Goal: Information Seeking & Learning: Learn about a topic

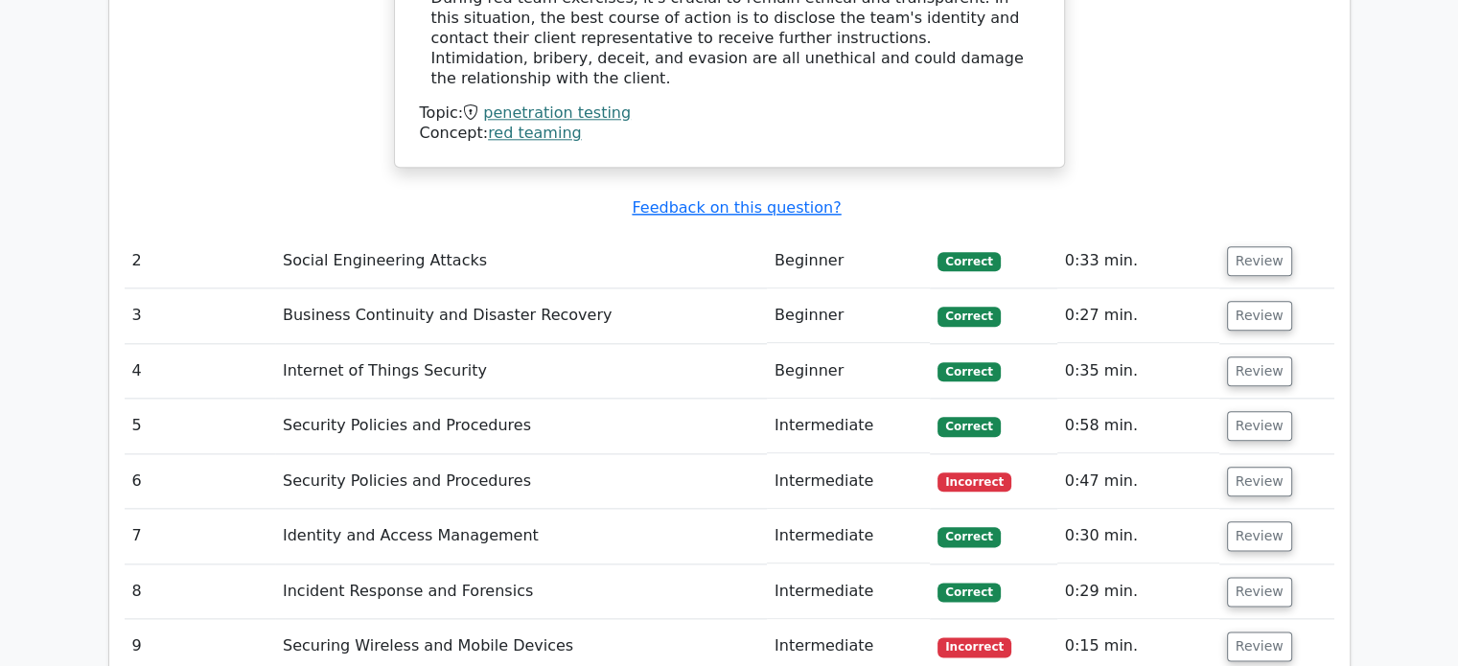
scroll to position [2205, 0]
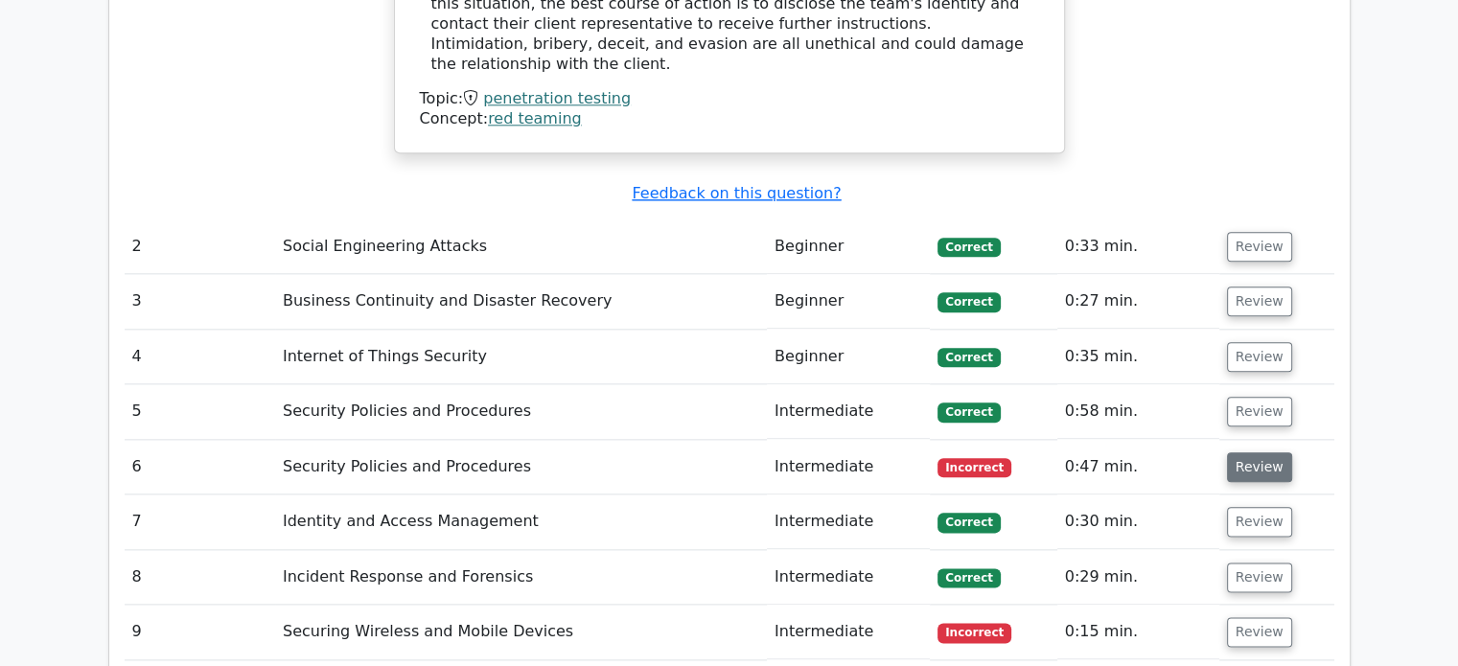
click at [1271, 453] on button "Review" at bounding box center [1259, 468] width 65 height 30
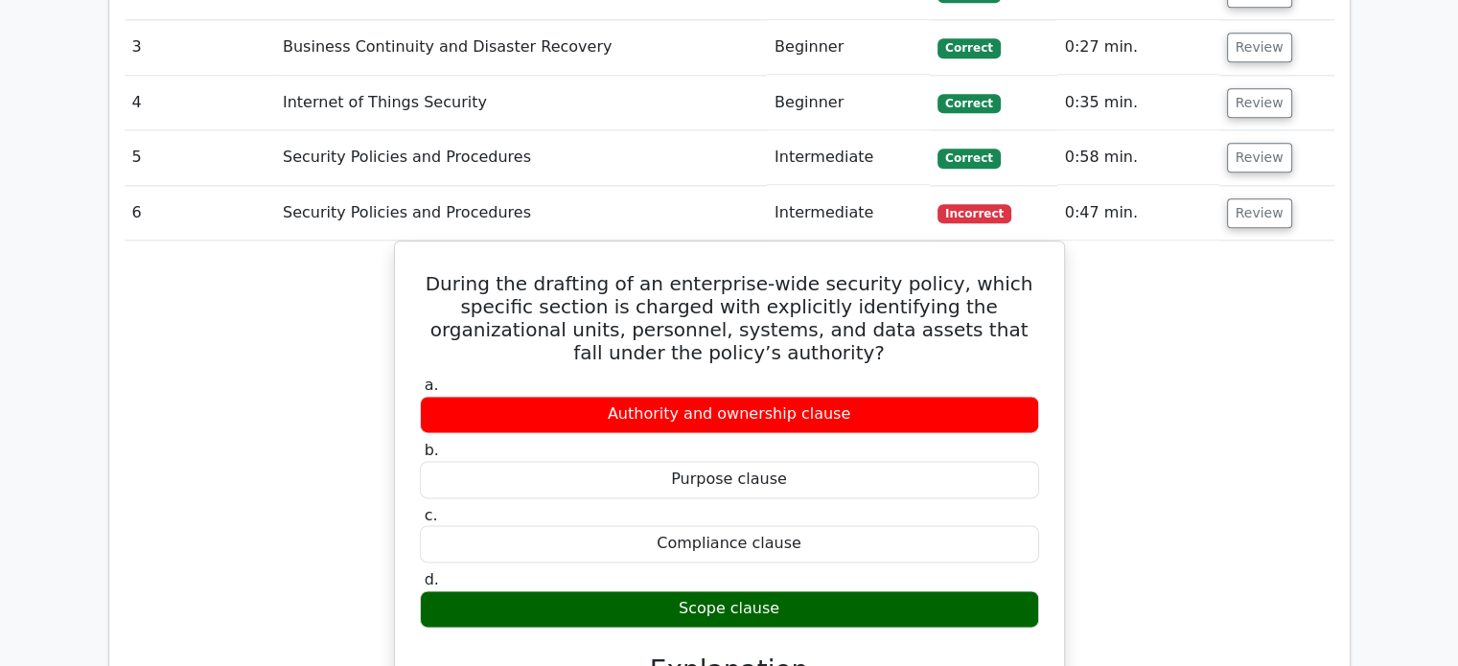
scroll to position [2397, 0]
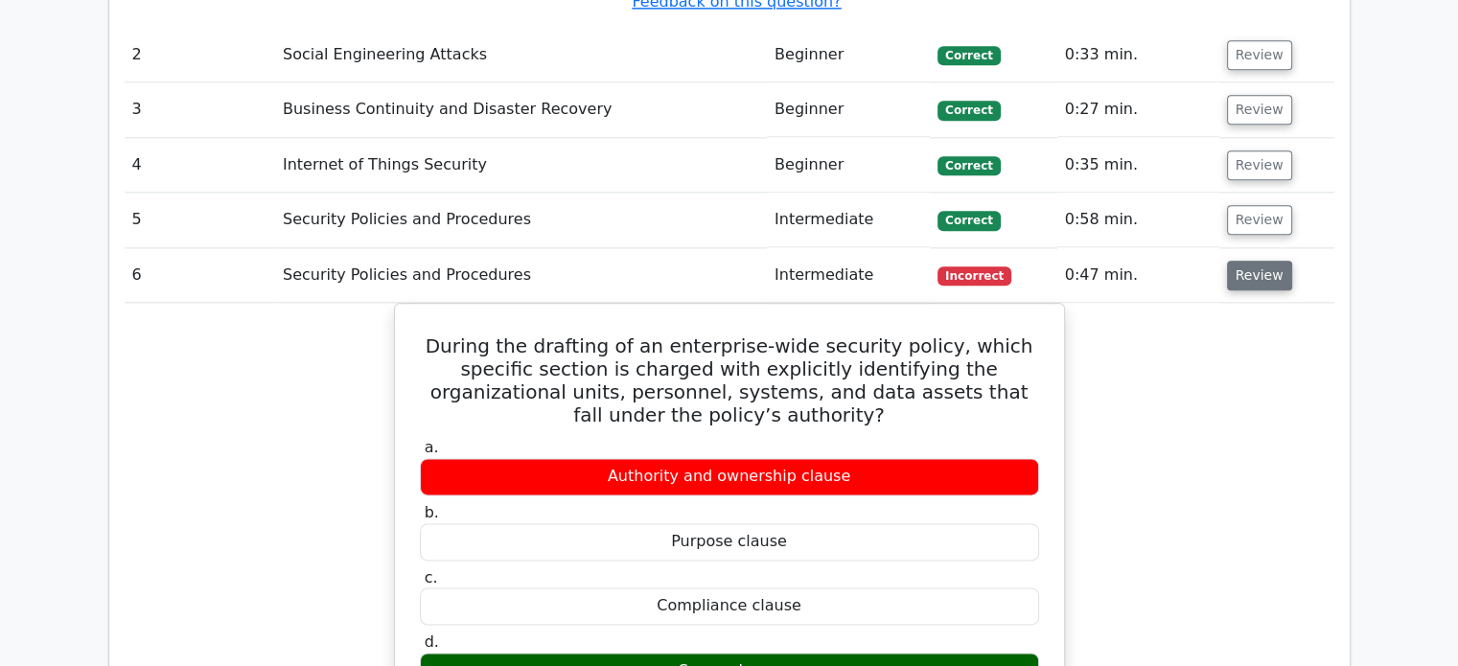
click at [1243, 261] on button "Review" at bounding box center [1259, 276] width 65 height 30
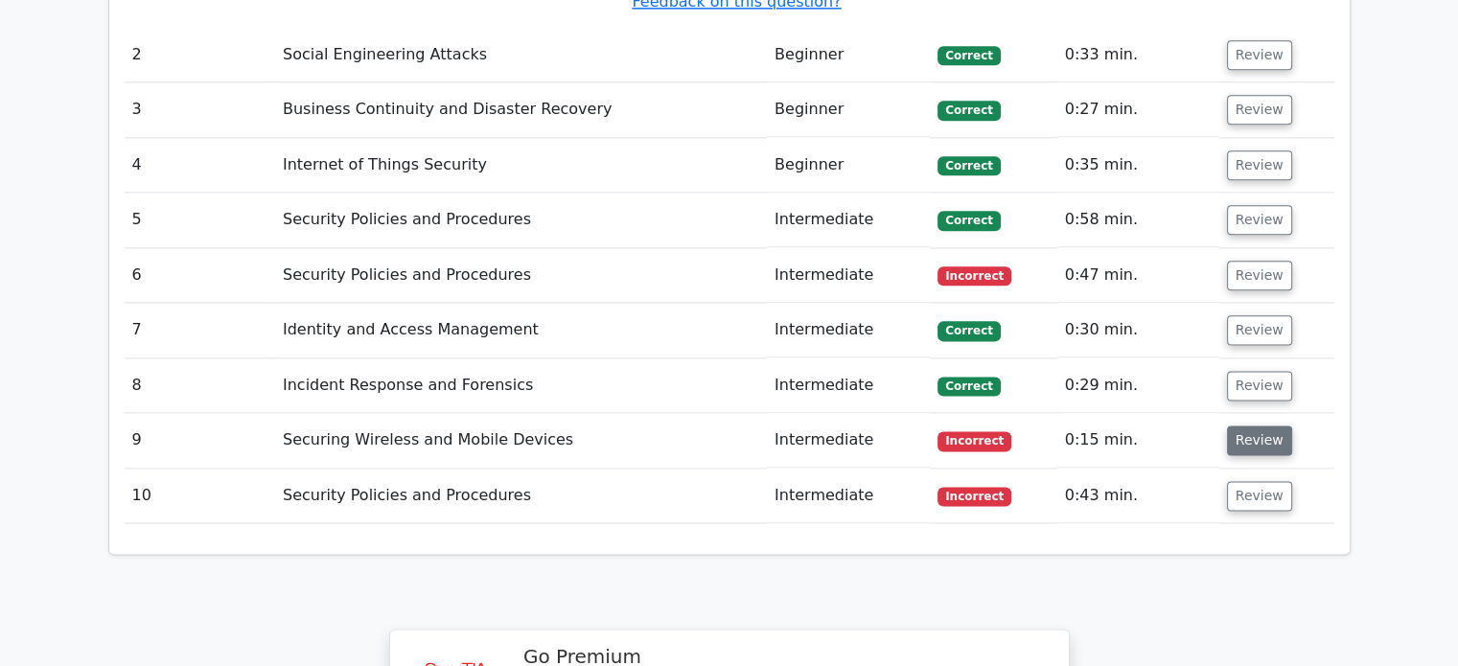
click at [1248, 426] on button "Review" at bounding box center [1259, 441] width 65 height 30
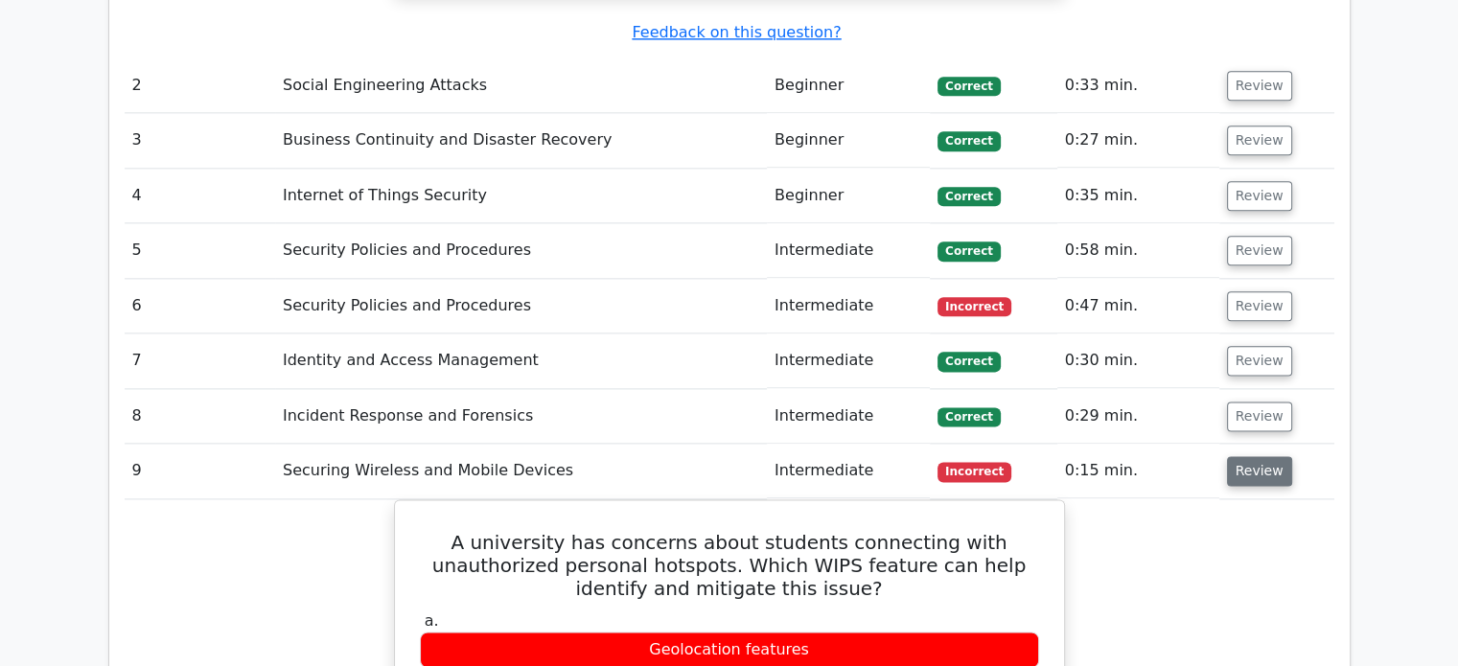
scroll to position [2301, 0]
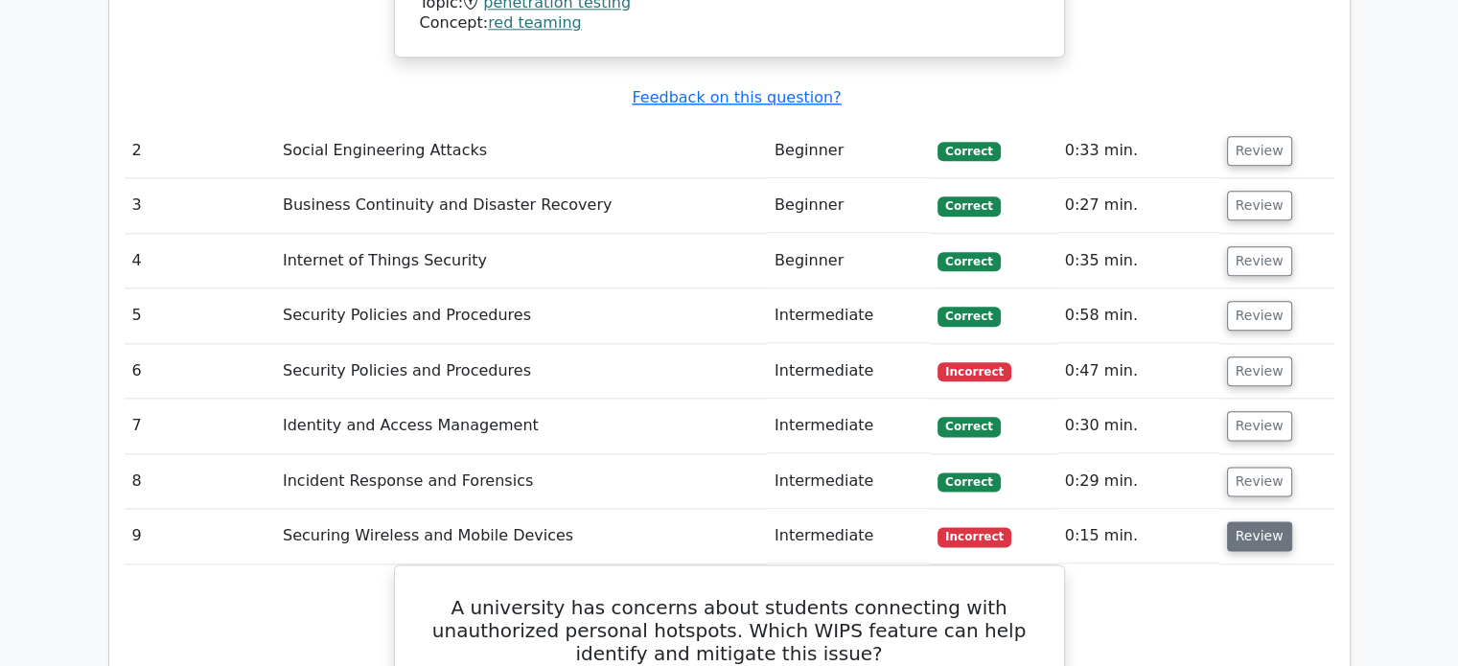
click at [1263, 522] on button "Review" at bounding box center [1259, 537] width 65 height 30
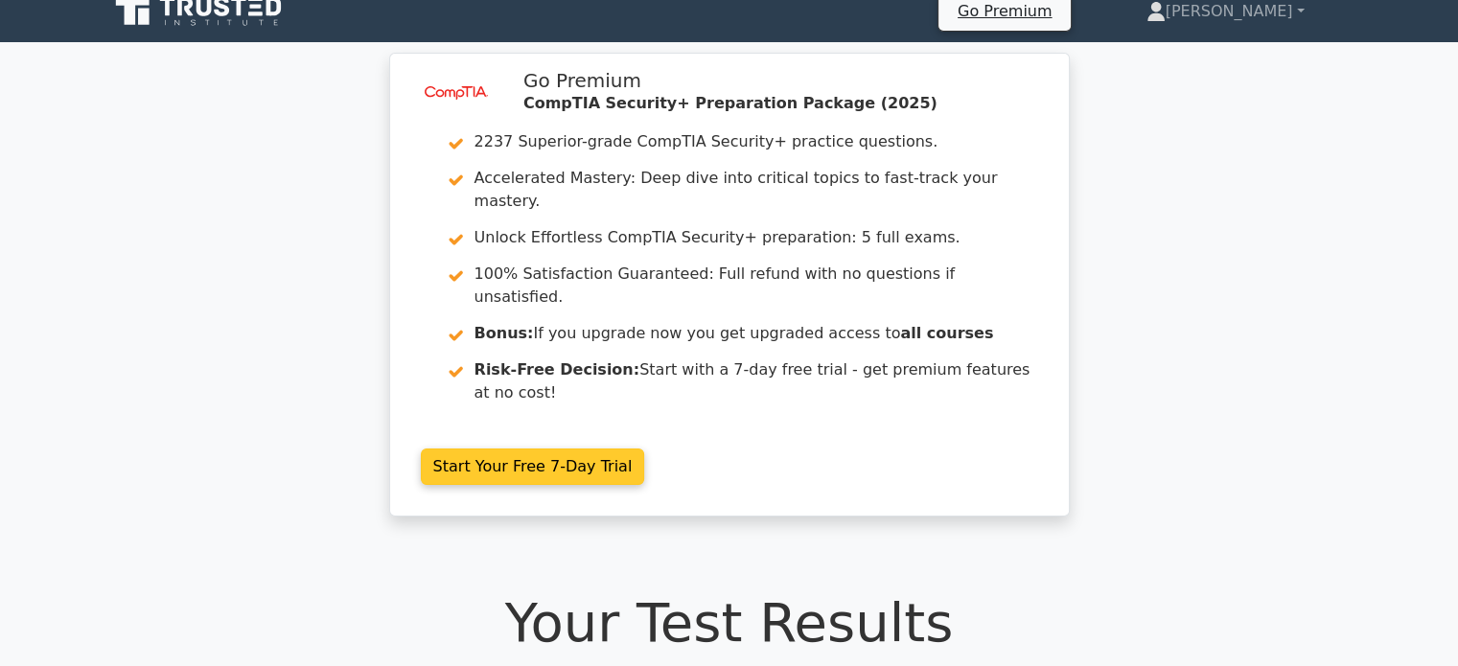
scroll to position [0, 0]
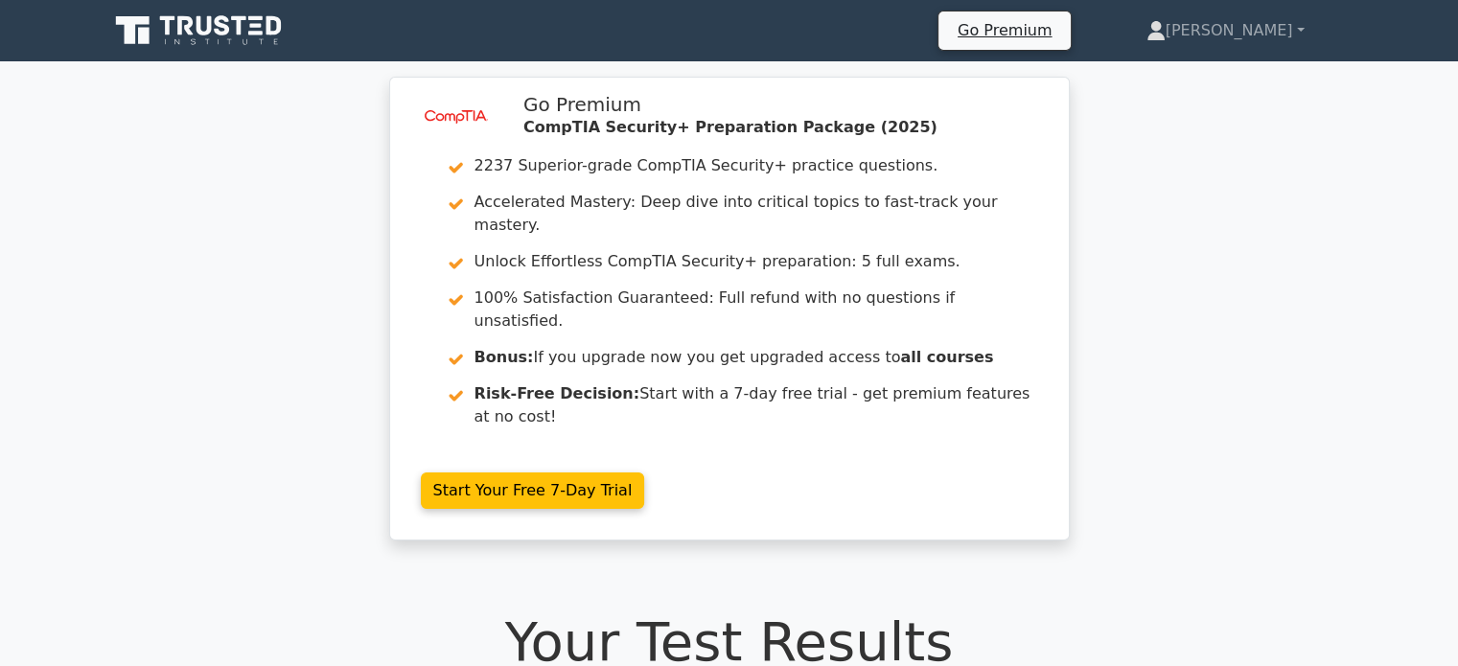
click at [211, 28] on icon at bounding box center [204, 25] width 15 height 19
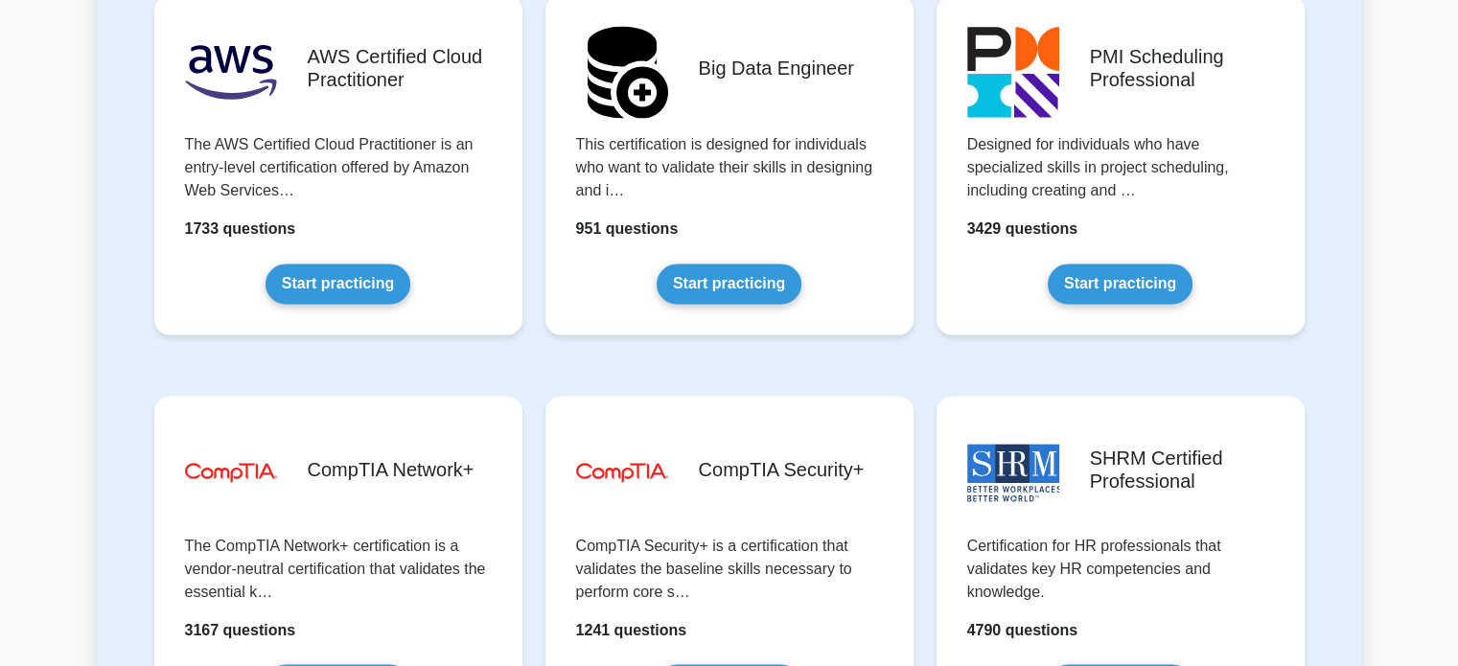
scroll to position [3260, 0]
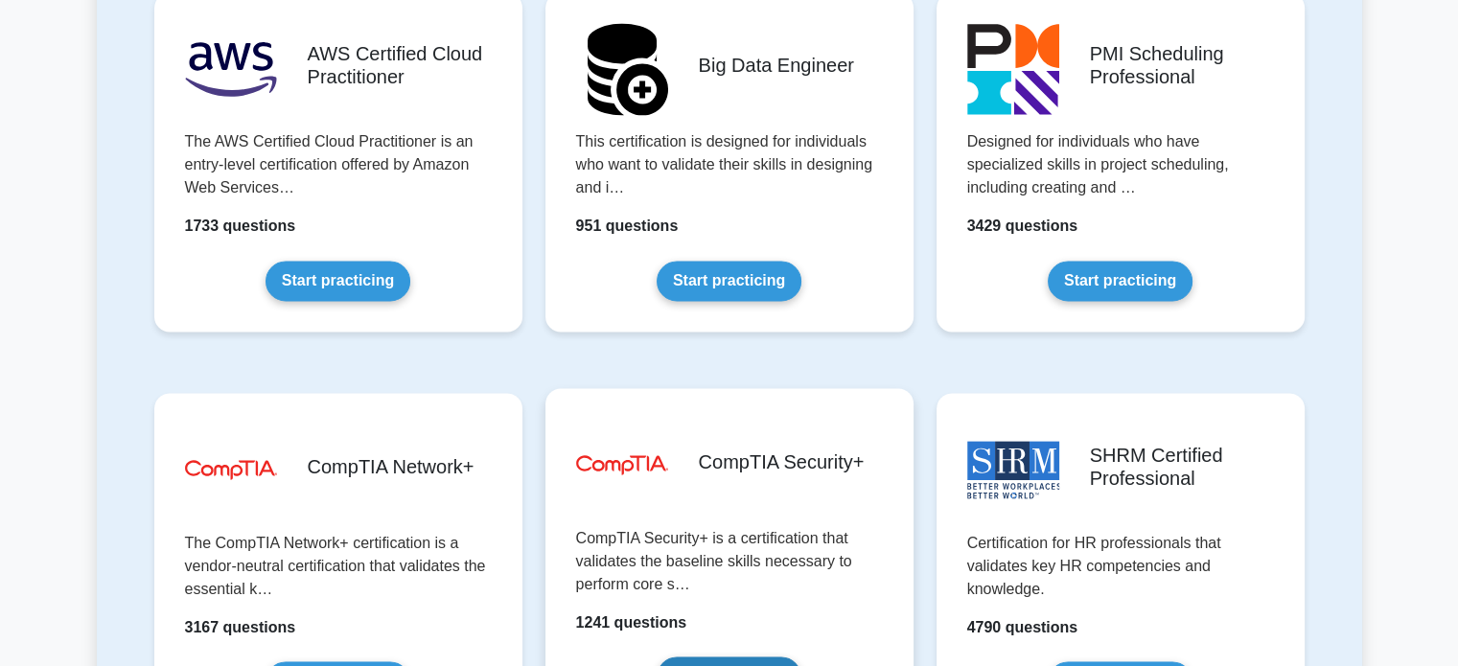
click at [692, 657] on link "Start practicing" at bounding box center [729, 677] width 145 height 40
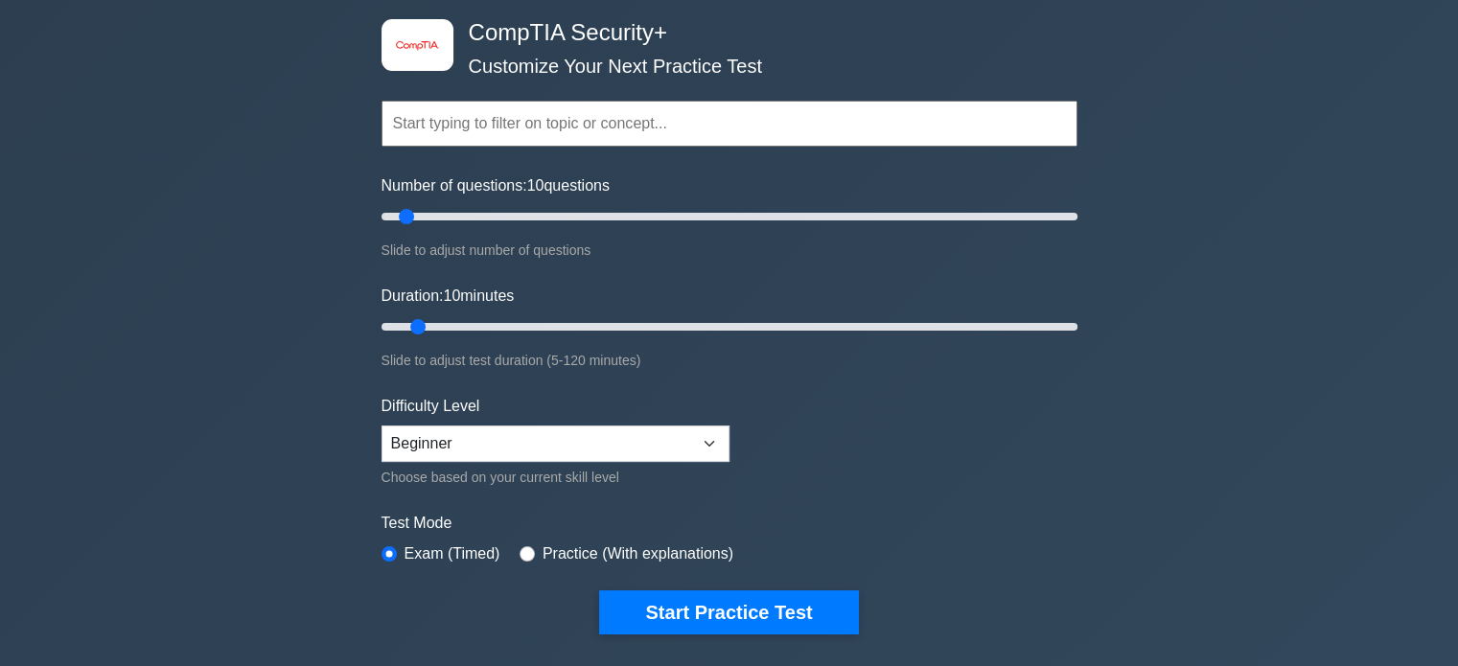
scroll to position [192, 0]
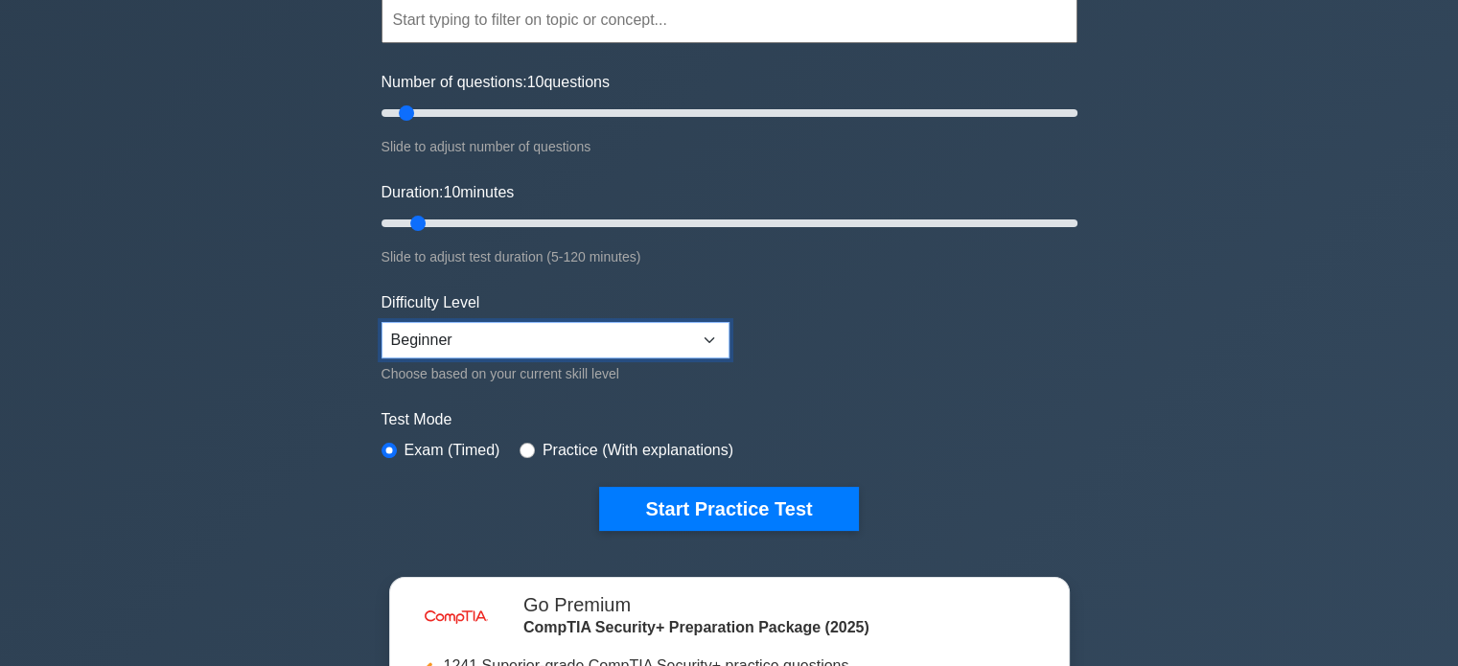
click at [704, 339] on select "Beginner Intermediate Expert" at bounding box center [556, 340] width 348 height 36
select select "expert"
click at [382, 322] on select "Beginner Intermediate Expert" at bounding box center [556, 340] width 348 height 36
click at [903, 385] on form "Topics Cryptography Identity and Access Management Risk Management Network Secu…" at bounding box center [730, 235] width 696 height 593
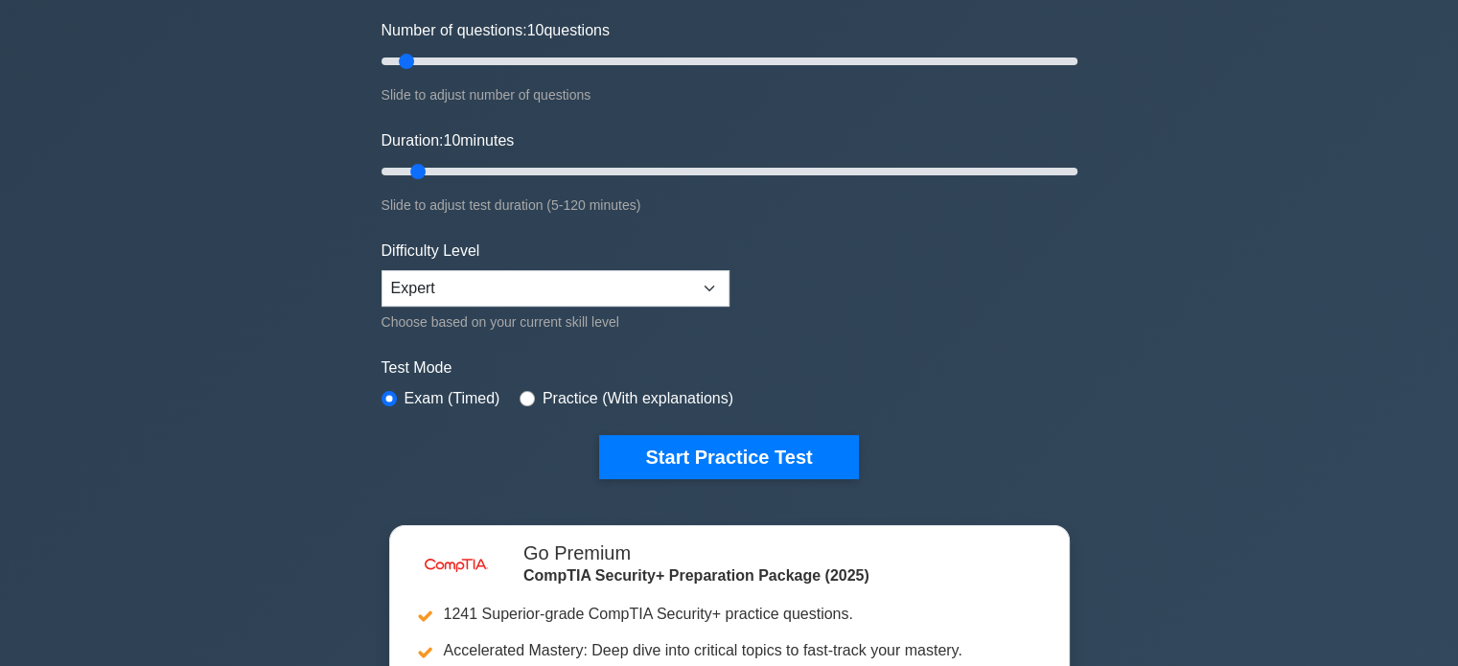
scroll to position [288, 0]
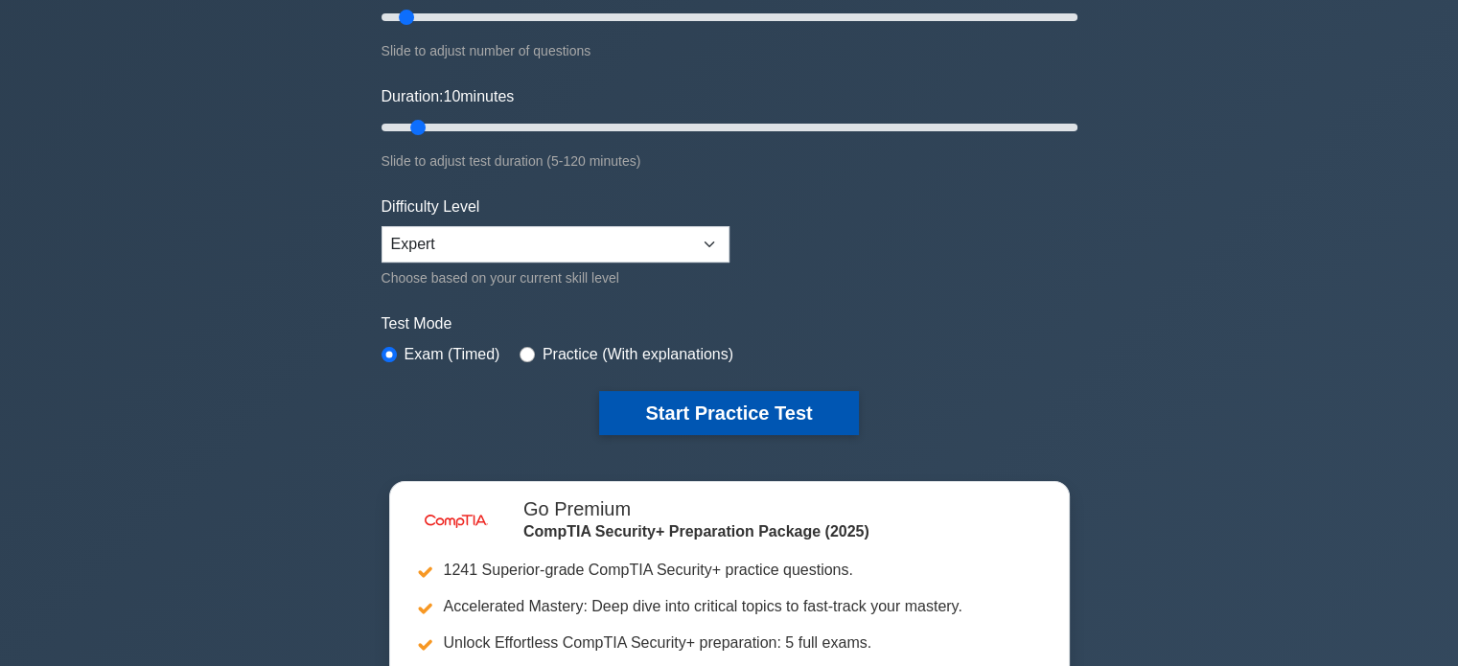
click at [810, 412] on button "Start Practice Test" at bounding box center [728, 413] width 259 height 44
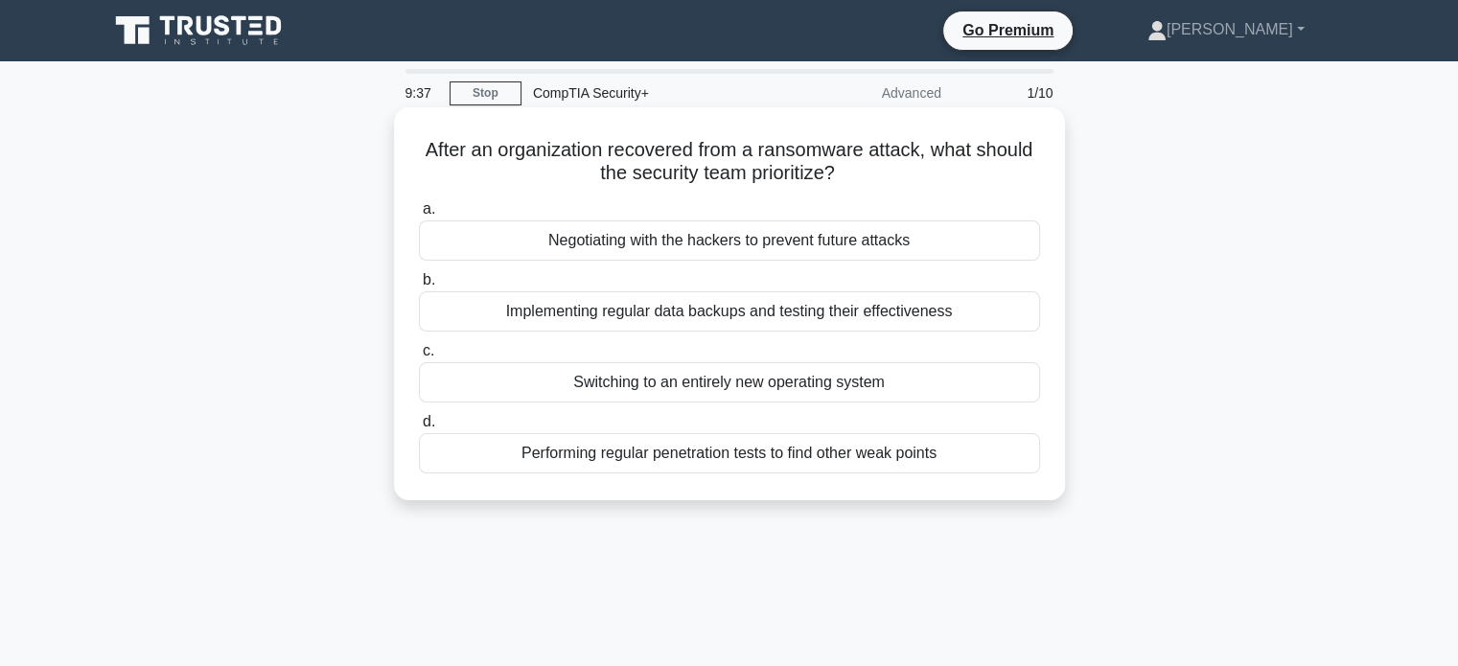
click at [696, 318] on div "Implementing regular data backups and testing their effectiveness" at bounding box center [729, 311] width 621 height 40
click at [419, 287] on input "b. Implementing regular data backups and testing their effectiveness" at bounding box center [419, 280] width 0 height 12
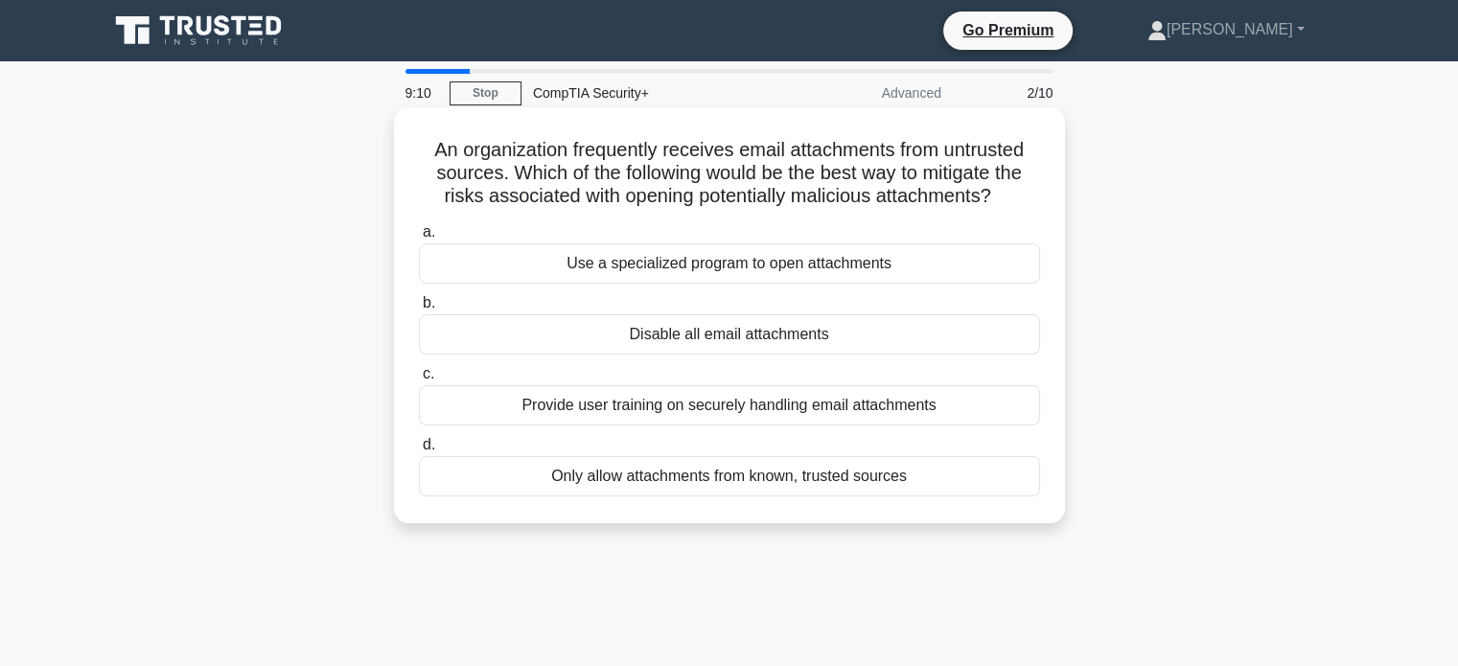
click at [697, 413] on div "Provide user training on securely handling email attachments" at bounding box center [729, 405] width 621 height 40
click at [419, 381] on input "c. Provide user training on securely handling email attachments" at bounding box center [419, 374] width 0 height 12
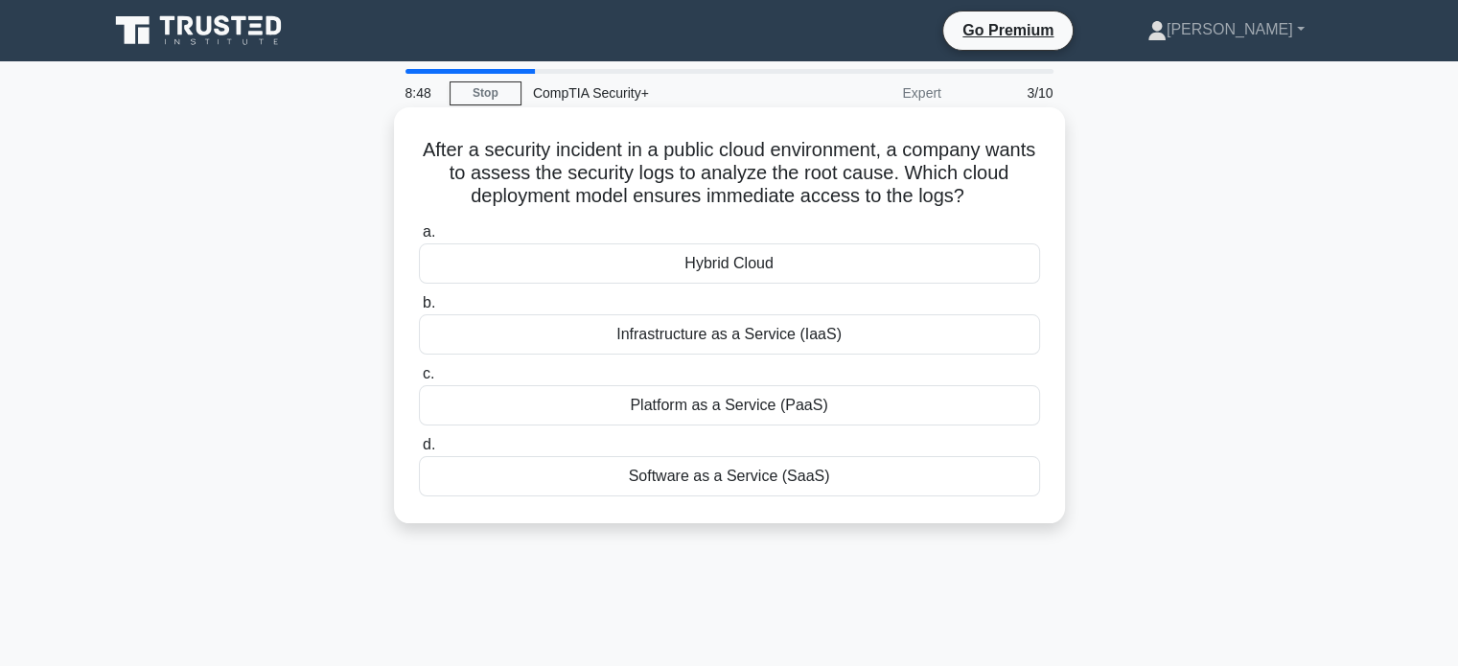
click at [712, 479] on div "Software as a Service (SaaS)" at bounding box center [729, 476] width 621 height 40
click at [419, 452] on input "d. Software as a Service (SaaS)" at bounding box center [419, 445] width 0 height 12
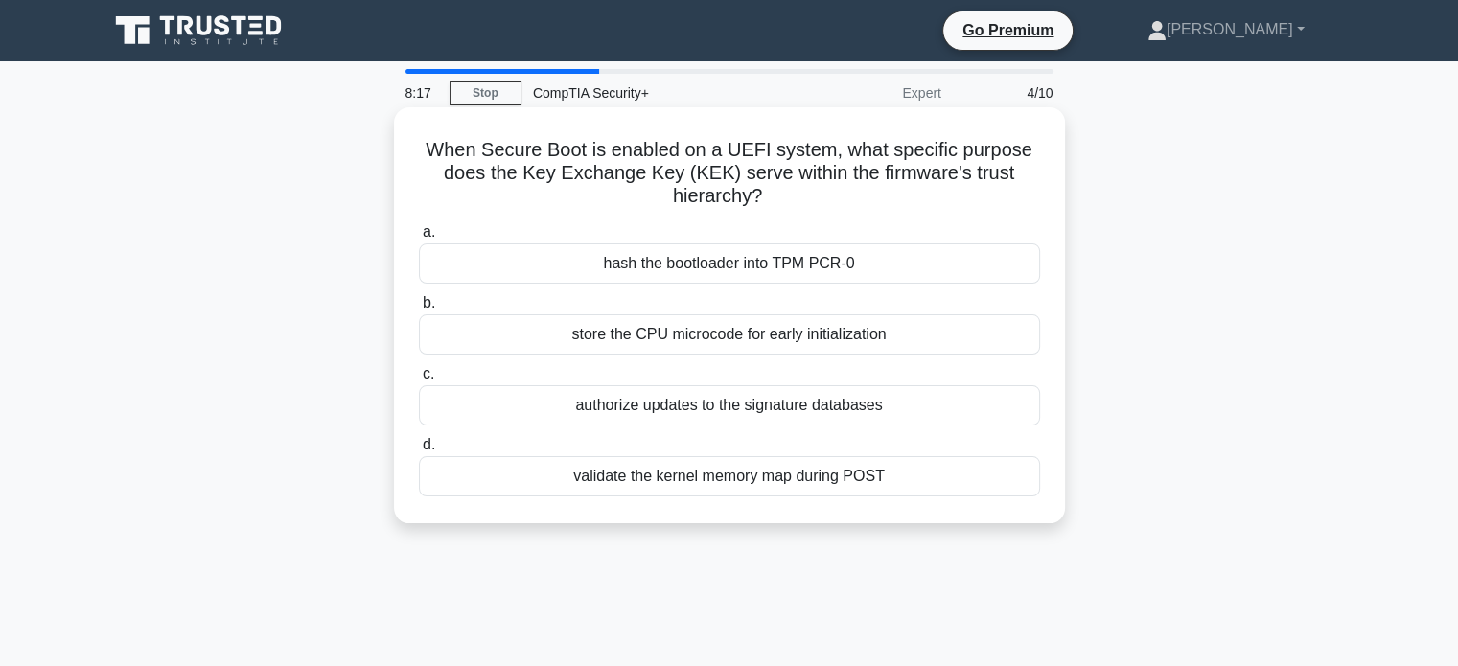
drag, startPoint x: 767, startPoint y: 198, endPoint x: 464, endPoint y: 151, distance: 306.6
click at [420, 154] on h5 "When Secure Boot is enabled on a UEFI system, what specific purpose does the Ke…" at bounding box center [729, 173] width 625 height 71
copy h5 "When Secure Boot is enabled on a UEFI system, what specific purpose does the Ke…"
click at [786, 416] on div "authorize updates to the signature databases" at bounding box center [729, 405] width 621 height 40
click at [419, 381] on input "c. authorize updates to the signature databases" at bounding box center [419, 374] width 0 height 12
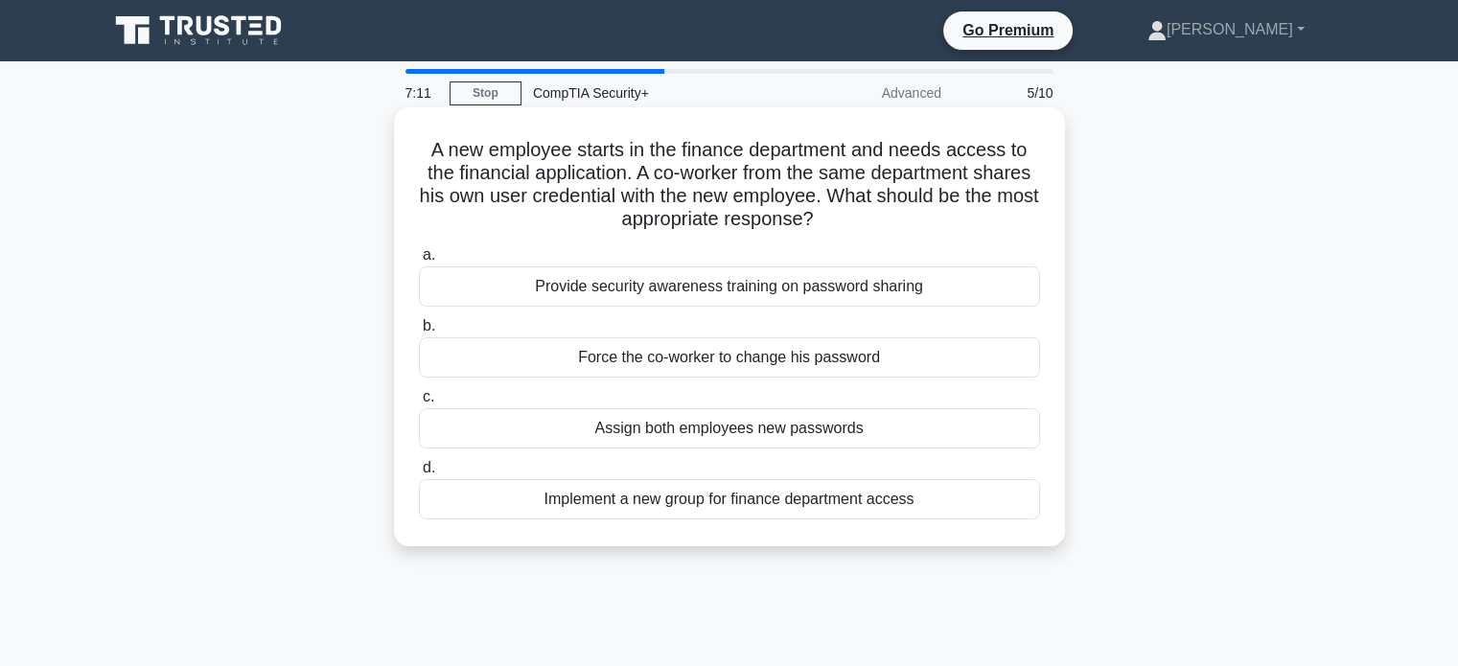
click at [997, 279] on div "Provide security awareness training on password sharing" at bounding box center [729, 287] width 621 height 40
click at [419, 262] on input "a. Provide security awareness training on password sharing" at bounding box center [419, 255] width 0 height 12
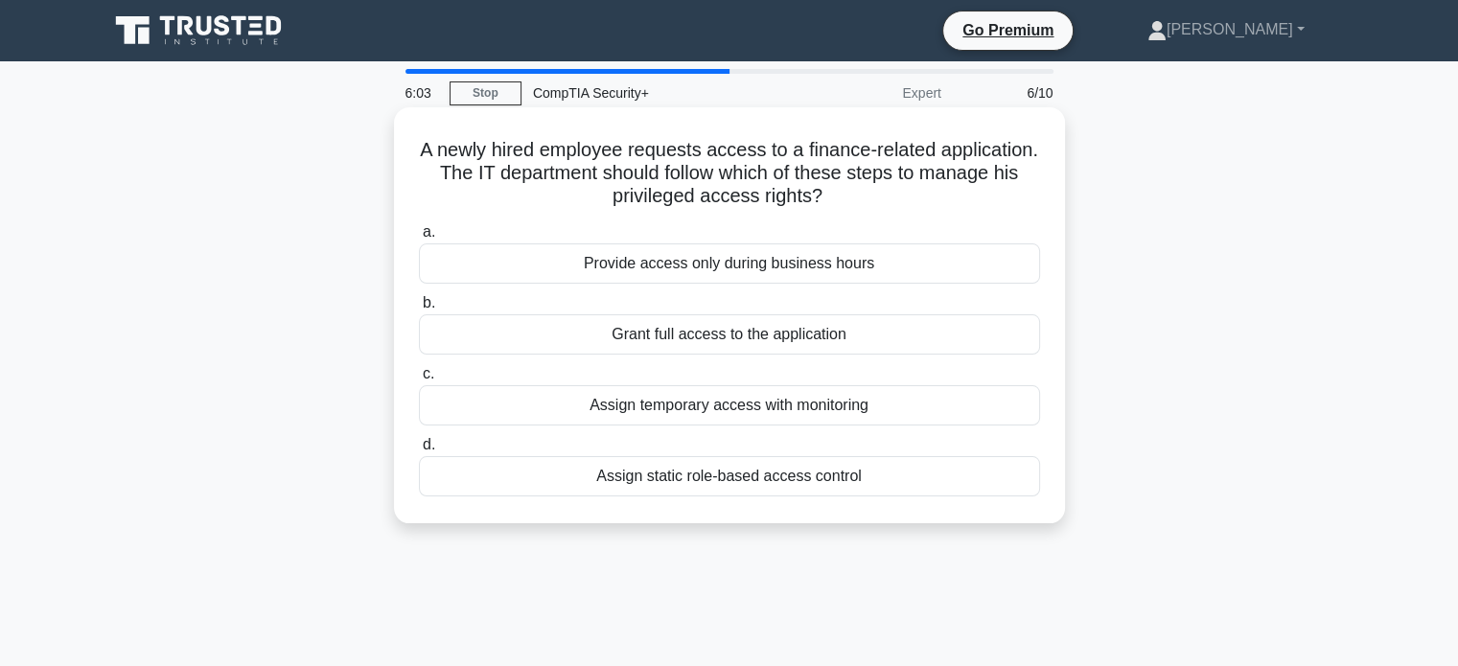
click at [825, 403] on div "Assign temporary access with monitoring" at bounding box center [729, 405] width 621 height 40
click at [419, 381] on input "c. Assign temporary access with monitoring" at bounding box center [419, 374] width 0 height 12
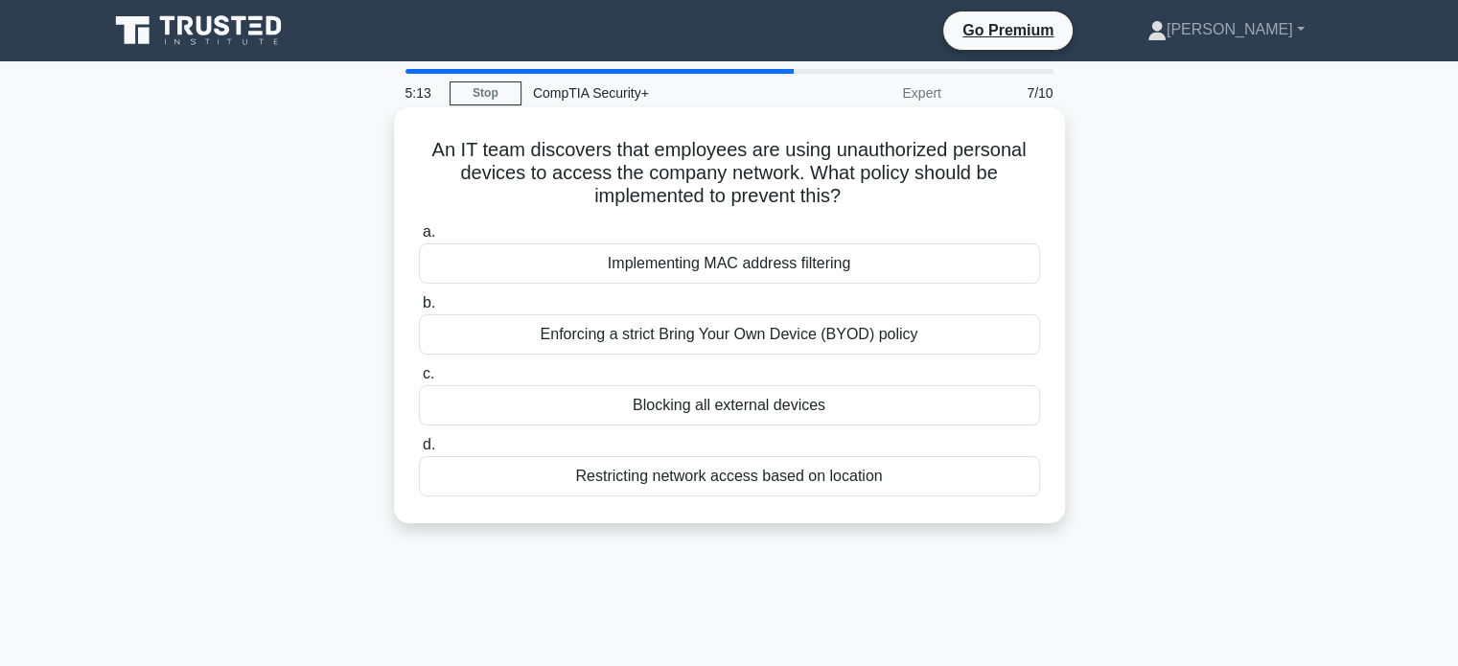
click at [843, 276] on div "Implementing MAC address filtering" at bounding box center [729, 264] width 621 height 40
click at [419, 239] on input "a. Implementing MAC address filtering" at bounding box center [419, 232] width 0 height 12
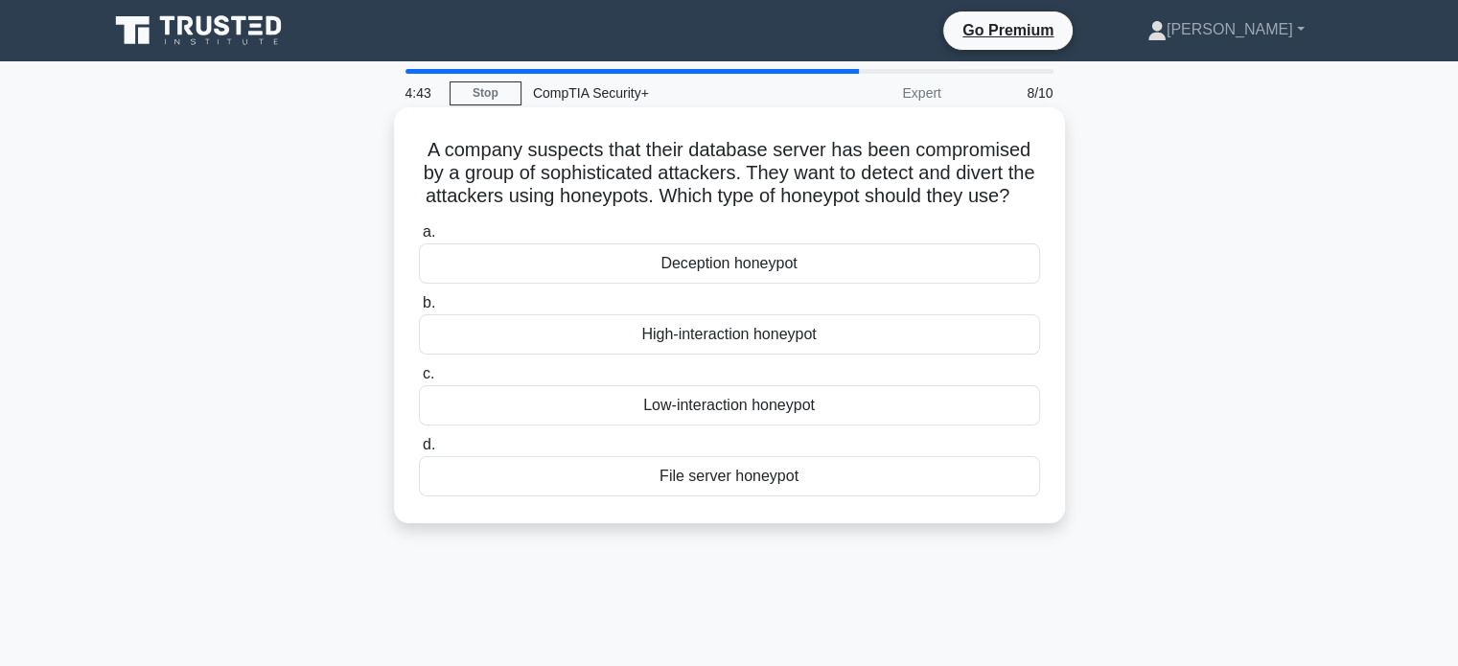
drag, startPoint x: 786, startPoint y: 220, endPoint x: 400, endPoint y: 136, distance: 395.3
click at [400, 136] on div "A company suspects that their database server has been compromised by a group o…" at bounding box center [729, 315] width 671 height 416
copy h5 "A company suspects that their database server has been compromised by a group o…"
click at [717, 497] on div "File server honeypot" at bounding box center [729, 476] width 621 height 40
click at [419, 452] on input "d. File server honeypot" at bounding box center [419, 445] width 0 height 12
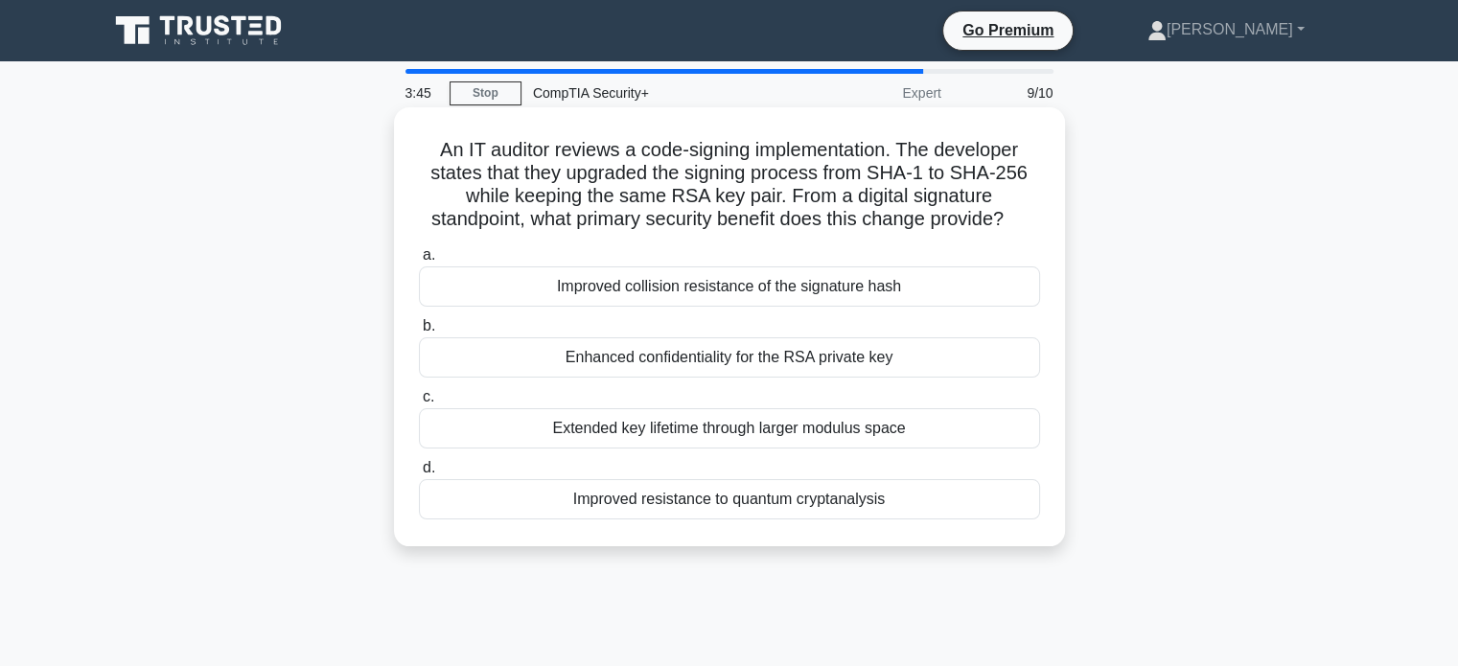
click at [734, 358] on div "Enhanced confidentiality for the RSA private key" at bounding box center [729, 358] width 621 height 40
click at [419, 333] on input "b. Enhanced confidentiality for the RSA private key" at bounding box center [419, 326] width 0 height 12
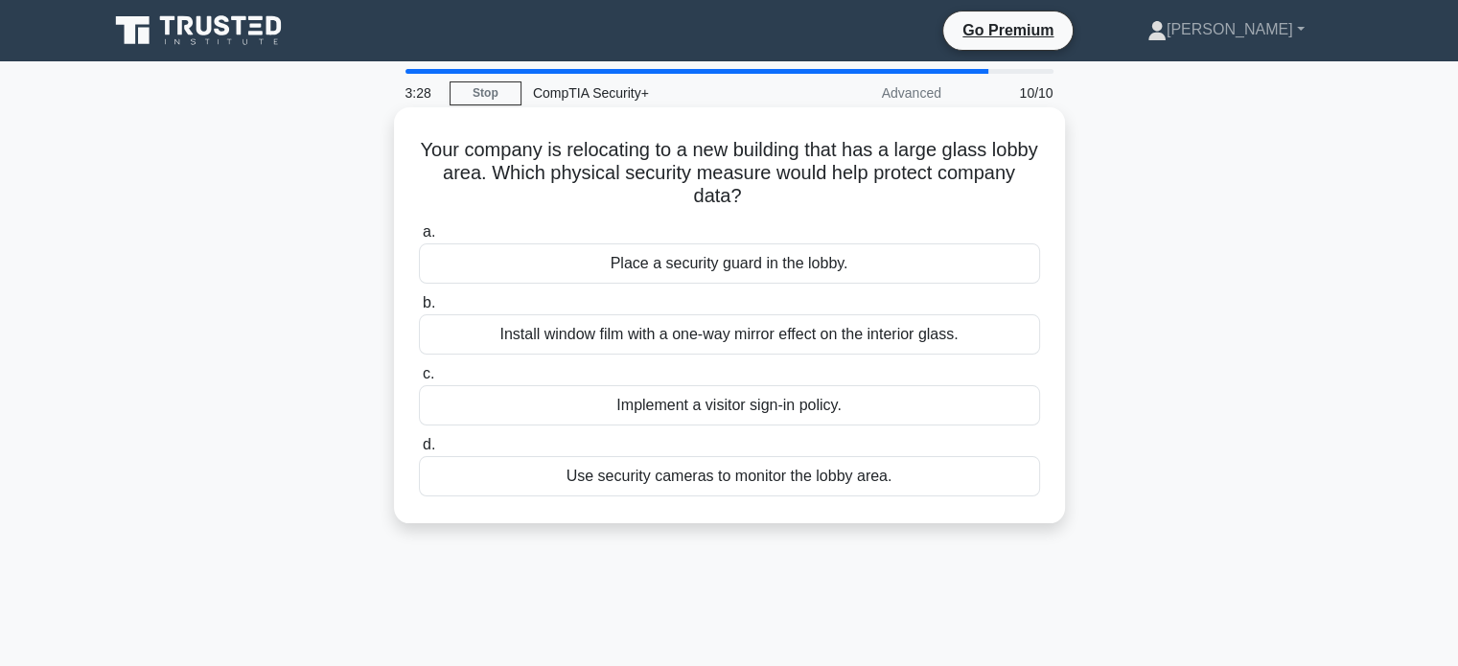
click at [726, 478] on div "Use security cameras to monitor the lobby area." at bounding box center [729, 476] width 621 height 40
click at [419, 452] on input "d. Use security cameras to monitor the lobby area." at bounding box center [419, 445] width 0 height 12
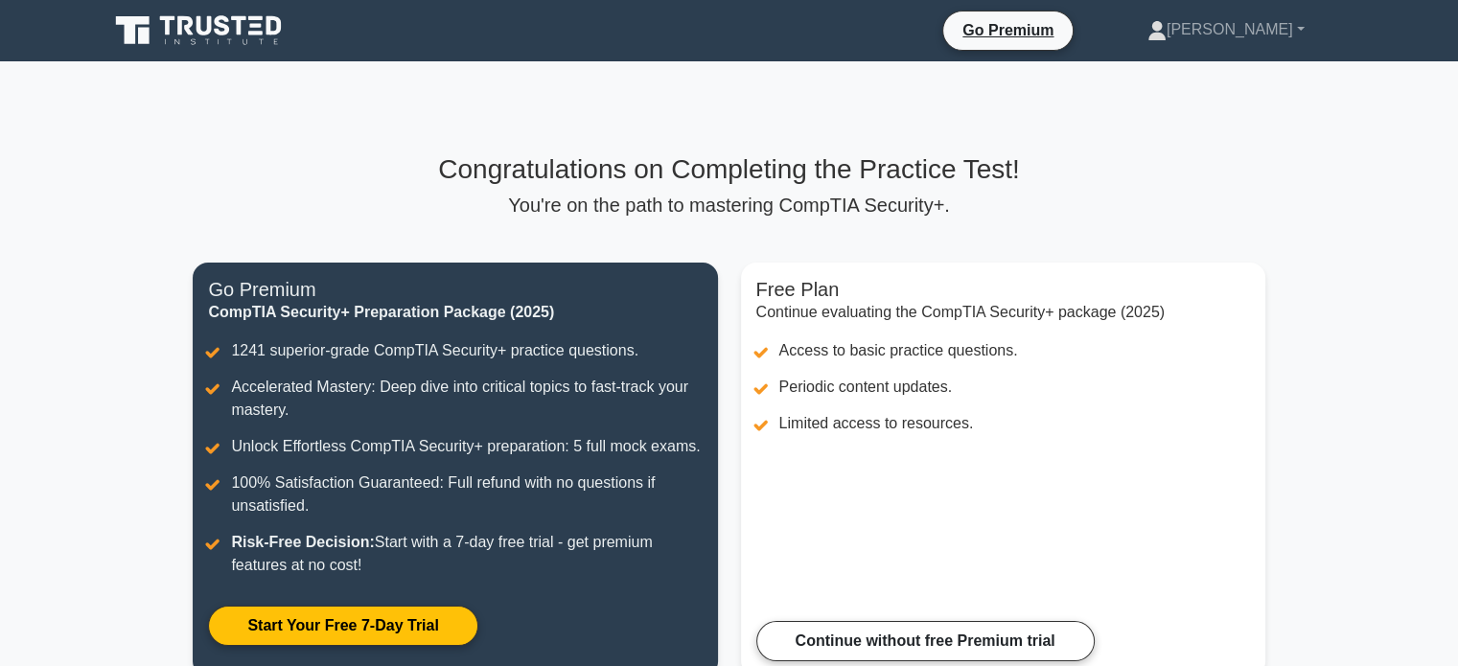
scroll to position [192, 0]
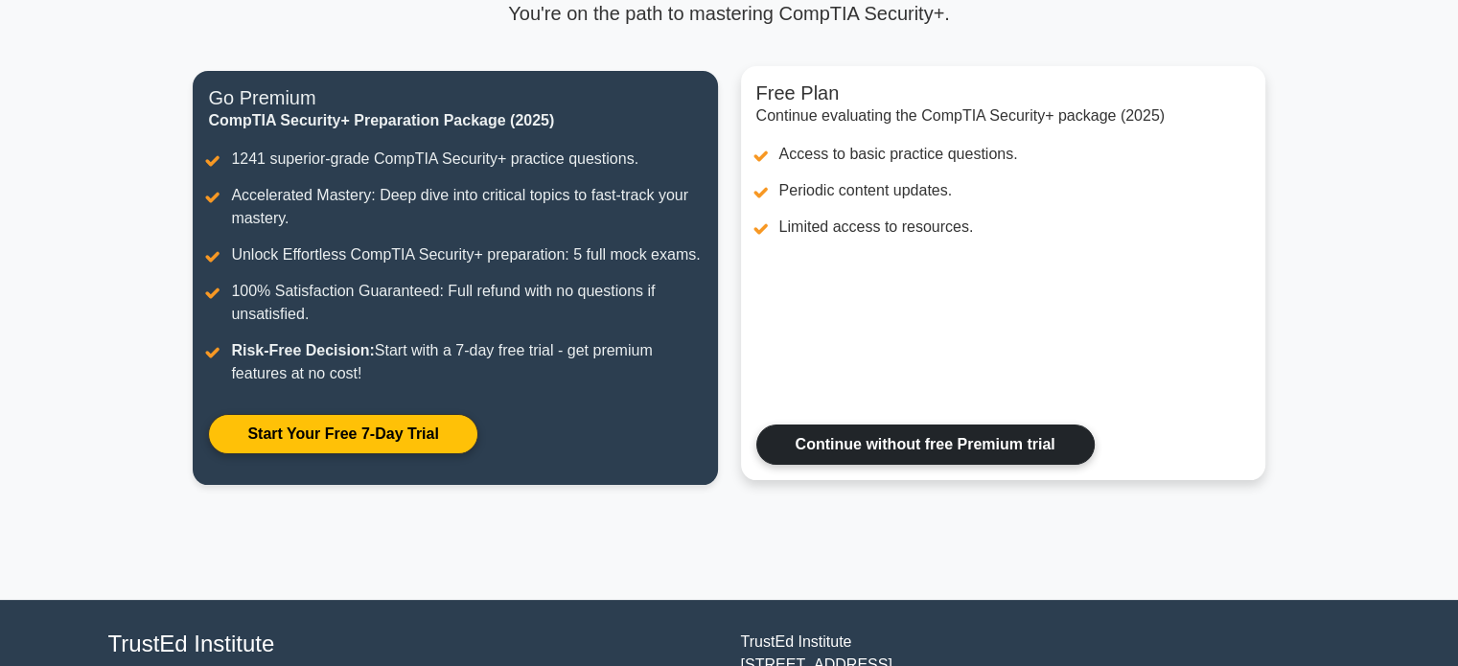
click at [935, 448] on link "Continue without free Premium trial" at bounding box center [926, 445] width 338 height 40
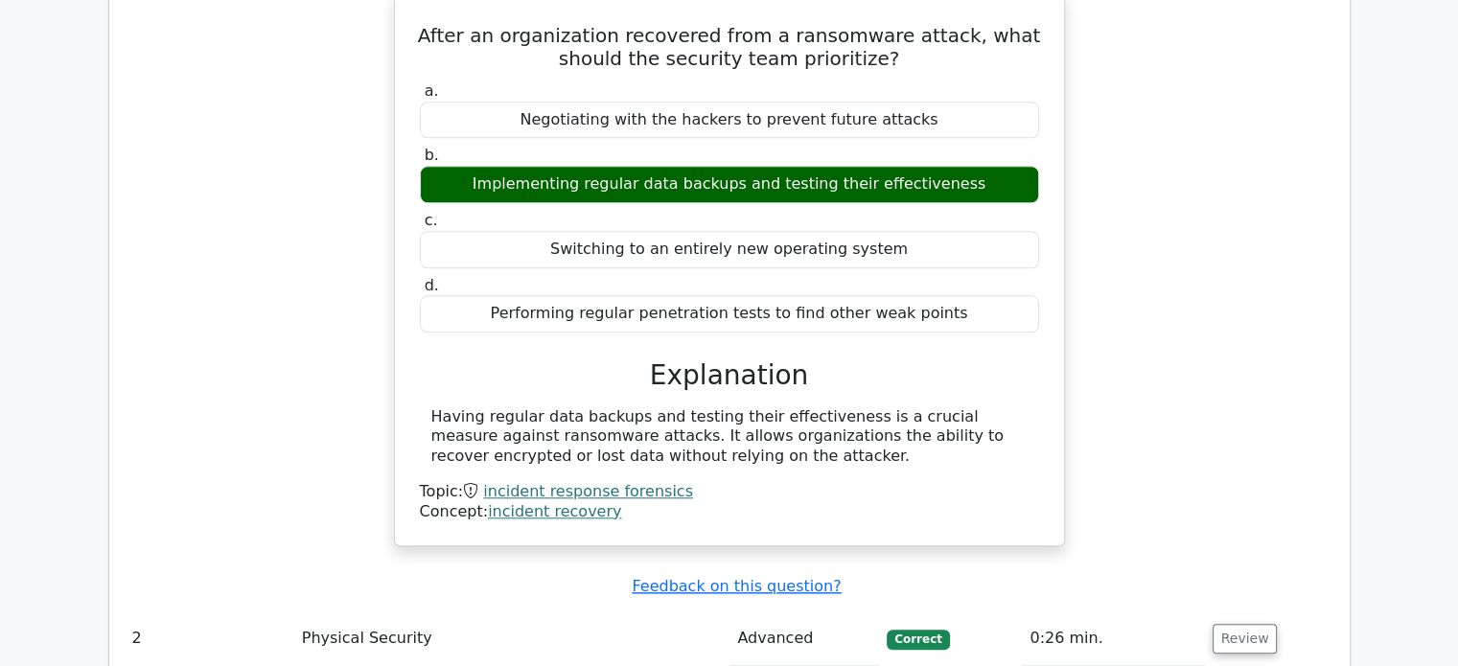
scroll to position [2014, 0]
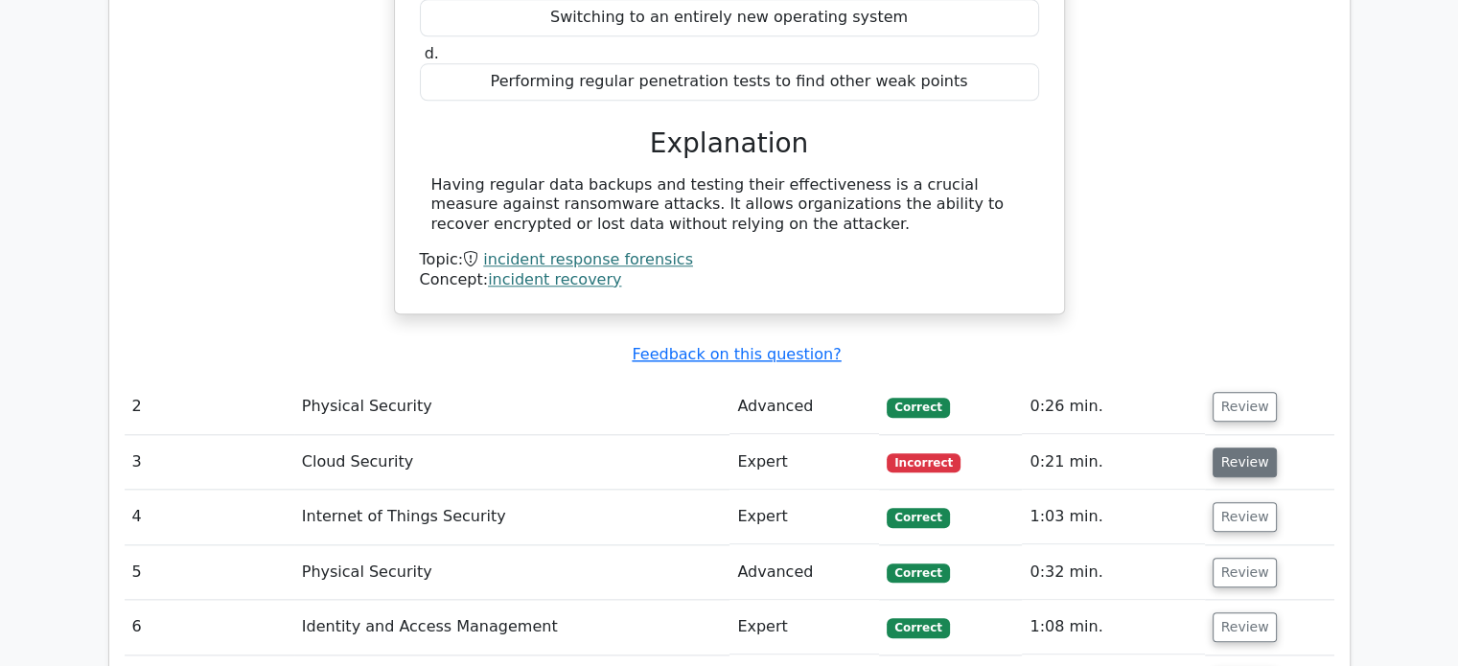
click at [1221, 448] on button "Review" at bounding box center [1245, 463] width 65 height 30
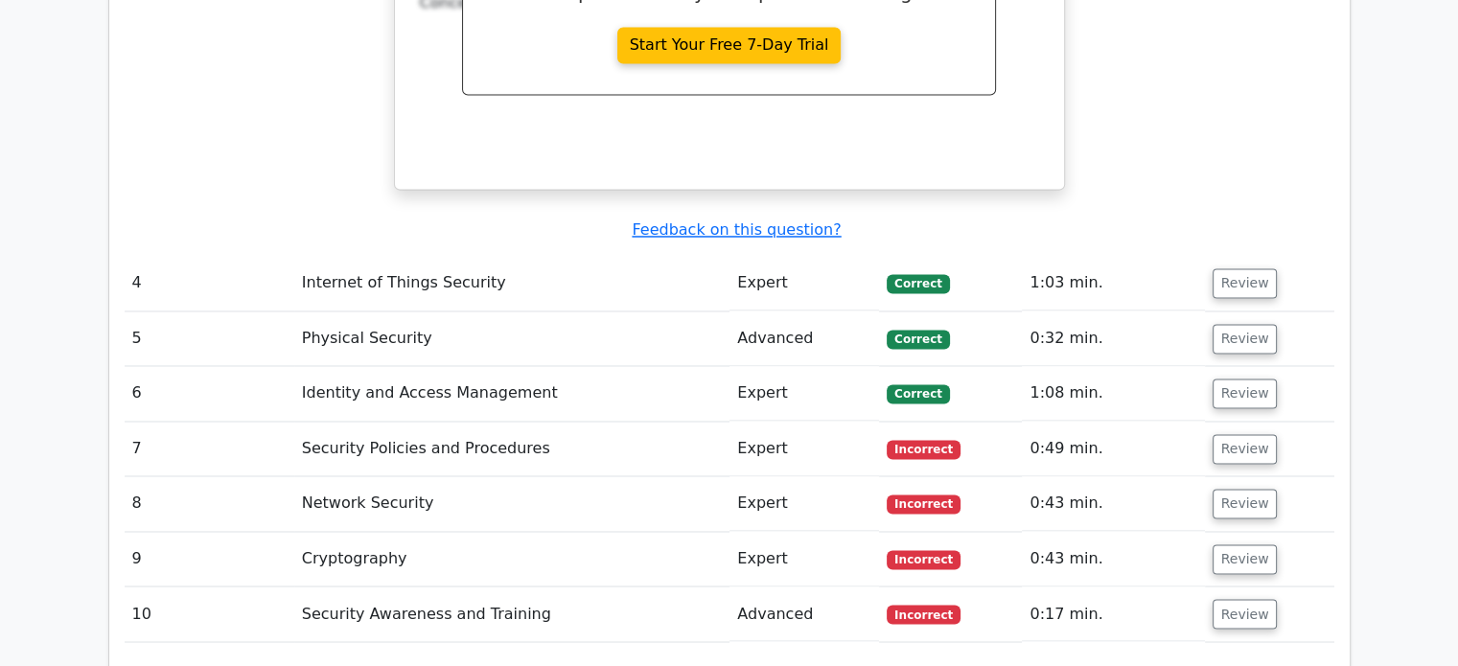
scroll to position [3068, 0]
click at [1246, 433] on button "Review" at bounding box center [1245, 448] width 65 height 30
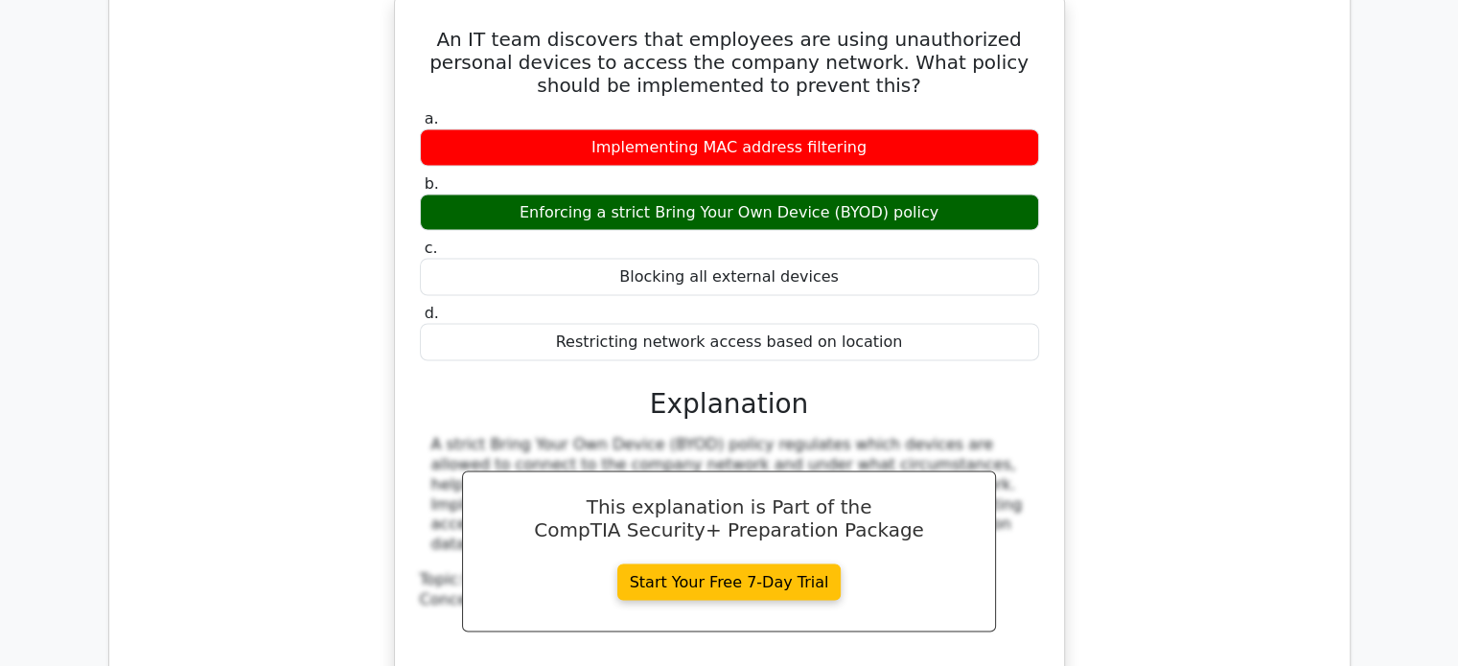
scroll to position [3835, 0]
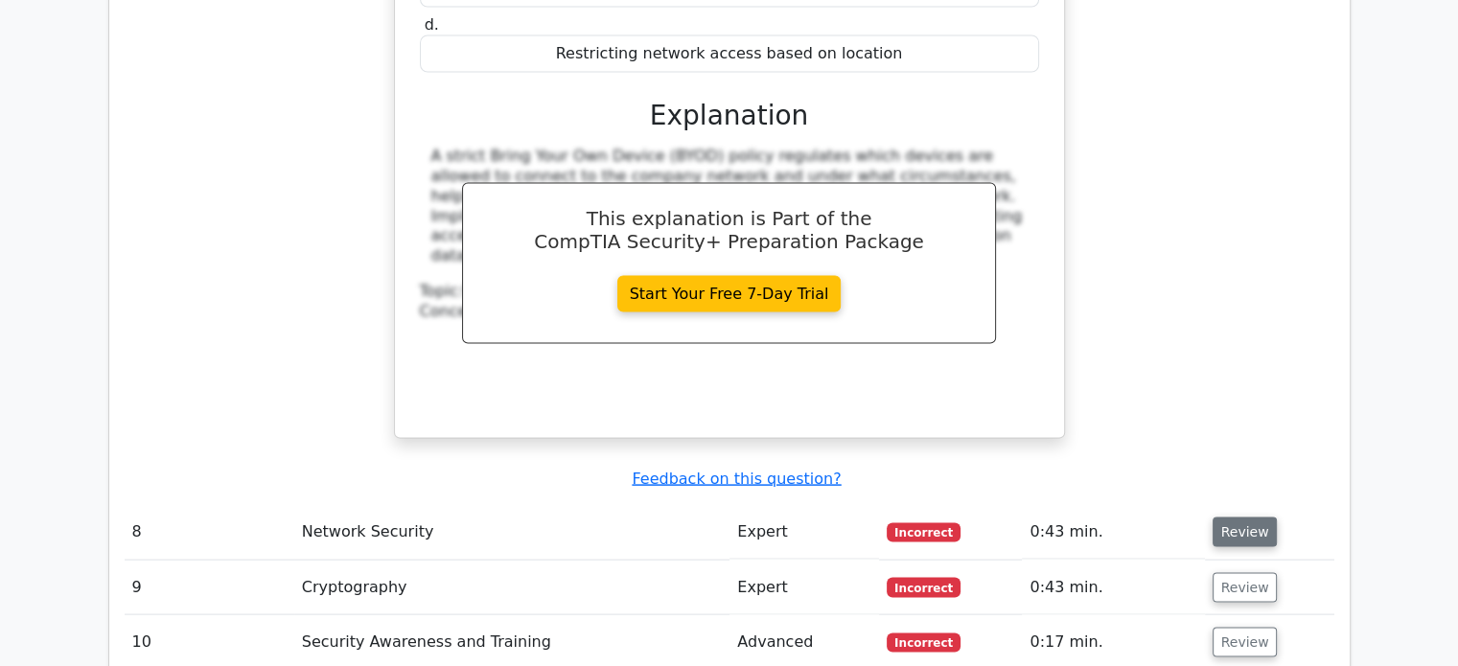
click at [1253, 518] on button "Review" at bounding box center [1245, 533] width 65 height 30
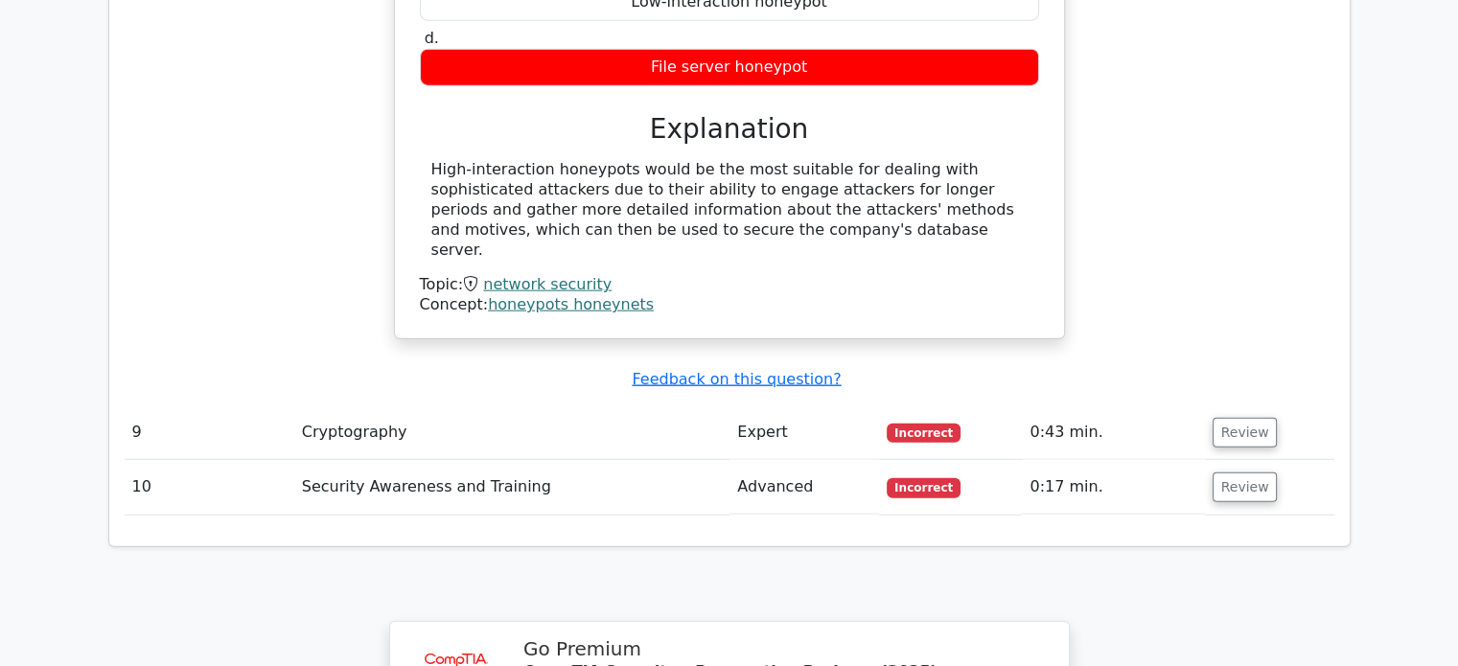
scroll to position [4698, 0]
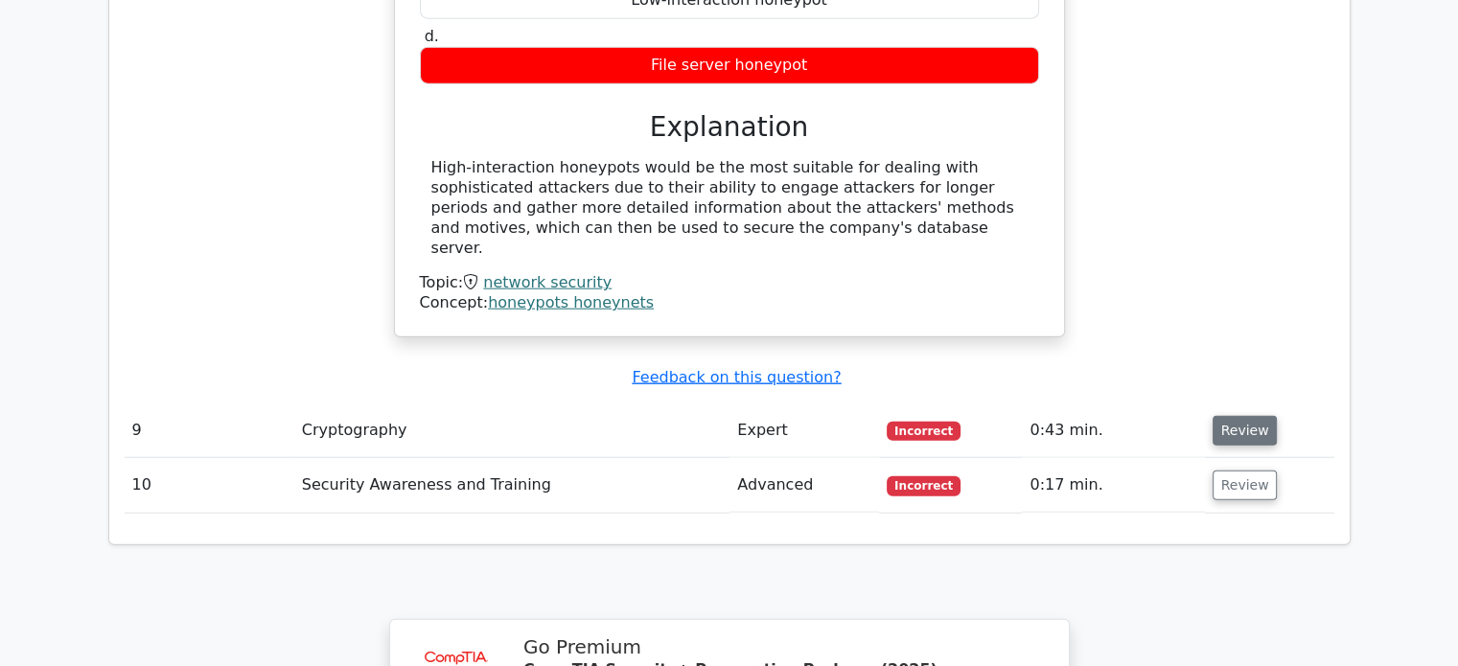
click at [1247, 416] on button "Review" at bounding box center [1245, 431] width 65 height 30
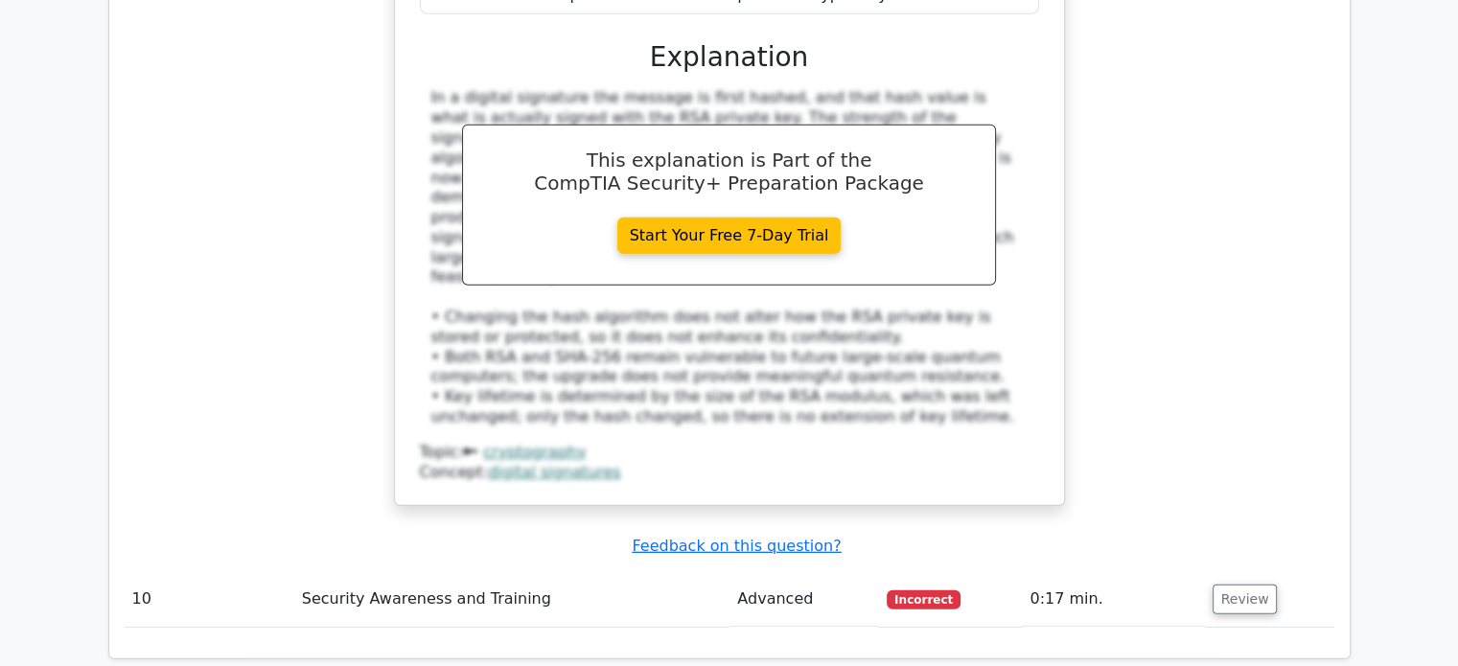
scroll to position [5561, 0]
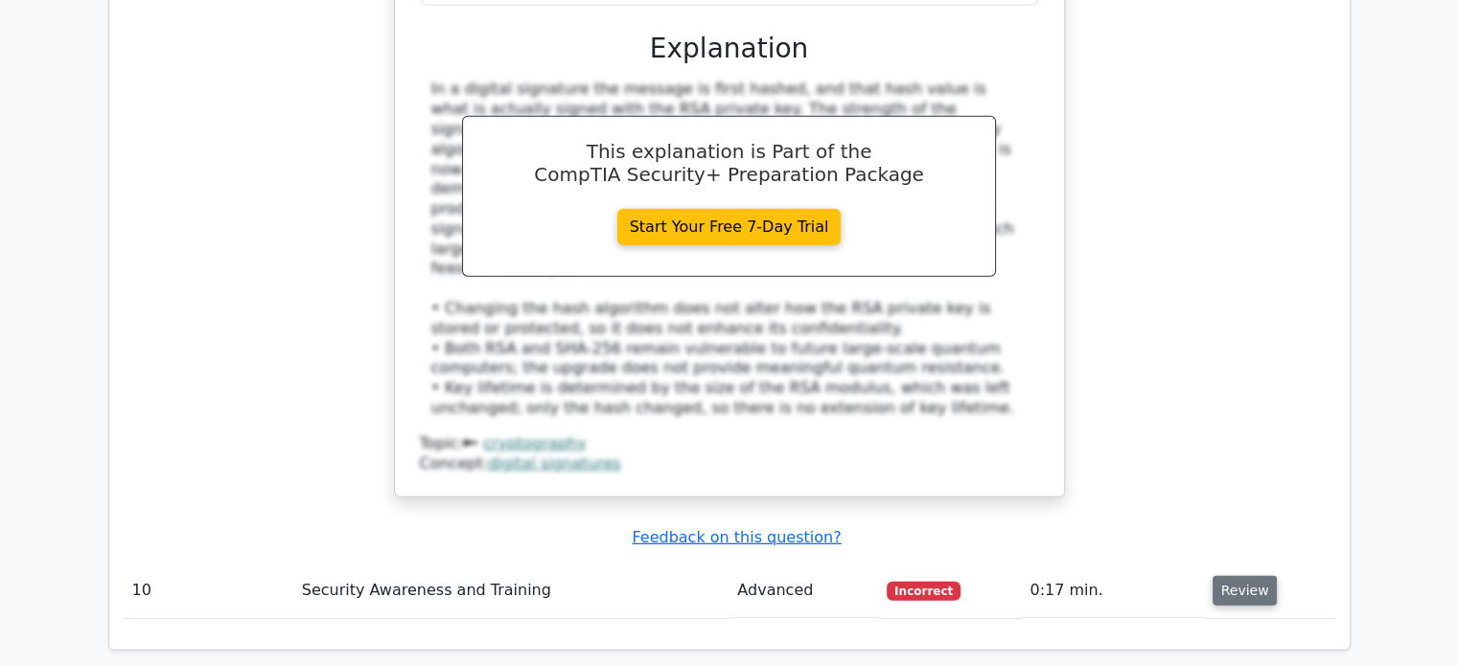
click at [1229, 576] on button "Review" at bounding box center [1245, 591] width 65 height 30
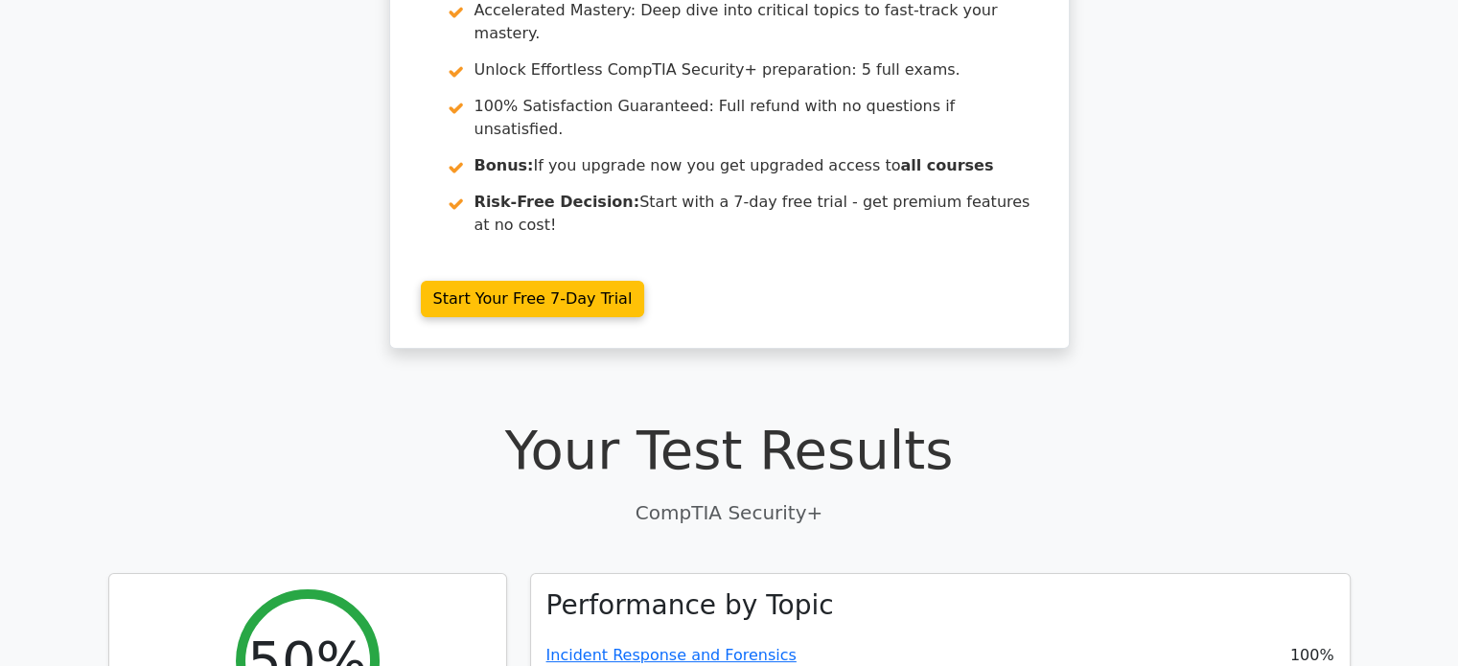
scroll to position [0, 0]
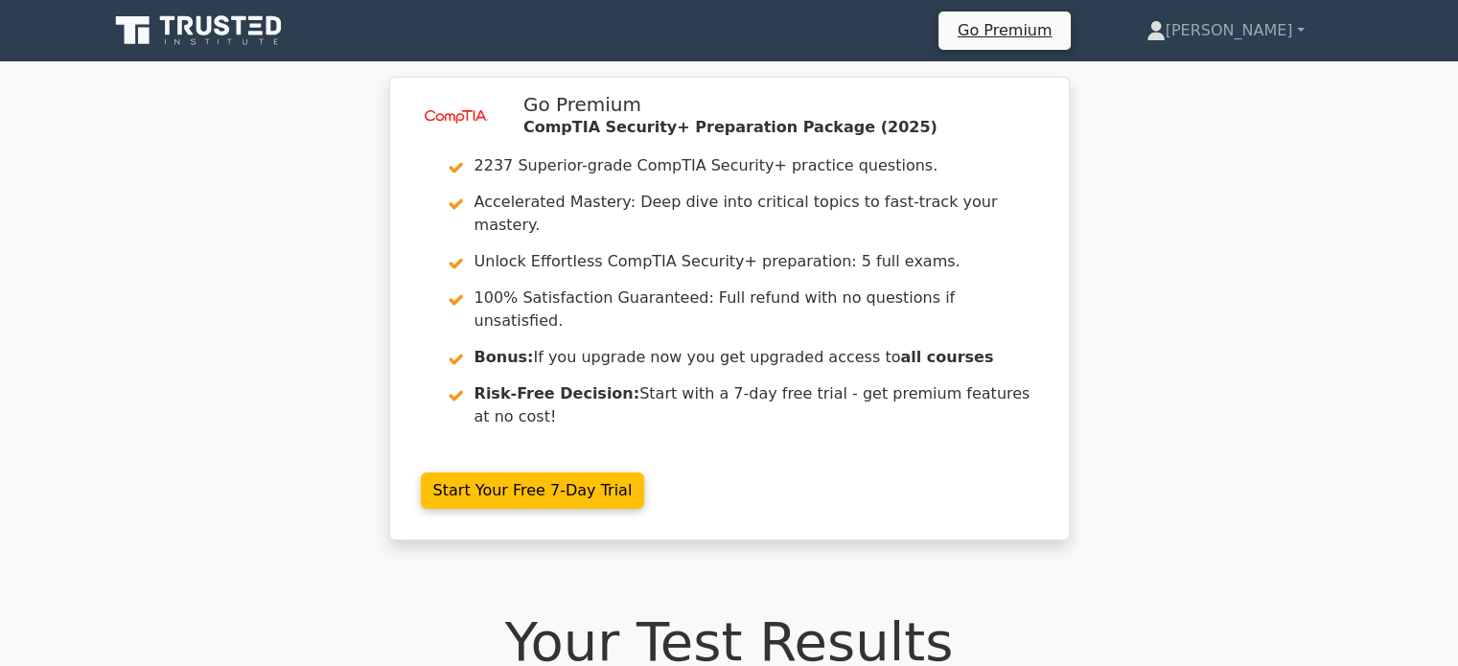
click at [256, 33] on icon at bounding box center [256, 33] width 14 height 4
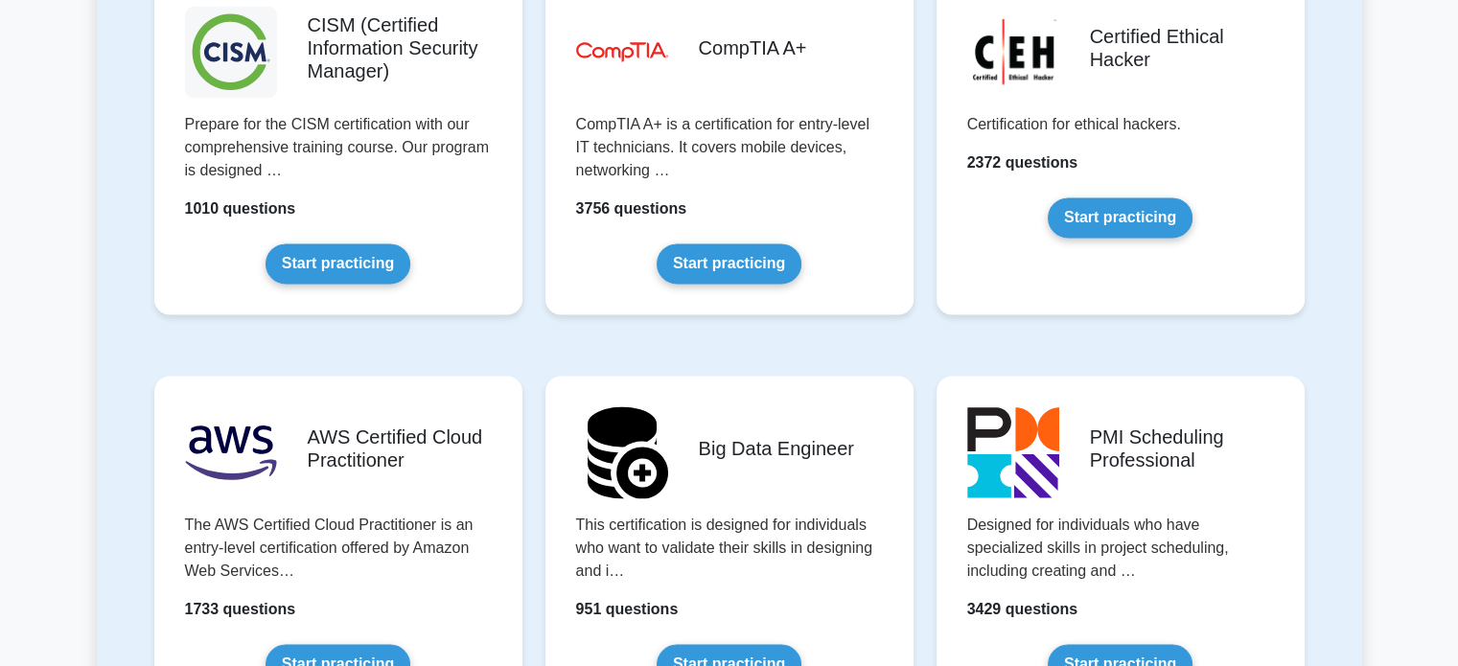
scroll to position [3356, 0]
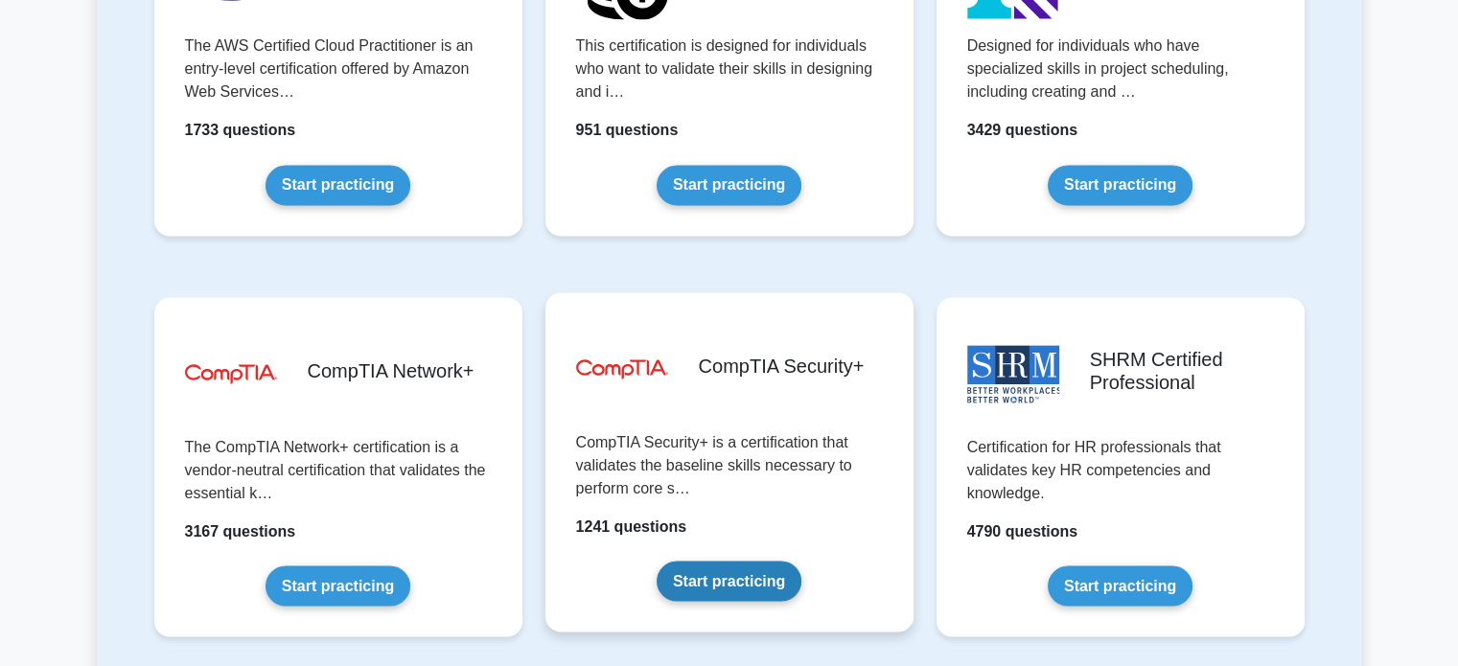
click at [802, 561] on link "Start practicing" at bounding box center [729, 581] width 145 height 40
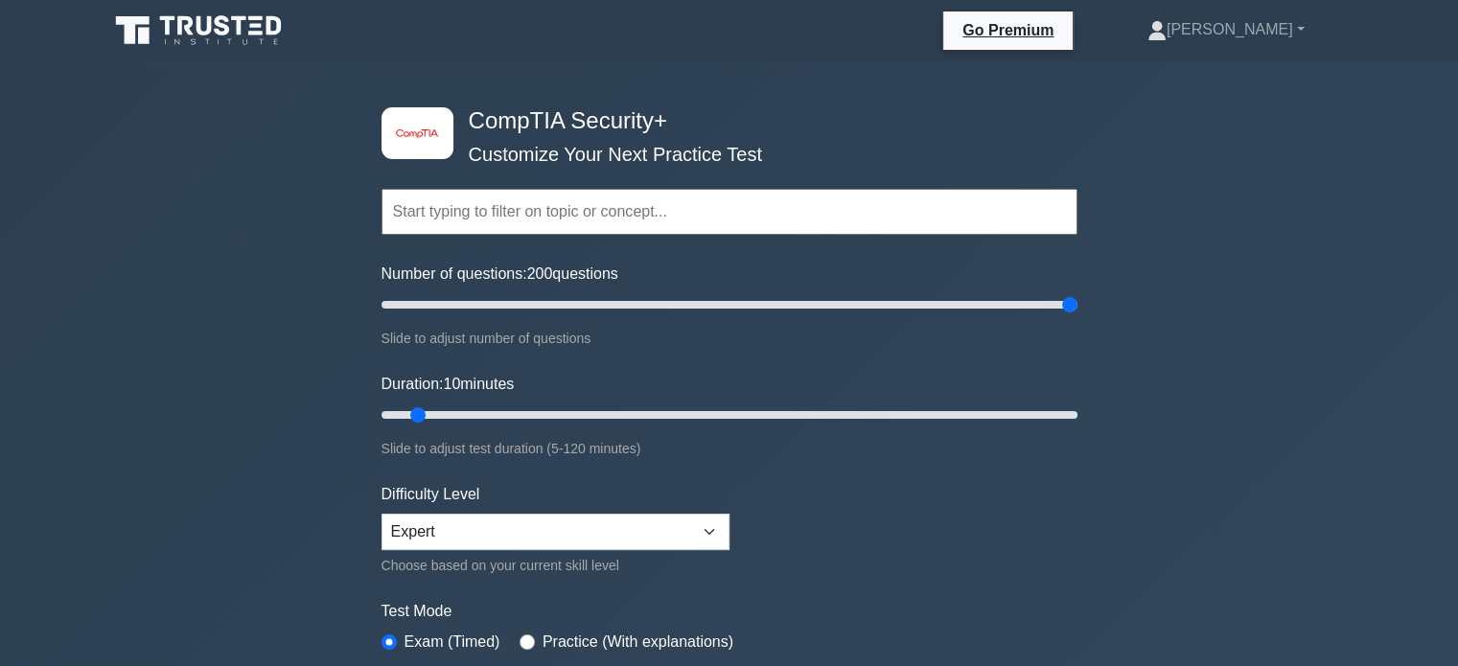
drag, startPoint x: 404, startPoint y: 308, endPoint x: 1136, endPoint y: 302, distance: 732.6
type input "200"
click at [1078, 302] on input "Number of questions: 200 questions" at bounding box center [730, 304] width 696 height 23
drag, startPoint x: 416, startPoint y: 406, endPoint x: 1131, endPoint y: 394, distance: 715.4
type input "120"
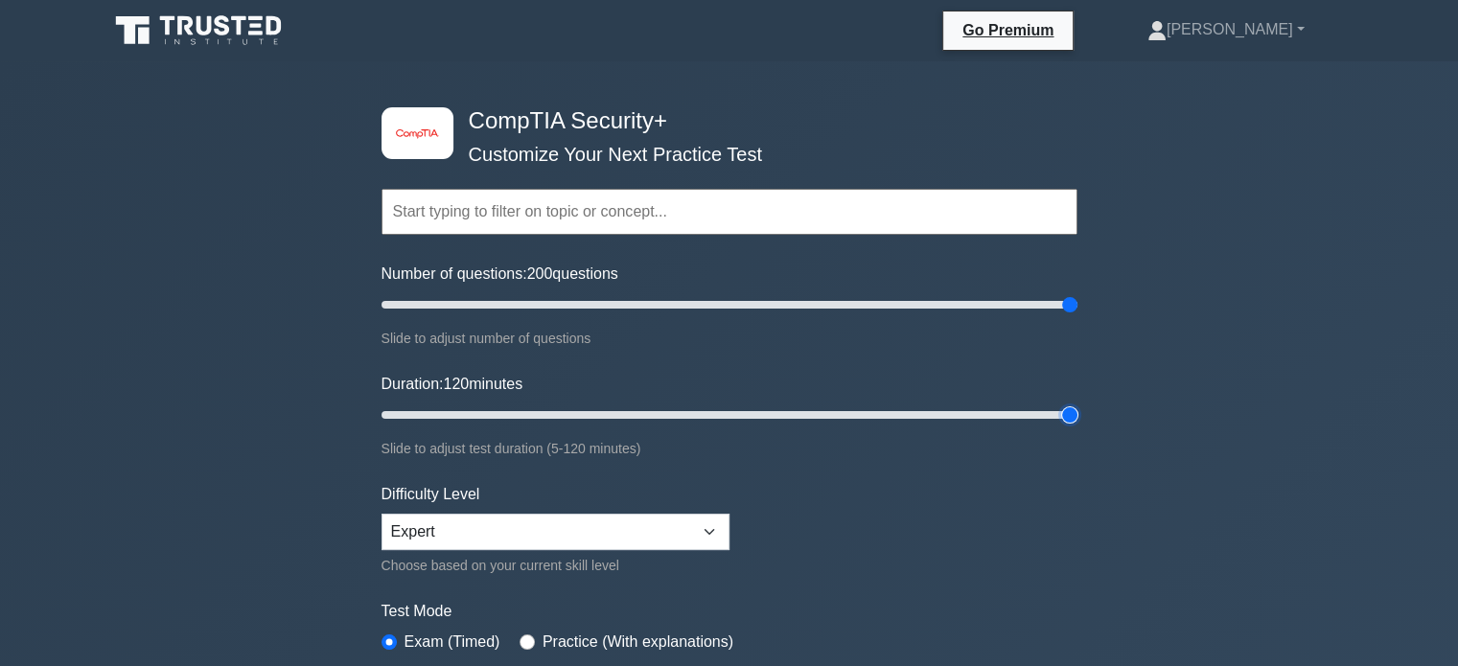
click at [1078, 404] on input "Duration: 120 minutes" at bounding box center [730, 415] width 696 height 23
click at [633, 541] on select "Beginner Intermediate Expert" at bounding box center [556, 532] width 348 height 36
select select "beginner"
click at [382, 514] on select "Beginner Intermediate Expert" at bounding box center [556, 532] width 348 height 36
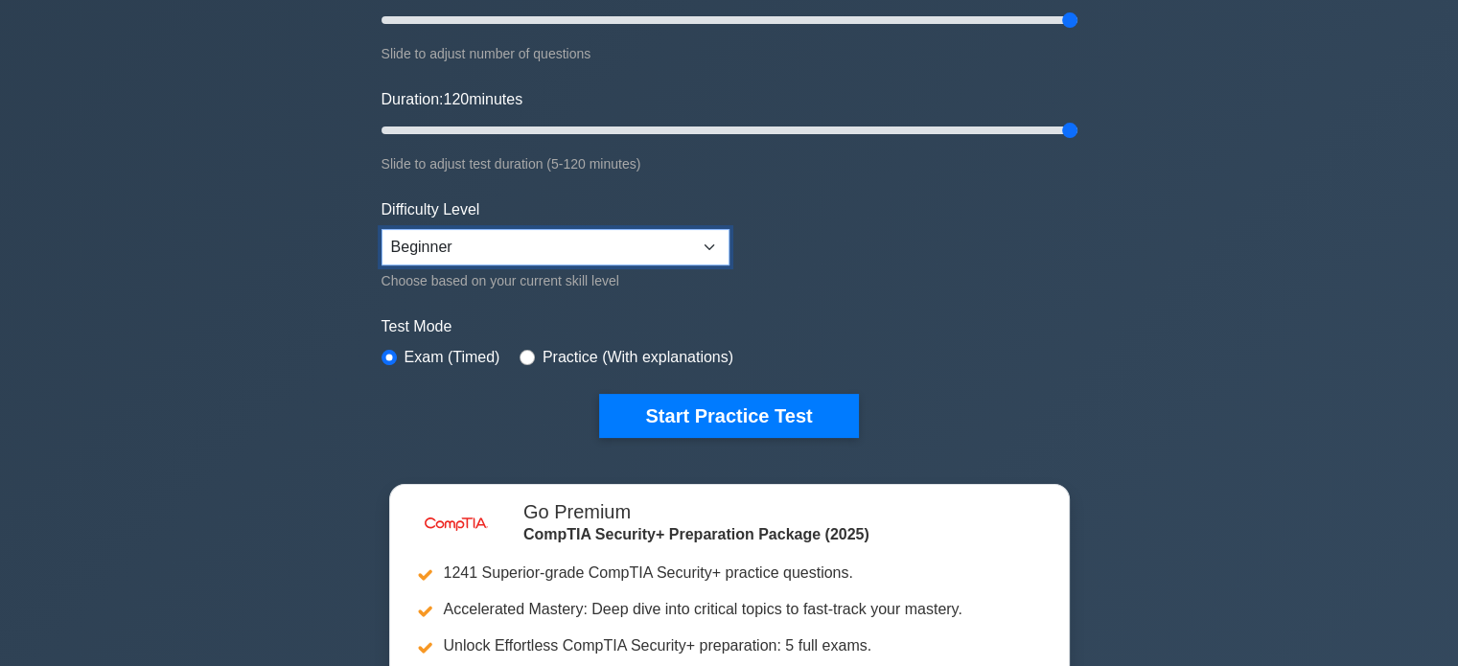
scroll to position [288, 0]
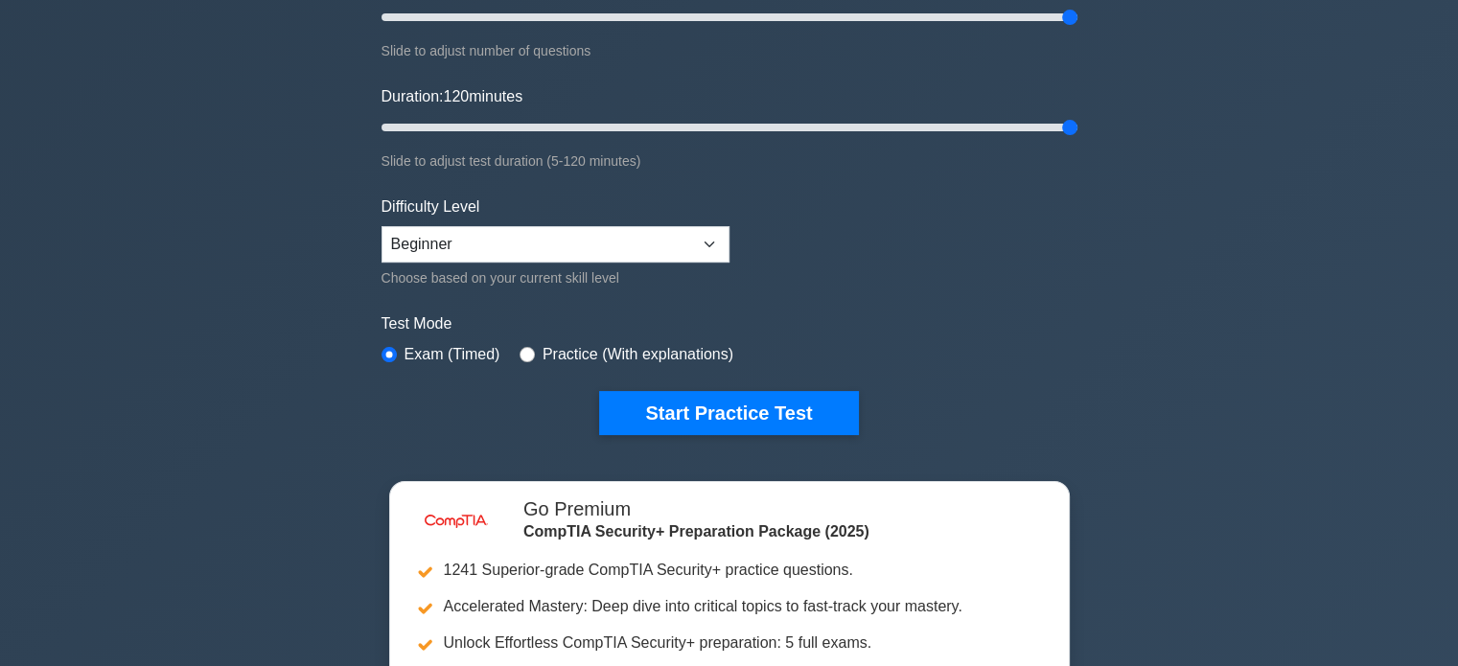
click at [634, 357] on label "Practice (With explanations)" at bounding box center [638, 354] width 191 height 23
click at [523, 347] on input "radio" at bounding box center [527, 354] width 15 height 15
radio input "true"
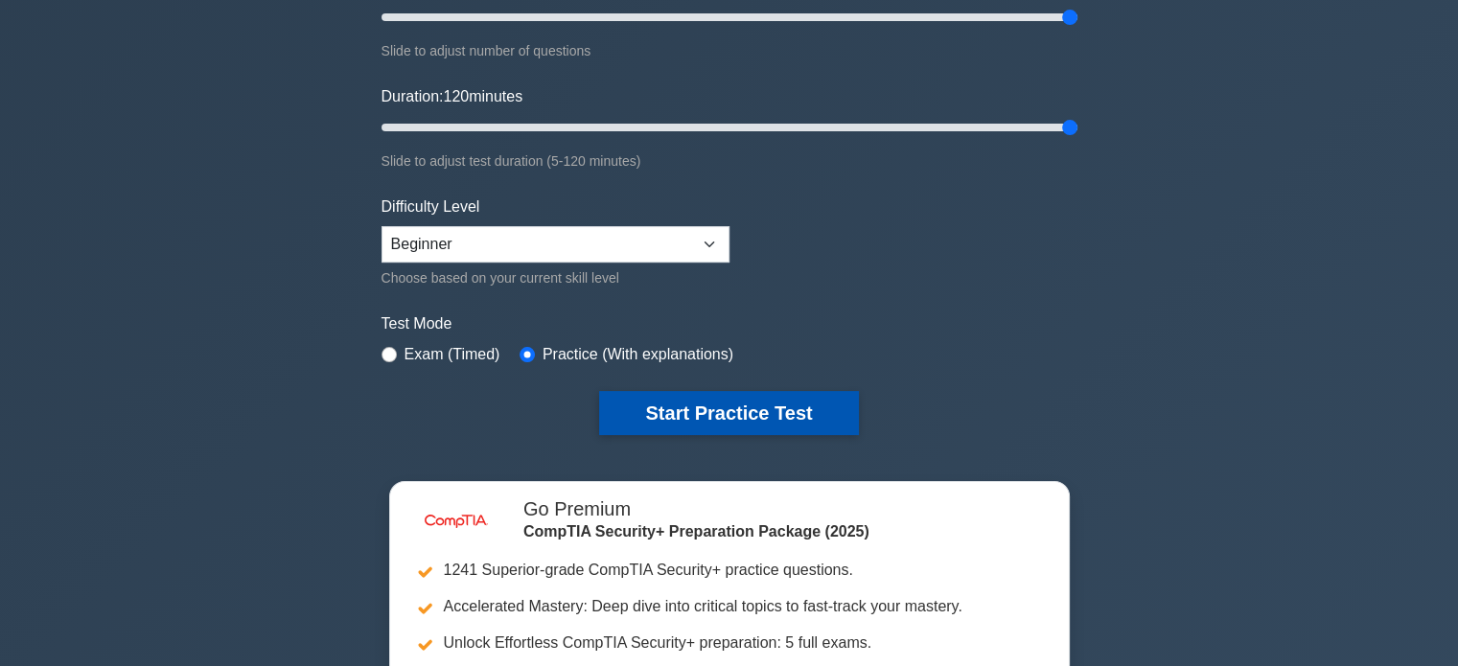
click at [695, 421] on button "Start Practice Test" at bounding box center [728, 413] width 259 height 44
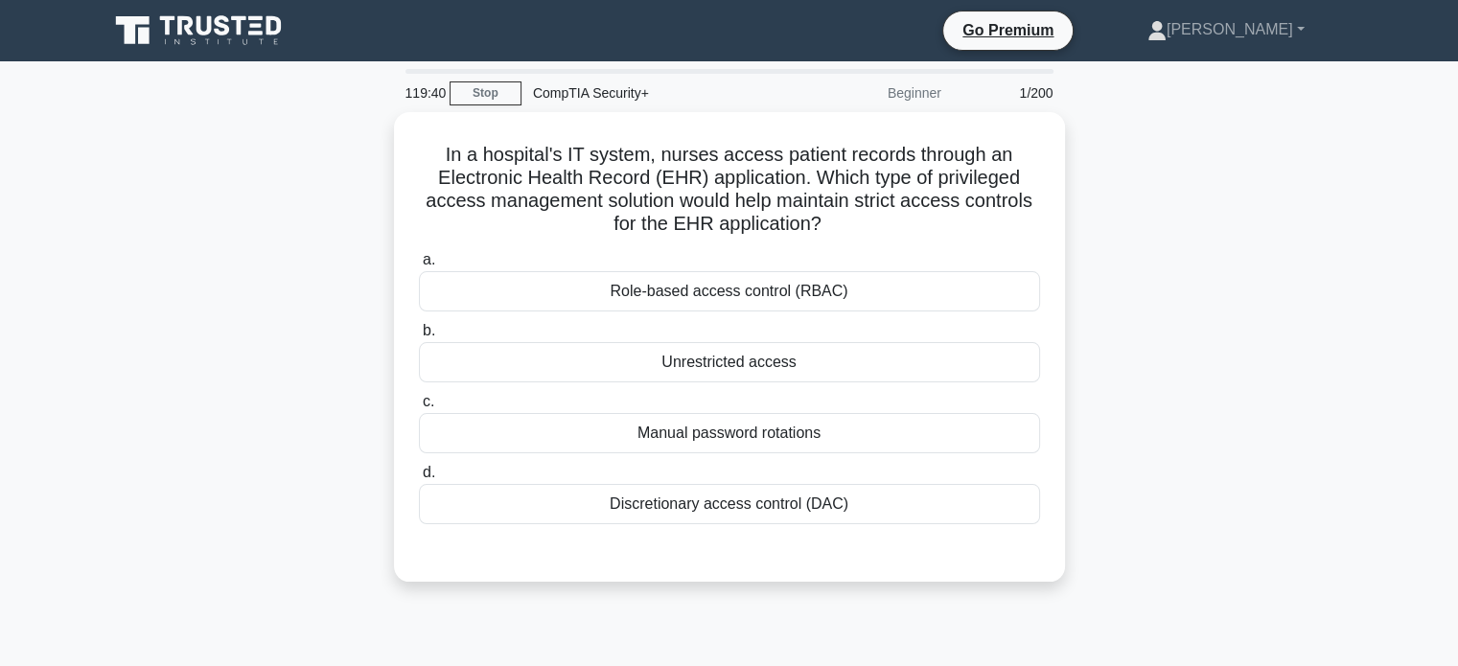
click at [236, 32] on icon at bounding box center [200, 30] width 184 height 36
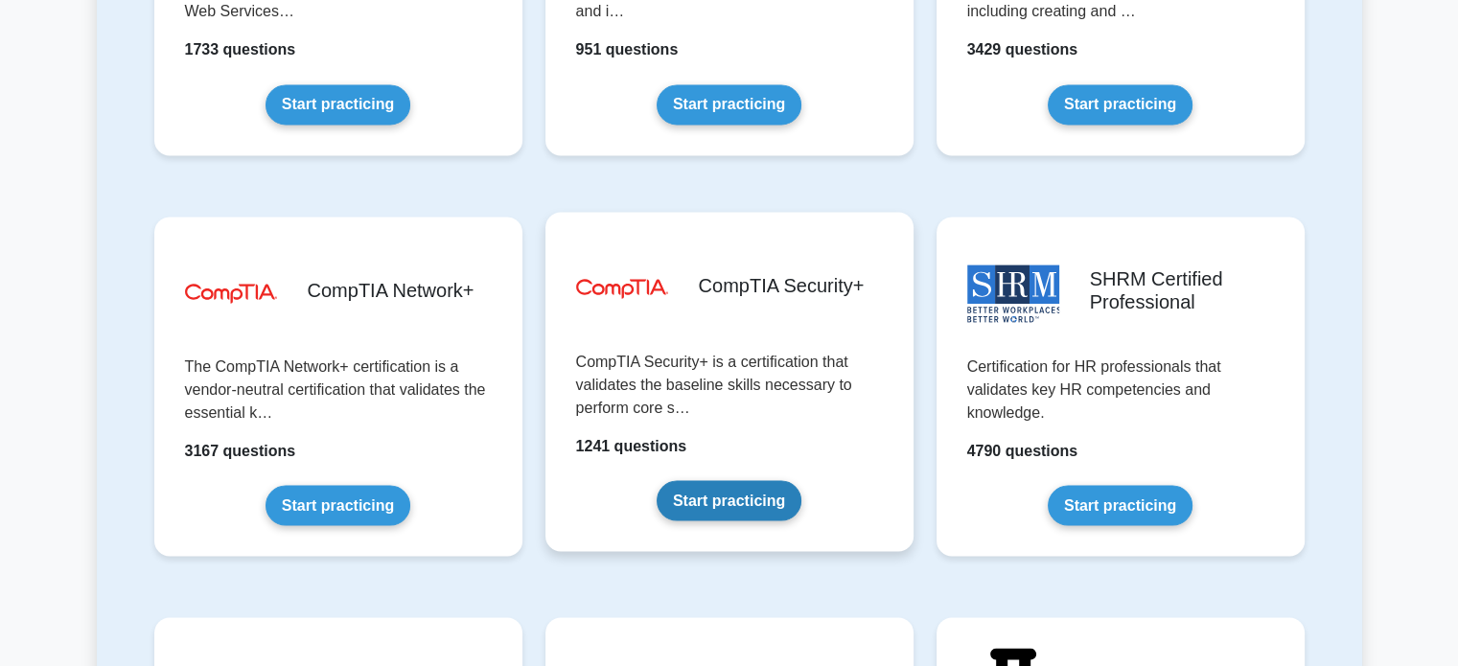
scroll to position [3452, 0]
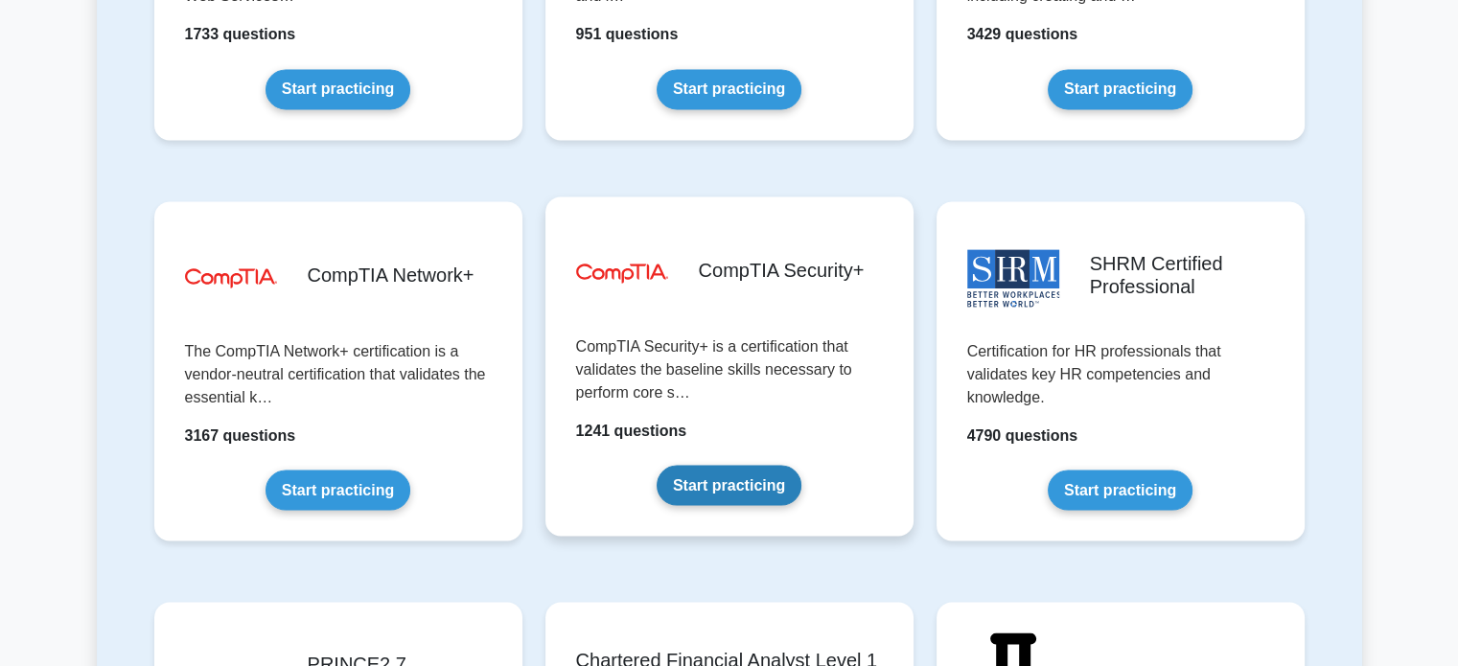
click at [733, 465] on link "Start practicing" at bounding box center [729, 485] width 145 height 40
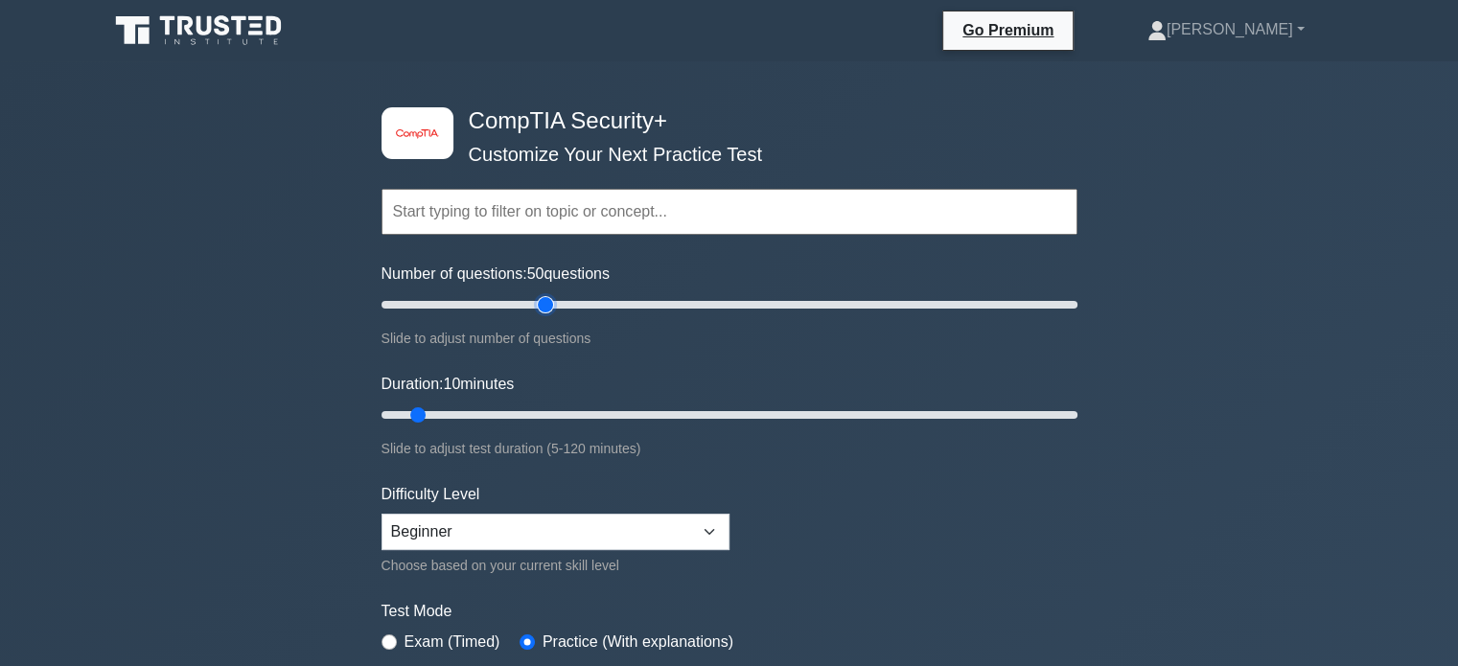
drag, startPoint x: 406, startPoint y: 298, endPoint x: 549, endPoint y: 298, distance: 143.8
type input "50"
click at [549, 298] on input "Number of questions: 50 questions" at bounding box center [730, 304] width 696 height 23
drag, startPoint x: 415, startPoint y: 413, endPoint x: 530, endPoint y: 413, distance: 115.1
type input "30"
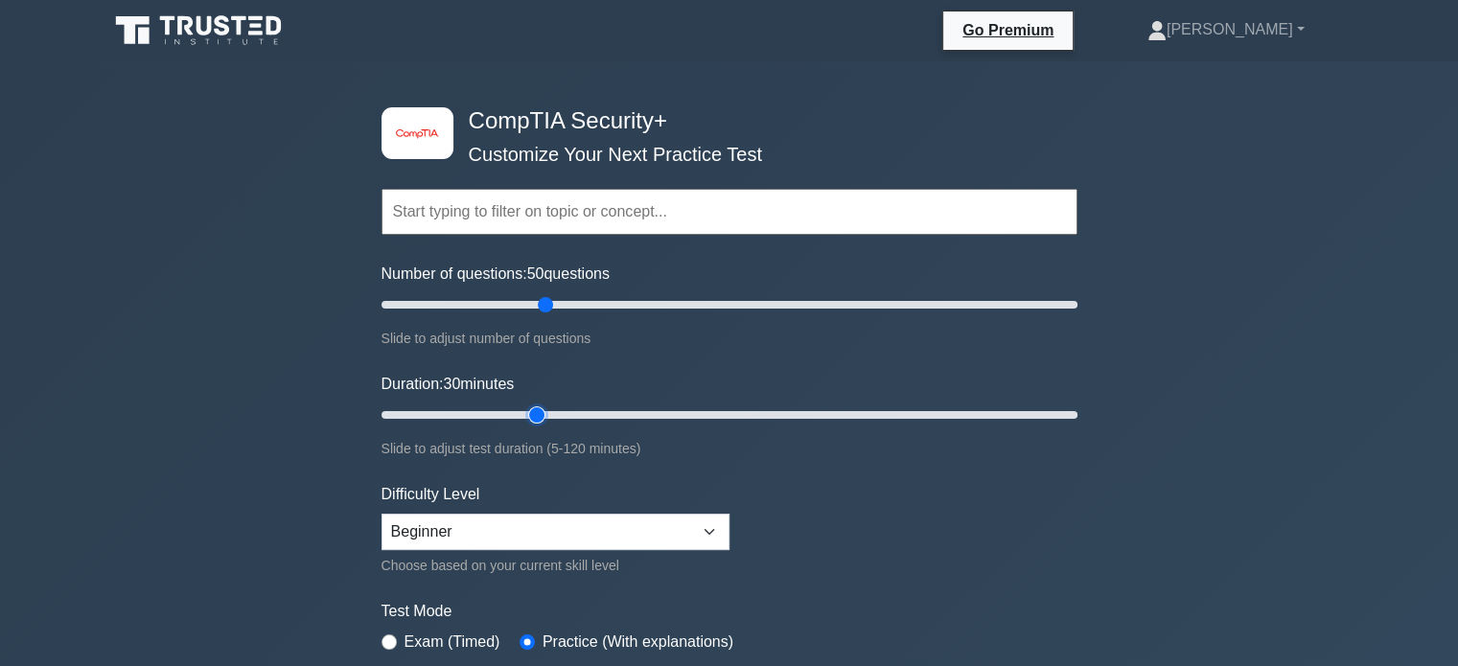
click at [530, 413] on input "Duration: 30 minutes" at bounding box center [730, 415] width 696 height 23
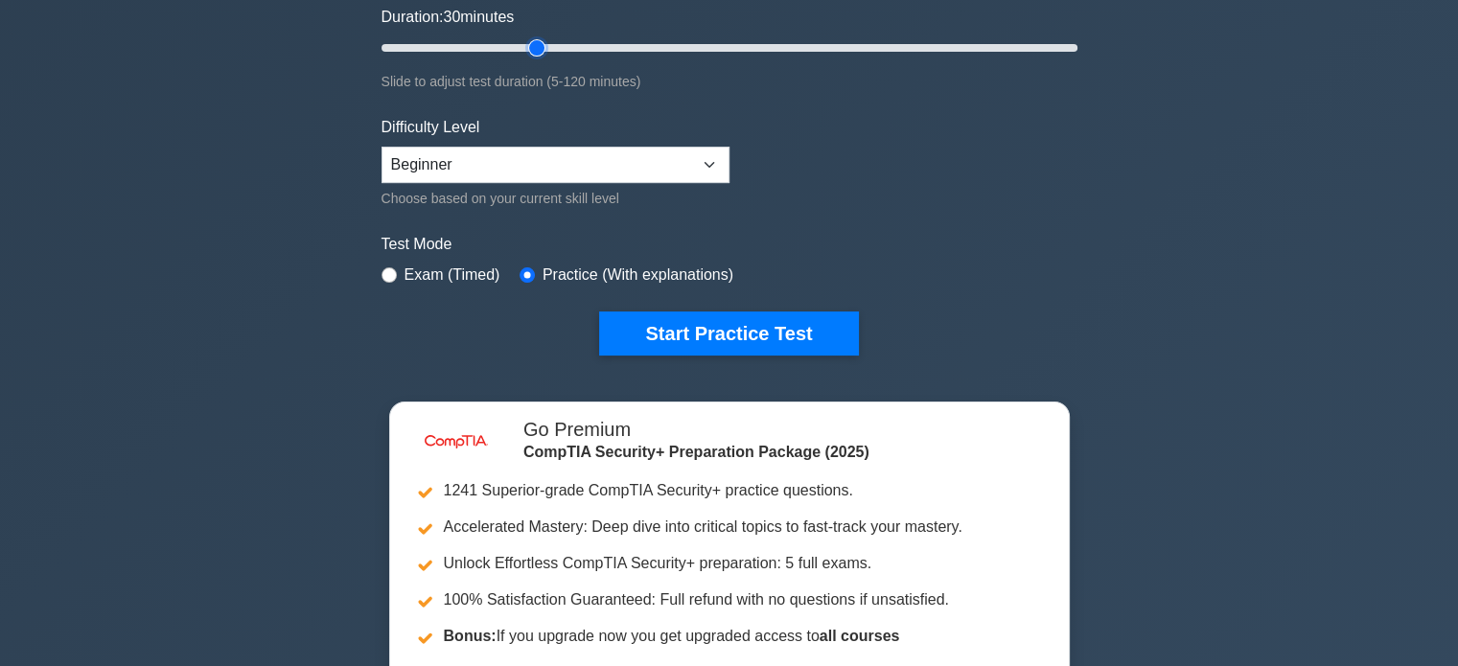
scroll to position [384, 0]
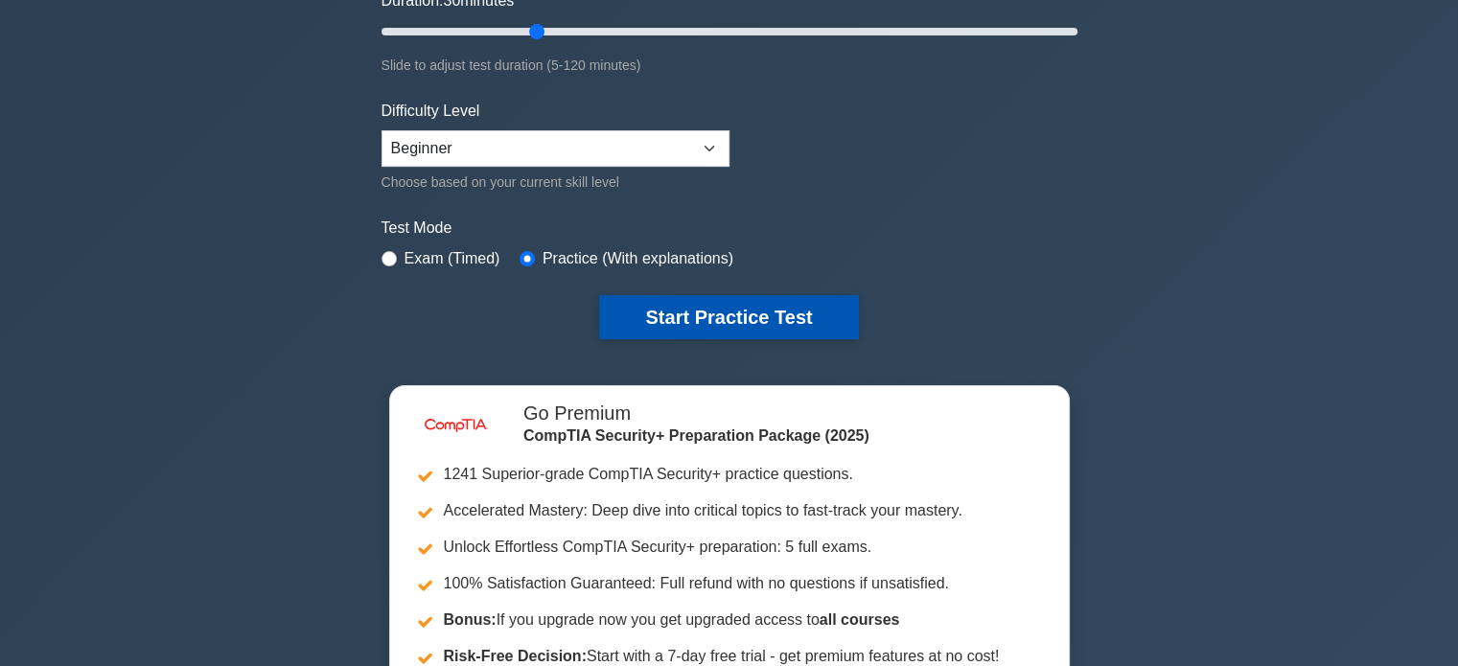
click at [807, 310] on button "Start Practice Test" at bounding box center [728, 317] width 259 height 44
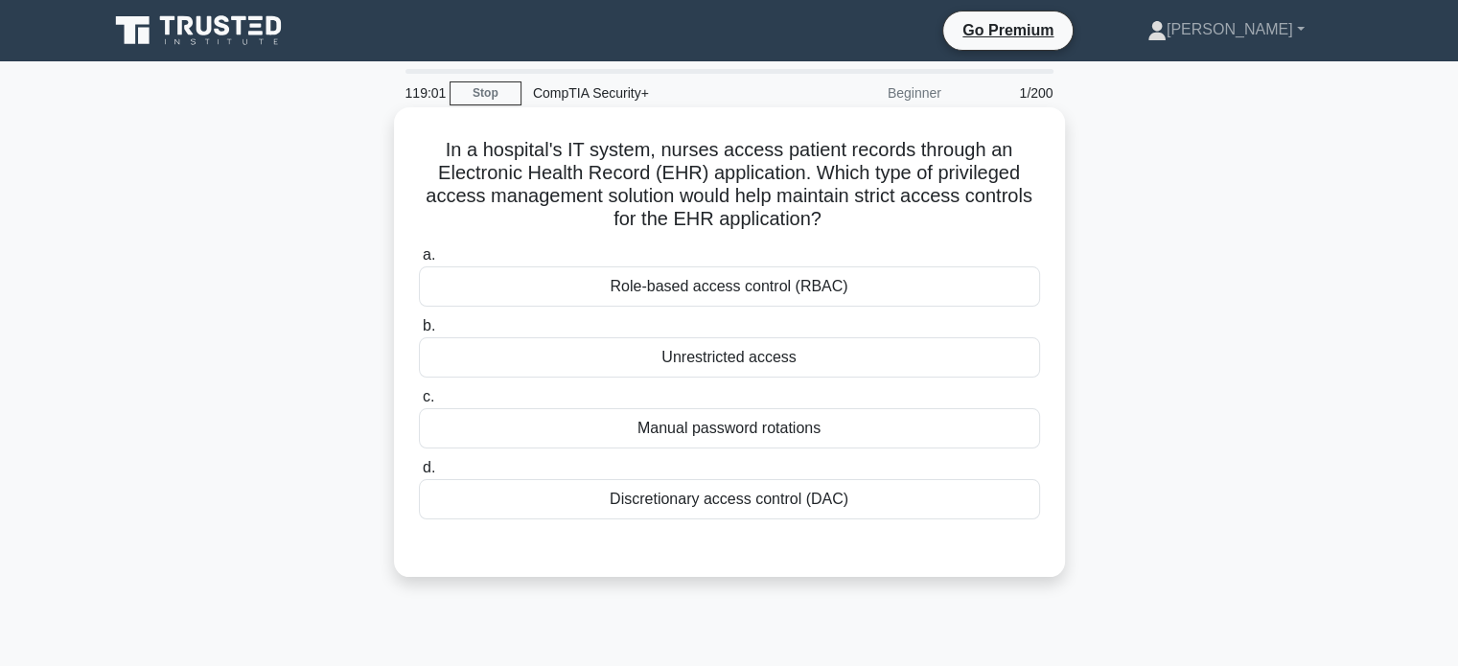
click at [861, 291] on div "Role-based access control (RBAC)" at bounding box center [729, 287] width 621 height 40
click at [419, 262] on input "a. Role-based access control (RBAC)" at bounding box center [419, 255] width 0 height 12
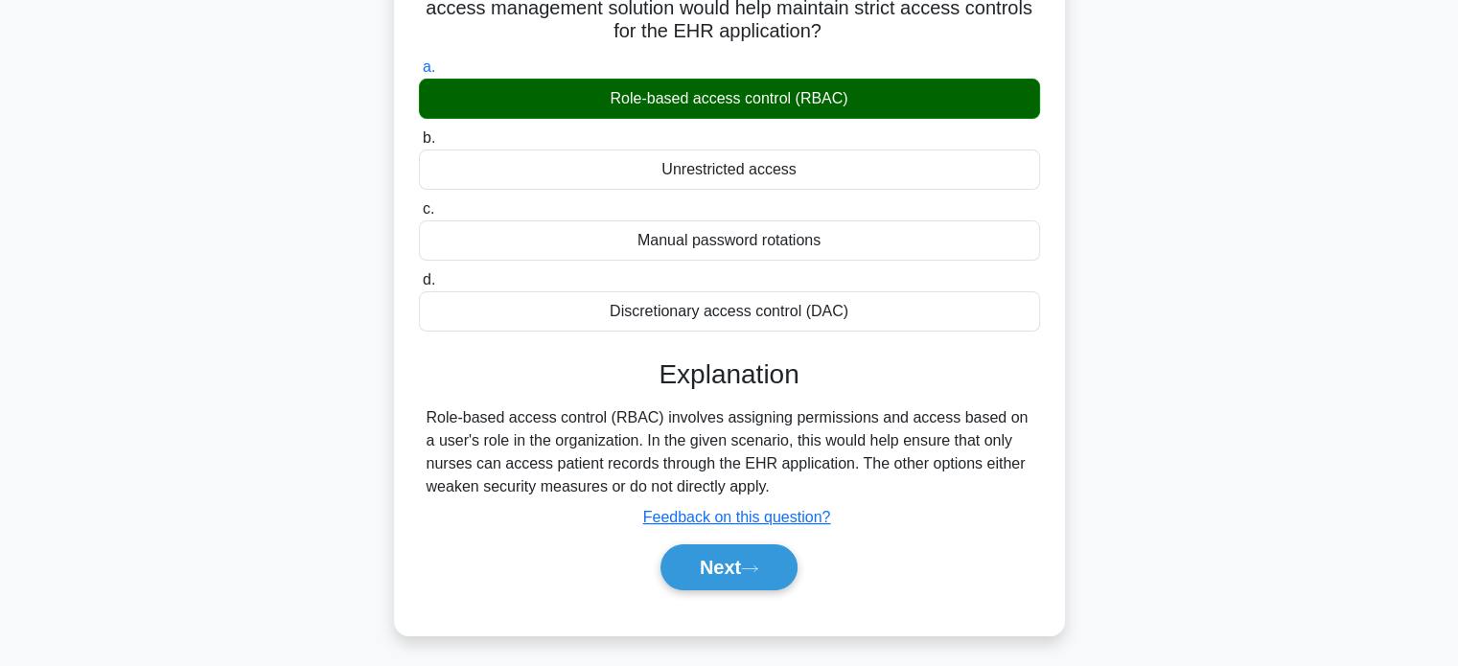
scroll to position [192, 0]
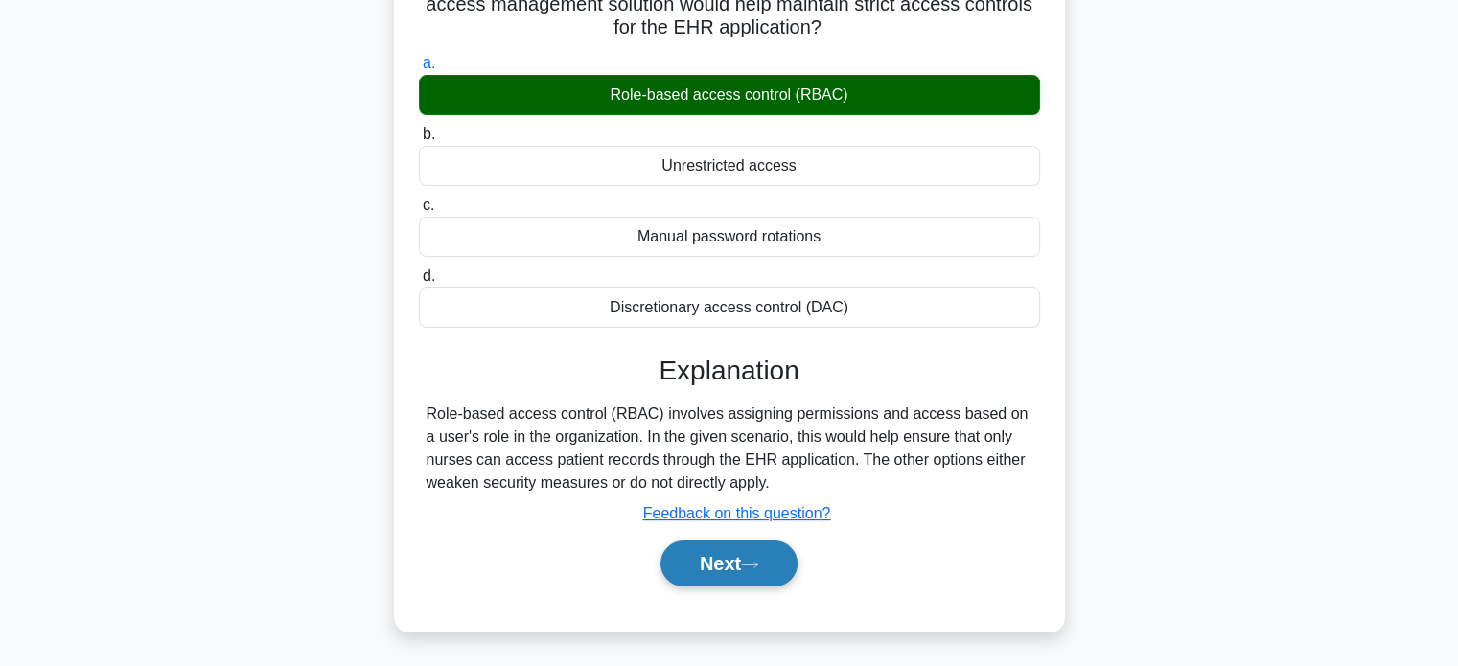
click at [742, 565] on button "Next" at bounding box center [729, 564] width 137 height 46
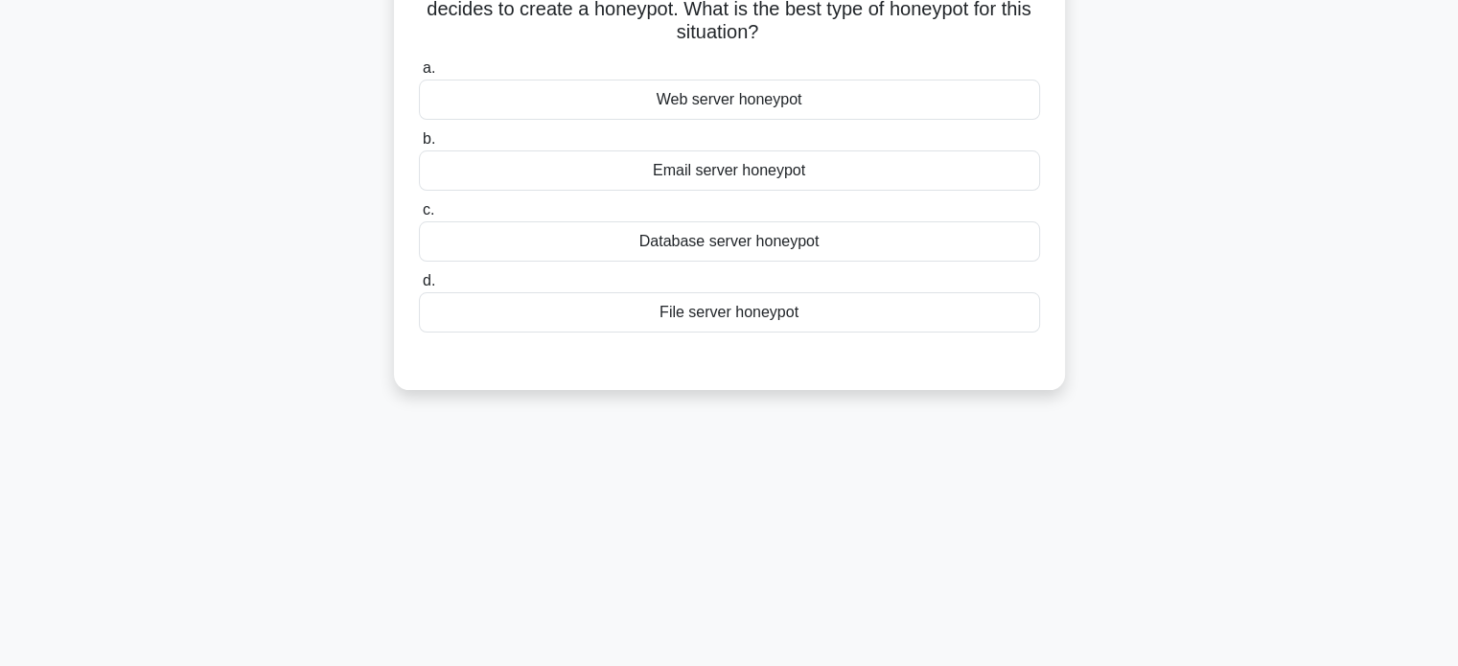
scroll to position [0, 0]
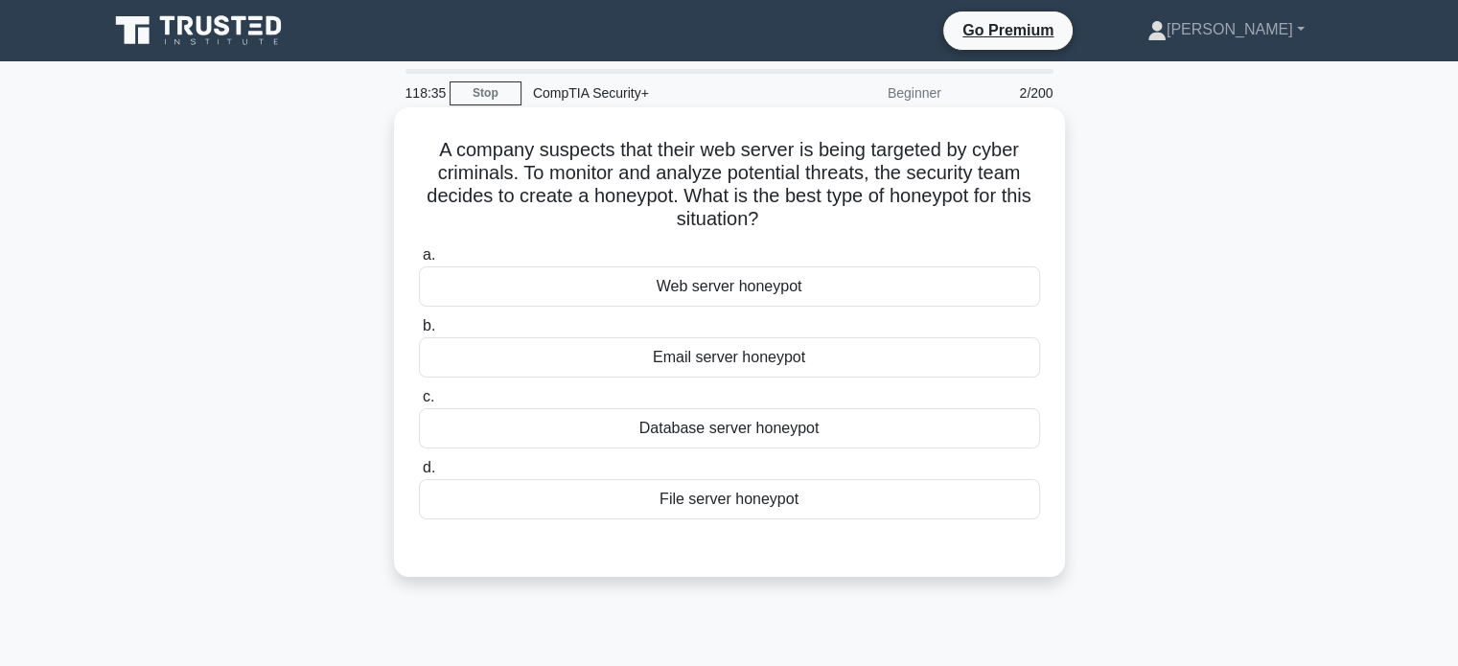
click at [813, 291] on div "Web server honeypot" at bounding box center [729, 287] width 621 height 40
click at [419, 262] on input "a. Web server honeypot" at bounding box center [419, 255] width 0 height 12
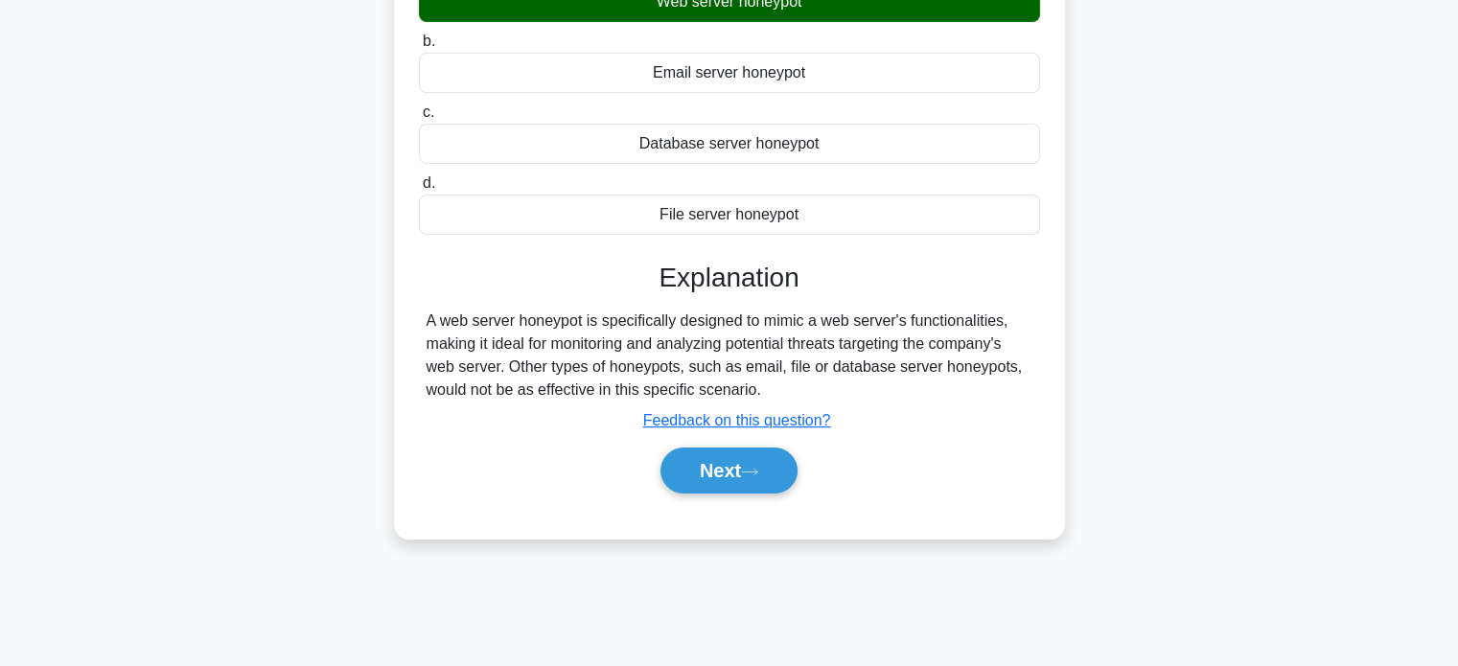
scroll to position [288, 0]
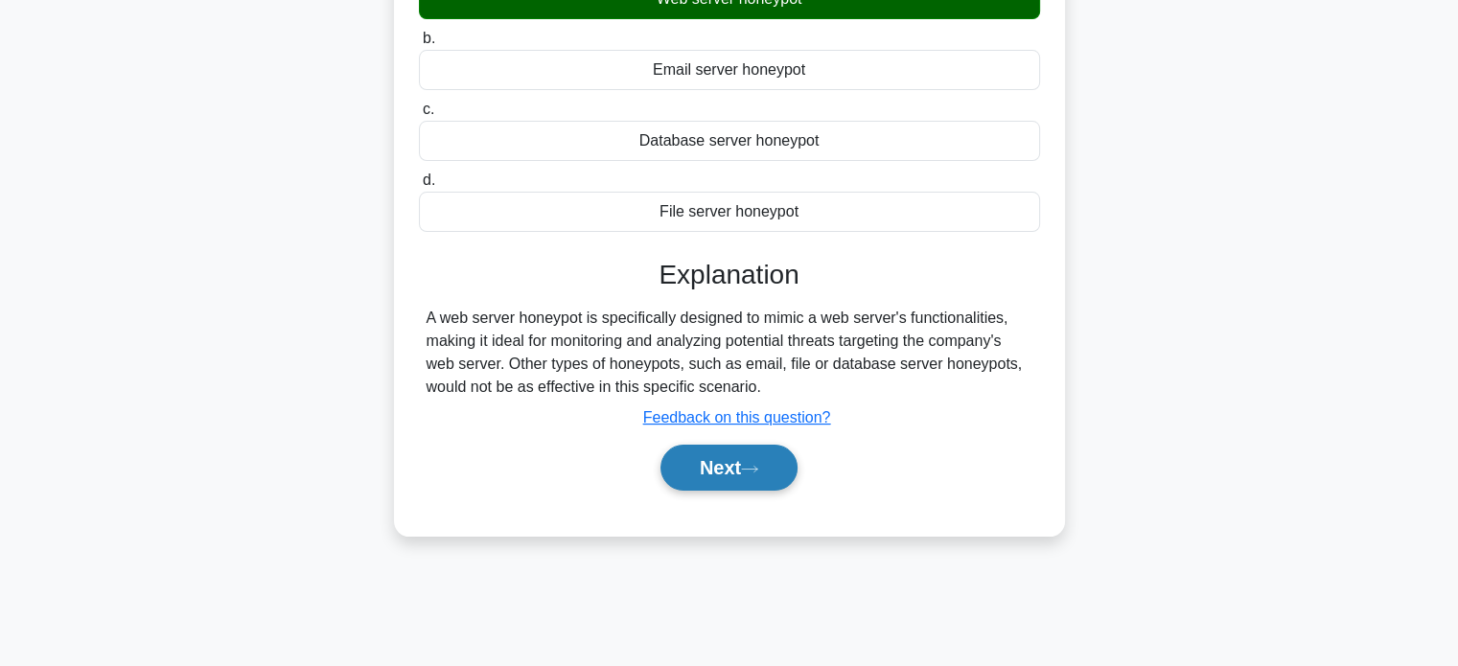
click at [766, 486] on button "Next" at bounding box center [729, 468] width 137 height 46
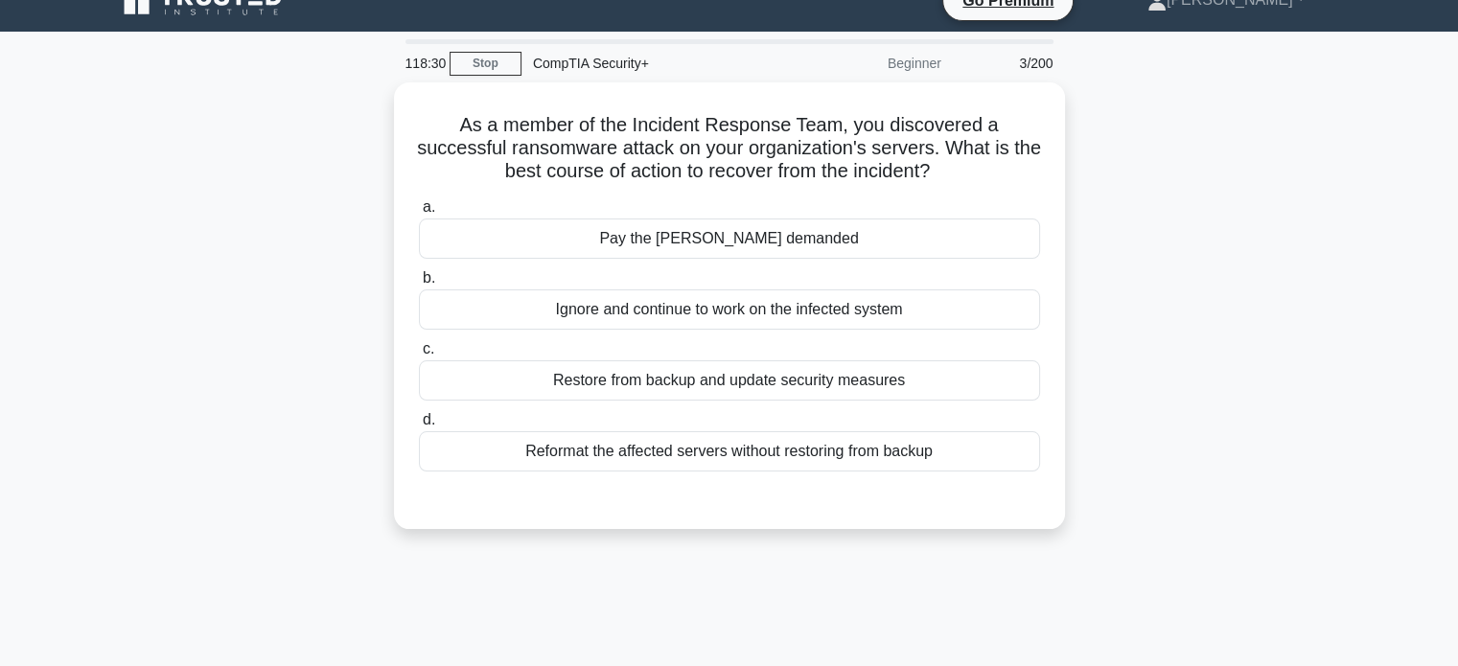
scroll to position [0, 0]
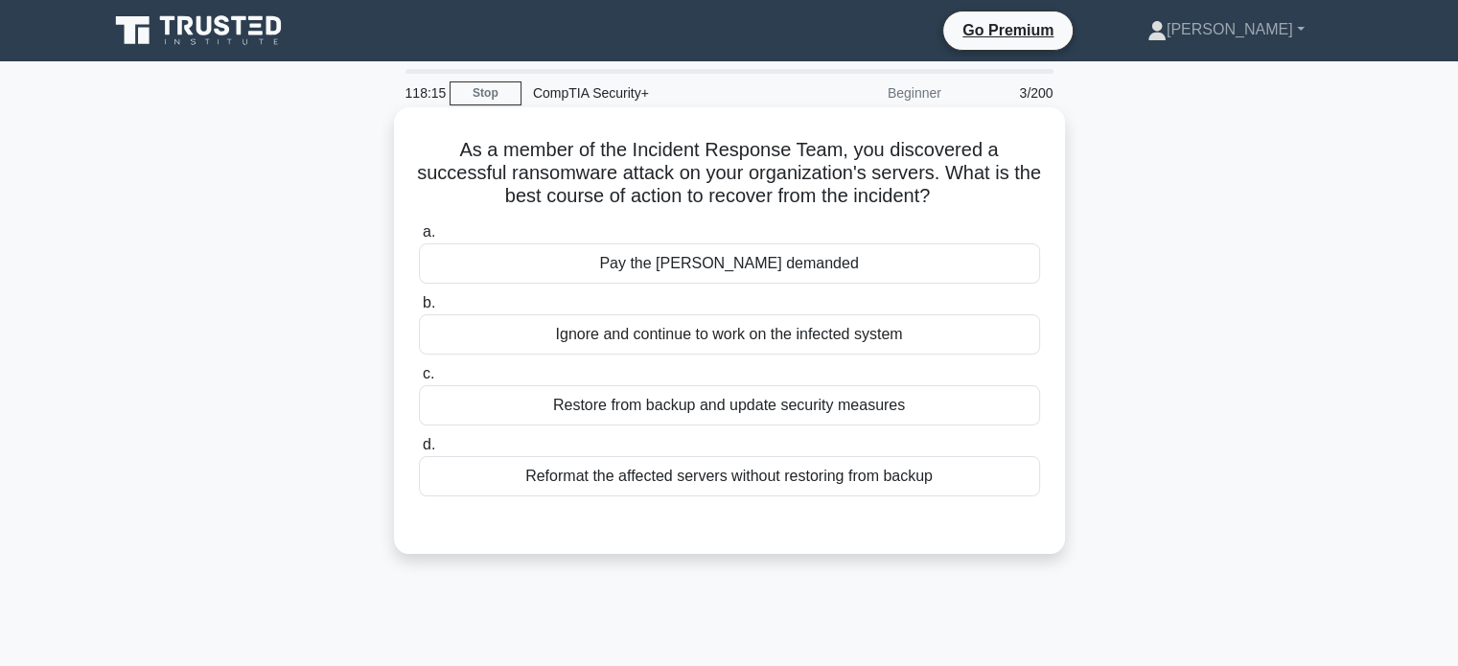
click at [859, 407] on div "Restore from backup and update security measures" at bounding box center [729, 405] width 621 height 40
click at [419, 381] on input "c. Restore from backup and update security measures" at bounding box center [419, 374] width 0 height 12
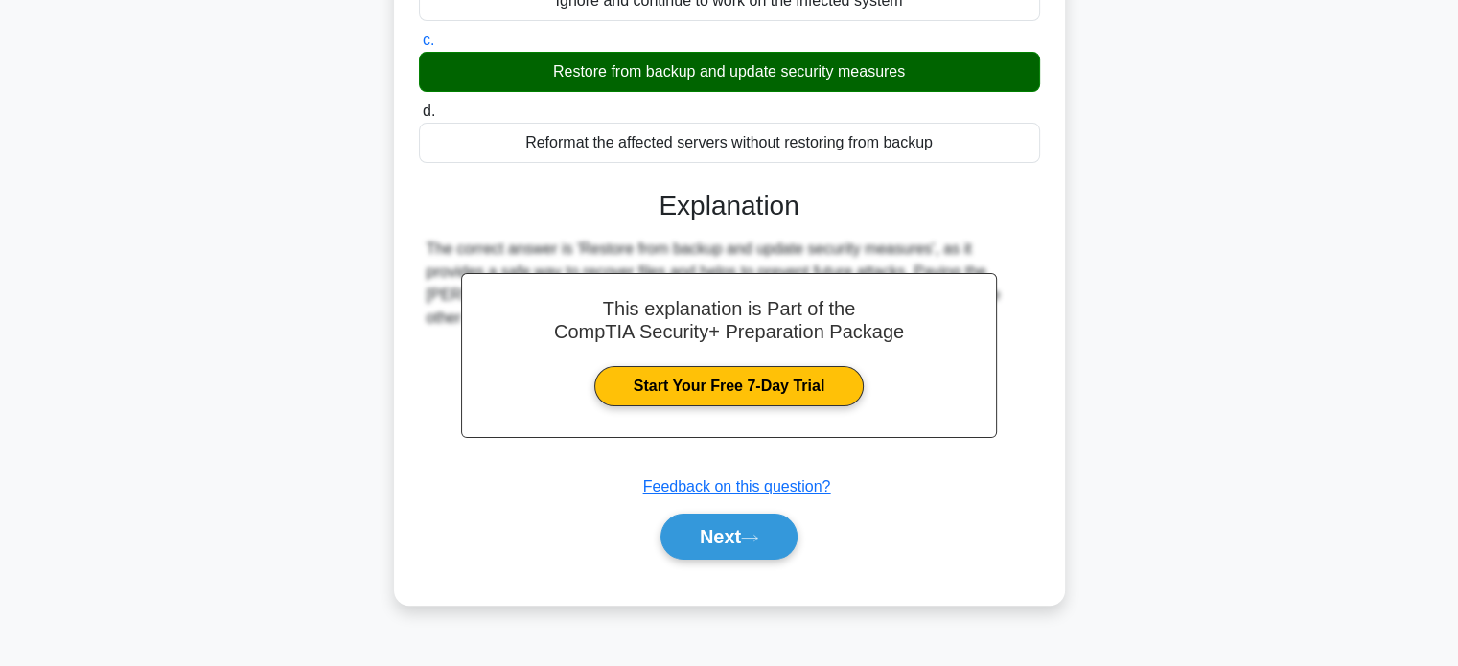
scroll to position [369, 0]
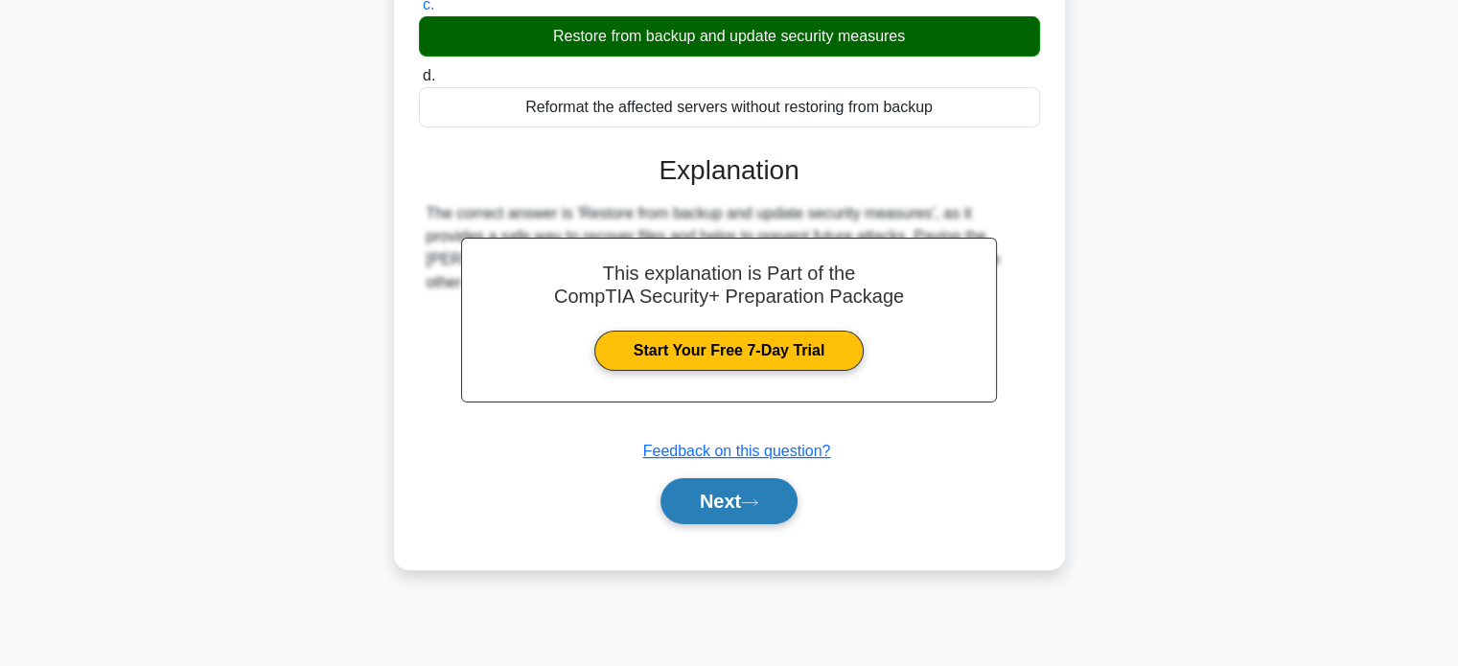
click at [780, 499] on button "Next" at bounding box center [729, 501] width 137 height 46
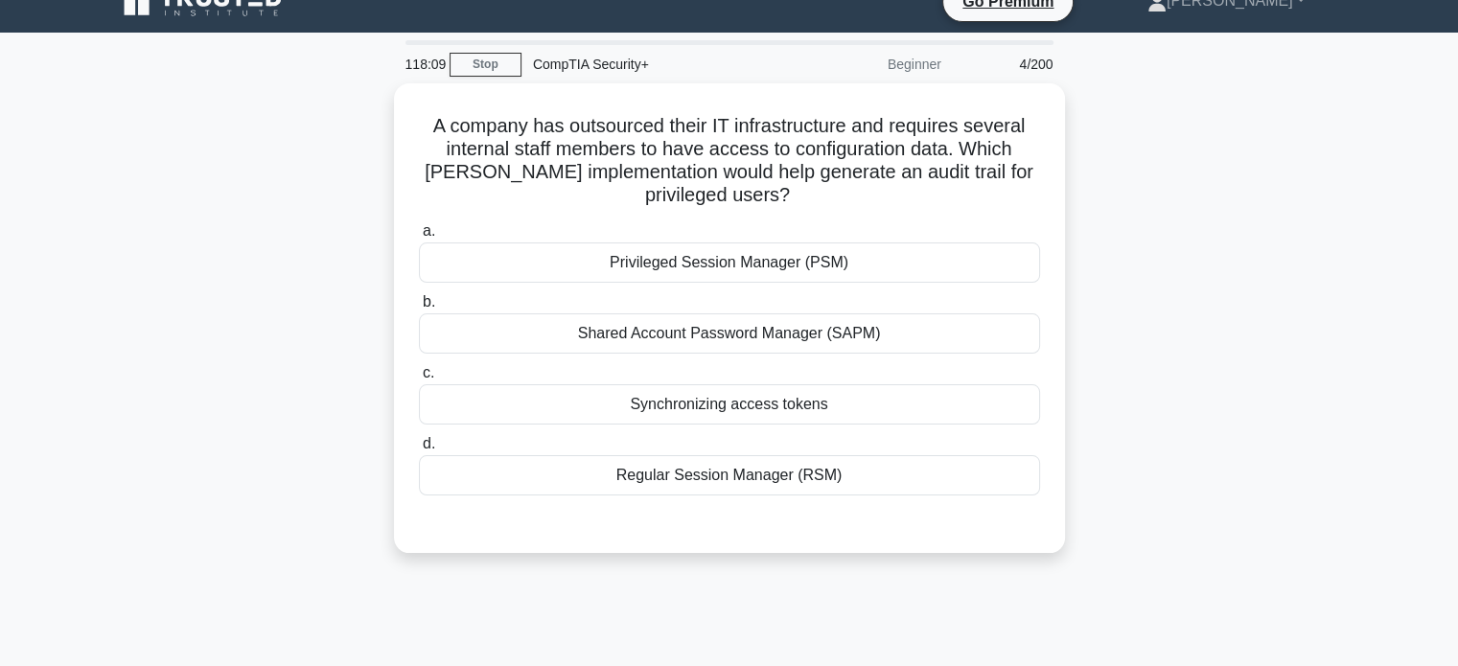
scroll to position [0, 0]
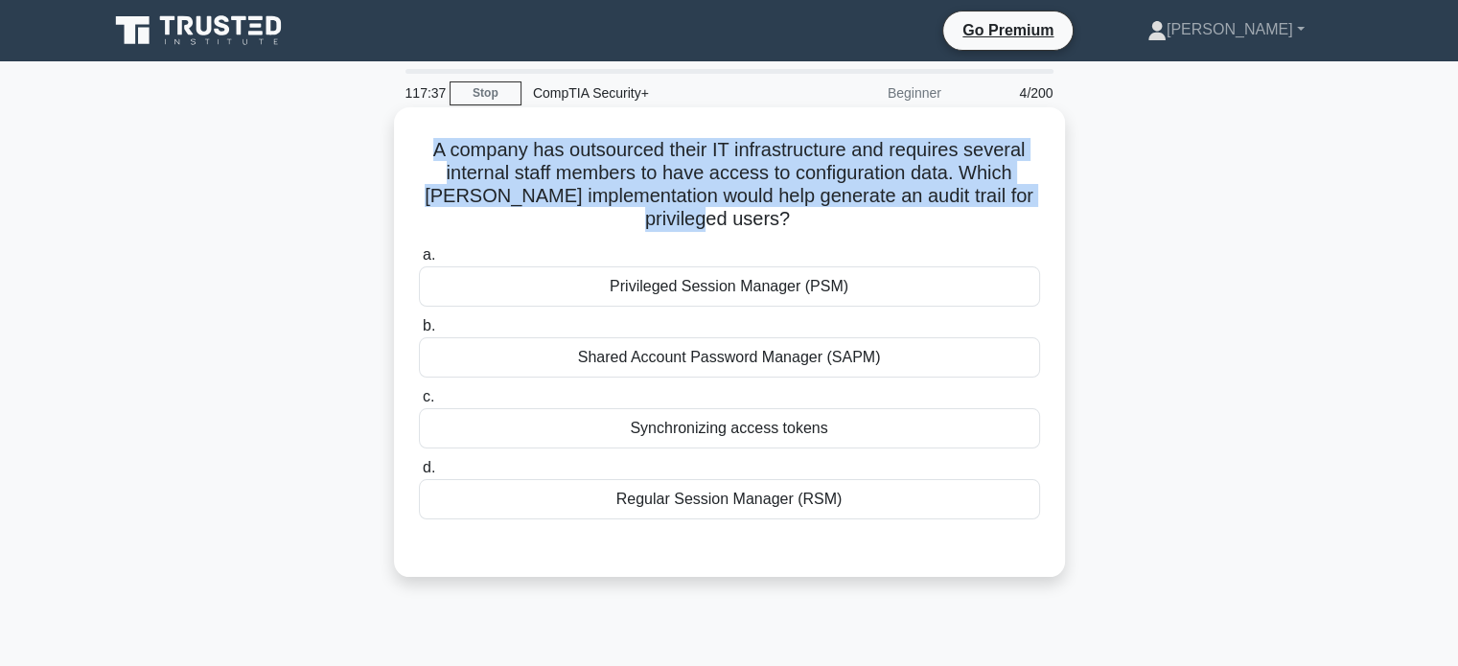
drag, startPoint x: 414, startPoint y: 150, endPoint x: 780, endPoint y: 221, distance: 372.3
click at [780, 221] on div "A company has outsourced their IT infrastructure and requires several internal …" at bounding box center [730, 342] width 656 height 454
click at [491, 201] on h5 "A company has outsourced their IT infrastructure and requires several internal …" at bounding box center [729, 185] width 625 height 94
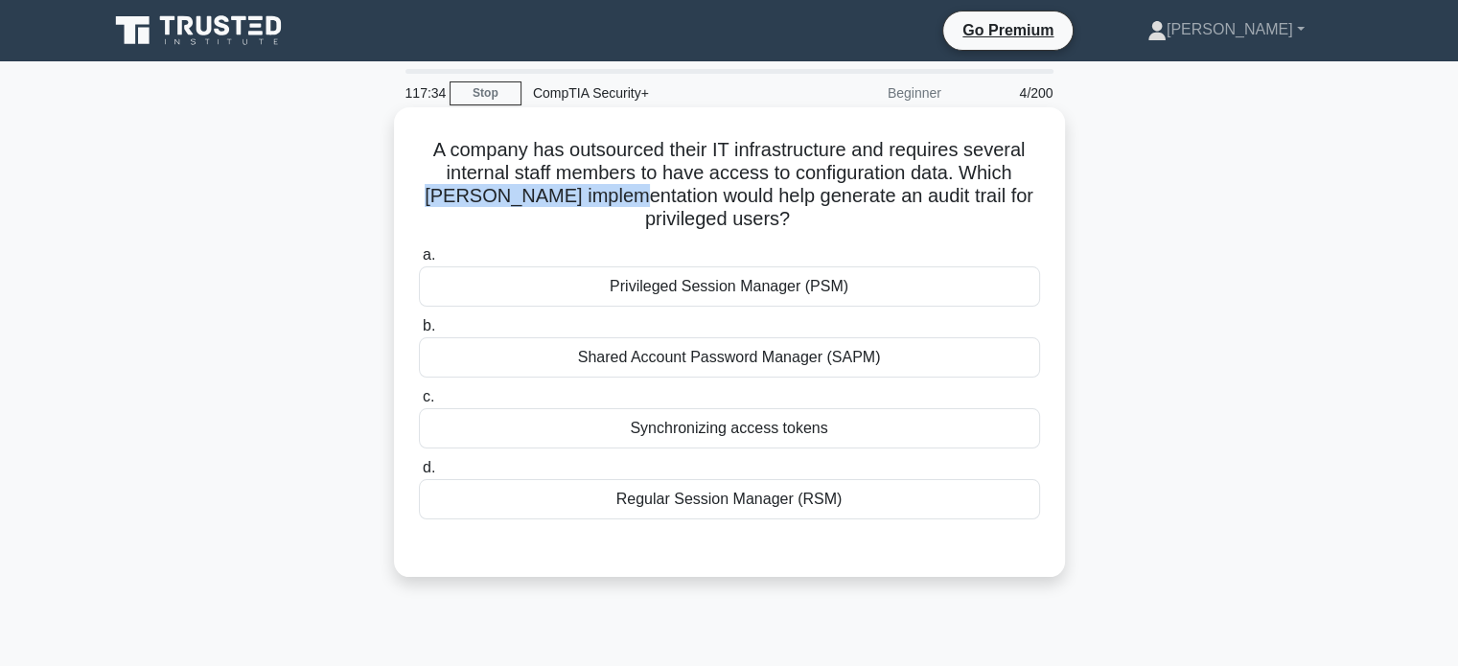
drag, startPoint x: 470, startPoint y: 195, endPoint x: 622, endPoint y: 193, distance: 152.5
click at [622, 193] on h5 "A company has outsourced their IT infrastructure and requires several internal …" at bounding box center [729, 185] width 625 height 94
click at [793, 210] on h5 "A company has outsourced their IT infrastructure and requires several internal …" at bounding box center [729, 185] width 625 height 94
click at [785, 368] on div "Shared Account Password Manager (SAPM)" at bounding box center [729, 358] width 621 height 40
click at [419, 333] on input "b. Shared Account Password Manager (SAPM)" at bounding box center [419, 326] width 0 height 12
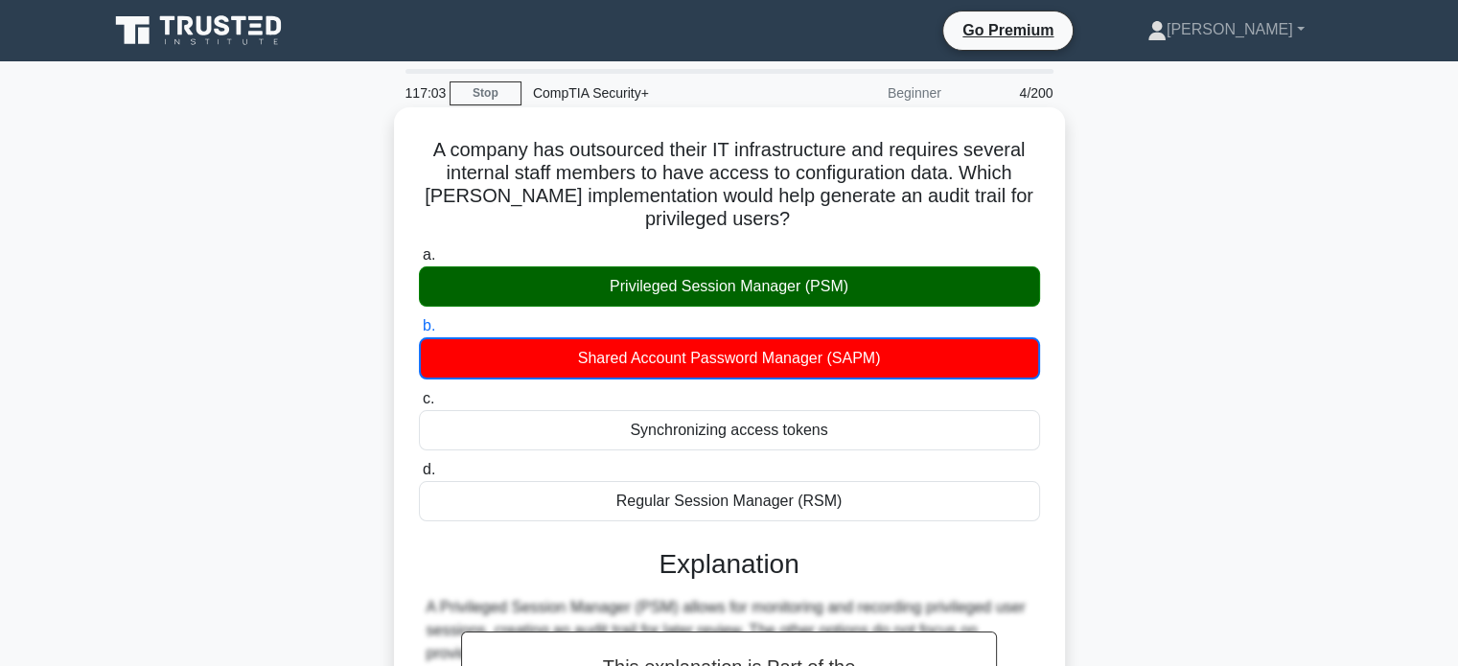
scroll to position [288, 0]
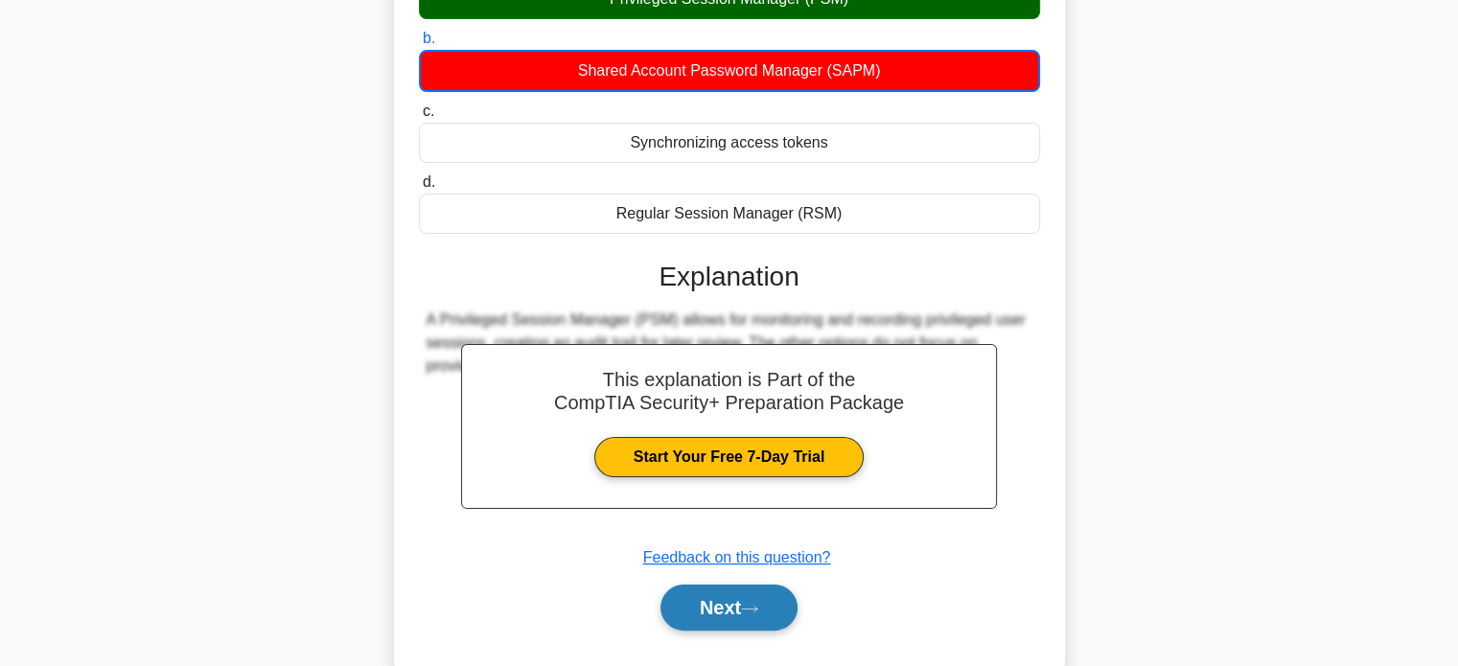
click at [752, 598] on button "Next" at bounding box center [729, 608] width 137 height 46
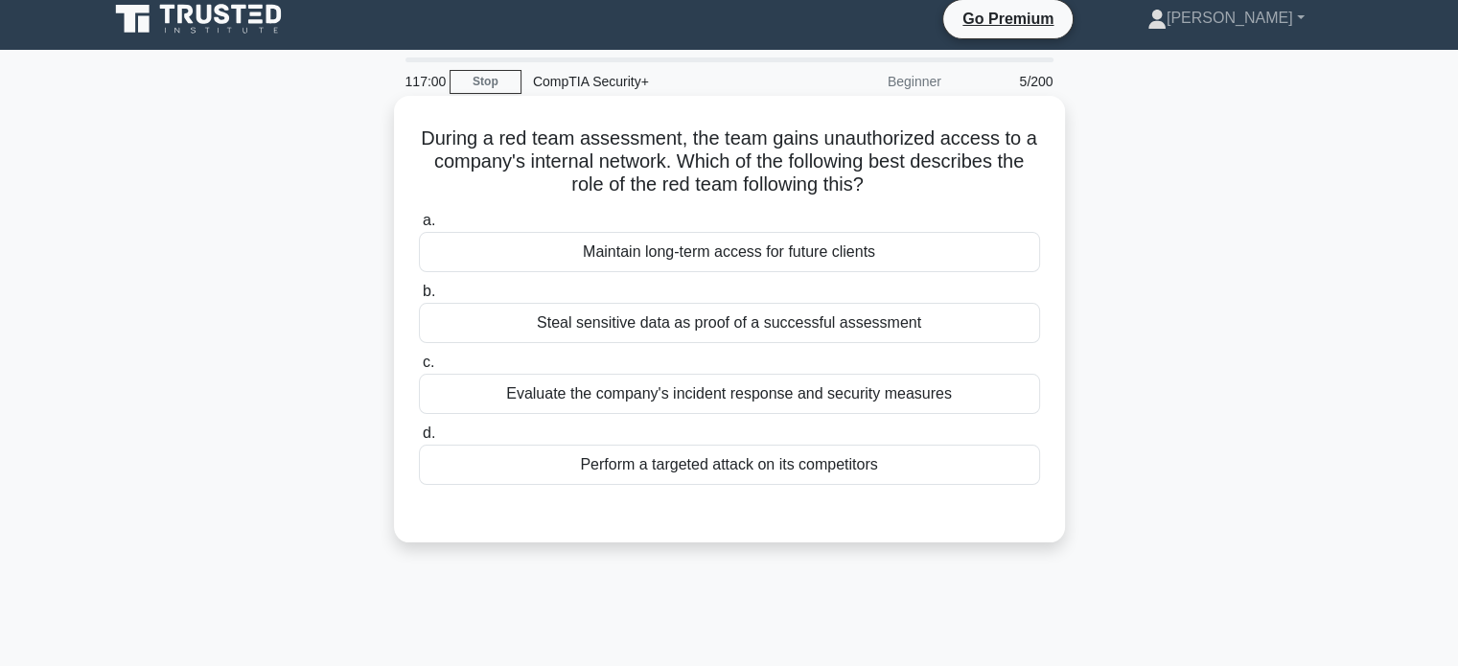
scroll to position [0, 0]
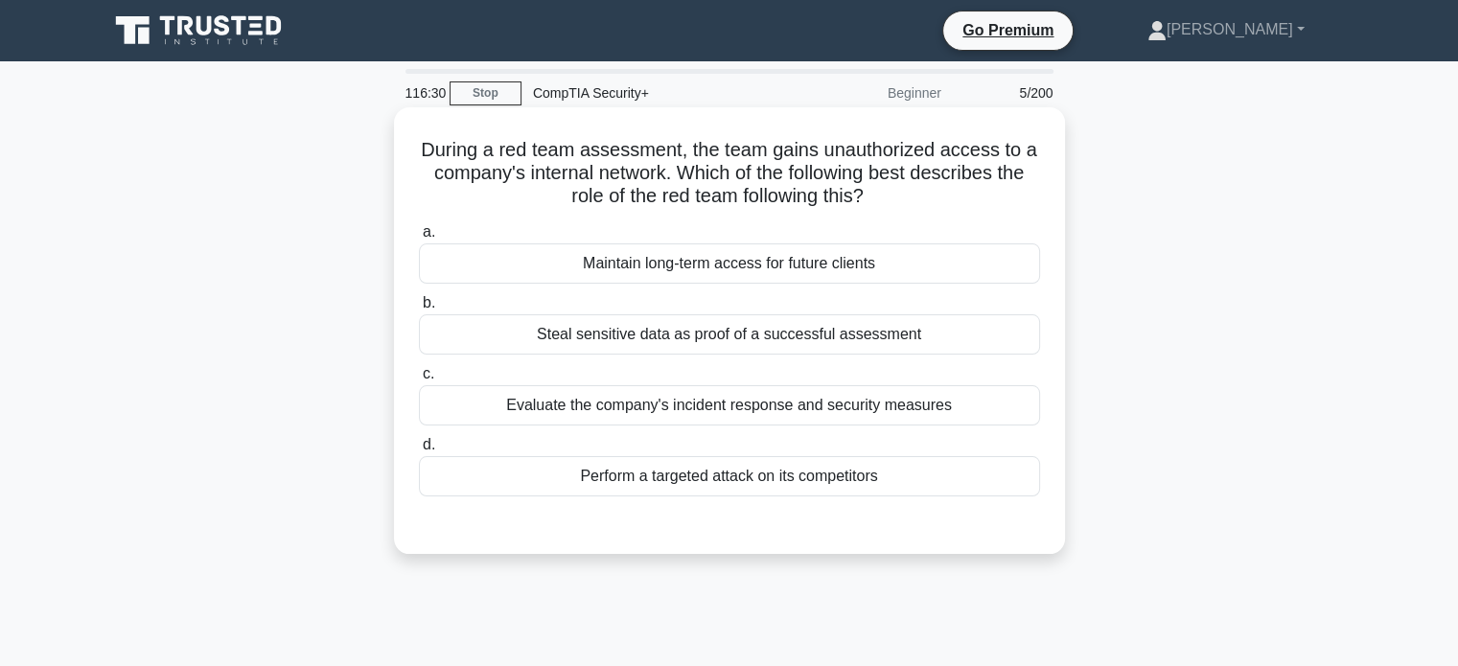
click at [873, 419] on div "Evaluate the company's incident response and security measures" at bounding box center [729, 405] width 621 height 40
click at [419, 381] on input "c. Evaluate the company's incident response and security measures" at bounding box center [419, 374] width 0 height 12
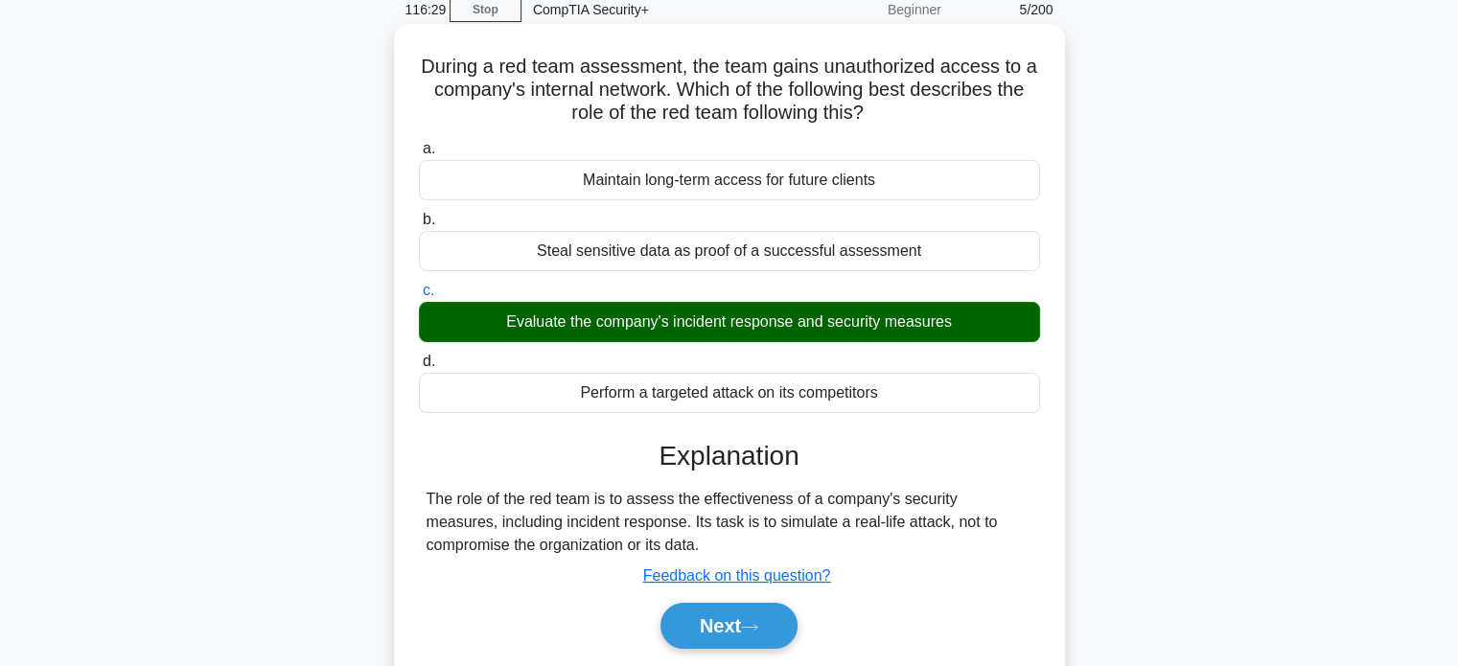
scroll to position [369, 0]
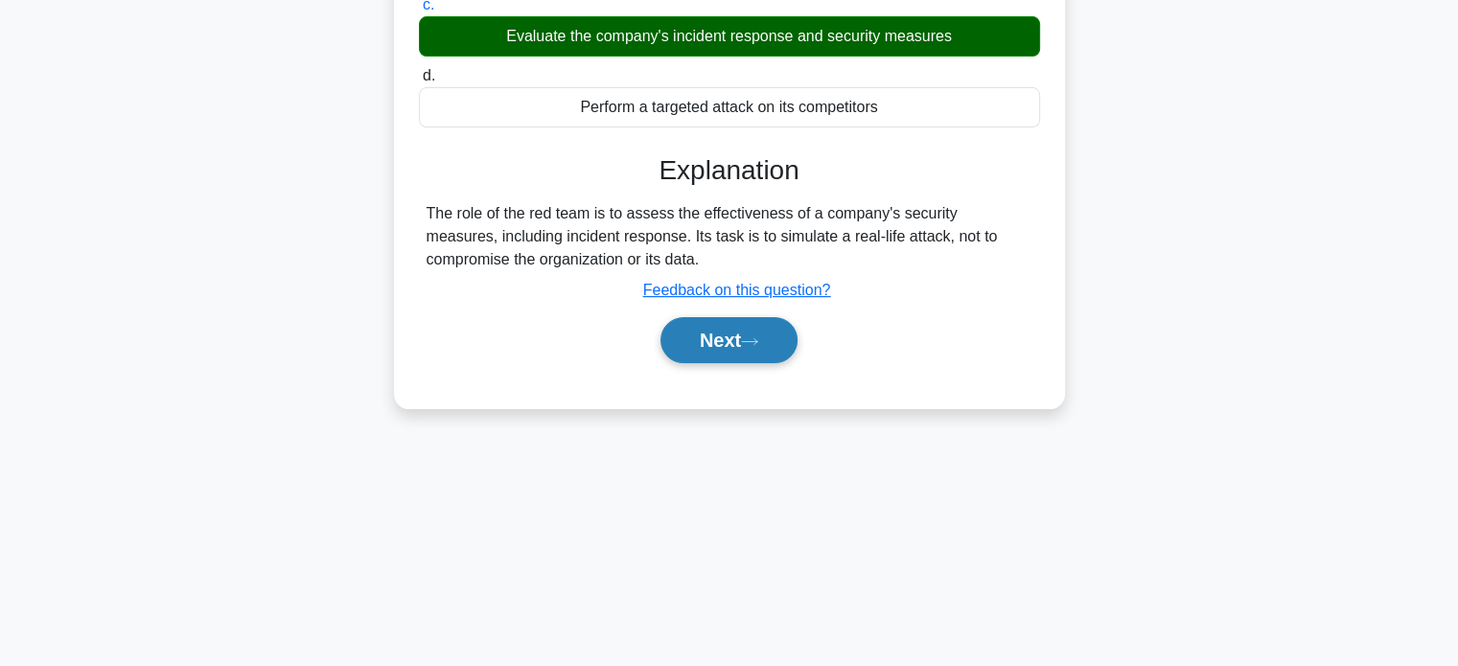
click at [682, 352] on button "Next" at bounding box center [729, 340] width 137 height 46
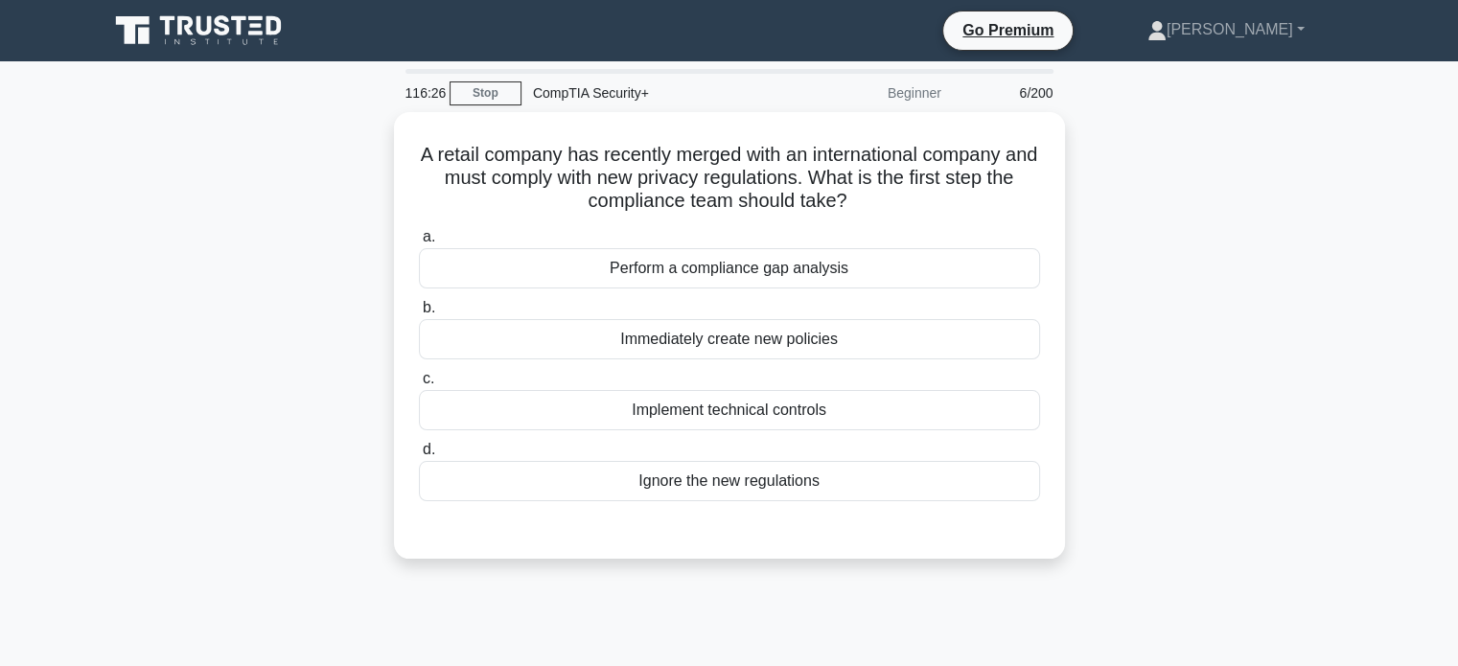
scroll to position [0, 0]
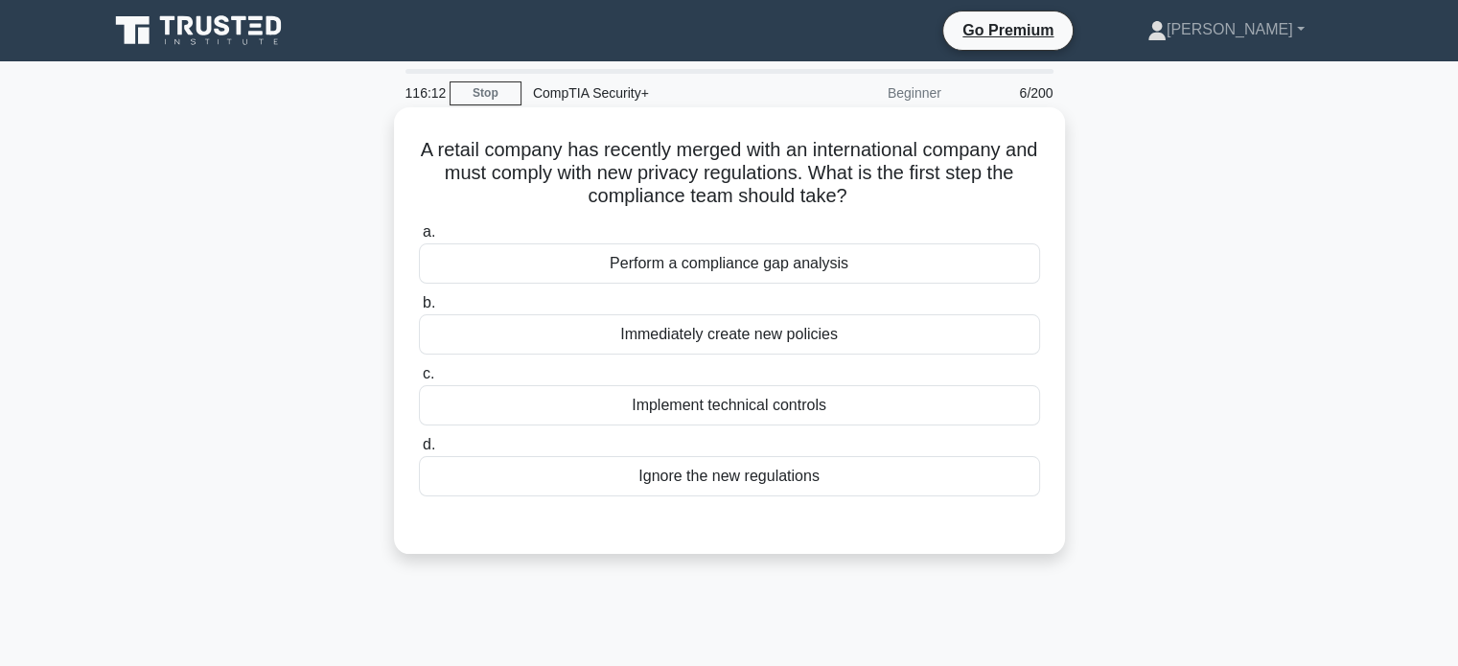
click at [808, 260] on div "Perform a compliance gap analysis" at bounding box center [729, 264] width 621 height 40
click at [419, 239] on input "a. Perform a compliance gap analysis" at bounding box center [419, 232] width 0 height 12
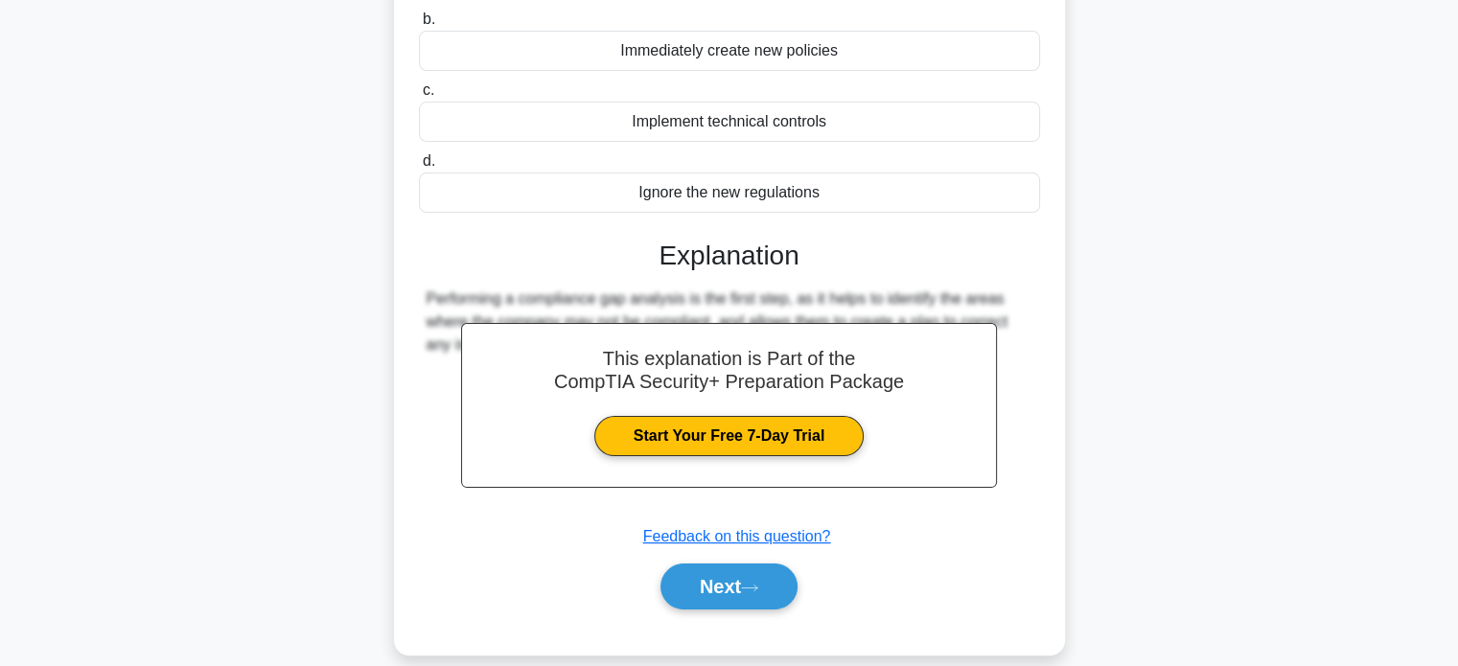
scroll to position [288, 0]
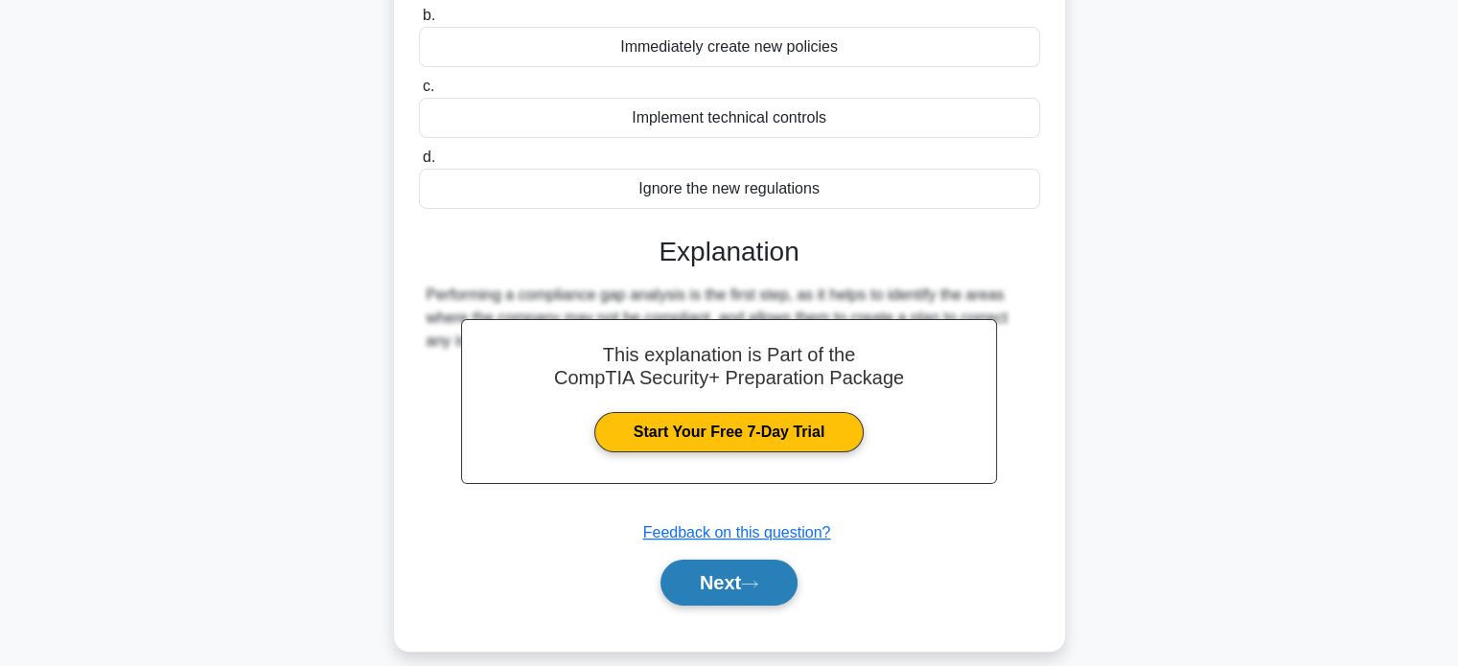
click at [765, 591] on button "Next" at bounding box center [729, 583] width 137 height 46
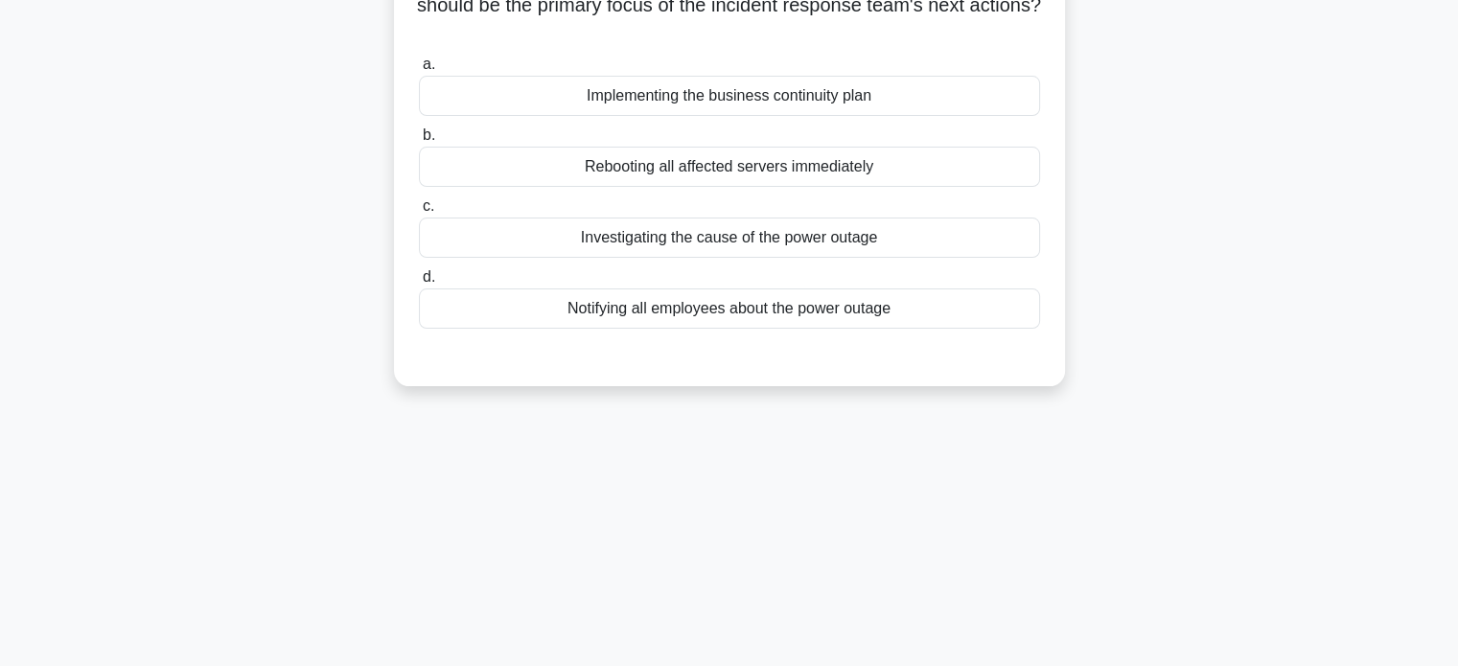
scroll to position [96, 0]
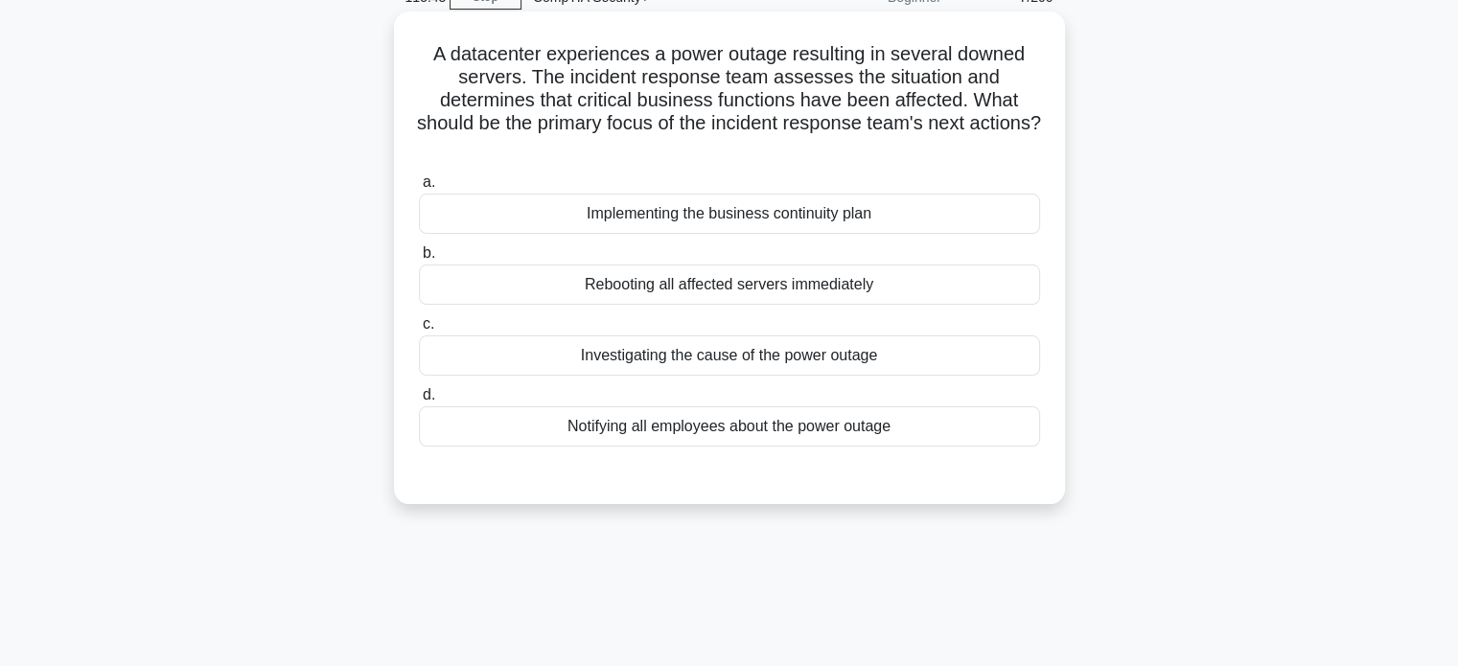
click at [842, 217] on div "Implementing the business continuity plan" at bounding box center [729, 214] width 621 height 40
click at [419, 189] on input "a. Implementing the business continuity plan" at bounding box center [419, 182] width 0 height 12
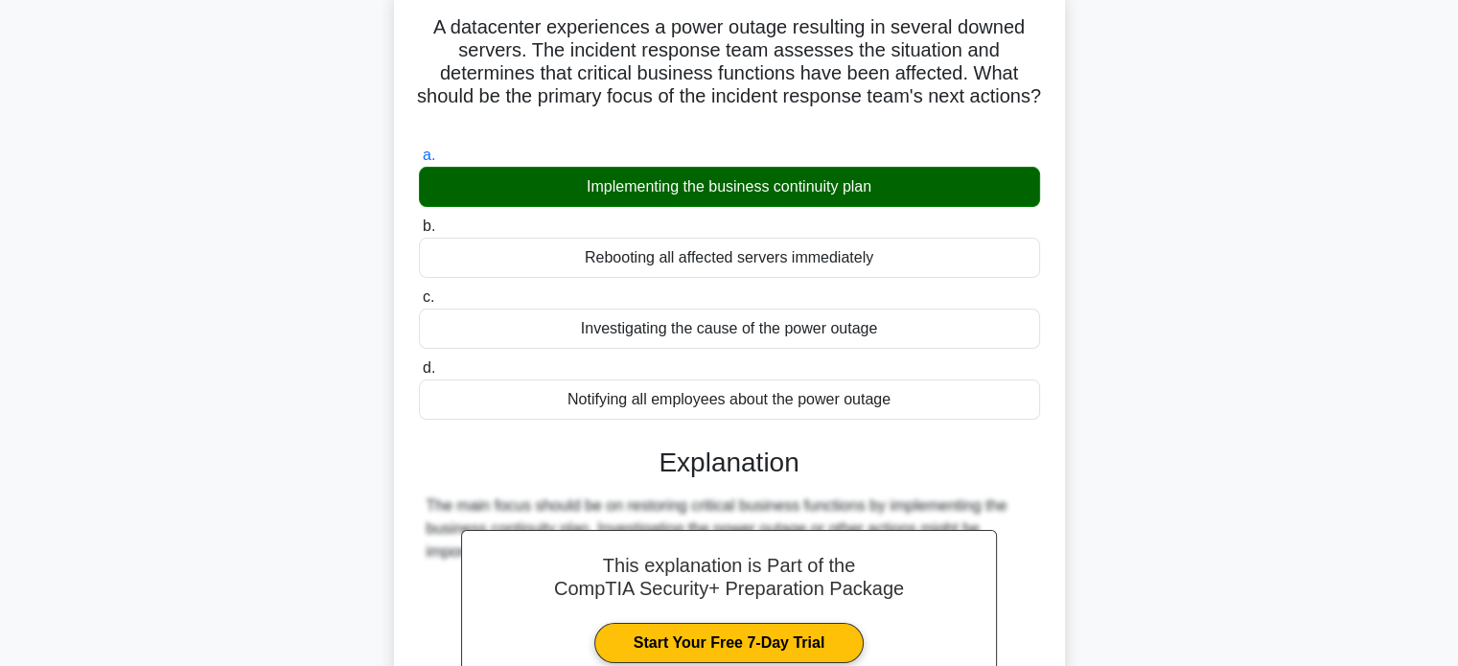
scroll to position [369, 0]
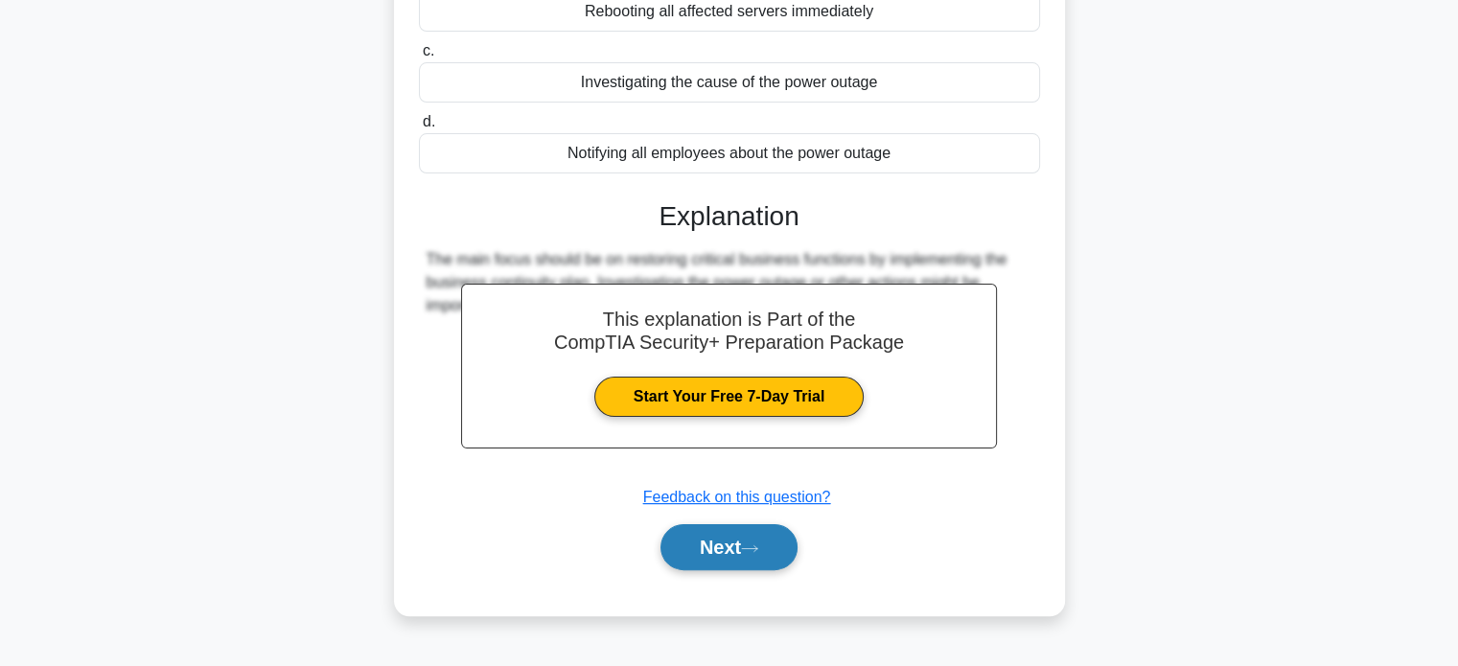
click at [774, 551] on button "Next" at bounding box center [729, 547] width 137 height 46
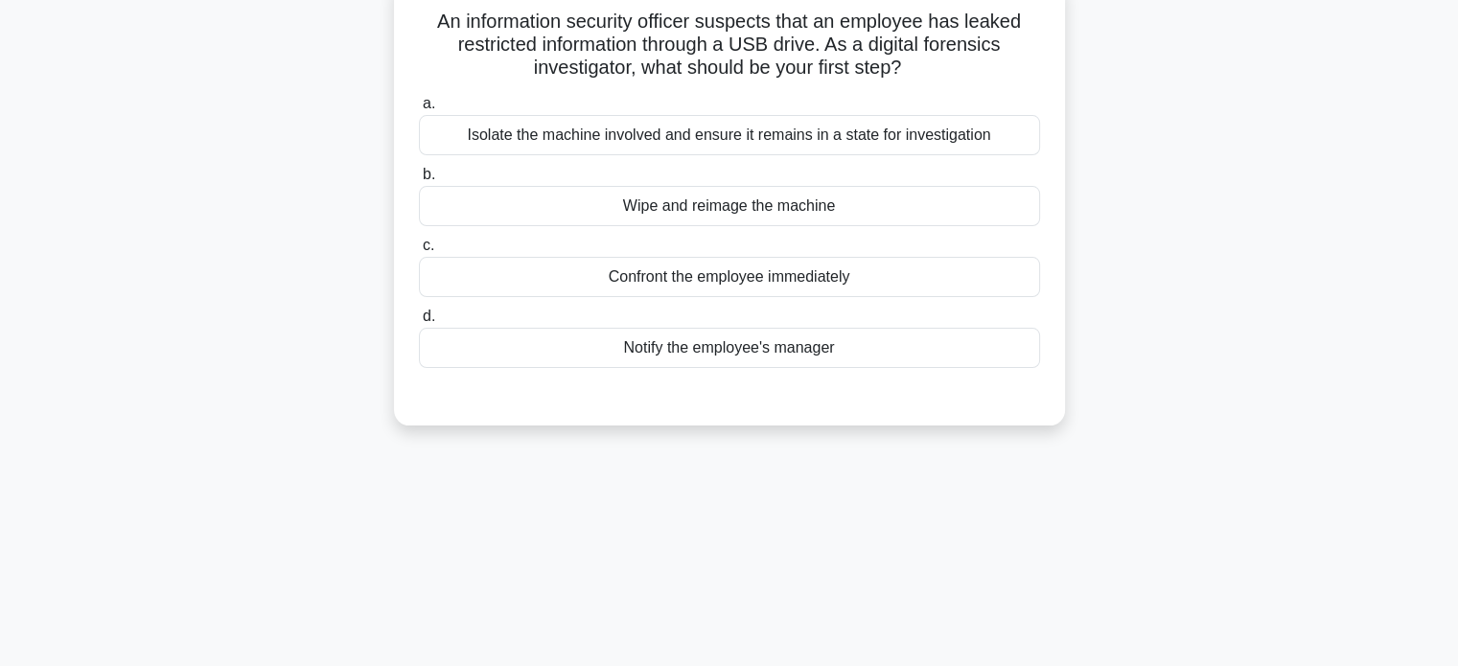
scroll to position [82, 0]
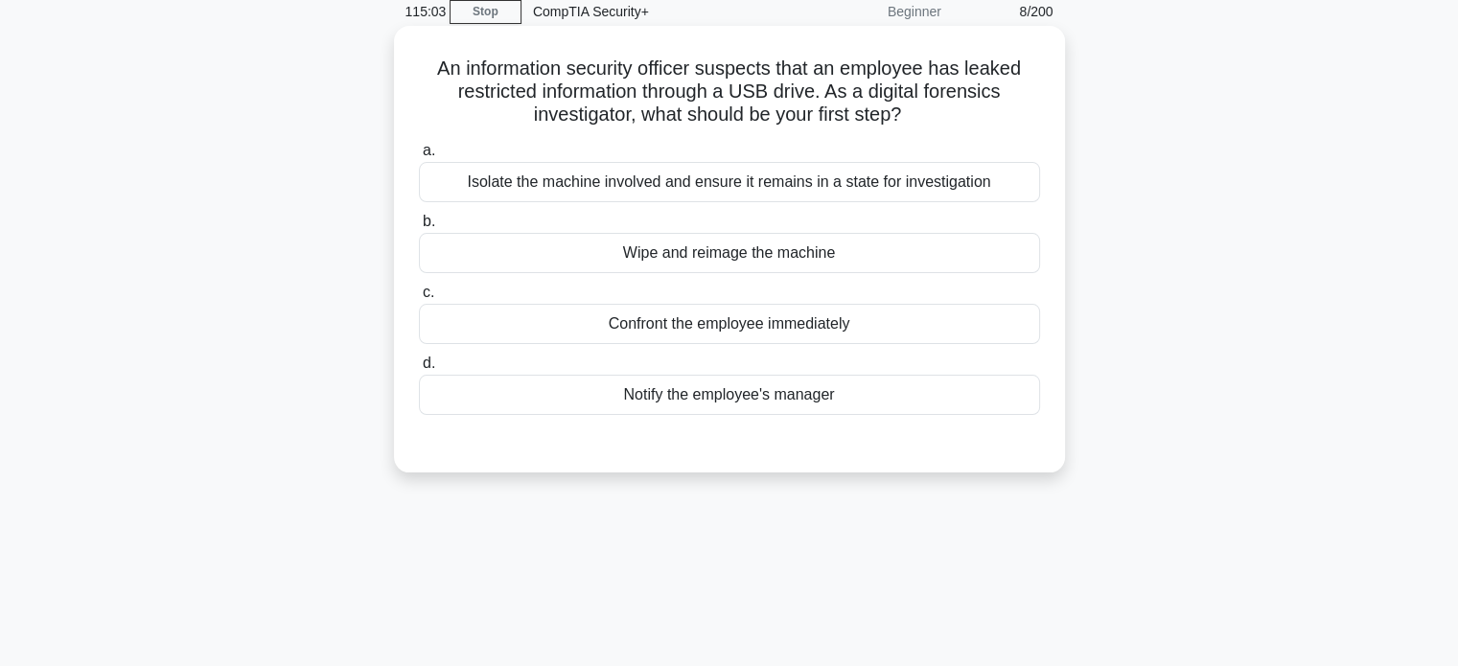
click at [932, 187] on div "Isolate the machine involved and ensure it remains in a state for investigation" at bounding box center [729, 182] width 621 height 40
click at [419, 157] on input "a. Isolate the machine involved and ensure it remains in a state for investigat…" at bounding box center [419, 151] width 0 height 12
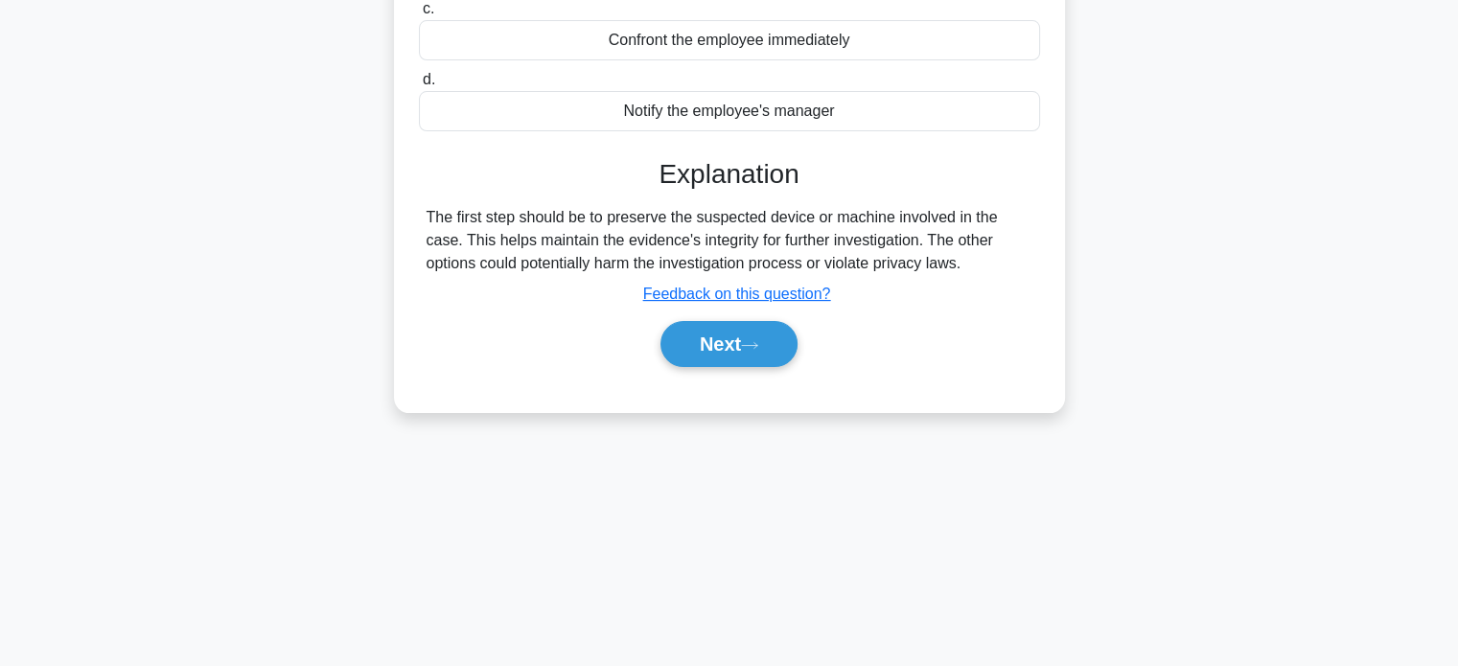
scroll to position [369, 0]
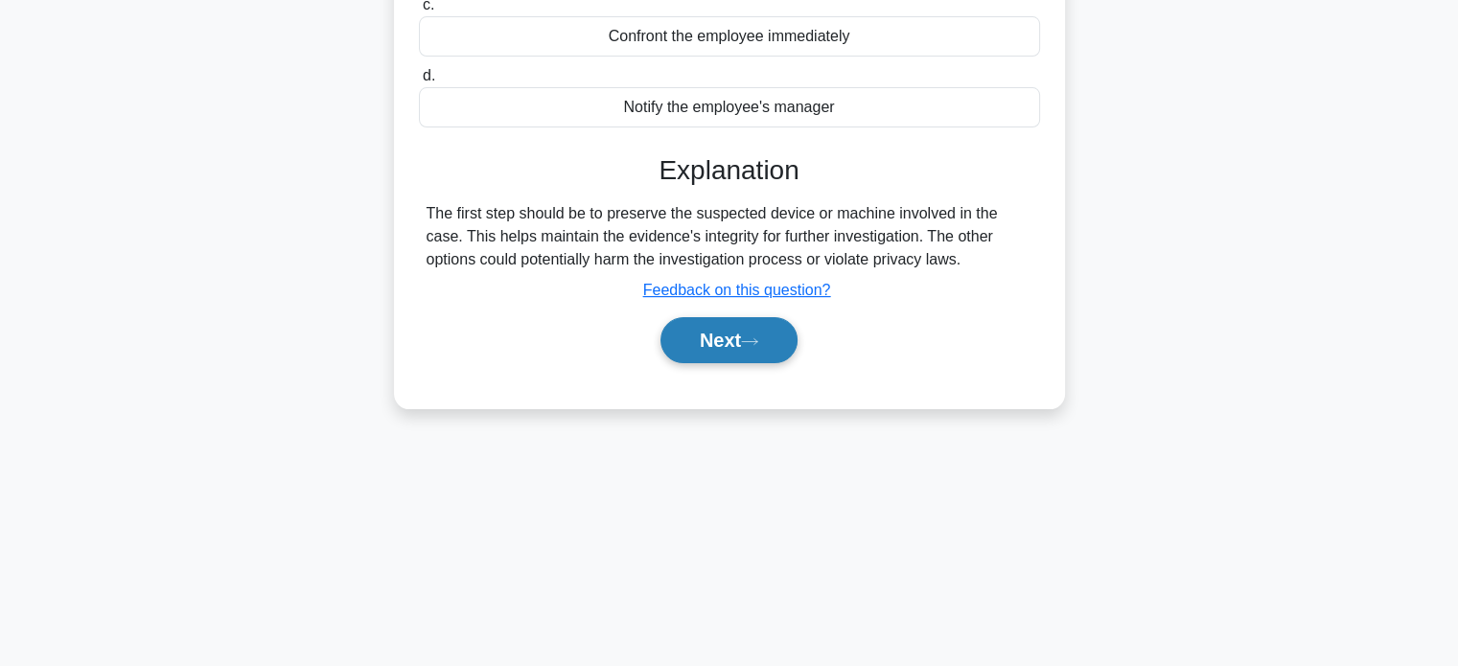
click at [695, 333] on button "Next" at bounding box center [729, 340] width 137 height 46
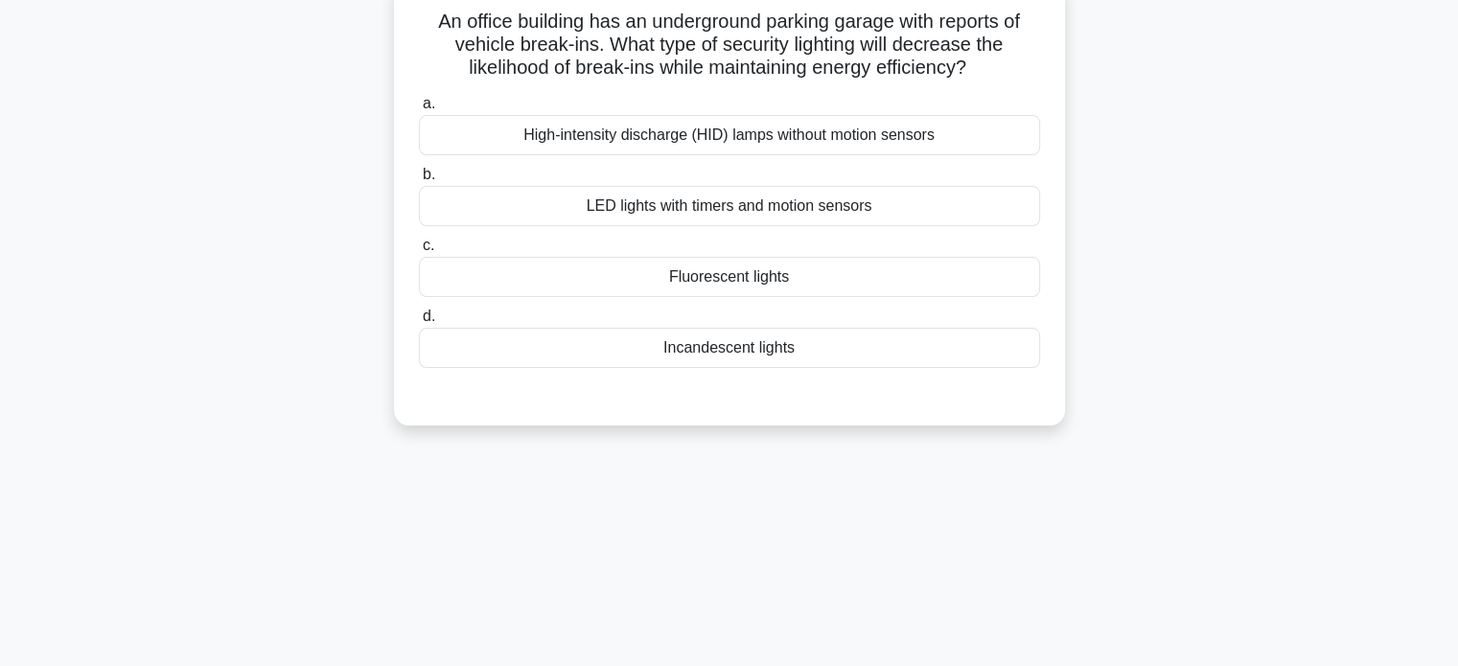
scroll to position [82, 0]
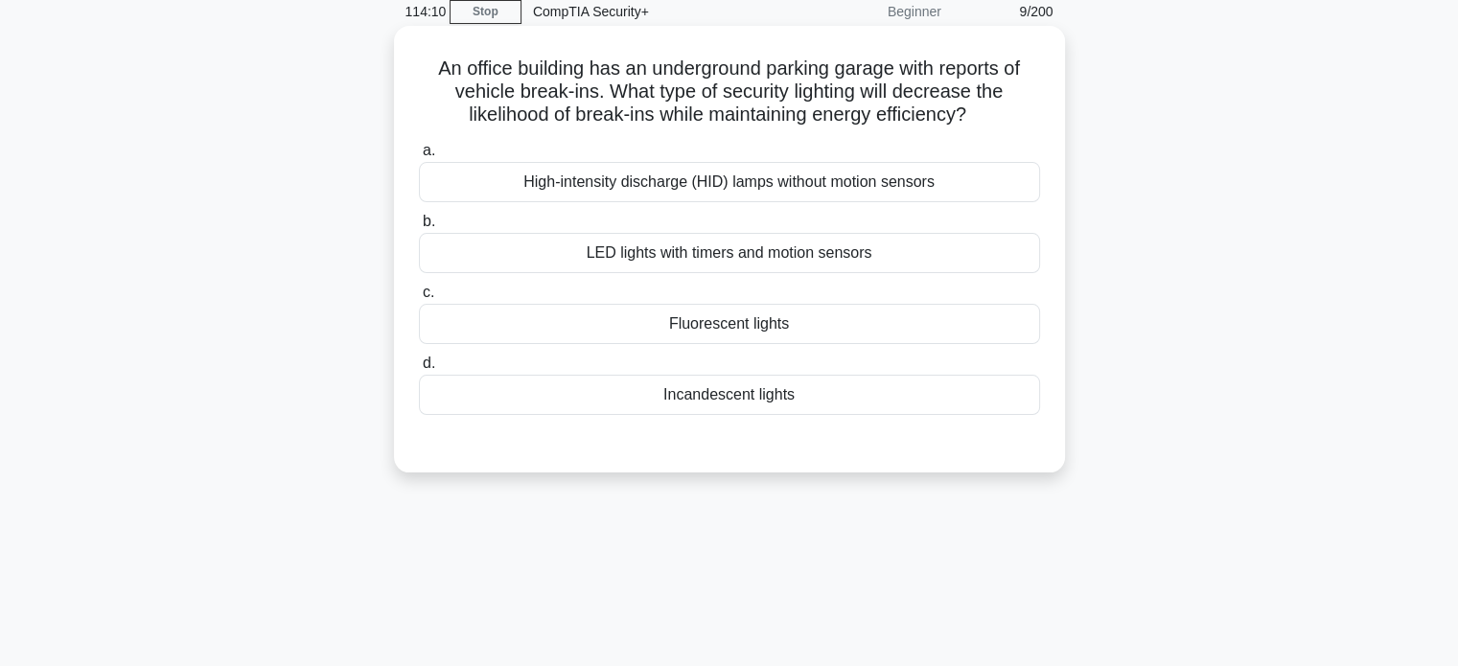
click at [807, 336] on div "Fluorescent lights" at bounding box center [729, 324] width 621 height 40
click at [419, 299] on input "c. Fluorescent lights" at bounding box center [419, 293] width 0 height 12
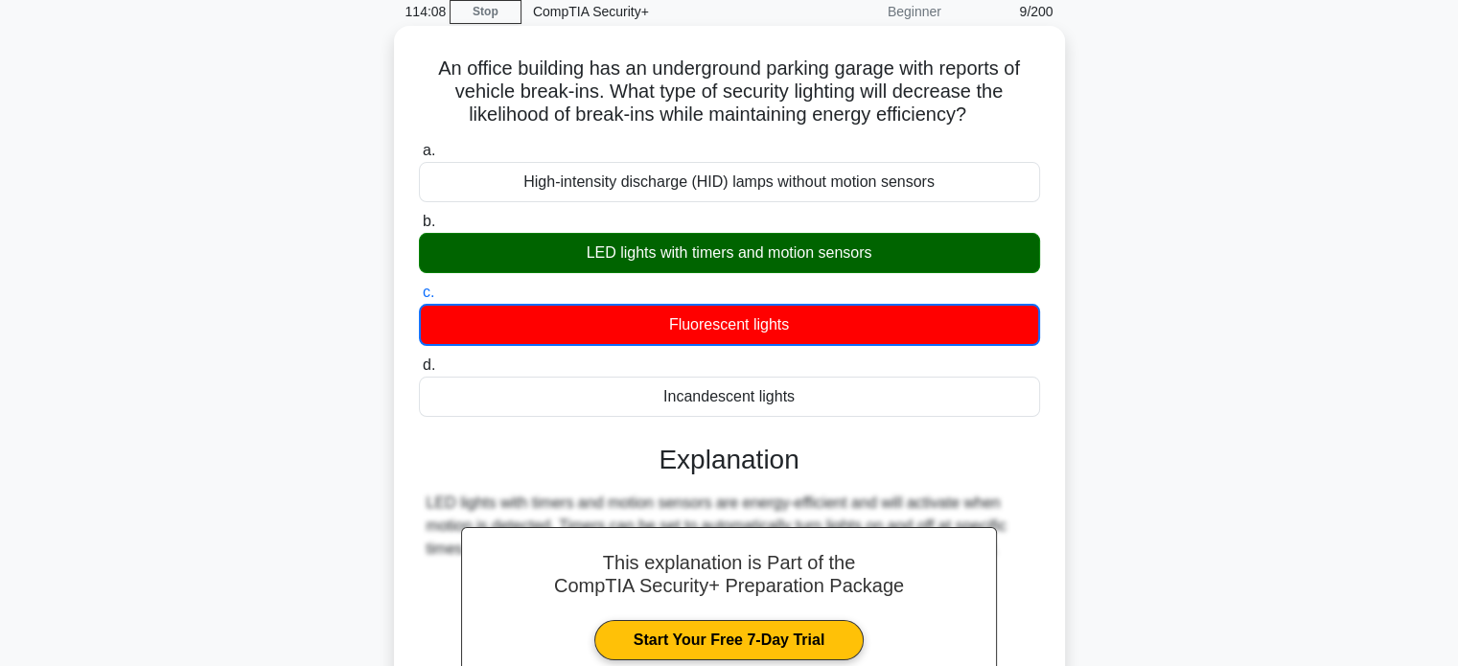
scroll to position [369, 0]
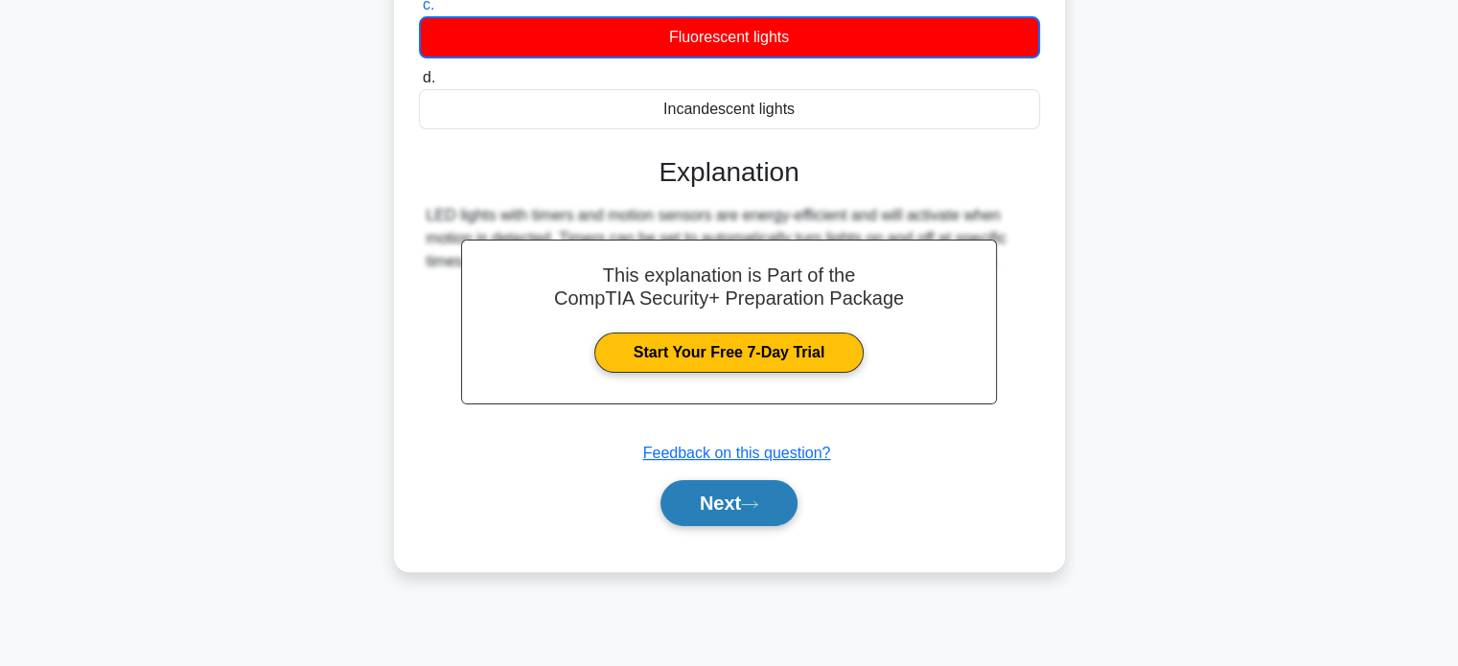
click at [721, 498] on button "Next" at bounding box center [729, 503] width 137 height 46
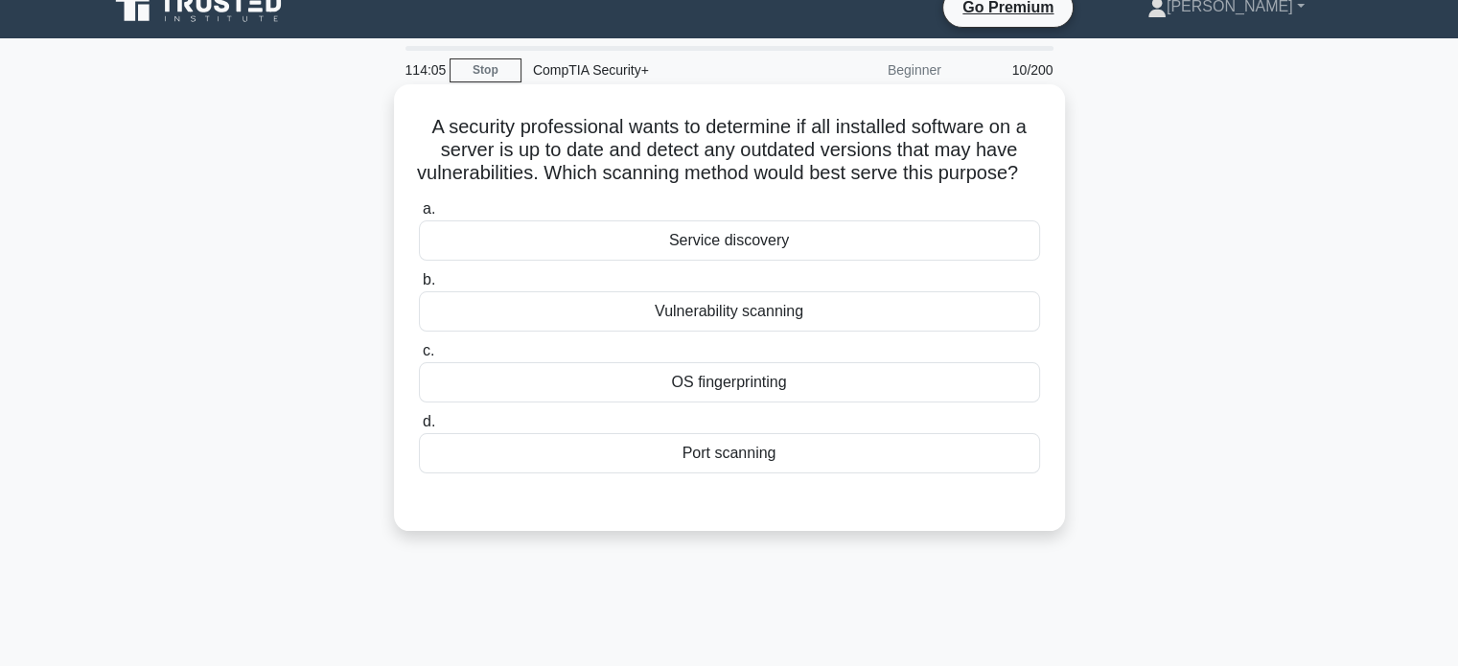
scroll to position [0, 0]
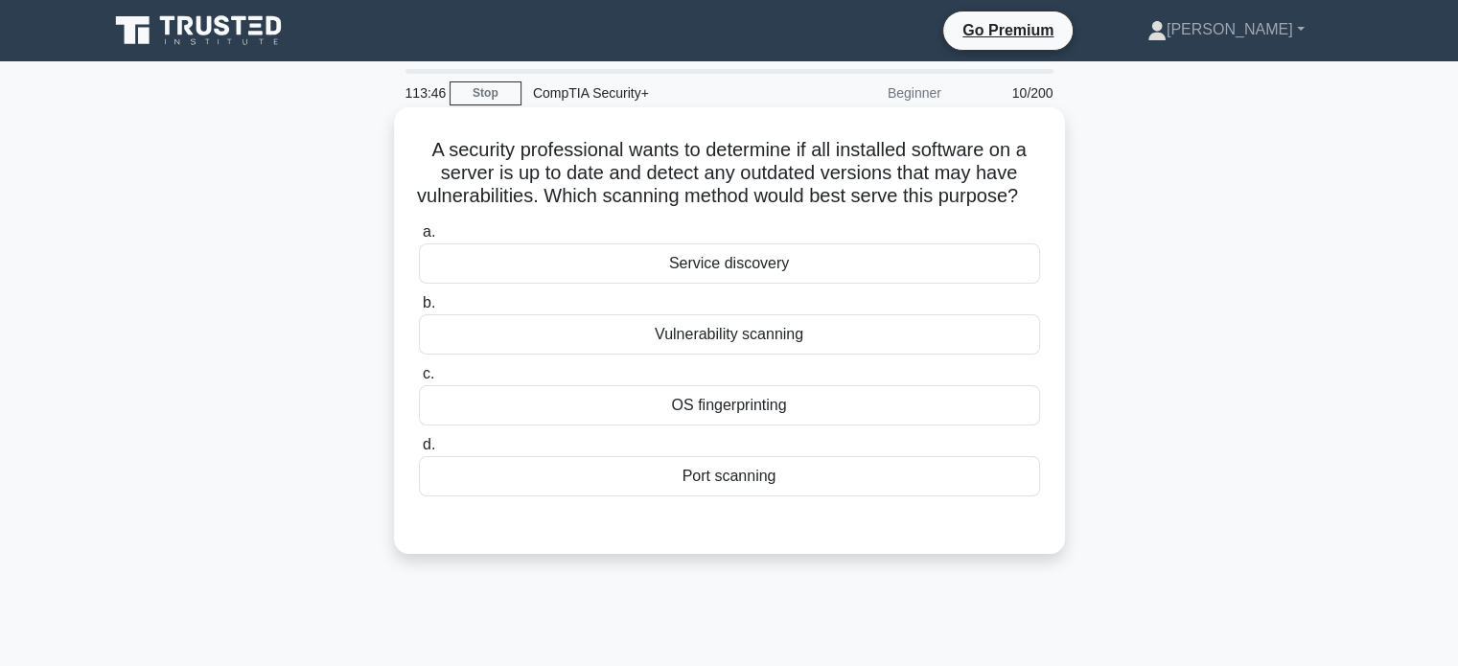
click at [764, 355] on div "Vulnerability scanning" at bounding box center [729, 334] width 621 height 40
click at [419, 310] on input "b. Vulnerability scanning" at bounding box center [419, 303] width 0 height 12
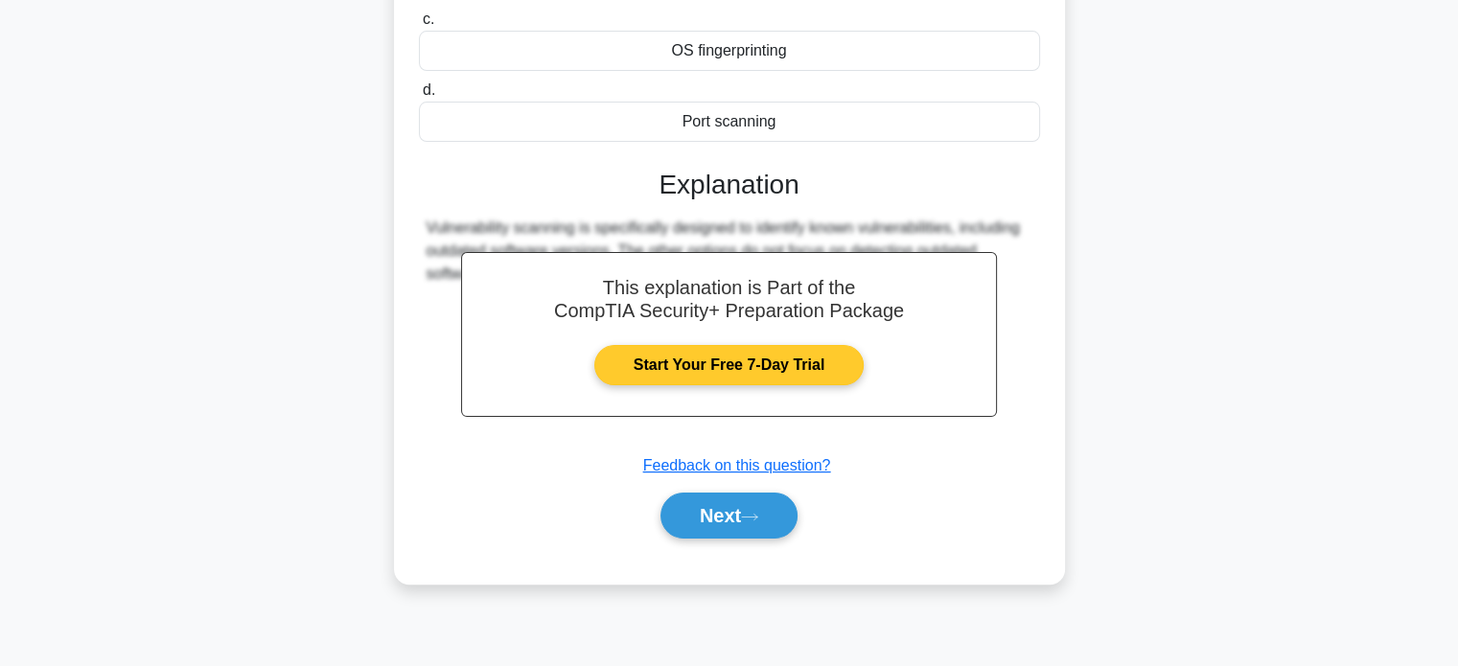
scroll to position [369, 0]
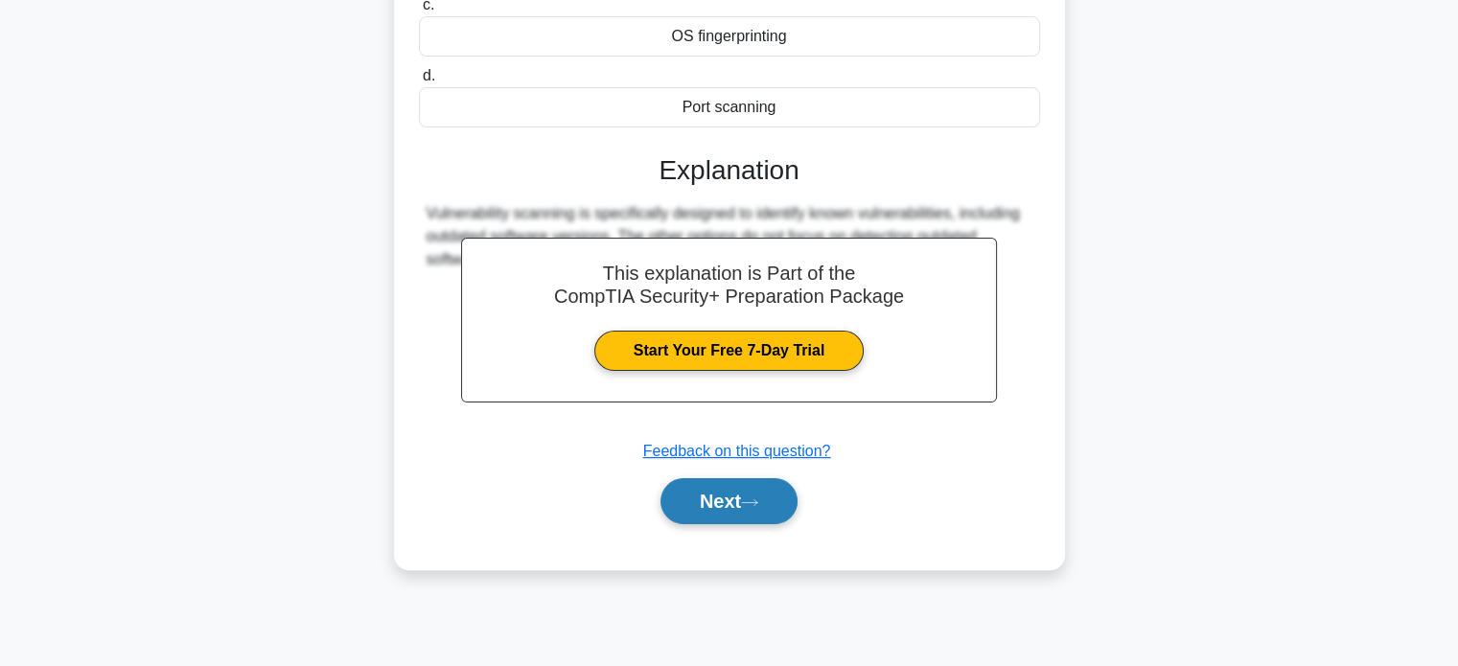
click at [740, 524] on button "Next" at bounding box center [729, 501] width 137 height 46
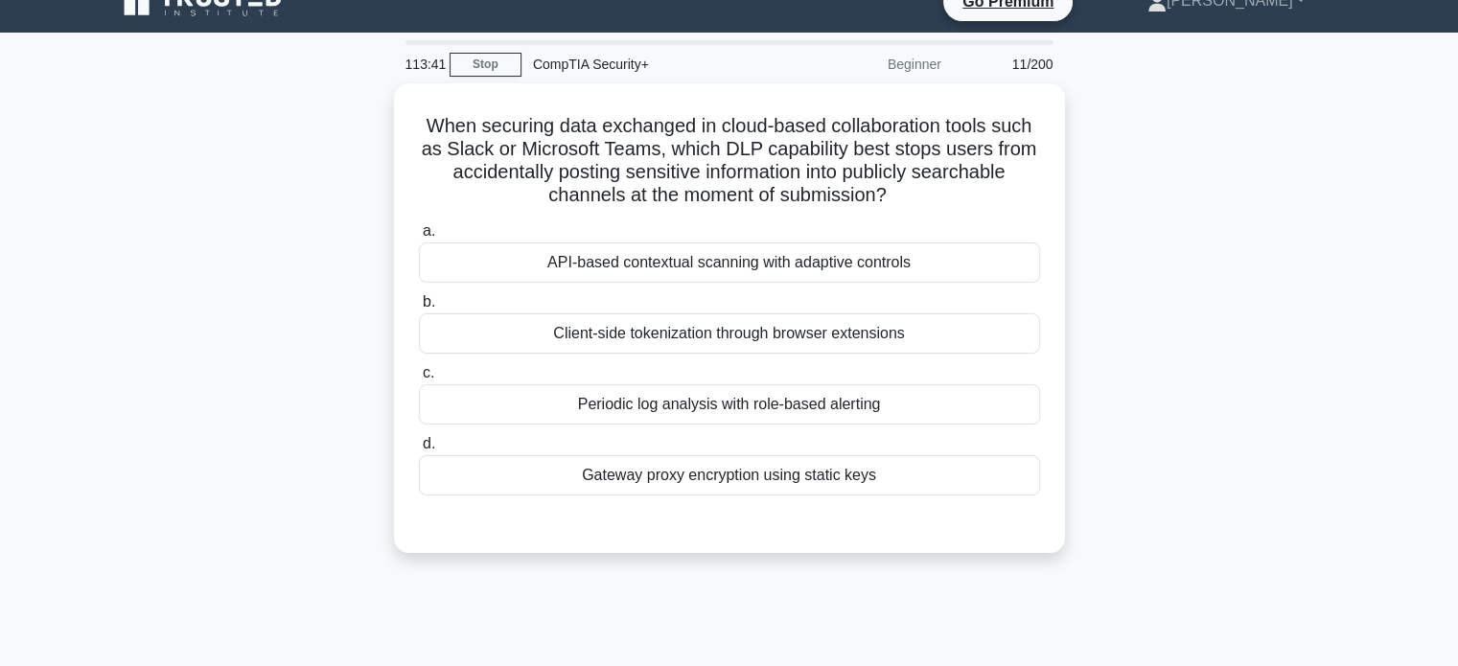
scroll to position [0, 0]
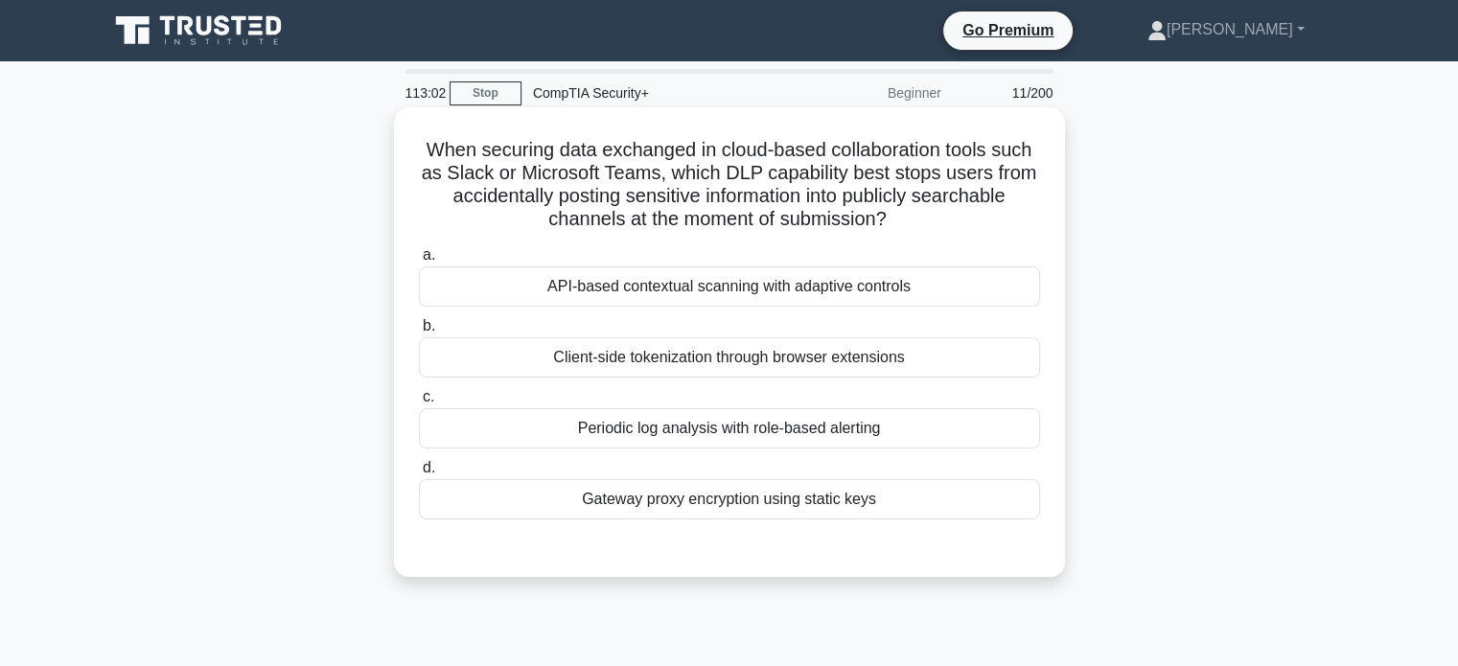
click at [897, 293] on div "API-based contextual scanning with adaptive controls" at bounding box center [729, 287] width 621 height 40
click at [419, 262] on input "a. API-based contextual scanning with adaptive controls" at bounding box center [419, 255] width 0 height 12
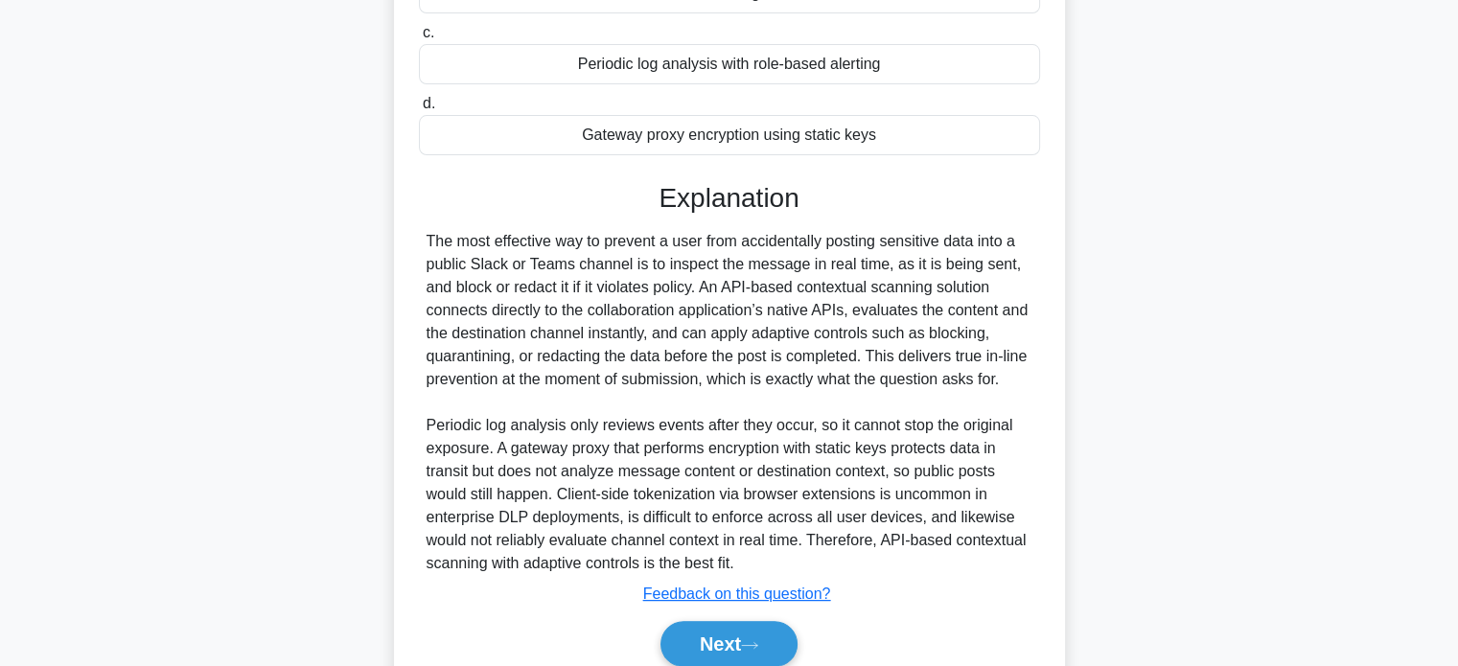
scroll to position [445, 0]
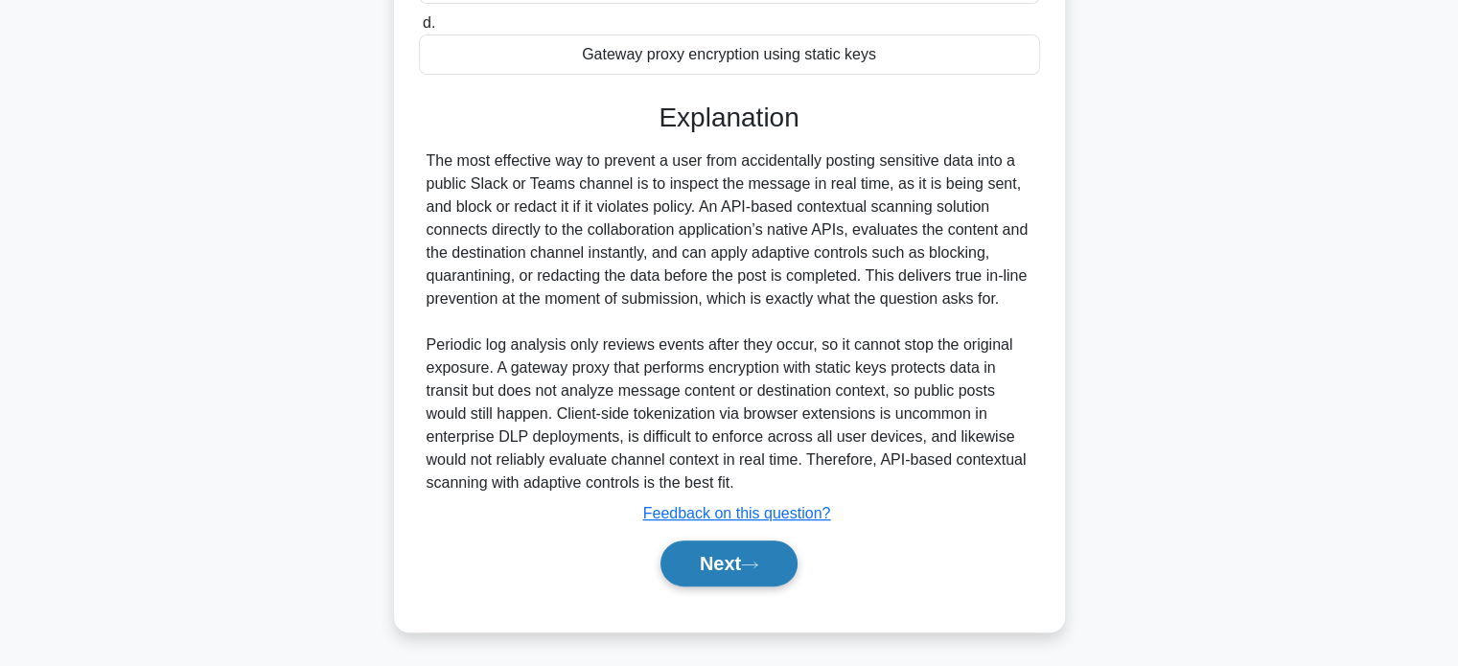
click at [731, 575] on button "Next" at bounding box center [729, 564] width 137 height 46
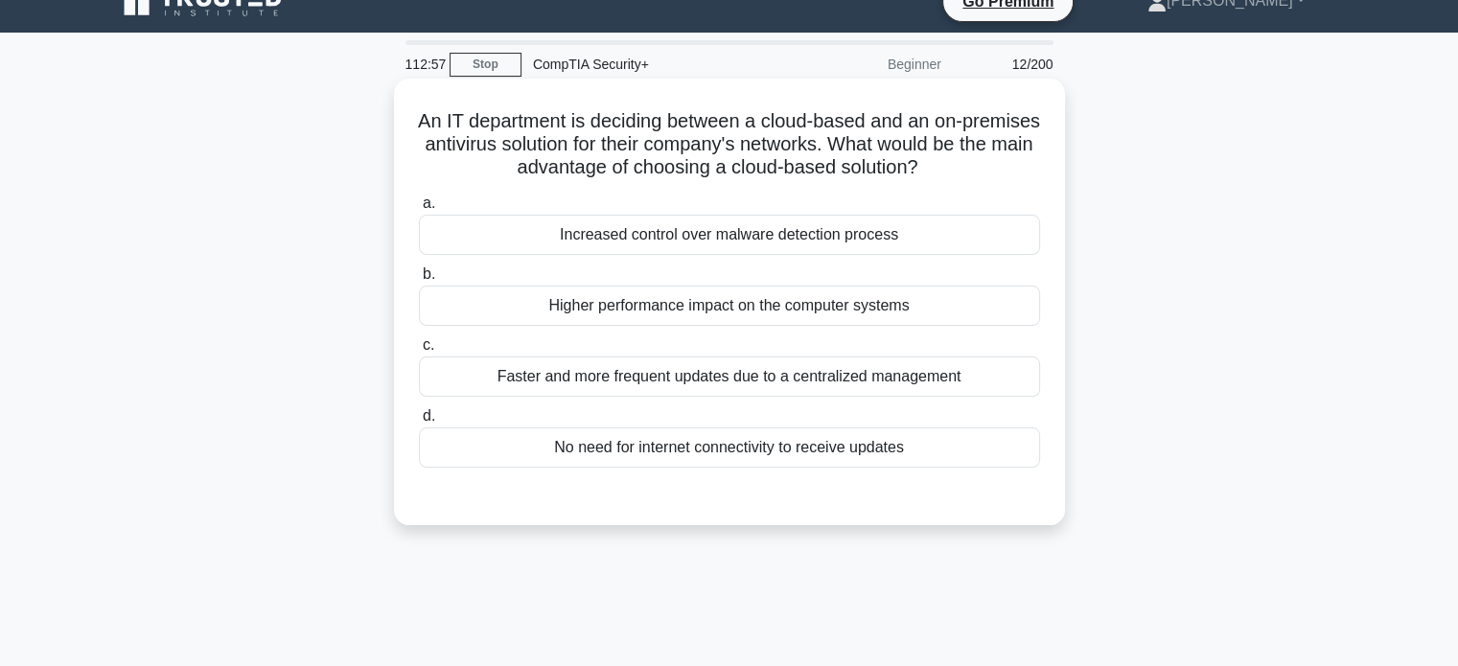
scroll to position [0, 0]
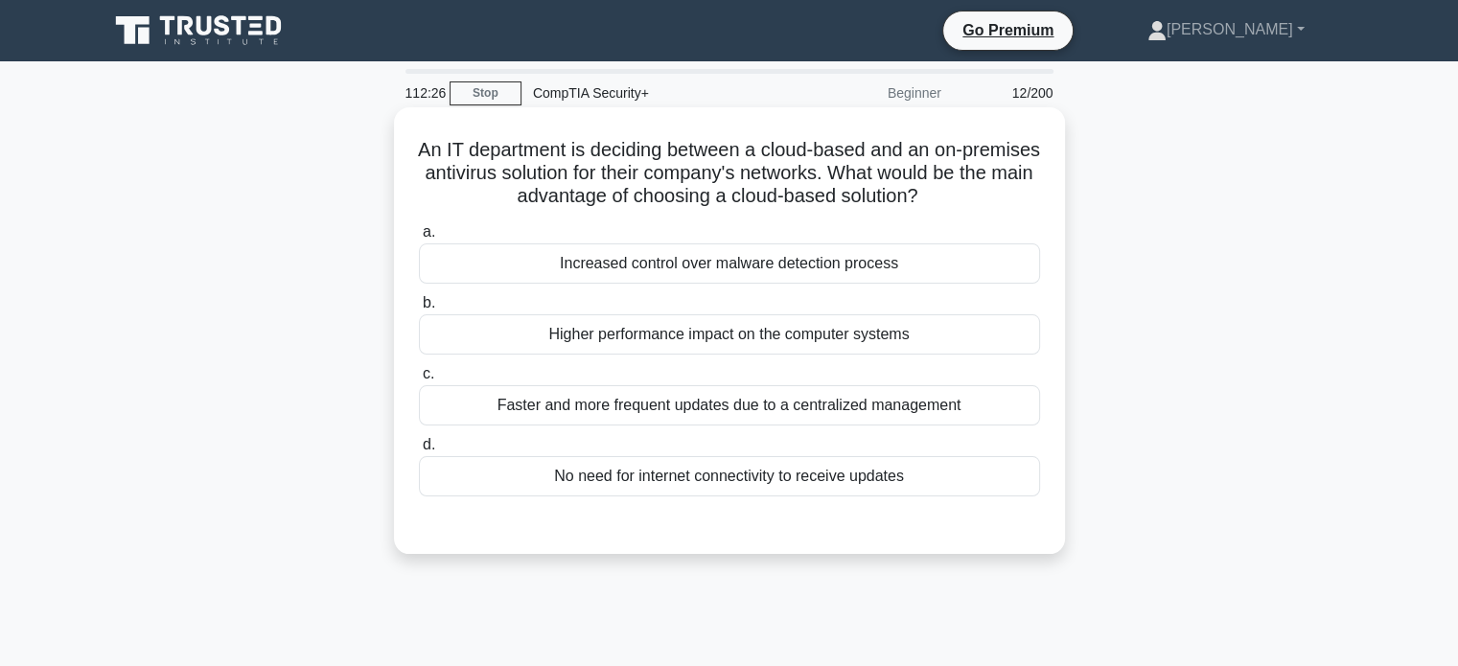
click at [991, 411] on div "Faster and more frequent updates due to a centralized management" at bounding box center [729, 405] width 621 height 40
click at [419, 381] on input "c. Faster and more frequent updates due to a centralized management" at bounding box center [419, 374] width 0 height 12
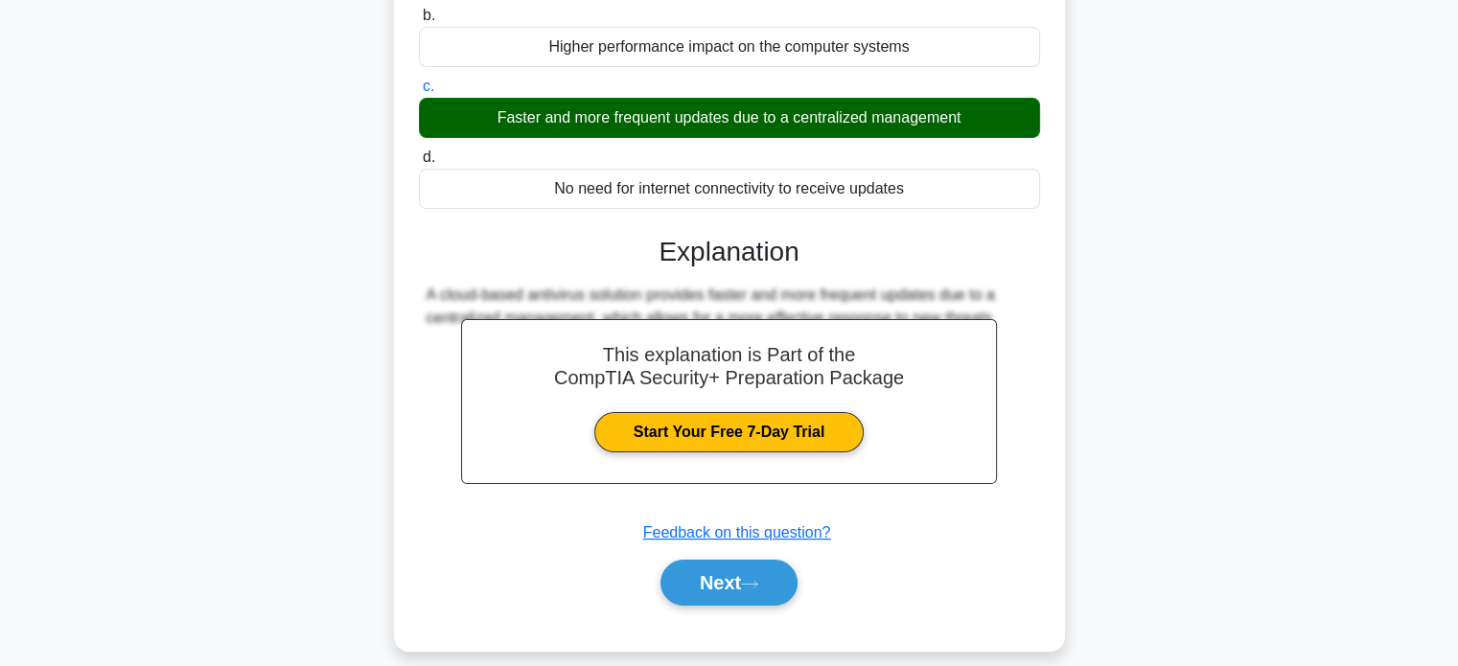
scroll to position [369, 0]
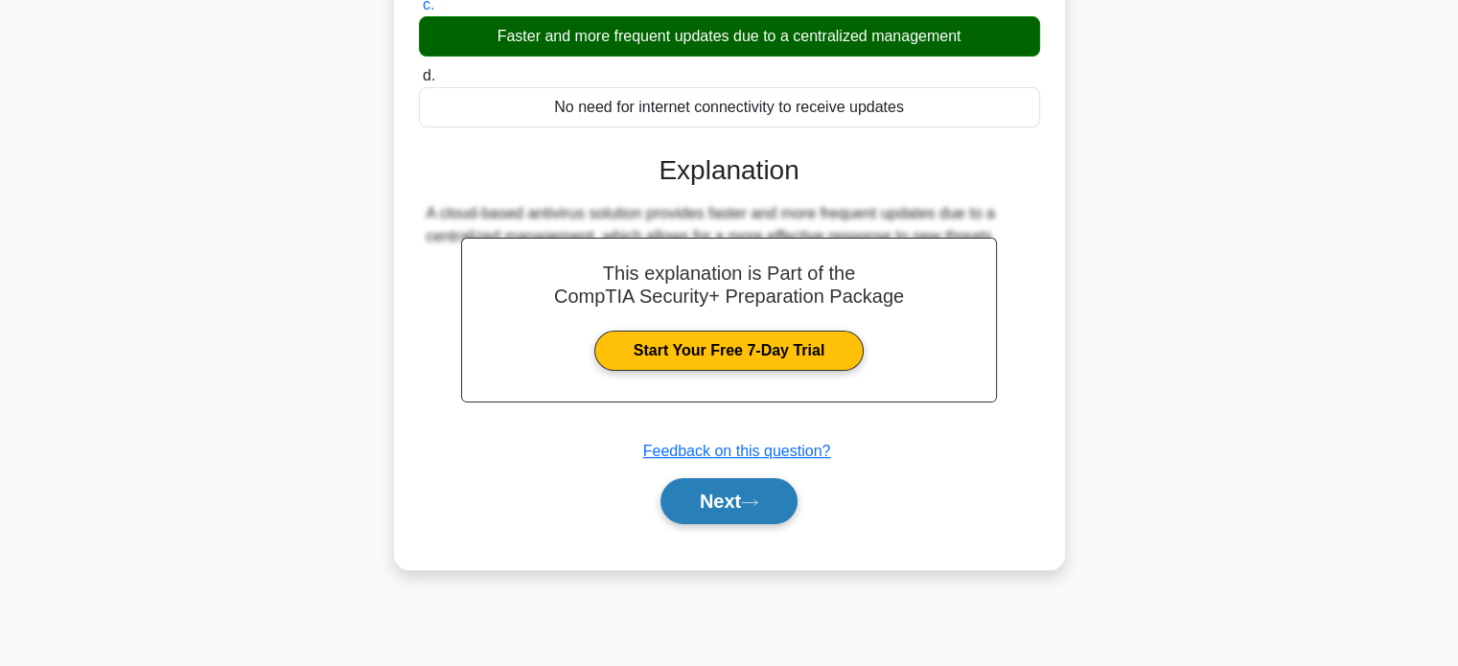
click at [746, 506] on button "Next" at bounding box center [729, 501] width 137 height 46
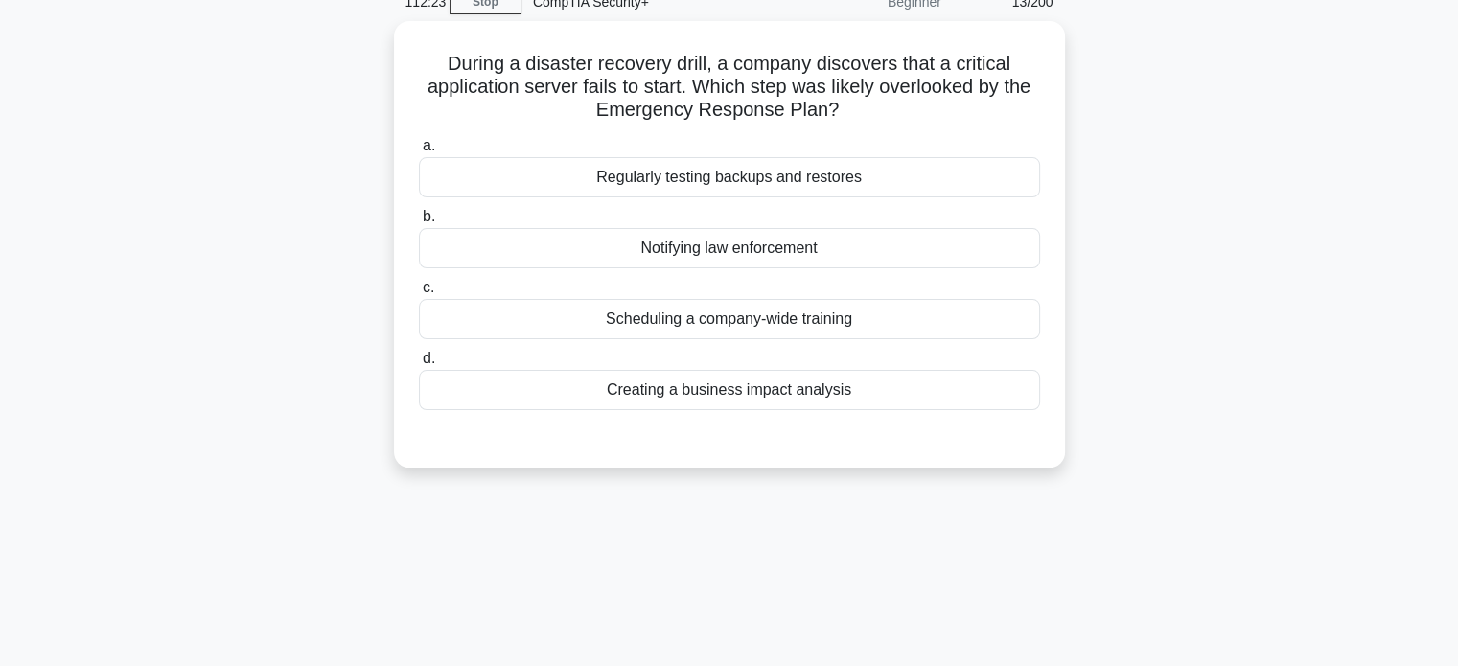
scroll to position [82, 0]
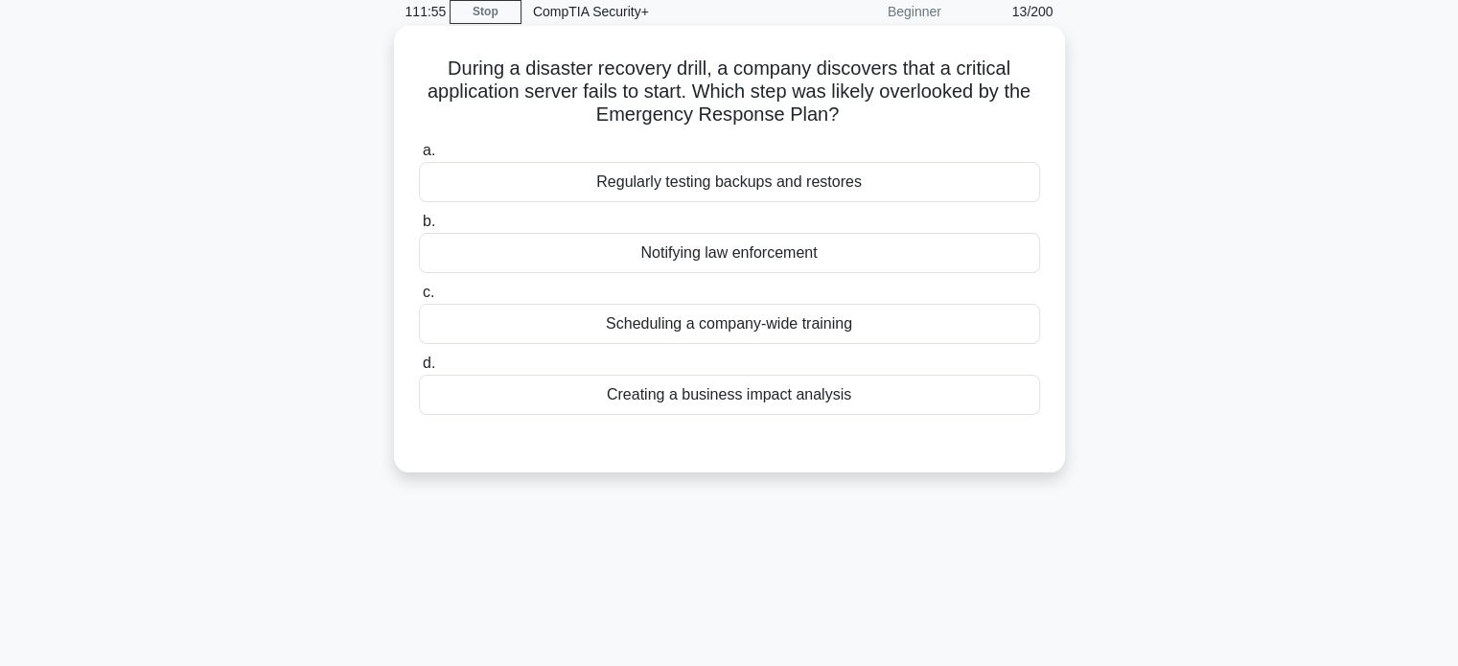
click at [849, 388] on div "Creating a business impact analysis" at bounding box center [729, 395] width 621 height 40
click at [419, 370] on input "d. Creating a business impact analysis" at bounding box center [419, 364] width 0 height 12
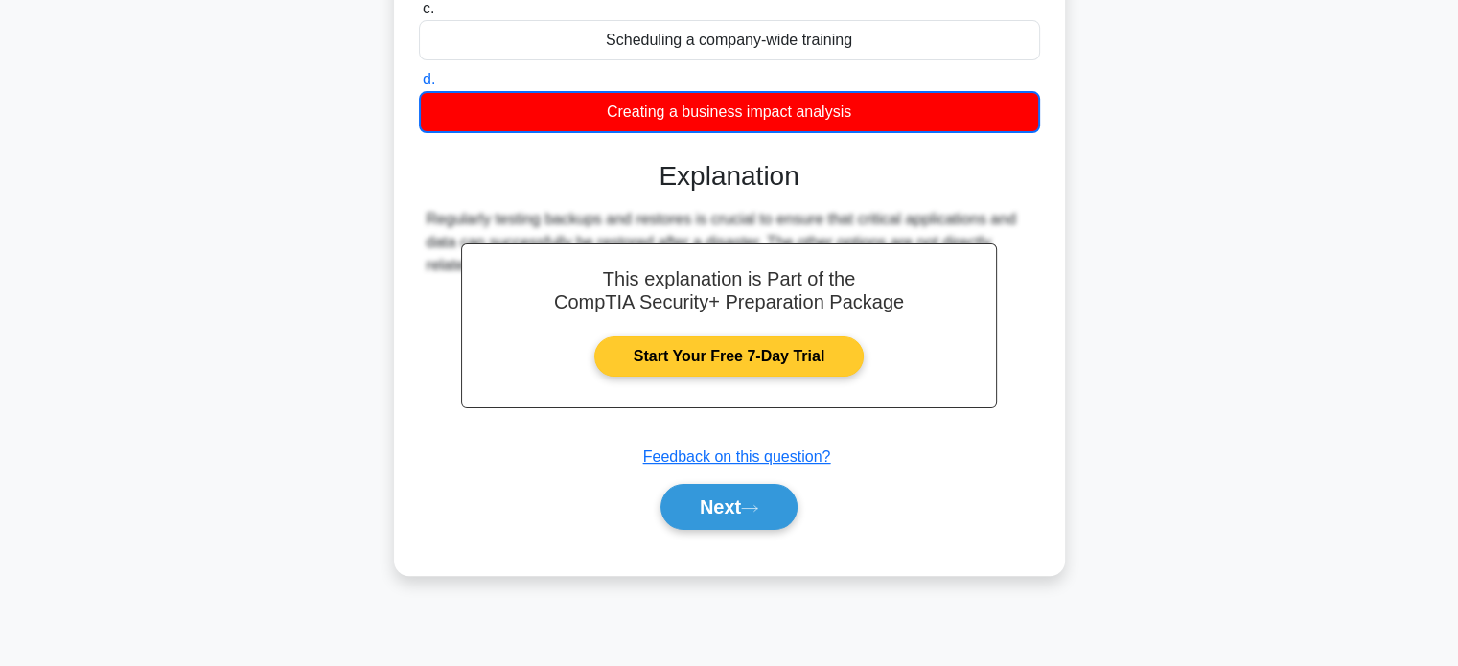
scroll to position [369, 0]
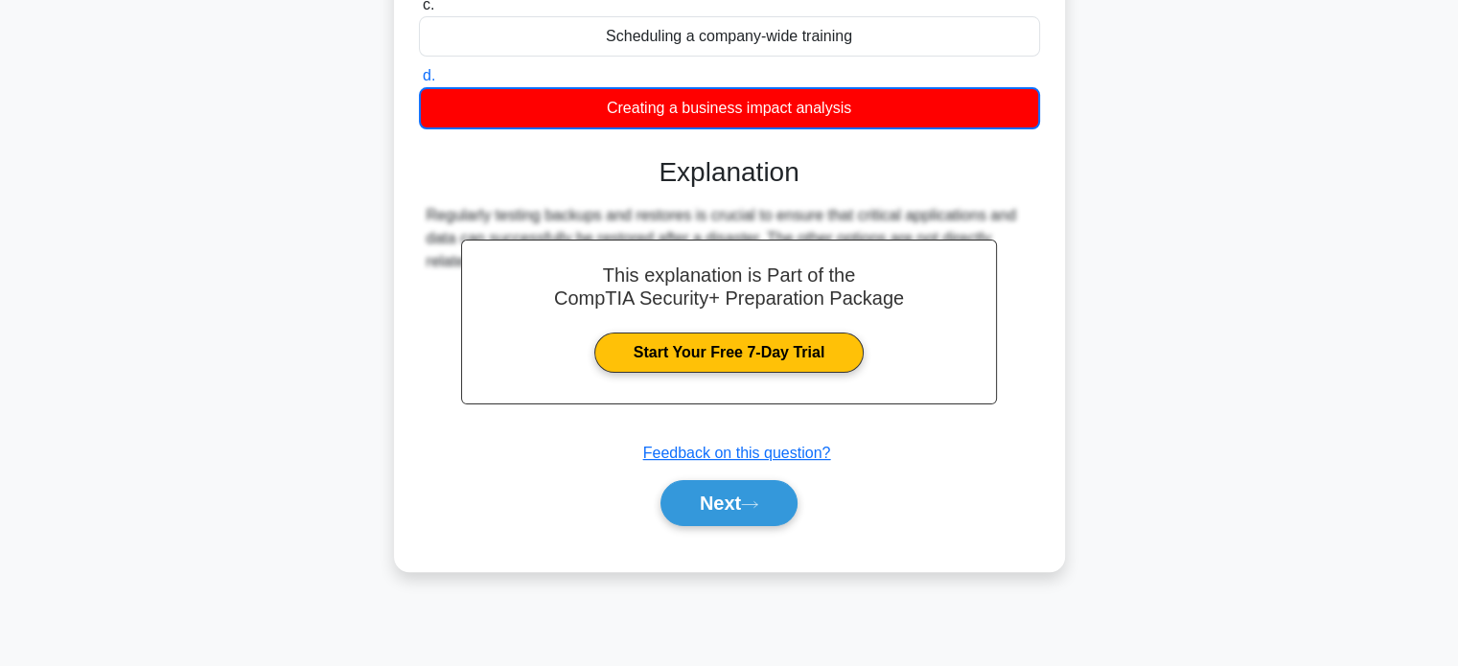
click at [670, 524] on div "Next" at bounding box center [729, 503] width 621 height 61
click at [716, 490] on button "Next" at bounding box center [729, 503] width 137 height 46
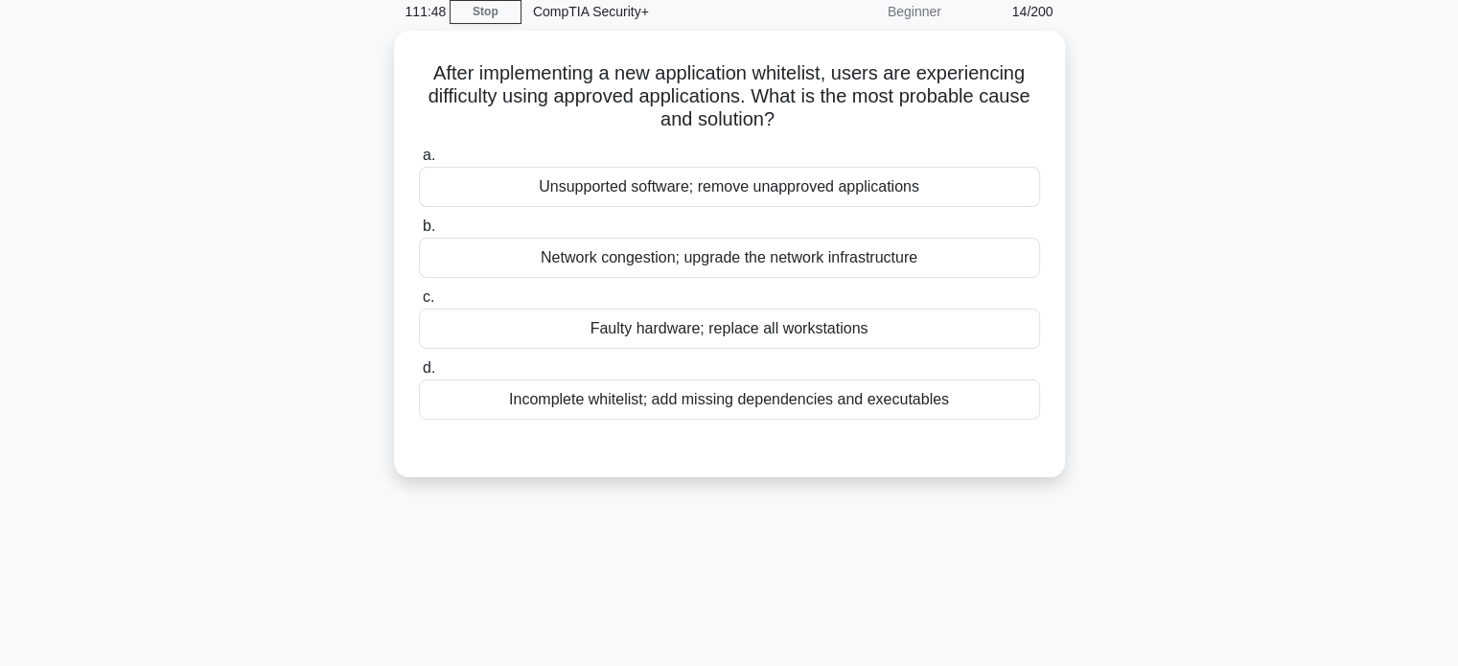
scroll to position [0, 0]
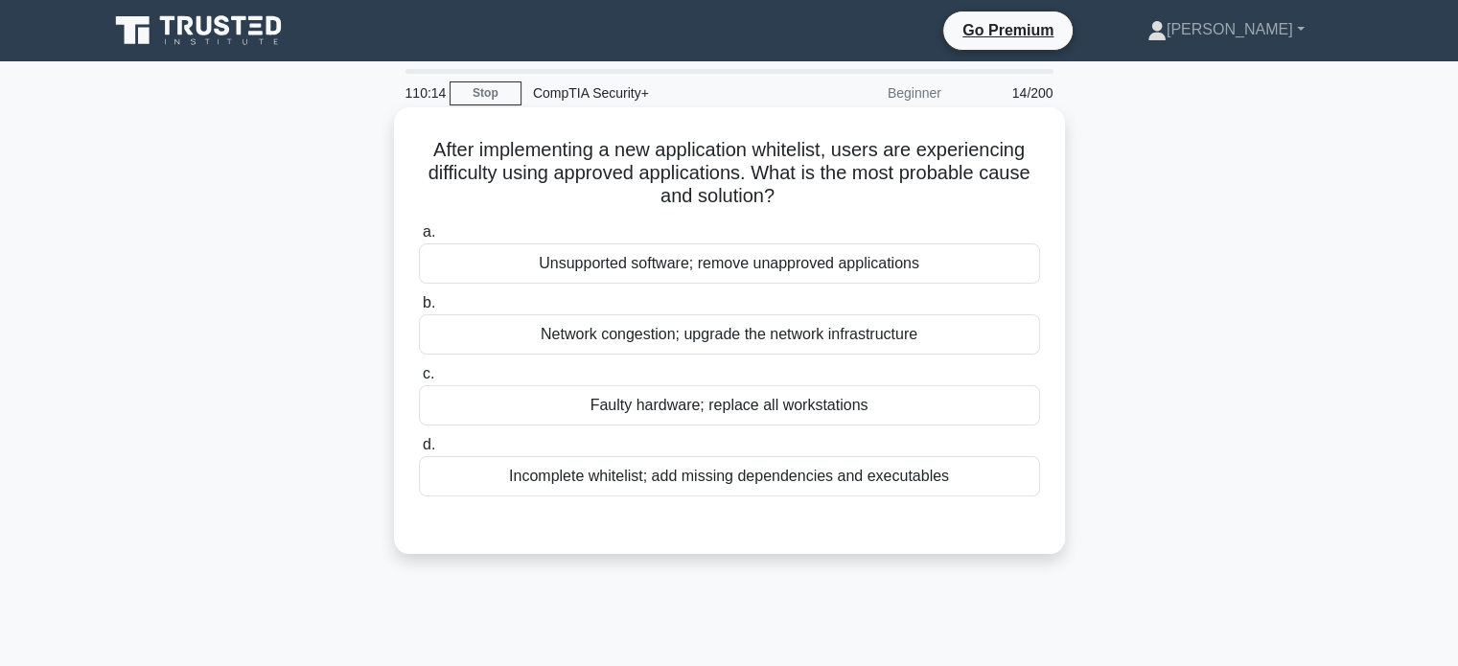
click at [885, 270] on div "Unsupported software; remove unapproved applications" at bounding box center [729, 264] width 621 height 40
click at [419, 239] on input "a. Unsupported software; remove unapproved applications" at bounding box center [419, 232] width 0 height 12
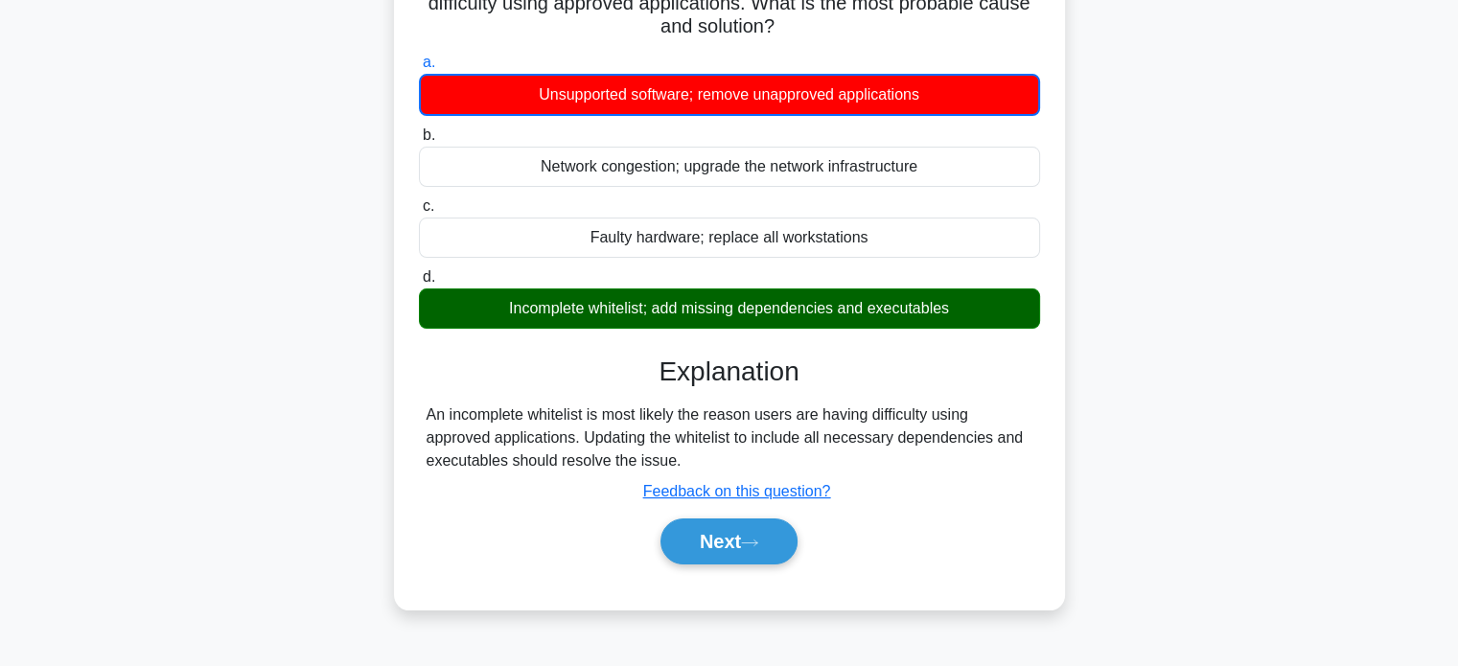
scroll to position [192, 0]
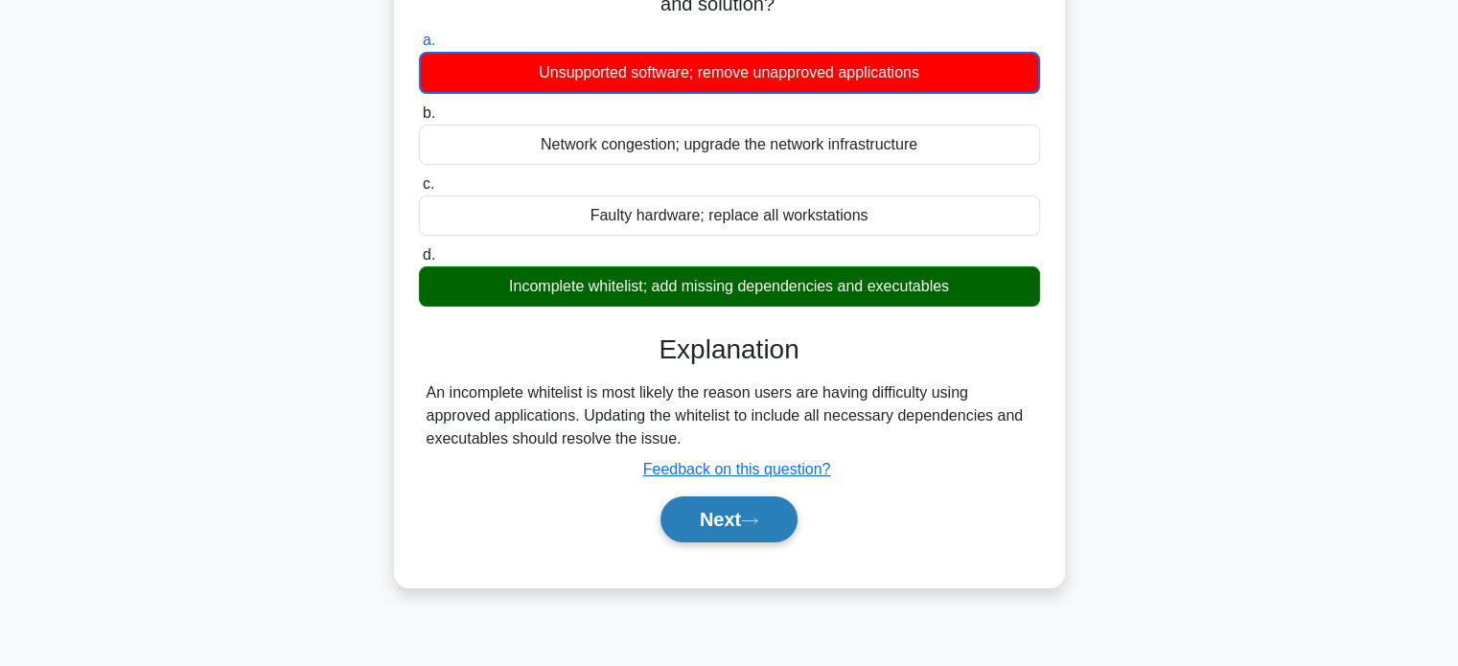
click at [756, 517] on icon at bounding box center [749, 521] width 17 height 11
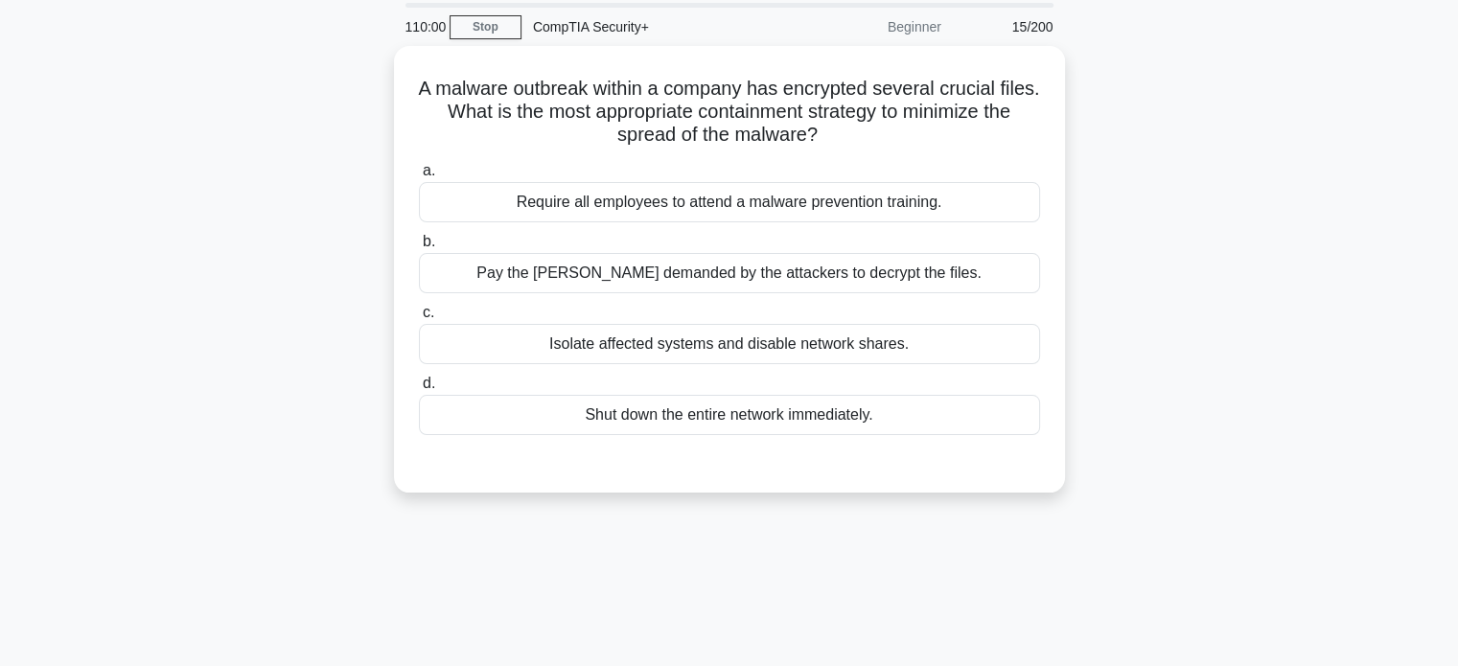
scroll to position [0, 0]
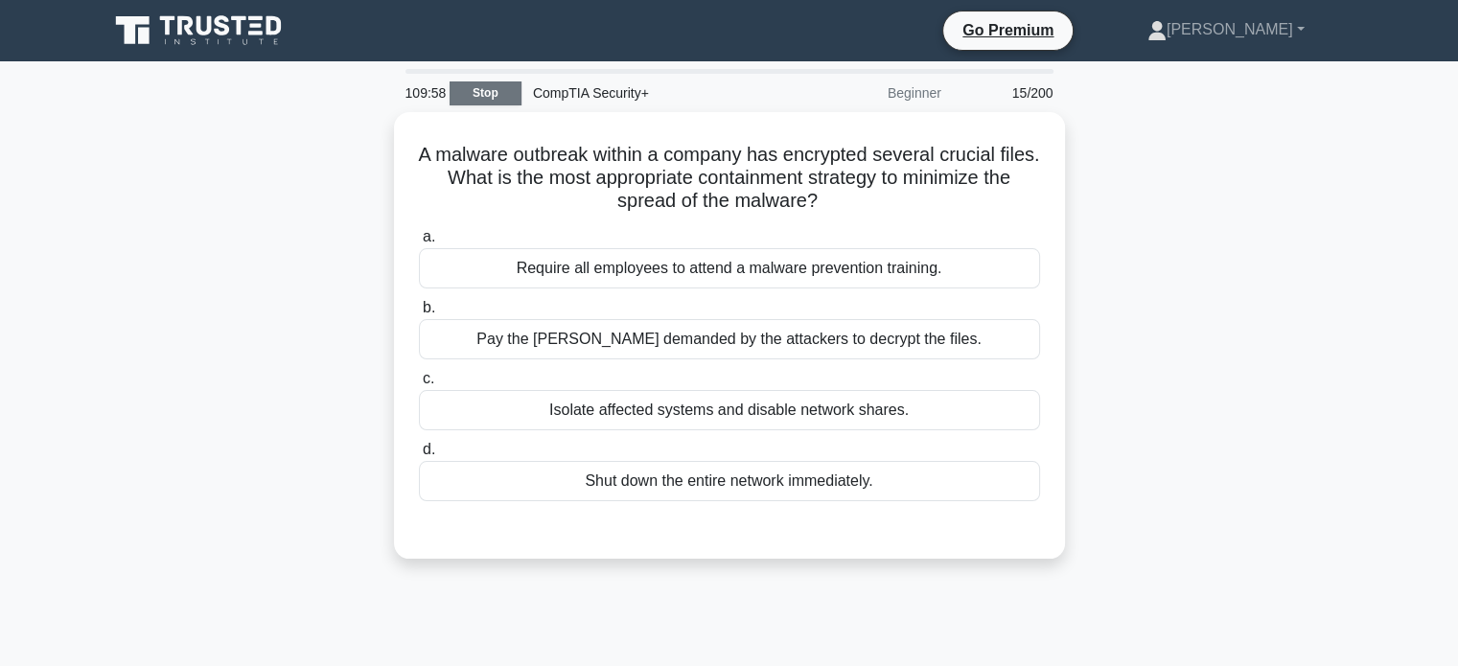
click at [483, 94] on link "Stop" at bounding box center [486, 94] width 72 height 24
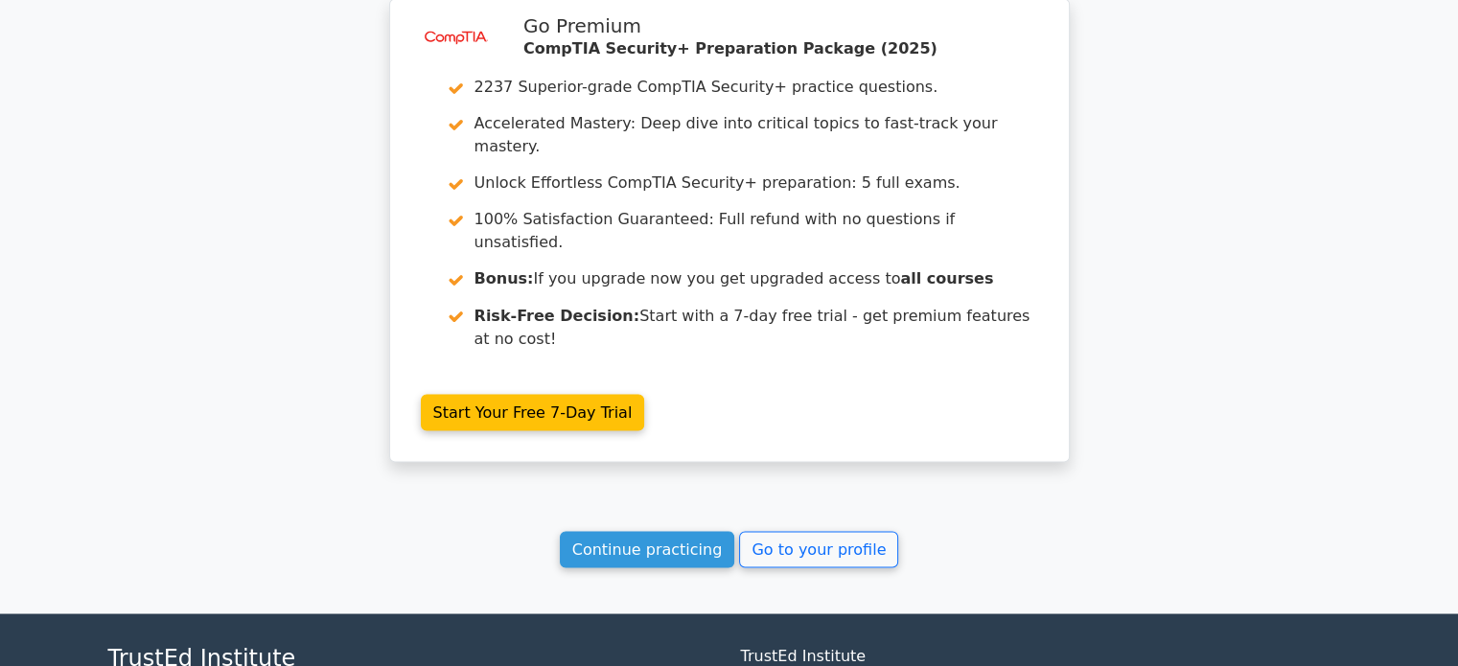
scroll to position [3376, 0]
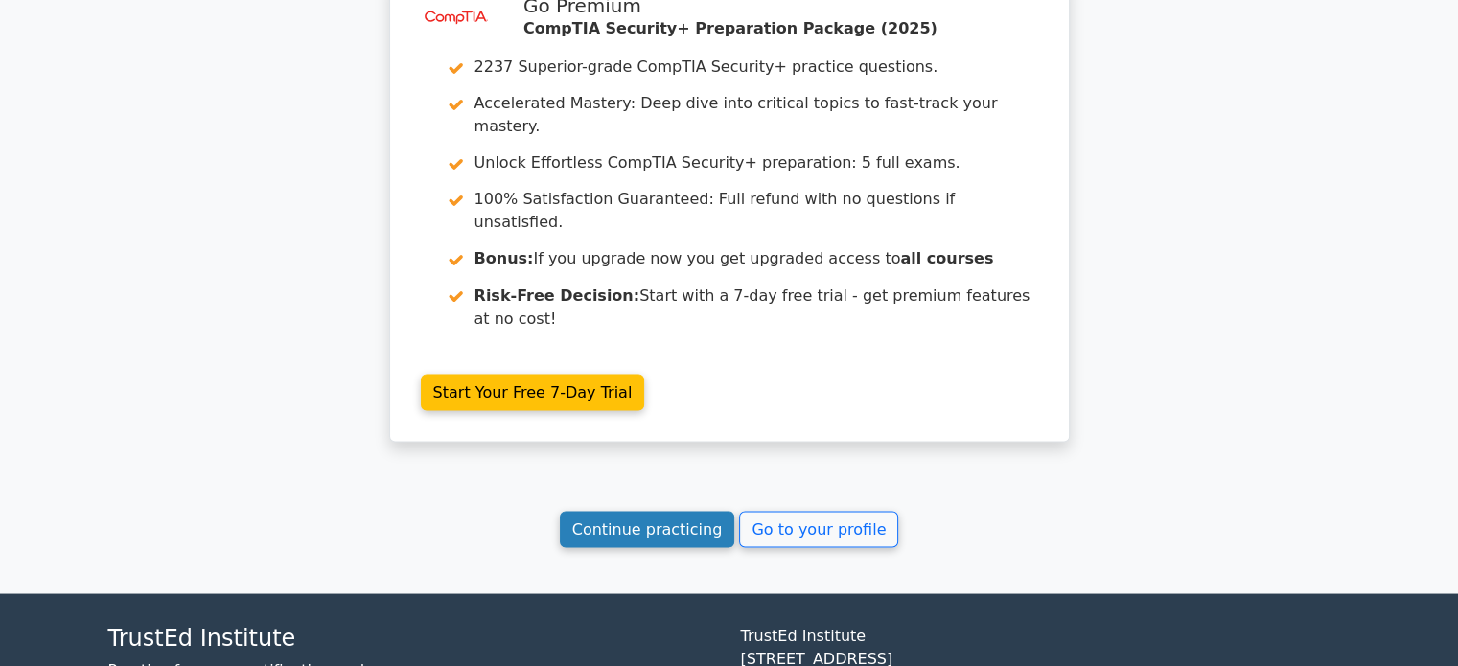
click at [698, 511] on link "Continue practicing" at bounding box center [647, 529] width 175 height 36
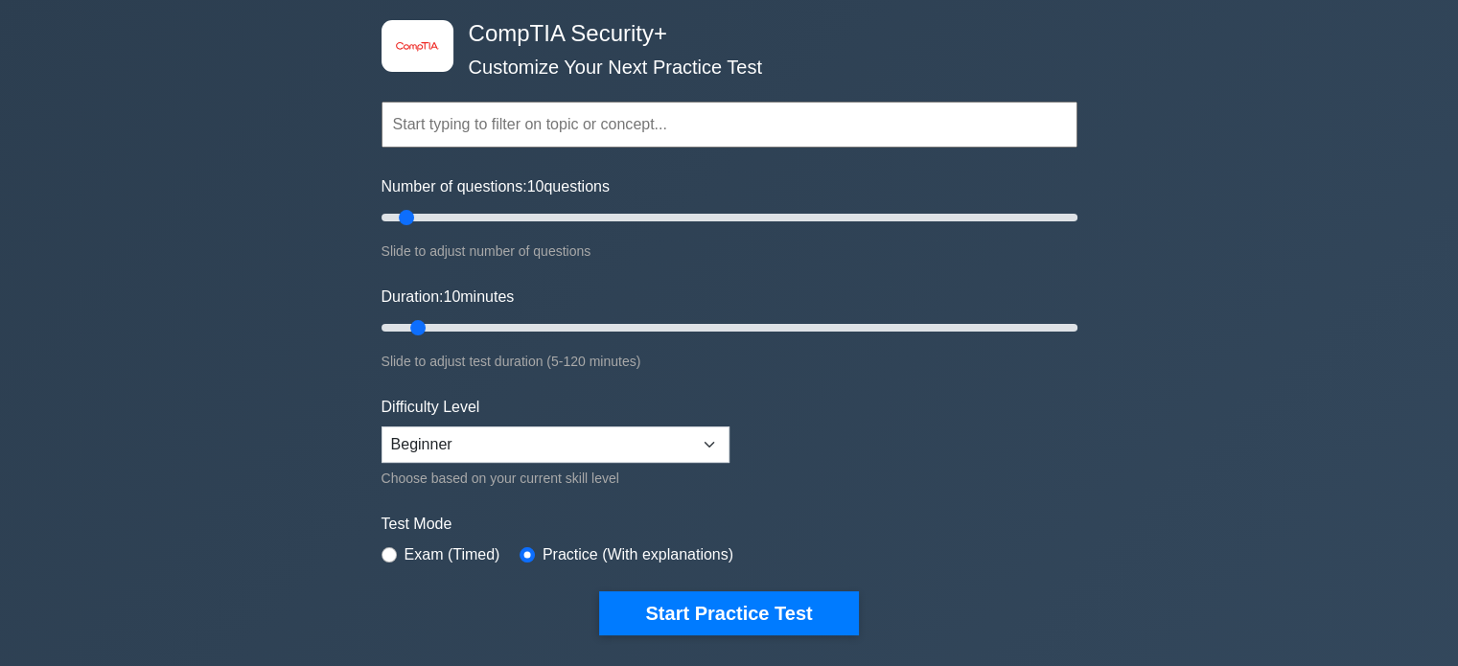
scroll to position [192, 0]
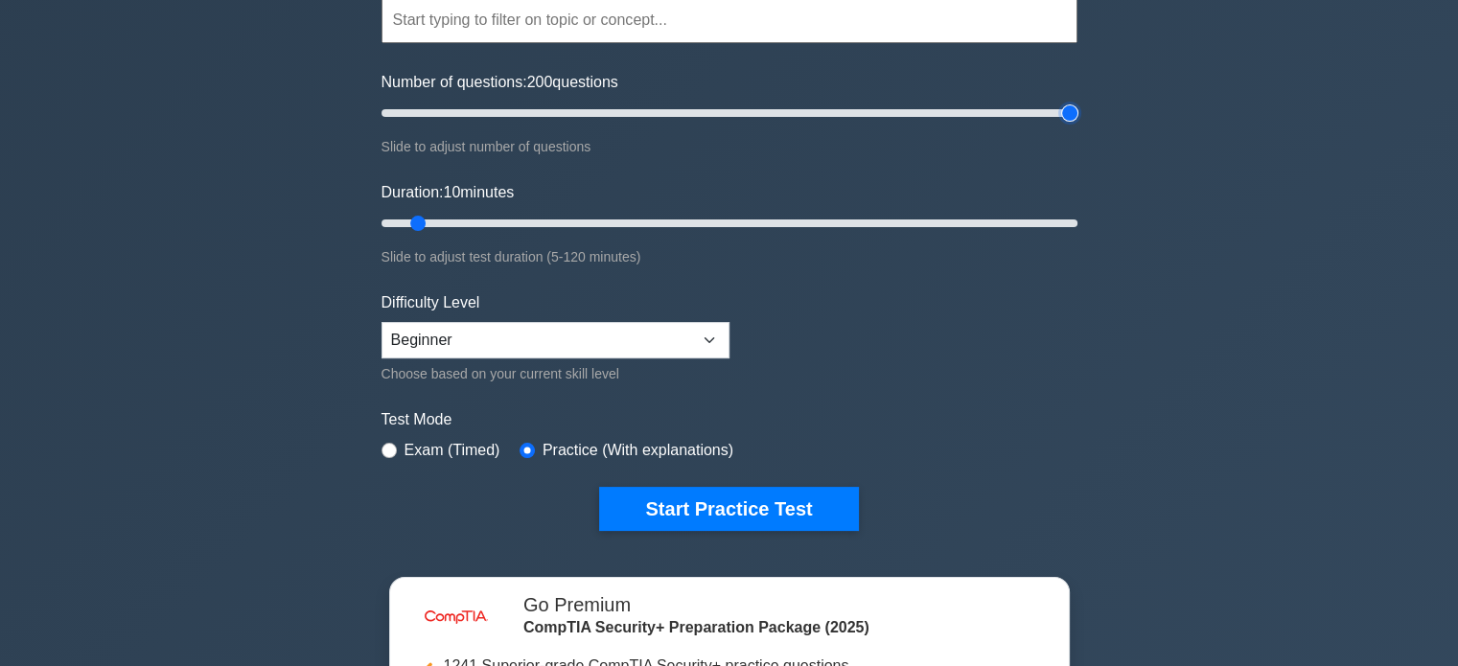
type input "200"
click at [1074, 108] on input "Number of questions: 200 questions" at bounding box center [730, 113] width 696 height 23
type input "120"
click at [1074, 220] on input "Duration: 120 minutes" at bounding box center [730, 223] width 696 height 23
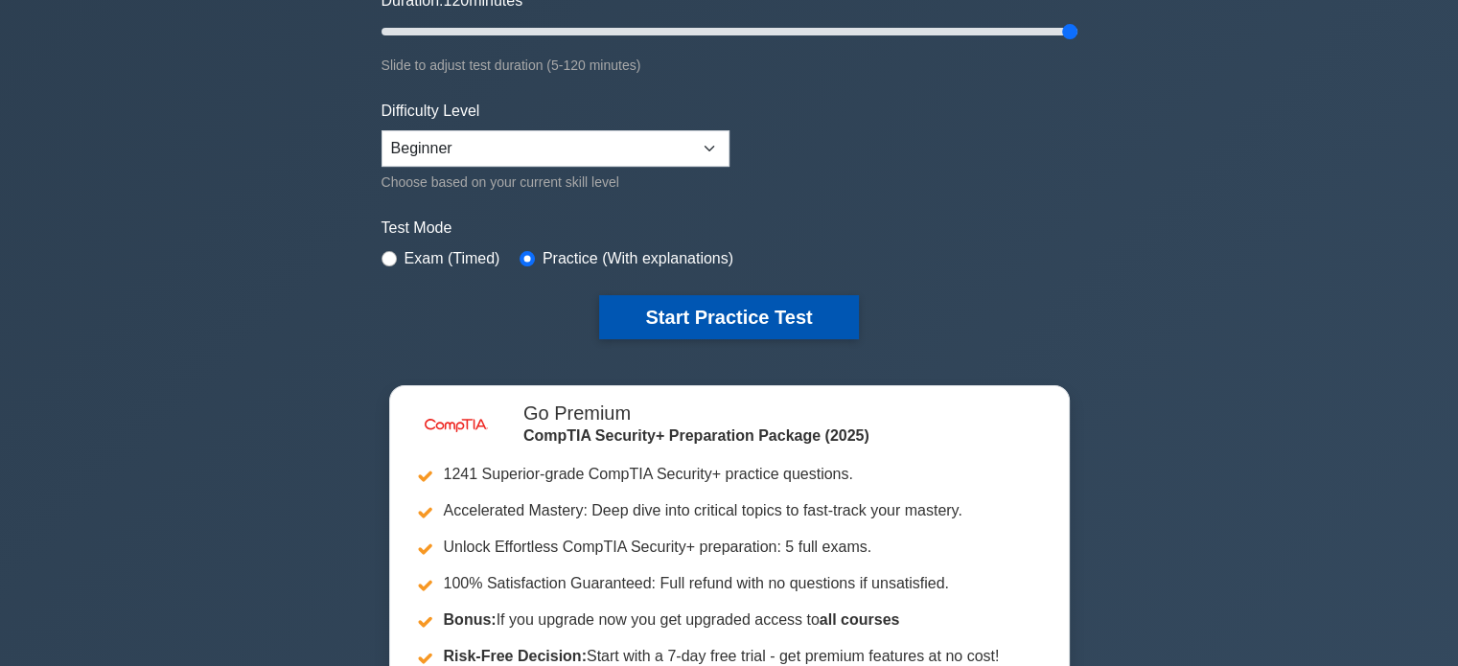
click at [671, 306] on button "Start Practice Test" at bounding box center [728, 317] width 259 height 44
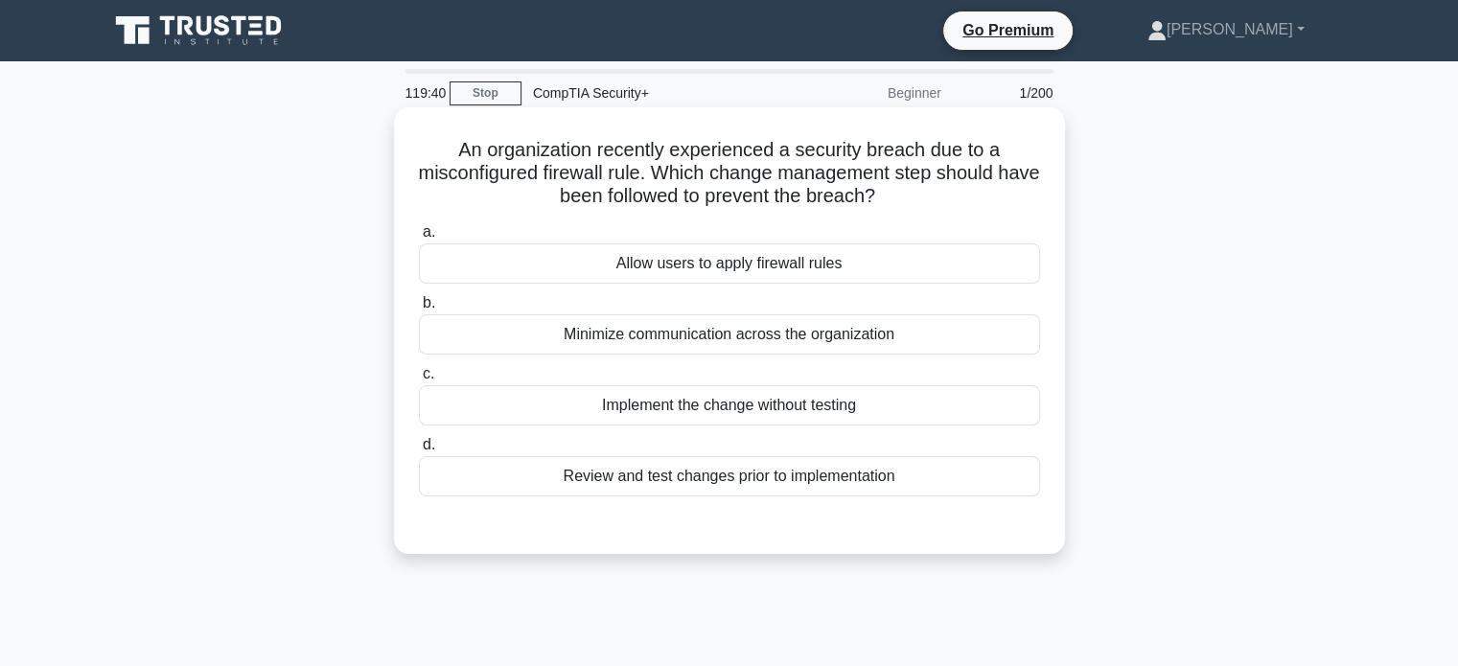
click at [687, 478] on div "Review and test changes prior to implementation" at bounding box center [729, 476] width 621 height 40
click at [419, 452] on input "d. Review and test changes prior to implementation" at bounding box center [419, 445] width 0 height 12
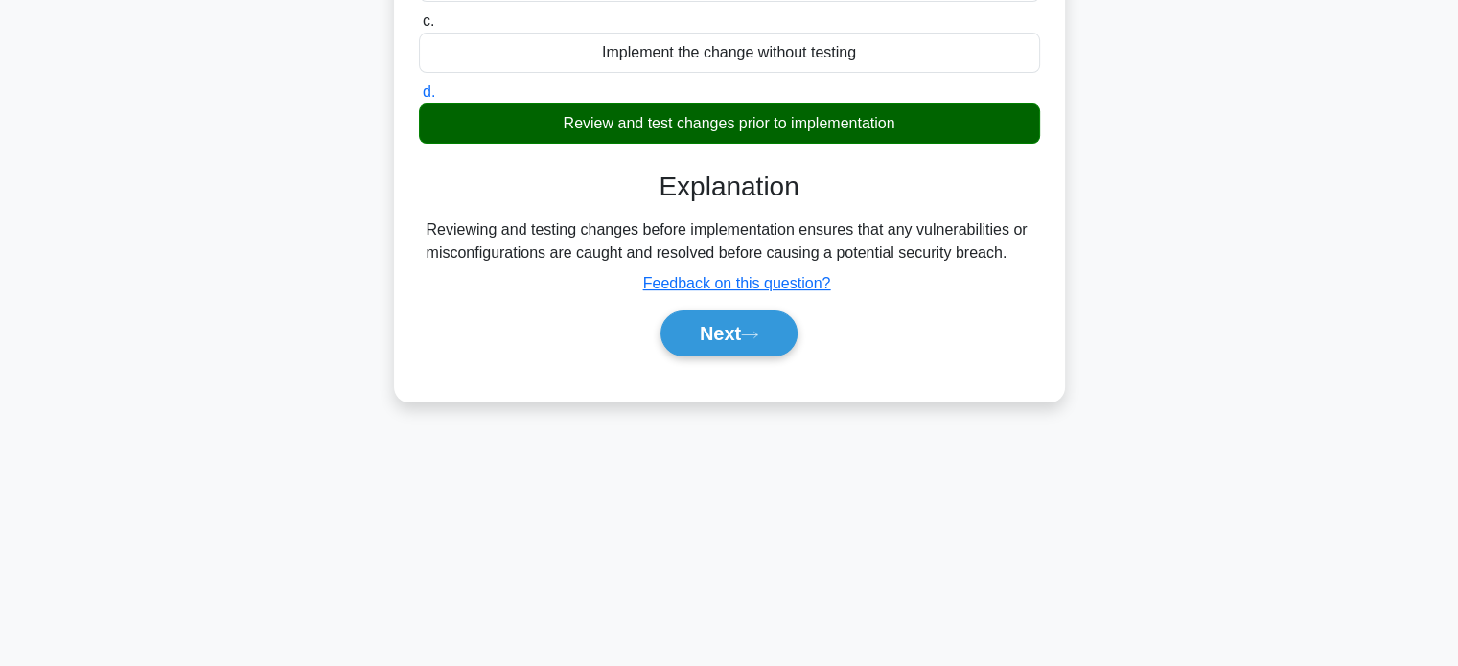
scroll to position [369, 0]
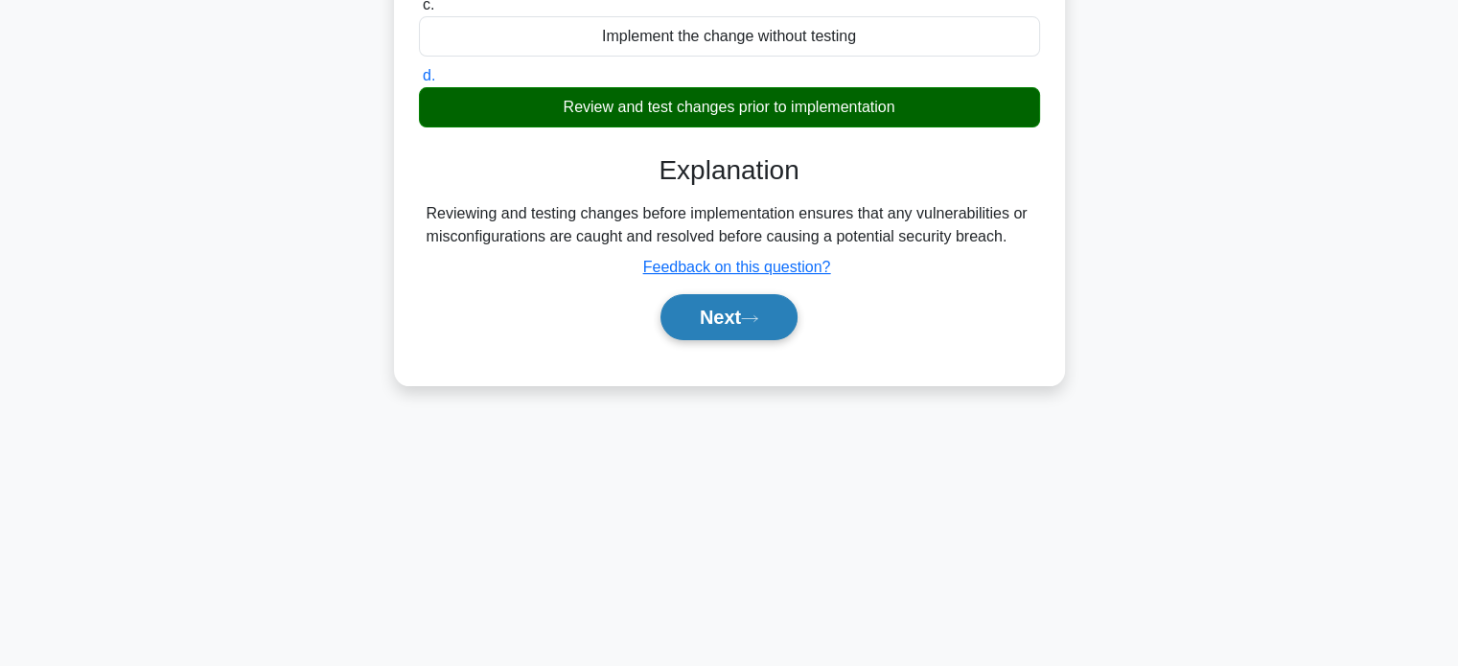
click at [767, 310] on button "Next" at bounding box center [729, 317] width 137 height 46
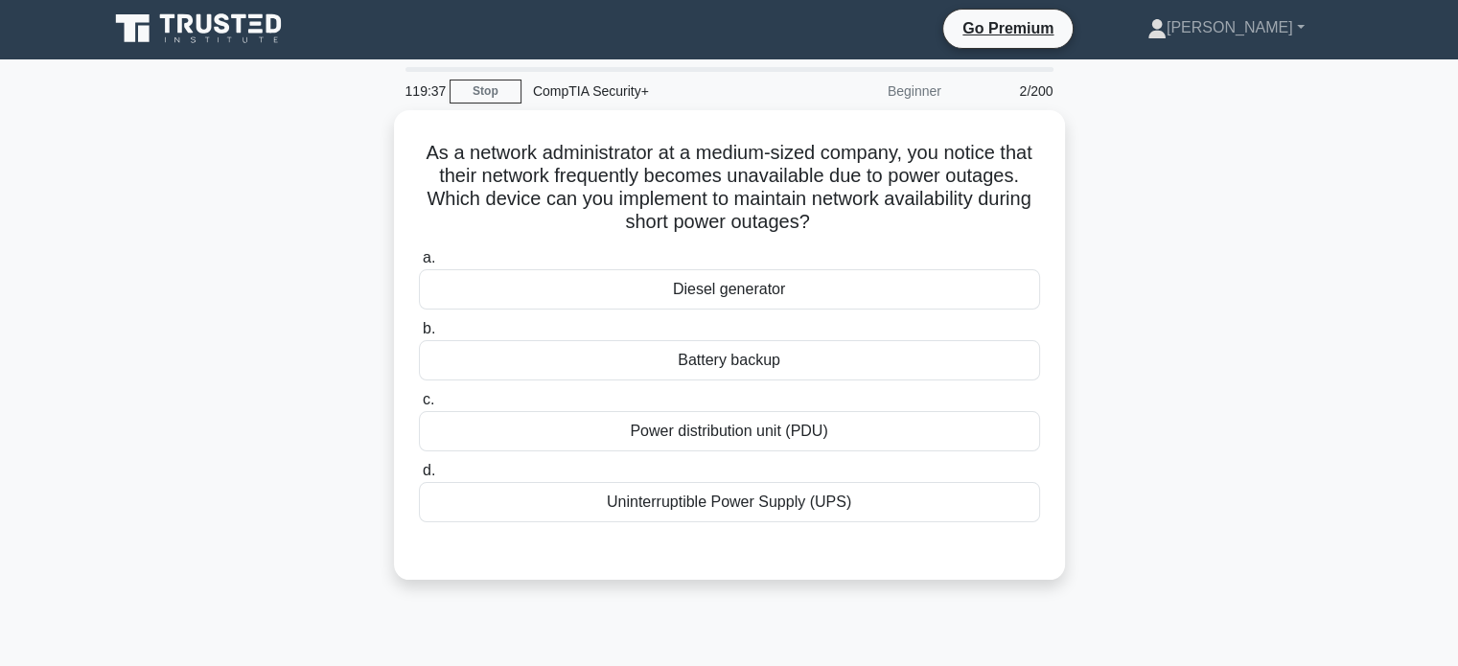
scroll to position [0, 0]
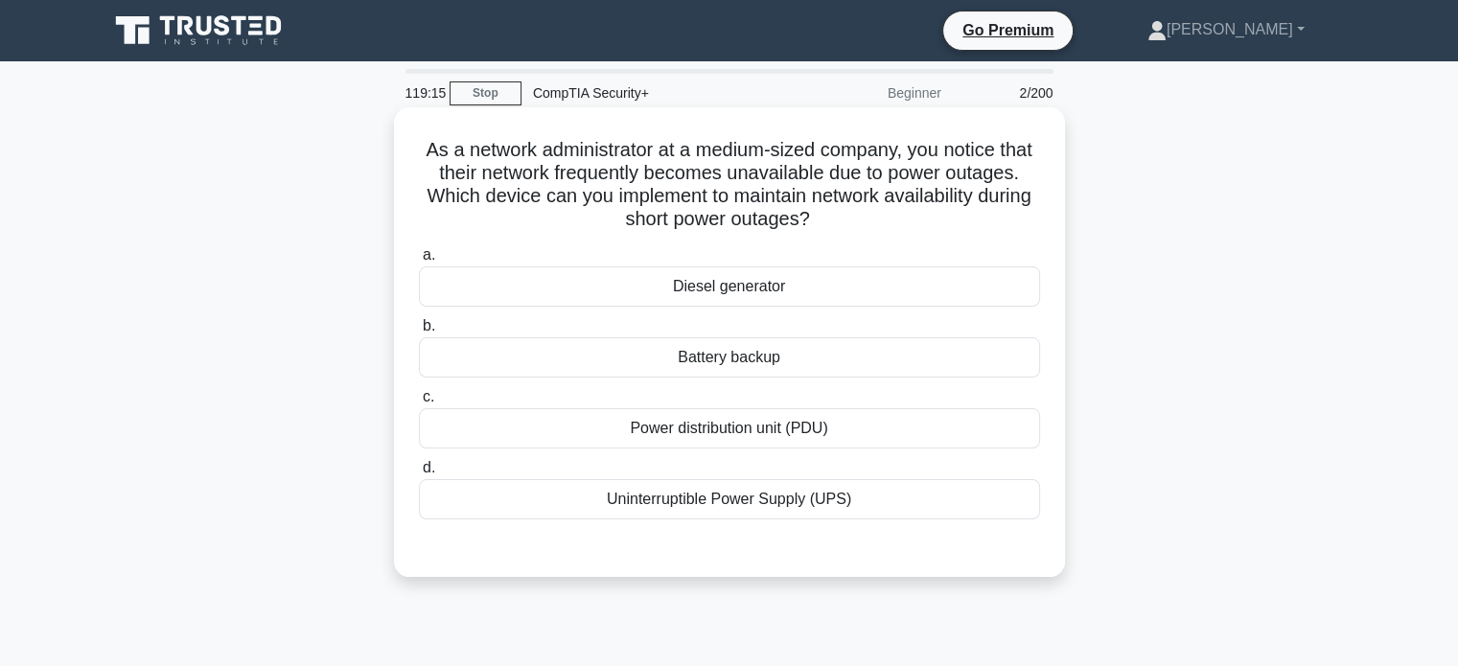
click at [990, 490] on div "Uninterruptible Power Supply (UPS)" at bounding box center [729, 499] width 621 height 40
click at [419, 475] on input "d. Uninterruptible Power Supply (UPS)" at bounding box center [419, 468] width 0 height 12
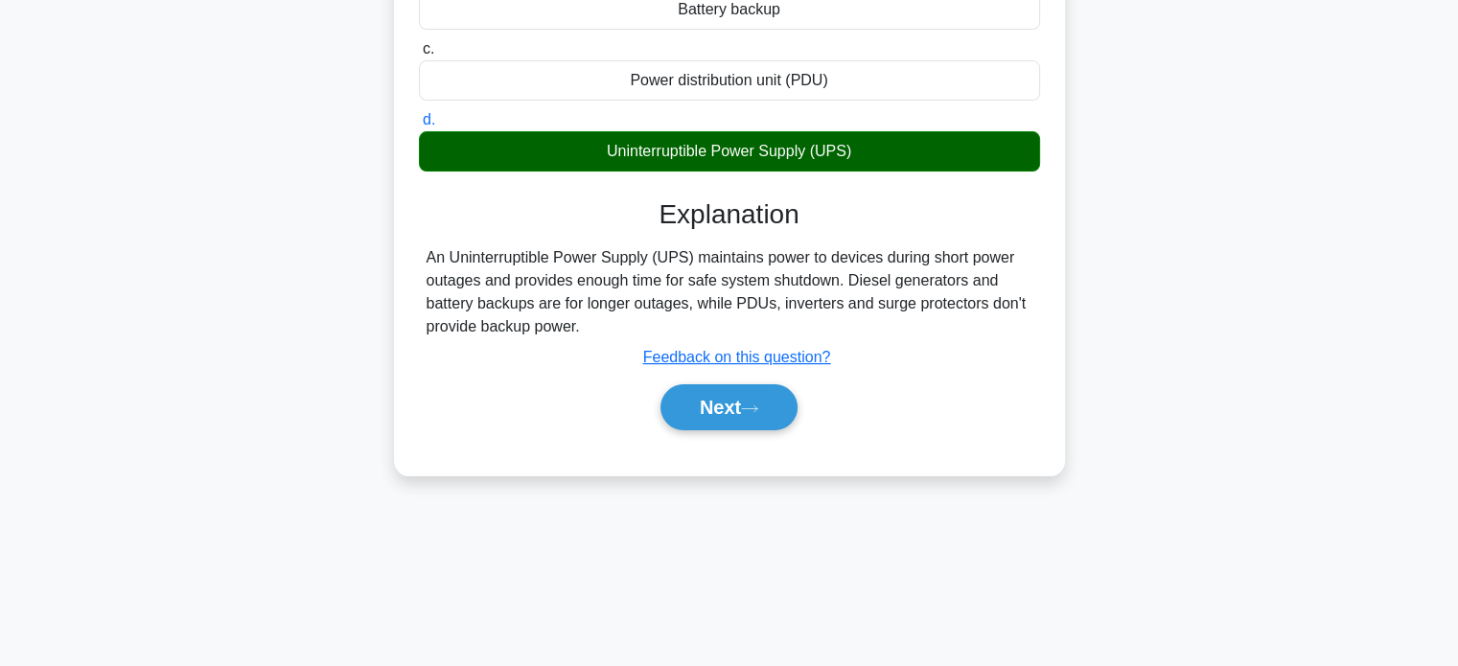
scroll to position [369, 0]
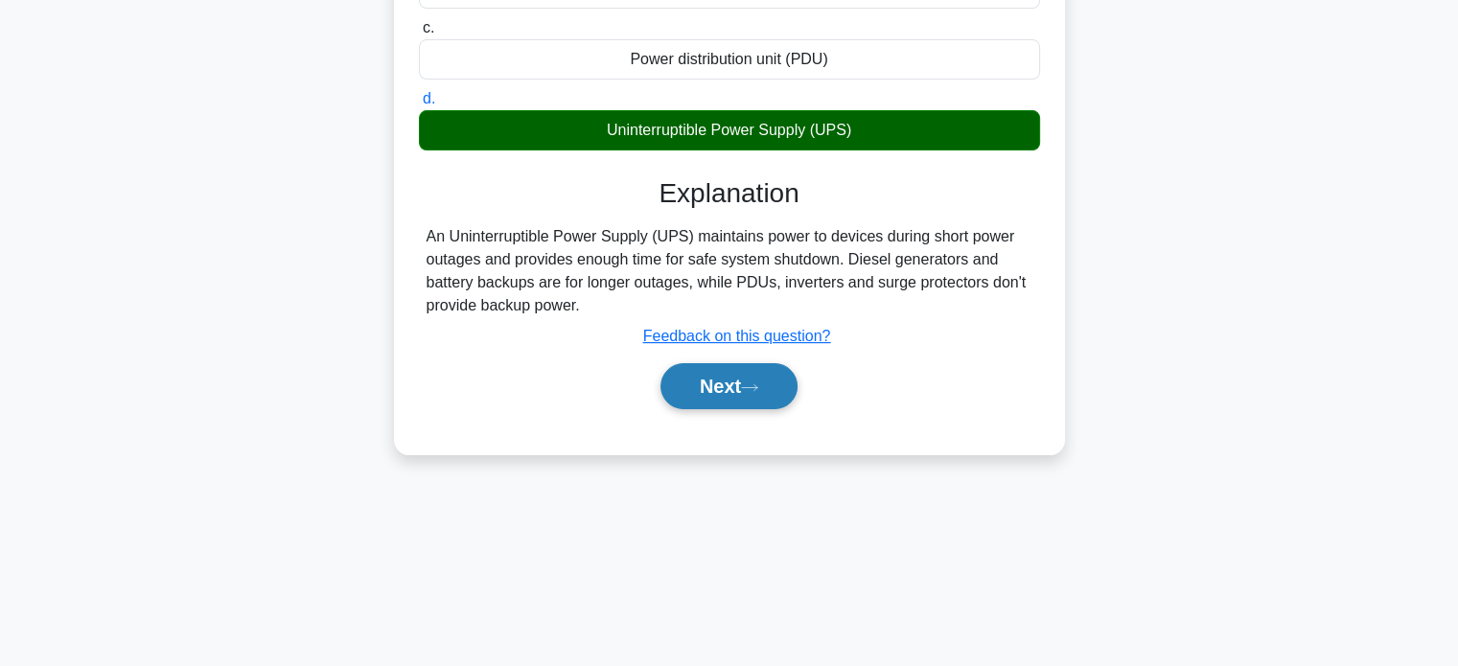
click at [773, 385] on button "Next" at bounding box center [729, 386] width 137 height 46
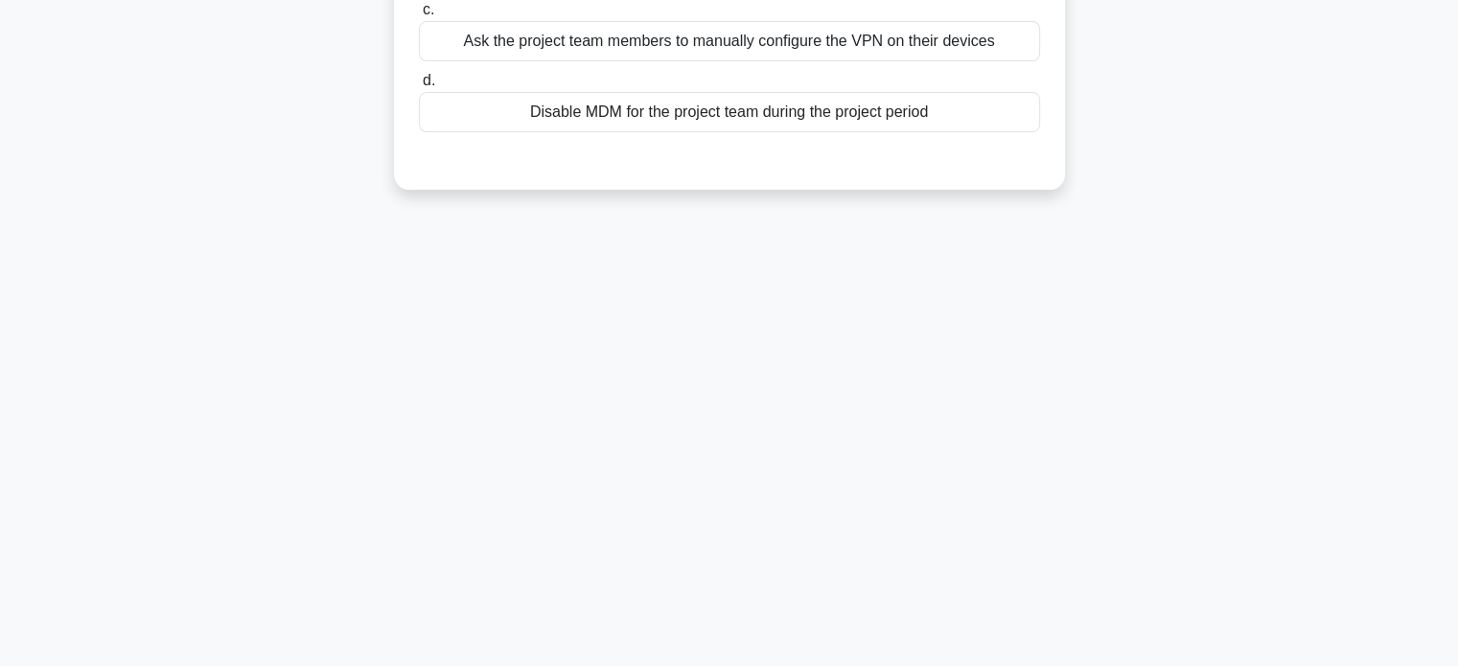
scroll to position [0, 0]
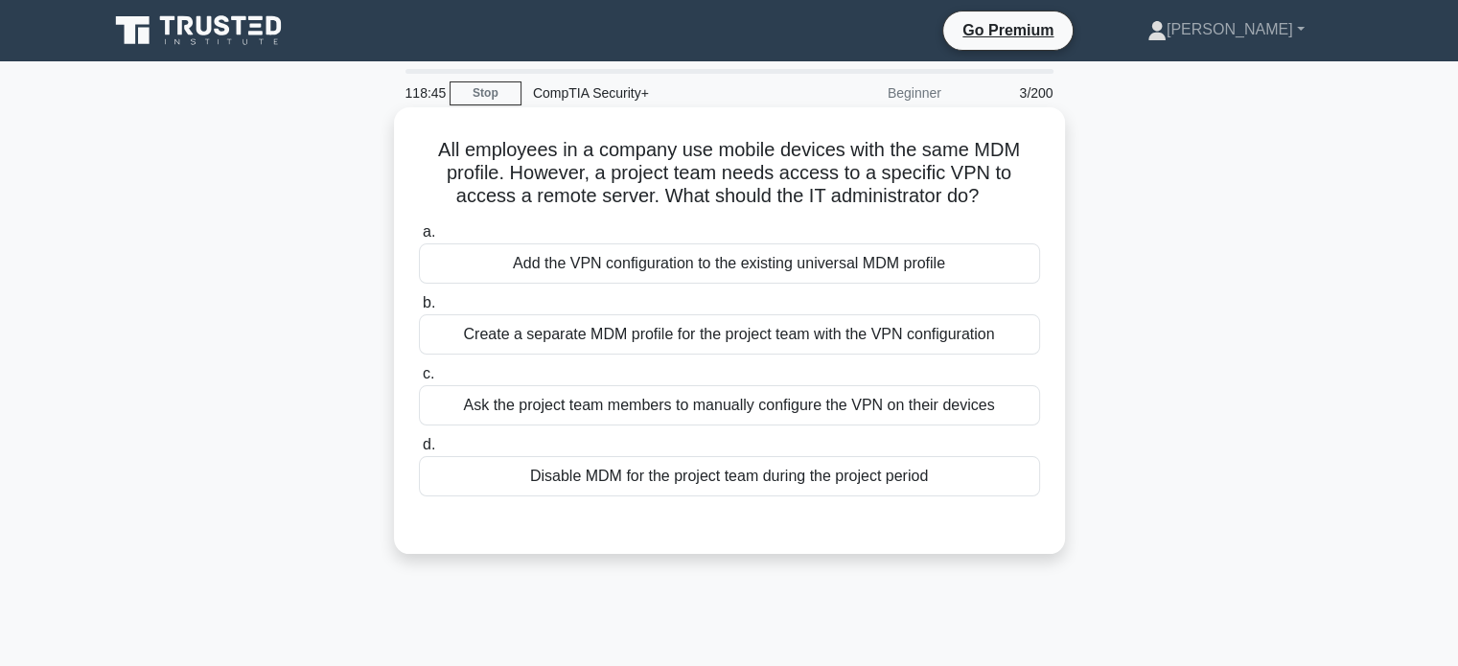
click at [899, 328] on div "Create a separate MDM profile for the project team with the VPN configuration" at bounding box center [729, 334] width 621 height 40
click at [419, 310] on input "b. Create a separate MDM profile for the project team with the VPN configuration" at bounding box center [419, 303] width 0 height 12
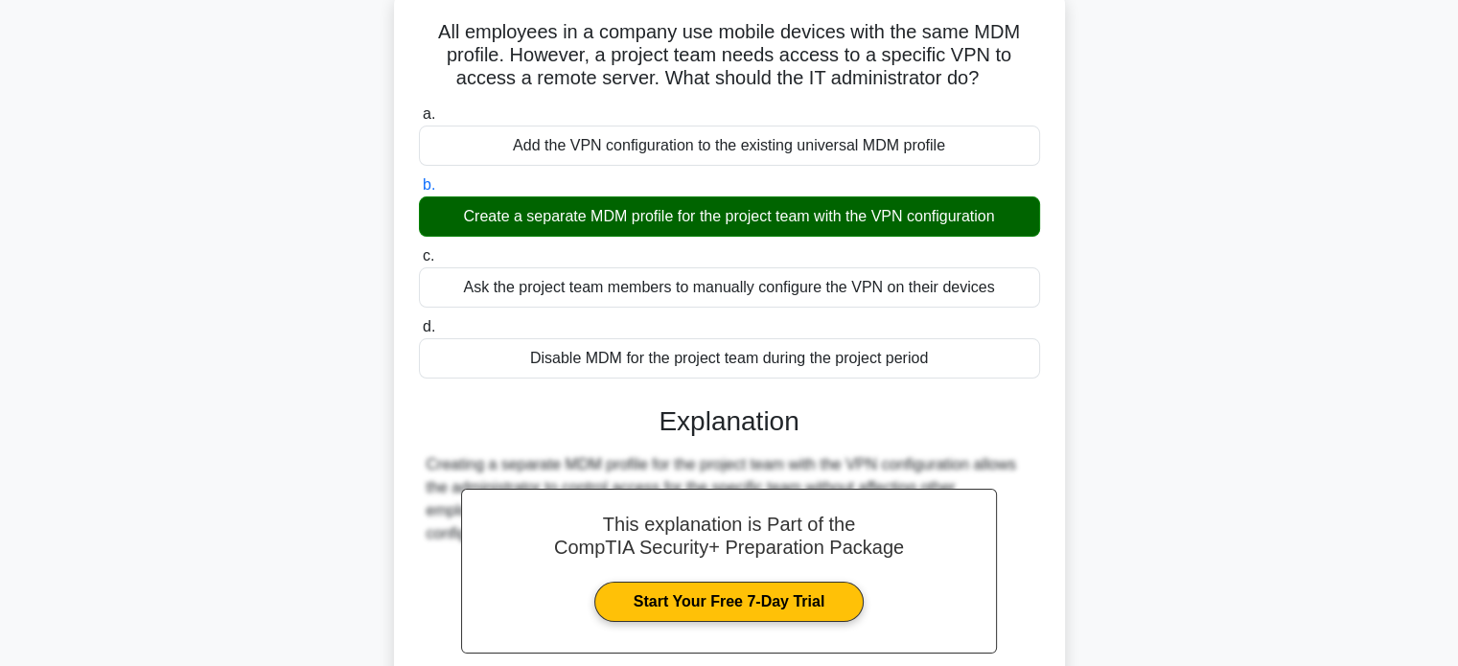
scroll to position [369, 0]
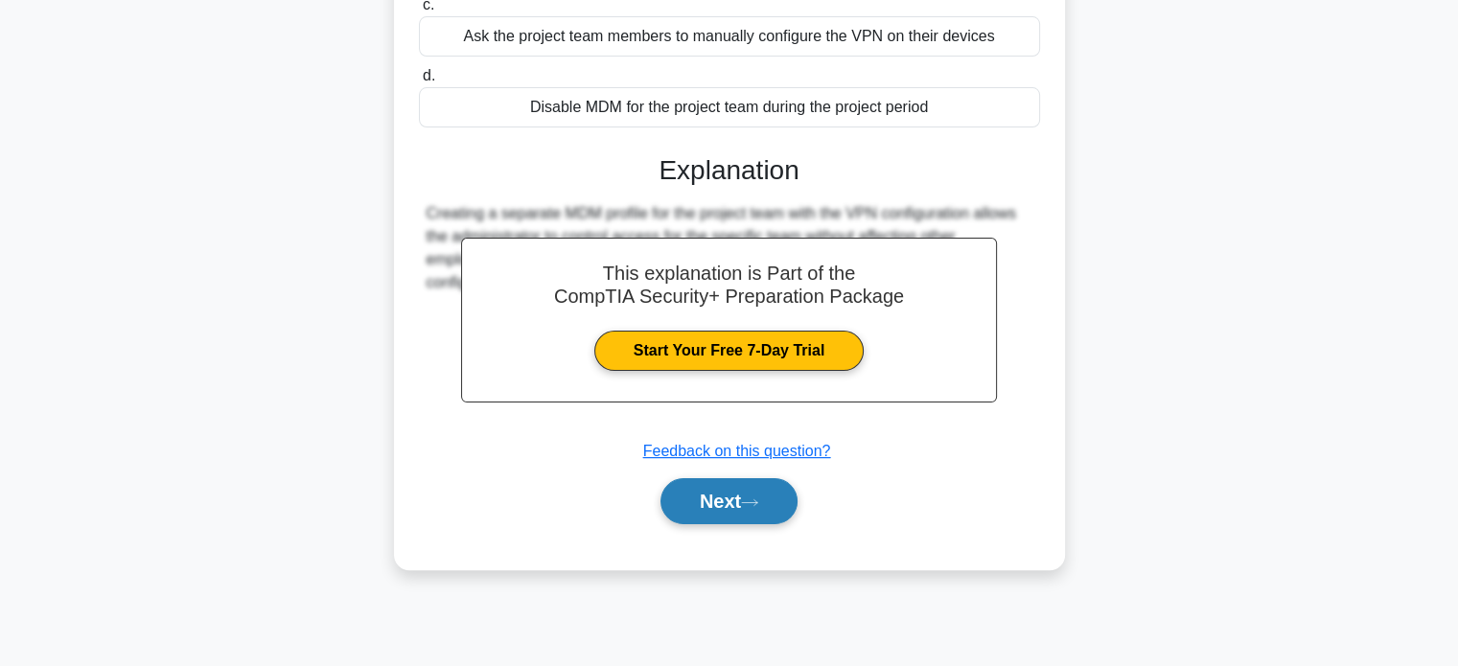
click at [736, 497] on button "Next" at bounding box center [729, 501] width 137 height 46
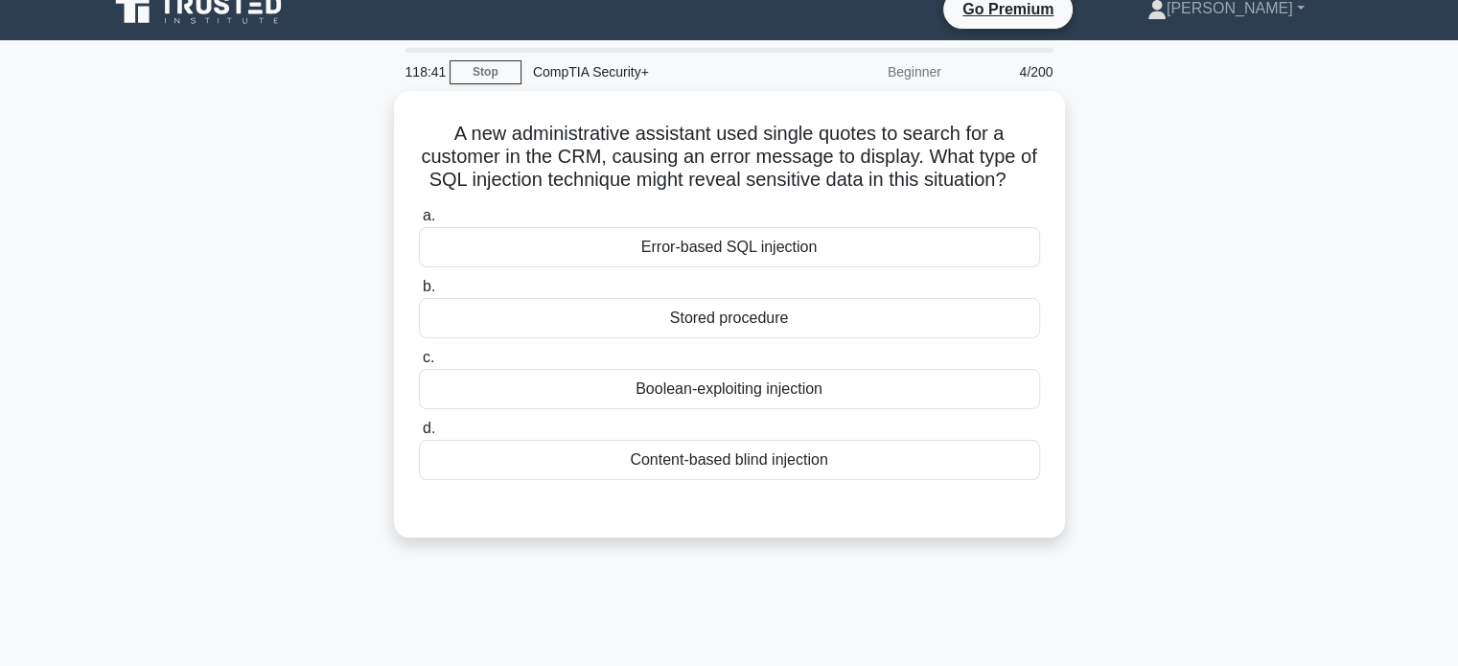
scroll to position [0, 0]
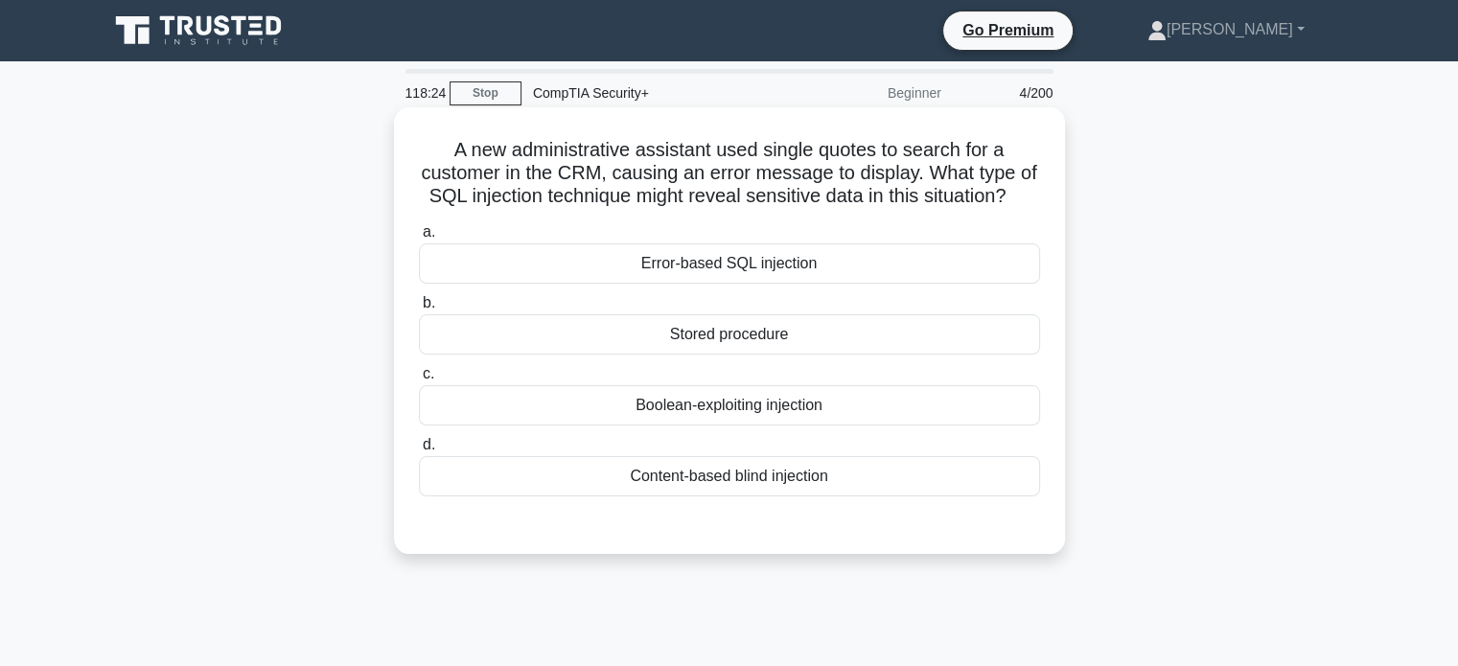
click at [804, 284] on div "Error-based SQL injection" at bounding box center [729, 264] width 621 height 40
click at [419, 239] on input "a. Error-based SQL injection" at bounding box center [419, 232] width 0 height 12
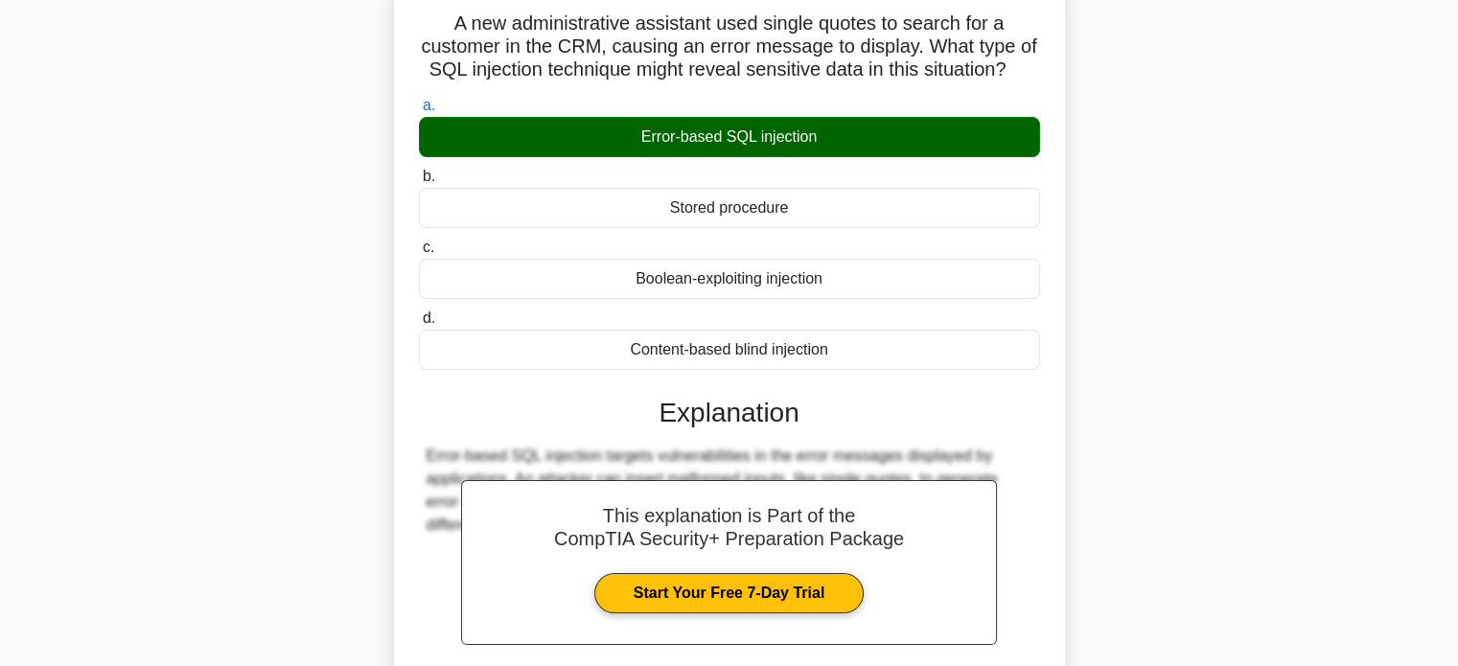
scroll to position [369, 0]
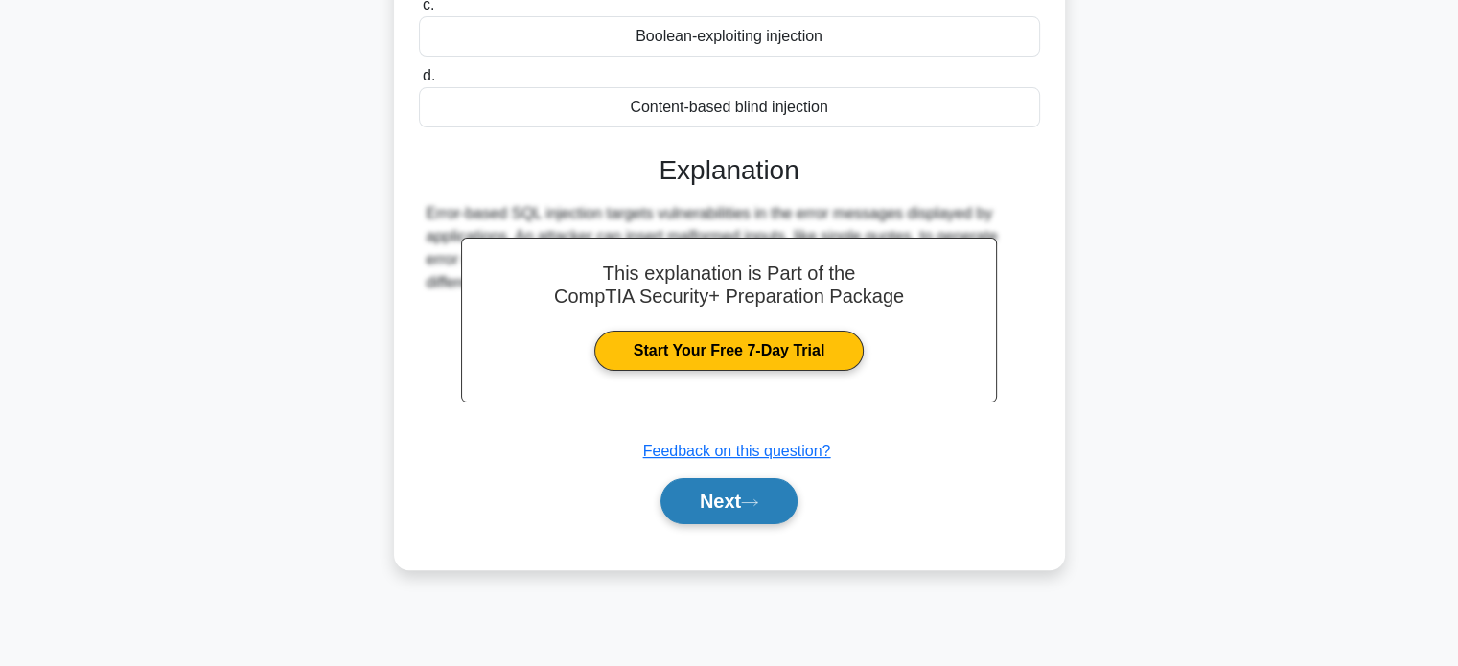
click at [683, 524] on button "Next" at bounding box center [729, 501] width 137 height 46
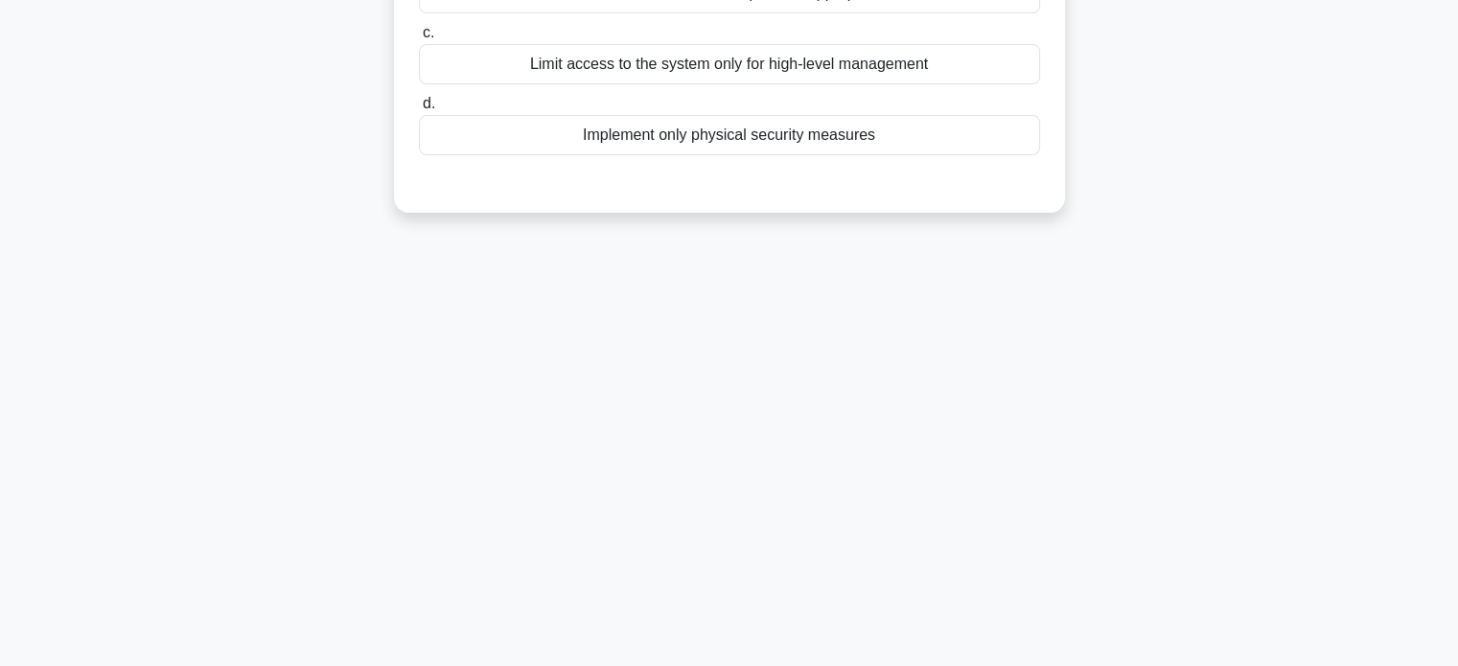
scroll to position [82, 0]
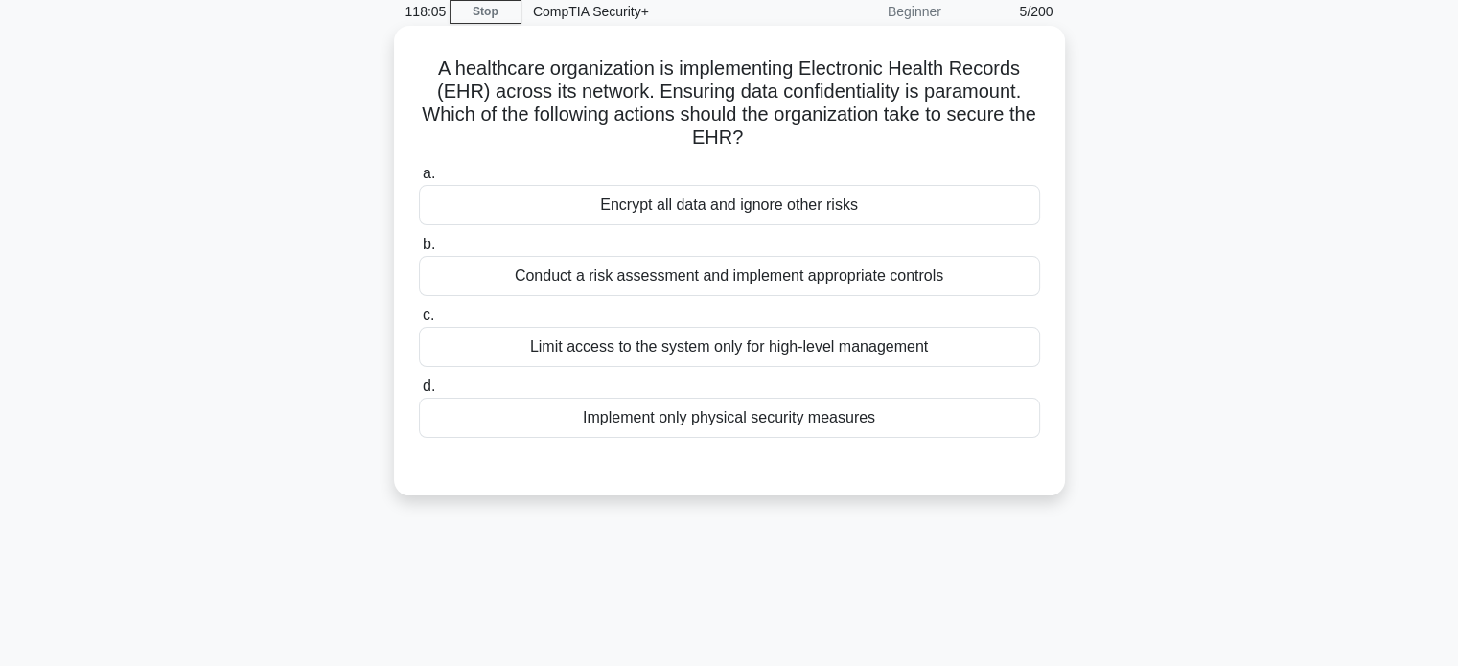
click at [947, 287] on div "Conduct a risk assessment and implement appropriate controls" at bounding box center [729, 276] width 621 height 40
click at [419, 251] on input "b. Conduct a risk assessment and implement appropriate controls" at bounding box center [419, 245] width 0 height 12
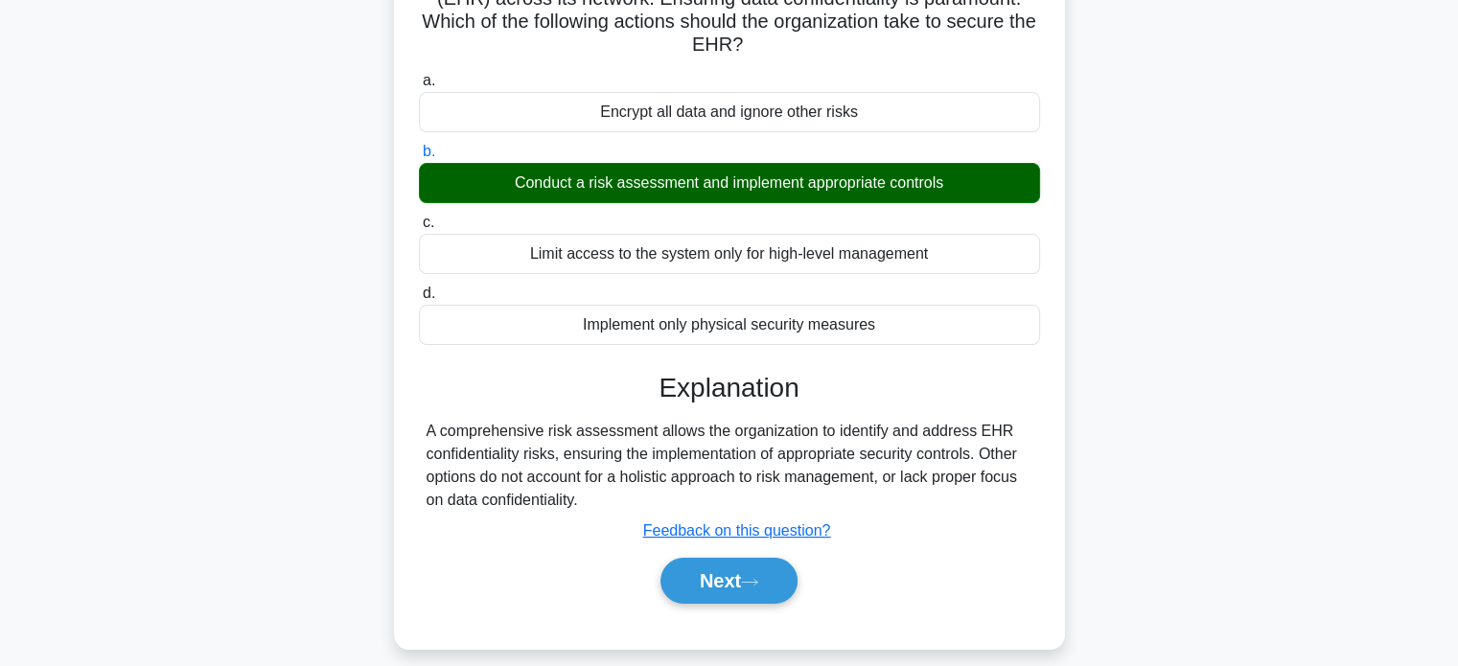
scroll to position [369, 0]
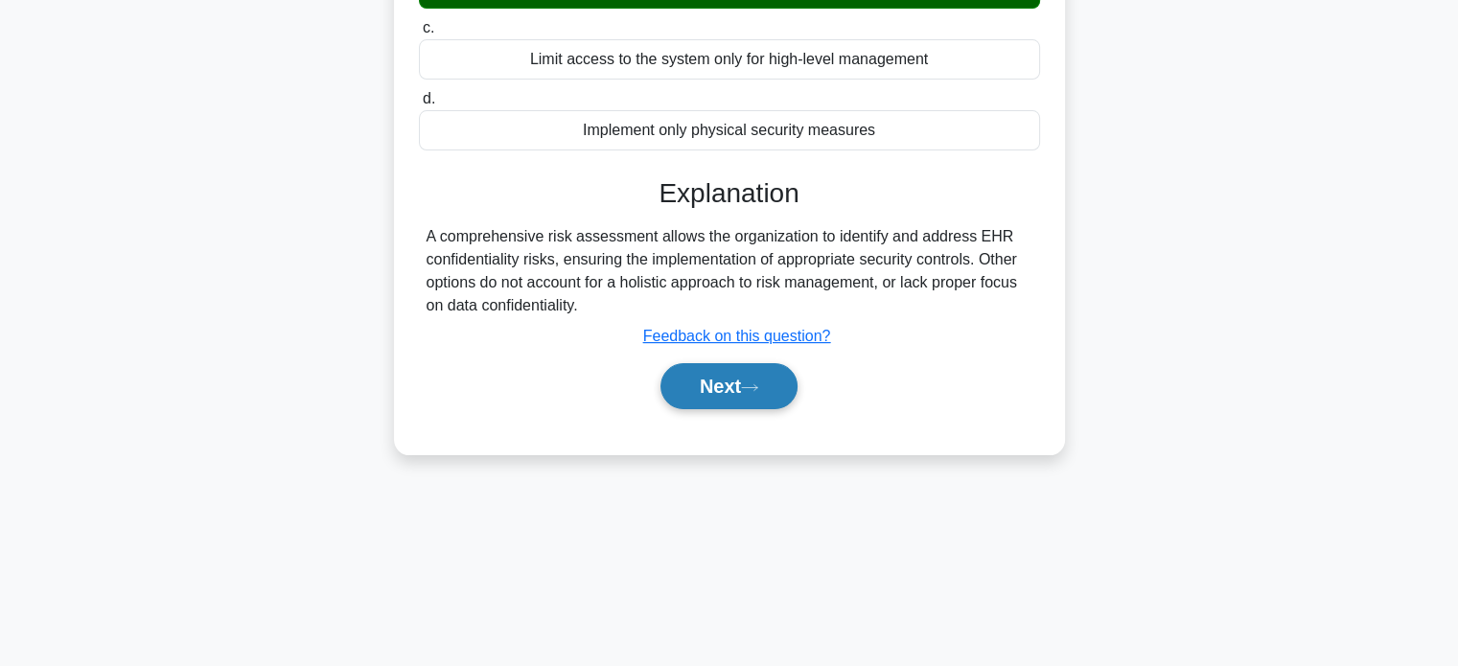
click at [744, 398] on button "Next" at bounding box center [729, 386] width 137 height 46
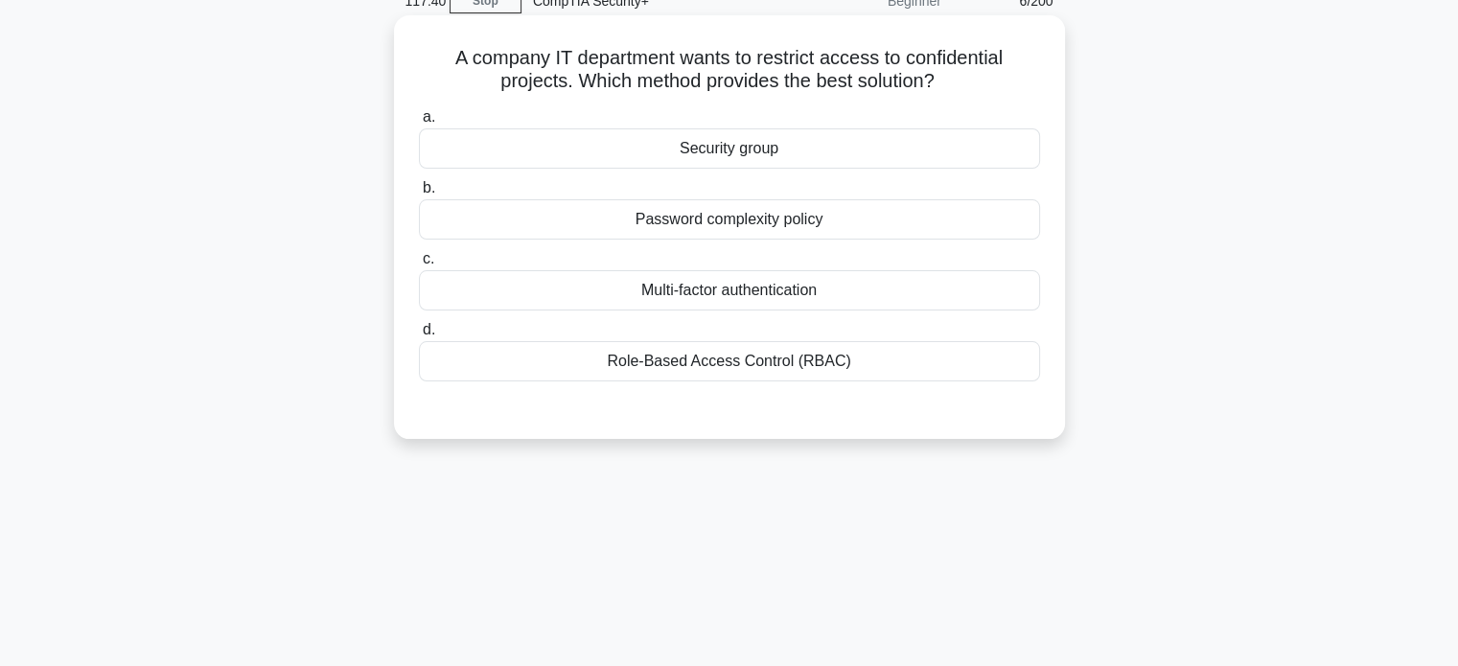
scroll to position [0, 0]
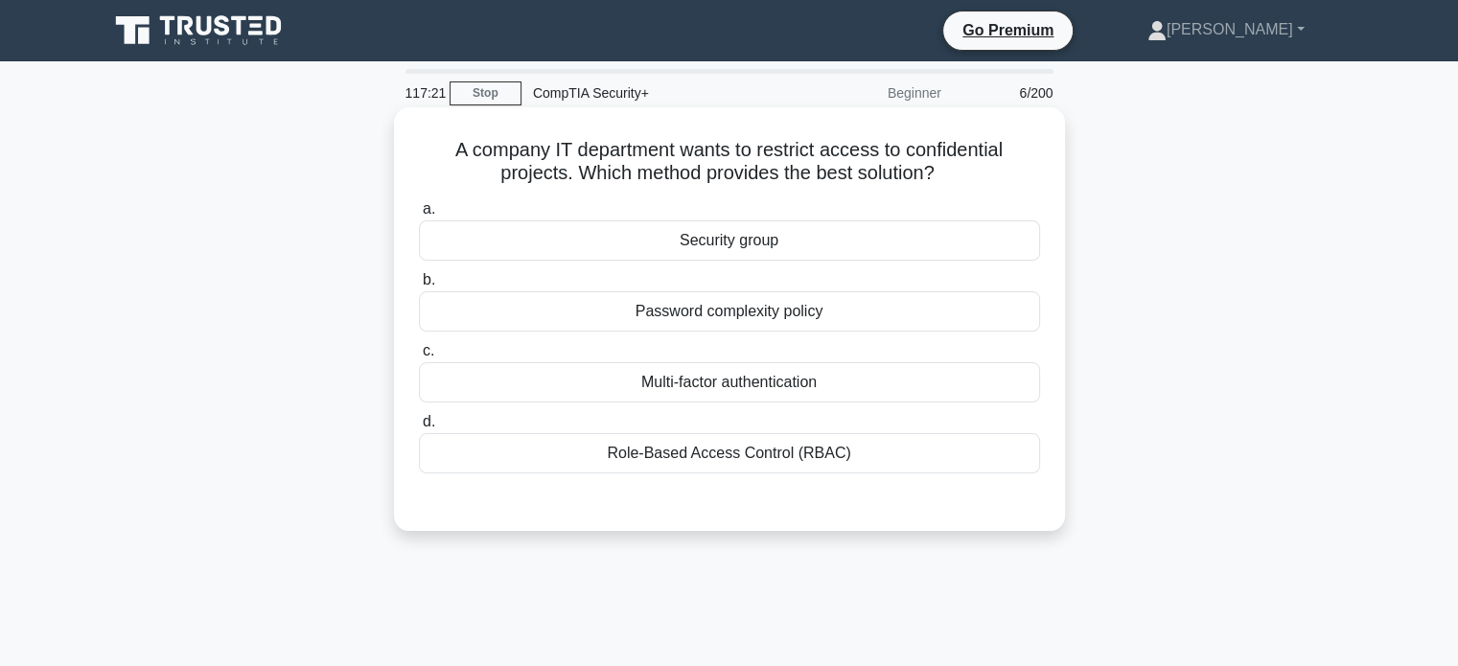
click at [792, 383] on div "Multi-factor authentication" at bounding box center [729, 382] width 621 height 40
click at [419, 358] on input "c. Multi-factor authentication" at bounding box center [419, 351] width 0 height 12
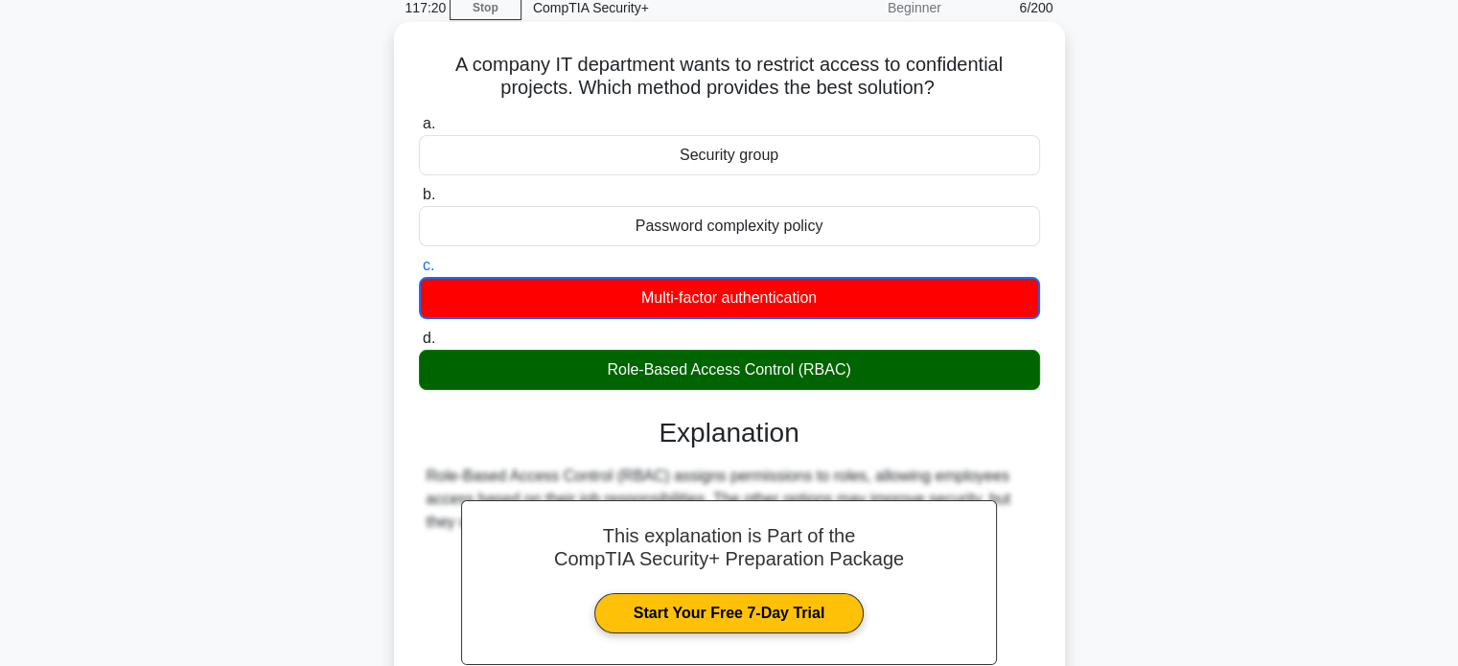
scroll to position [369, 0]
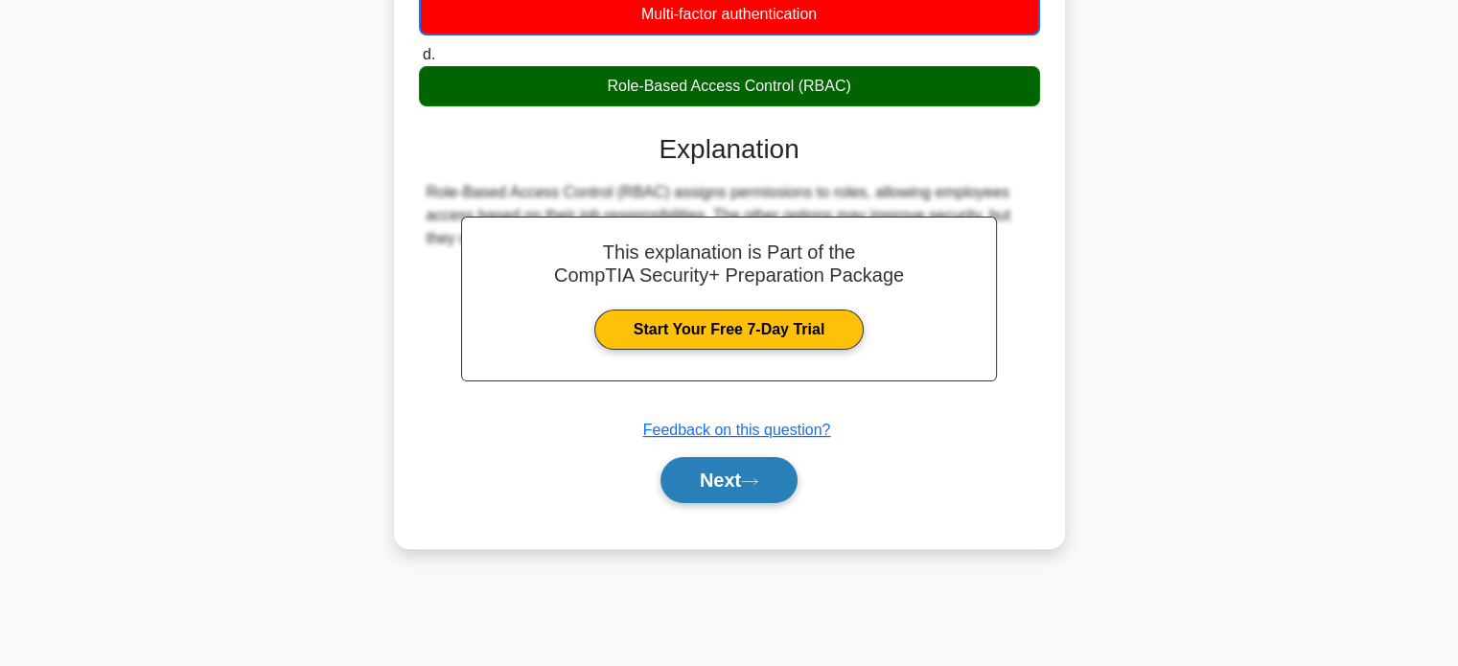
click at [754, 484] on icon at bounding box center [749, 482] width 17 height 11
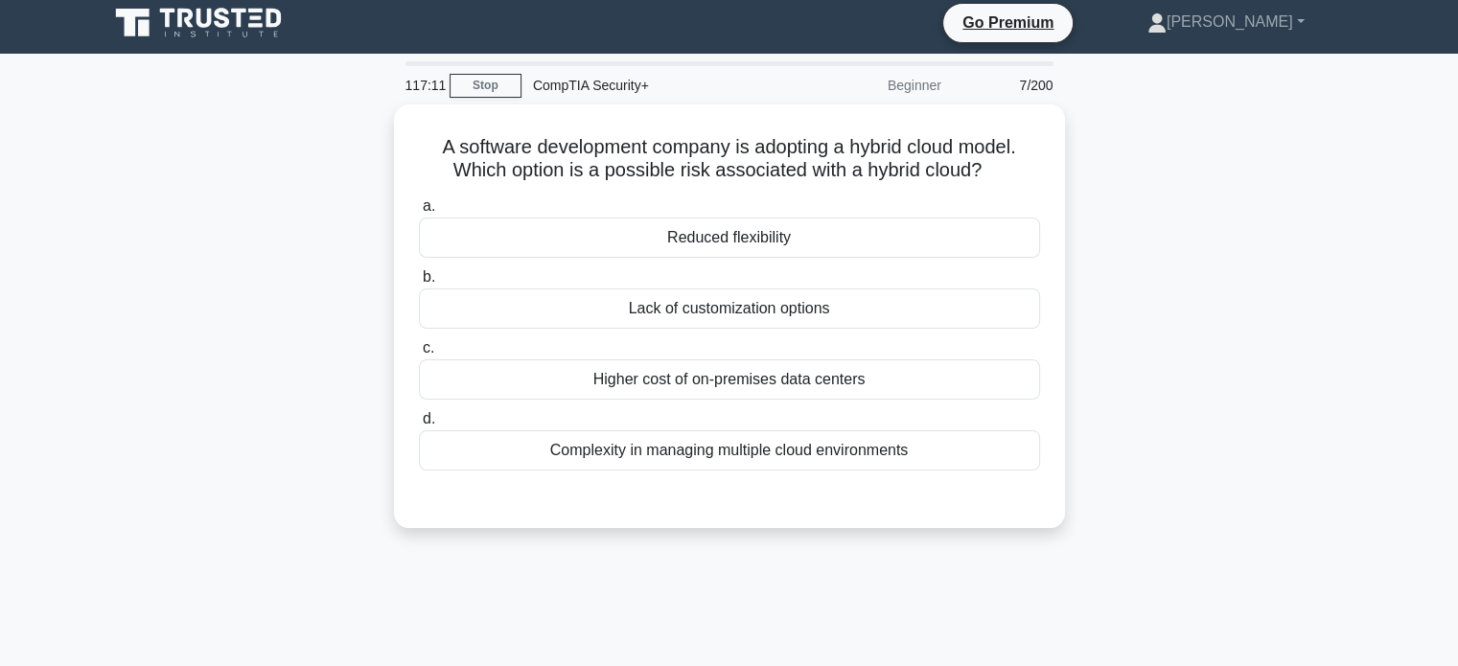
scroll to position [0, 0]
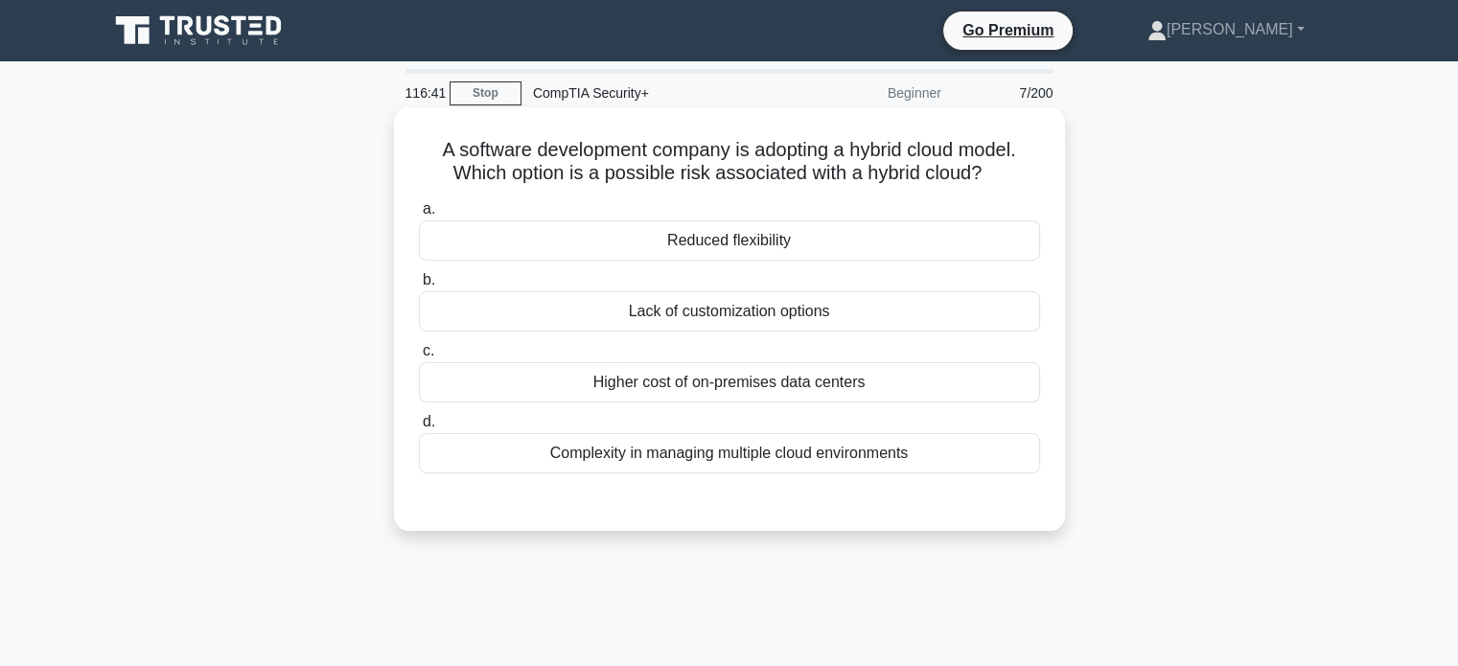
click at [848, 460] on div "Complexity in managing multiple cloud environments" at bounding box center [729, 453] width 621 height 40
click at [419, 429] on input "d. Complexity in managing multiple cloud environments" at bounding box center [419, 422] width 0 height 12
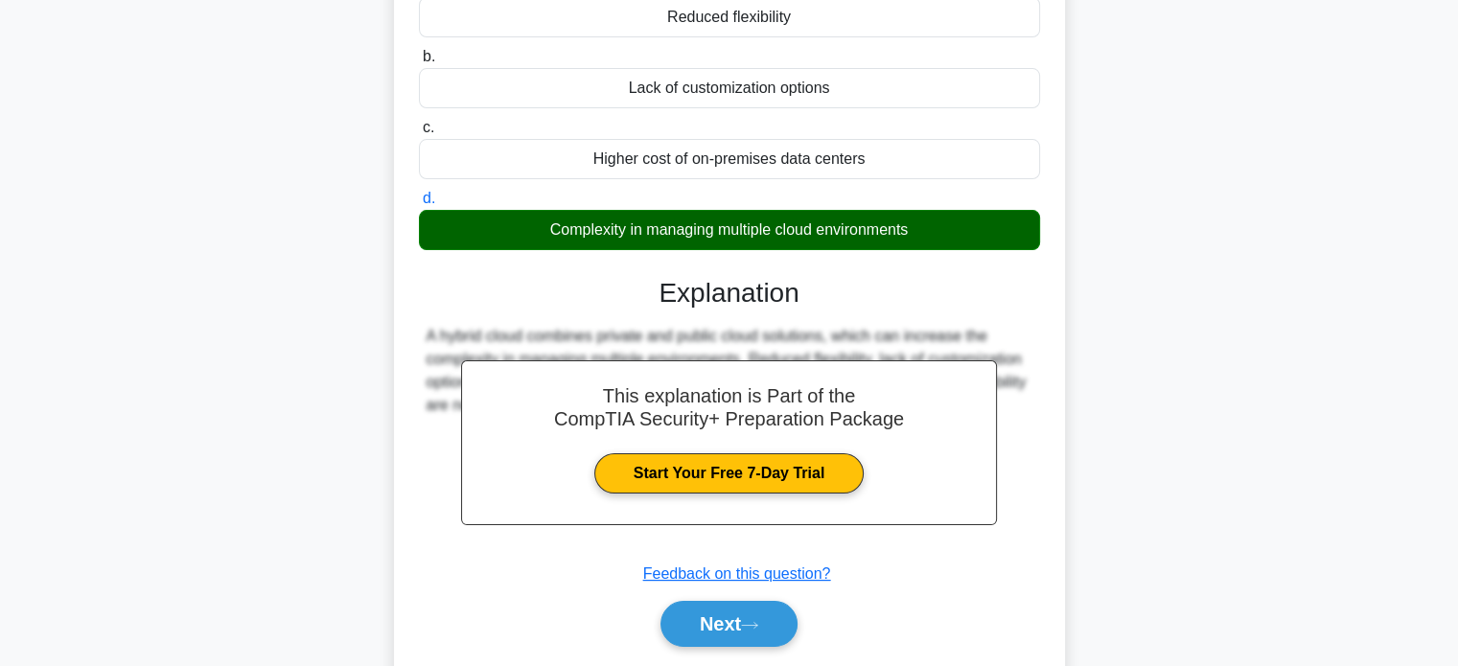
scroll to position [369, 0]
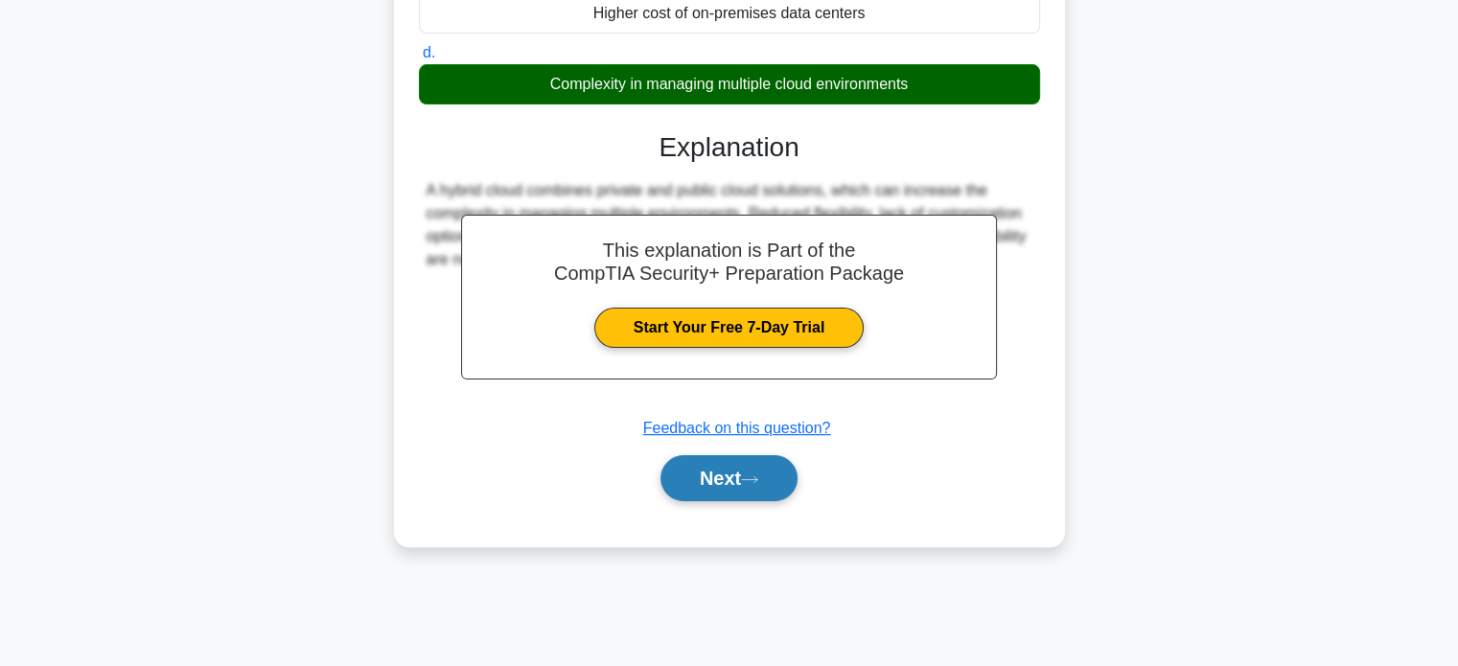
click at [779, 477] on button "Next" at bounding box center [729, 478] width 137 height 46
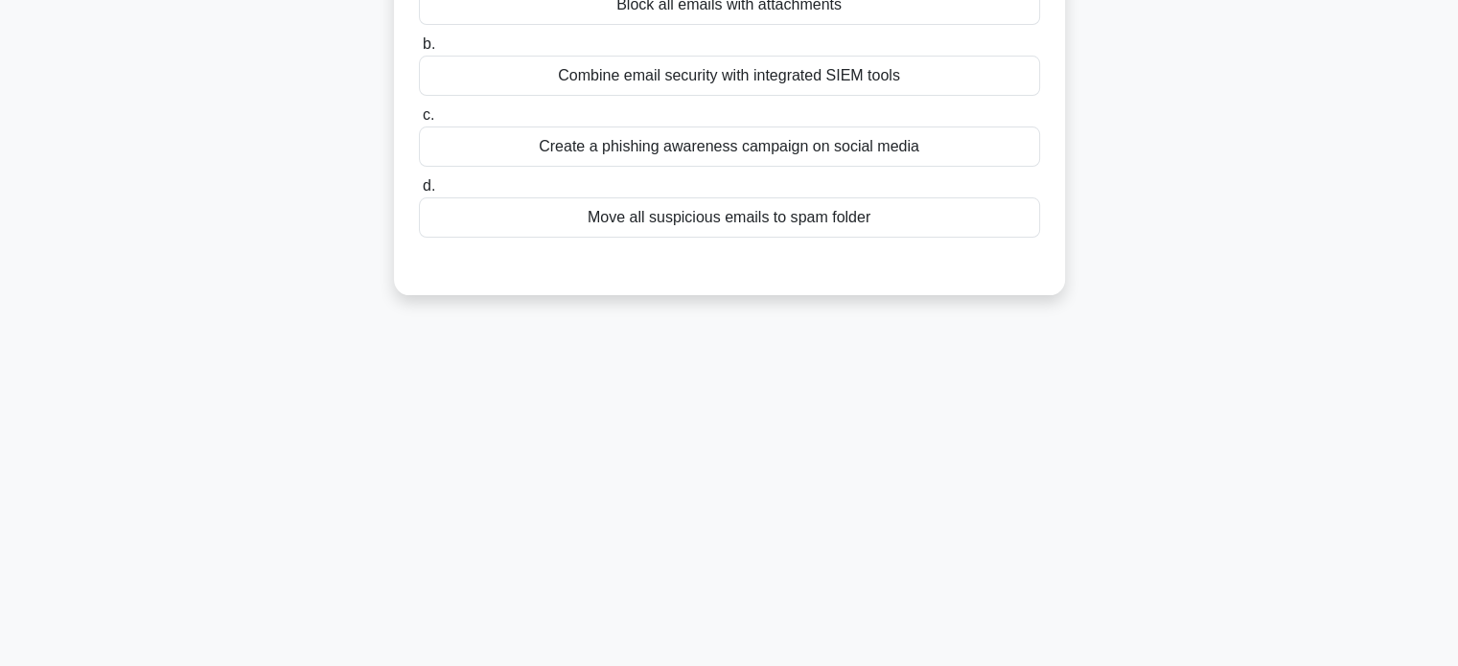
scroll to position [0, 0]
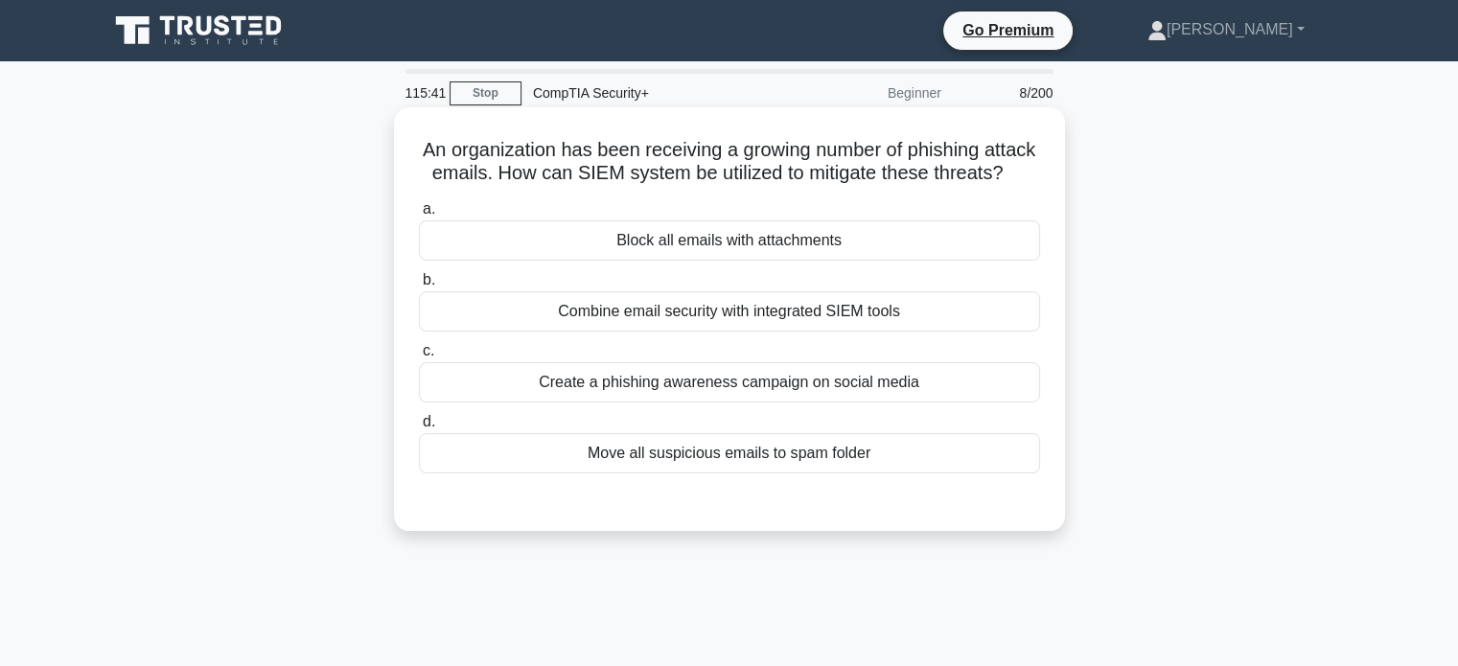
click at [692, 332] on div "Combine email security with integrated SIEM tools" at bounding box center [729, 311] width 621 height 40
click at [419, 287] on input "b. Combine email security with integrated SIEM tools" at bounding box center [419, 280] width 0 height 12
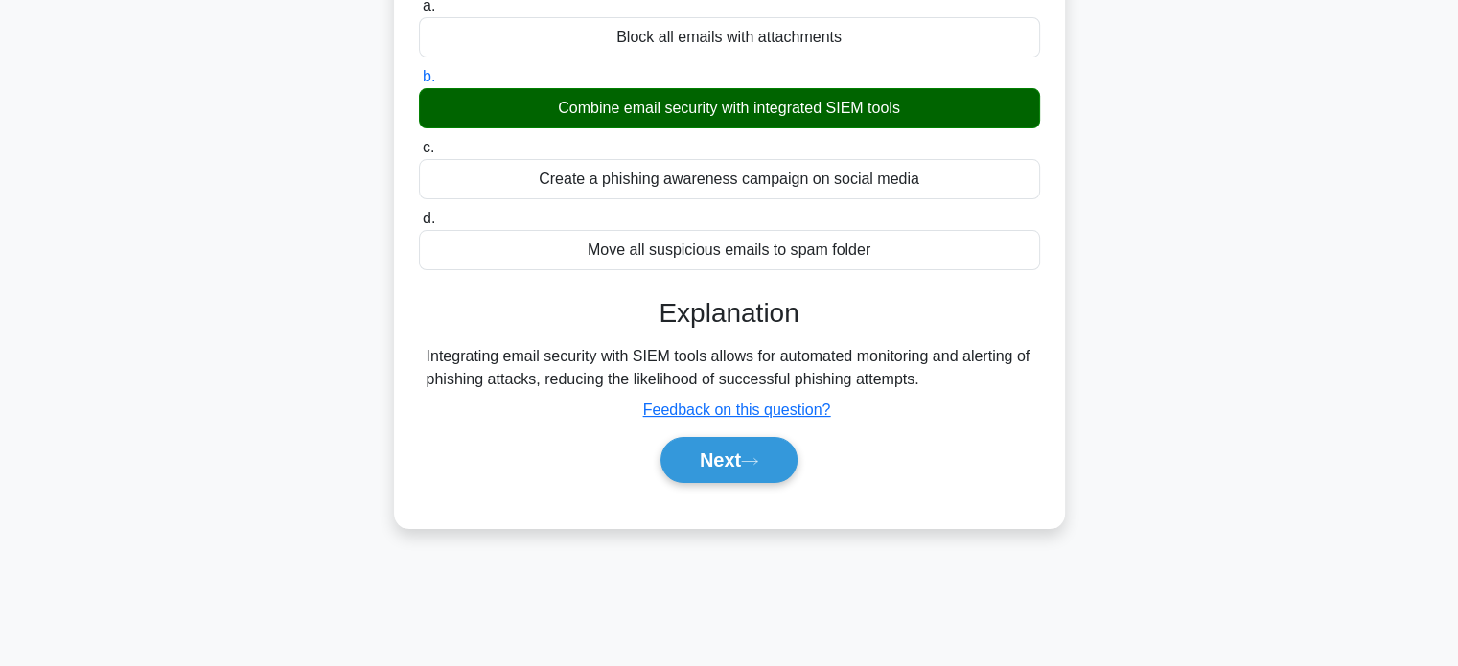
scroll to position [369, 0]
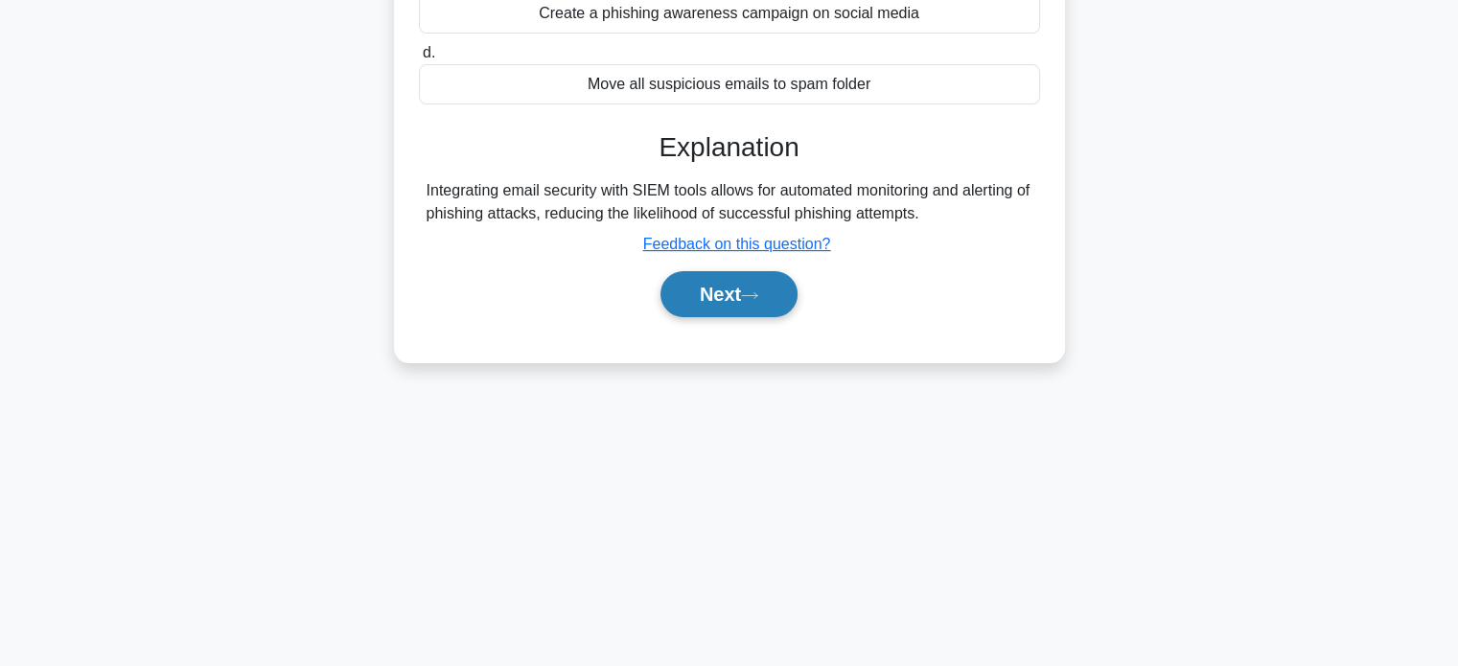
click at [773, 317] on button "Next" at bounding box center [729, 294] width 137 height 46
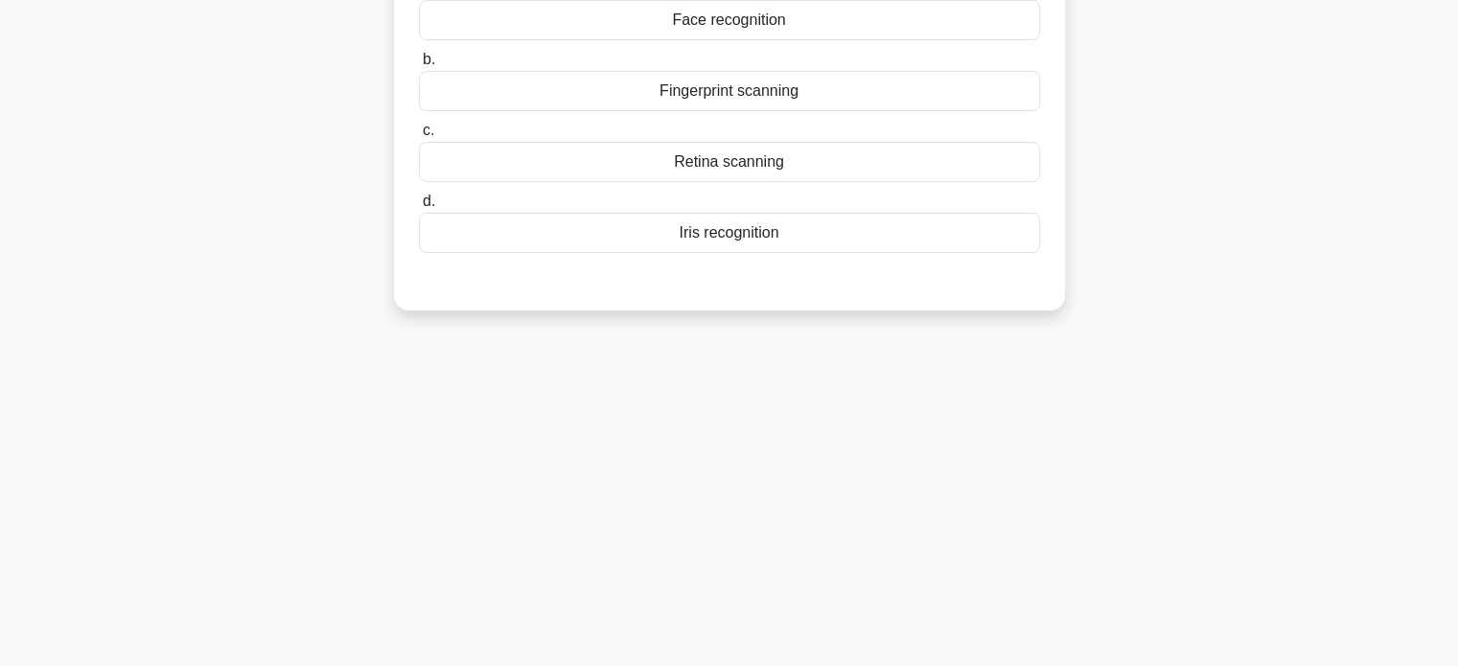
scroll to position [0, 0]
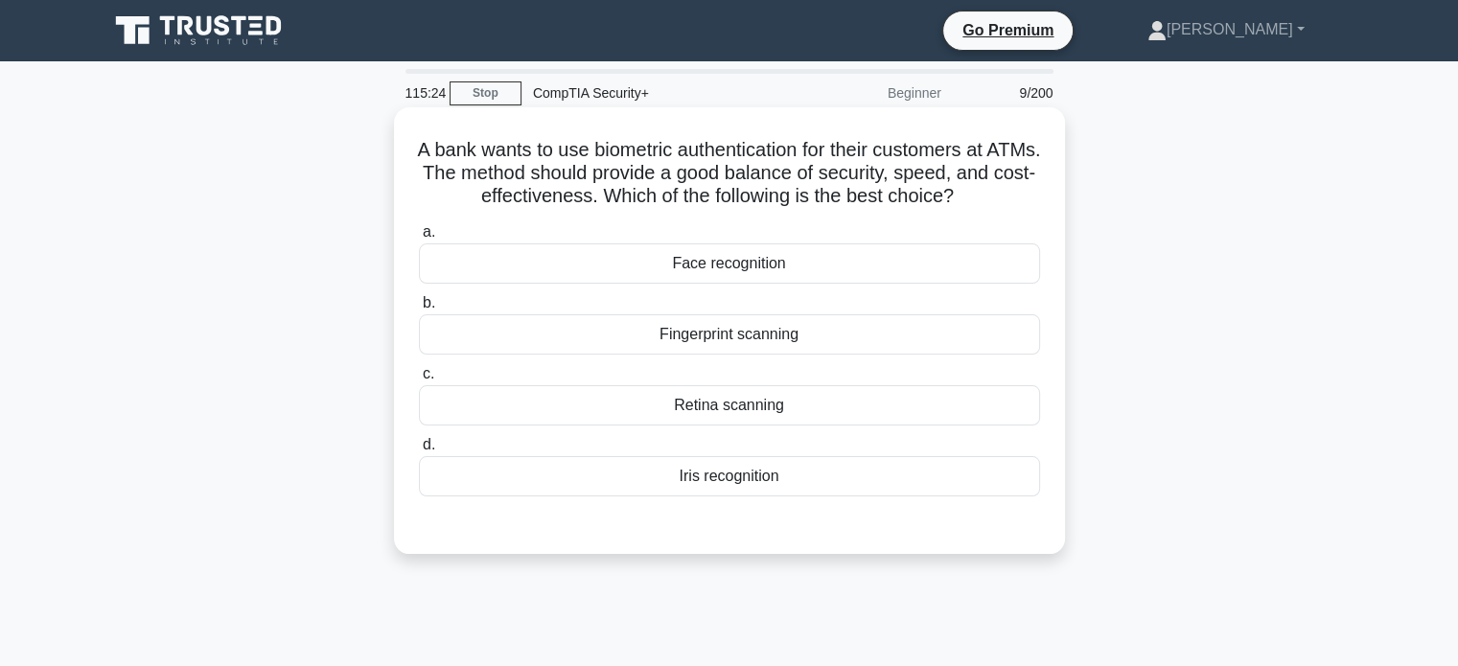
click at [822, 337] on div "Fingerprint scanning" at bounding box center [729, 334] width 621 height 40
click at [419, 310] on input "b. Fingerprint scanning" at bounding box center [419, 303] width 0 height 12
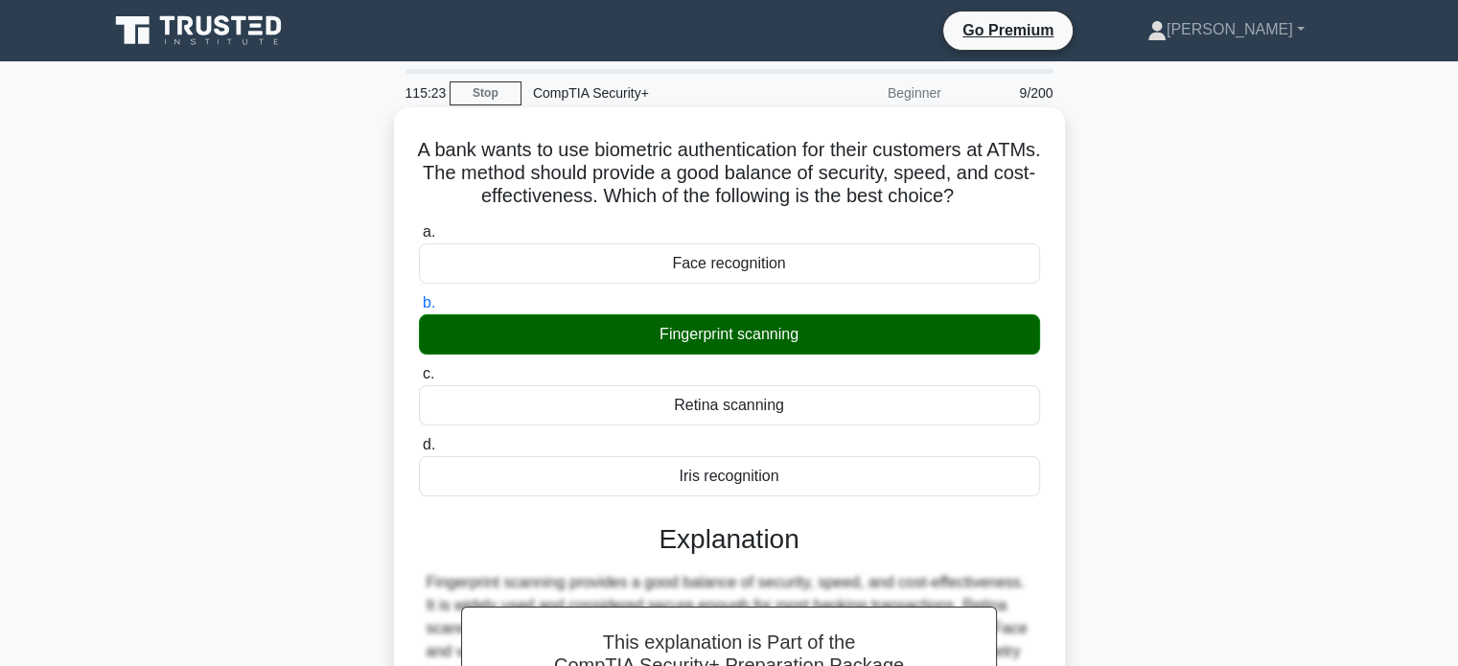
scroll to position [369, 0]
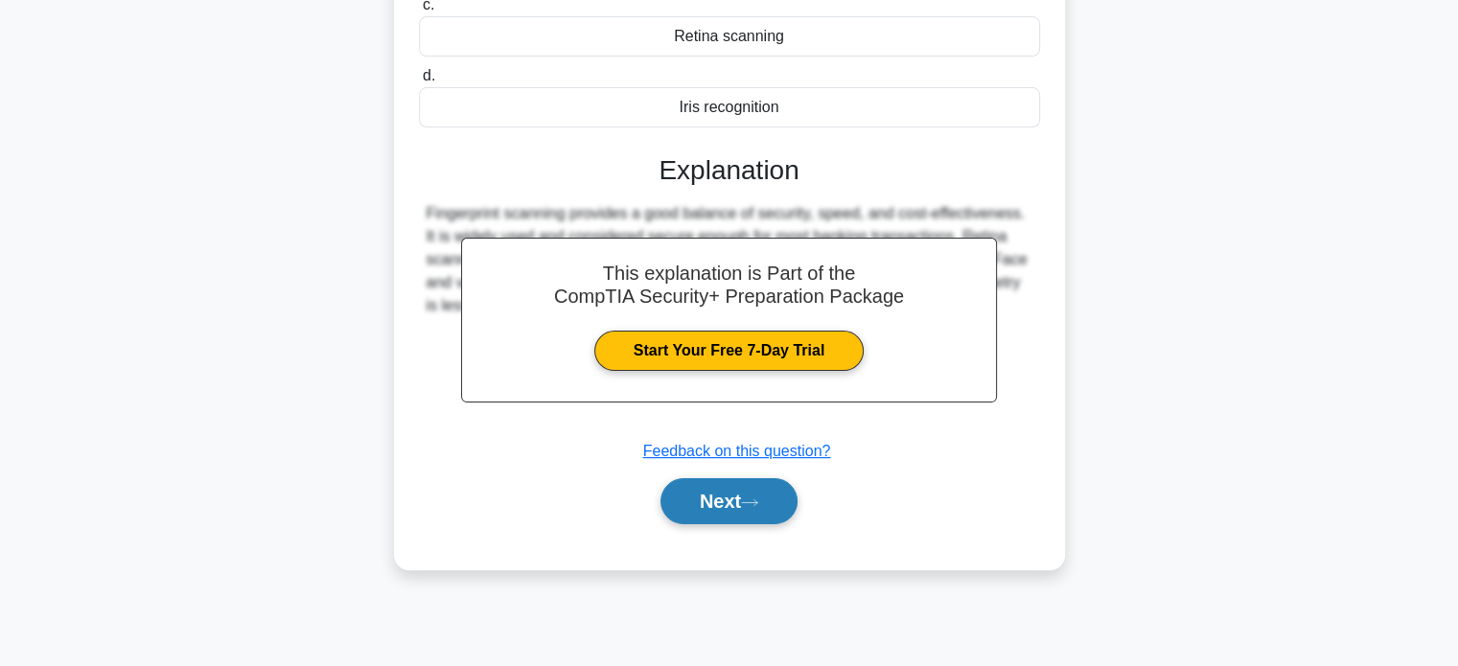
click at [715, 516] on button "Next" at bounding box center [729, 501] width 137 height 46
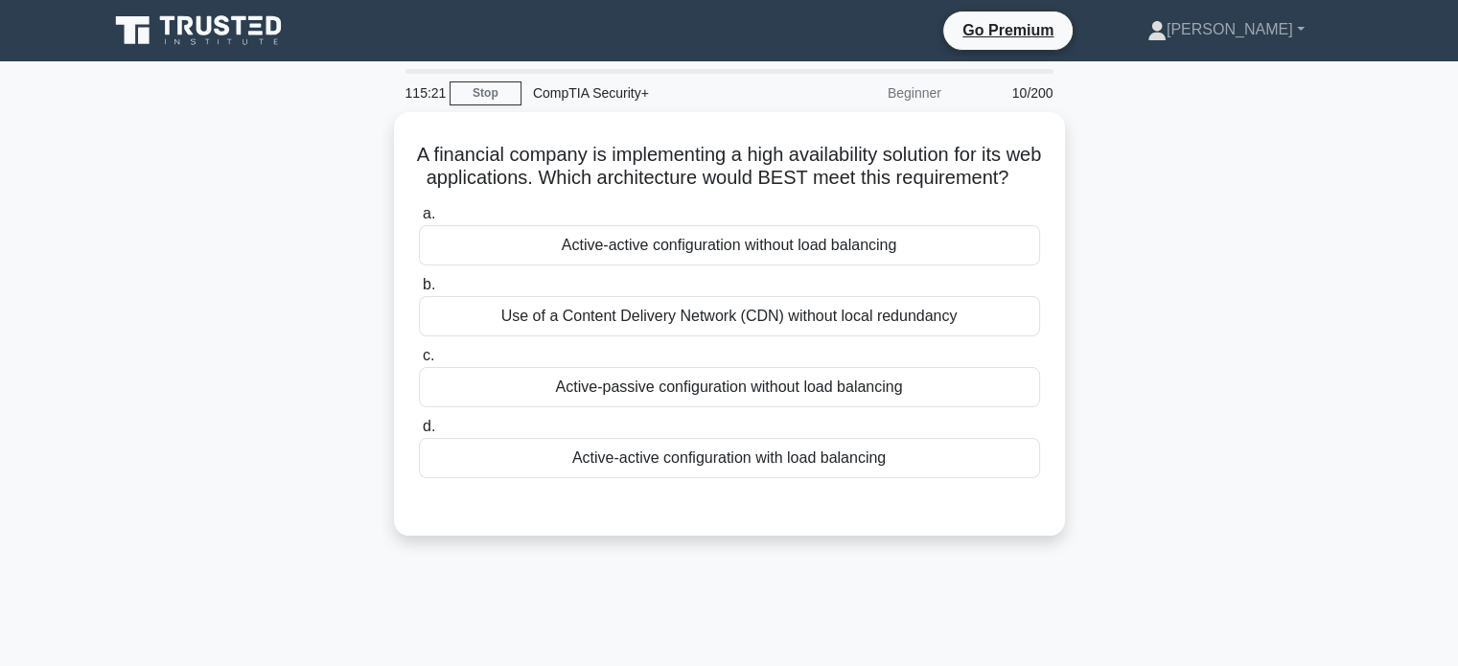
scroll to position [0, 0]
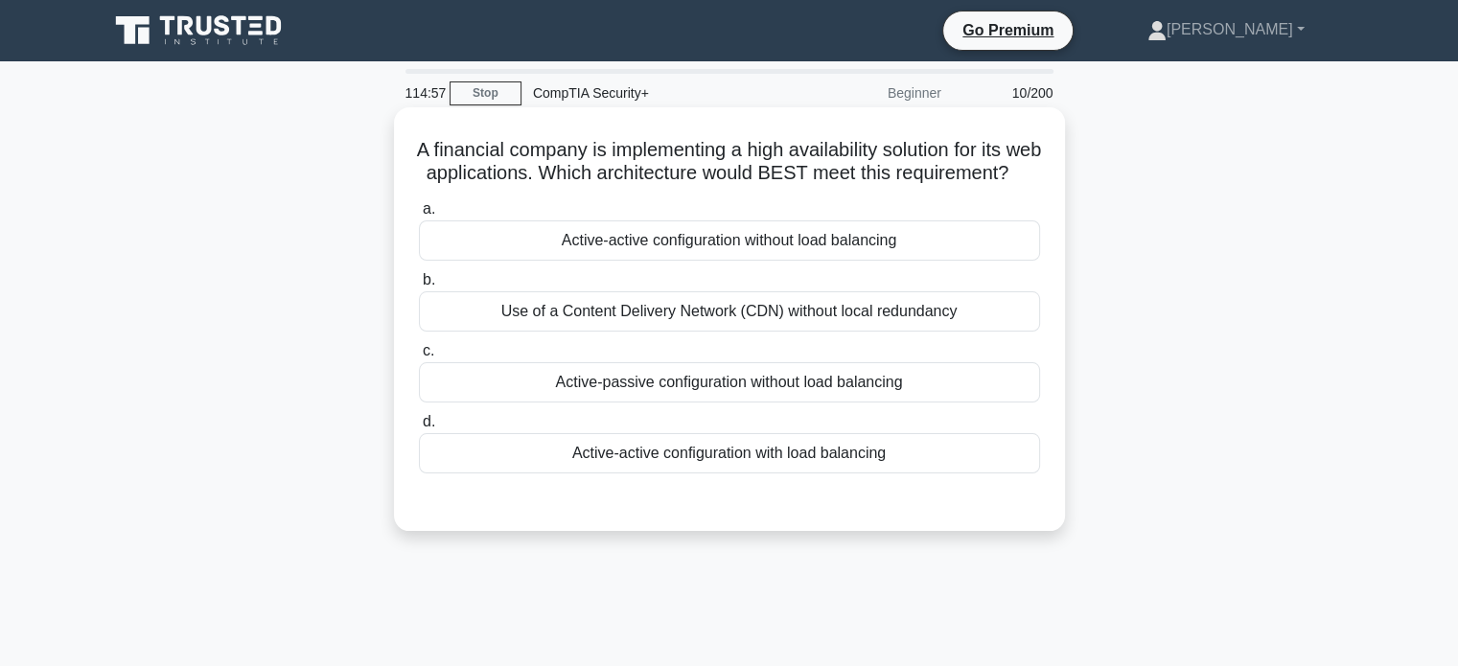
click at [1027, 332] on div "Use of a Content Delivery Network (CDN) without local redundancy" at bounding box center [729, 311] width 621 height 40
click at [419, 287] on input "b. Use of a Content Delivery Network (CDN) without local redundancy" at bounding box center [419, 280] width 0 height 12
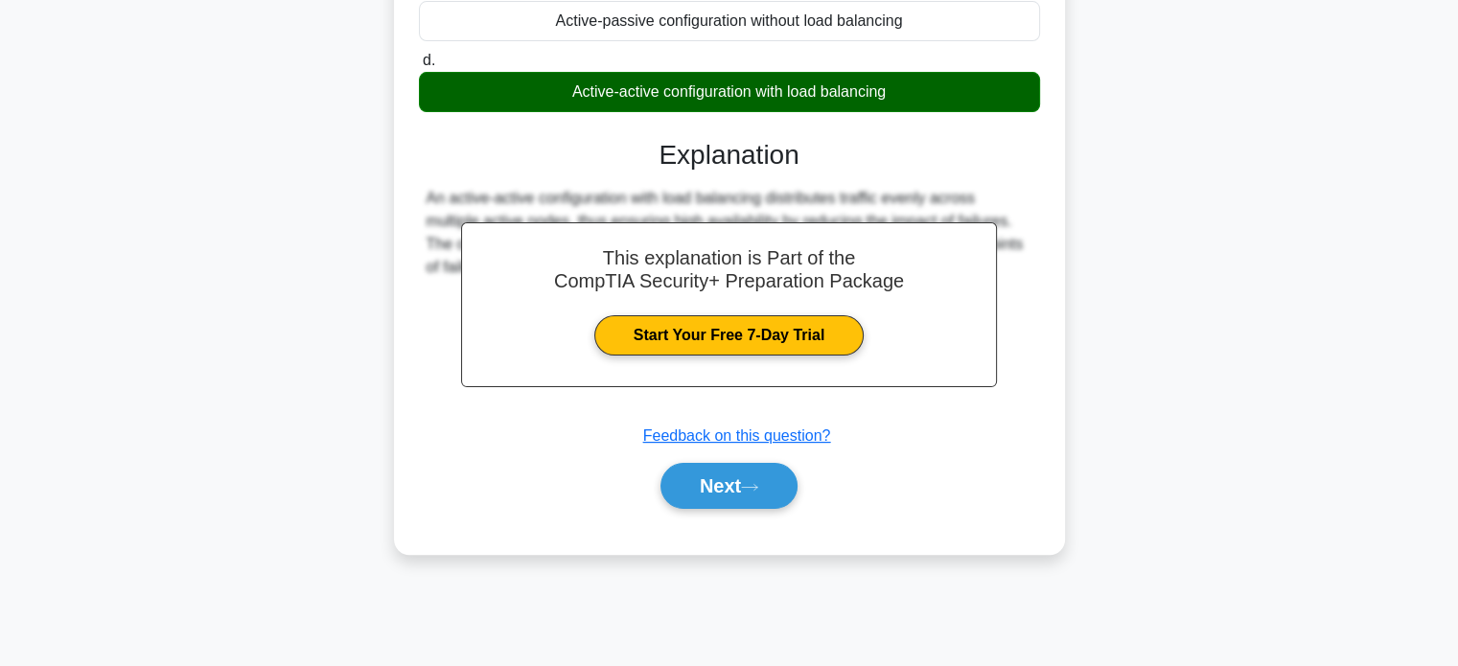
scroll to position [369, 0]
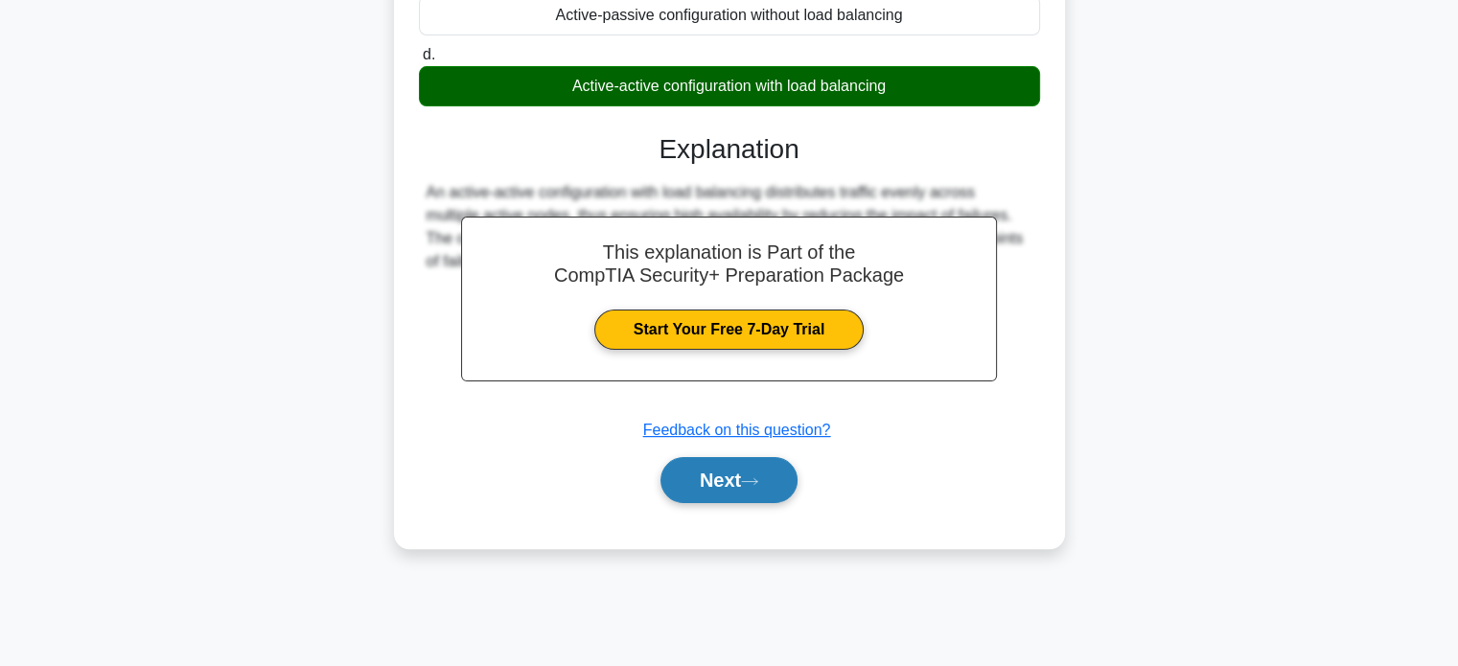
click at [790, 503] on button "Next" at bounding box center [729, 480] width 137 height 46
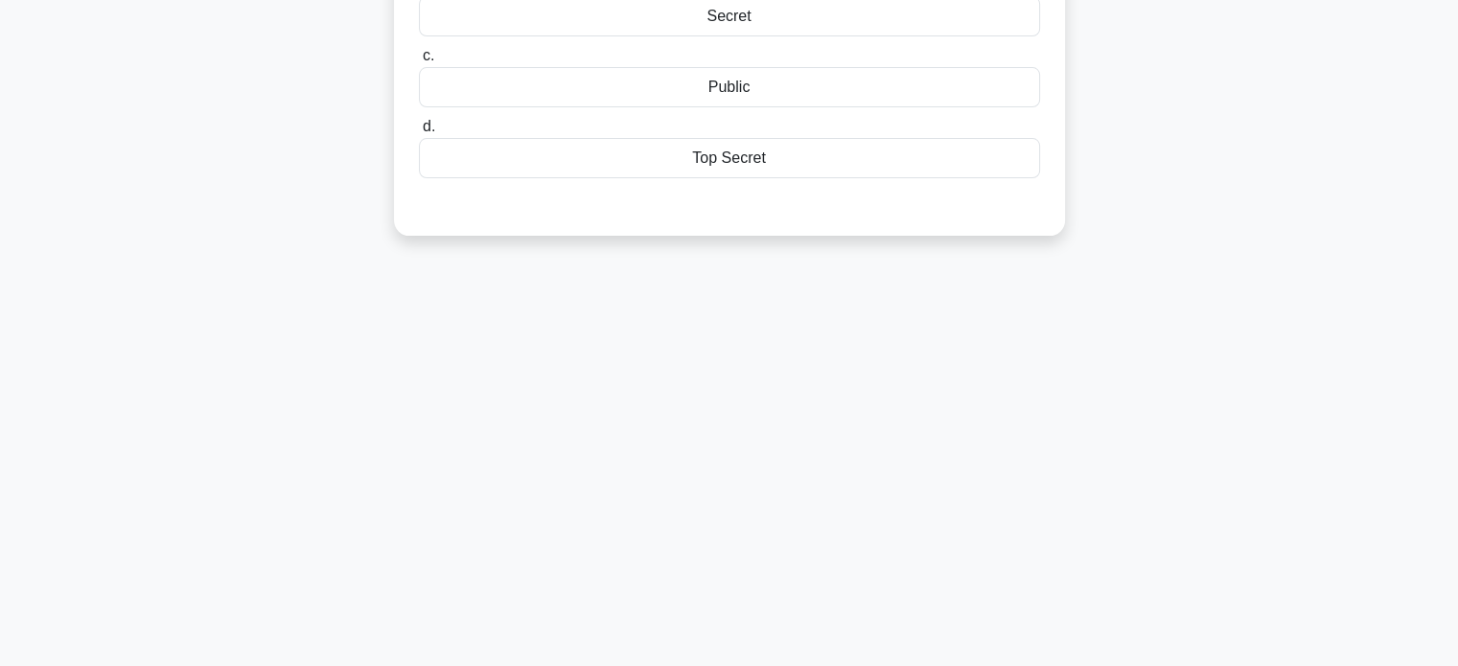
scroll to position [0, 0]
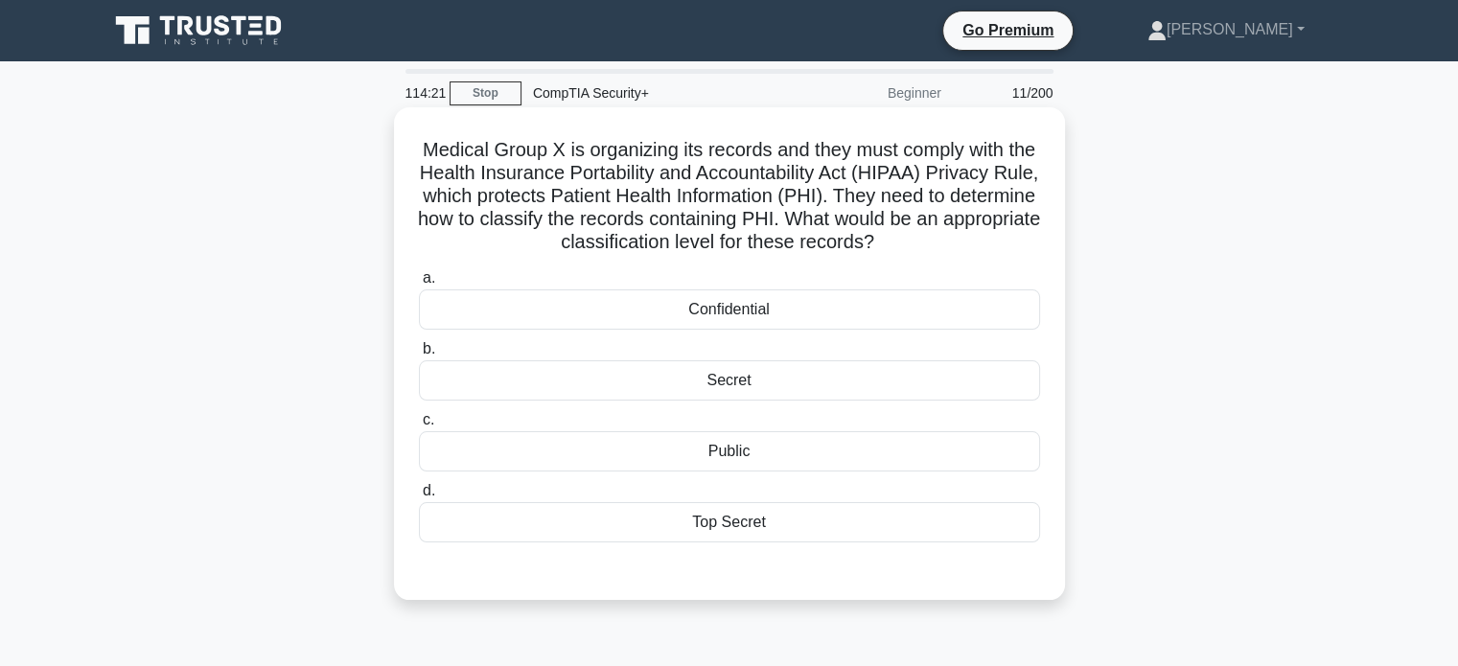
drag, startPoint x: 885, startPoint y: 302, endPoint x: 881, endPoint y: 313, distance: 11.2
click at [886, 302] on div "Confidential" at bounding box center [729, 310] width 621 height 40
click at [419, 285] on input "a. Confidential" at bounding box center [419, 278] width 0 height 12
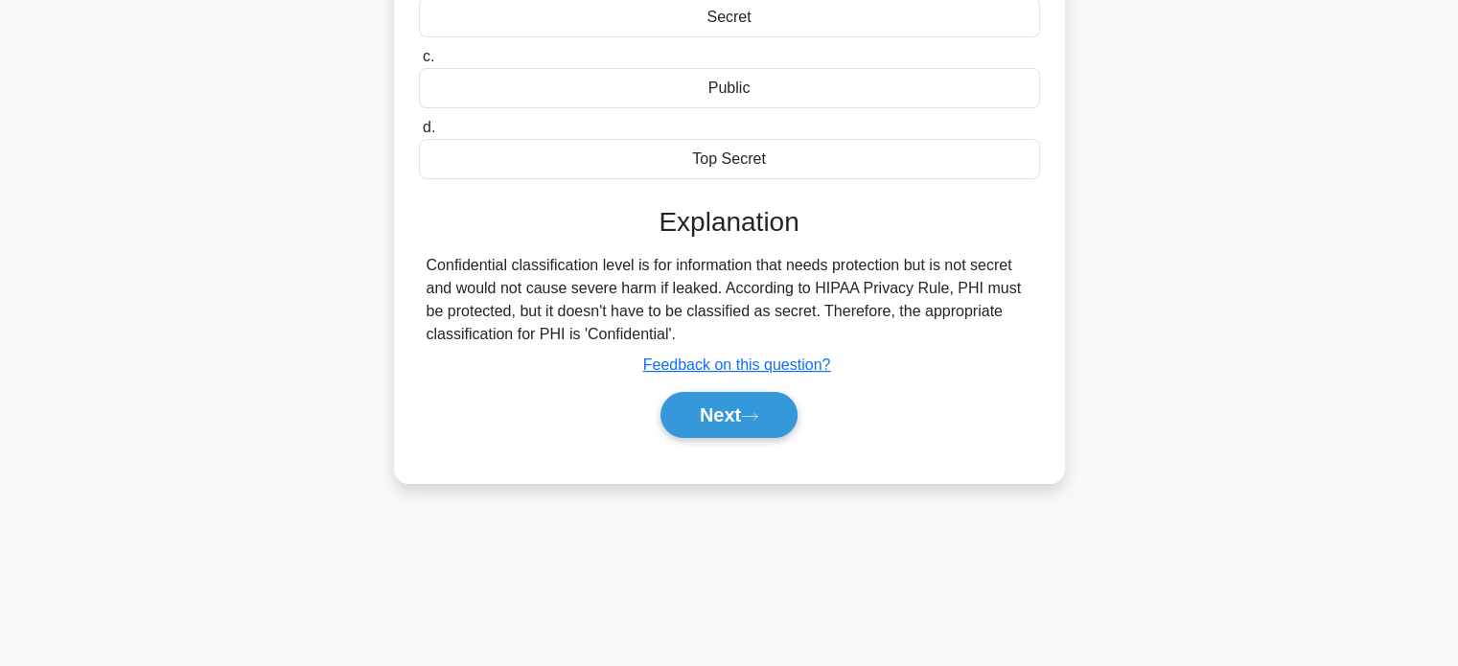
scroll to position [369, 0]
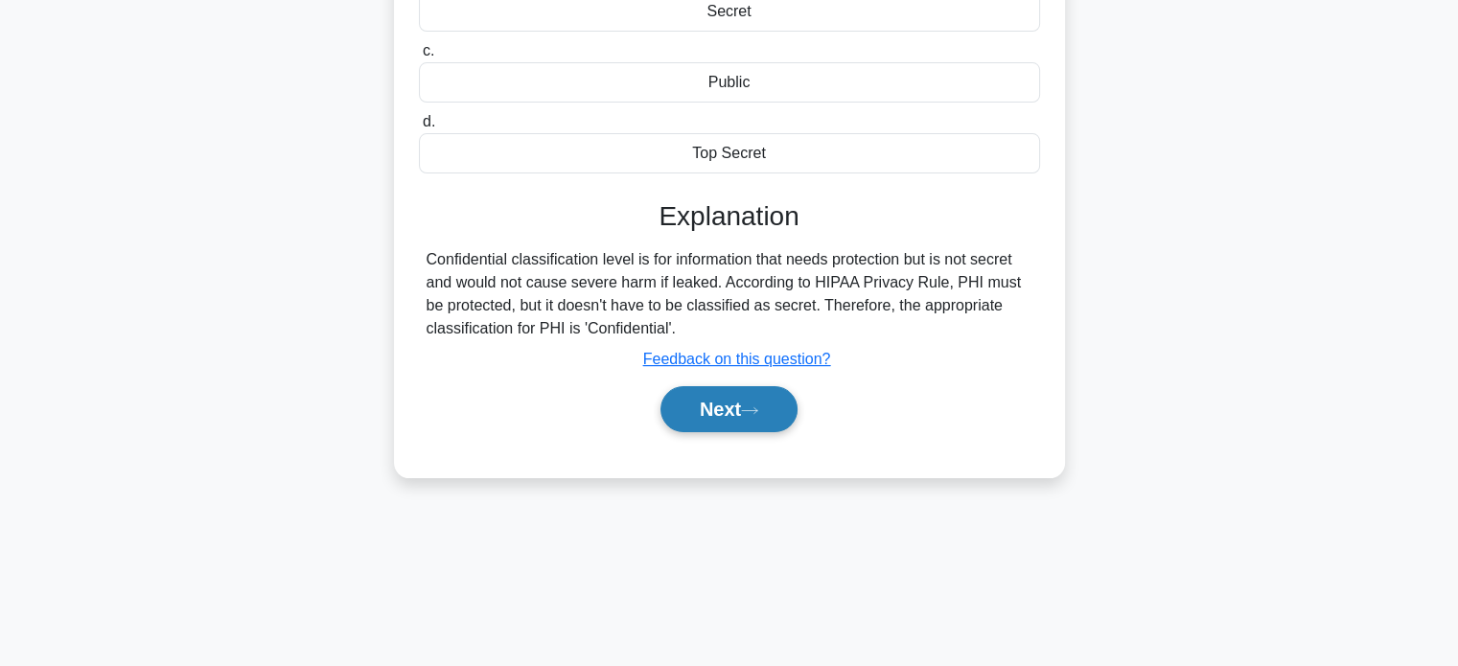
click at [769, 424] on button "Next" at bounding box center [729, 409] width 137 height 46
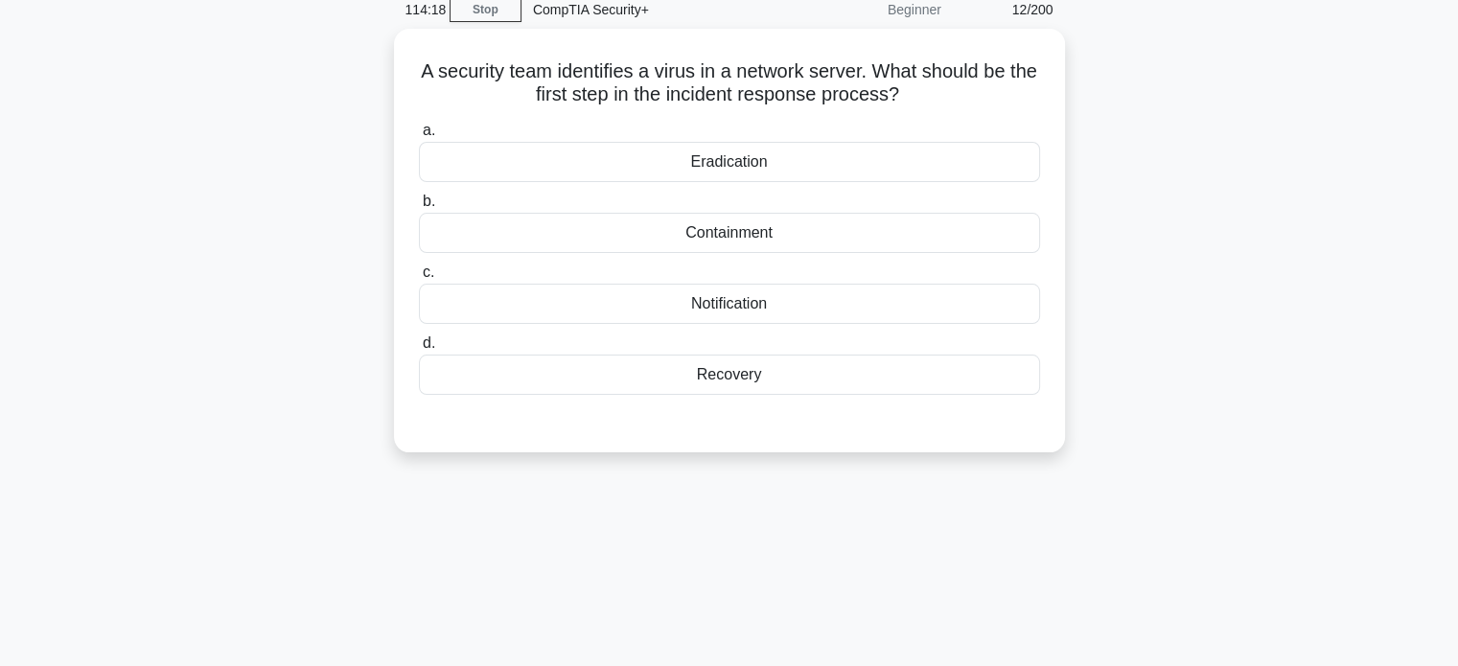
scroll to position [82, 0]
click at [877, 235] on div "Containment" at bounding box center [729, 230] width 621 height 40
click at [419, 205] on input "b. Containment" at bounding box center [419, 199] width 0 height 12
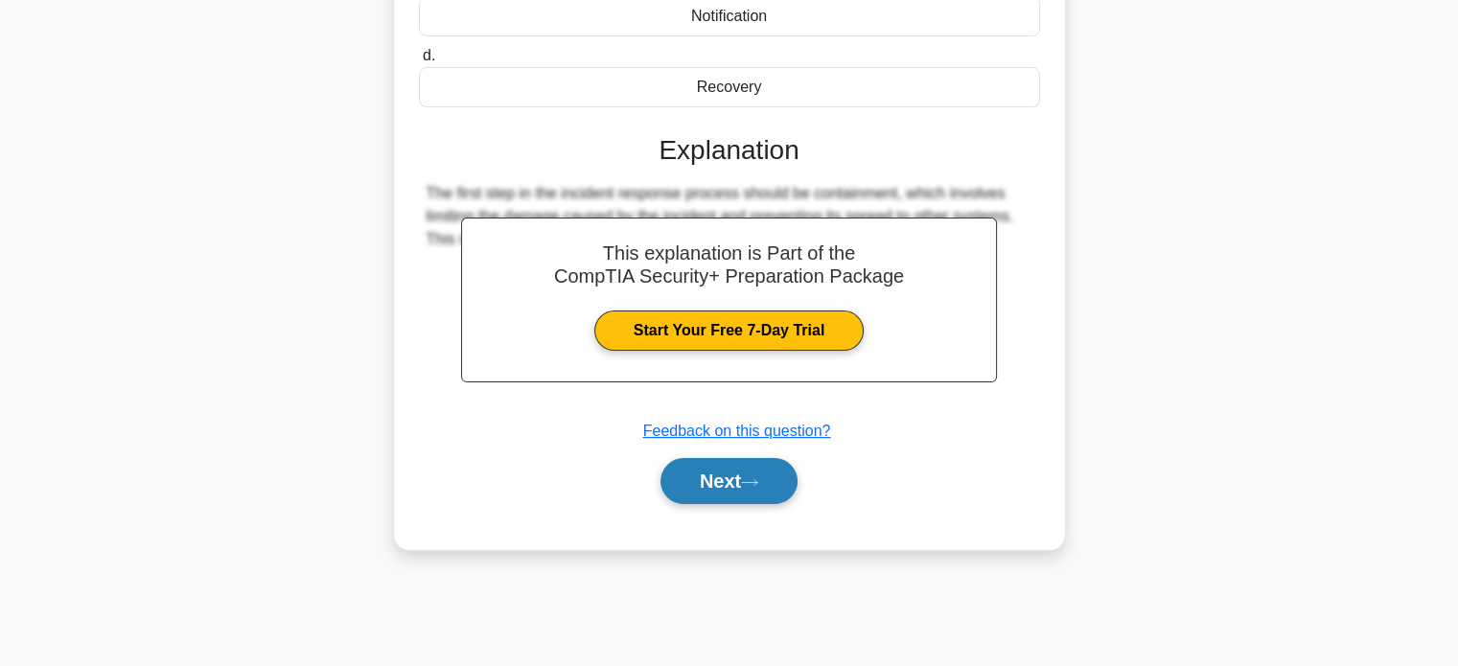
scroll to position [369, 0]
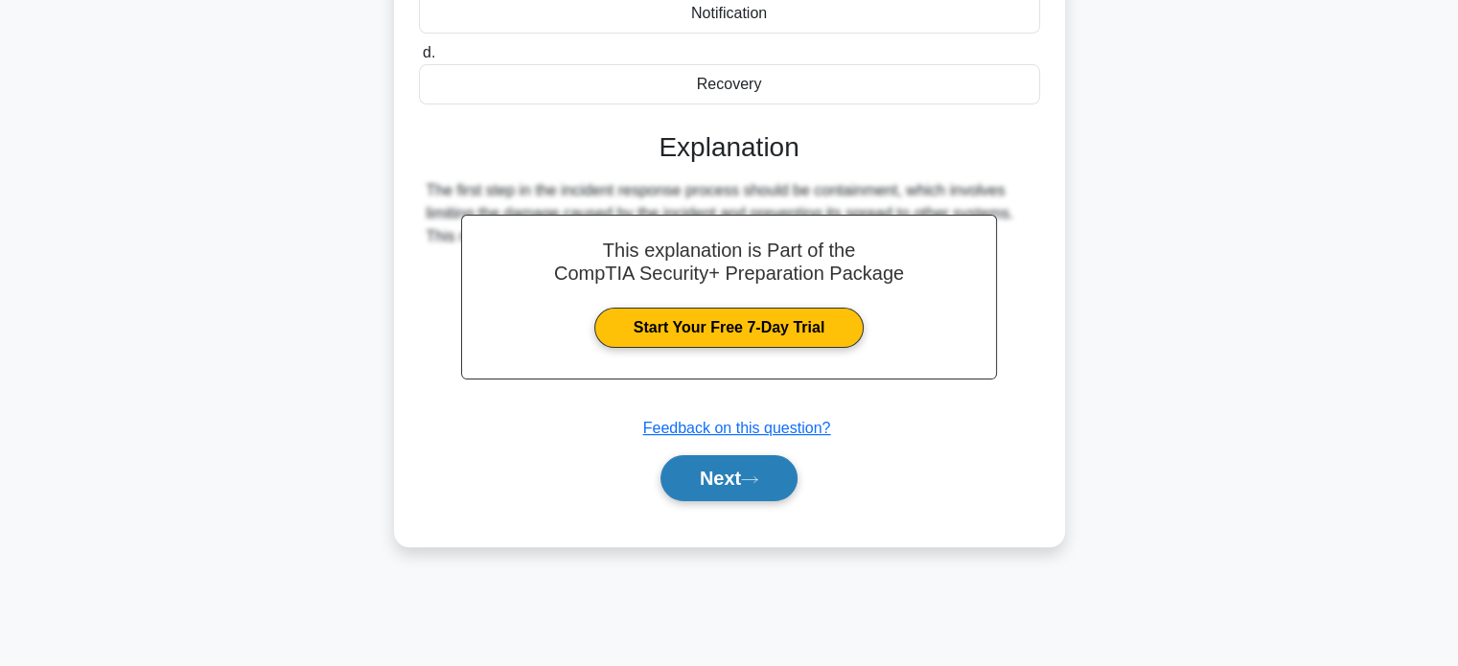
click at [763, 490] on button "Next" at bounding box center [729, 478] width 137 height 46
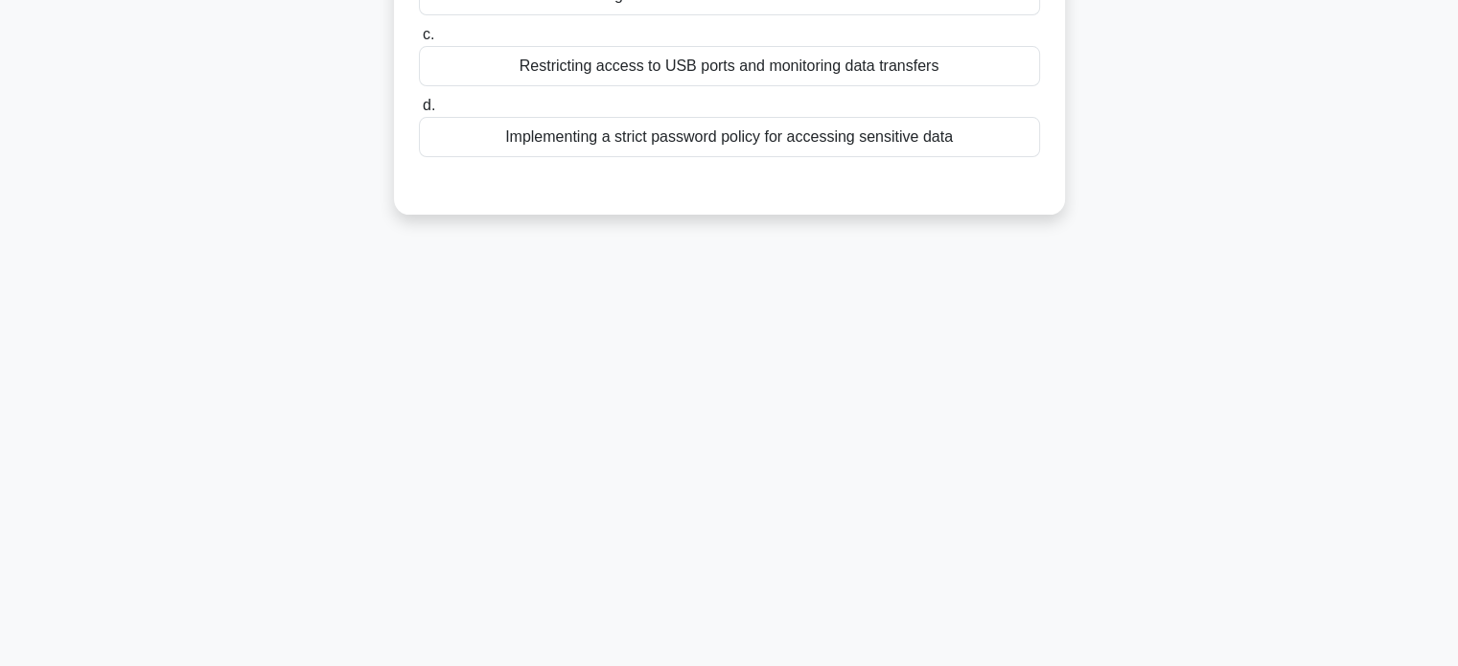
scroll to position [0, 0]
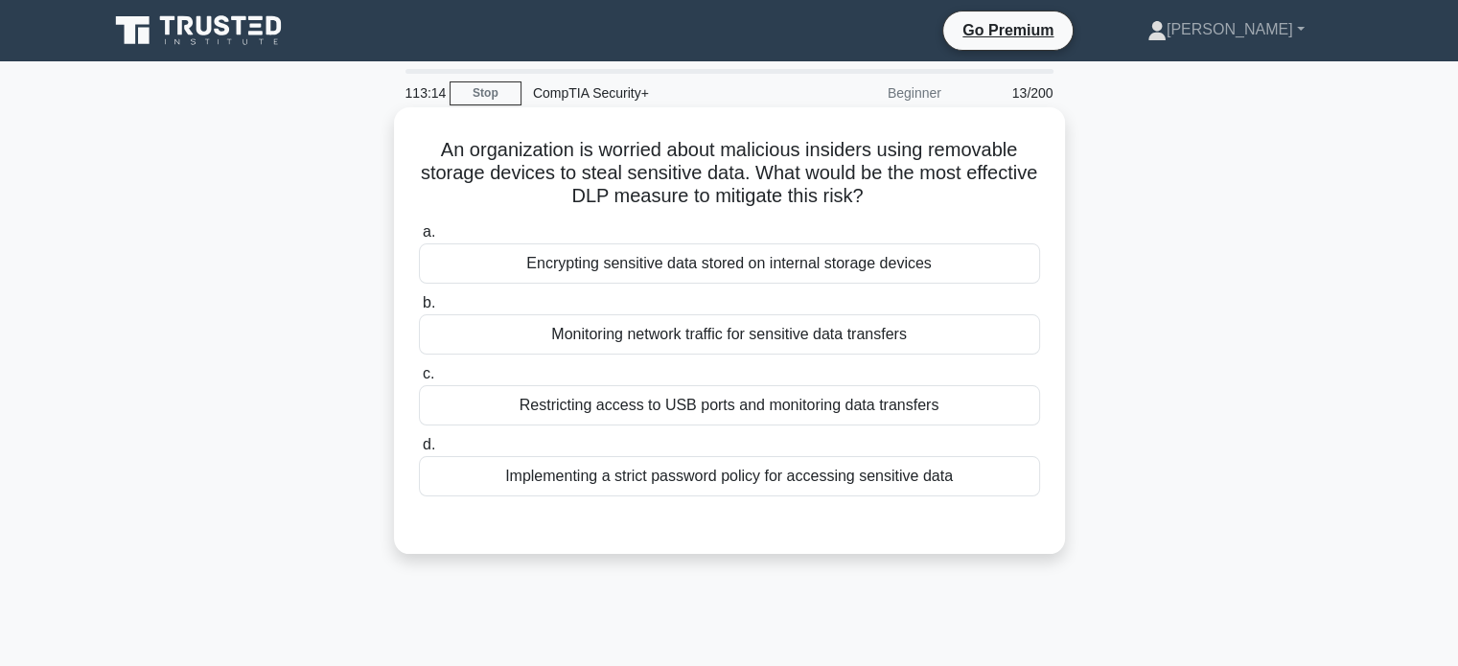
click at [759, 409] on div "Restricting access to USB ports and monitoring data transfers" at bounding box center [729, 405] width 621 height 40
click at [419, 381] on input "c. Restricting access to USB ports and monitoring data transfers" at bounding box center [419, 374] width 0 height 12
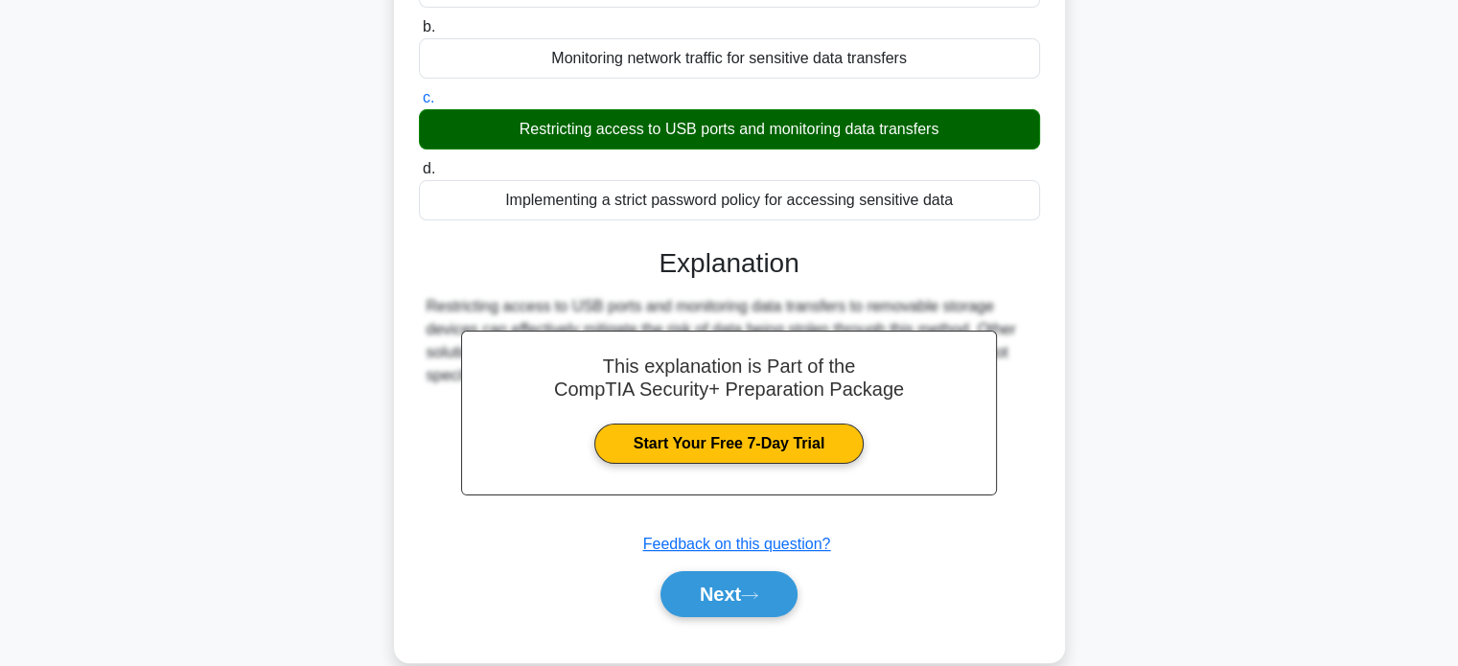
scroll to position [288, 0]
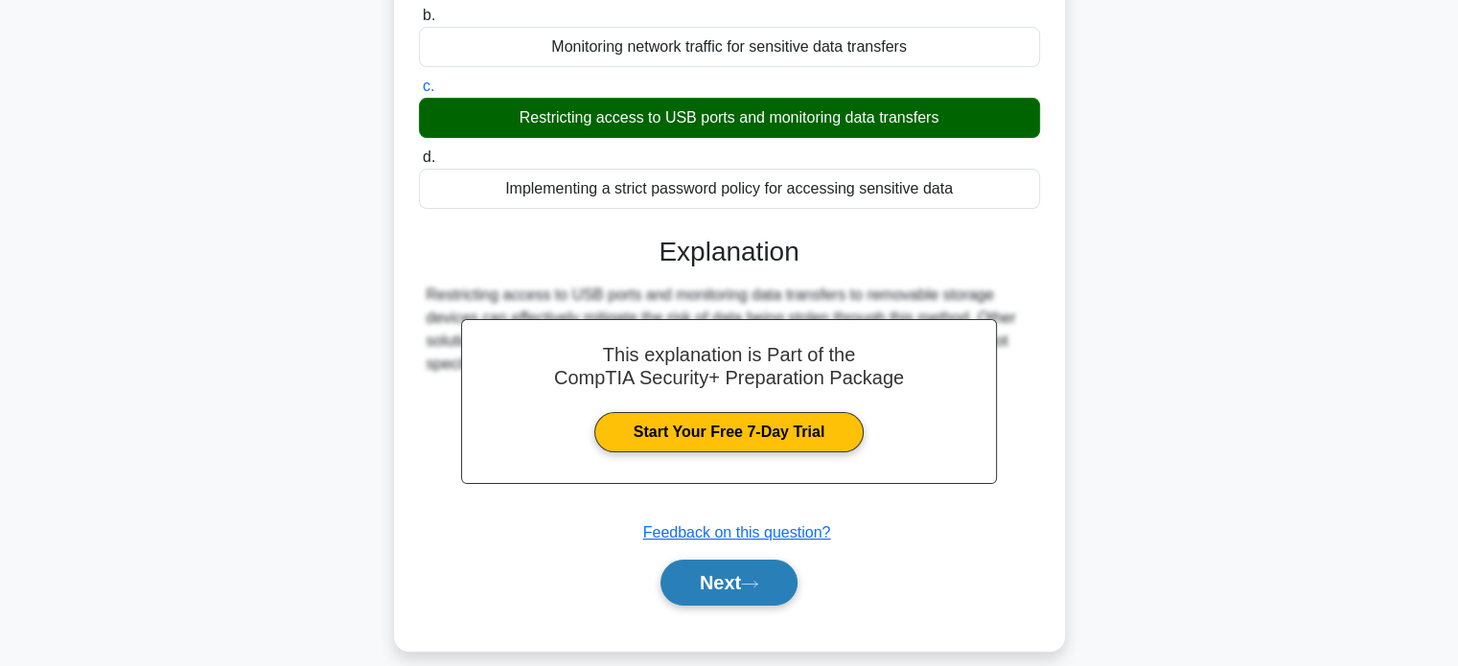
click at [771, 573] on button "Next" at bounding box center [729, 583] width 137 height 46
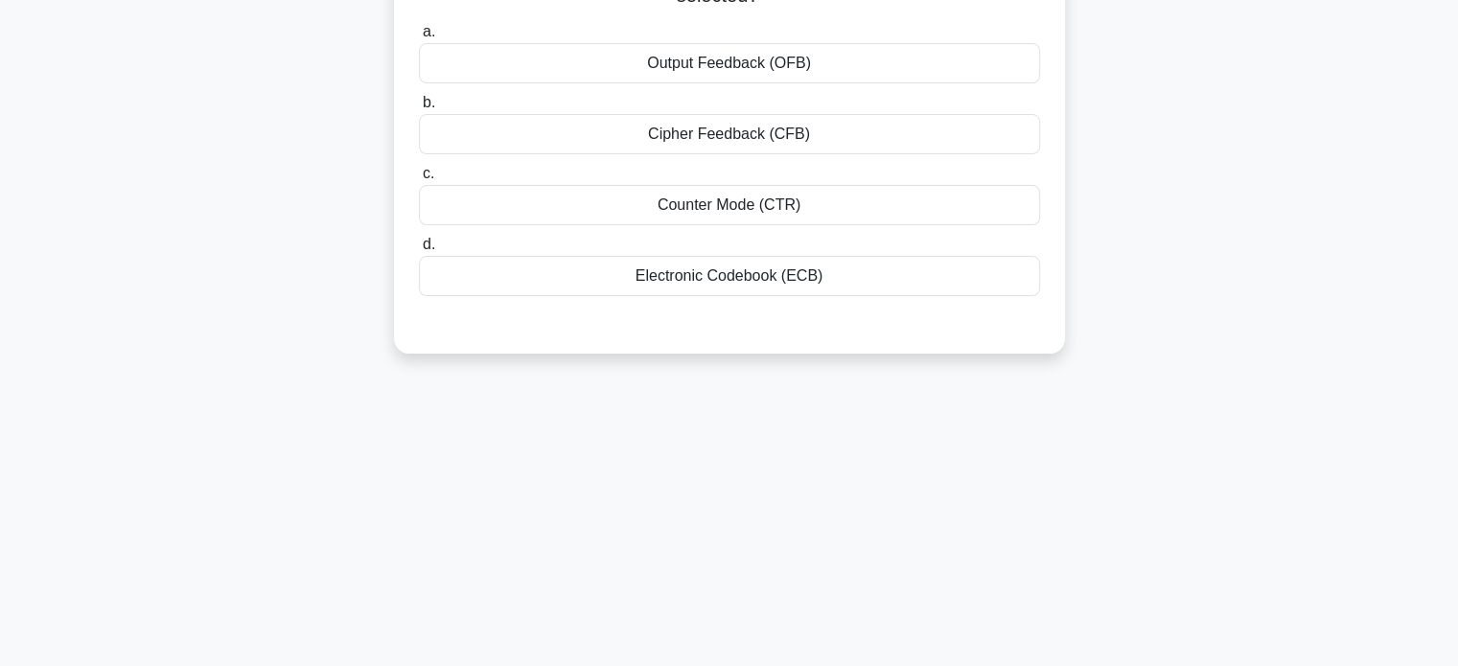
scroll to position [0, 0]
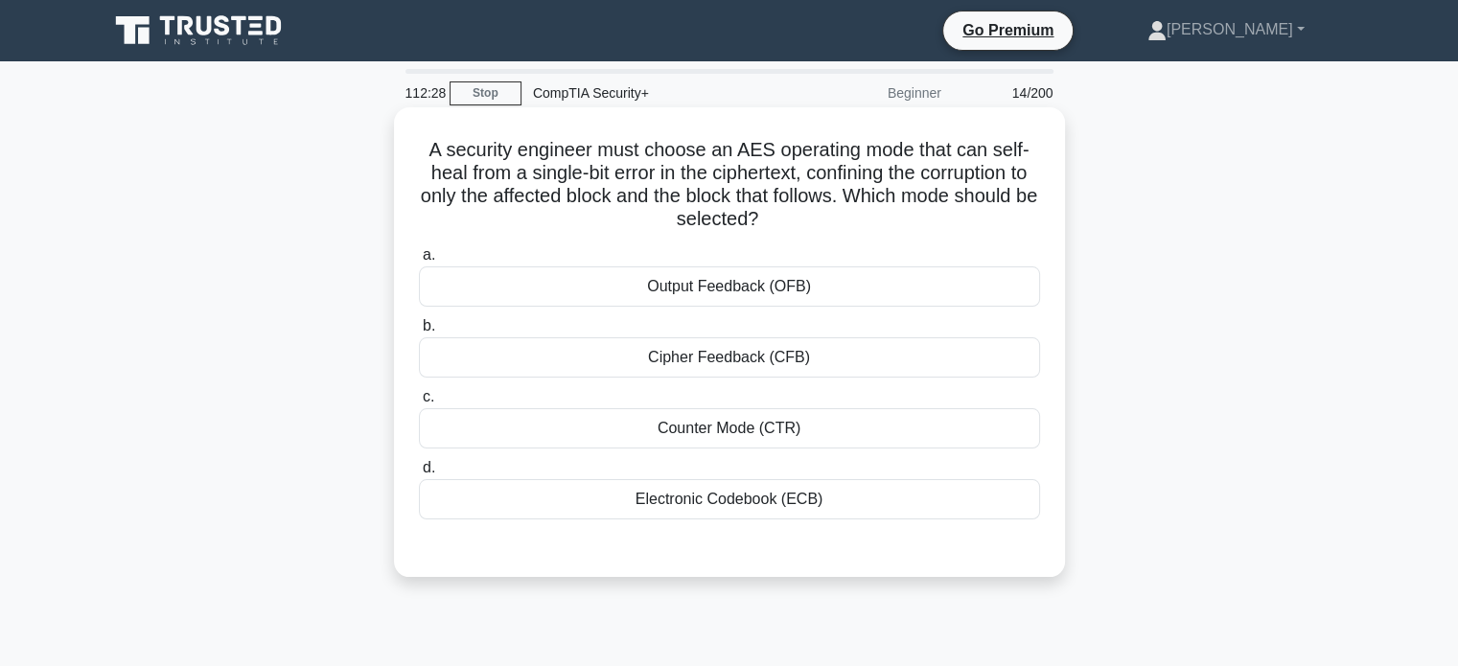
click at [885, 493] on div "Electronic Codebook (ECB)" at bounding box center [729, 499] width 621 height 40
click at [419, 475] on input "d. Electronic Codebook (ECB)" at bounding box center [419, 468] width 0 height 12
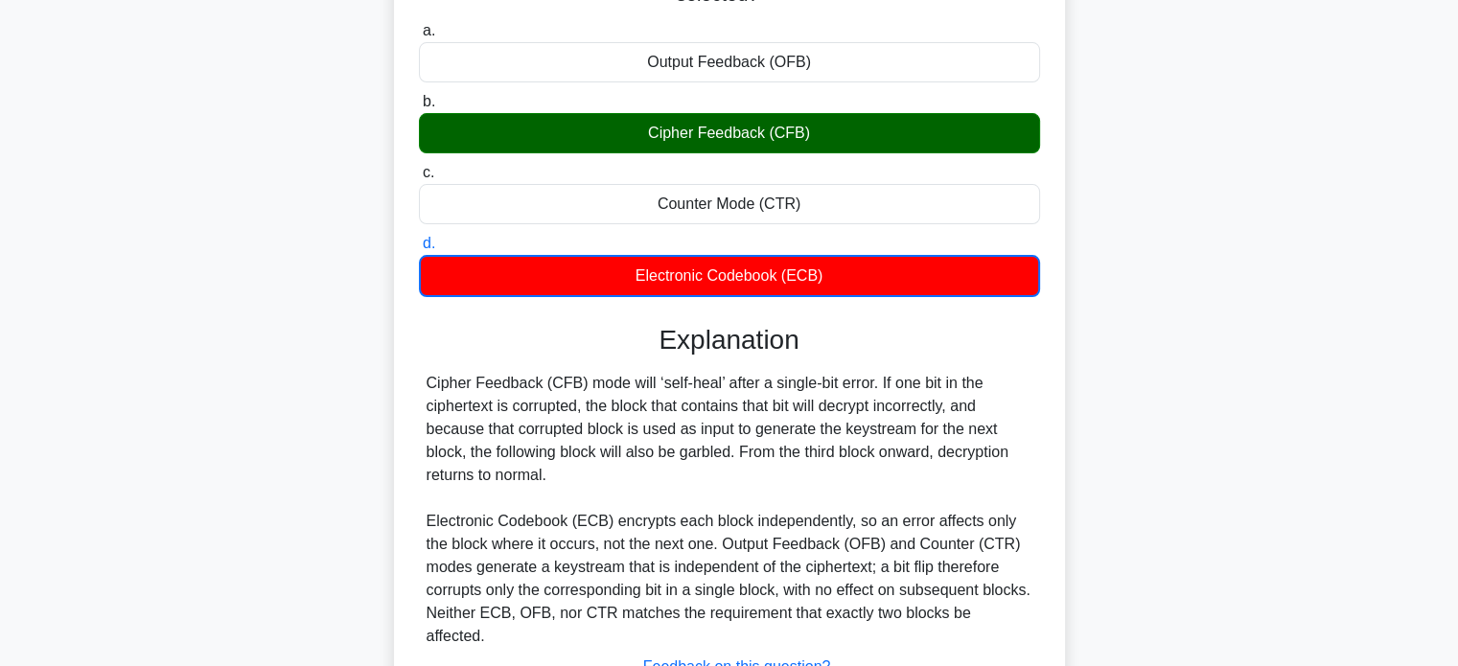
scroll to position [378, 0]
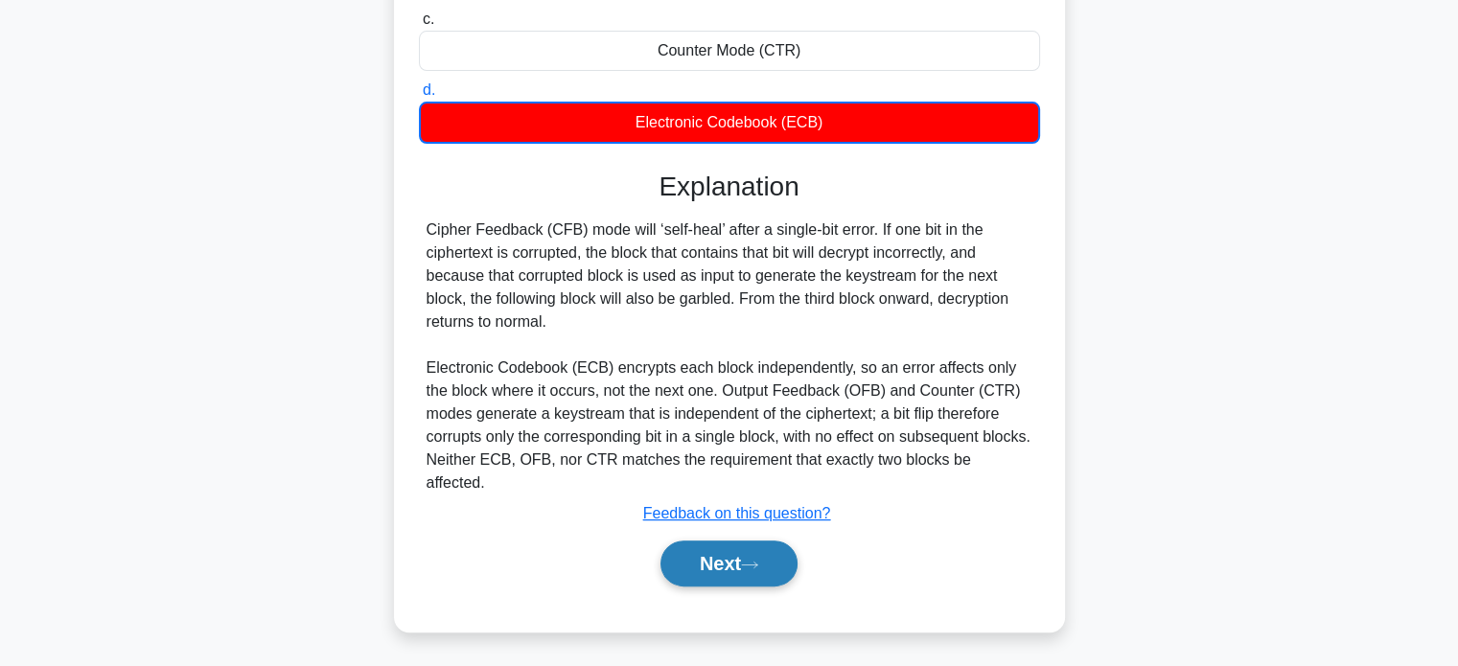
click at [758, 560] on icon at bounding box center [749, 565] width 17 height 11
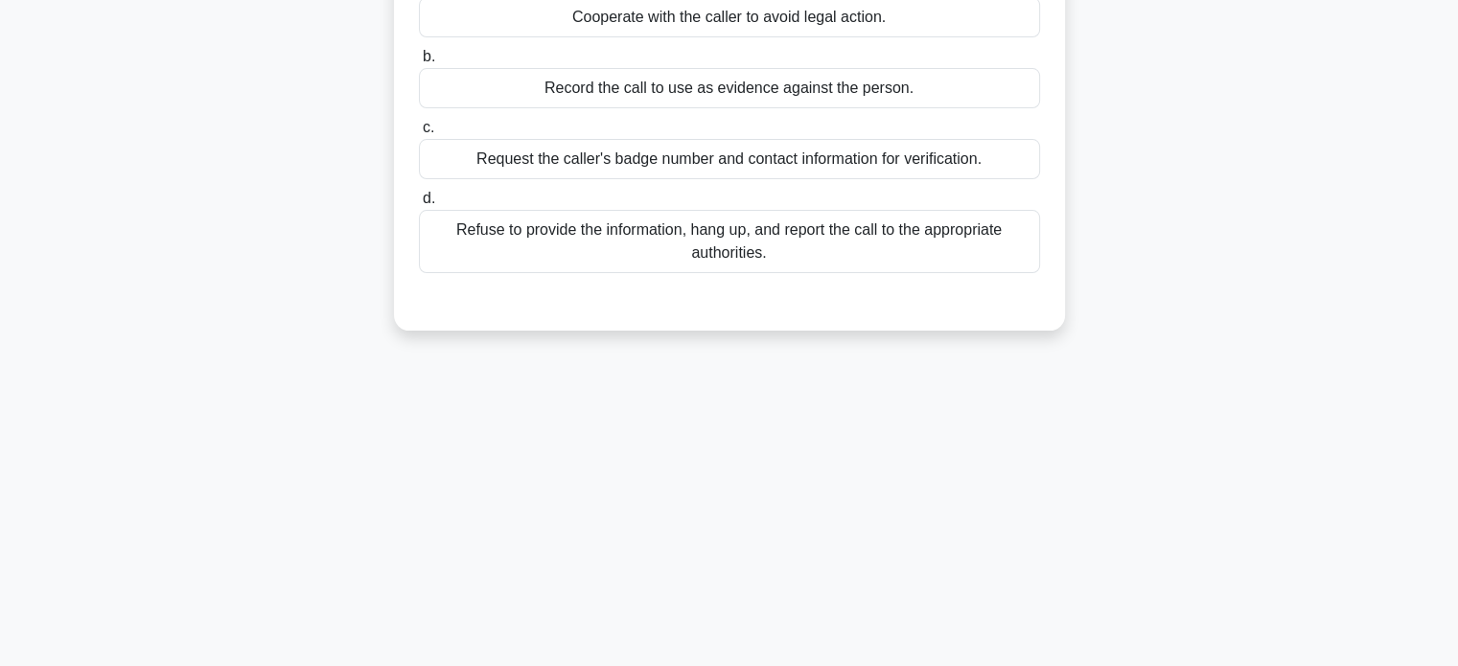
scroll to position [0, 0]
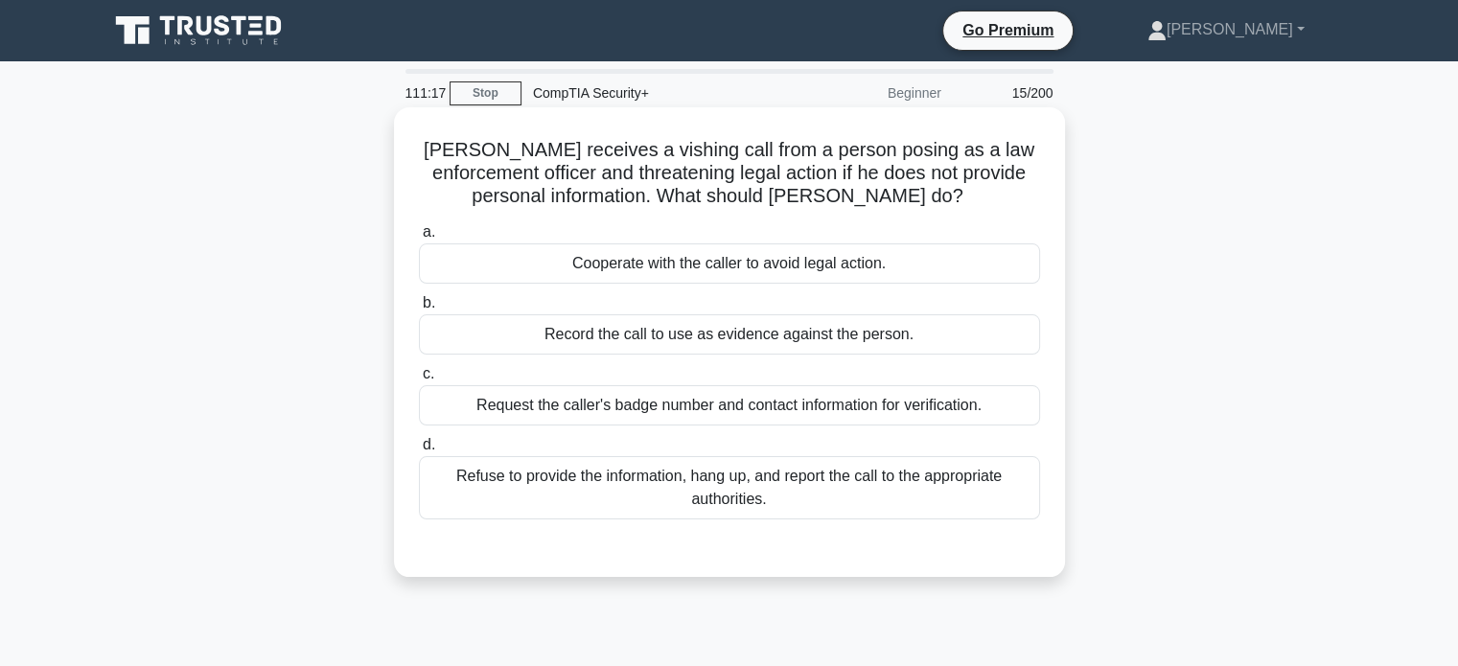
drag, startPoint x: 891, startPoint y: 410, endPoint x: 867, endPoint y: 444, distance: 41.2
click at [890, 415] on div "Request the caller's badge number and contact information for verification." at bounding box center [729, 405] width 621 height 40
click at [801, 413] on div "Request the caller's badge number and contact information for verification." at bounding box center [729, 405] width 621 height 40
click at [419, 381] on input "c. Request the caller's badge number and contact information for verification." at bounding box center [419, 374] width 0 height 12
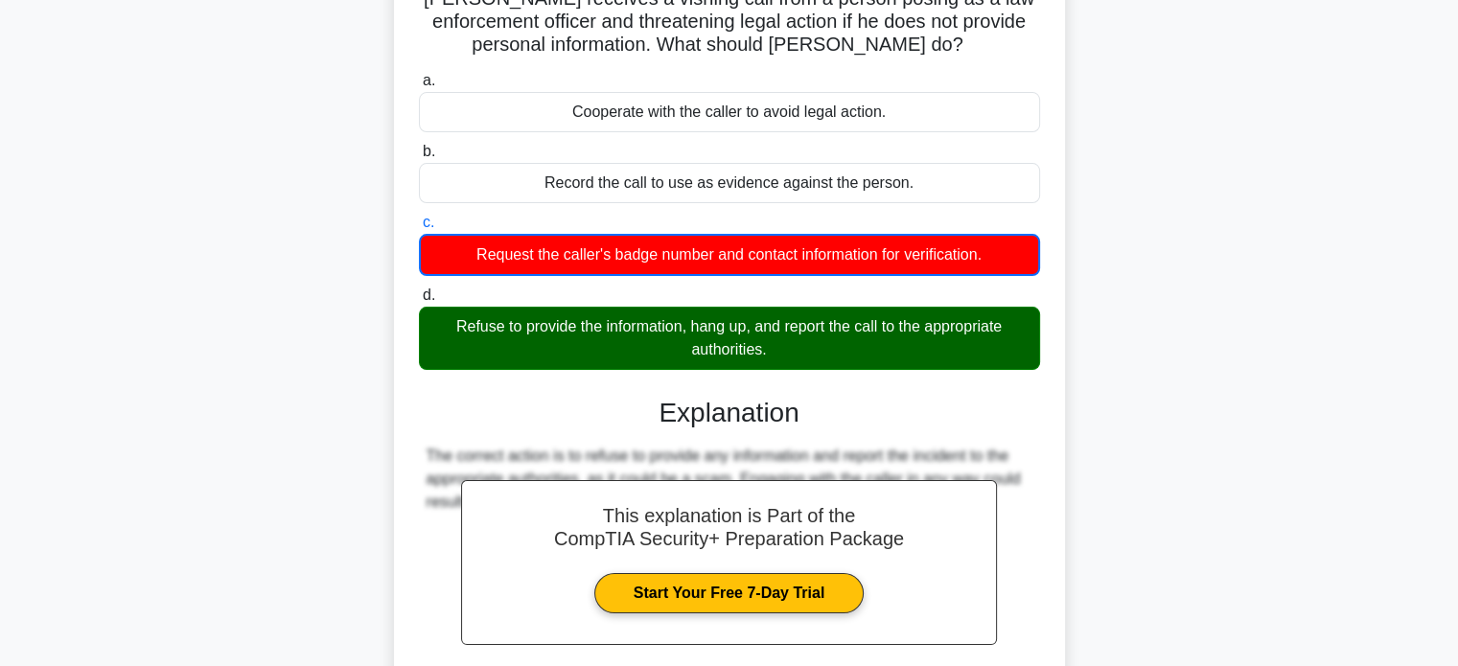
scroll to position [369, 0]
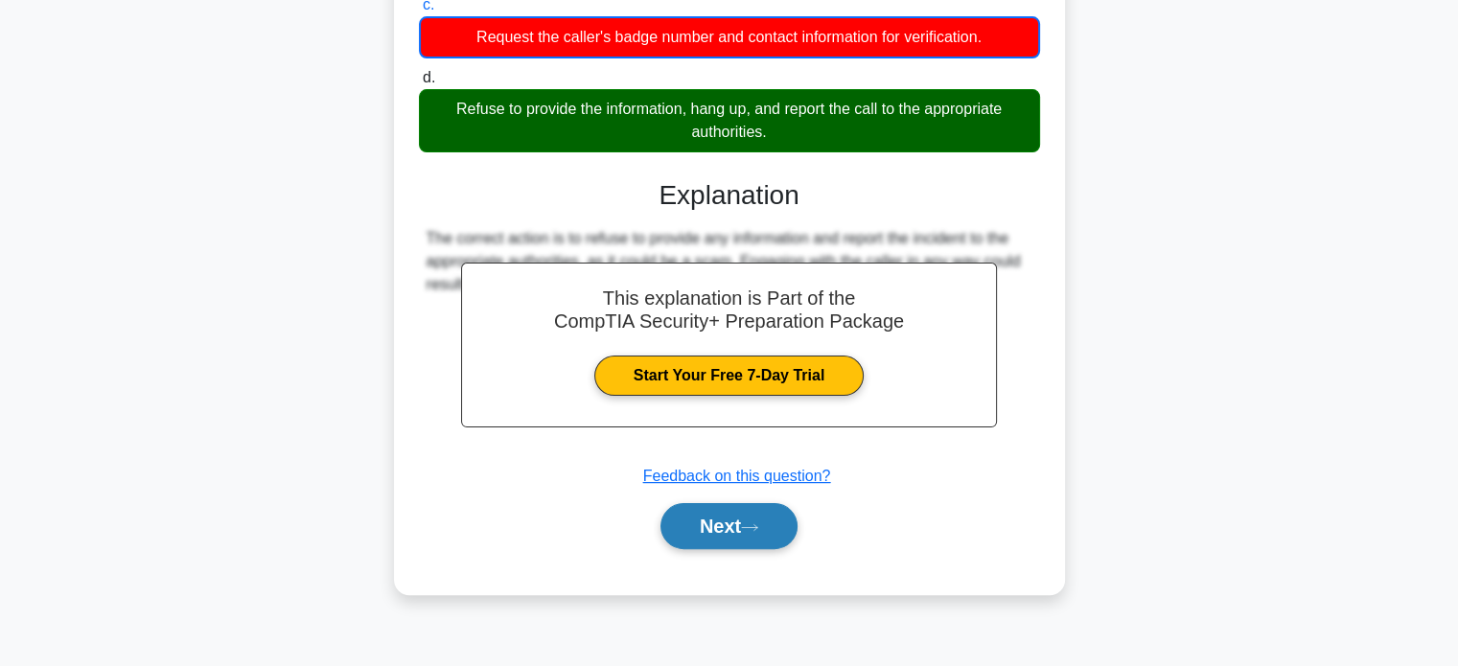
click at [731, 523] on button "Next" at bounding box center [729, 526] width 137 height 46
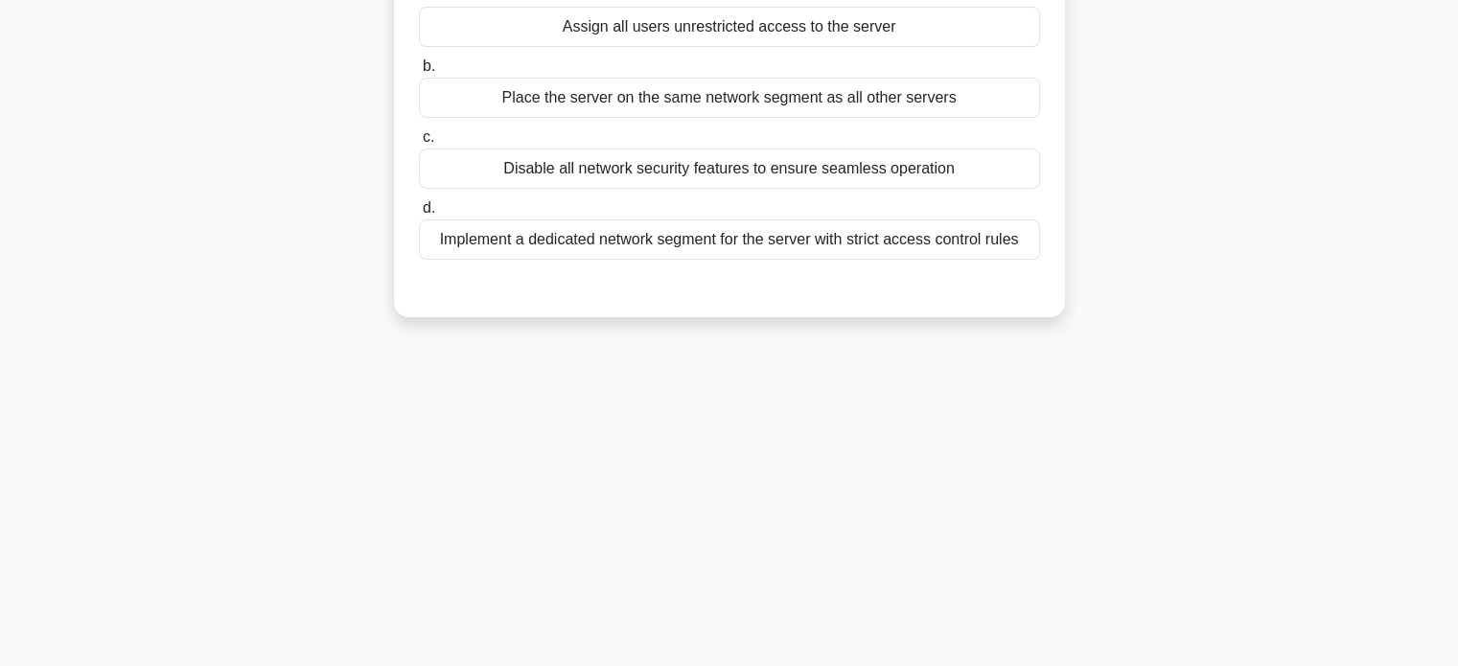
scroll to position [0, 0]
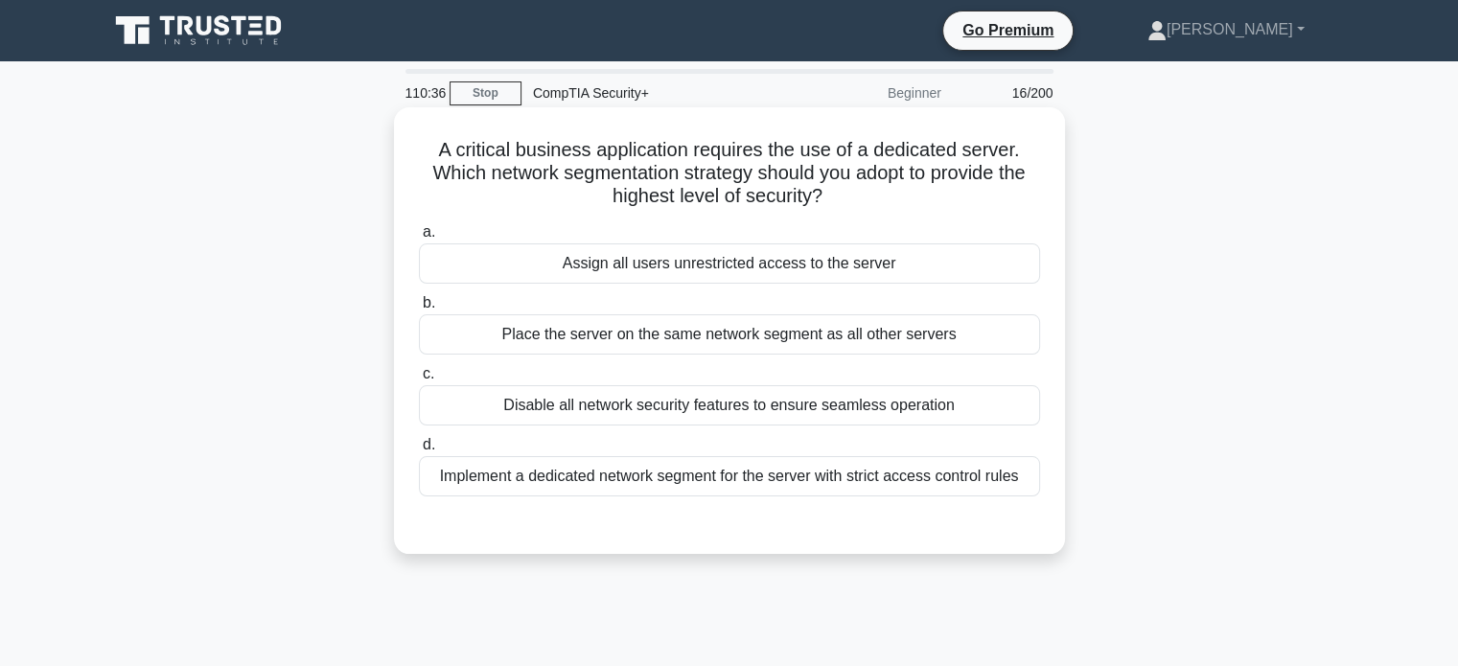
click at [782, 486] on div "Implement a dedicated network segment for the server with strict access control…" at bounding box center [729, 476] width 621 height 40
click at [419, 452] on input "d. Implement a dedicated network segment for the server with strict access cont…" at bounding box center [419, 445] width 0 height 12
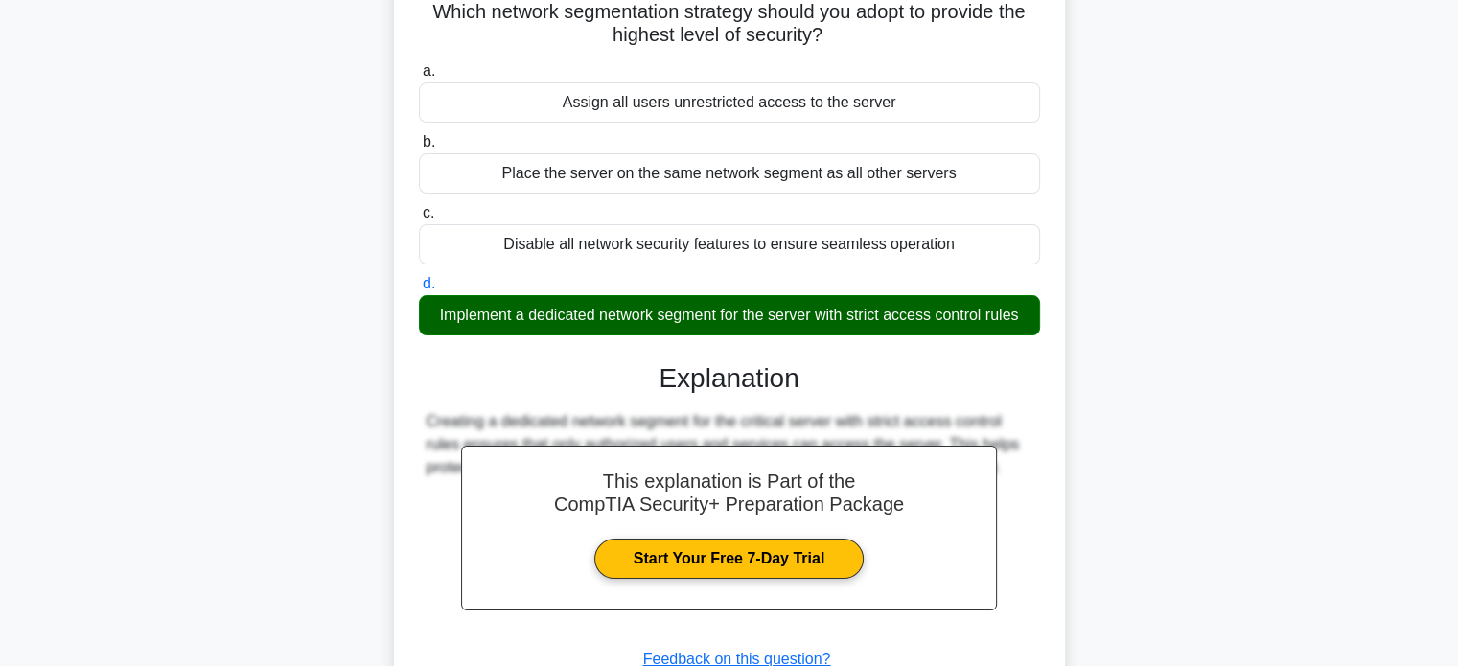
scroll to position [369, 0]
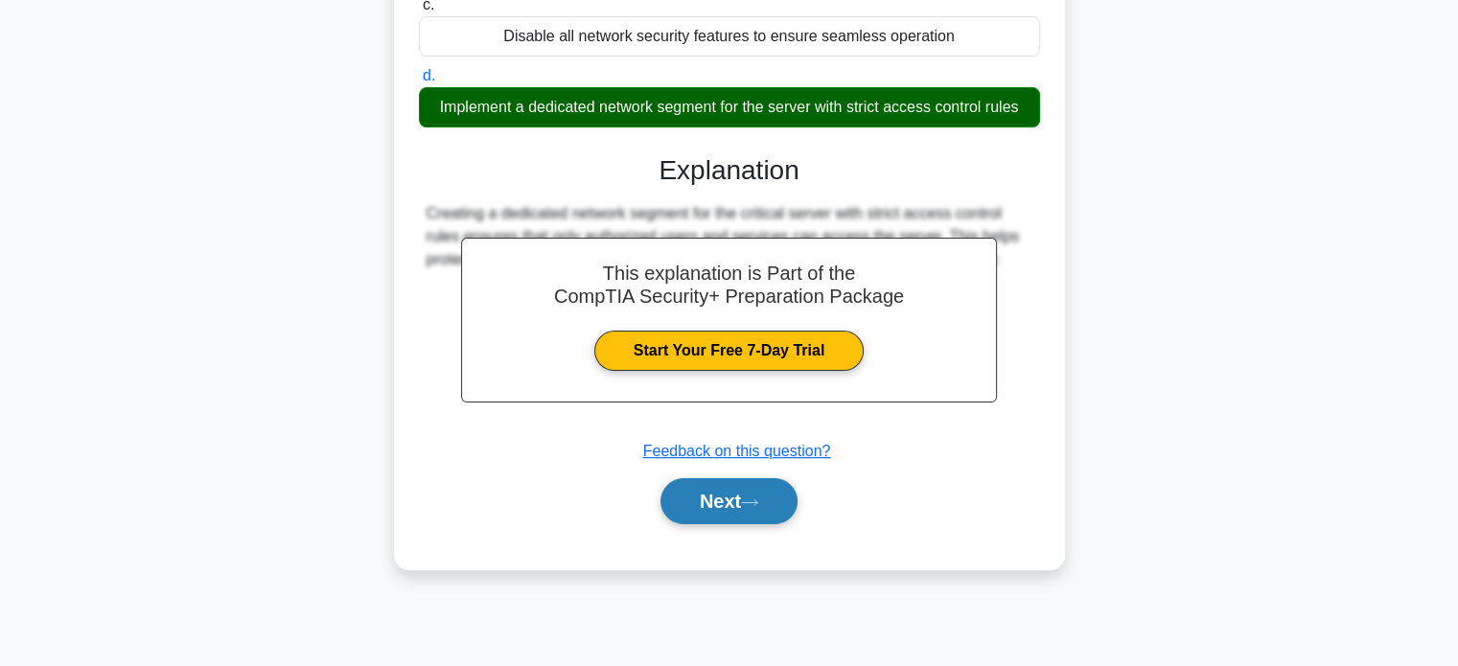
click at [757, 502] on icon at bounding box center [749, 503] width 15 height 6
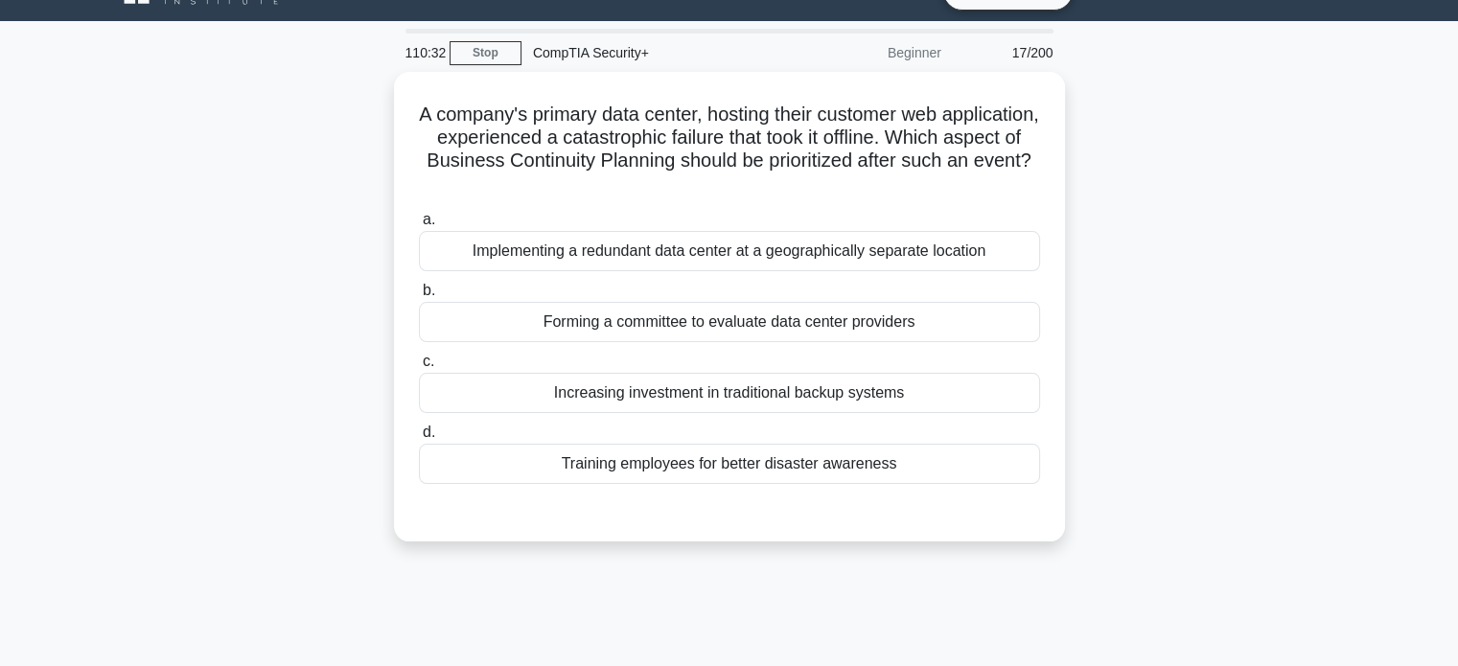
scroll to position [0, 0]
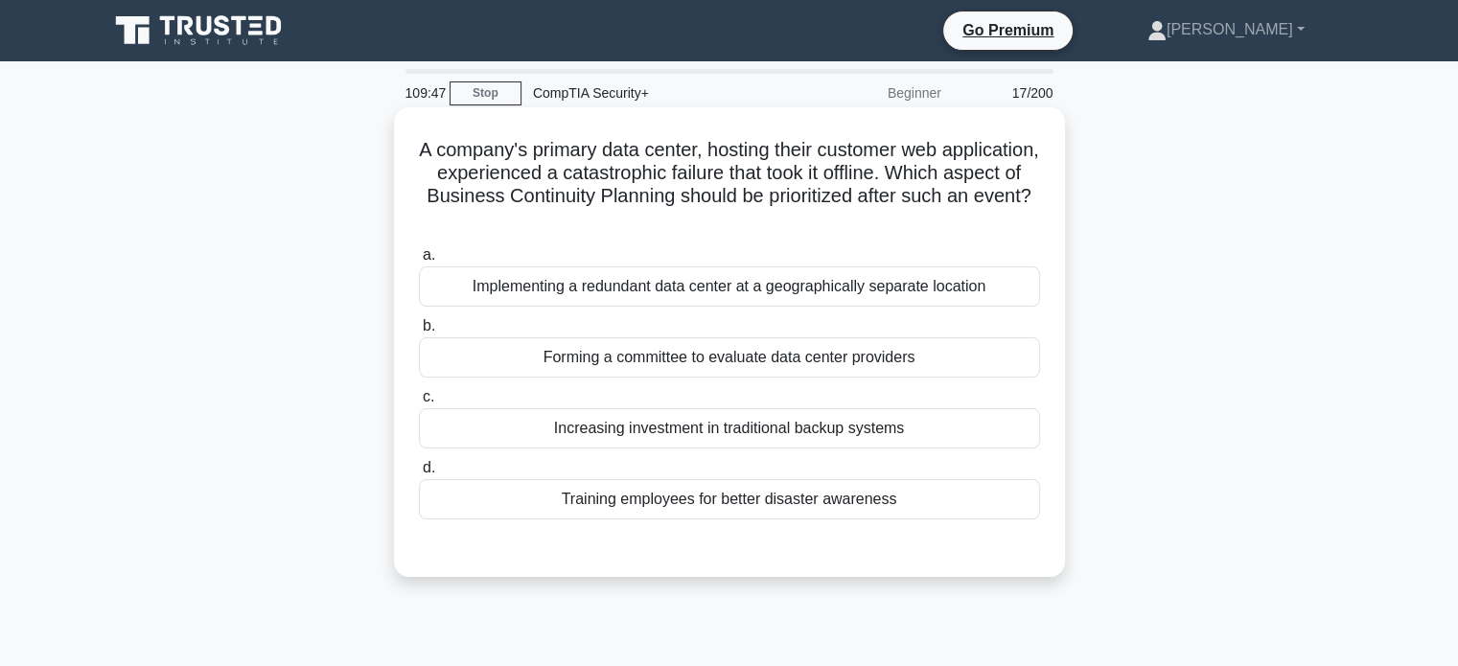
click at [893, 291] on div "Implementing a redundant data center at a geographically separate location" at bounding box center [729, 287] width 621 height 40
click at [419, 262] on input "a. Implementing a redundant data center at a geographically separate location" at bounding box center [419, 255] width 0 height 12
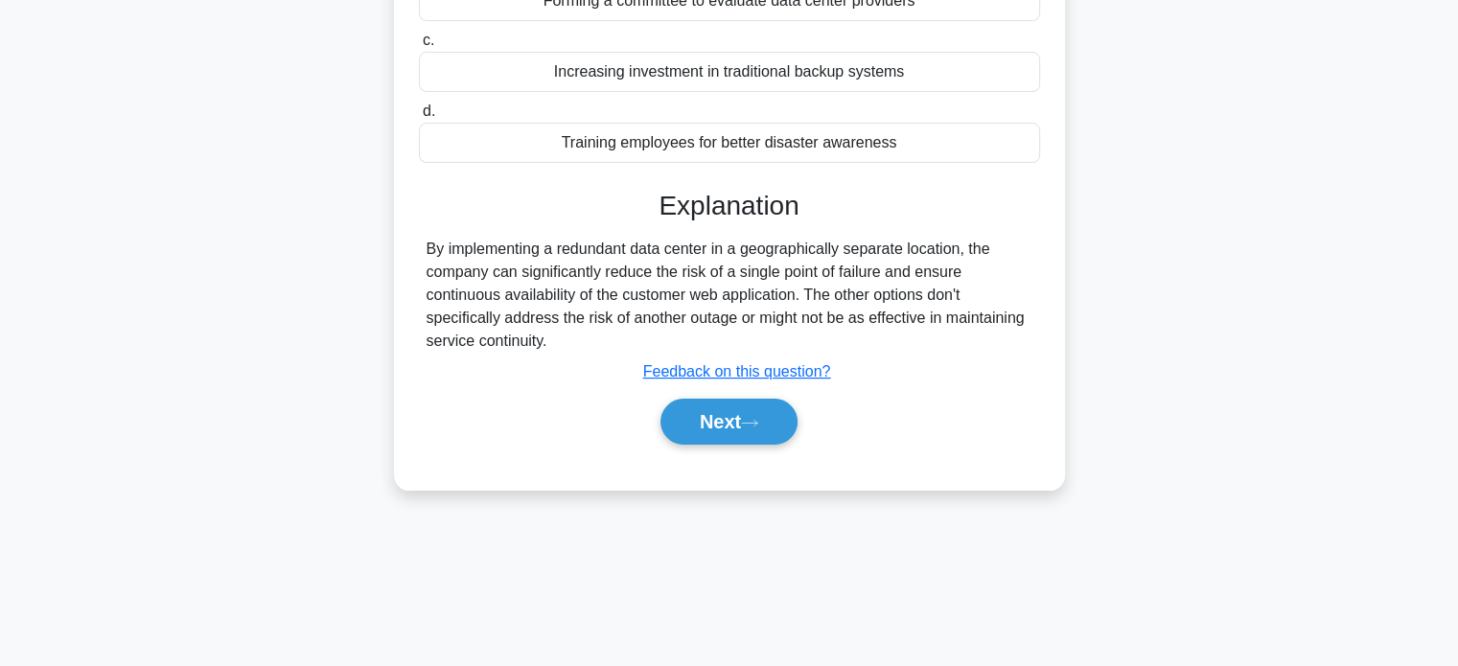
scroll to position [369, 0]
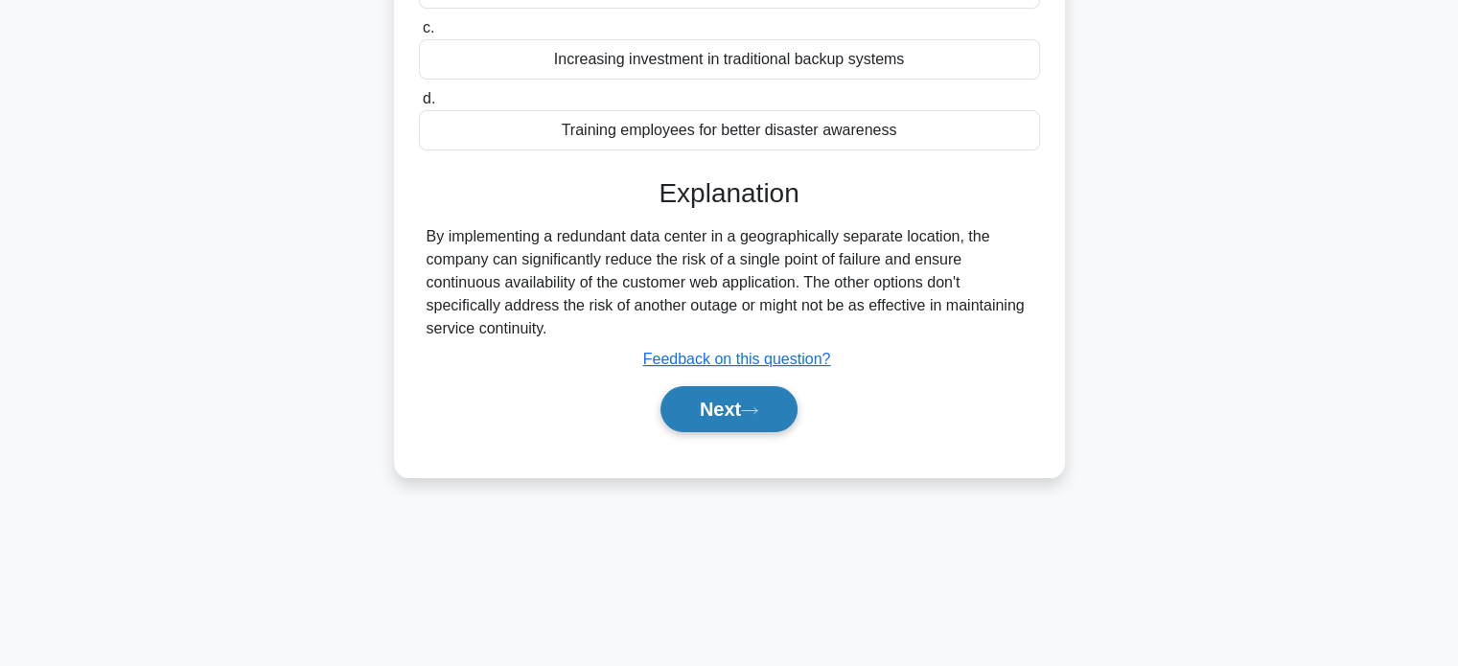
drag, startPoint x: 711, startPoint y: 413, endPoint x: 725, endPoint y: 413, distance: 13.4
click at [713, 413] on button "Next" at bounding box center [729, 409] width 137 height 46
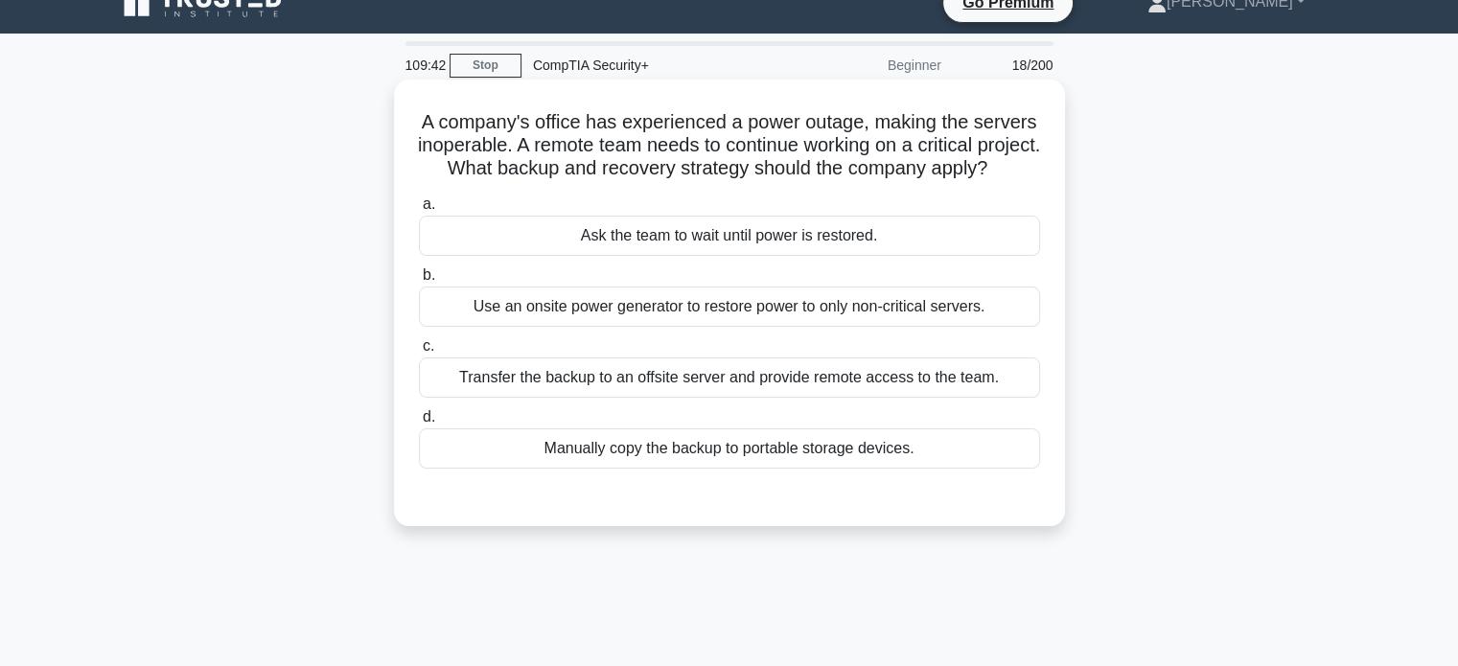
scroll to position [0, 0]
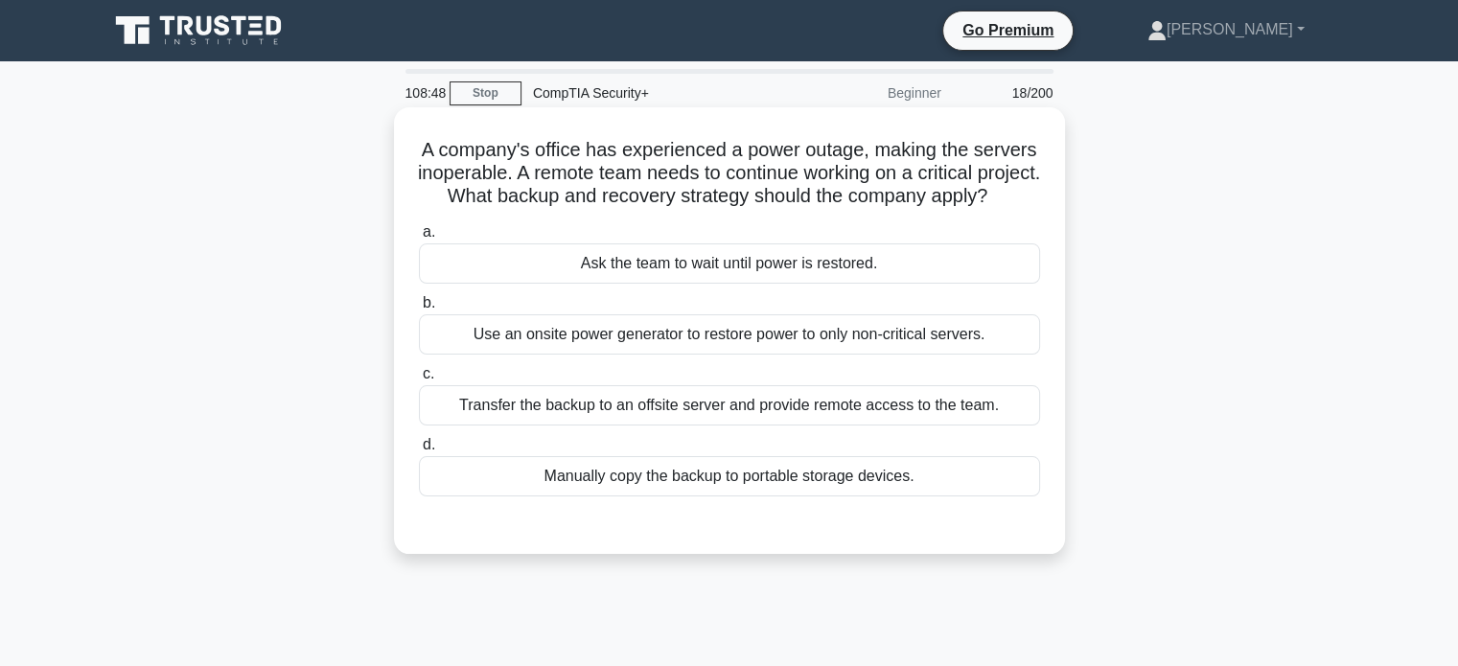
click at [812, 355] on div "Use an onsite power generator to restore power to only non-critical servers." at bounding box center [729, 334] width 621 height 40
click at [419, 310] on input "b. Use an onsite power generator to restore power to only non-critical servers." at bounding box center [419, 303] width 0 height 12
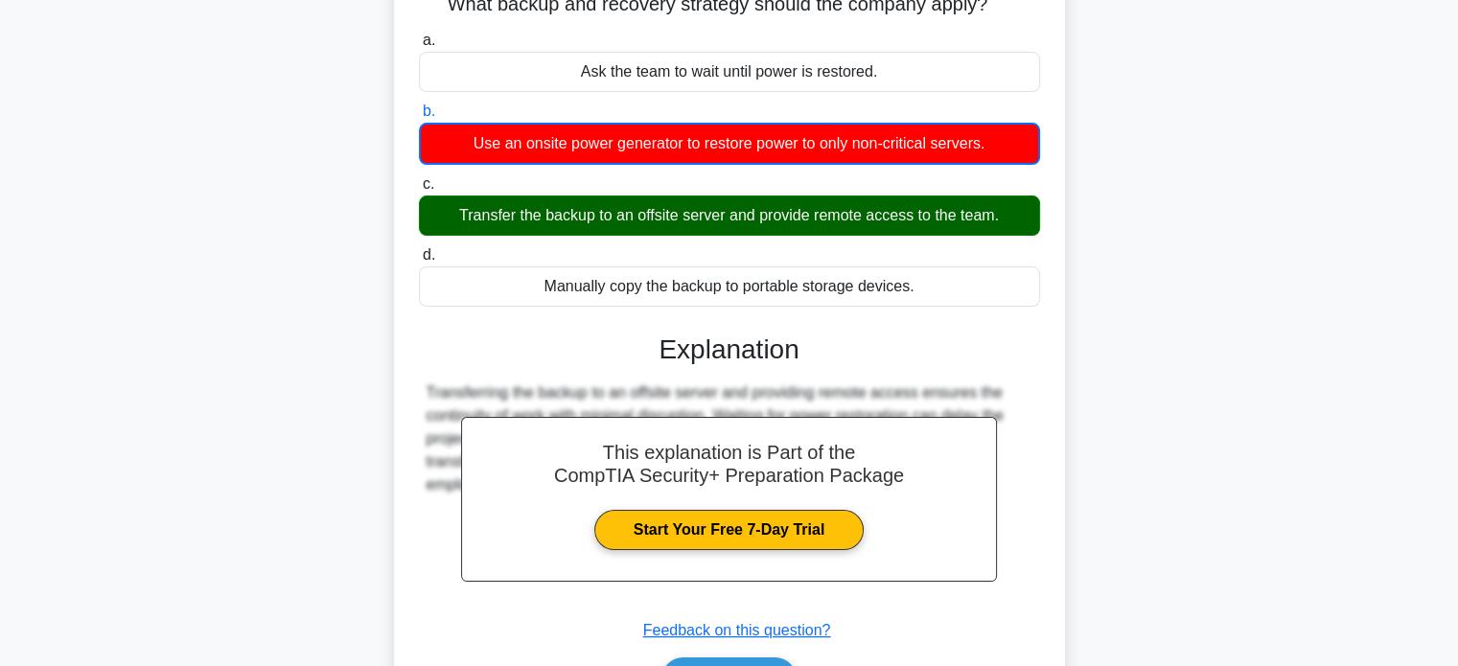
scroll to position [369, 0]
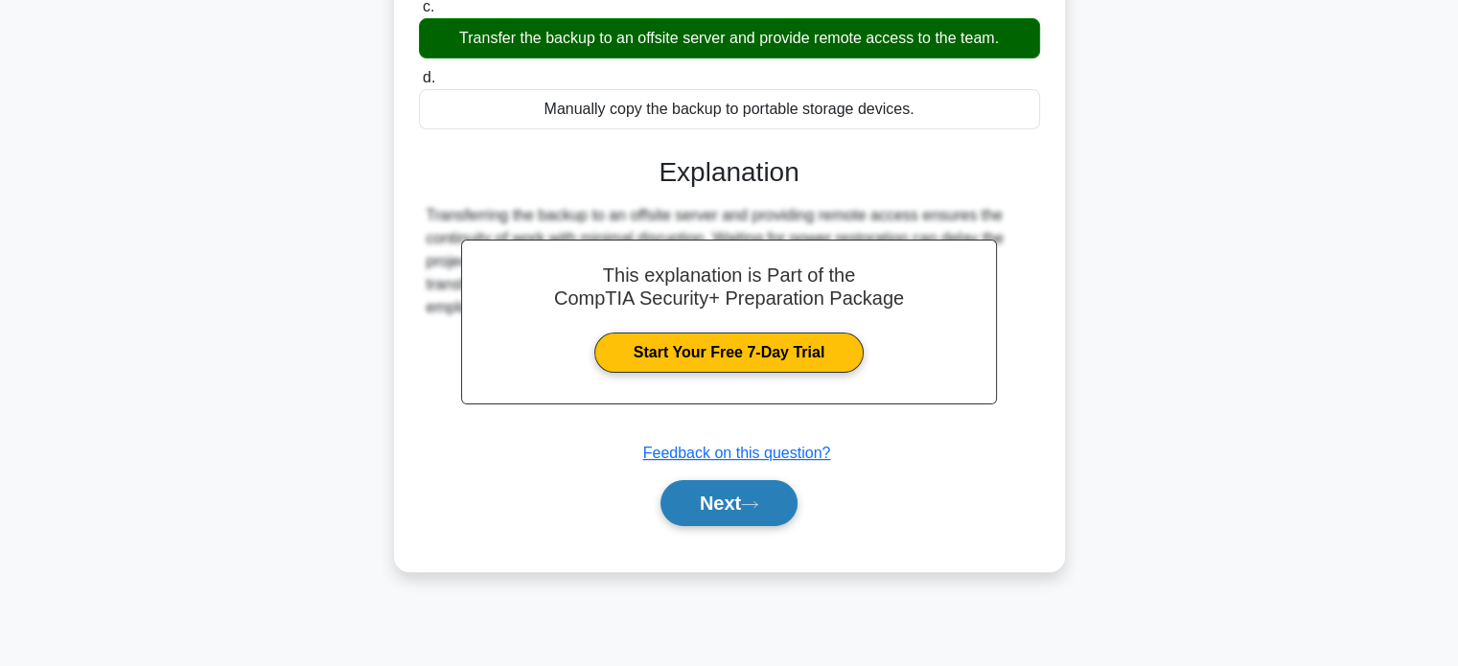
click at [730, 520] on button "Next" at bounding box center [729, 503] width 137 height 46
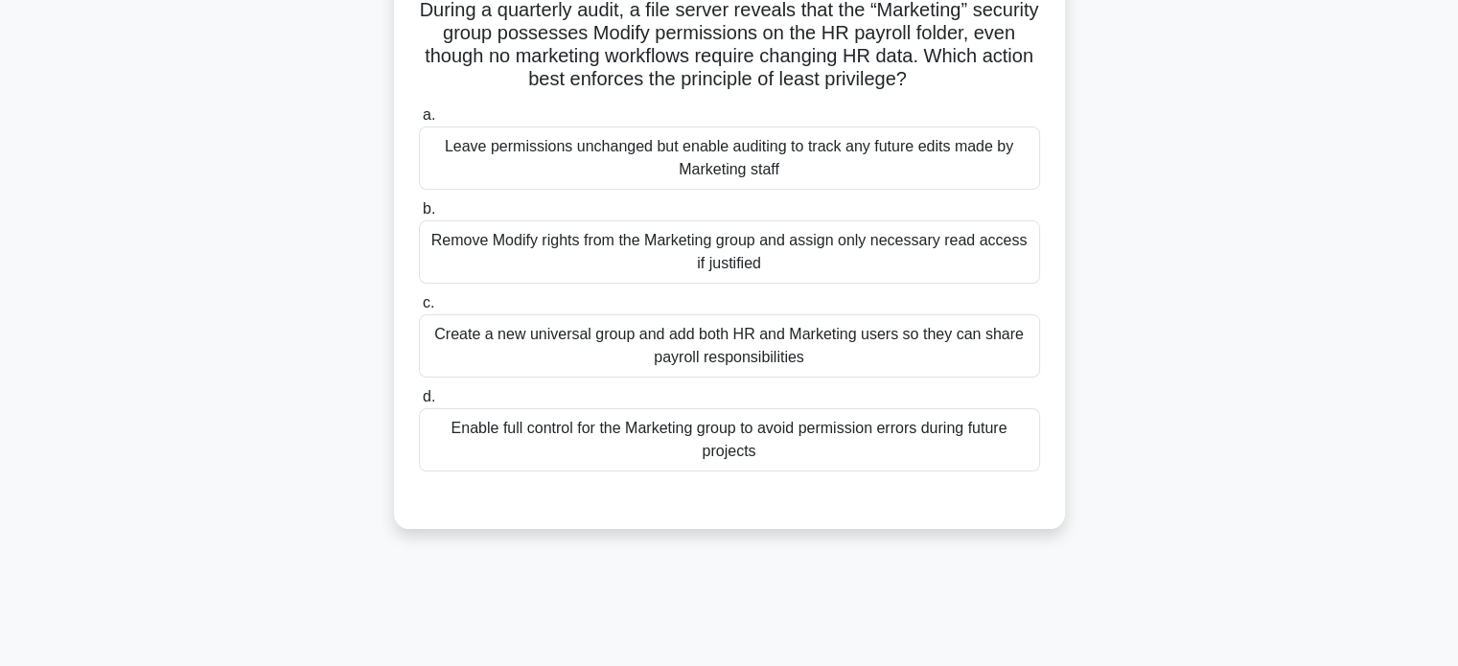
scroll to position [82, 0]
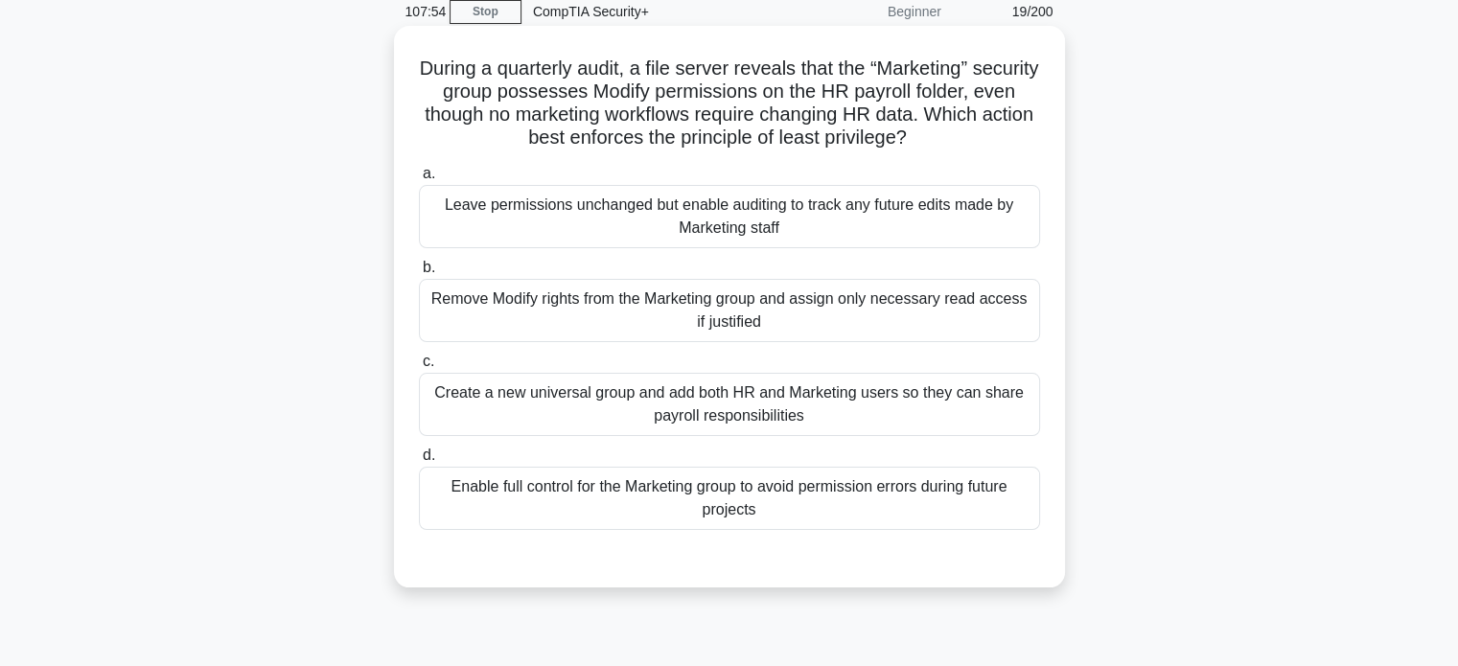
click at [617, 326] on div "Remove Modify rights from the Marketing group and assign only necessary read ac…" at bounding box center [729, 310] width 621 height 63
click at [419, 274] on input "b. Remove Modify rights from the Marketing group and assign only necessary read…" at bounding box center [419, 268] width 0 height 12
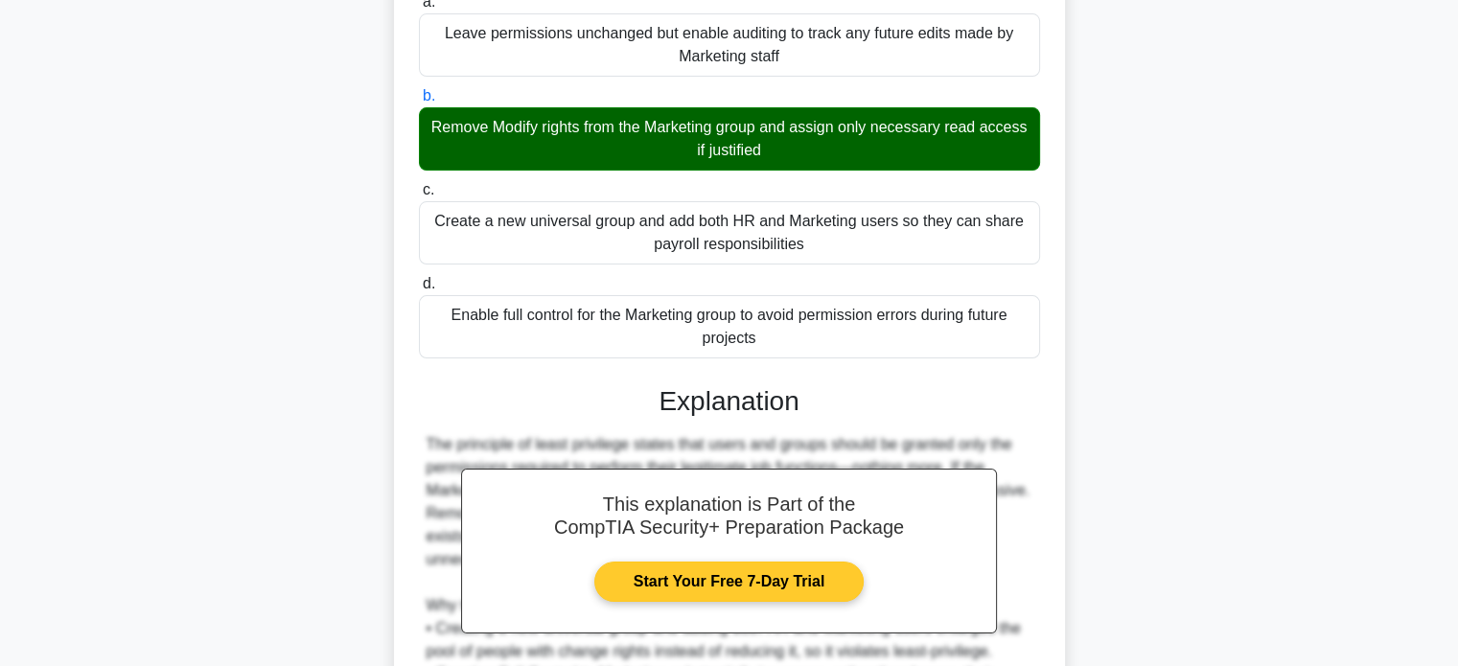
scroll to position [465, 0]
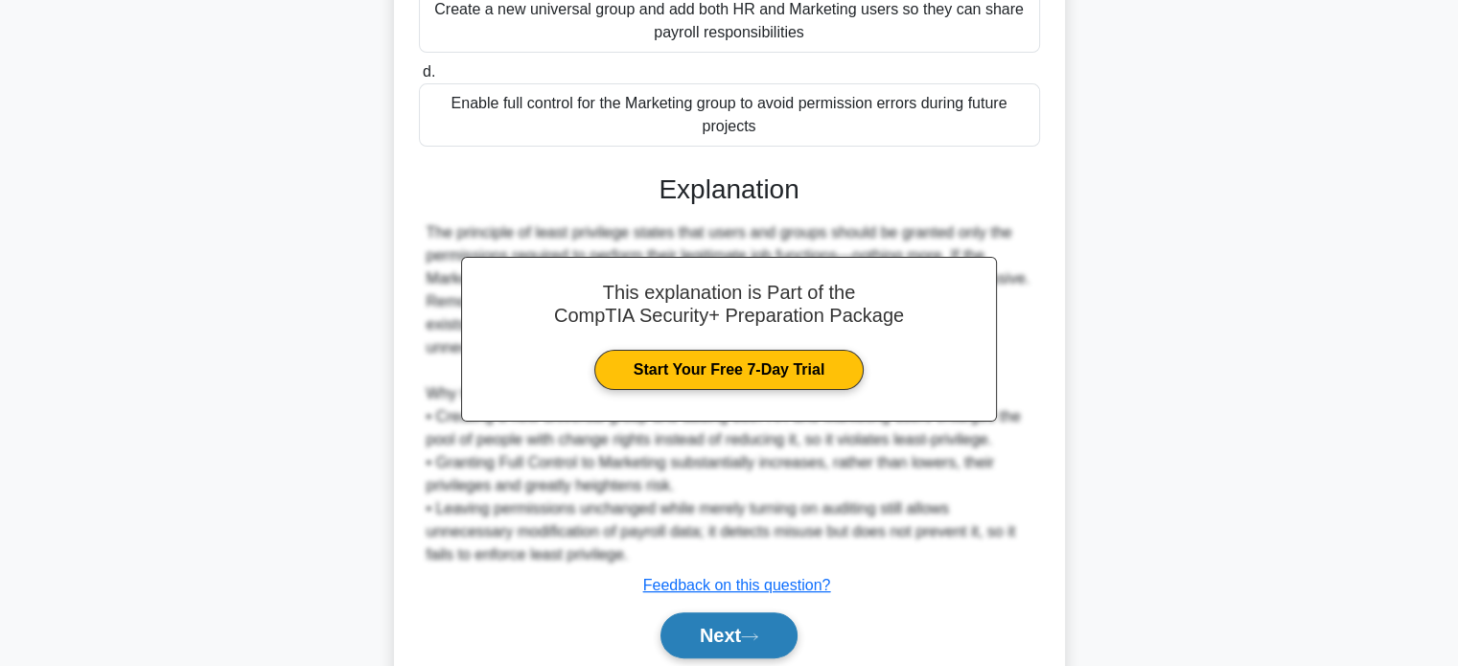
click at [743, 628] on button "Next" at bounding box center [729, 636] width 137 height 46
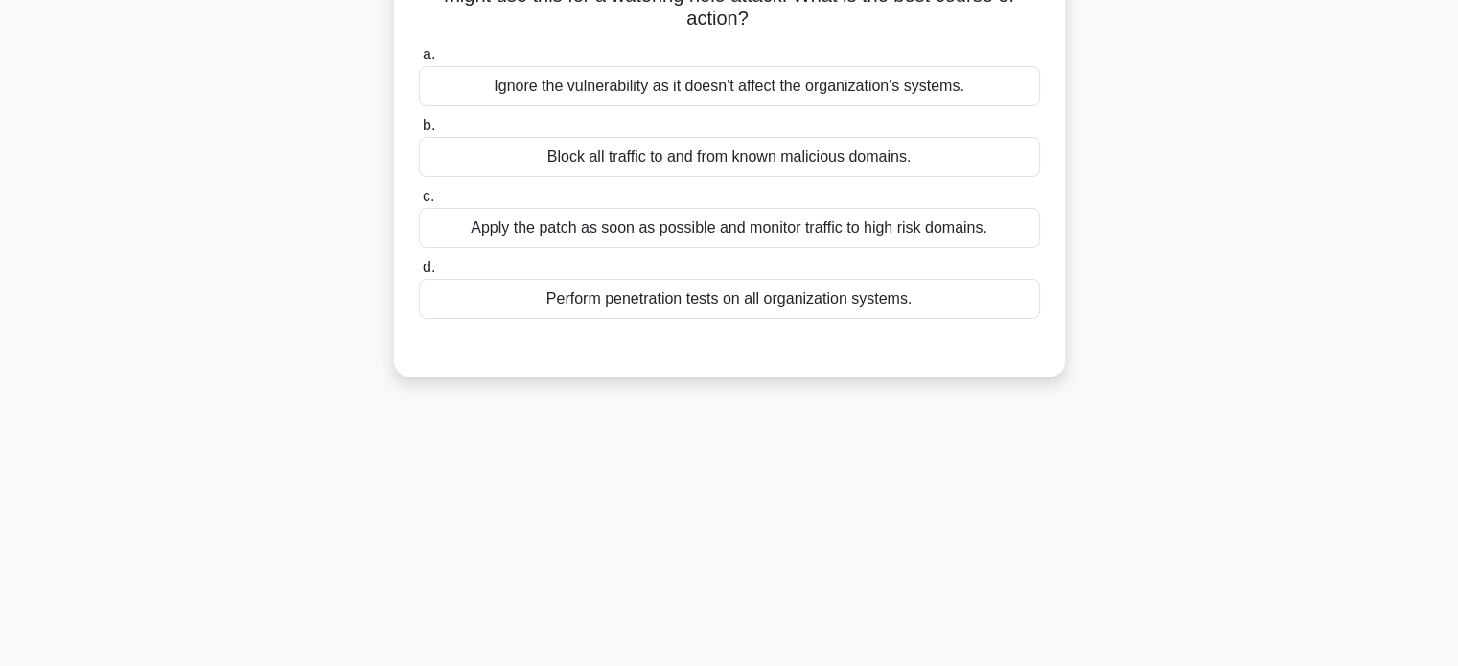
scroll to position [0, 0]
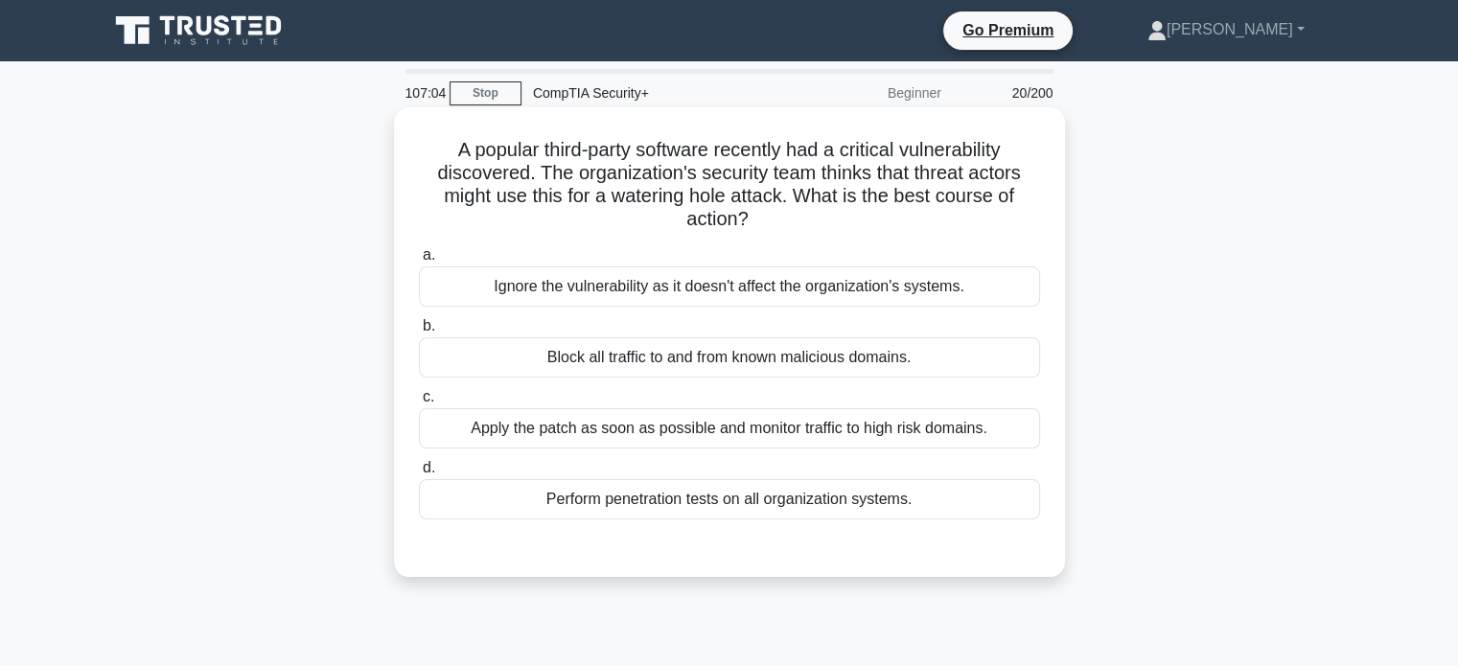
drag, startPoint x: 978, startPoint y: 424, endPoint x: 1033, endPoint y: 418, distance: 55.0
click at [978, 424] on div "Apply the patch as soon as possible and monitor traffic to high risk domains." at bounding box center [729, 428] width 621 height 40
click at [419, 404] on input "c. Apply the patch as soon as possible and monitor traffic to high risk domains." at bounding box center [419, 397] width 0 height 12
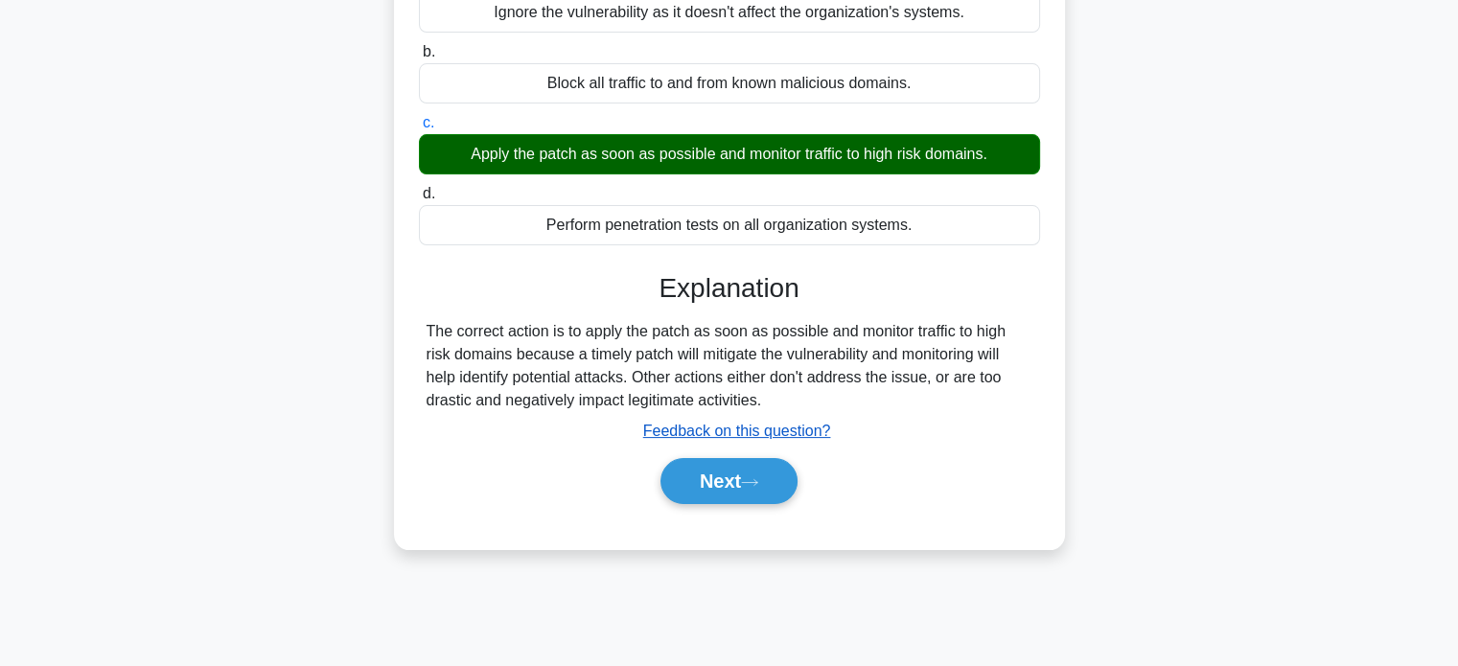
scroll to position [288, 0]
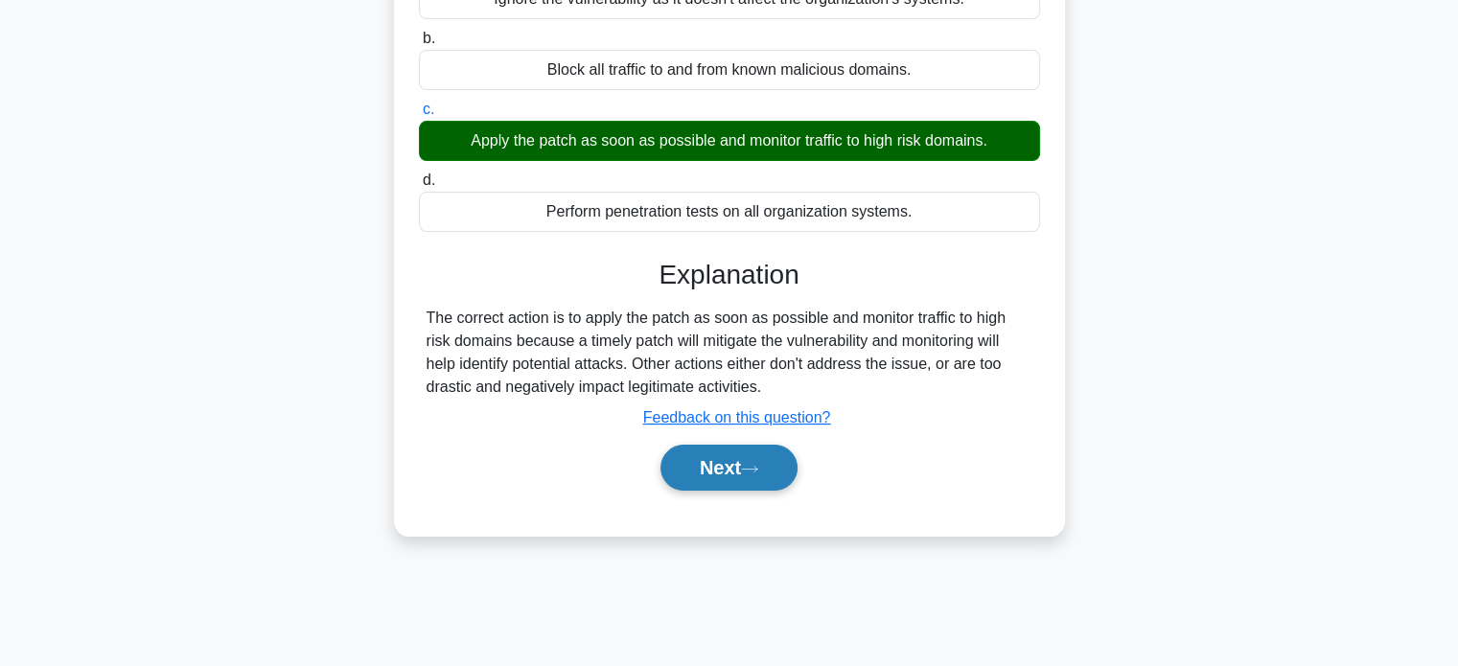
drag, startPoint x: 721, startPoint y: 477, endPoint x: 739, endPoint y: 471, distance: 19.1
click at [724, 475] on button "Next" at bounding box center [729, 468] width 137 height 46
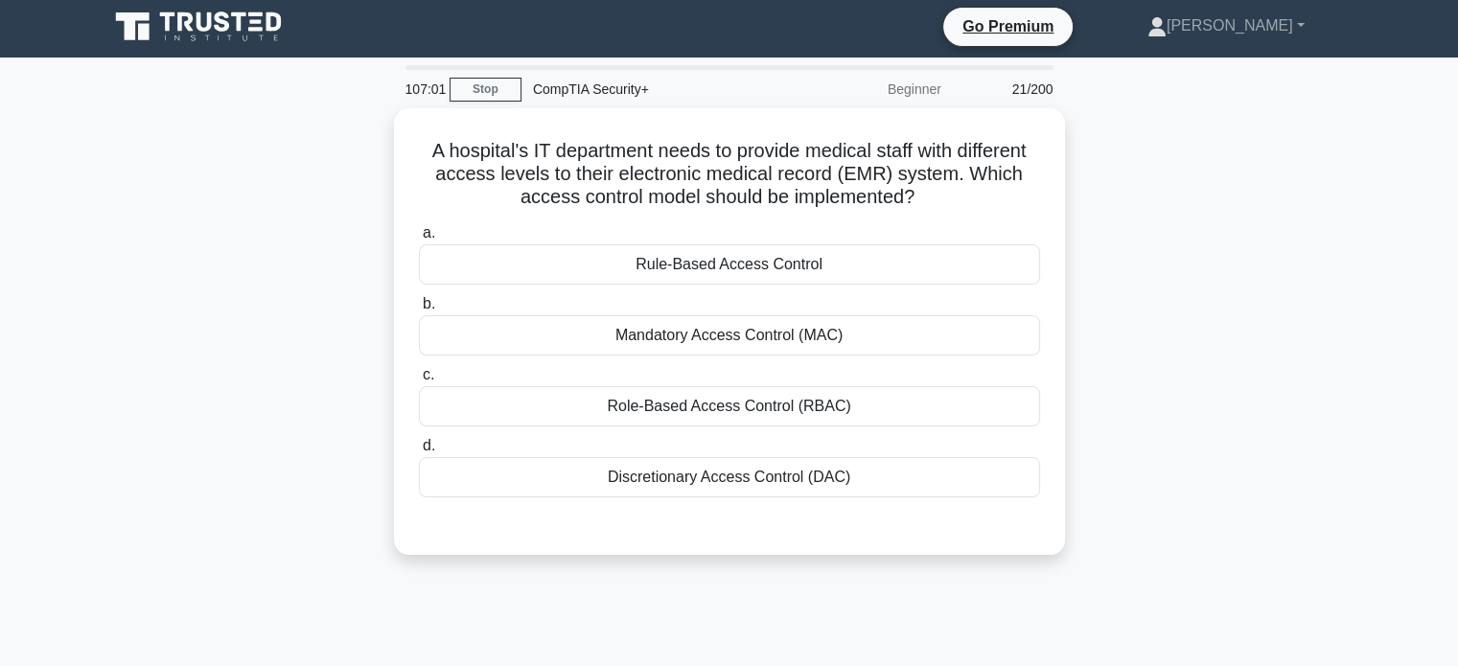
scroll to position [0, 0]
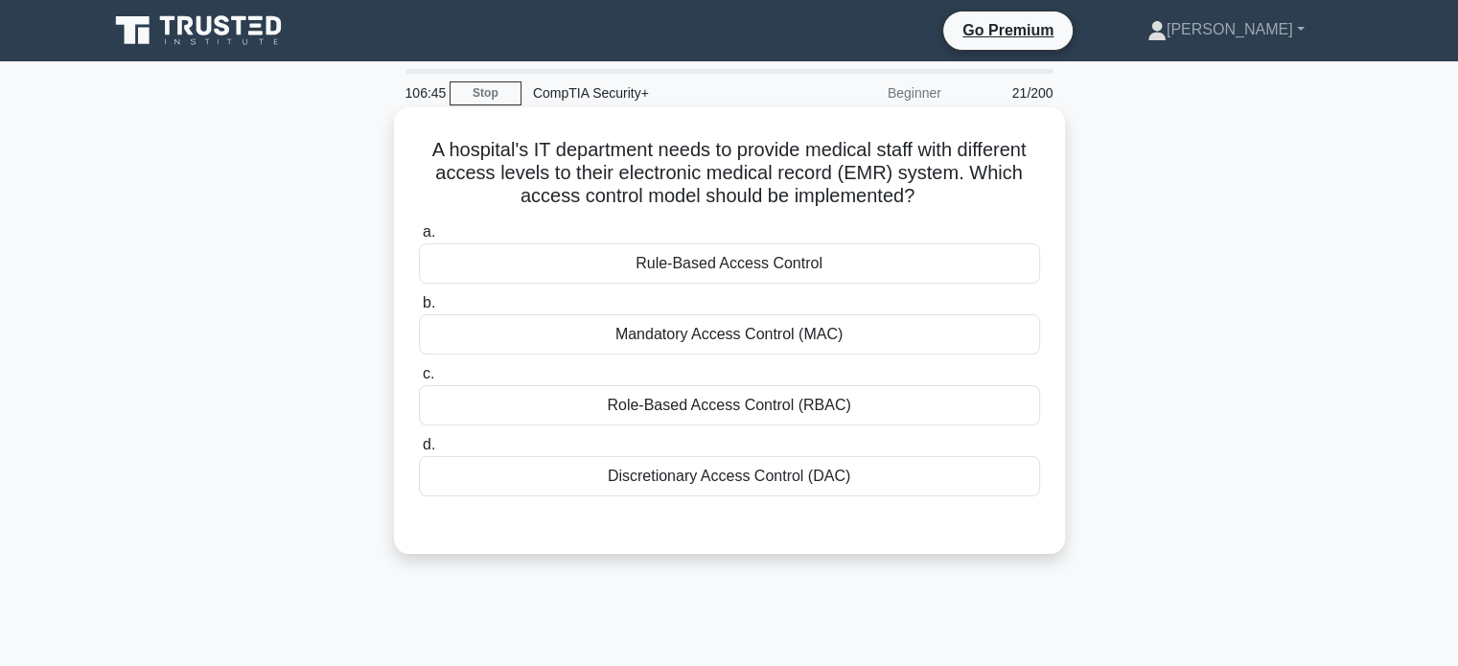
drag, startPoint x: 773, startPoint y: 396, endPoint x: 908, endPoint y: 381, distance: 136.1
click at [775, 395] on div "Role-Based Access Control (RBAC)" at bounding box center [729, 405] width 621 height 40
click at [419, 381] on input "c. Role-Based Access Control (RBAC)" at bounding box center [419, 374] width 0 height 12
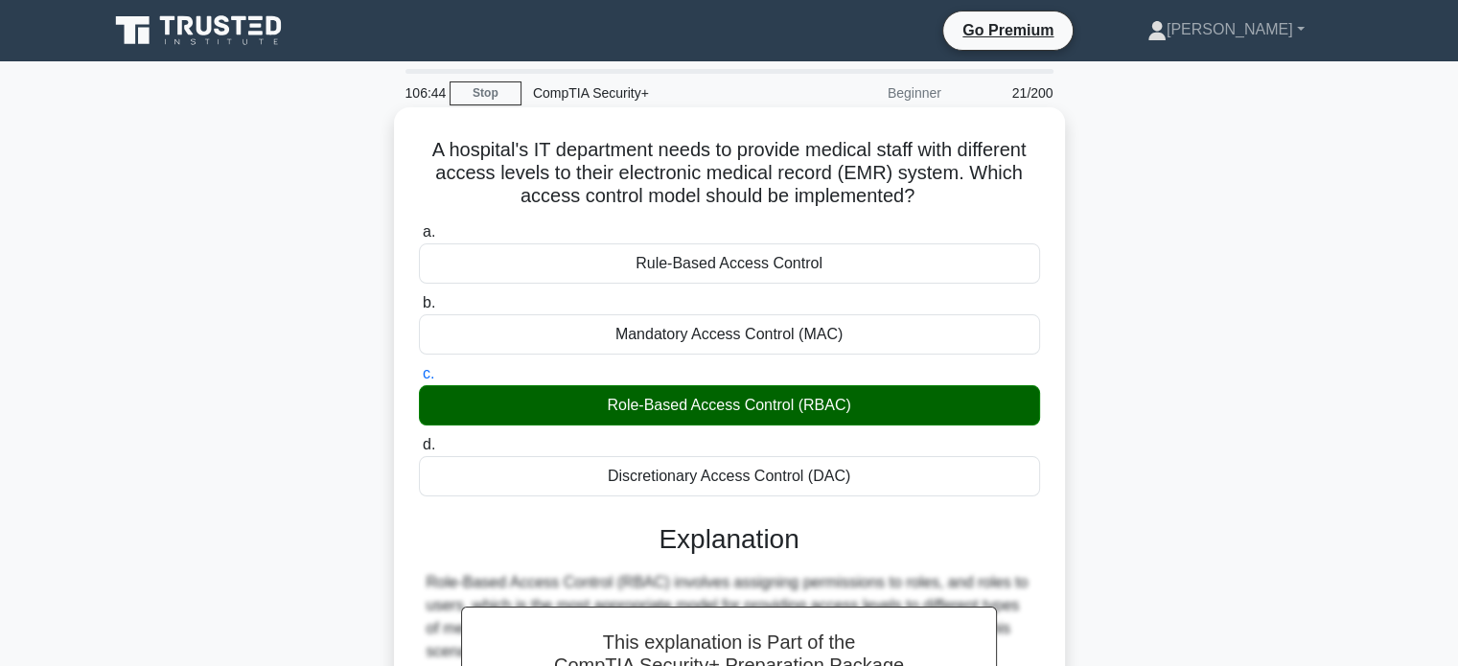
scroll to position [369, 0]
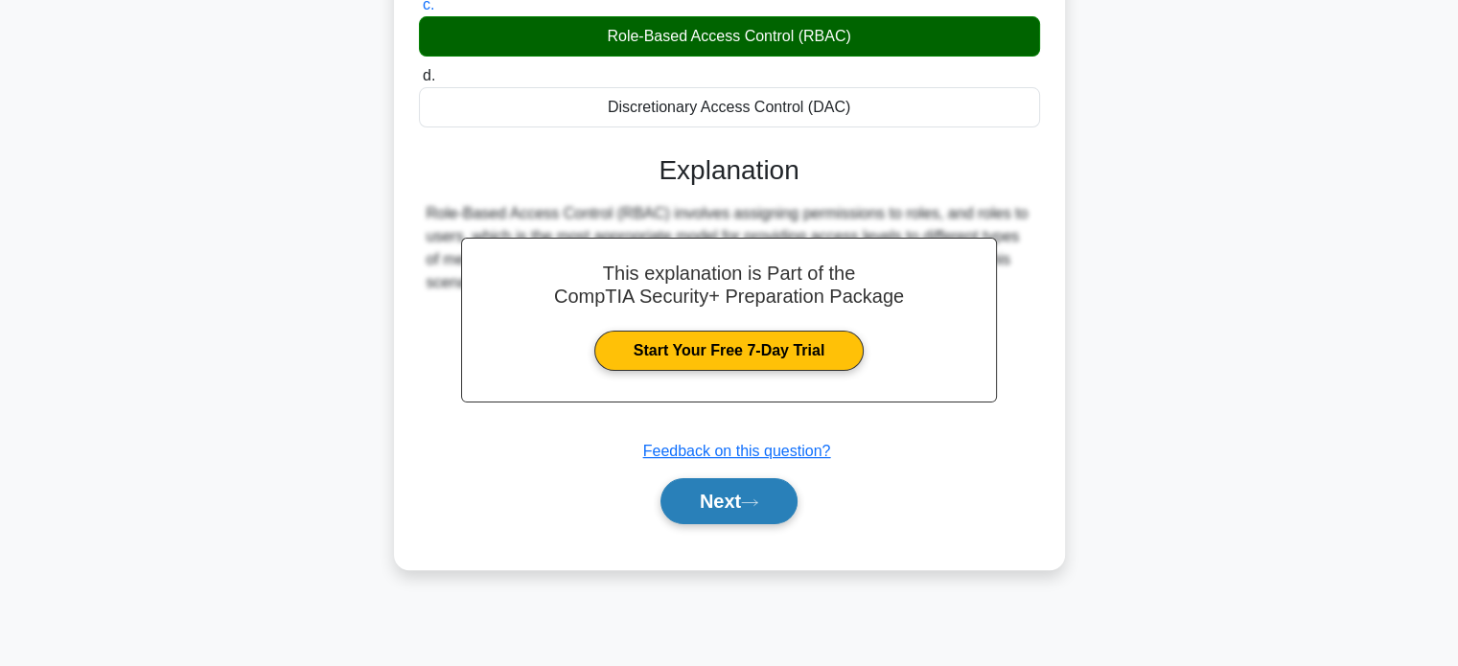
click at [789, 491] on button "Next" at bounding box center [729, 501] width 137 height 46
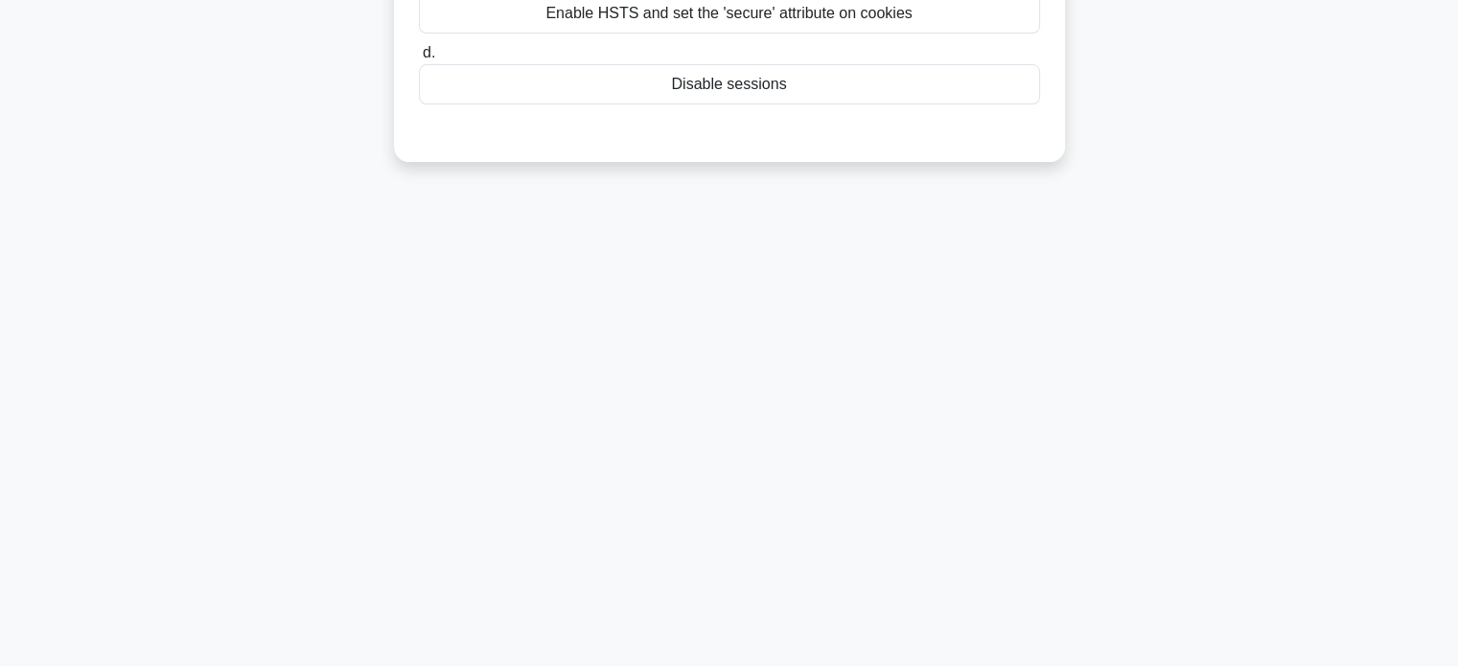
scroll to position [82, 0]
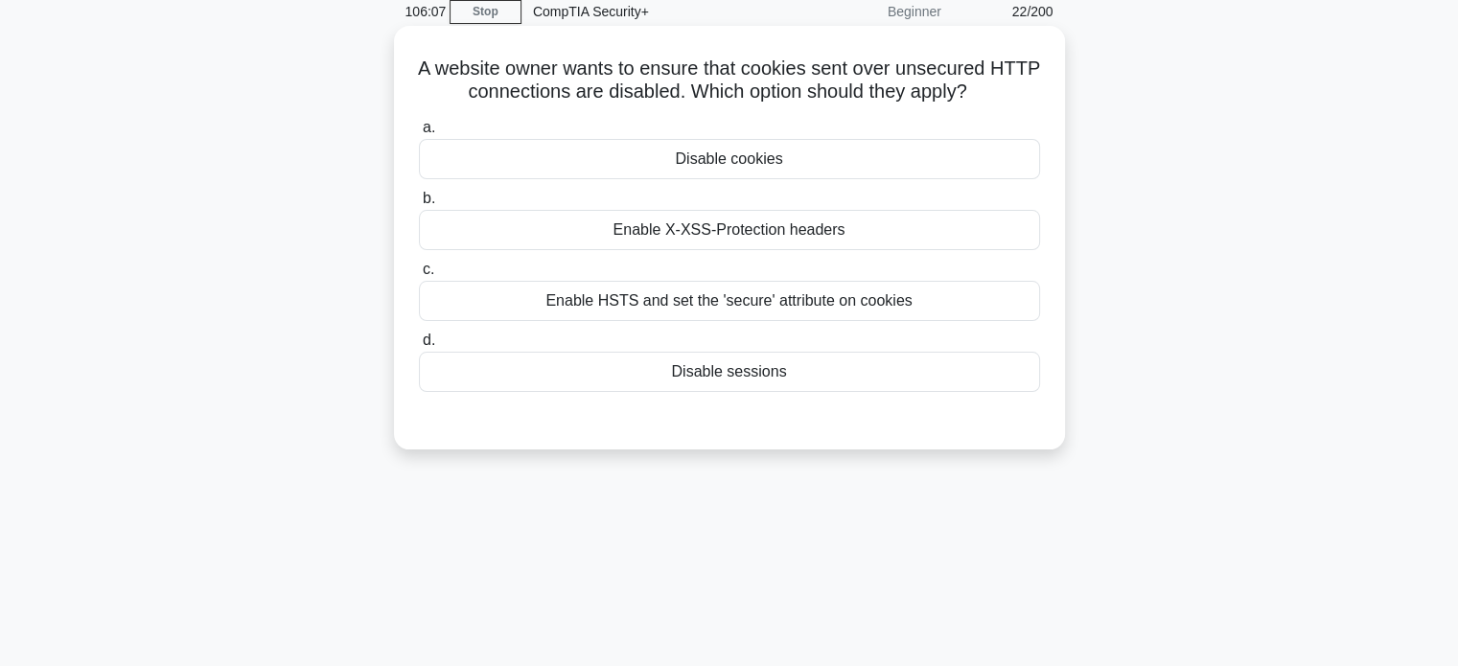
drag, startPoint x: 782, startPoint y: 230, endPoint x: 813, endPoint y: 229, distance: 30.7
click at [782, 230] on div "Enable X-XSS-Protection headers" at bounding box center [729, 230] width 621 height 40
click at [419, 205] on input "b. Enable X-XSS-Protection headers" at bounding box center [419, 199] width 0 height 12
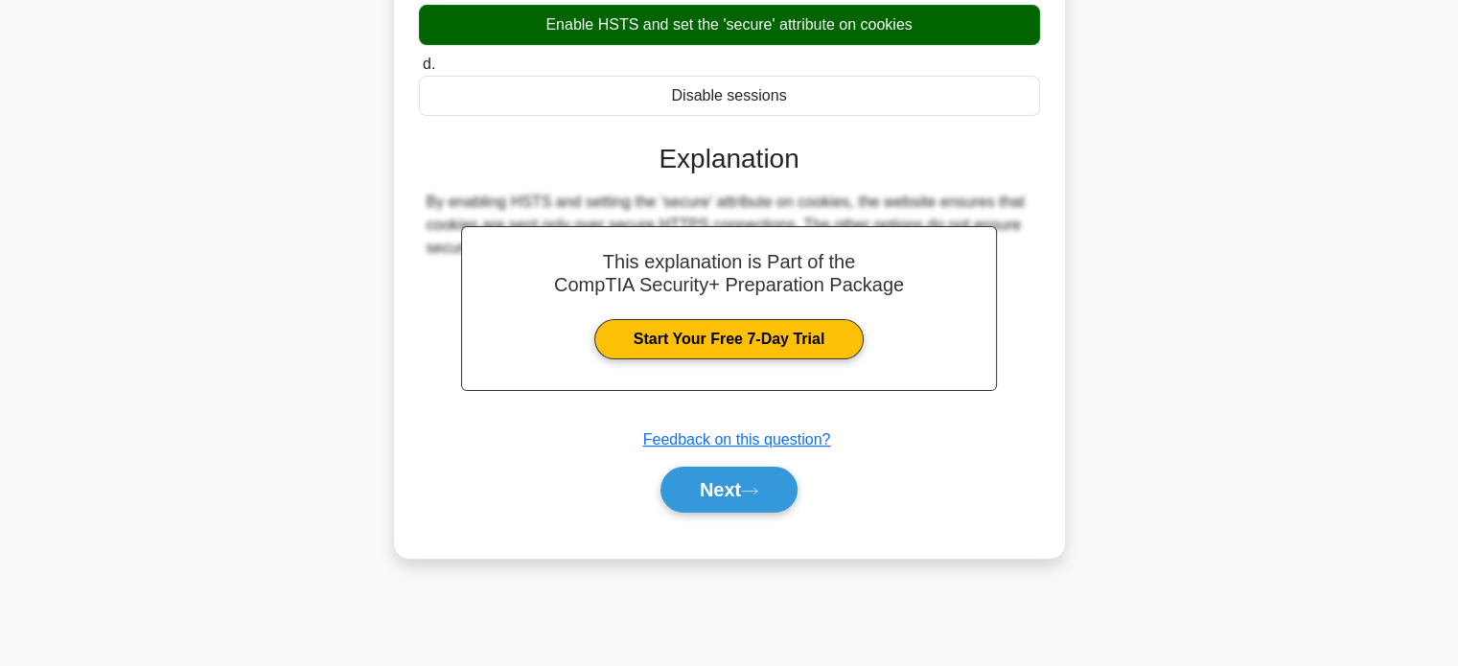
scroll to position [369, 0]
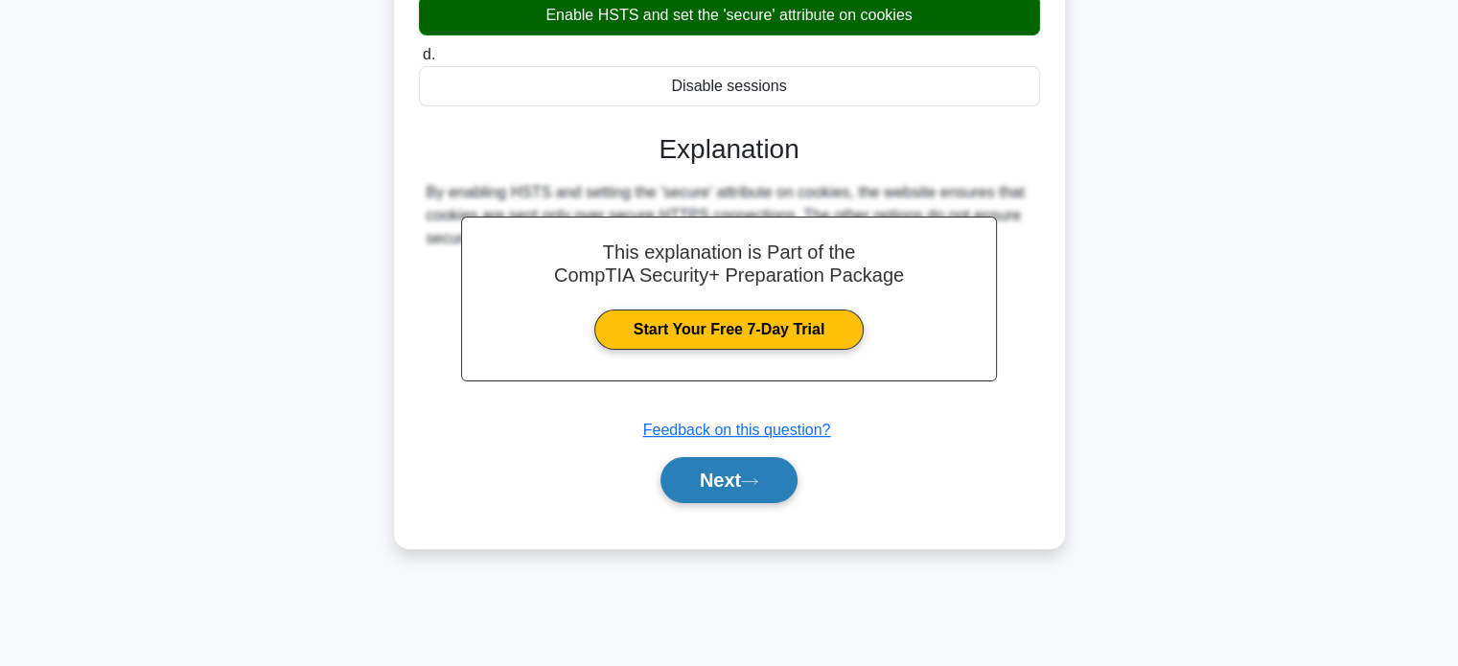
drag, startPoint x: 755, startPoint y: 485, endPoint x: 763, endPoint y: 480, distance: 9.9
click at [756, 484] on button "Next" at bounding box center [729, 480] width 137 height 46
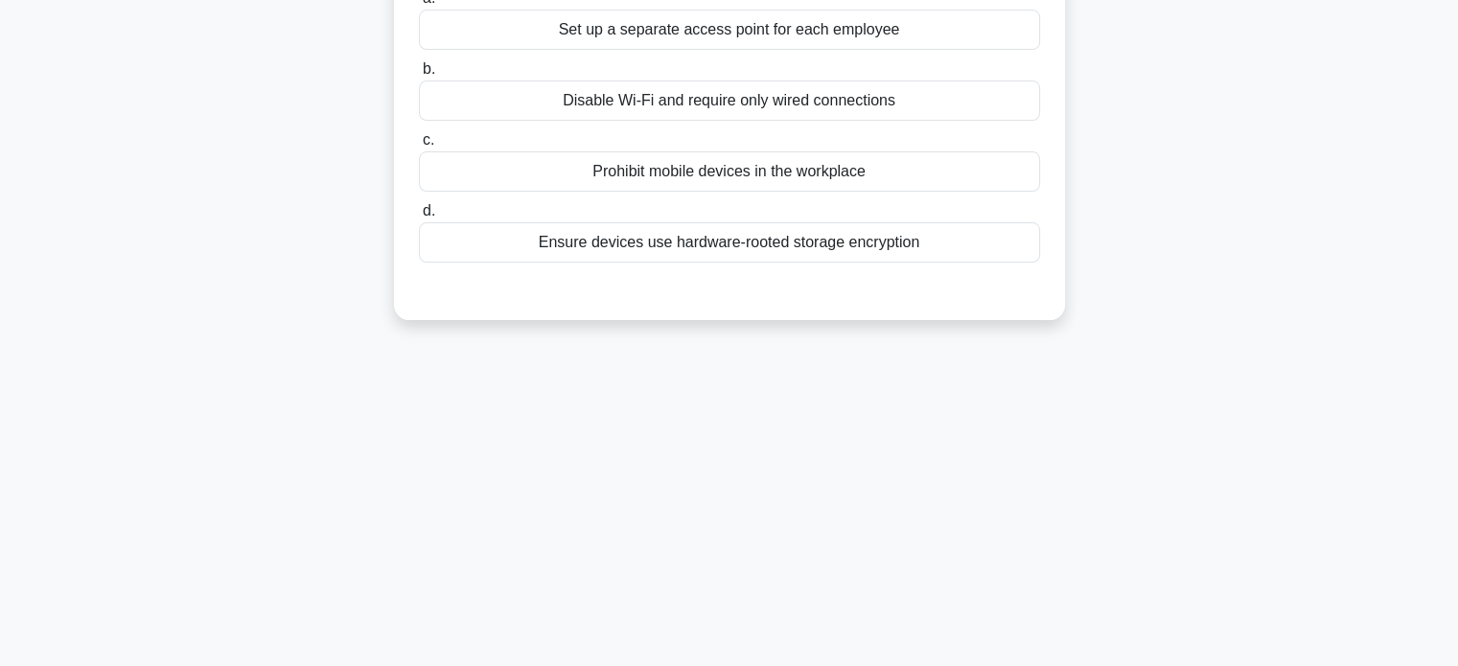
scroll to position [0, 0]
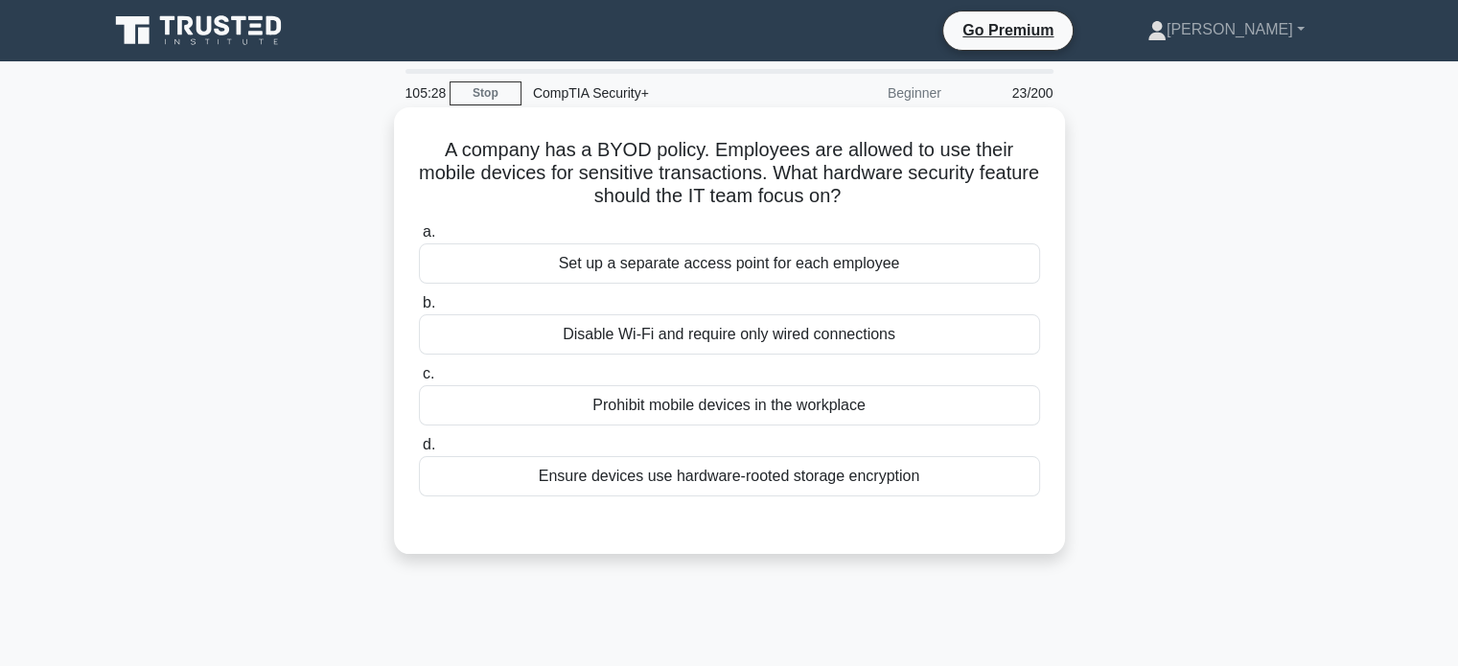
click at [768, 484] on div "Ensure devices use hardware-rooted storage encryption" at bounding box center [729, 476] width 621 height 40
click at [419, 452] on input "d. Ensure devices use hardware-rooted storage encryption" at bounding box center [419, 445] width 0 height 12
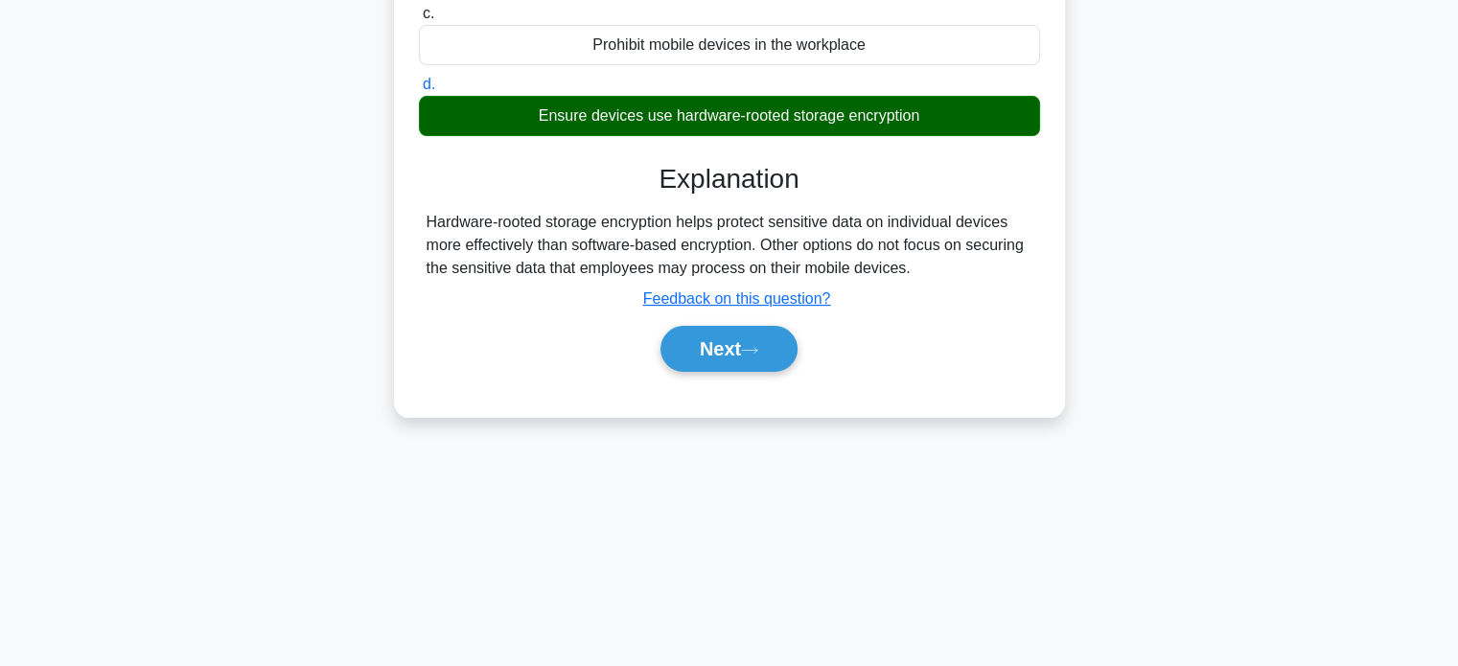
scroll to position [369, 0]
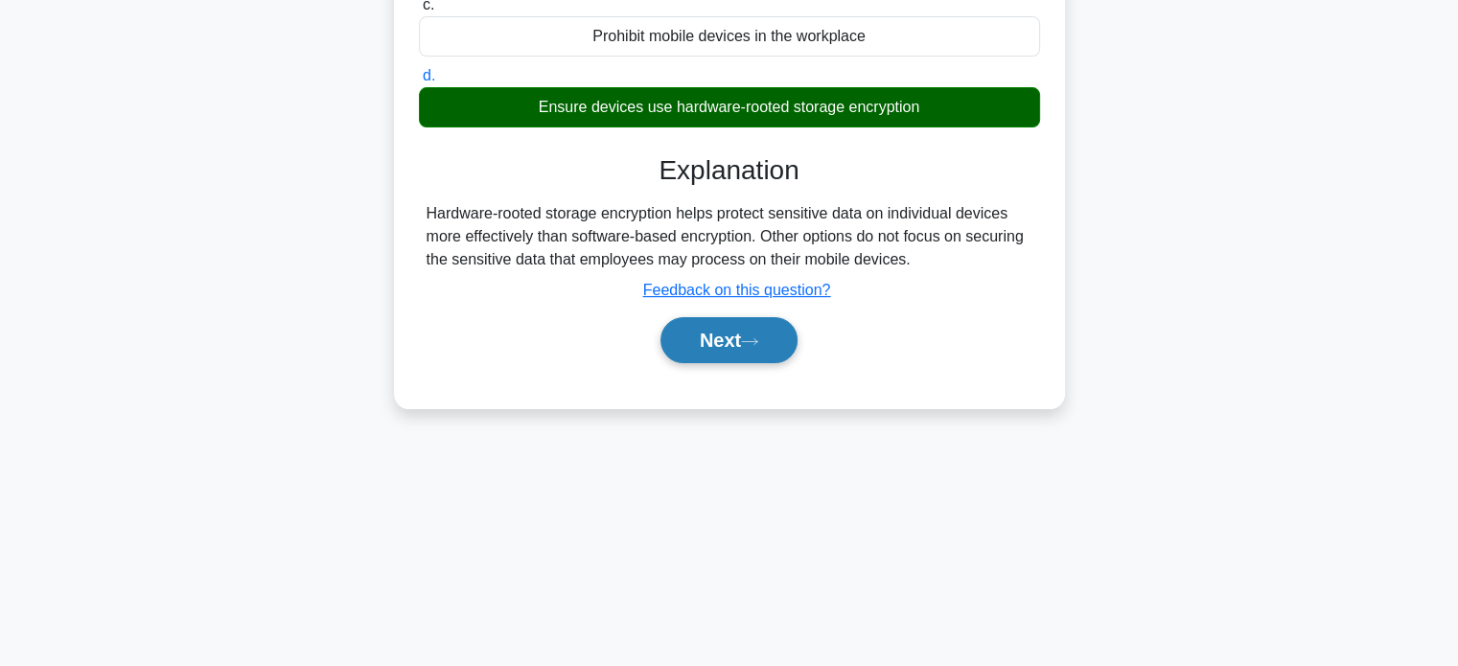
click at [736, 354] on button "Next" at bounding box center [729, 340] width 137 height 46
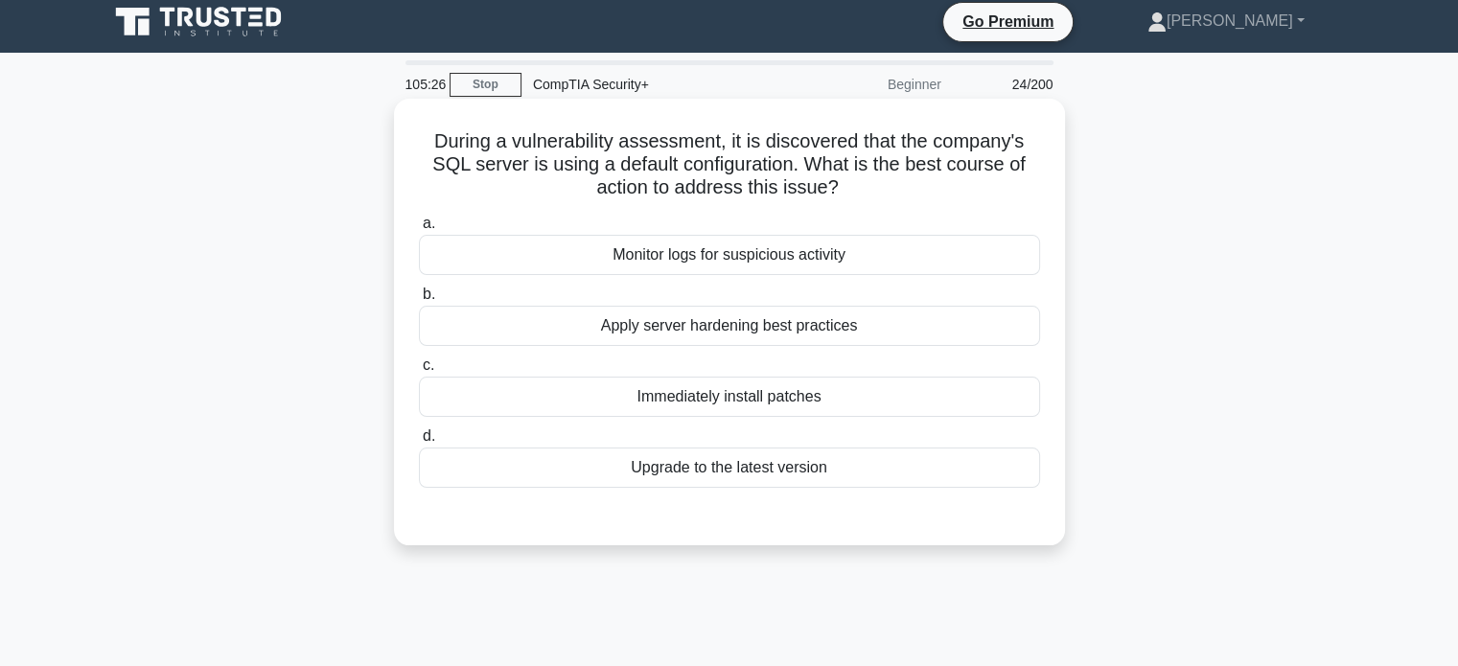
scroll to position [0, 0]
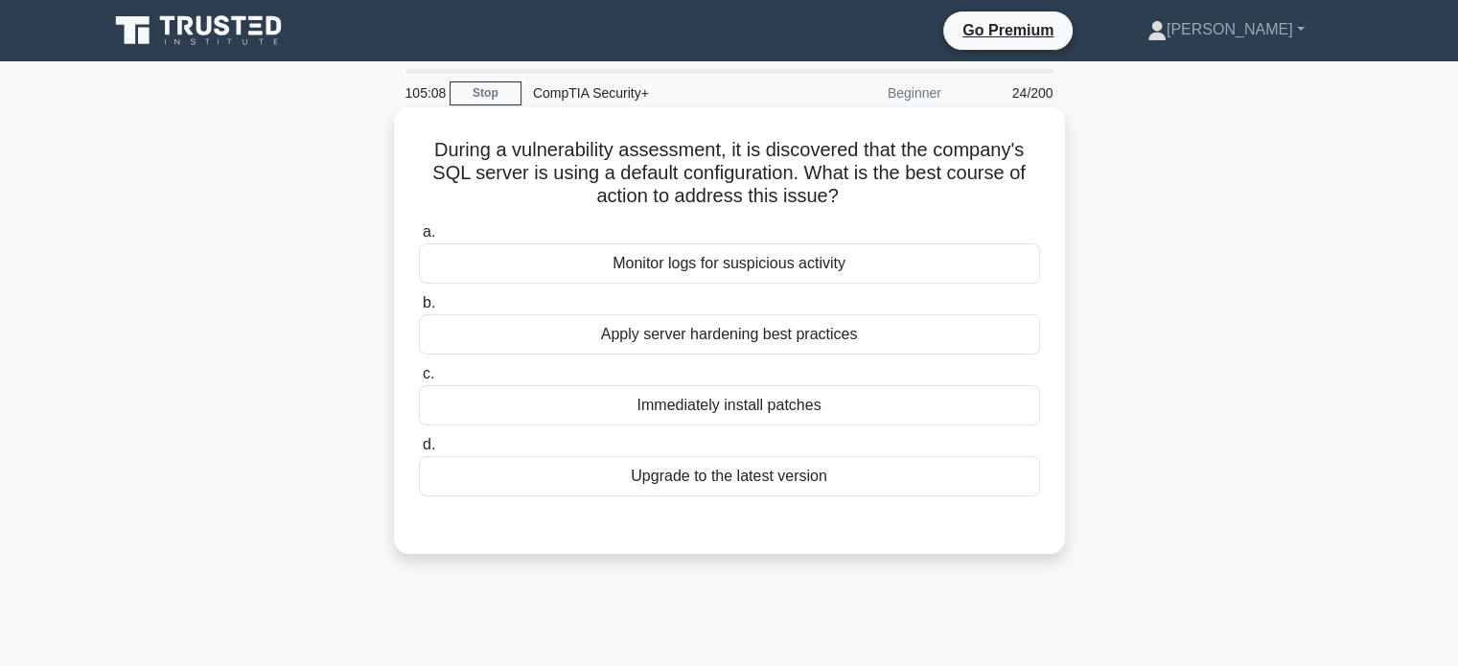
click at [890, 339] on div "Apply server hardening best practices" at bounding box center [729, 334] width 621 height 40
click at [419, 310] on input "b. Apply server hardening best practices" at bounding box center [419, 303] width 0 height 12
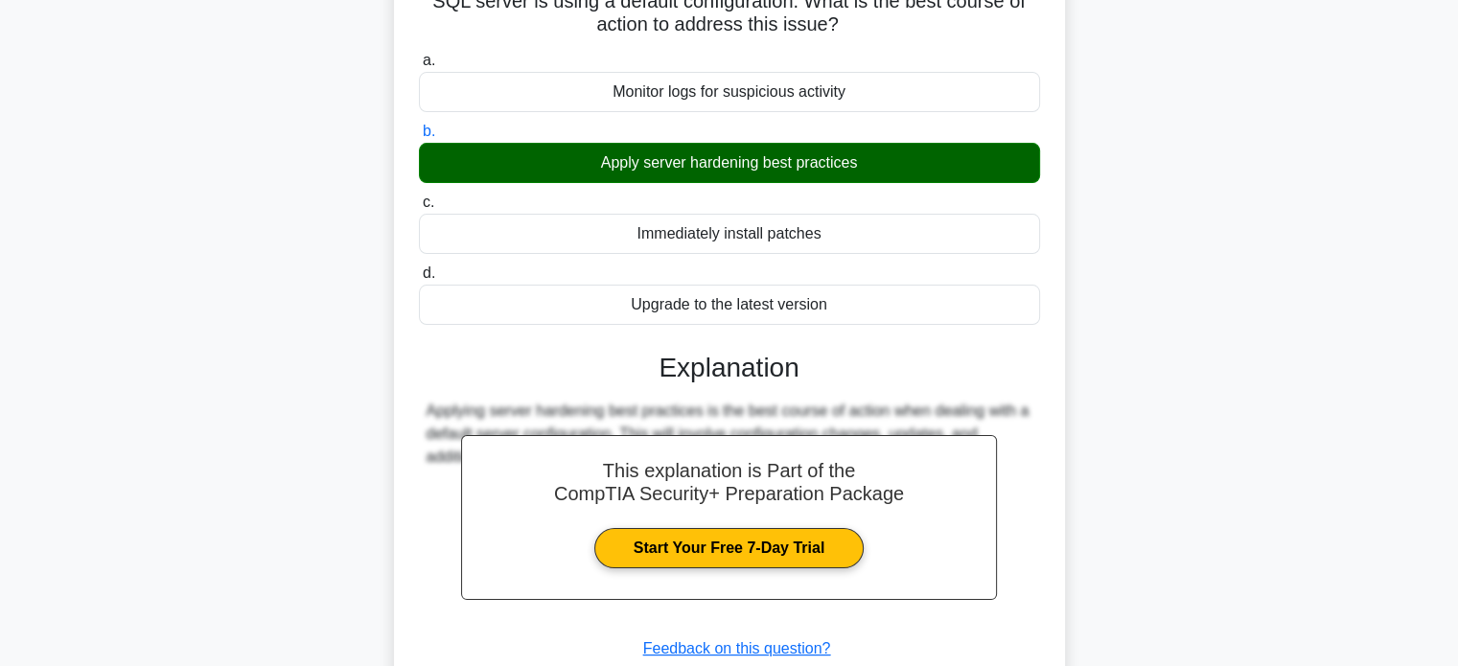
scroll to position [369, 0]
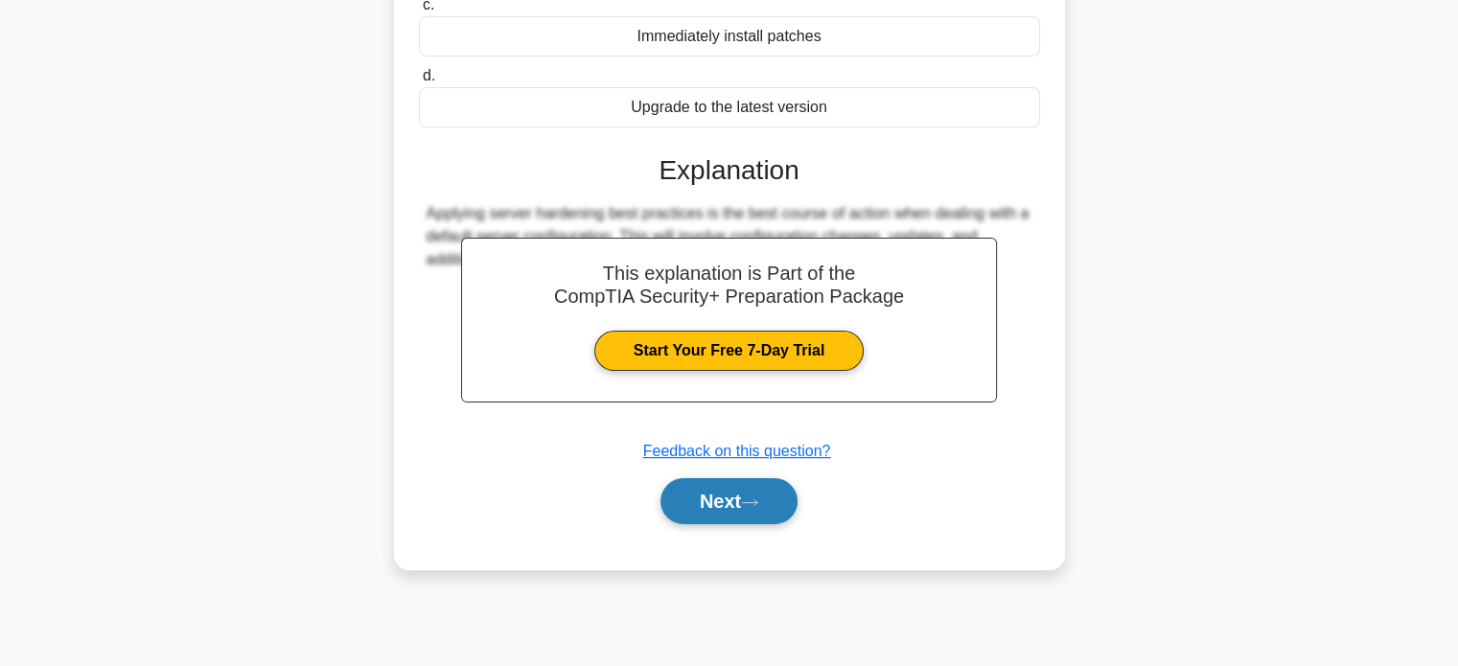
drag, startPoint x: 699, startPoint y: 501, endPoint x: 746, endPoint y: 491, distance: 48.0
click at [702, 501] on button "Next" at bounding box center [729, 501] width 137 height 46
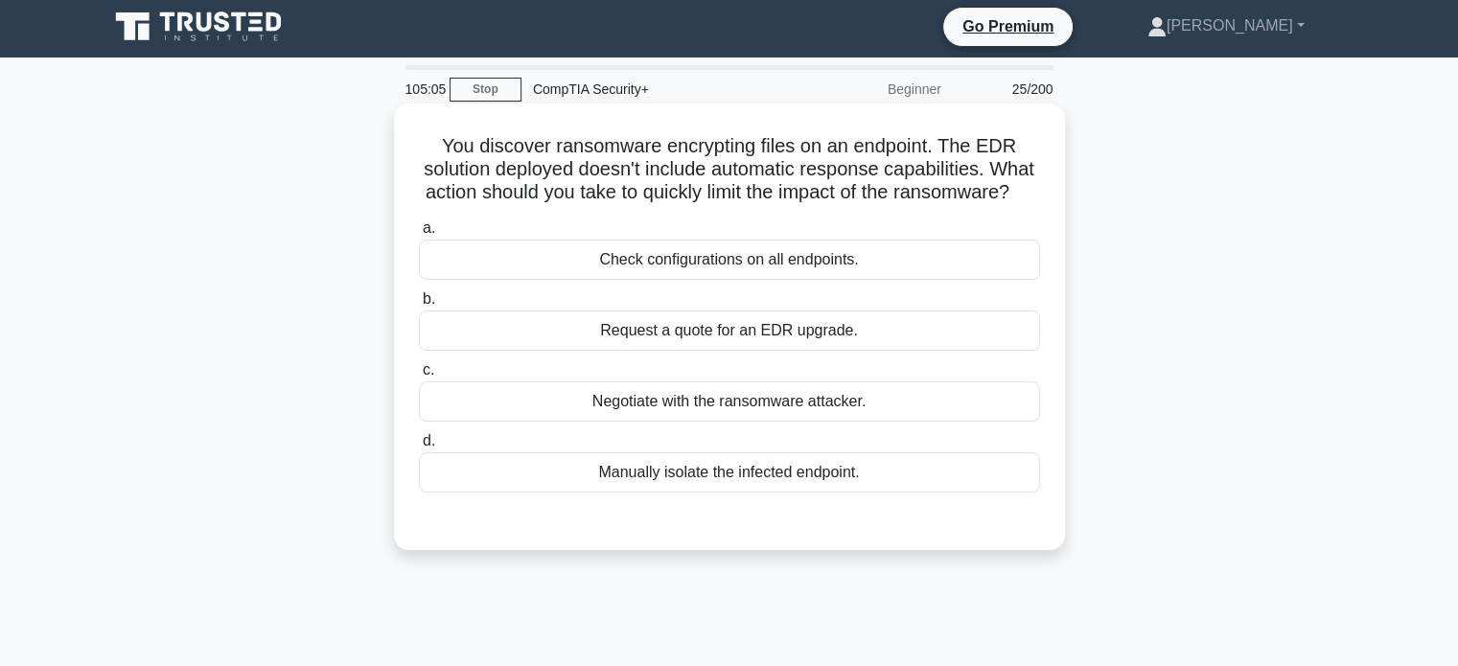
scroll to position [0, 0]
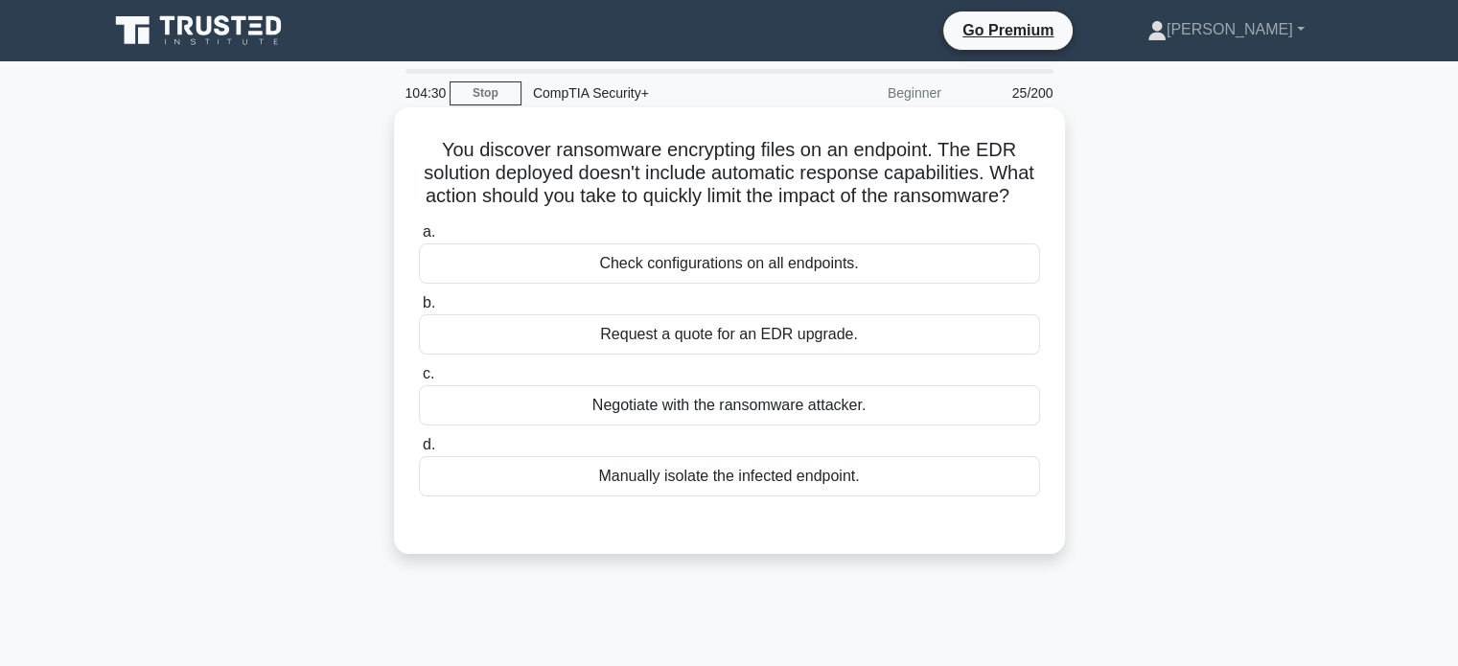
click at [881, 284] on div "Check configurations on all endpoints." at bounding box center [729, 264] width 621 height 40
click at [419, 239] on input "a. Check configurations on all endpoints." at bounding box center [419, 232] width 0 height 12
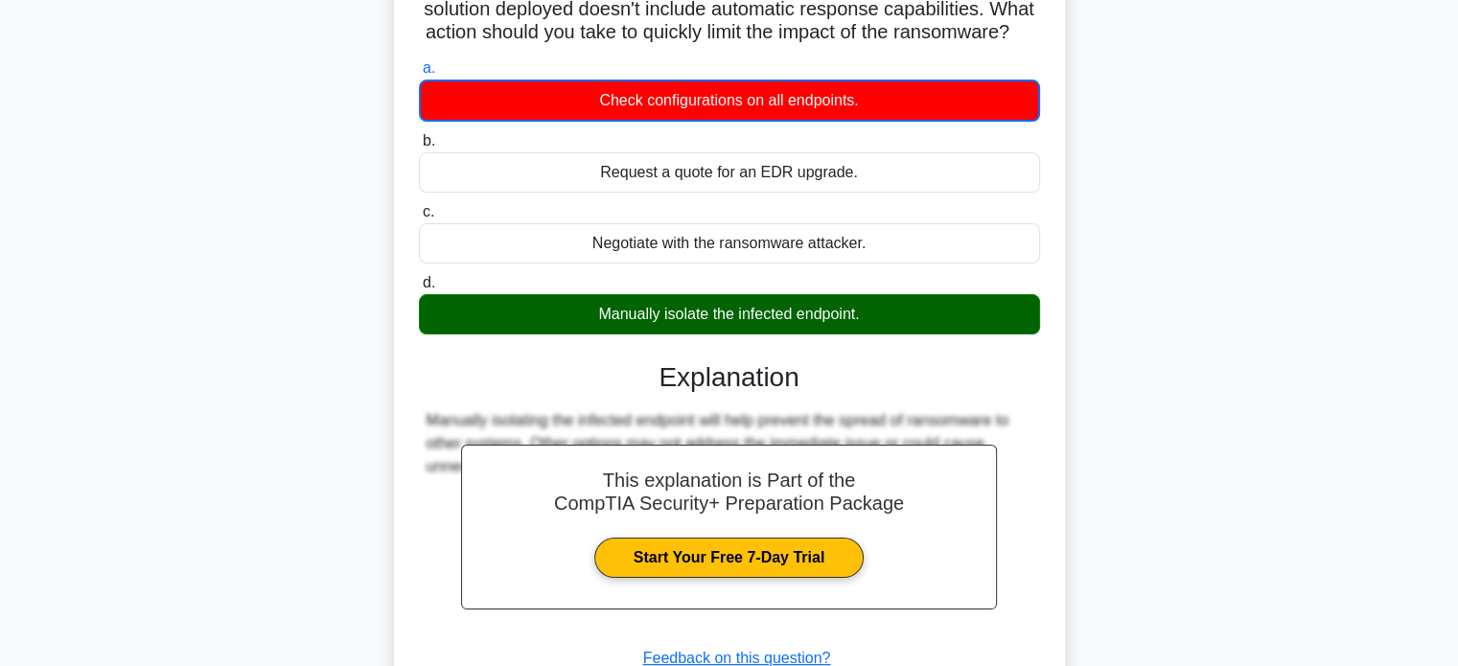
scroll to position [369, 0]
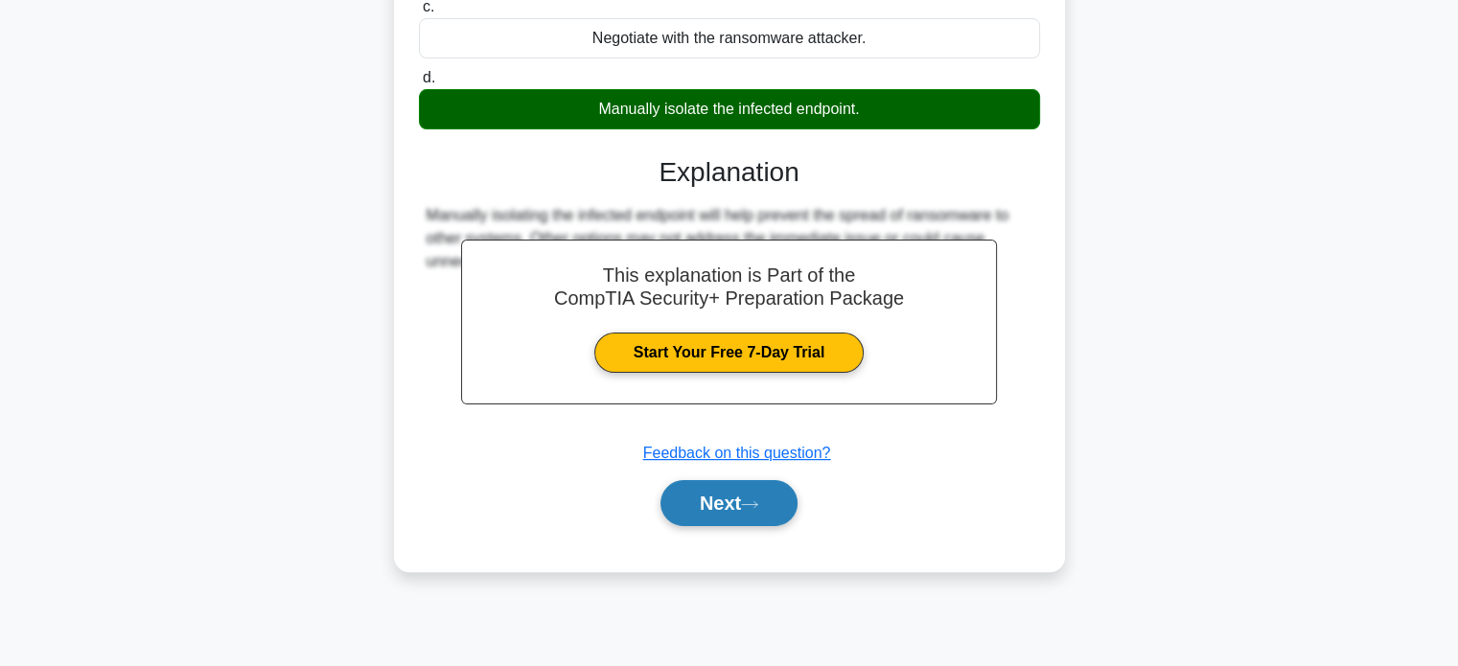
click at [736, 512] on button "Next" at bounding box center [729, 503] width 137 height 46
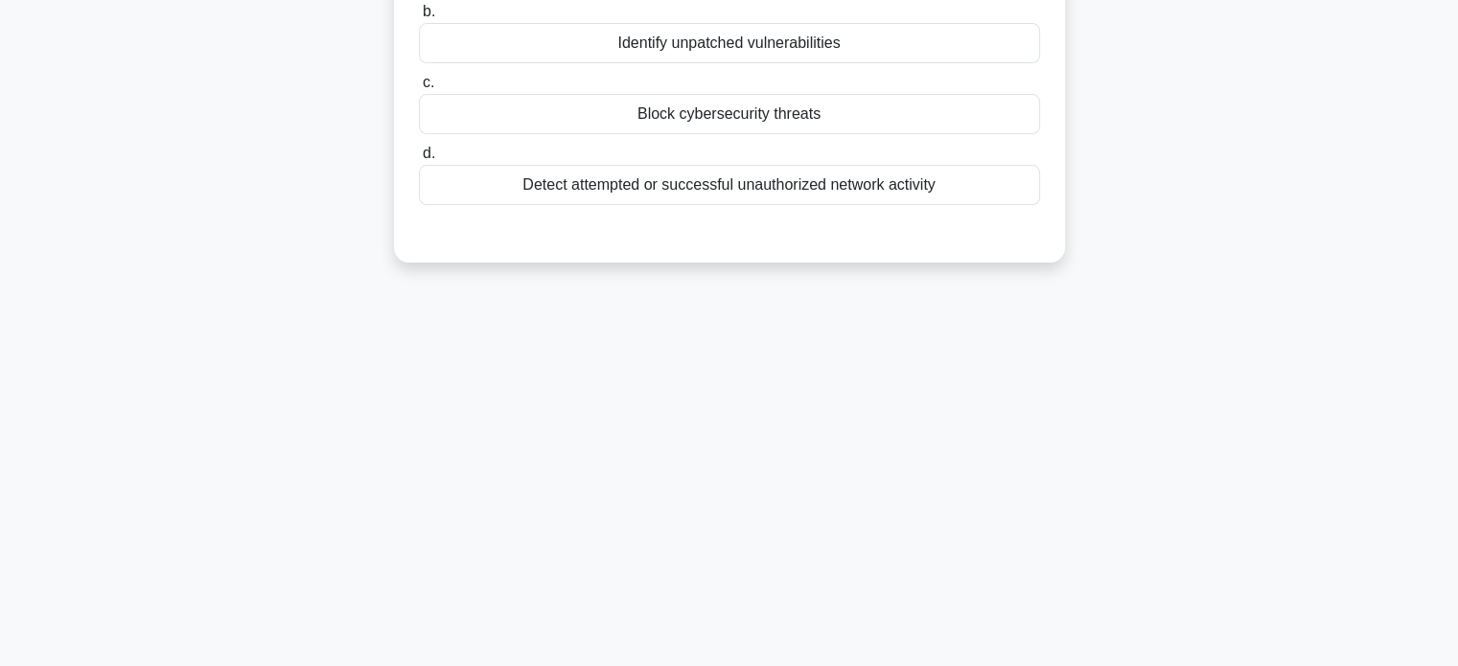
scroll to position [0, 0]
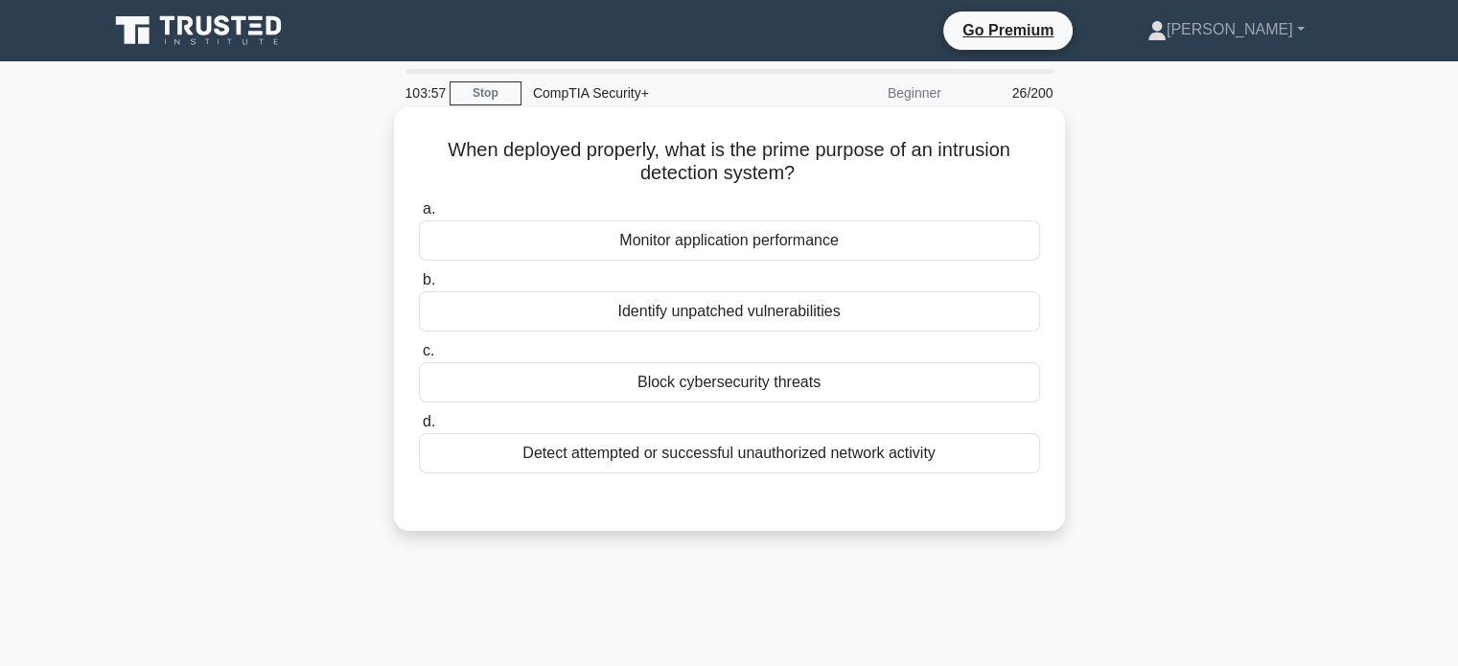
click at [904, 450] on div "Detect attempted or successful unauthorized network activity" at bounding box center [729, 453] width 621 height 40
click at [419, 429] on input "d. Detect attempted or successful unauthorized network activity" at bounding box center [419, 422] width 0 height 12
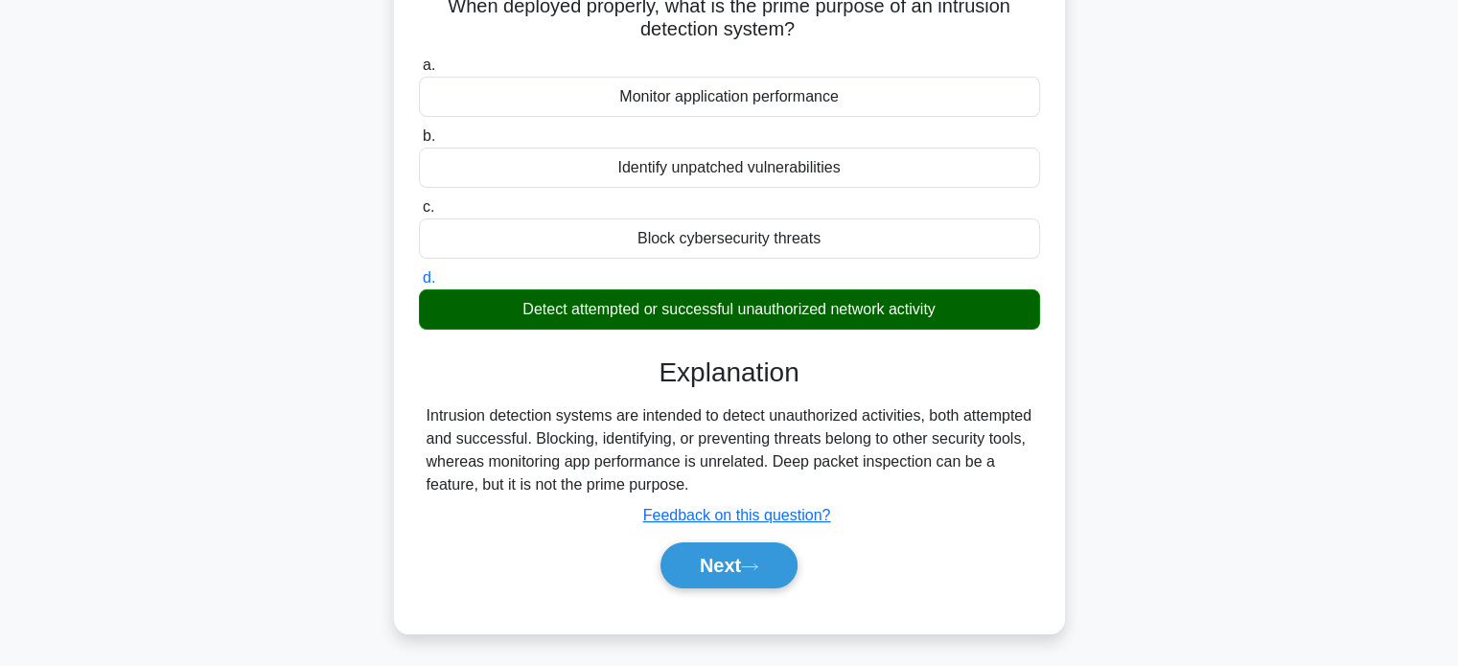
scroll to position [369, 0]
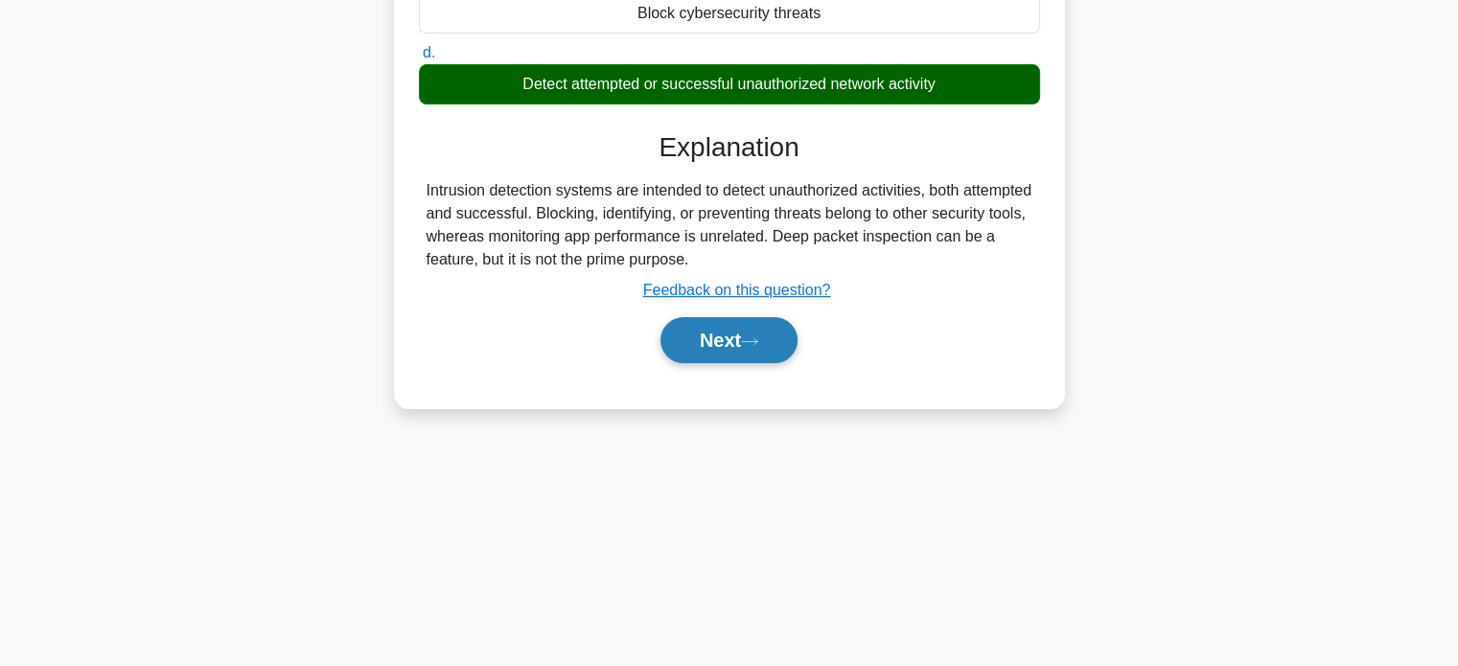
drag, startPoint x: 725, startPoint y: 367, endPoint x: 734, endPoint y: 357, distance: 13.6
click at [726, 366] on div "Next" at bounding box center [729, 340] width 621 height 61
click at [736, 356] on button "Next" at bounding box center [729, 340] width 137 height 46
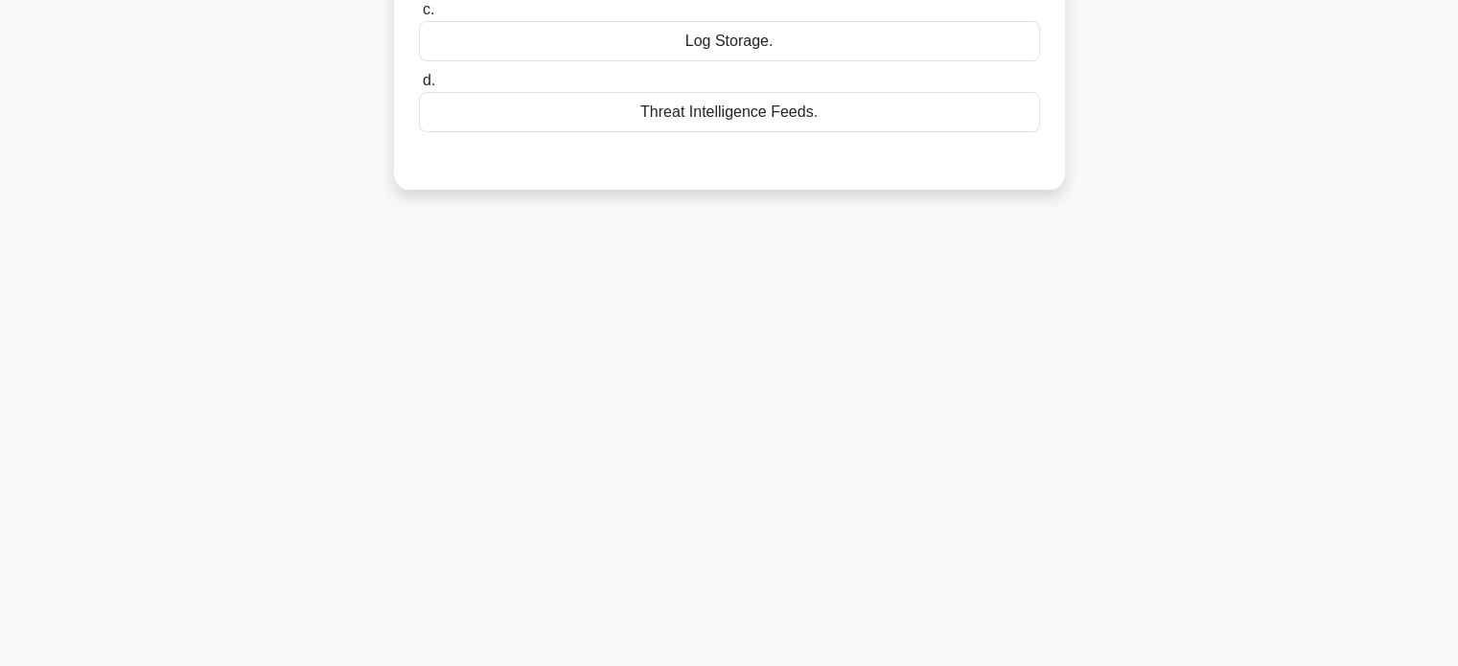
scroll to position [82, 0]
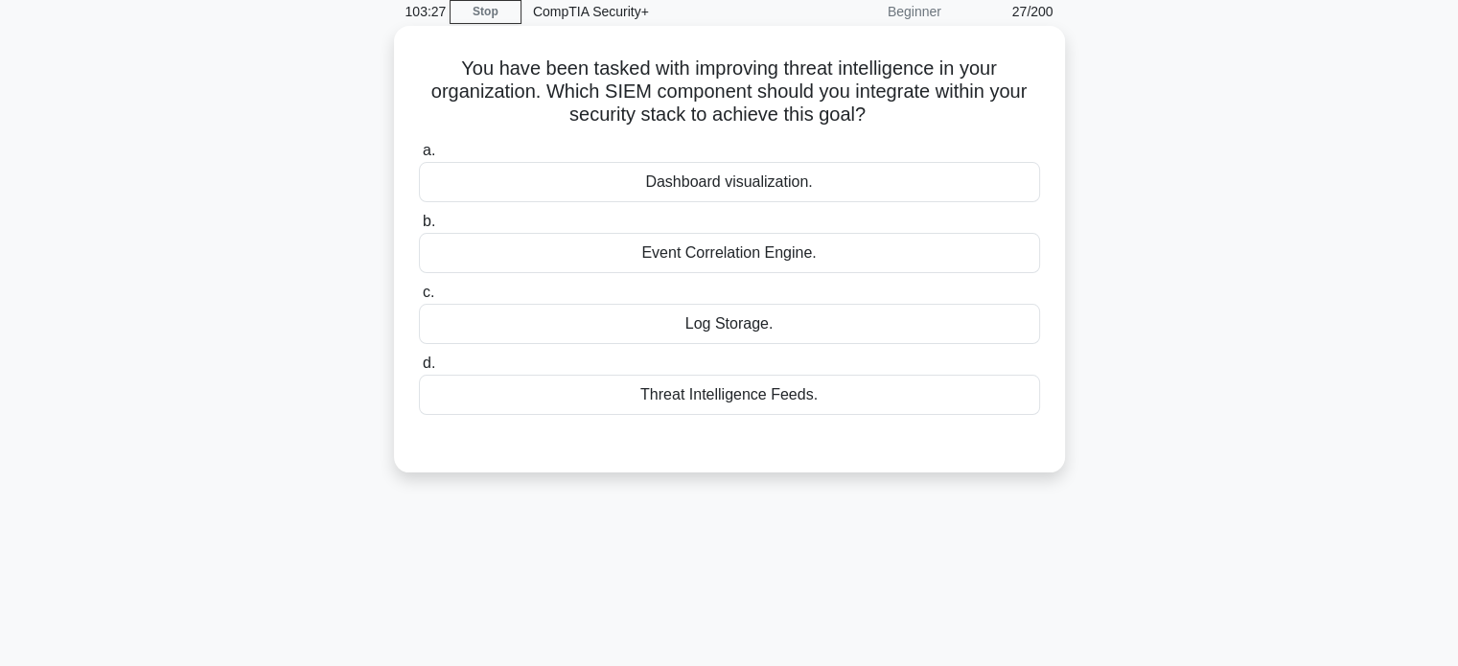
click at [888, 190] on div "Dashboard visualization." at bounding box center [729, 182] width 621 height 40
click at [419, 157] on input "a. Dashboard visualization." at bounding box center [419, 151] width 0 height 12
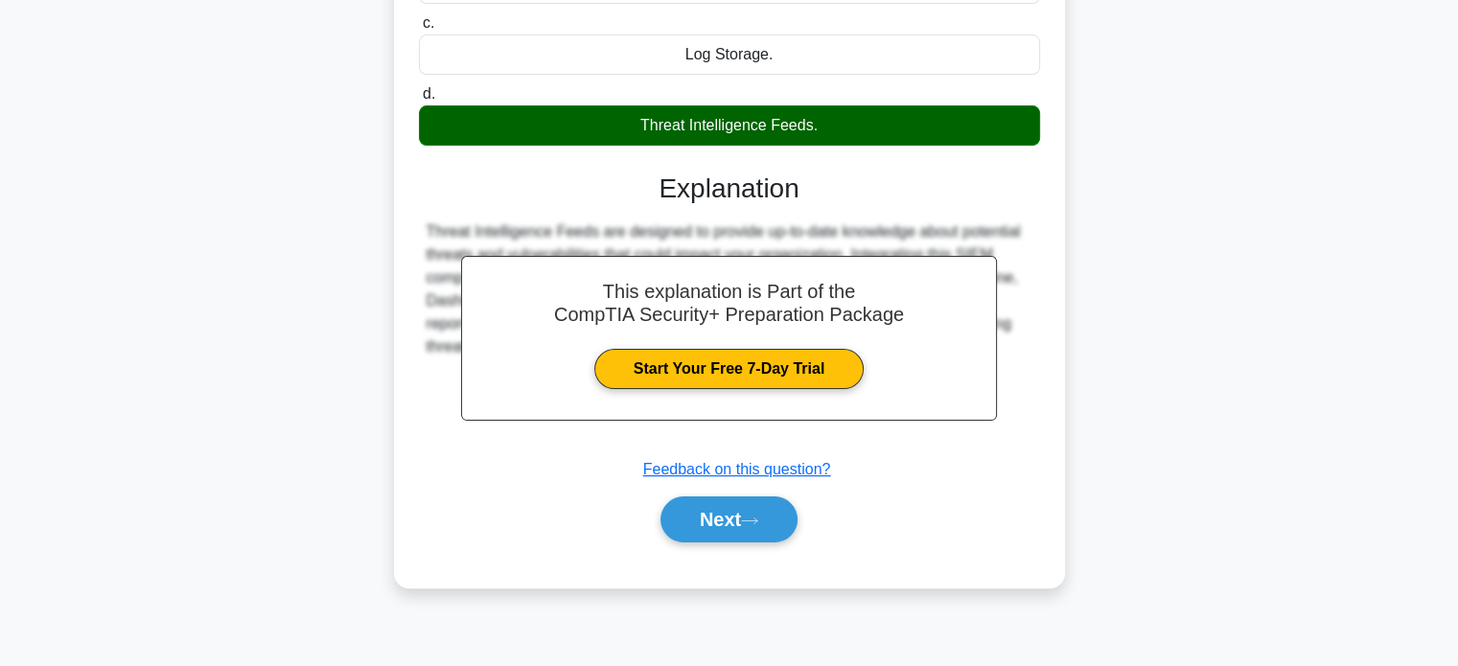
scroll to position [369, 0]
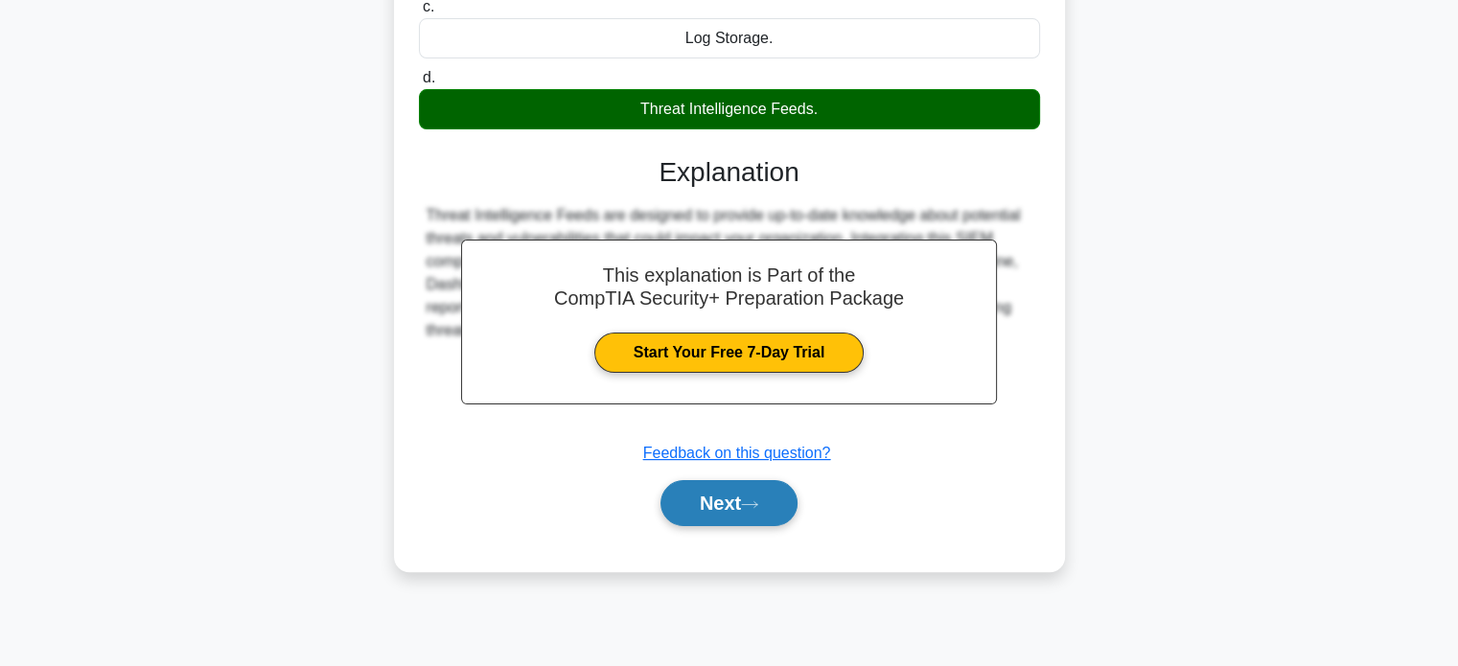
click at [718, 499] on button "Next" at bounding box center [729, 503] width 137 height 46
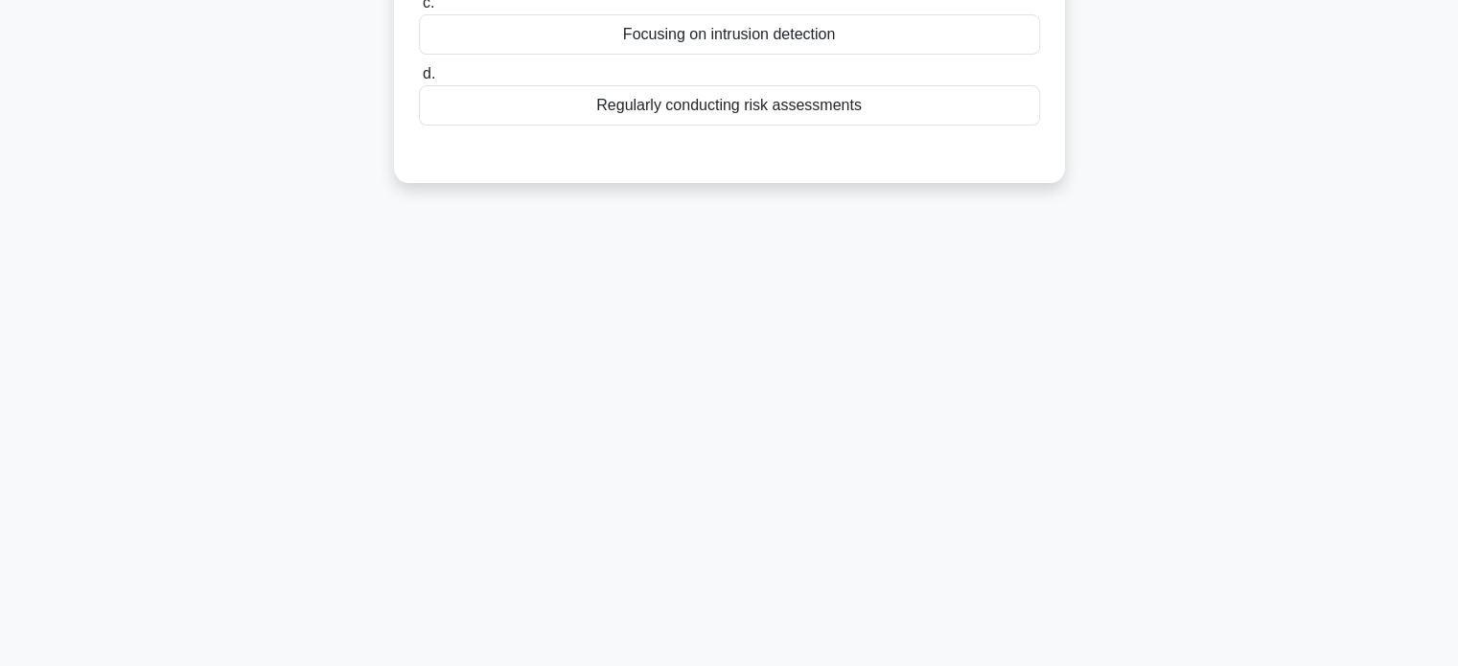
scroll to position [0, 0]
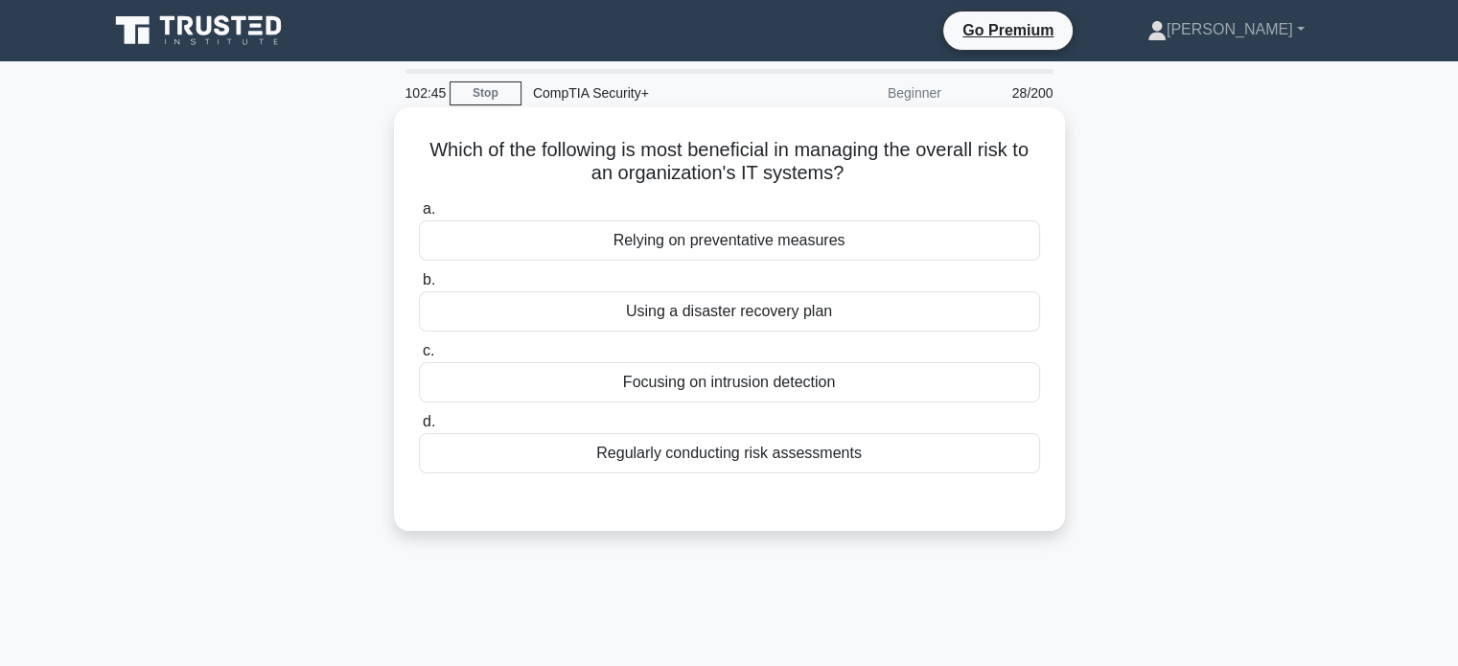
click at [871, 446] on div "Regularly conducting risk assessments" at bounding box center [729, 453] width 621 height 40
click at [419, 429] on input "d. Regularly conducting risk assessments" at bounding box center [419, 422] width 0 height 12
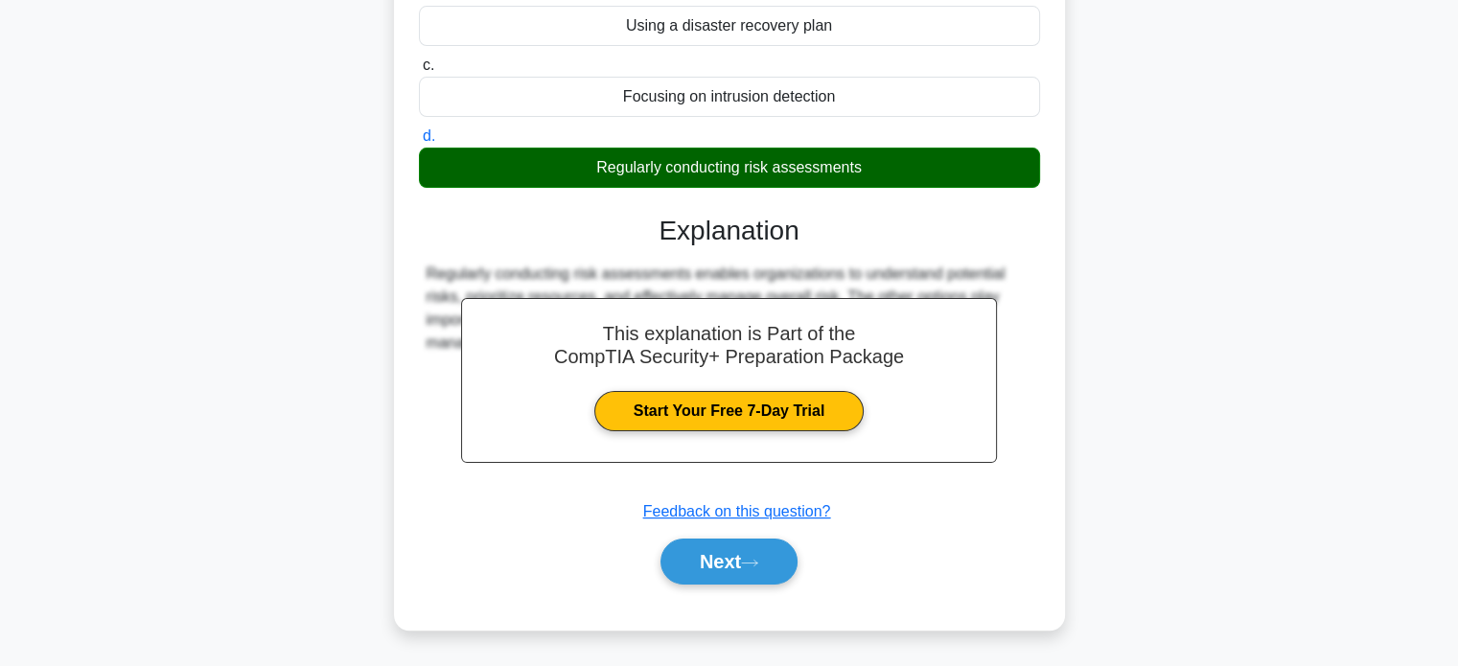
scroll to position [288, 0]
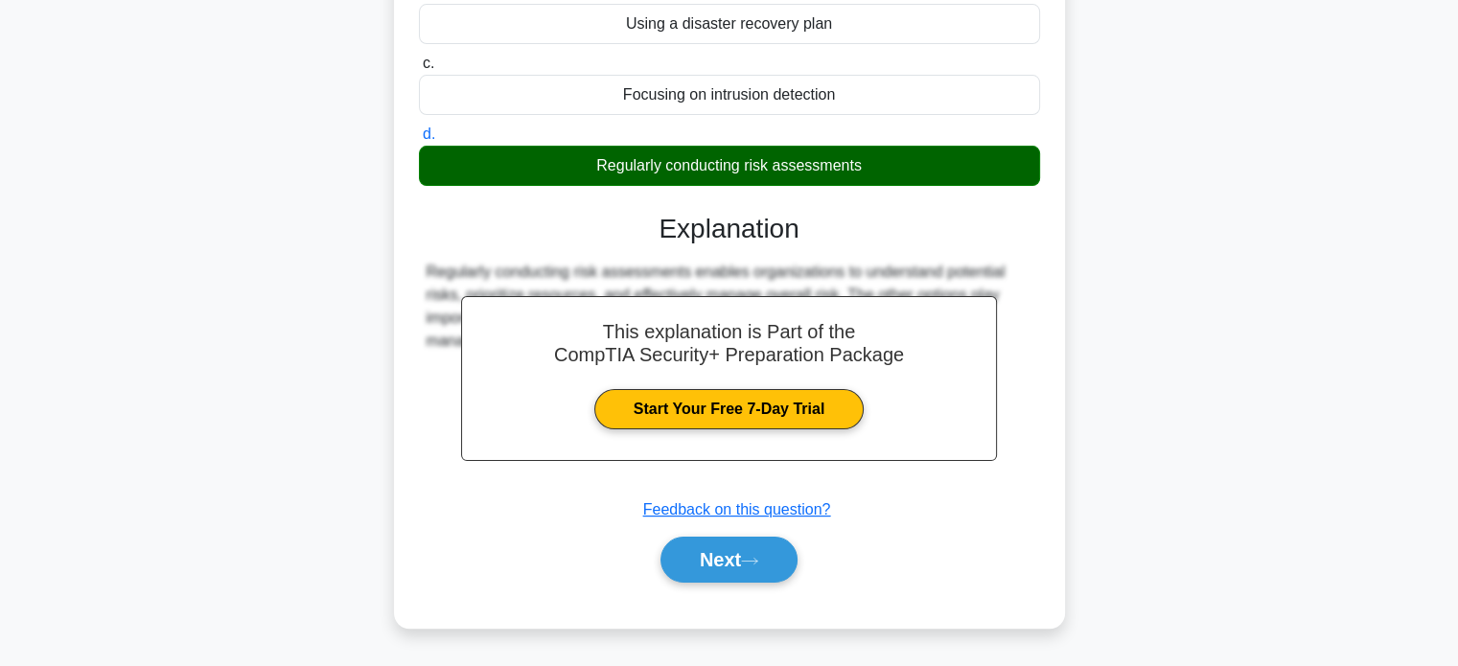
drag, startPoint x: 763, startPoint y: 541, endPoint x: 776, endPoint y: 535, distance: 13.7
click at [763, 542] on button "Next" at bounding box center [729, 560] width 137 height 46
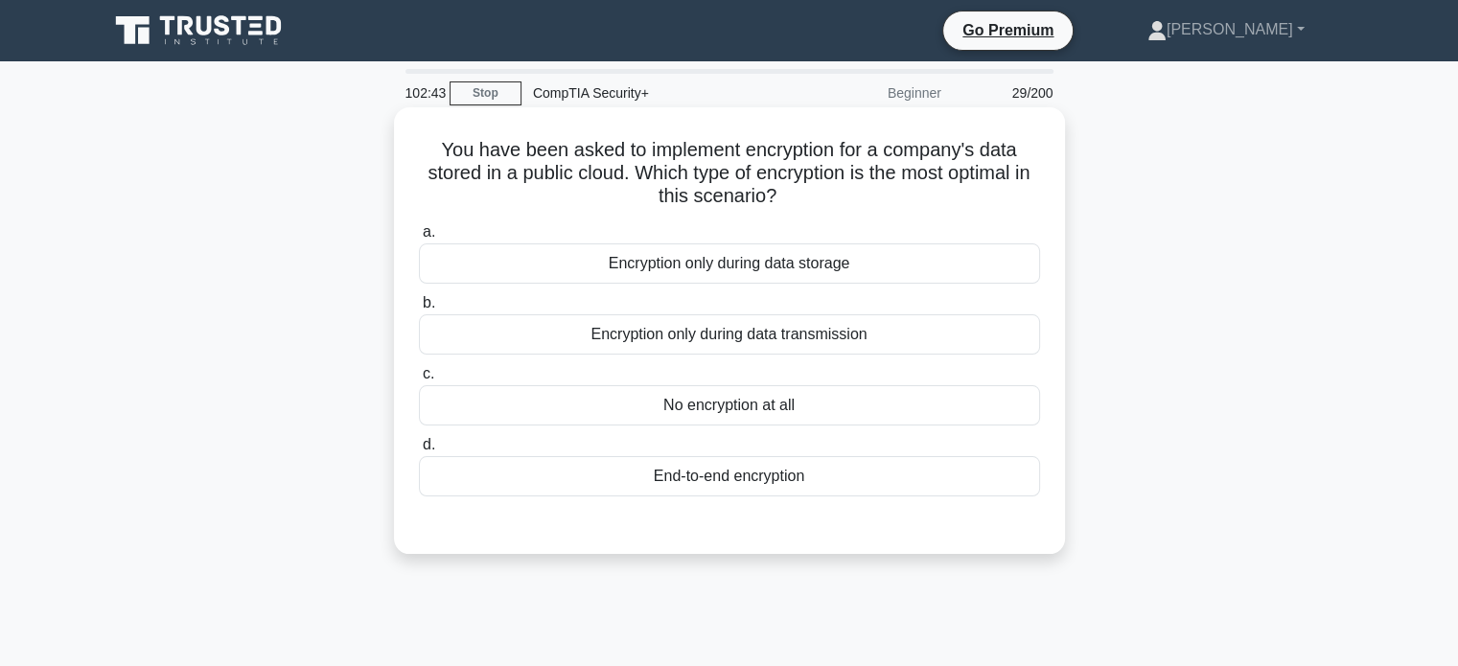
scroll to position [0, 0]
click at [825, 481] on div "End-to-end encryption" at bounding box center [729, 476] width 621 height 40
click at [419, 452] on input "d. End-to-end encryption" at bounding box center [419, 445] width 0 height 12
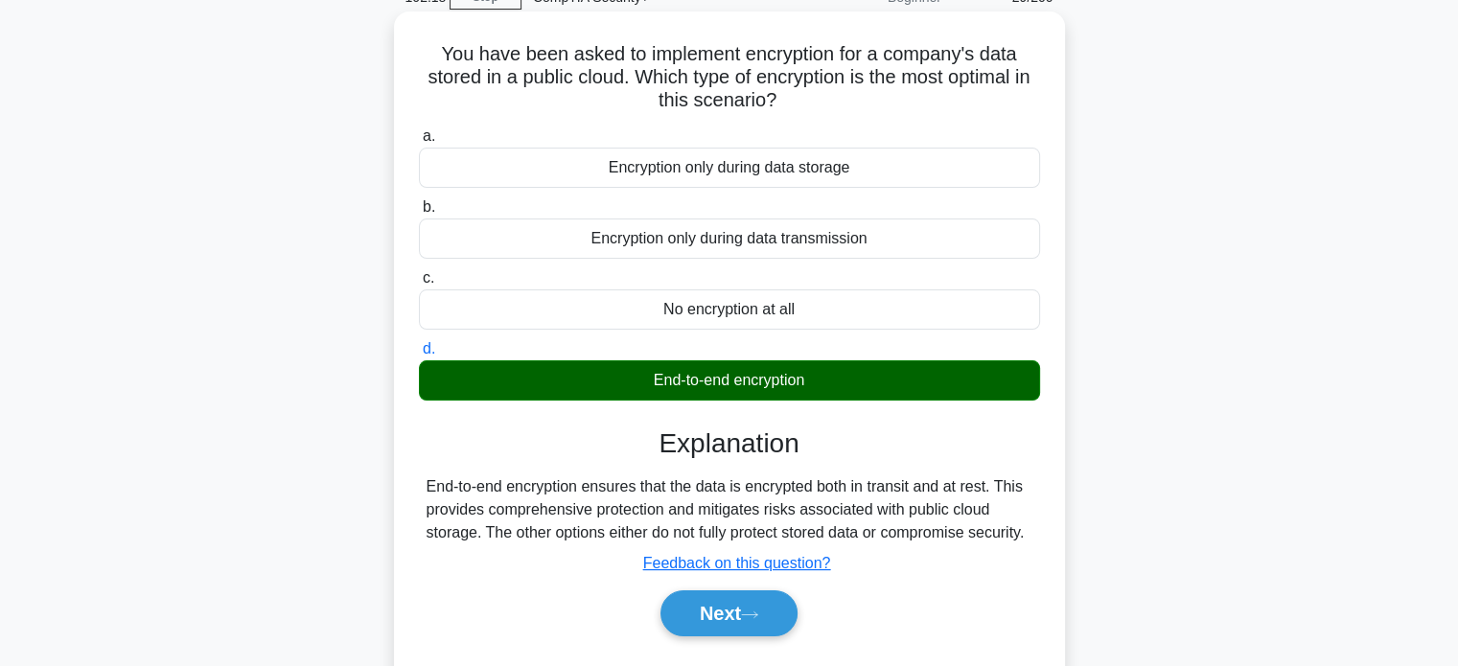
scroll to position [369, 0]
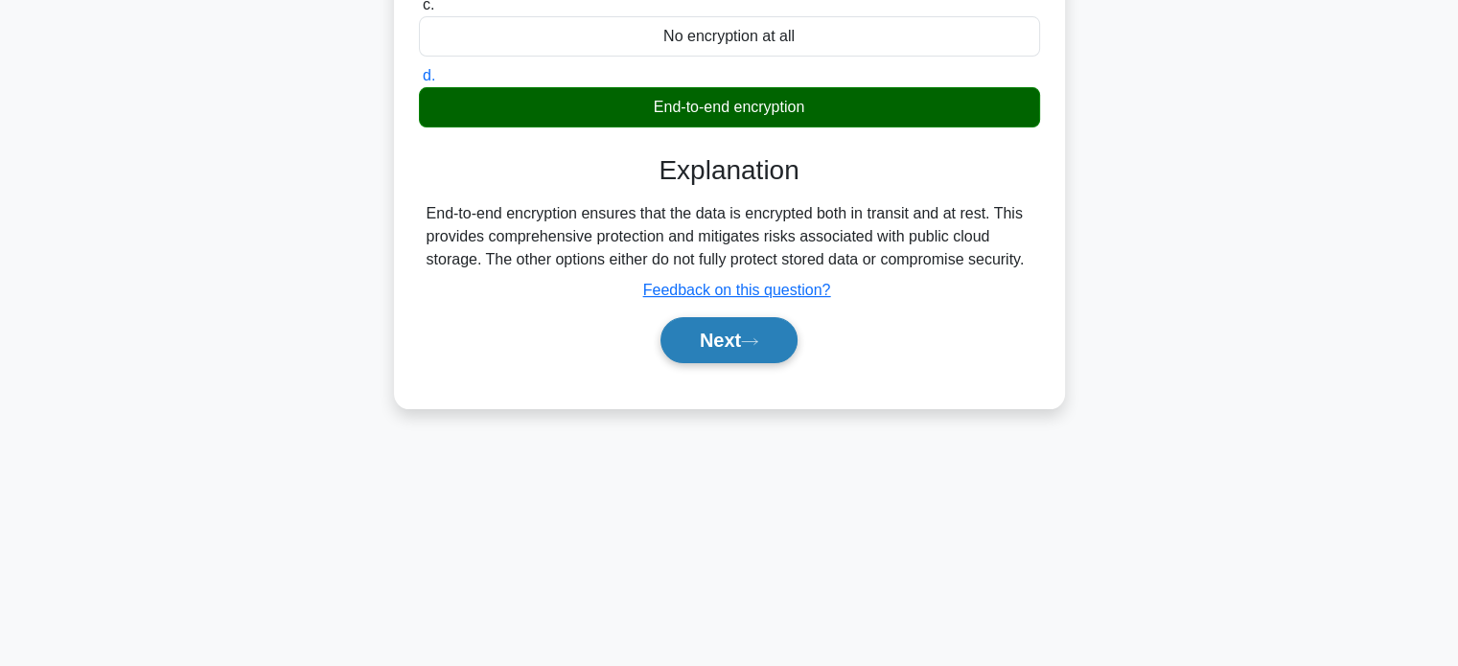
click at [777, 351] on button "Next" at bounding box center [729, 340] width 137 height 46
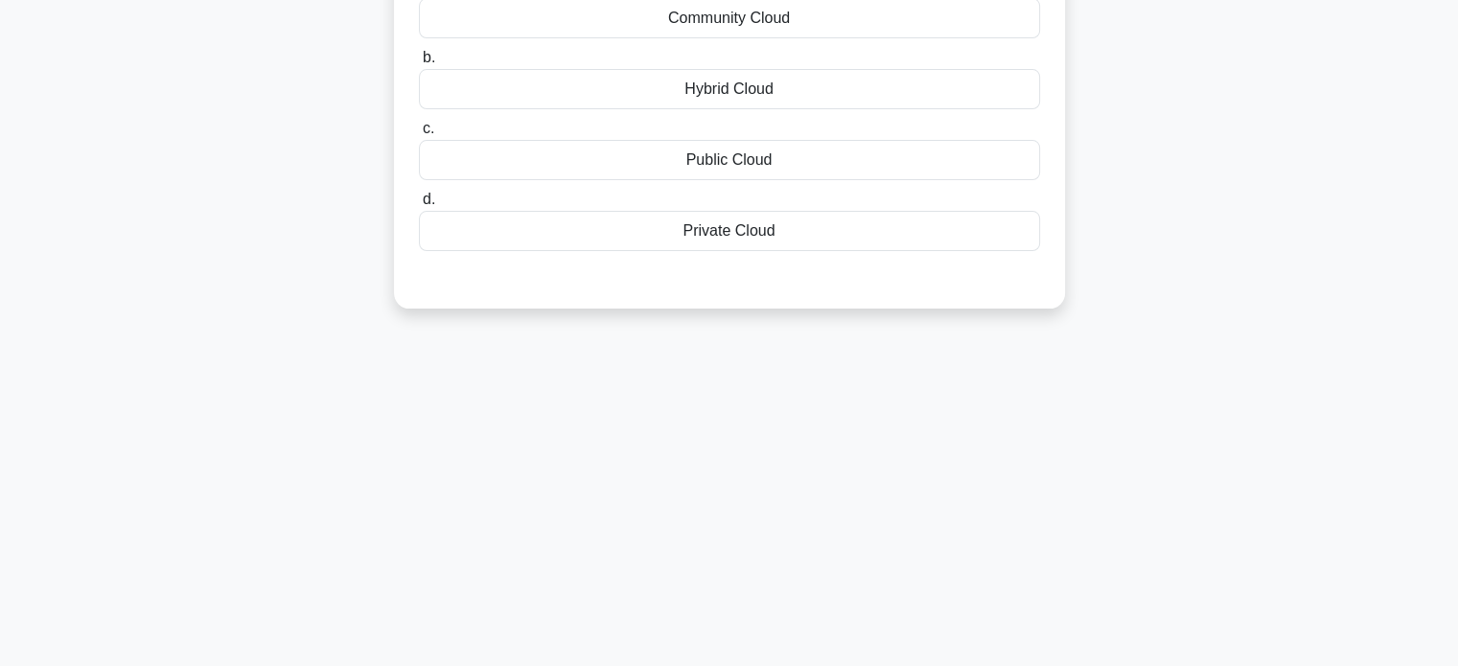
scroll to position [82, 0]
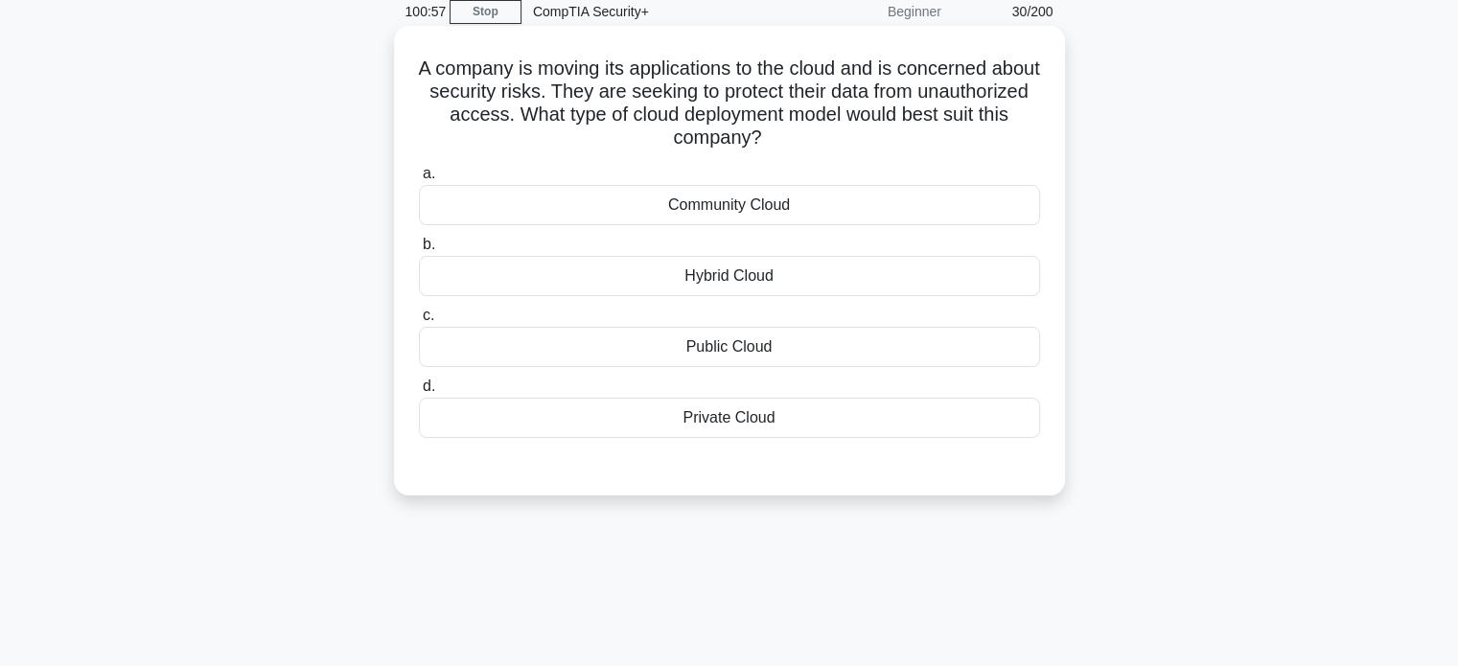
click at [771, 415] on div "Private Cloud" at bounding box center [729, 418] width 621 height 40
click at [419, 393] on input "d. Private Cloud" at bounding box center [419, 387] width 0 height 12
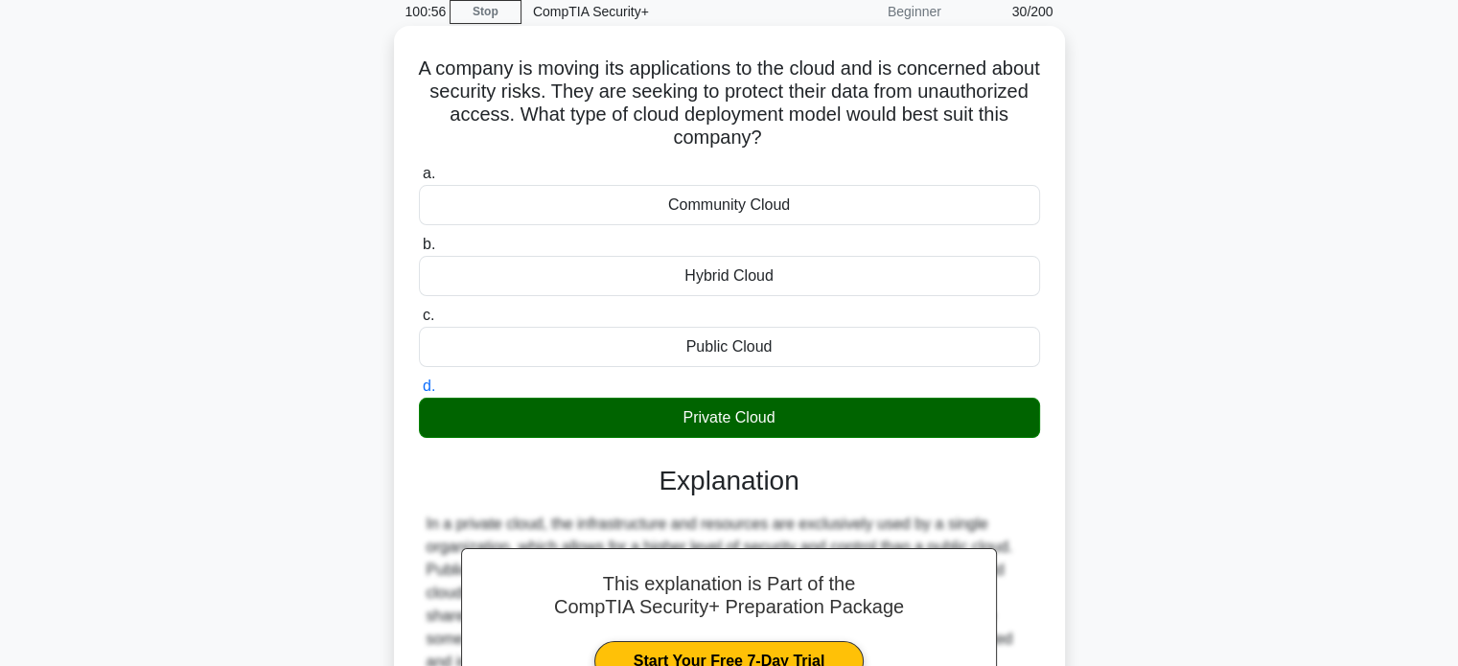
scroll to position [369, 0]
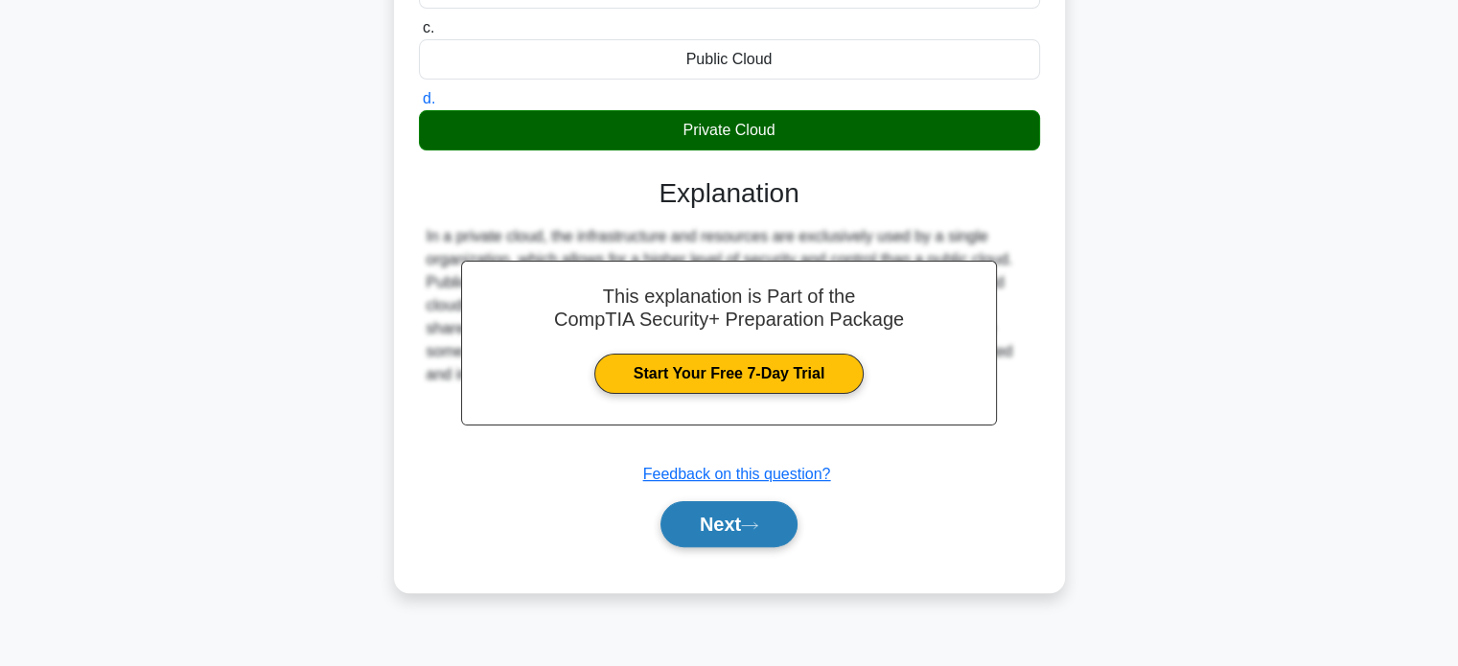
click at [724, 544] on button "Next" at bounding box center [729, 524] width 137 height 46
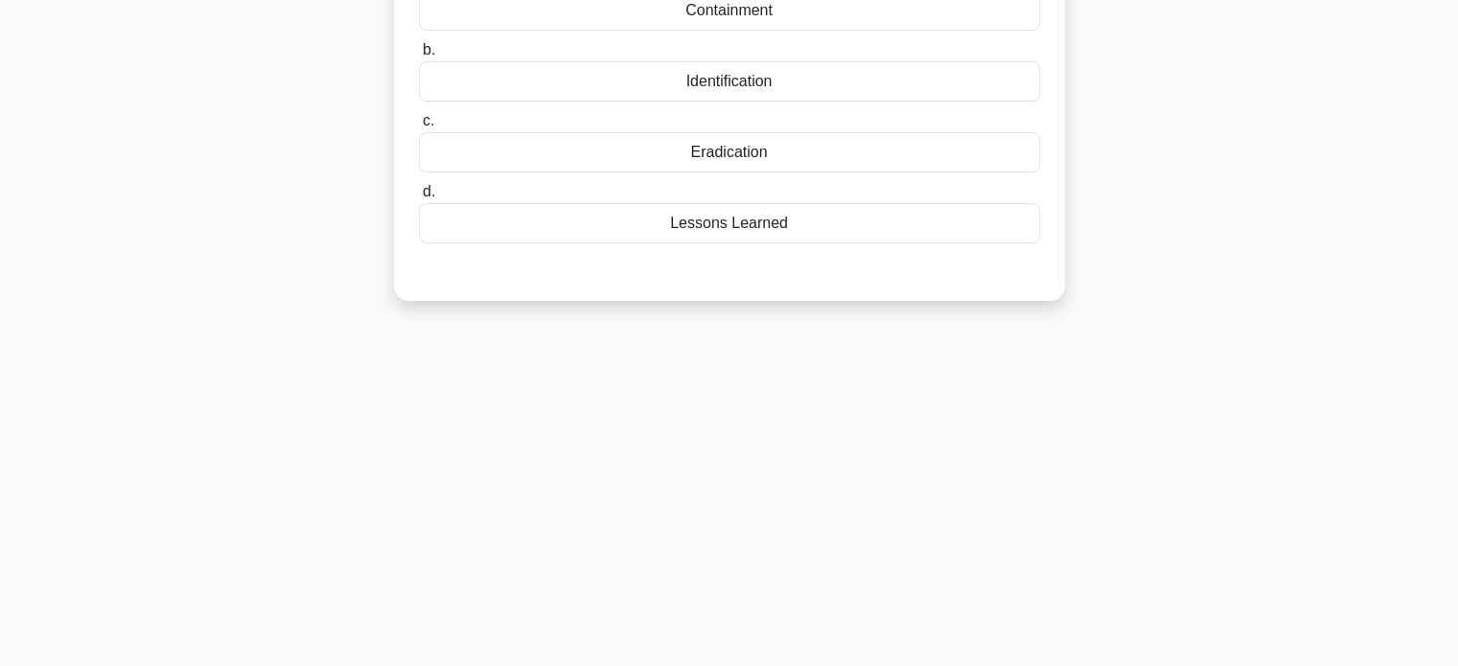
scroll to position [82, 0]
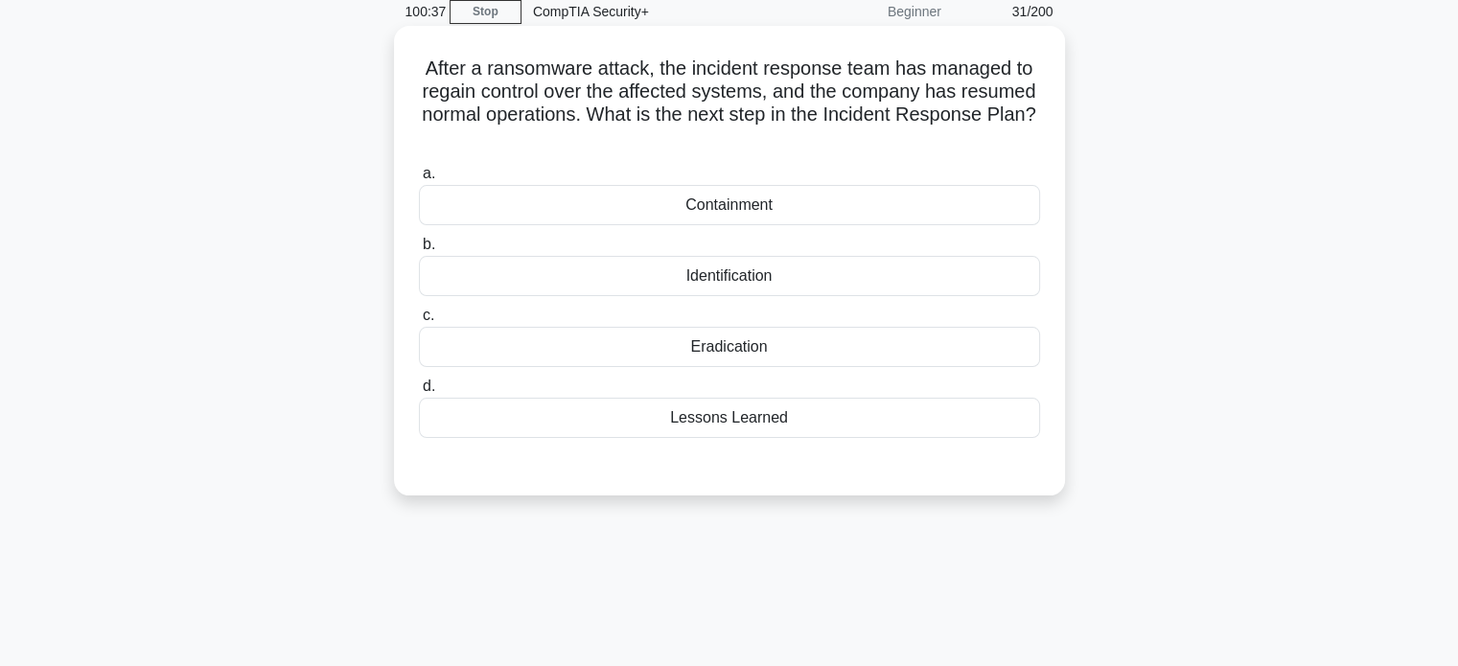
click at [782, 425] on div "Lessons Learned" at bounding box center [729, 418] width 621 height 40
click at [419, 393] on input "d. Lessons Learned" at bounding box center [419, 387] width 0 height 12
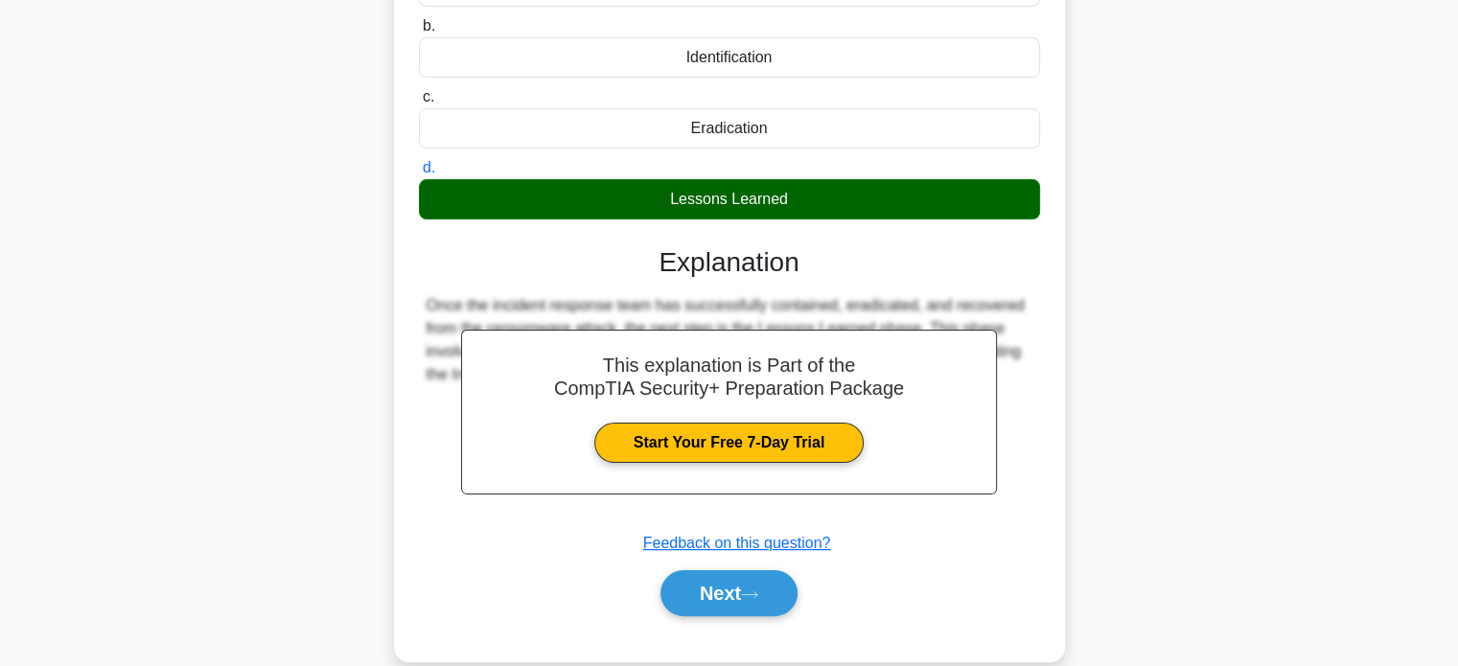
scroll to position [369, 0]
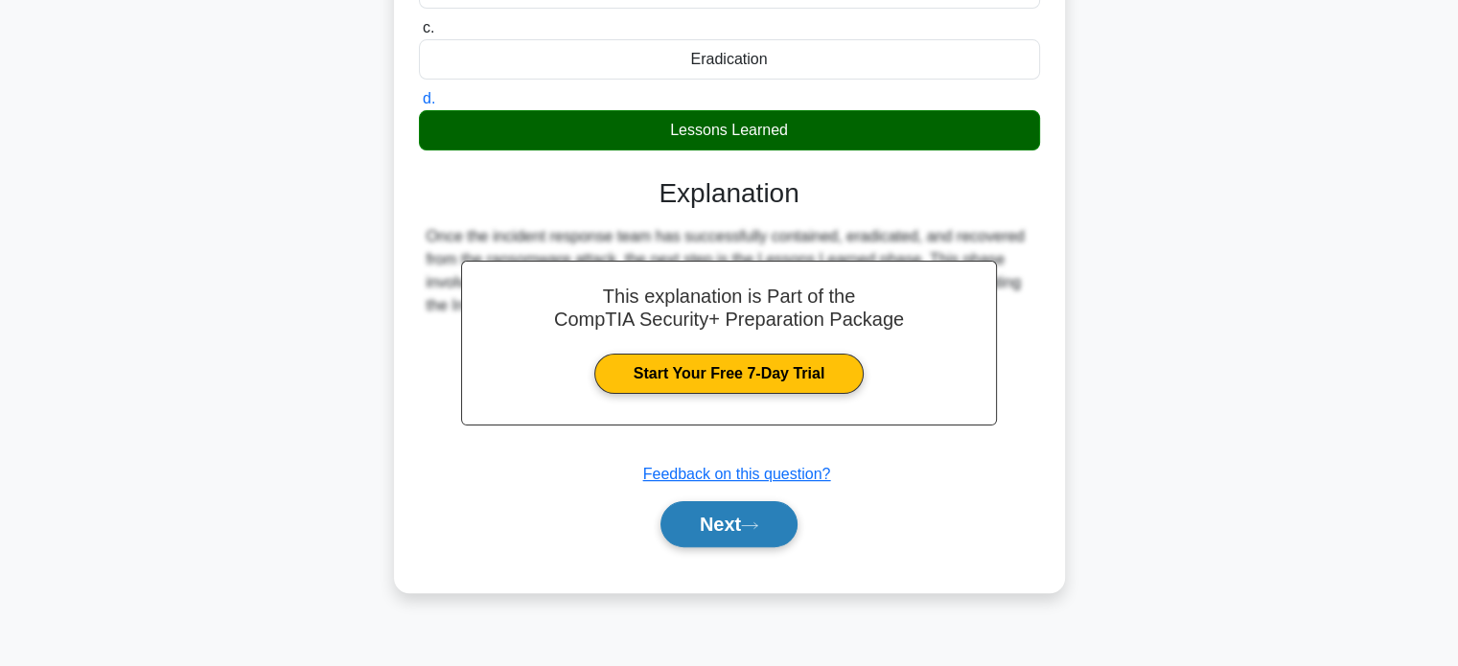
click at [735, 536] on button "Next" at bounding box center [729, 524] width 137 height 46
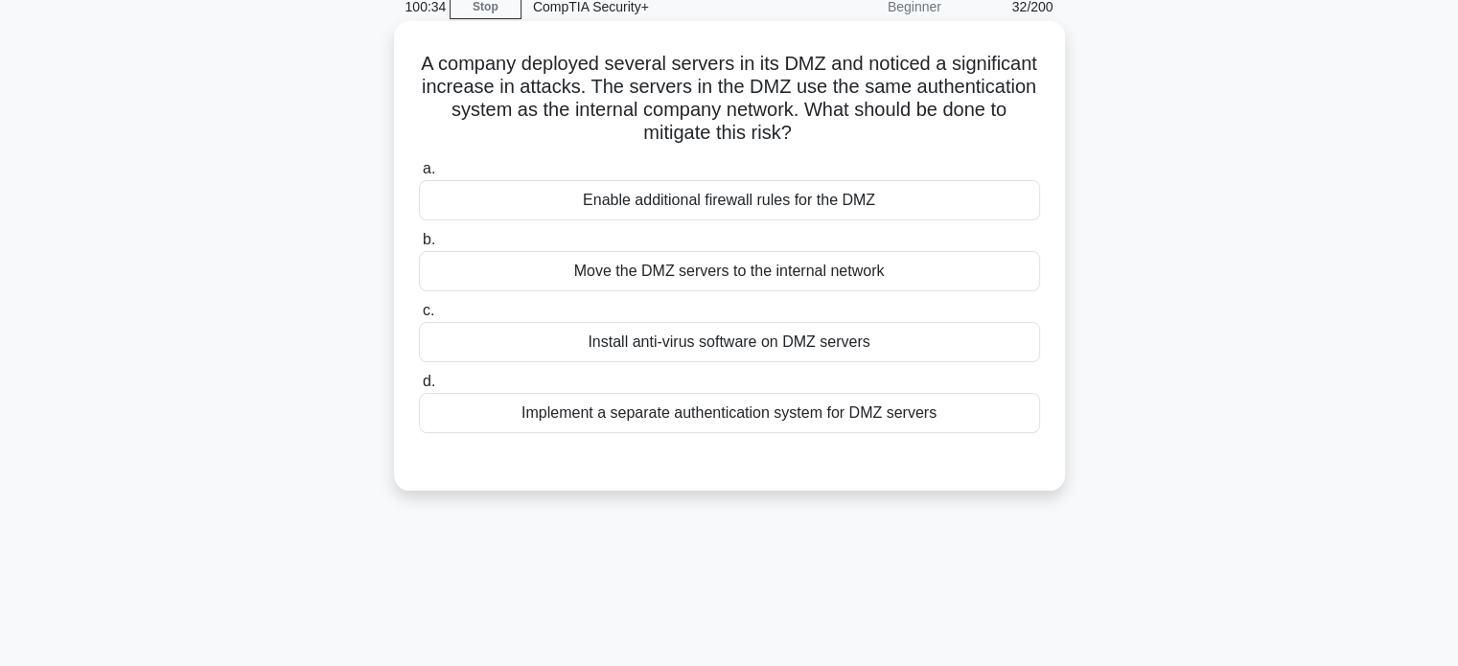
scroll to position [82, 0]
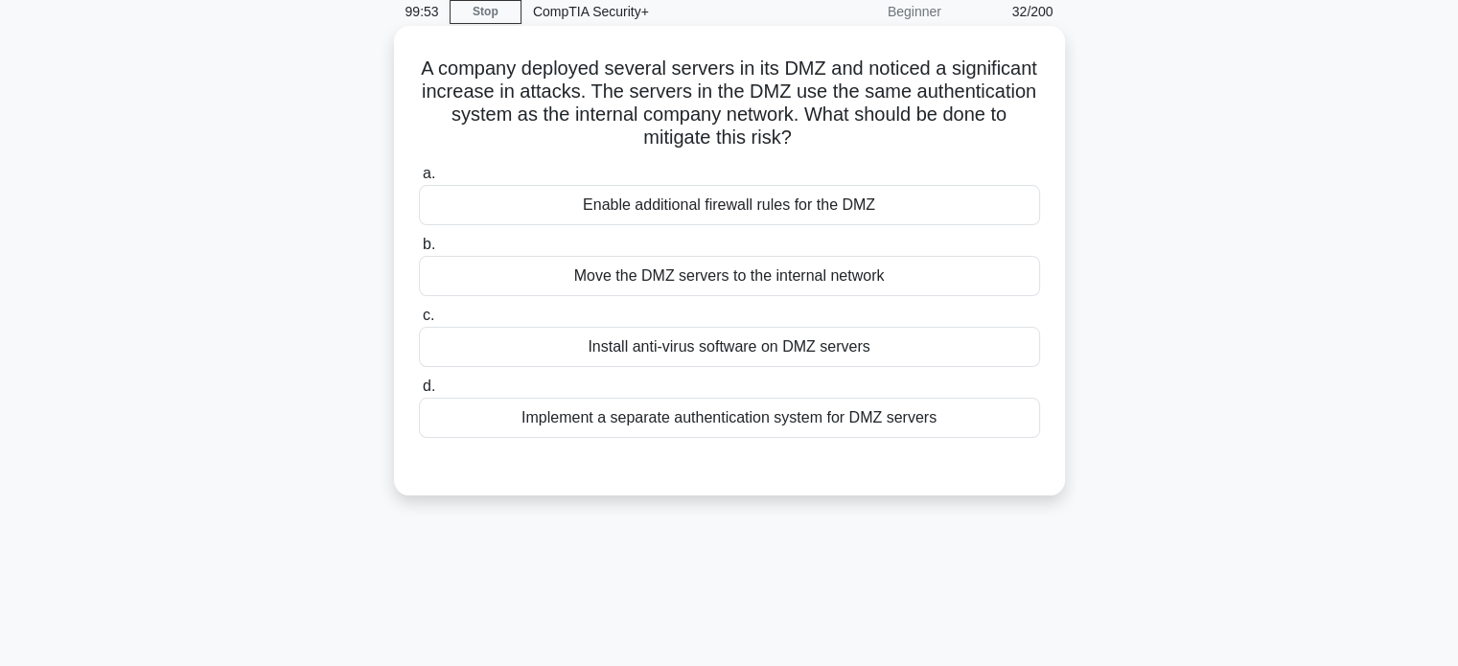
click at [875, 432] on div "Implement a separate authentication system for DMZ servers" at bounding box center [729, 418] width 621 height 40
click at [419, 393] on input "d. Implement a separate authentication system for DMZ servers" at bounding box center [419, 387] width 0 height 12
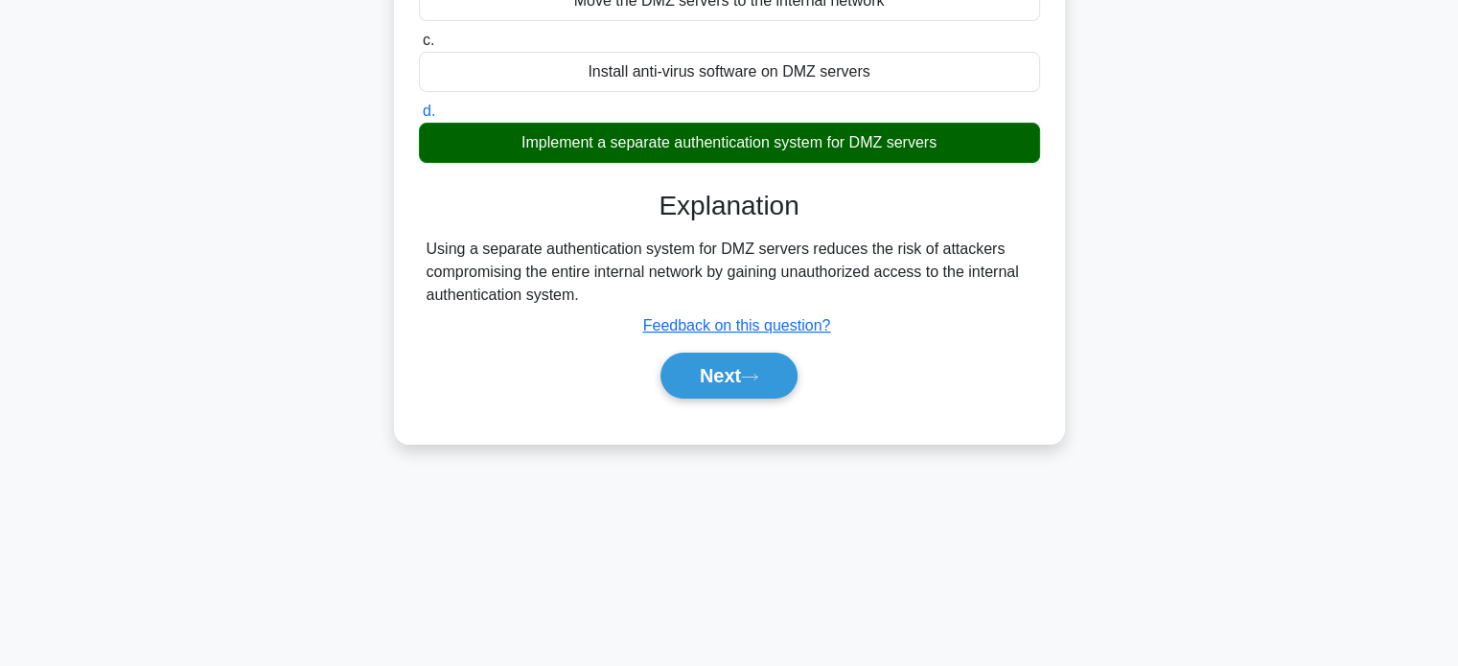
scroll to position [369, 0]
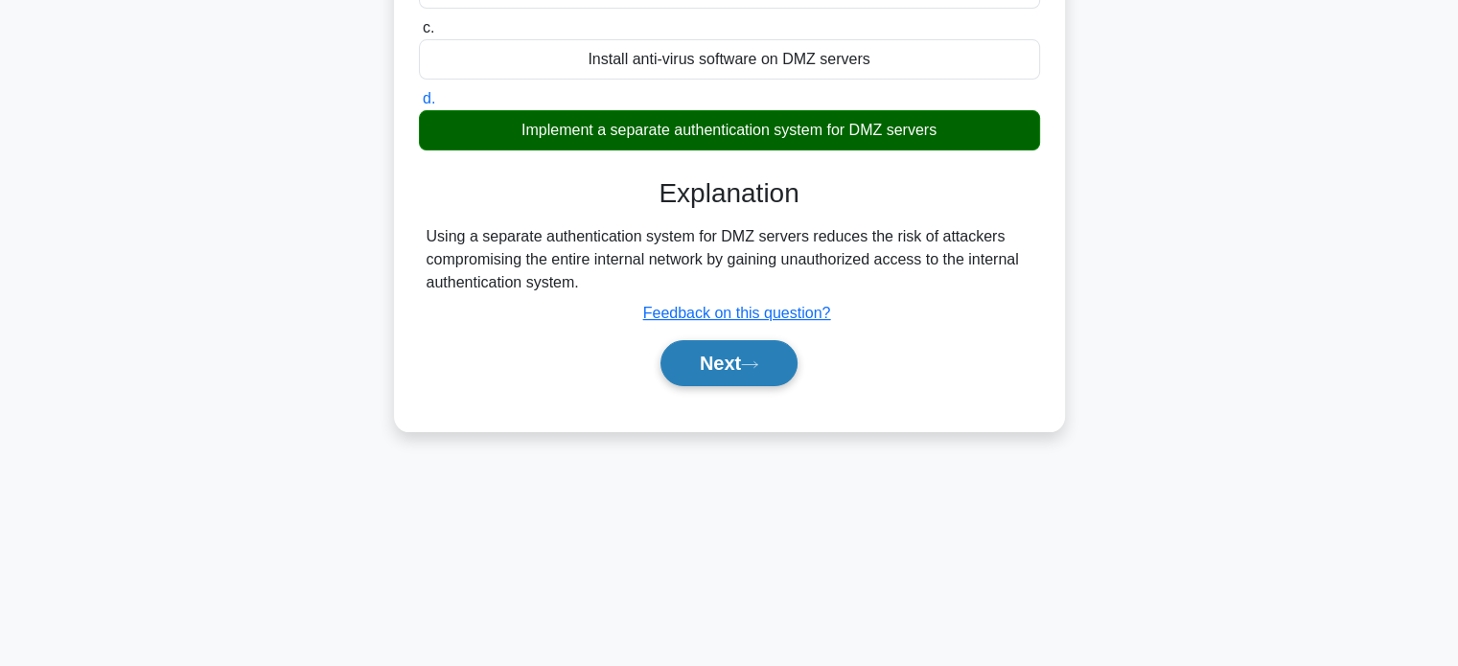
click at [734, 372] on button "Next" at bounding box center [729, 363] width 137 height 46
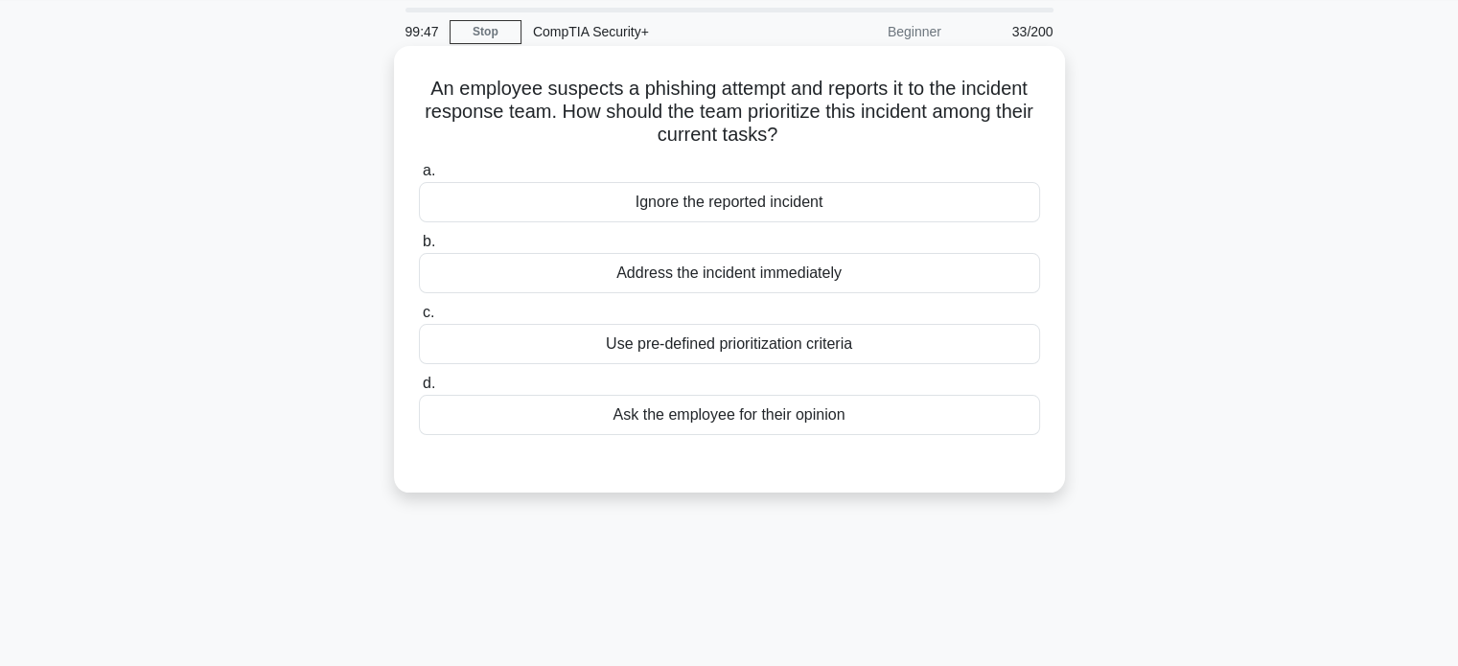
scroll to position [96, 0]
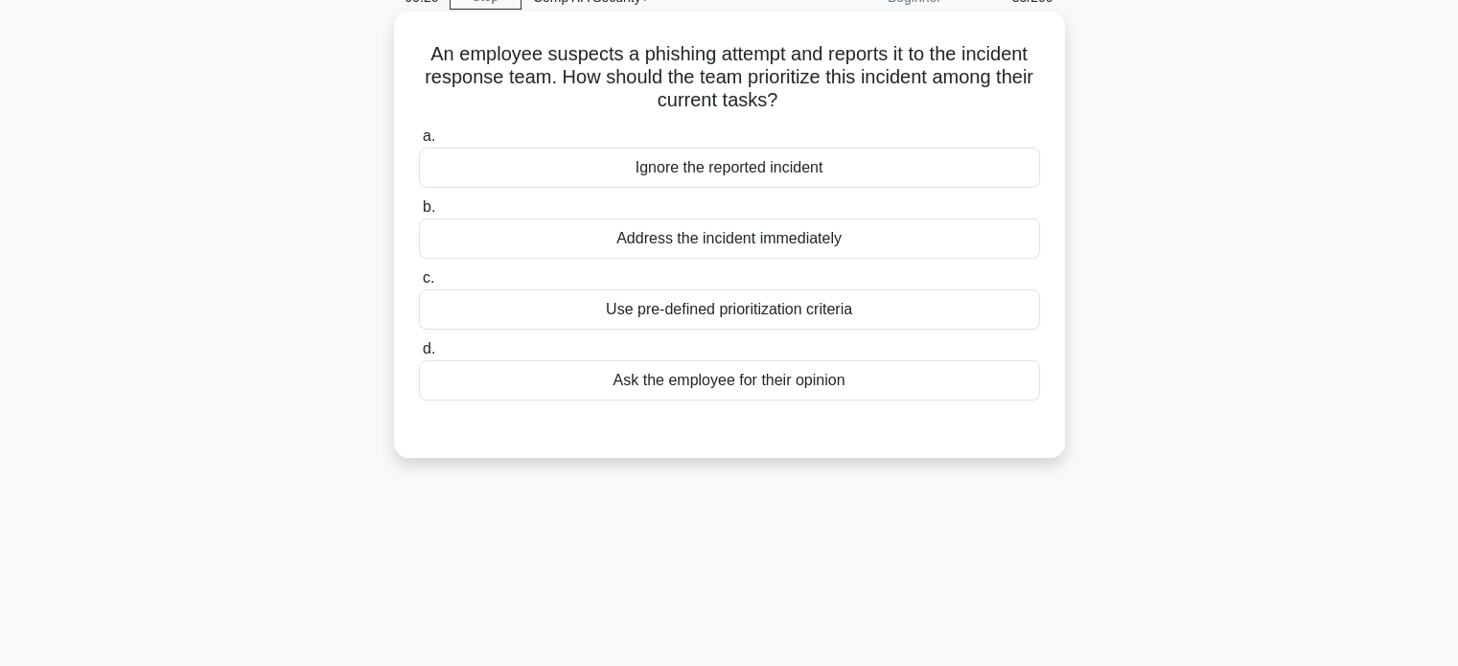
click at [772, 315] on div "Use pre-defined prioritization criteria" at bounding box center [729, 310] width 621 height 40
click at [419, 285] on input "c. Use pre-defined prioritization criteria" at bounding box center [419, 278] width 0 height 12
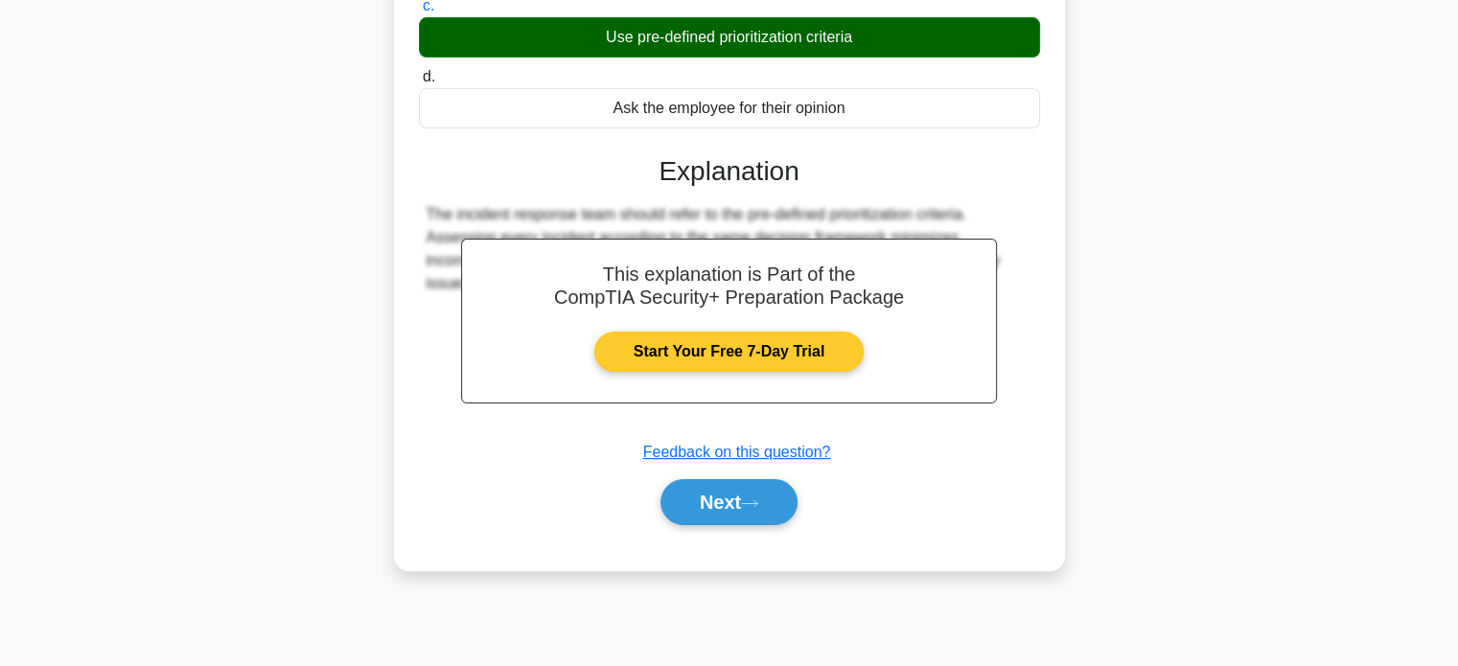
scroll to position [369, 0]
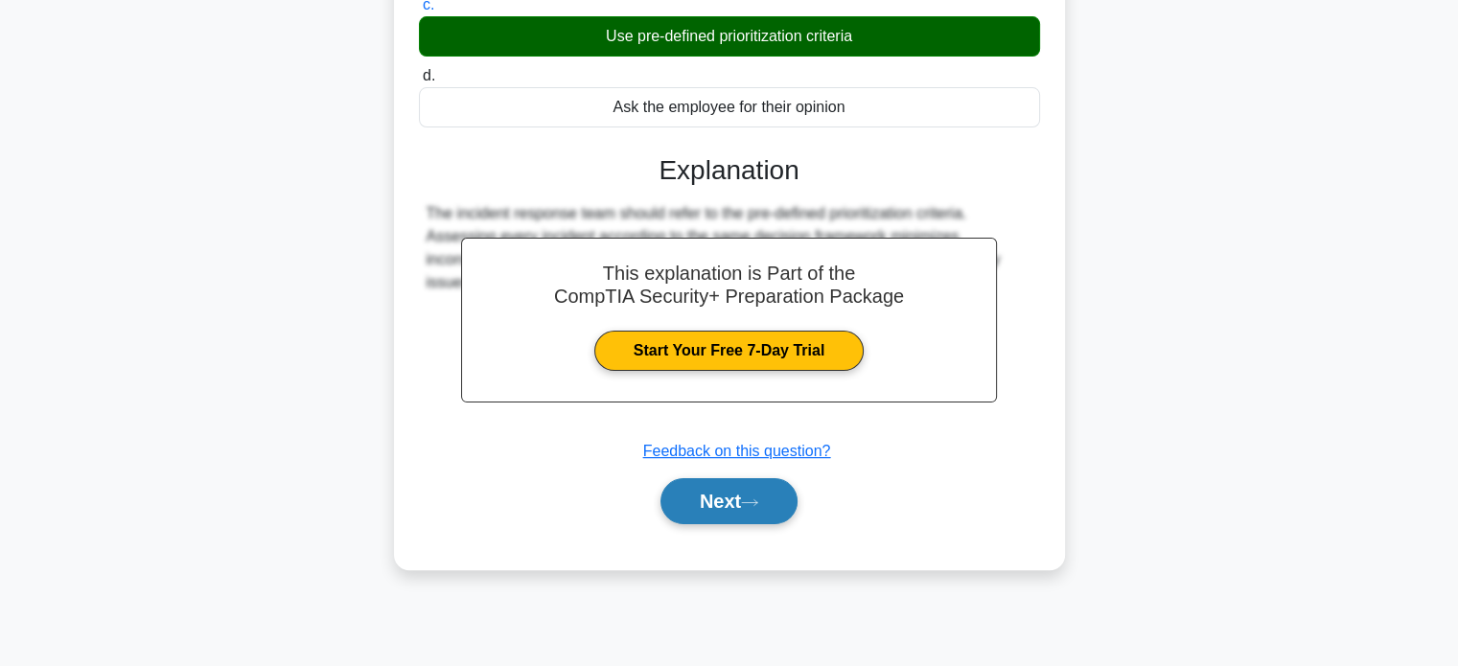
click at [723, 519] on button "Next" at bounding box center [729, 501] width 137 height 46
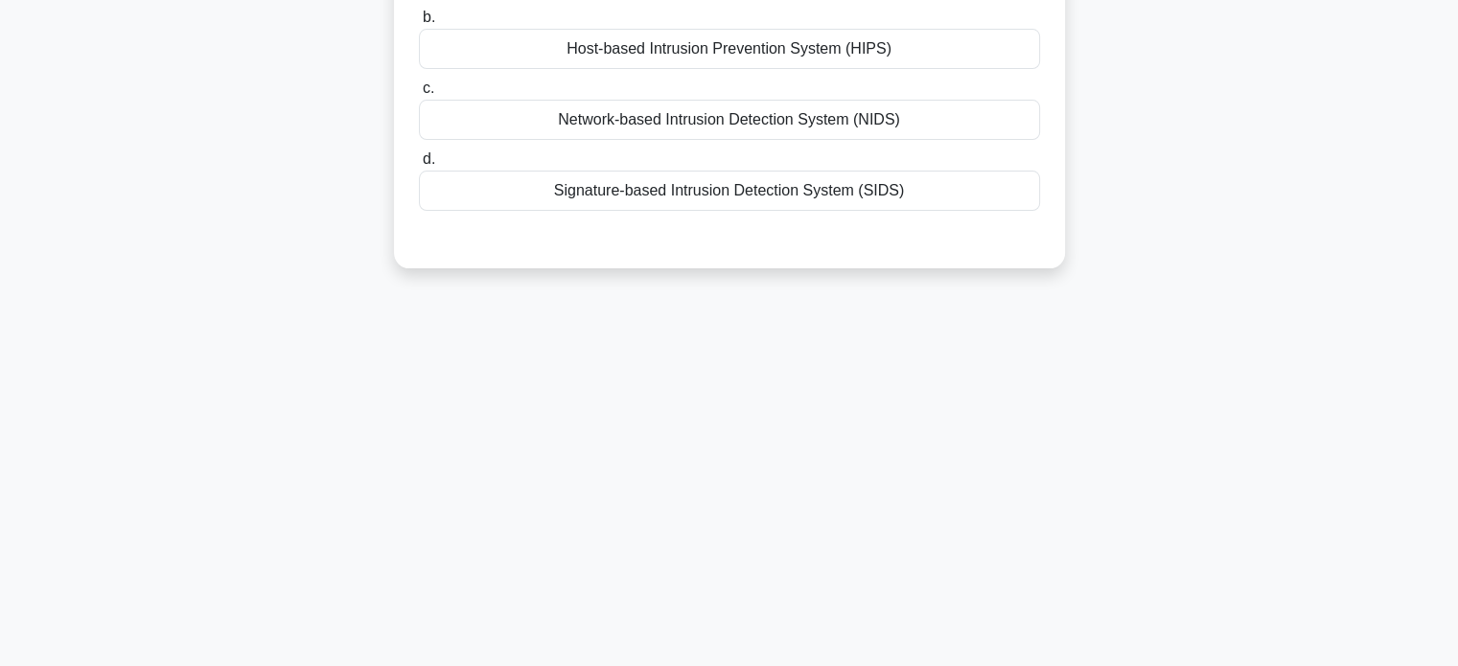
scroll to position [82, 0]
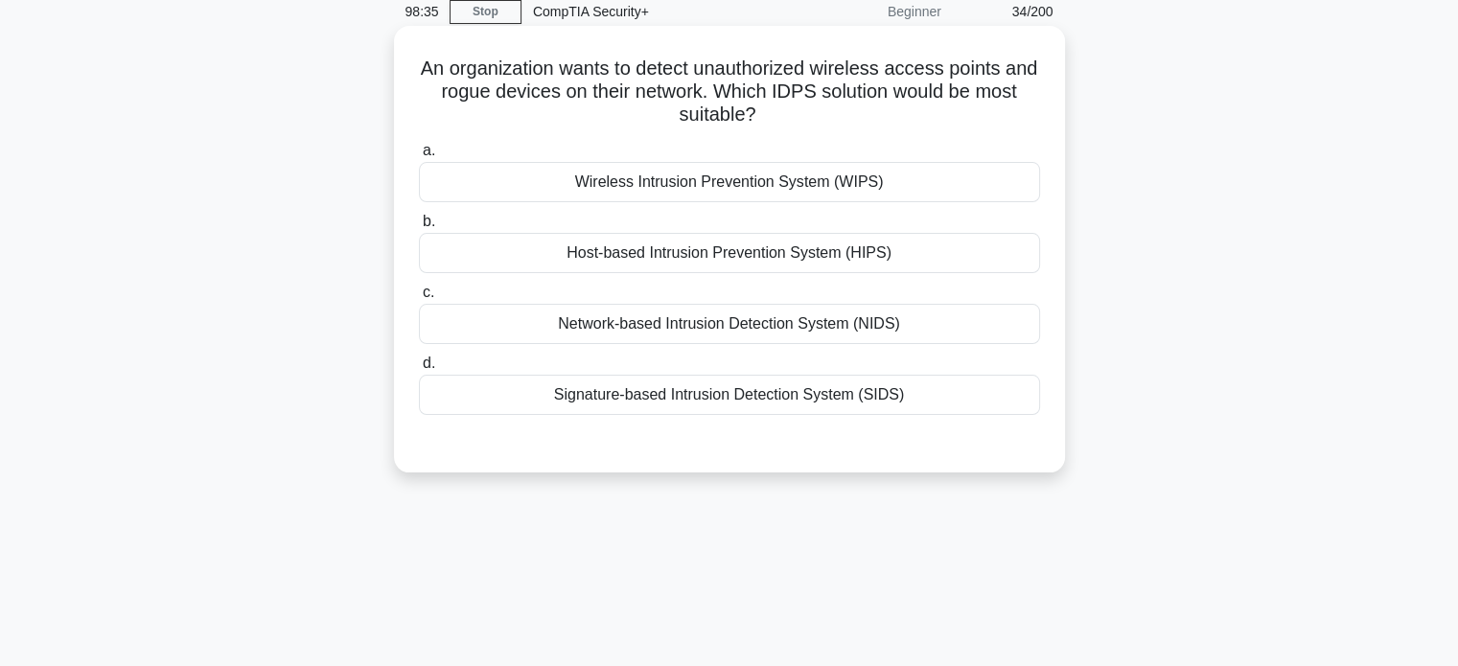
click at [832, 322] on div "Network-based Intrusion Detection System (NIDS)" at bounding box center [729, 324] width 621 height 40
click at [419, 299] on input "c. Network-based Intrusion Detection System (NIDS)" at bounding box center [419, 293] width 0 height 12
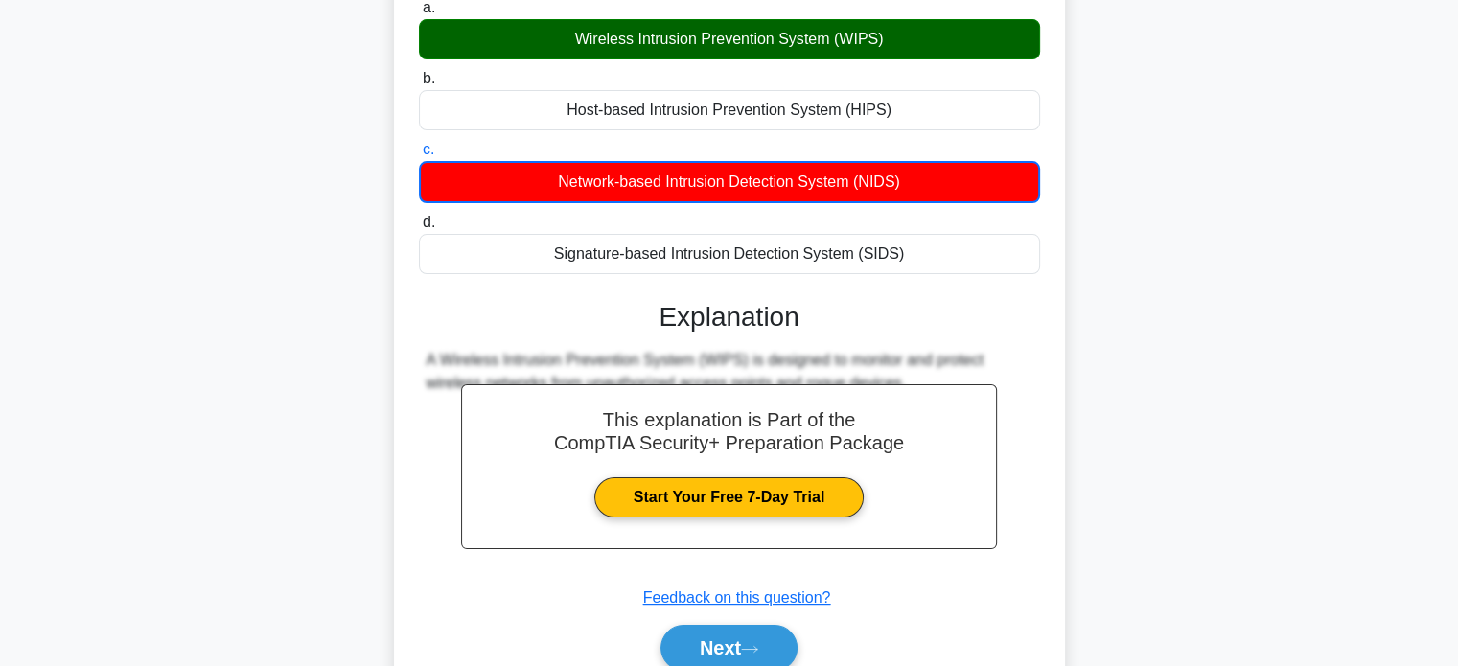
scroll to position [369, 0]
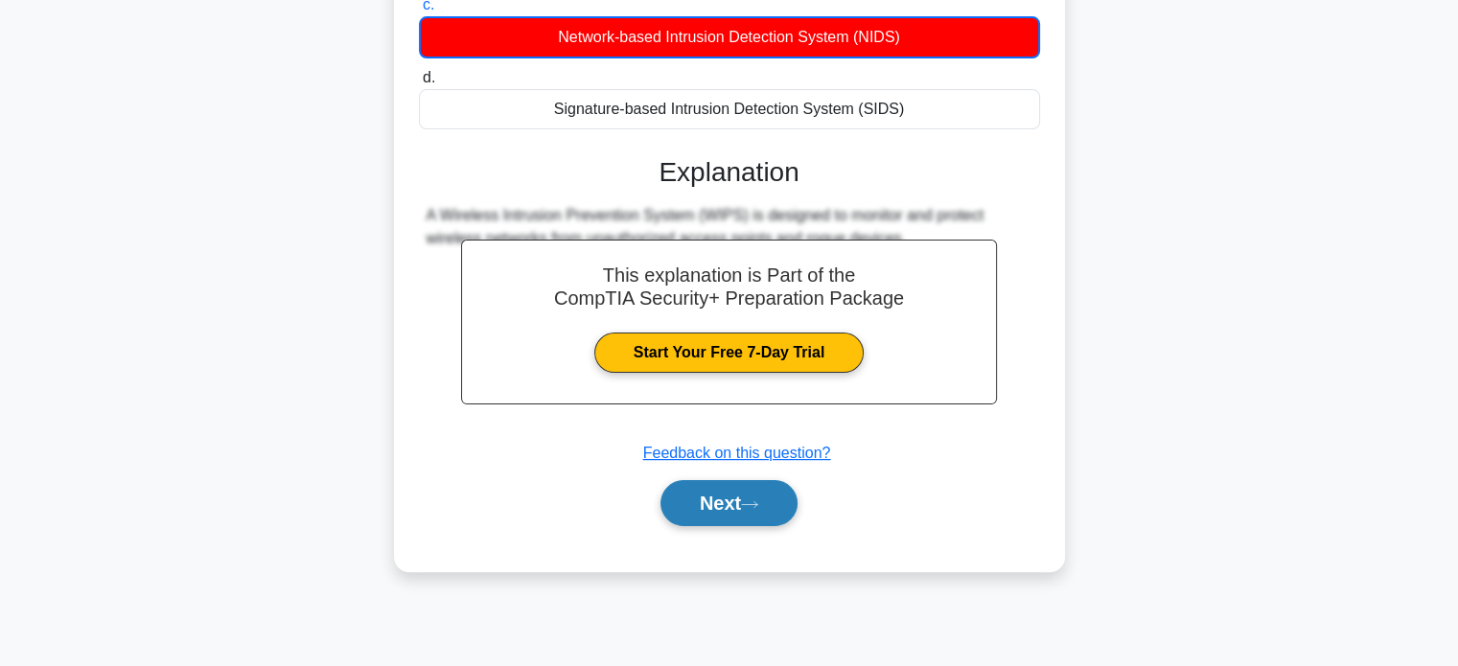
click at [744, 494] on button "Next" at bounding box center [729, 503] width 137 height 46
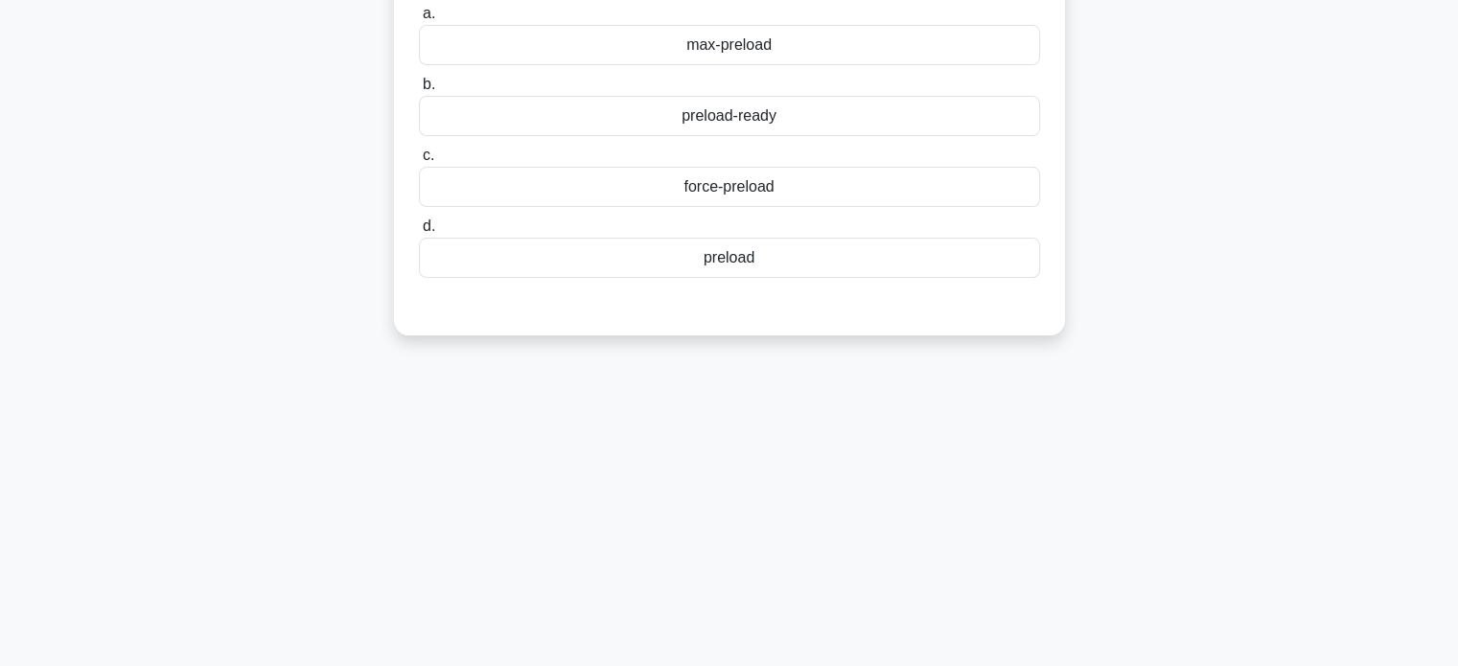
scroll to position [0, 0]
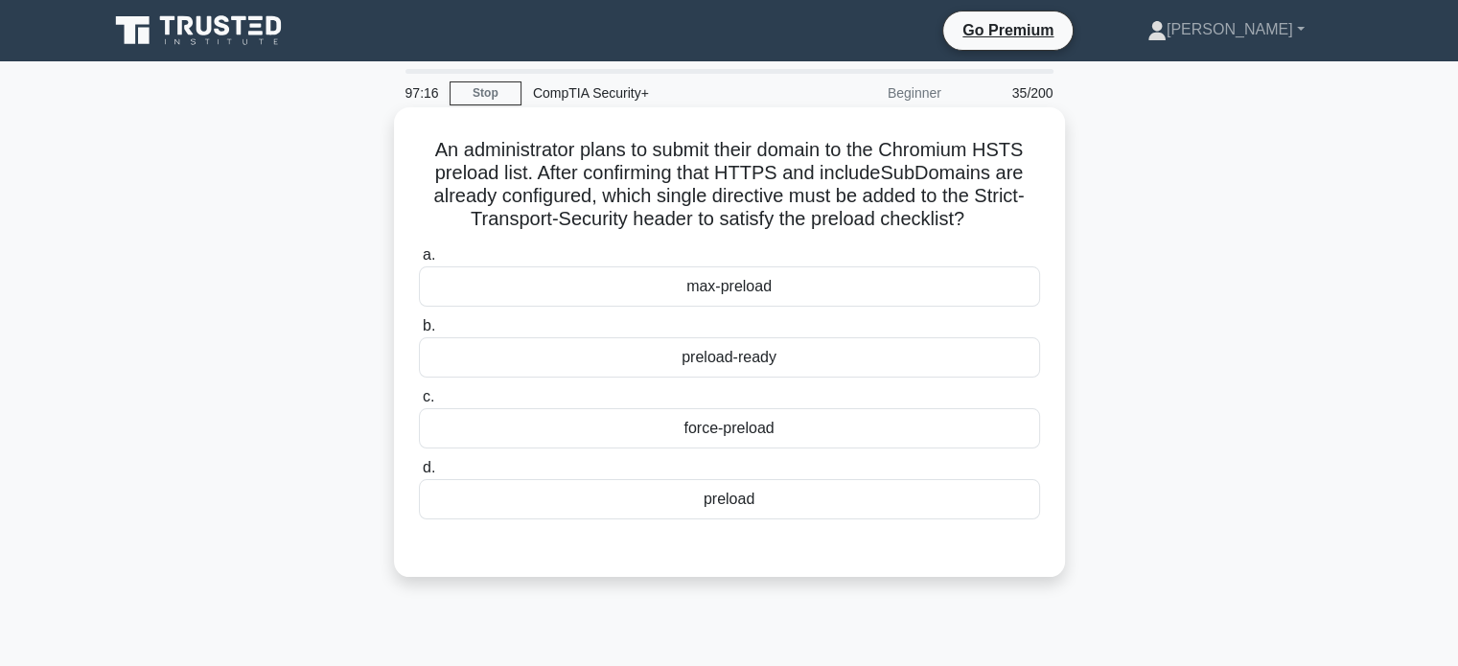
click at [809, 355] on div "preload-ready" at bounding box center [729, 358] width 621 height 40
click at [419, 333] on input "b. preload-ready" at bounding box center [419, 326] width 0 height 12
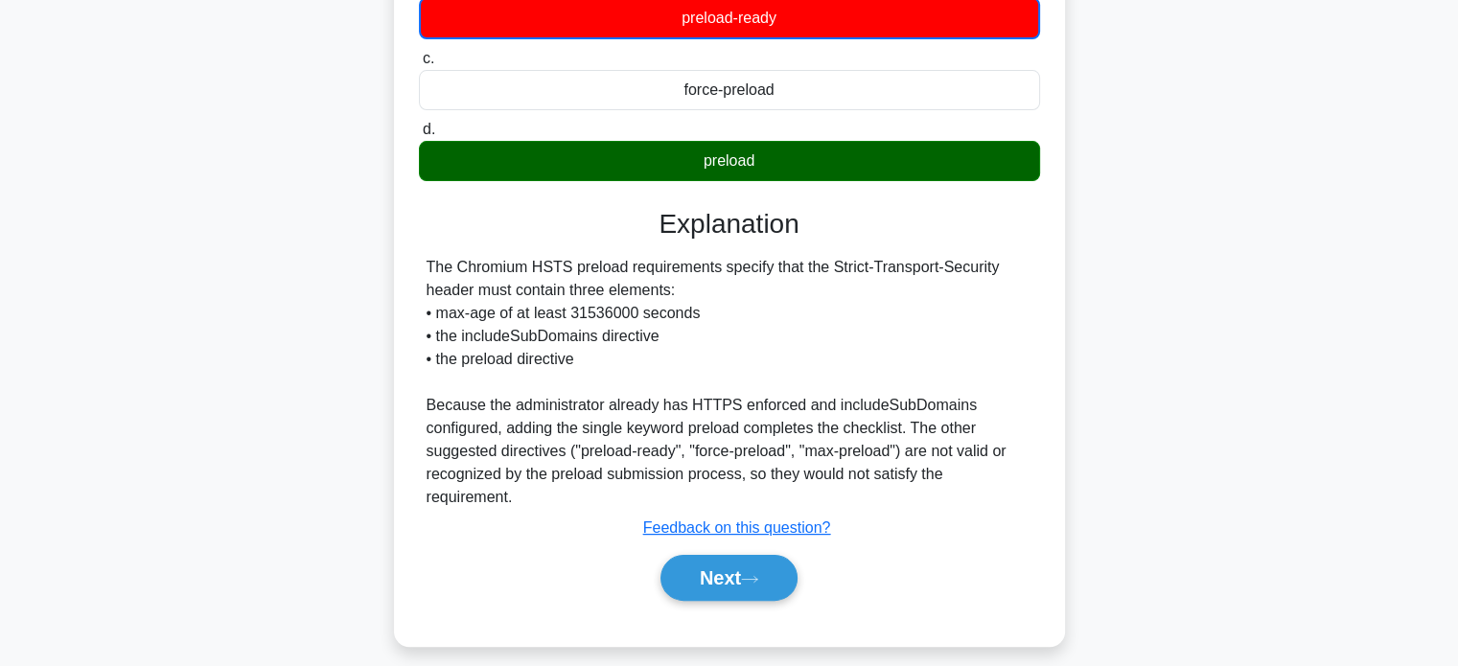
scroll to position [369, 0]
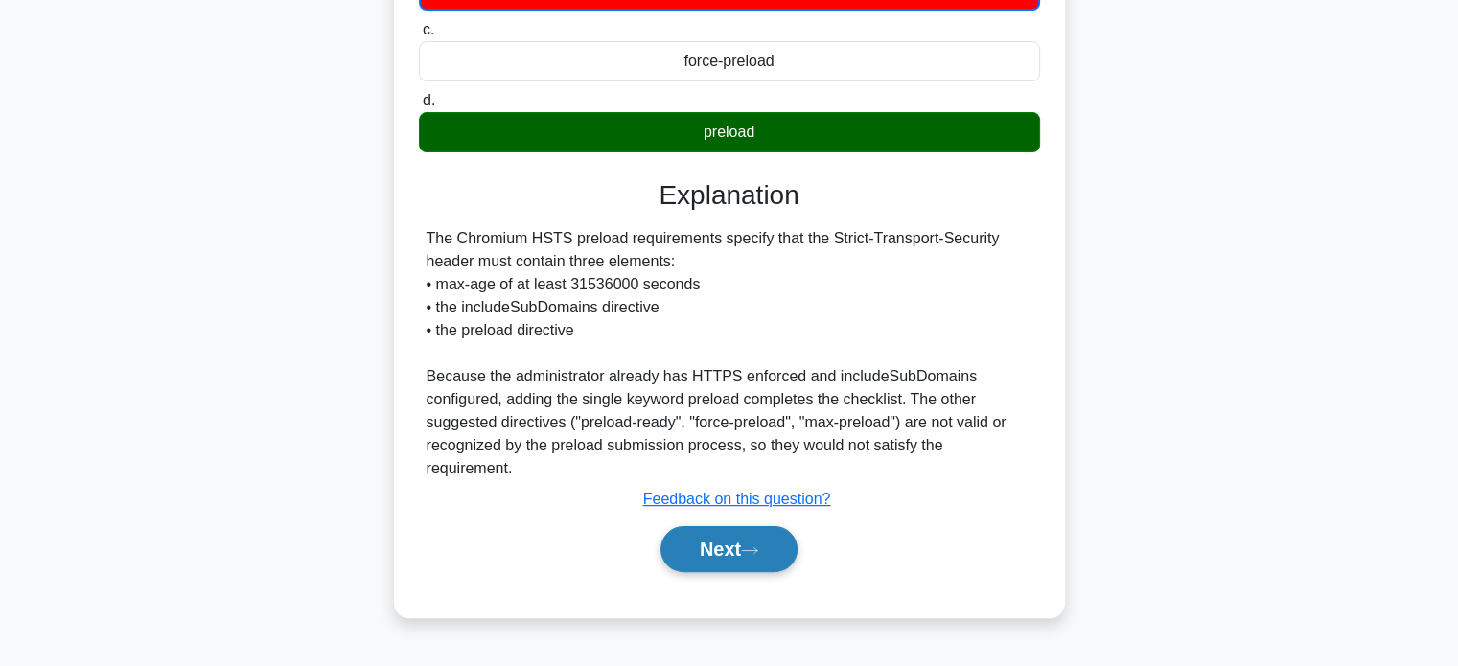
click at [749, 540] on button "Next" at bounding box center [729, 549] width 137 height 46
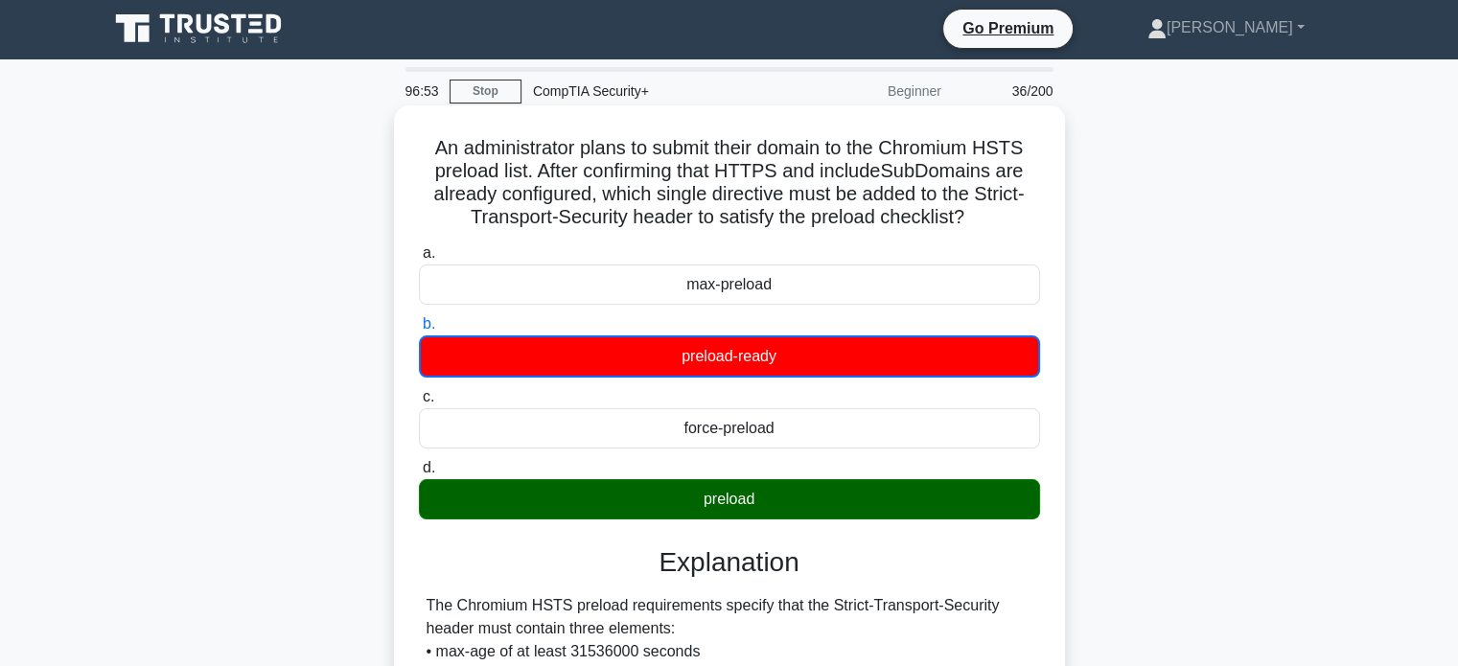
scroll to position [0, 0]
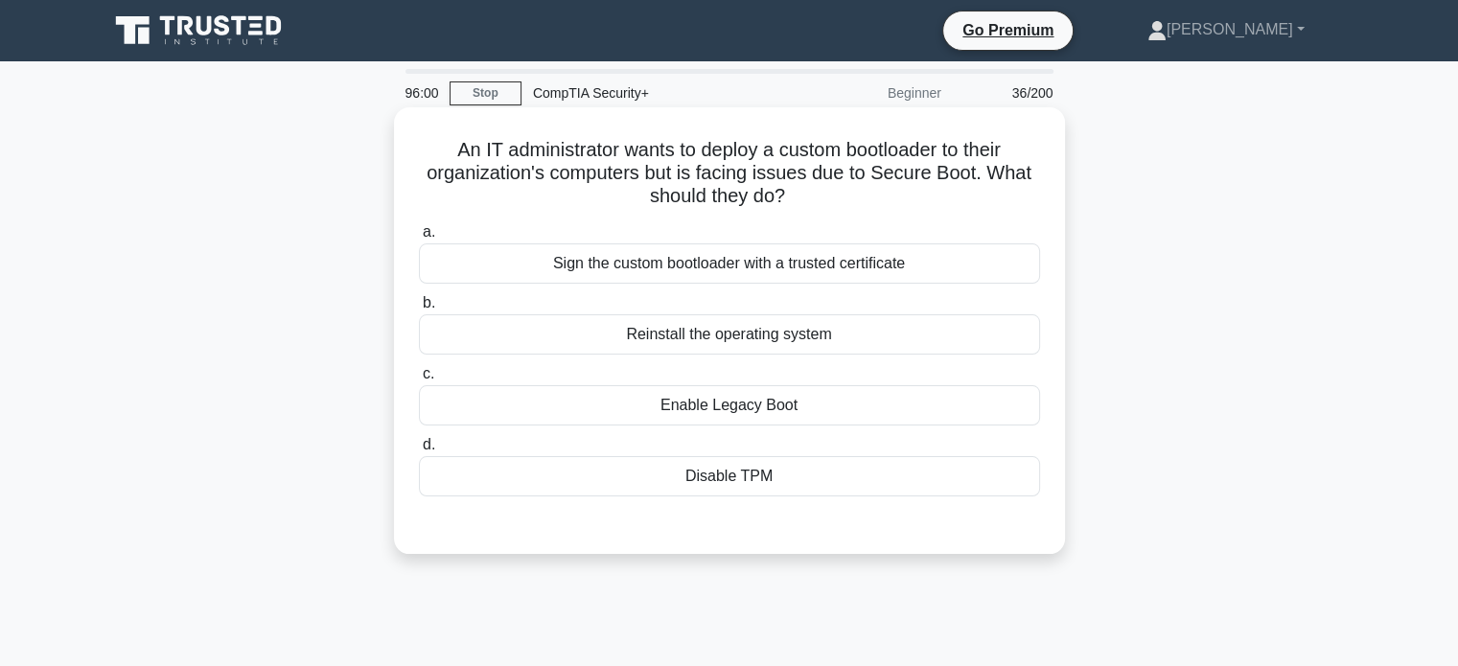
click at [917, 246] on div "Sign the custom bootloader with a trusted certificate" at bounding box center [729, 264] width 621 height 40
click at [419, 239] on input "a. Sign the custom bootloader with a trusted certificate" at bounding box center [419, 232] width 0 height 12
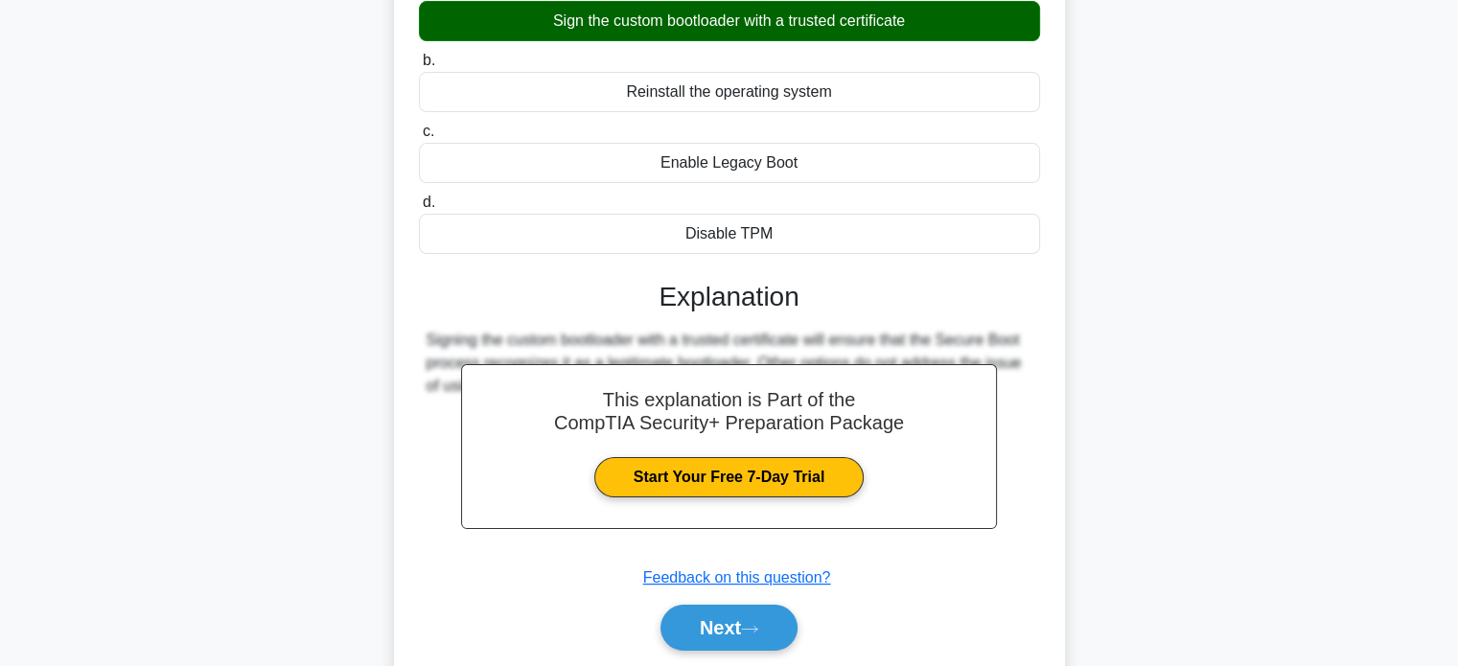
scroll to position [369, 0]
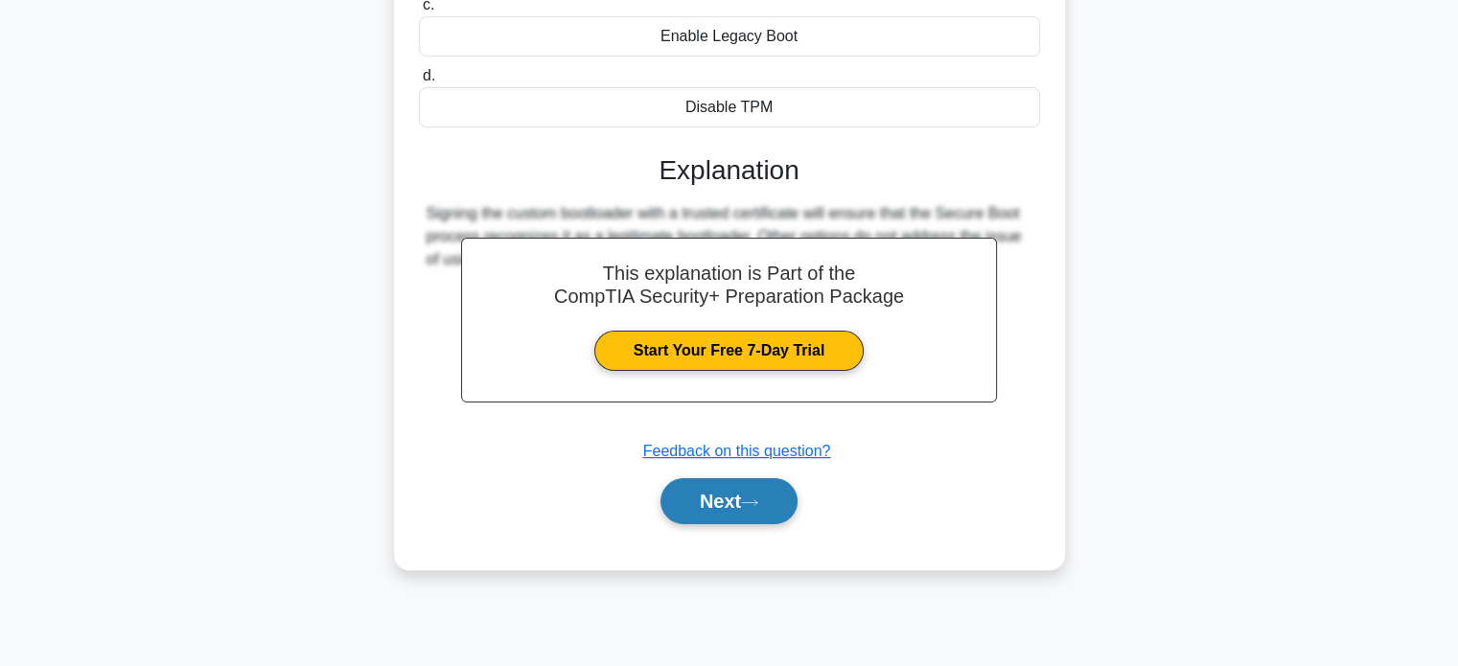
click at [679, 513] on button "Next" at bounding box center [729, 501] width 137 height 46
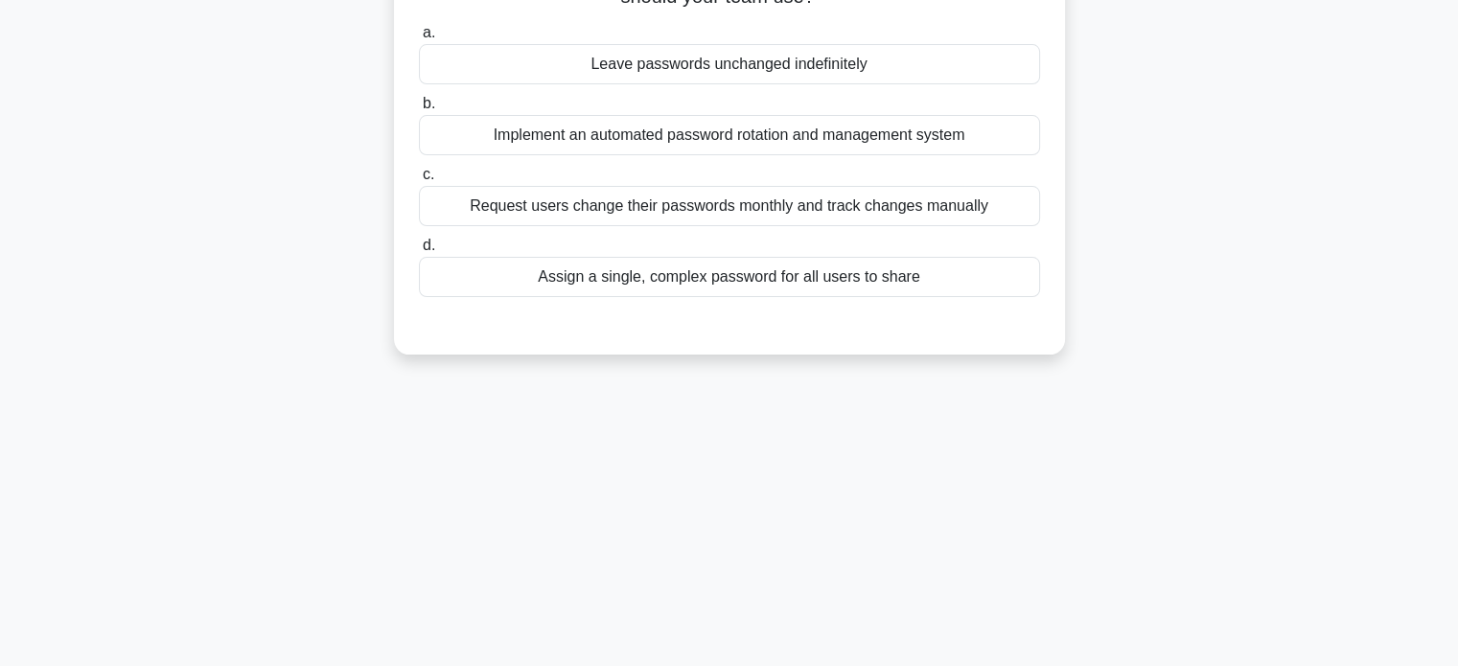
scroll to position [0, 0]
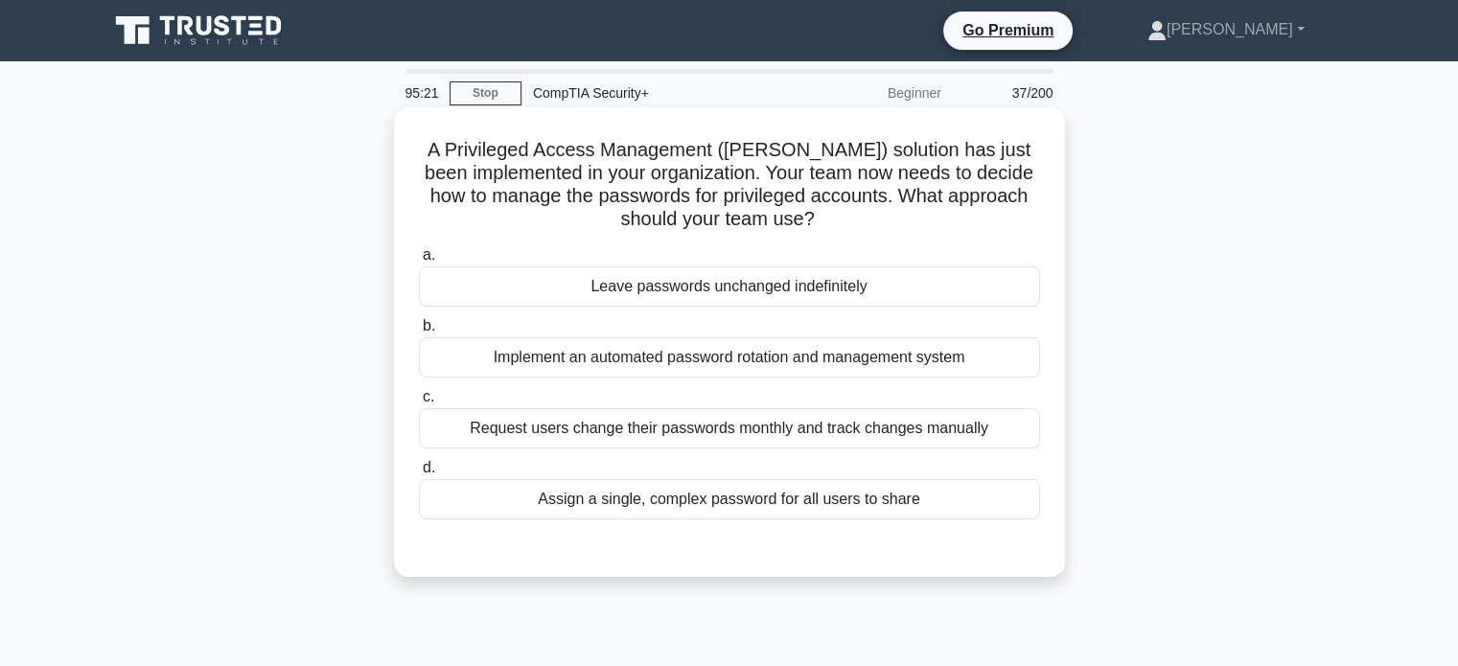
drag, startPoint x: 909, startPoint y: 359, endPoint x: 928, endPoint y: 391, distance: 37.8
click at [909, 361] on div "Implement an automated password rotation and management system" at bounding box center [729, 358] width 621 height 40
click at [419, 333] on input "b. Implement an automated password rotation and management system" at bounding box center [419, 326] width 0 height 12
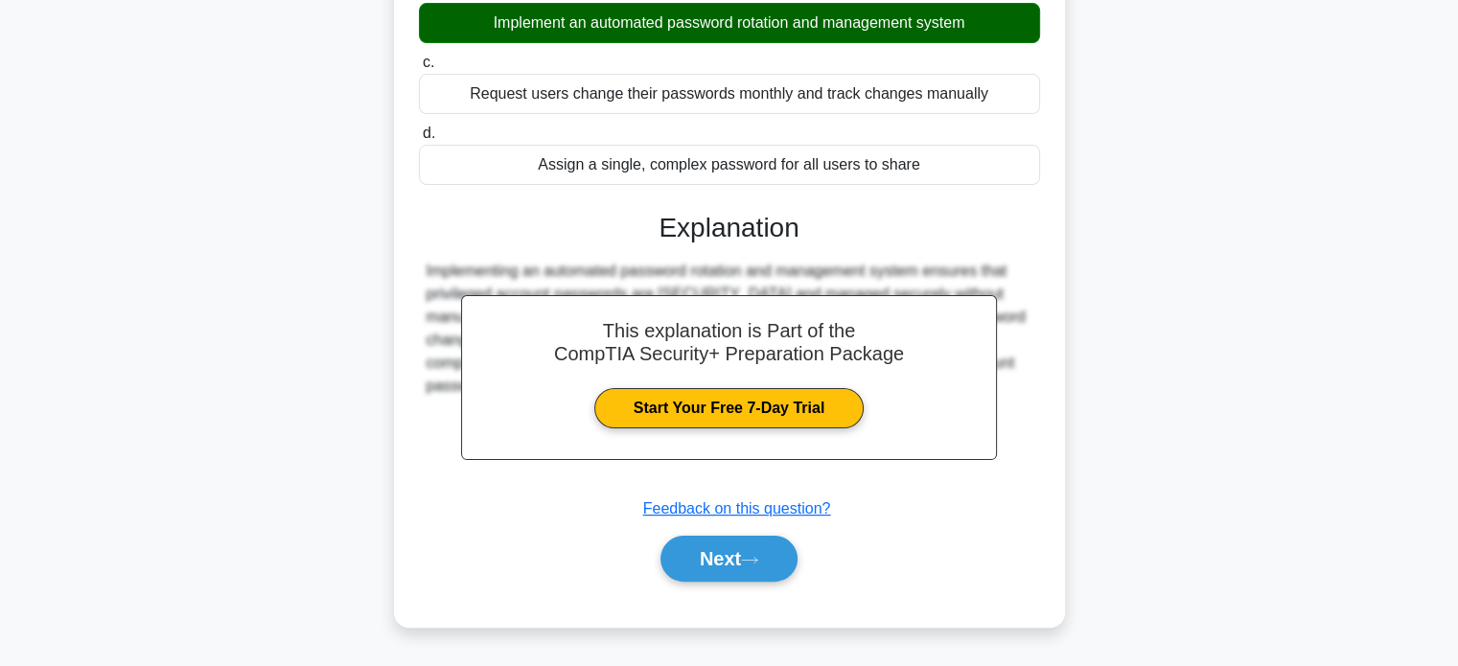
scroll to position [369, 0]
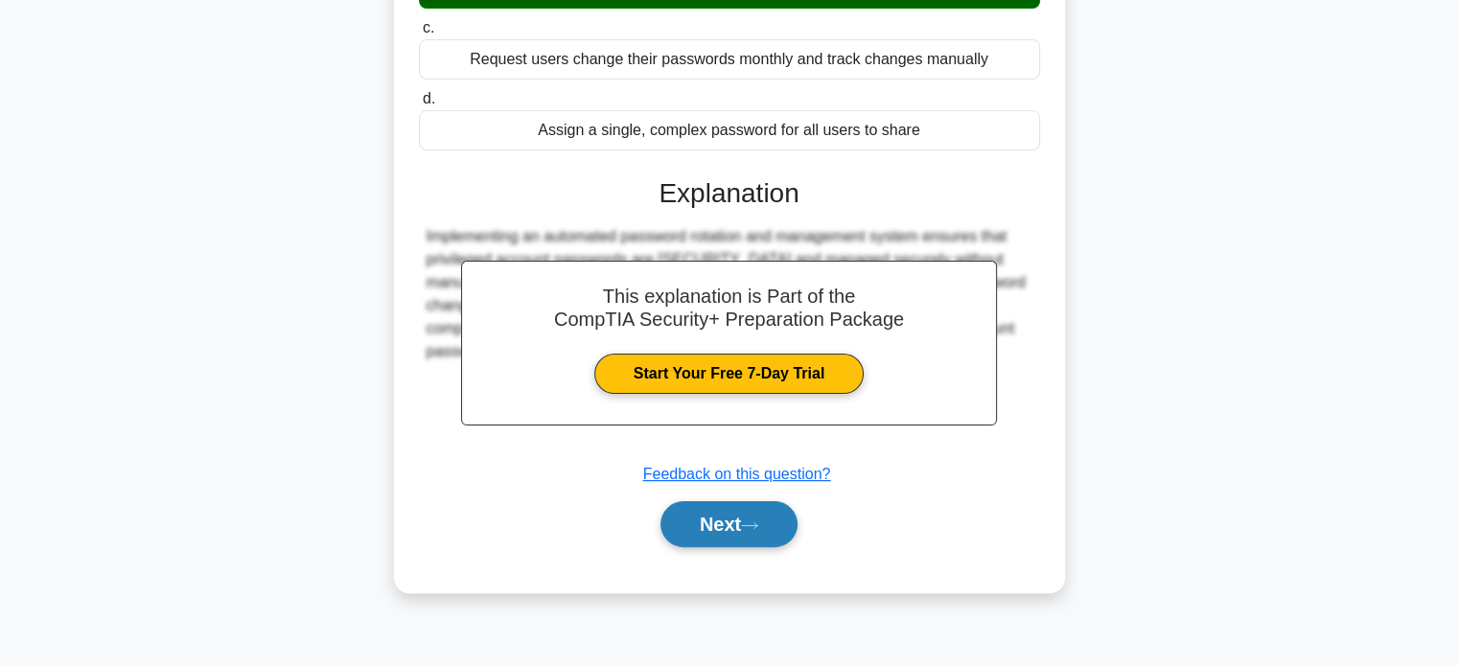
click at [734, 516] on button "Next" at bounding box center [729, 524] width 137 height 46
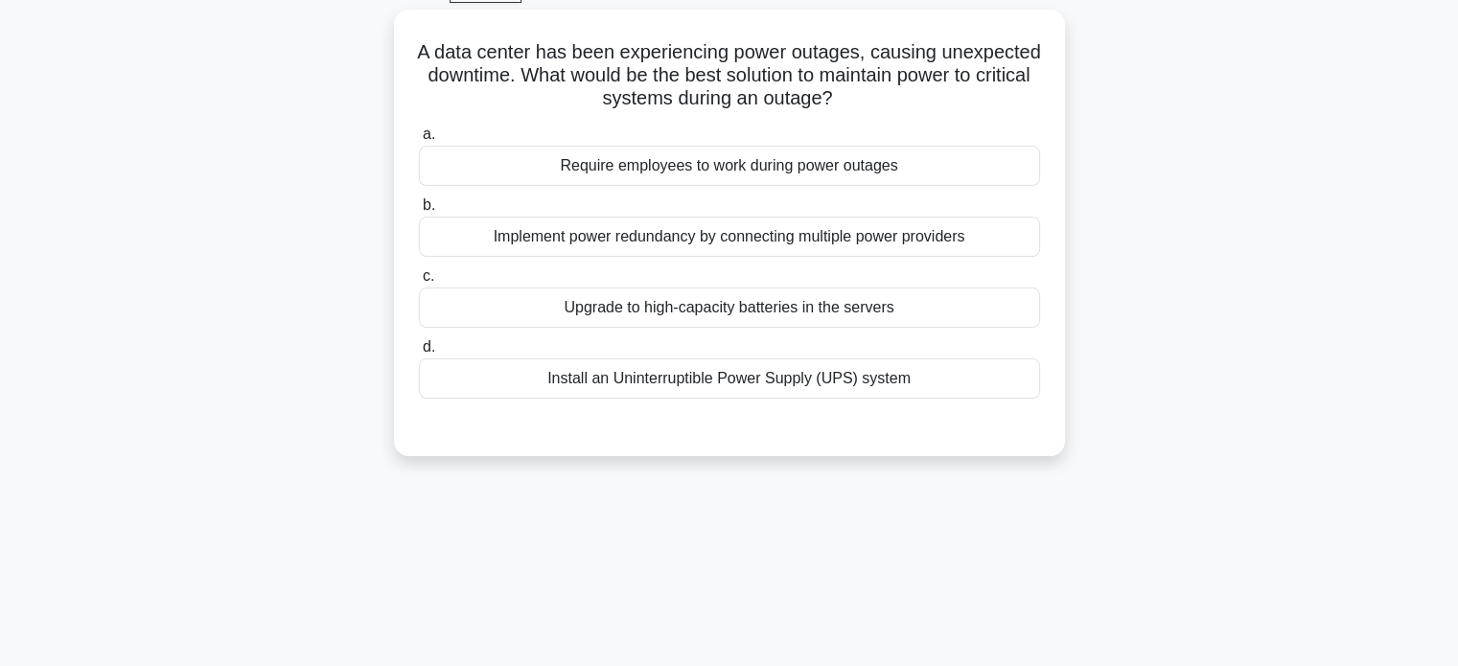
scroll to position [82, 0]
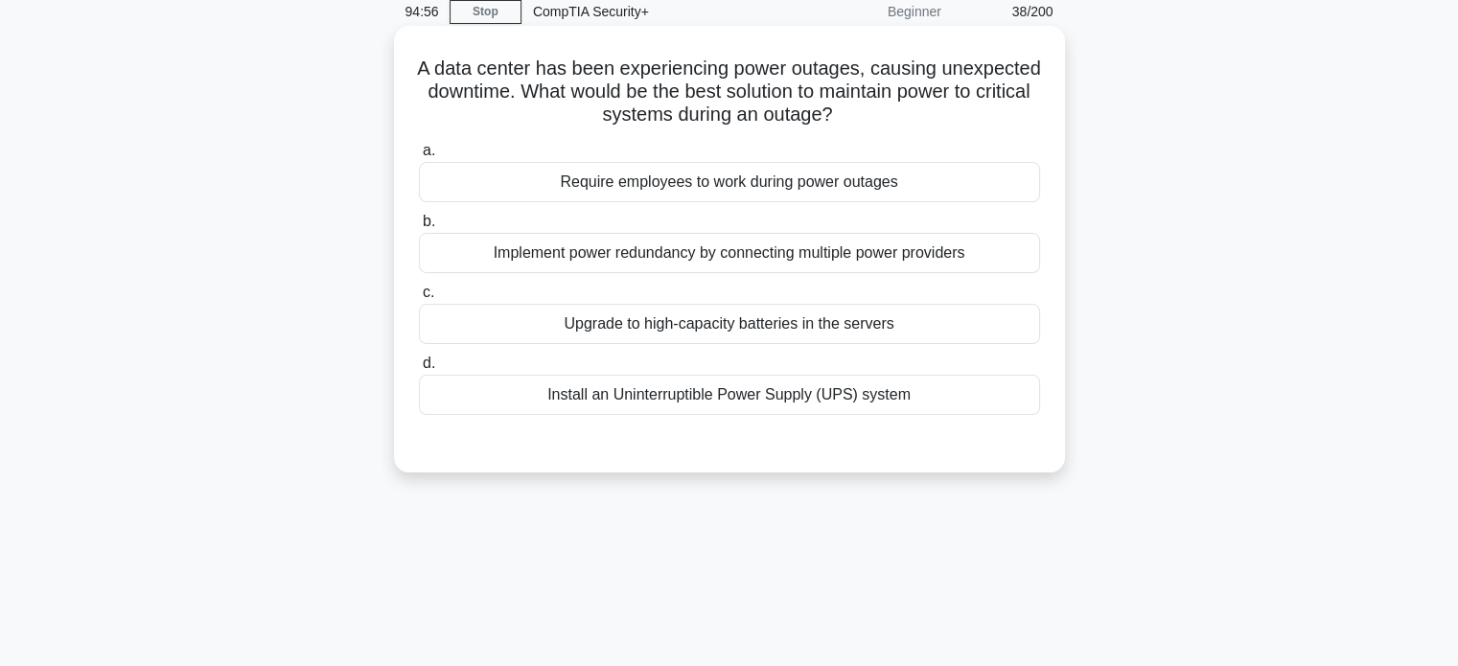
click at [942, 396] on div "Install an Uninterruptible Power Supply (UPS) system" at bounding box center [729, 395] width 621 height 40
click at [419, 370] on input "d. Install an Uninterruptible Power Supply (UPS) system" at bounding box center [419, 364] width 0 height 12
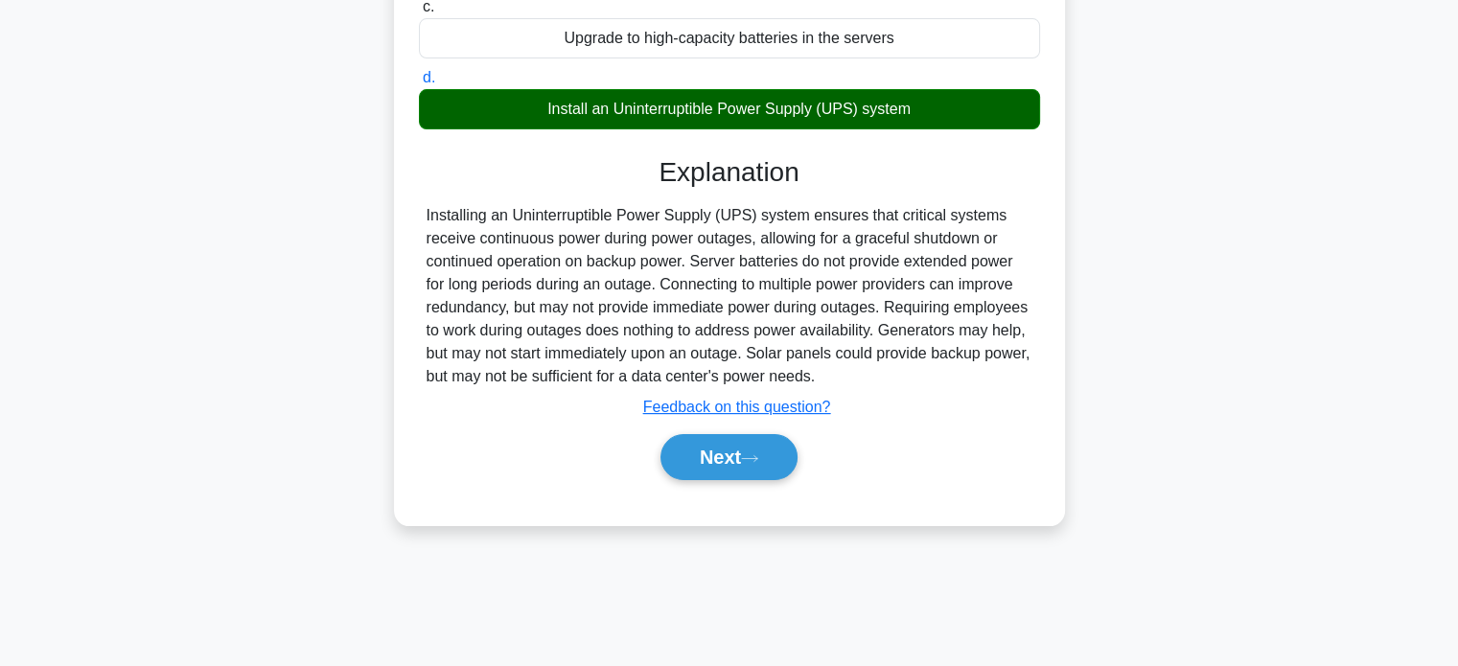
scroll to position [369, 0]
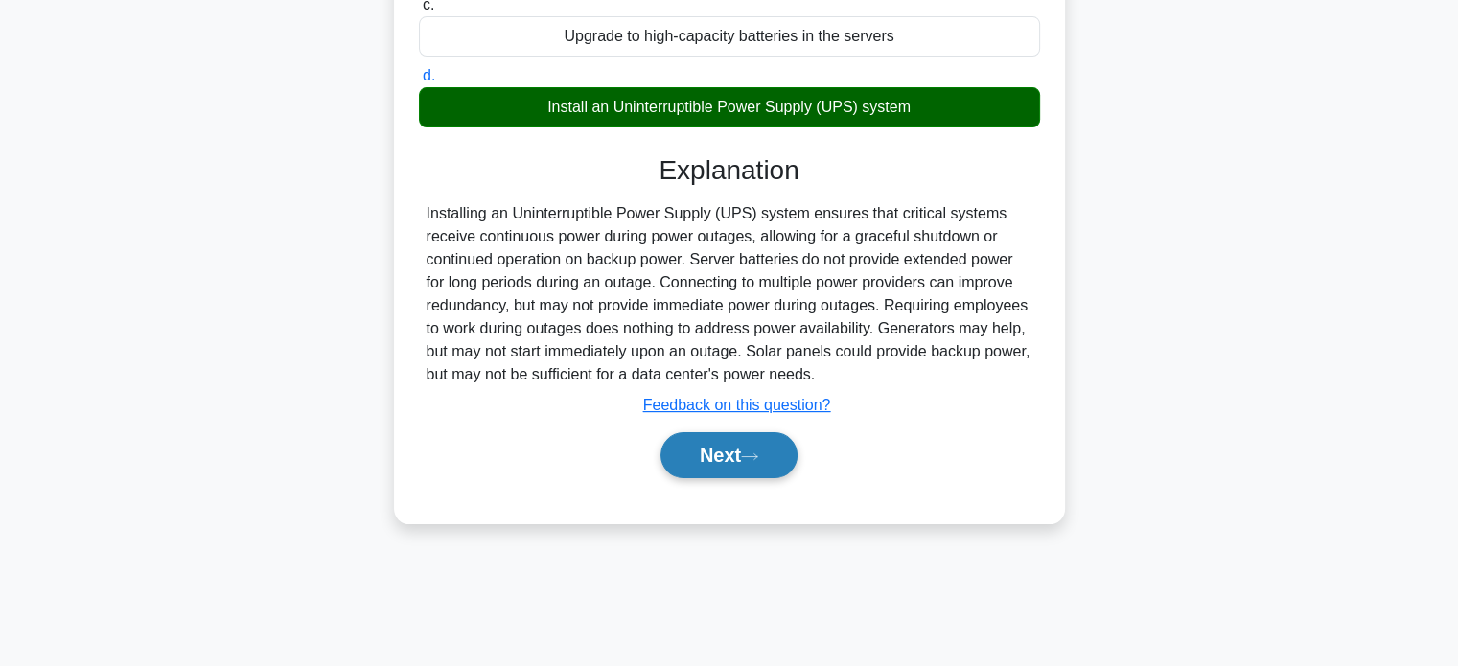
click at [711, 446] on button "Next" at bounding box center [729, 455] width 137 height 46
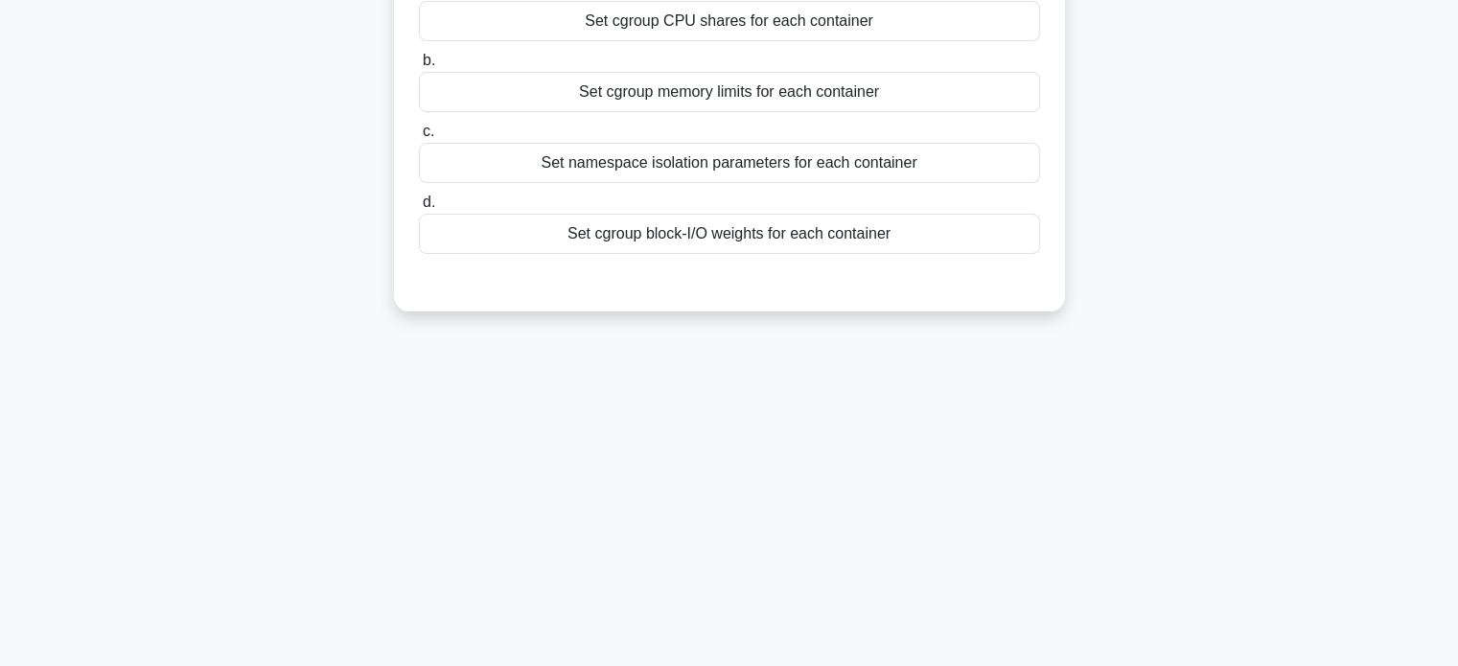
scroll to position [82, 0]
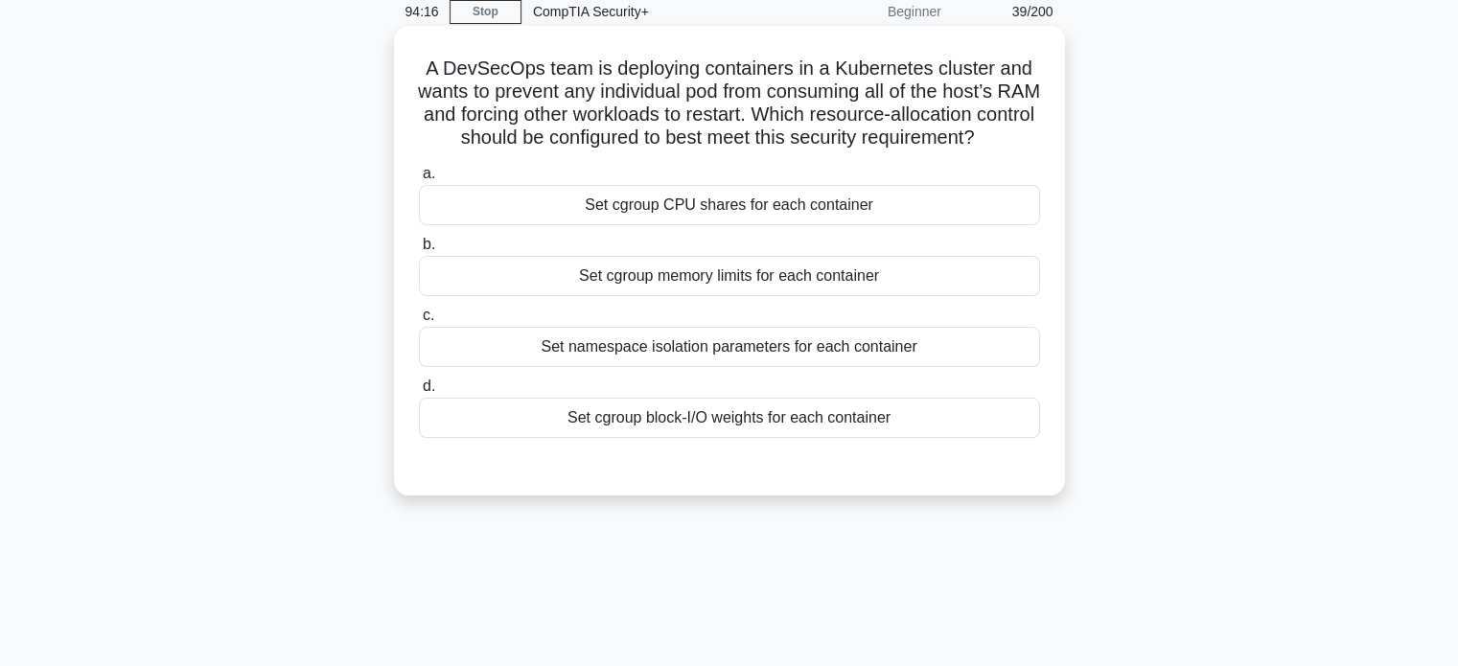
click at [863, 225] on div "Set cgroup CPU shares for each container" at bounding box center [729, 205] width 621 height 40
click at [419, 180] on input "a. Set cgroup CPU shares for each container" at bounding box center [419, 174] width 0 height 12
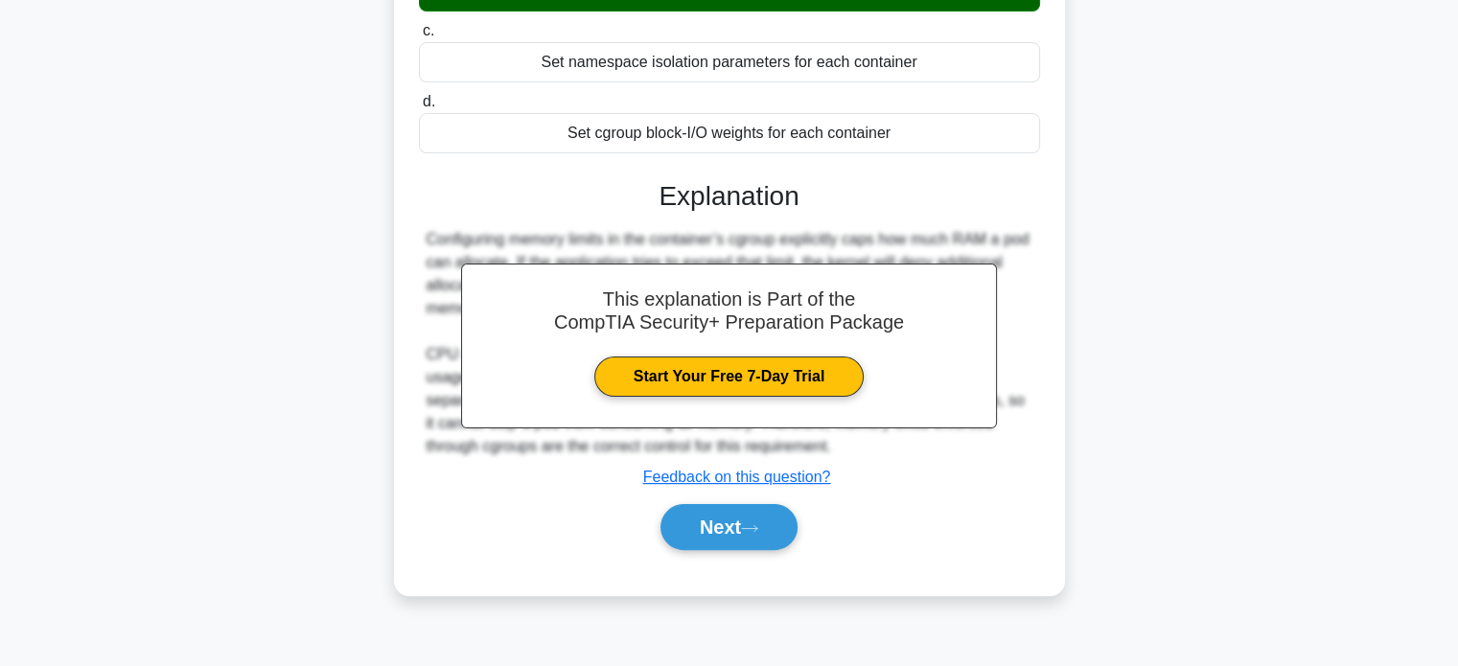
scroll to position [369, 0]
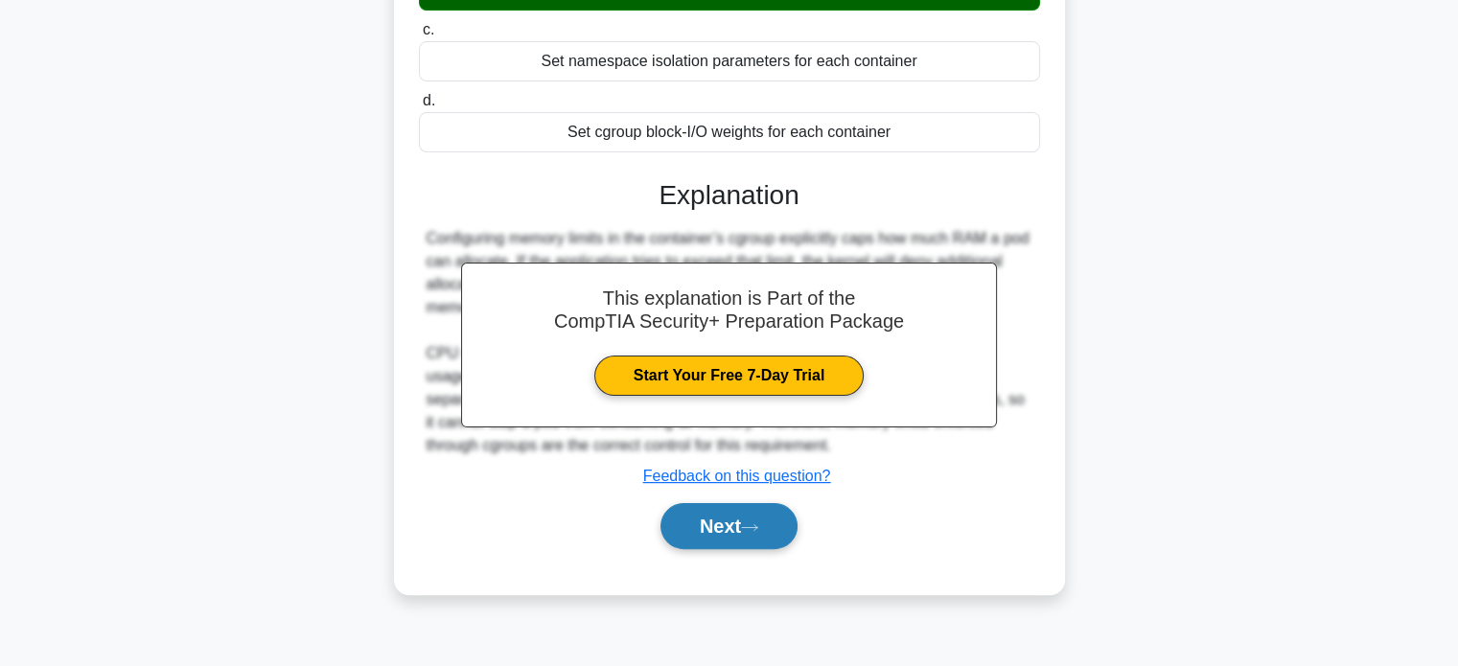
click at [758, 533] on icon at bounding box center [749, 528] width 17 height 11
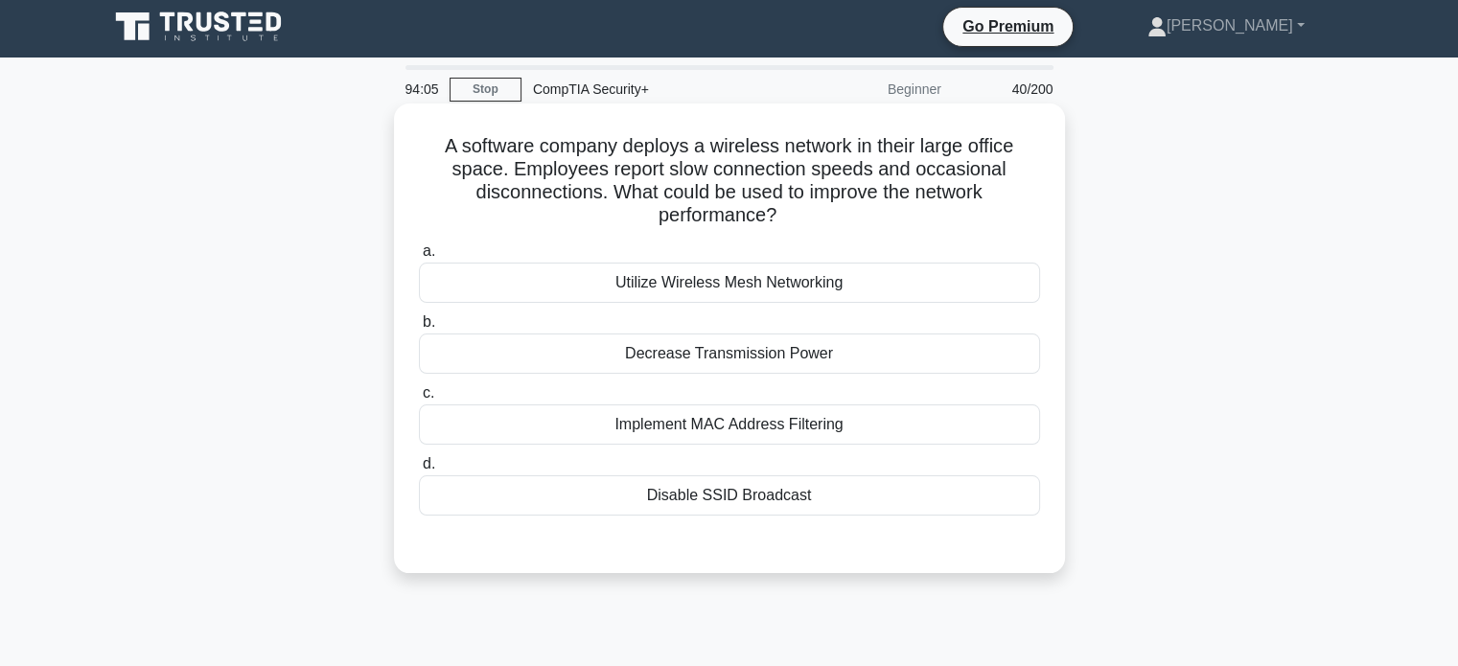
scroll to position [0, 0]
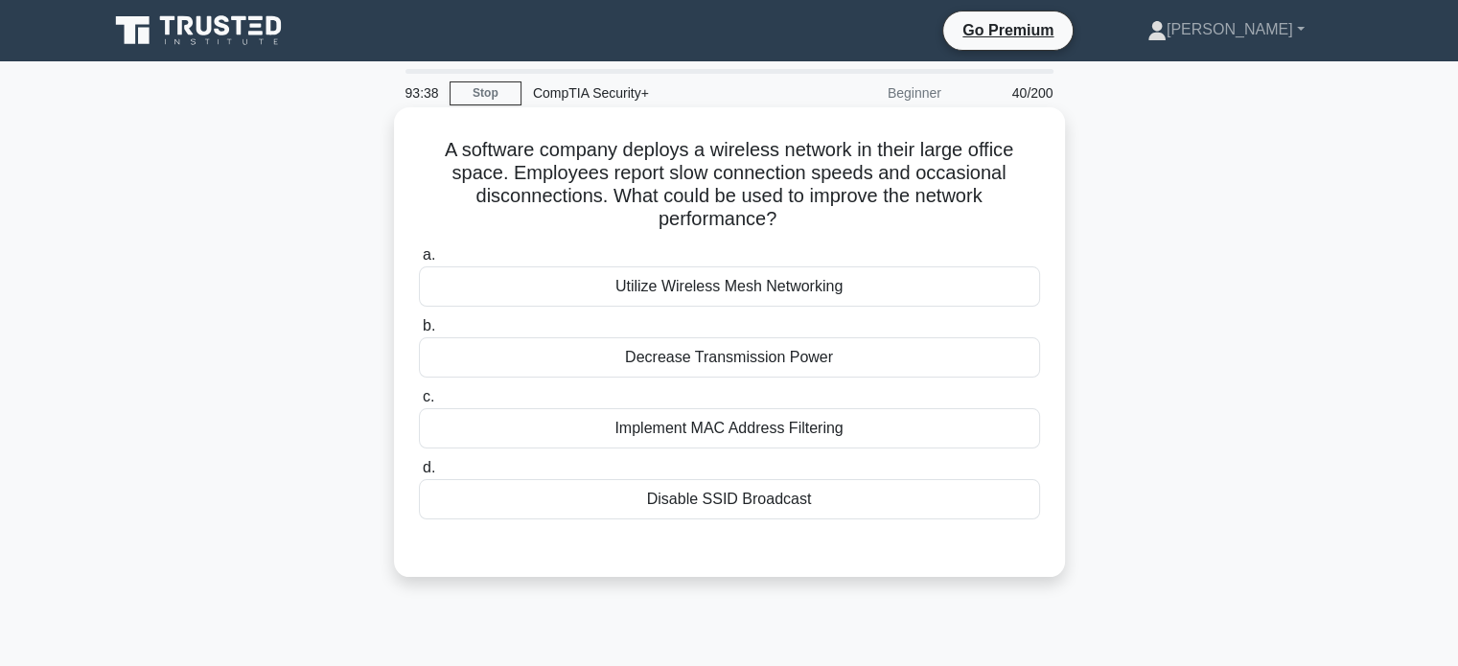
click at [863, 287] on div "Utilize Wireless Mesh Networking" at bounding box center [729, 287] width 621 height 40
click at [419, 262] on input "a. Utilize Wireless Mesh Networking" at bounding box center [419, 255] width 0 height 12
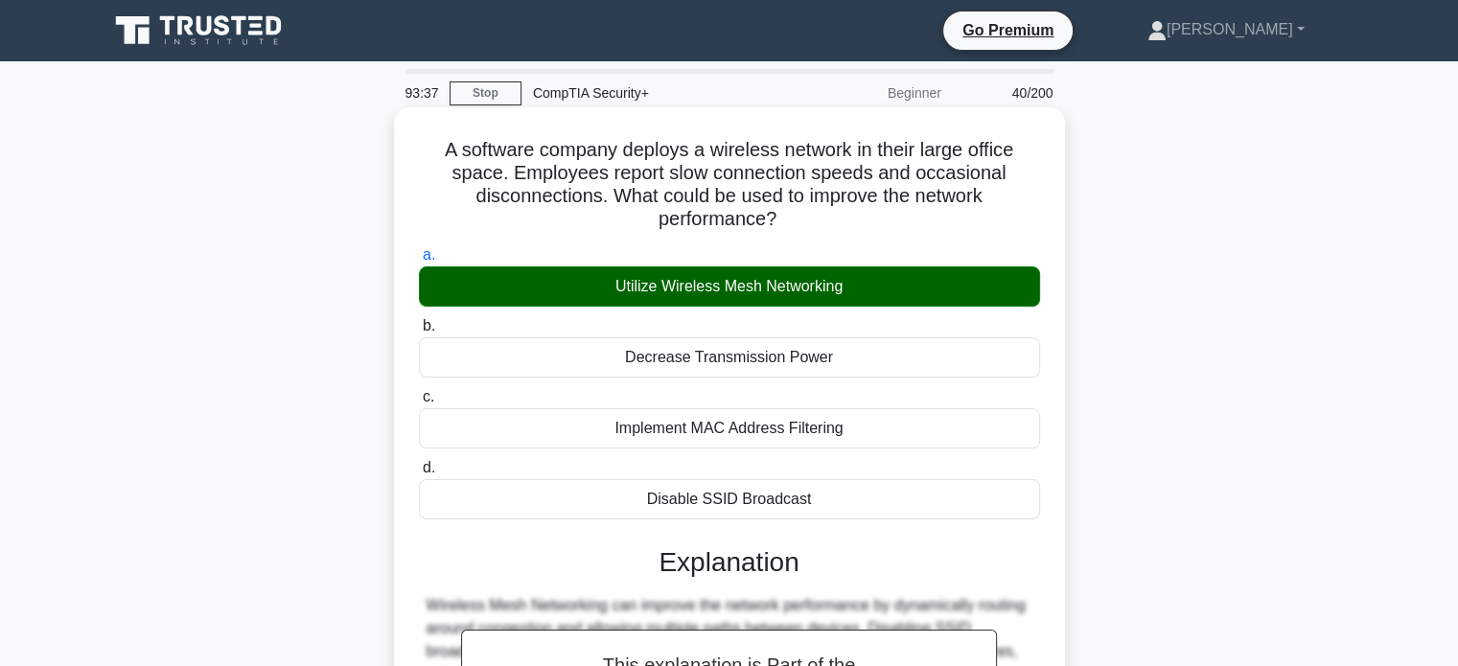
scroll to position [369, 0]
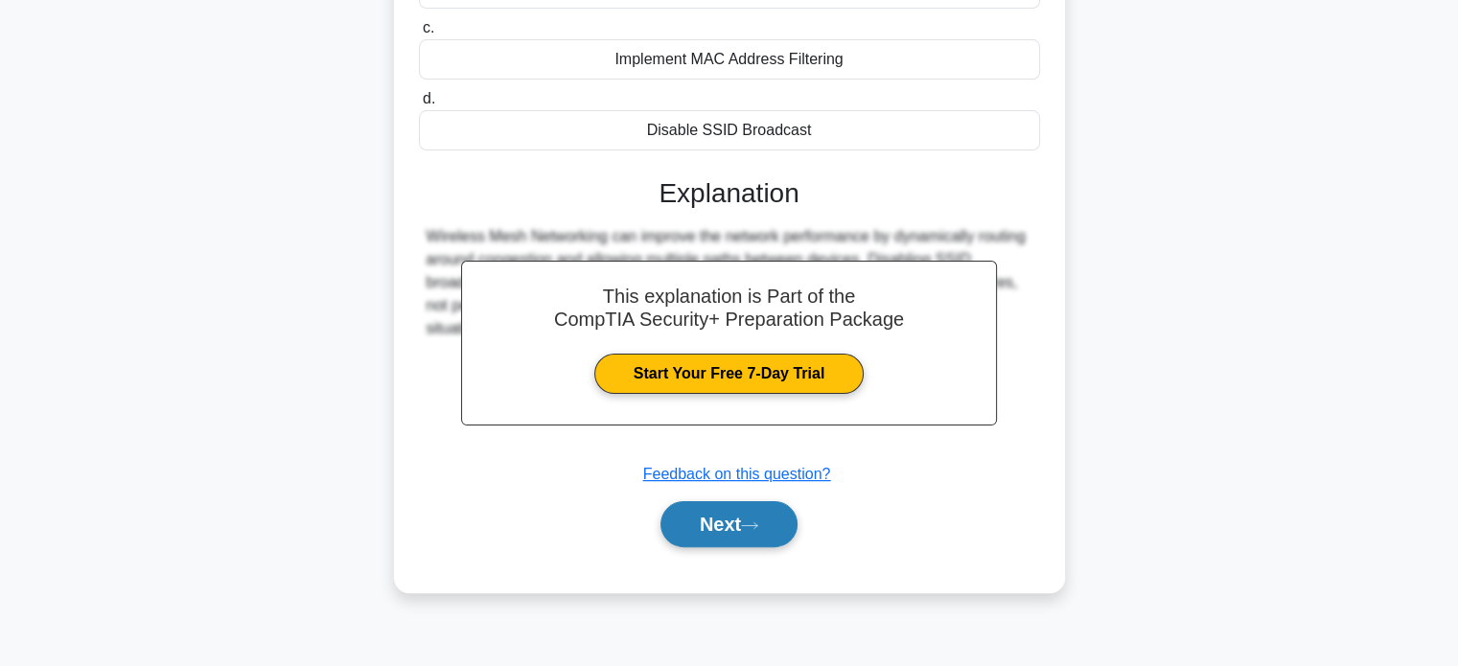
click at [787, 538] on button "Next" at bounding box center [729, 524] width 137 height 46
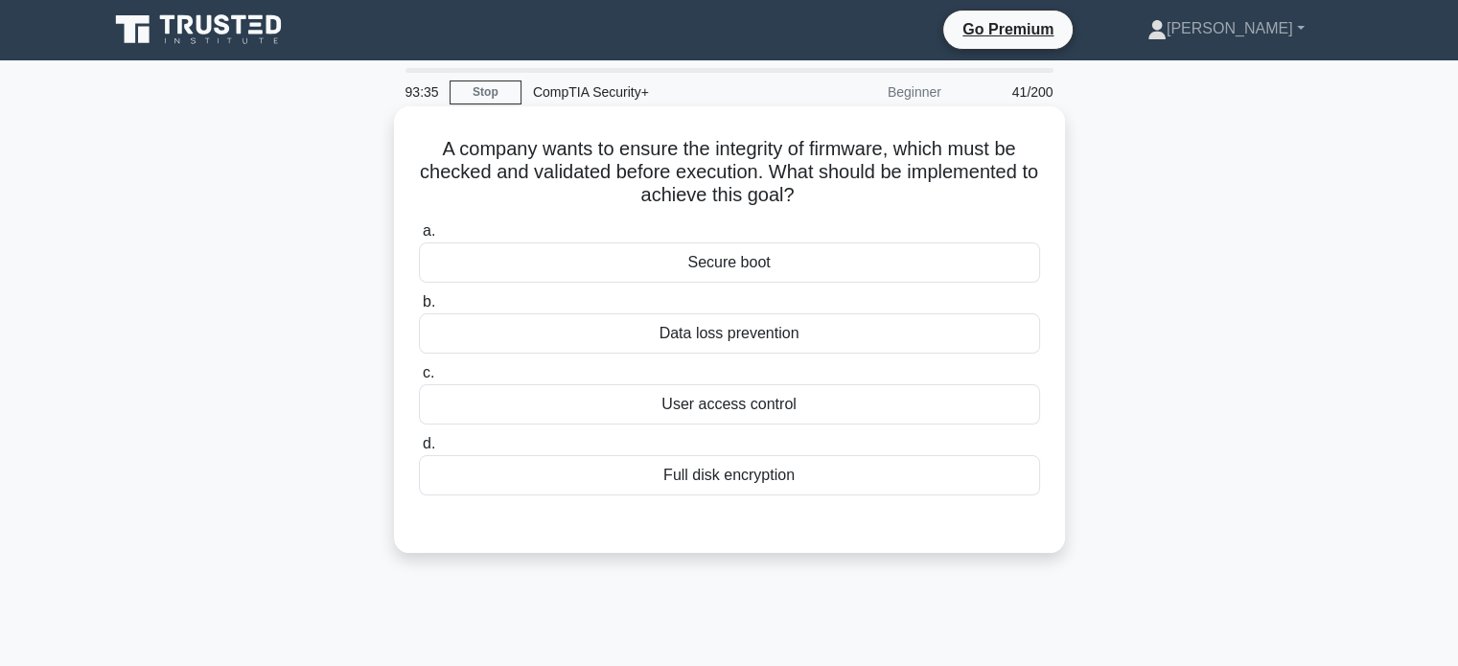
scroll to position [0, 0]
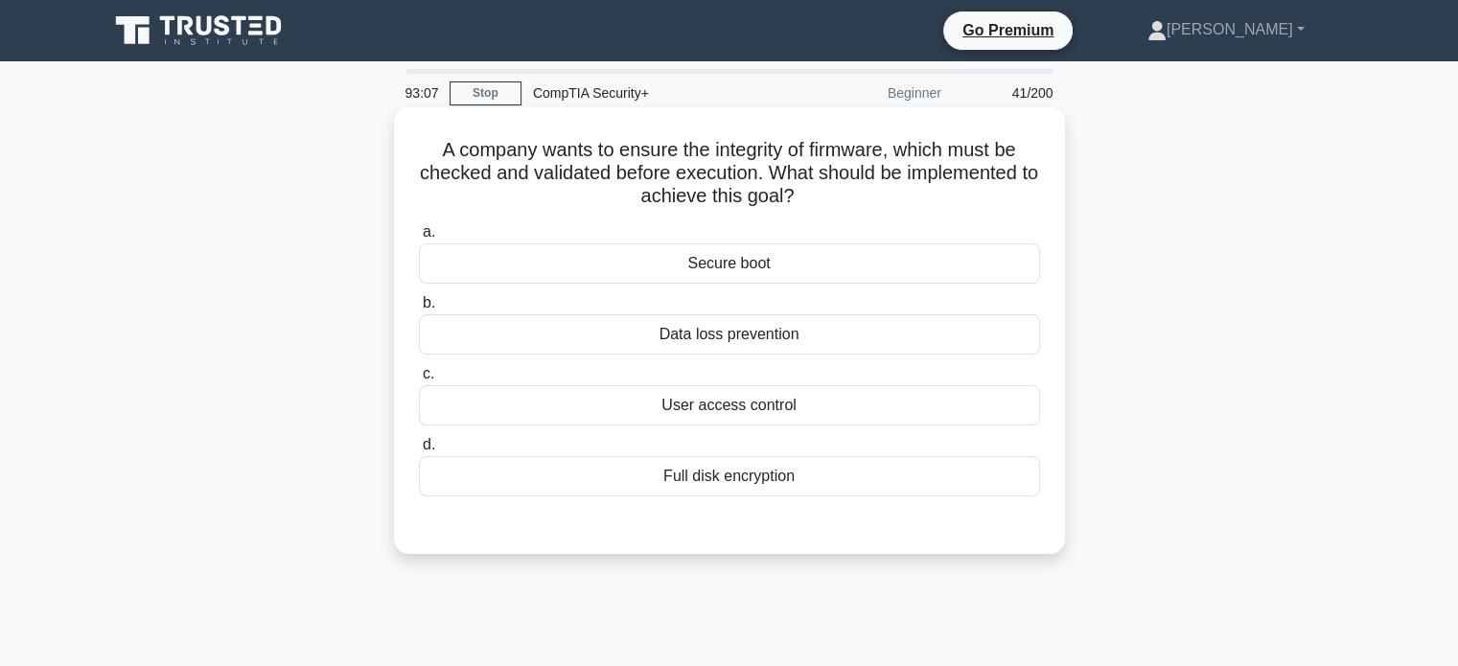
click at [850, 482] on div "Full disk encryption" at bounding box center [729, 476] width 621 height 40
click at [419, 452] on input "d. Full disk encryption" at bounding box center [419, 445] width 0 height 12
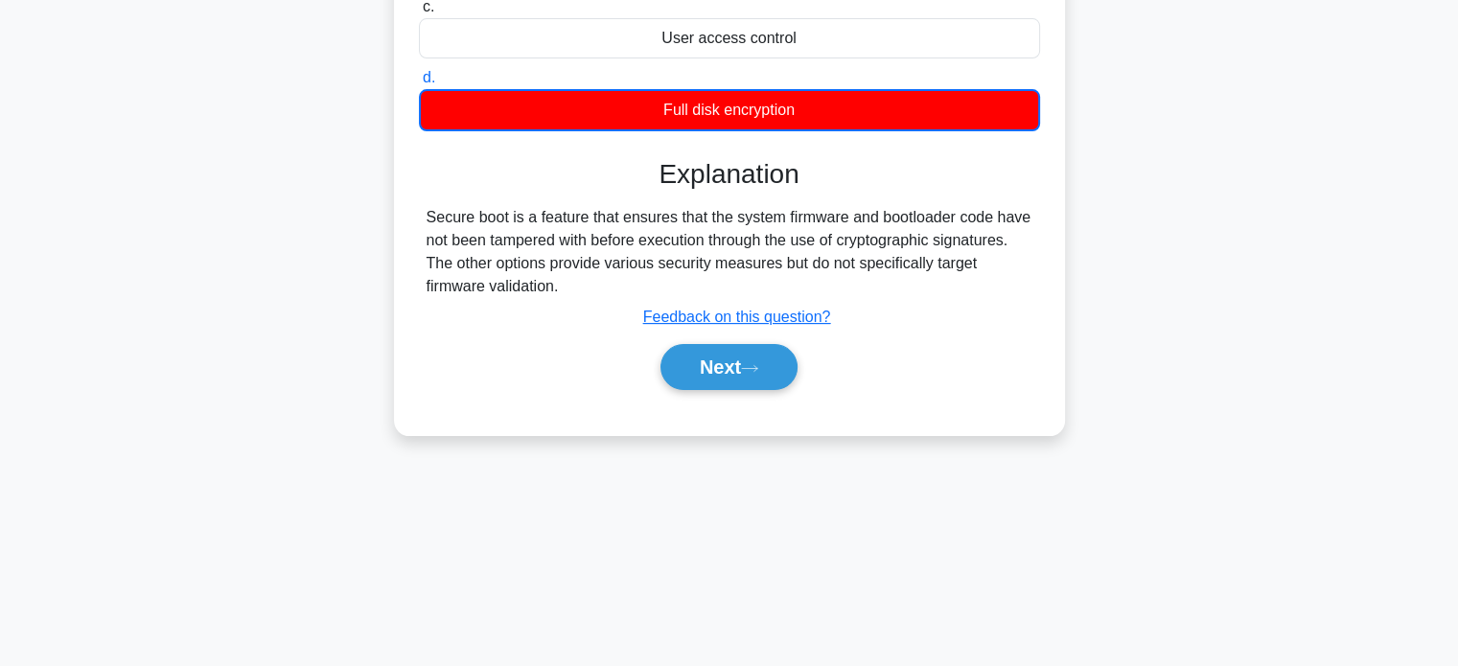
scroll to position [369, 0]
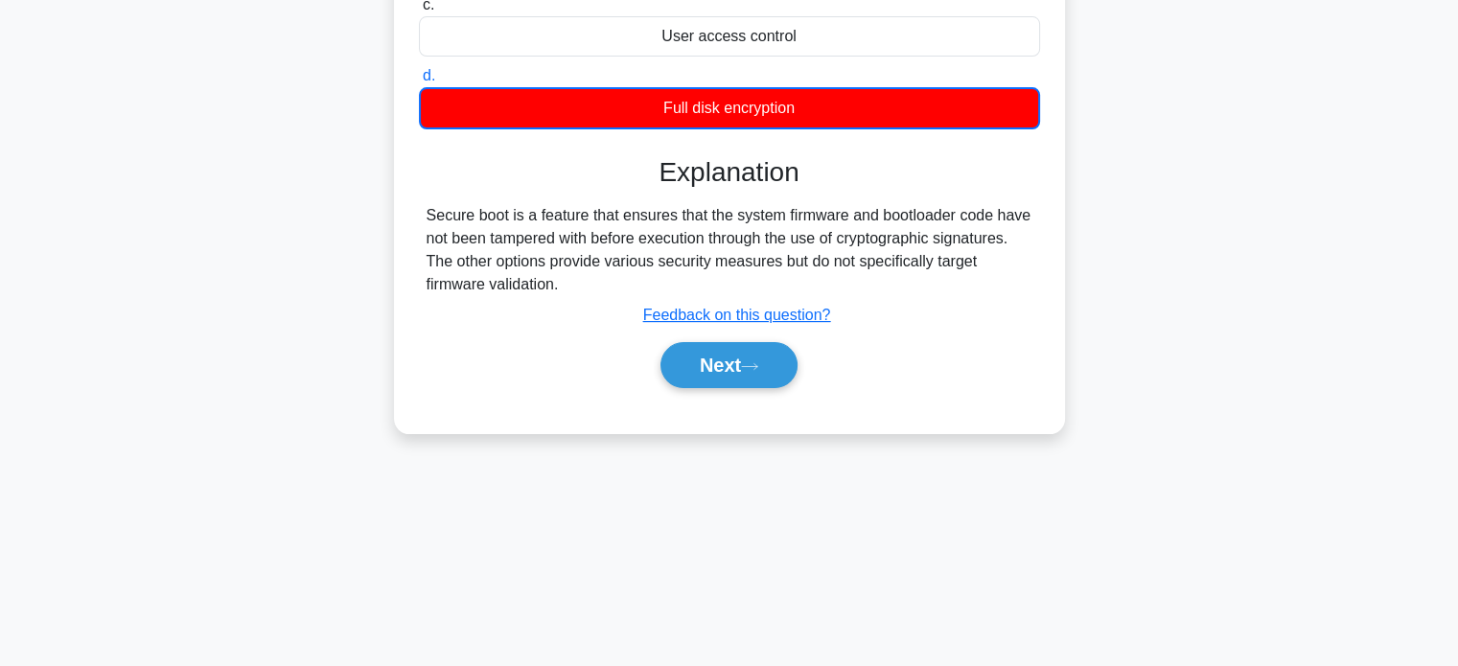
click at [777, 387] on div "Next" at bounding box center [729, 365] width 621 height 61
click at [782, 367] on button "Next" at bounding box center [729, 365] width 137 height 46
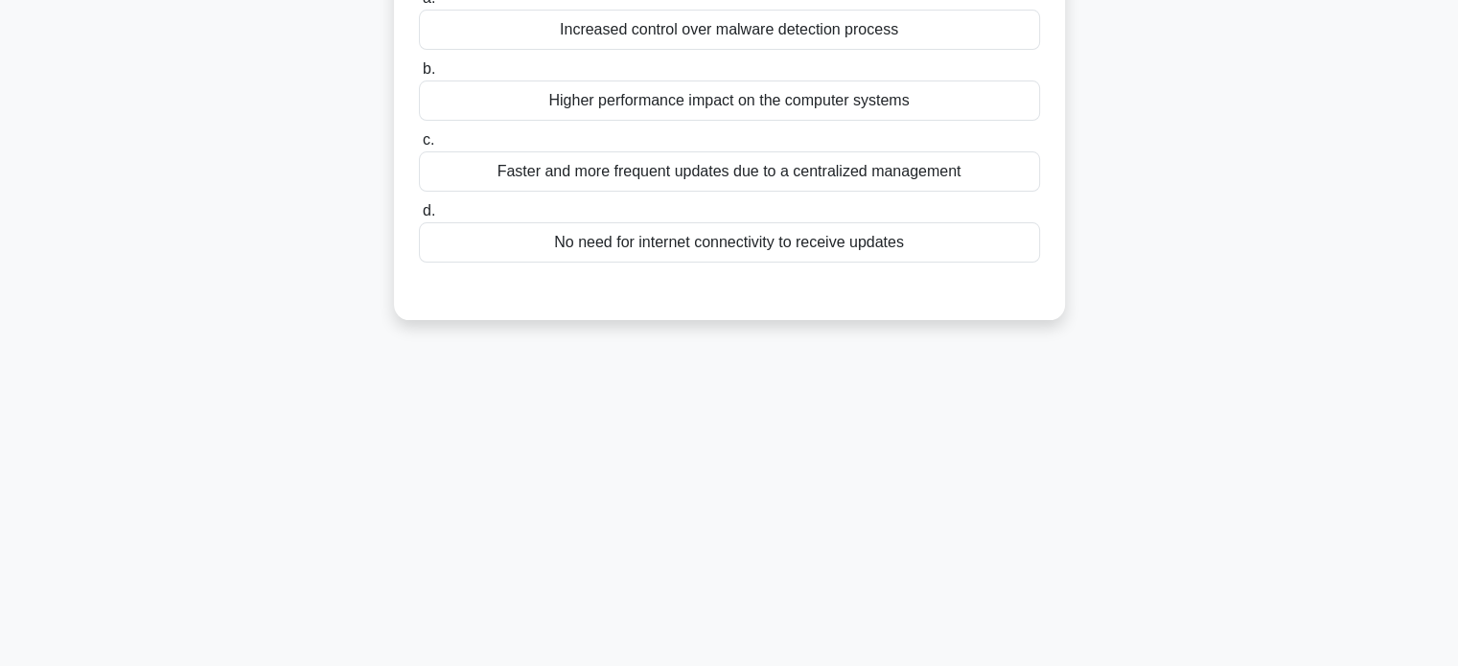
scroll to position [0, 0]
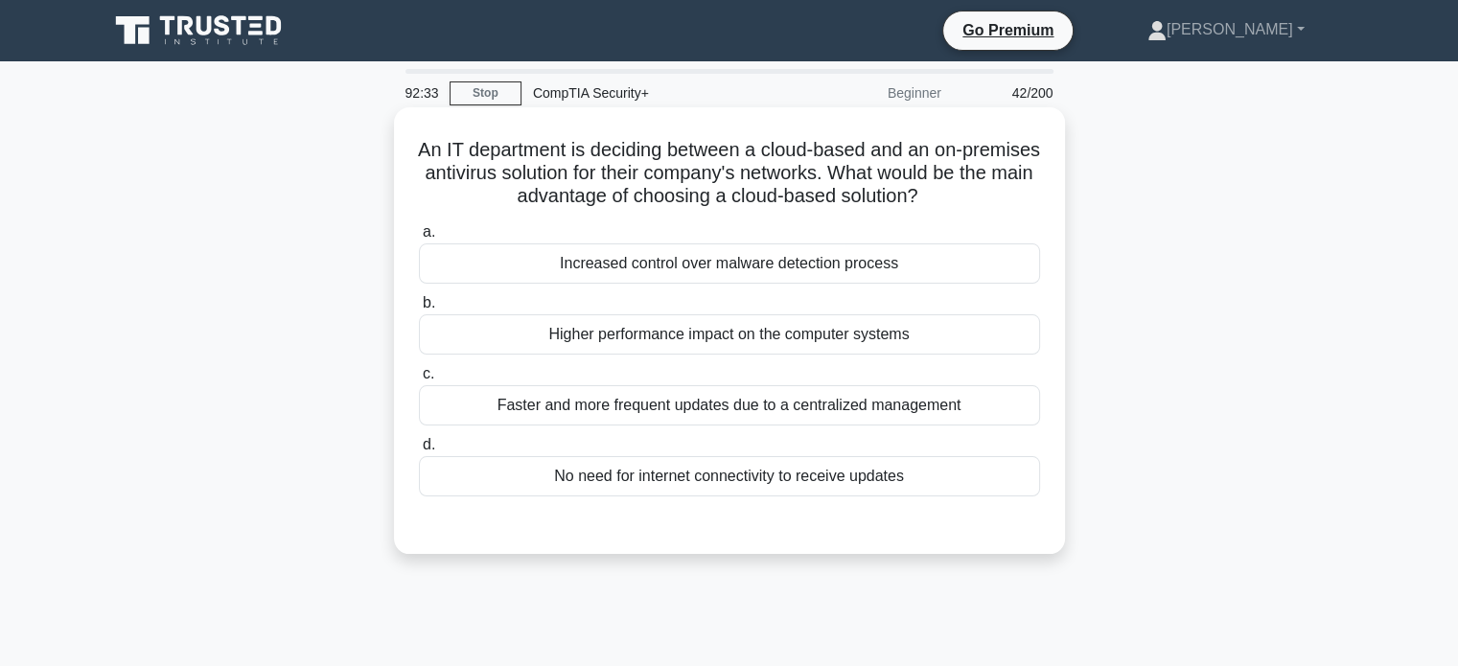
click at [882, 414] on div "Faster and more frequent updates due to a centralized management" at bounding box center [729, 405] width 621 height 40
click at [419, 381] on input "c. Faster and more frequent updates due to a centralized management" at bounding box center [419, 374] width 0 height 12
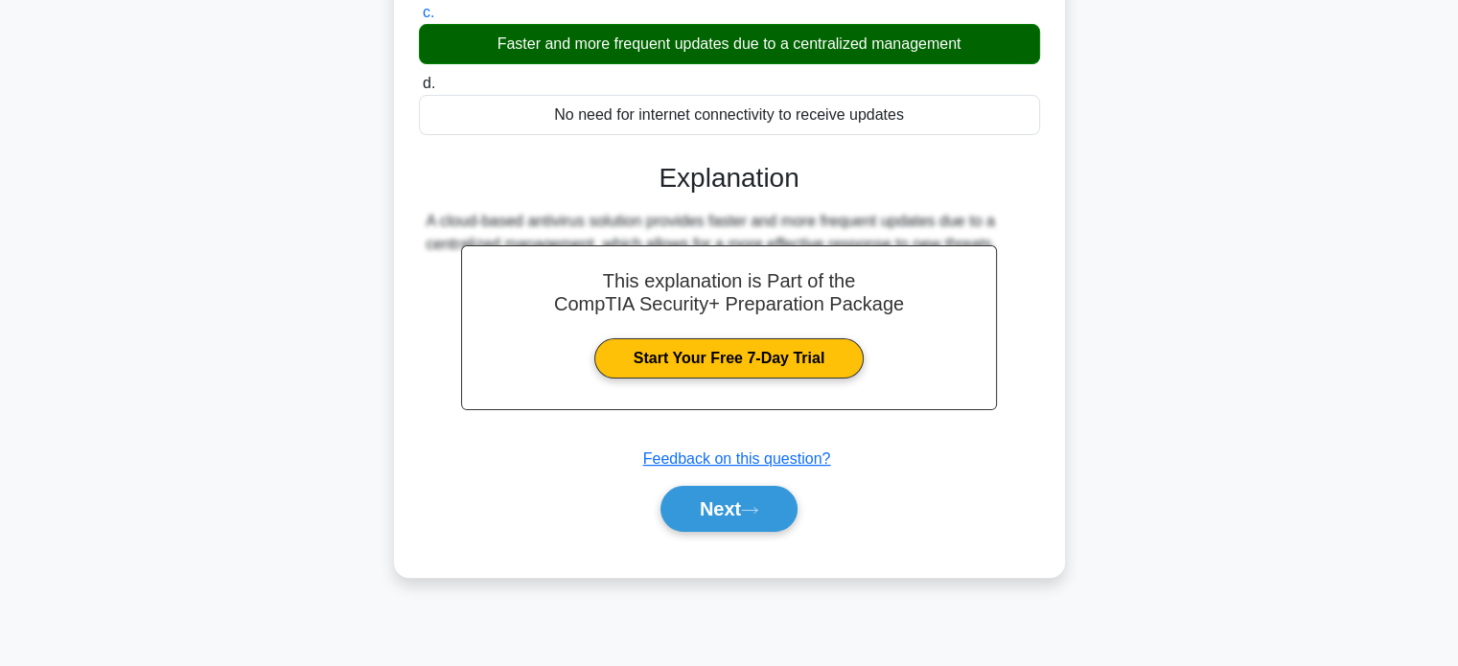
scroll to position [369, 0]
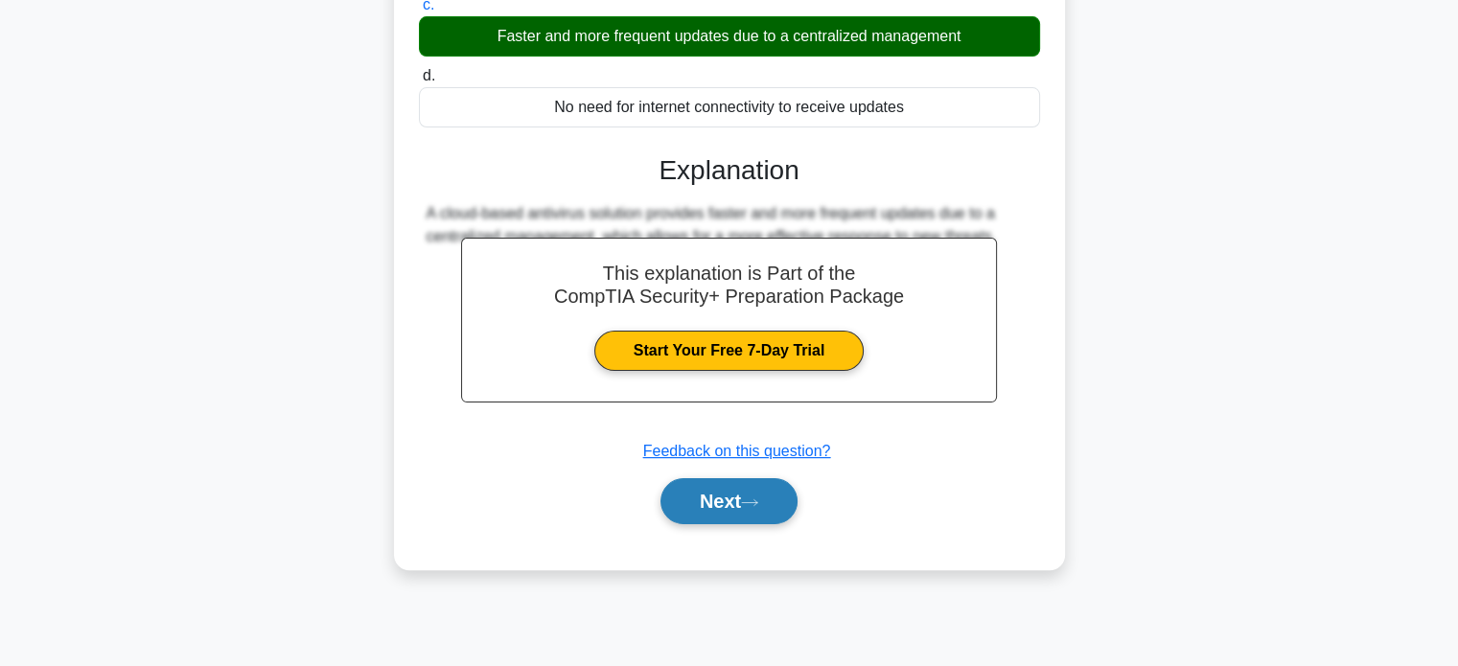
click at [782, 498] on button "Next" at bounding box center [729, 501] width 137 height 46
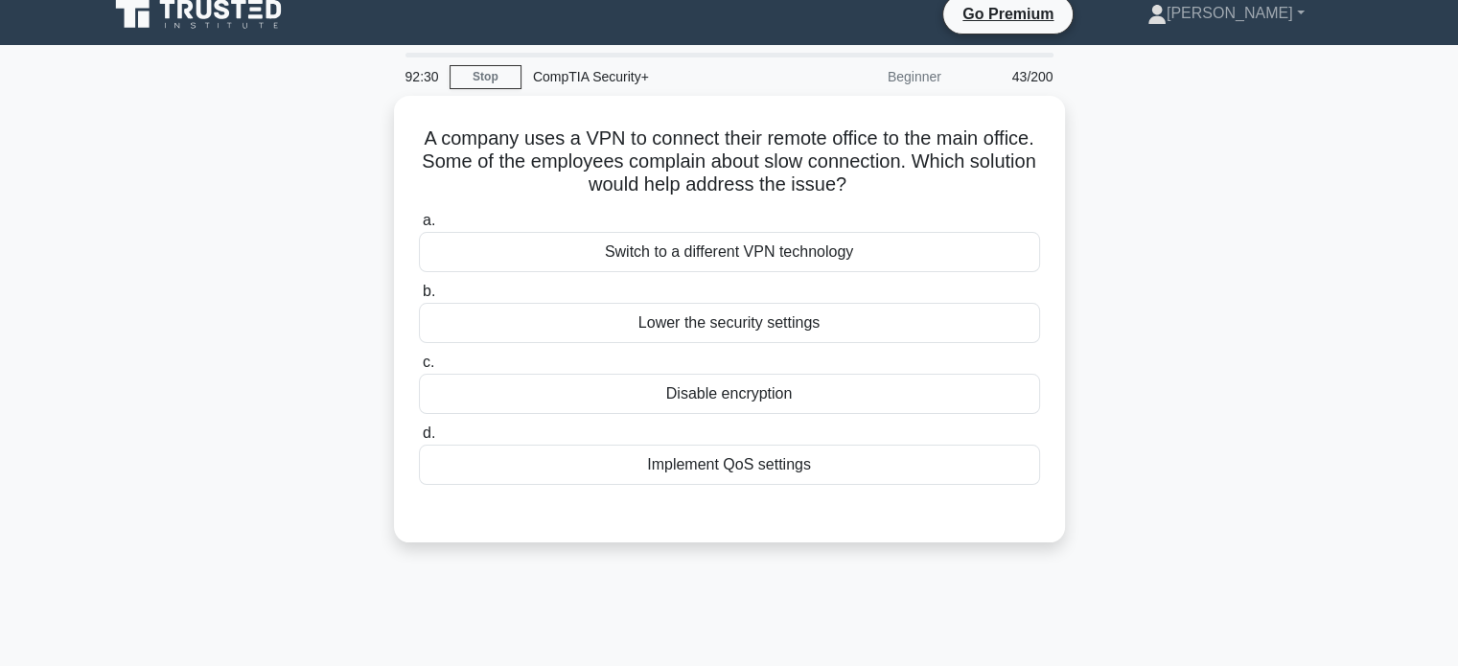
scroll to position [0, 0]
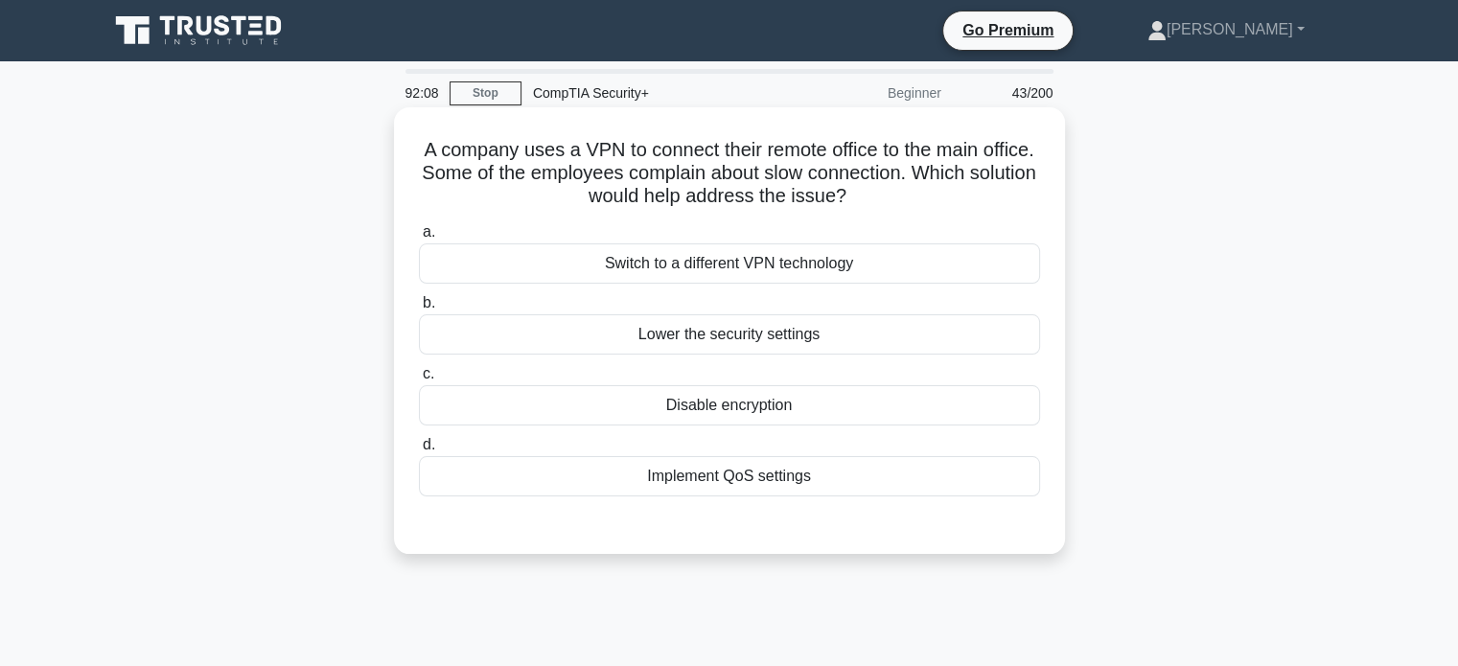
click at [859, 488] on div "Implement QoS settings" at bounding box center [729, 476] width 621 height 40
click at [419, 452] on input "d. Implement QoS settings" at bounding box center [419, 445] width 0 height 12
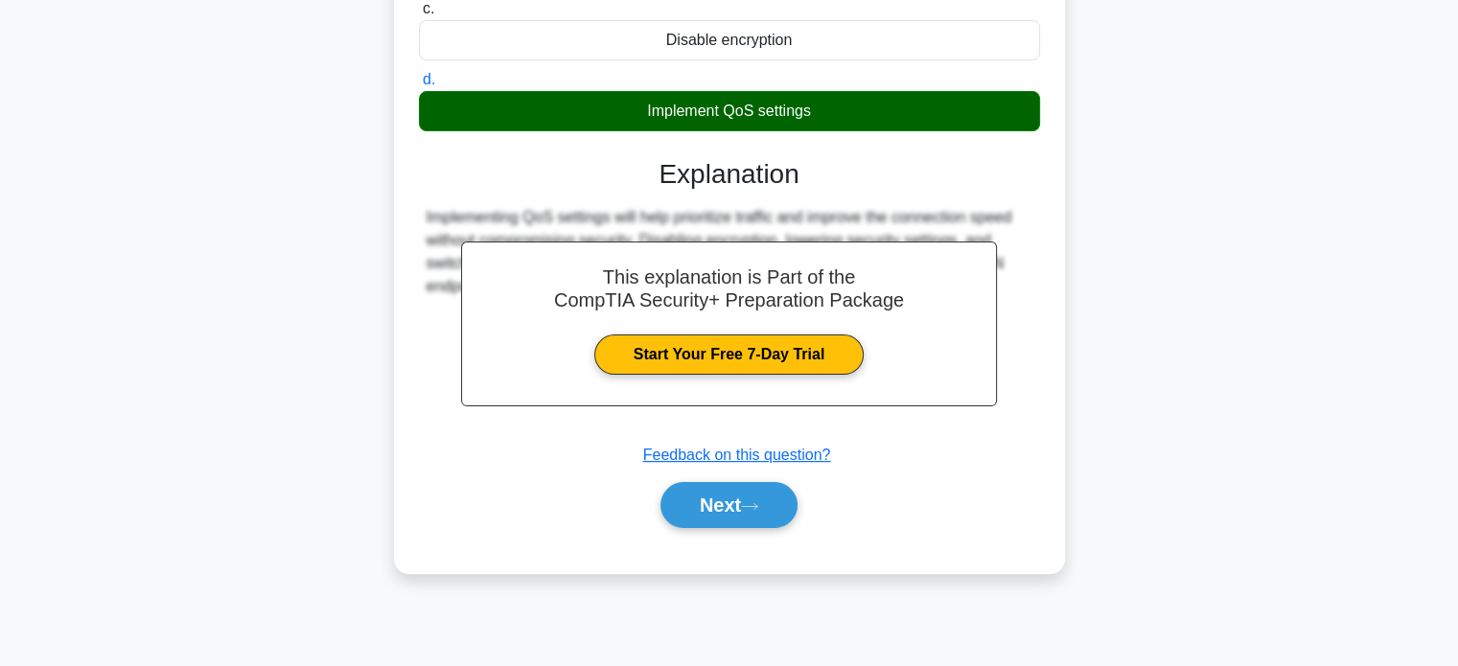
scroll to position [369, 0]
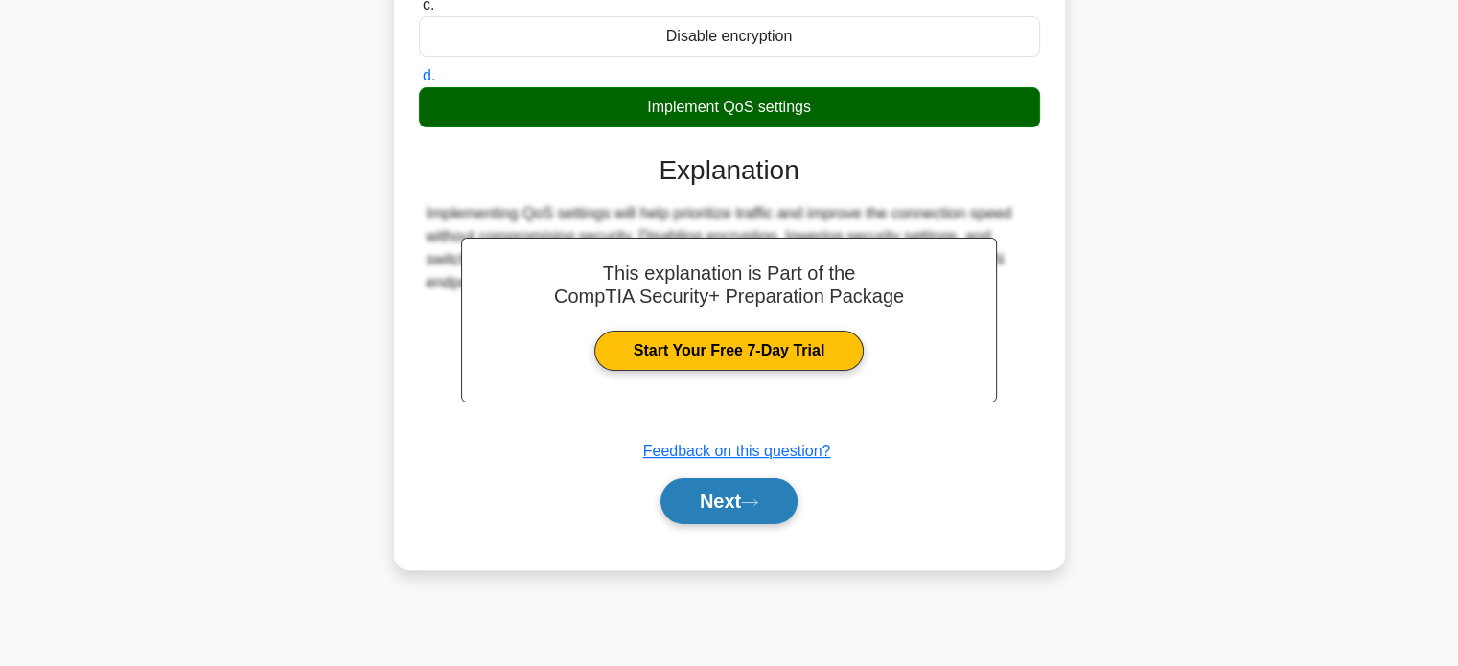
click at [790, 501] on button "Next" at bounding box center [729, 501] width 137 height 46
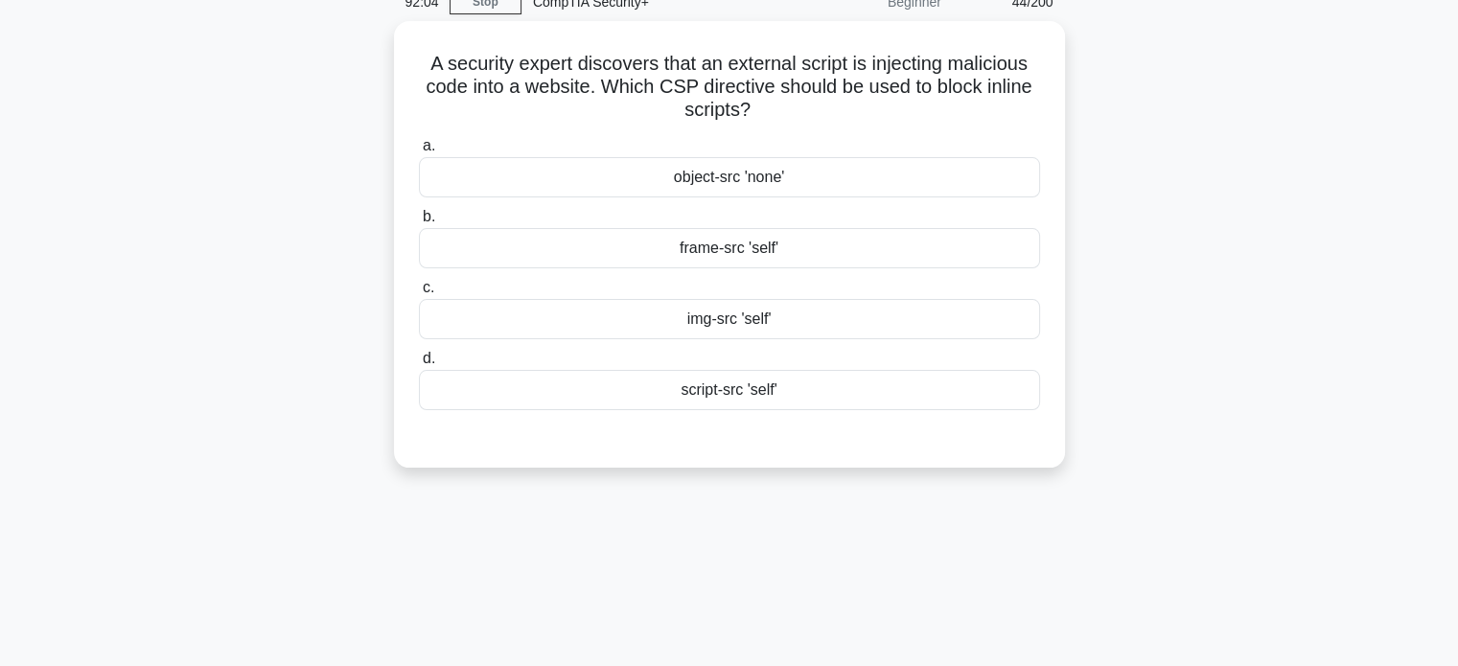
scroll to position [82, 0]
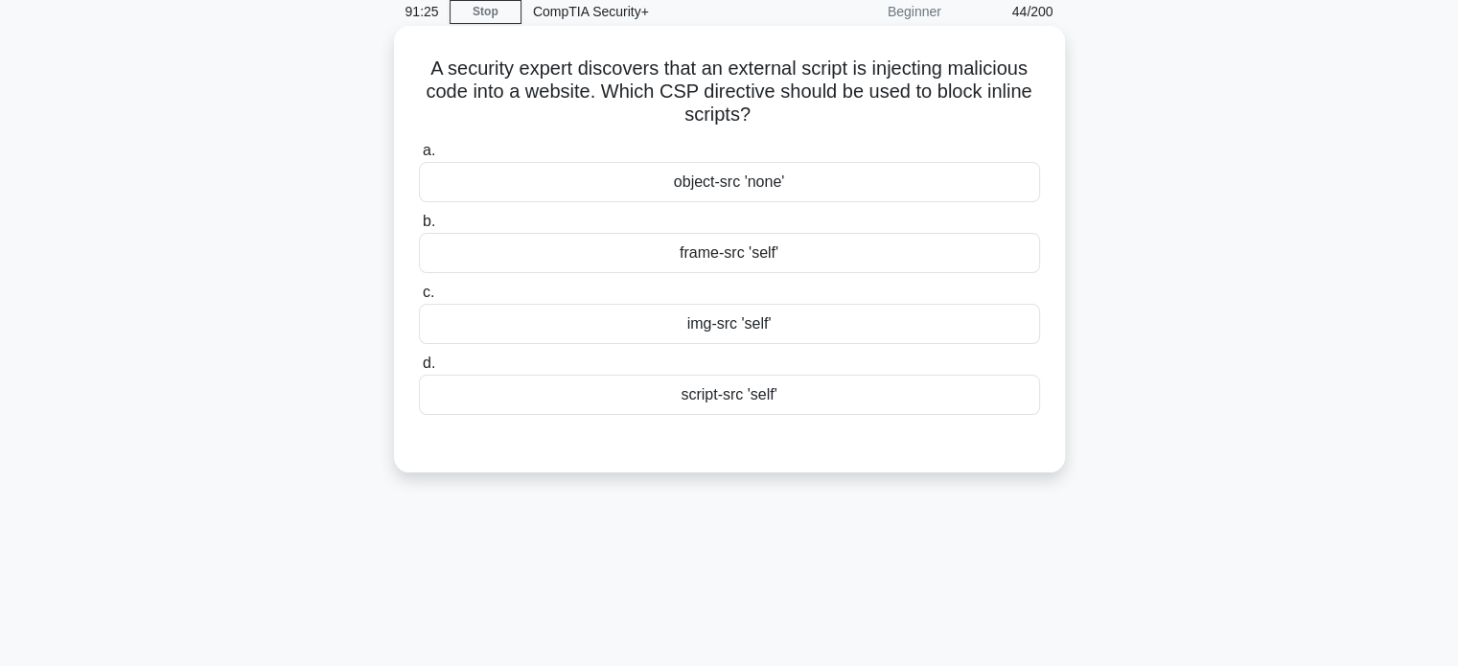
click at [896, 198] on div "object-src 'none'" at bounding box center [729, 182] width 621 height 40
click at [419, 157] on input "a. object-src 'none'" at bounding box center [419, 151] width 0 height 12
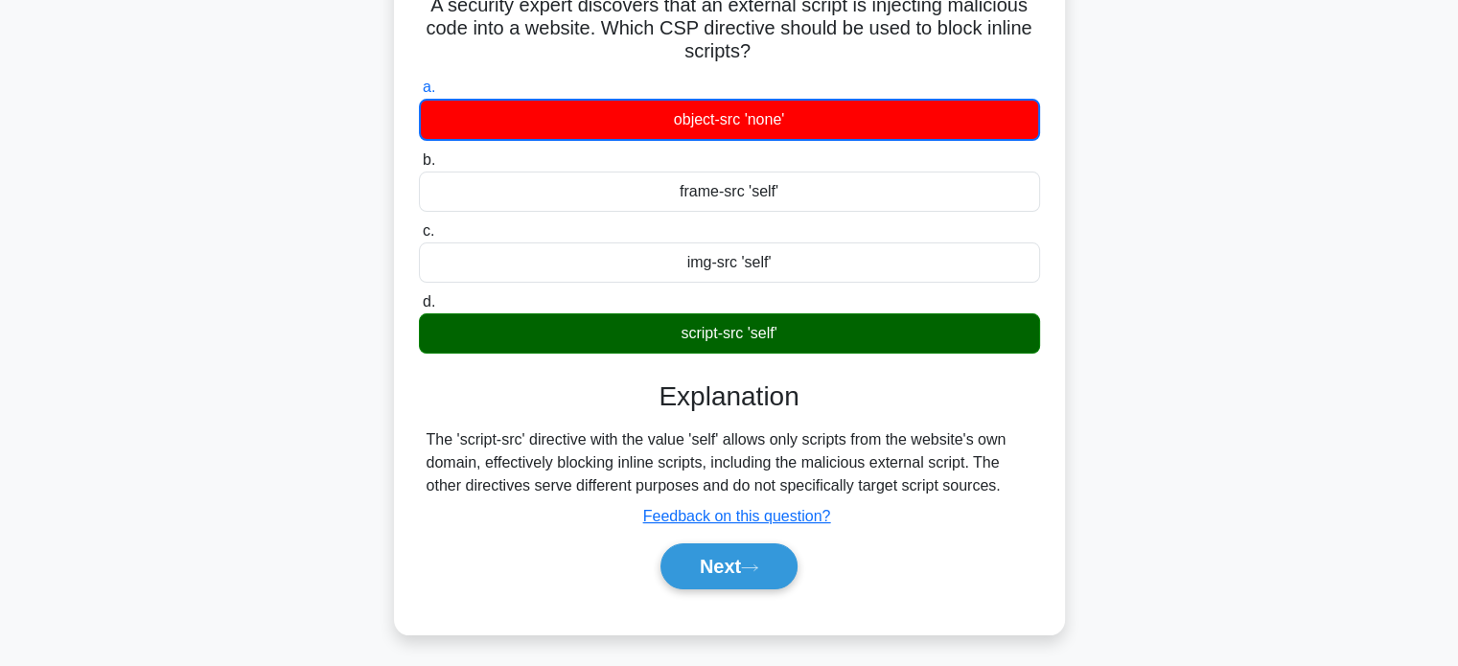
scroll to position [177, 0]
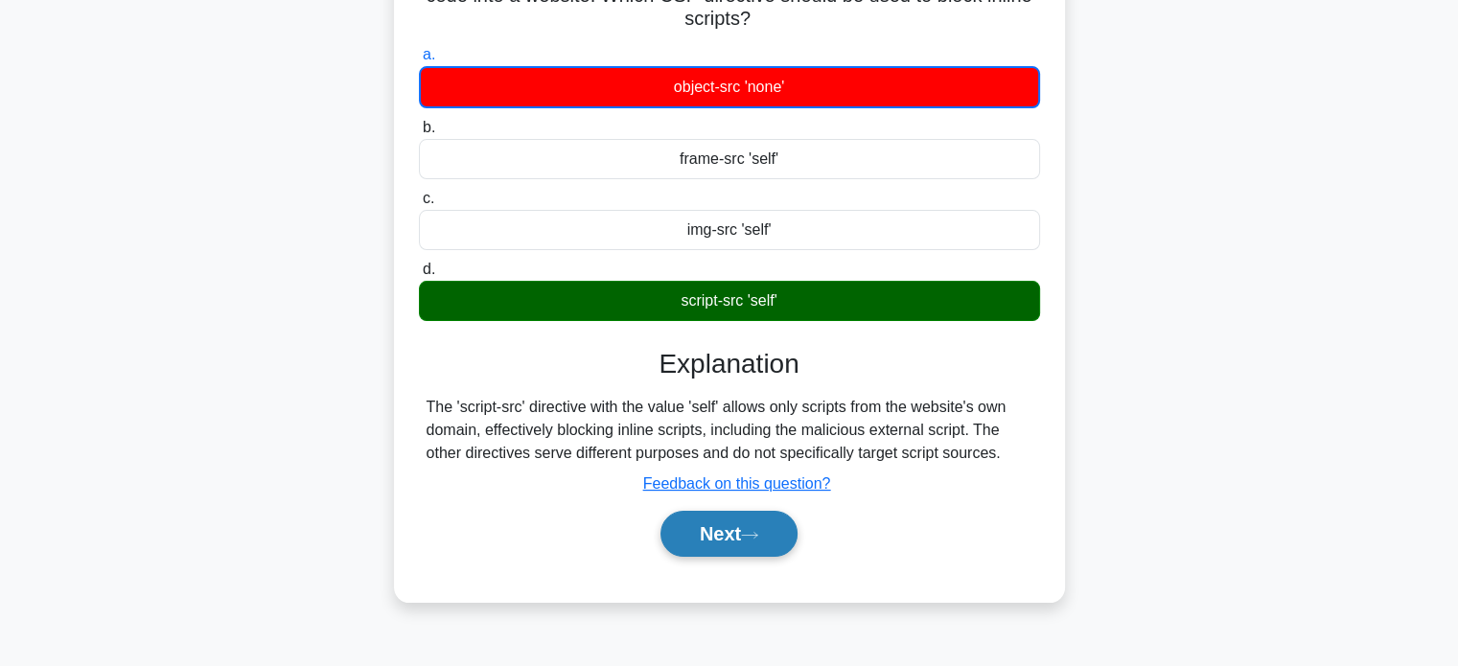
click at [757, 532] on icon at bounding box center [749, 535] width 15 height 6
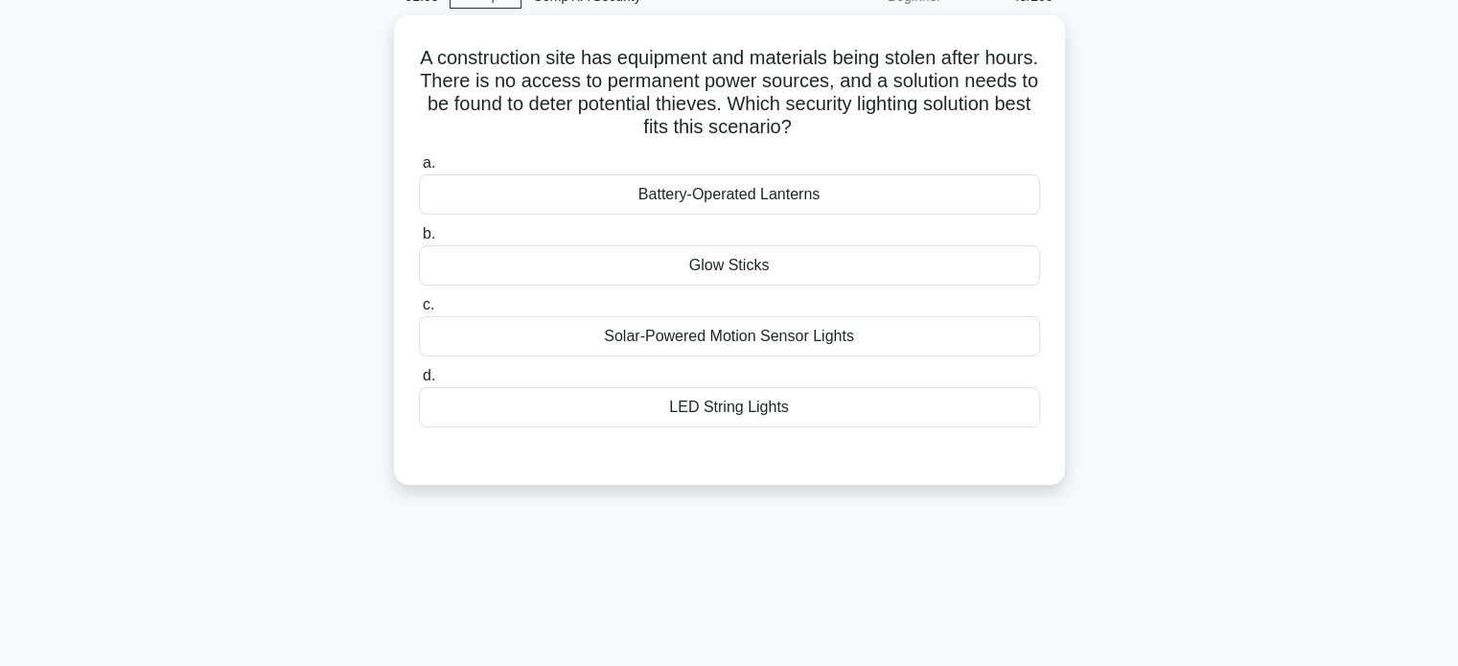
scroll to position [0, 0]
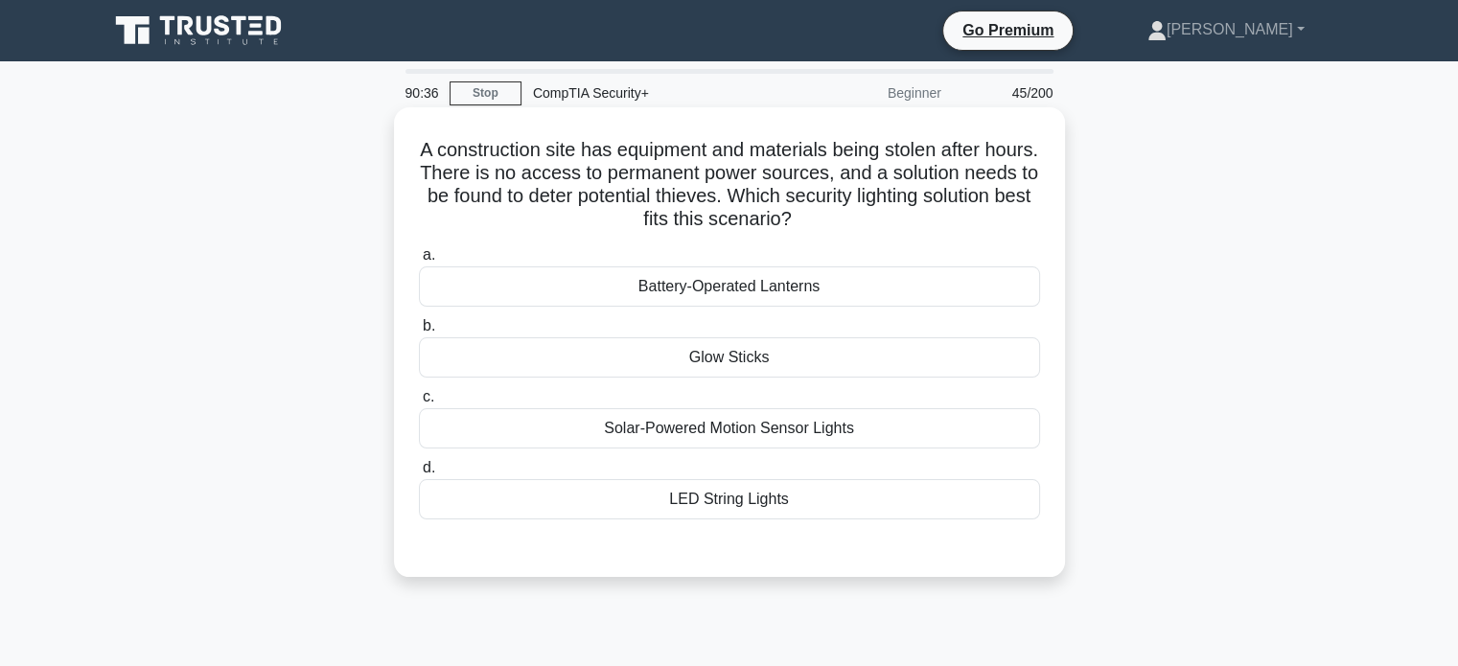
click at [840, 438] on div "Solar-Powered Motion Sensor Lights" at bounding box center [729, 428] width 621 height 40
click at [419, 404] on input "c. Solar-Powered Motion Sensor Lights" at bounding box center [419, 397] width 0 height 12
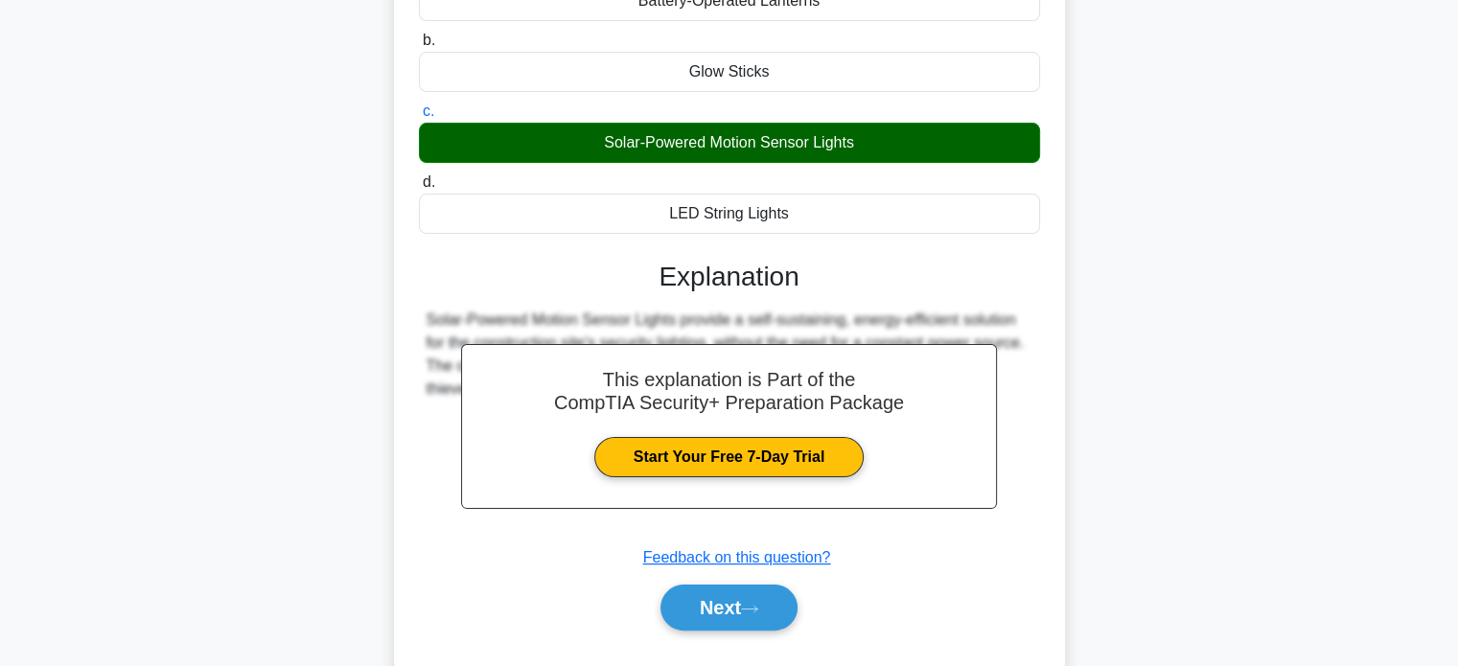
scroll to position [288, 0]
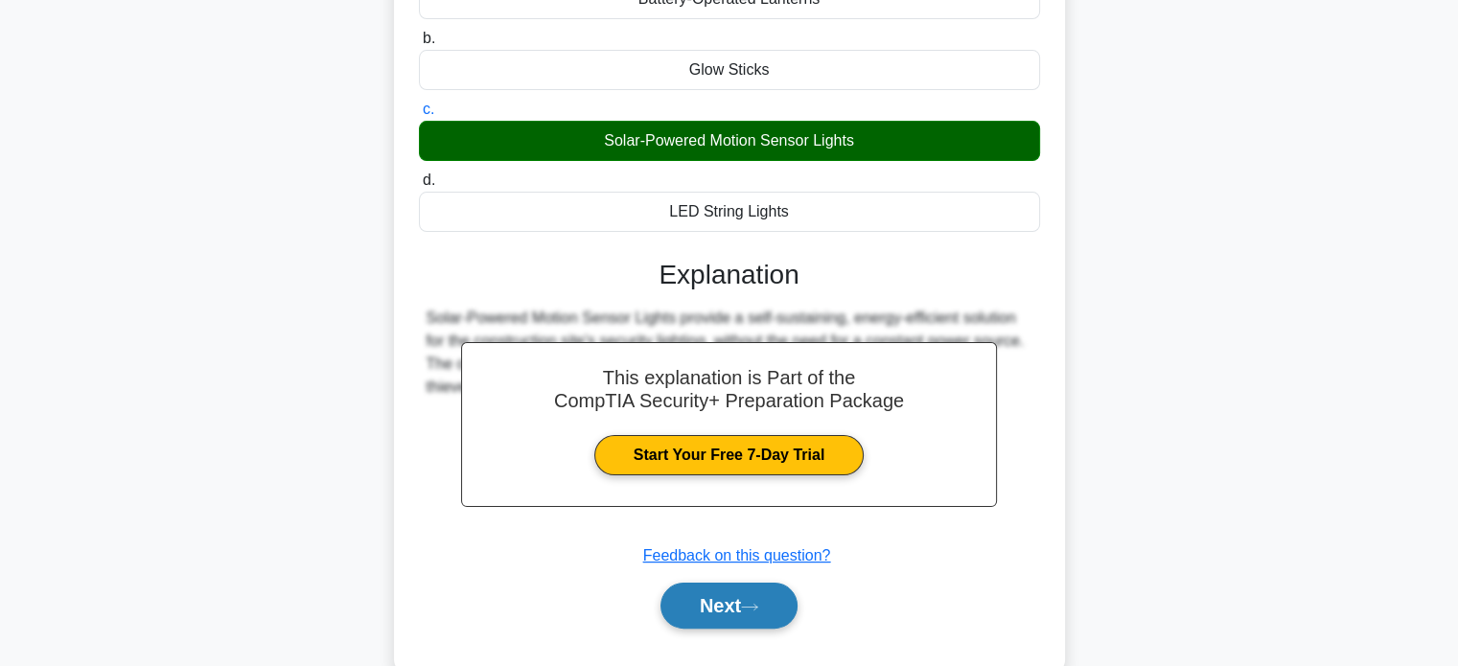
click at [748, 603] on icon at bounding box center [749, 607] width 17 height 11
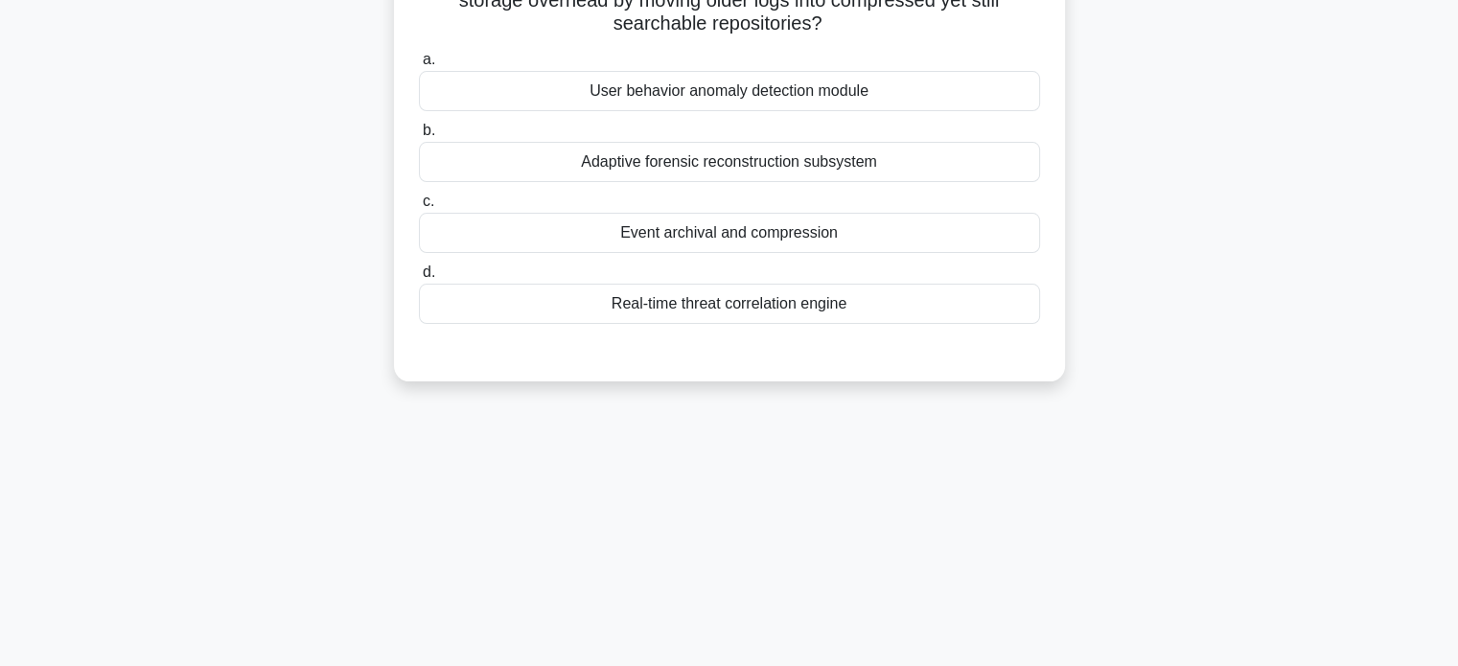
scroll to position [0, 0]
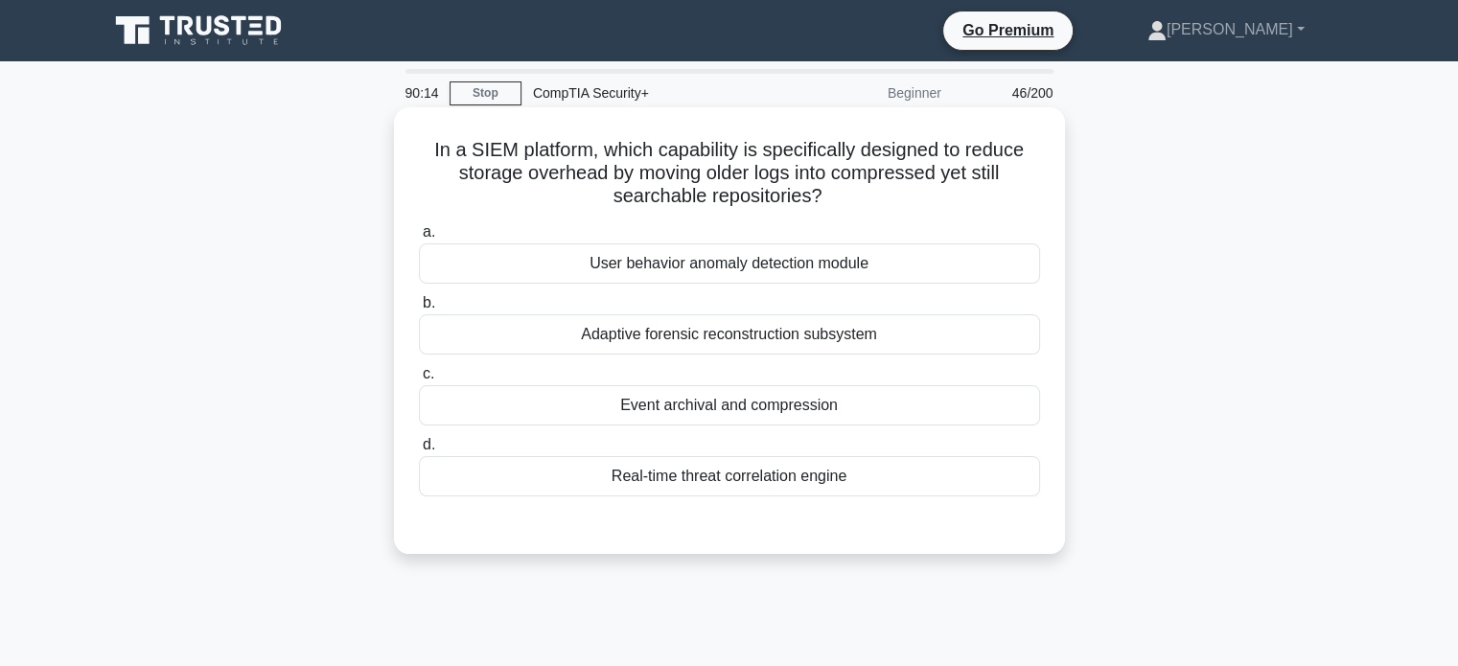
click at [871, 322] on div "Adaptive forensic reconstruction subsystem" at bounding box center [729, 334] width 621 height 40
click at [419, 310] on input "b. Adaptive forensic reconstruction subsystem" at bounding box center [419, 303] width 0 height 12
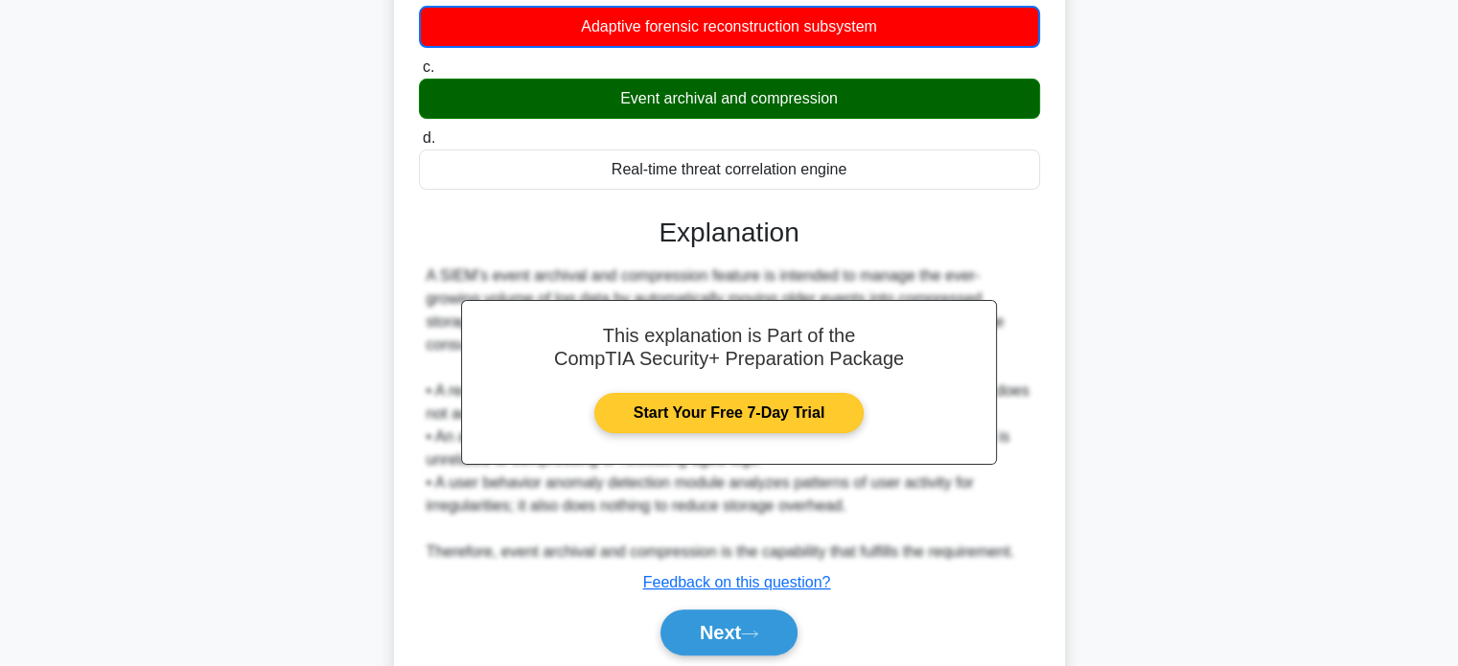
scroll to position [378, 0]
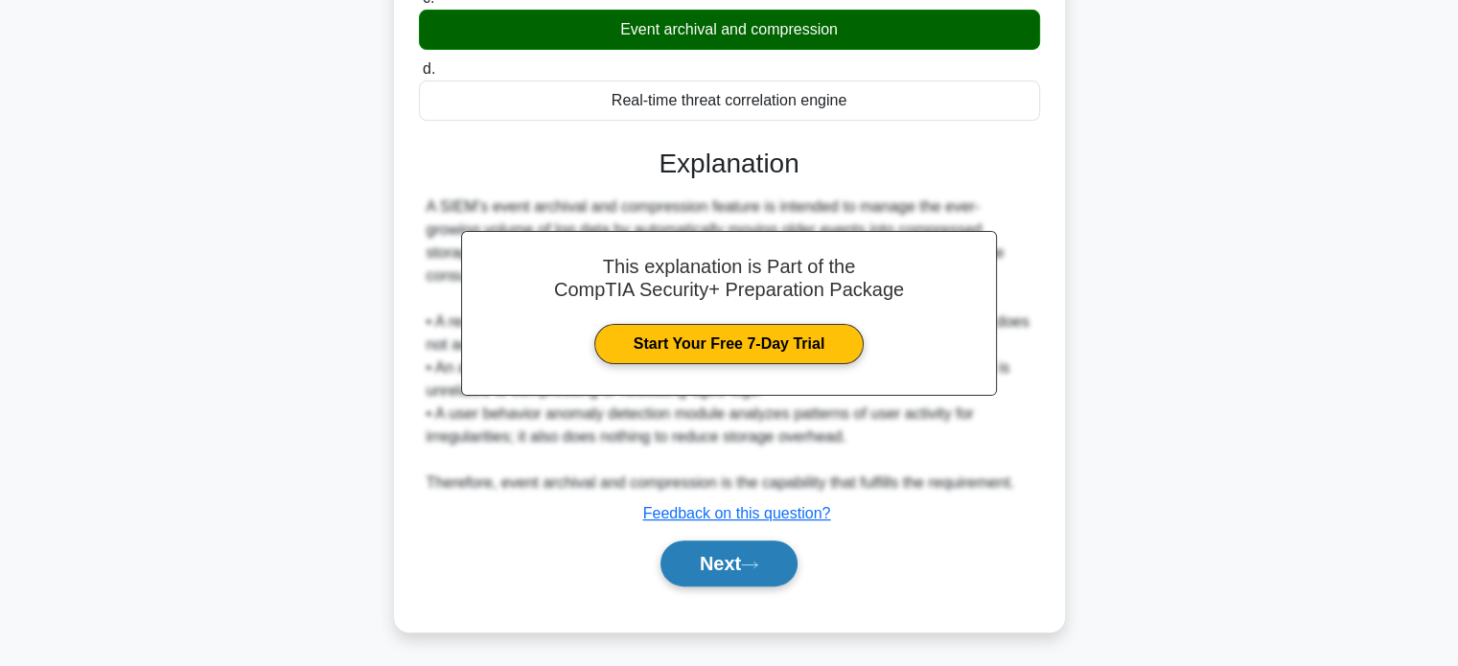
drag, startPoint x: 757, startPoint y: 570, endPoint x: 798, endPoint y: 551, distance: 45.1
click at [757, 571] on button "Next" at bounding box center [729, 564] width 137 height 46
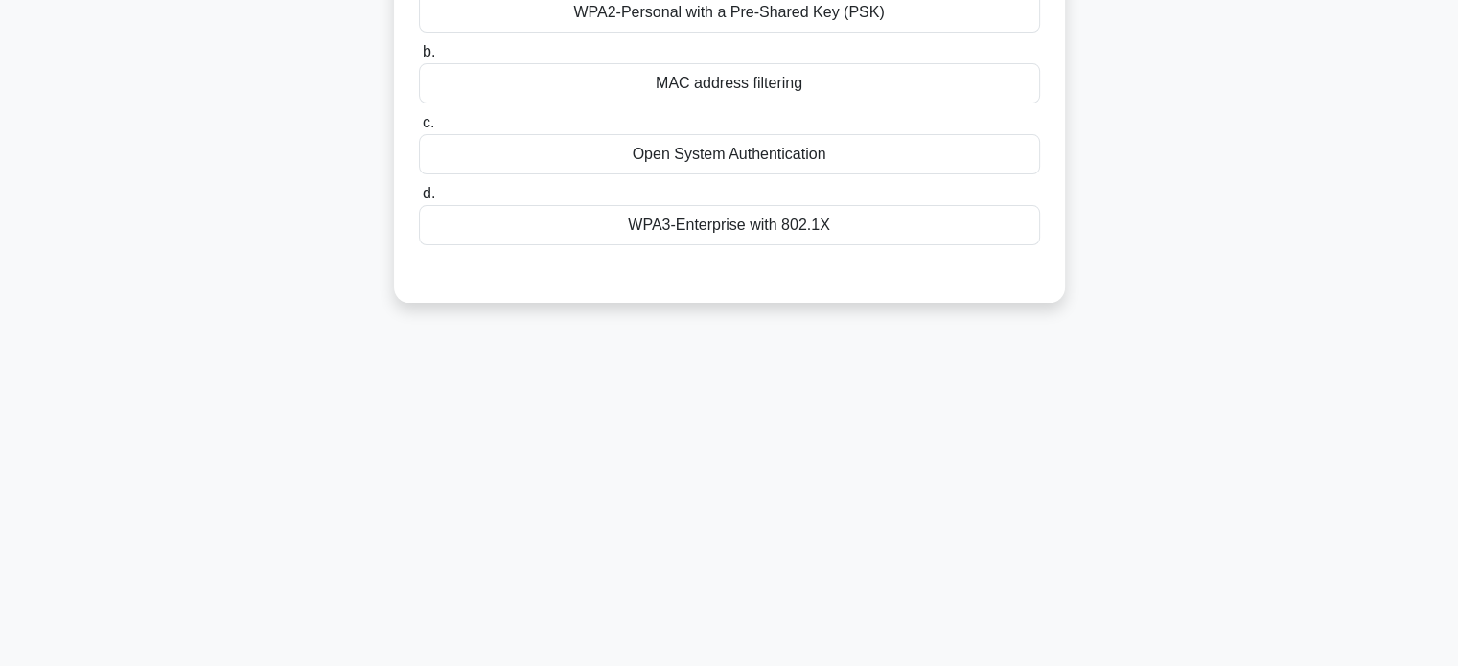
scroll to position [82, 0]
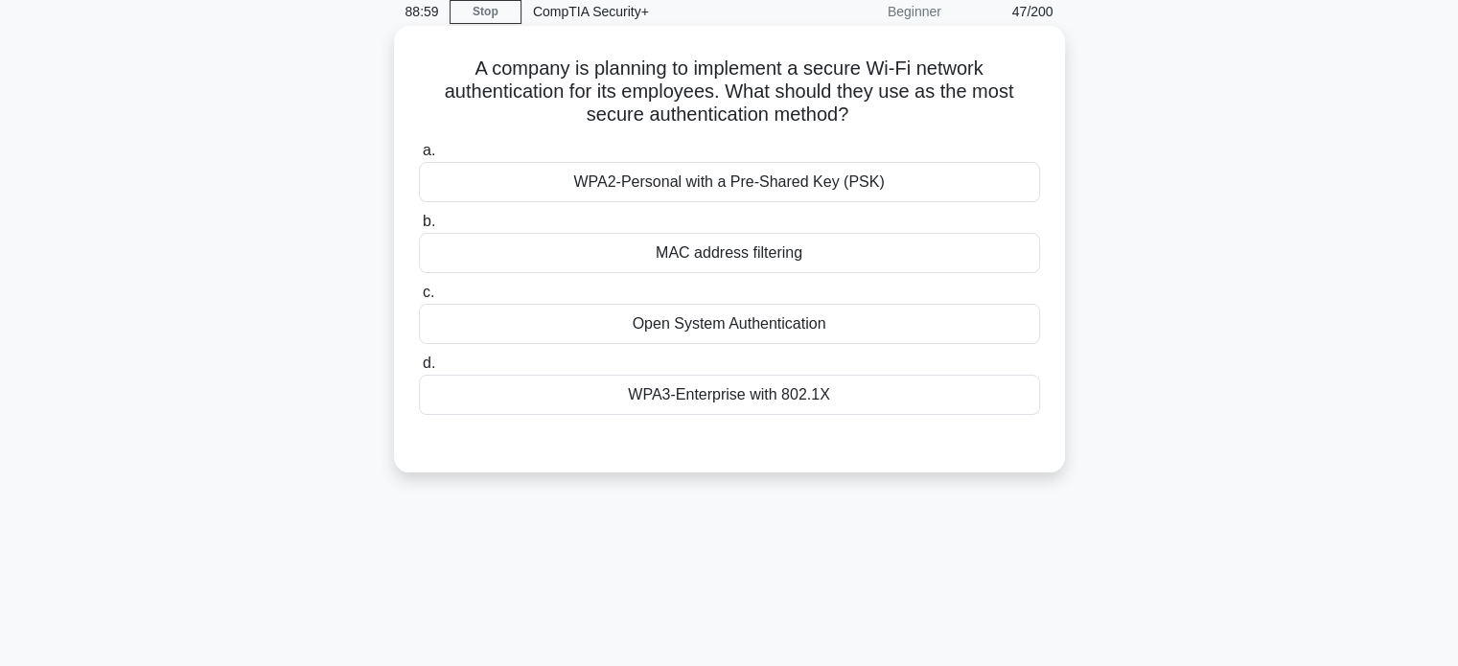
click at [847, 399] on div "WPA3-Enterprise with 802.1X" at bounding box center [729, 395] width 621 height 40
click at [419, 370] on input "d. WPA3-Enterprise with 802.1X" at bounding box center [419, 364] width 0 height 12
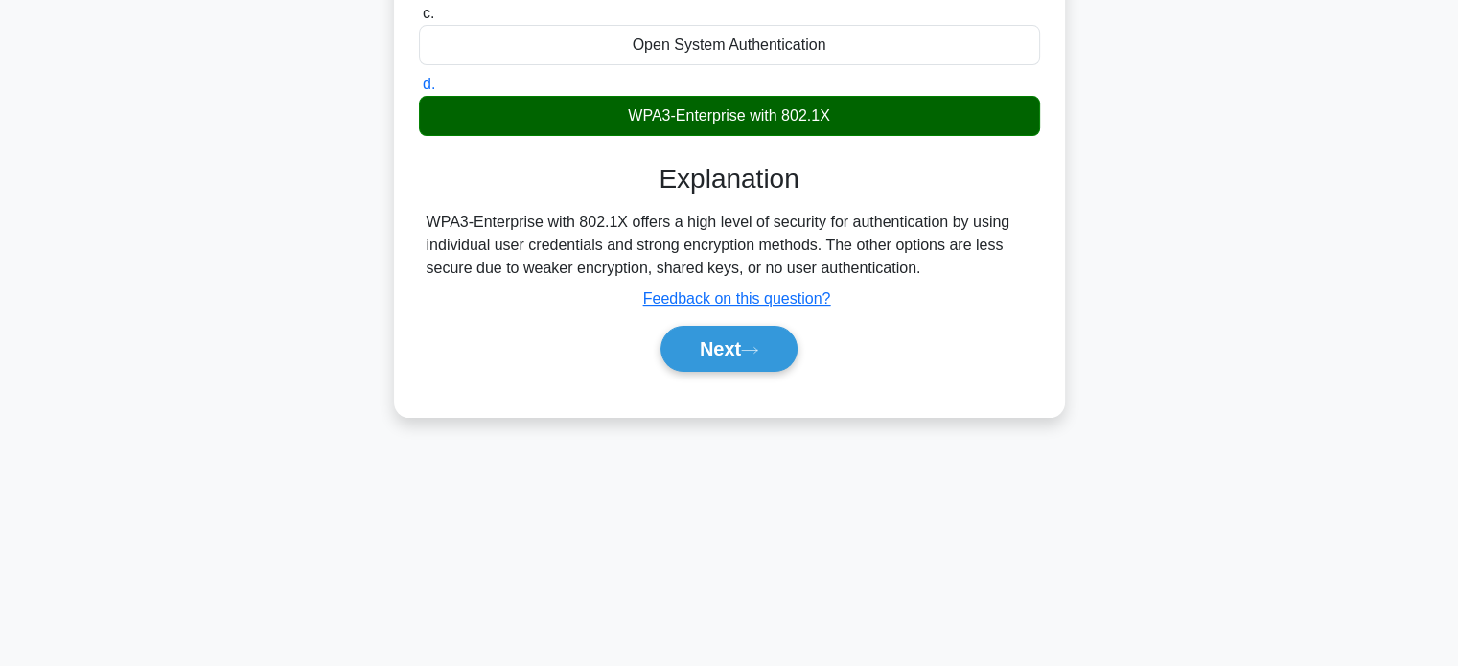
scroll to position [369, 0]
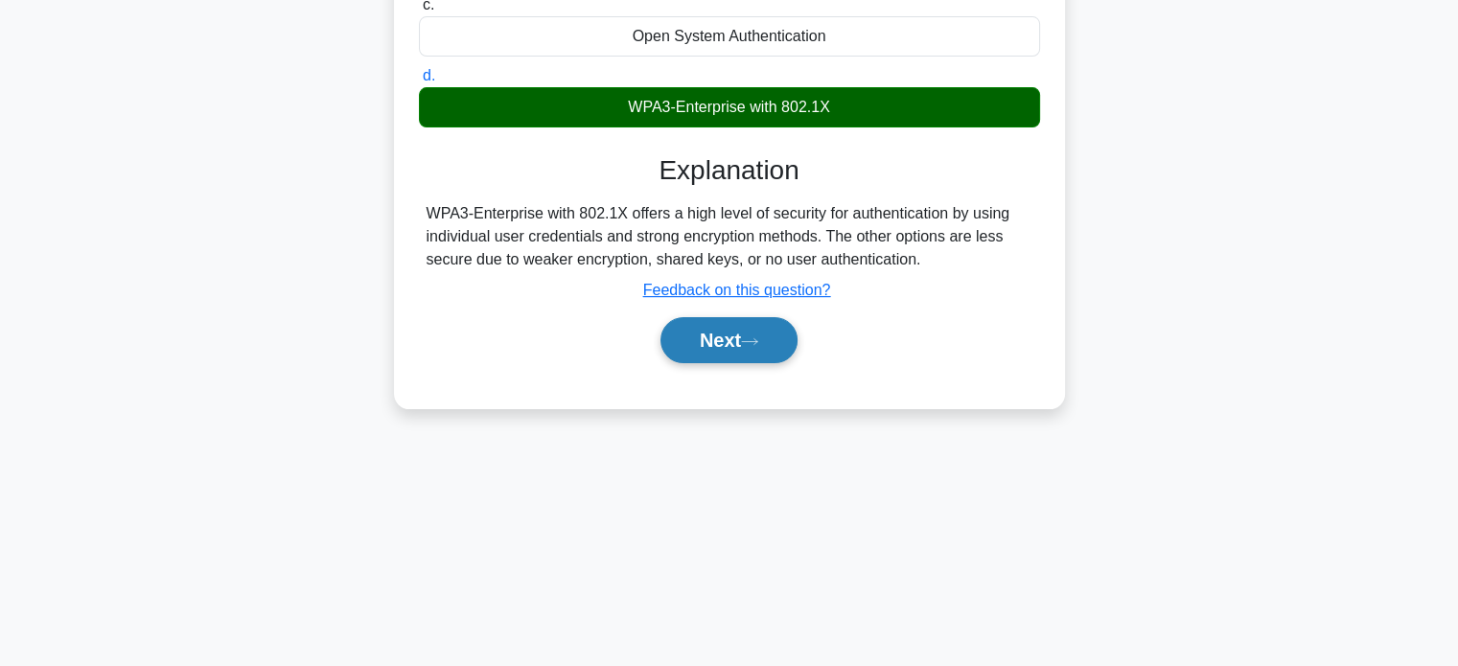
click at [733, 355] on button "Next" at bounding box center [729, 340] width 137 height 46
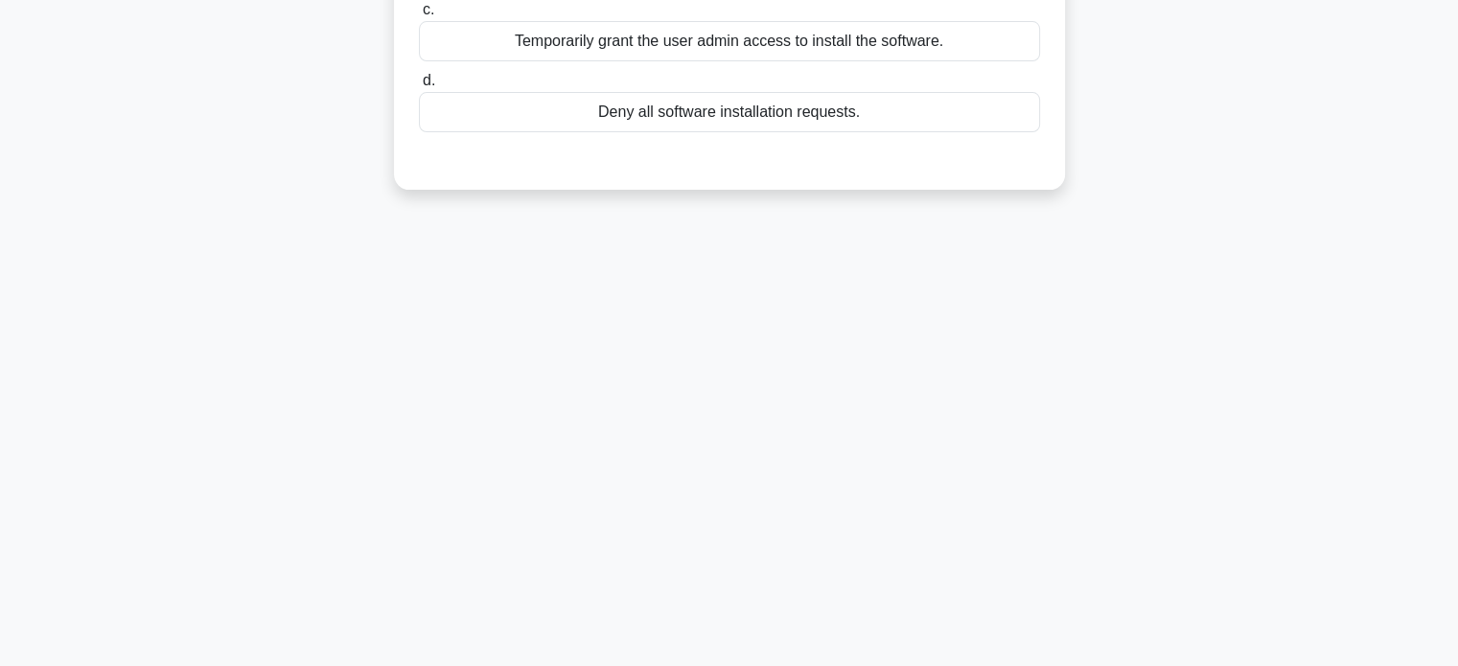
scroll to position [0, 0]
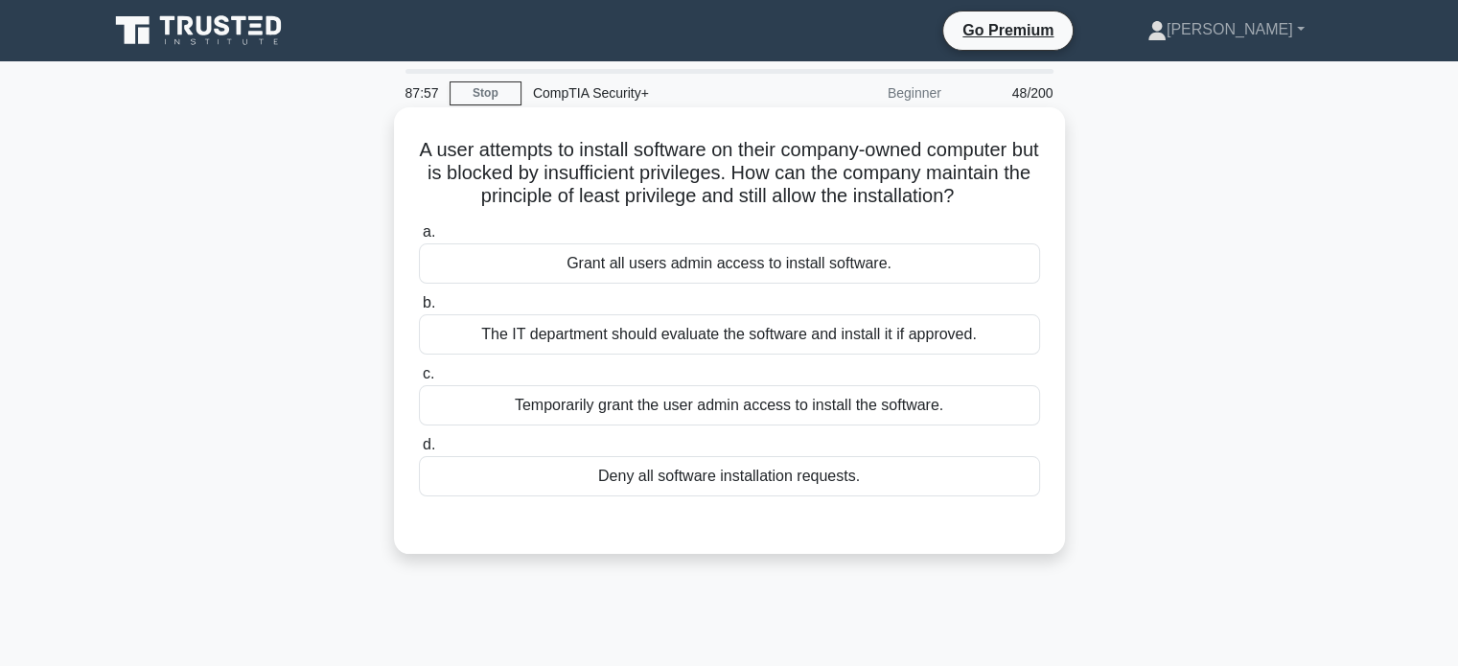
click at [706, 482] on div "Deny all software installation requests." at bounding box center [729, 476] width 621 height 40
click at [419, 452] on input "d. Deny all software installation requests." at bounding box center [419, 445] width 0 height 12
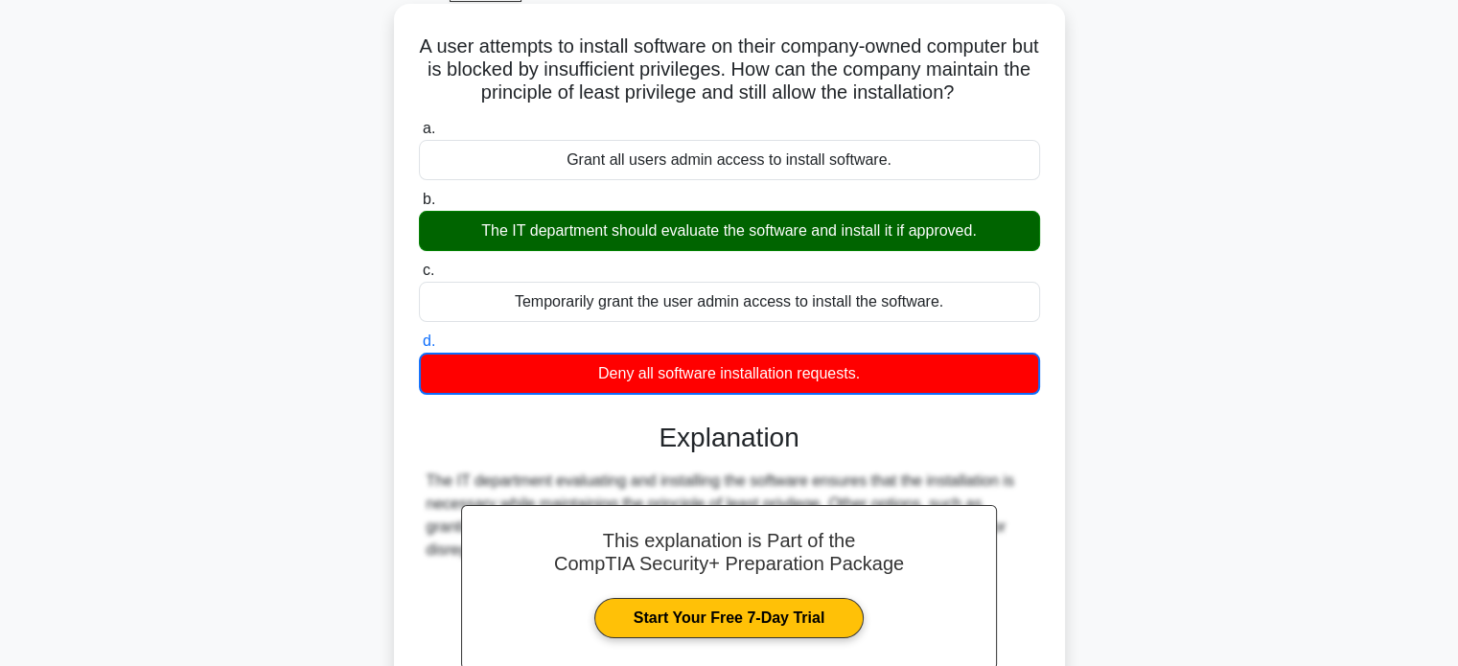
scroll to position [369, 0]
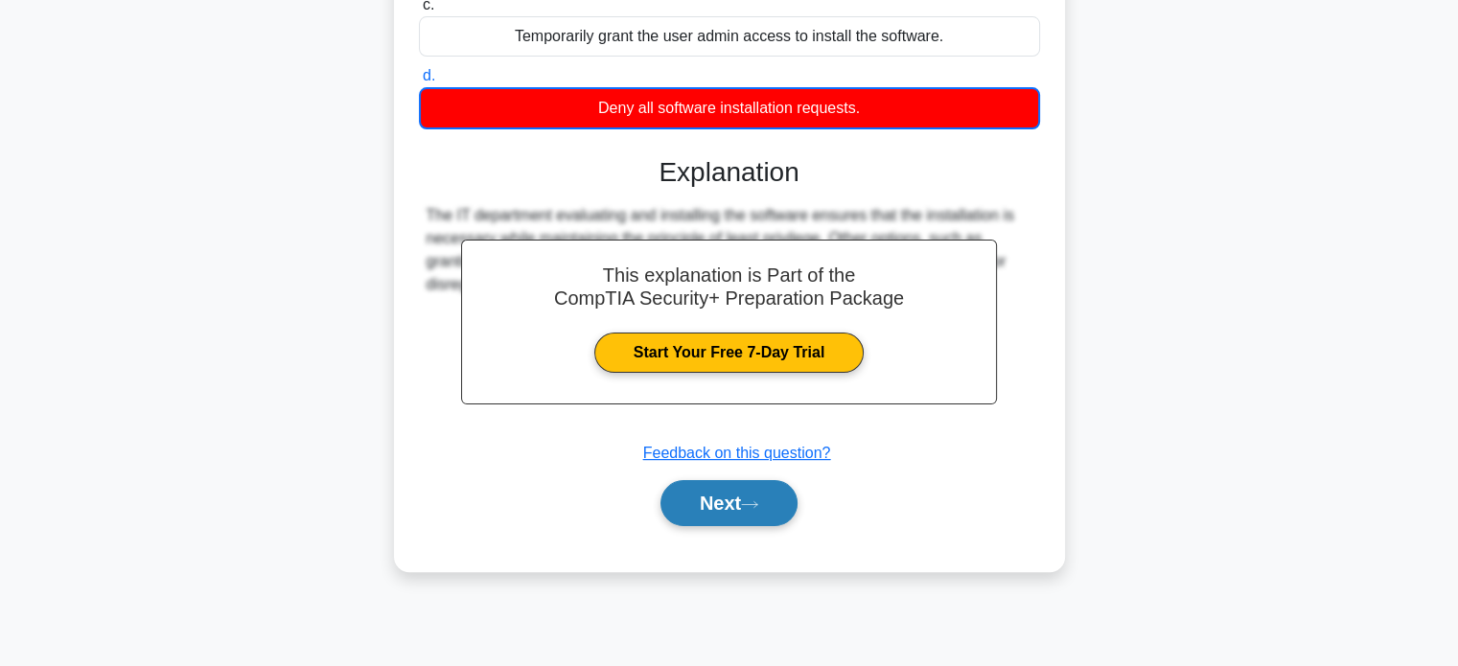
click at [721, 517] on button "Next" at bounding box center [729, 503] width 137 height 46
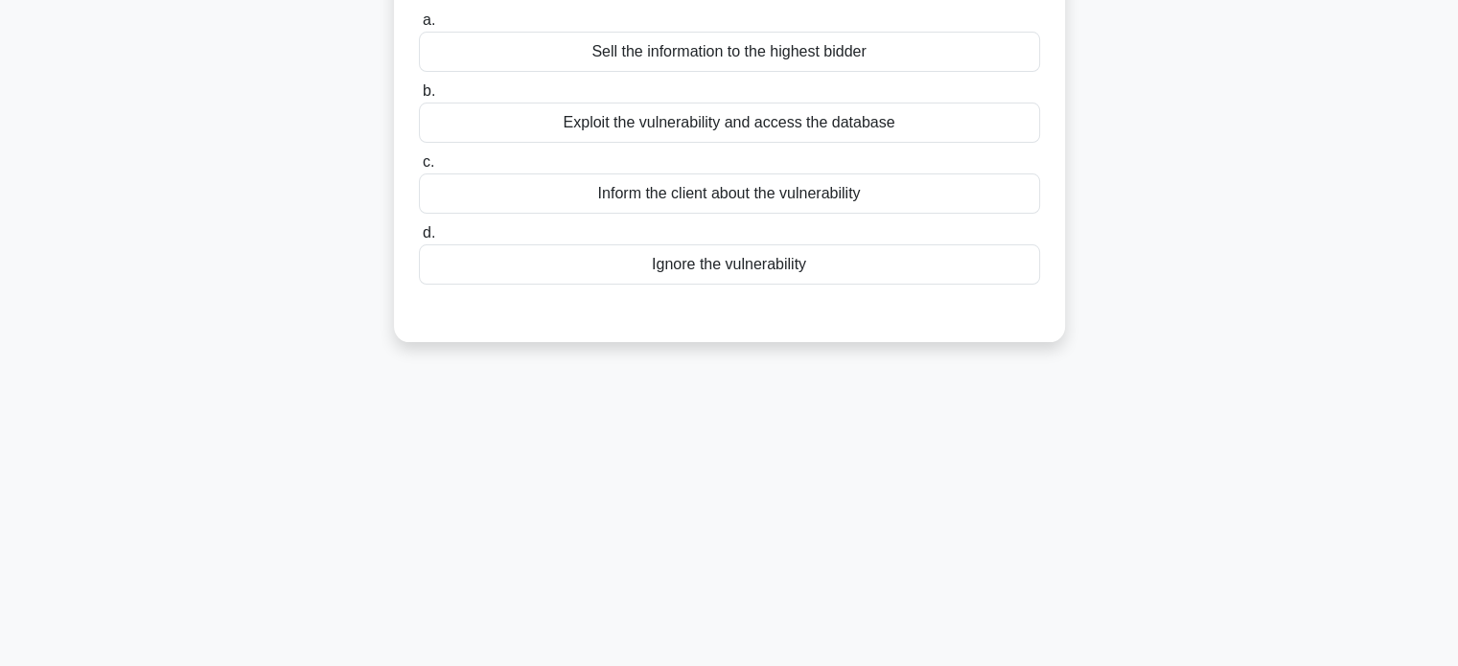
scroll to position [0, 0]
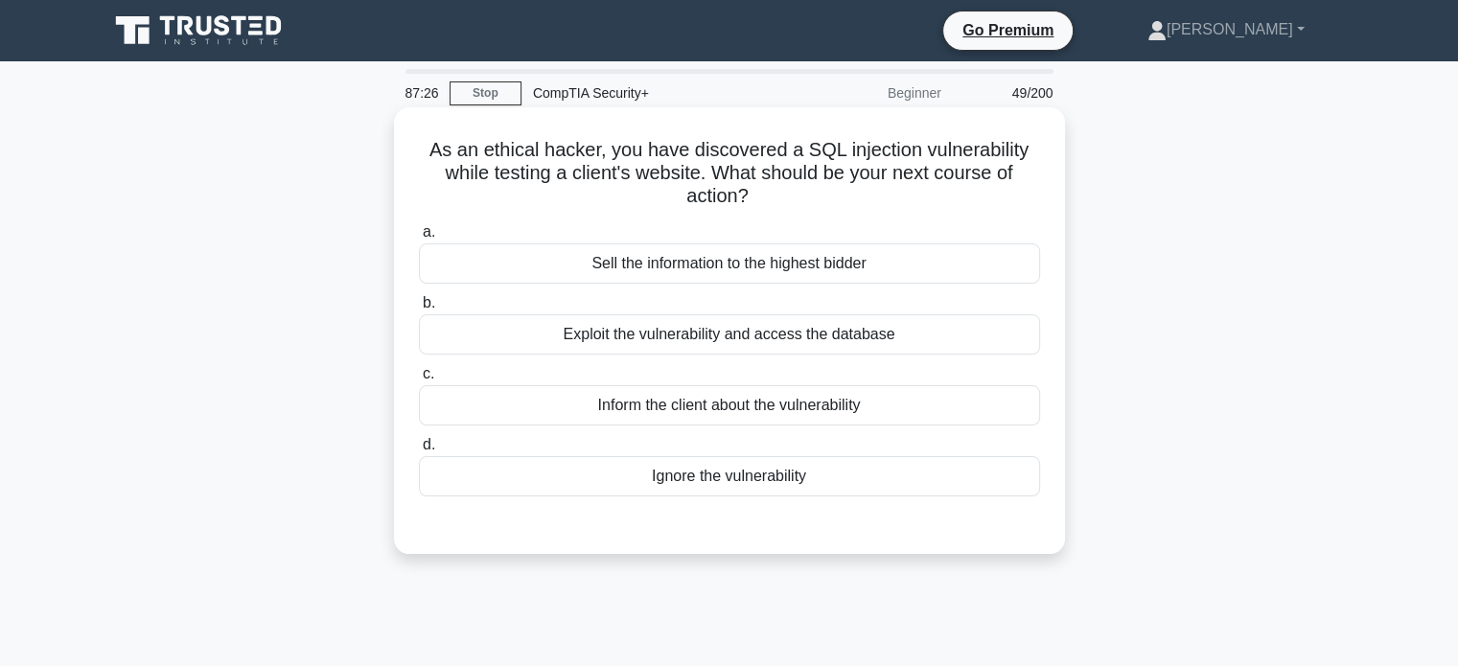
click at [782, 412] on div "Inform the client about the vulnerability" at bounding box center [729, 405] width 621 height 40
click at [419, 381] on input "c. Inform the client about the vulnerability" at bounding box center [419, 374] width 0 height 12
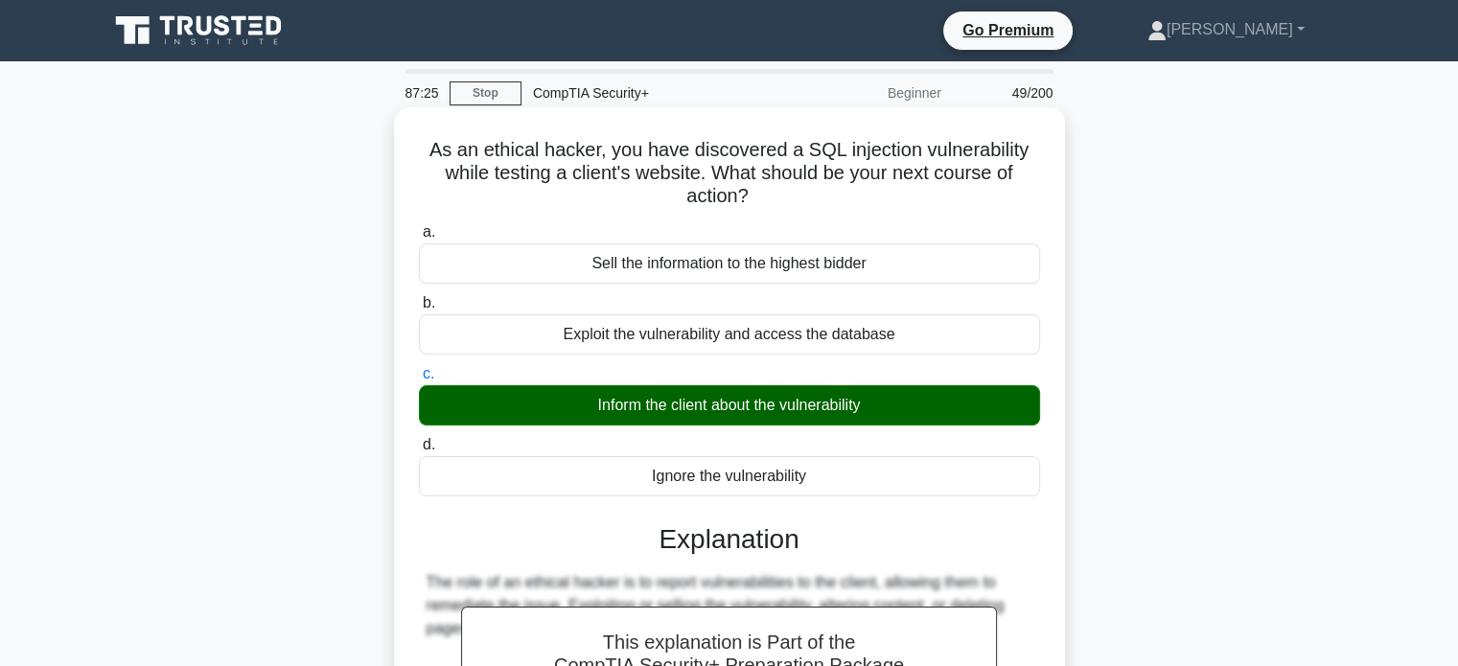
scroll to position [369, 0]
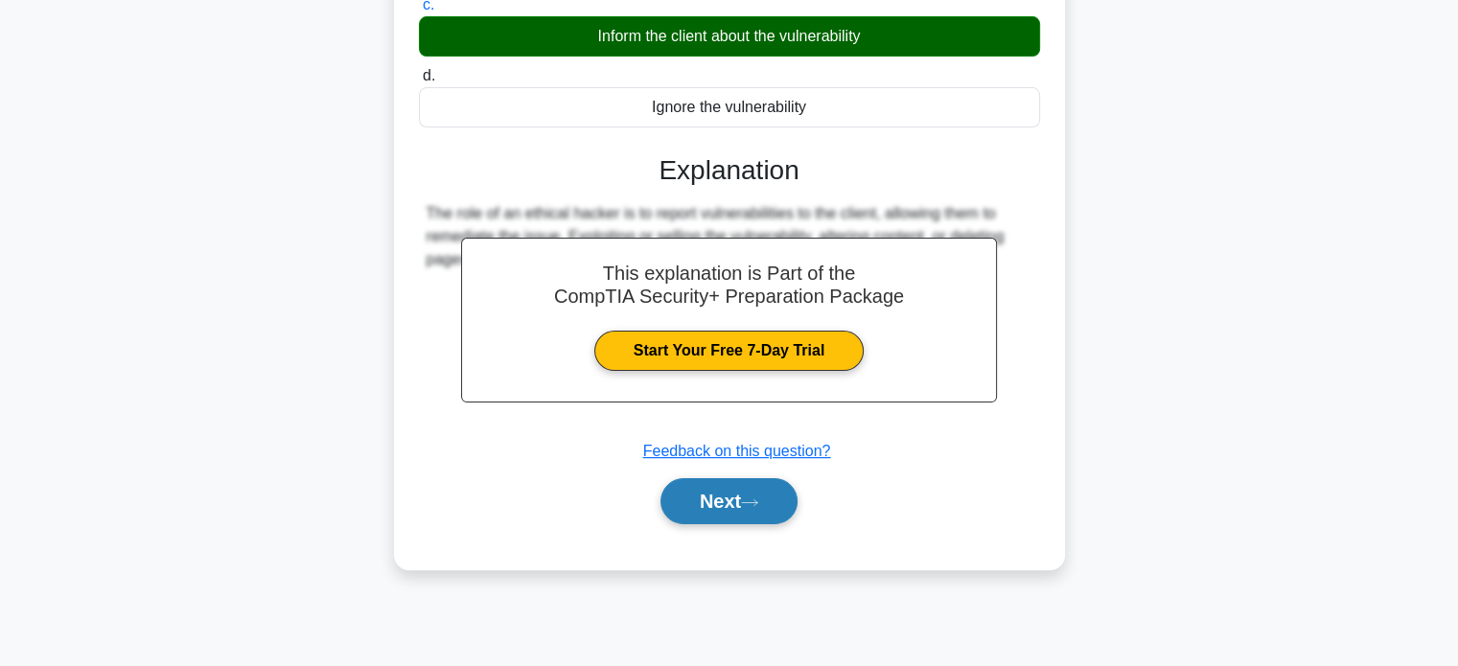
click at [746, 488] on button "Next" at bounding box center [729, 501] width 137 height 46
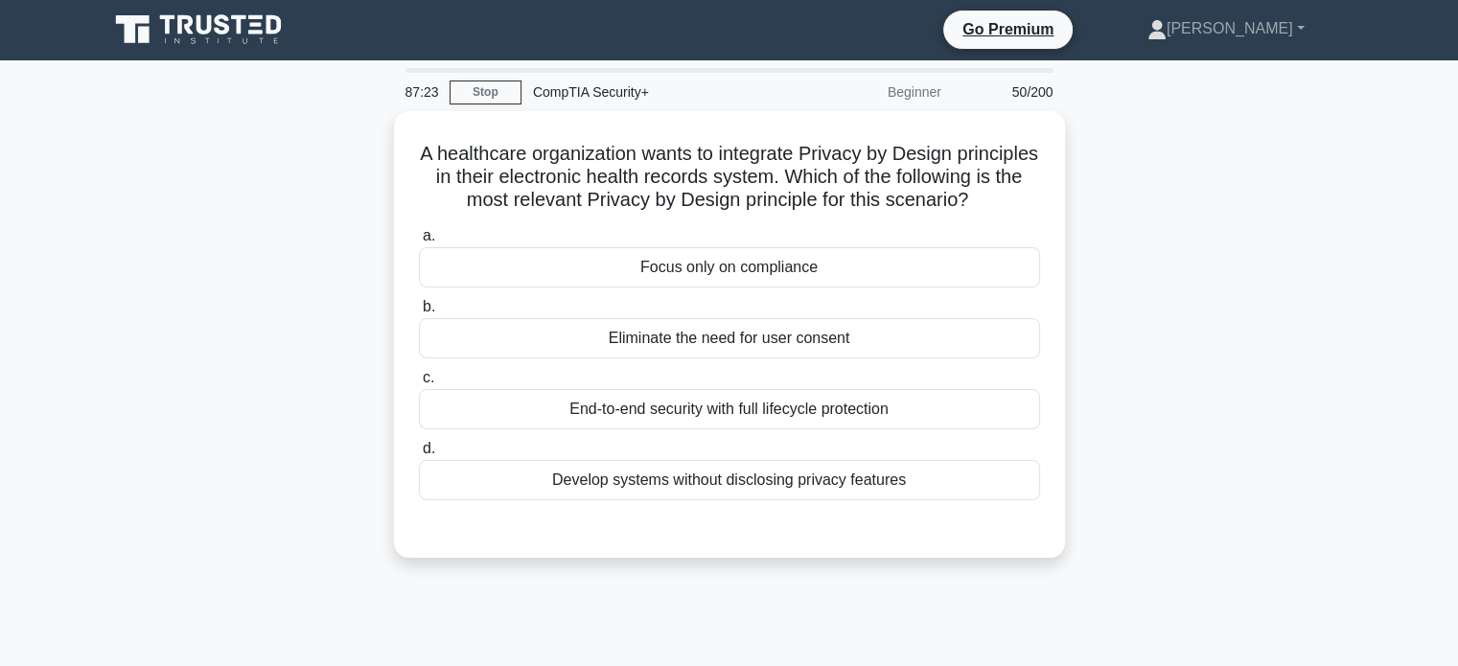
scroll to position [0, 0]
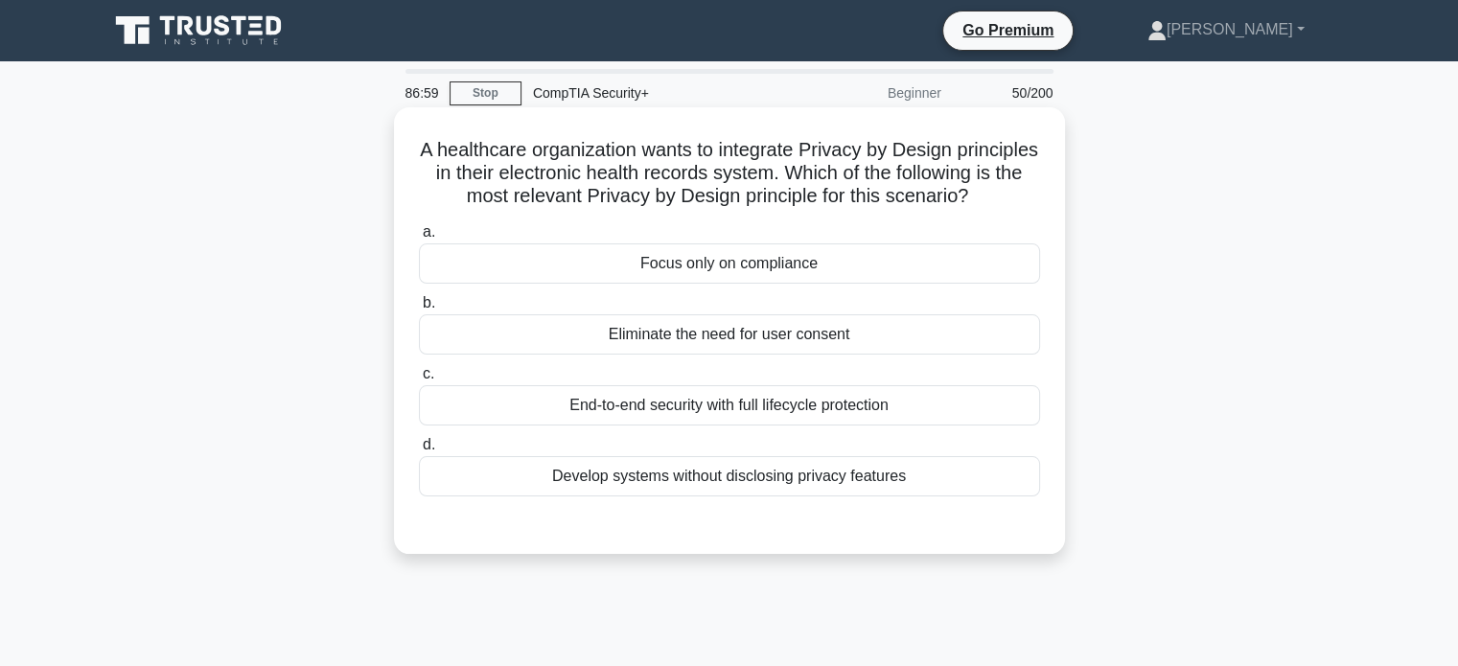
click at [773, 426] on div "End-to-end security with full lifecycle protection" at bounding box center [729, 405] width 621 height 40
click at [419, 381] on input "c. End-to-end security with full lifecycle protection" at bounding box center [419, 374] width 0 height 12
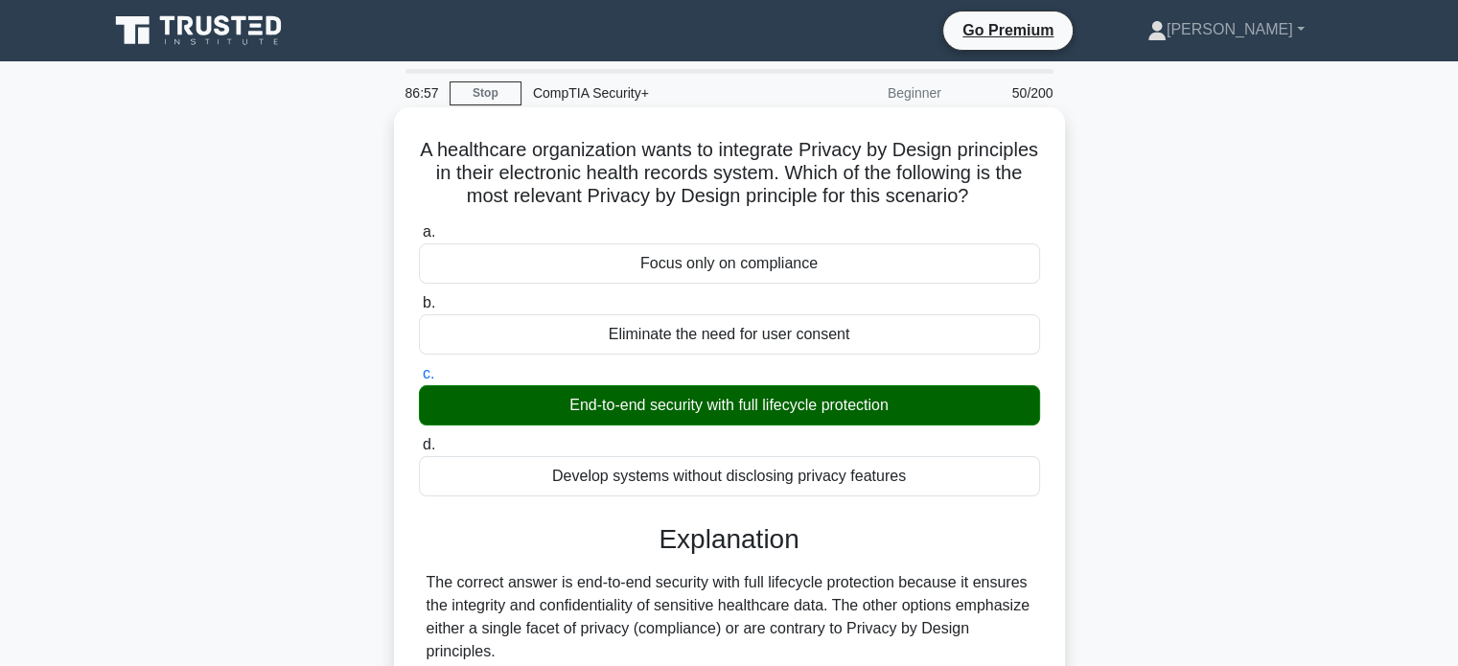
scroll to position [369, 0]
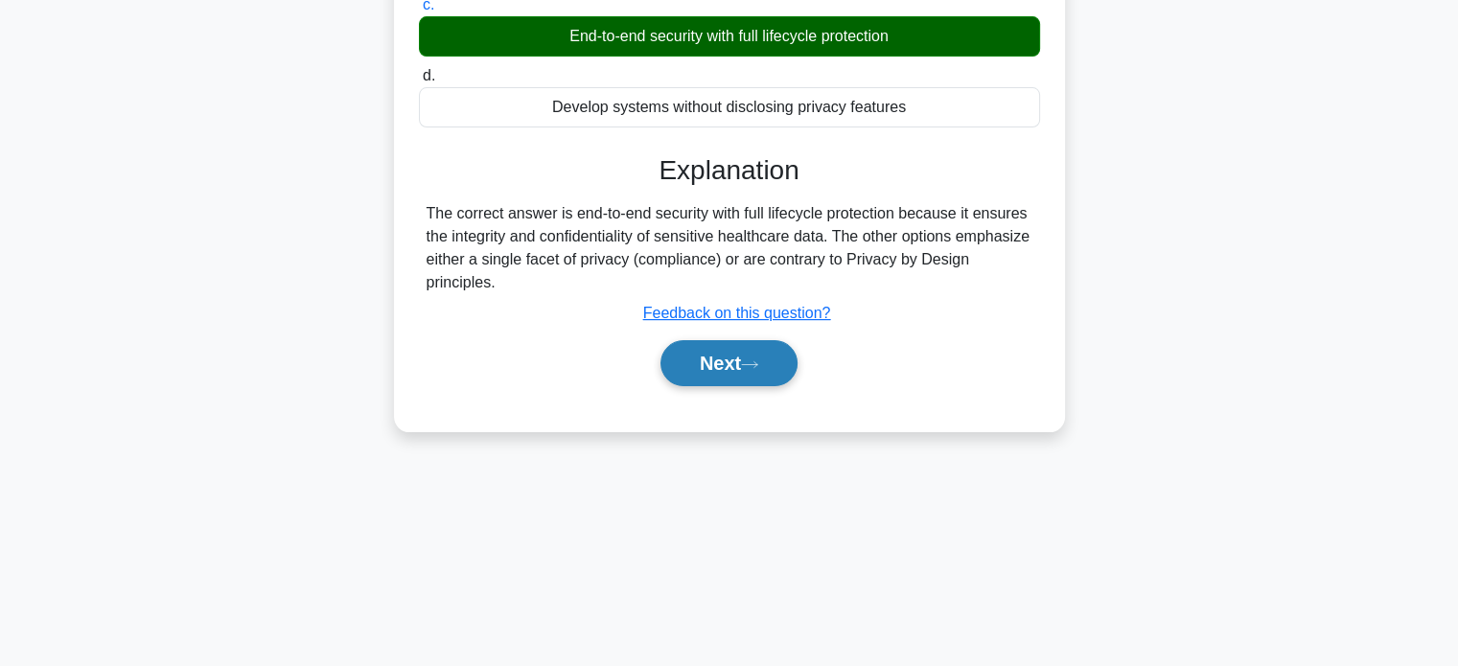
click at [763, 386] on button "Next" at bounding box center [729, 363] width 137 height 46
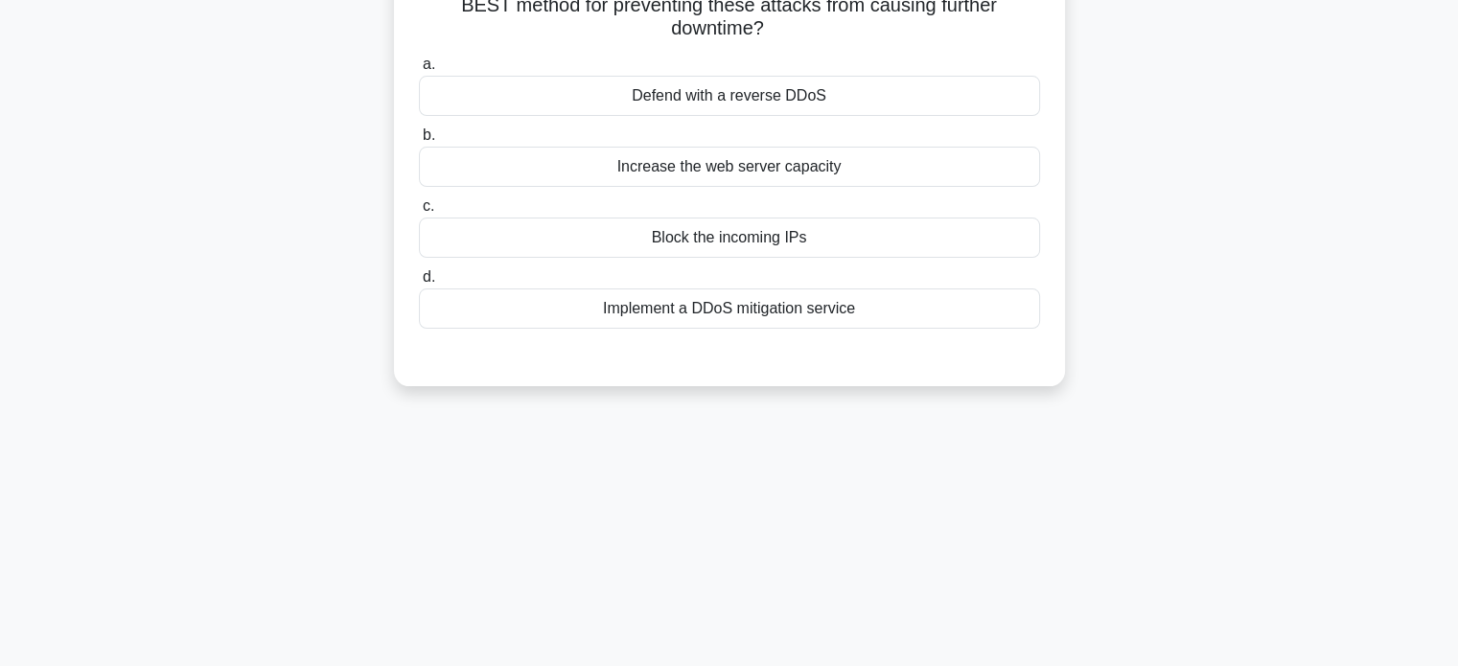
scroll to position [0, 0]
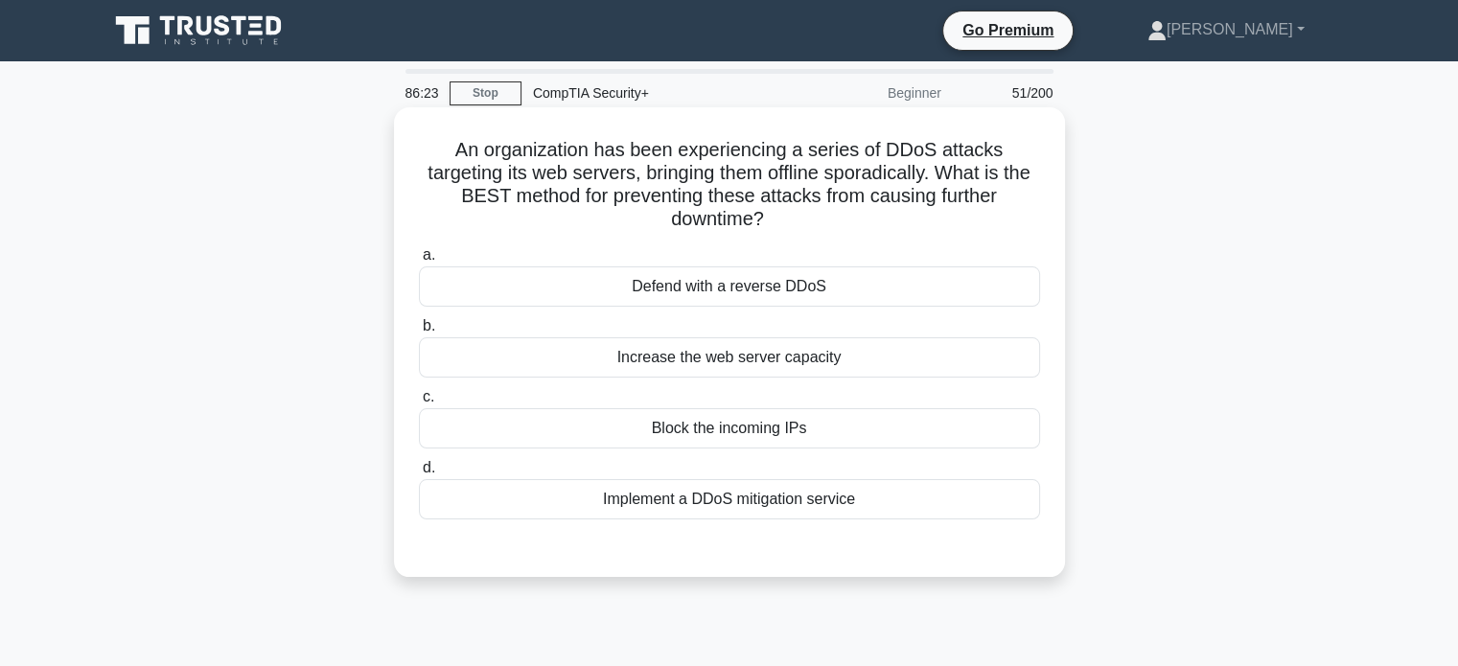
click at [713, 498] on div "Implement a DDoS mitigation service" at bounding box center [729, 499] width 621 height 40
click at [419, 475] on input "d. Implement a DDoS mitigation service" at bounding box center [419, 468] width 0 height 12
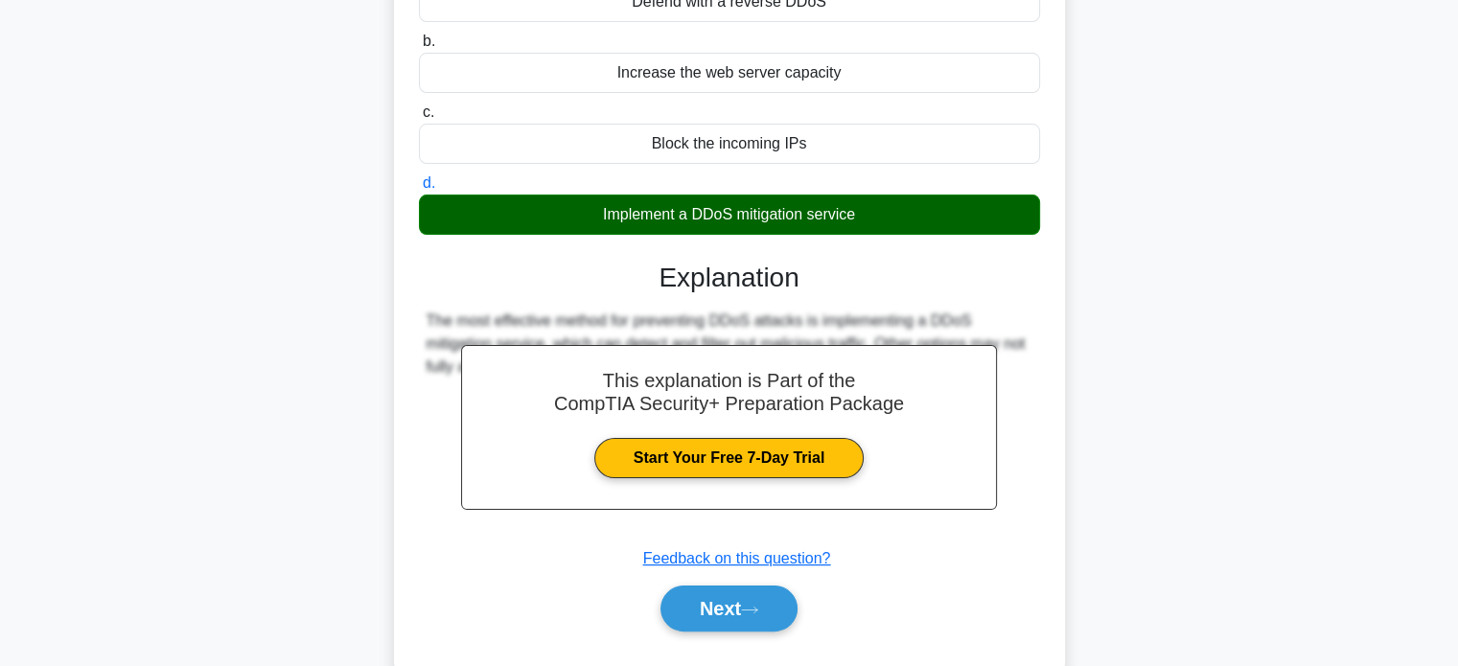
scroll to position [369, 0]
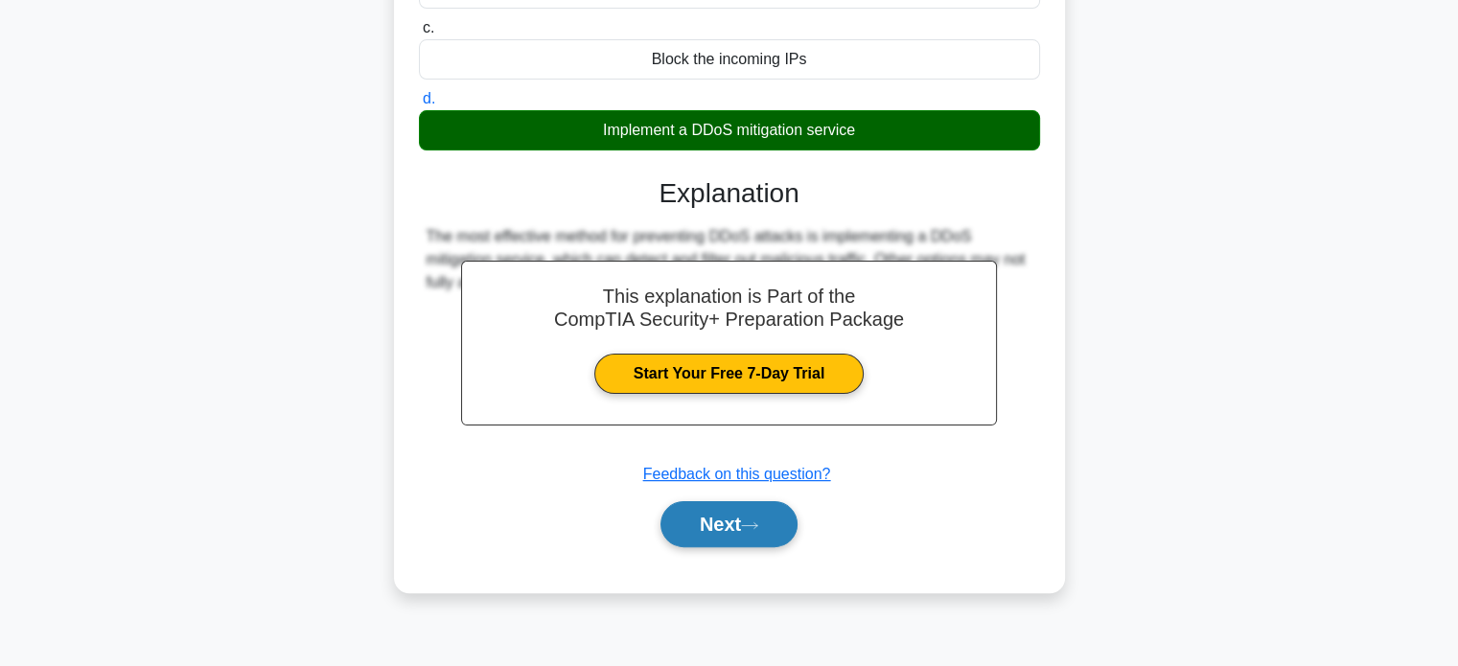
click at [718, 521] on button "Next" at bounding box center [729, 524] width 137 height 46
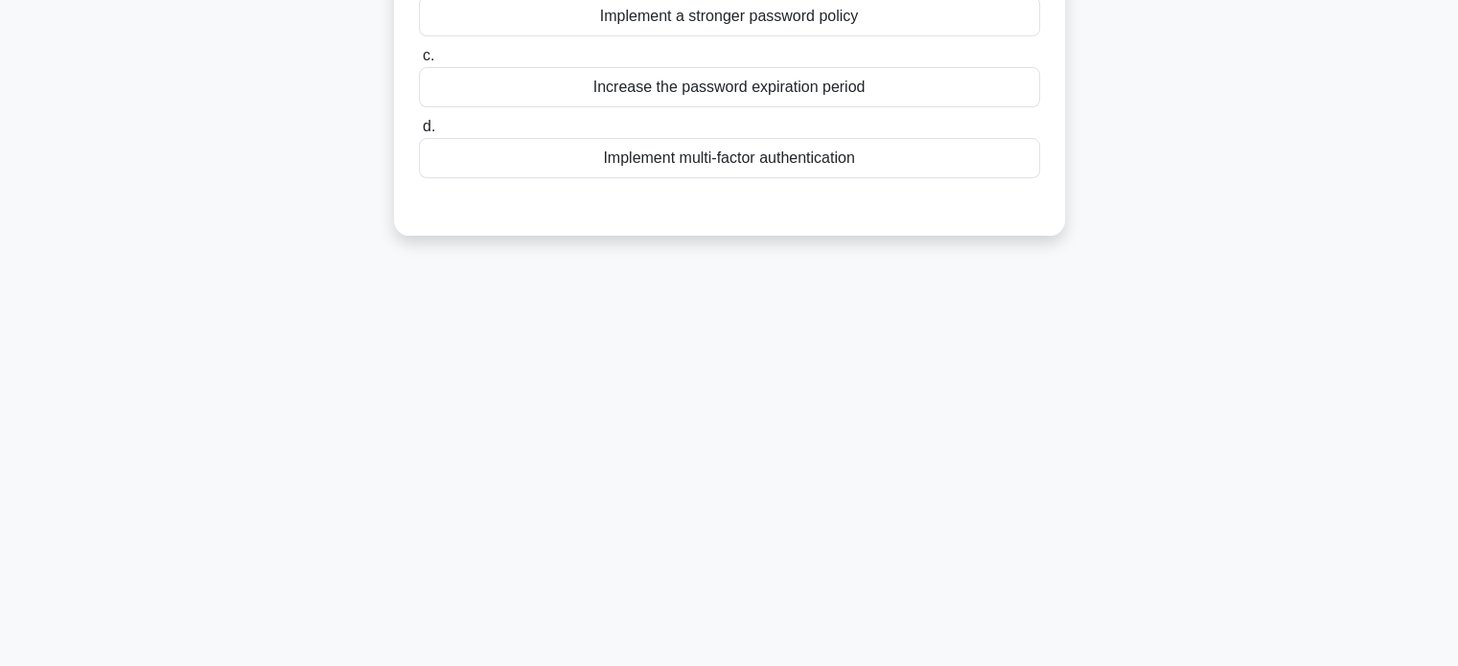
scroll to position [0, 0]
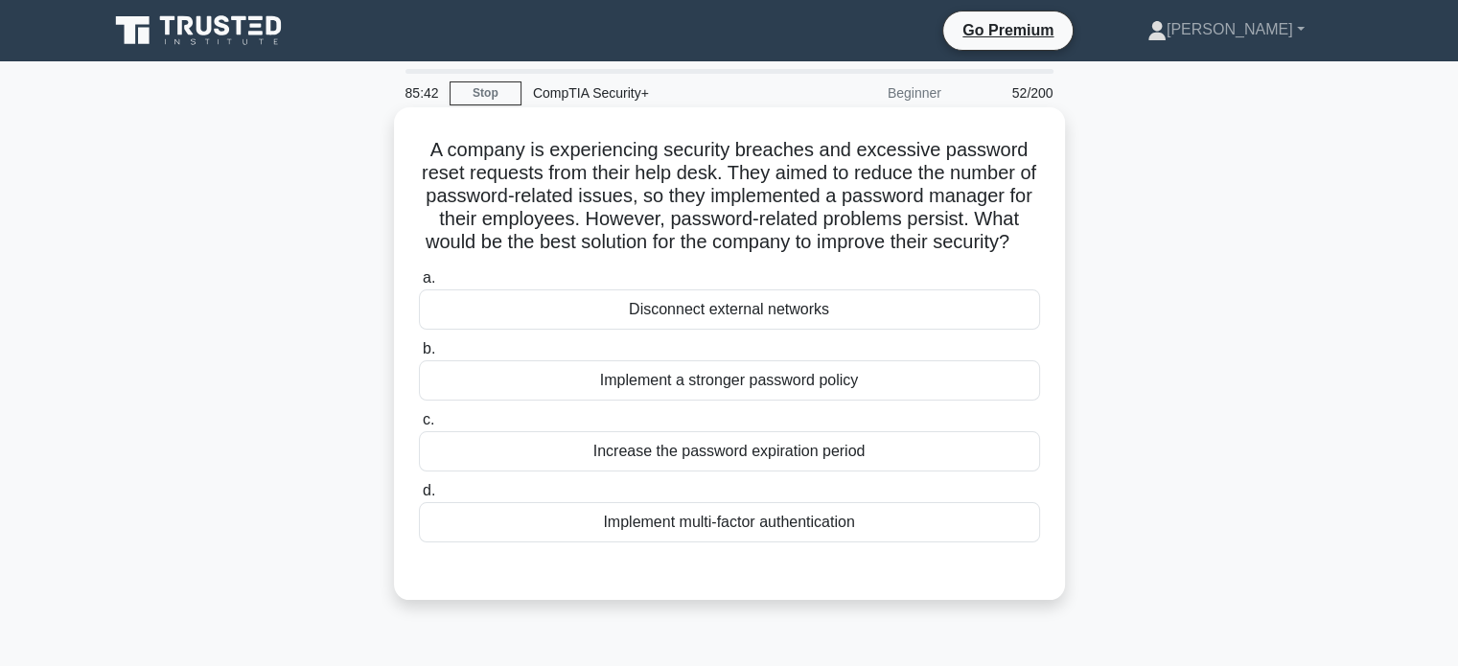
click at [780, 543] on div "Implement multi-factor authentication" at bounding box center [729, 522] width 621 height 40
click at [419, 498] on input "d. Implement multi-factor authentication" at bounding box center [419, 491] width 0 height 12
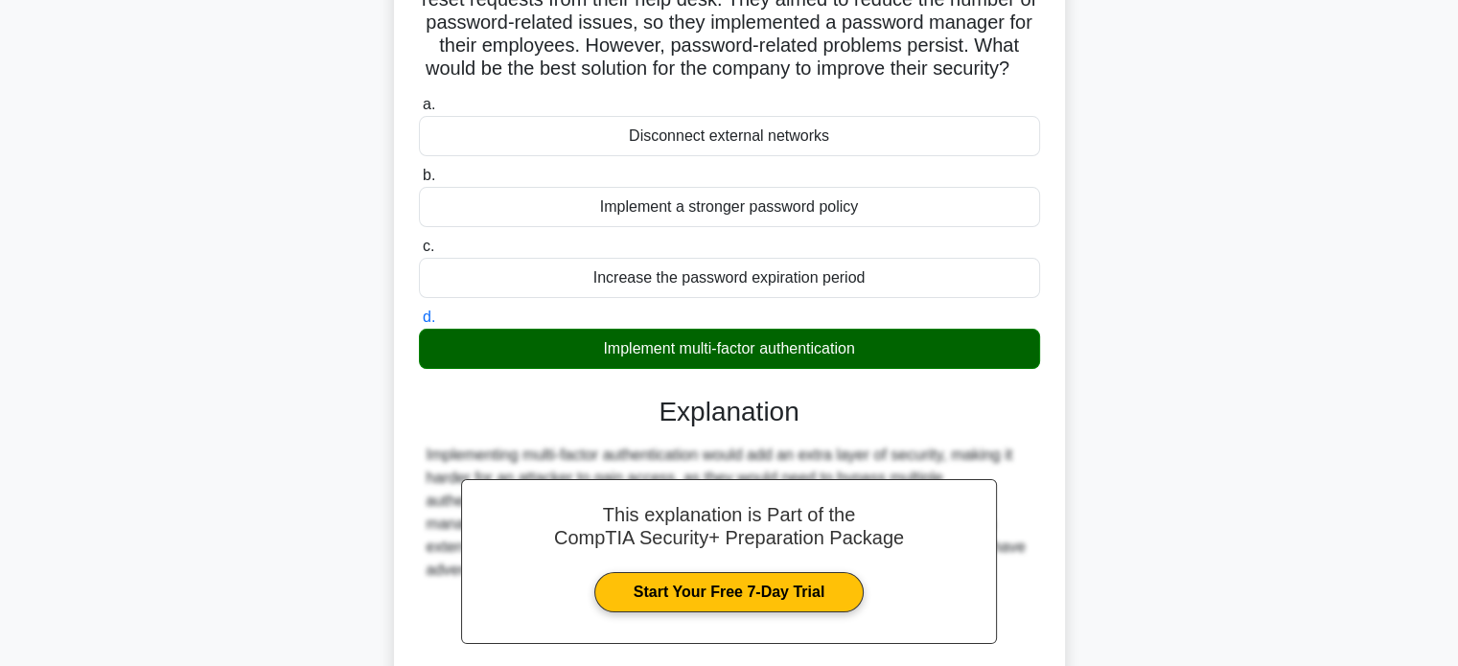
scroll to position [376, 0]
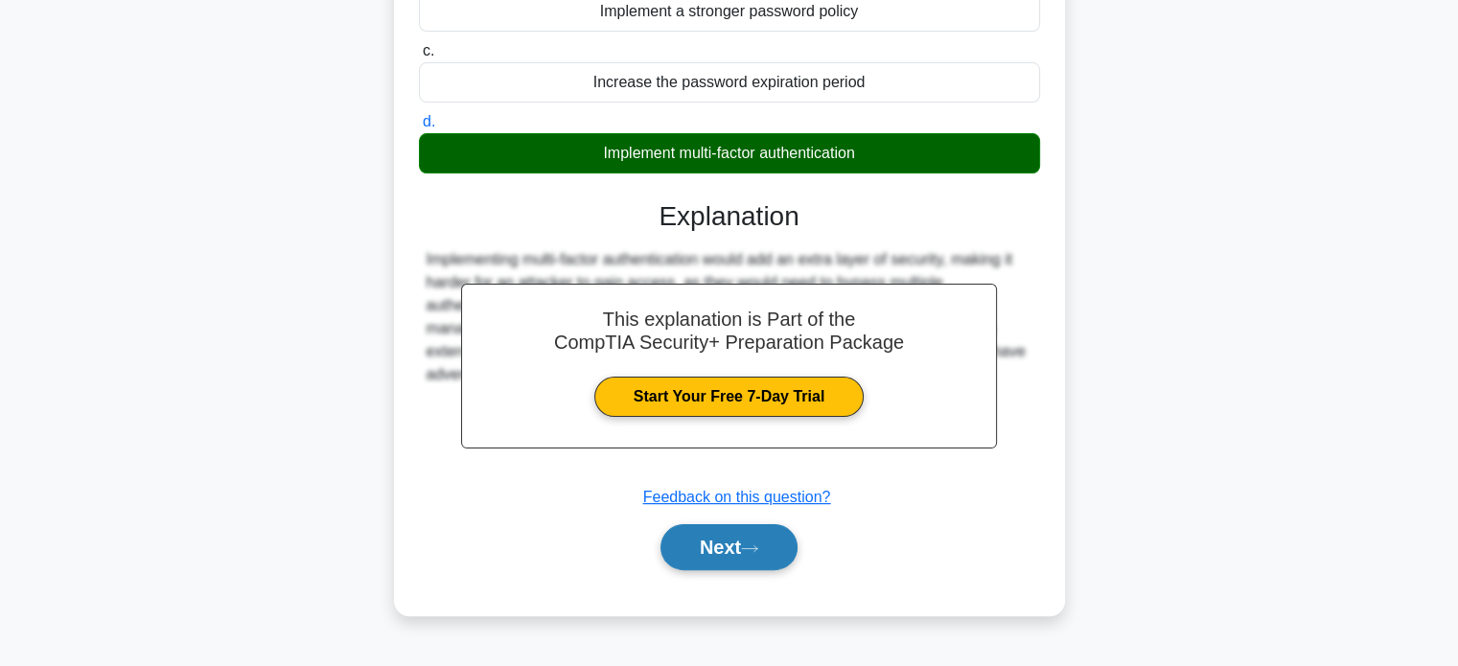
click at [782, 555] on button "Next" at bounding box center [729, 547] width 137 height 46
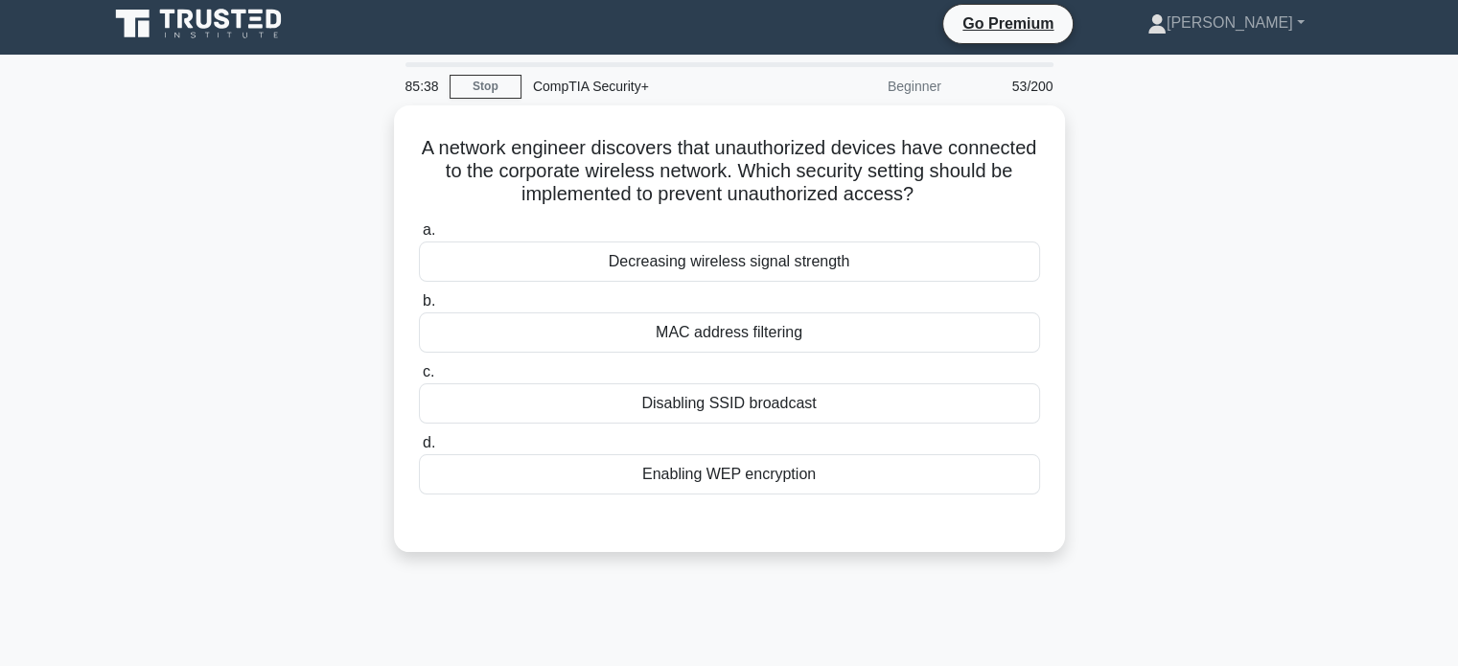
scroll to position [0, 0]
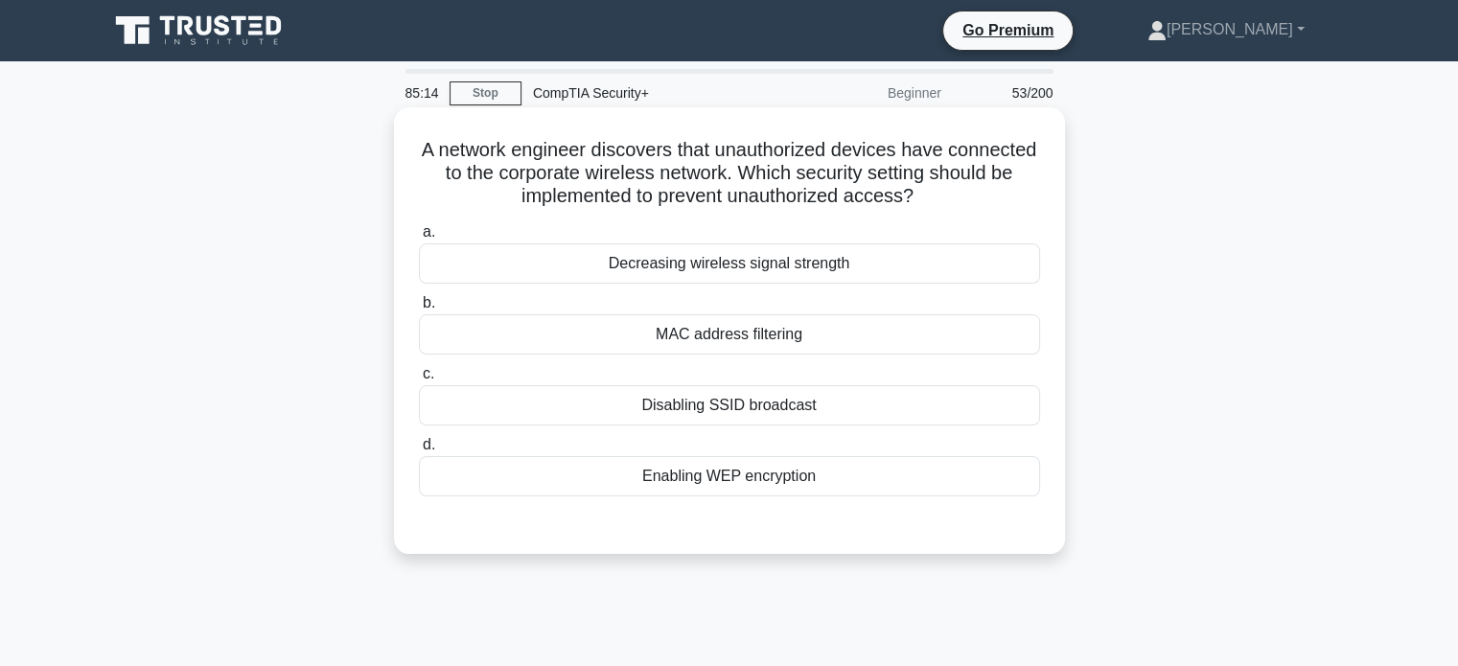
click at [831, 404] on div "Disabling SSID broadcast" at bounding box center [729, 405] width 621 height 40
click at [419, 381] on input "c. Disabling SSID broadcast" at bounding box center [419, 374] width 0 height 12
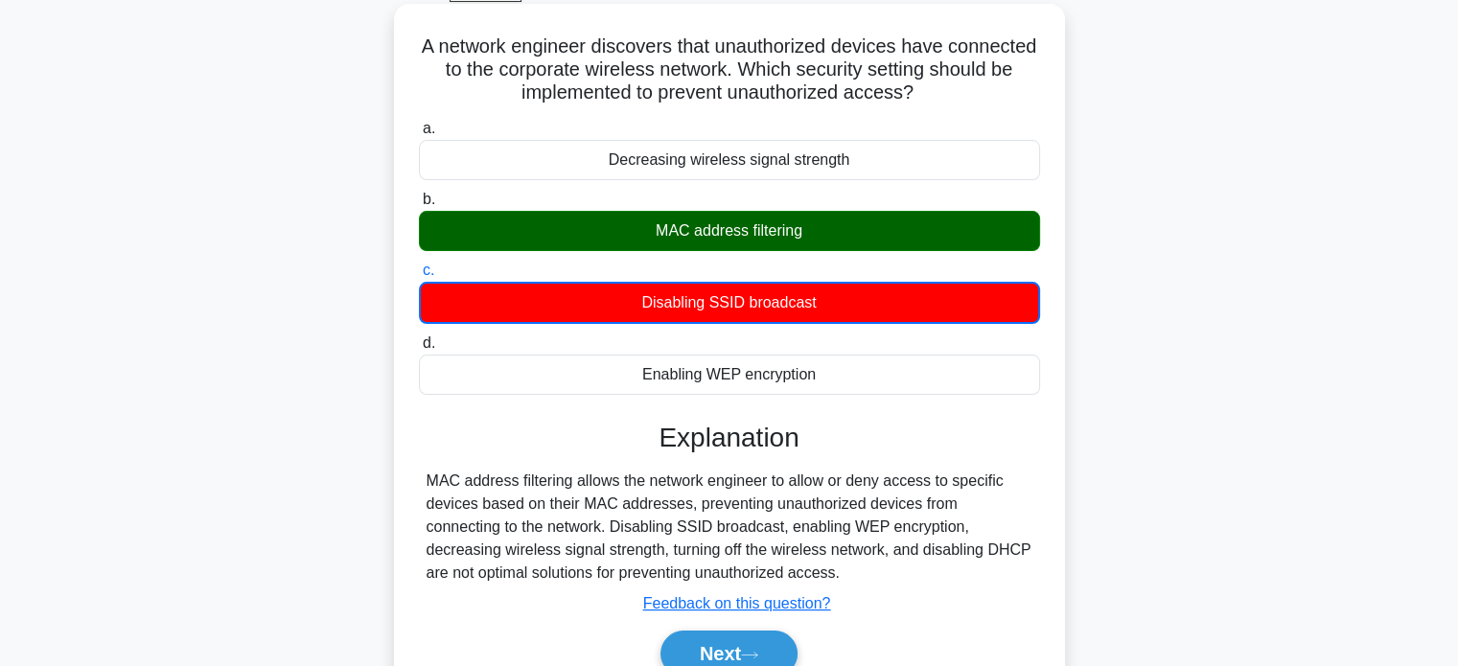
scroll to position [369, 0]
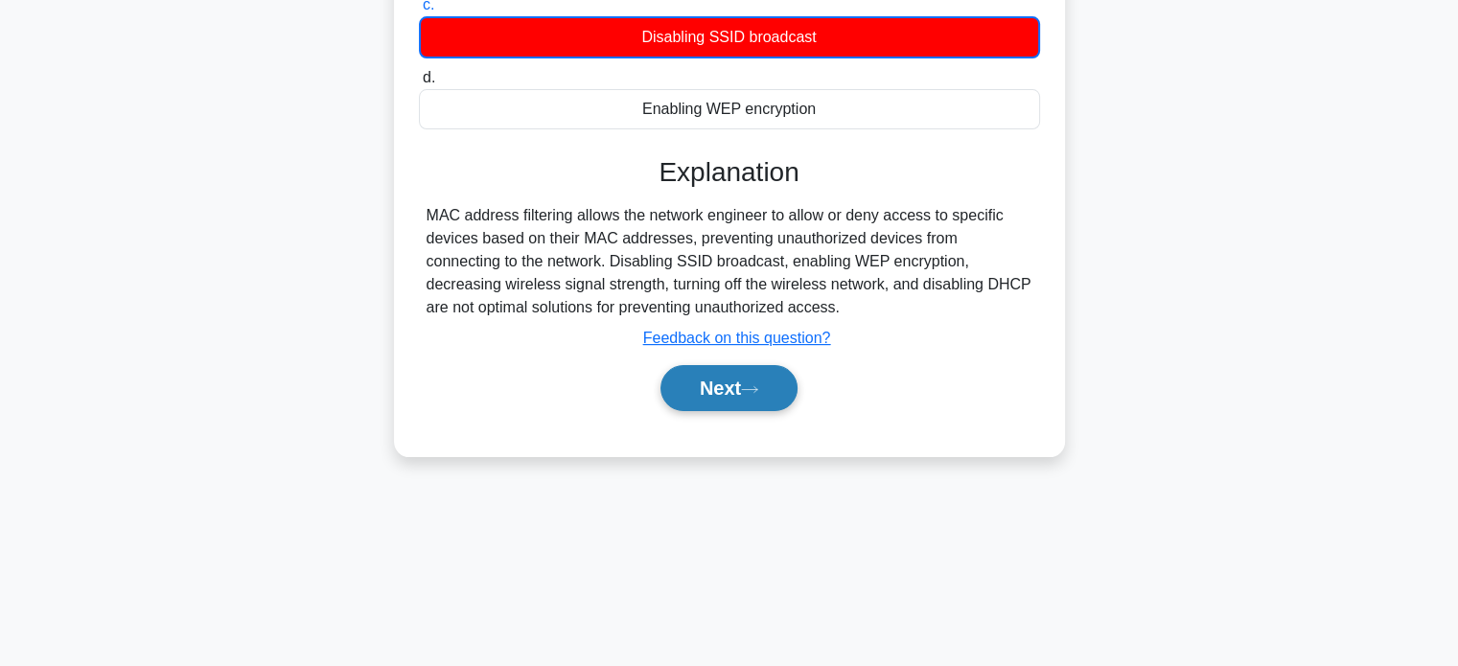
click at [772, 398] on button "Next" at bounding box center [729, 388] width 137 height 46
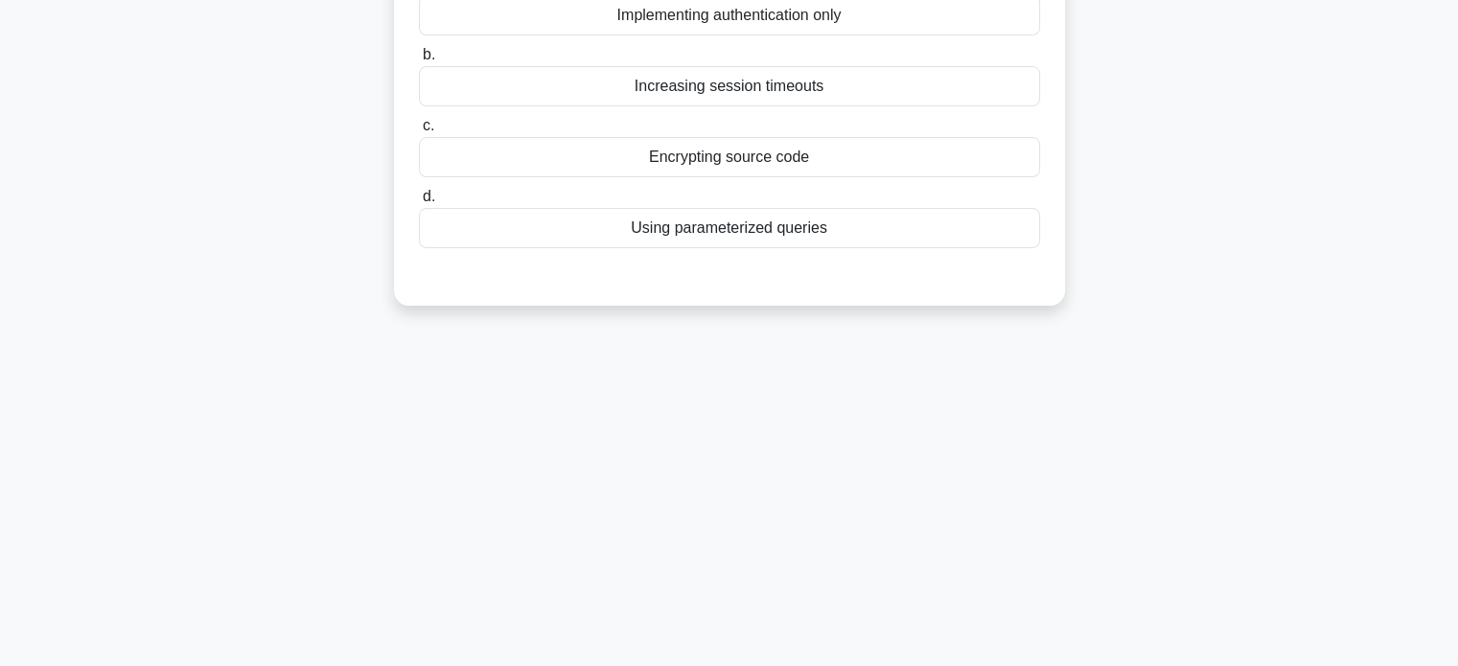
scroll to position [0, 0]
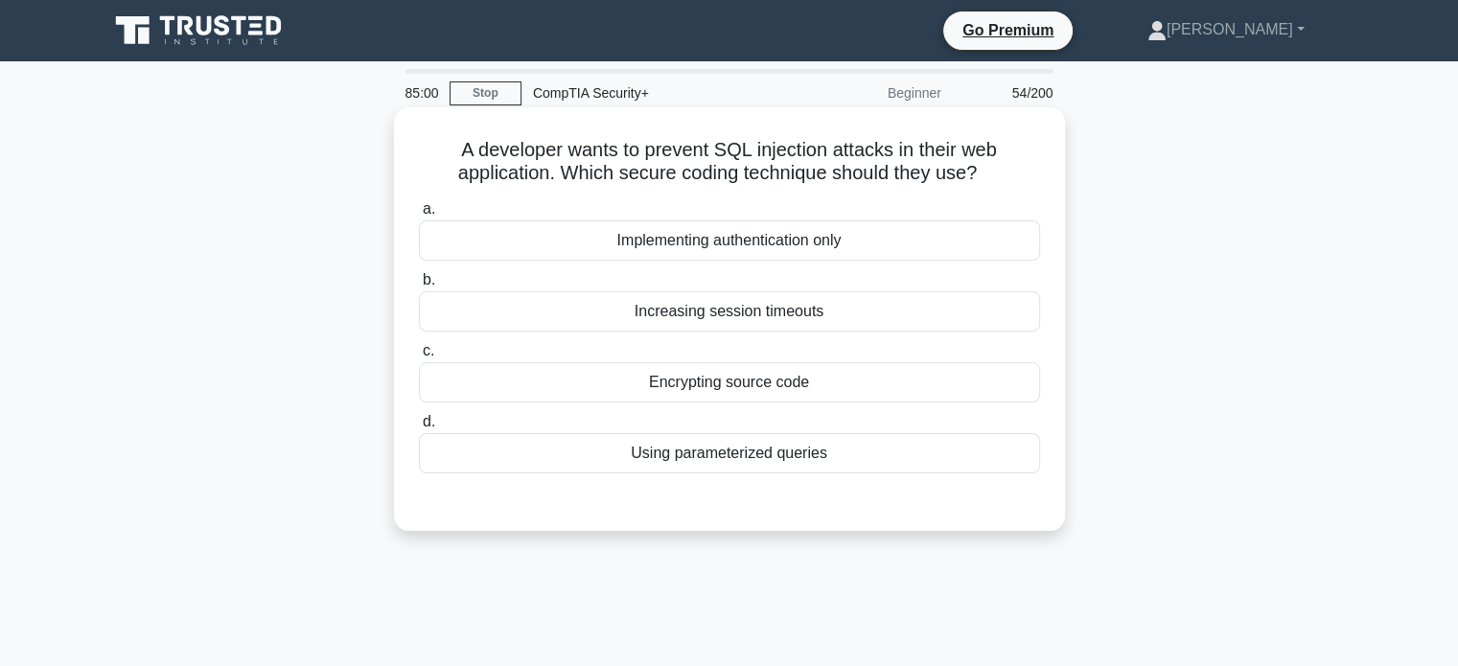
click at [771, 455] on div "Using parameterized queries" at bounding box center [729, 453] width 621 height 40
click at [419, 429] on input "d. Using parameterized queries" at bounding box center [419, 422] width 0 height 12
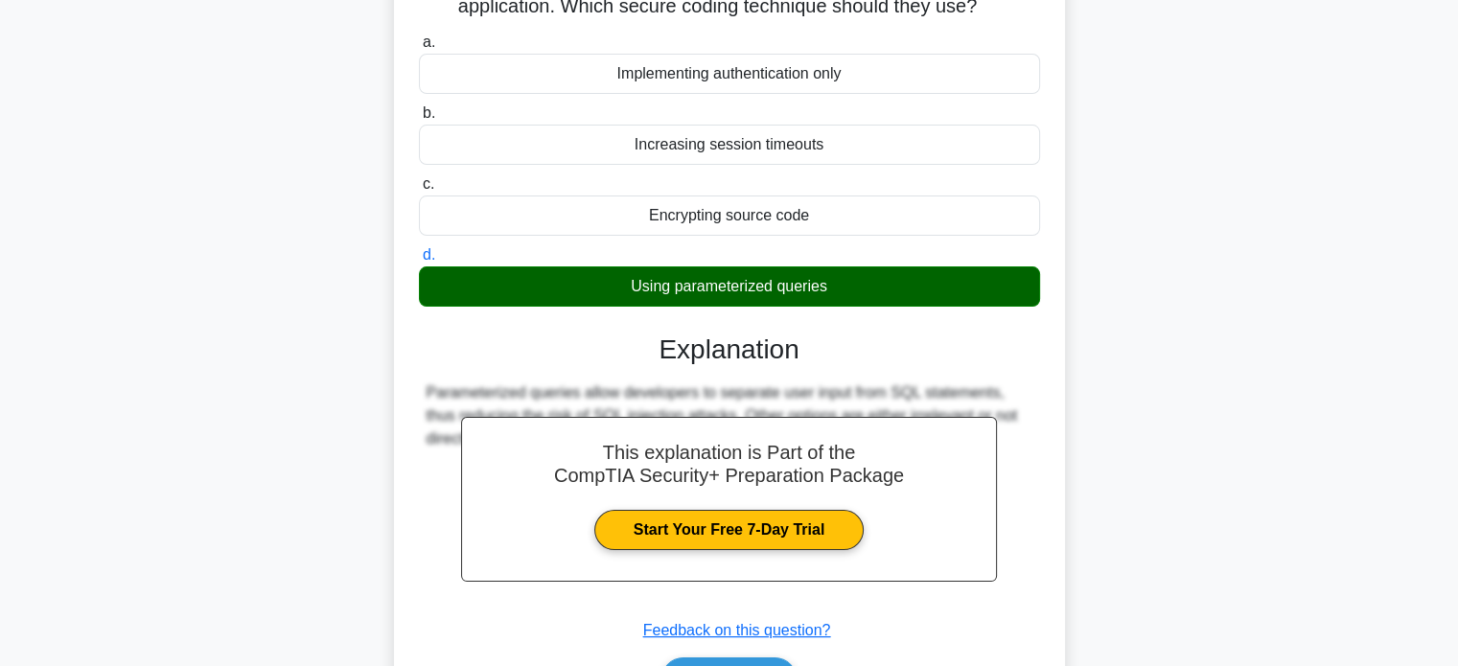
scroll to position [369, 0]
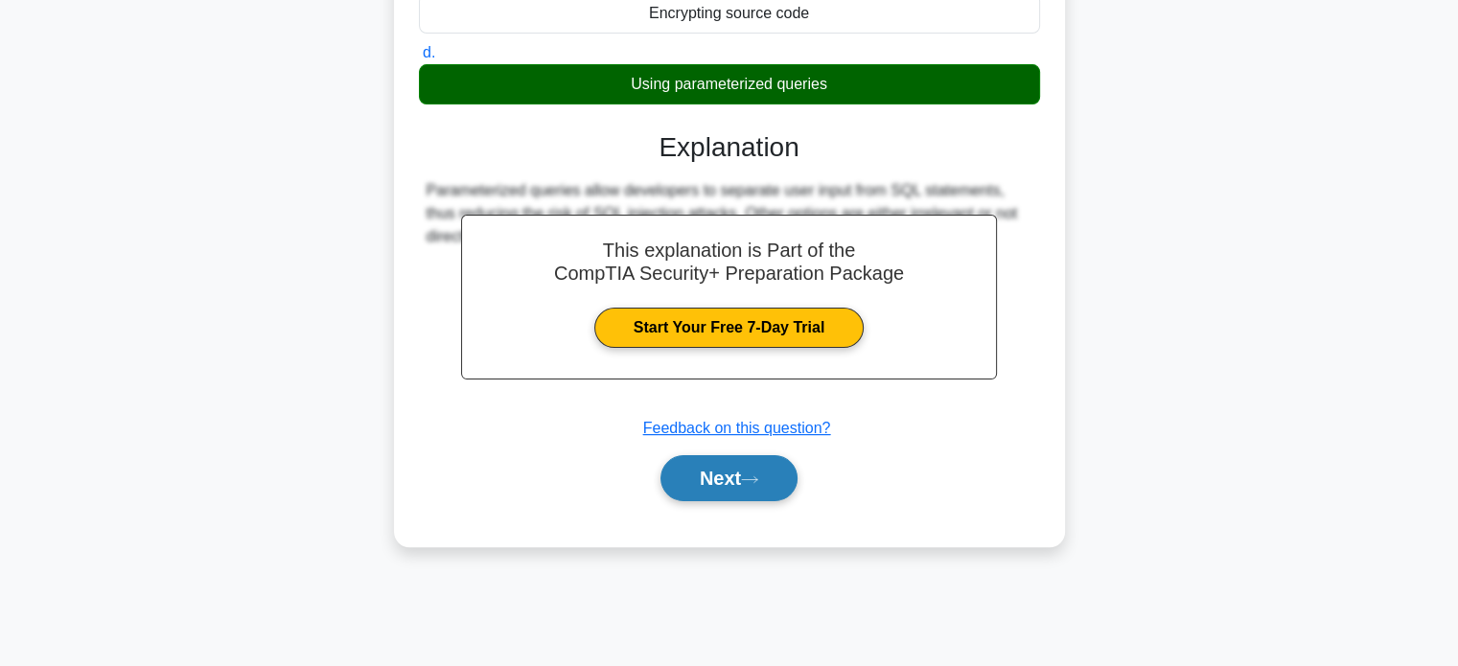
click at [772, 472] on button "Next" at bounding box center [729, 478] width 137 height 46
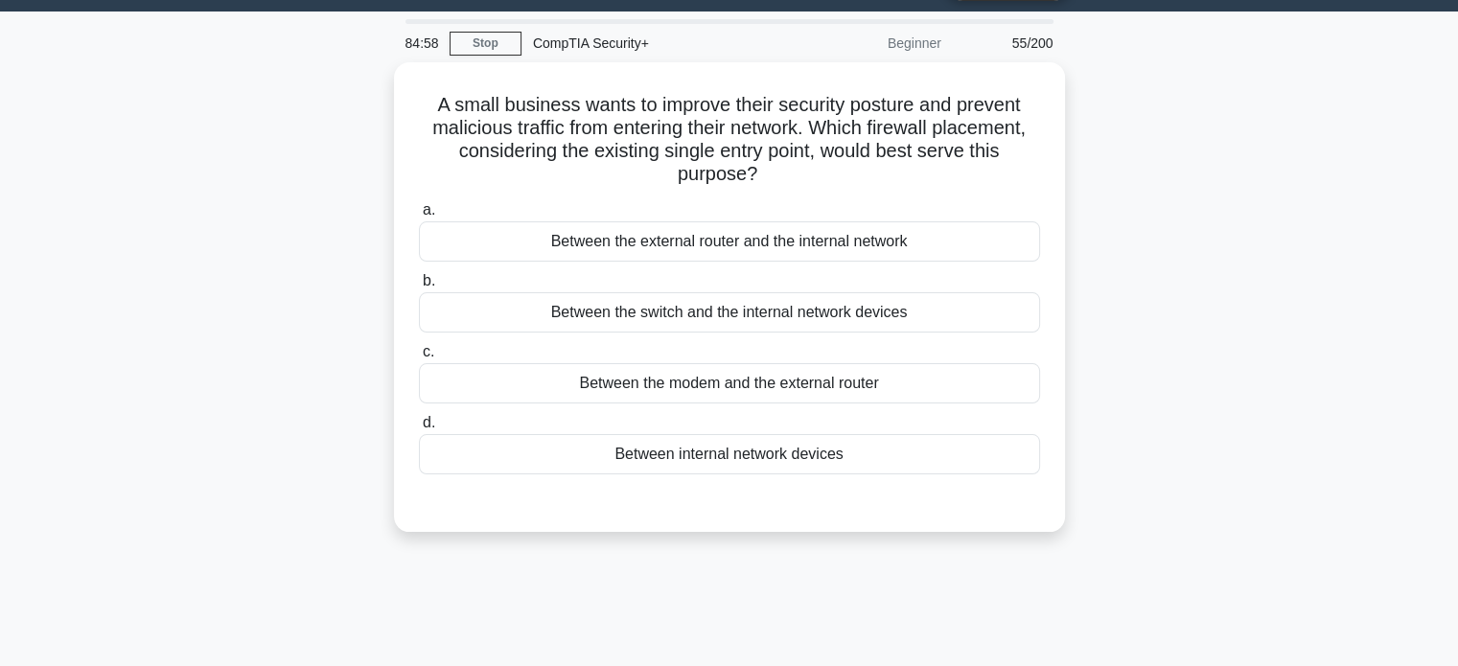
scroll to position [0, 0]
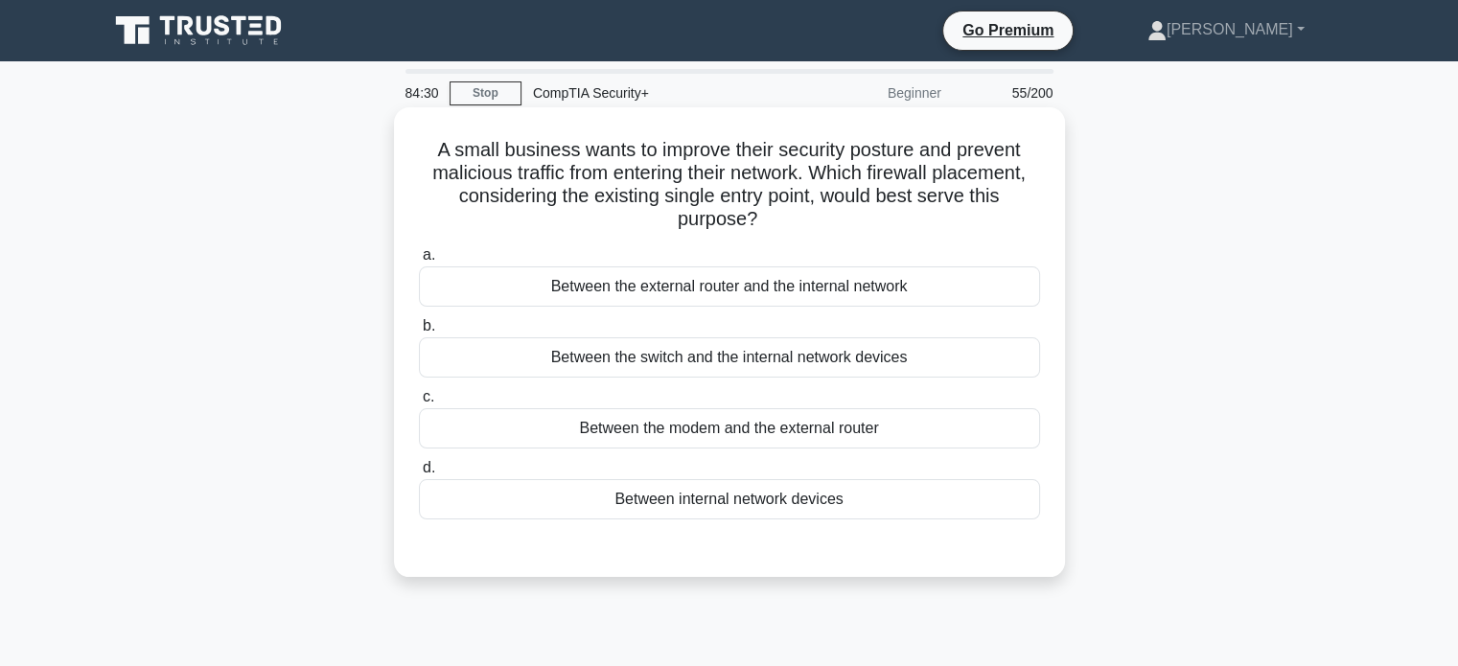
click at [881, 297] on div "Between the external router and the internal network" at bounding box center [729, 287] width 621 height 40
click at [419, 262] on input "a. Between the external router and the internal network" at bounding box center [419, 255] width 0 height 12
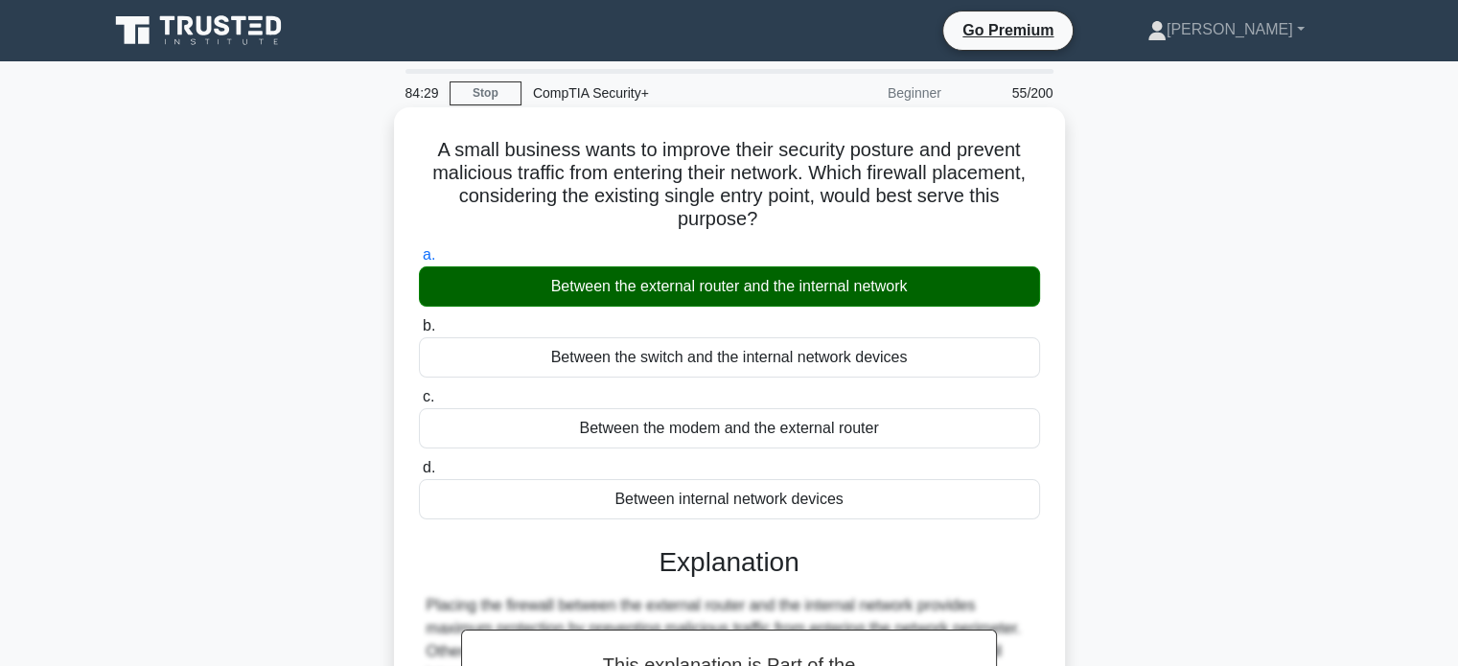
scroll to position [369, 0]
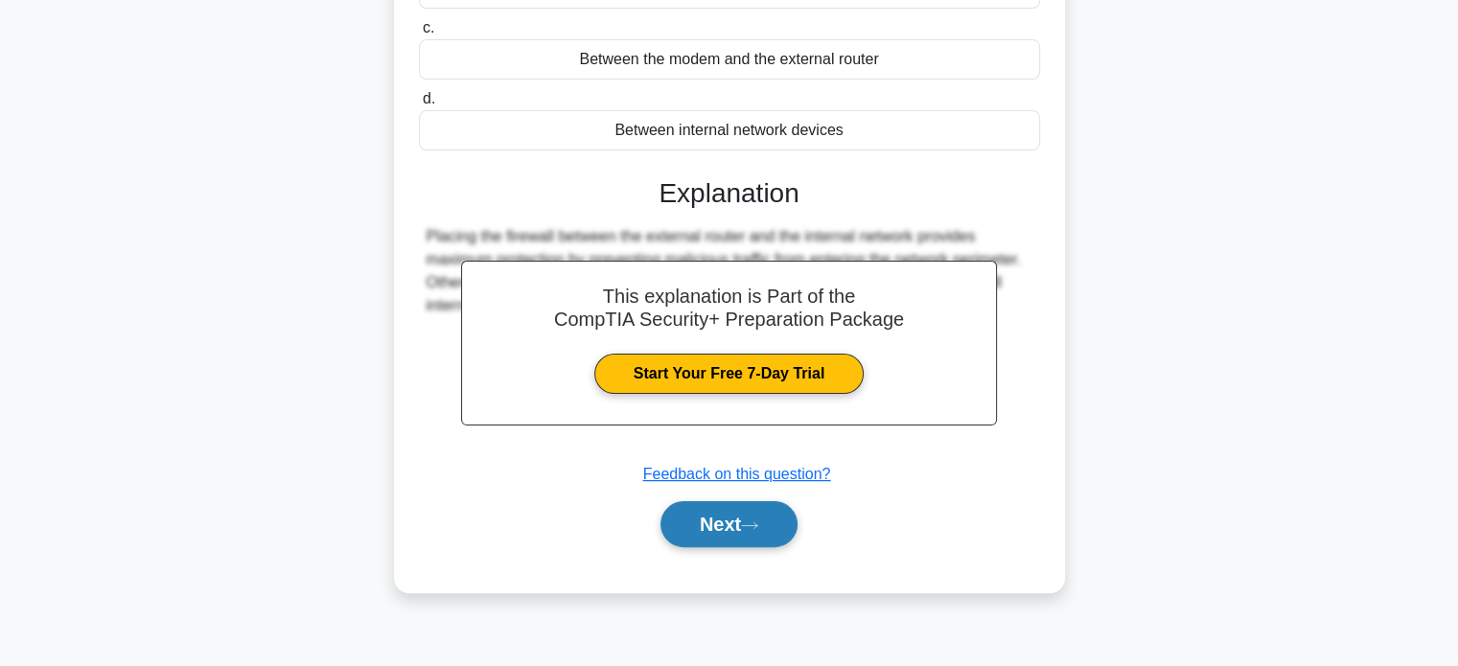
click at [768, 525] on button "Next" at bounding box center [729, 524] width 137 height 46
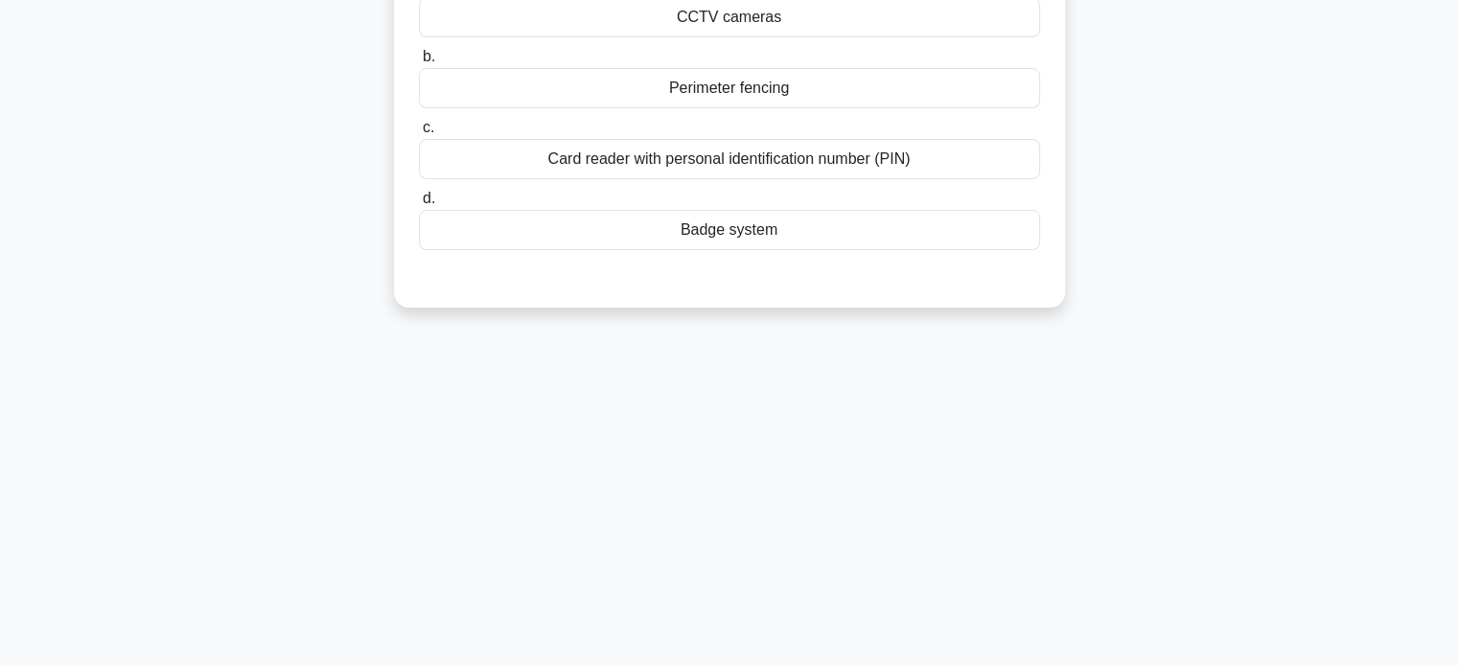
scroll to position [0, 0]
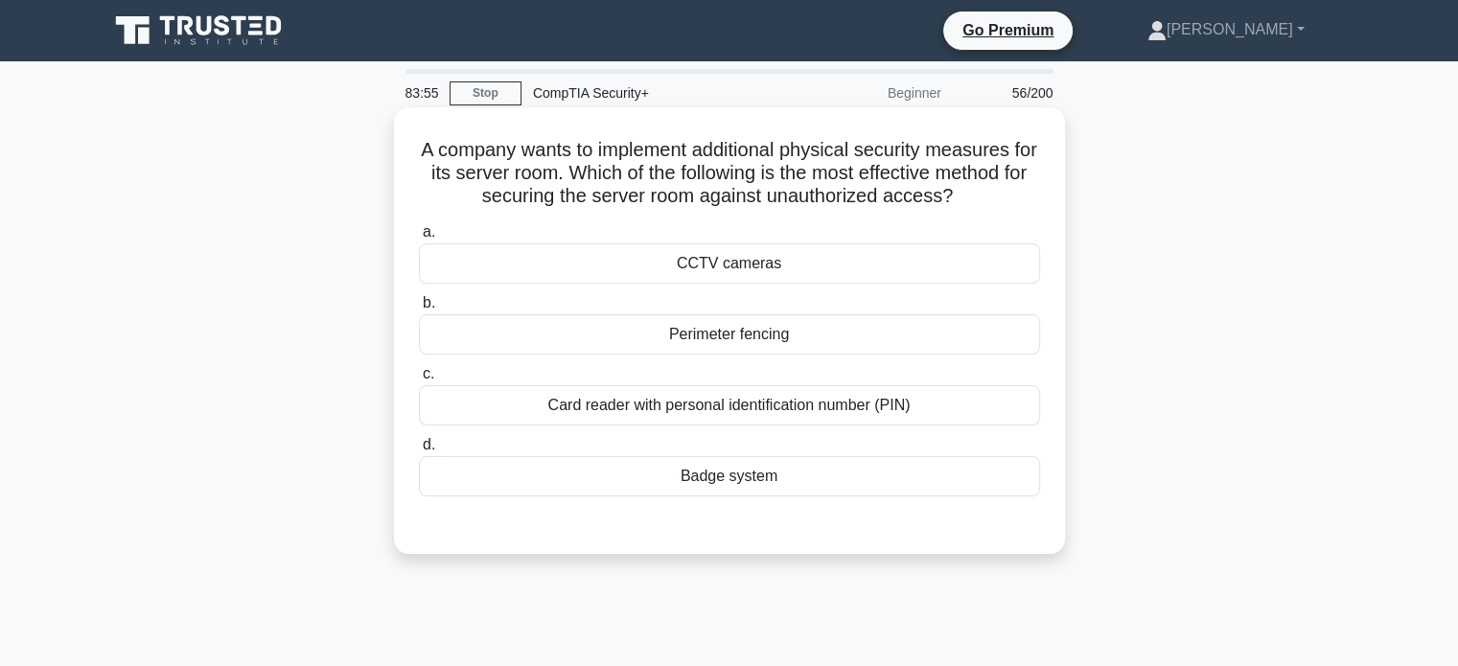
click at [895, 409] on div "Card reader with personal identification number (PIN)" at bounding box center [729, 405] width 621 height 40
click at [419, 381] on input "c. Card reader with personal identification number (PIN)" at bounding box center [419, 374] width 0 height 12
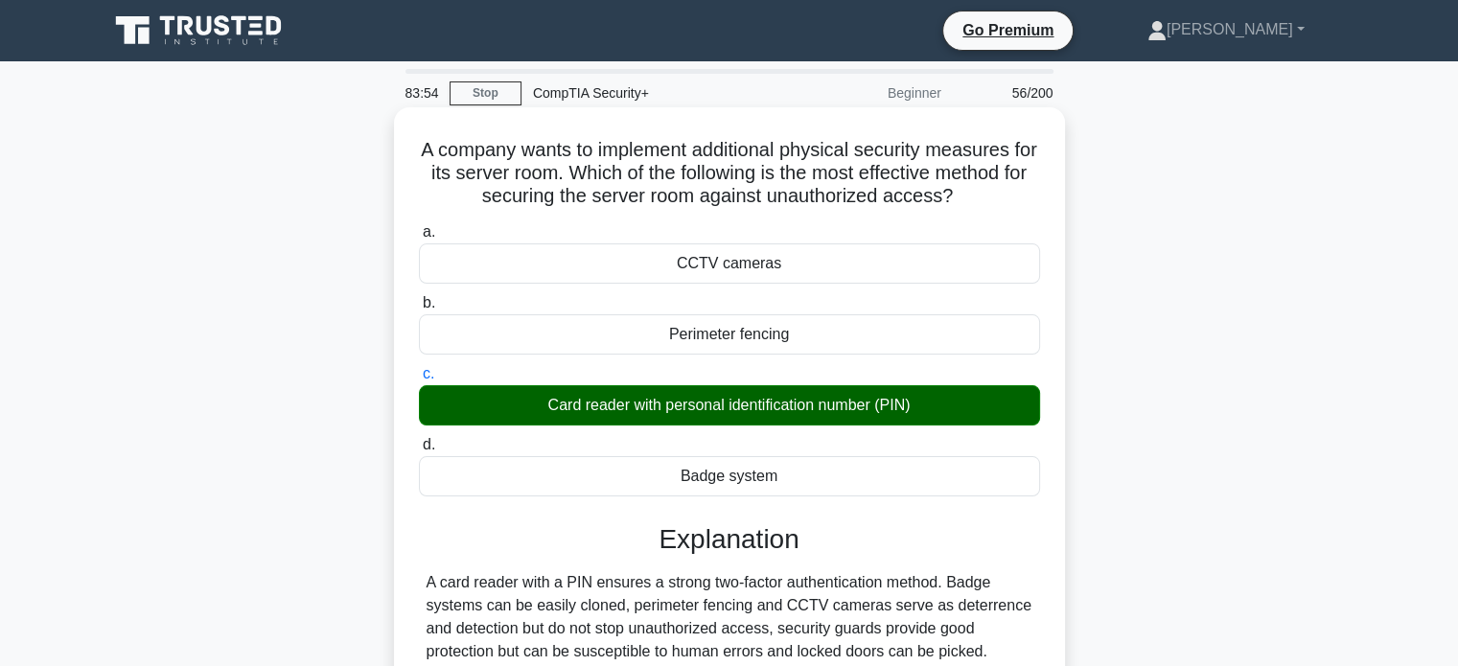
scroll to position [369, 0]
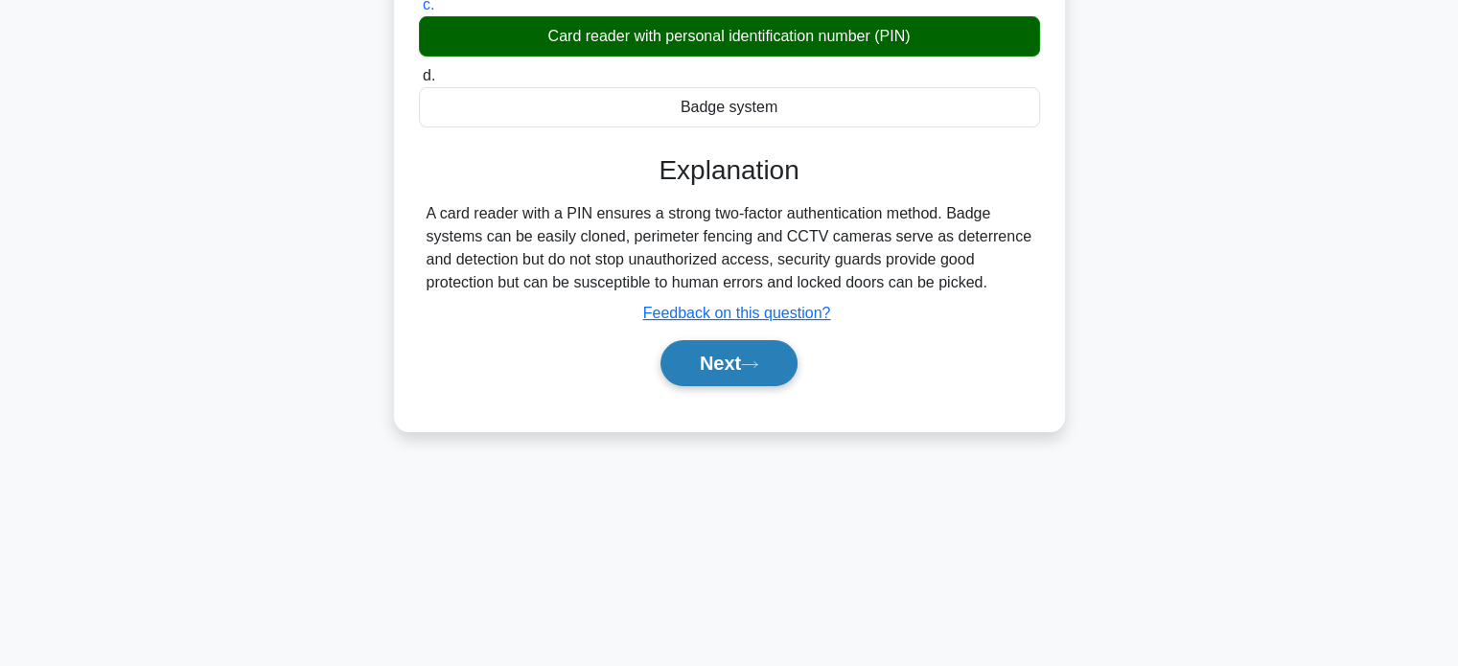
click at [744, 356] on button "Next" at bounding box center [729, 363] width 137 height 46
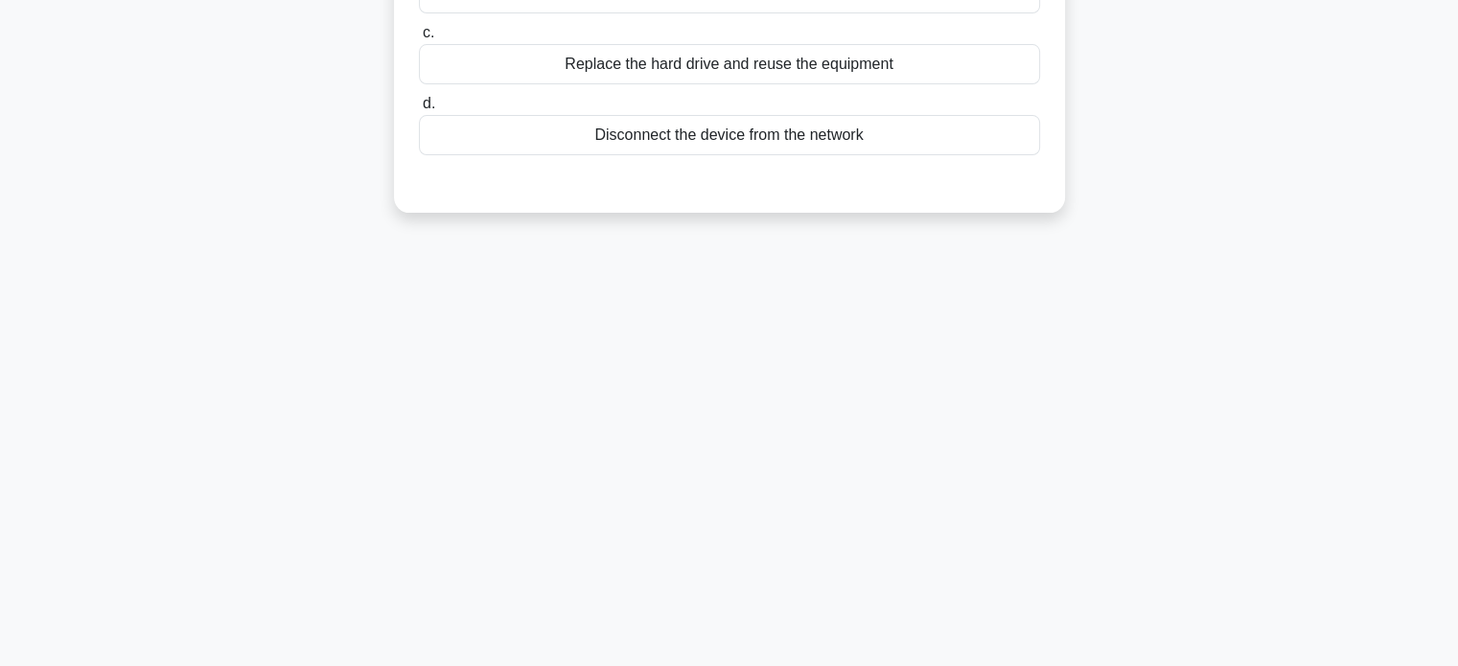
scroll to position [0, 0]
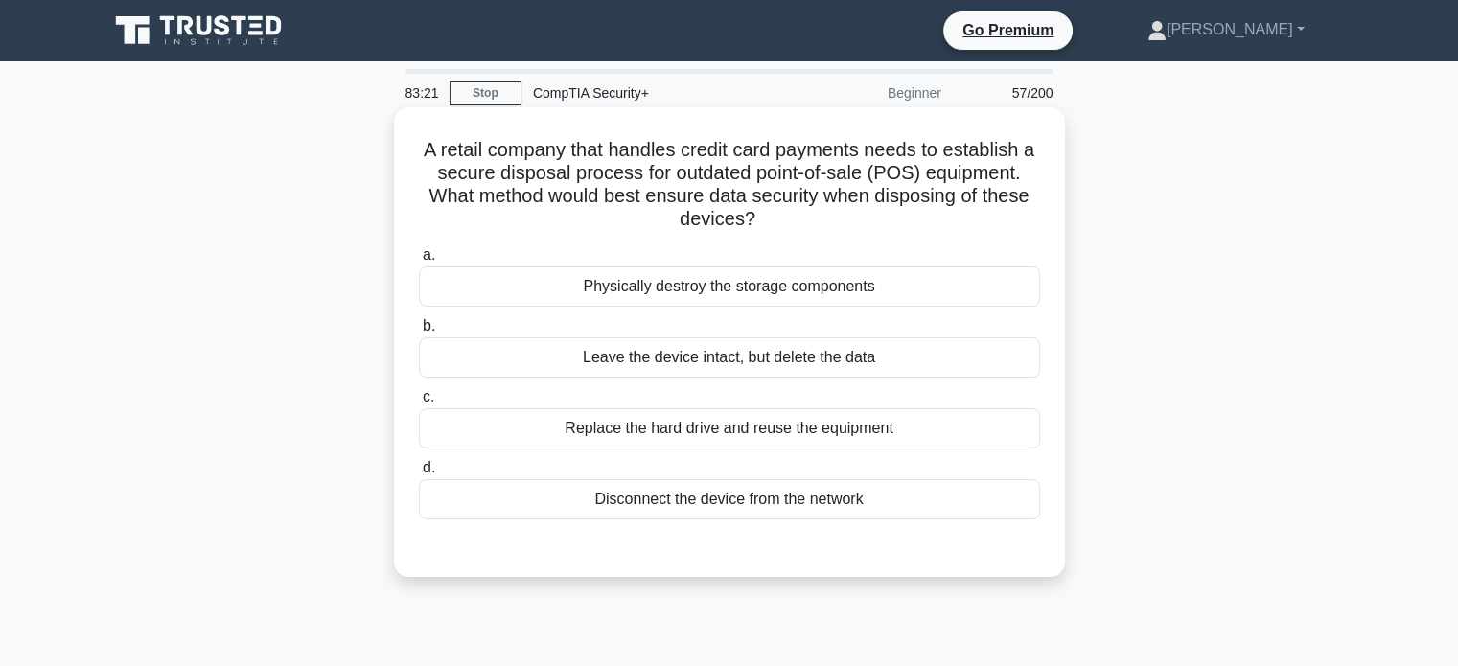
click at [780, 284] on div "Physically destroy the storage components" at bounding box center [729, 287] width 621 height 40
click at [419, 262] on input "a. Physically destroy the storage components" at bounding box center [419, 255] width 0 height 12
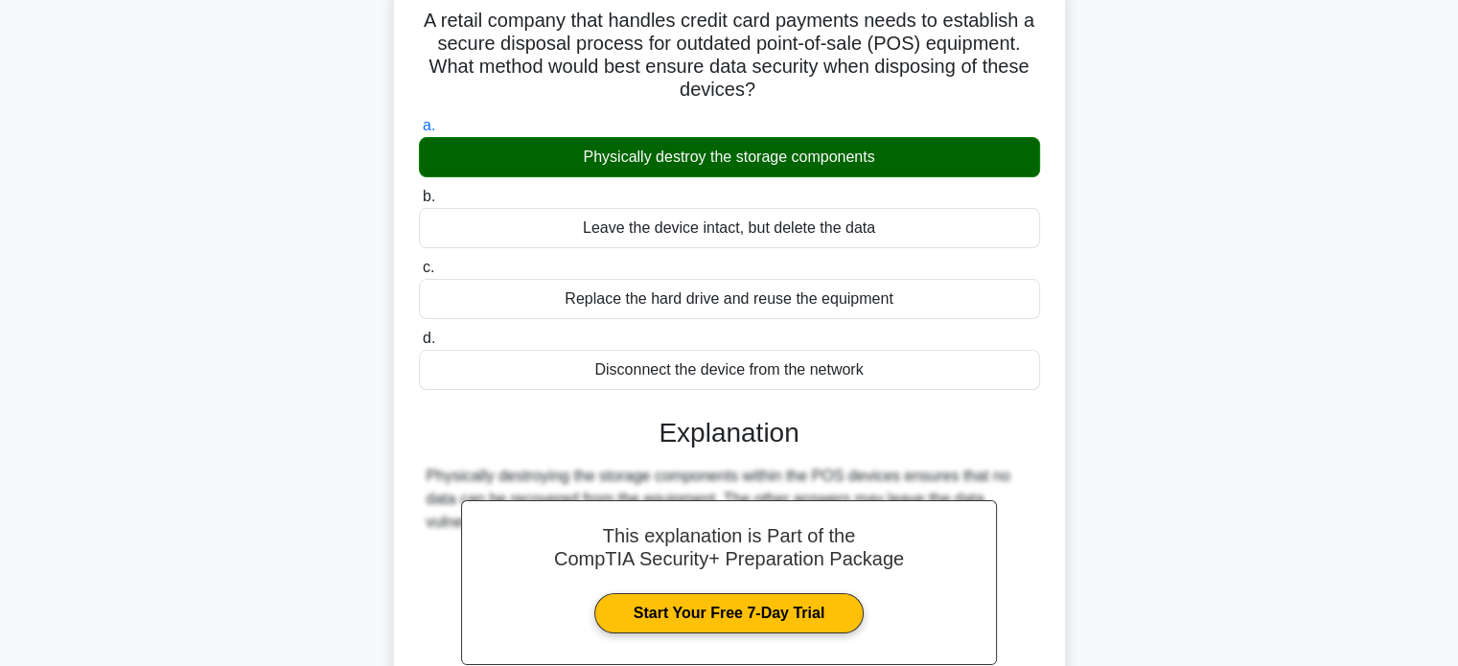
scroll to position [369, 0]
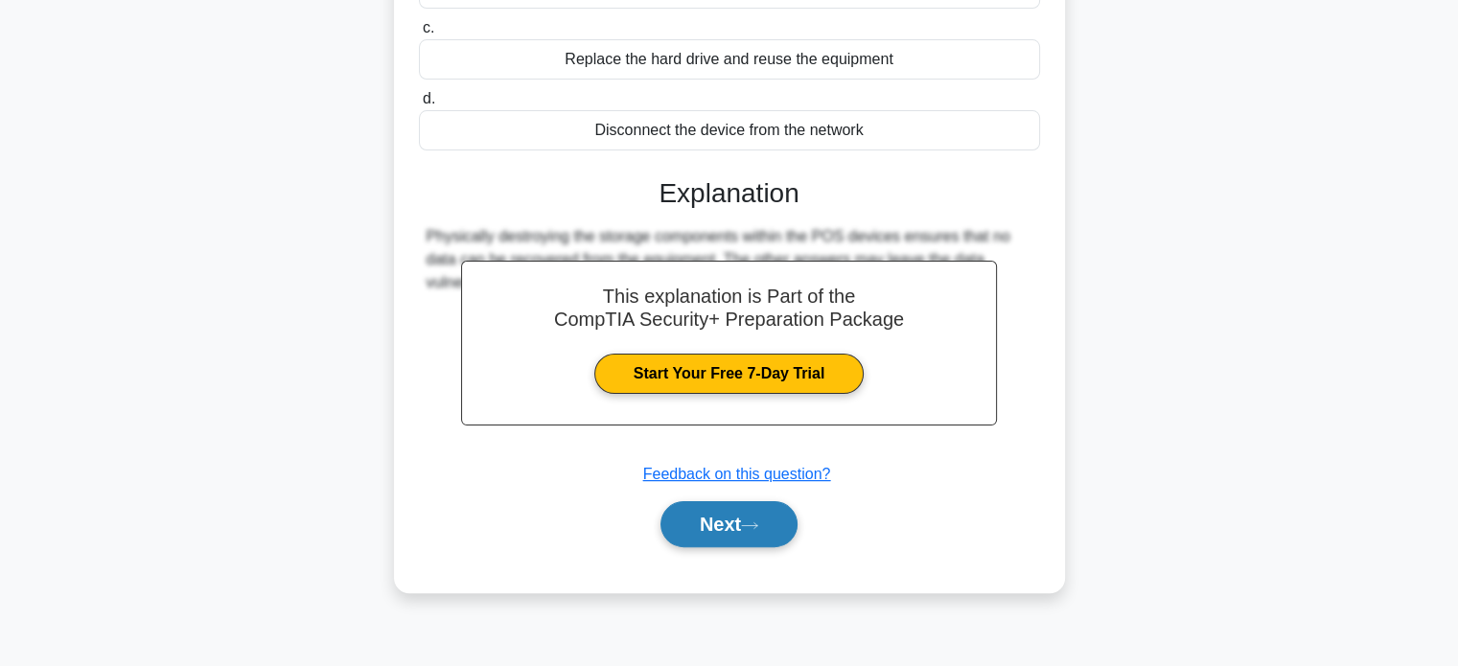
click at [713, 516] on button "Next" at bounding box center [729, 524] width 137 height 46
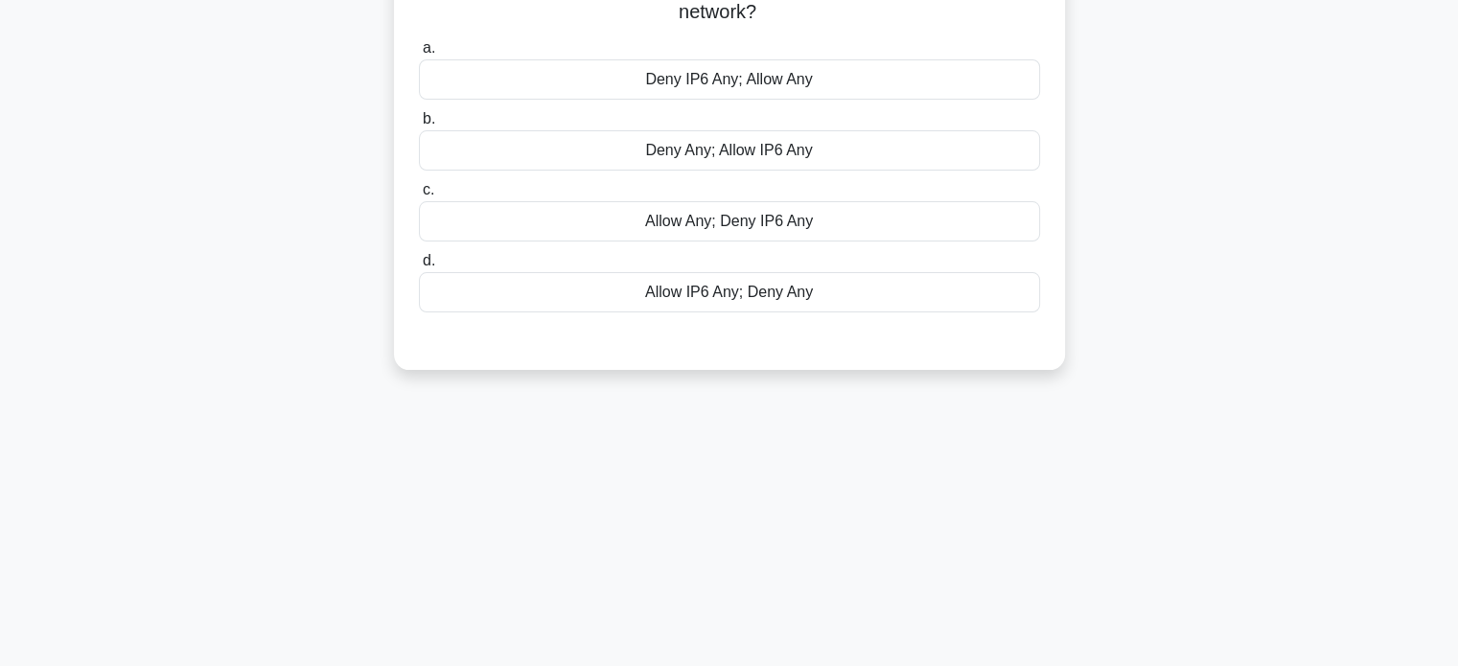
scroll to position [0, 0]
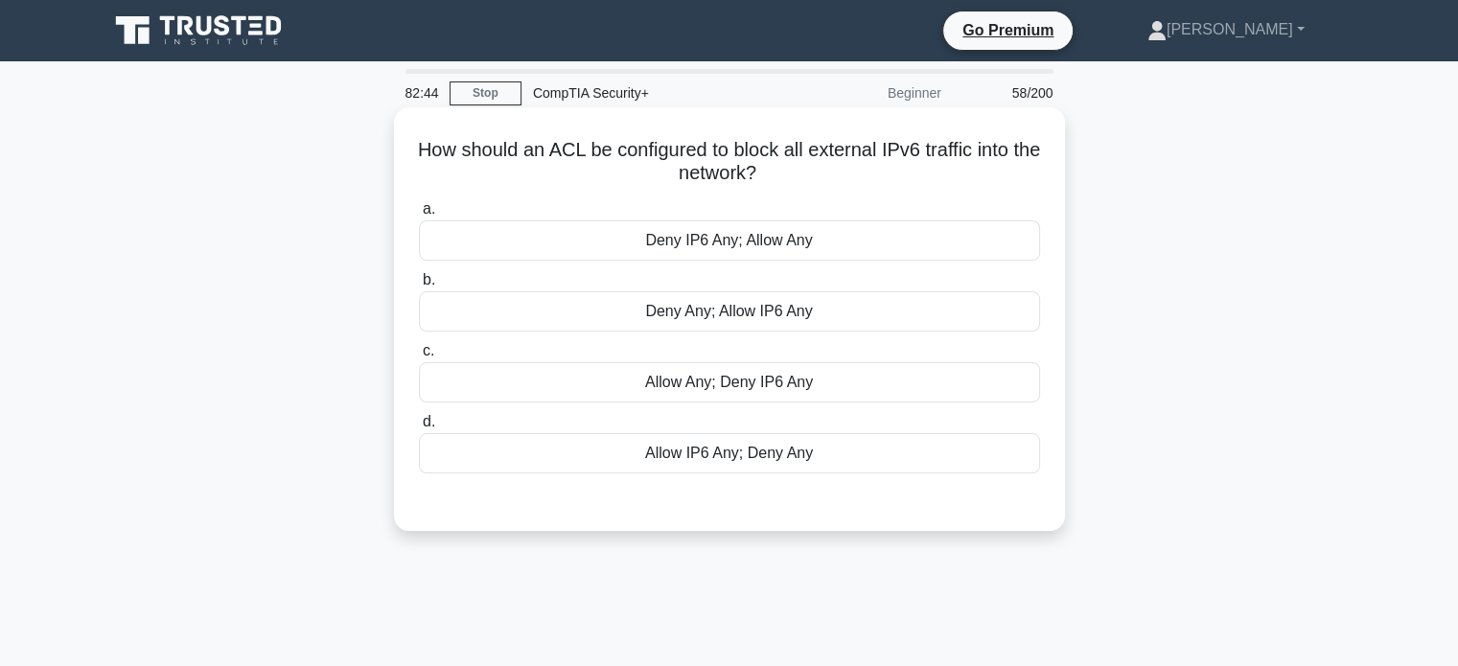
click at [752, 250] on div "Deny IP6 Any; Allow Any" at bounding box center [729, 241] width 621 height 40
click at [419, 216] on input "a. Deny IP6 Any; Allow Any" at bounding box center [419, 209] width 0 height 12
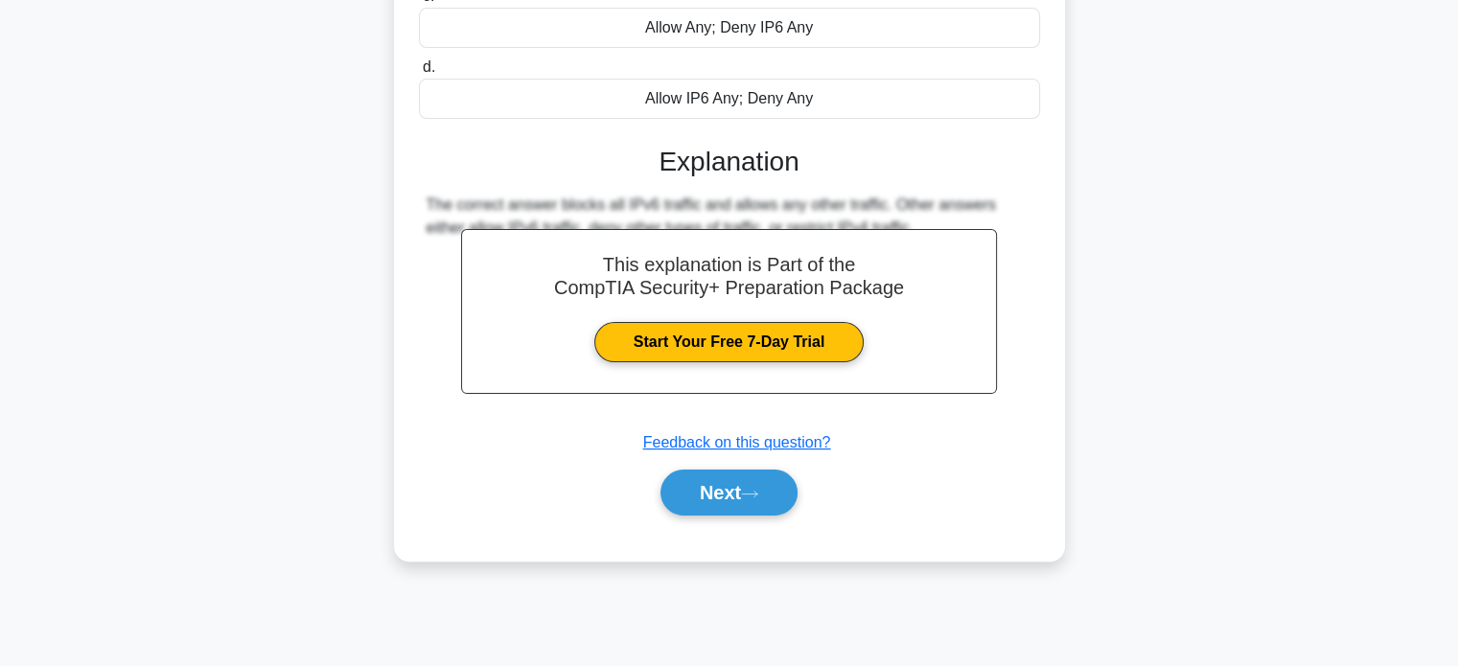
scroll to position [369, 0]
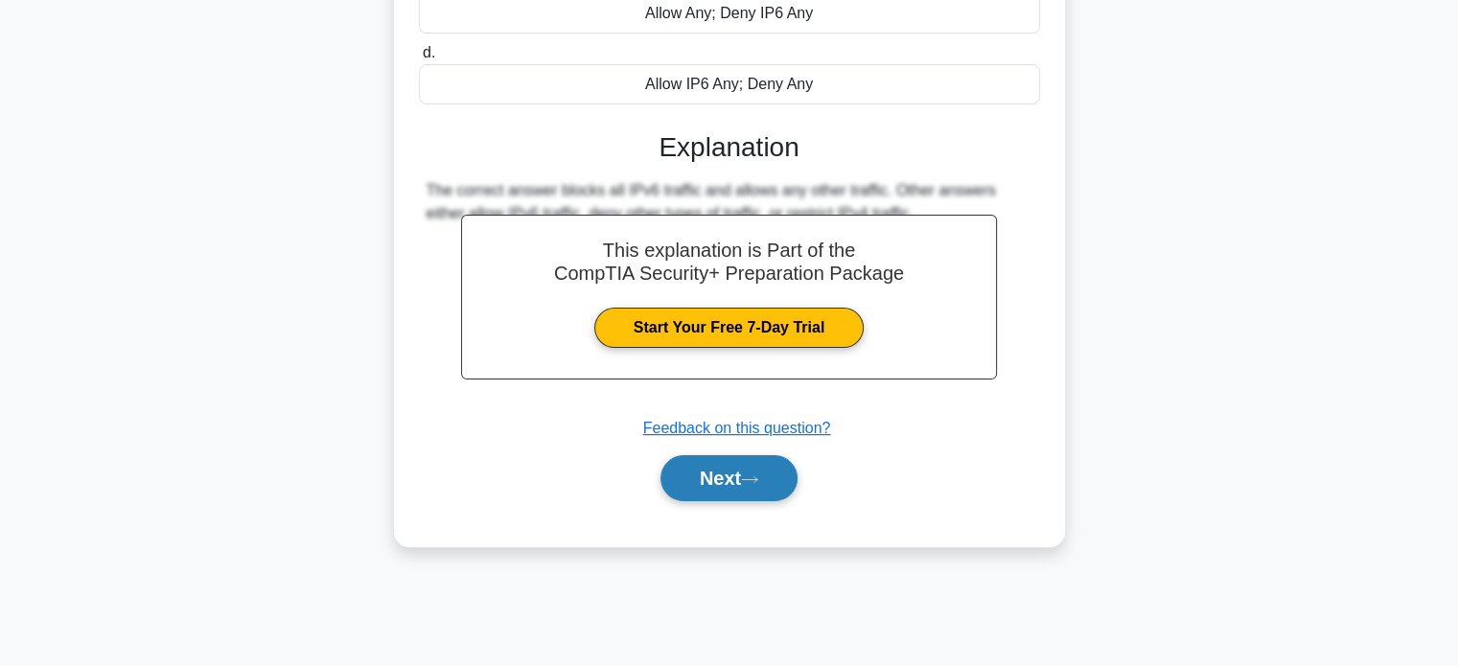
click at [736, 490] on button "Next" at bounding box center [729, 478] width 137 height 46
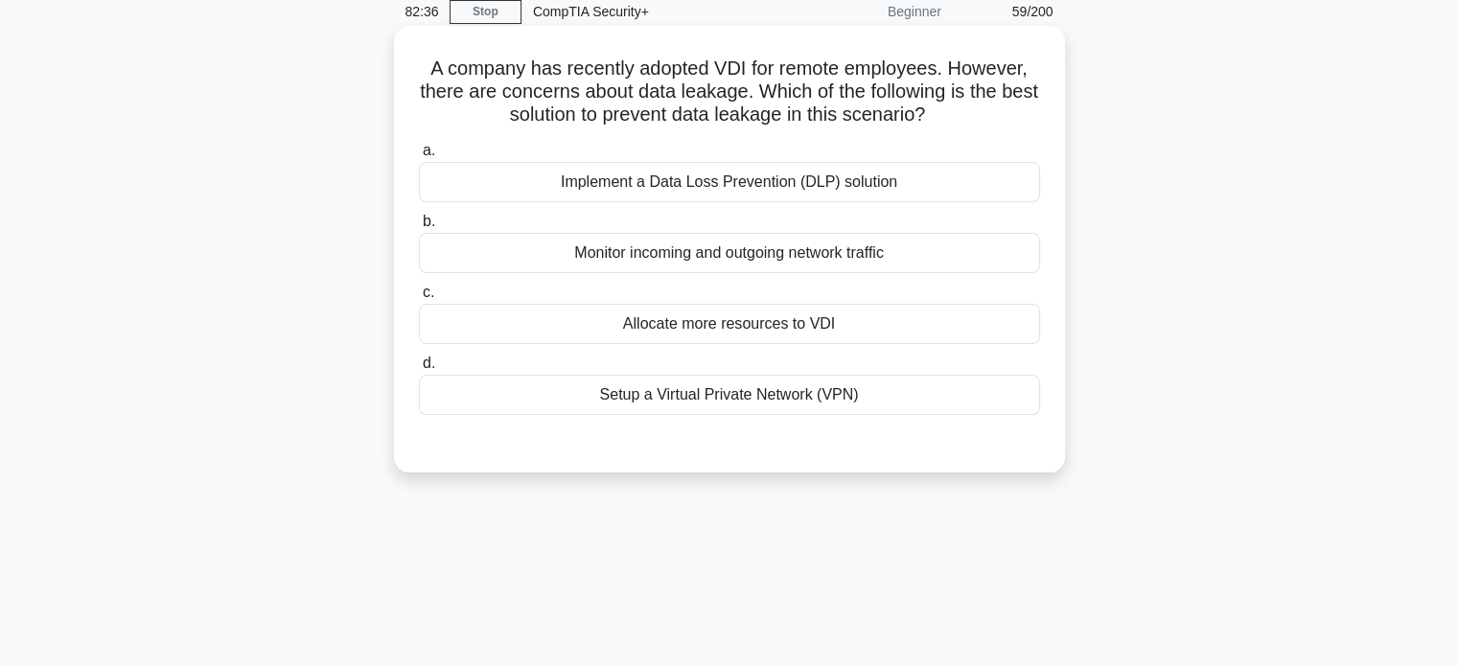
scroll to position [0, 0]
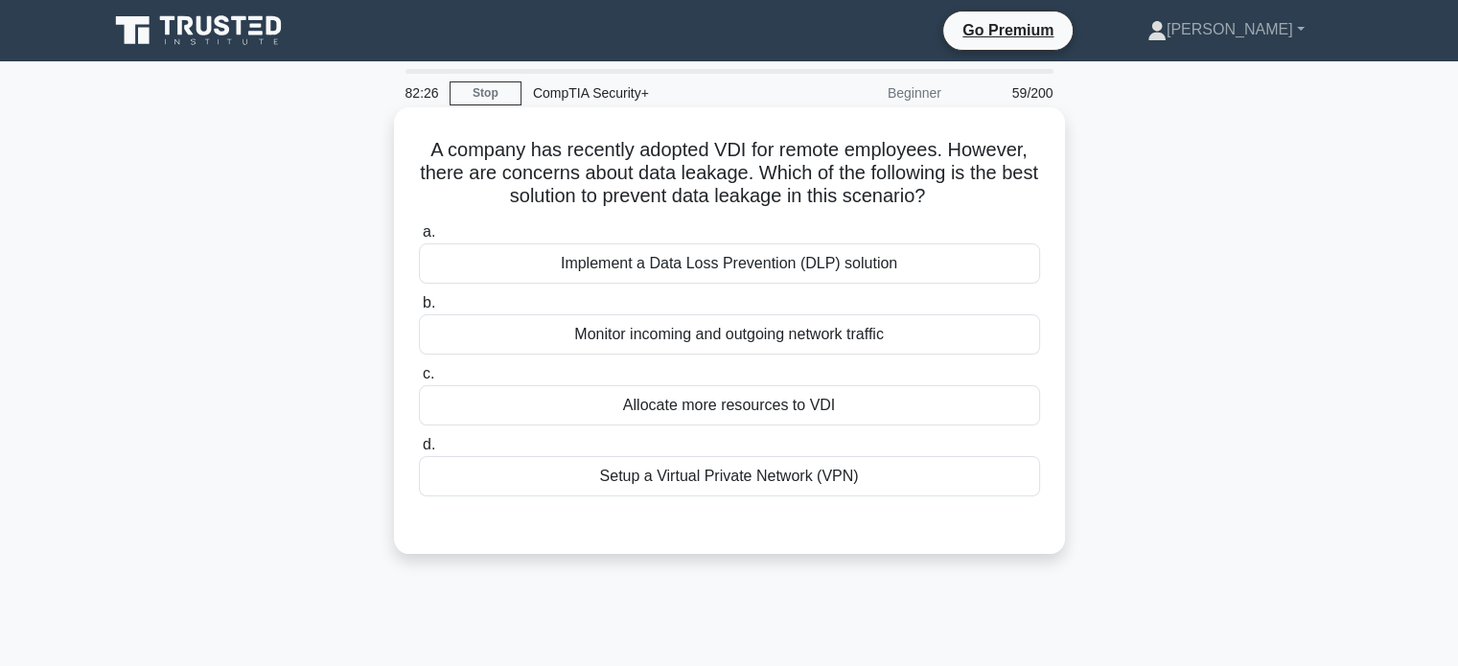
click at [906, 268] on div "Implement a Data Loss Prevention (DLP) solution" at bounding box center [729, 264] width 621 height 40
click at [419, 239] on input "a. Implement a Data Loss Prevention (DLP) solution" at bounding box center [419, 232] width 0 height 12
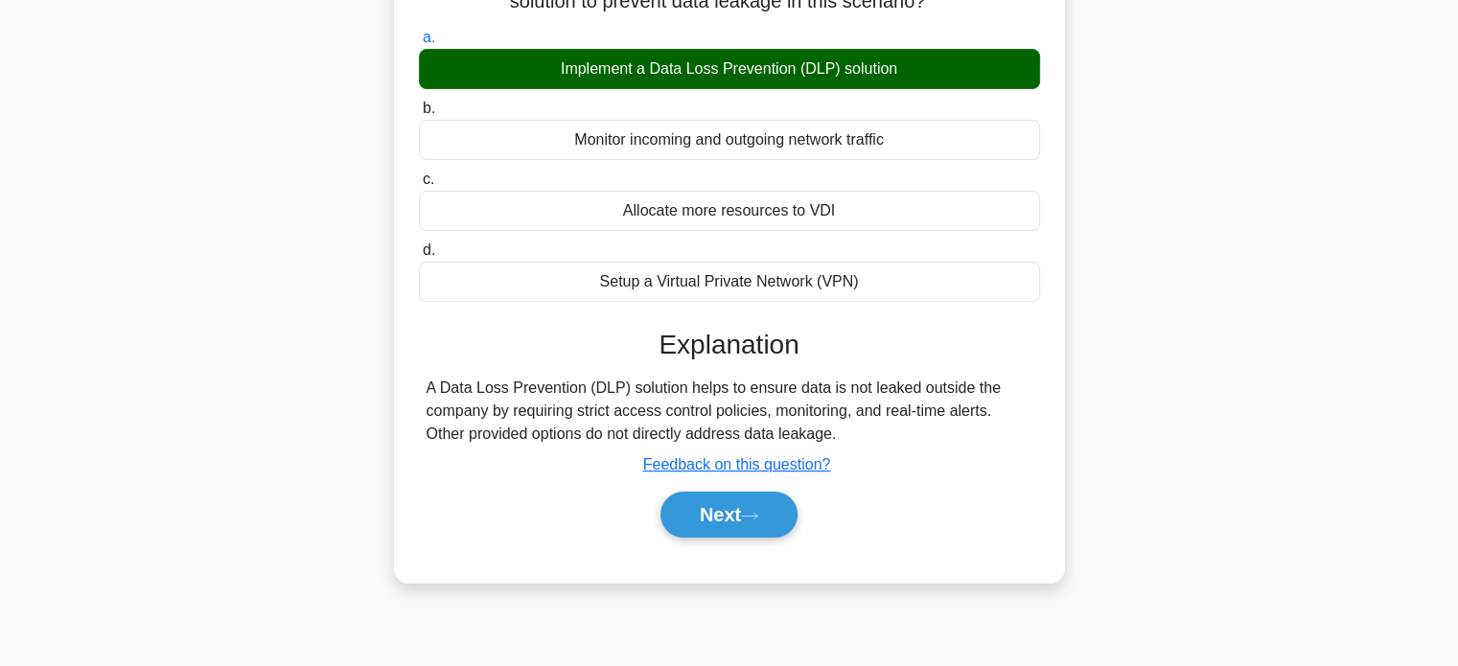
scroll to position [369, 0]
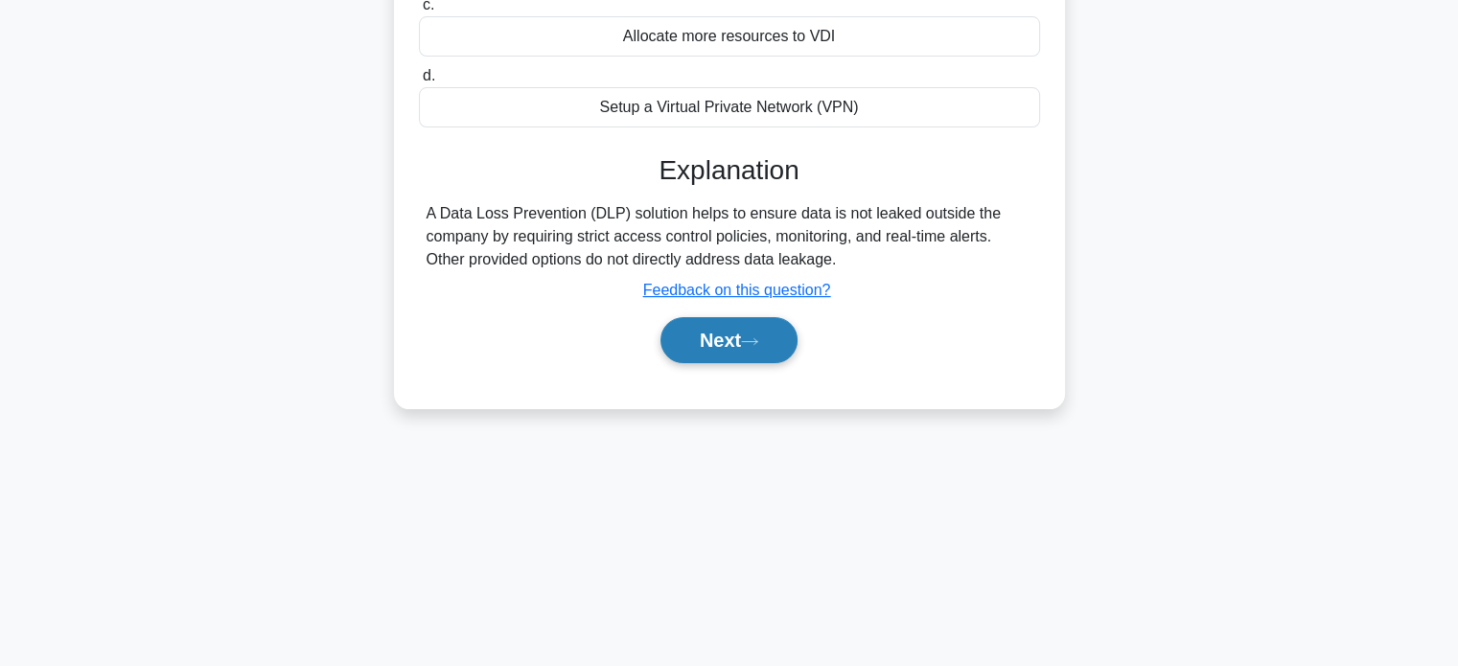
click at [774, 342] on button "Next" at bounding box center [729, 340] width 137 height 46
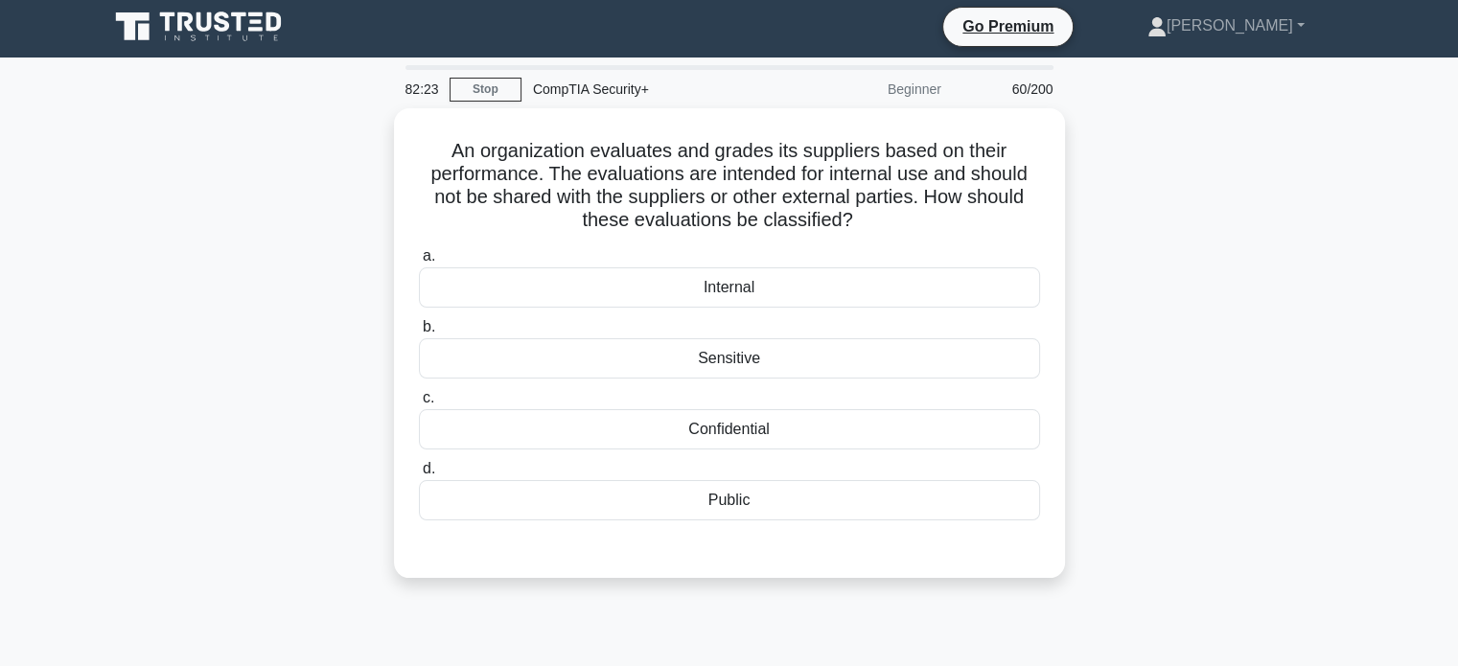
scroll to position [0, 0]
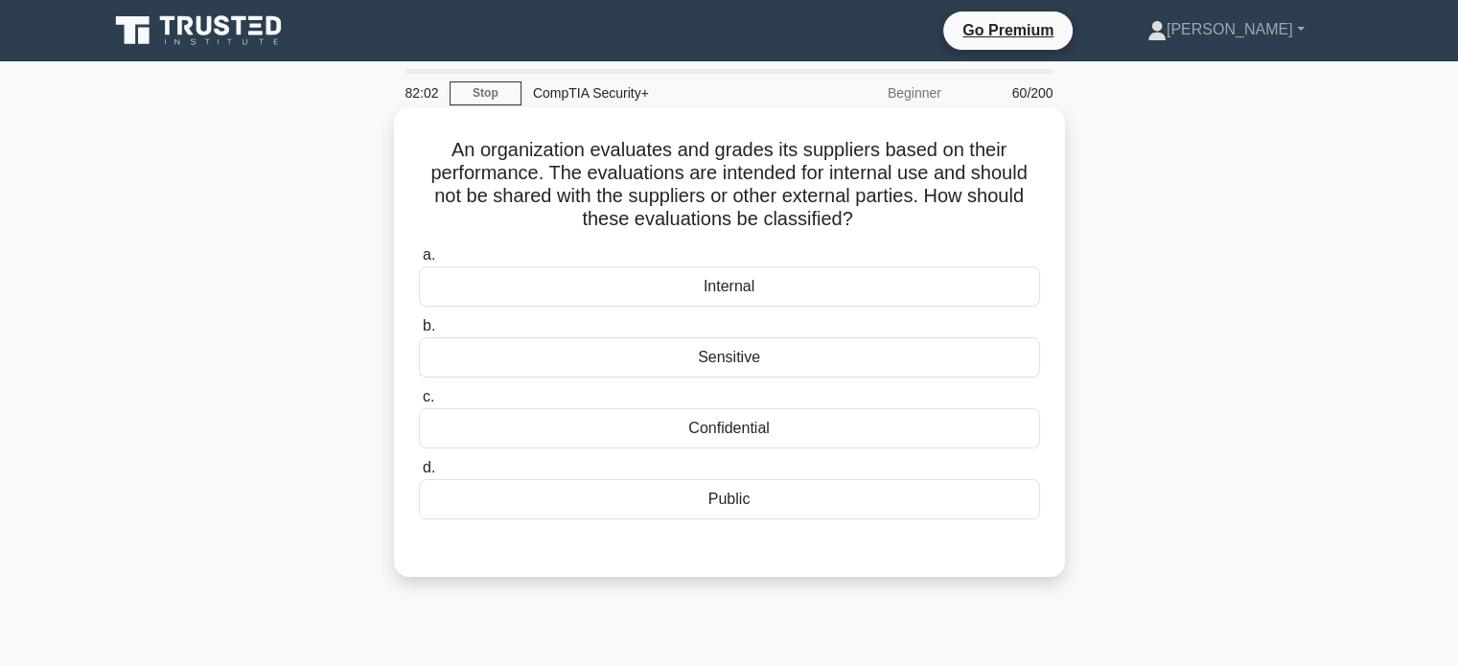
click at [779, 371] on div "Sensitive" at bounding box center [729, 358] width 621 height 40
click at [419, 333] on input "b. Sensitive" at bounding box center [419, 326] width 0 height 12
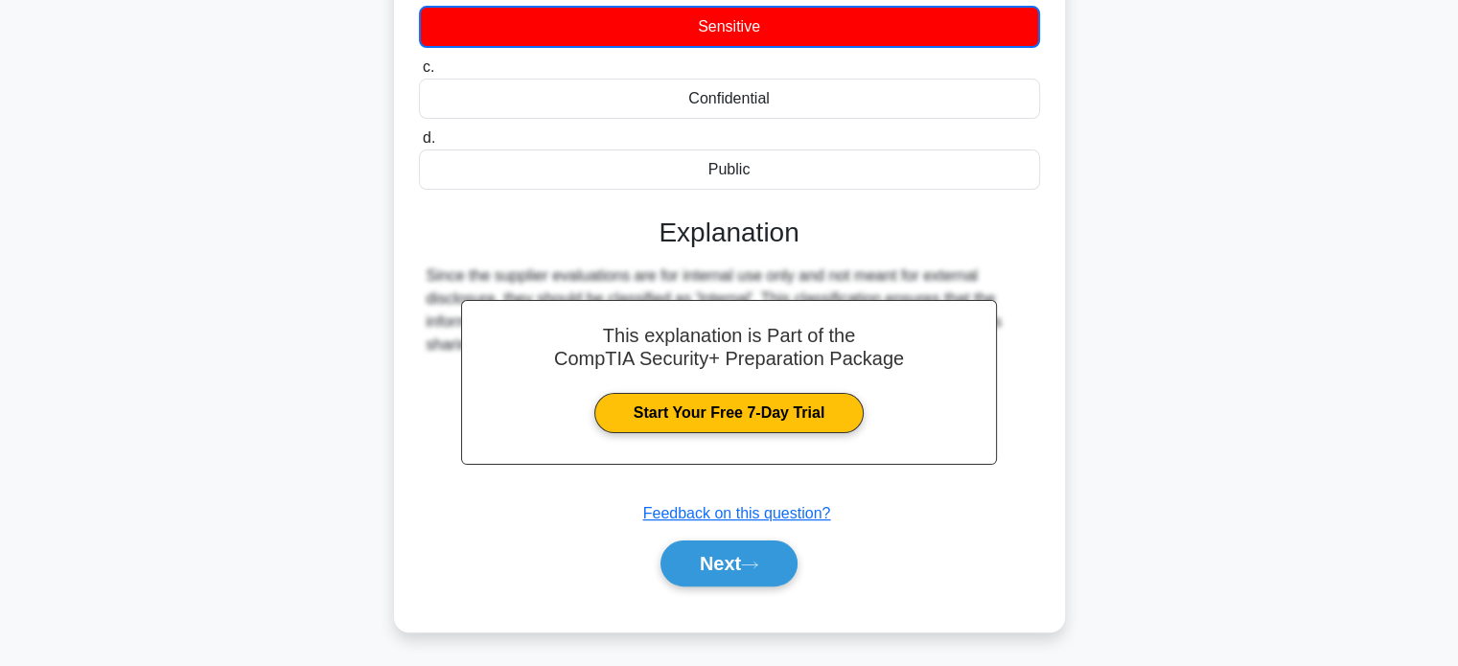
scroll to position [369, 0]
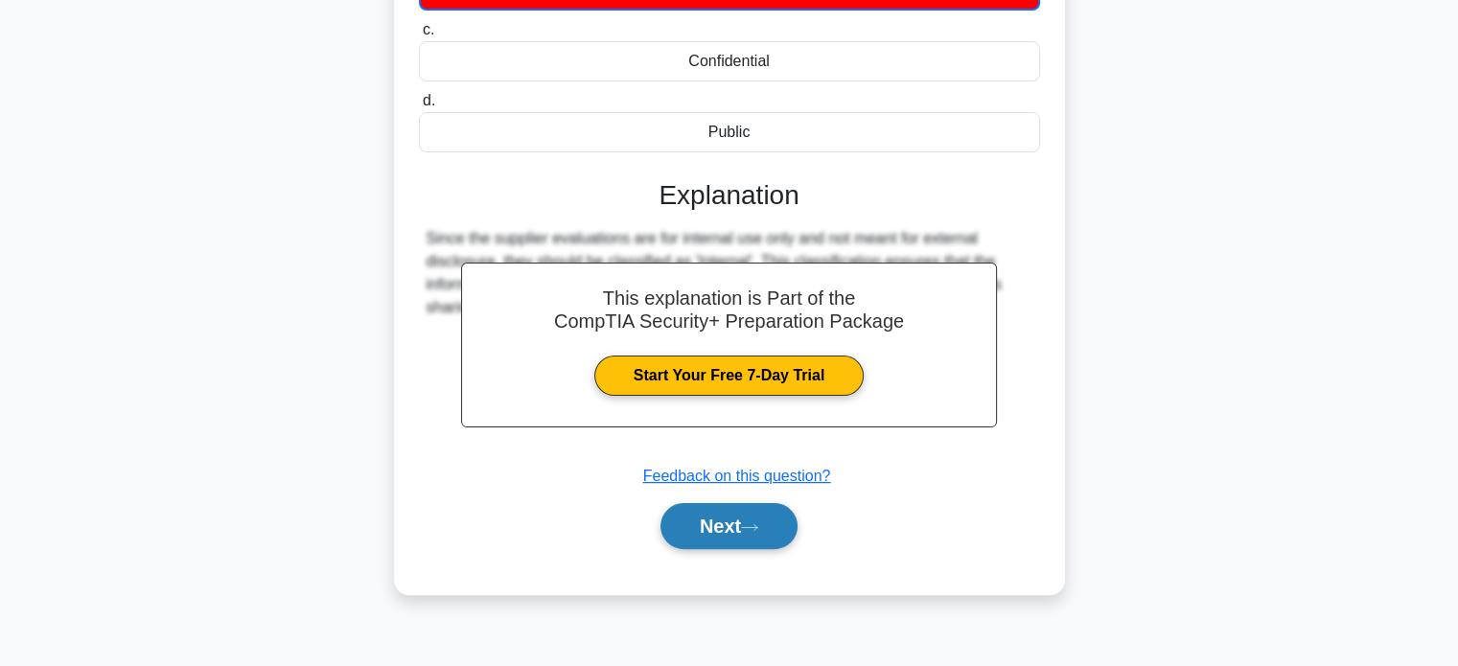
click at [750, 523] on icon at bounding box center [749, 528] width 17 height 11
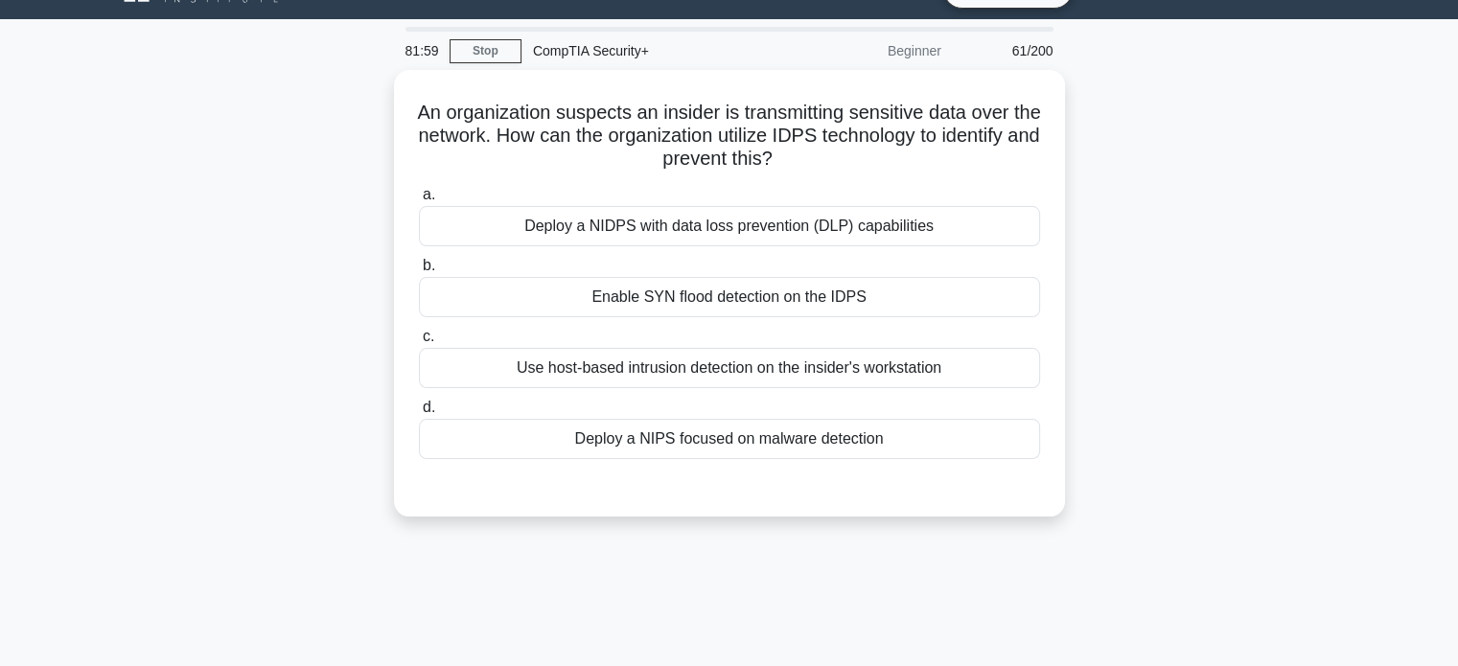
scroll to position [0, 0]
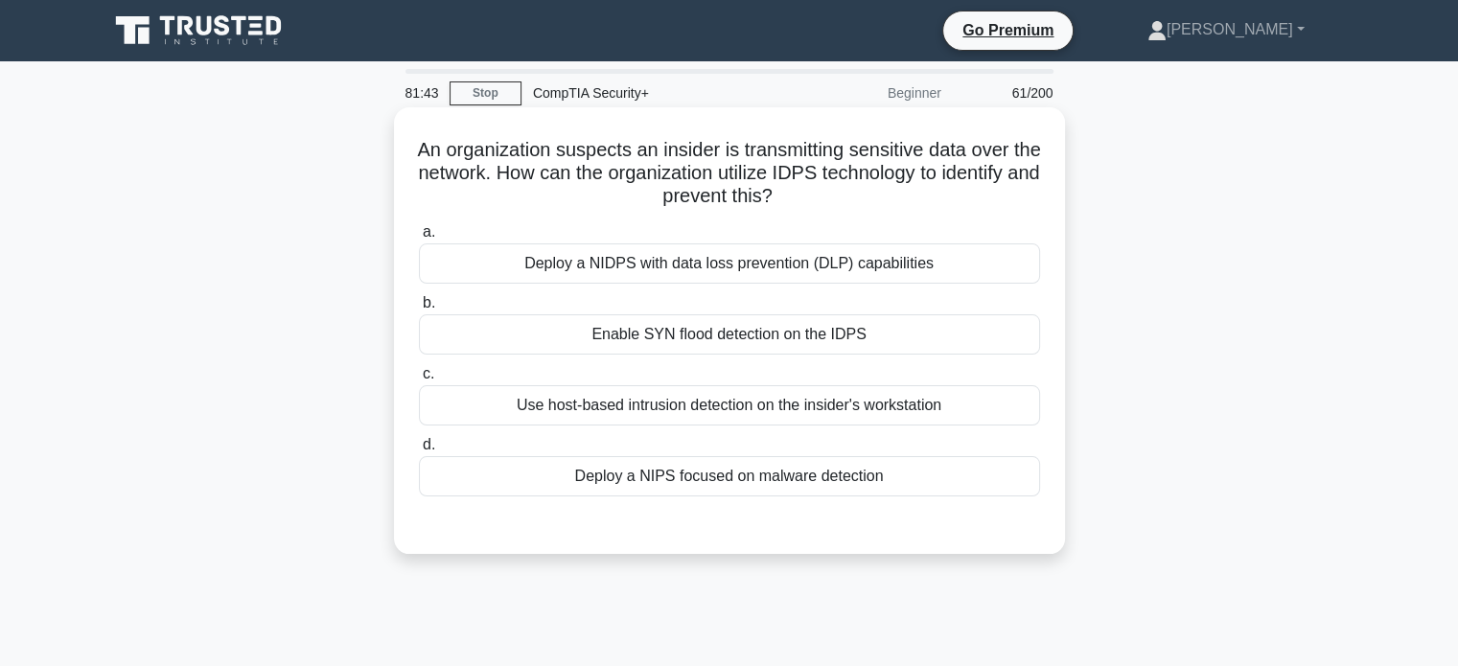
click at [853, 402] on div "Use host-based intrusion detection on the insider's workstation" at bounding box center [729, 405] width 621 height 40
click at [419, 381] on input "c. Use host-based intrusion detection on the insider's workstation" at bounding box center [419, 374] width 0 height 12
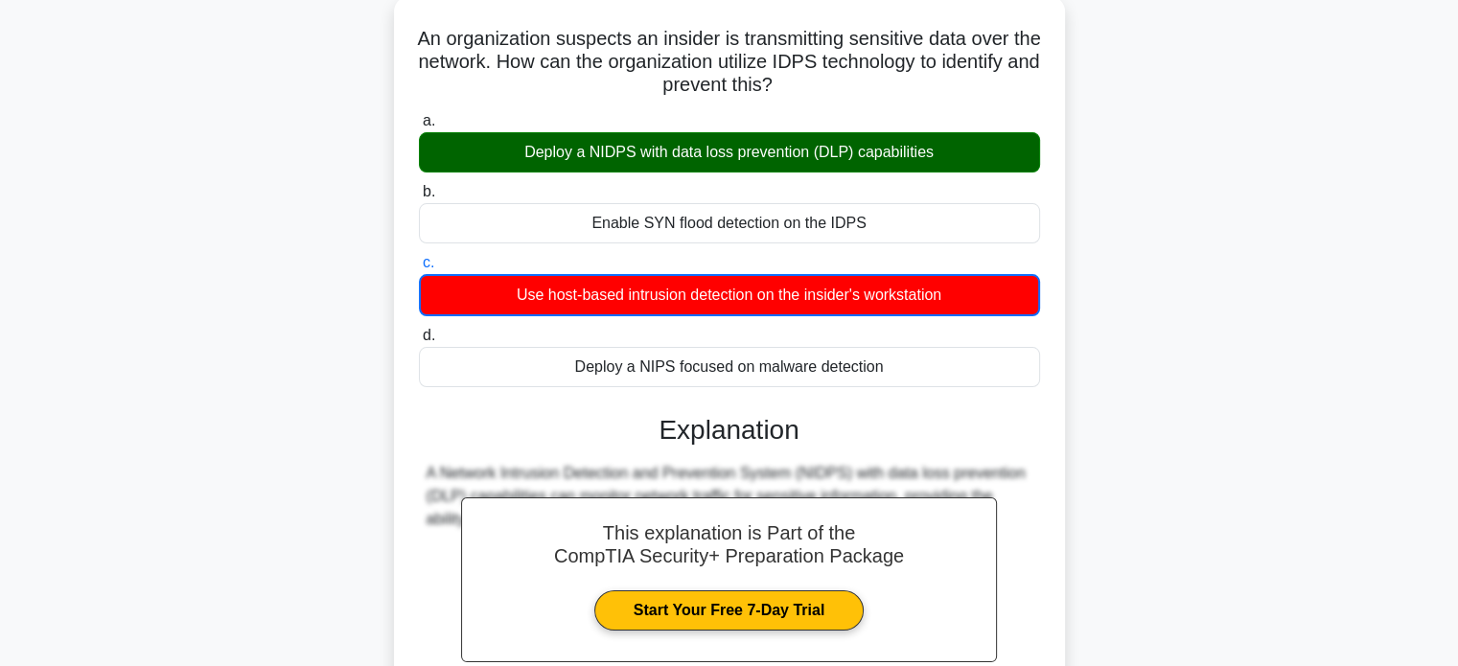
scroll to position [369, 0]
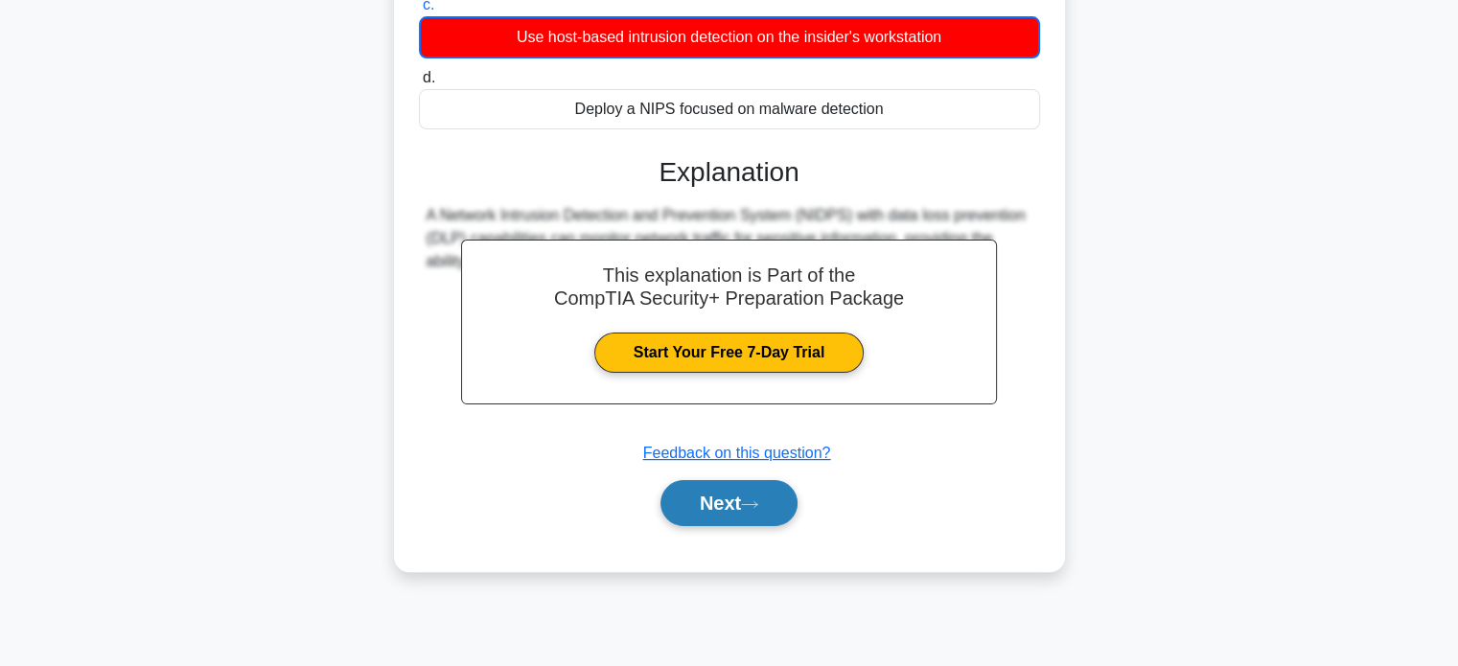
click at [747, 501] on button "Next" at bounding box center [729, 503] width 137 height 46
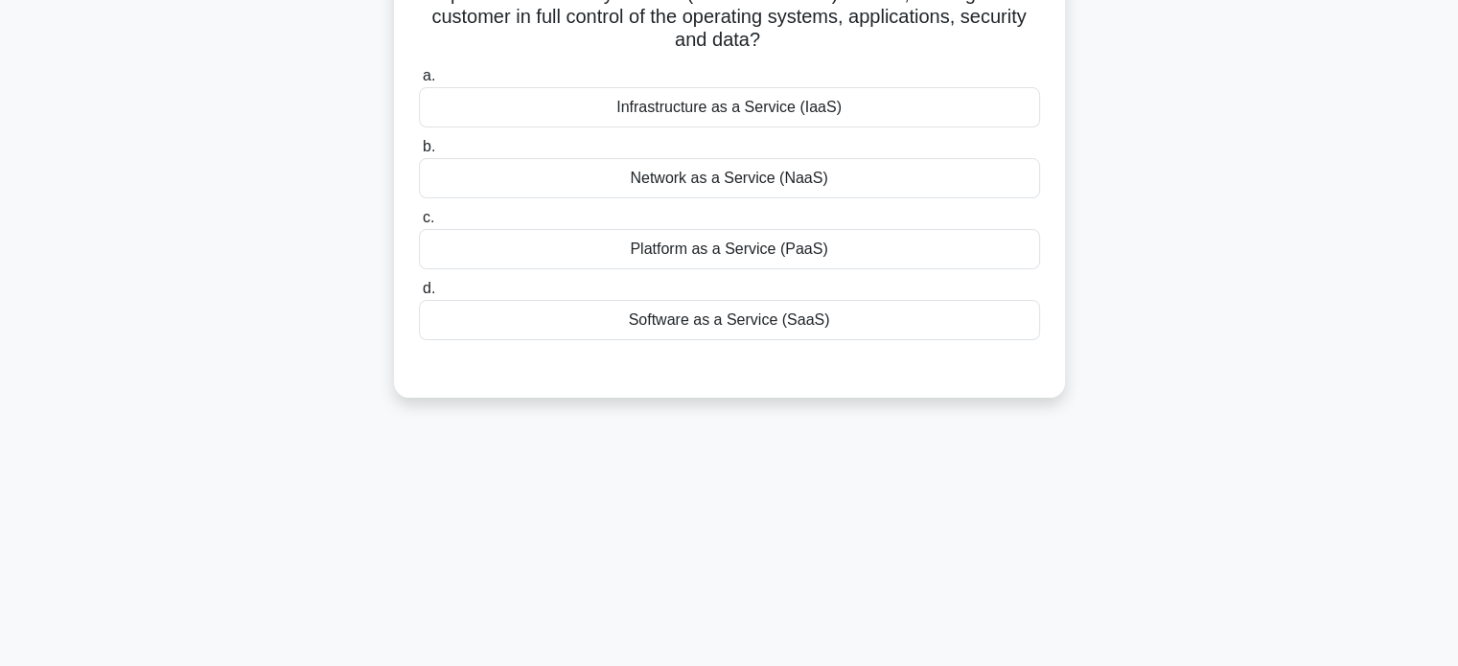
scroll to position [0, 0]
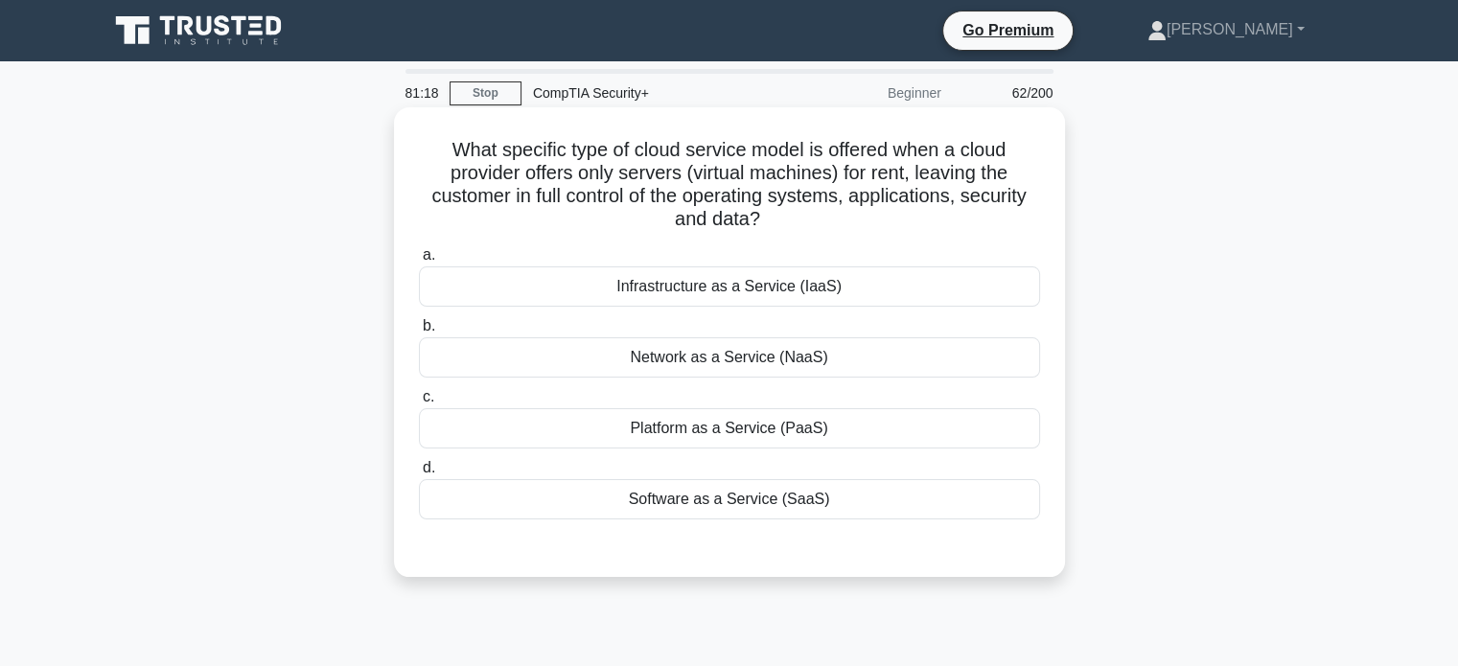
click at [822, 295] on div "Infrastructure as a Service (IaaS)" at bounding box center [729, 287] width 621 height 40
click at [419, 262] on input "a. Infrastructure as a Service (IaaS)" at bounding box center [419, 255] width 0 height 12
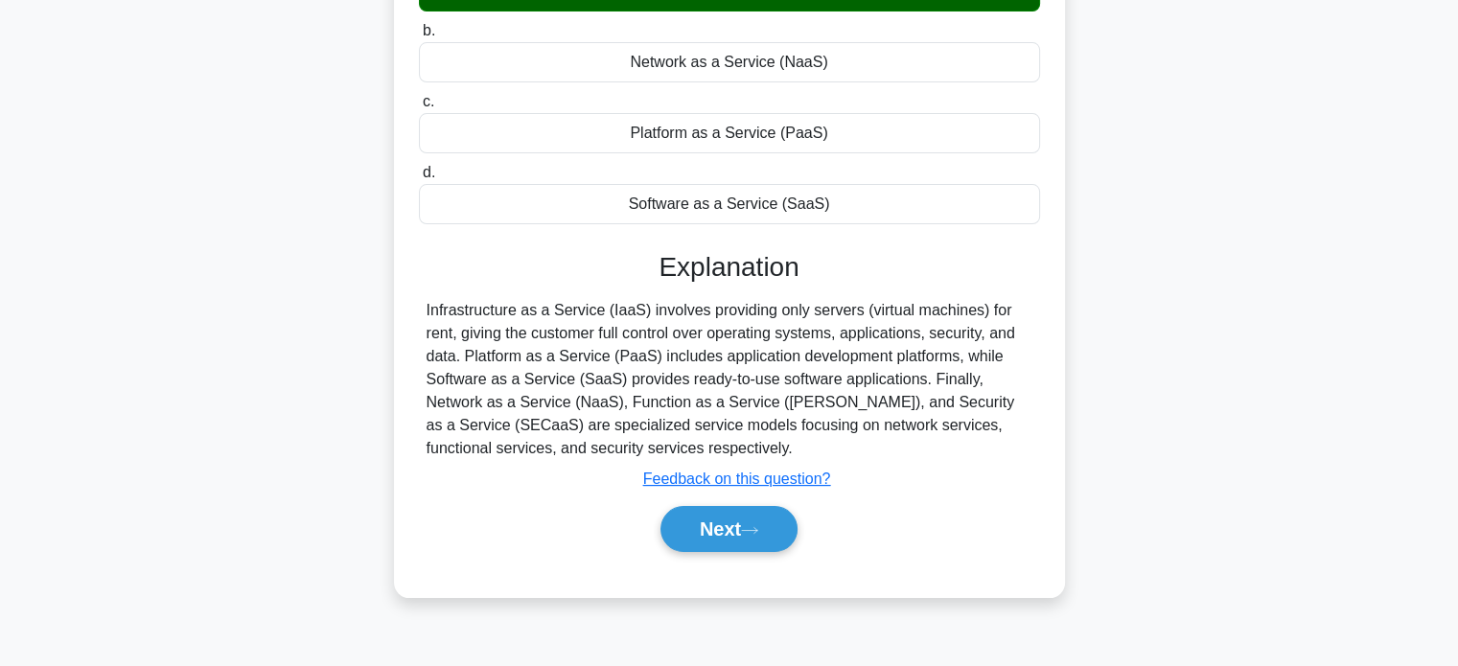
scroll to position [369, 0]
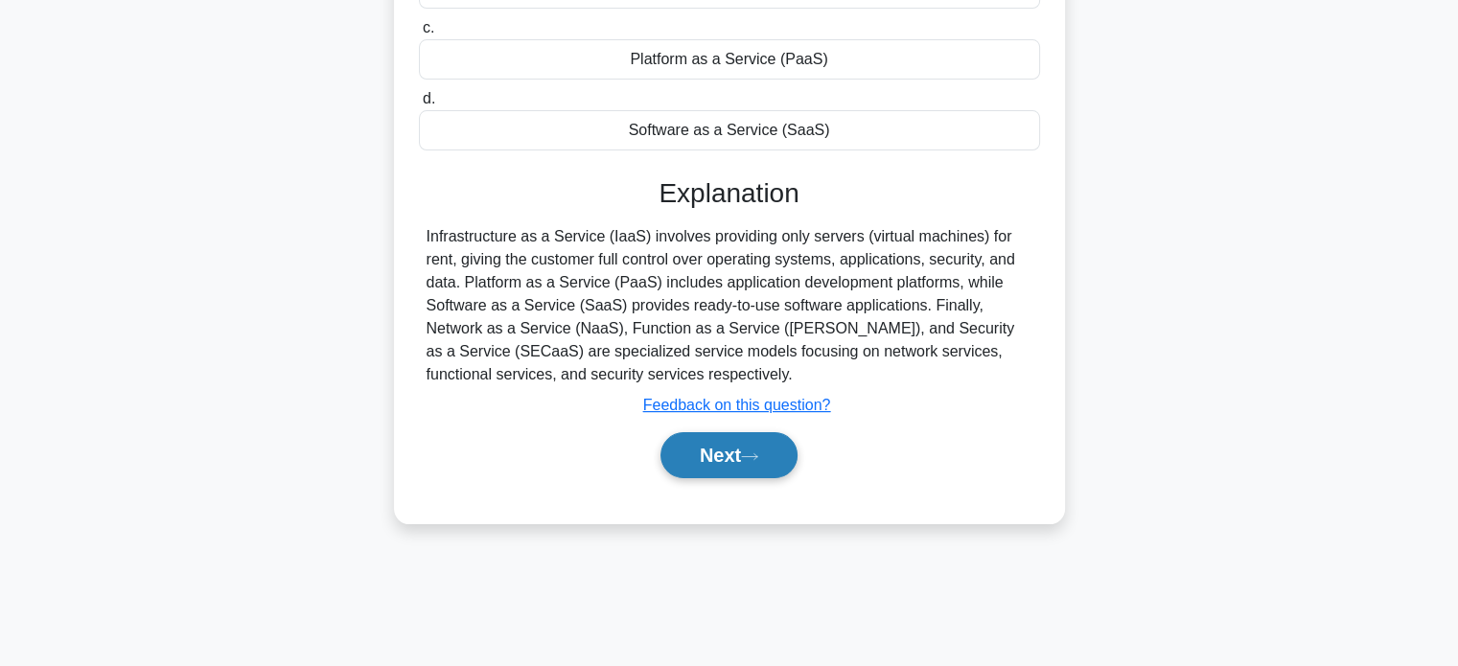
click at [748, 459] on button "Next" at bounding box center [729, 455] width 137 height 46
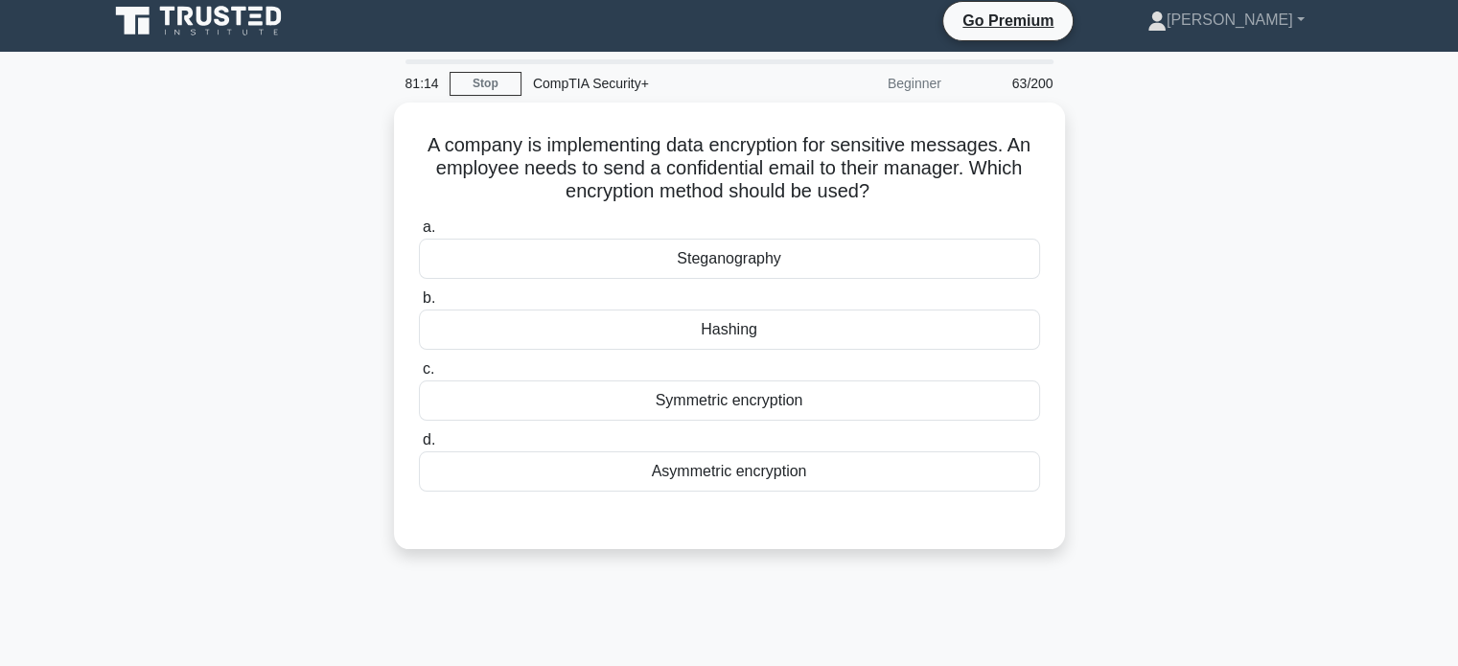
scroll to position [0, 0]
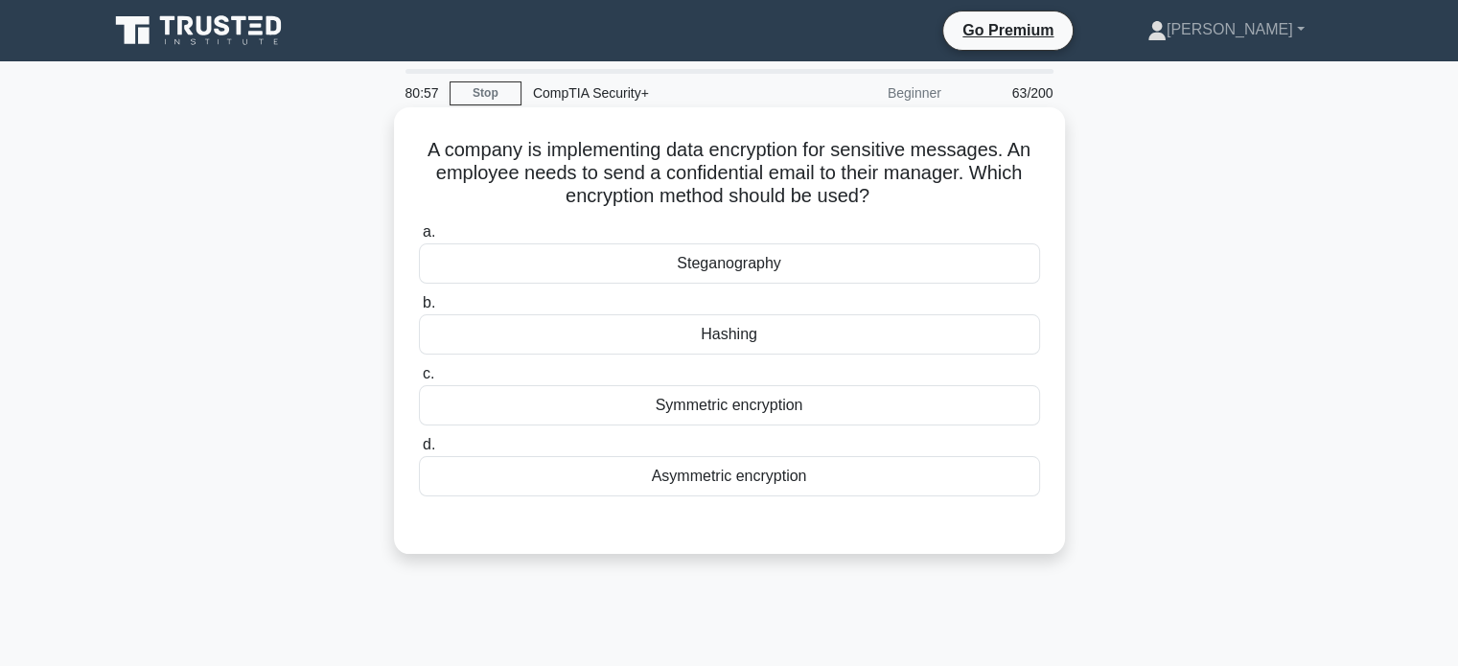
click at [727, 469] on div "Asymmetric encryption" at bounding box center [729, 476] width 621 height 40
click at [419, 452] on input "d. Asymmetric encryption" at bounding box center [419, 445] width 0 height 12
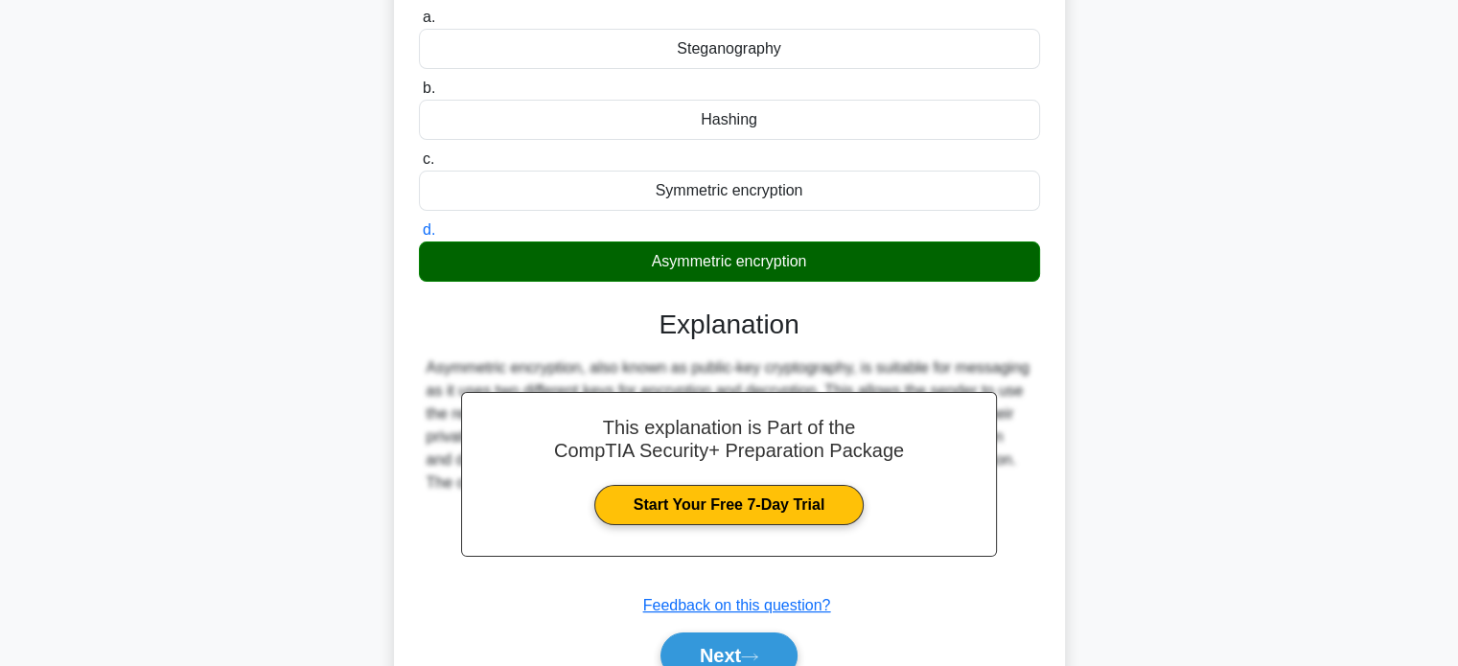
scroll to position [369, 0]
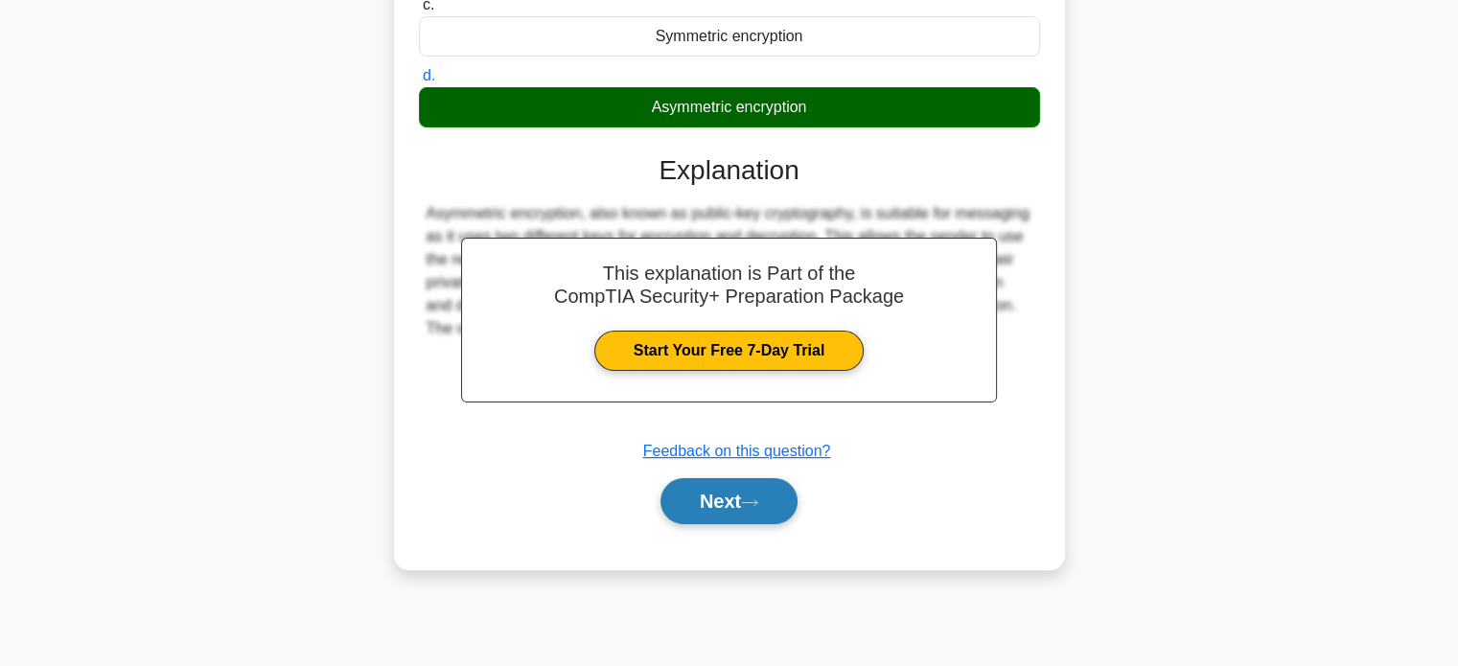
click at [722, 486] on button "Next" at bounding box center [729, 501] width 137 height 46
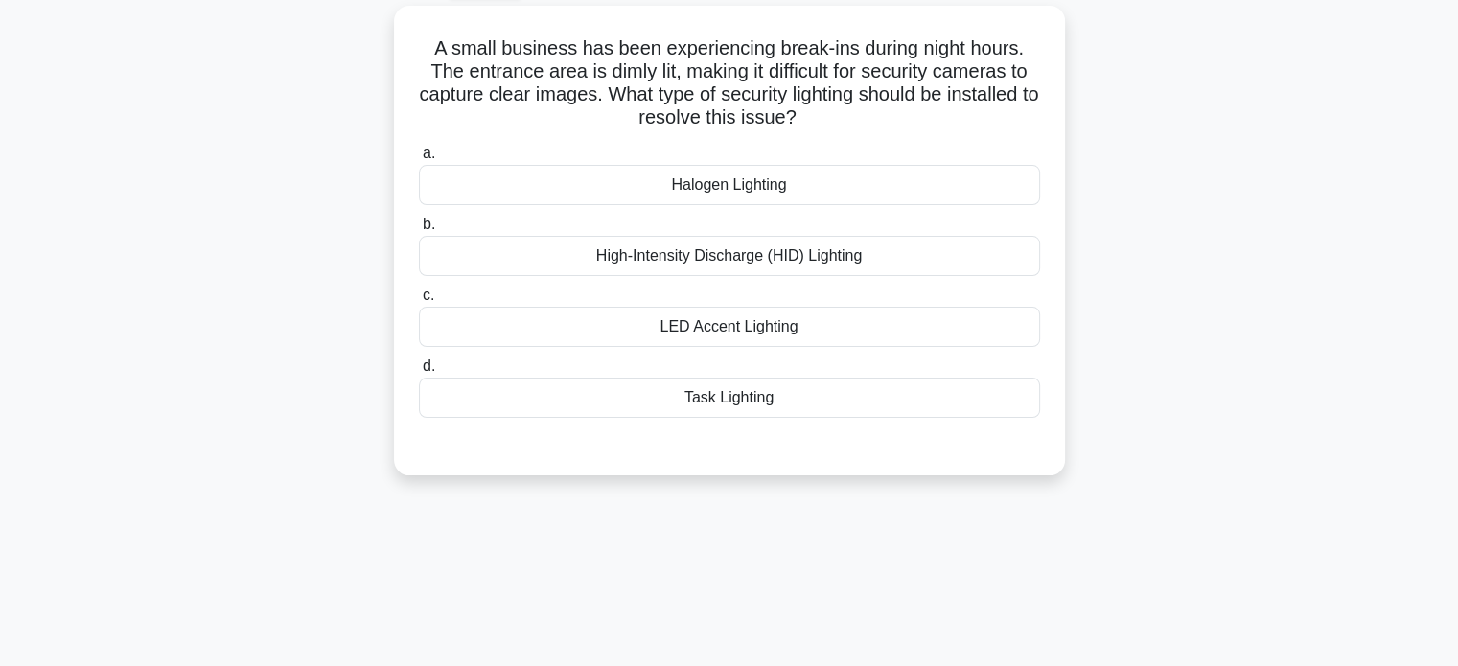
scroll to position [0, 0]
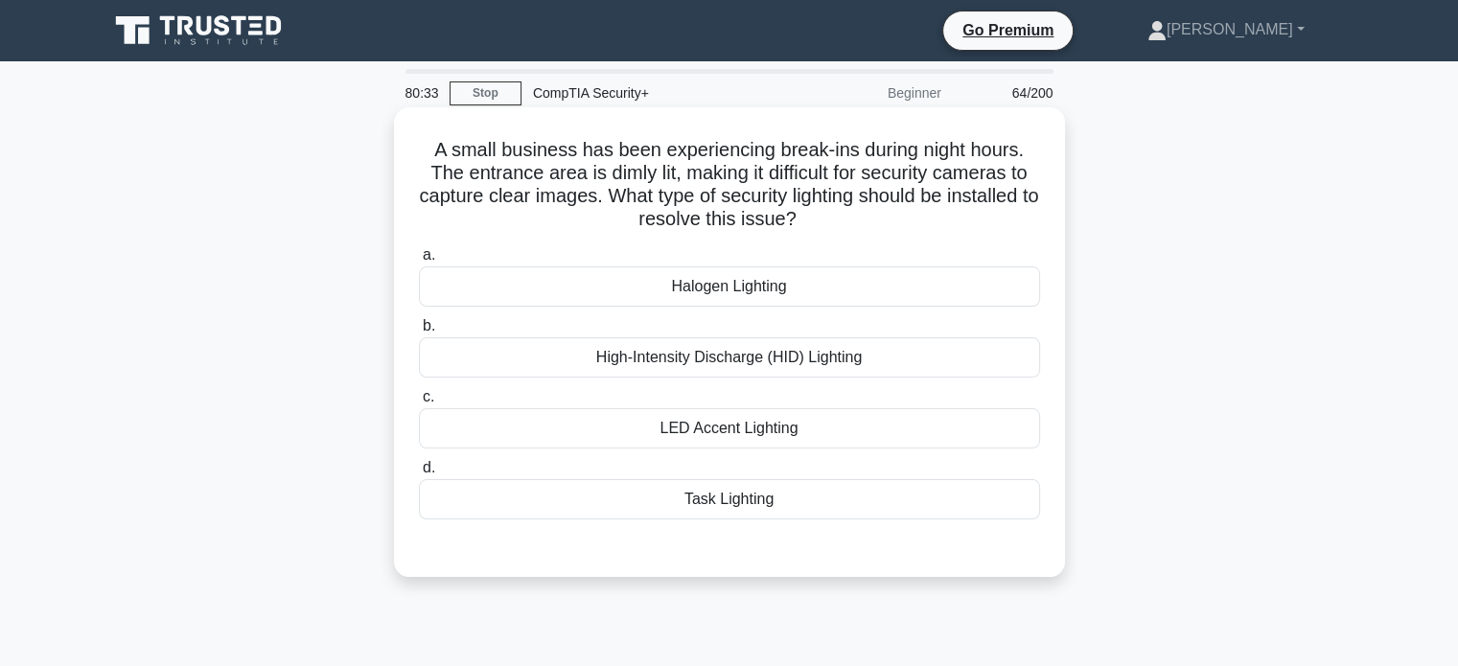
click at [847, 361] on div "High-Intensity Discharge (HID) Lighting" at bounding box center [729, 358] width 621 height 40
click at [419, 333] on input "b. High-Intensity Discharge (HID) Lighting" at bounding box center [419, 326] width 0 height 12
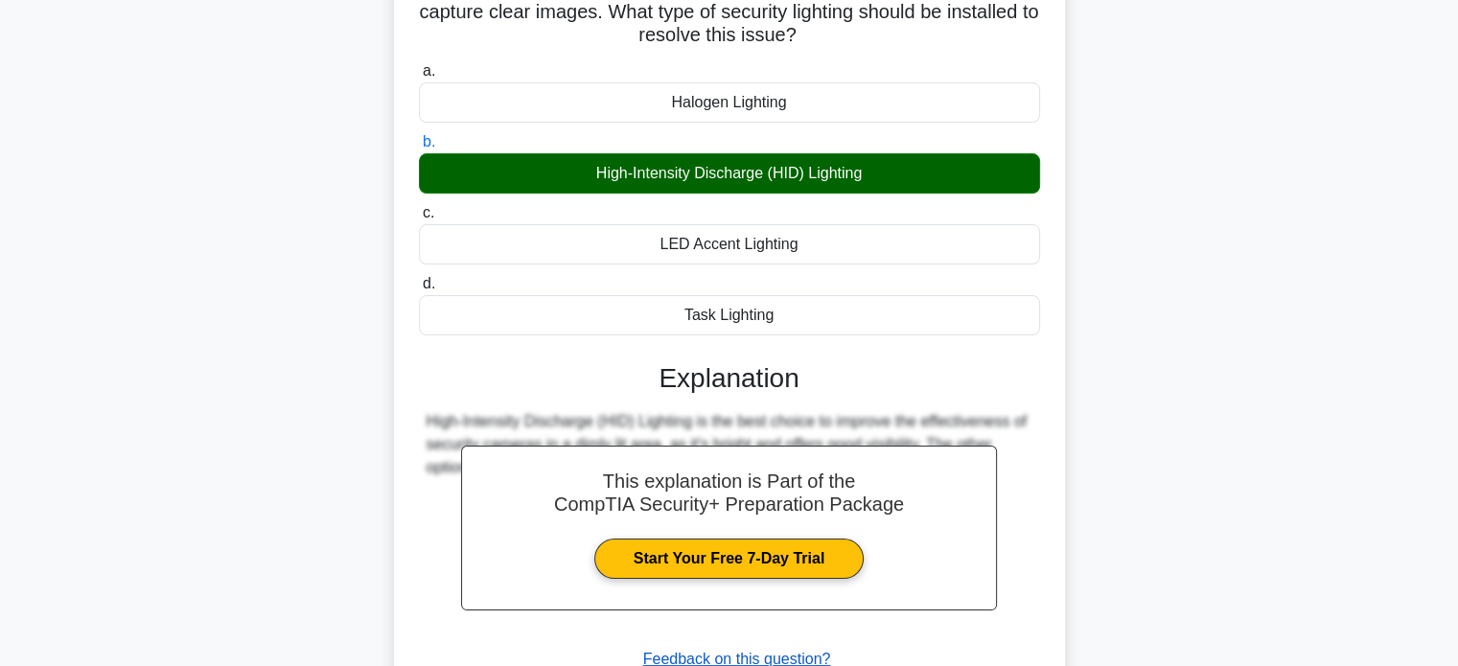
scroll to position [369, 0]
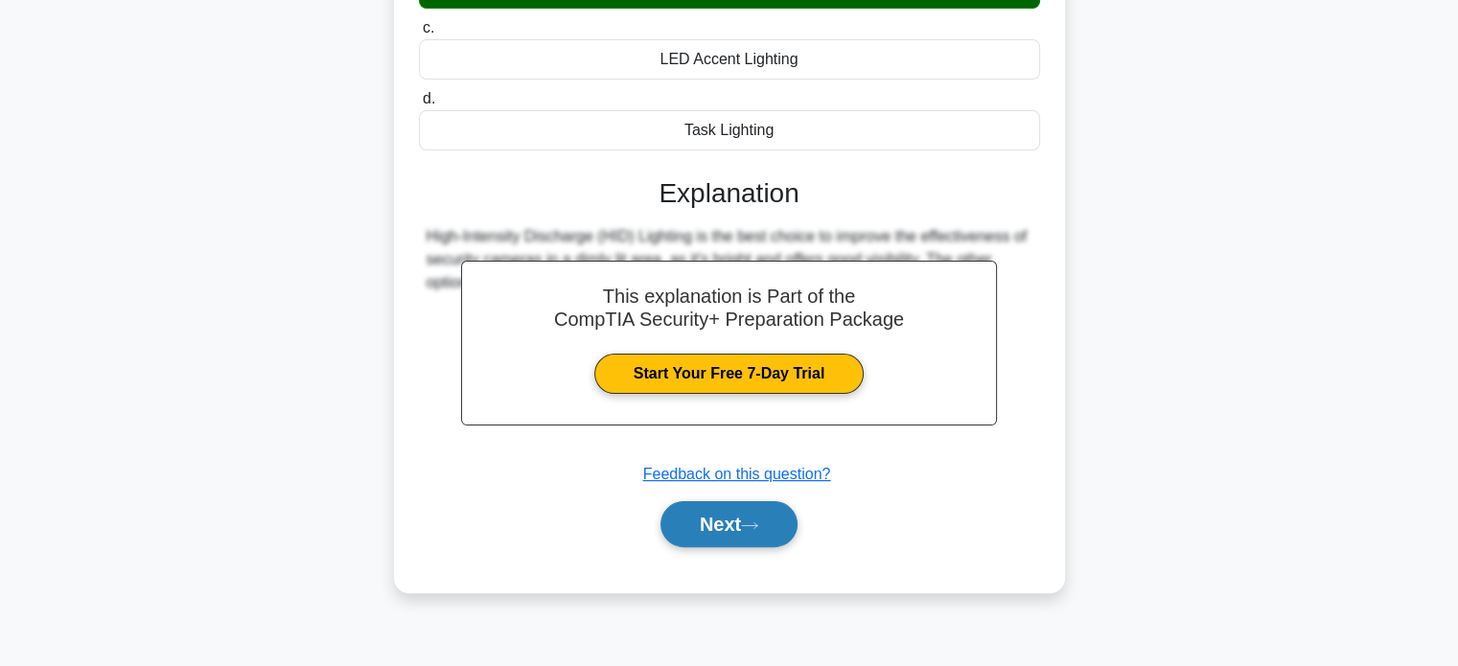
click at [707, 517] on button "Next" at bounding box center [729, 524] width 137 height 46
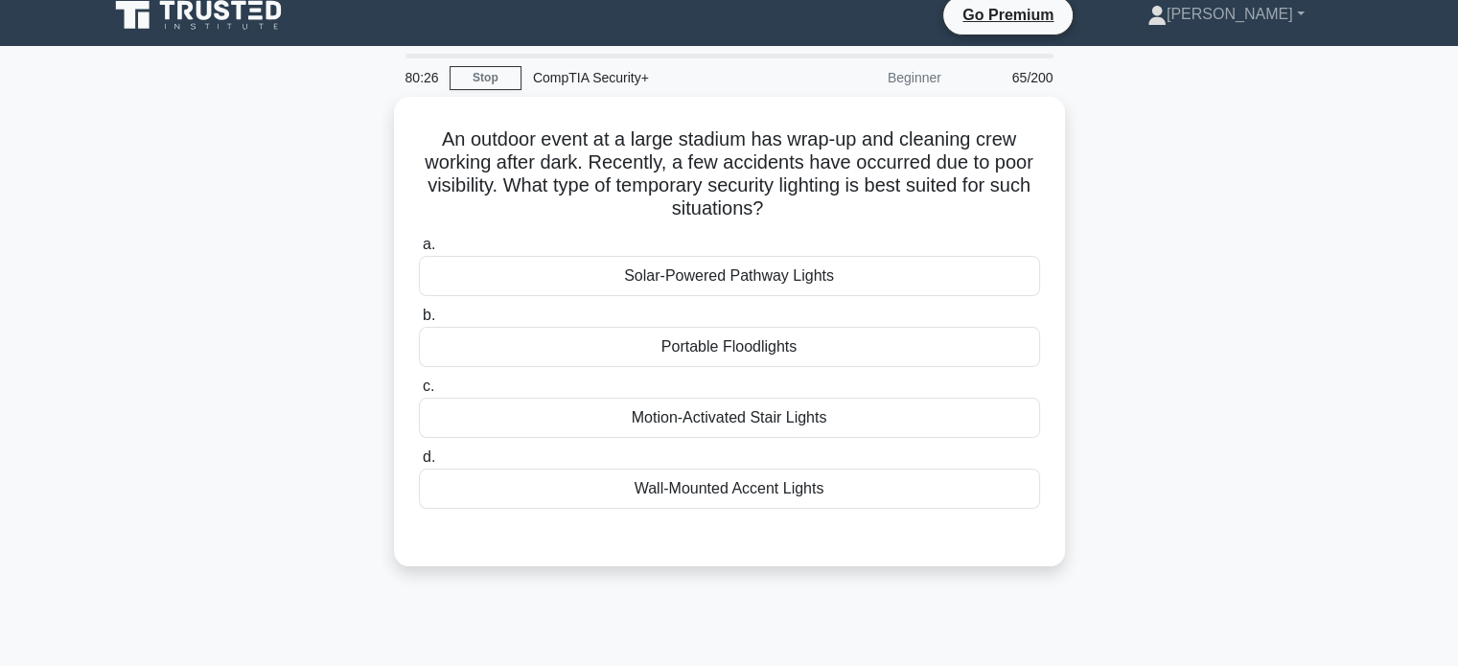
scroll to position [0, 0]
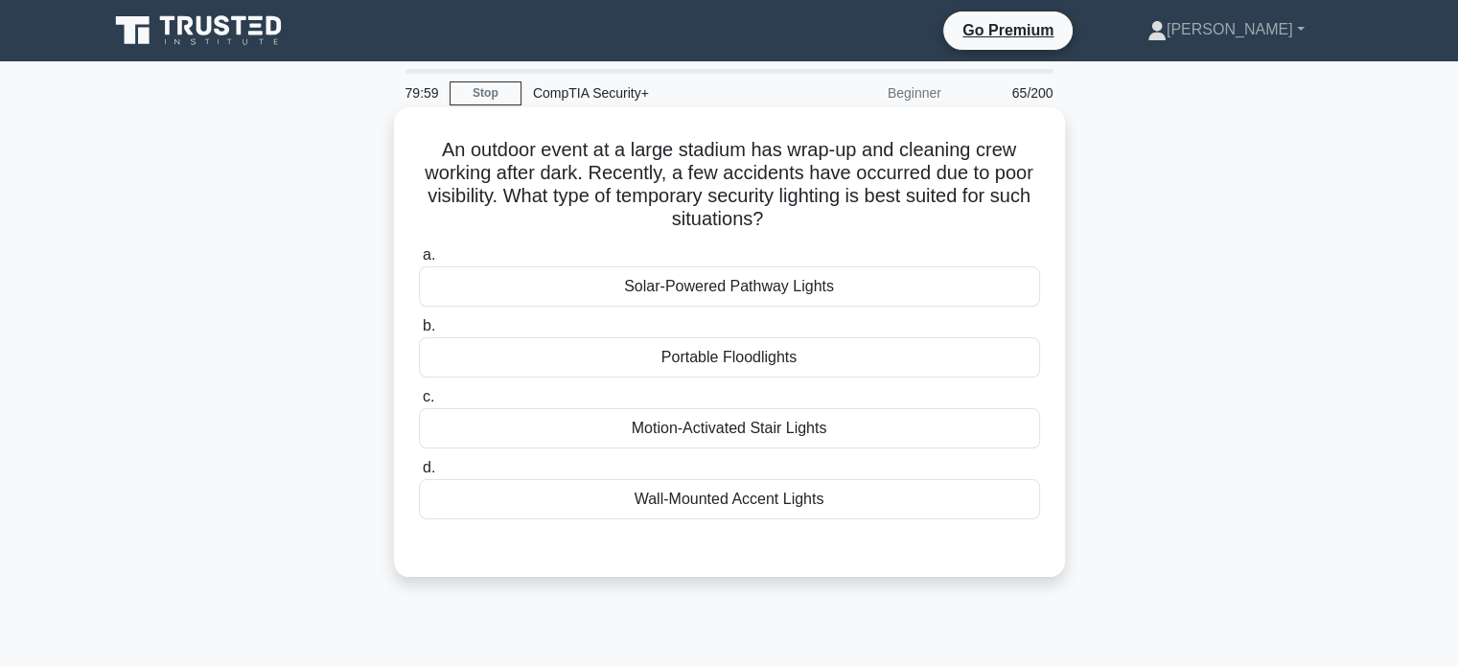
click at [720, 505] on div "Wall-Mounted Accent Lights" at bounding box center [729, 499] width 621 height 40
click at [419, 475] on input "d. Wall-Mounted Accent Lights" at bounding box center [419, 468] width 0 height 12
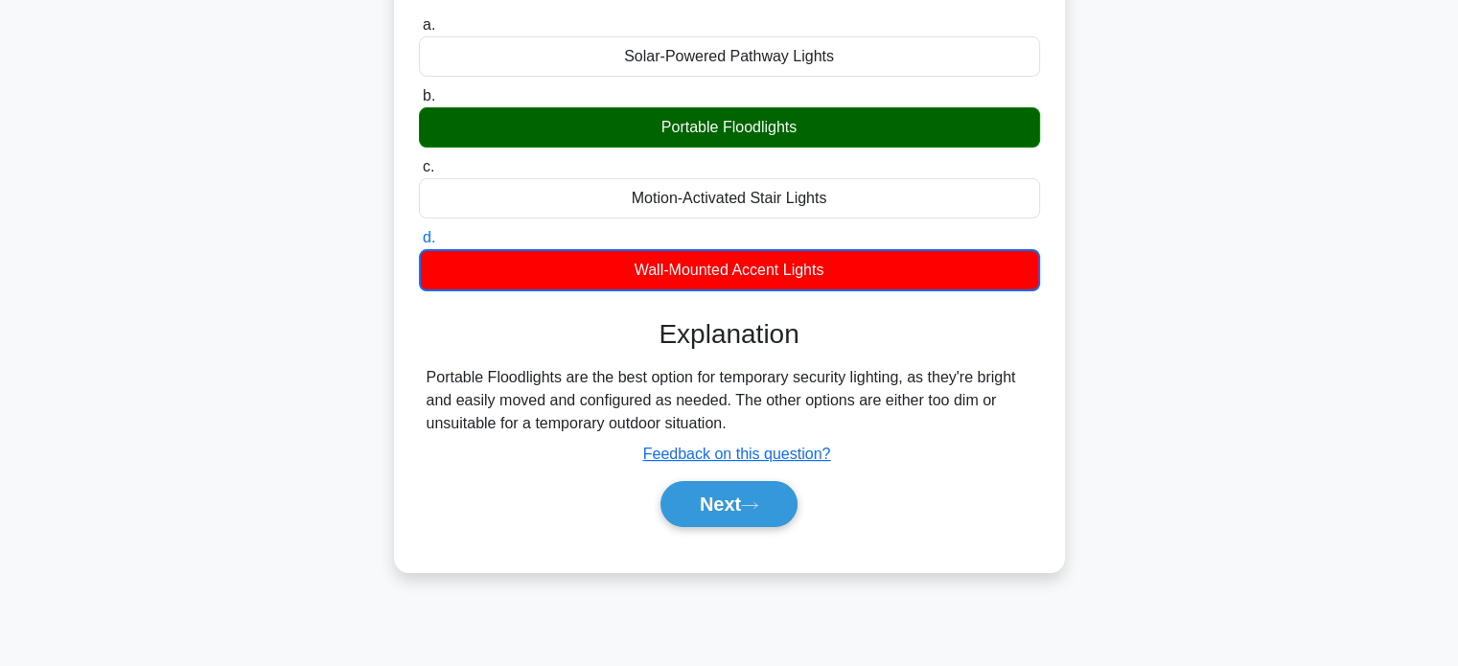
scroll to position [288, 0]
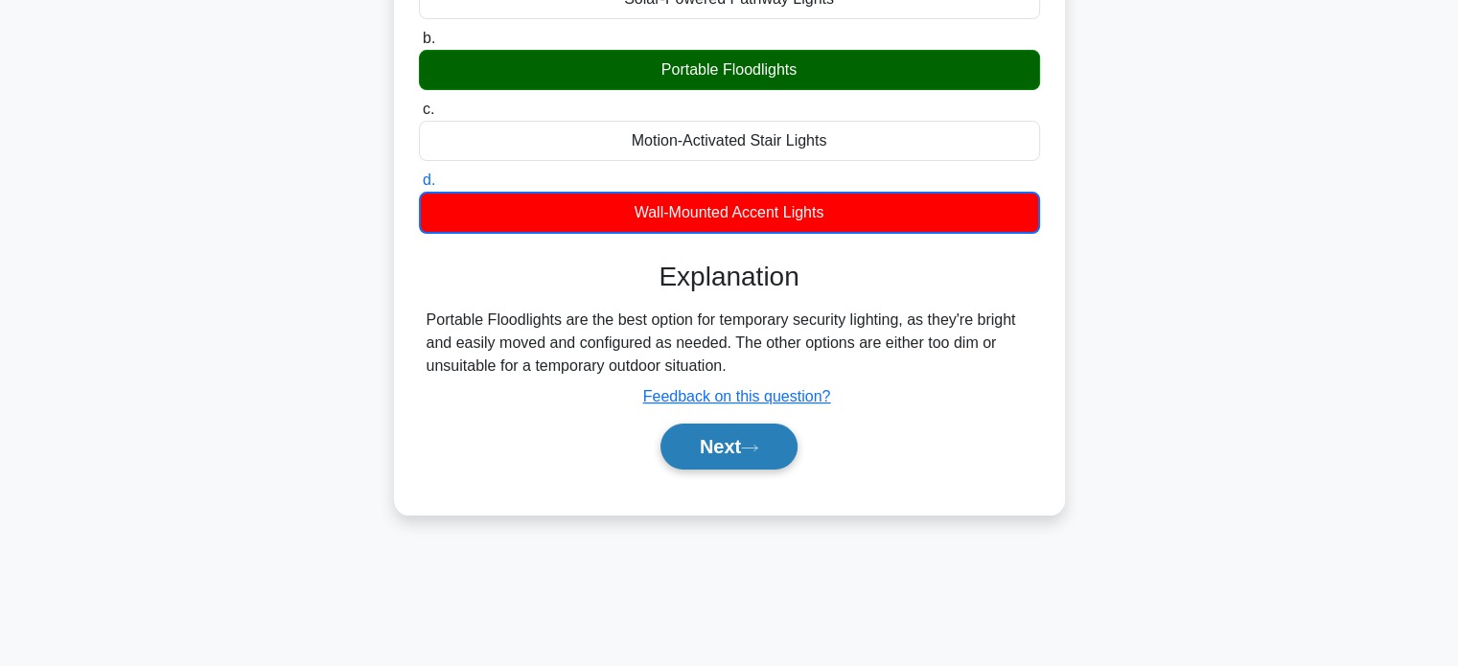
click at [758, 452] on icon at bounding box center [749, 448] width 17 height 11
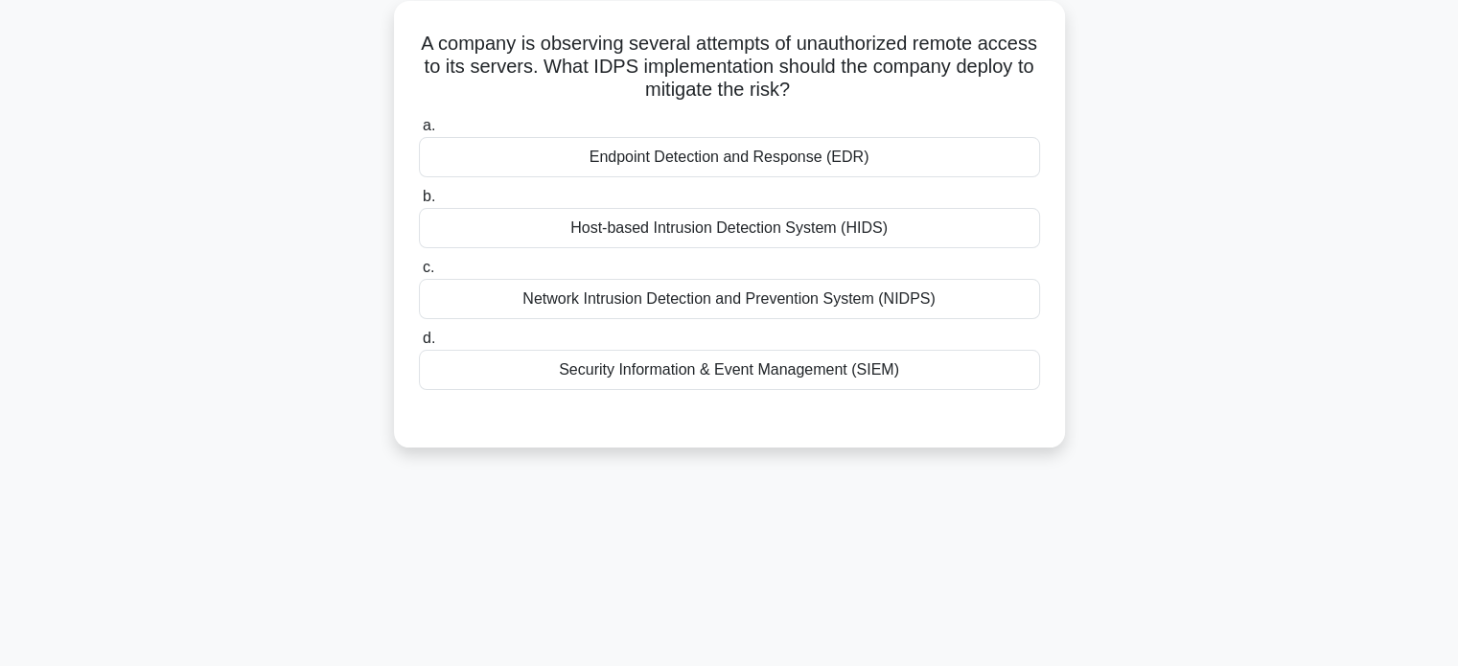
scroll to position [0, 0]
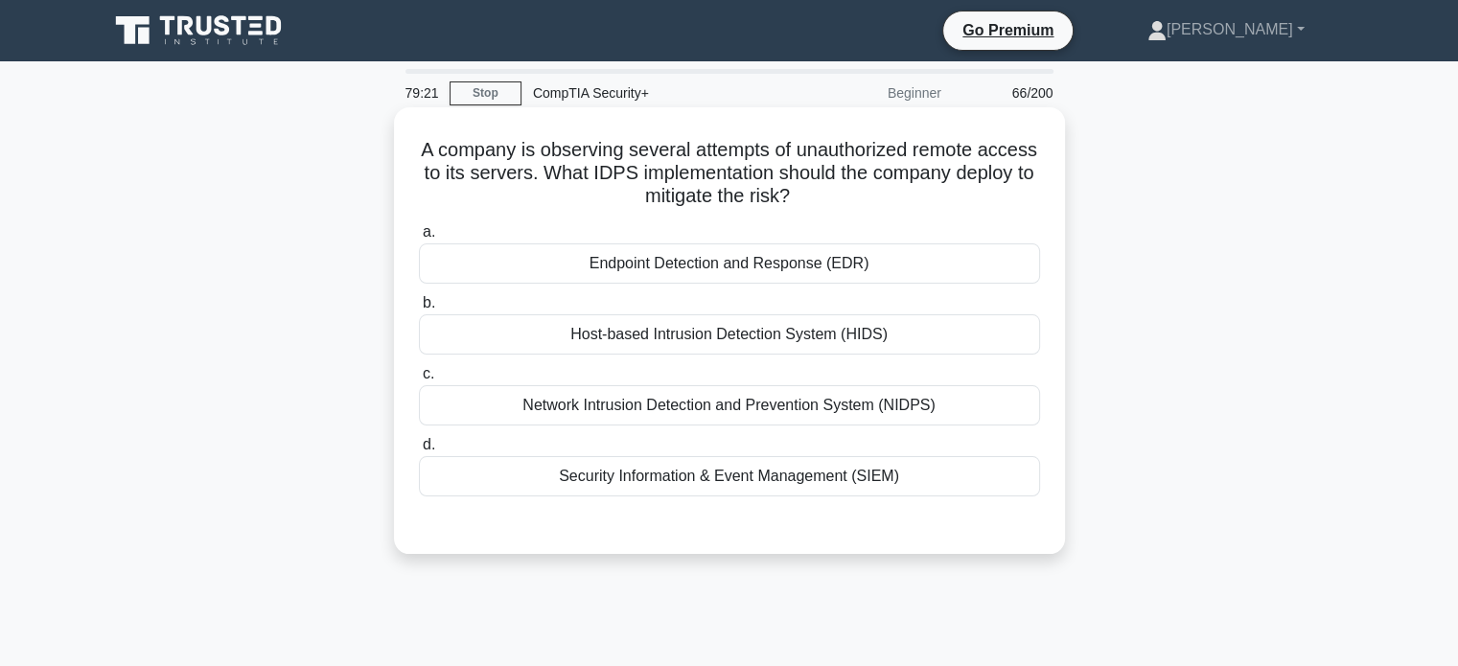
click at [850, 354] on div "Host-based Intrusion Detection System (HIDS)" at bounding box center [729, 334] width 621 height 40
click at [419, 310] on input "b. Host-based Intrusion Detection System (HIDS)" at bounding box center [419, 303] width 0 height 12
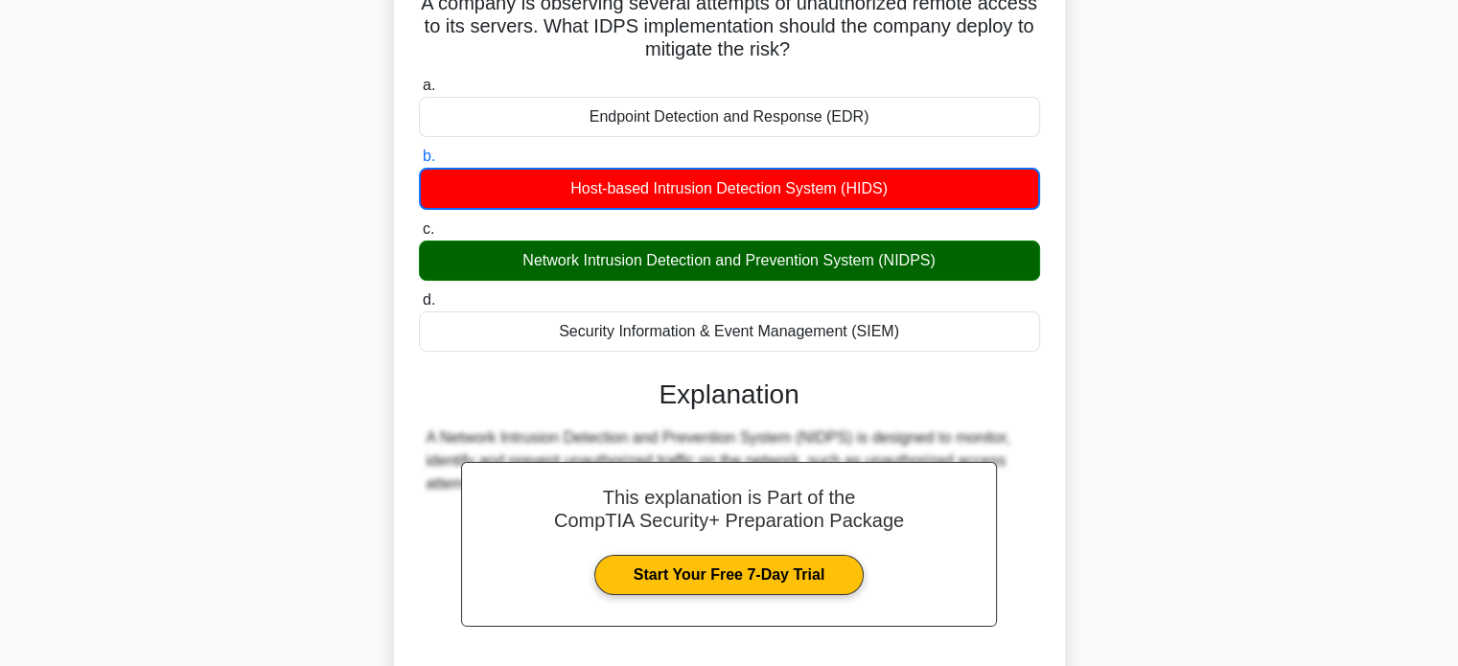
scroll to position [369, 0]
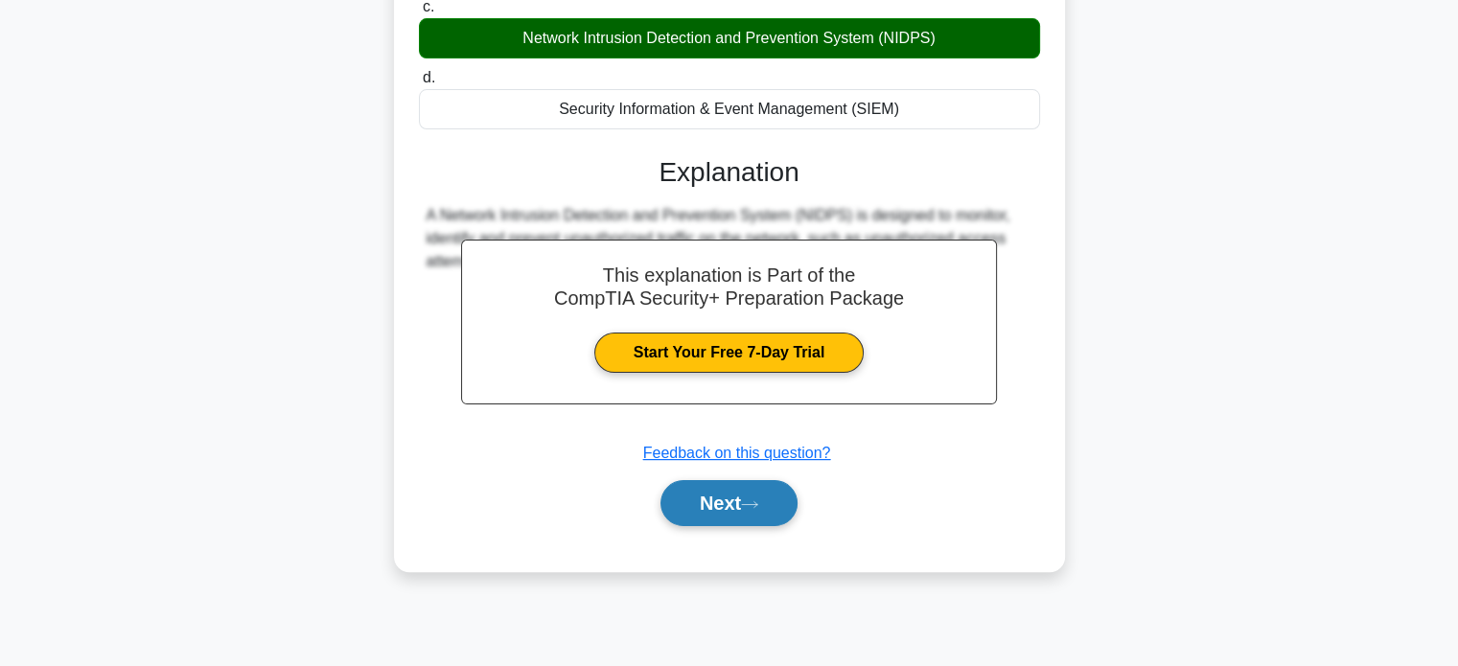
click at [740, 501] on button "Next" at bounding box center [729, 503] width 137 height 46
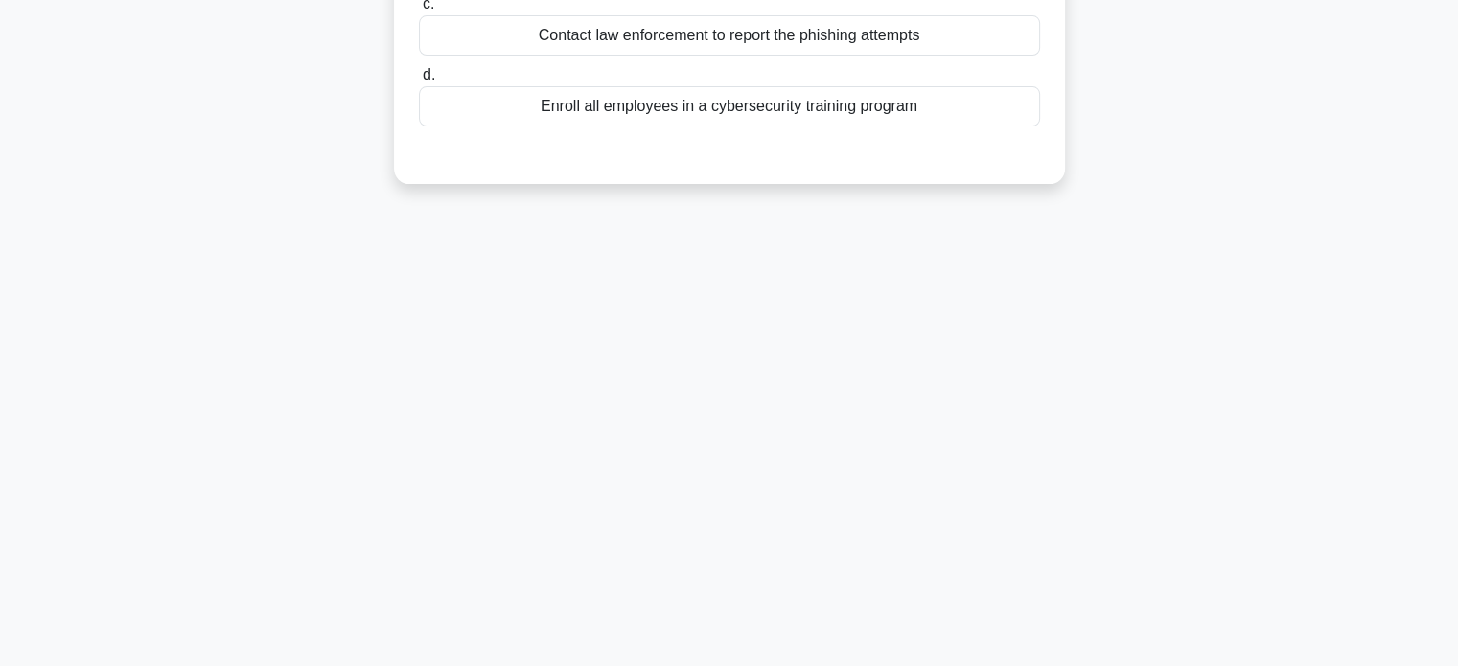
scroll to position [0, 0]
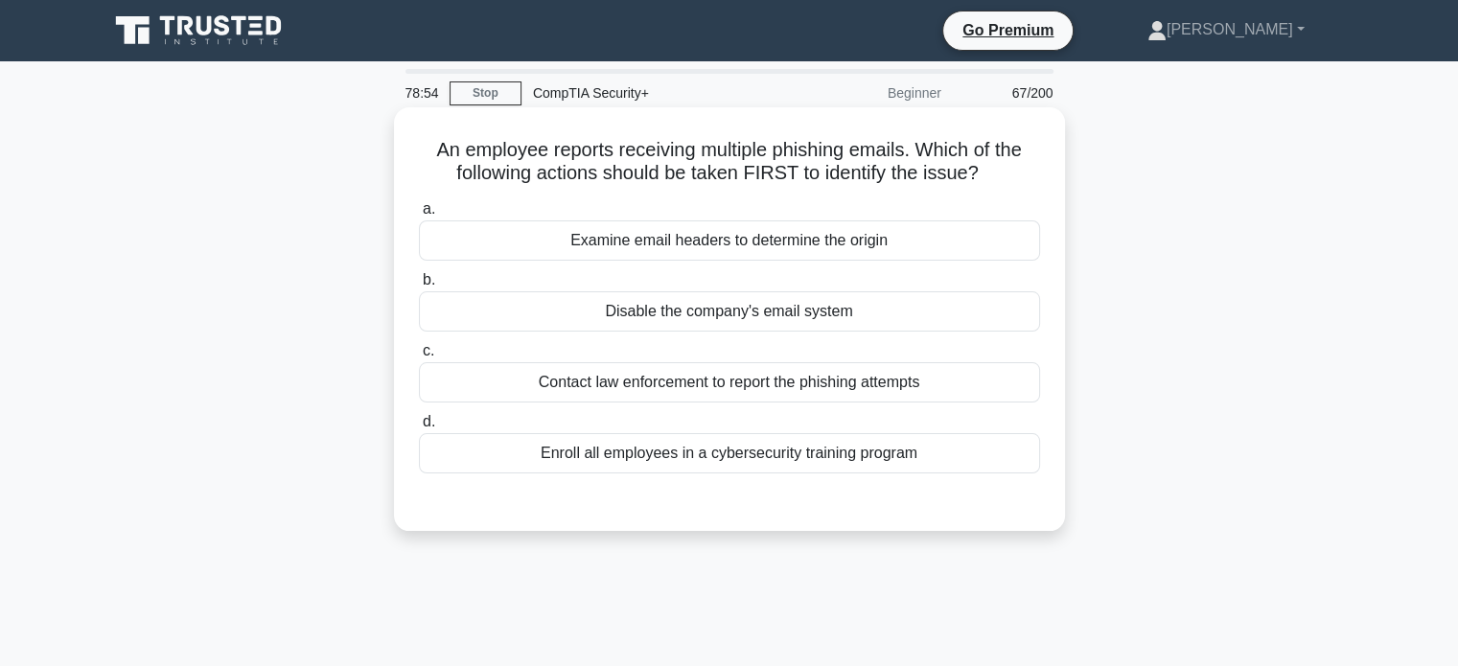
click at [891, 248] on div "Examine email headers to determine the origin" at bounding box center [729, 241] width 621 height 40
click at [419, 216] on input "a. Examine email headers to determine the origin" at bounding box center [419, 209] width 0 height 12
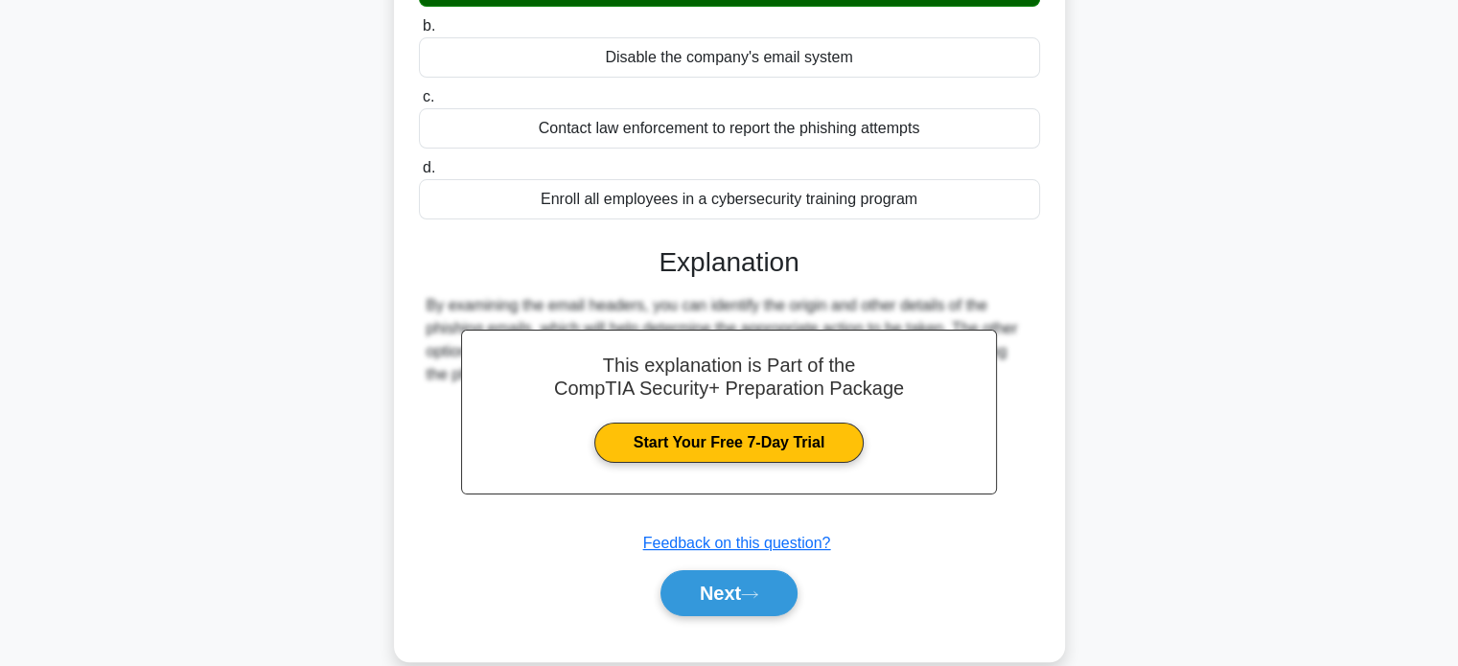
scroll to position [369, 0]
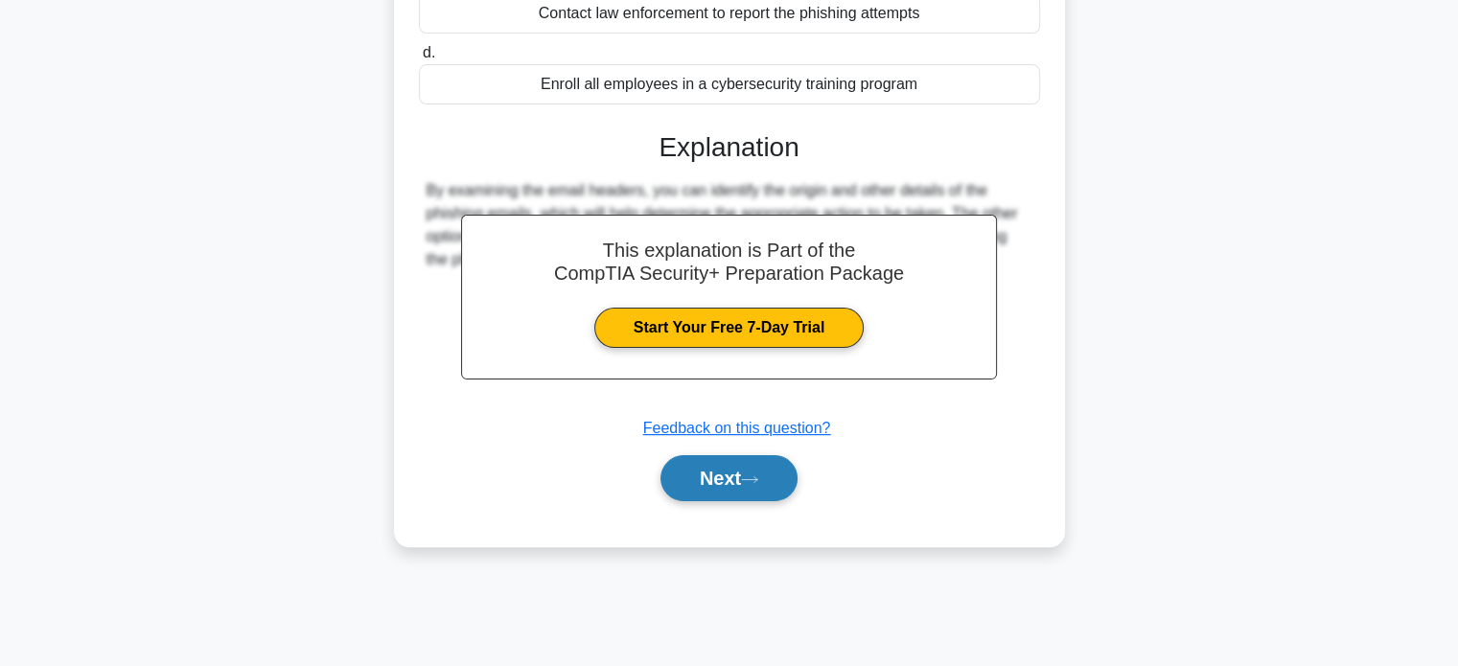
click at [708, 479] on button "Next" at bounding box center [729, 478] width 137 height 46
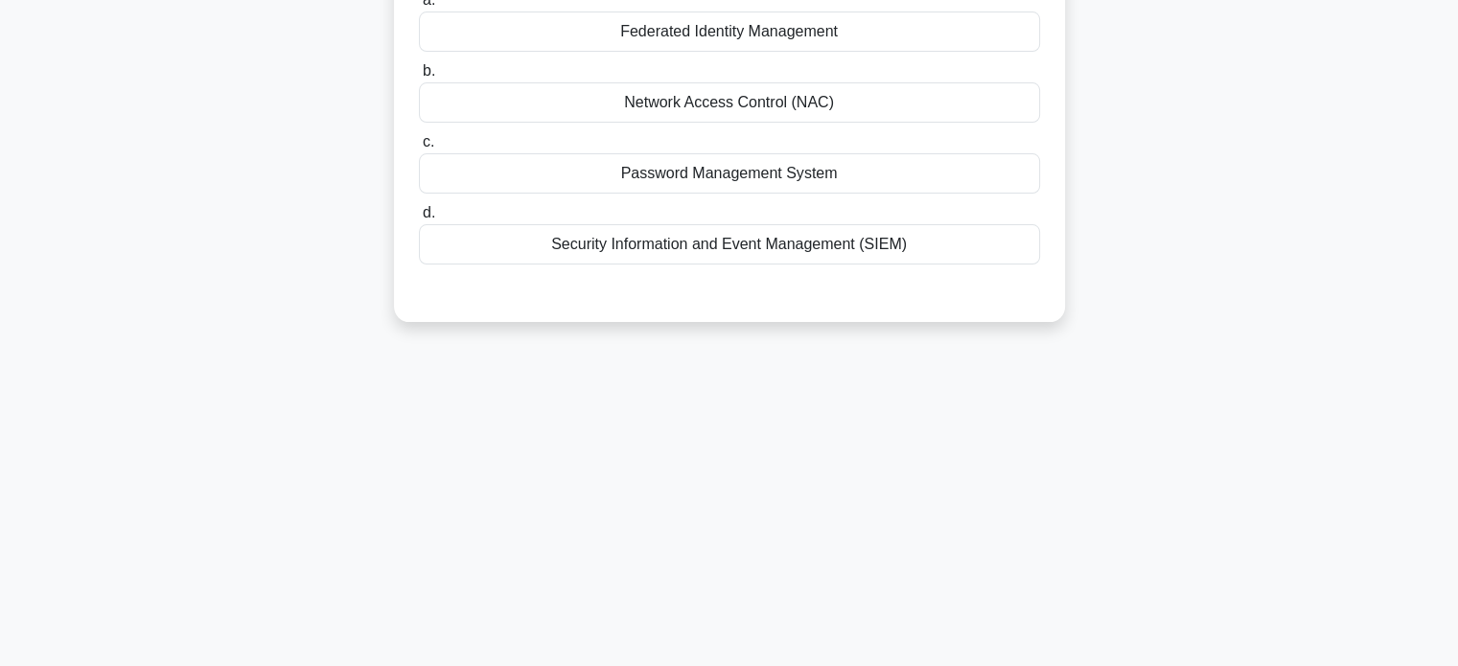
scroll to position [0, 0]
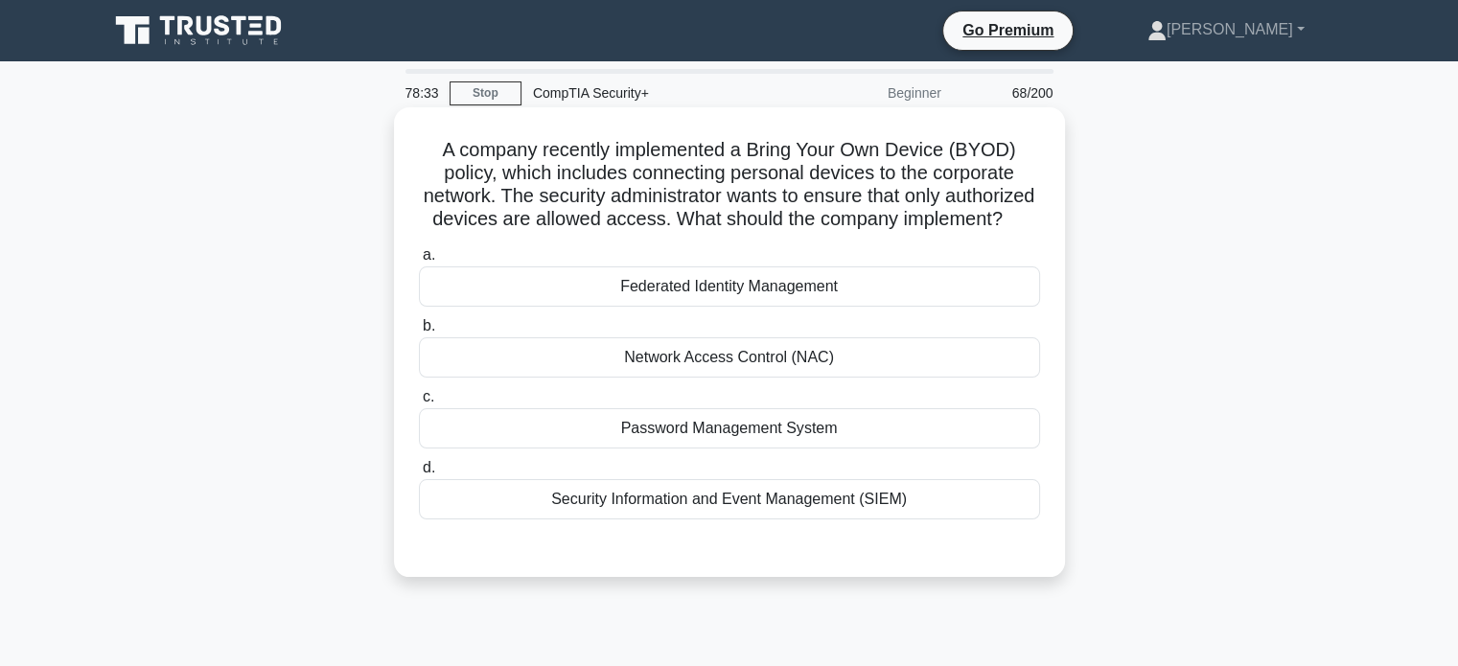
click at [749, 378] on div "Network Access Control (NAC)" at bounding box center [729, 358] width 621 height 40
click at [419, 333] on input "b. Network Access Control (NAC)" at bounding box center [419, 326] width 0 height 12
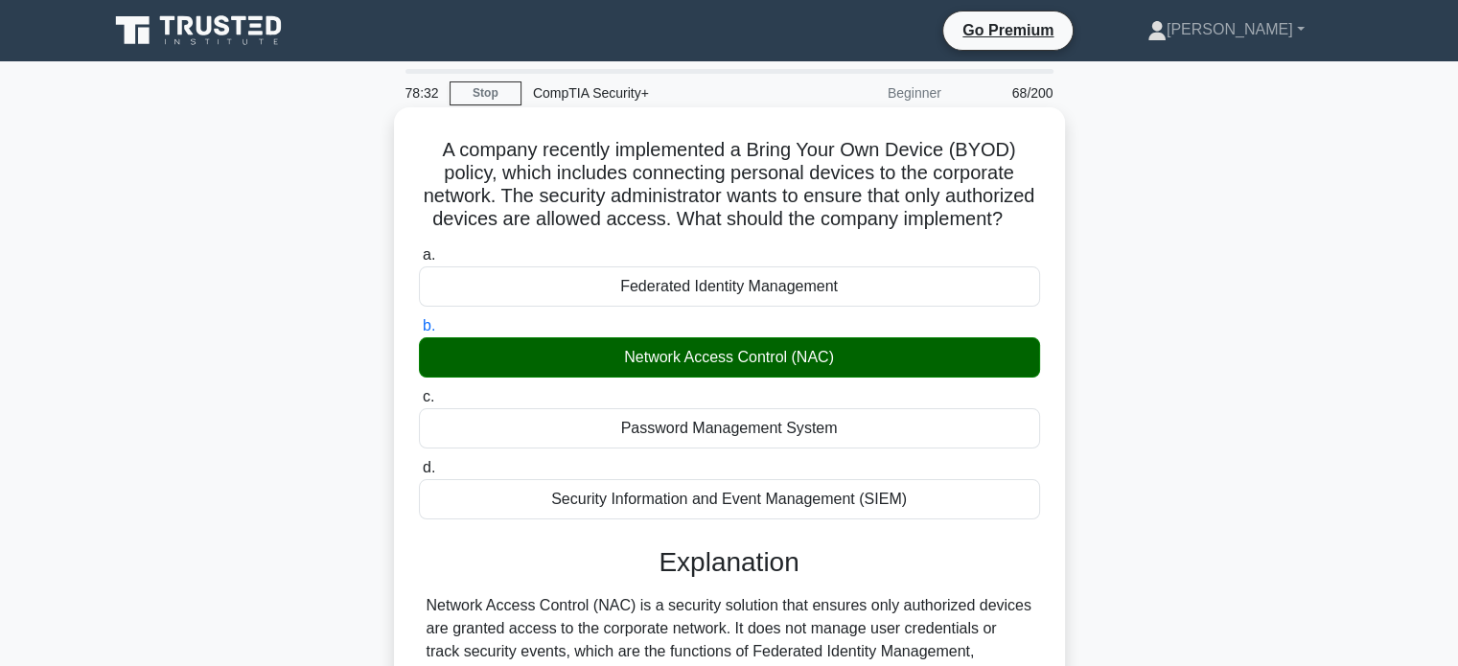
scroll to position [369, 0]
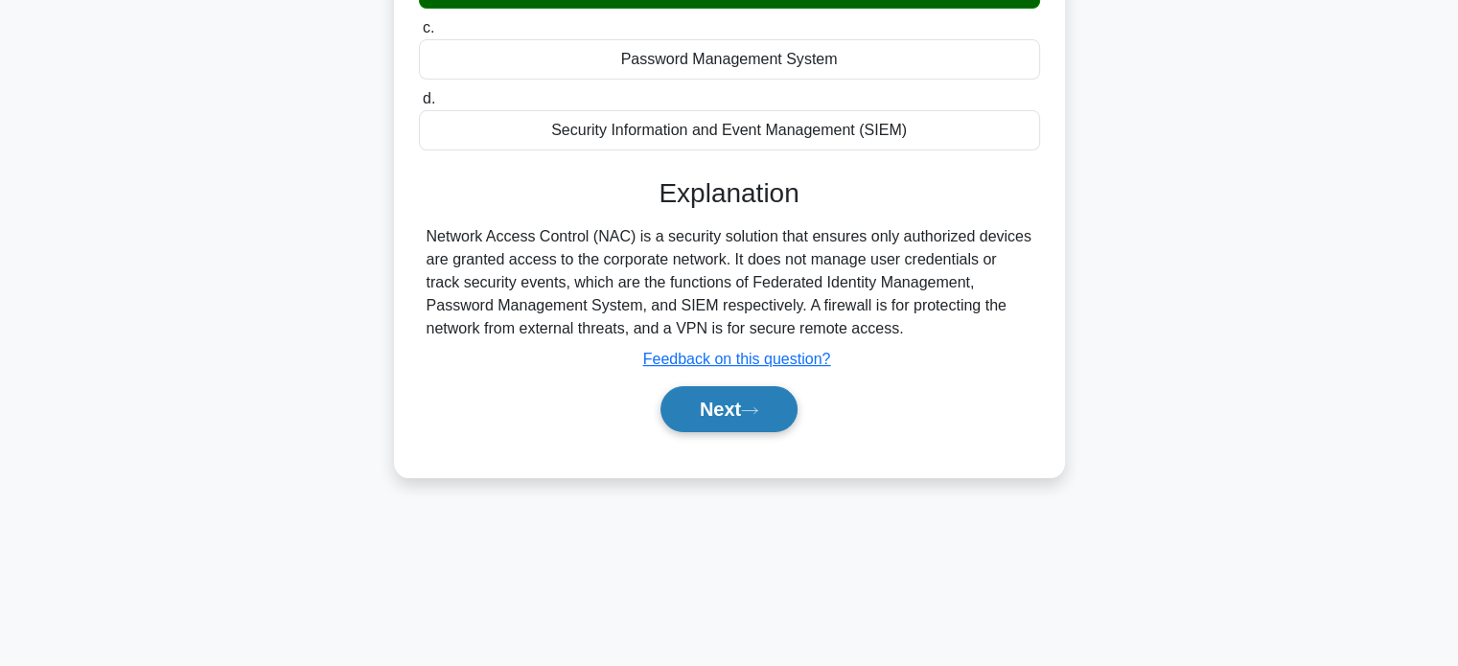
click at [725, 432] on button "Next" at bounding box center [729, 409] width 137 height 46
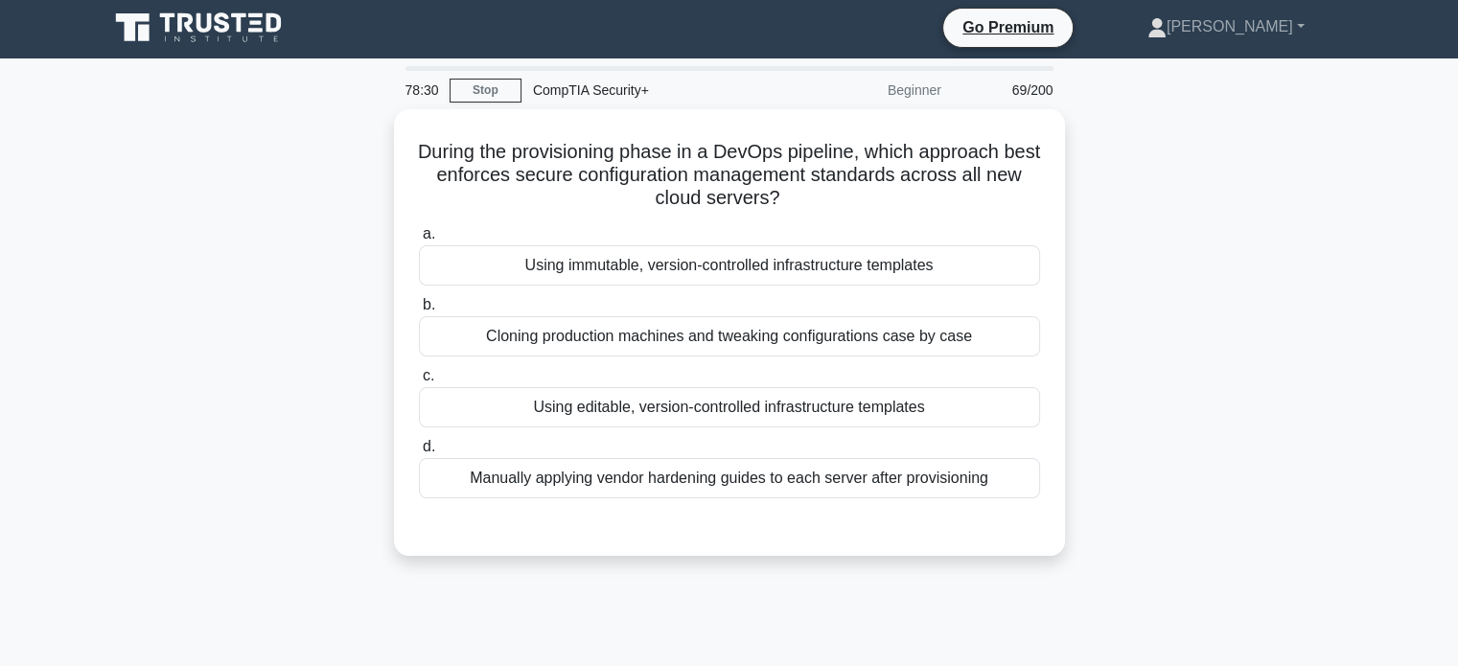
scroll to position [0, 0]
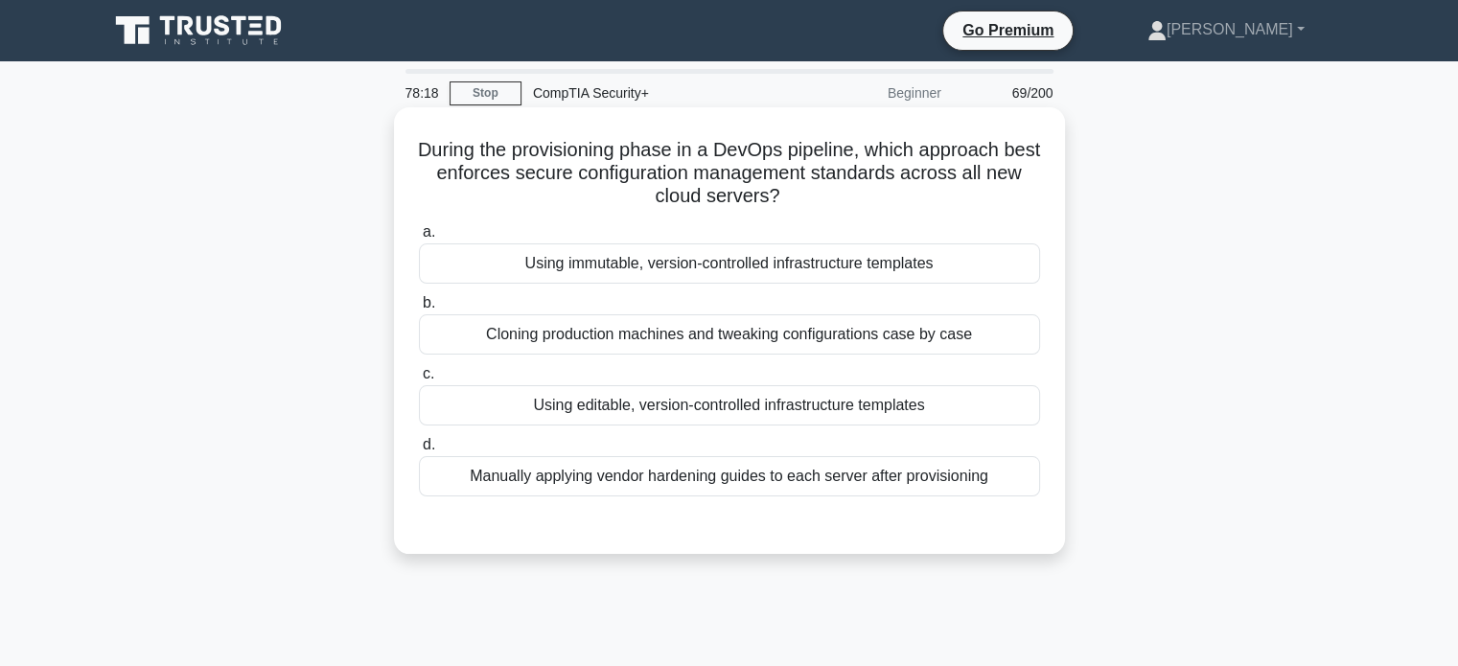
click at [816, 344] on div "Cloning production machines and tweaking configurations case by case" at bounding box center [729, 334] width 621 height 40
click at [419, 310] on input "b. Cloning production machines and tweaking configurations case by case" at bounding box center [419, 303] width 0 height 12
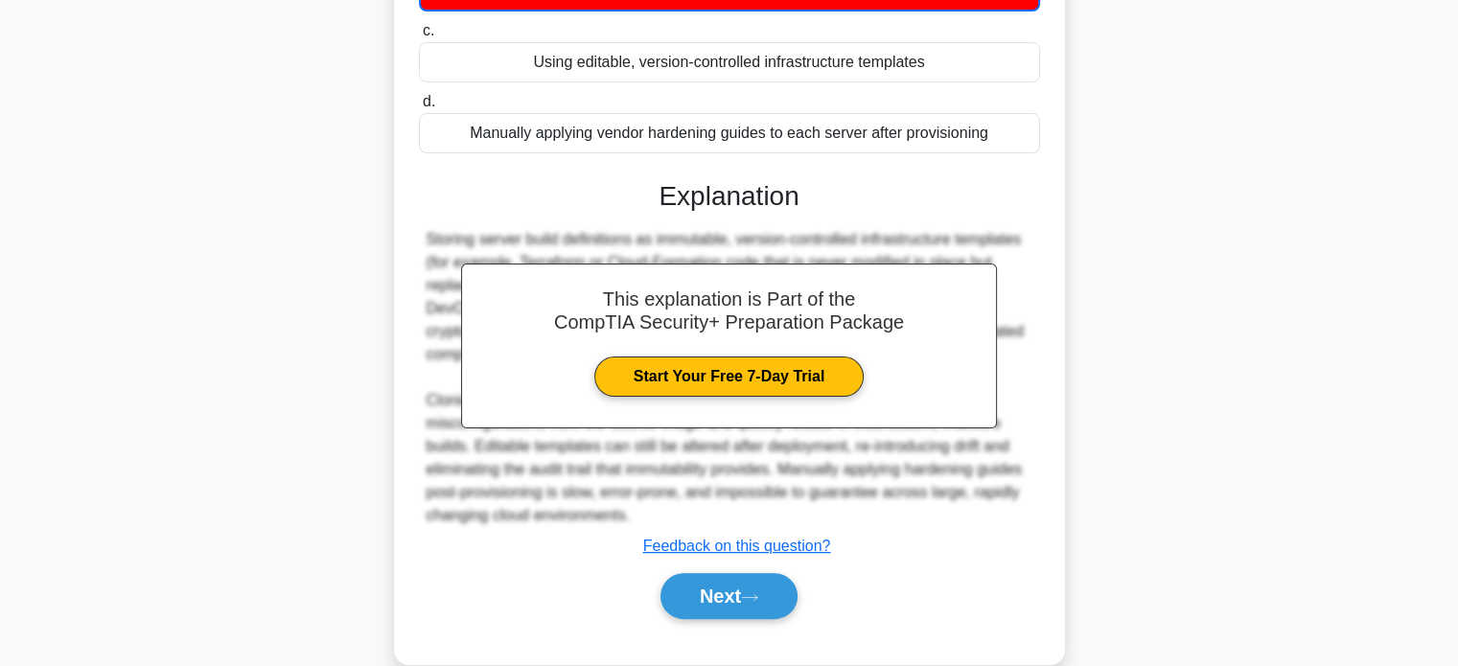
scroll to position [378, 0]
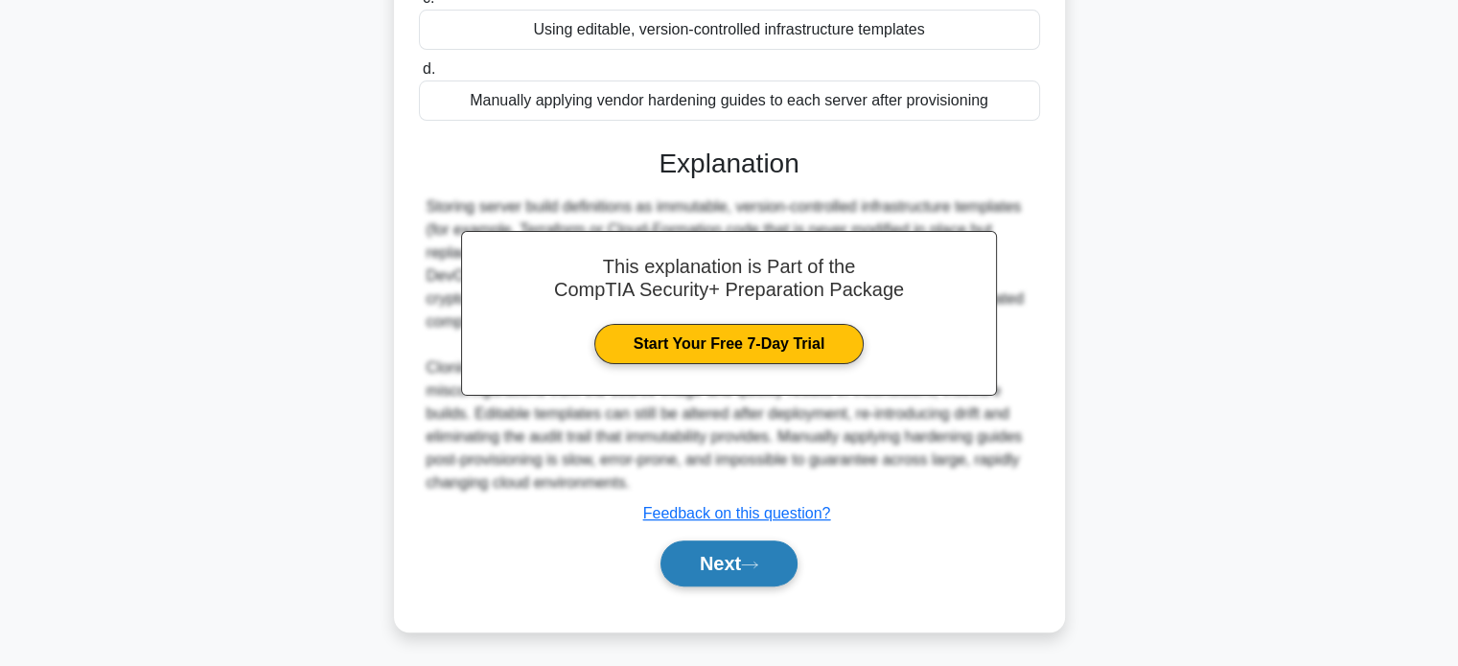
click at [730, 547] on button "Next" at bounding box center [729, 564] width 137 height 46
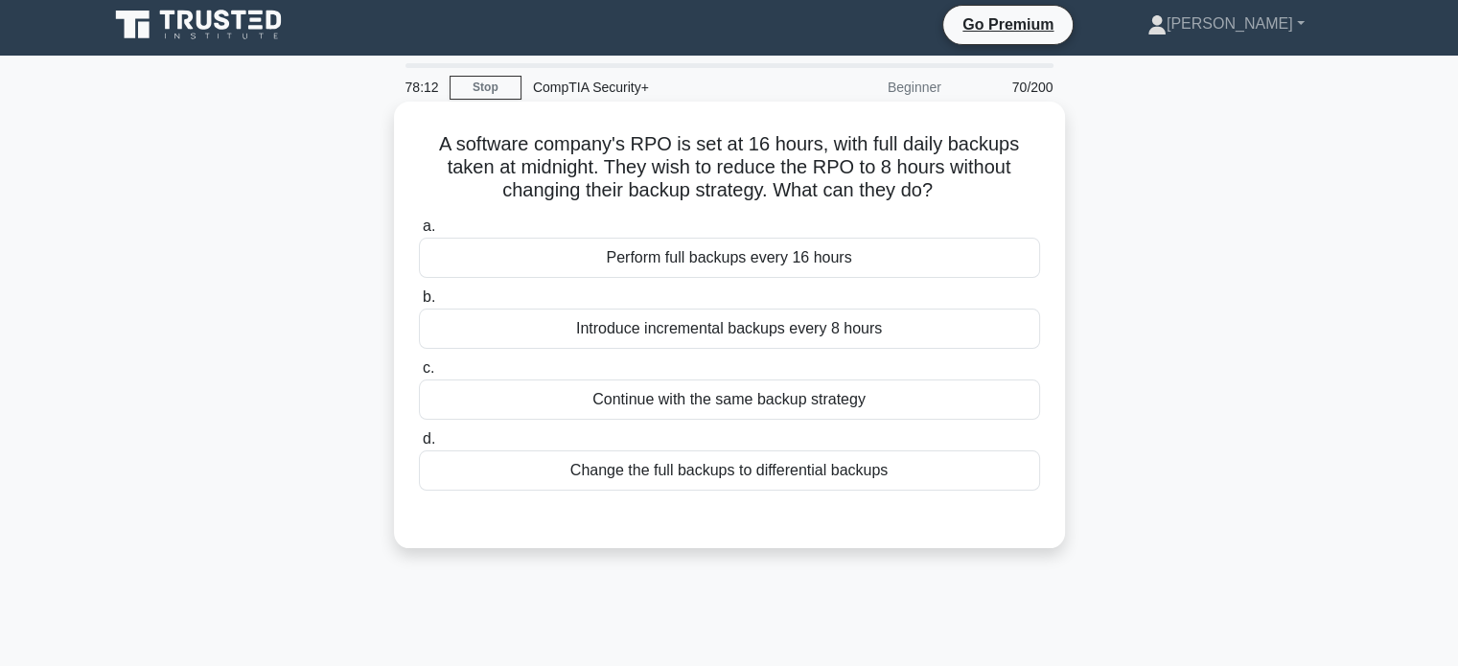
scroll to position [0, 0]
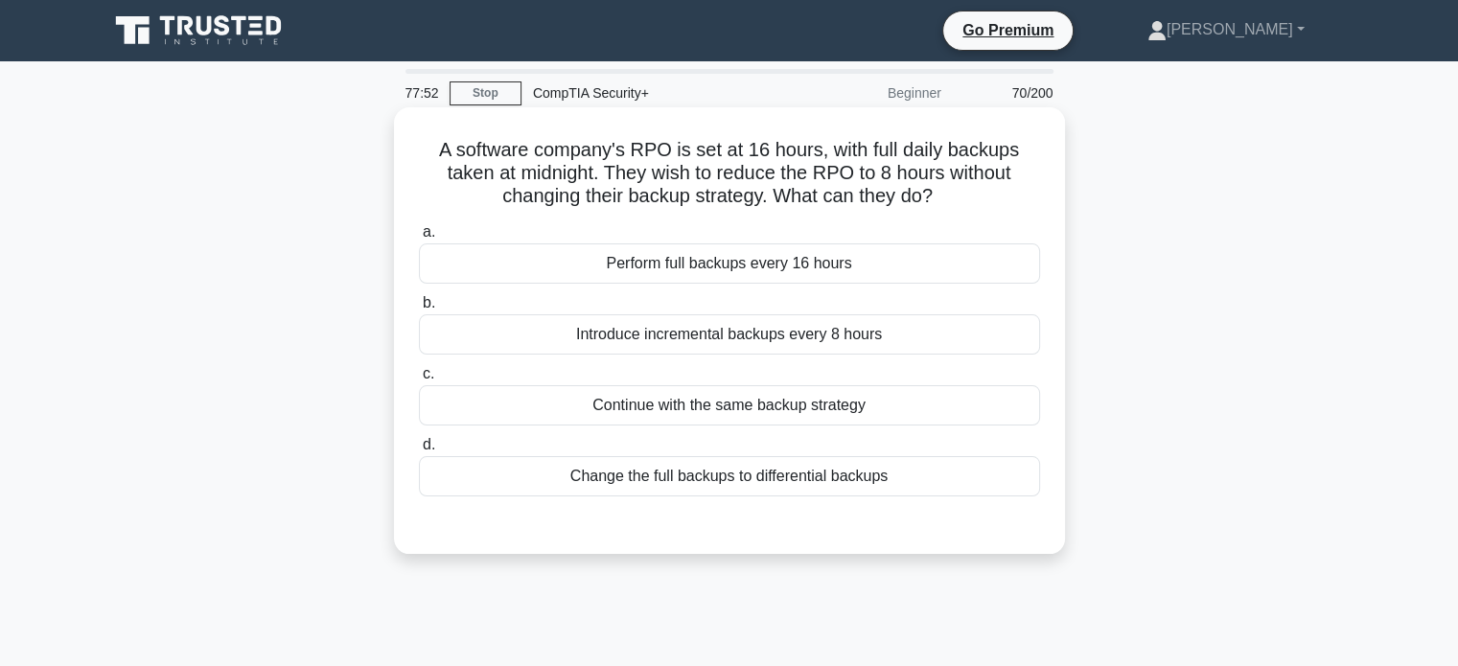
click at [932, 344] on div "Introduce incremental backups every 8 hours" at bounding box center [729, 334] width 621 height 40
click at [419, 310] on input "b. Introduce incremental backups every 8 hours" at bounding box center [419, 303] width 0 height 12
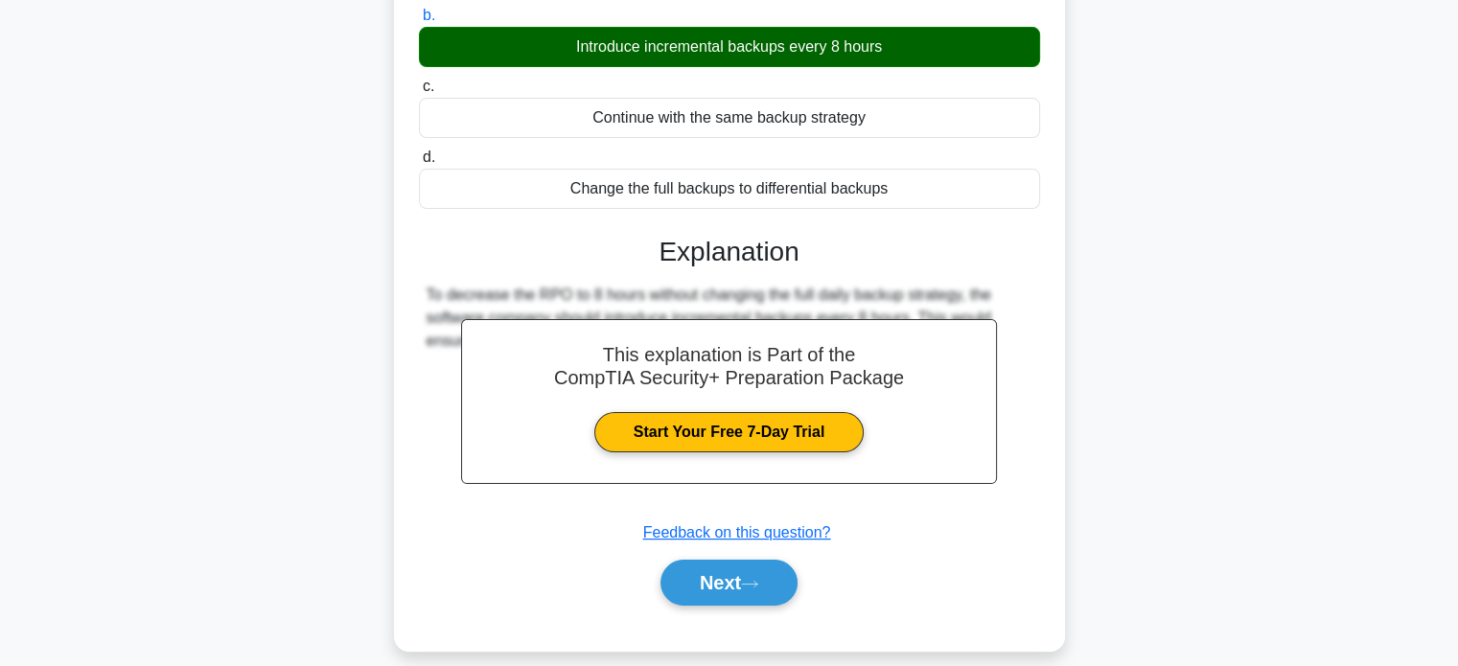
scroll to position [369, 0]
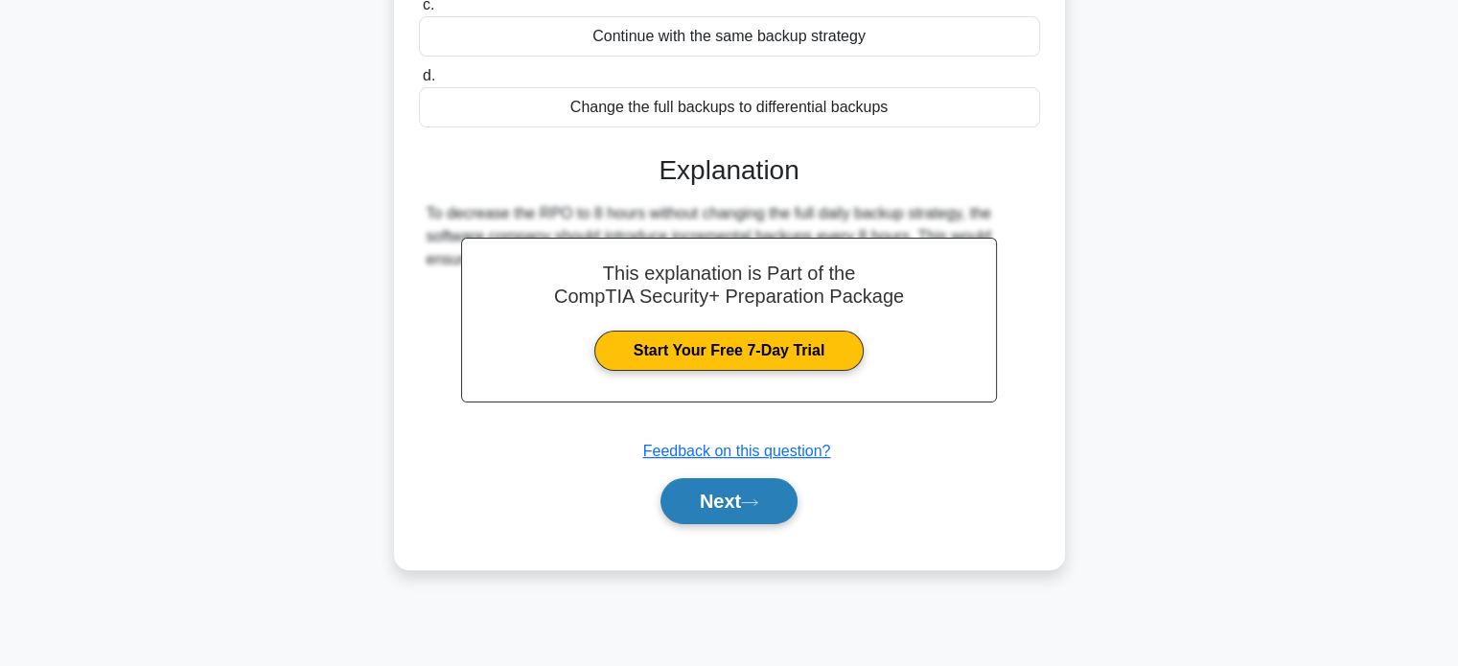
click at [780, 481] on button "Next" at bounding box center [729, 501] width 137 height 46
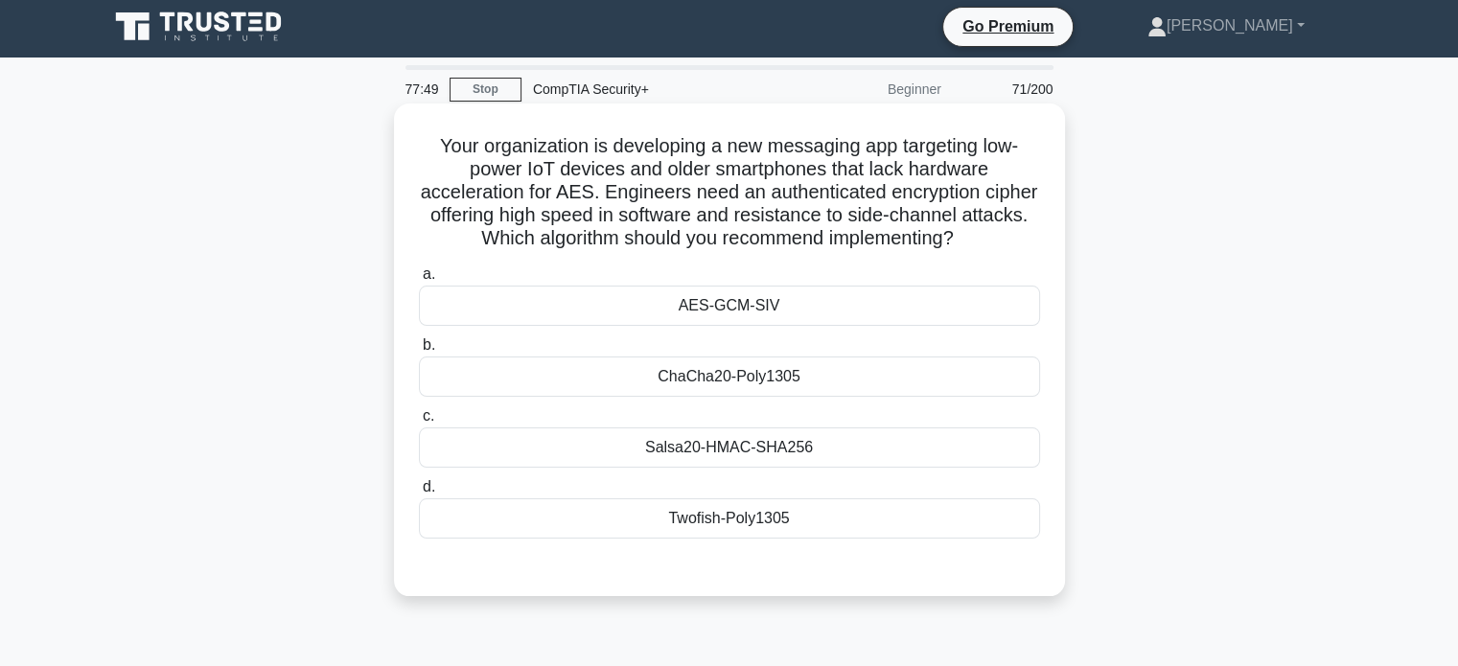
scroll to position [0, 0]
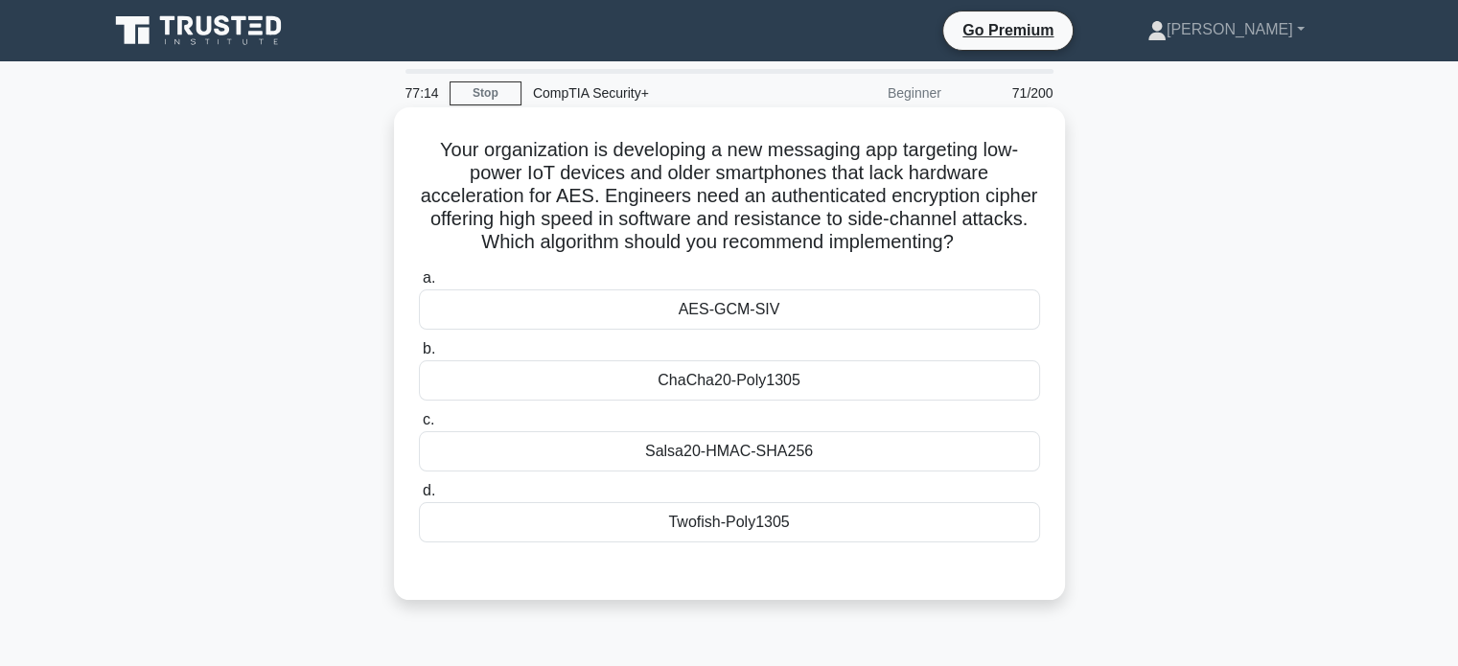
click at [840, 301] on div "AES-GCM-SIV" at bounding box center [729, 310] width 621 height 40
click at [419, 285] on input "a. AES-GCM-SIV" at bounding box center [419, 278] width 0 height 12
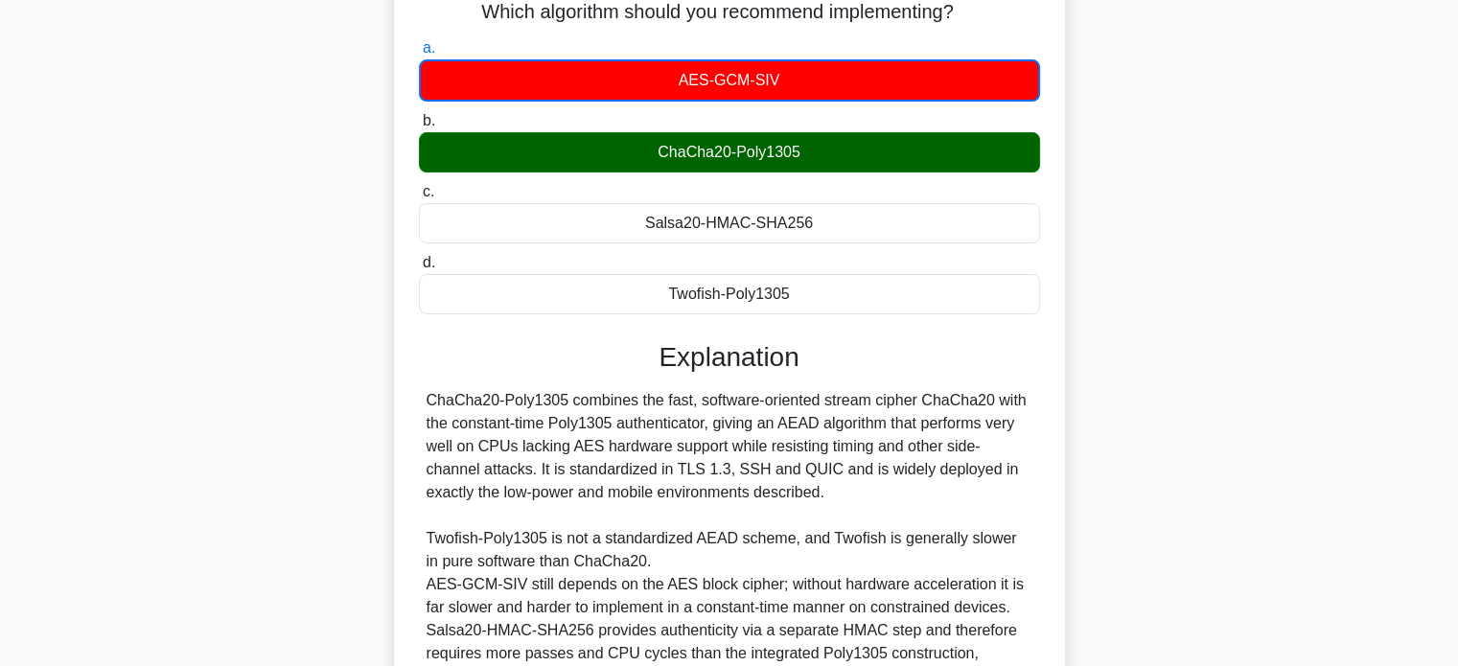
scroll to position [424, 0]
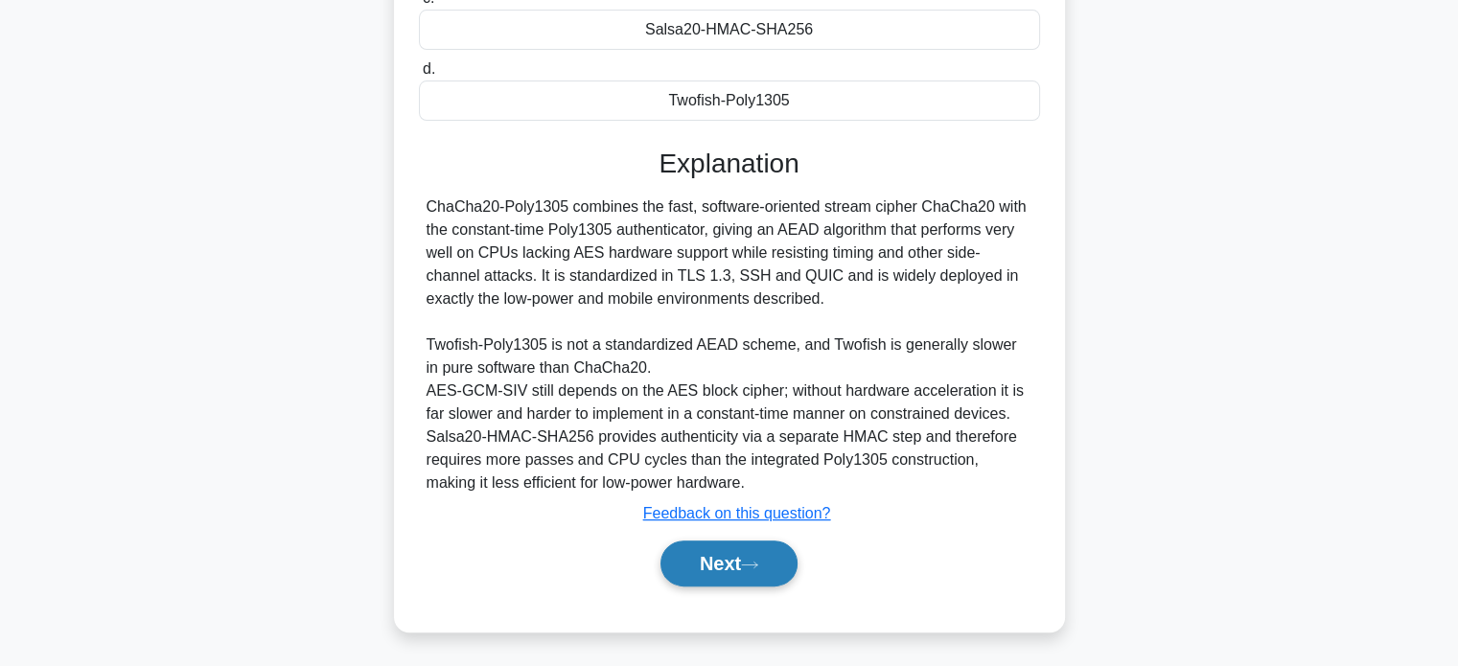
click at [692, 551] on button "Next" at bounding box center [729, 564] width 137 height 46
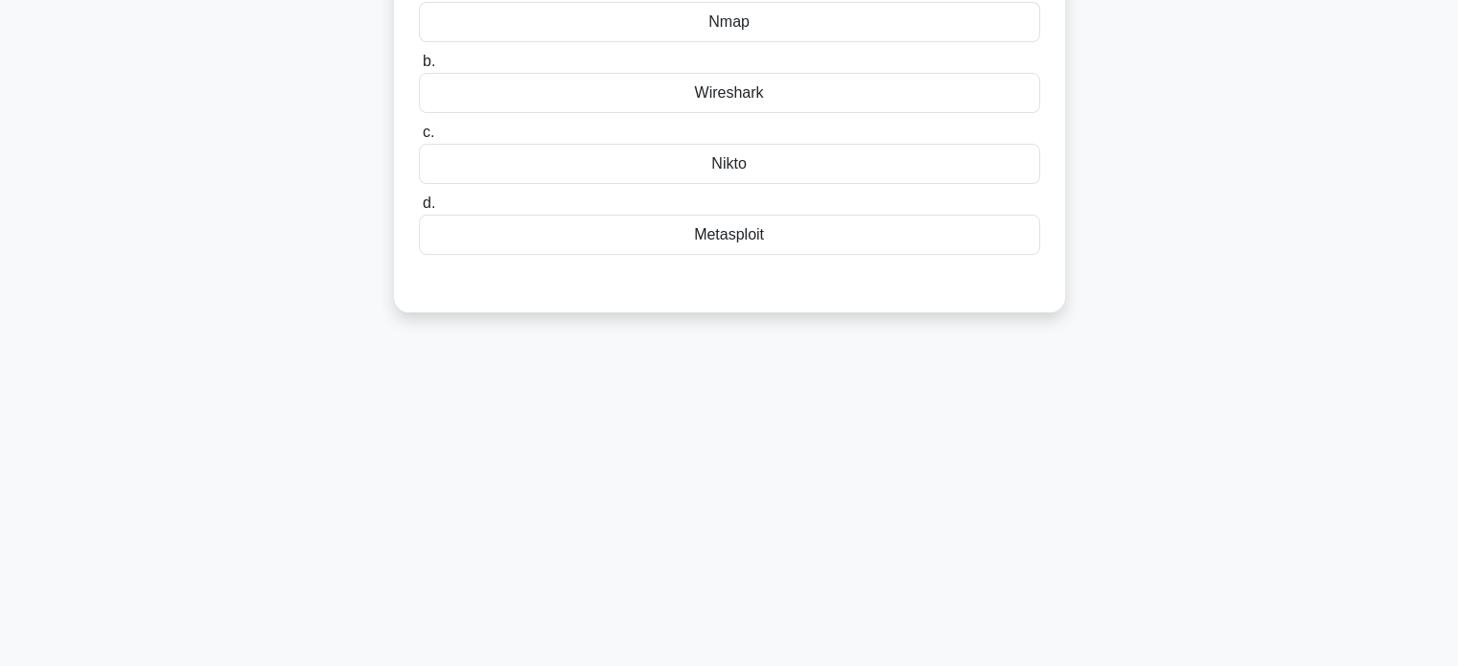
scroll to position [0, 0]
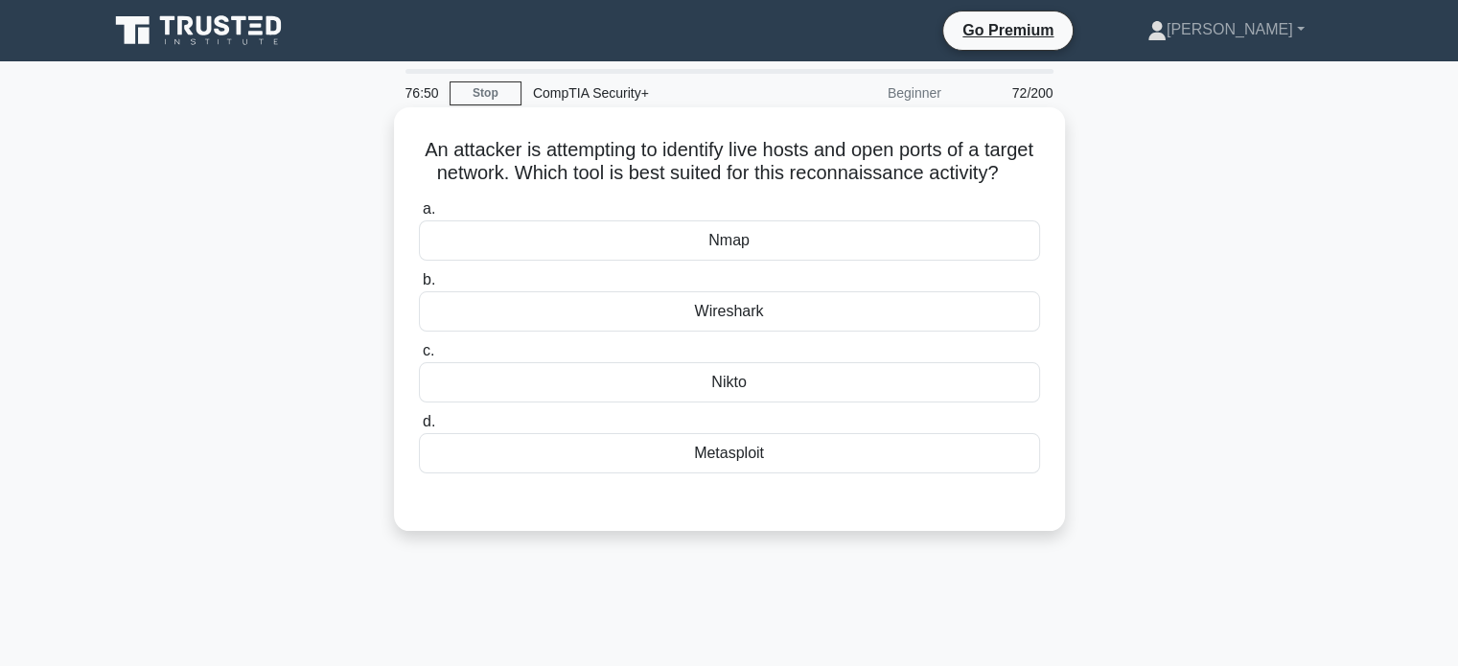
click at [821, 261] on div "Nmap" at bounding box center [729, 241] width 621 height 40
click at [419, 216] on input "a. Nmap" at bounding box center [419, 209] width 0 height 12
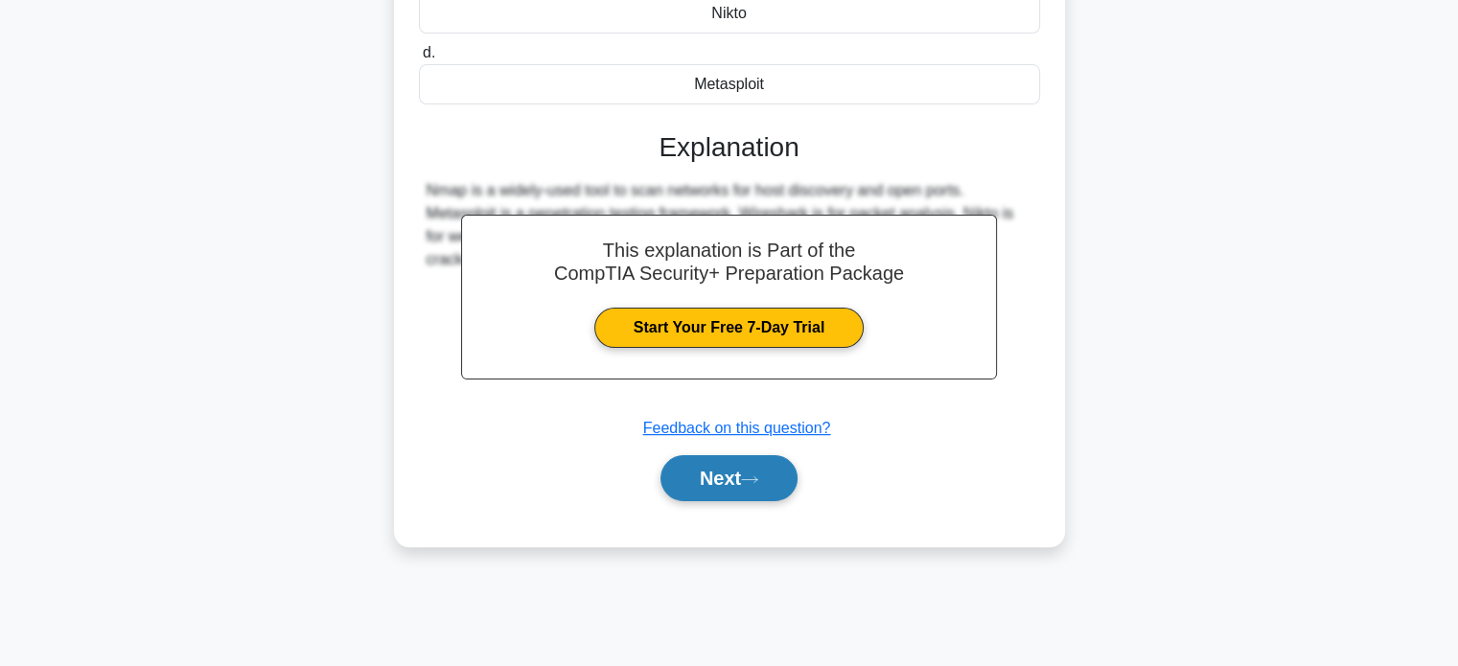
click at [757, 482] on icon at bounding box center [749, 480] width 15 height 6
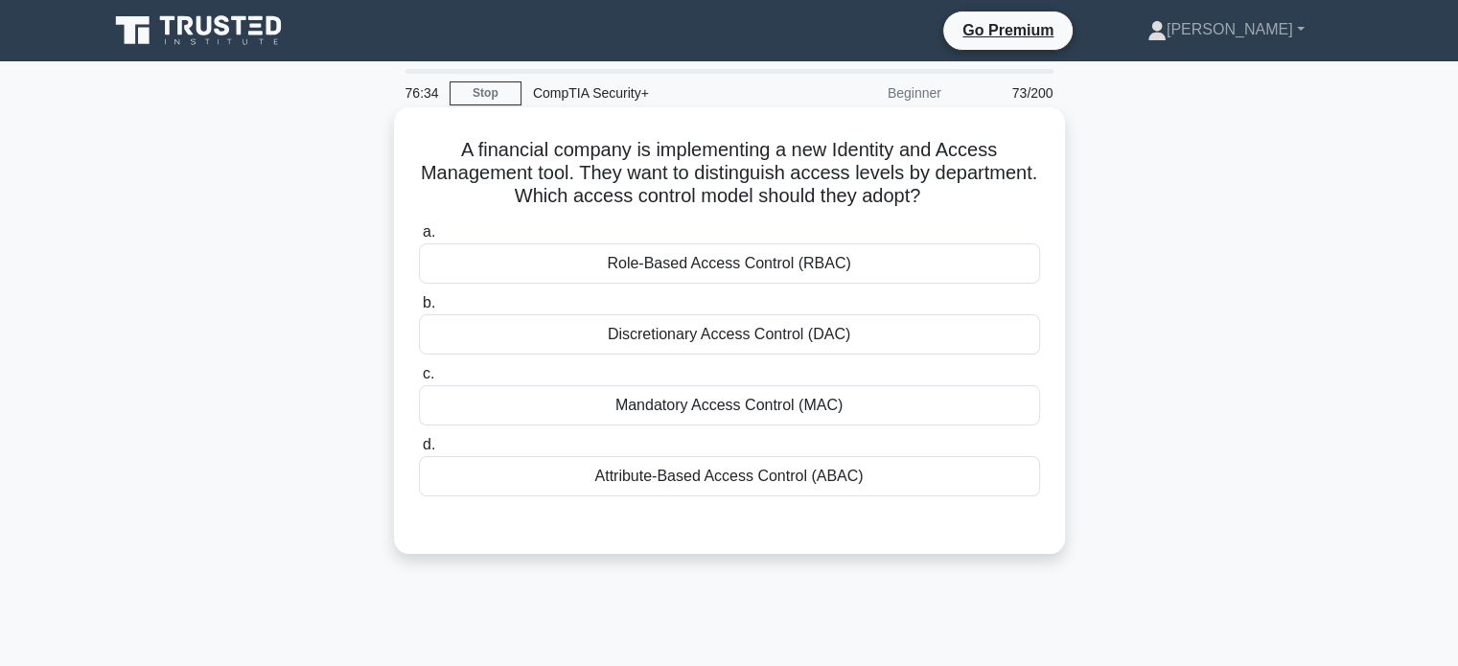
click at [812, 296] on label "b. Discretionary Access Control (DAC)" at bounding box center [729, 322] width 621 height 63
click at [419, 297] on input "b. Discretionary Access Control (DAC)" at bounding box center [419, 303] width 0 height 12
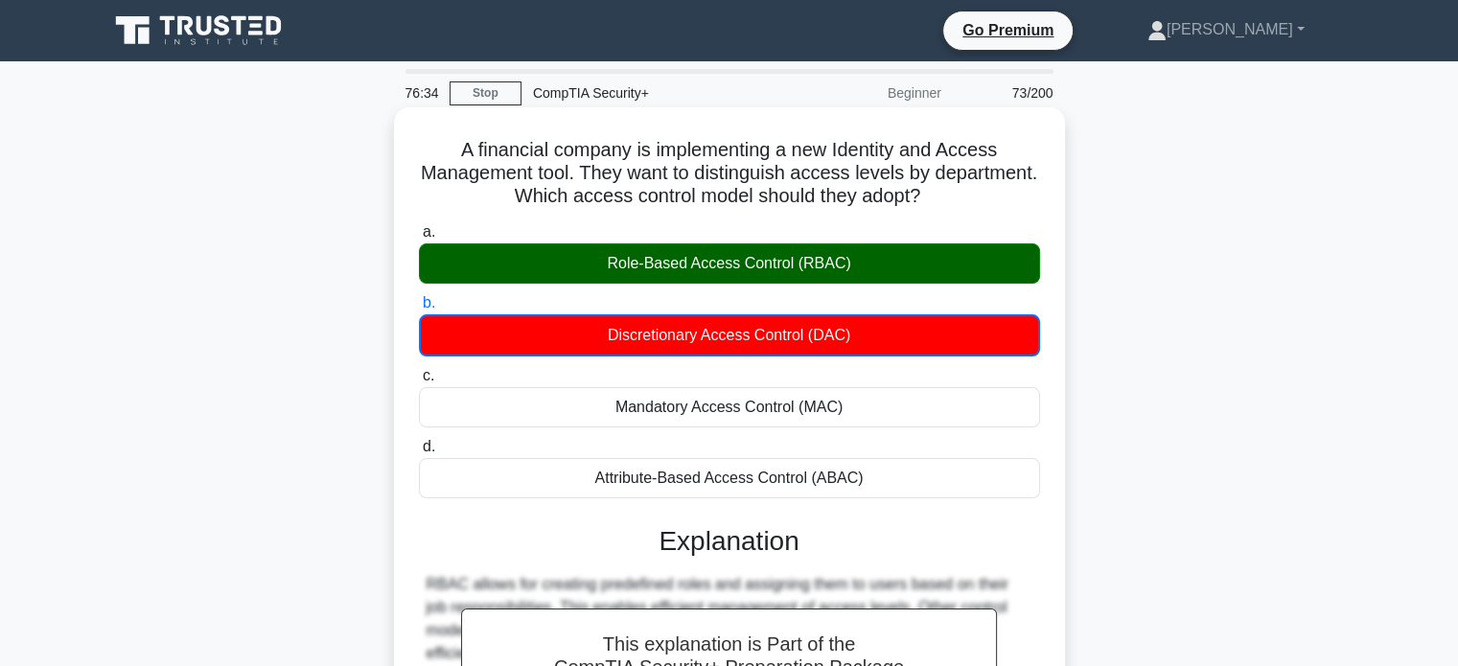
click at [825, 276] on div "Role-Based Access Control (RBAC)" at bounding box center [729, 264] width 621 height 40
click at [419, 239] on input "a. Role-Based Access Control (RBAC)" at bounding box center [419, 232] width 0 height 12
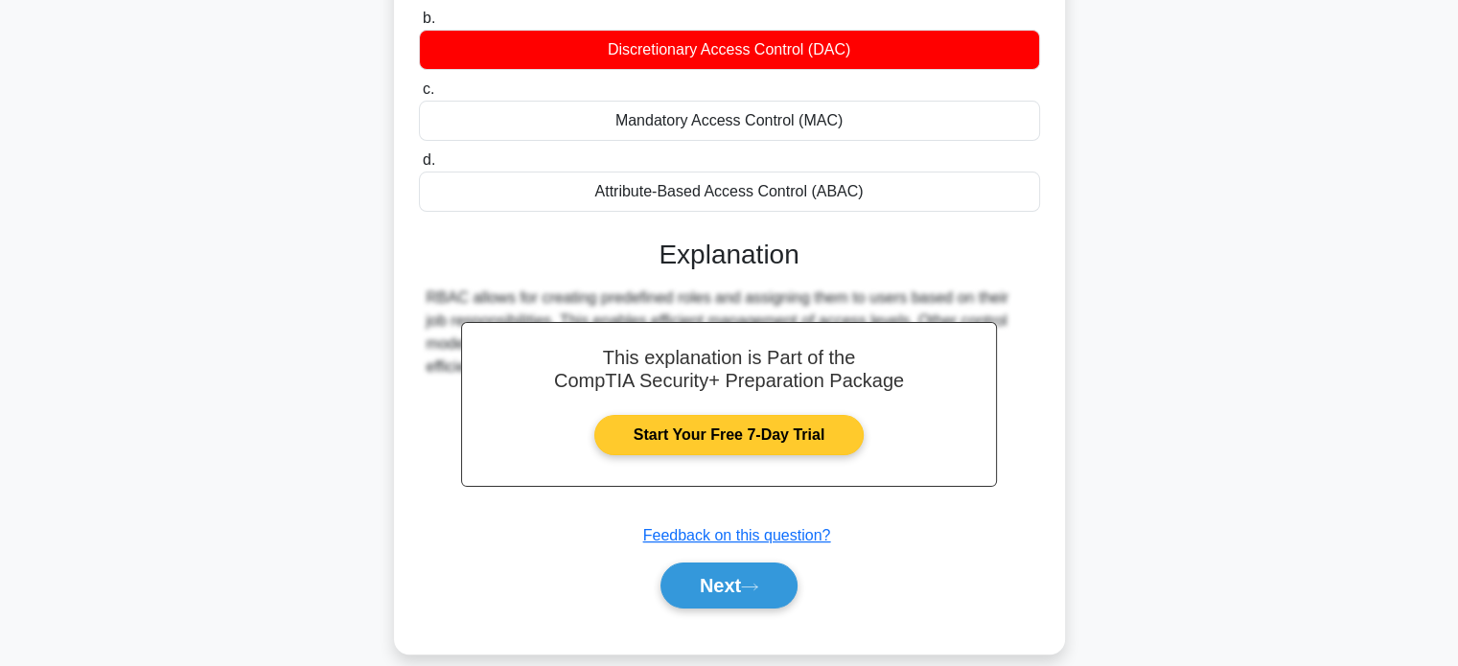
scroll to position [288, 0]
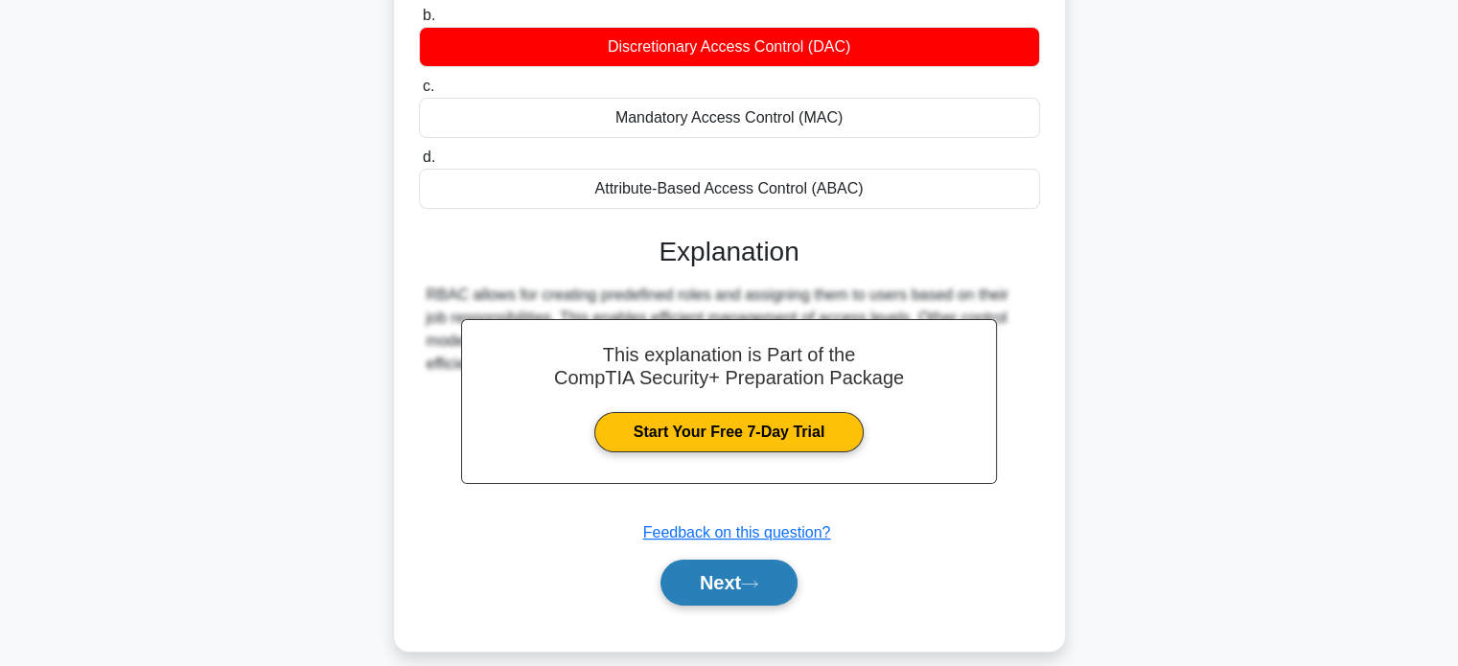
click at [748, 576] on button "Next" at bounding box center [729, 583] width 137 height 46
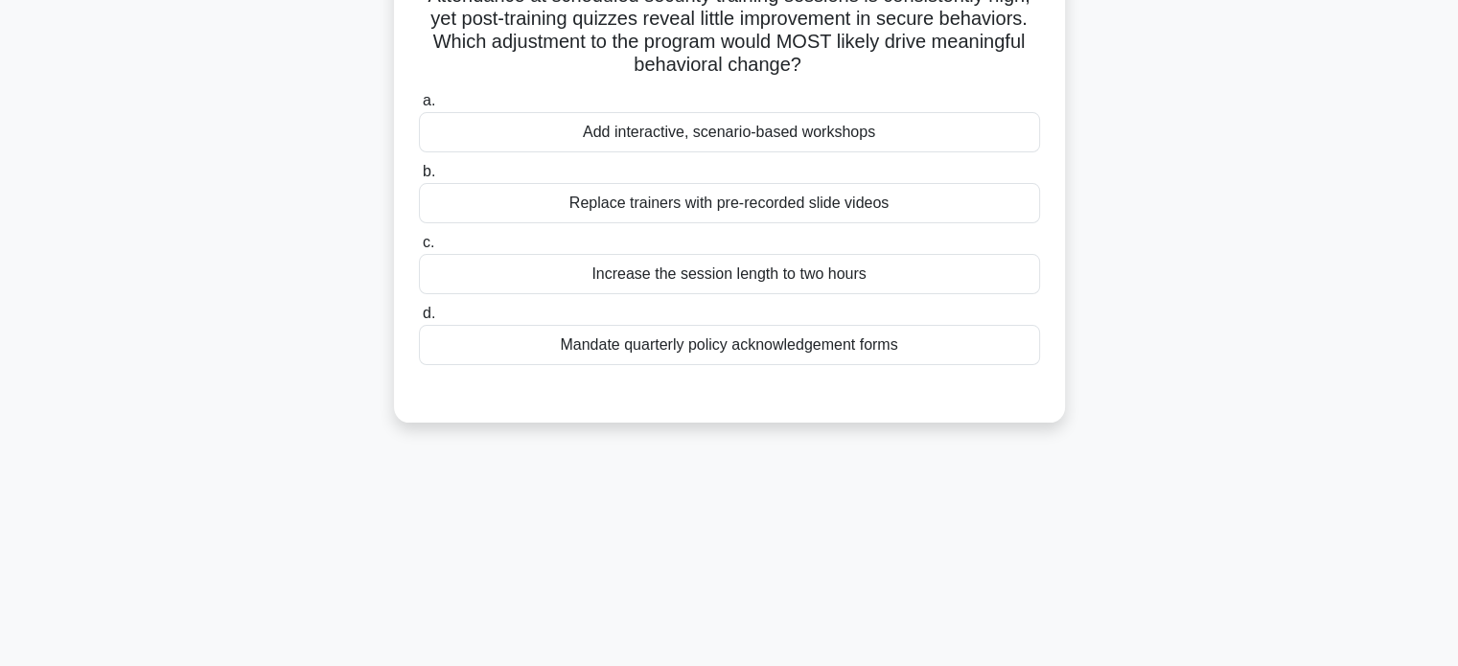
scroll to position [0, 0]
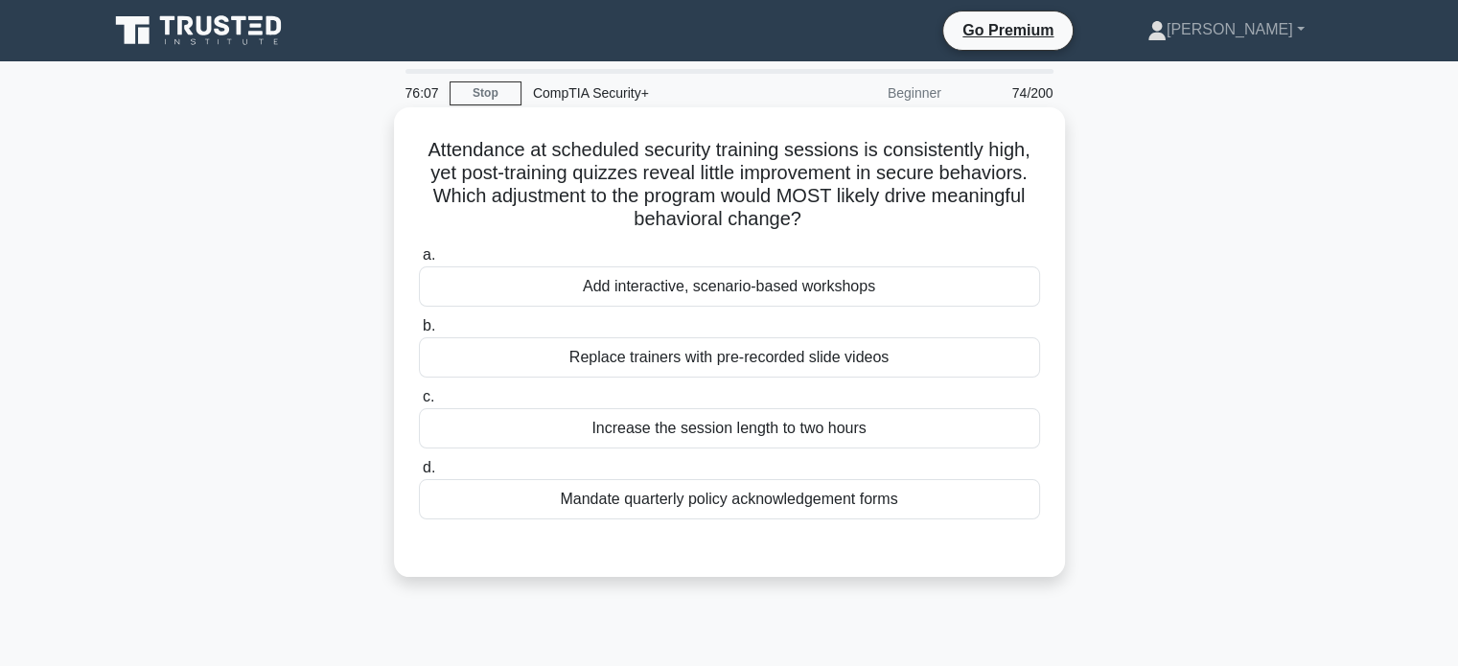
click at [918, 279] on div "Add interactive, scenario-based workshops" at bounding box center [729, 287] width 621 height 40
click at [419, 262] on input "a. Add interactive, scenario-based workshops" at bounding box center [419, 255] width 0 height 12
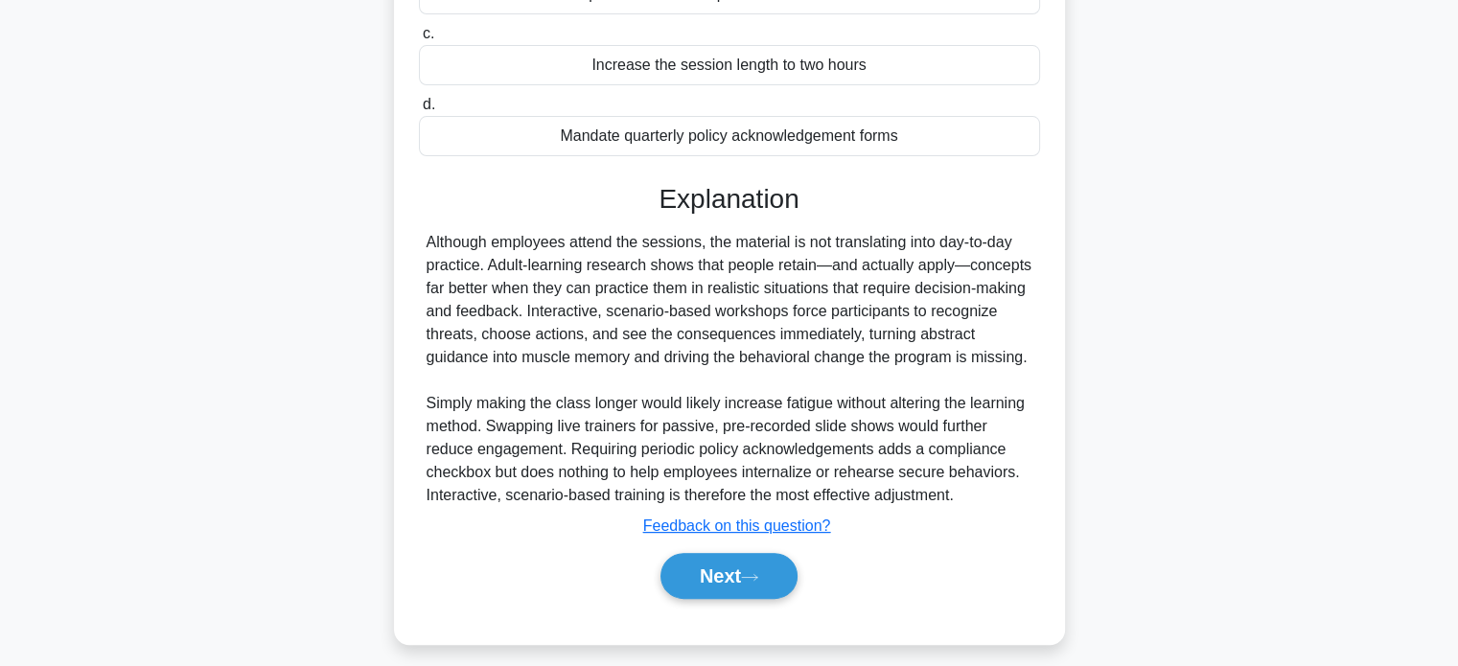
scroll to position [376, 0]
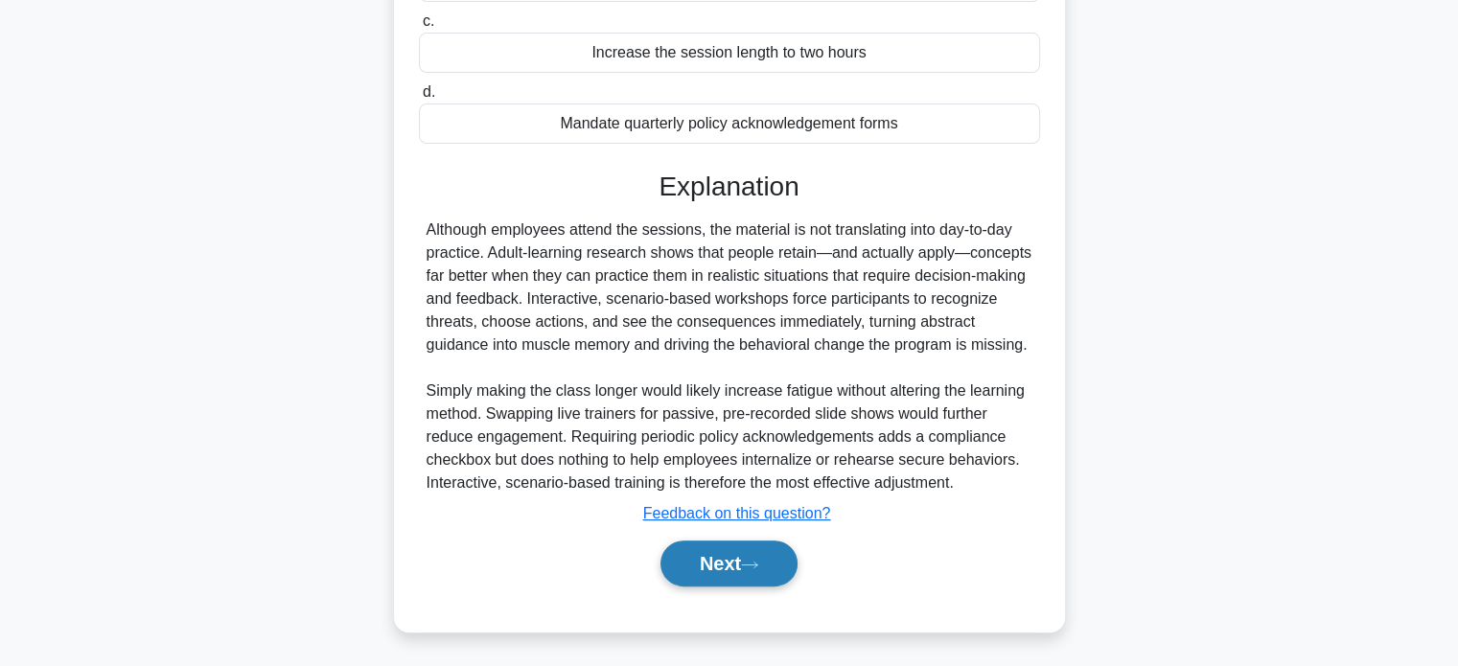
click at [733, 567] on button "Next" at bounding box center [729, 564] width 137 height 46
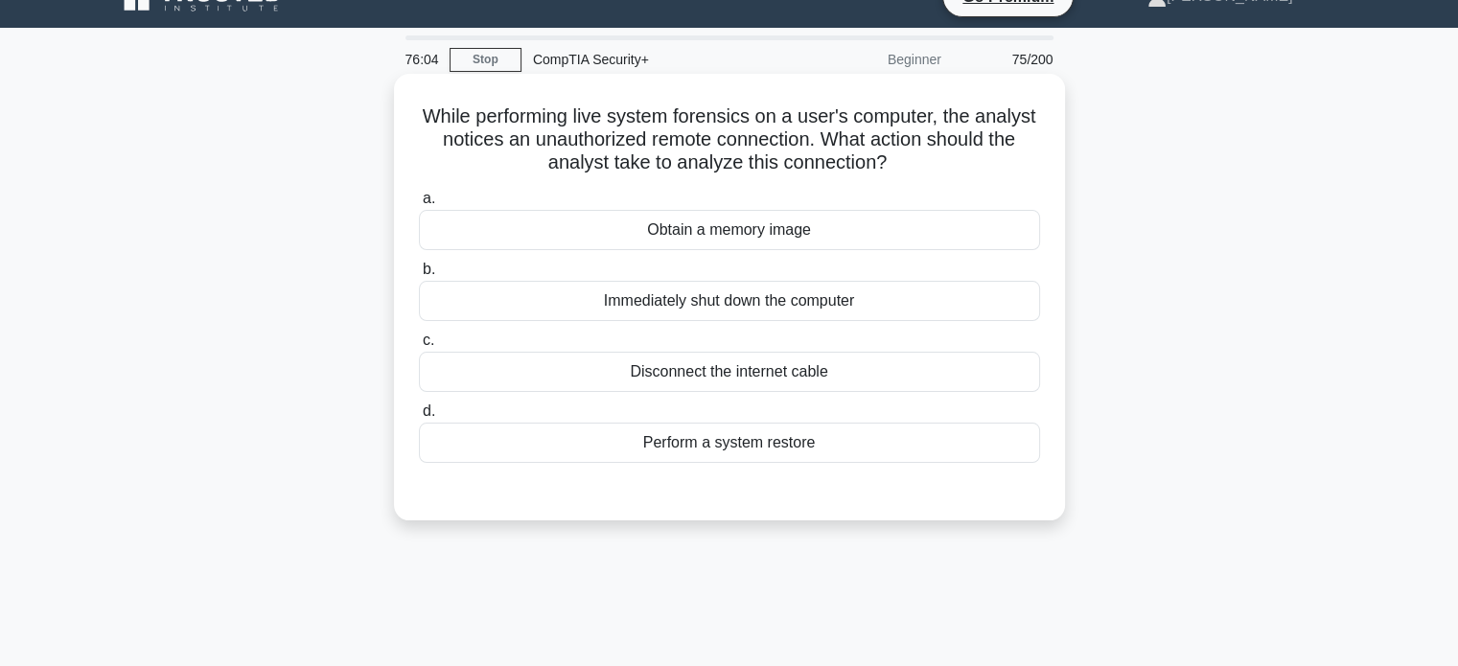
scroll to position [0, 0]
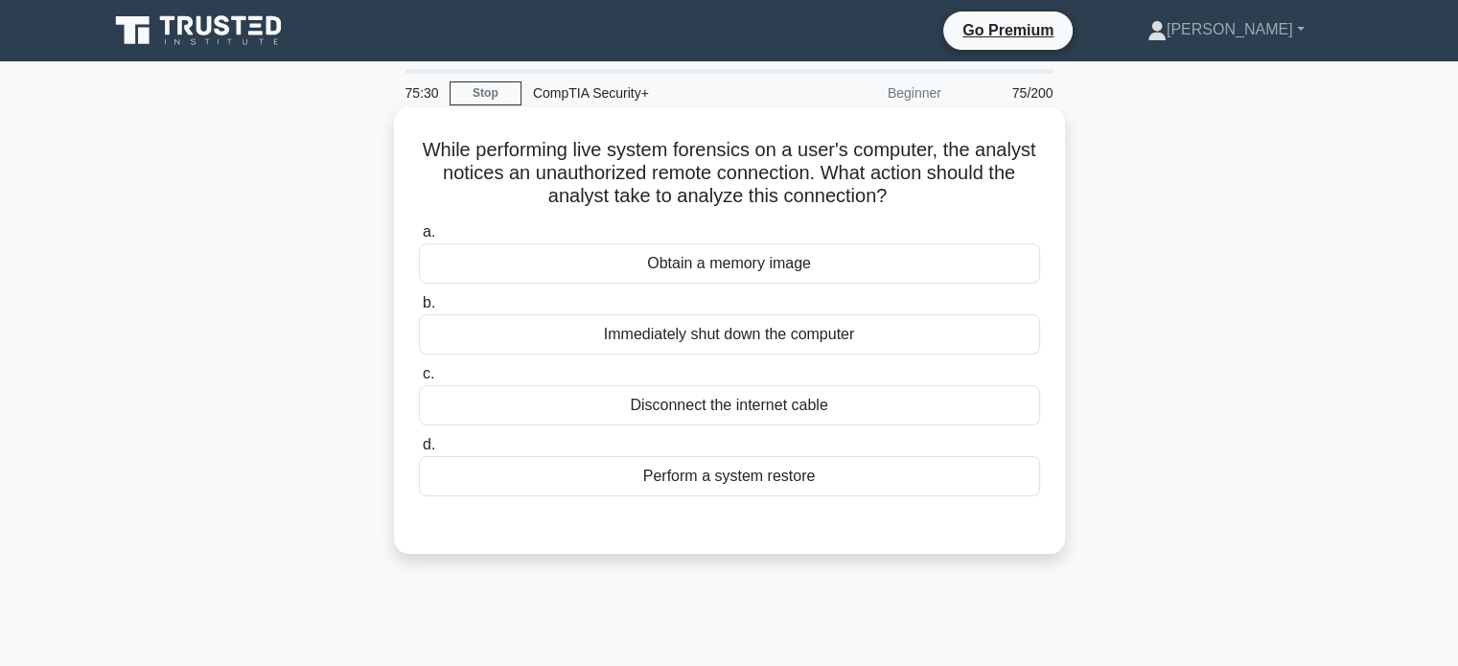
click at [710, 349] on div "Immediately shut down the computer" at bounding box center [729, 334] width 621 height 40
click at [419, 310] on input "b. Immediately shut down the computer" at bounding box center [419, 303] width 0 height 12
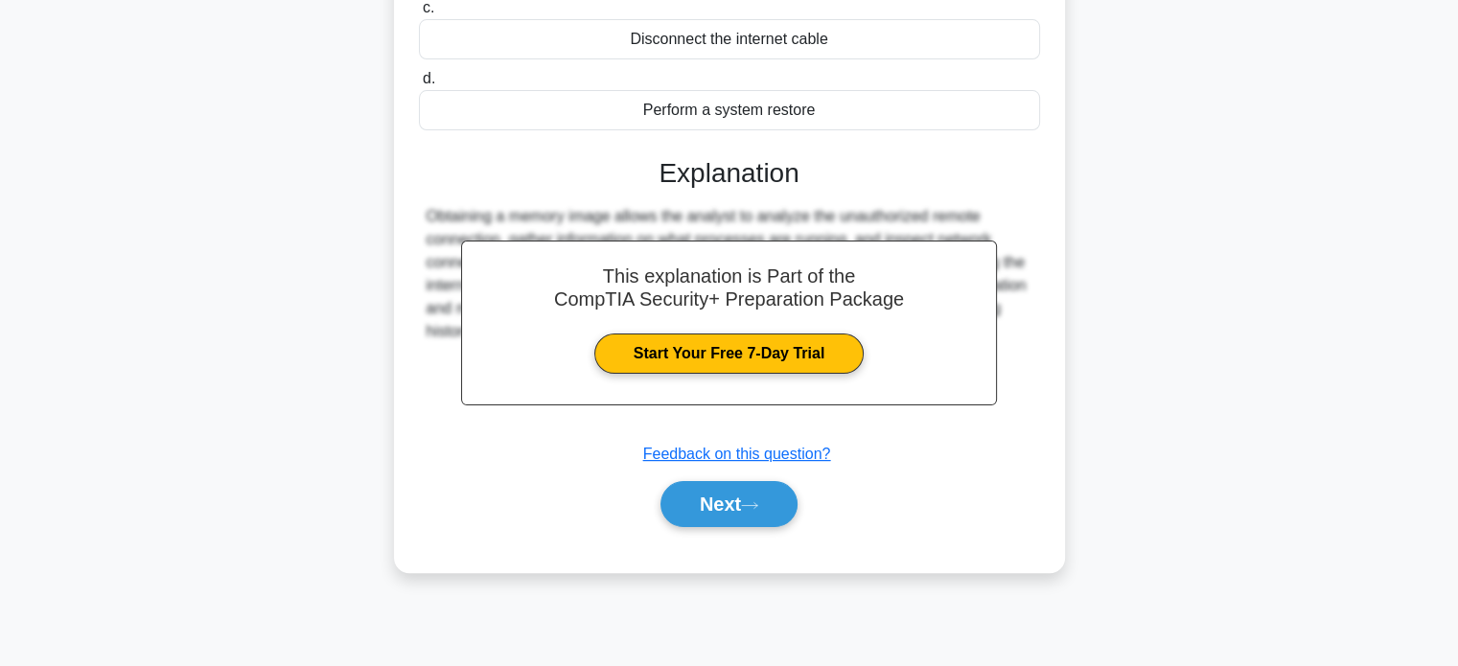
scroll to position [369, 0]
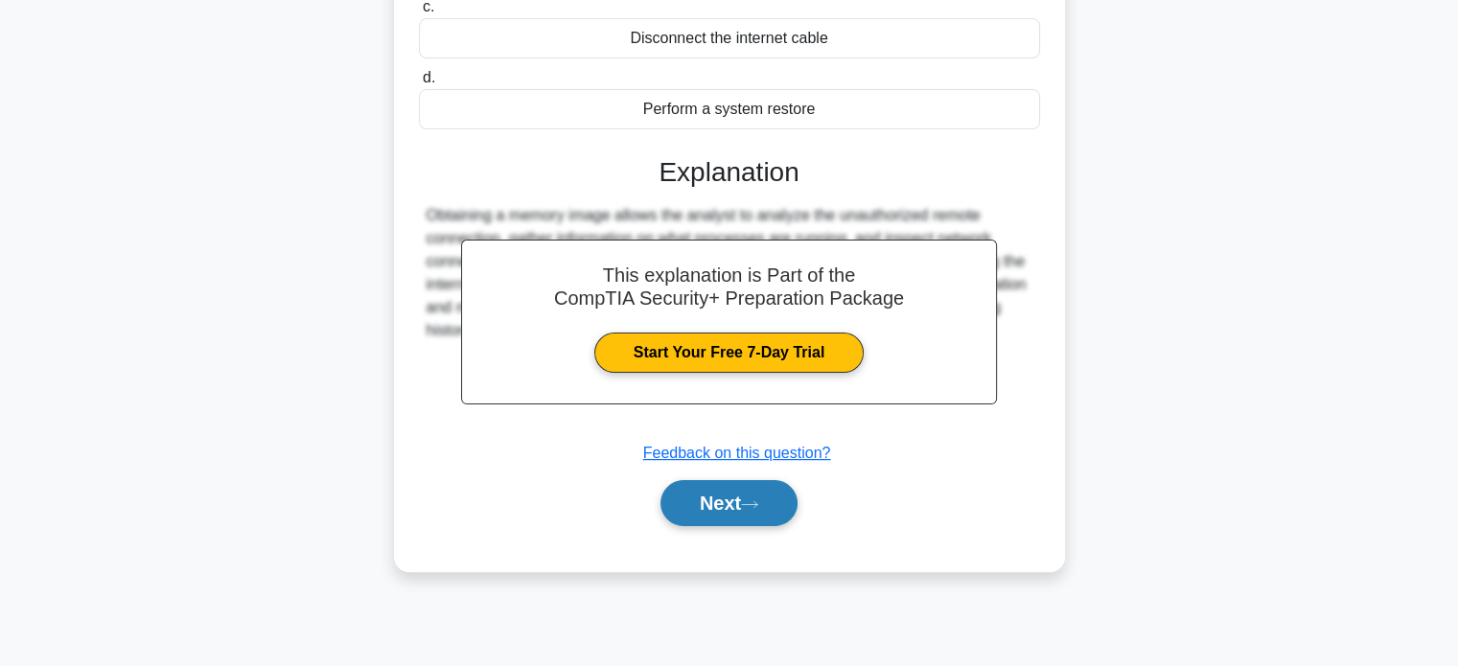
click at [717, 486] on button "Next" at bounding box center [729, 503] width 137 height 46
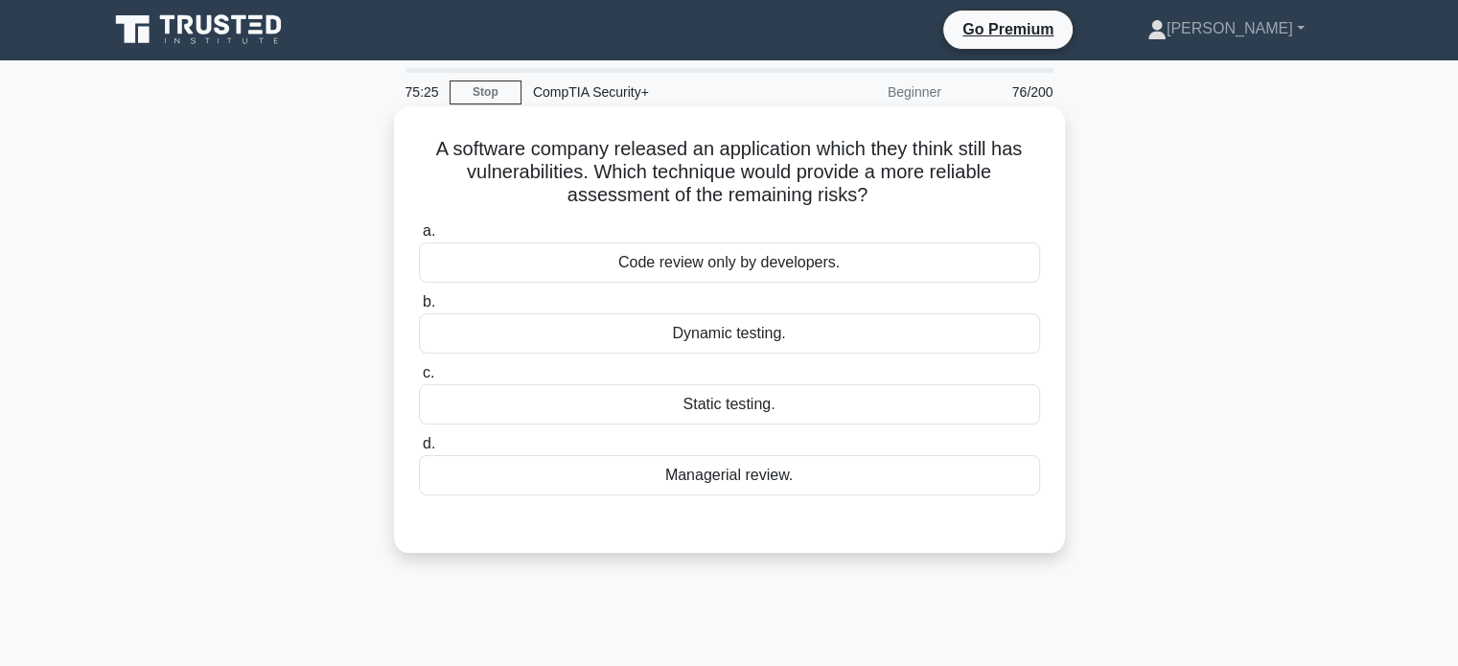
scroll to position [0, 0]
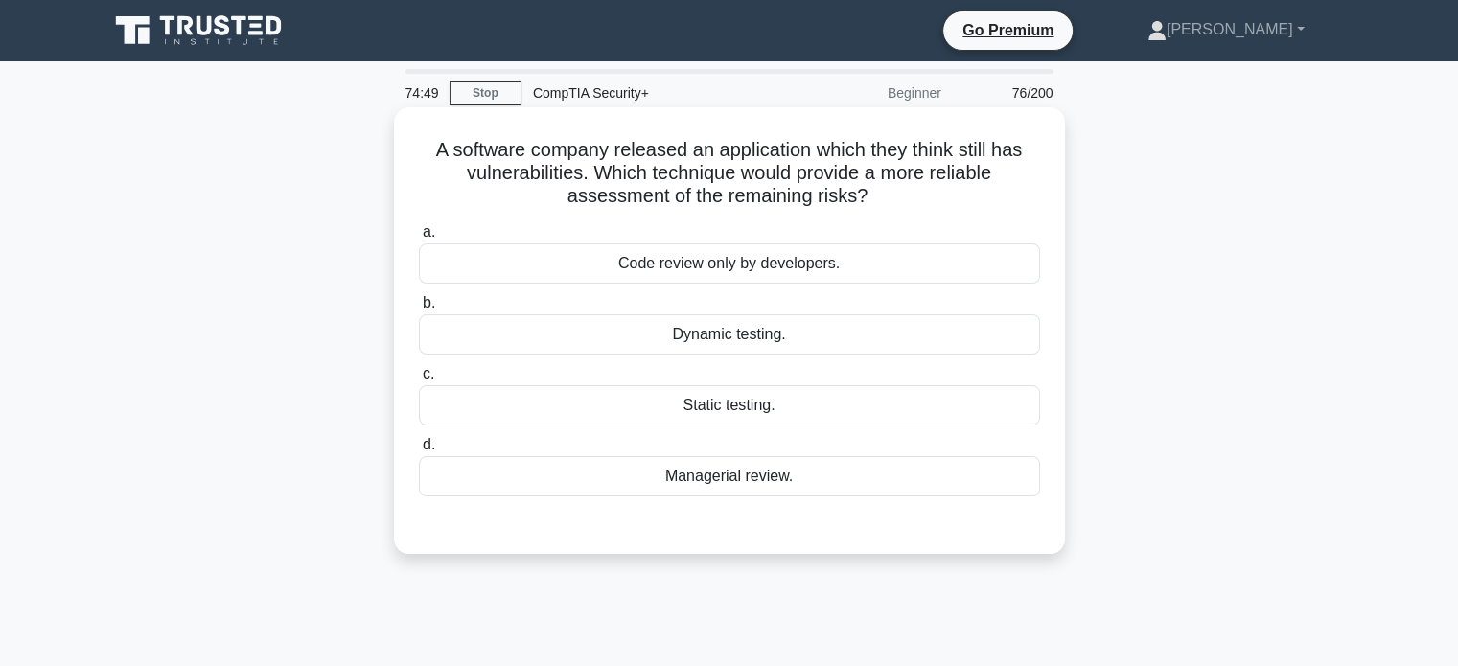
click at [813, 341] on div "Dynamic testing." at bounding box center [729, 334] width 621 height 40
click at [419, 310] on input "b. Dynamic testing." at bounding box center [419, 303] width 0 height 12
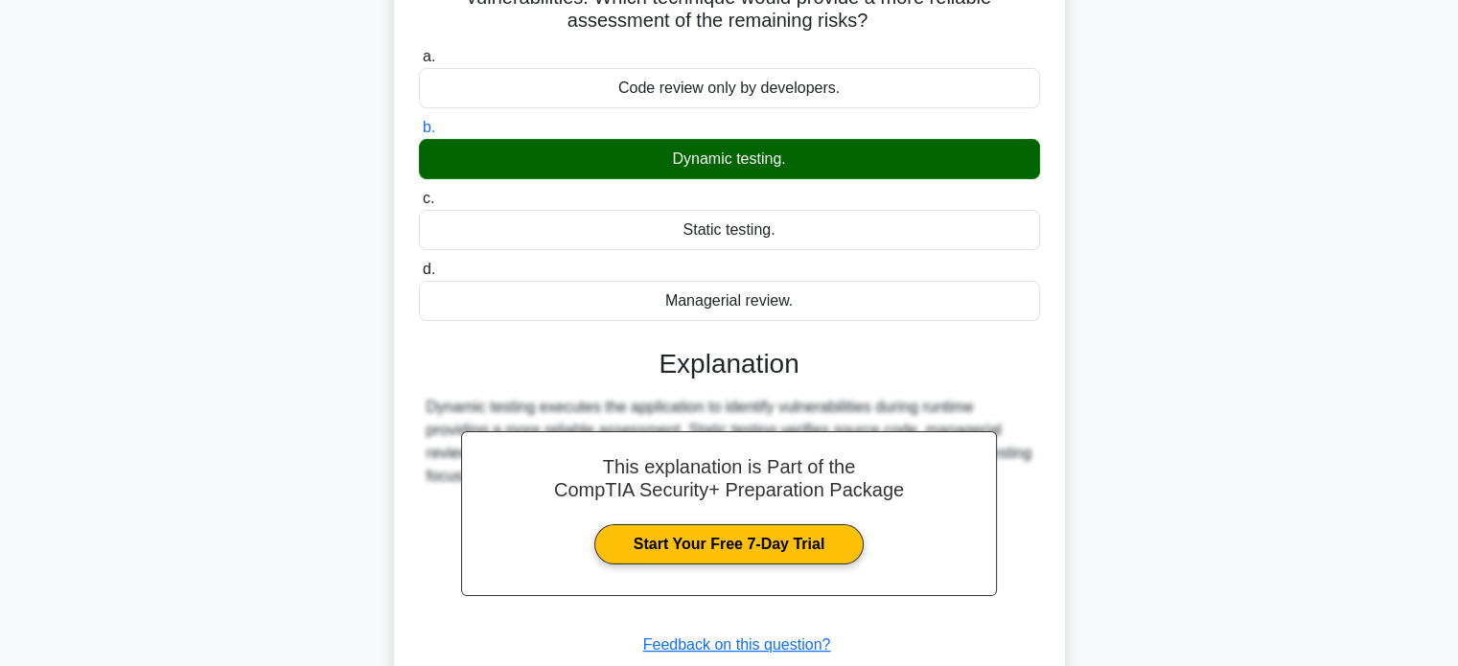
scroll to position [369, 0]
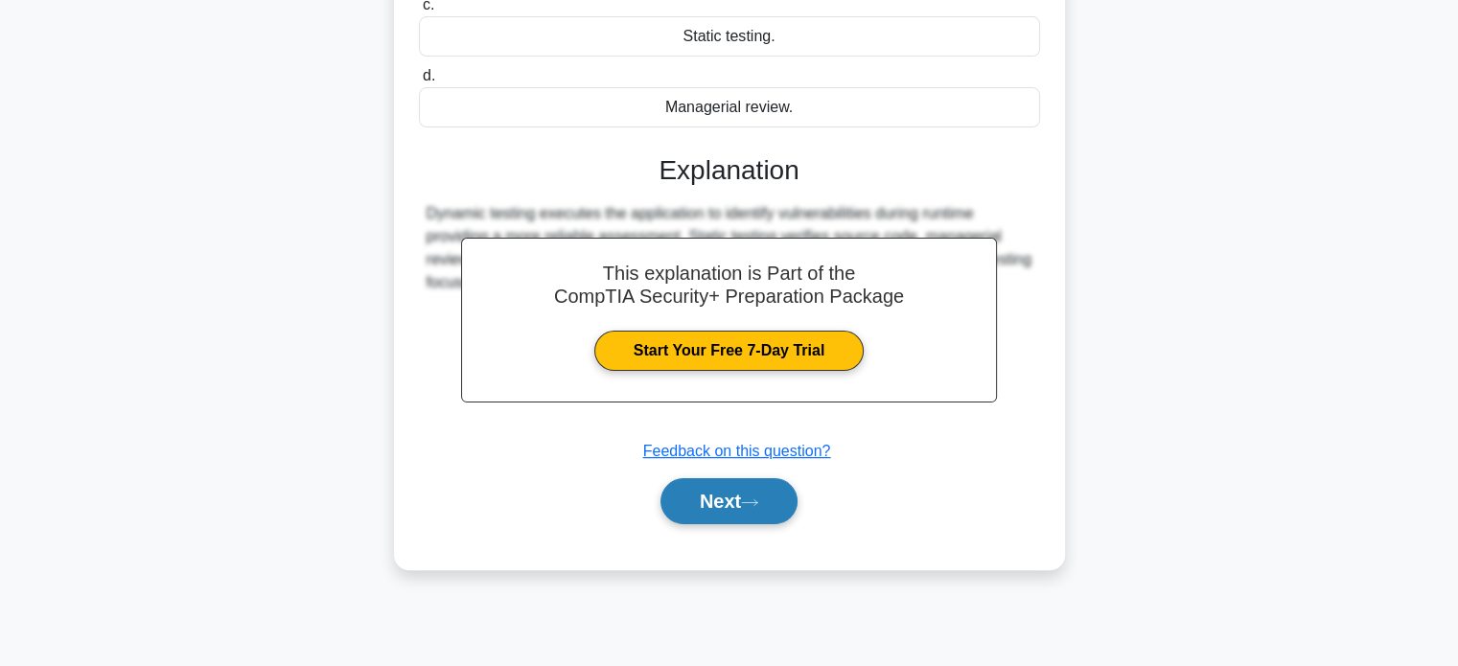
click at [730, 498] on button "Next" at bounding box center [729, 501] width 137 height 46
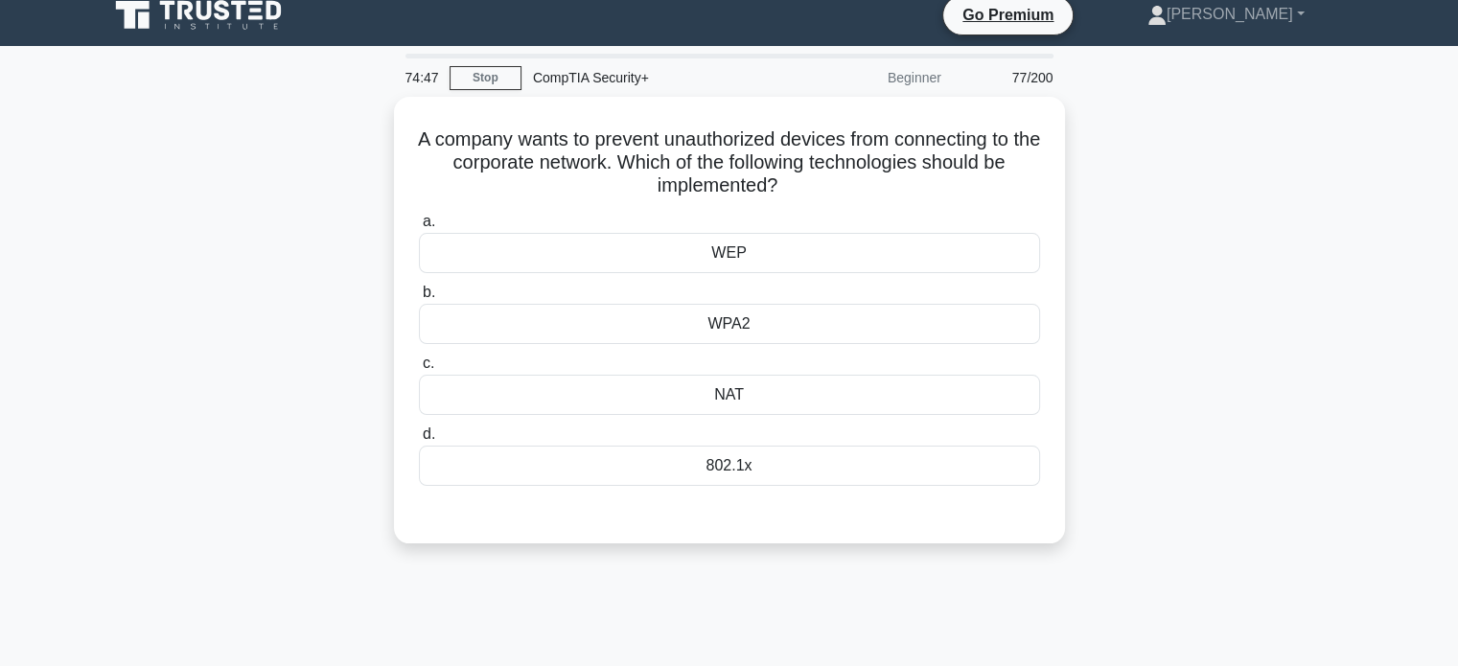
scroll to position [0, 0]
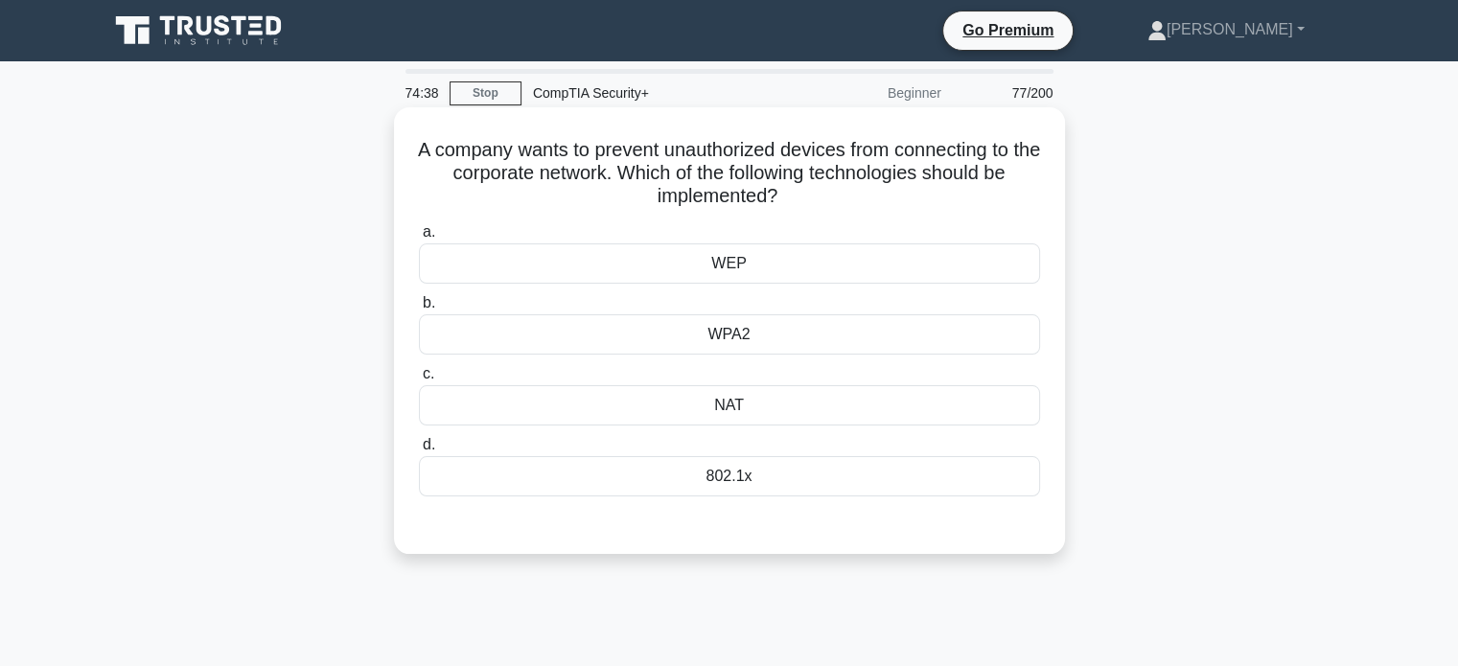
click at [770, 472] on div "802.1x" at bounding box center [729, 476] width 621 height 40
click at [419, 452] on input "d. 802.1x" at bounding box center [419, 445] width 0 height 12
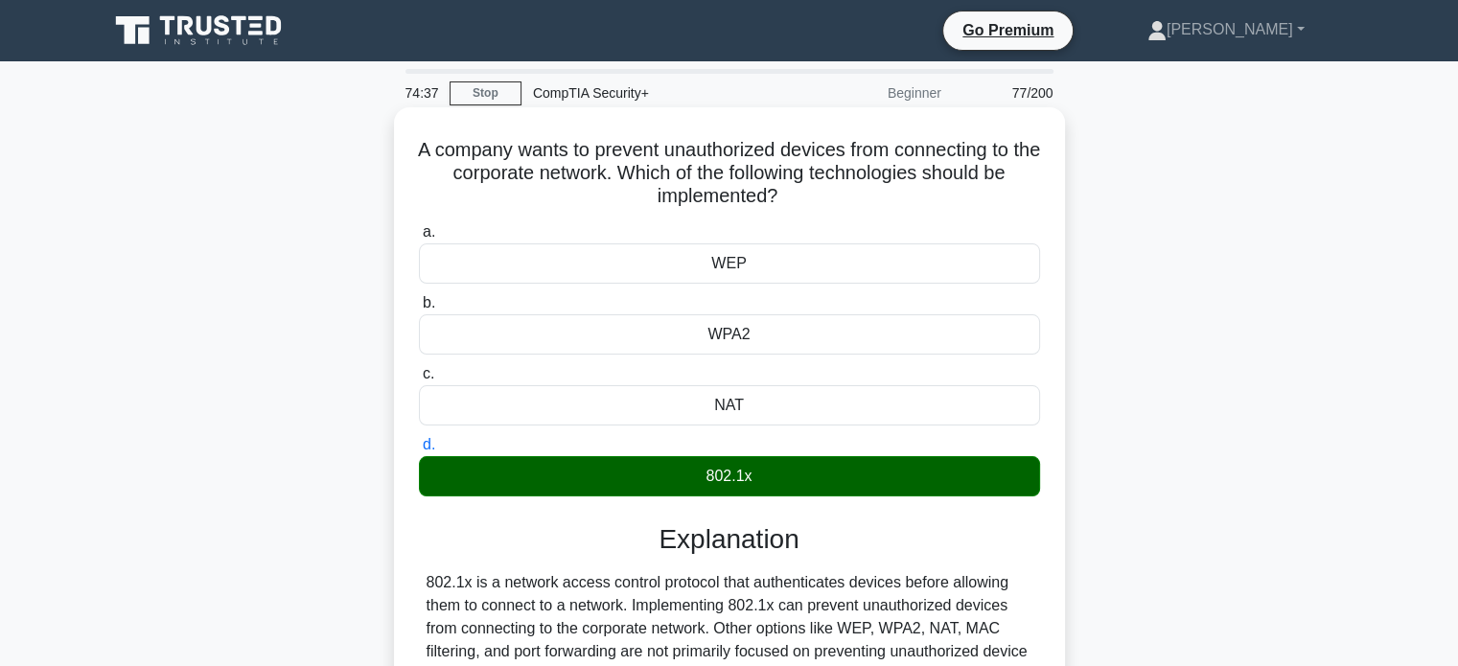
scroll to position [369, 0]
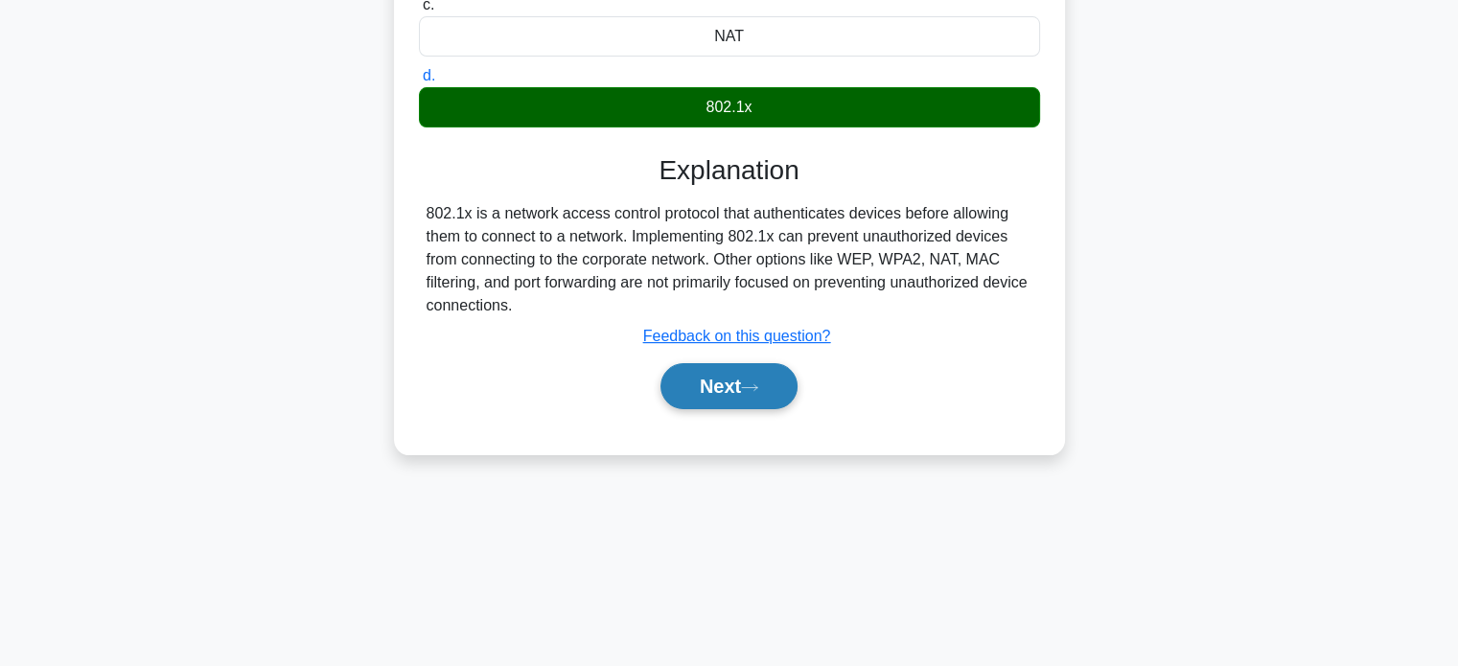
click at [767, 391] on button "Next" at bounding box center [729, 386] width 137 height 46
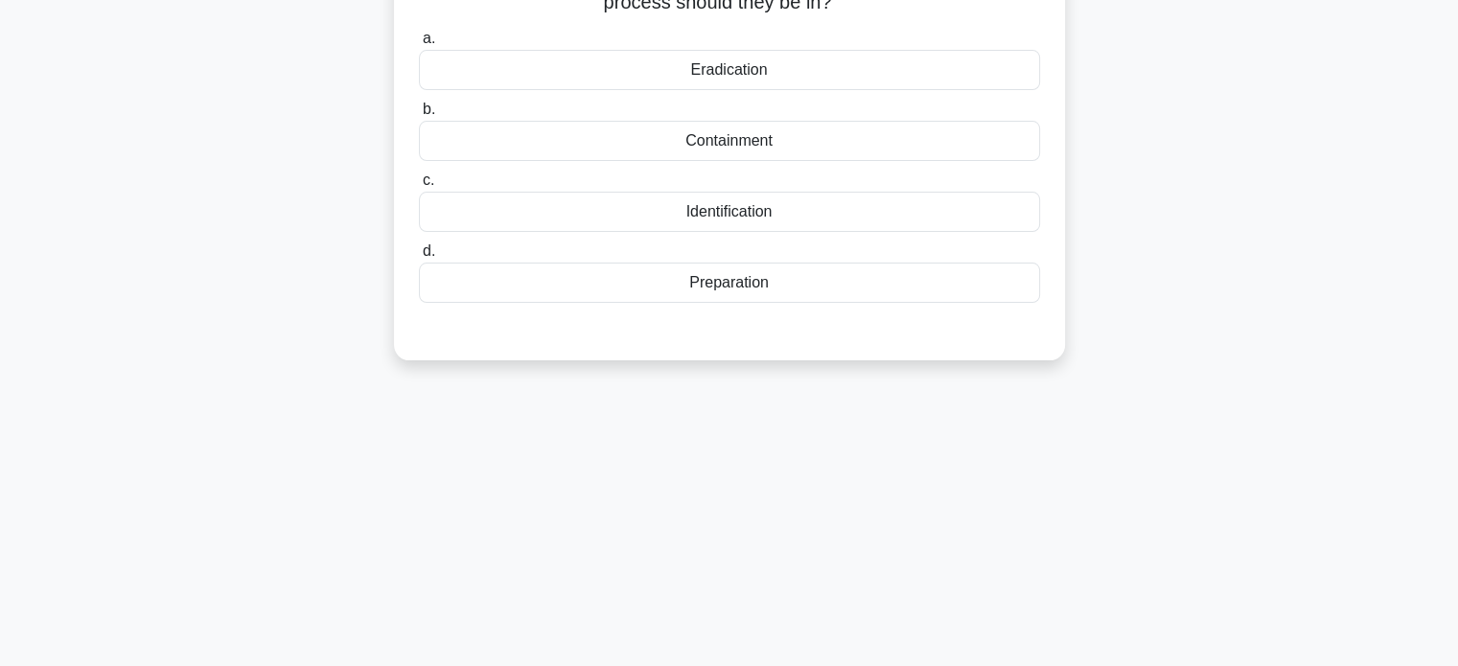
scroll to position [0, 0]
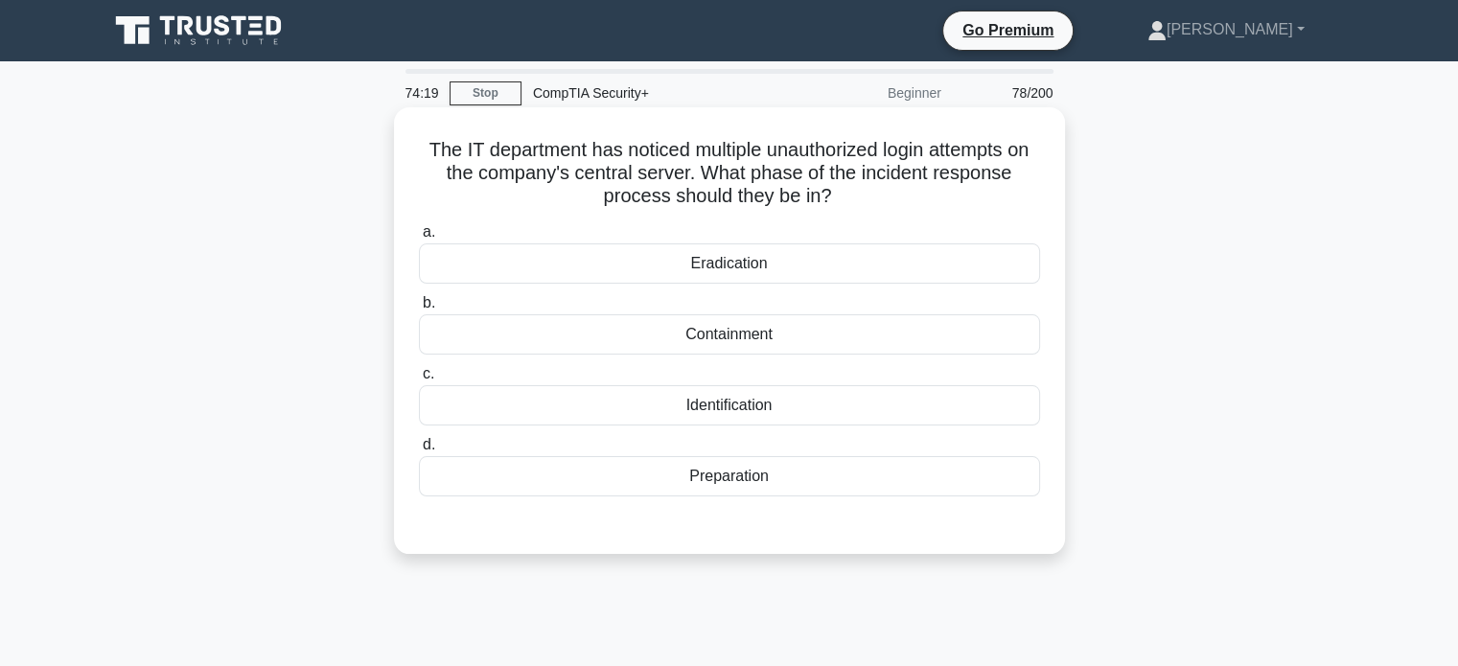
click at [813, 334] on div "Containment" at bounding box center [729, 334] width 621 height 40
click at [419, 310] on input "b. Containment" at bounding box center [419, 303] width 0 height 12
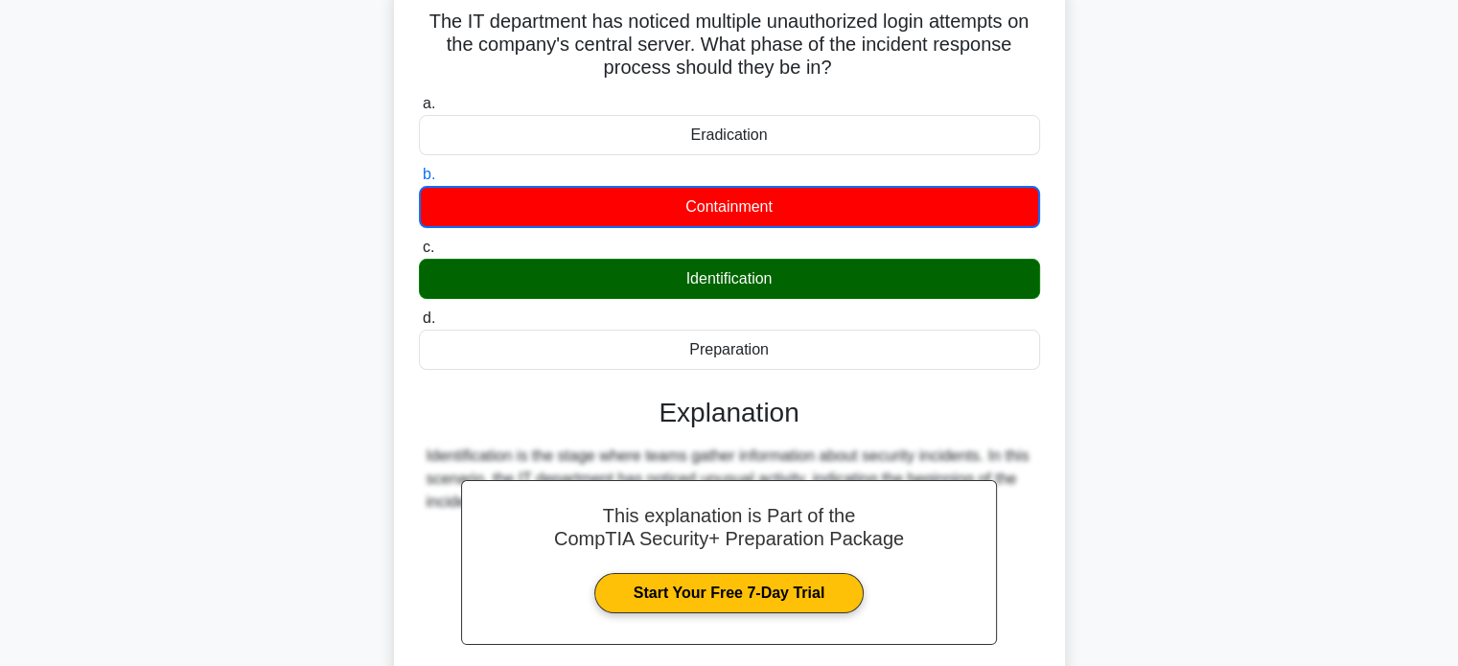
scroll to position [369, 0]
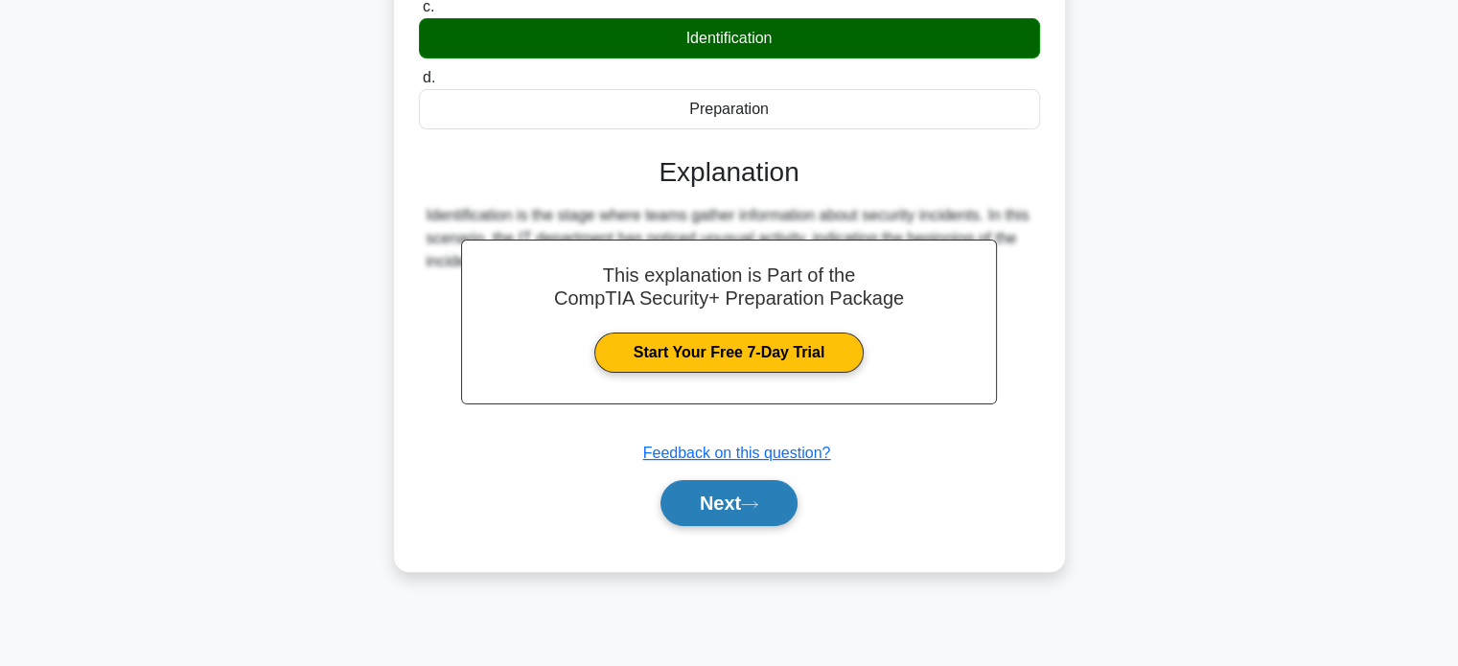
click at [745, 498] on button "Next" at bounding box center [729, 503] width 137 height 46
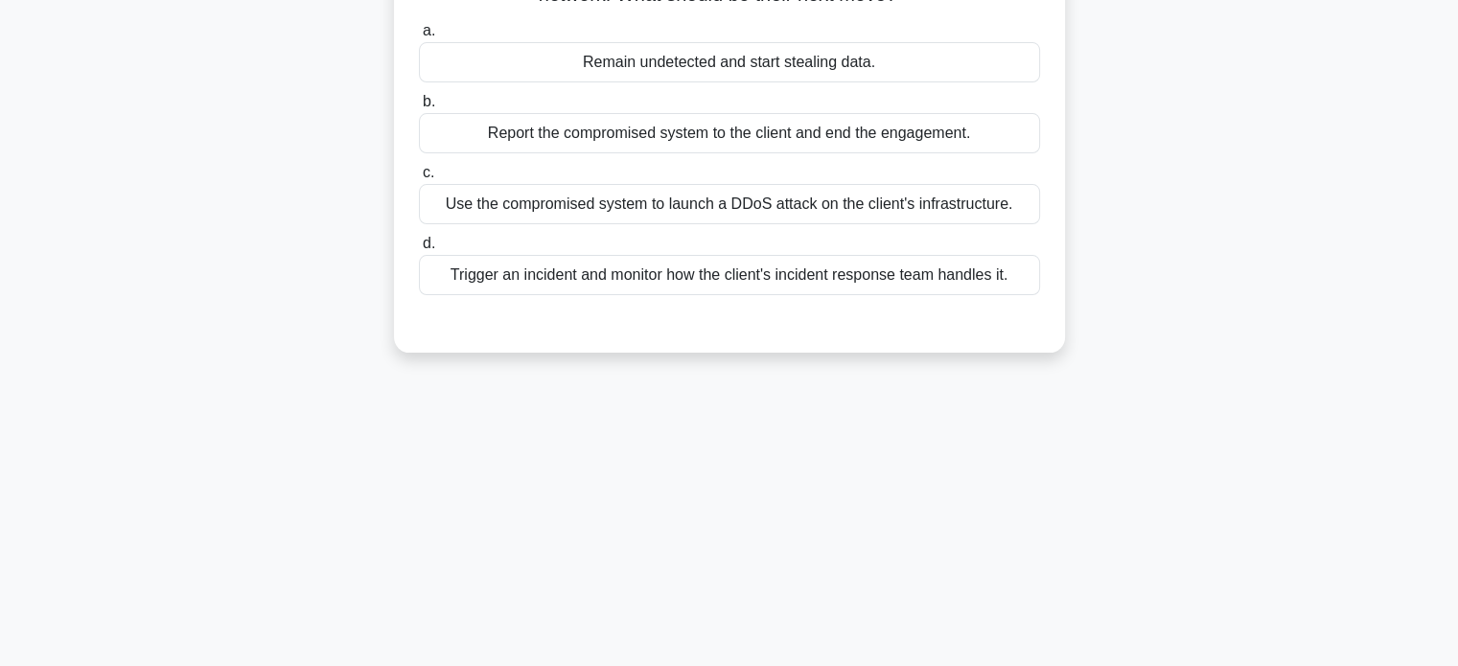
scroll to position [0, 0]
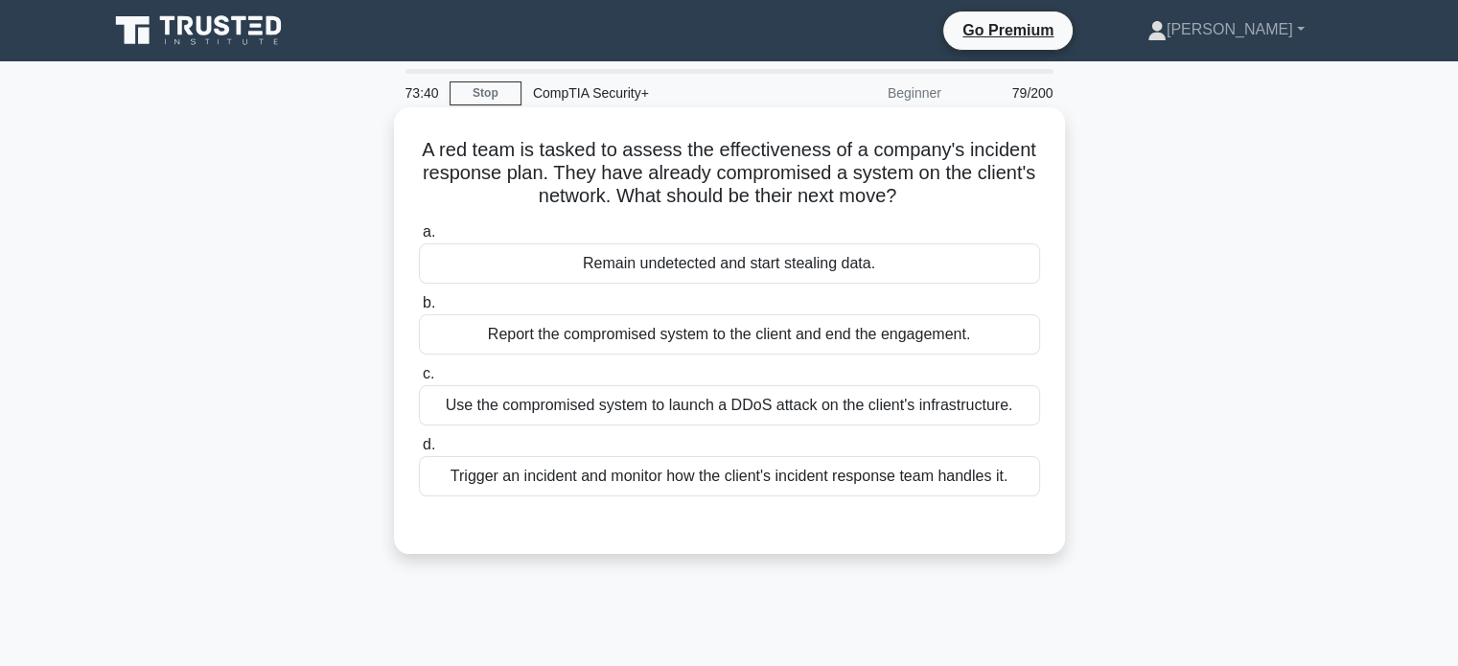
click at [698, 482] on div "Trigger an incident and monitor how the client's incident response team handles…" at bounding box center [729, 476] width 621 height 40
click at [419, 452] on input "d. Trigger an incident and monitor how the client's incident response team hand…" at bounding box center [419, 445] width 0 height 12
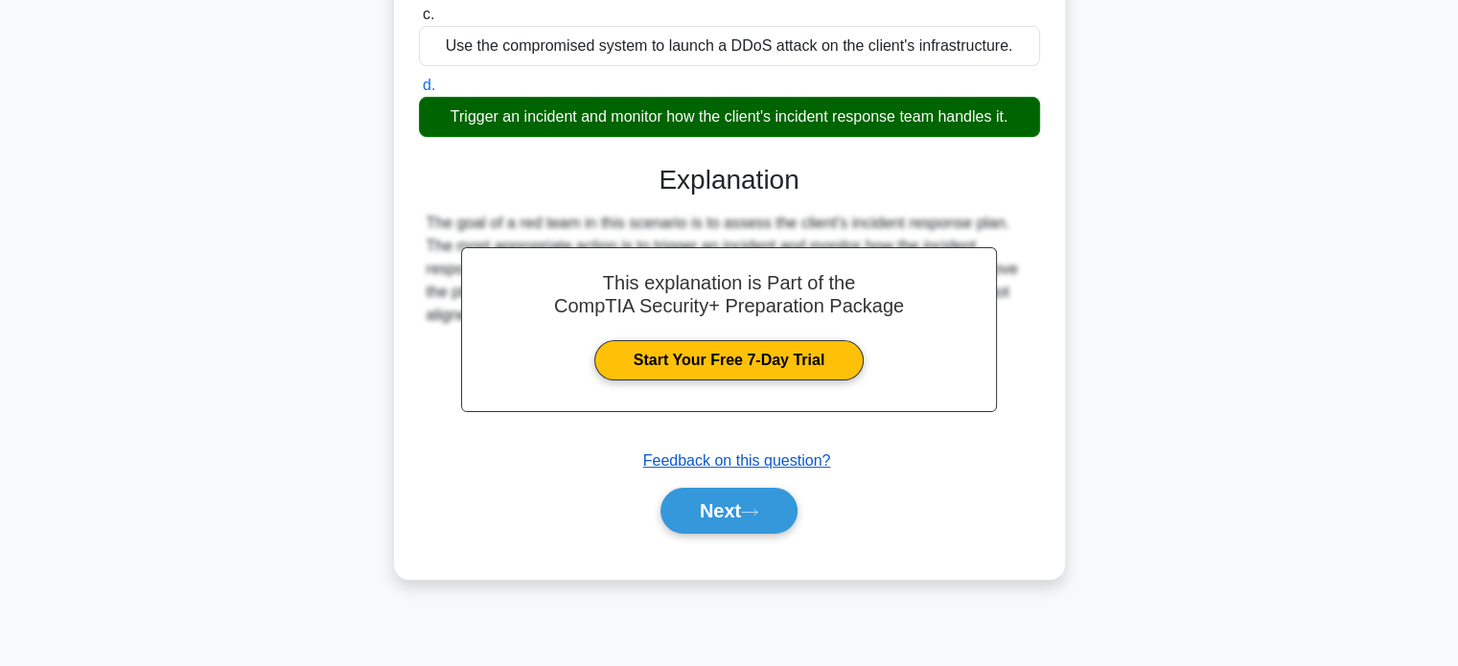
scroll to position [369, 0]
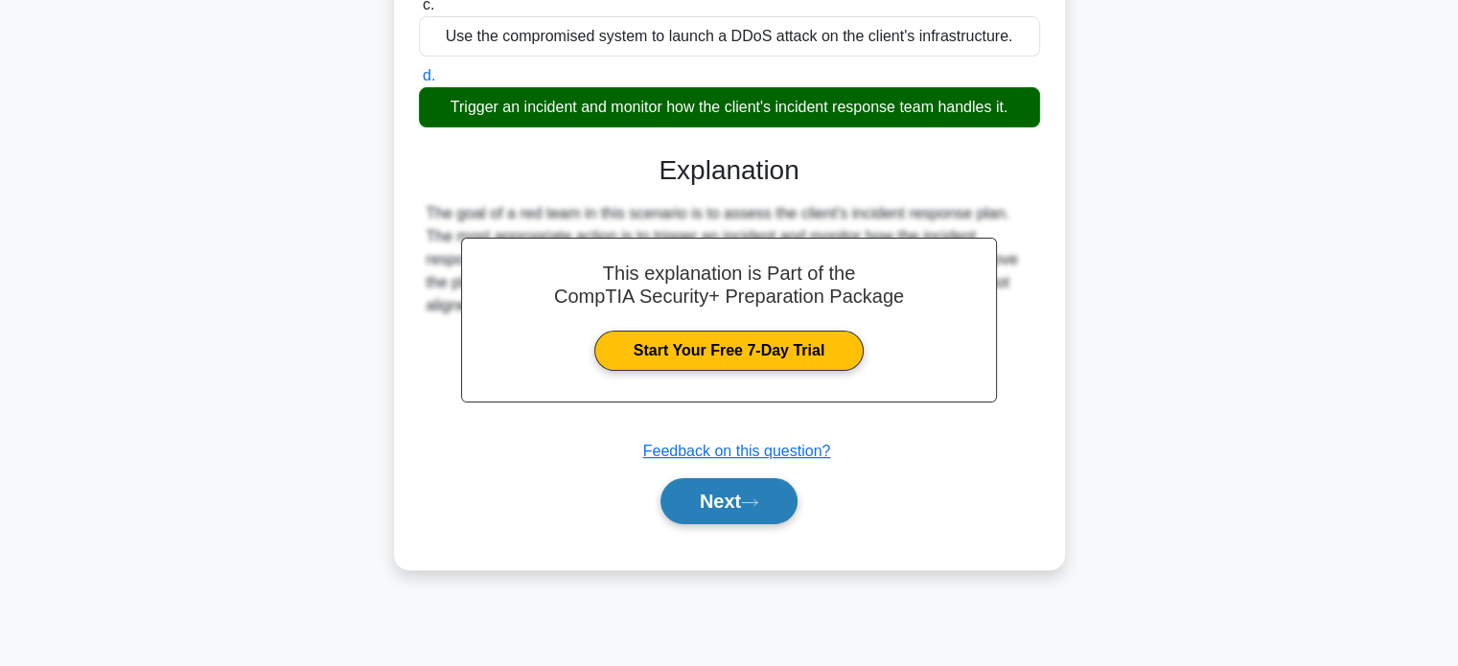
click at [731, 500] on button "Next" at bounding box center [729, 501] width 137 height 46
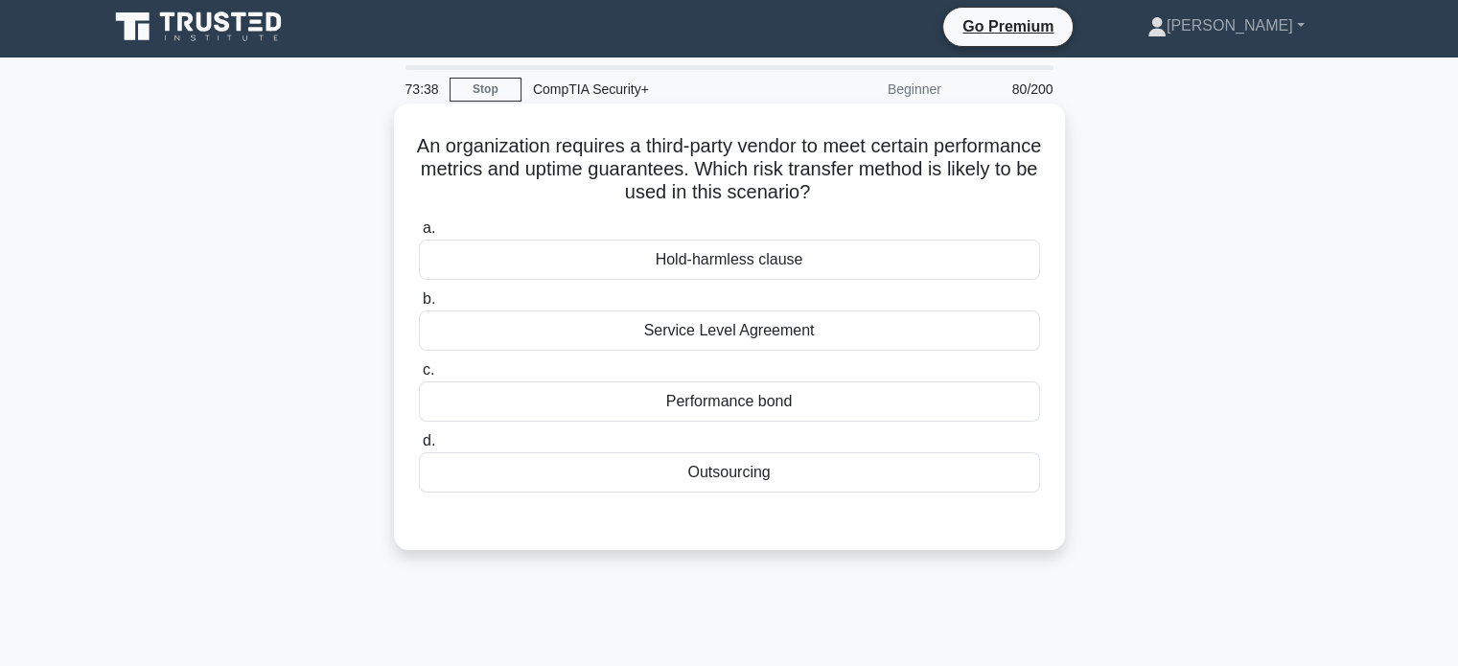
scroll to position [0, 0]
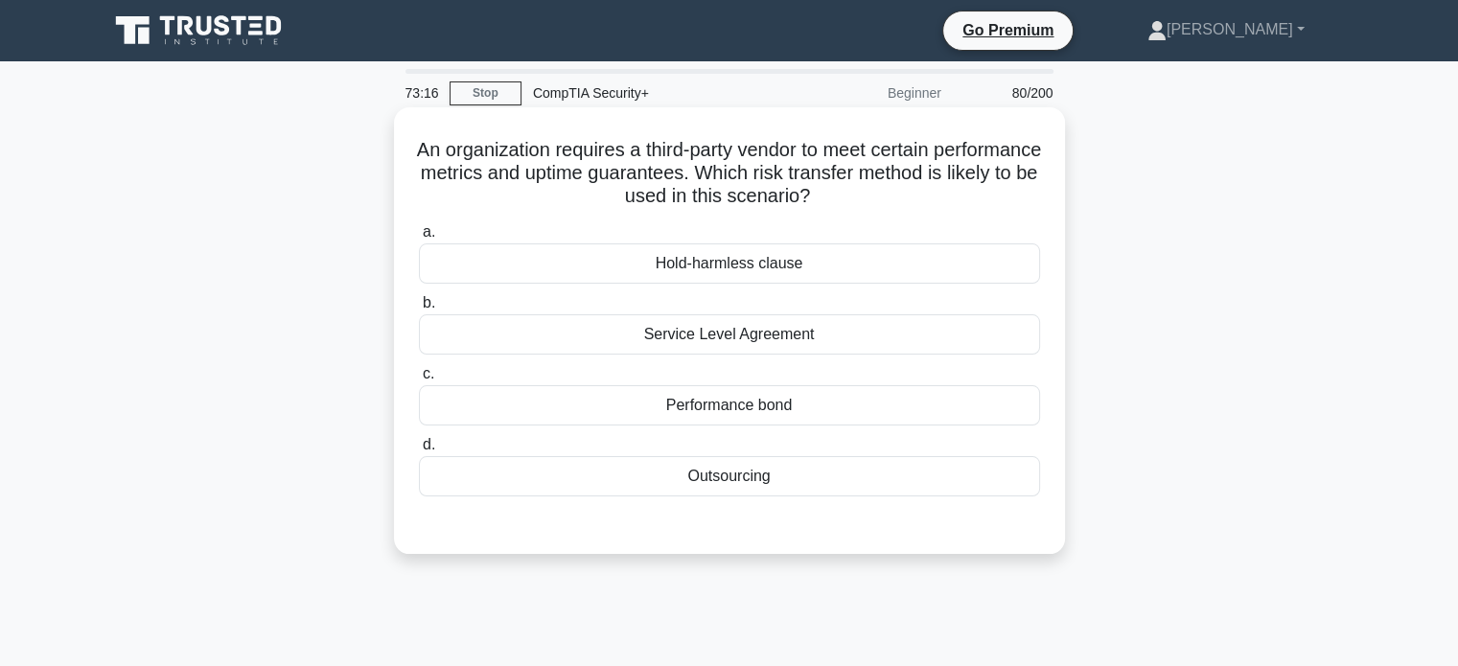
click at [769, 413] on div "Performance bond" at bounding box center [729, 405] width 621 height 40
click at [419, 381] on input "c. Performance bond" at bounding box center [419, 374] width 0 height 12
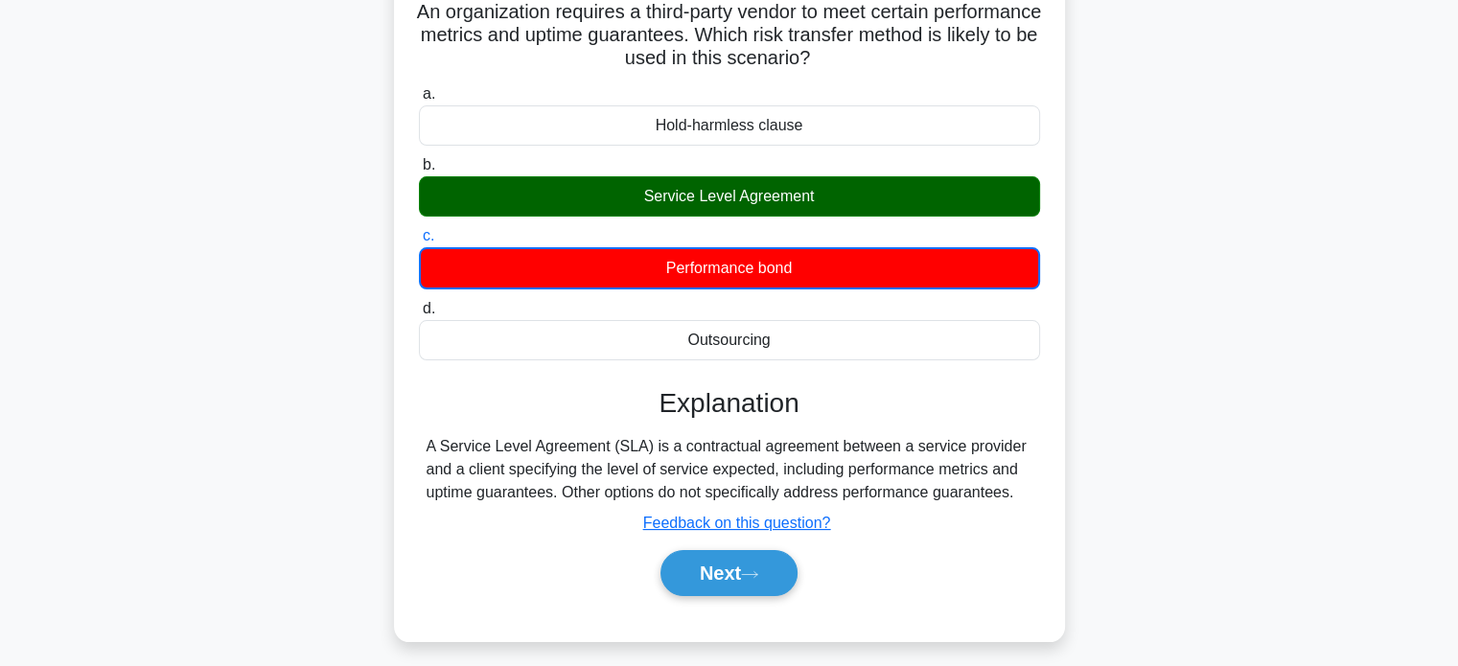
scroll to position [369, 0]
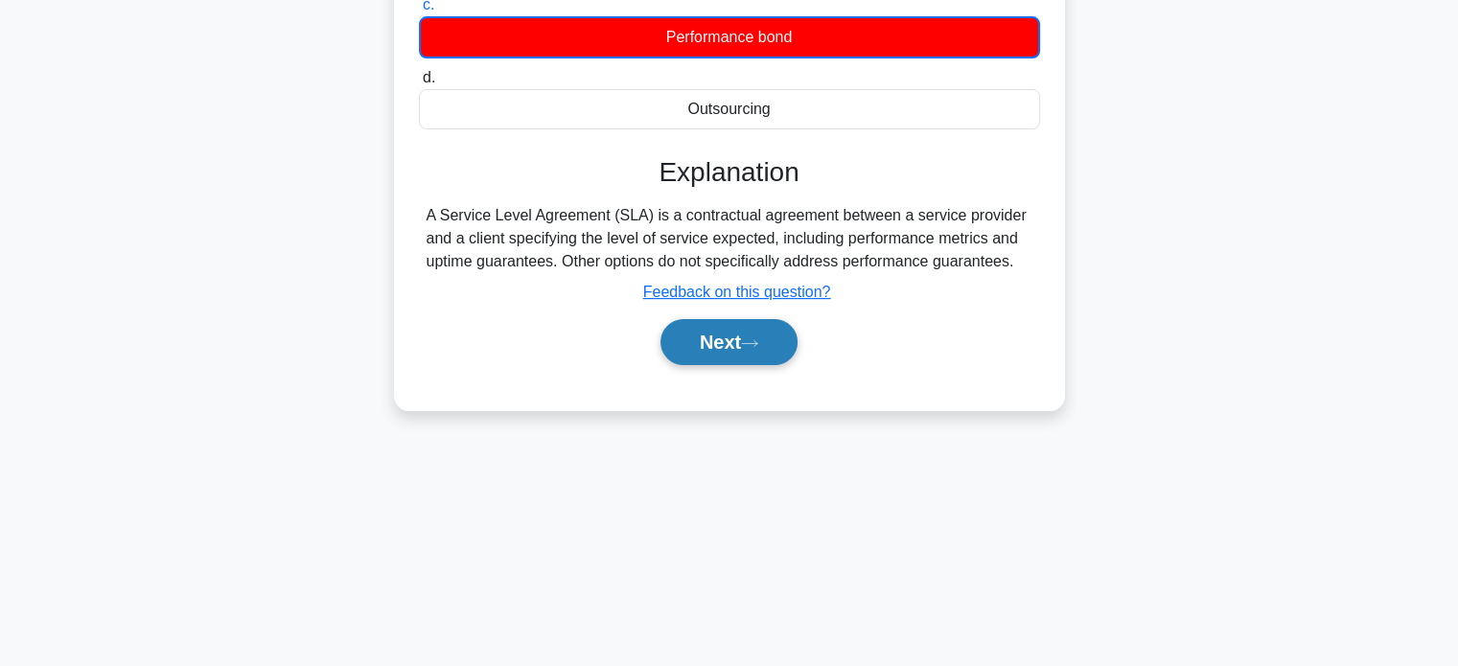
click at [744, 334] on button "Next" at bounding box center [729, 342] width 137 height 46
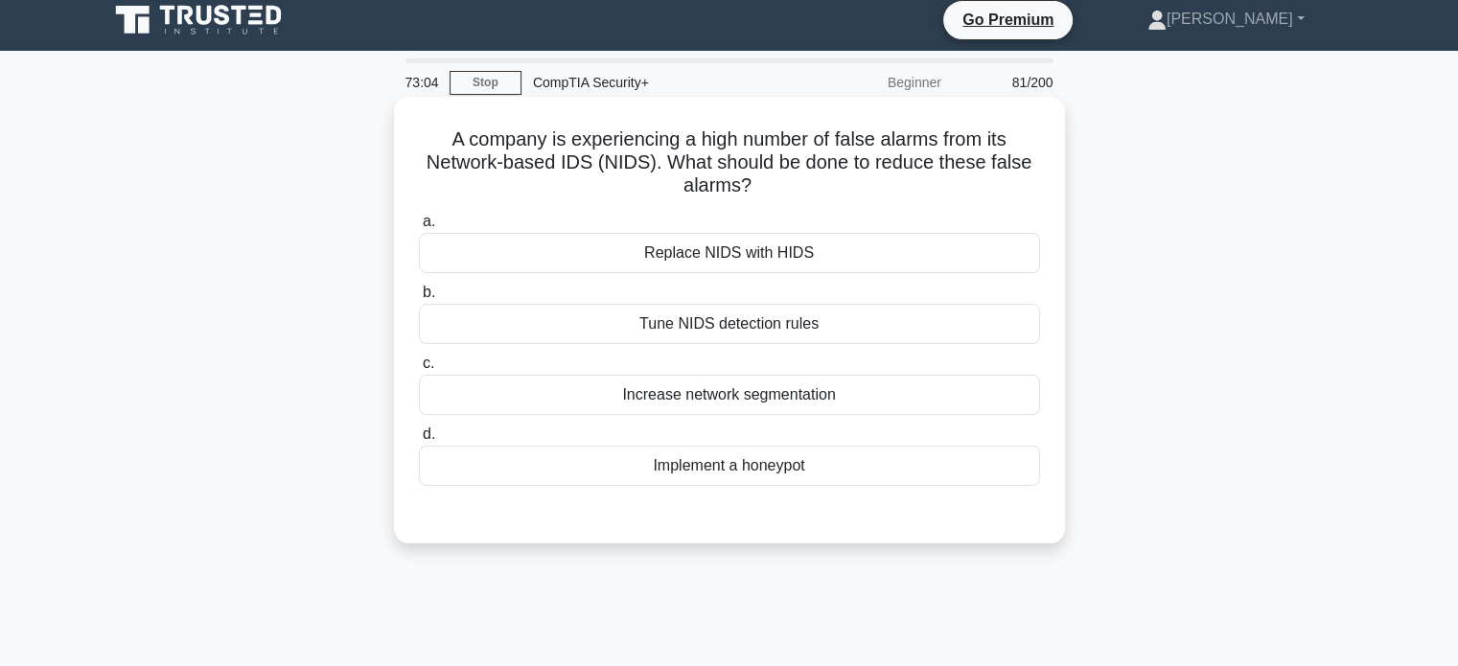
scroll to position [0, 0]
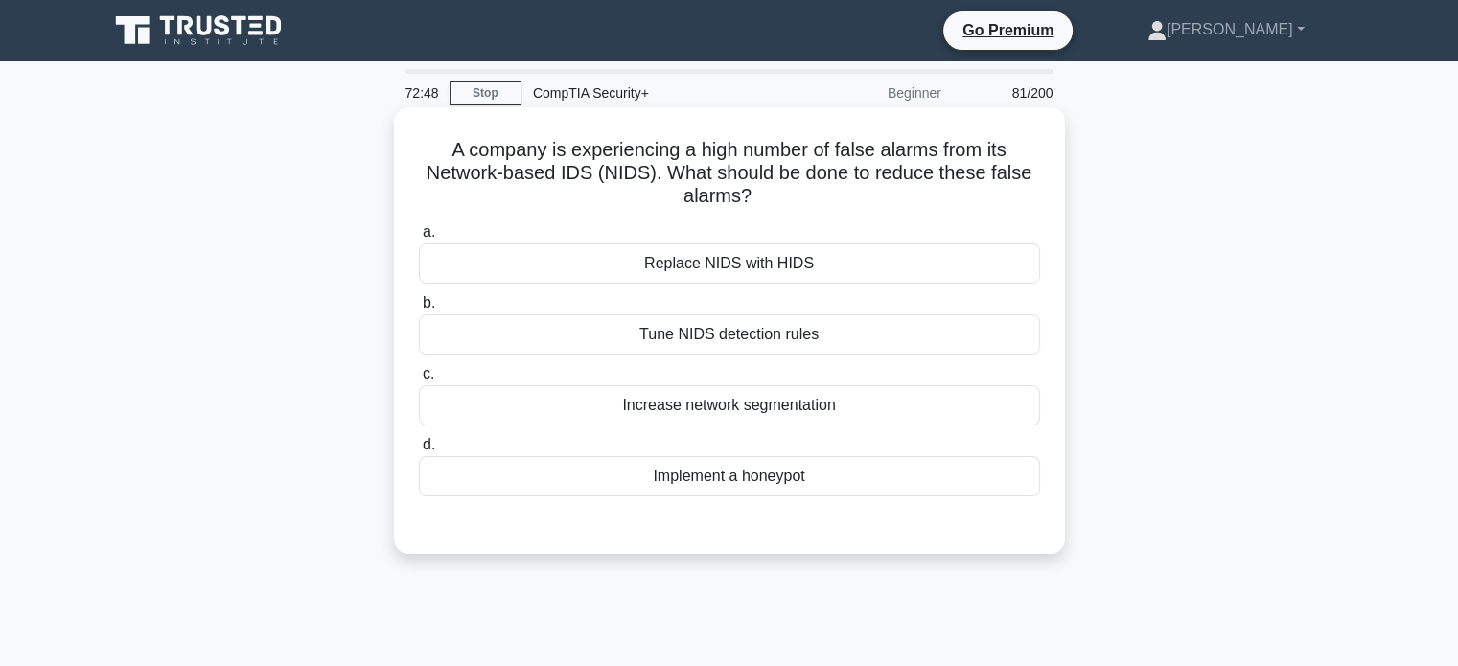
click at [769, 334] on div "Tune NIDS detection rules" at bounding box center [729, 334] width 621 height 40
click at [419, 310] on input "b. Tune NIDS detection rules" at bounding box center [419, 303] width 0 height 12
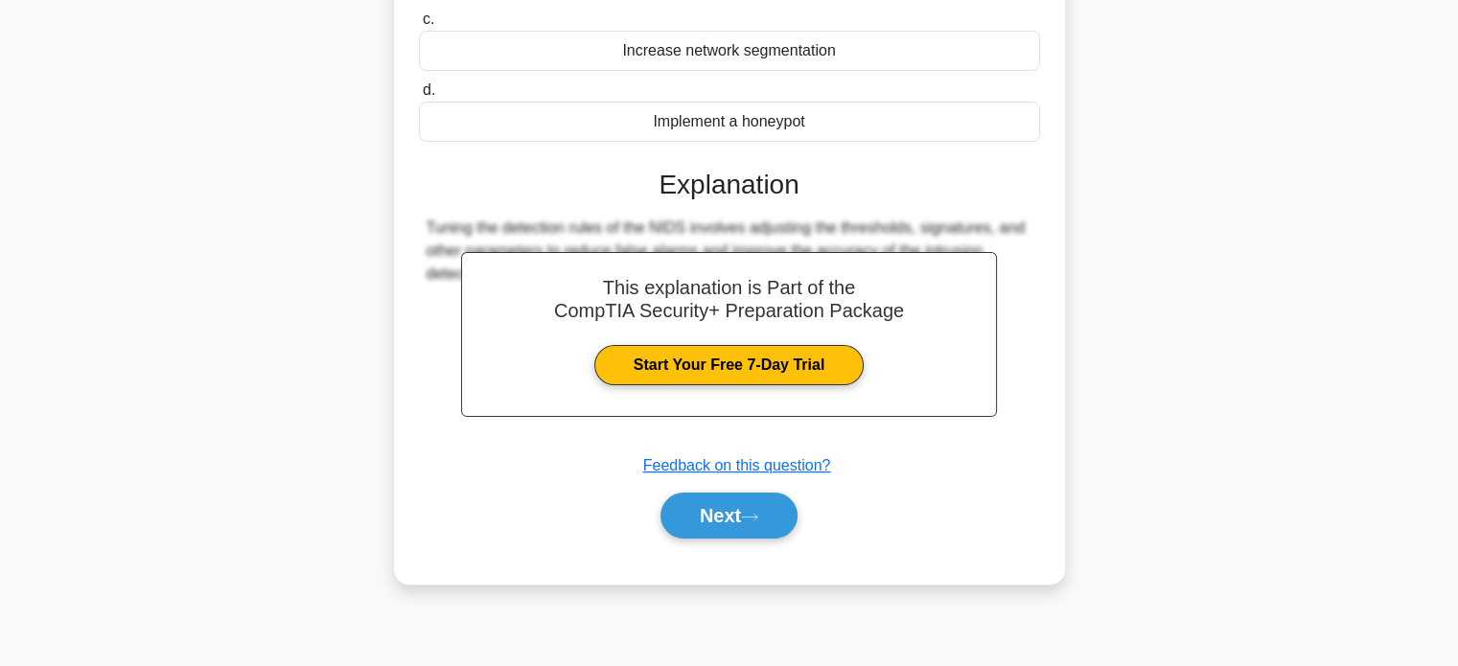
scroll to position [369, 0]
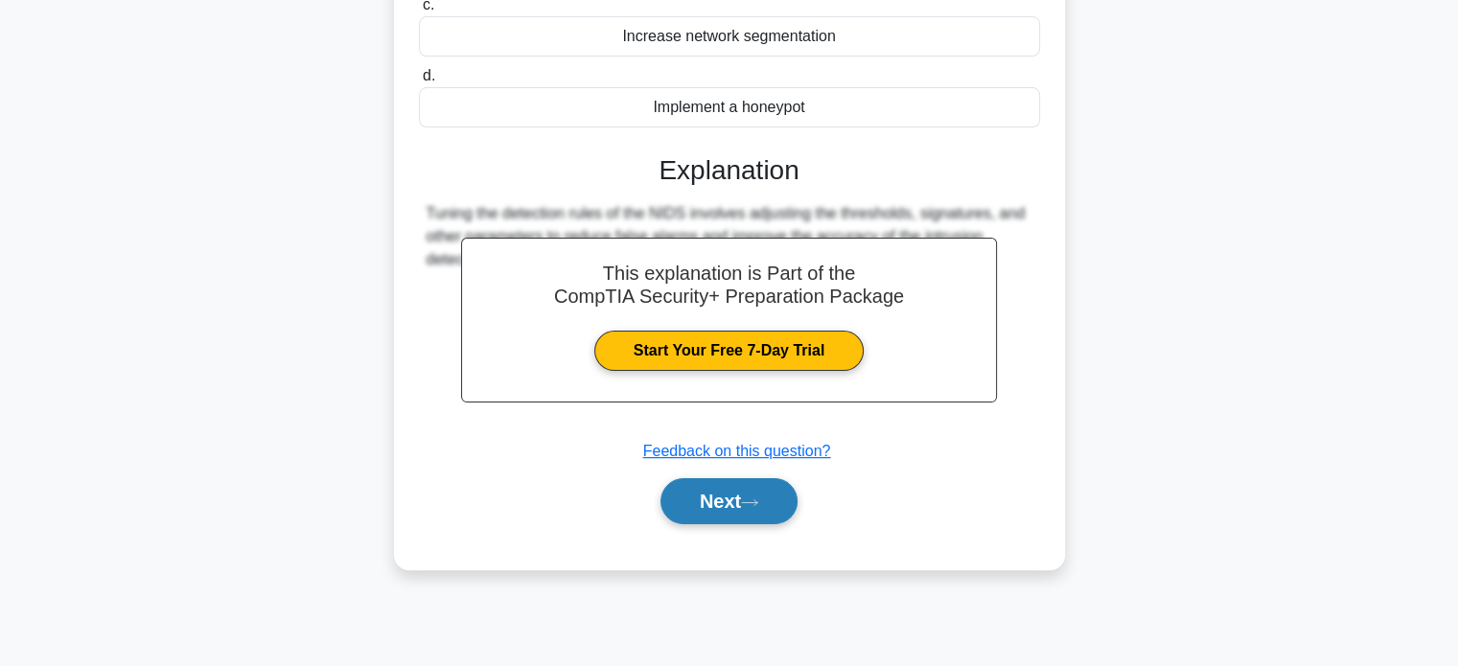
click at [738, 504] on button "Next" at bounding box center [729, 501] width 137 height 46
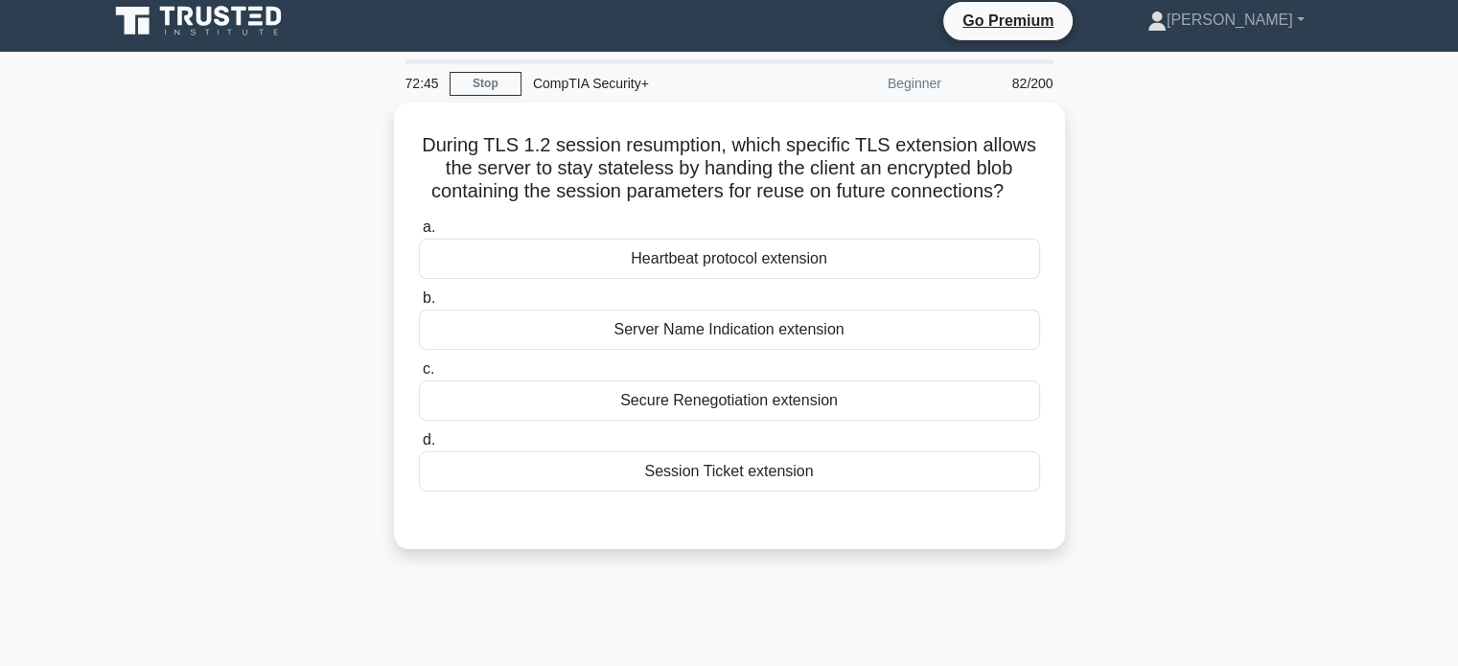
scroll to position [0, 0]
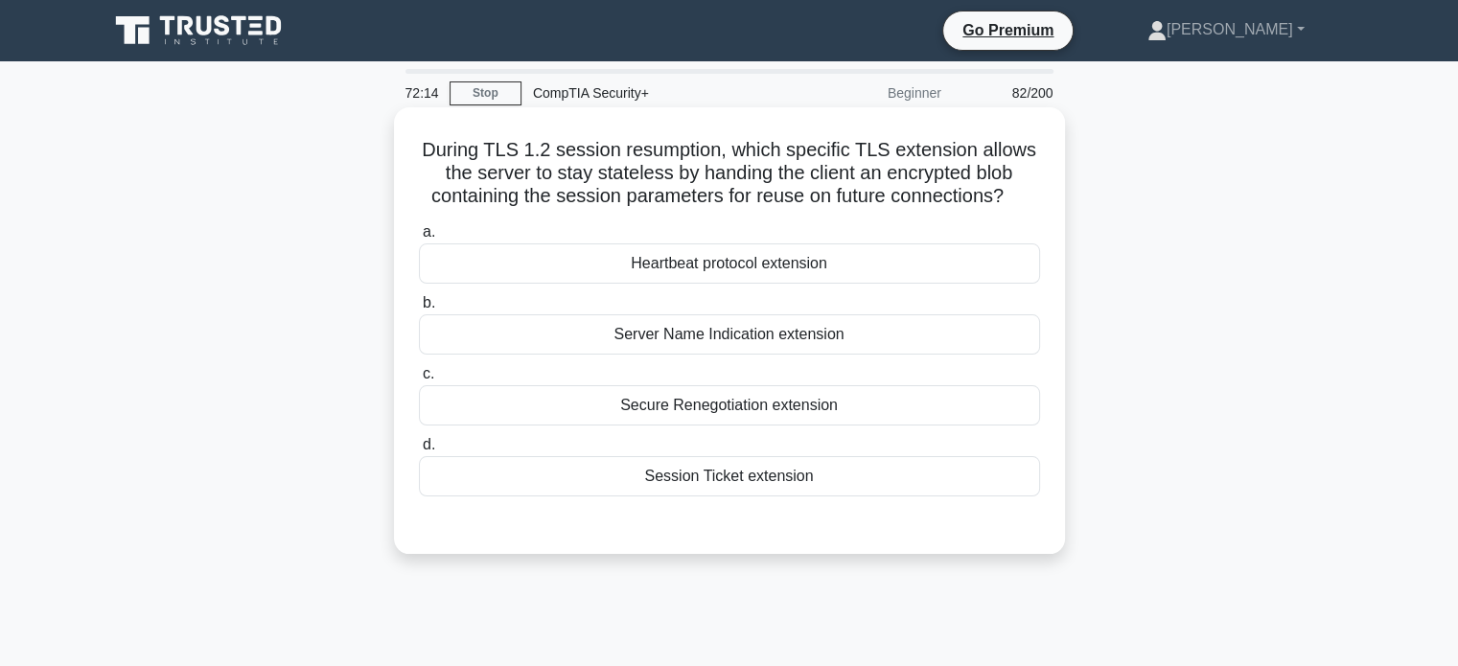
drag, startPoint x: 819, startPoint y: 329, endPoint x: 794, endPoint y: 369, distance: 47.4
click at [818, 329] on div "Server Name Indication extension" at bounding box center [729, 334] width 621 height 40
click at [419, 310] on input "b. Server Name Indication extension" at bounding box center [419, 303] width 0 height 12
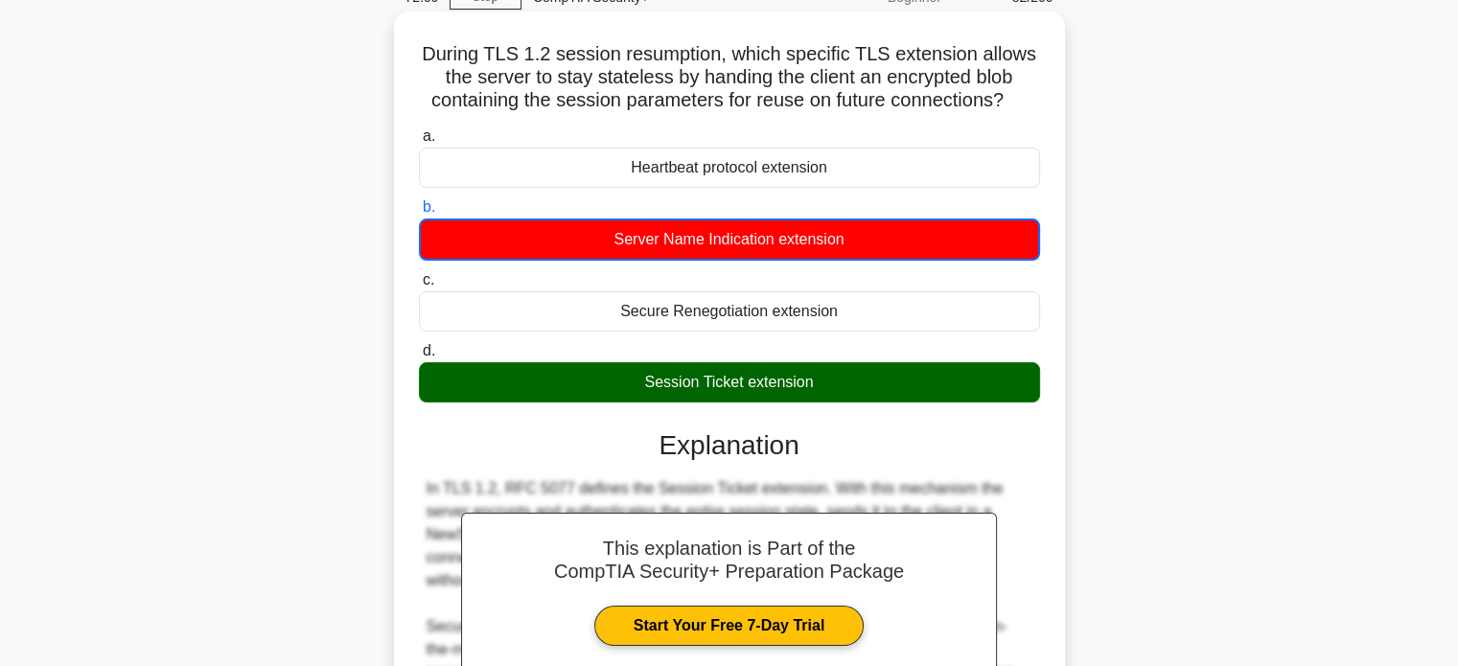
scroll to position [369, 0]
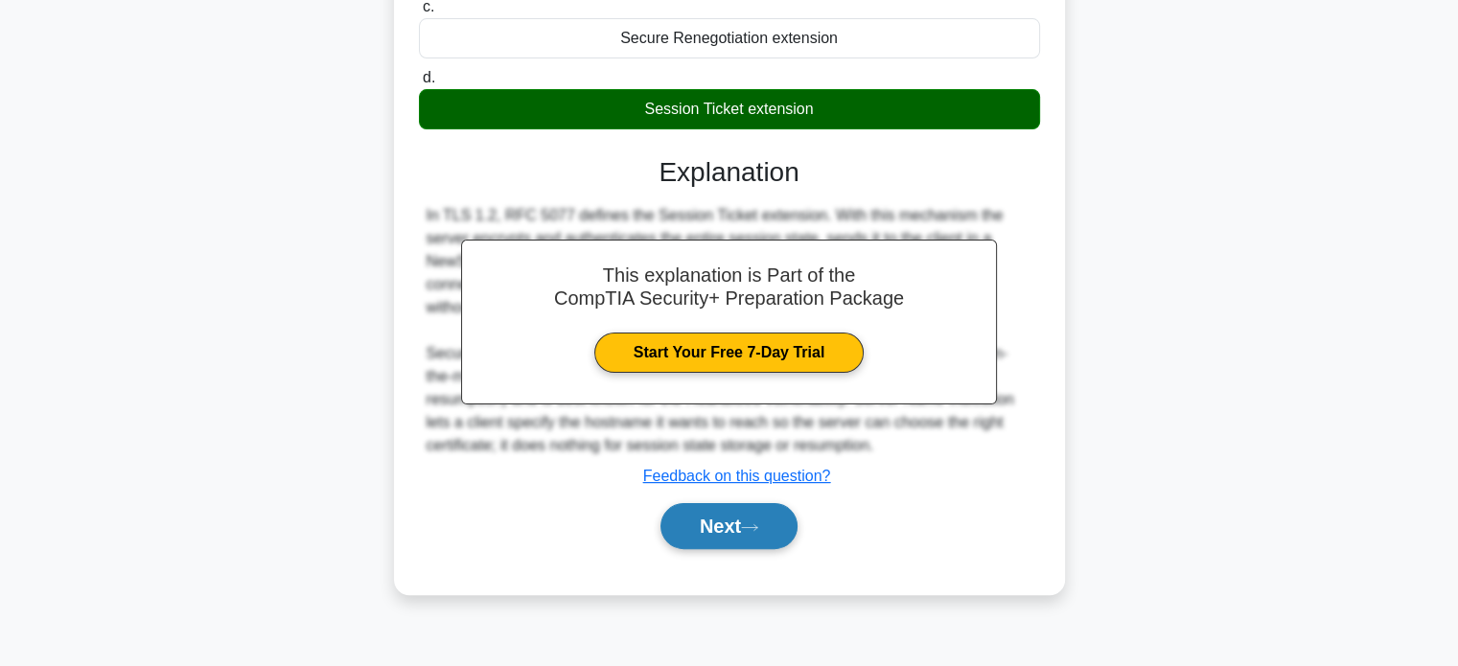
click at [757, 524] on icon at bounding box center [749, 528] width 17 height 11
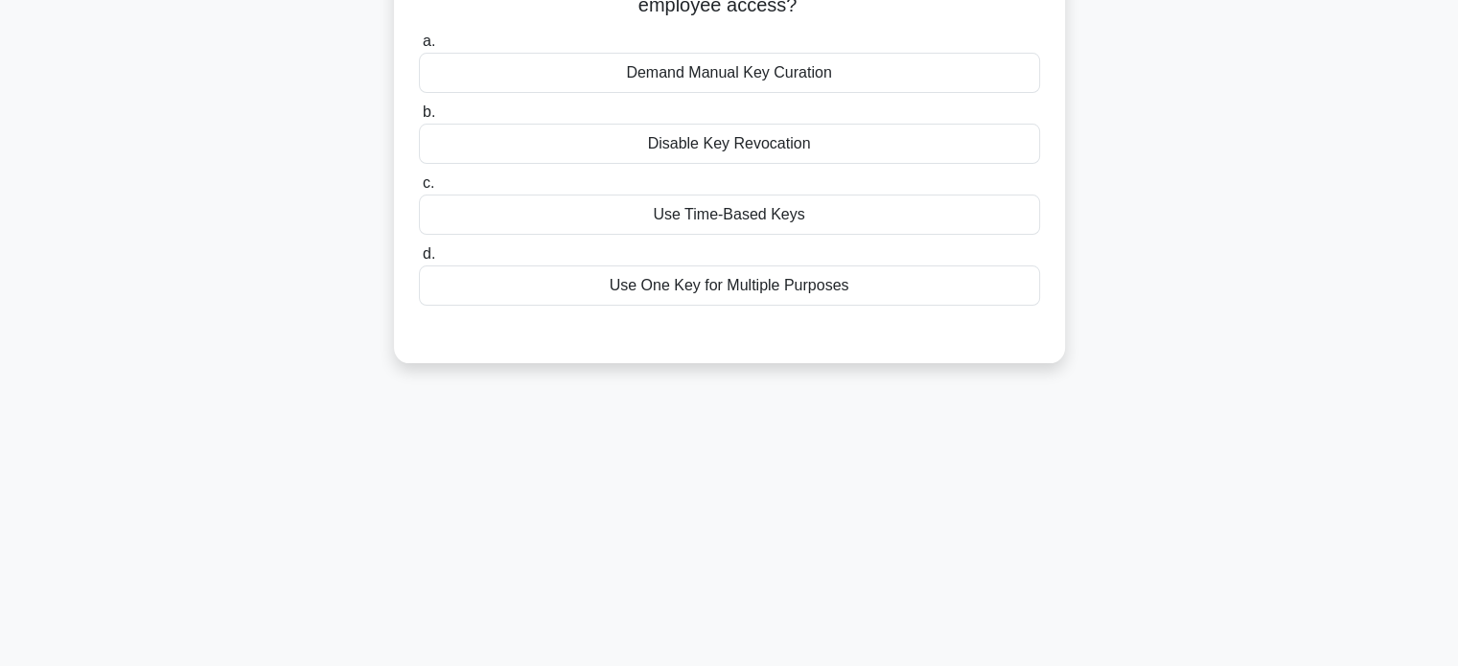
scroll to position [0, 0]
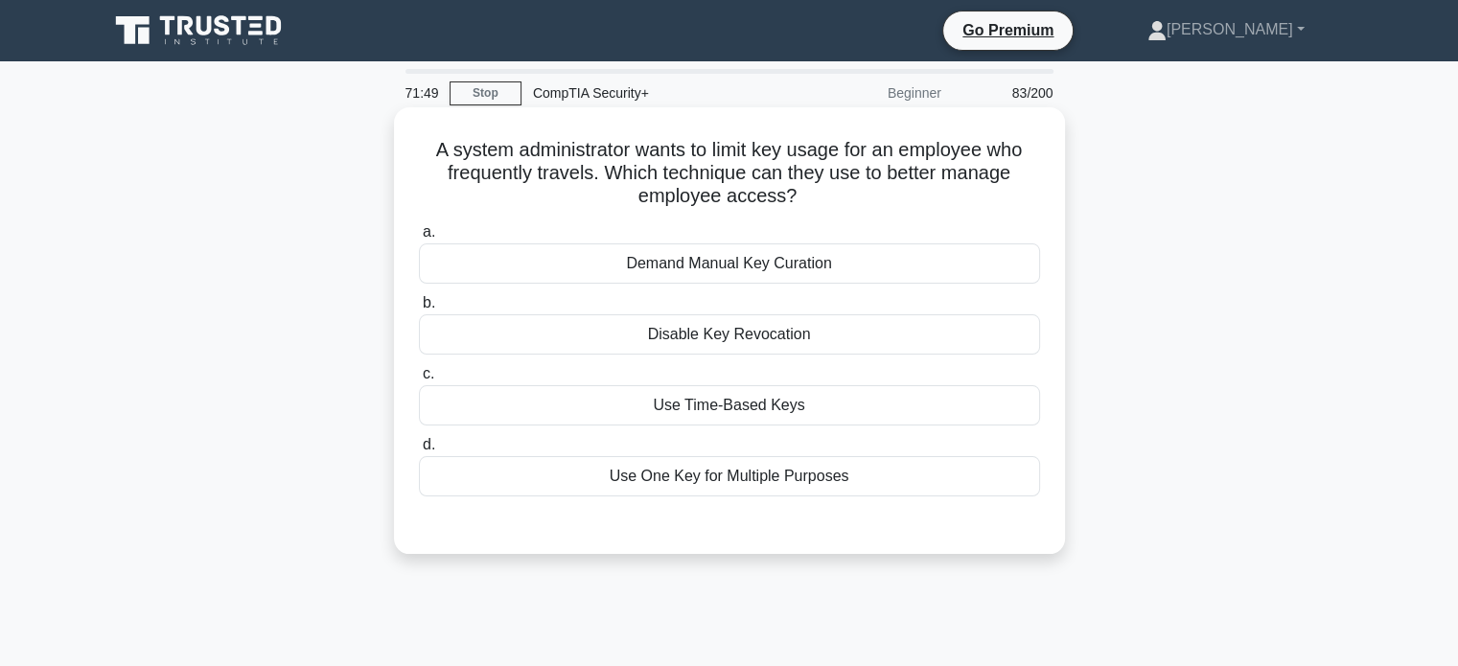
click at [775, 490] on div "Use One Key for Multiple Purposes" at bounding box center [729, 476] width 621 height 40
click at [419, 452] on input "d. Use One Key for Multiple Purposes" at bounding box center [419, 445] width 0 height 12
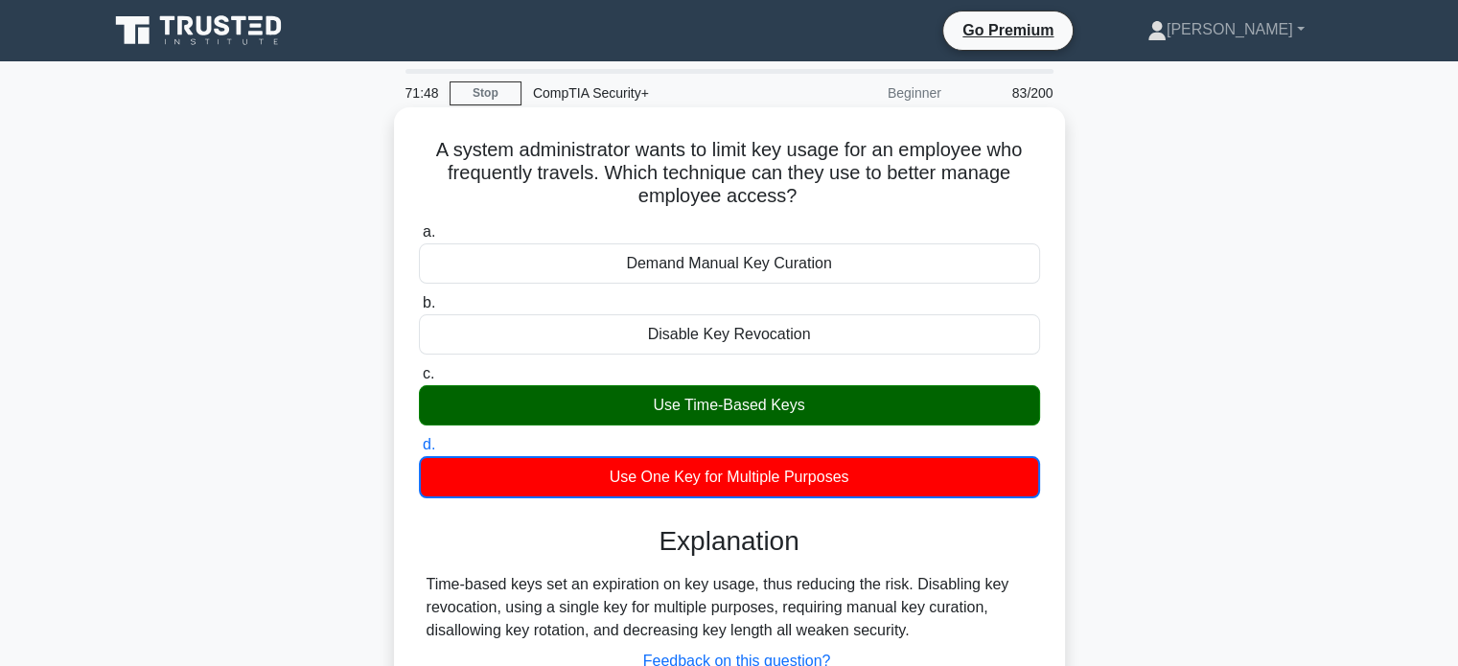
scroll to position [192, 0]
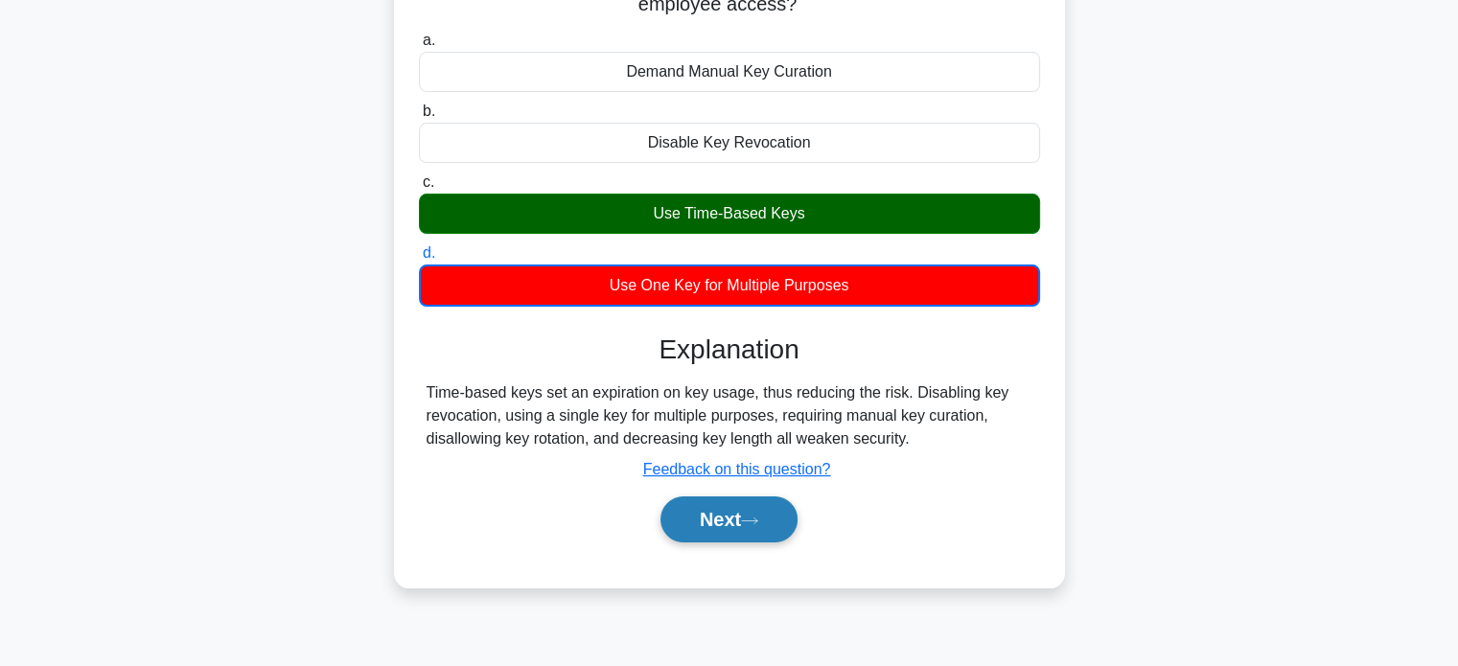
click at [770, 524] on button "Next" at bounding box center [729, 520] width 137 height 46
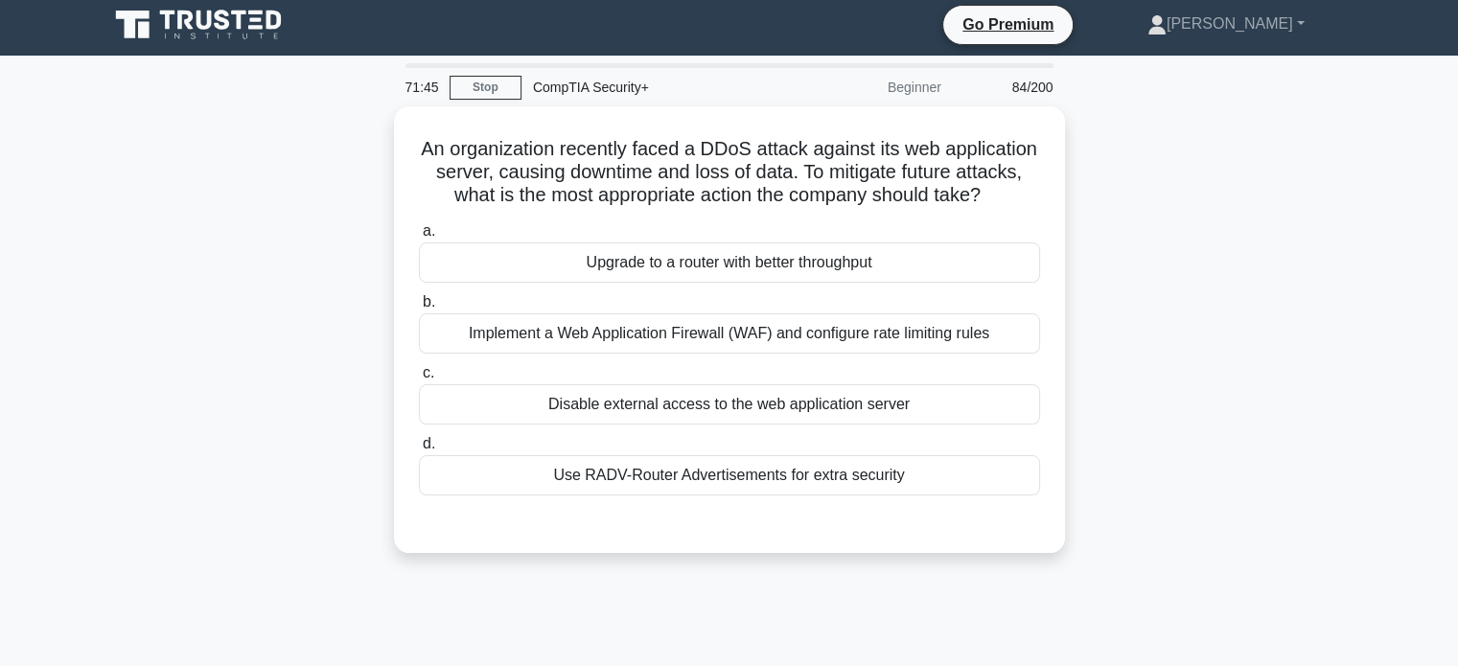
scroll to position [0, 0]
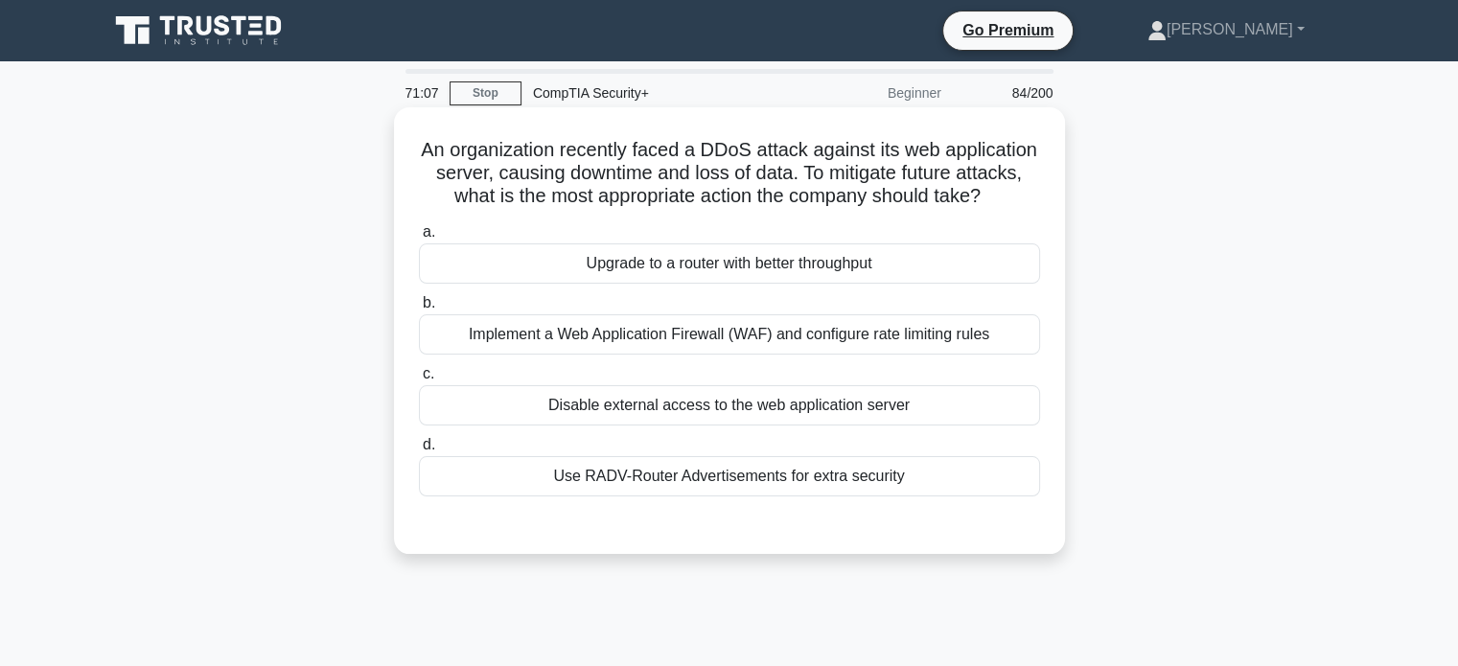
click at [825, 355] on div "Implement a Web Application Firewall (WAF) and configure rate limiting rules" at bounding box center [729, 334] width 621 height 40
click at [419, 310] on input "b. Implement a Web Application Firewall (WAF) and configure rate limiting rules" at bounding box center [419, 303] width 0 height 12
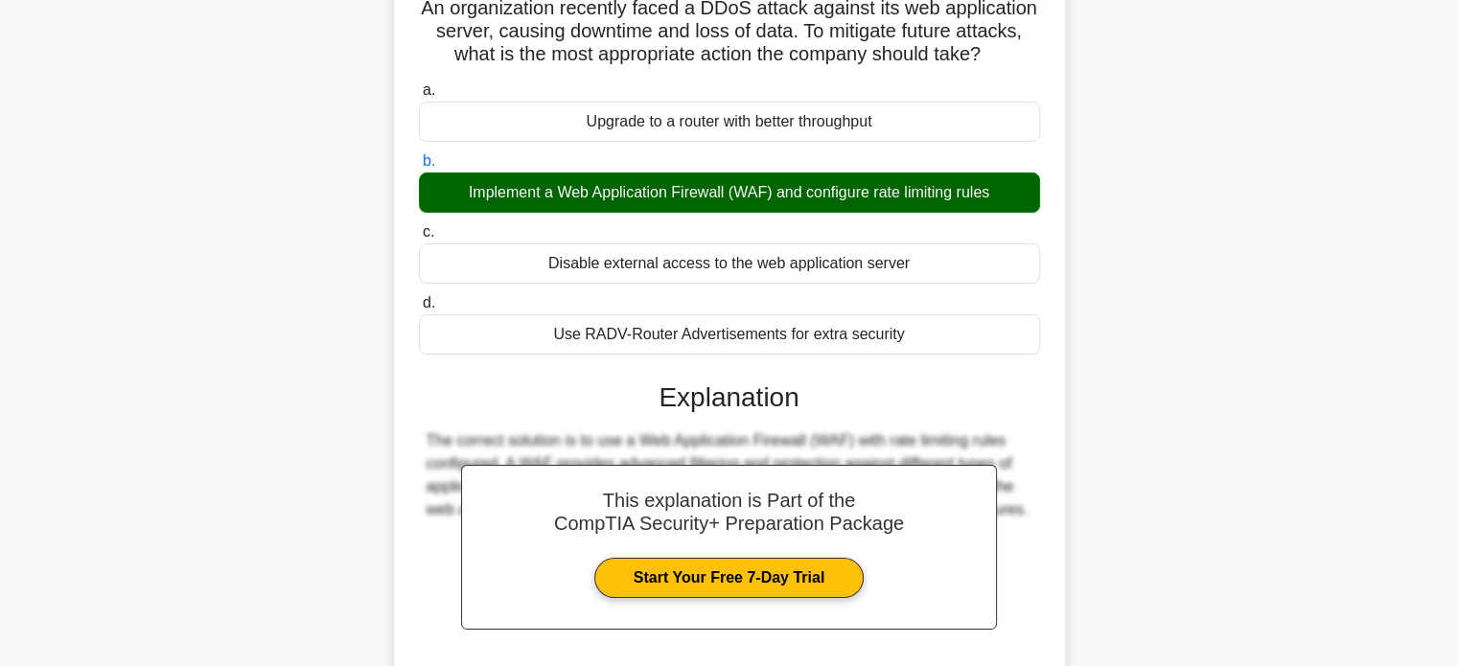
scroll to position [369, 0]
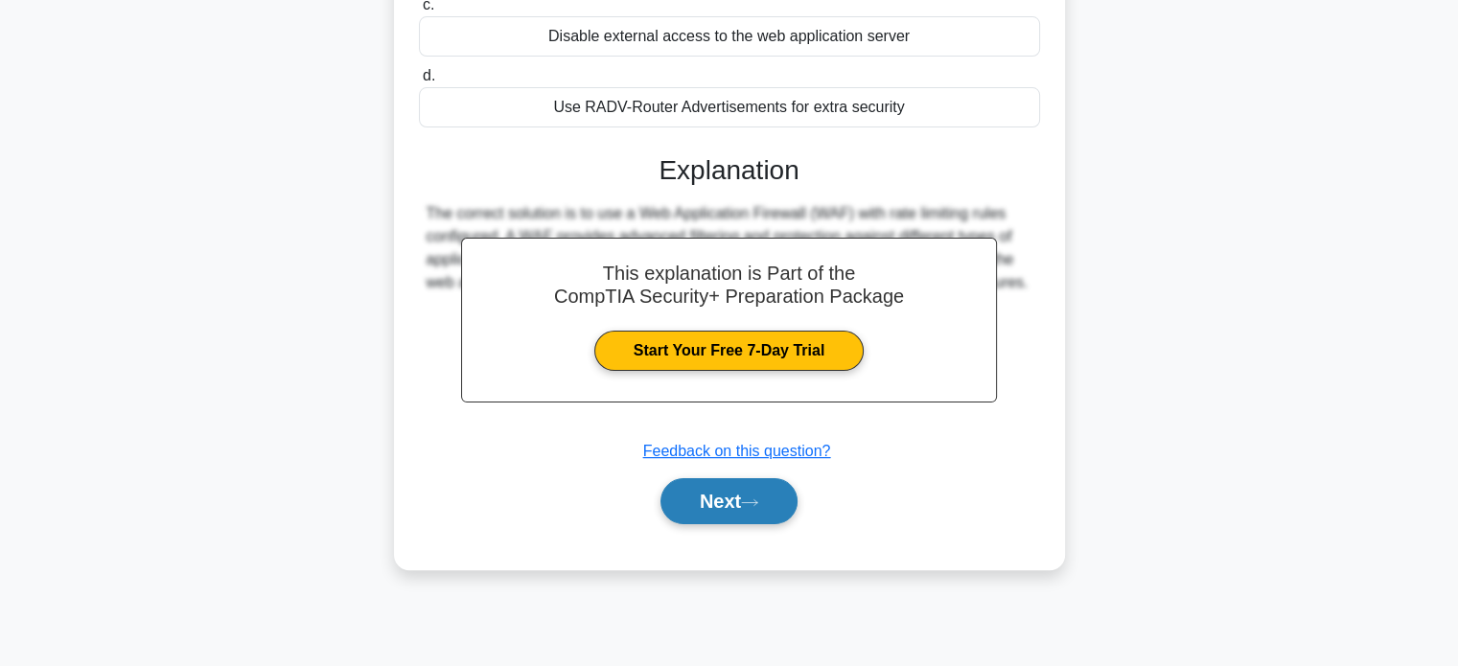
click at [757, 504] on button "Next" at bounding box center [729, 501] width 137 height 46
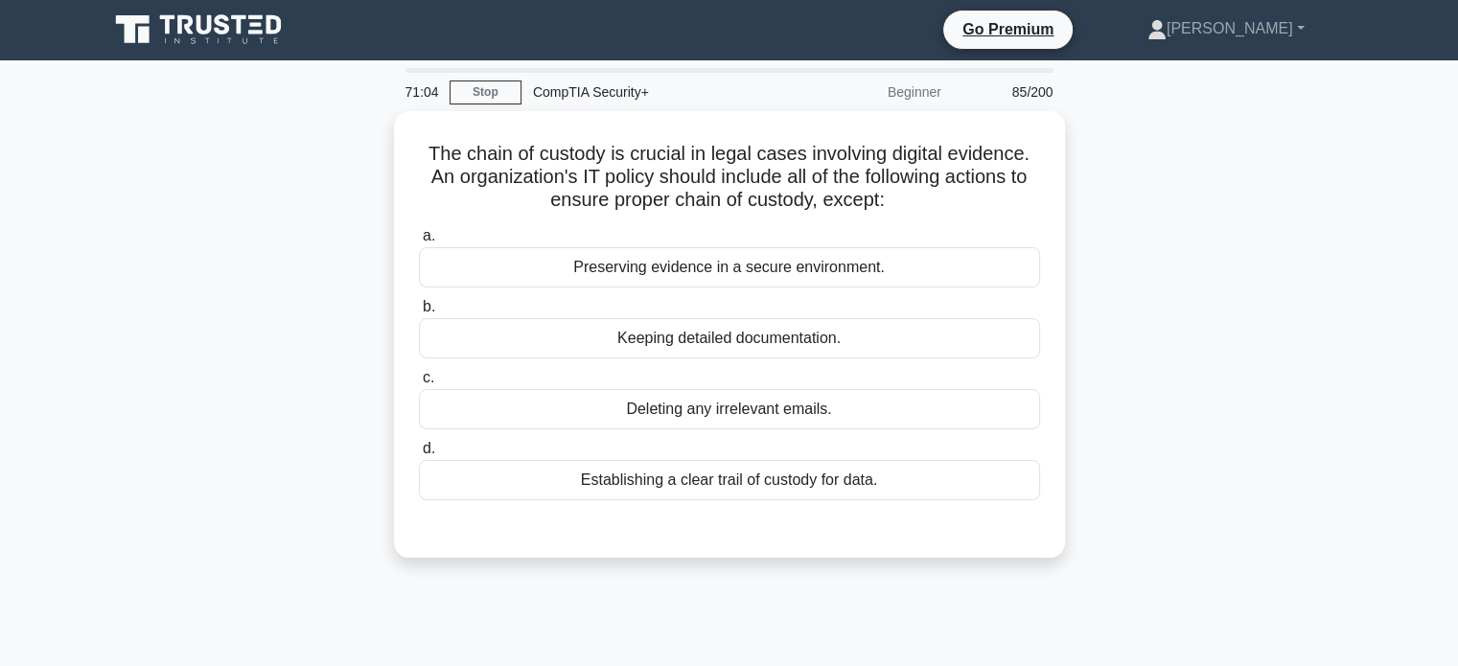
scroll to position [0, 0]
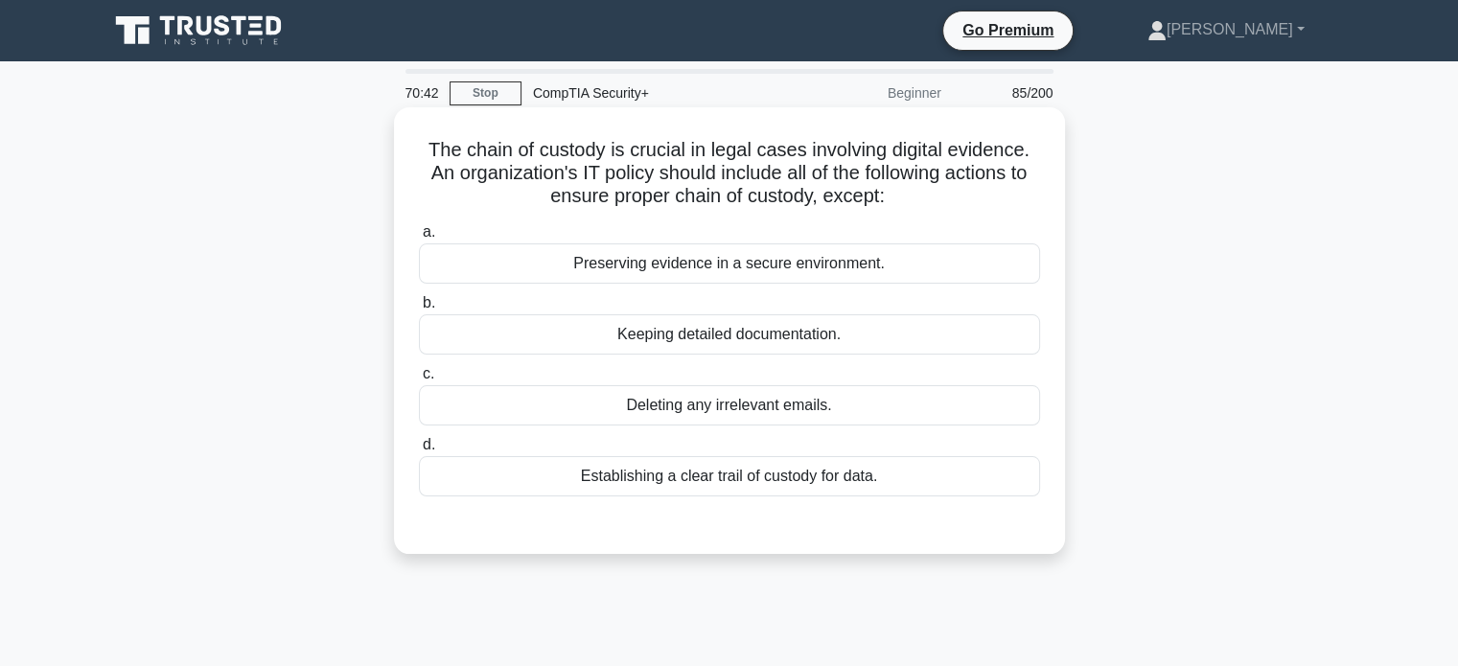
click at [807, 402] on div "Deleting any irrelevant emails." at bounding box center [729, 405] width 621 height 40
click at [419, 381] on input "c. Deleting any irrelevant emails." at bounding box center [419, 374] width 0 height 12
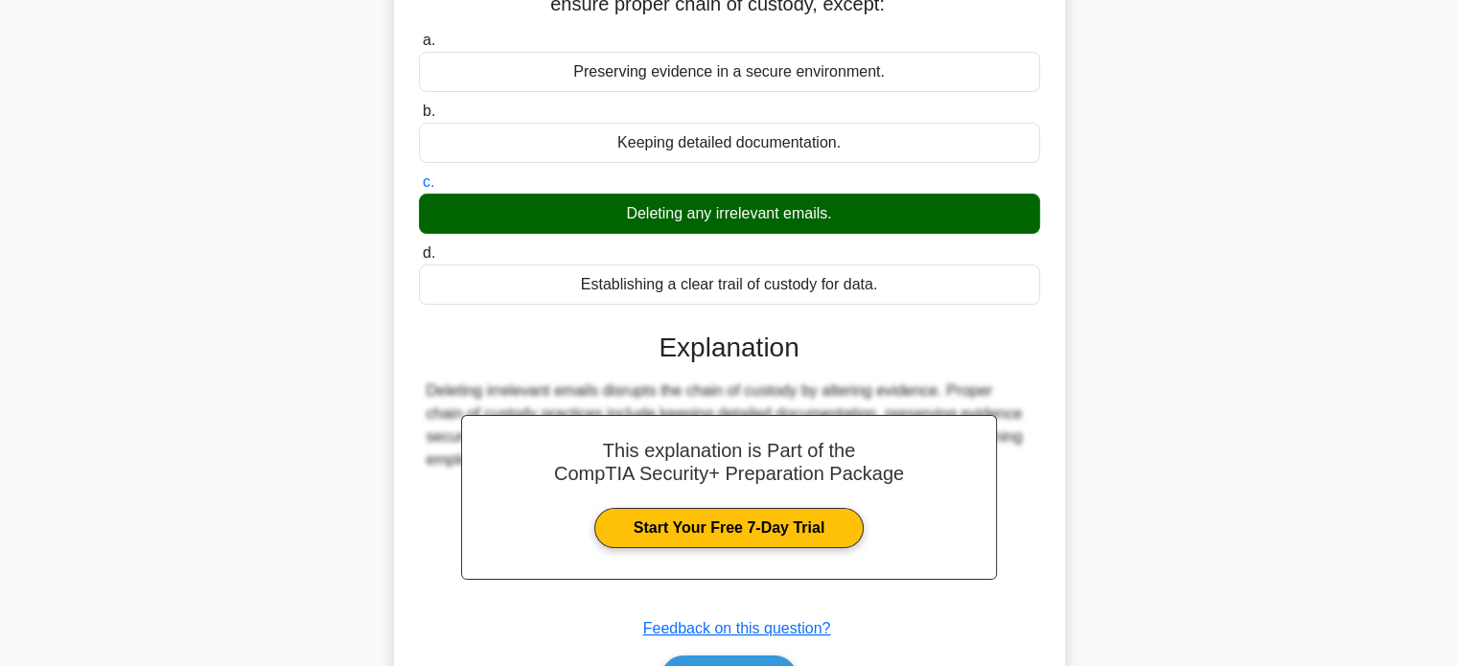
scroll to position [369, 0]
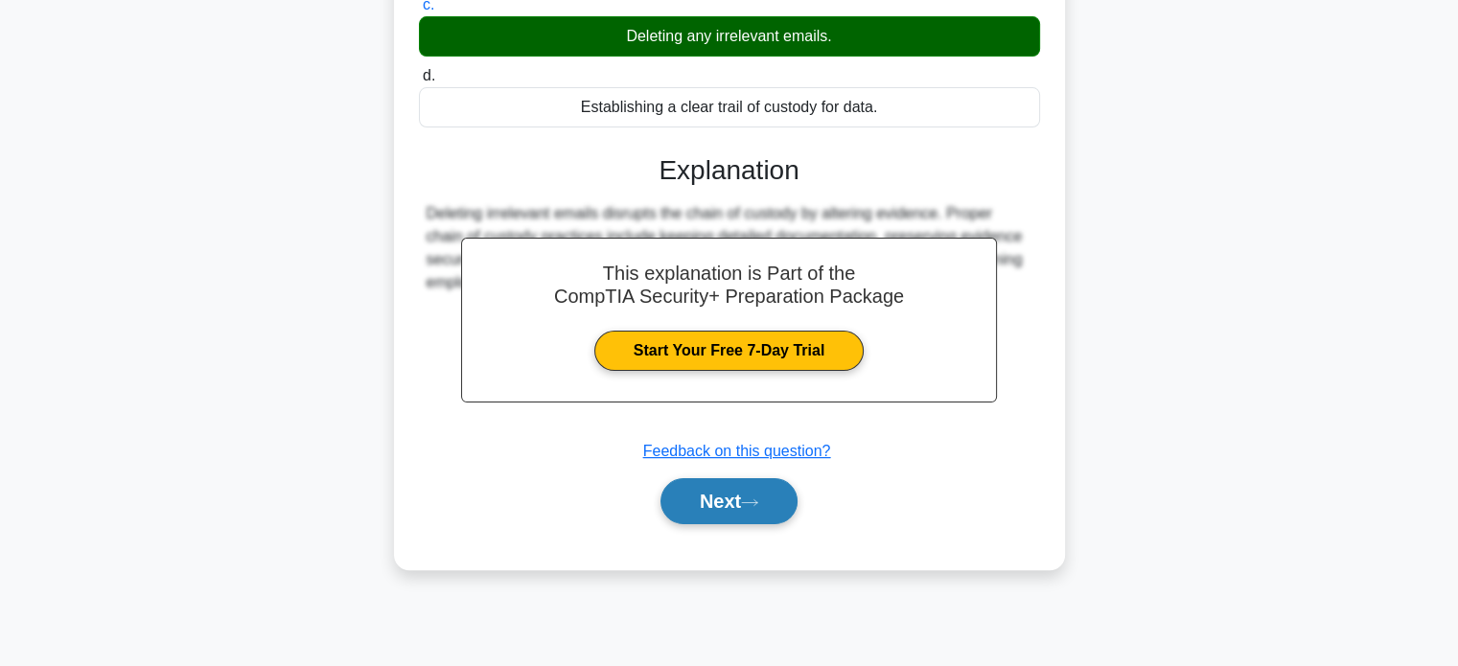
click at [758, 503] on icon at bounding box center [749, 503] width 17 height 11
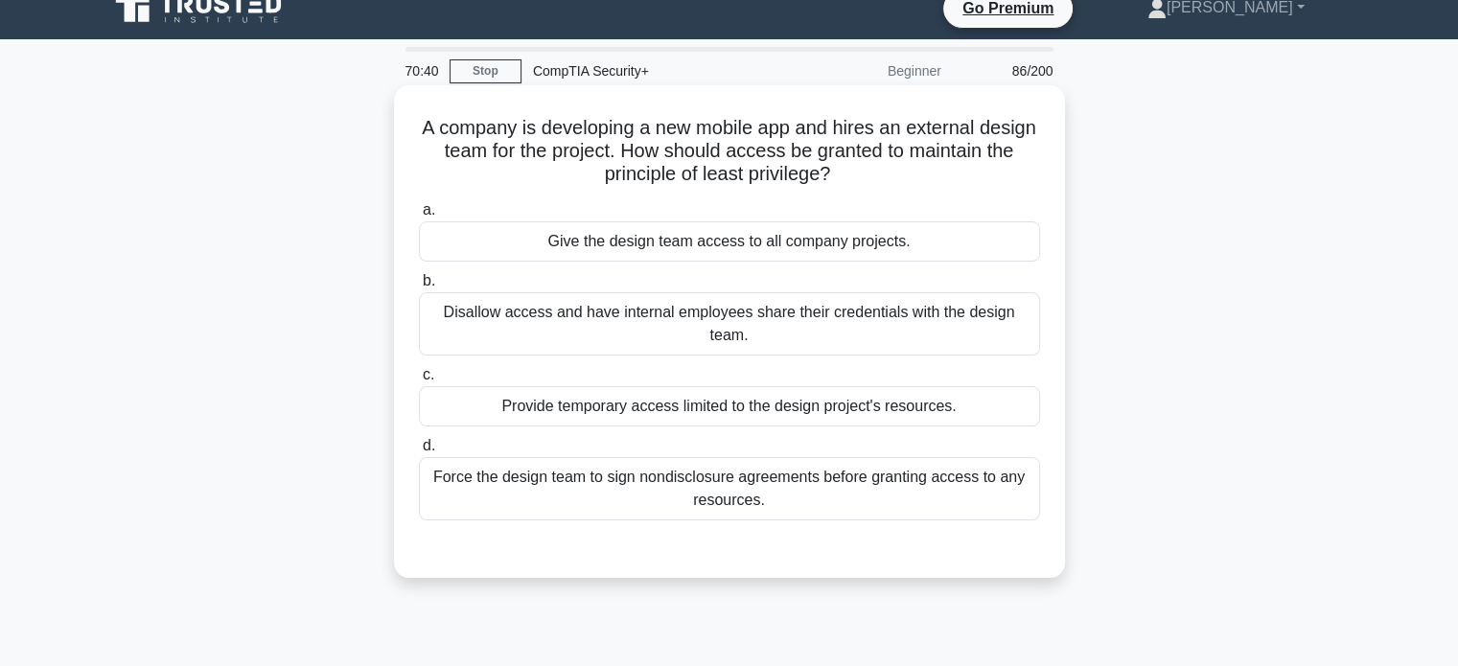
scroll to position [0, 0]
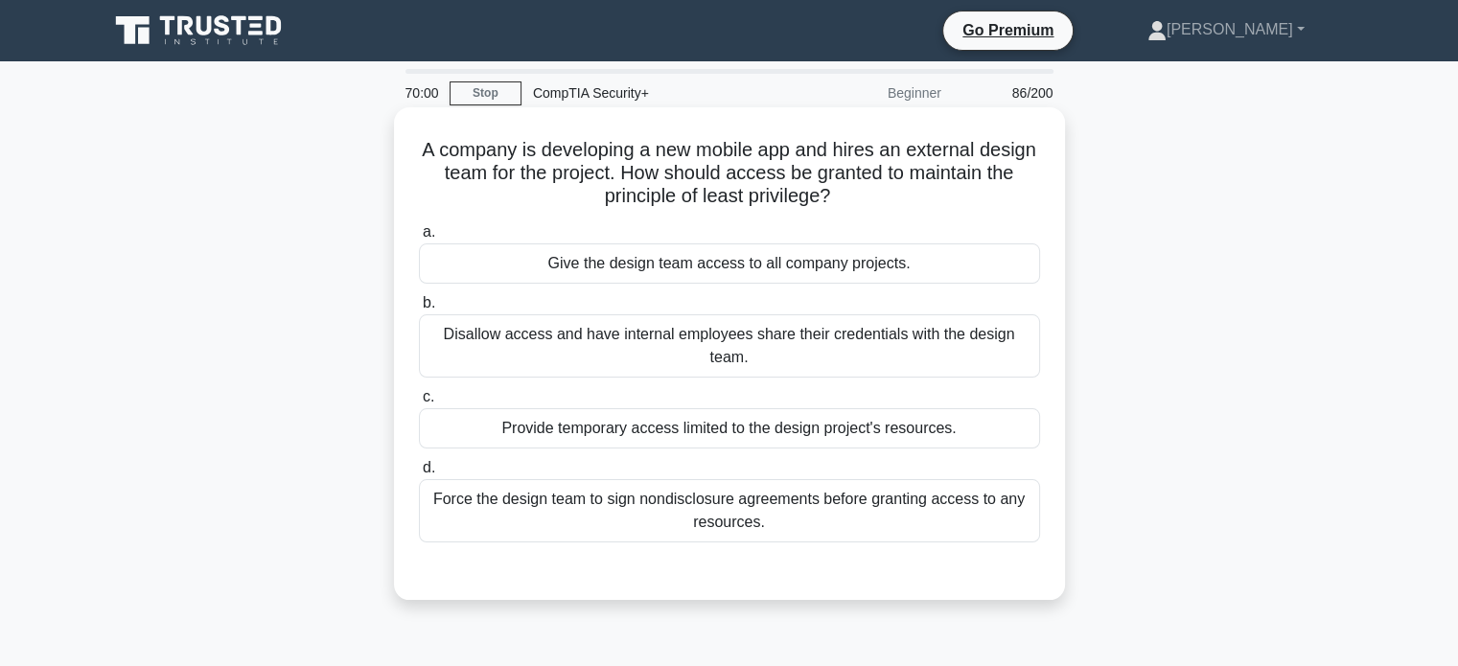
click at [693, 436] on div "Provide temporary access limited to the design project's resources." at bounding box center [729, 428] width 621 height 40
click at [419, 404] on input "c. Provide temporary access limited to the design project's resources." at bounding box center [419, 397] width 0 height 12
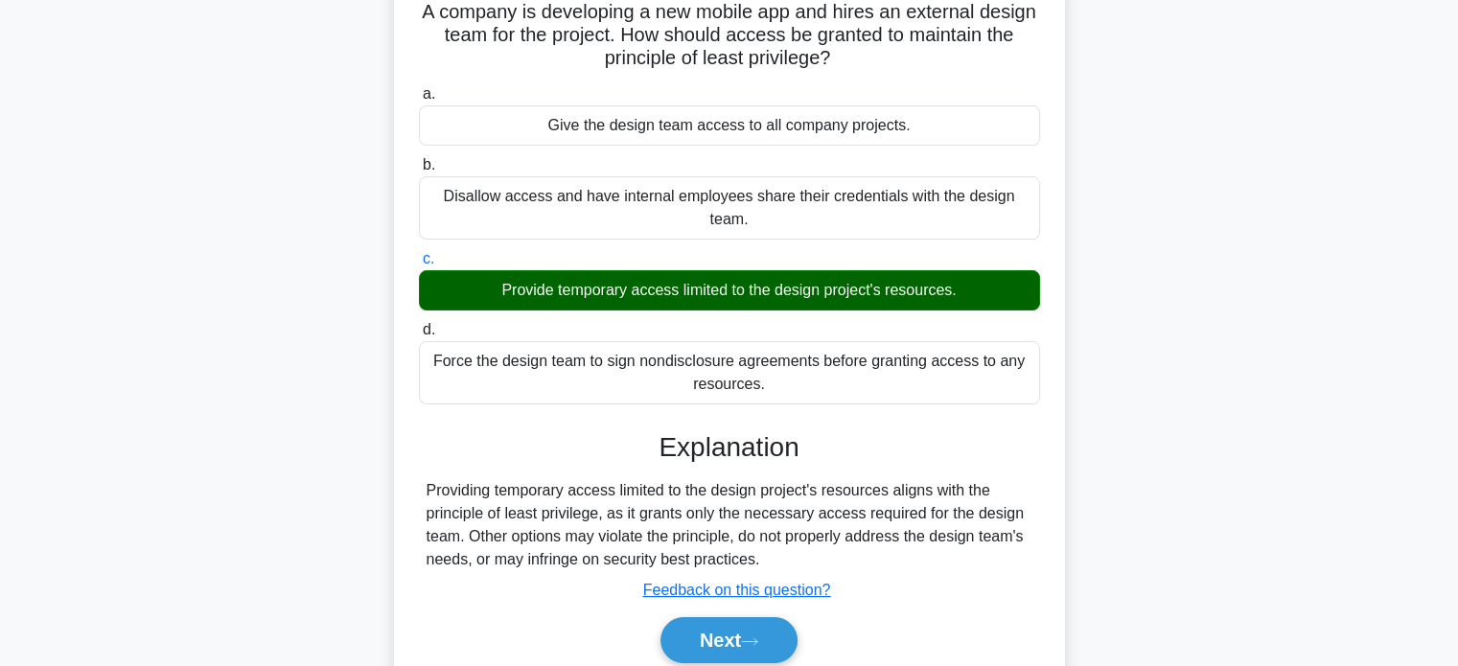
scroll to position [369, 0]
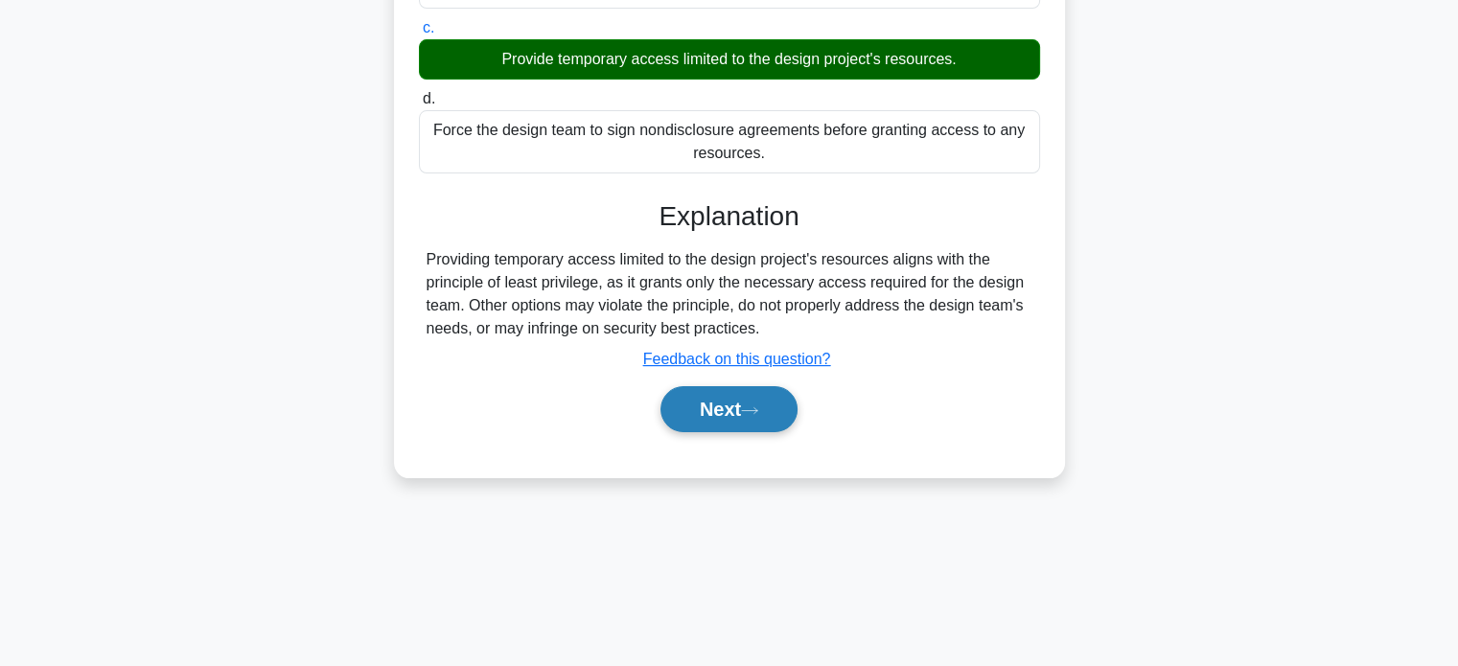
click at [730, 426] on button "Next" at bounding box center [729, 409] width 137 height 46
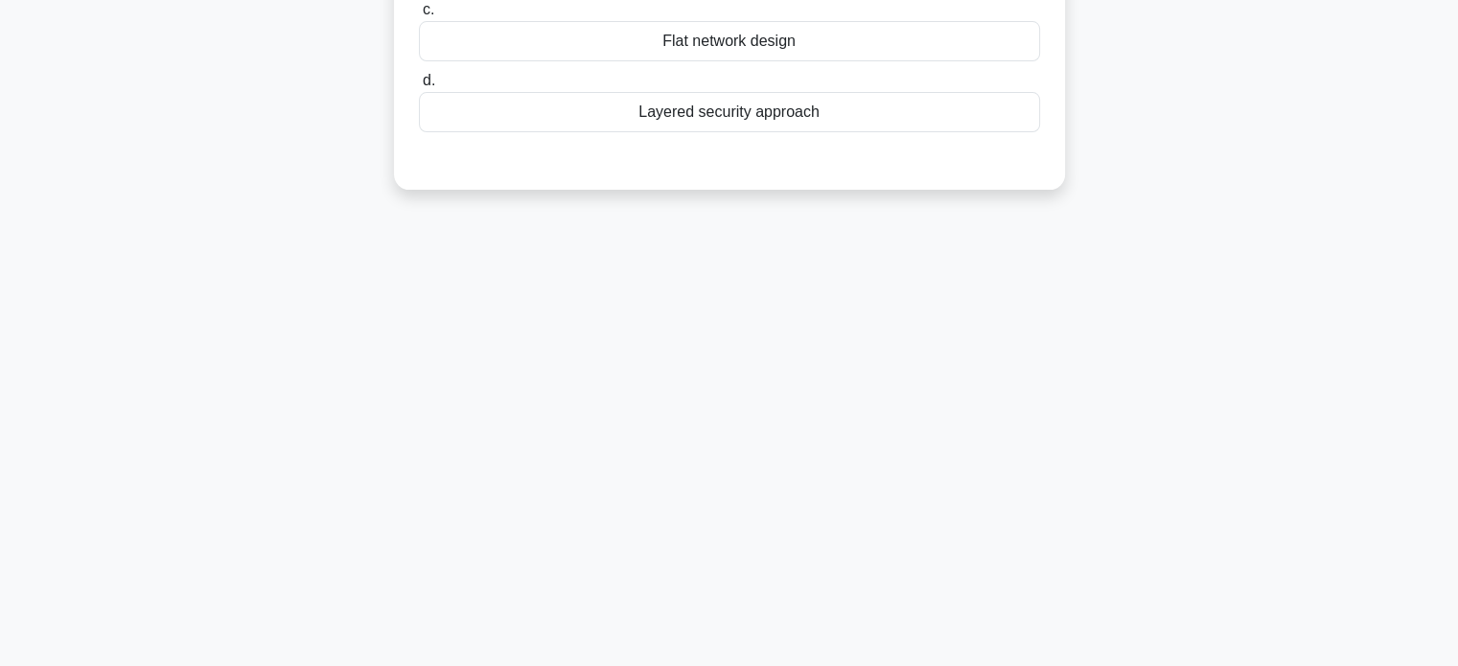
scroll to position [0, 0]
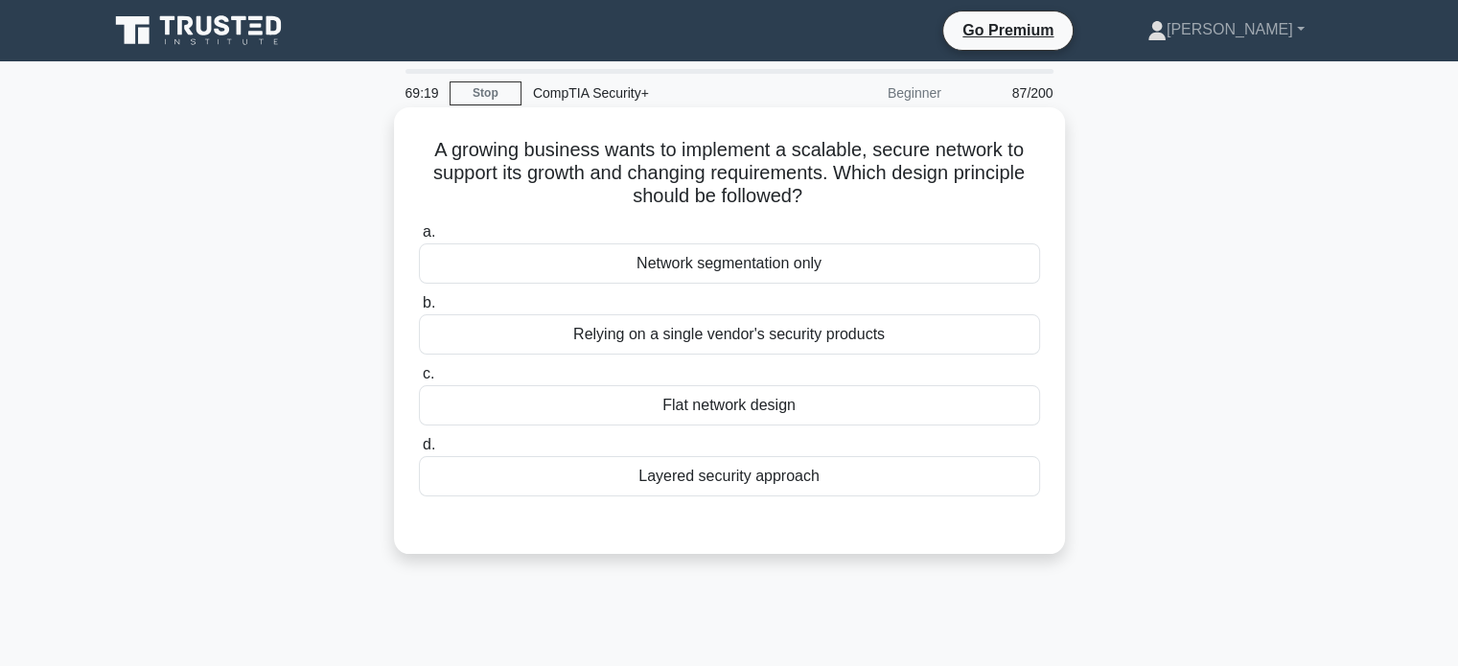
click at [812, 471] on div "Layered security approach" at bounding box center [729, 476] width 621 height 40
click at [419, 452] on input "d. Layered security approach" at bounding box center [419, 445] width 0 height 12
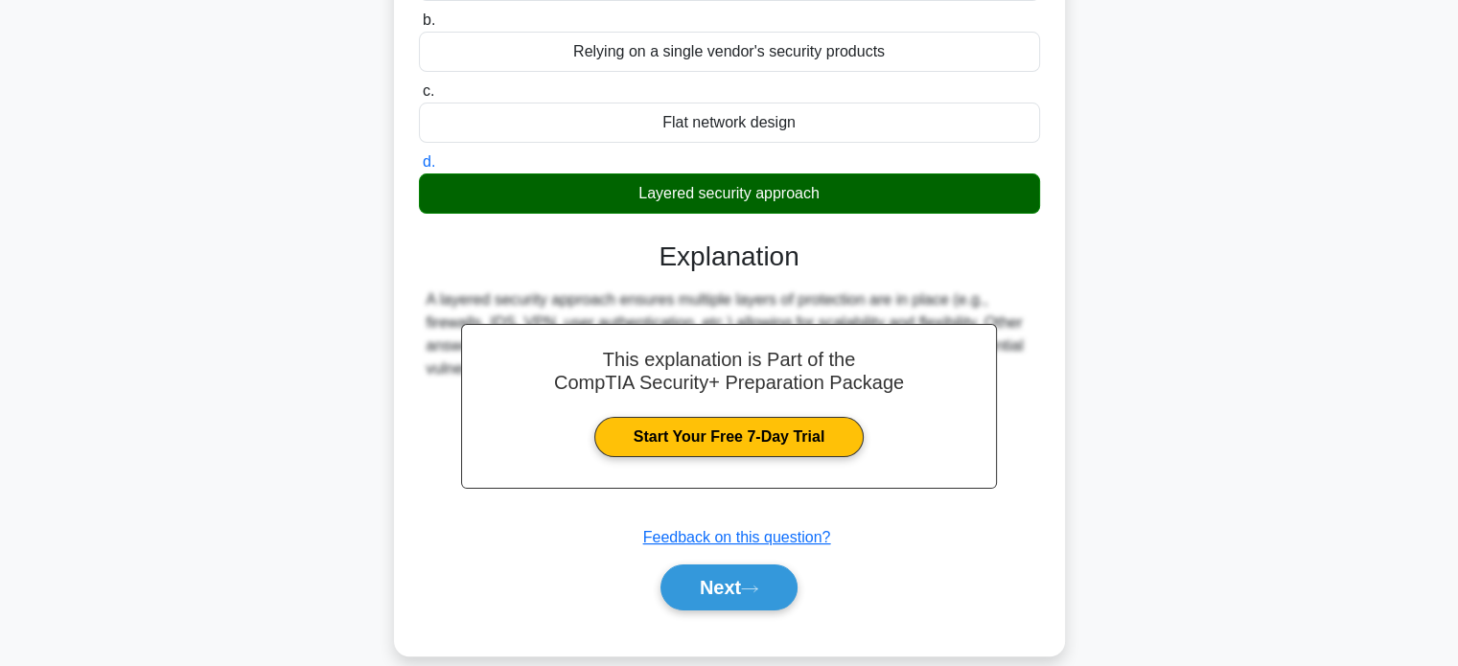
scroll to position [369, 0]
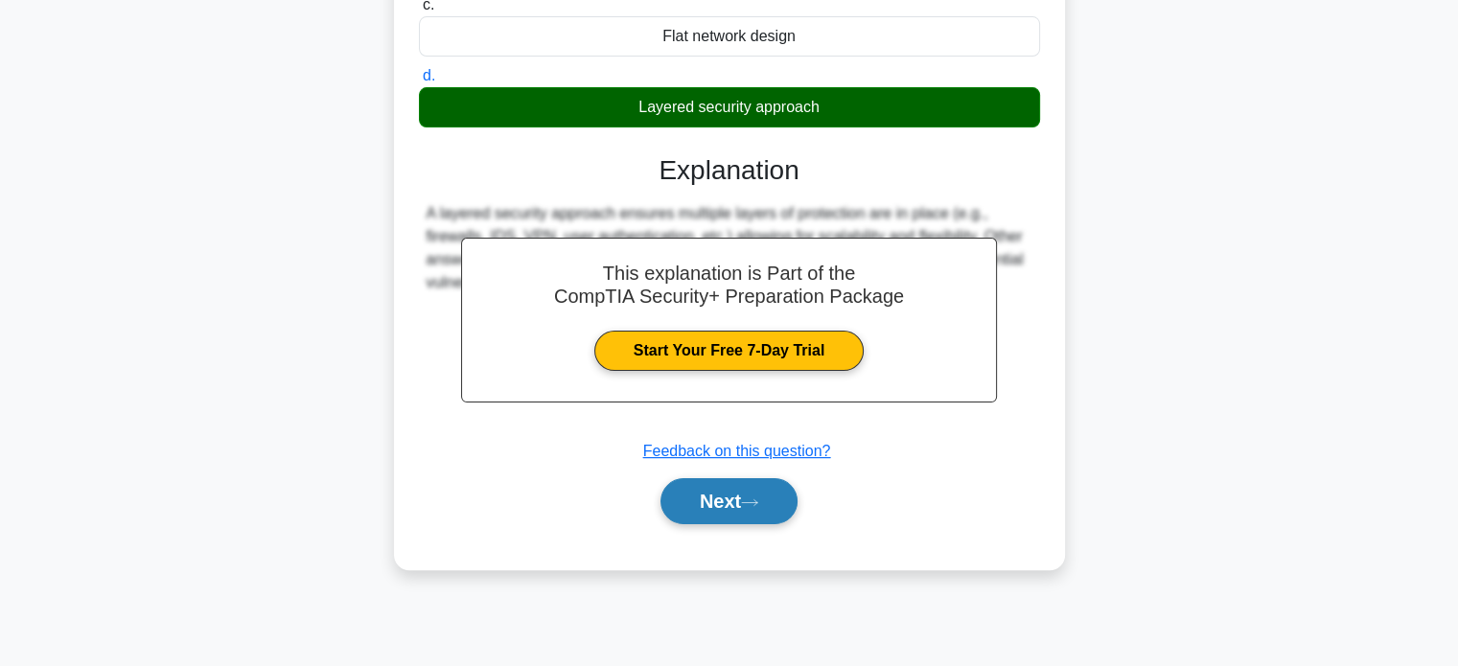
click at [758, 499] on icon at bounding box center [749, 503] width 17 height 11
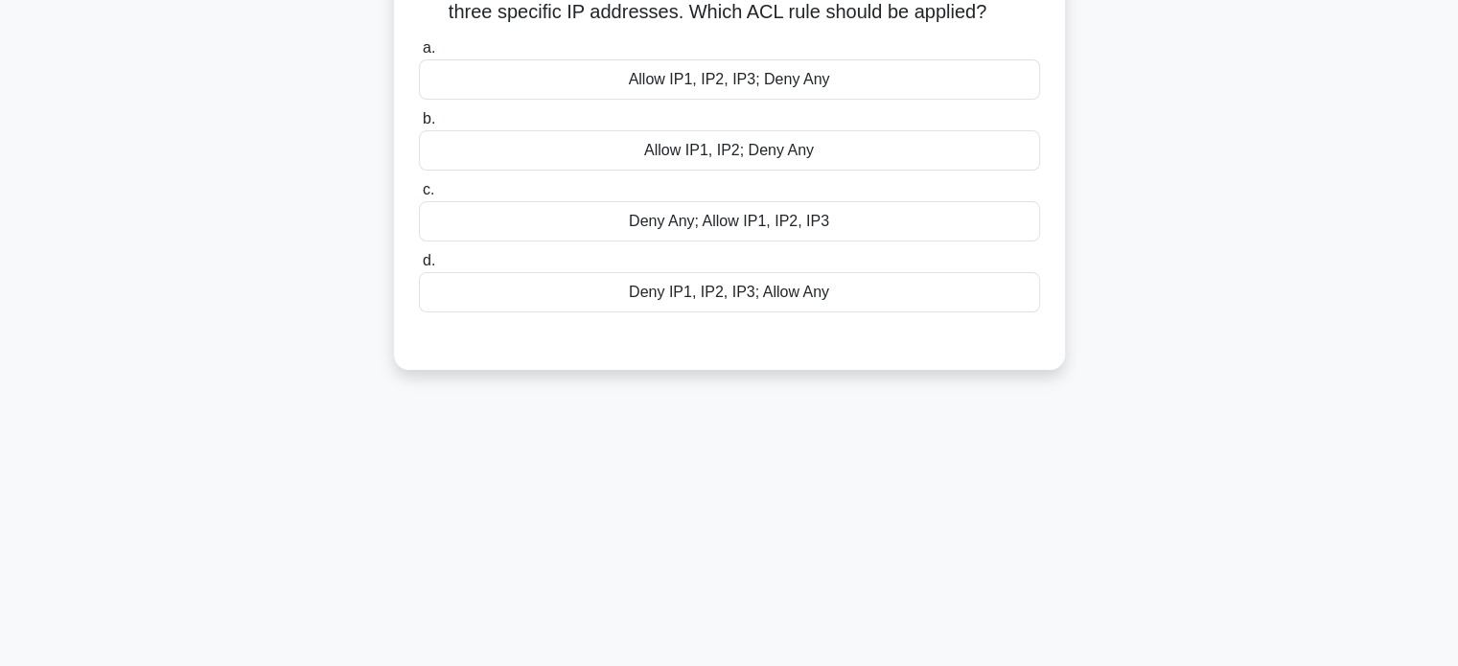
scroll to position [0, 0]
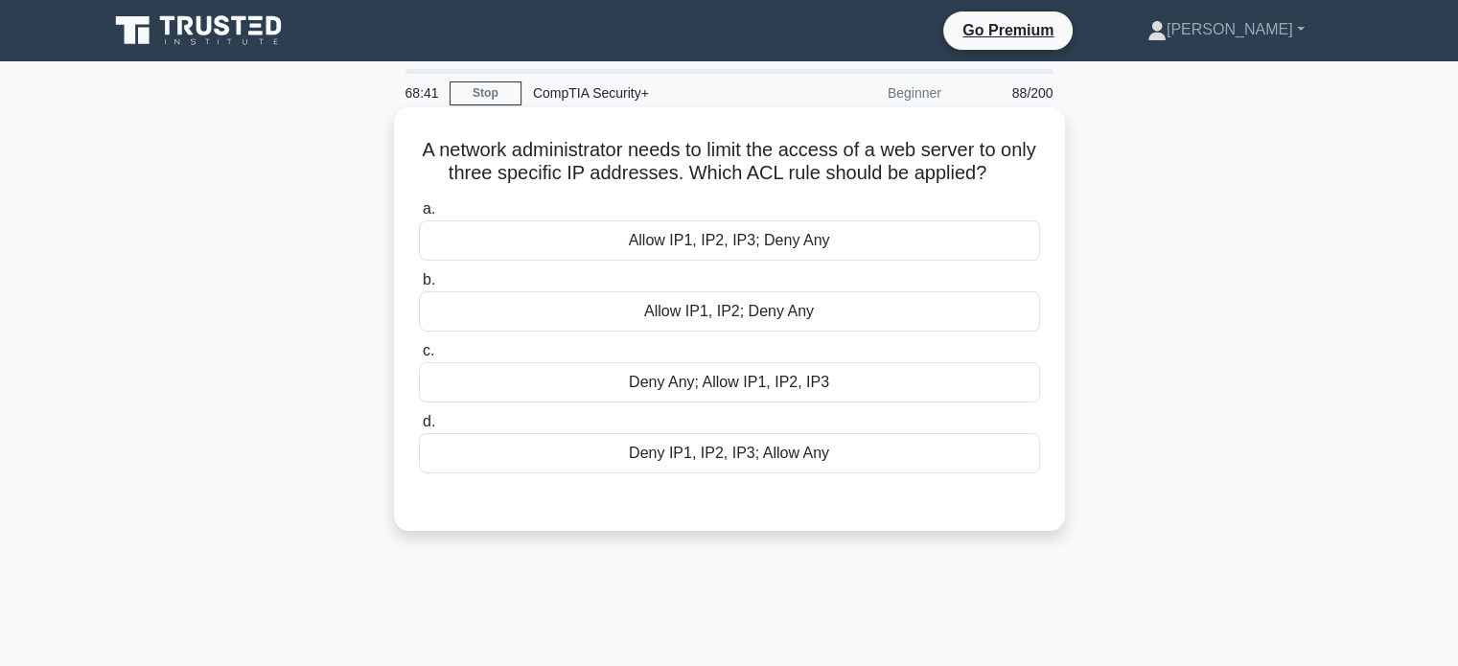
click at [848, 245] on div "Allow IP1, IP2, IP3; Deny Any" at bounding box center [729, 241] width 621 height 40
click at [419, 216] on input "a. Allow IP1, IP2, IP3; Deny Any" at bounding box center [419, 209] width 0 height 12
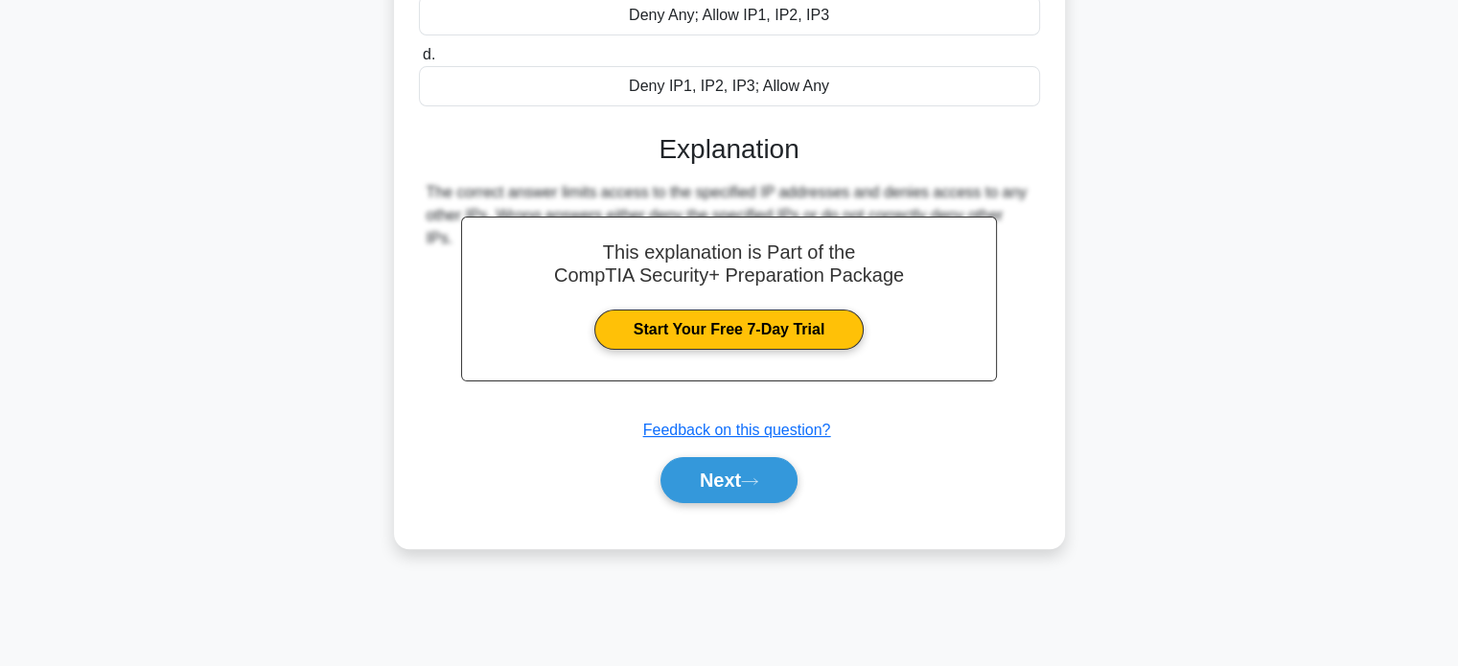
scroll to position [369, 0]
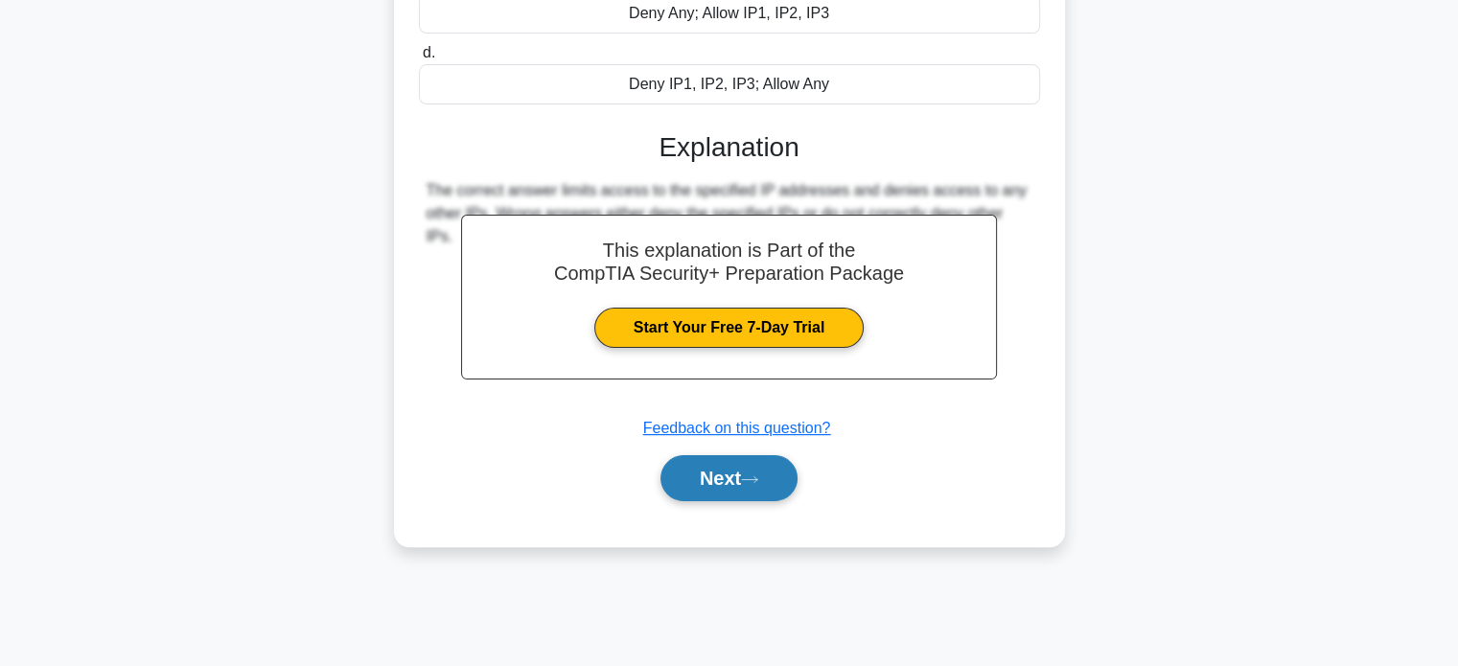
click at [793, 480] on button "Next" at bounding box center [729, 478] width 137 height 46
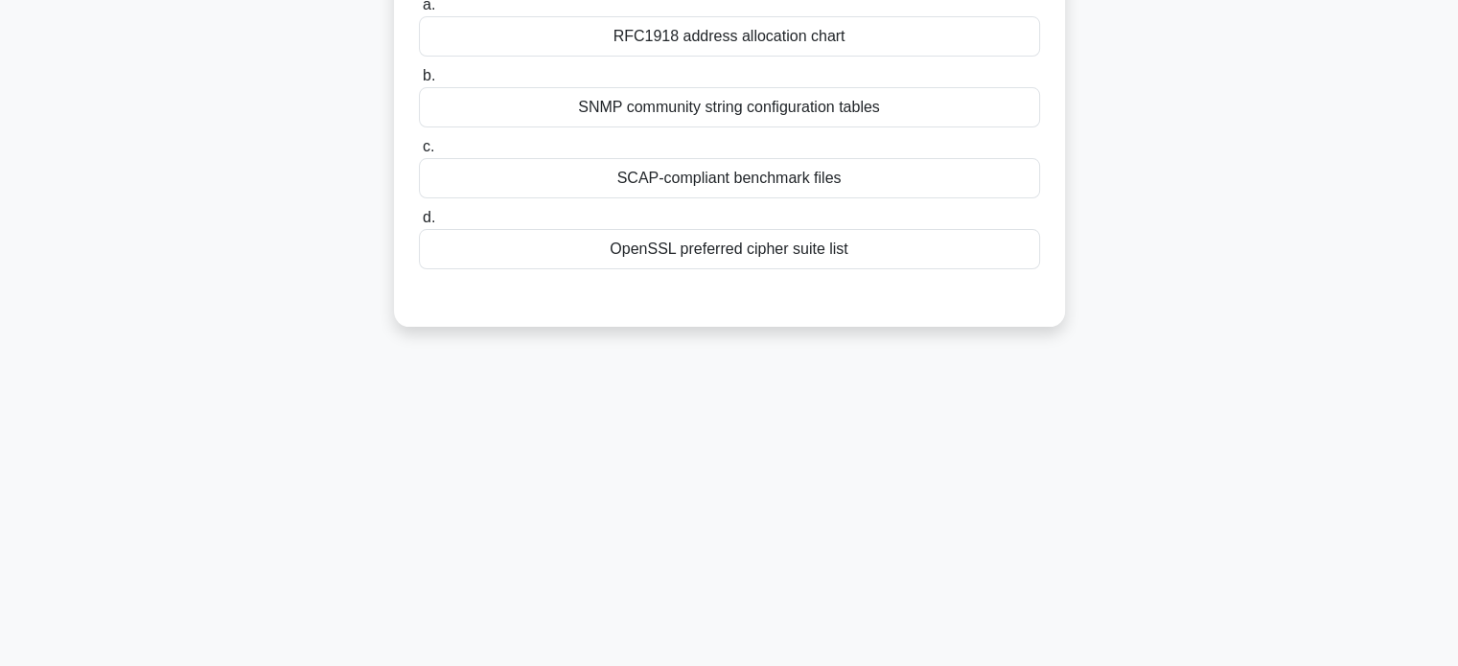
scroll to position [0, 0]
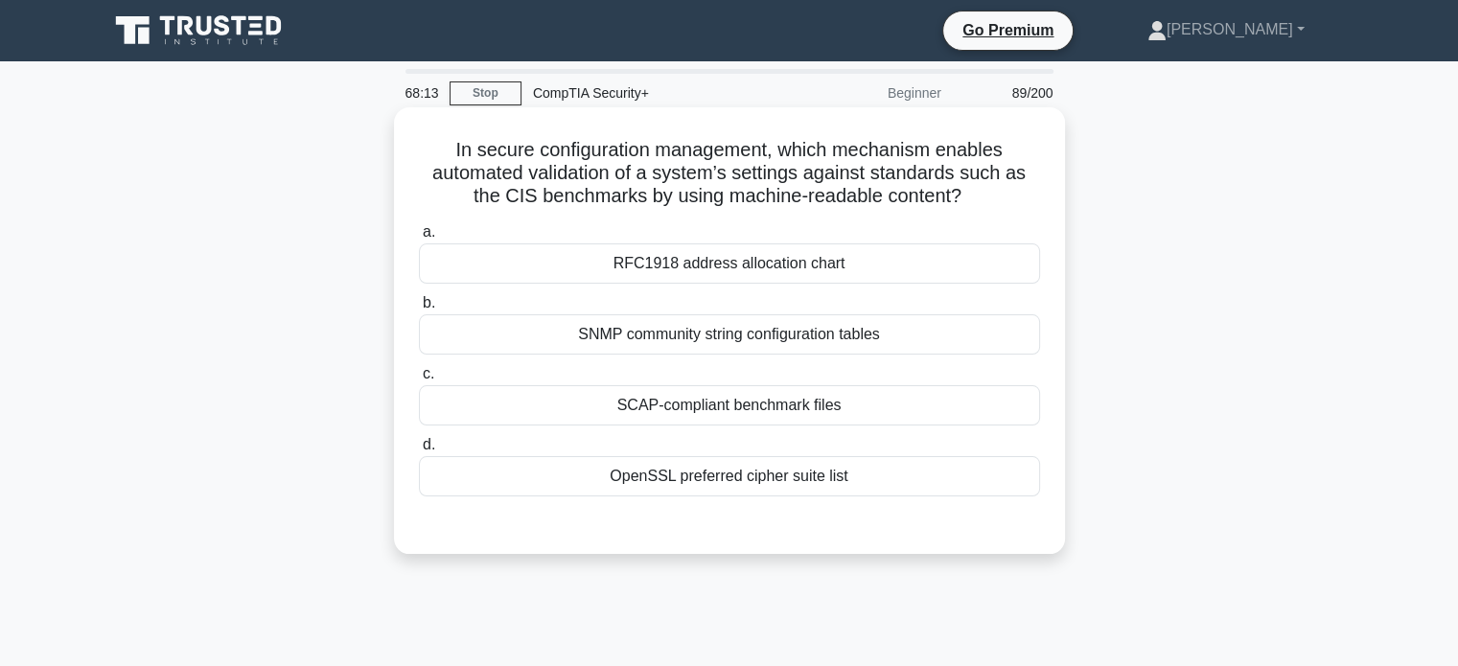
click at [874, 340] on div "SNMP community string configuration tables" at bounding box center [729, 334] width 621 height 40
click at [419, 310] on input "b. SNMP community string configuration tables" at bounding box center [419, 303] width 0 height 12
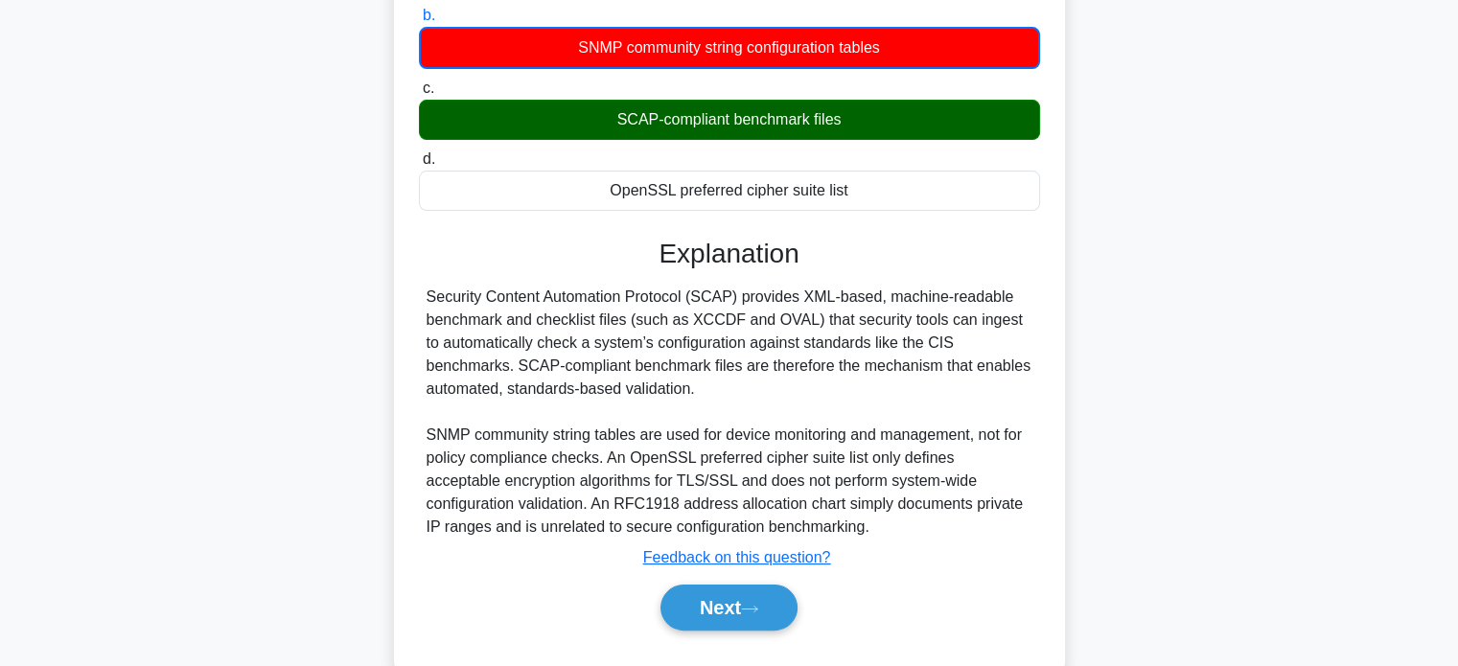
scroll to position [369, 0]
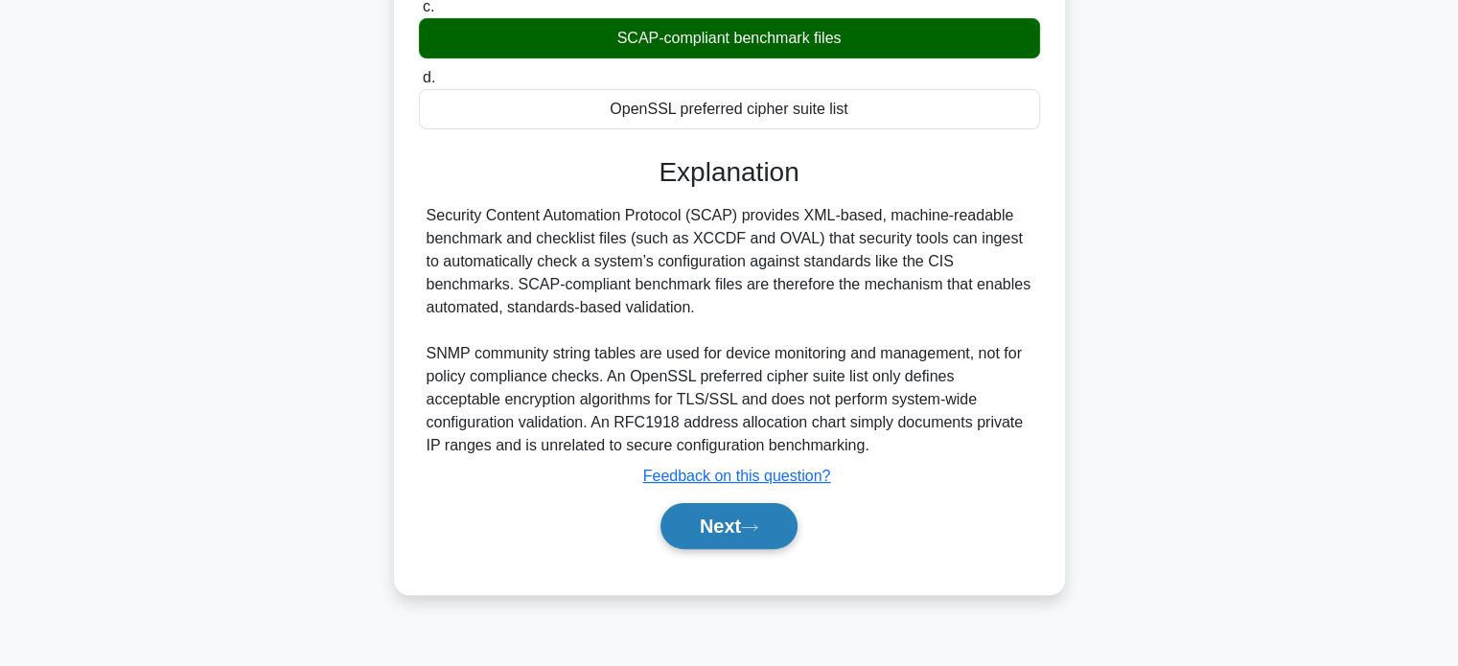
click at [781, 533] on button "Next" at bounding box center [729, 526] width 137 height 46
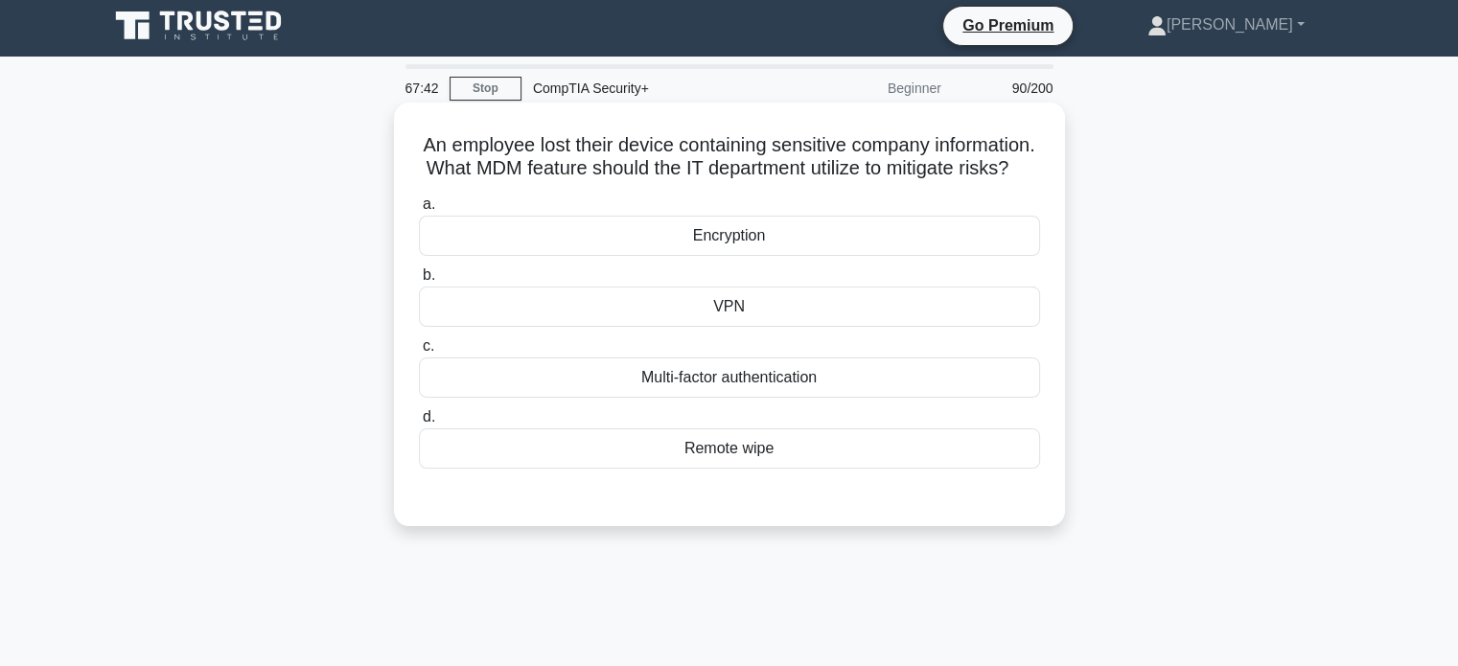
scroll to position [0, 0]
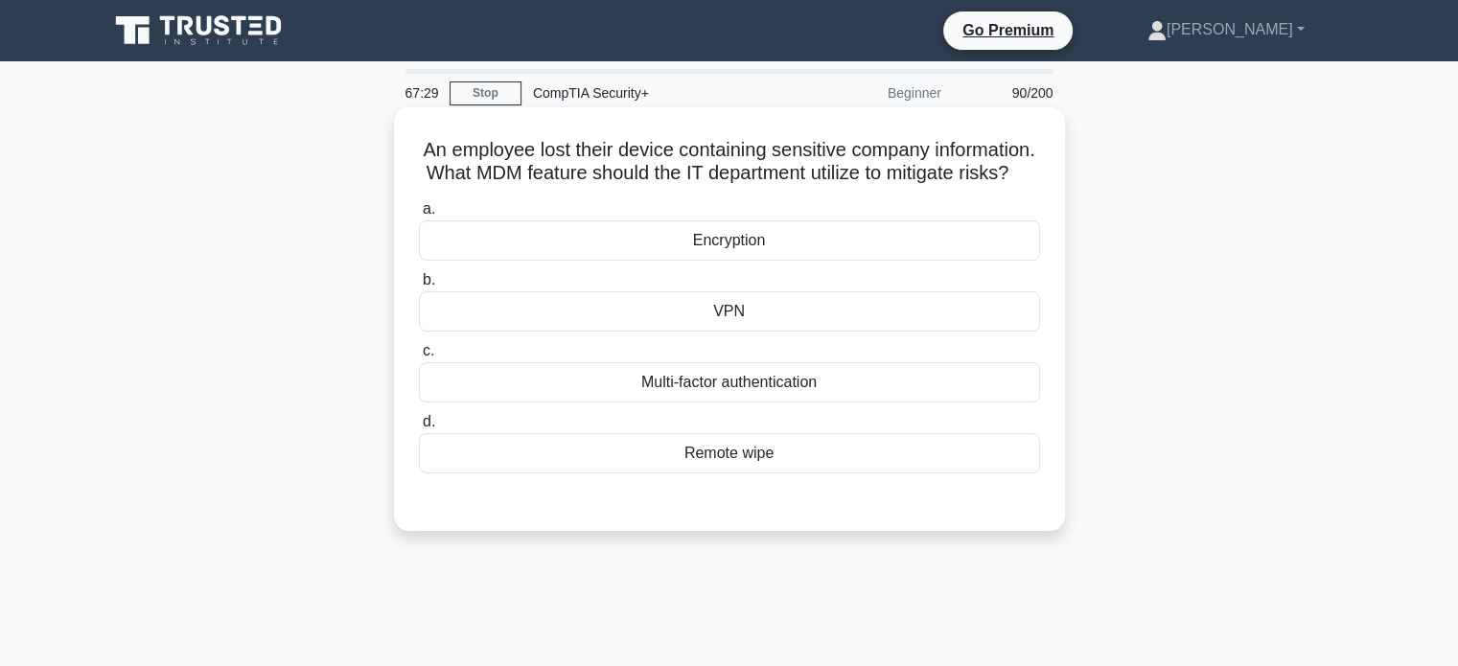
click at [807, 474] on div "Remote wipe" at bounding box center [729, 453] width 621 height 40
click at [419, 429] on input "d. Remote wipe" at bounding box center [419, 422] width 0 height 12
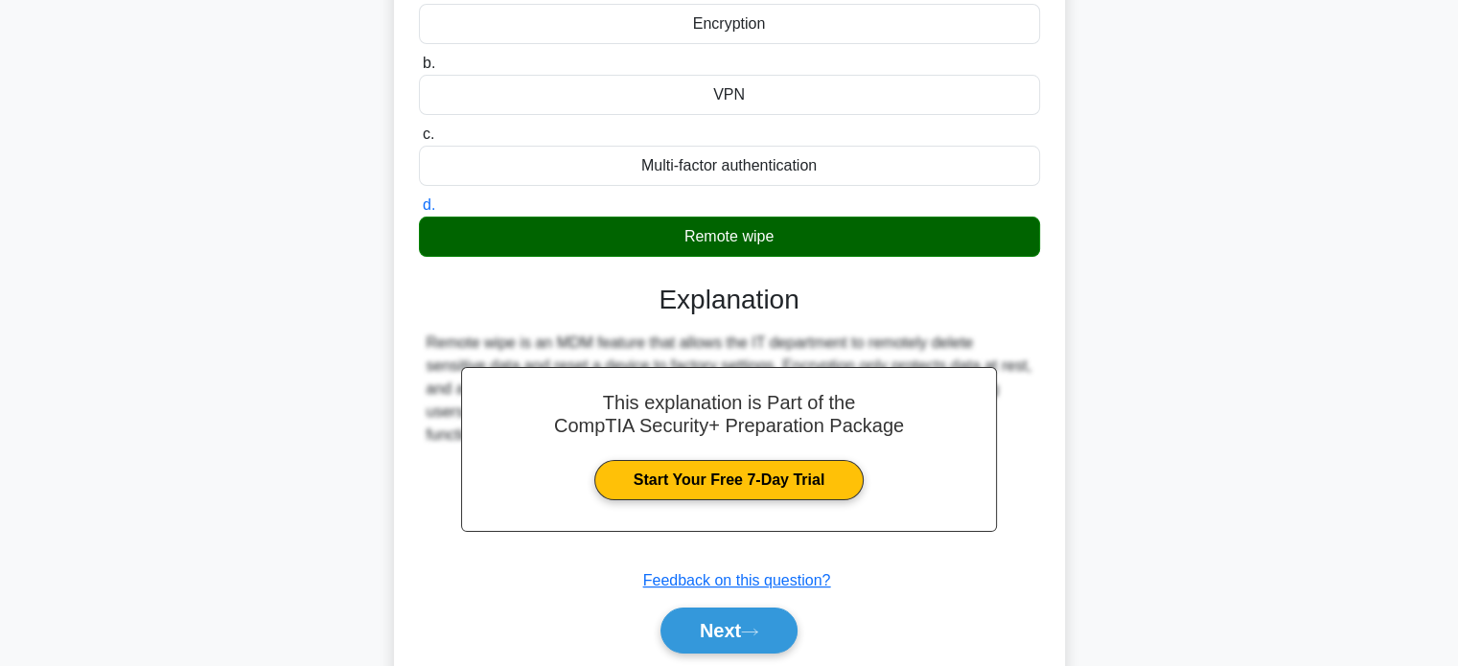
scroll to position [369, 0]
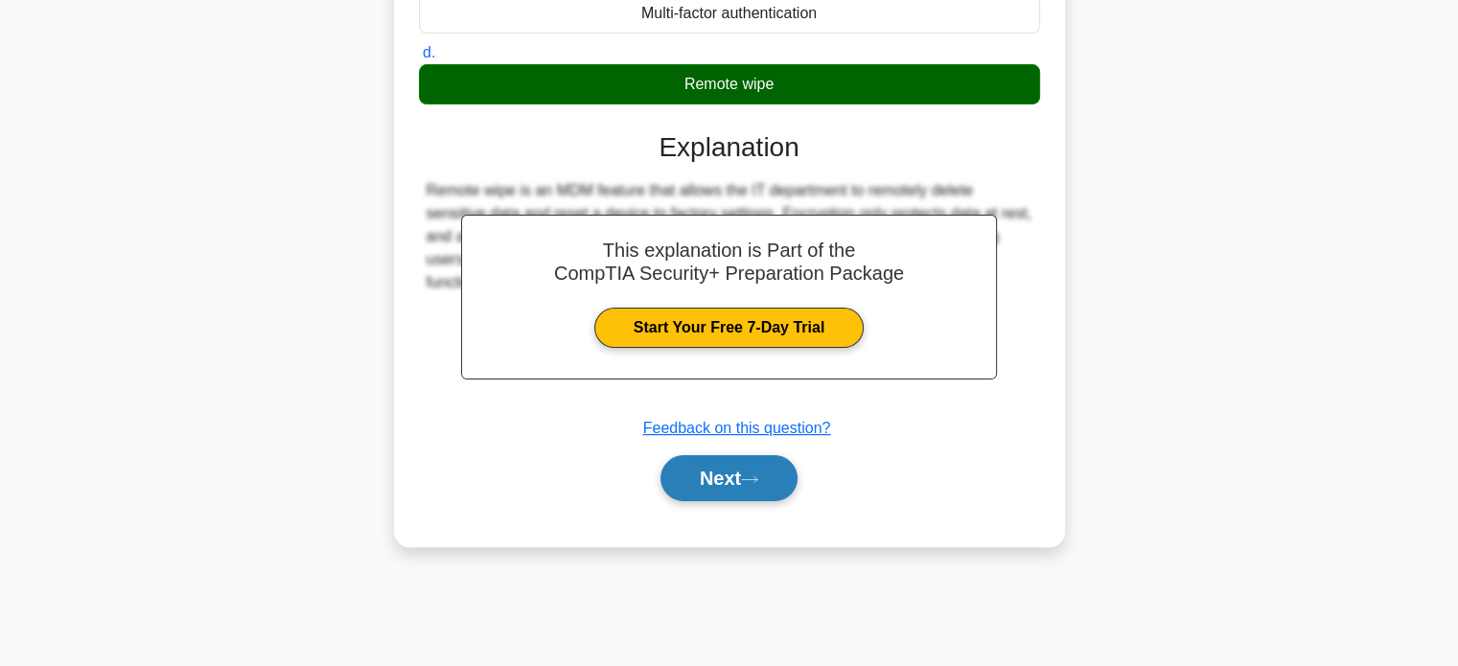
drag, startPoint x: 775, startPoint y: 494, endPoint x: 805, endPoint y: 472, distance: 37.8
click at [778, 491] on button "Next" at bounding box center [729, 478] width 137 height 46
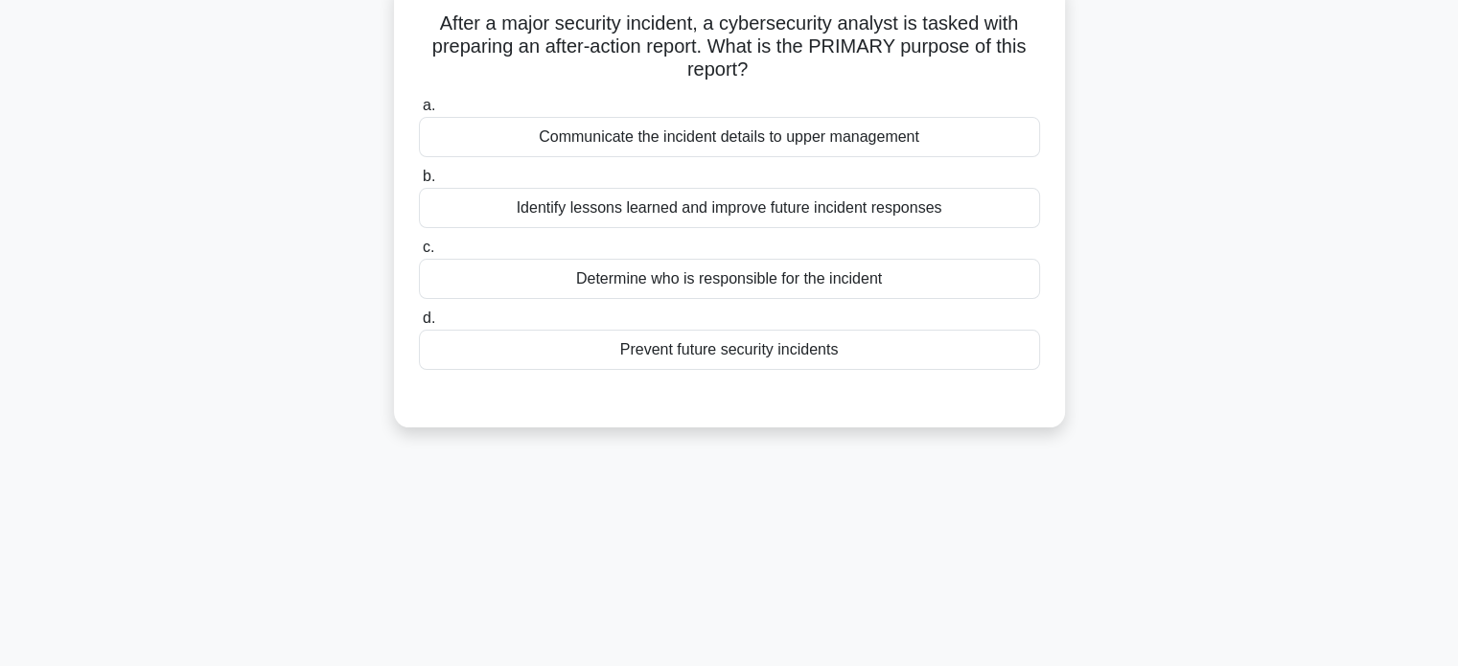
scroll to position [0, 0]
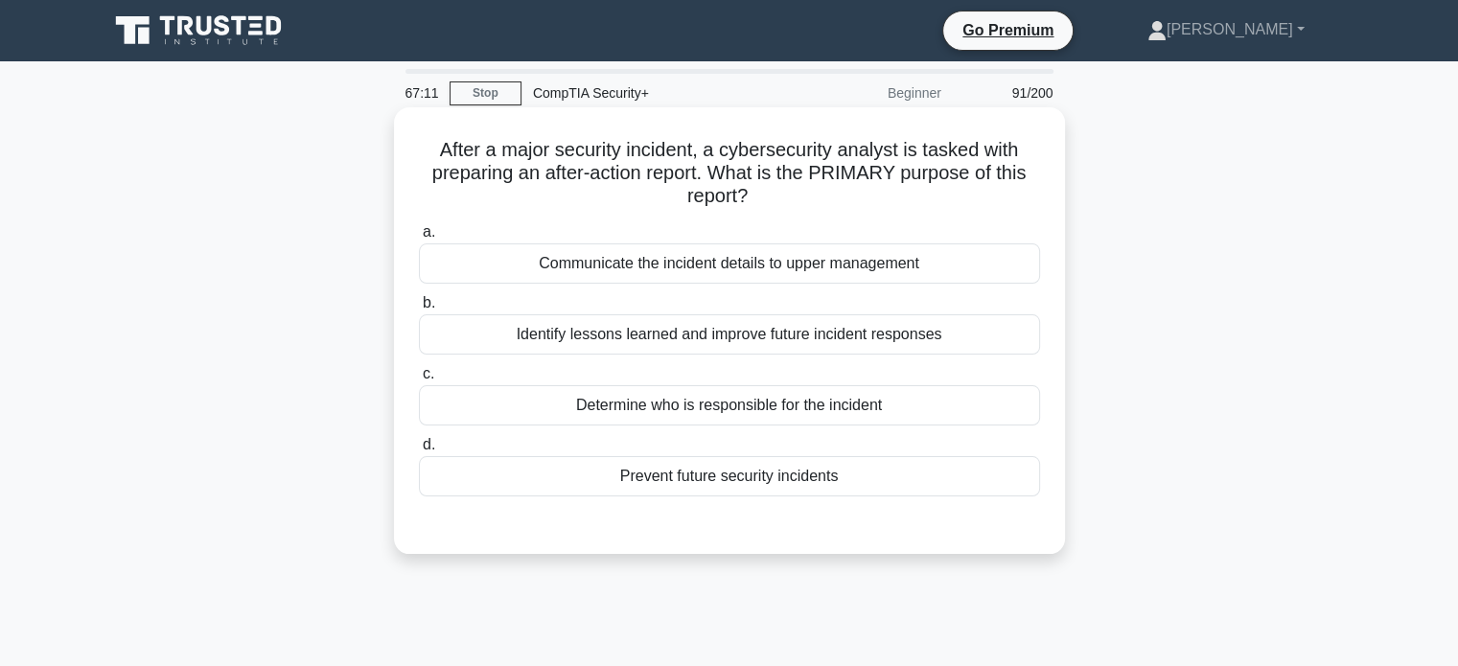
click at [924, 329] on div "Identify lessons learned and improve future incident responses" at bounding box center [729, 334] width 621 height 40
click at [419, 310] on input "b. Identify lessons learned and improve future incident responses" at bounding box center [419, 303] width 0 height 12
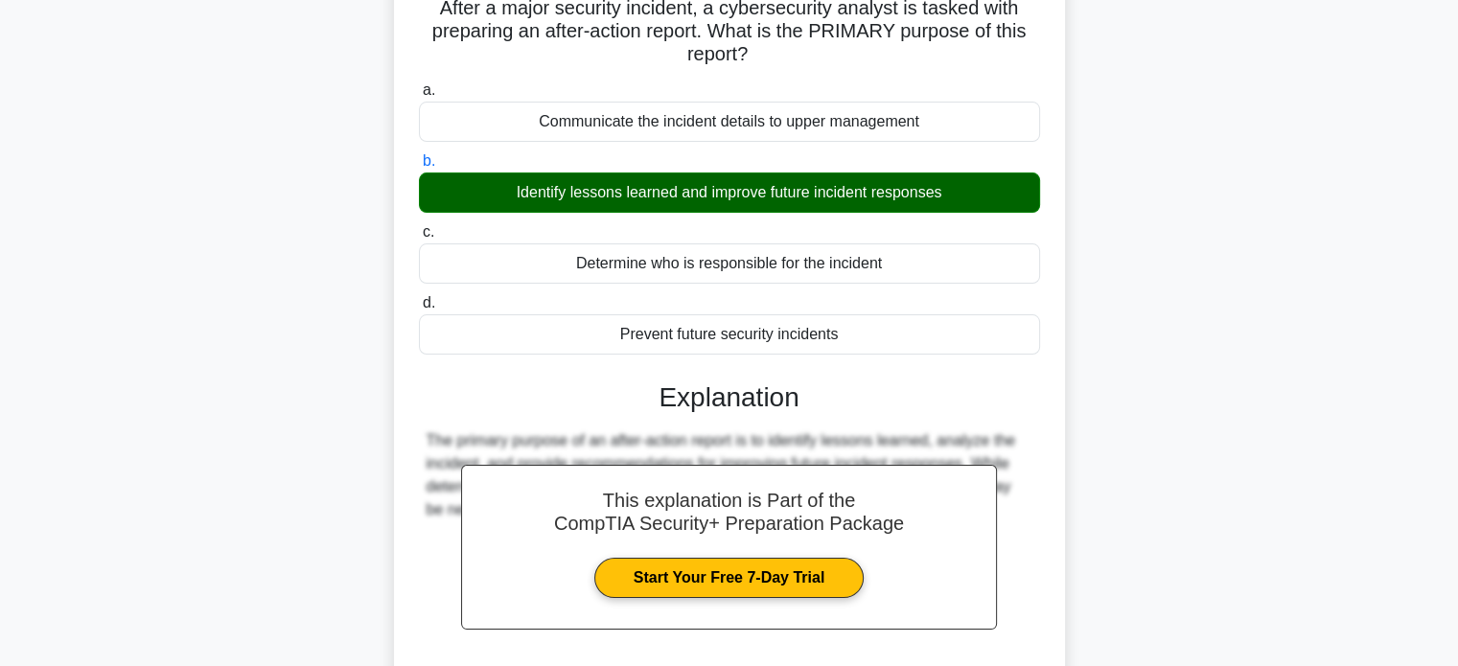
scroll to position [369, 0]
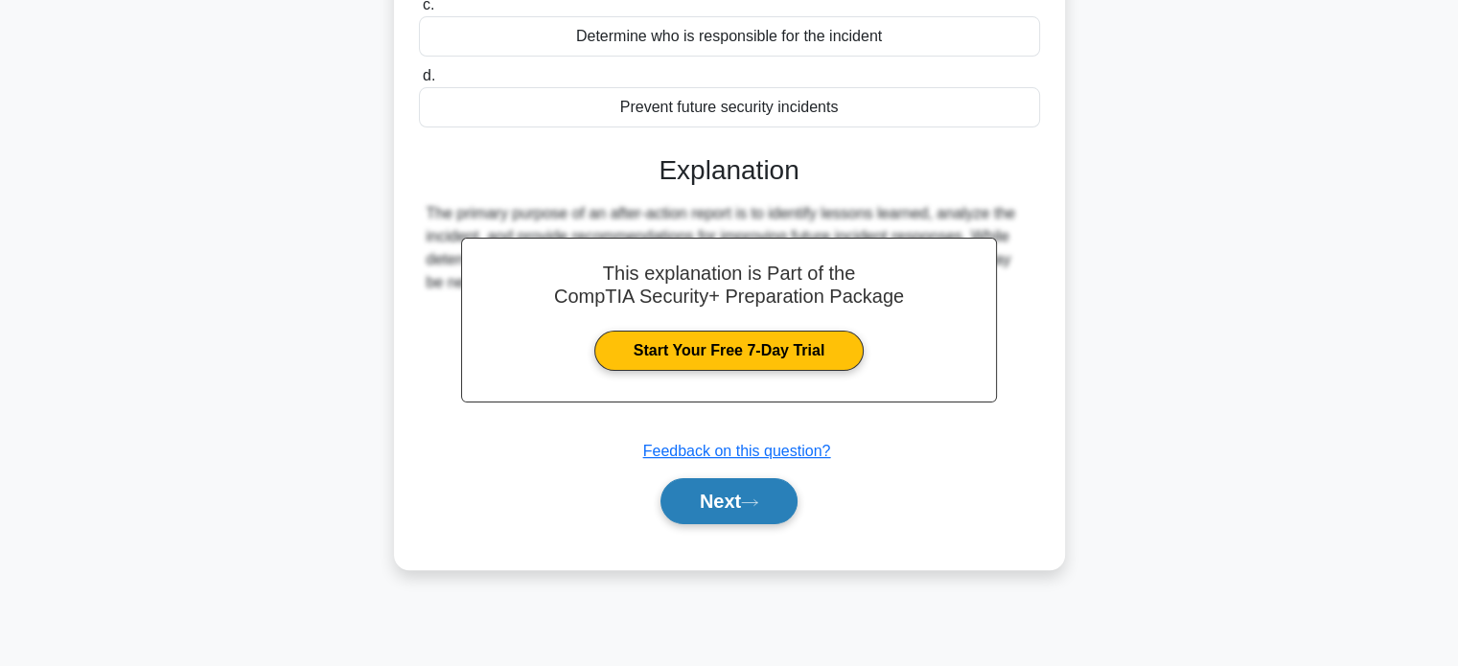
click at [782, 499] on button "Next" at bounding box center [729, 501] width 137 height 46
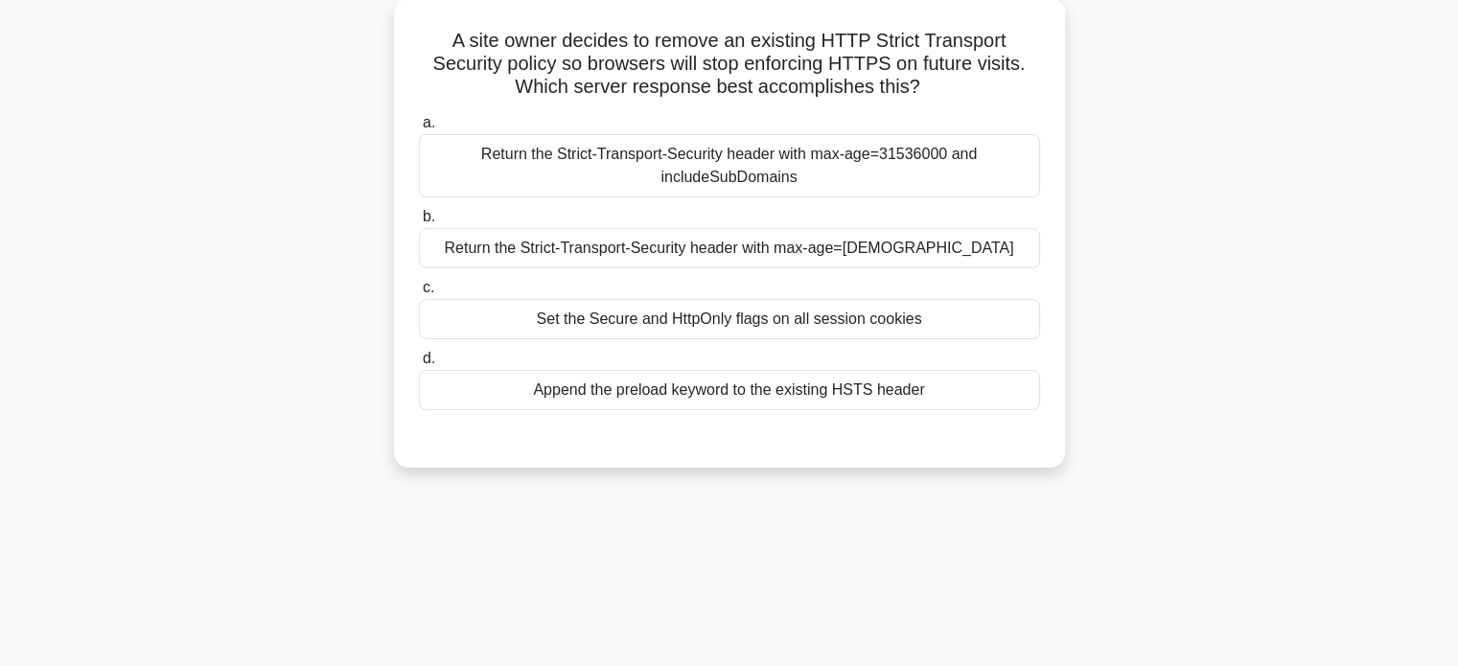
scroll to position [0, 0]
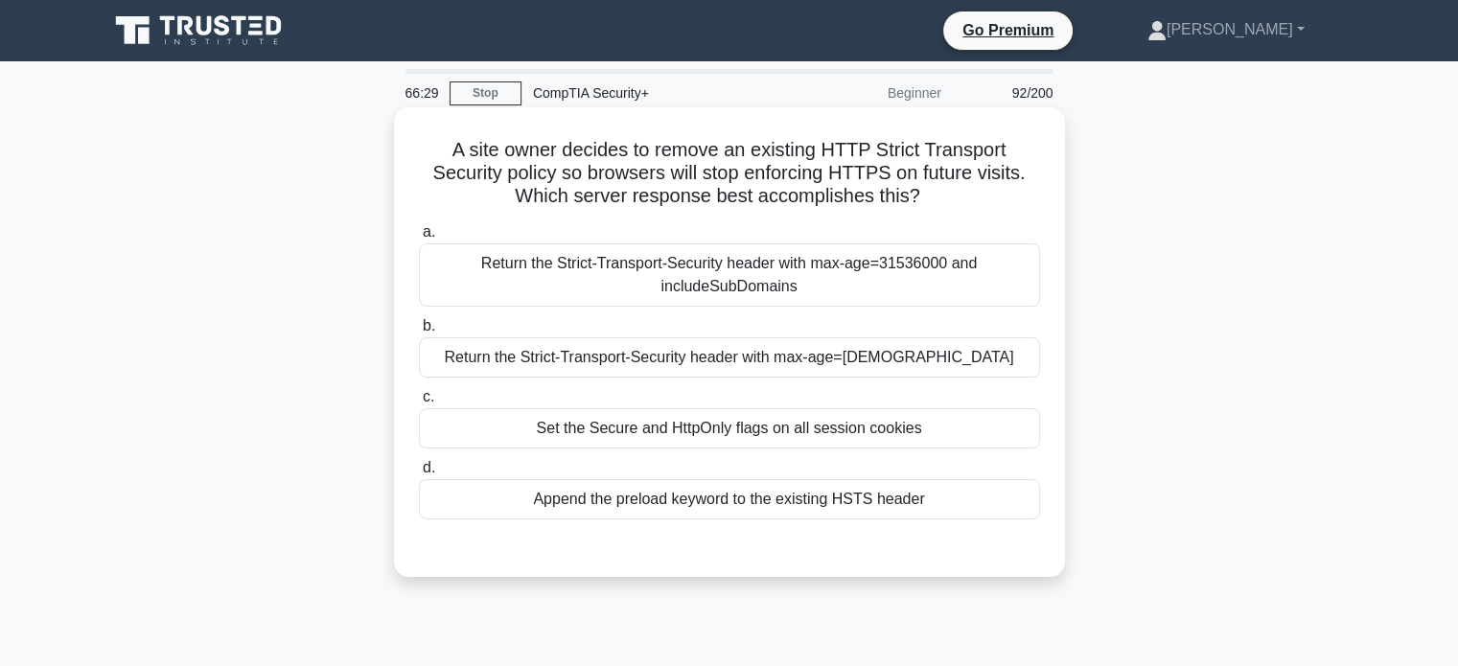
click at [841, 434] on div "Set the Secure and HttpOnly flags on all session cookies" at bounding box center [729, 428] width 621 height 40
click at [419, 404] on input "c. Set the Secure and HttpOnly flags on all session cookies" at bounding box center [419, 397] width 0 height 12
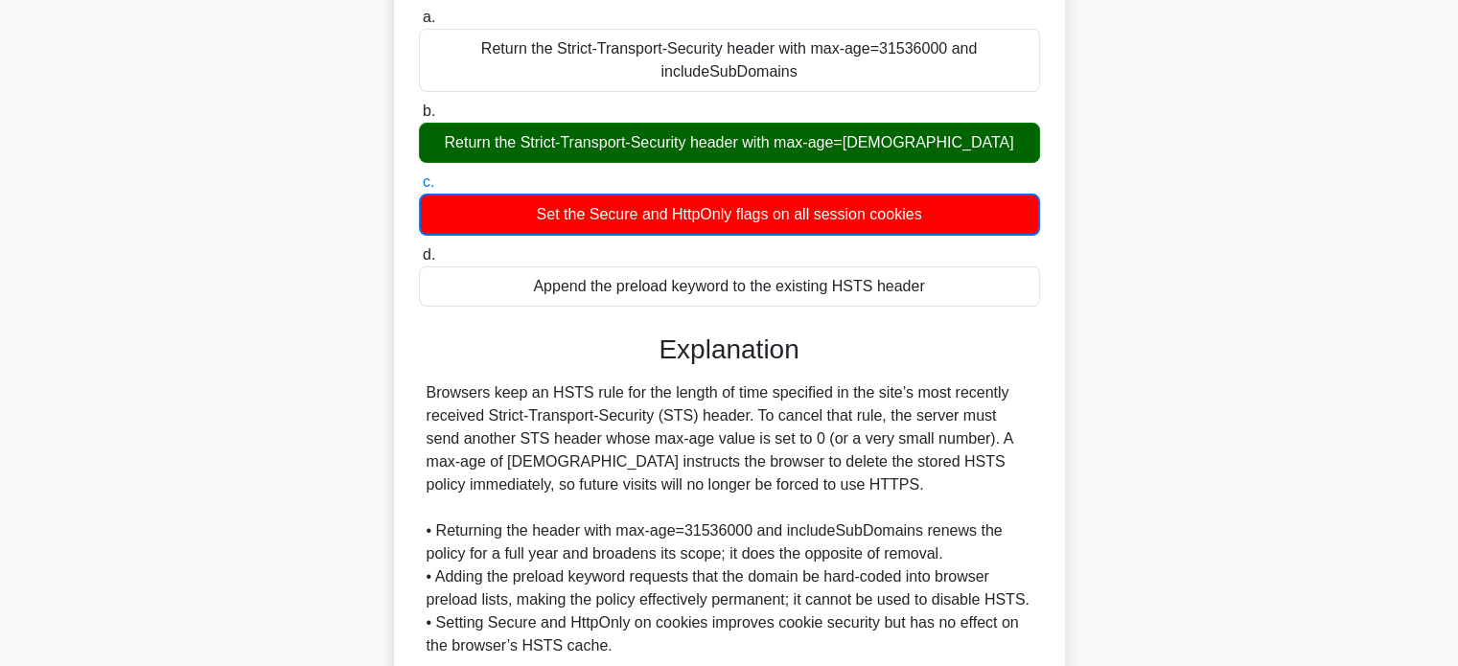
scroll to position [378, 0]
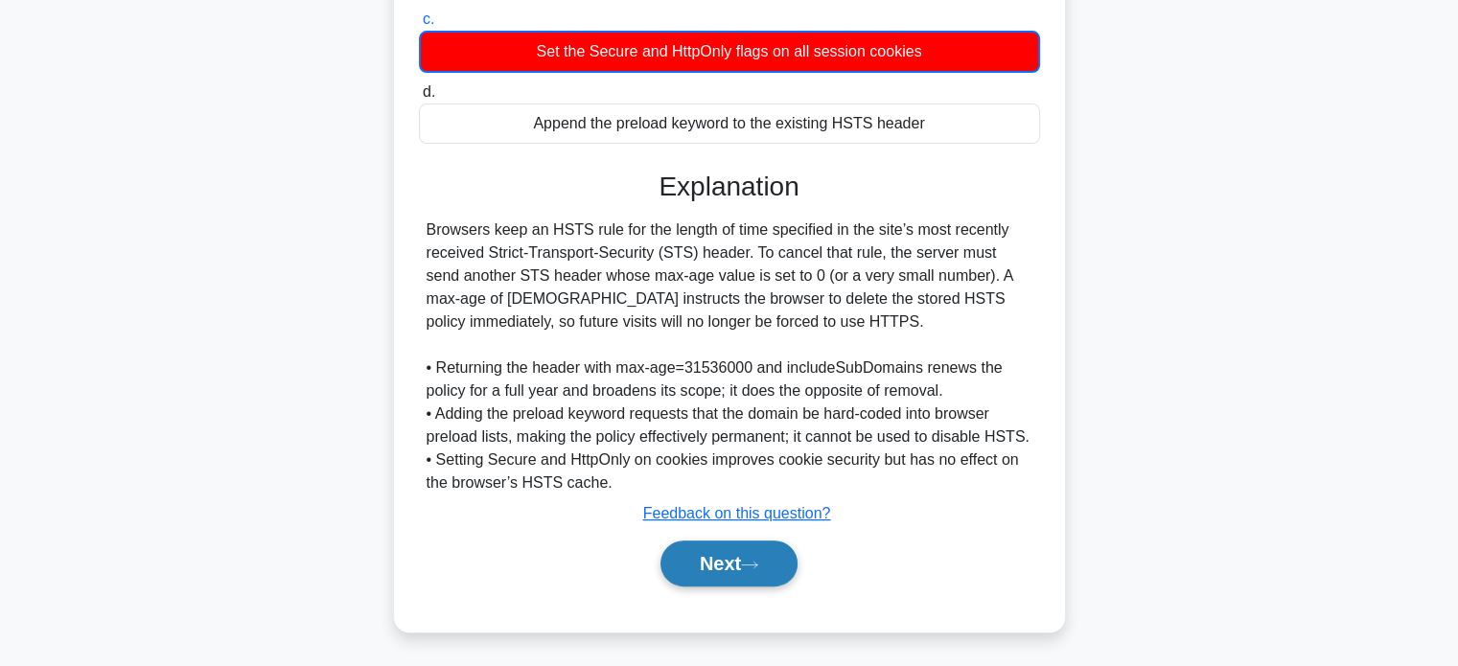
drag, startPoint x: 713, startPoint y: 559, endPoint x: 716, endPoint y: 537, distance: 22.2
click at [713, 559] on button "Next" at bounding box center [729, 564] width 137 height 46
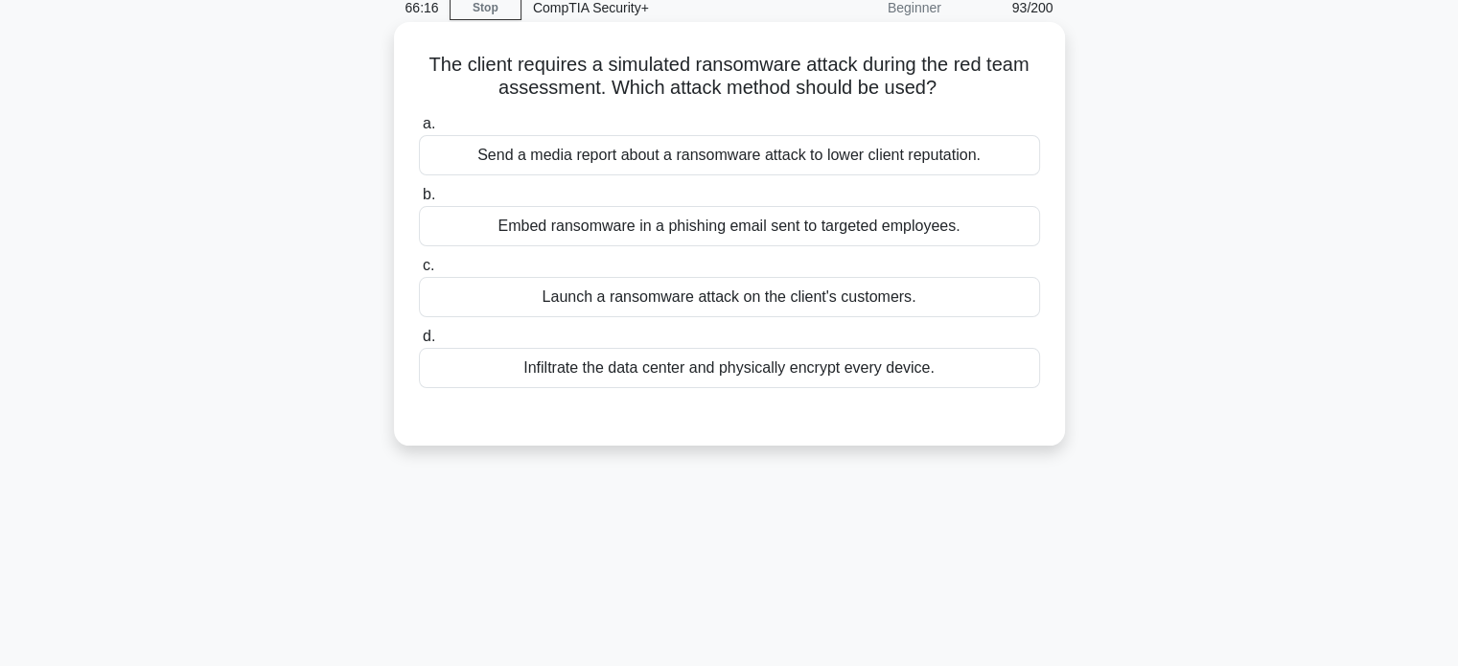
scroll to position [0, 0]
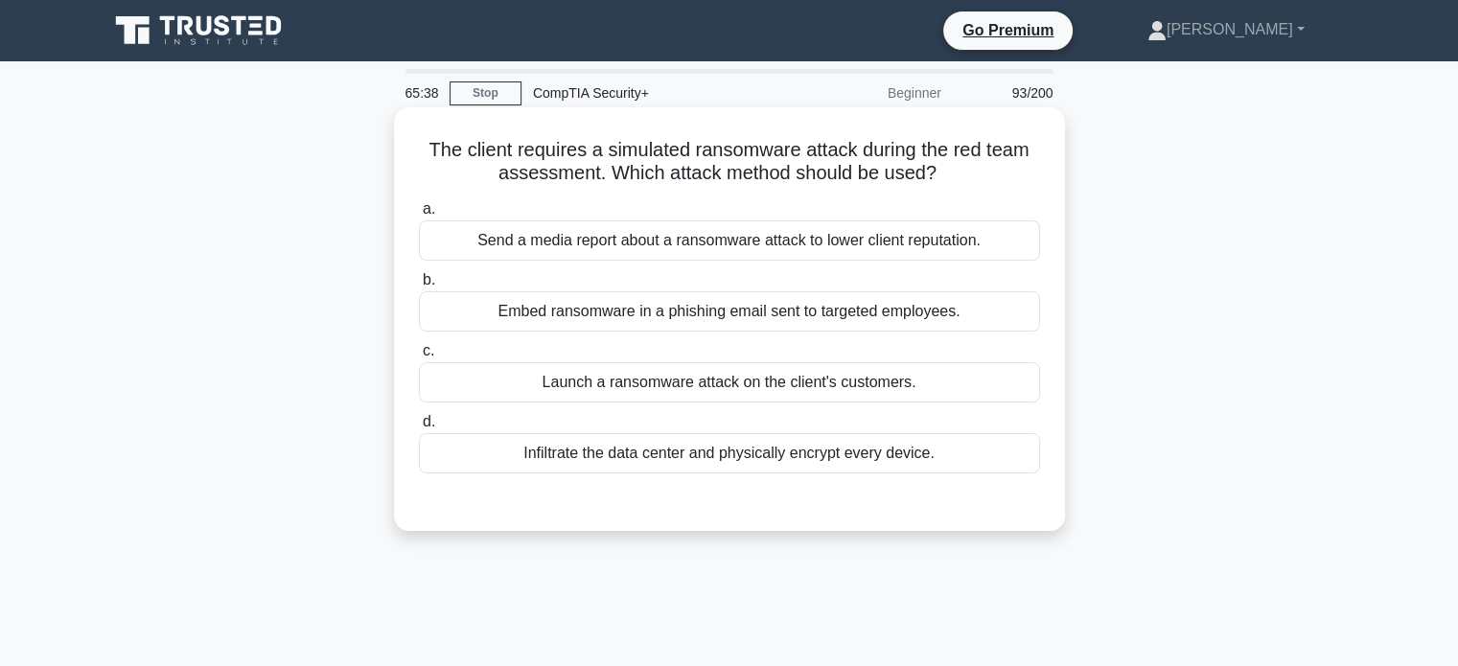
click at [785, 306] on div "Embed ransomware in a phishing email sent to targeted employees." at bounding box center [729, 311] width 621 height 40
click at [419, 287] on input "b. Embed ransomware in a phishing email sent to targeted employees." at bounding box center [419, 280] width 0 height 12
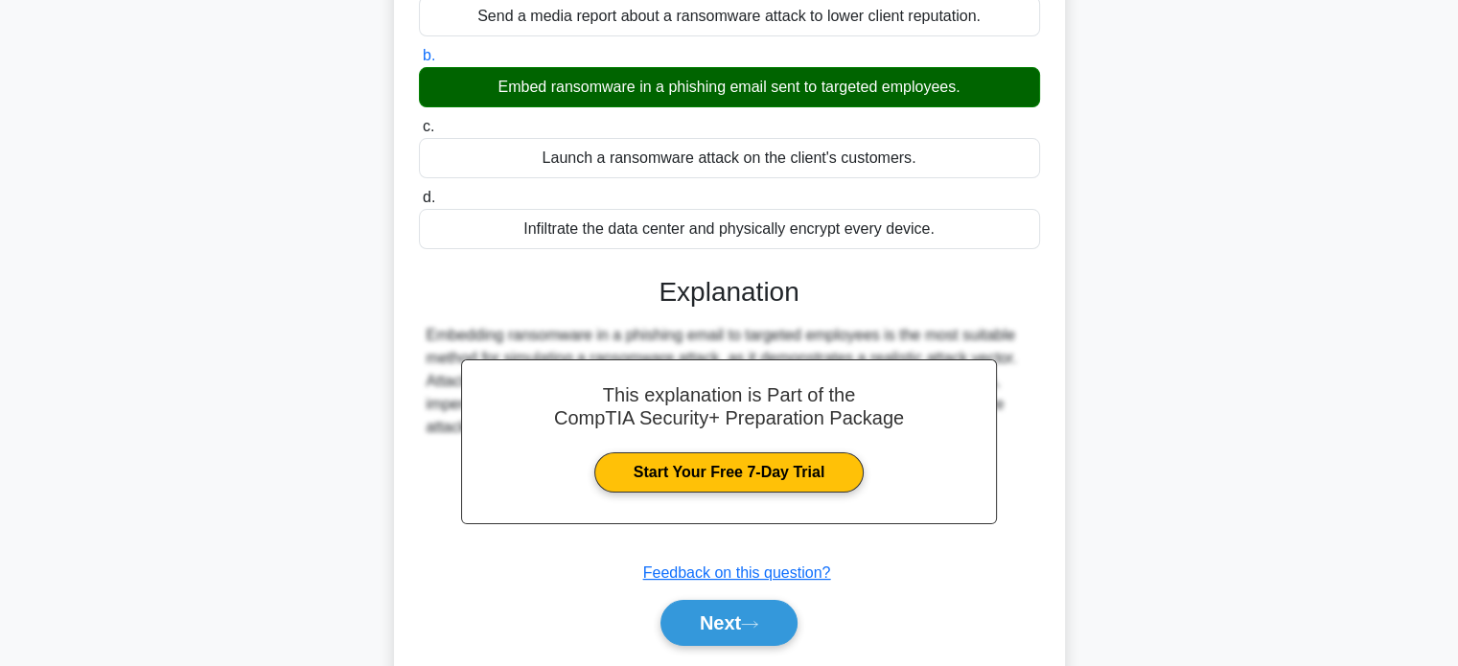
scroll to position [369, 0]
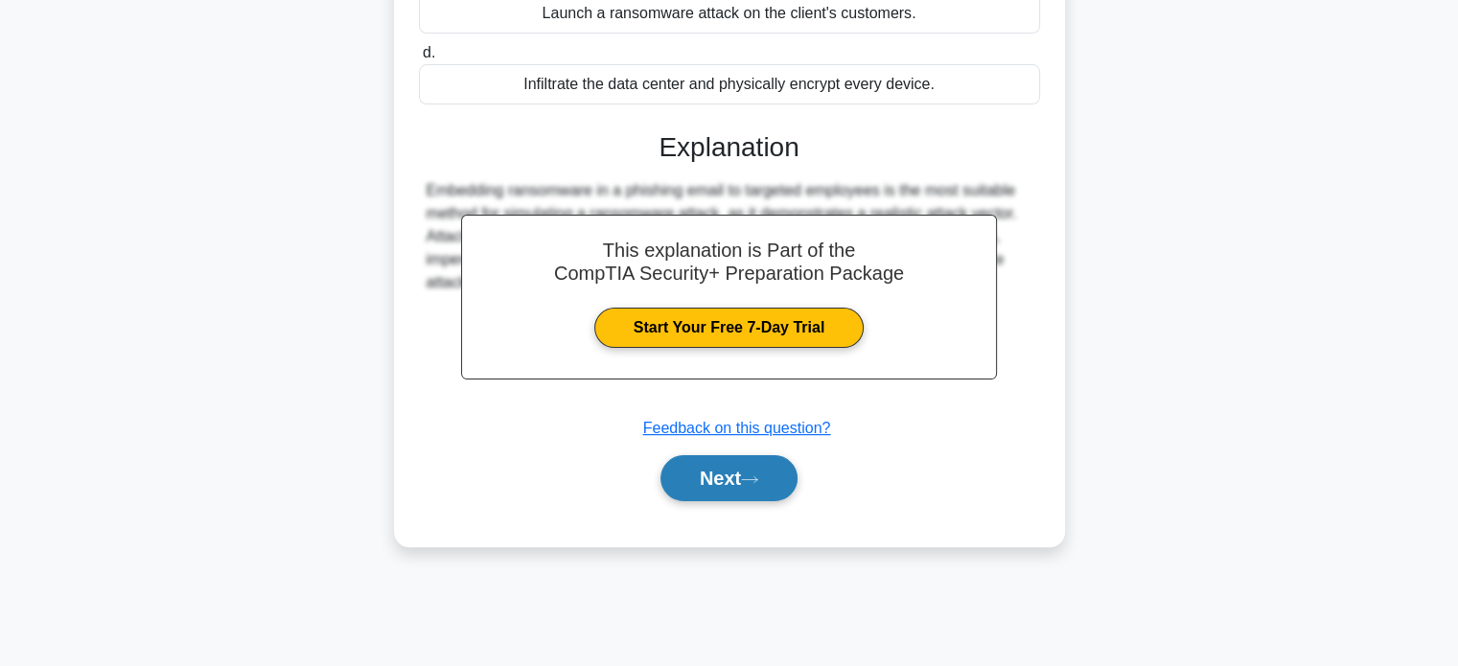
drag, startPoint x: 717, startPoint y: 472, endPoint x: 719, endPoint y: 455, distance: 16.4
click at [717, 472] on button "Next" at bounding box center [729, 478] width 137 height 46
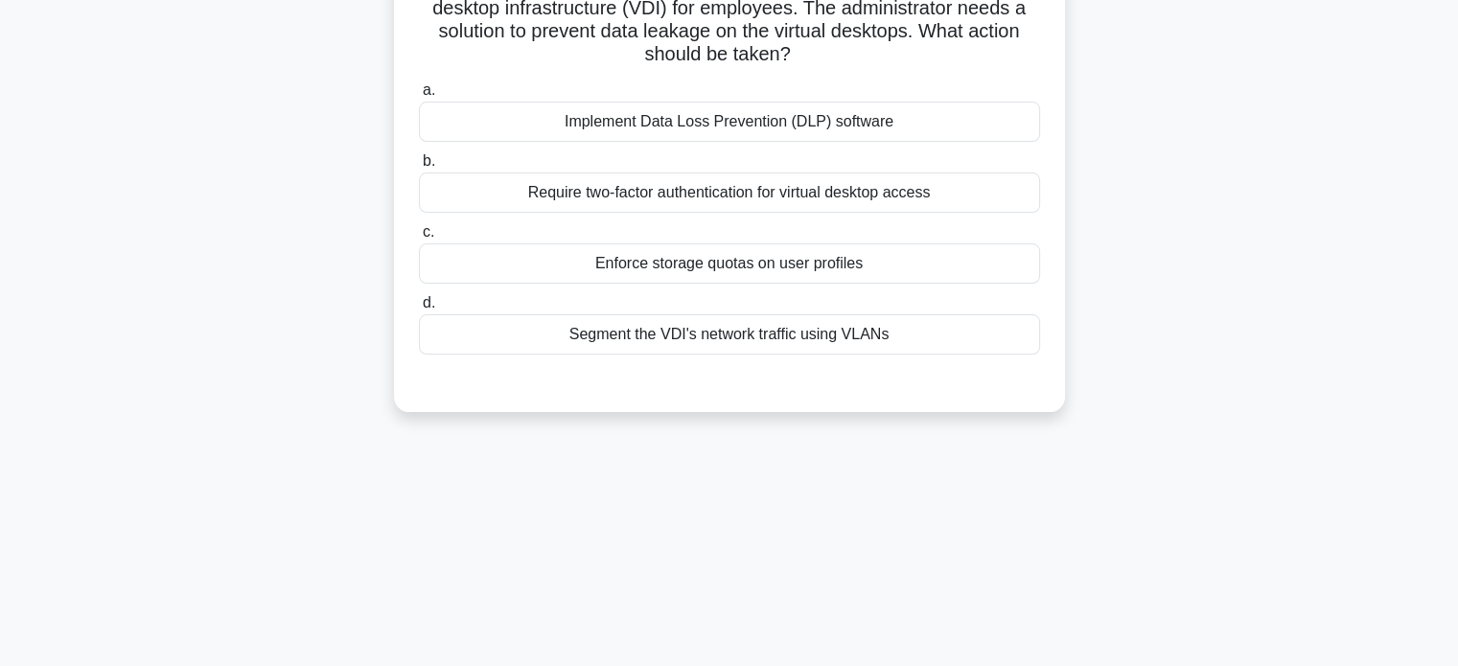
scroll to position [0, 0]
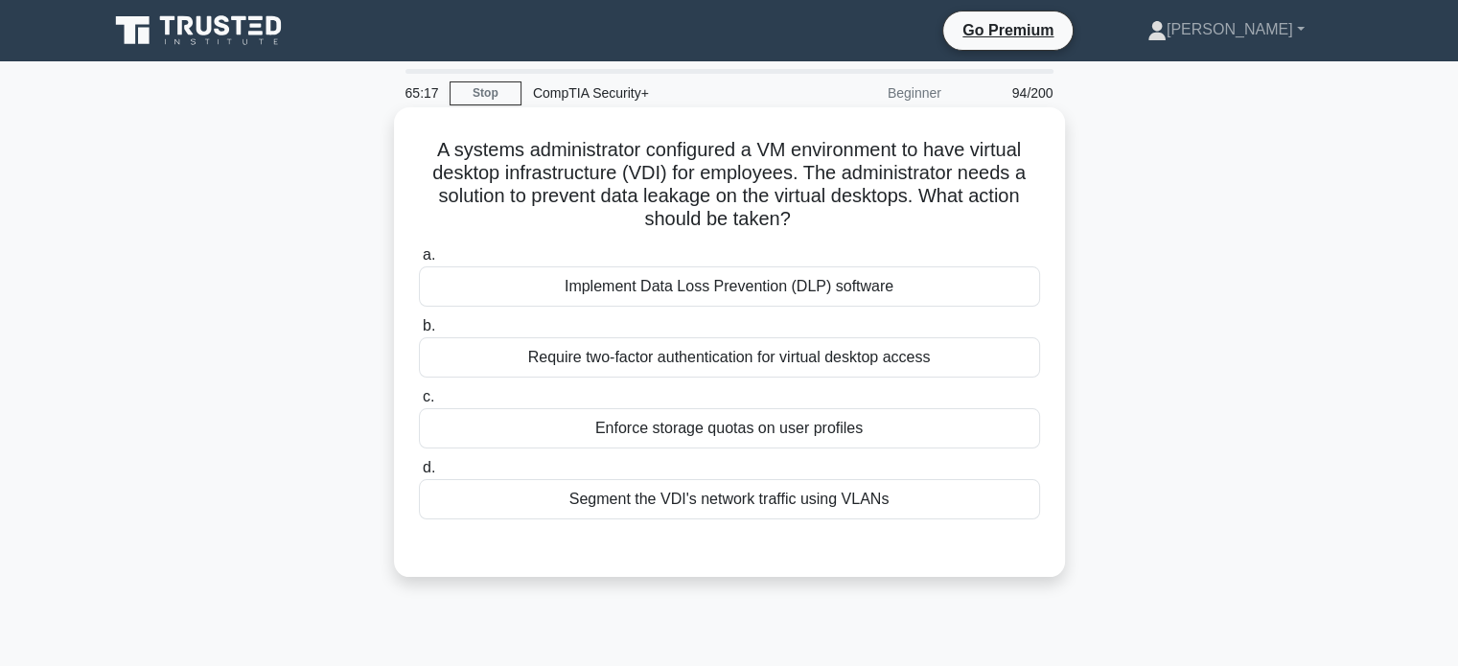
click at [756, 297] on div "Implement Data Loss Prevention (DLP) software" at bounding box center [729, 287] width 621 height 40
click at [419, 262] on input "a. Implement Data Loss Prevention (DLP) software" at bounding box center [419, 255] width 0 height 12
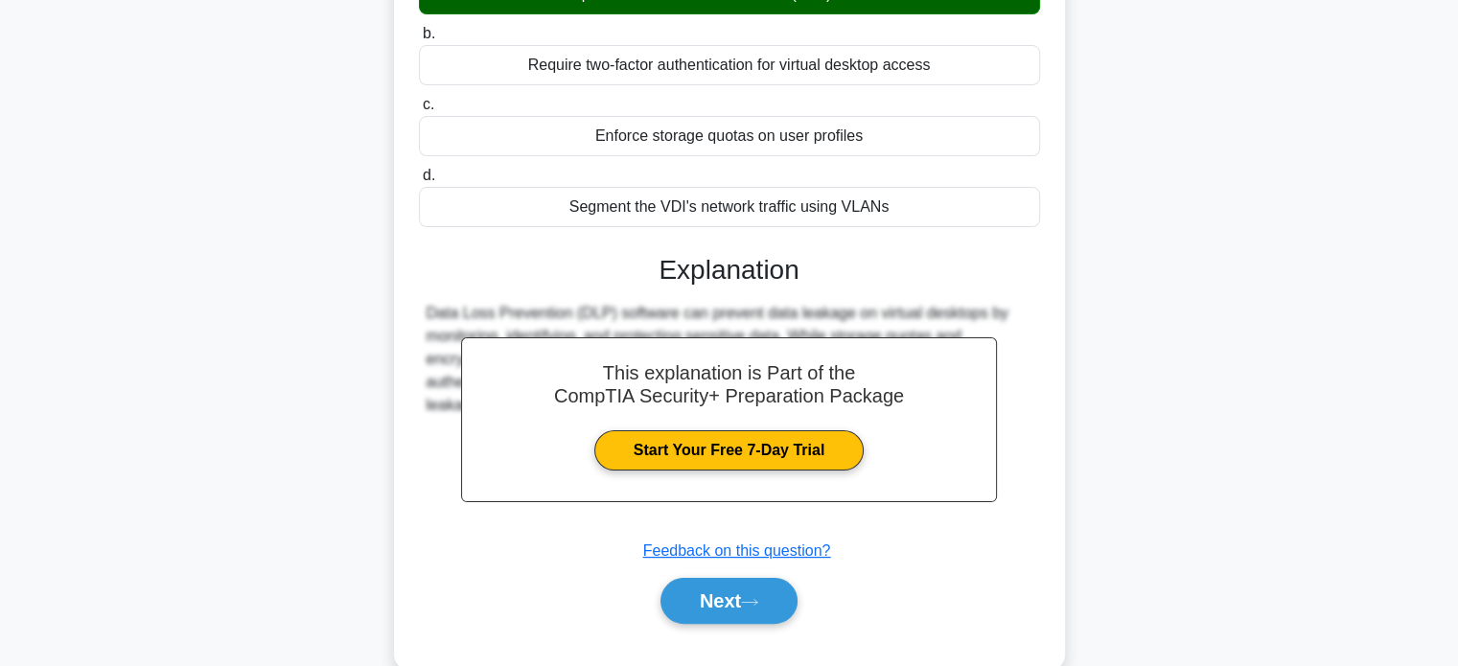
scroll to position [369, 0]
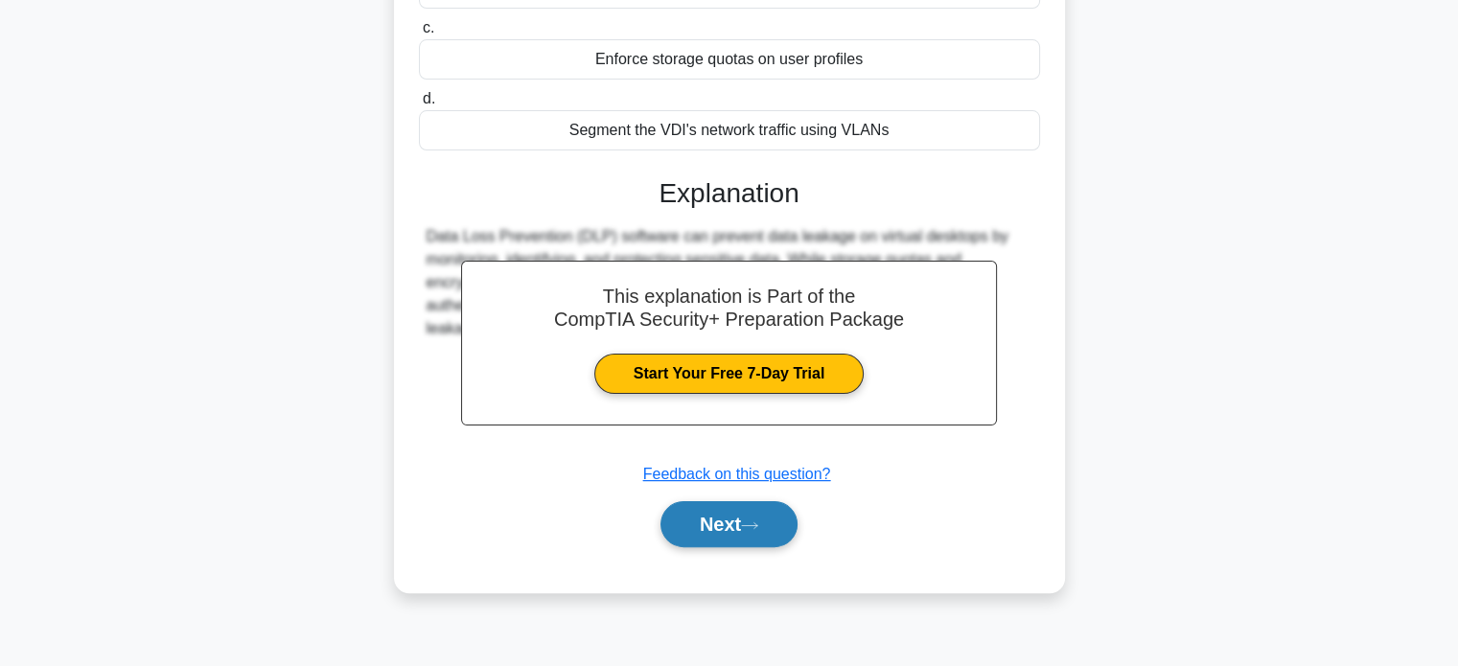
click at [727, 506] on button "Next" at bounding box center [729, 524] width 137 height 46
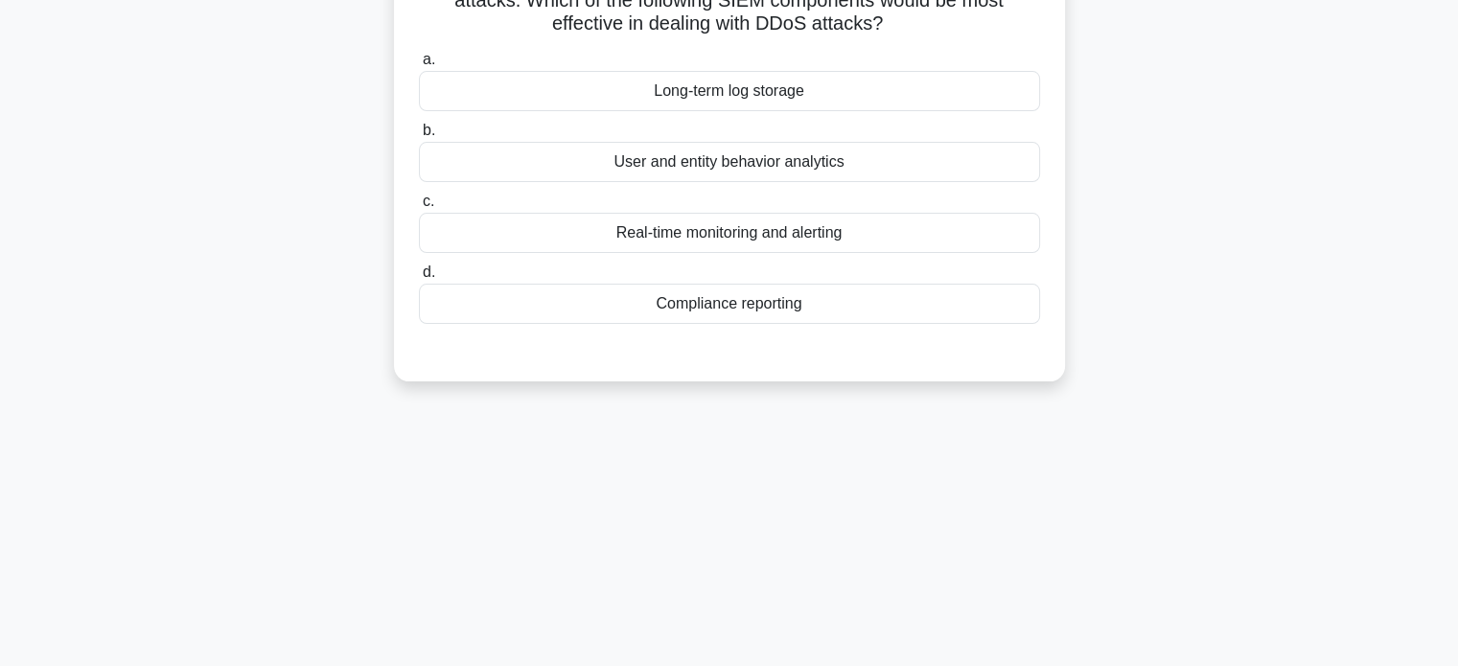
scroll to position [0, 0]
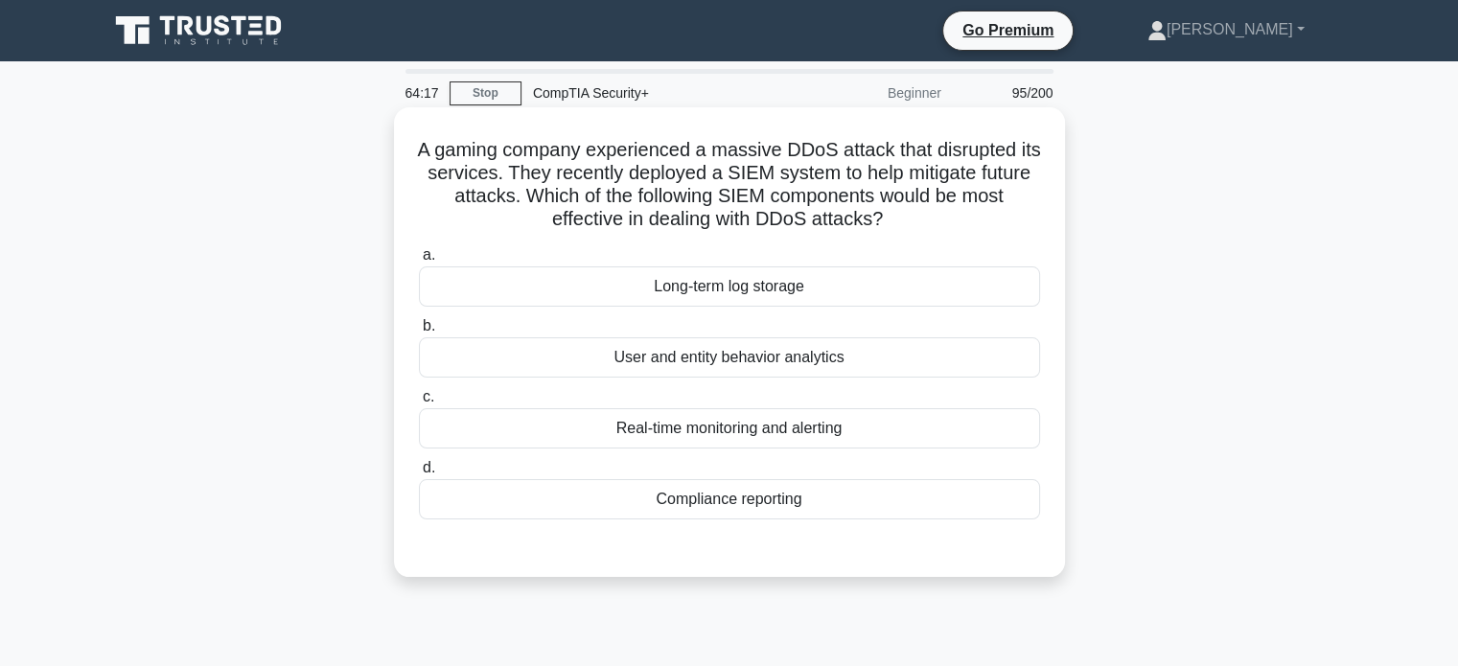
click at [729, 439] on div "Real-time monitoring and alerting" at bounding box center [729, 428] width 621 height 40
click at [419, 404] on input "c. Real-time monitoring and alerting" at bounding box center [419, 397] width 0 height 12
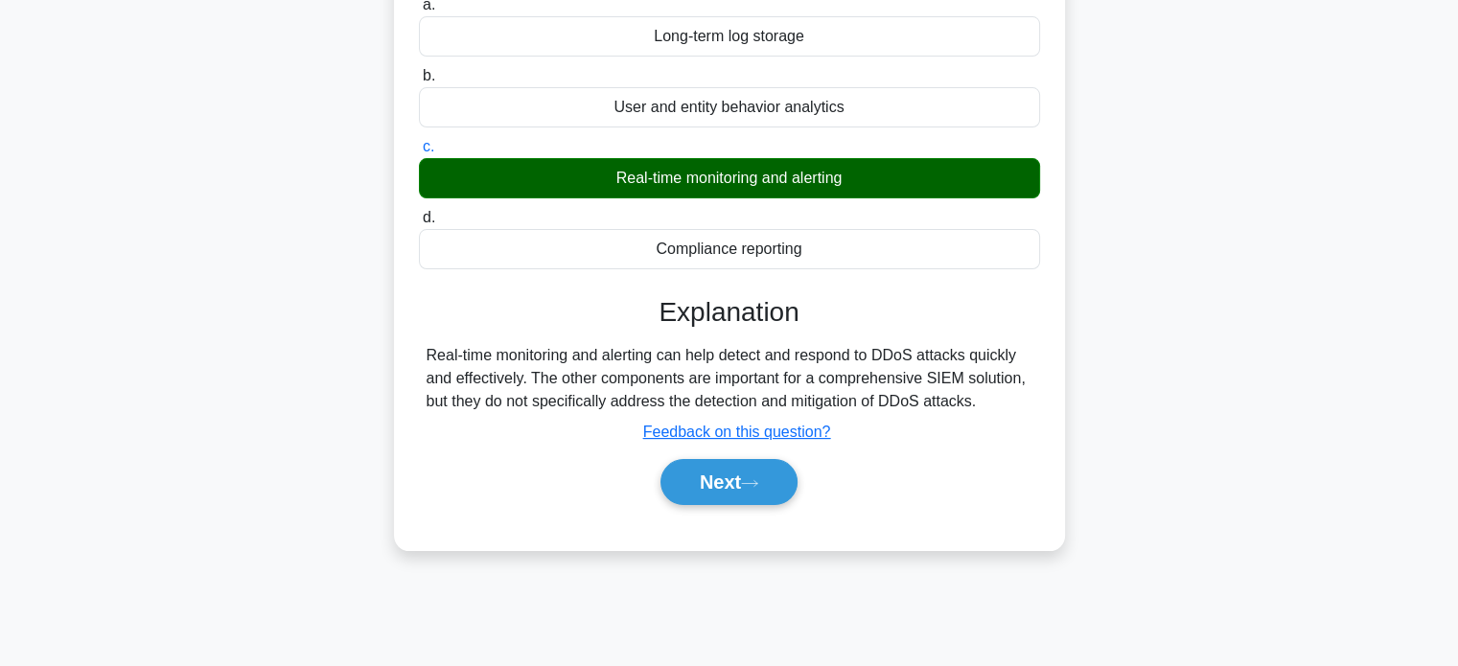
scroll to position [369, 0]
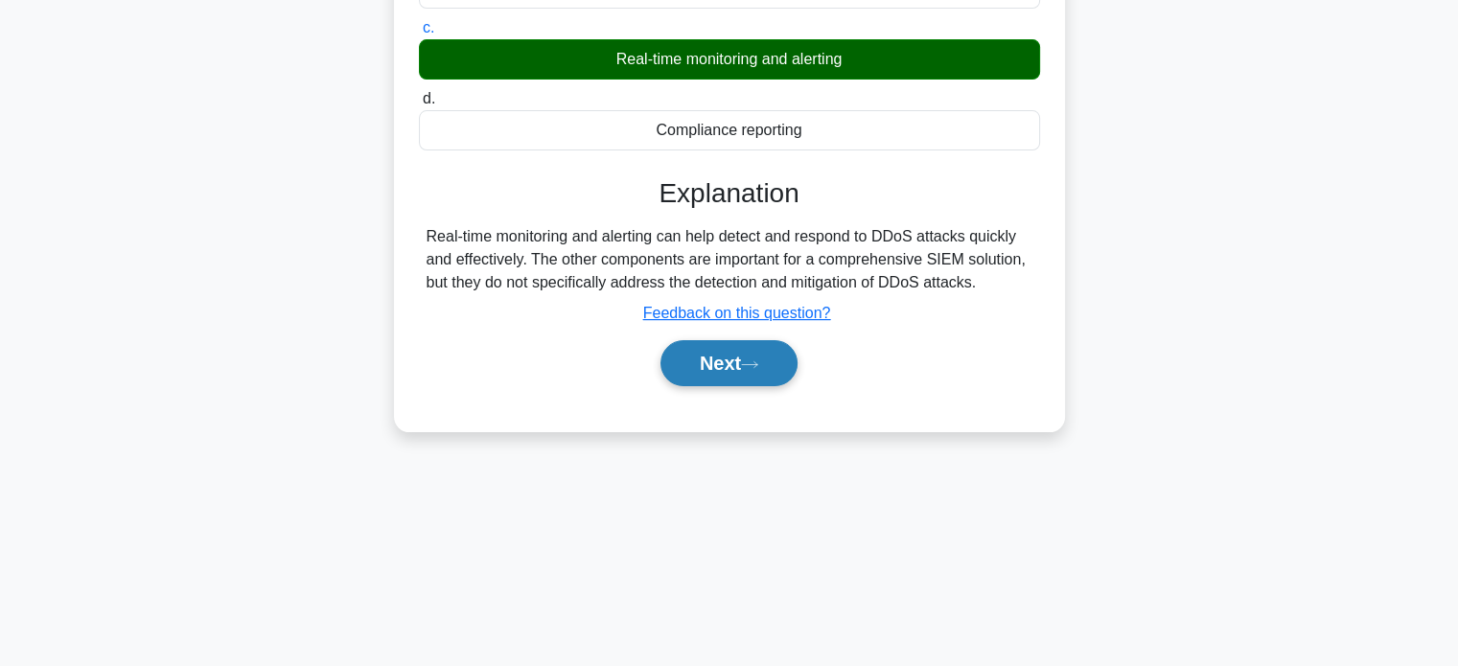
click at [751, 374] on button "Next" at bounding box center [729, 363] width 137 height 46
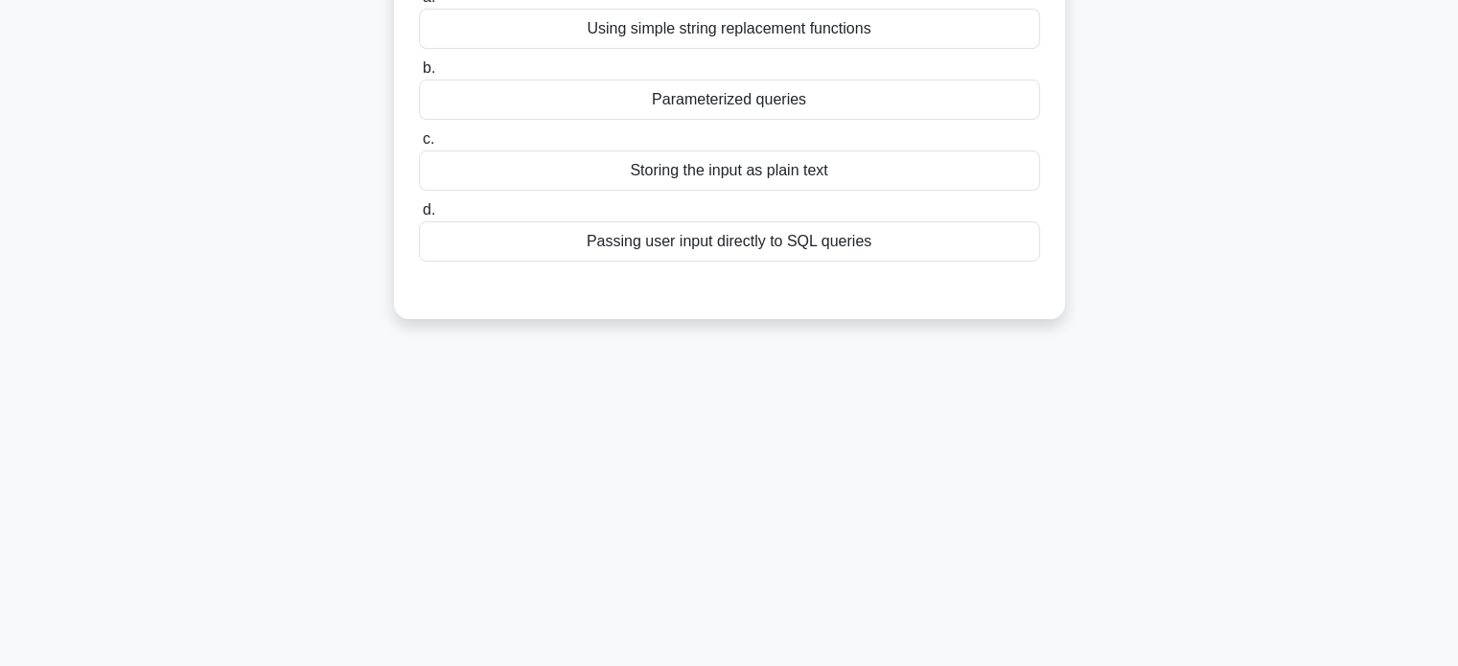
scroll to position [0, 0]
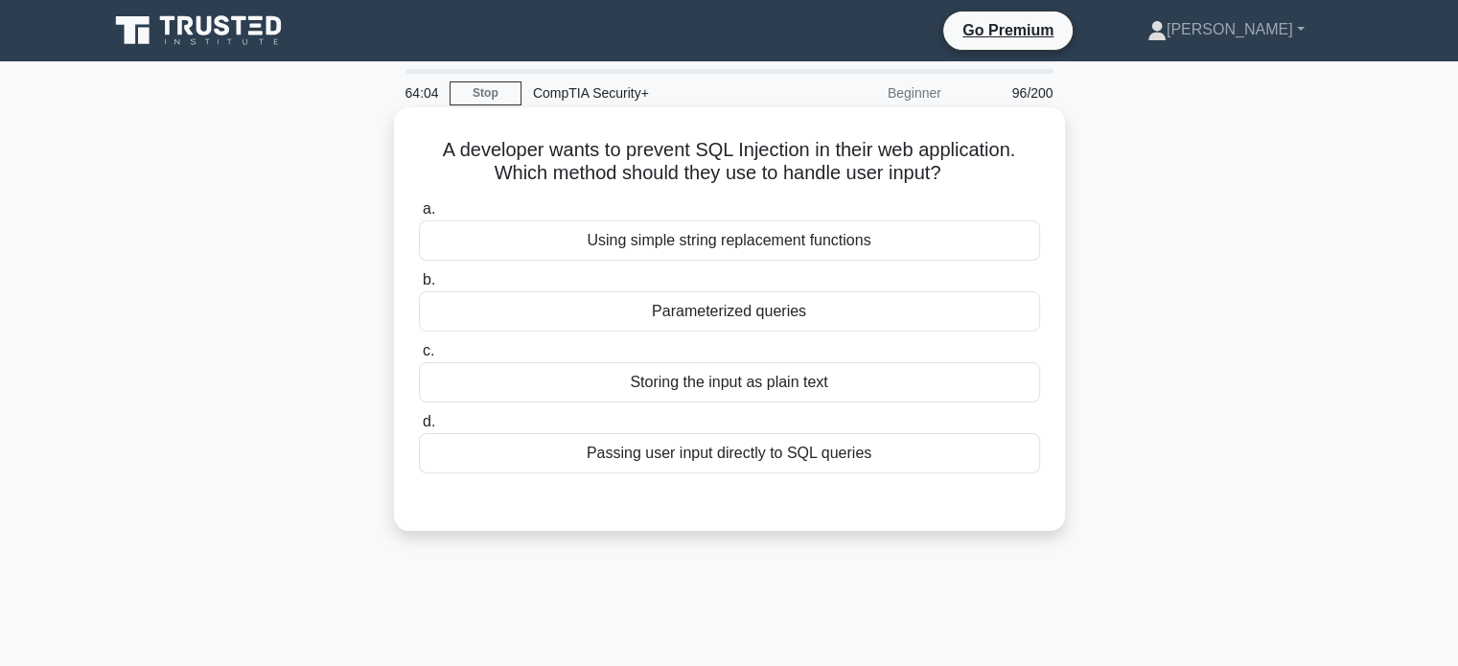
click at [785, 308] on div "Parameterized queries" at bounding box center [729, 311] width 621 height 40
click at [419, 287] on input "b. Parameterized queries" at bounding box center [419, 280] width 0 height 12
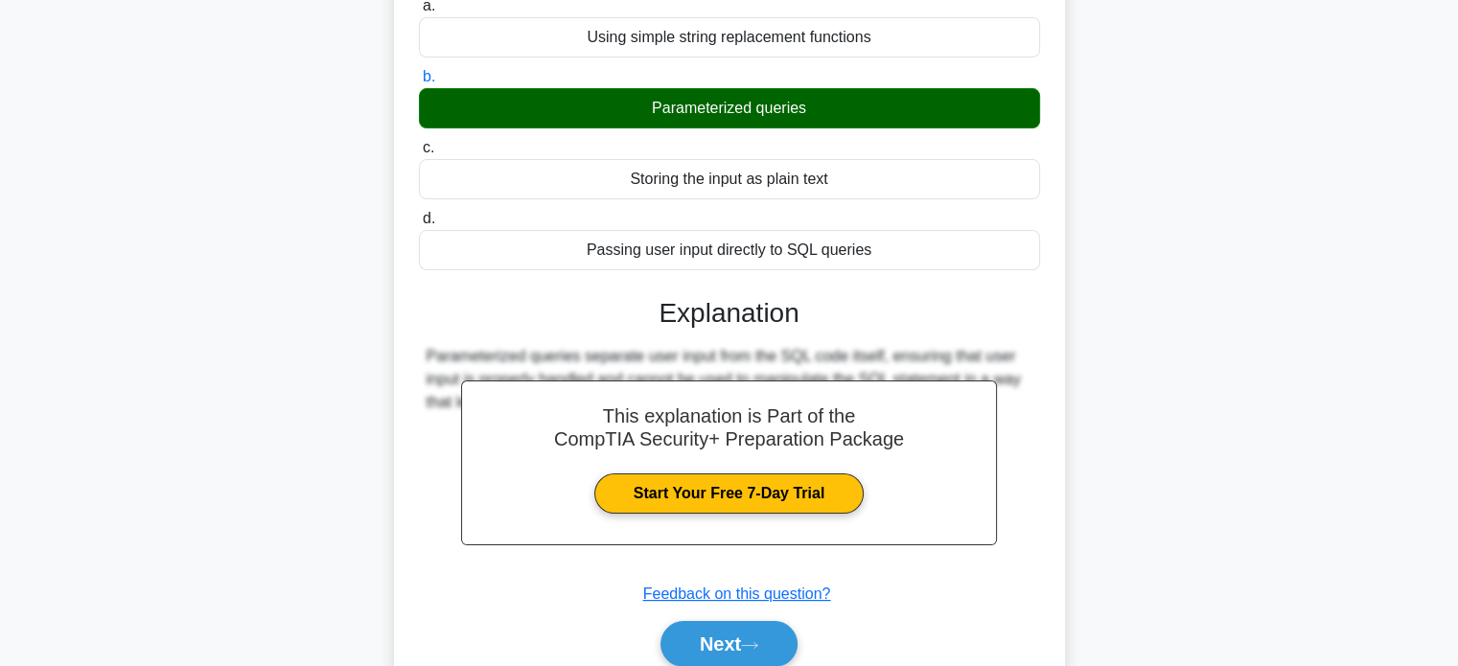
scroll to position [369, 0]
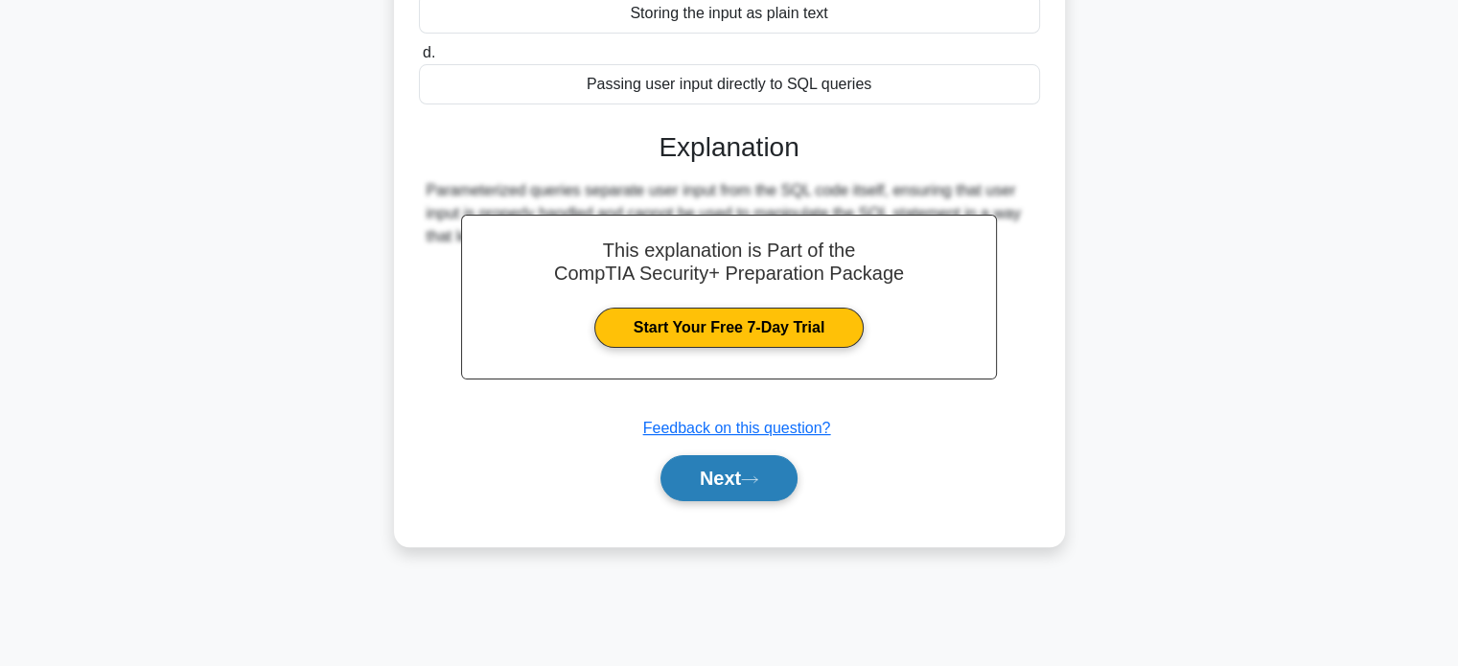
click at [746, 487] on button "Next" at bounding box center [729, 478] width 137 height 46
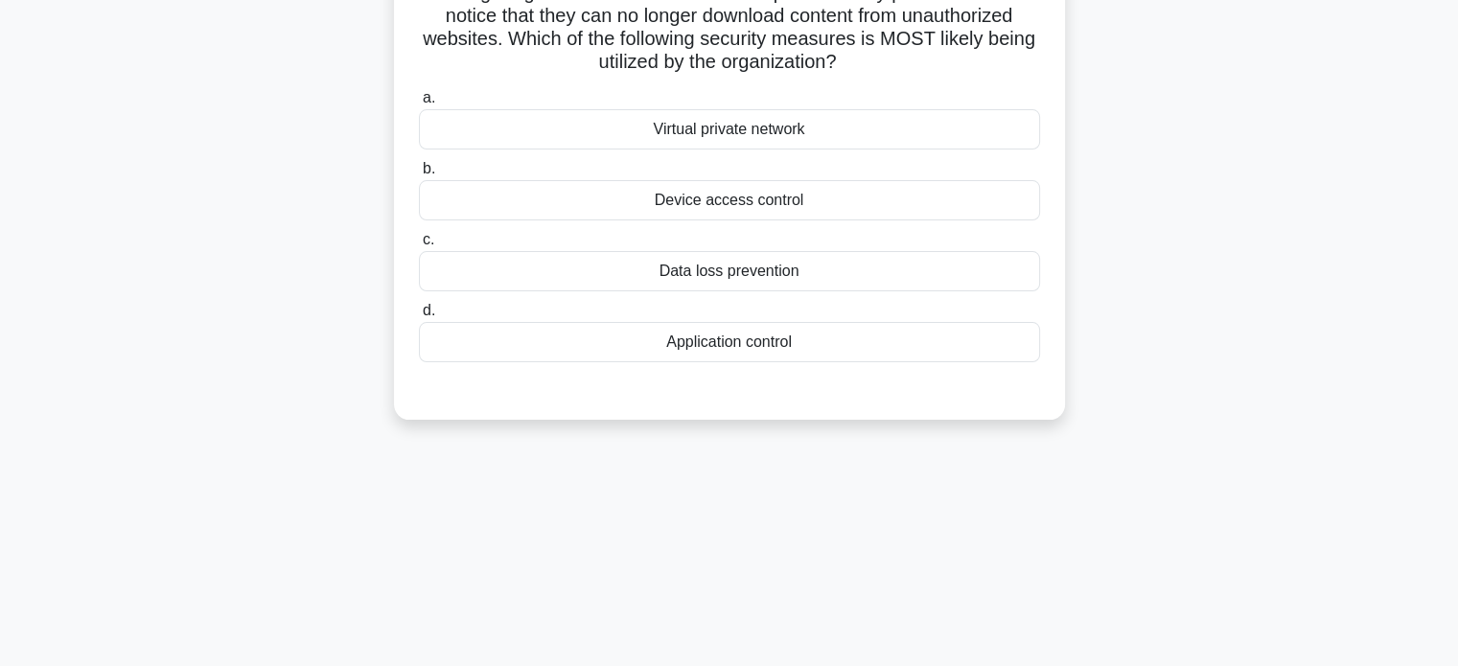
scroll to position [0, 0]
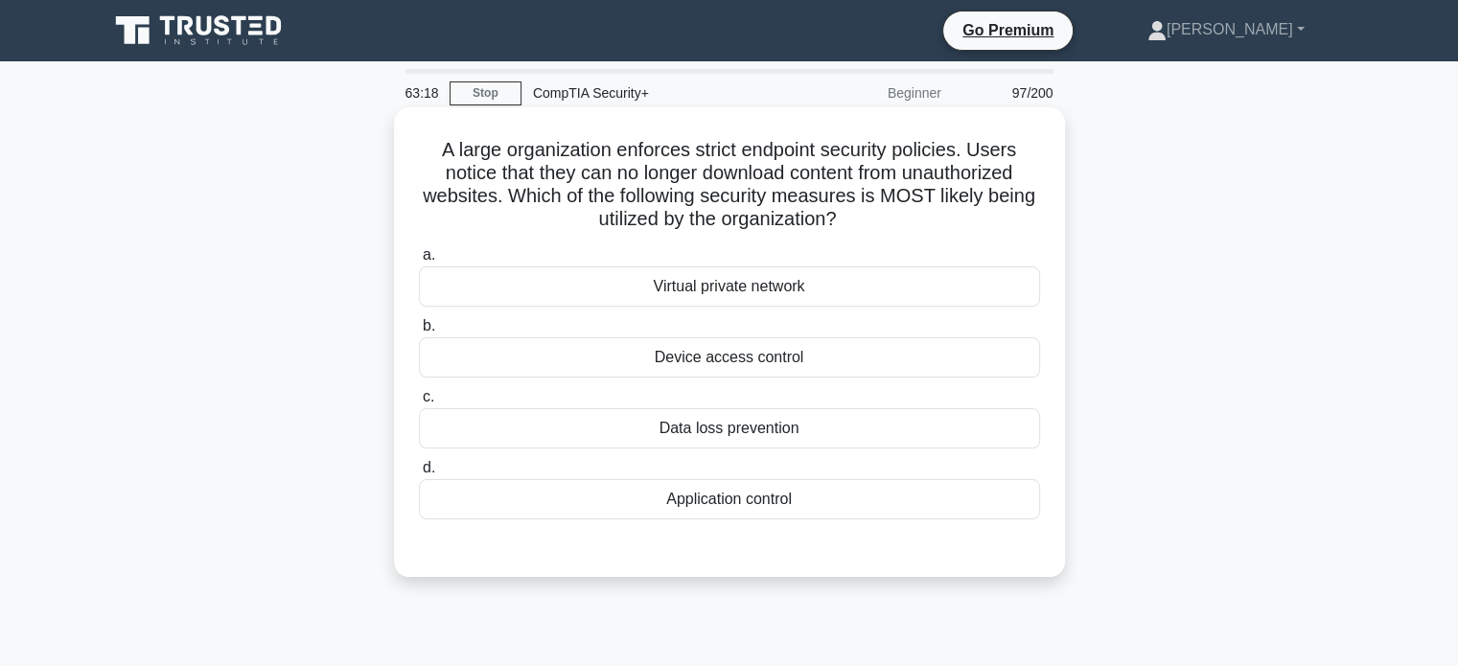
click at [778, 362] on div "Device access control" at bounding box center [729, 358] width 621 height 40
click at [419, 333] on input "b. Device access control" at bounding box center [419, 326] width 0 height 12
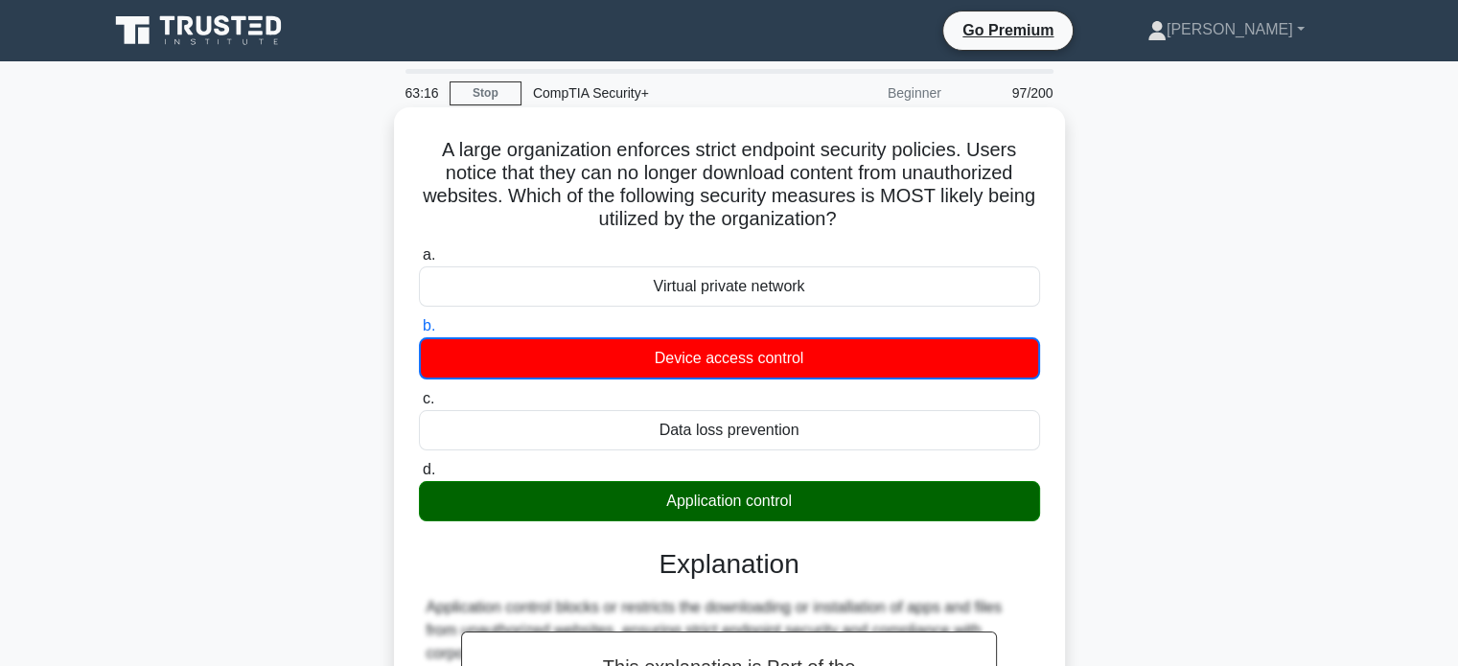
scroll to position [369, 0]
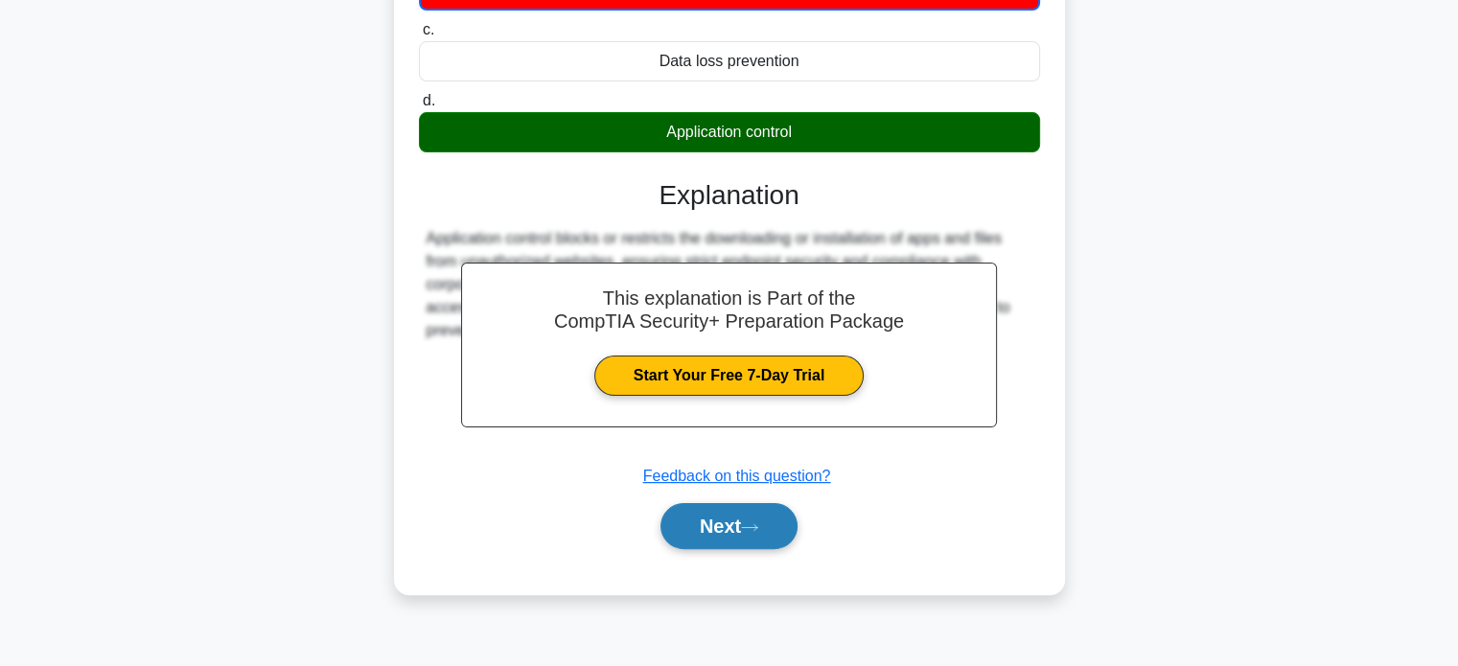
click at [729, 526] on button "Next" at bounding box center [729, 526] width 137 height 46
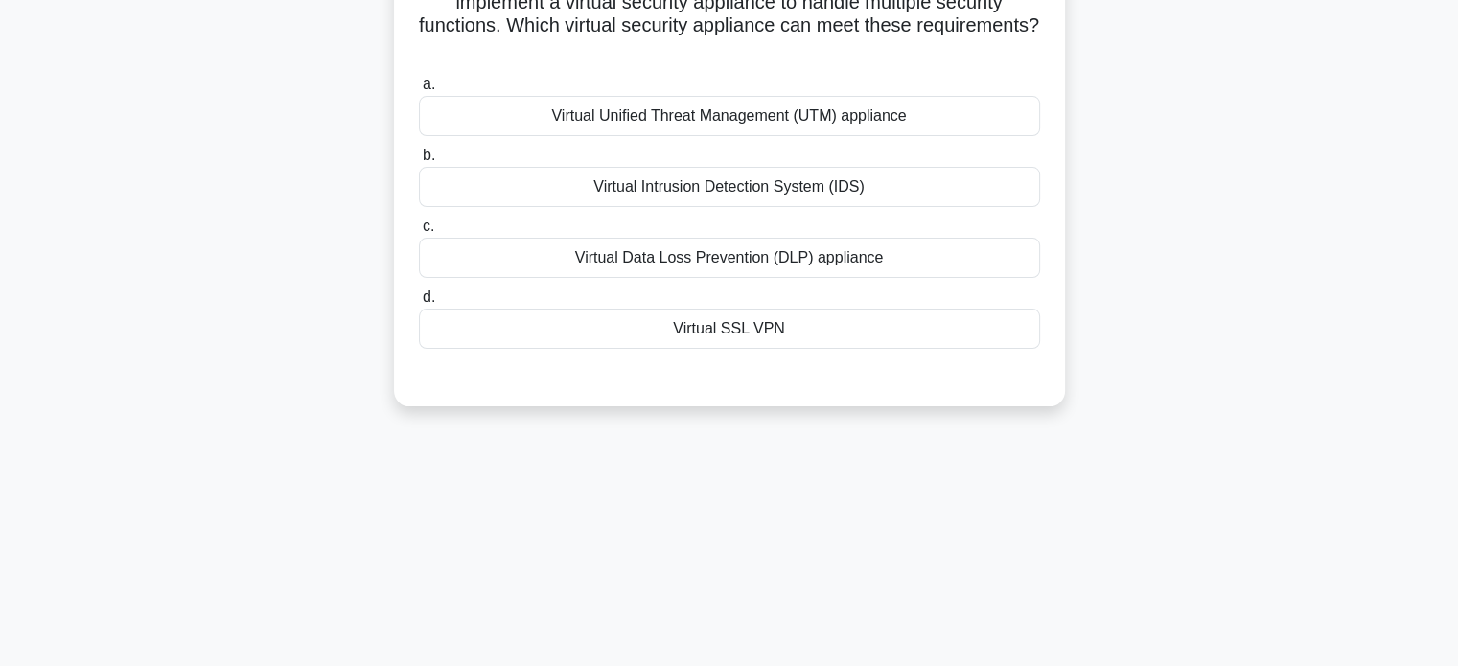
scroll to position [0, 0]
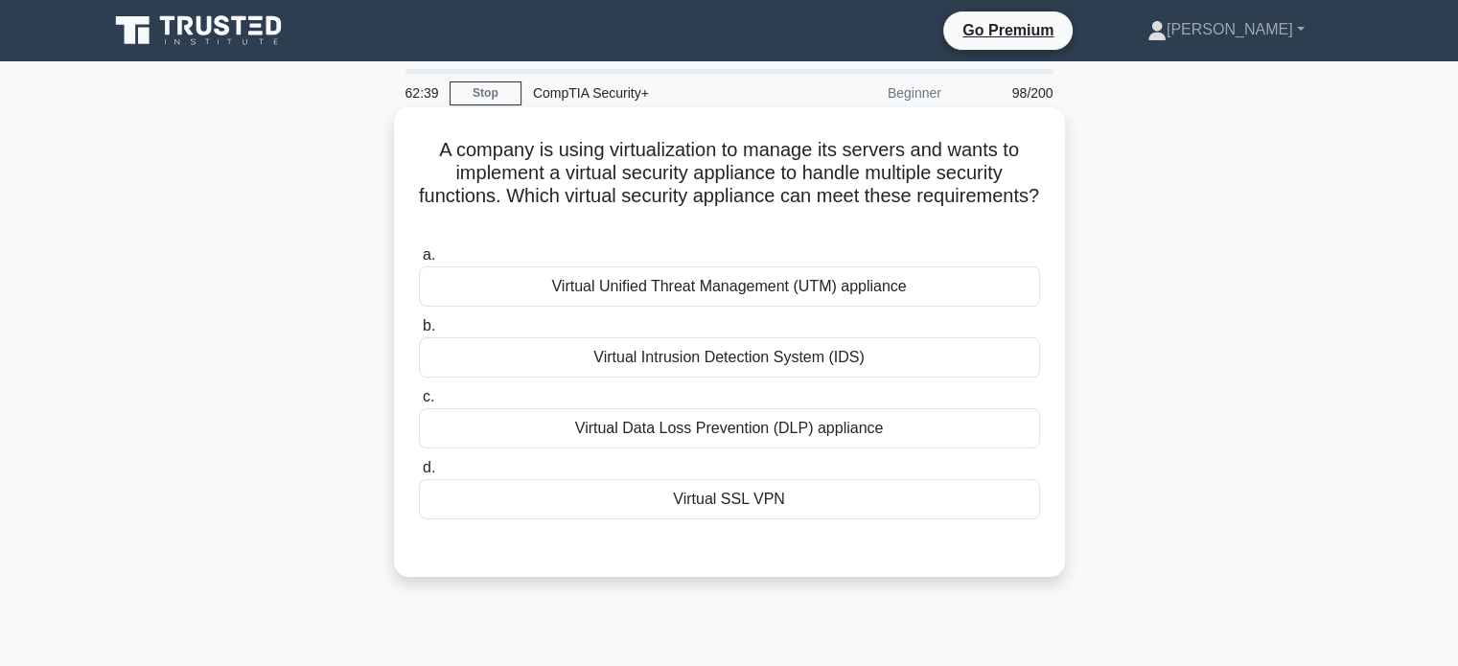
click at [787, 291] on div "Virtual Unified Threat Management (UTM) appliance" at bounding box center [729, 287] width 621 height 40
click at [419, 262] on input "a. Virtual Unified Threat Management (UTM) appliance" at bounding box center [419, 255] width 0 height 12
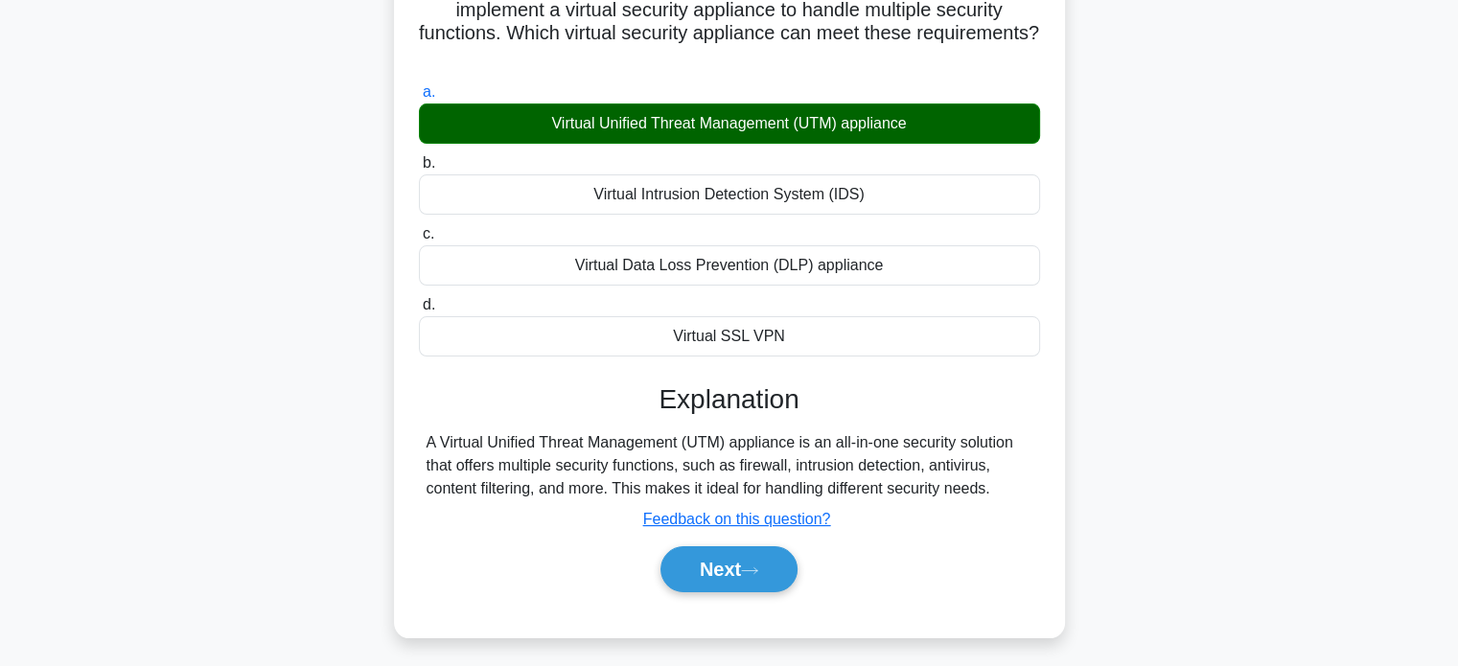
scroll to position [369, 0]
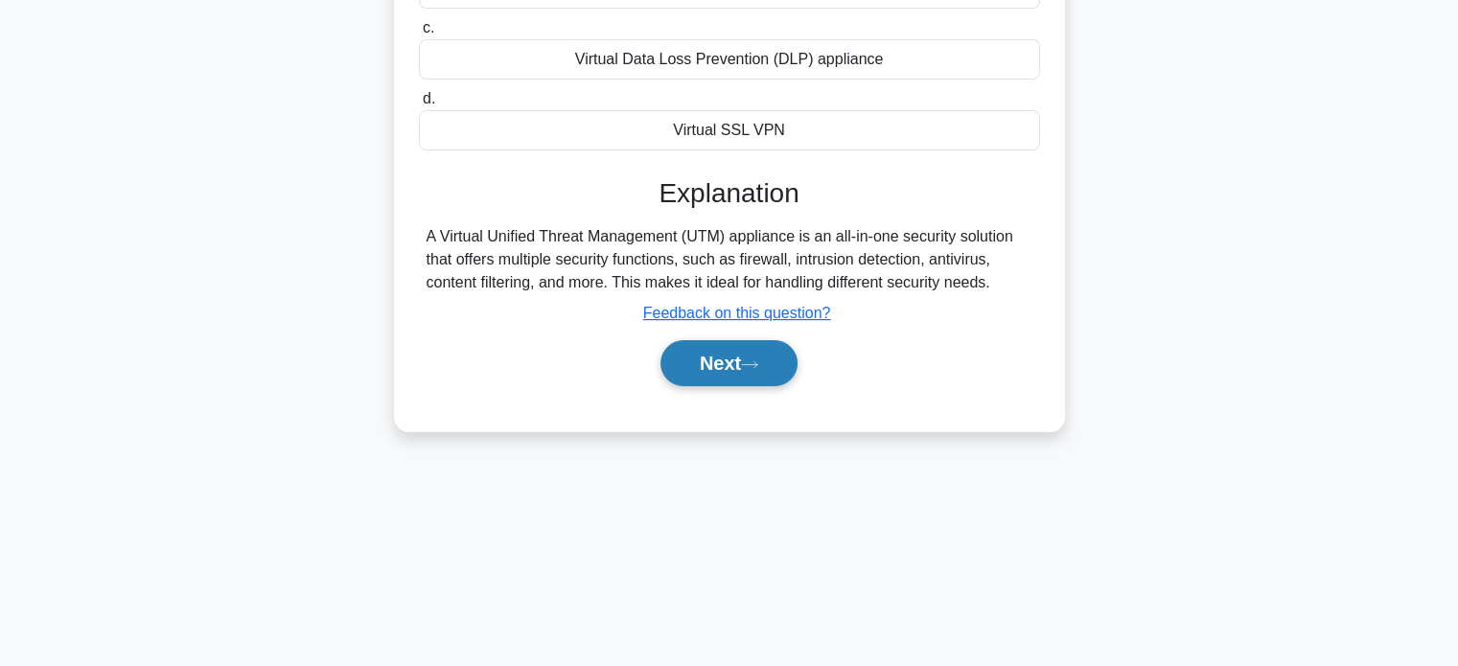
click at [746, 373] on button "Next" at bounding box center [729, 363] width 137 height 46
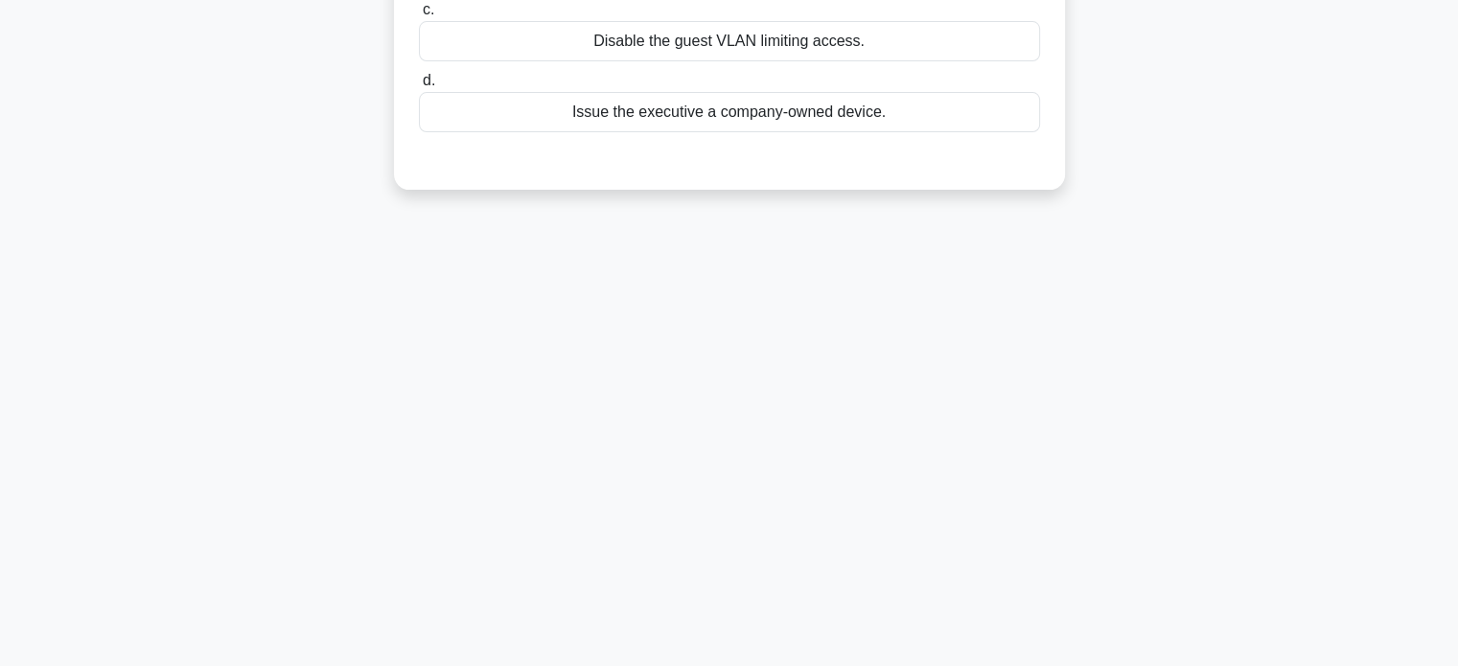
scroll to position [0, 0]
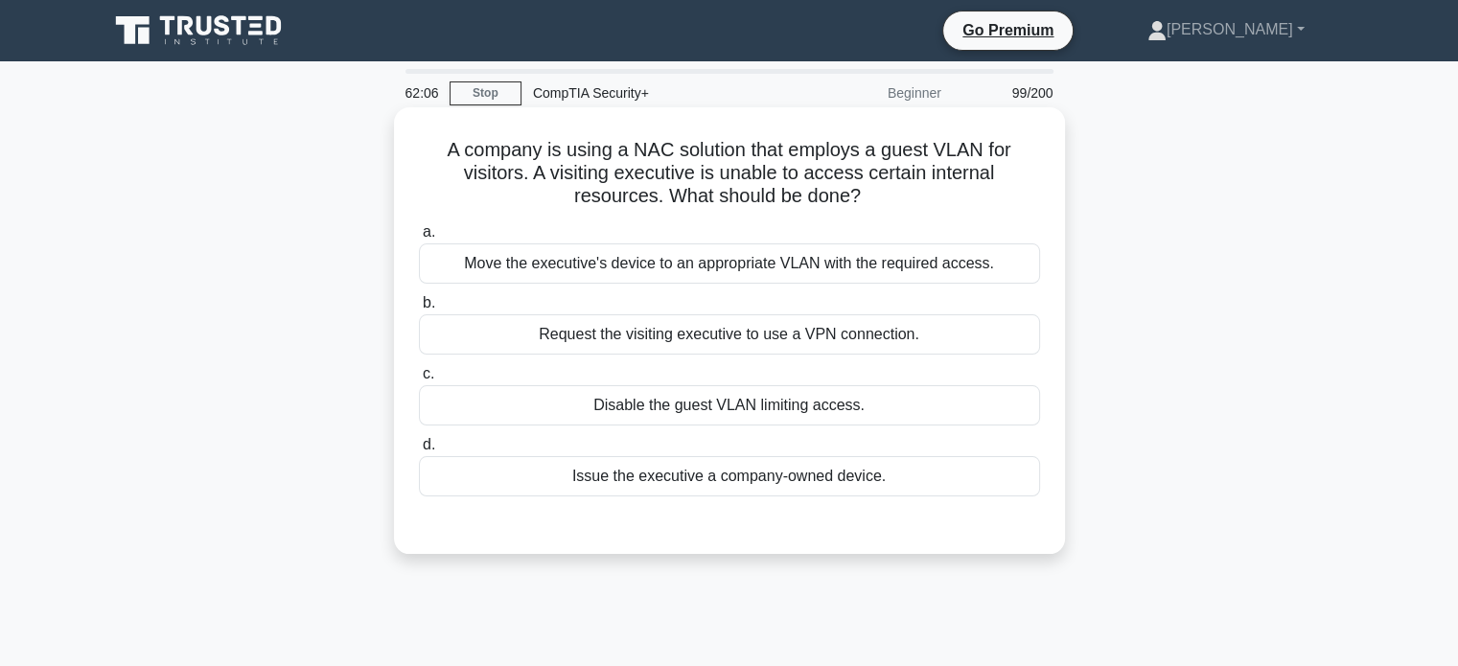
click at [792, 268] on div "Move the executive's device to an appropriate VLAN with the required access." at bounding box center [729, 264] width 621 height 40
click at [419, 239] on input "a. Move the executive's device to an appropriate VLAN with the required access." at bounding box center [419, 232] width 0 height 12
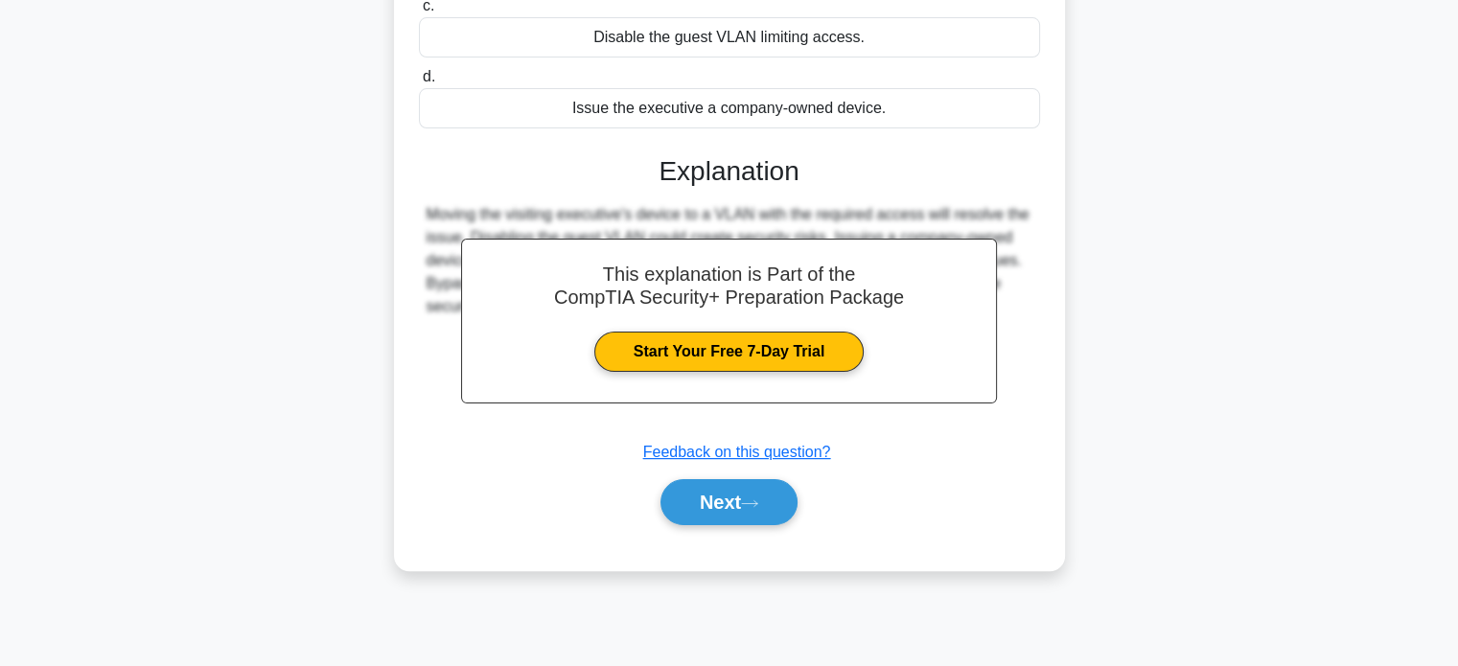
scroll to position [369, 0]
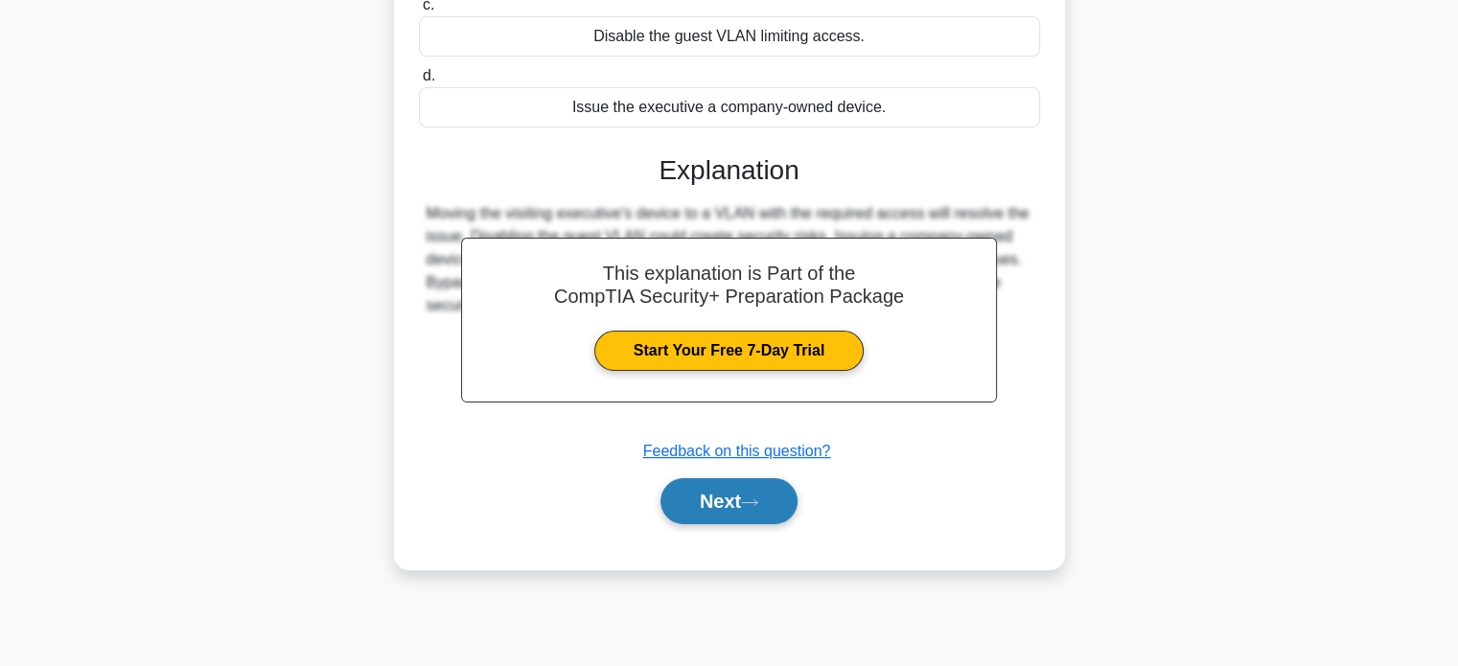
drag, startPoint x: 709, startPoint y: 492, endPoint x: 721, endPoint y: 487, distance: 13.4
click at [710, 493] on button "Next" at bounding box center [729, 501] width 137 height 46
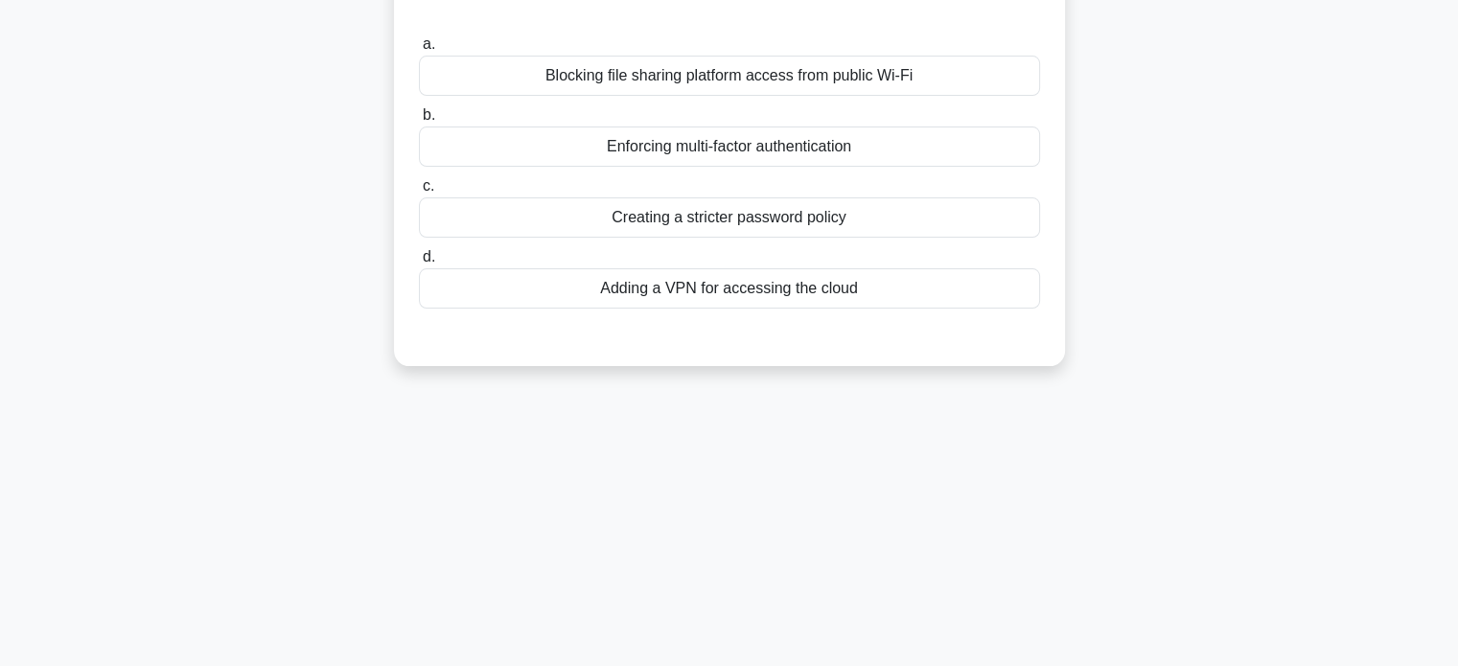
scroll to position [0, 0]
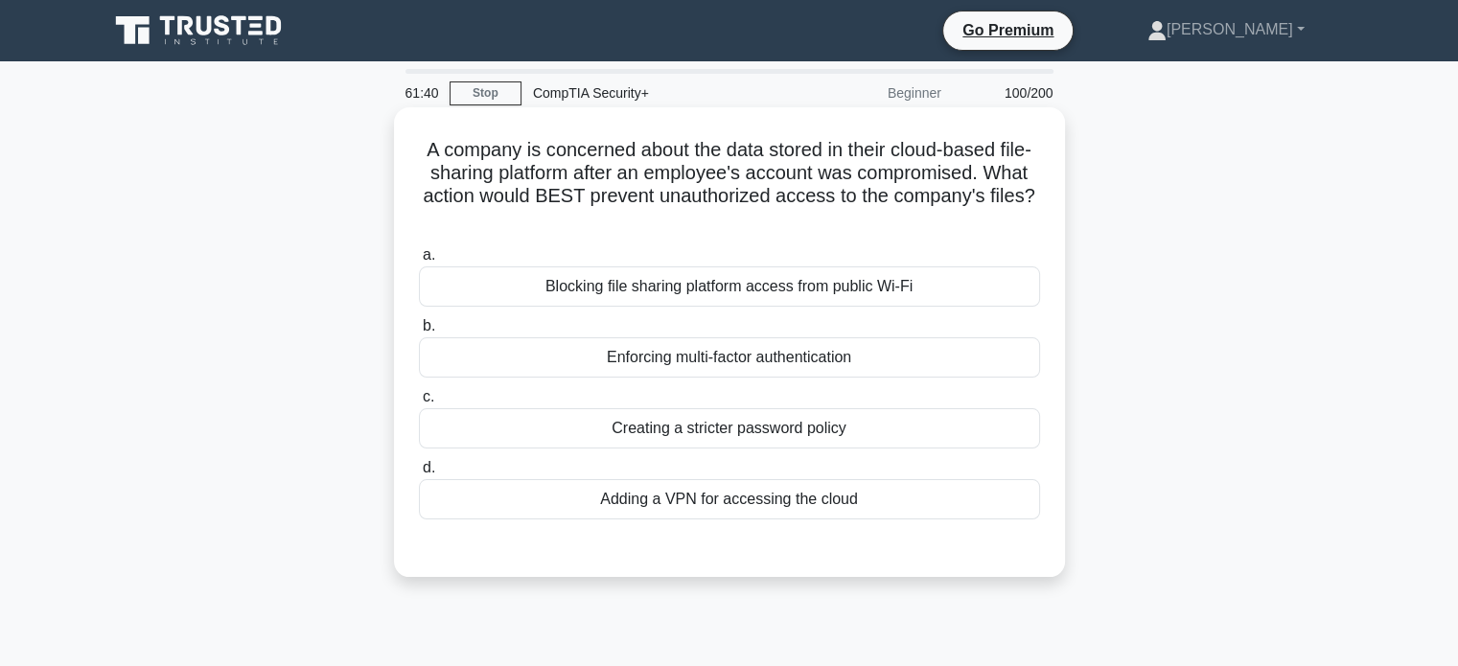
click at [786, 369] on div "Enforcing multi-factor authentication" at bounding box center [729, 358] width 621 height 40
click at [419, 333] on input "b. Enforcing multi-factor authentication" at bounding box center [419, 326] width 0 height 12
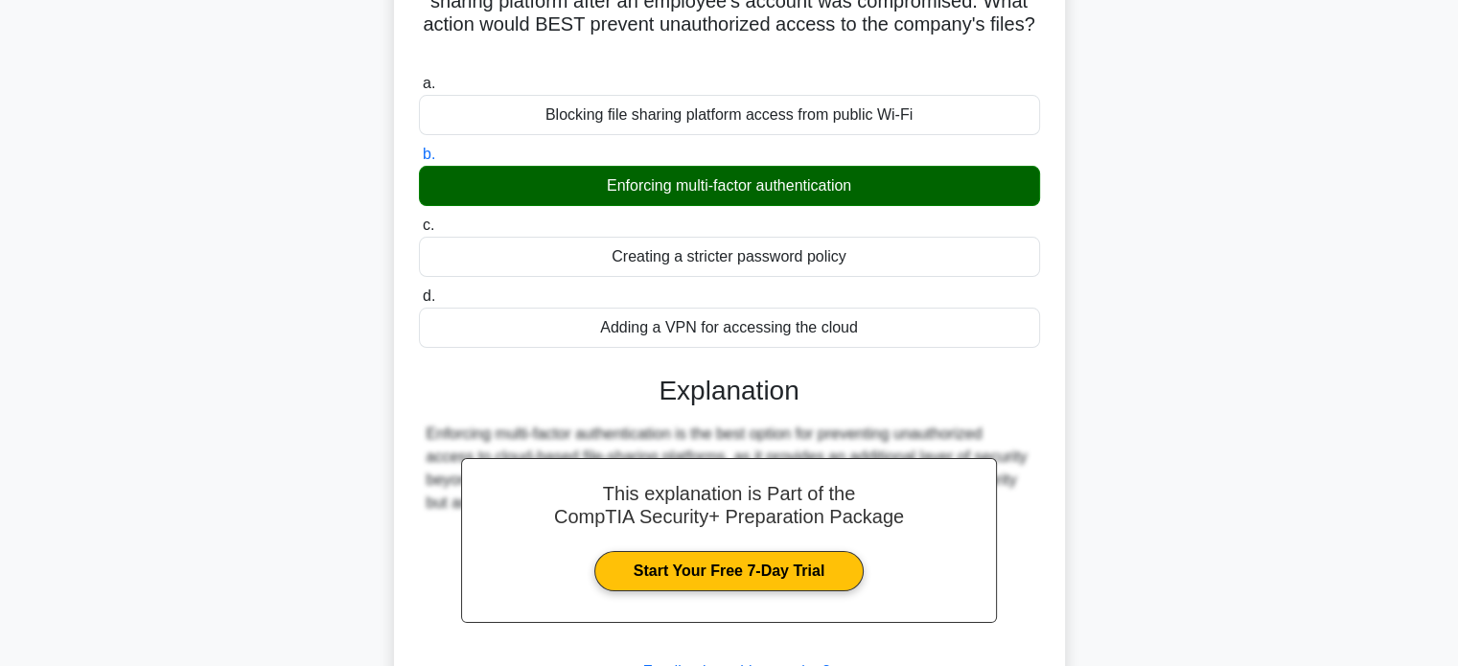
scroll to position [369, 0]
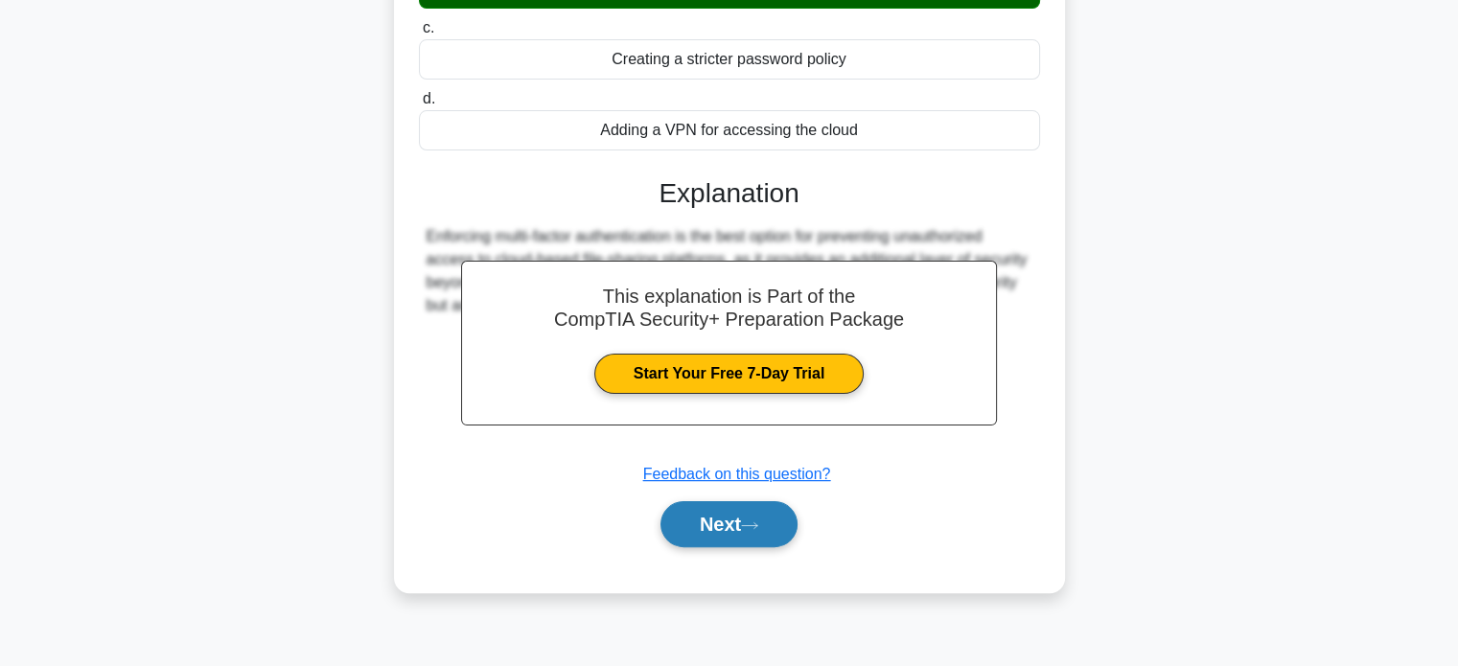
click at [782, 531] on button "Next" at bounding box center [729, 524] width 137 height 46
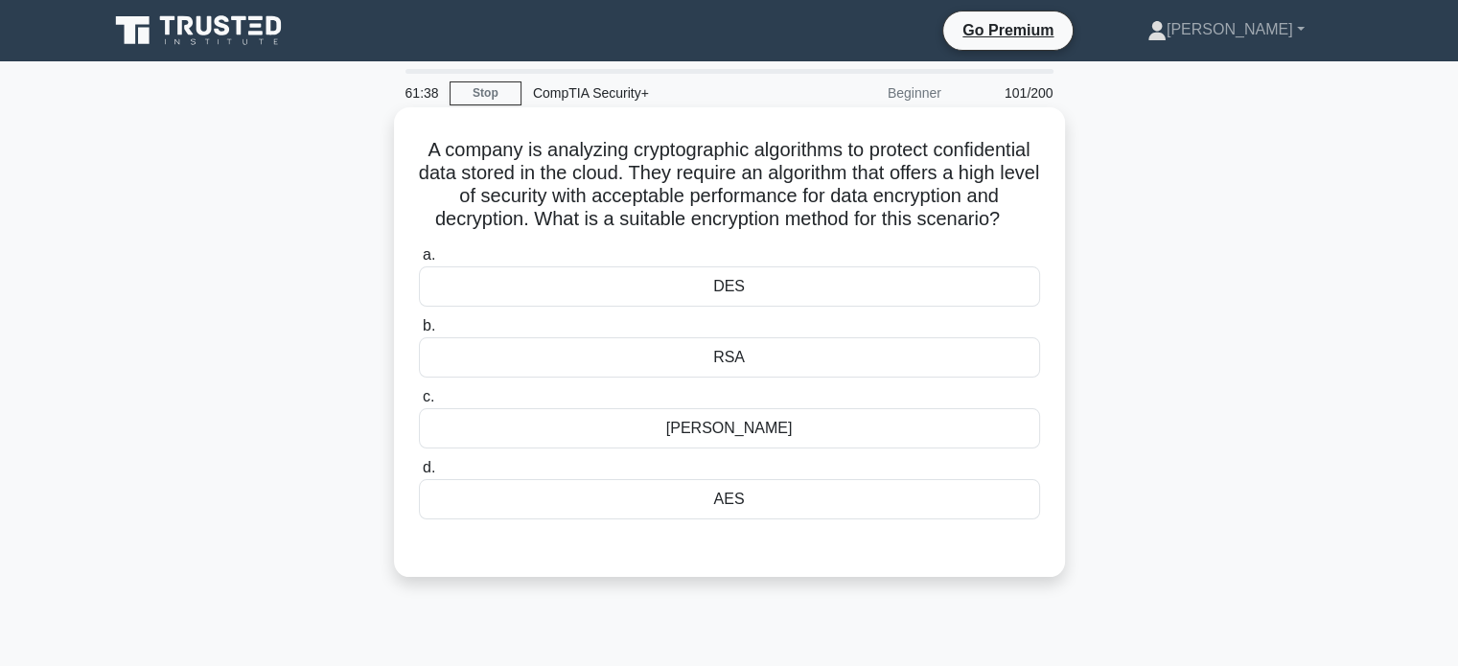
scroll to position [0, 0]
click at [733, 520] on div "AES" at bounding box center [729, 499] width 621 height 40
click at [419, 475] on input "d. AES" at bounding box center [419, 468] width 0 height 12
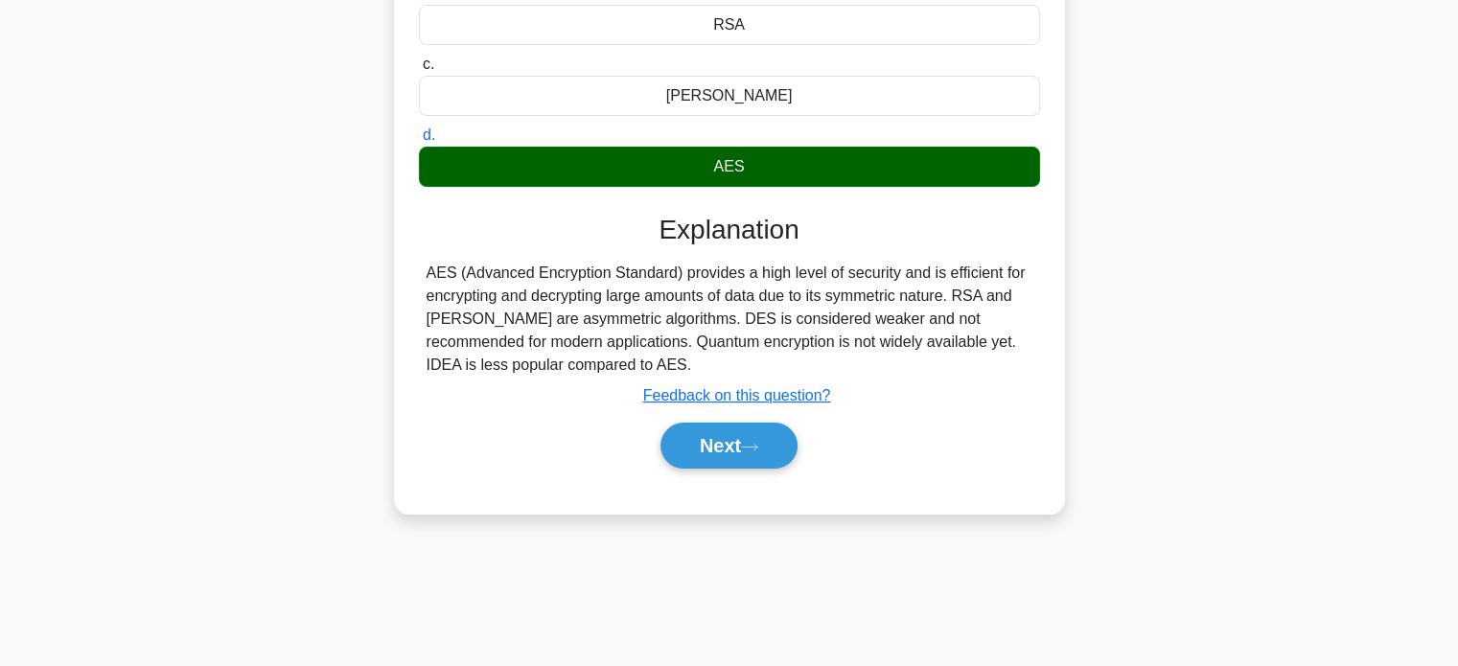
scroll to position [369, 0]
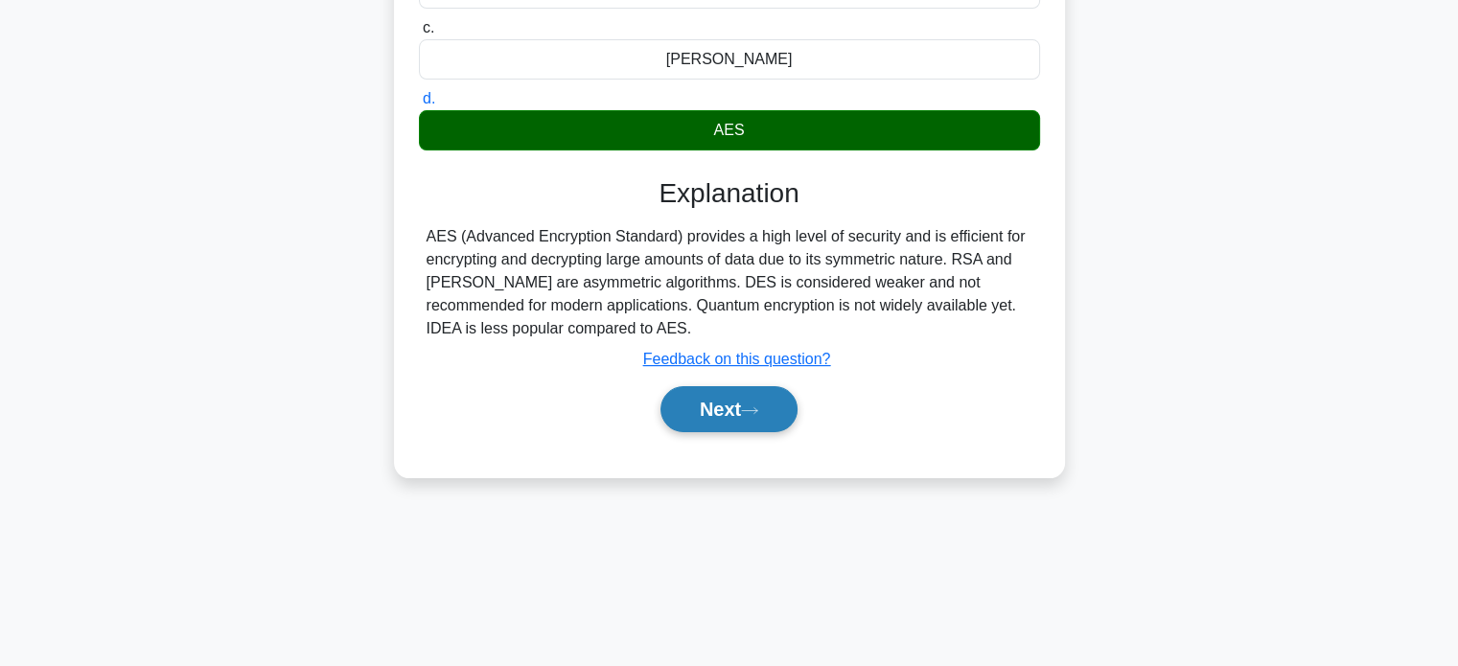
click at [758, 416] on icon at bounding box center [749, 411] width 17 height 11
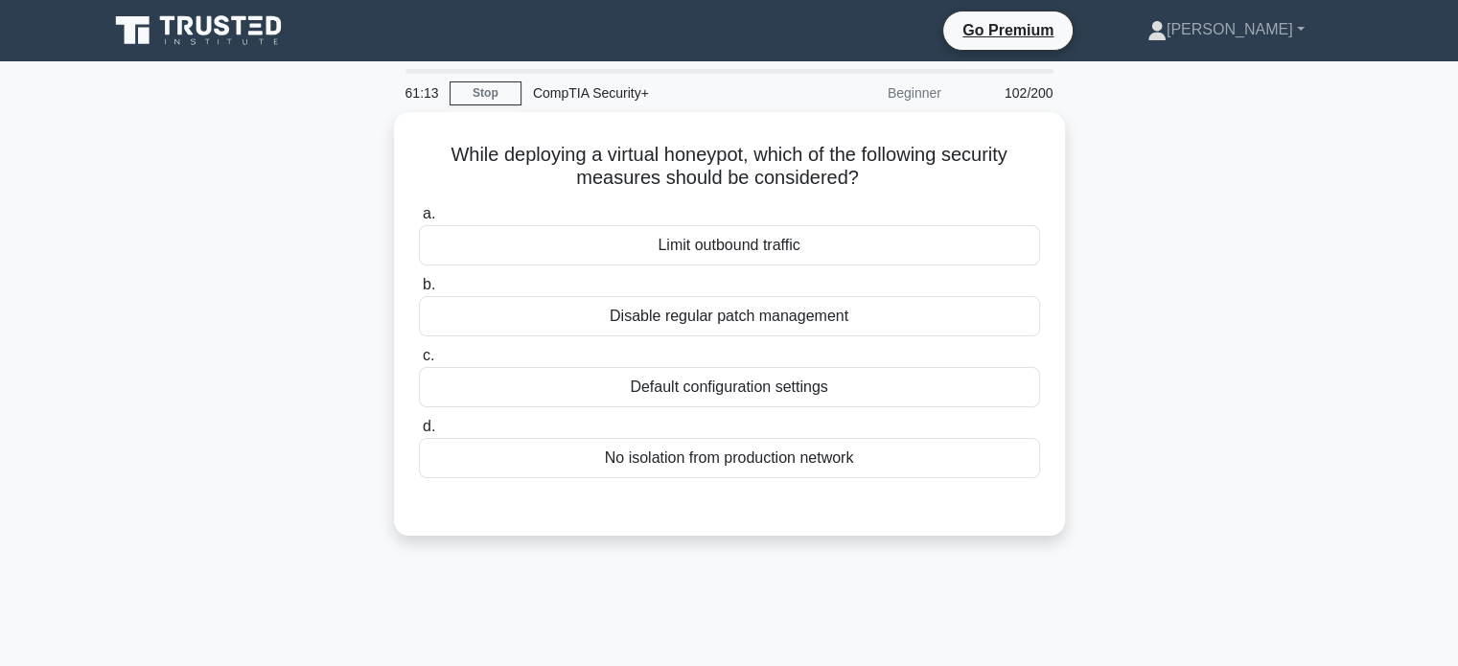
scroll to position [0, 0]
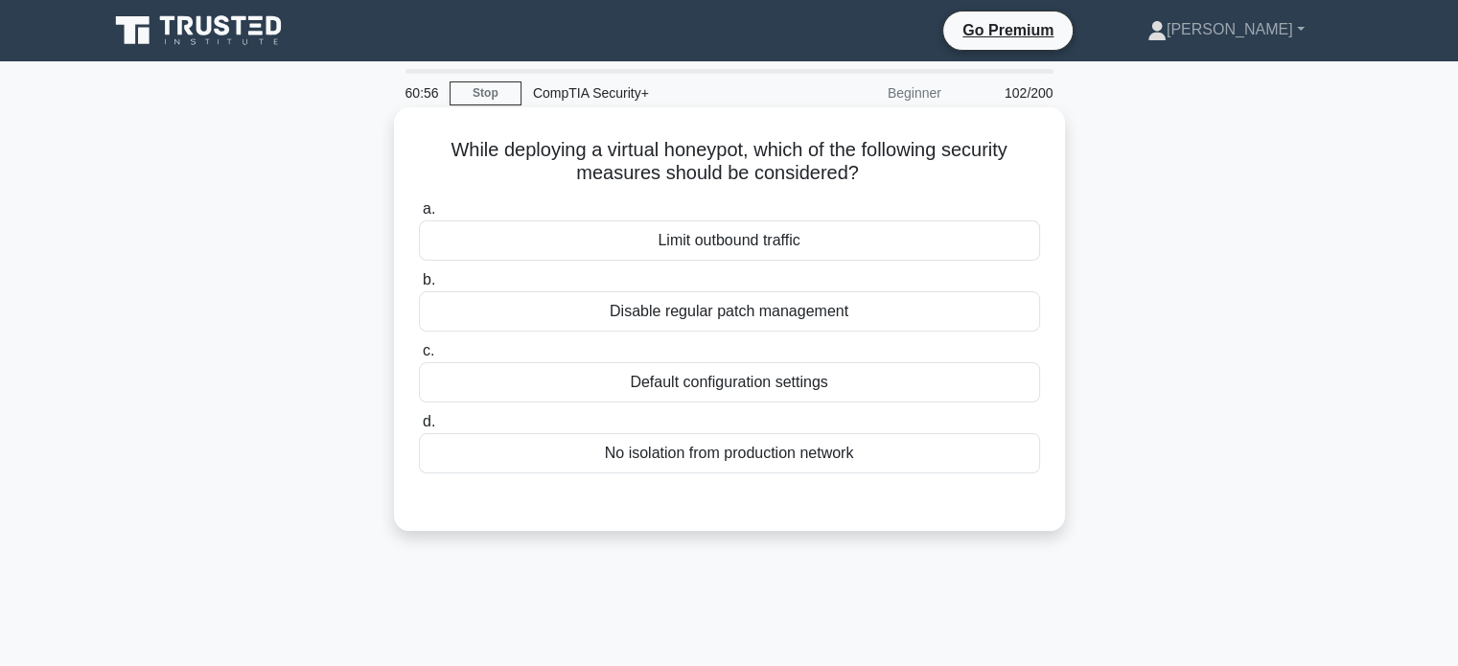
click at [883, 387] on div "Default configuration settings" at bounding box center [729, 382] width 621 height 40
click at [419, 358] on input "c. Default configuration settings" at bounding box center [419, 351] width 0 height 12
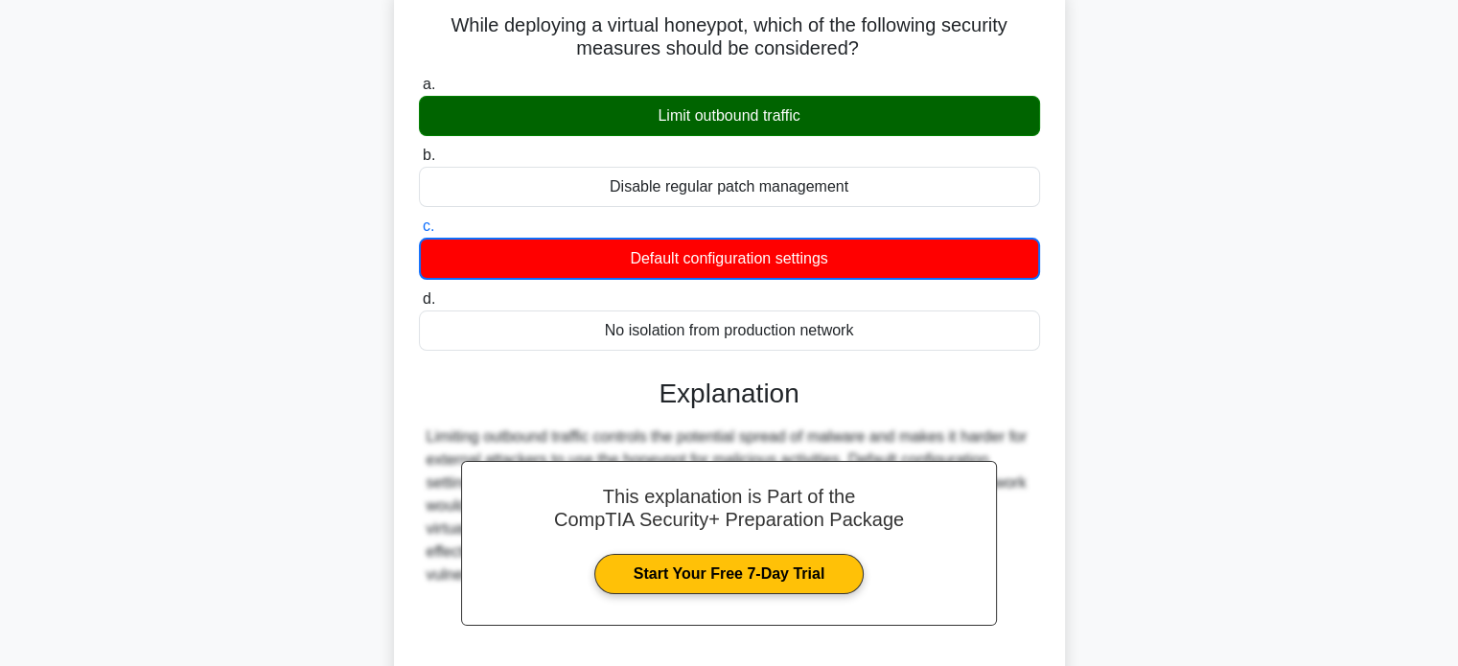
scroll to position [288, 0]
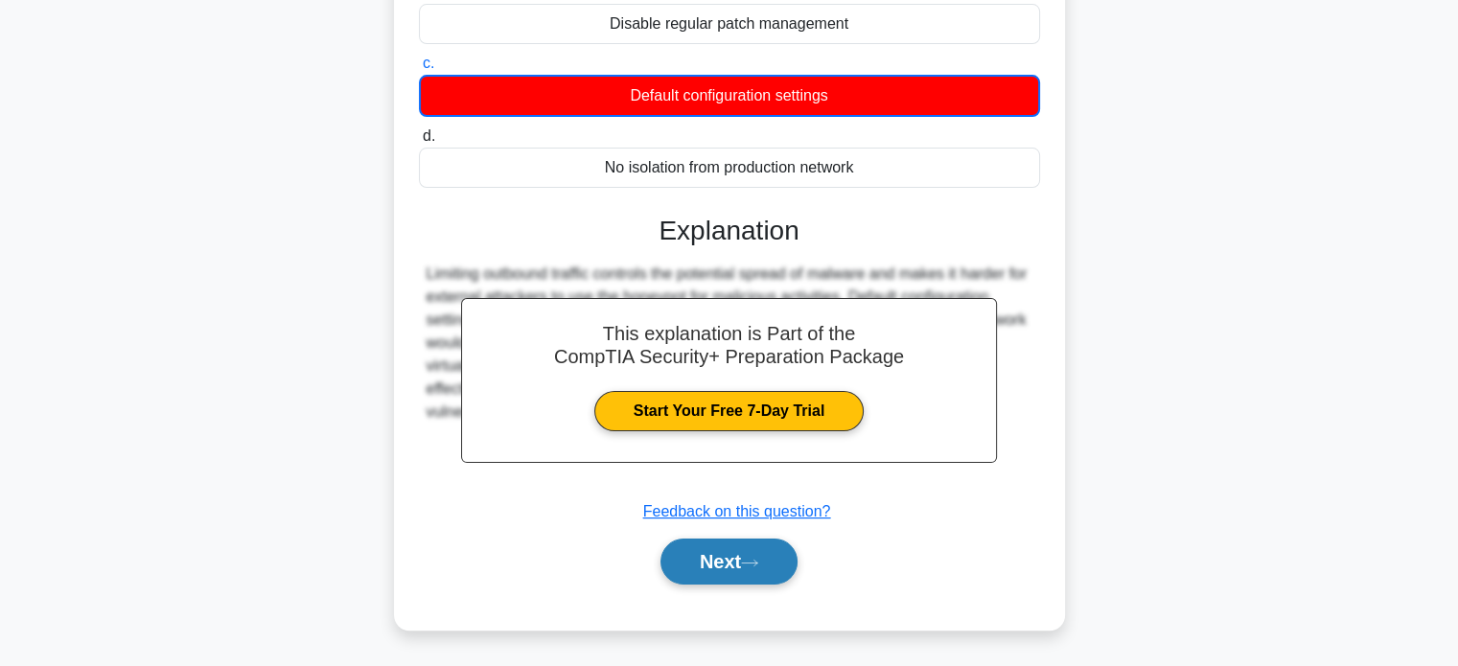
click at [757, 561] on icon at bounding box center [749, 563] width 17 height 11
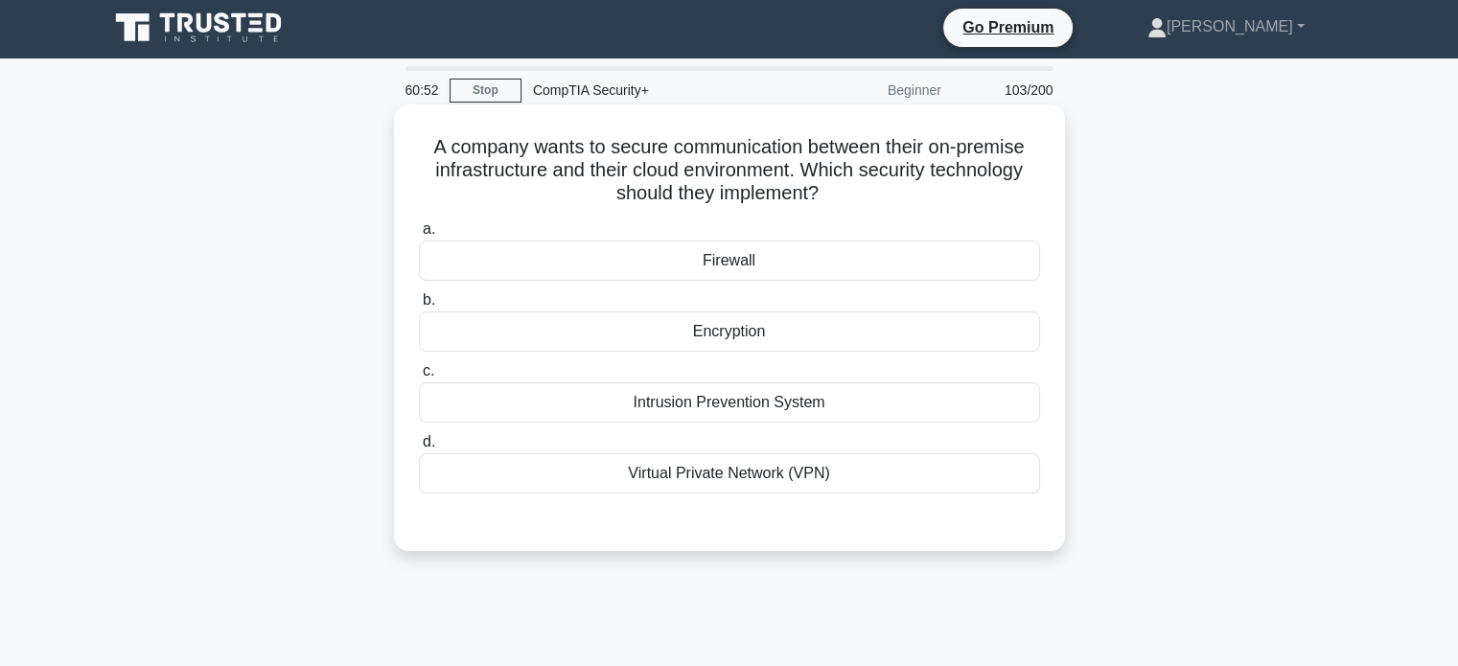
scroll to position [0, 0]
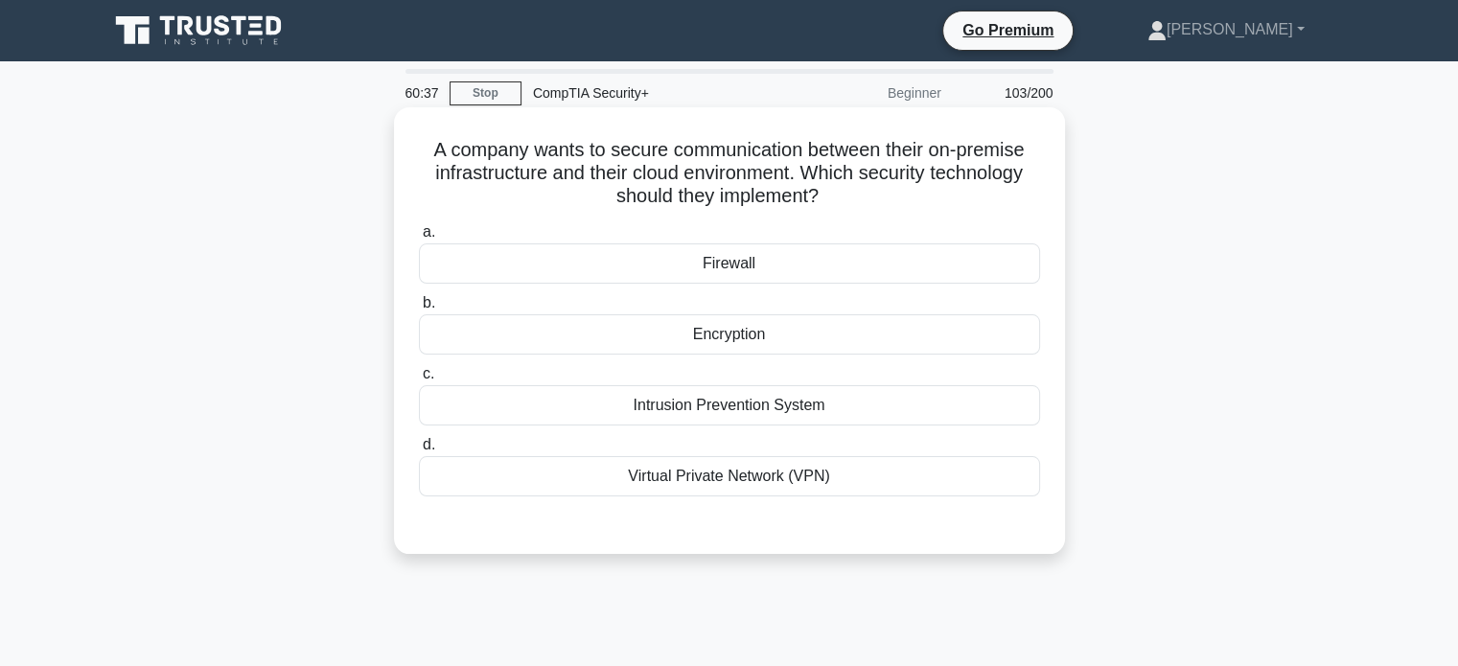
click at [851, 490] on div "Virtual Private Network (VPN)" at bounding box center [729, 476] width 621 height 40
click at [419, 452] on input "d. Virtual Private Network (VPN)" at bounding box center [419, 445] width 0 height 12
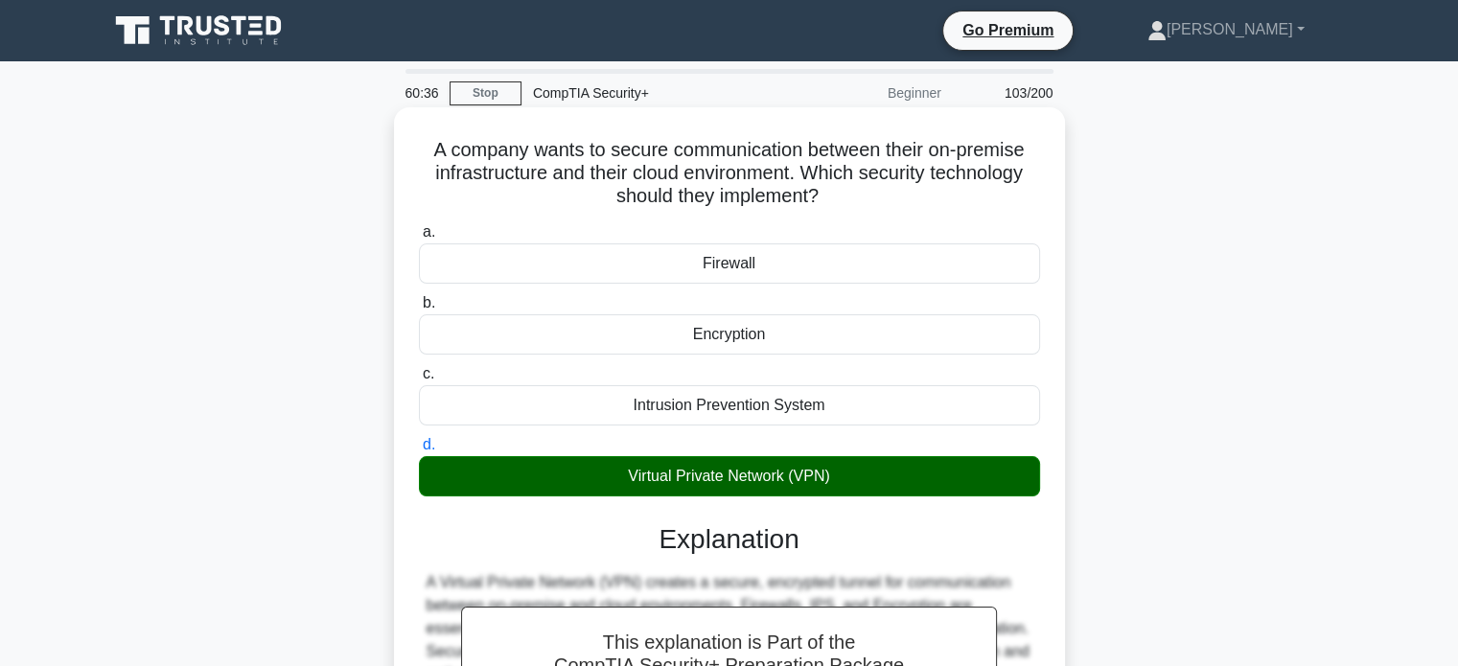
scroll to position [369, 0]
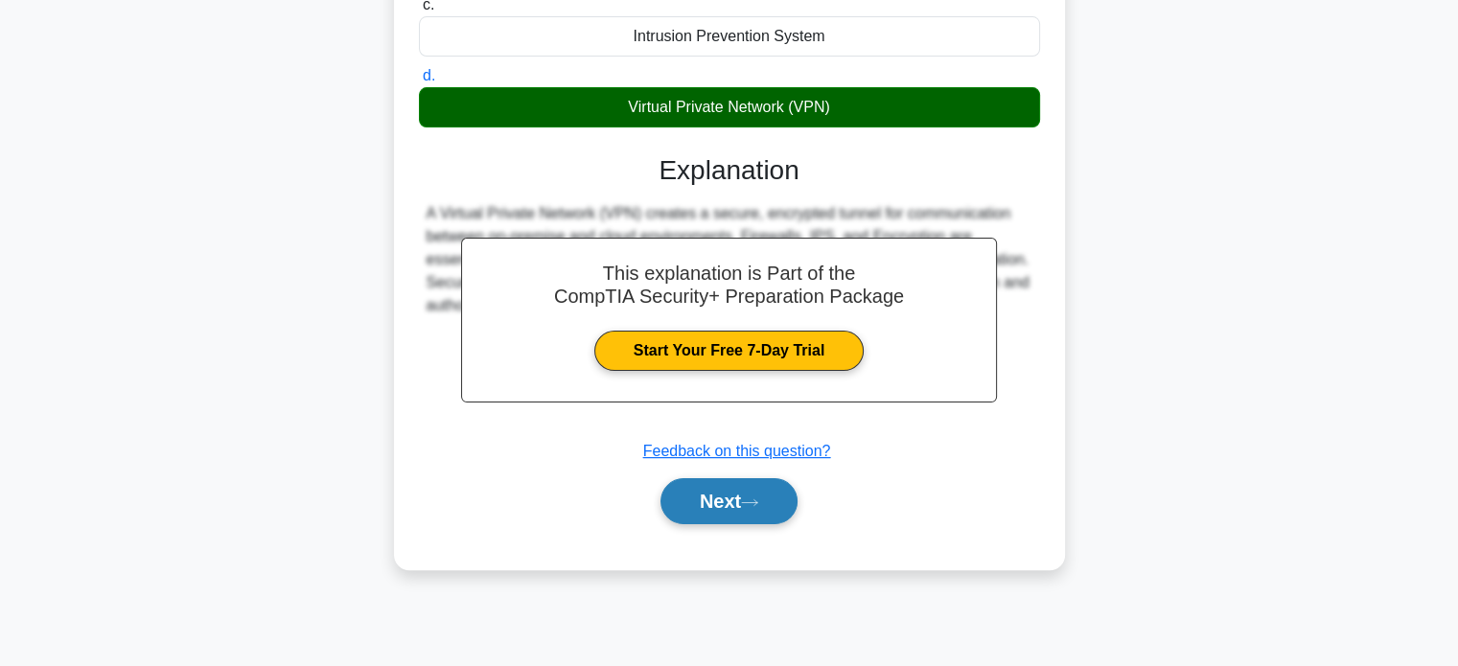
click at [726, 483] on button "Next" at bounding box center [729, 501] width 137 height 46
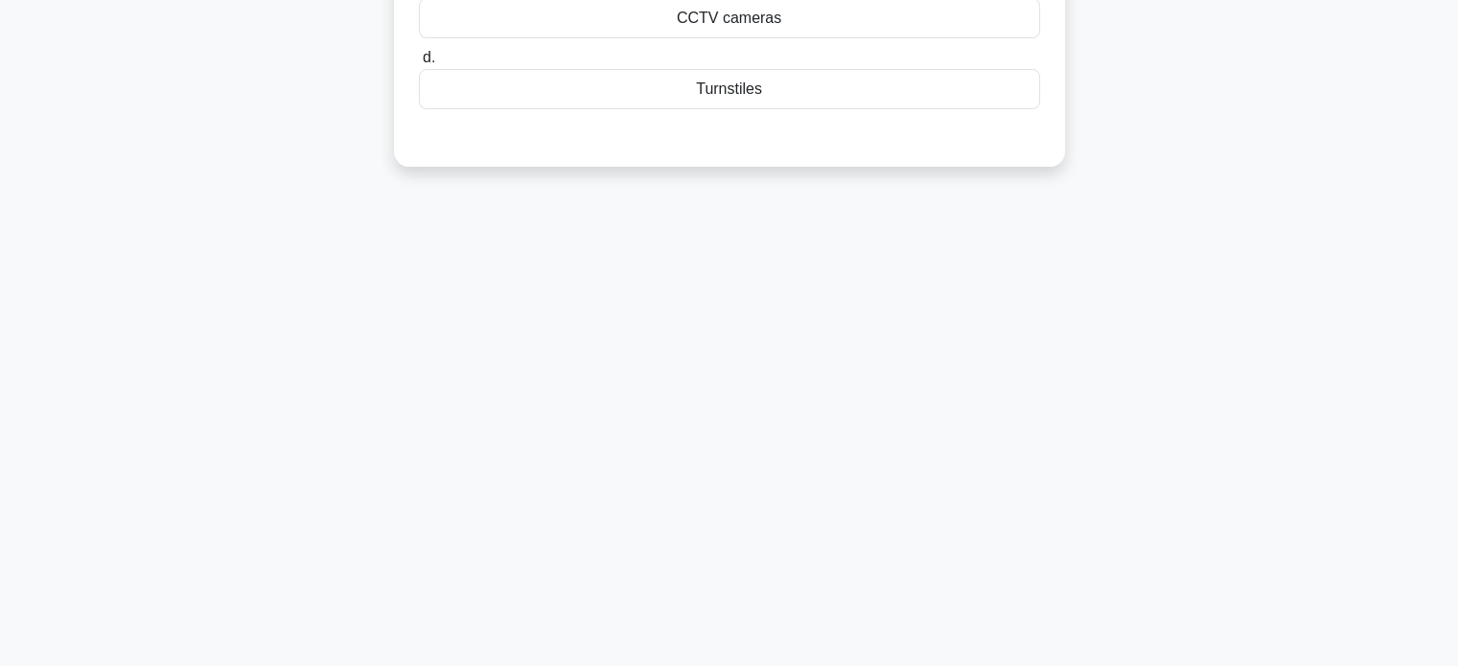
scroll to position [0, 0]
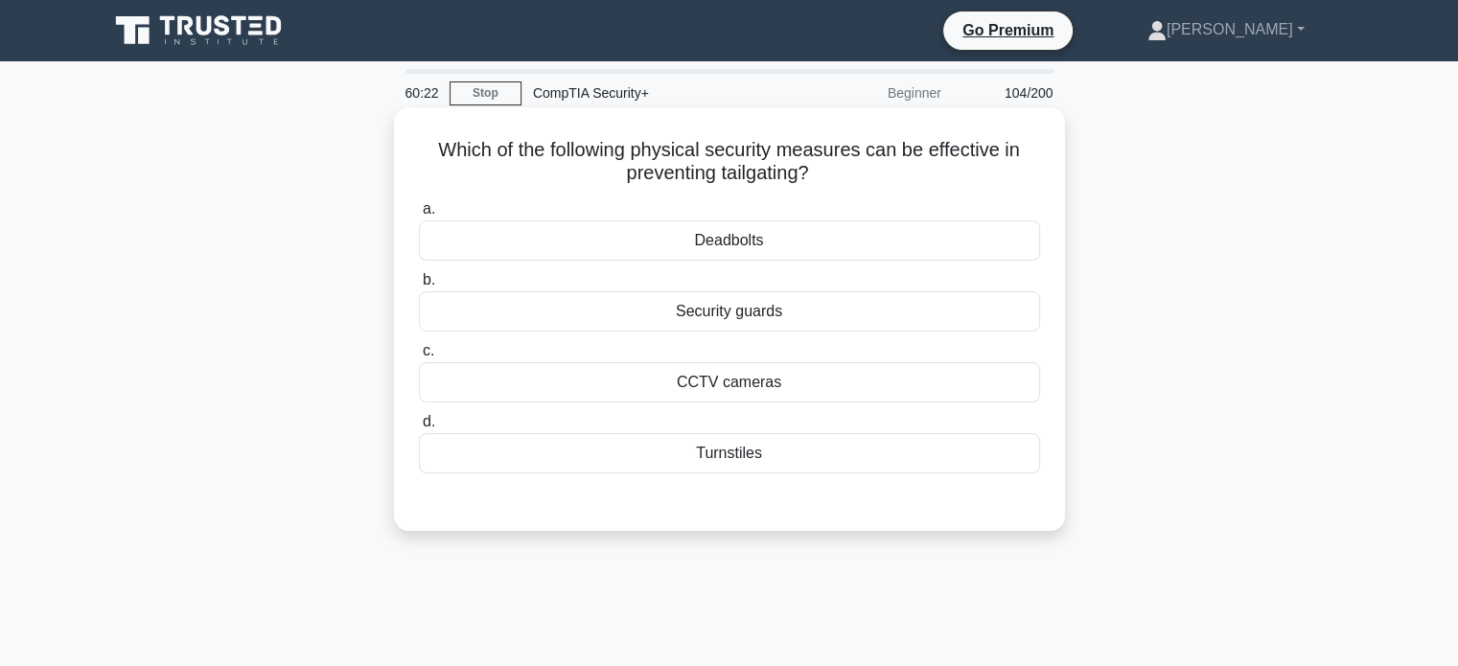
click at [807, 457] on div "Turnstiles" at bounding box center [729, 453] width 621 height 40
click at [419, 429] on input "d. Turnstiles" at bounding box center [419, 422] width 0 height 12
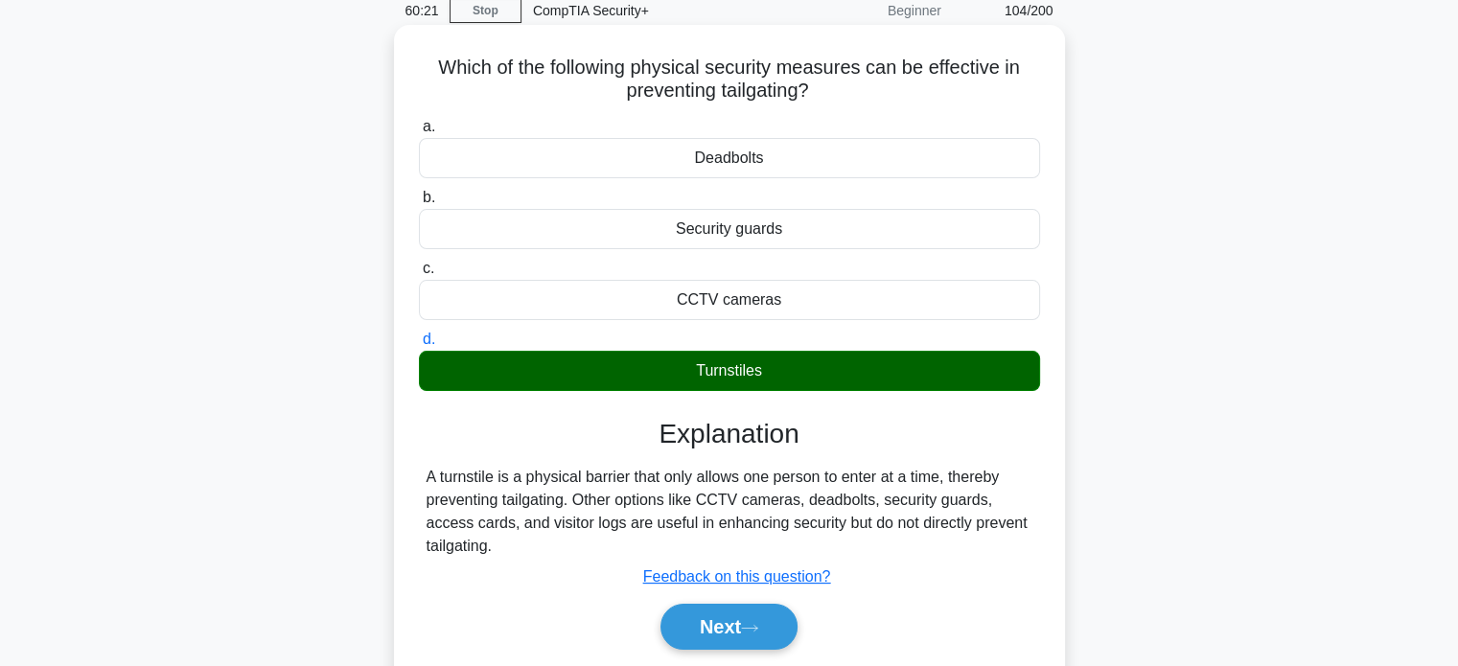
scroll to position [288, 0]
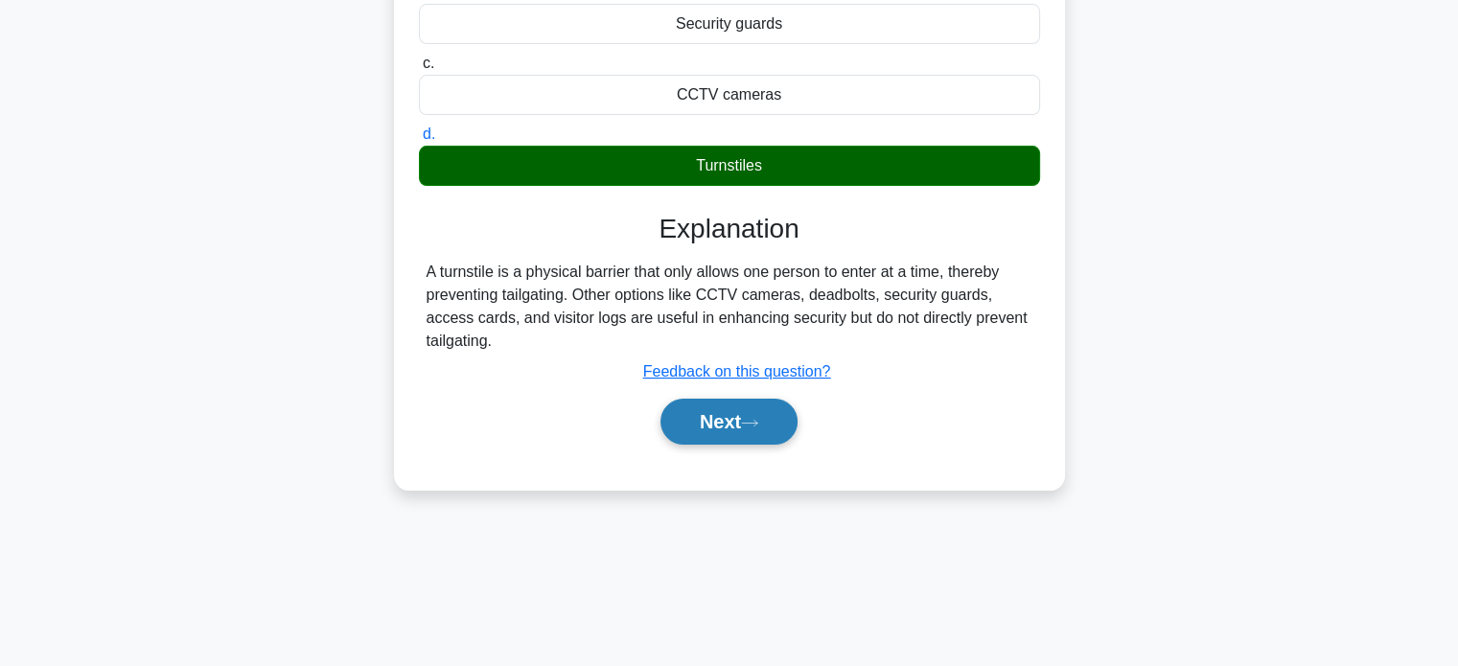
click at [760, 429] on button "Next" at bounding box center [729, 422] width 137 height 46
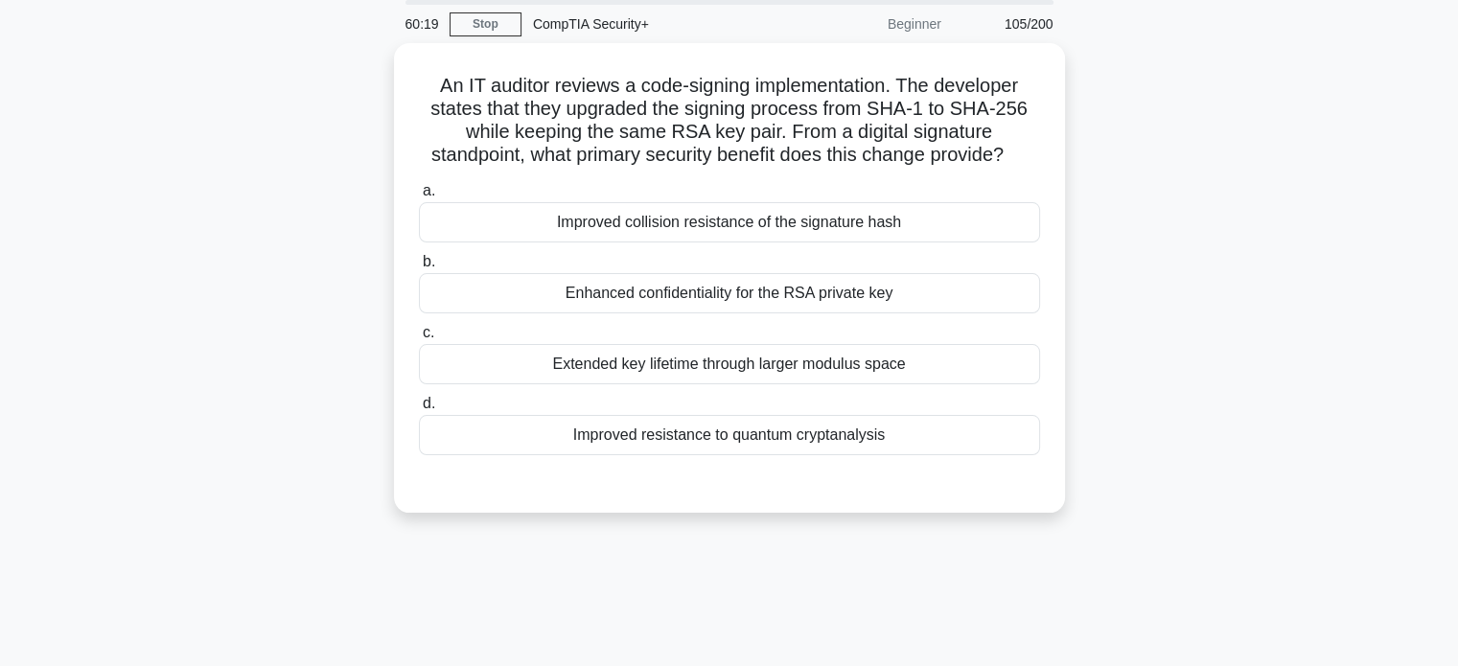
scroll to position [0, 0]
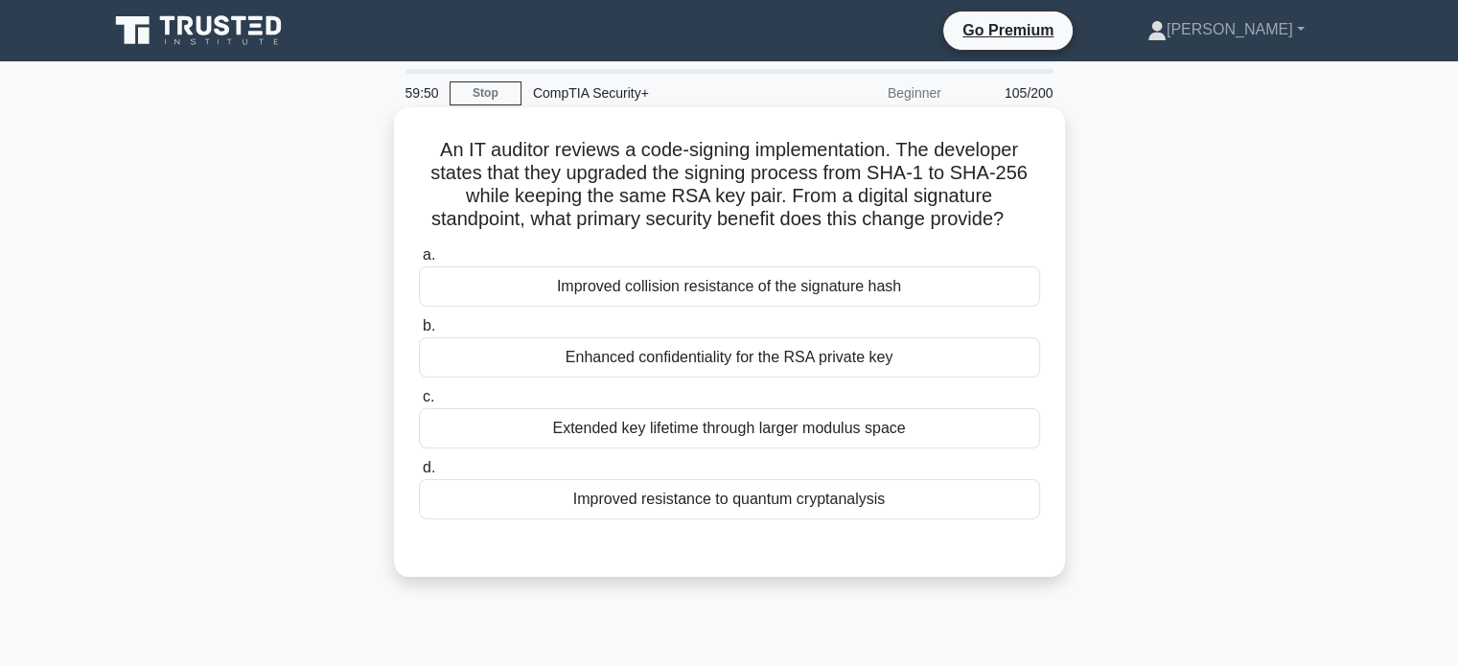
click at [839, 304] on div "Improved collision resistance of the signature hash" at bounding box center [729, 287] width 621 height 40
click at [419, 262] on input "a. Improved collision resistance of the signature hash" at bounding box center [419, 255] width 0 height 12
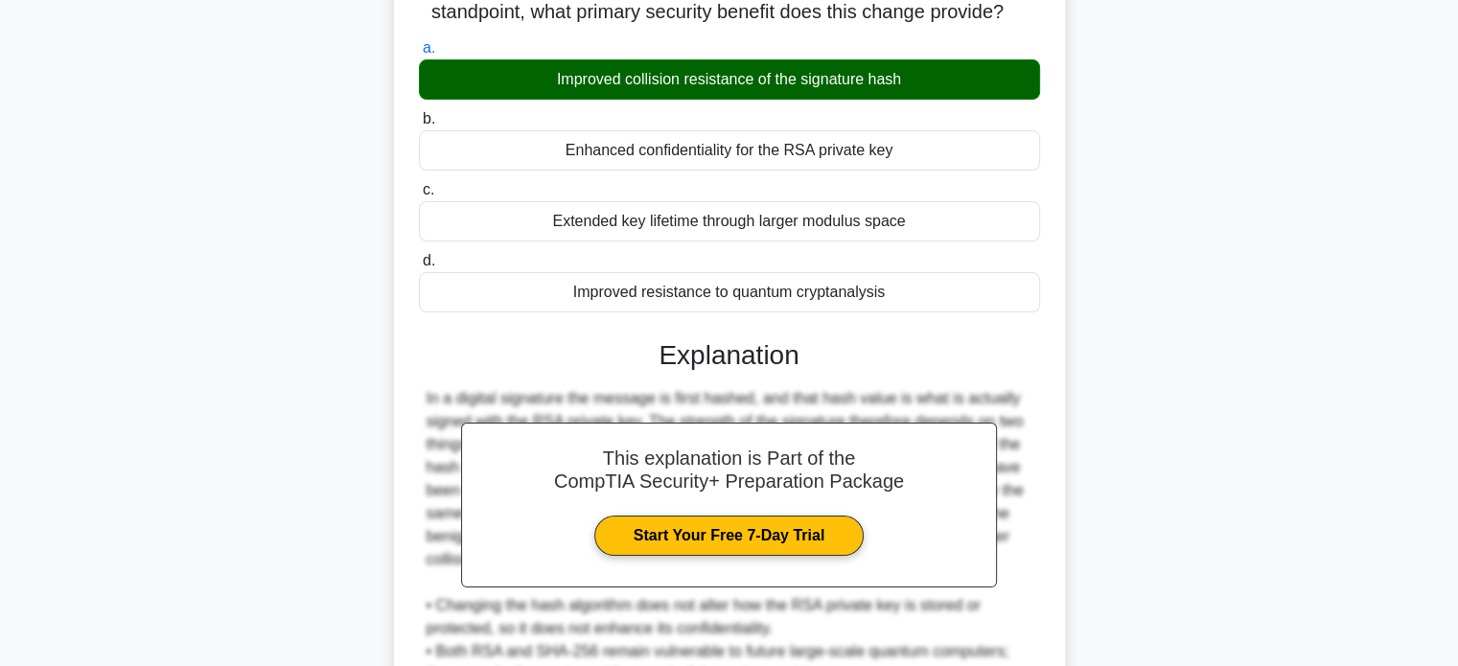
scroll to position [445, 0]
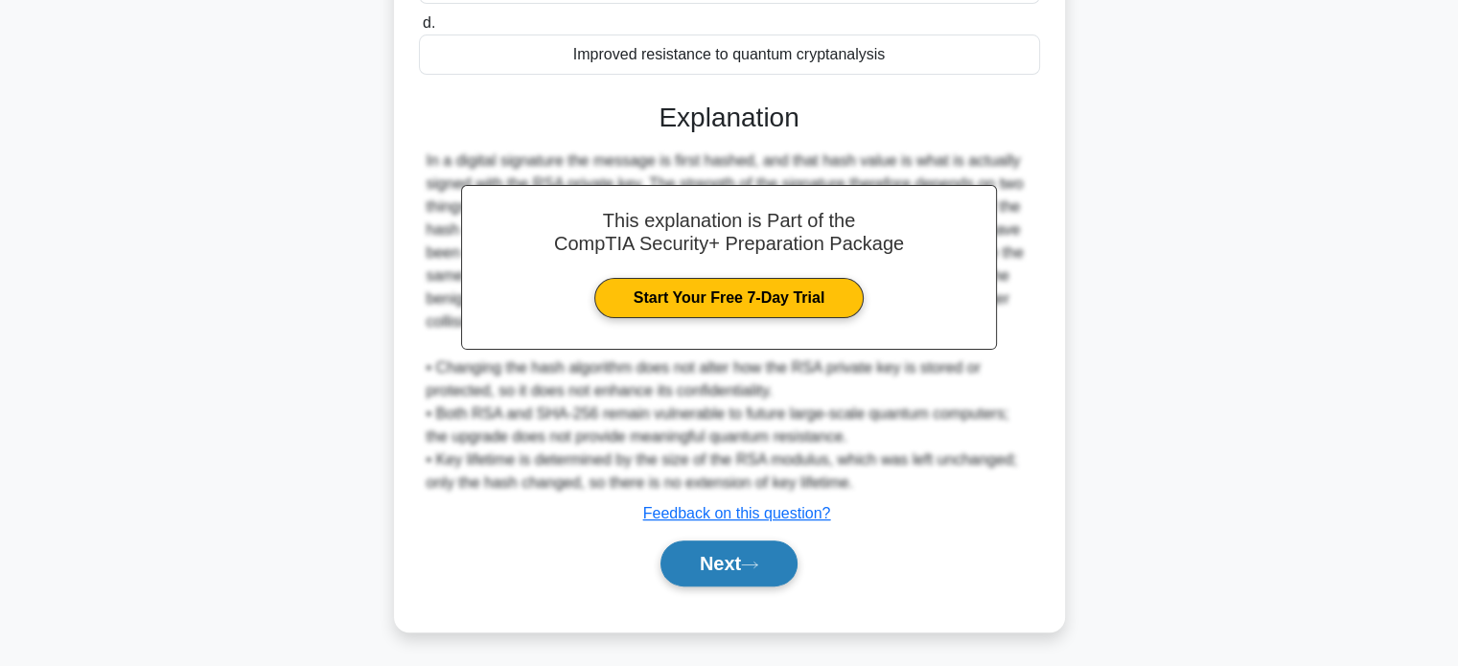
click at [758, 563] on icon at bounding box center [749, 565] width 17 height 11
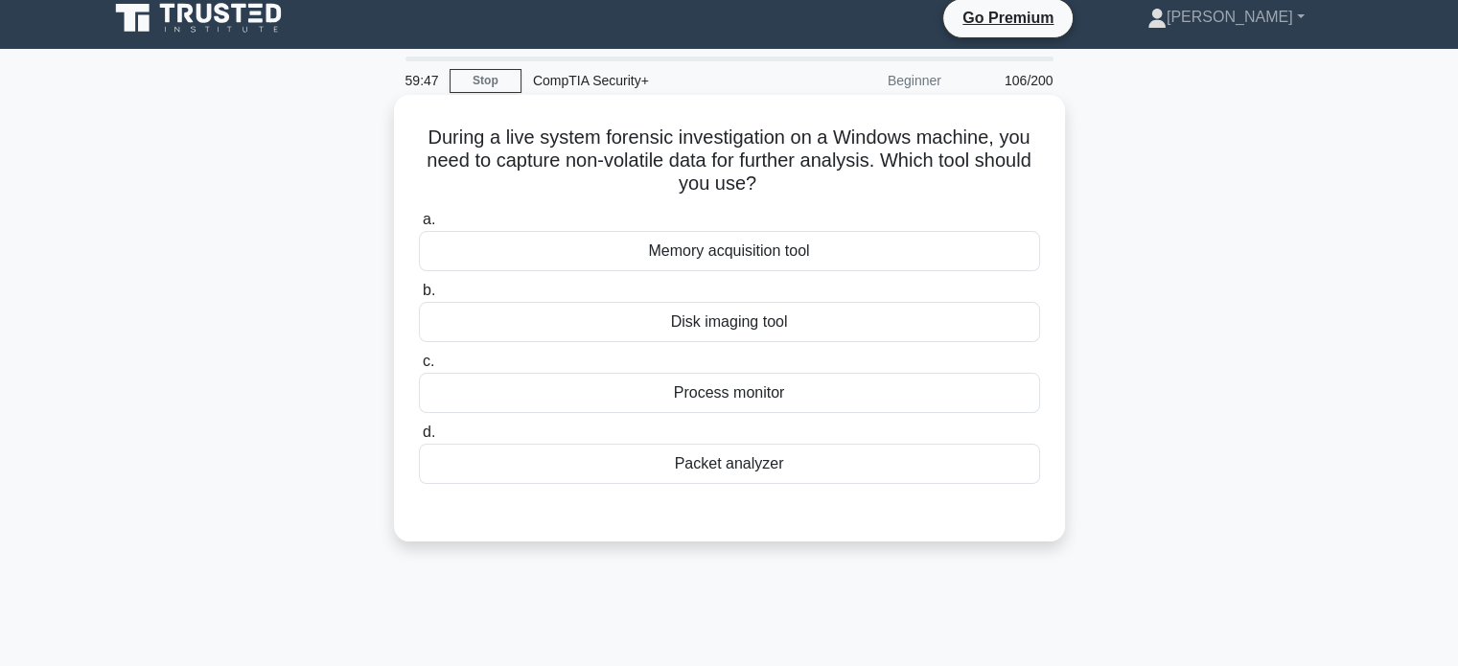
scroll to position [0, 0]
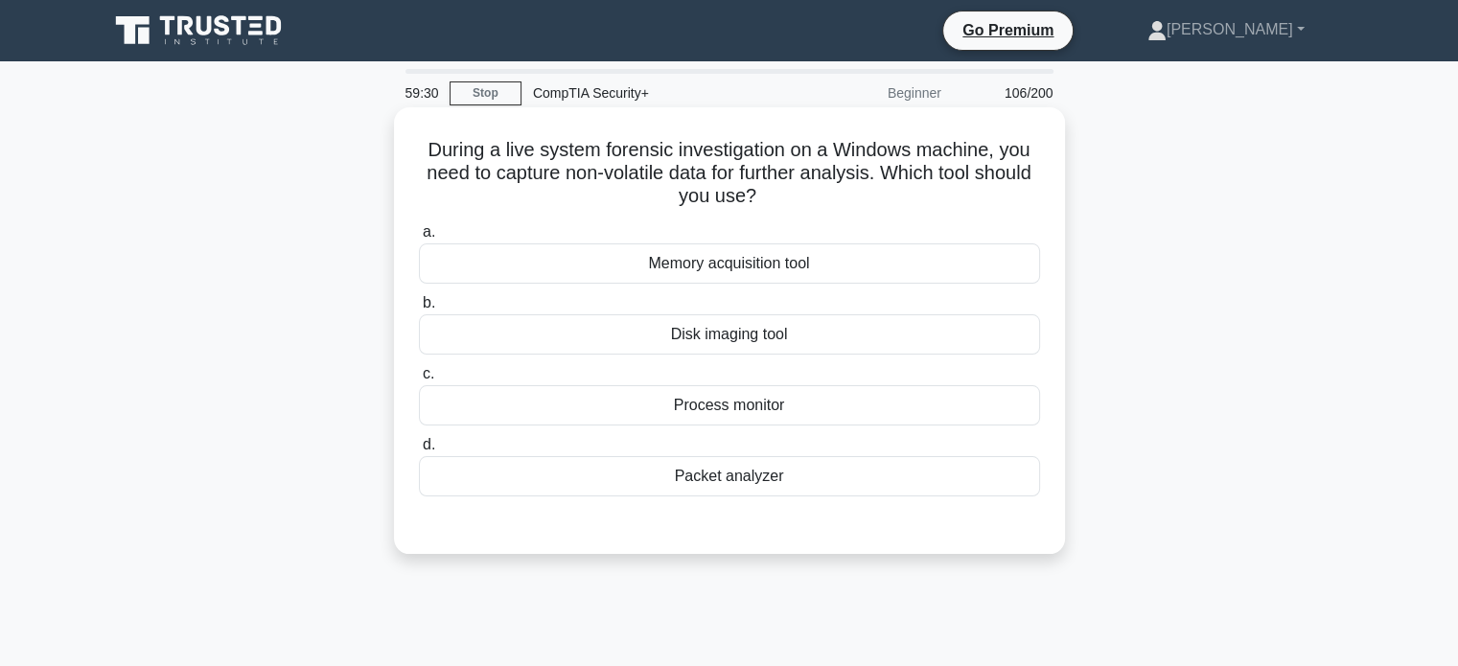
click at [827, 266] on div "Memory acquisition tool" at bounding box center [729, 264] width 621 height 40
click at [419, 239] on input "a. Memory acquisition tool" at bounding box center [419, 232] width 0 height 12
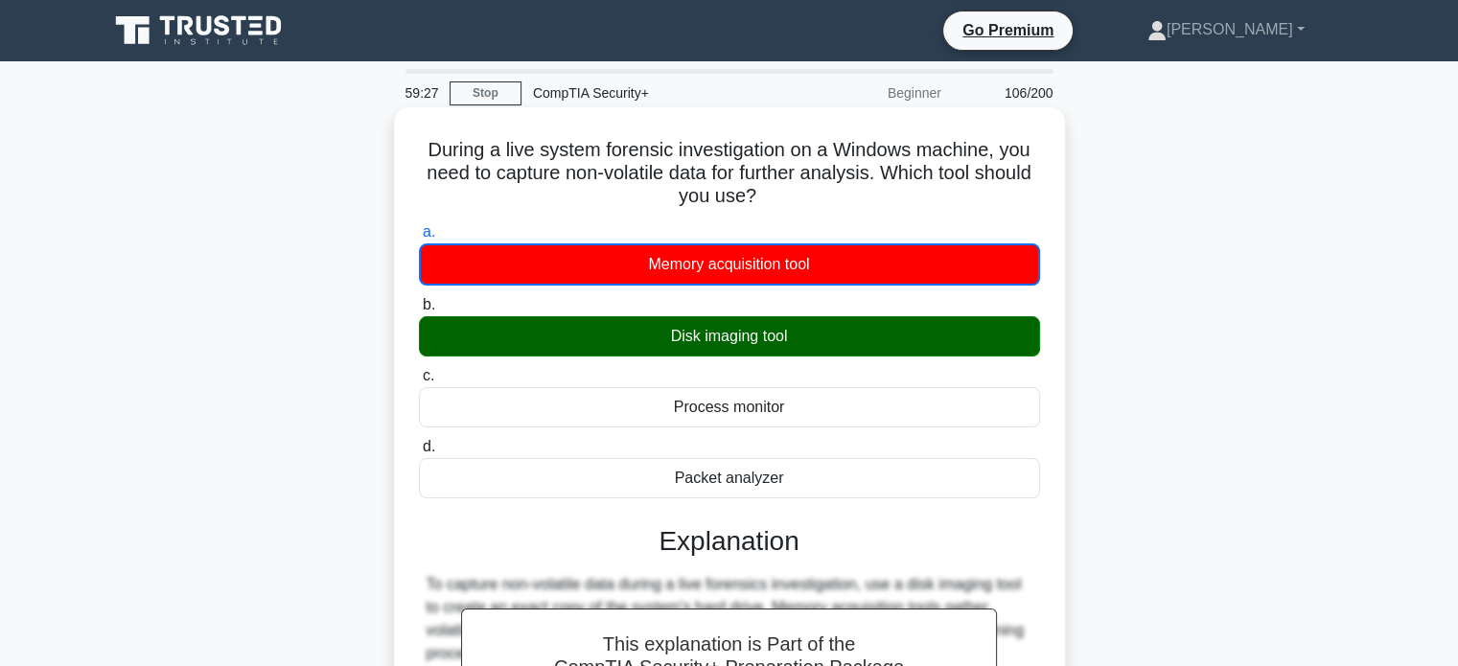
drag, startPoint x: 809, startPoint y: 336, endPoint x: 683, endPoint y: 340, distance: 126.7
click at [683, 340] on div "Disk imaging tool" at bounding box center [729, 336] width 621 height 40
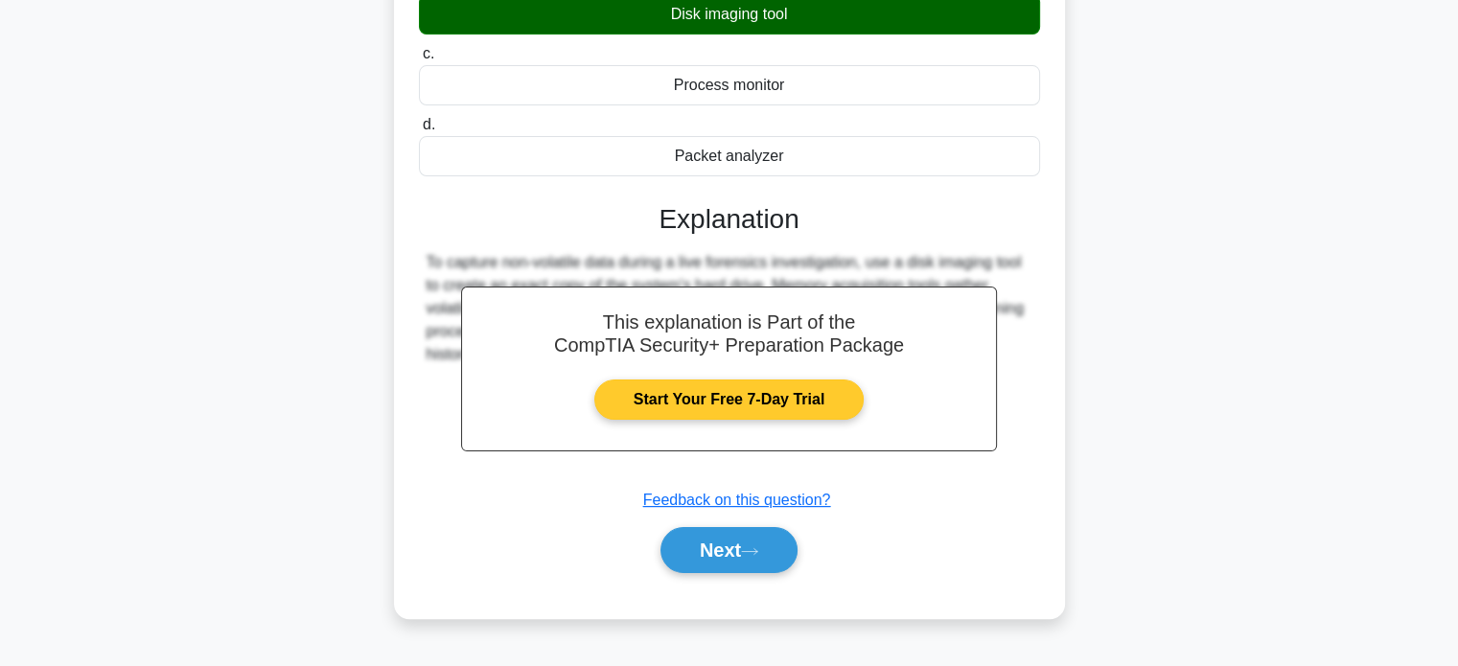
scroll to position [369, 0]
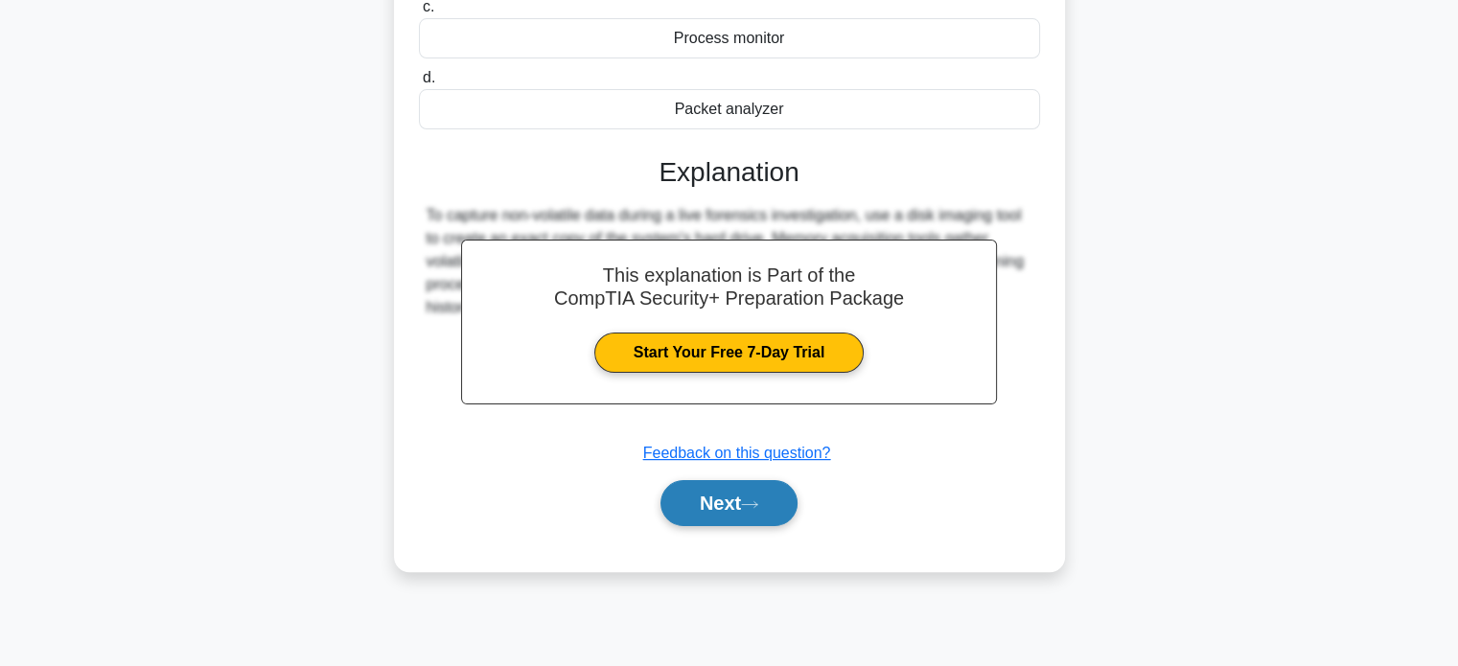
click at [710, 499] on button "Next" at bounding box center [729, 503] width 137 height 46
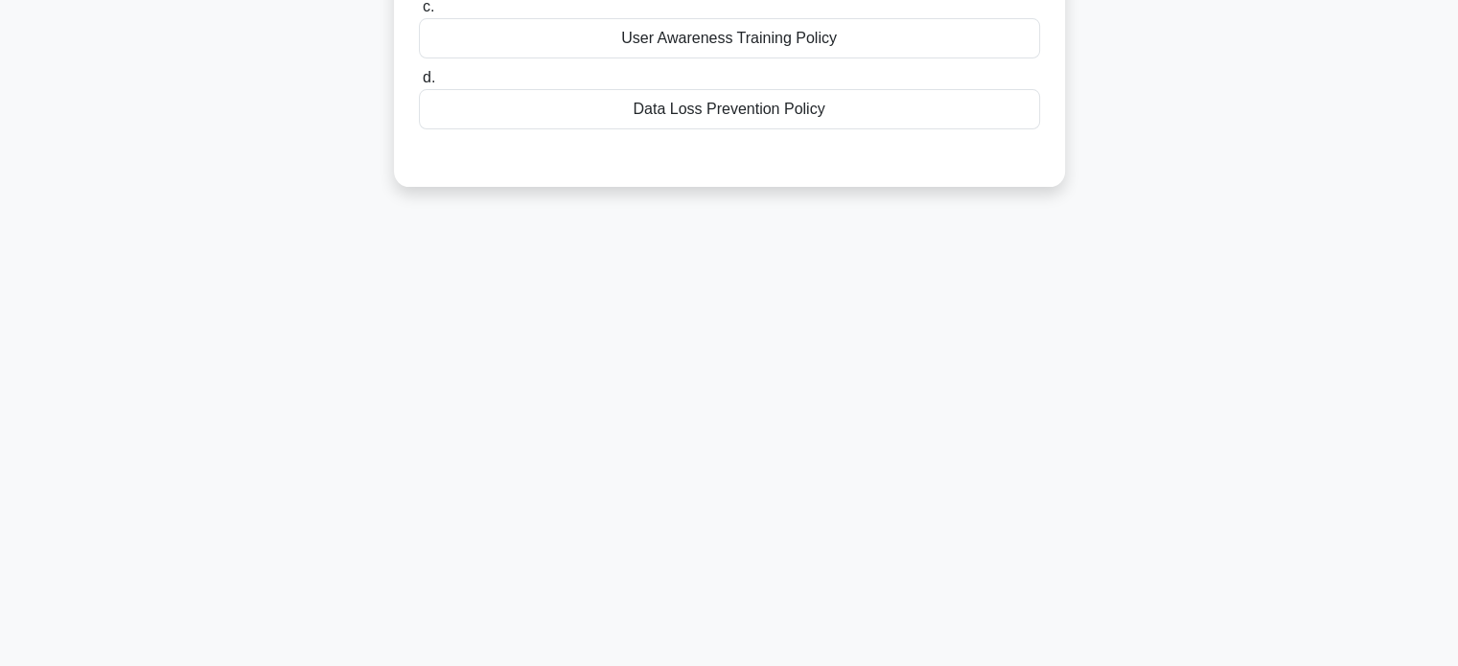
scroll to position [0, 0]
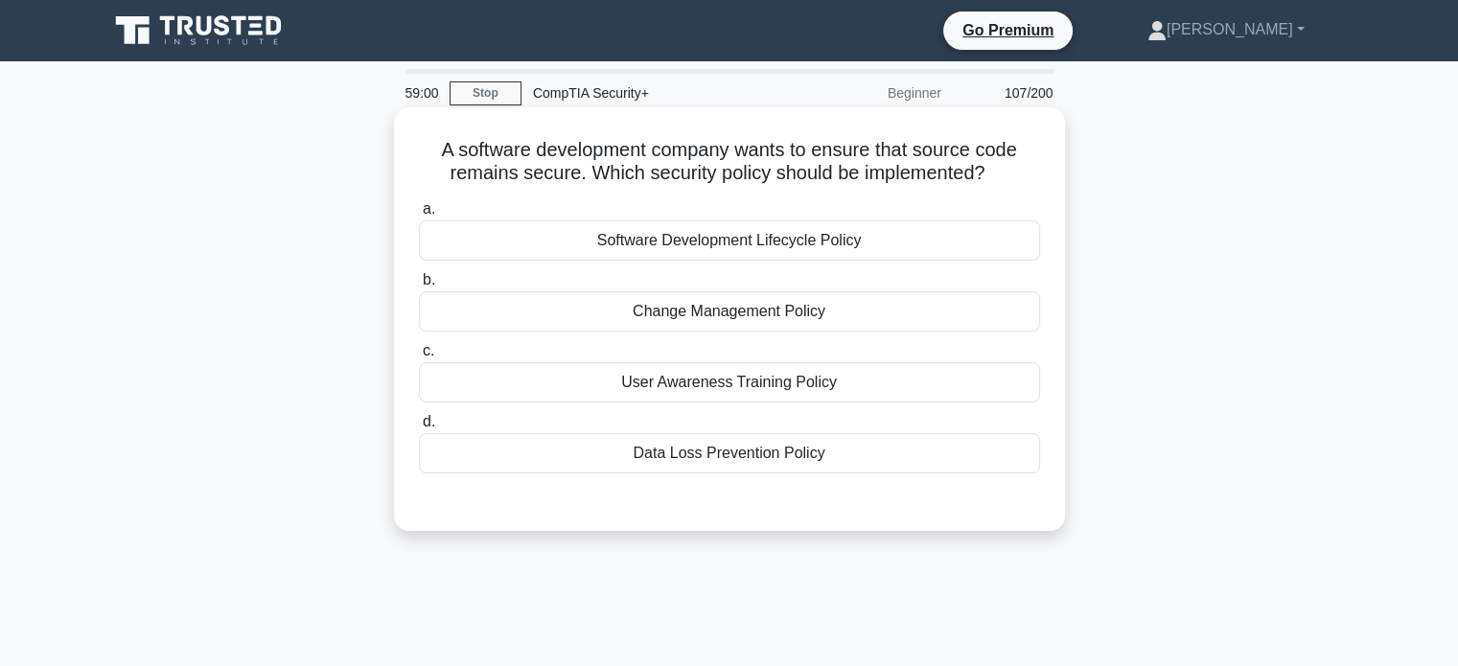
click at [842, 244] on div "Software Development Lifecycle Policy" at bounding box center [729, 241] width 621 height 40
click at [419, 216] on input "a. Software Development Lifecycle Policy" at bounding box center [419, 209] width 0 height 12
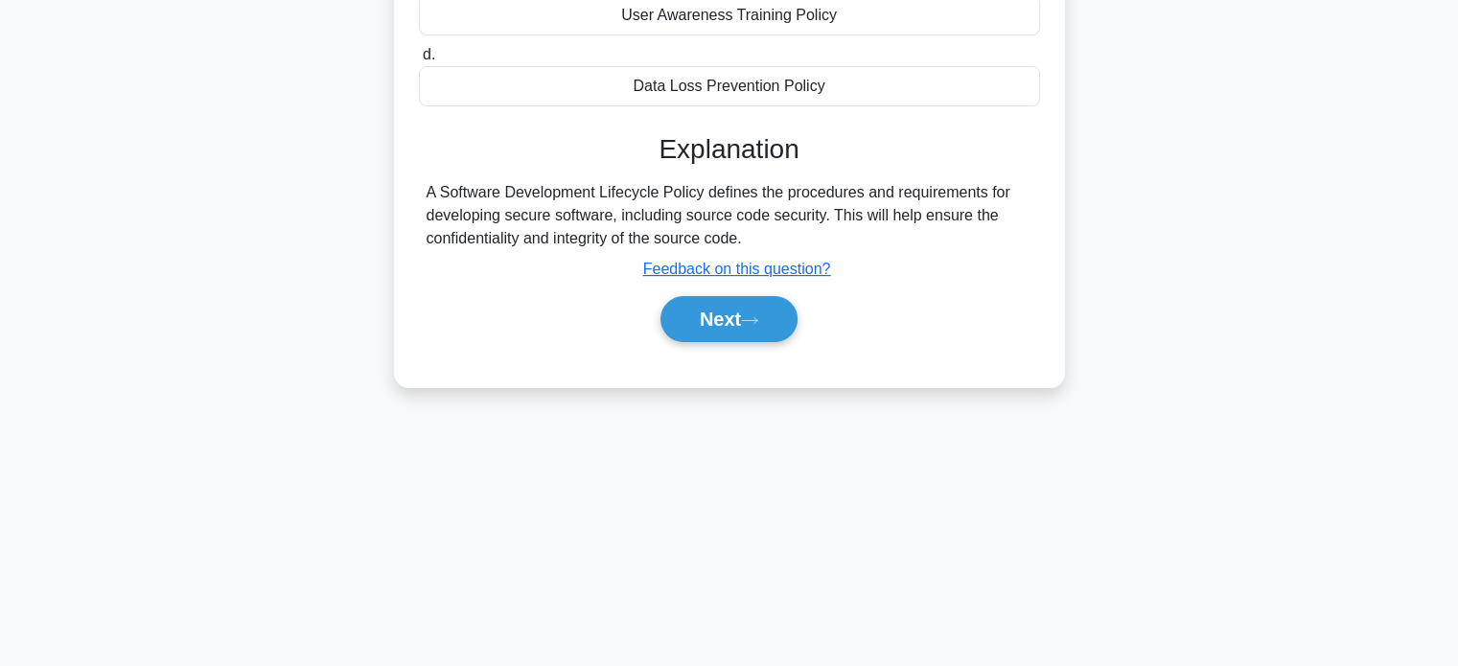
scroll to position [369, 0]
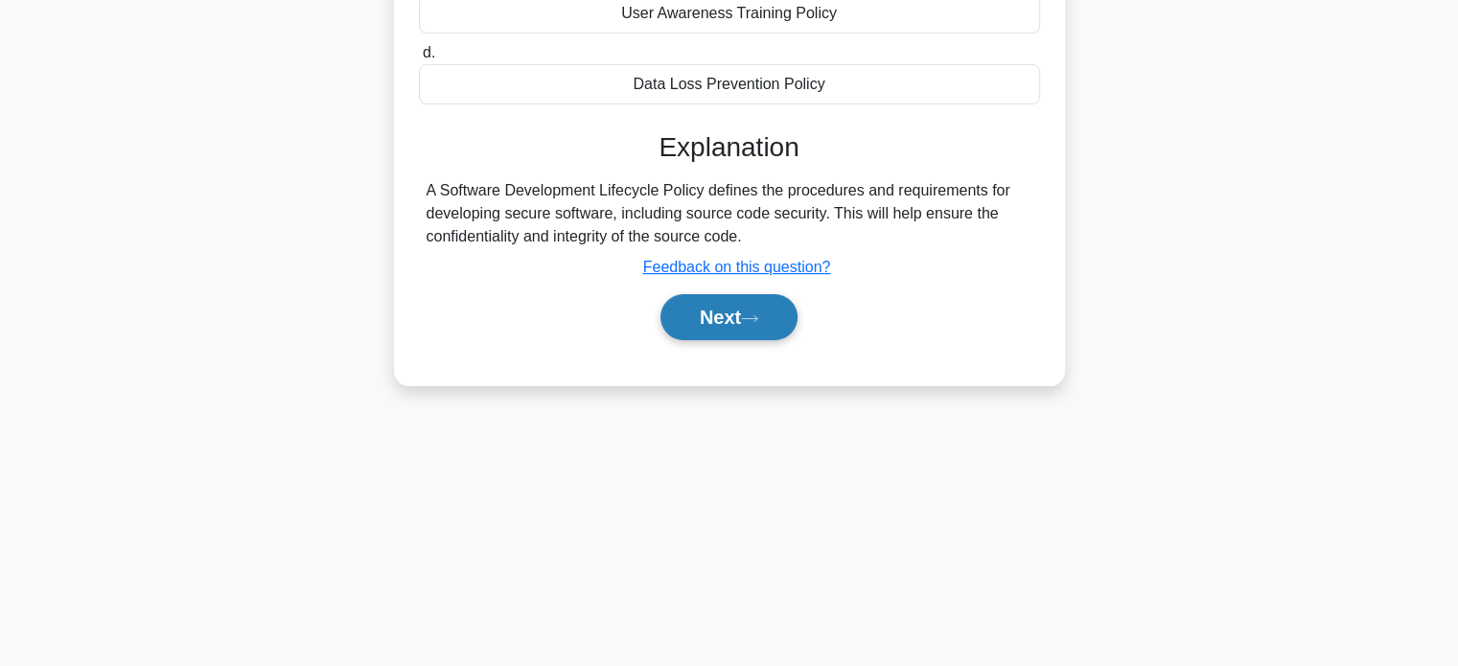
click at [783, 331] on button "Next" at bounding box center [729, 317] width 137 height 46
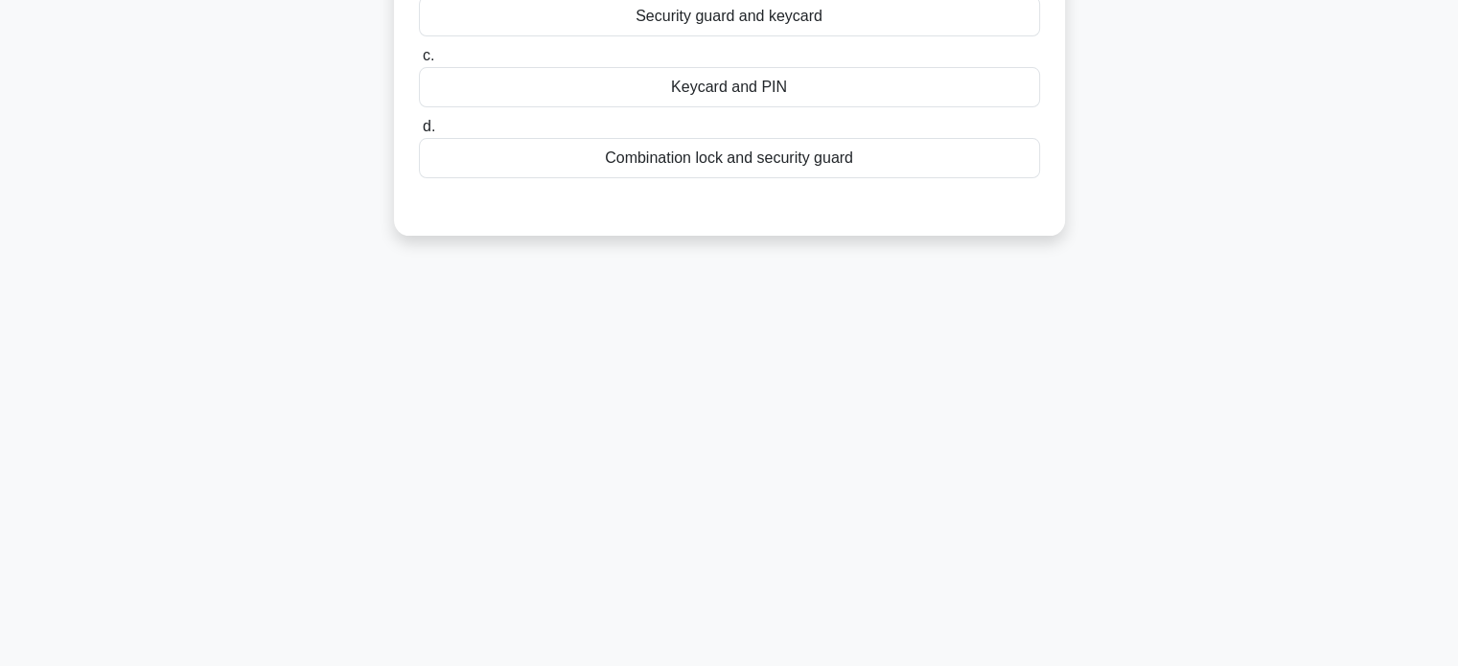
scroll to position [0, 0]
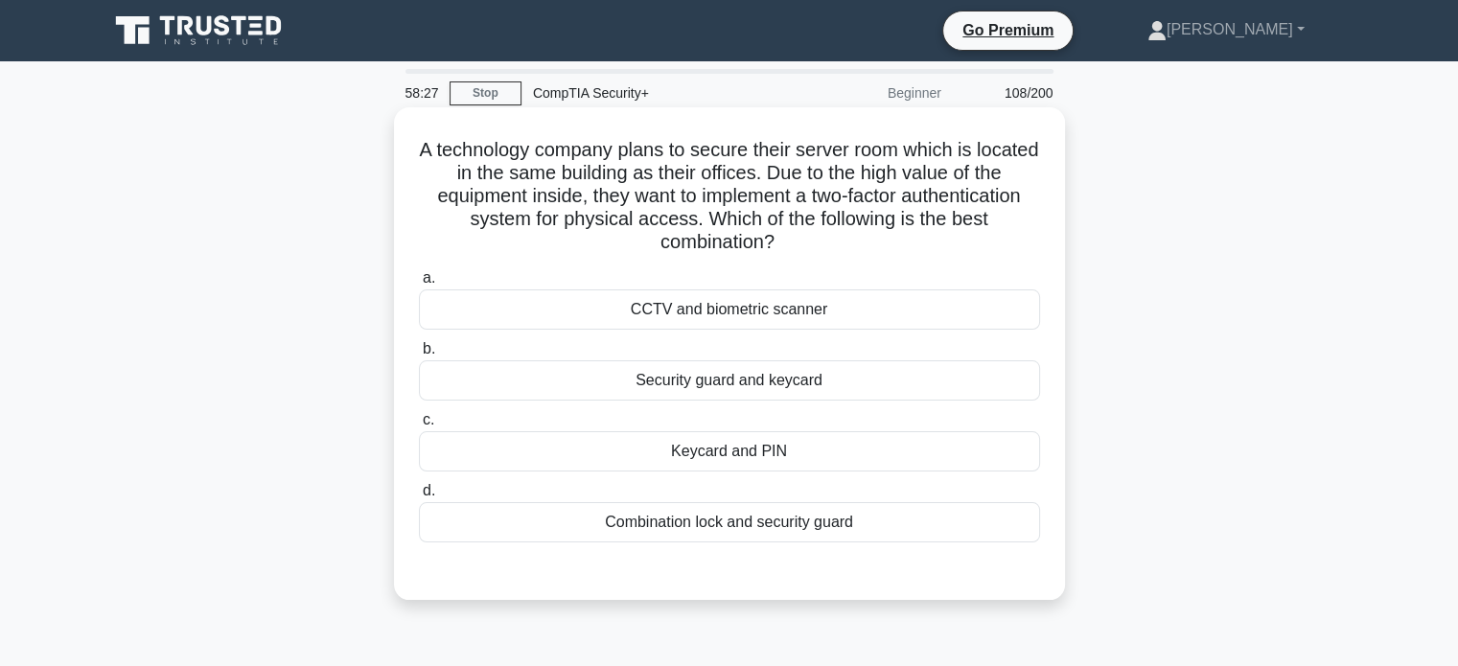
click at [843, 517] on div "Combination lock and security guard" at bounding box center [729, 522] width 621 height 40
click at [419, 498] on input "d. Combination lock and security guard" at bounding box center [419, 491] width 0 height 12
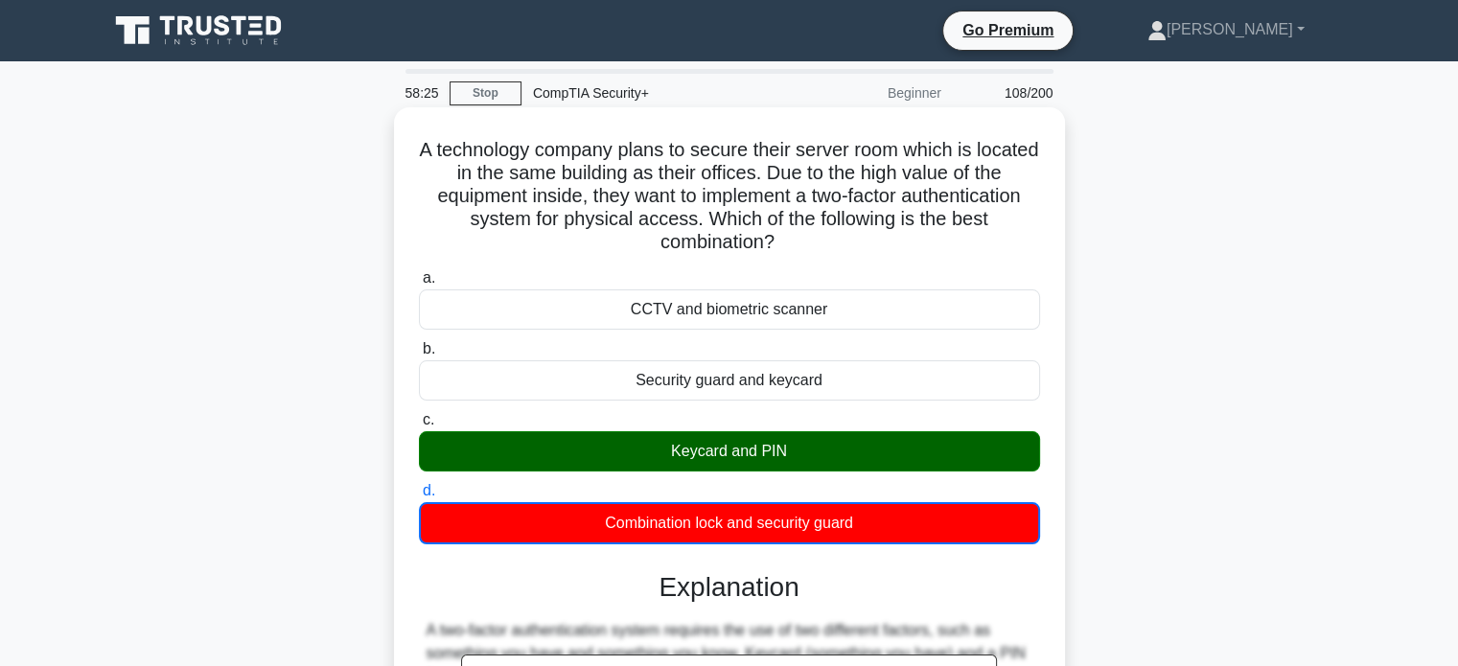
drag, startPoint x: 851, startPoint y: 451, endPoint x: 626, endPoint y: 449, distance: 225.3
click at [626, 449] on div "Keycard and PIN" at bounding box center [729, 451] width 621 height 40
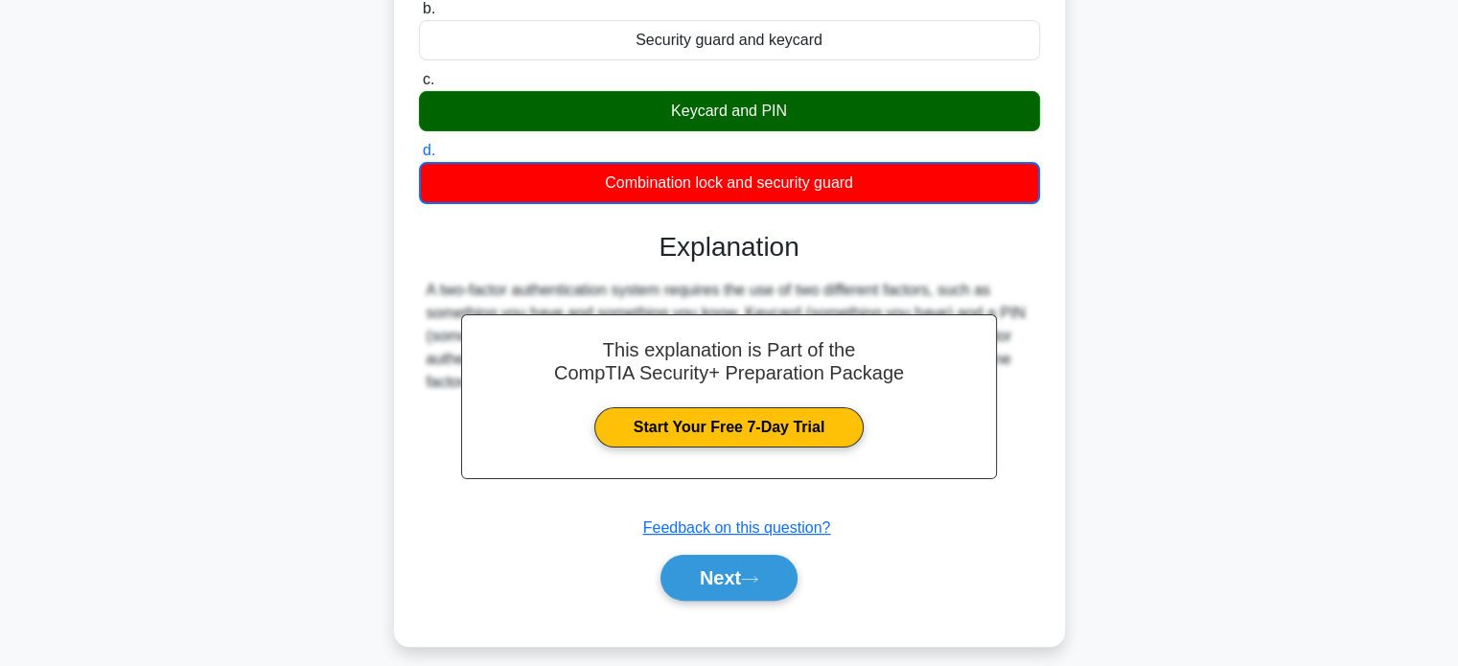
scroll to position [369, 0]
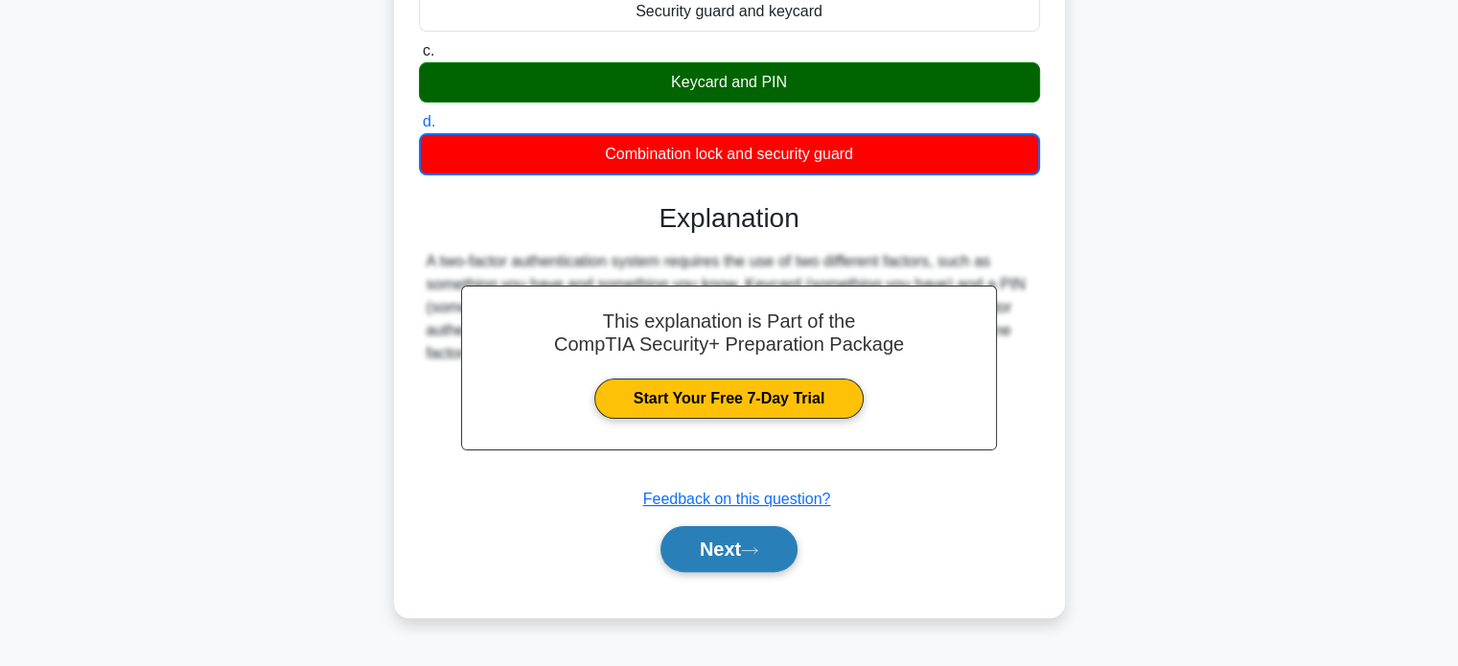
click at [713, 543] on button "Next" at bounding box center [729, 549] width 137 height 46
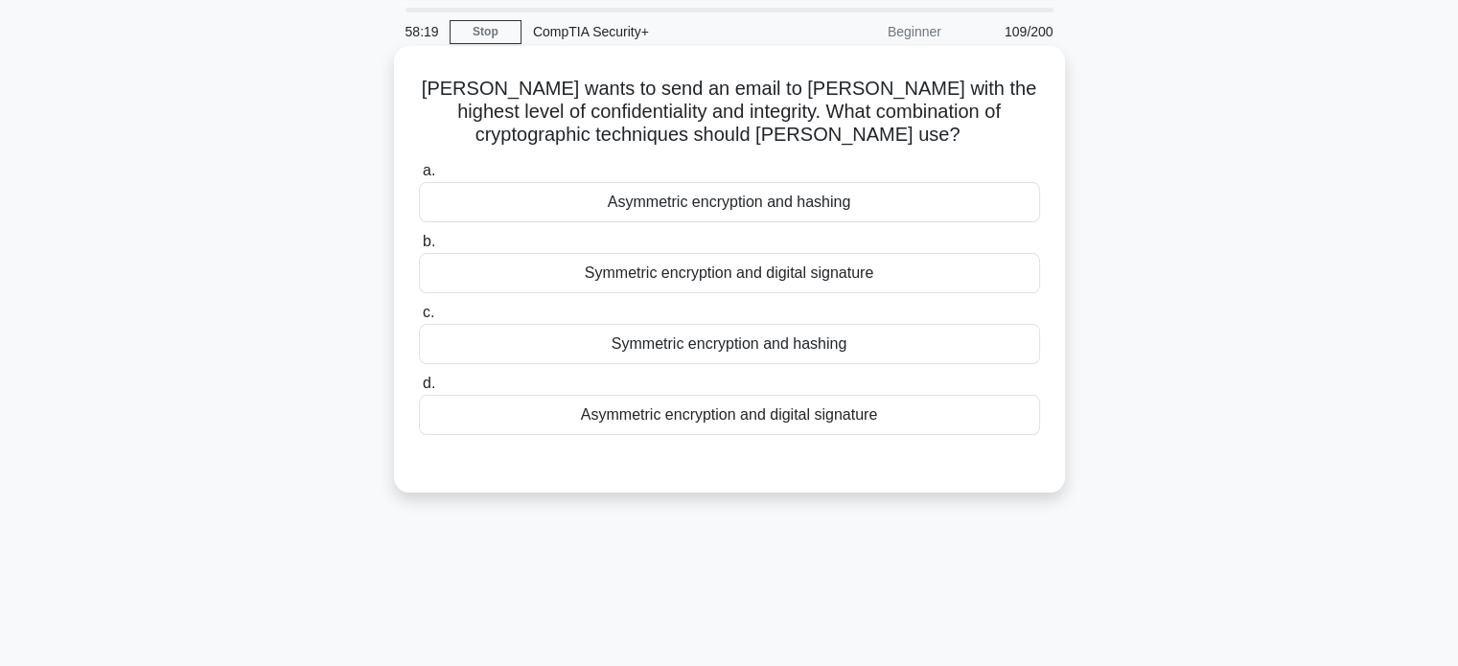
scroll to position [0, 0]
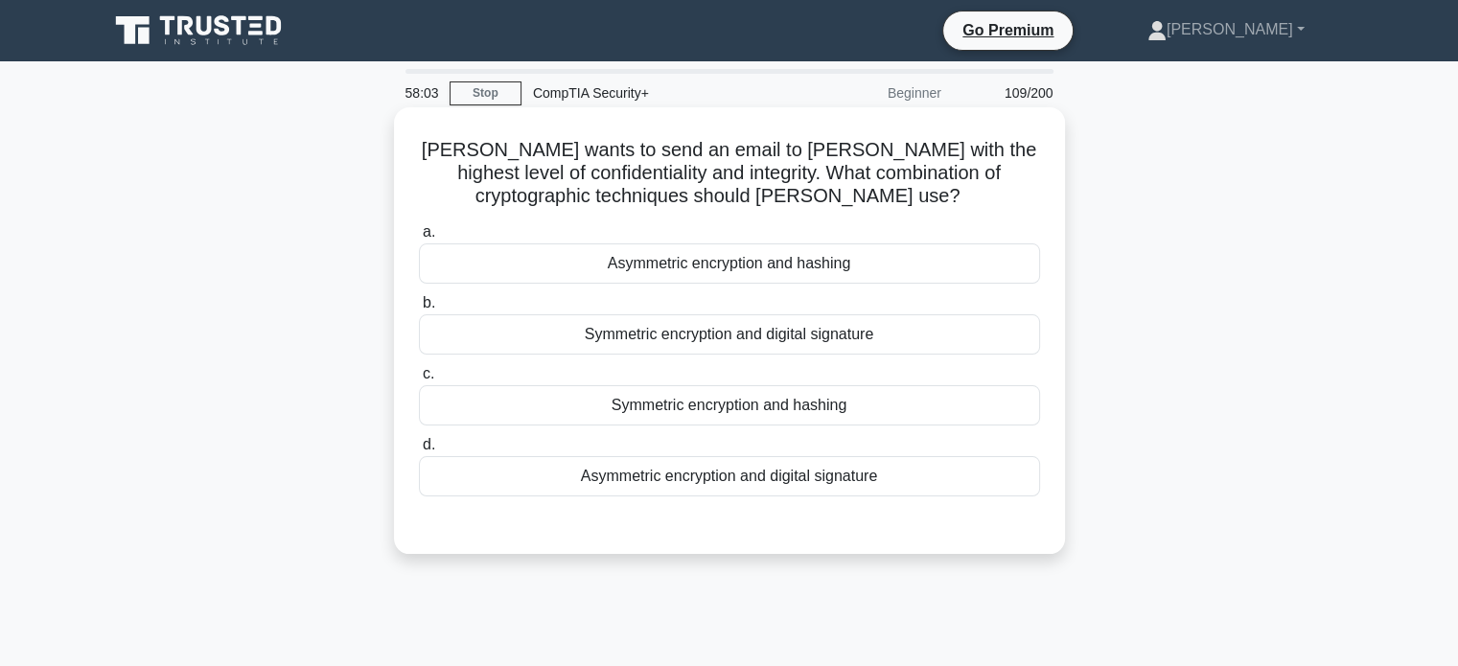
click at [736, 486] on div "Asymmetric encryption and digital signature" at bounding box center [729, 476] width 621 height 40
click at [419, 452] on input "d. Asymmetric encryption and digital signature" at bounding box center [419, 445] width 0 height 12
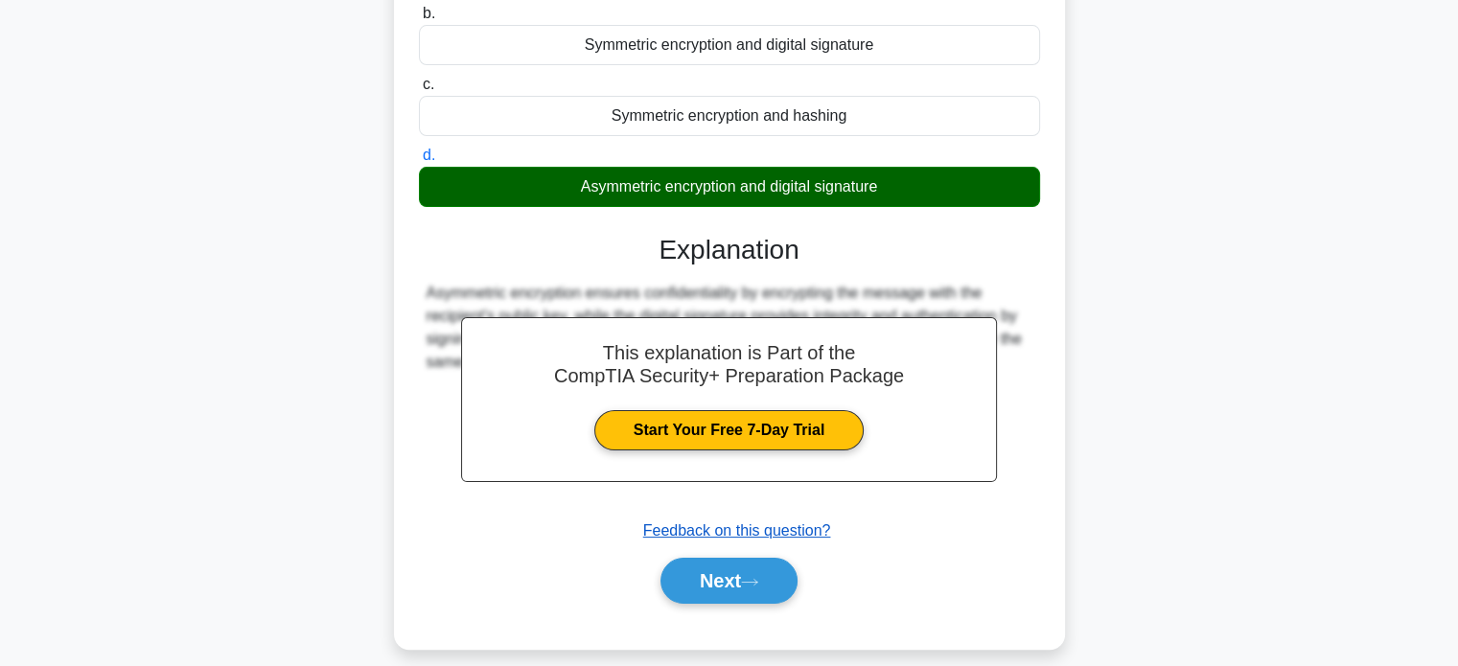
scroll to position [369, 0]
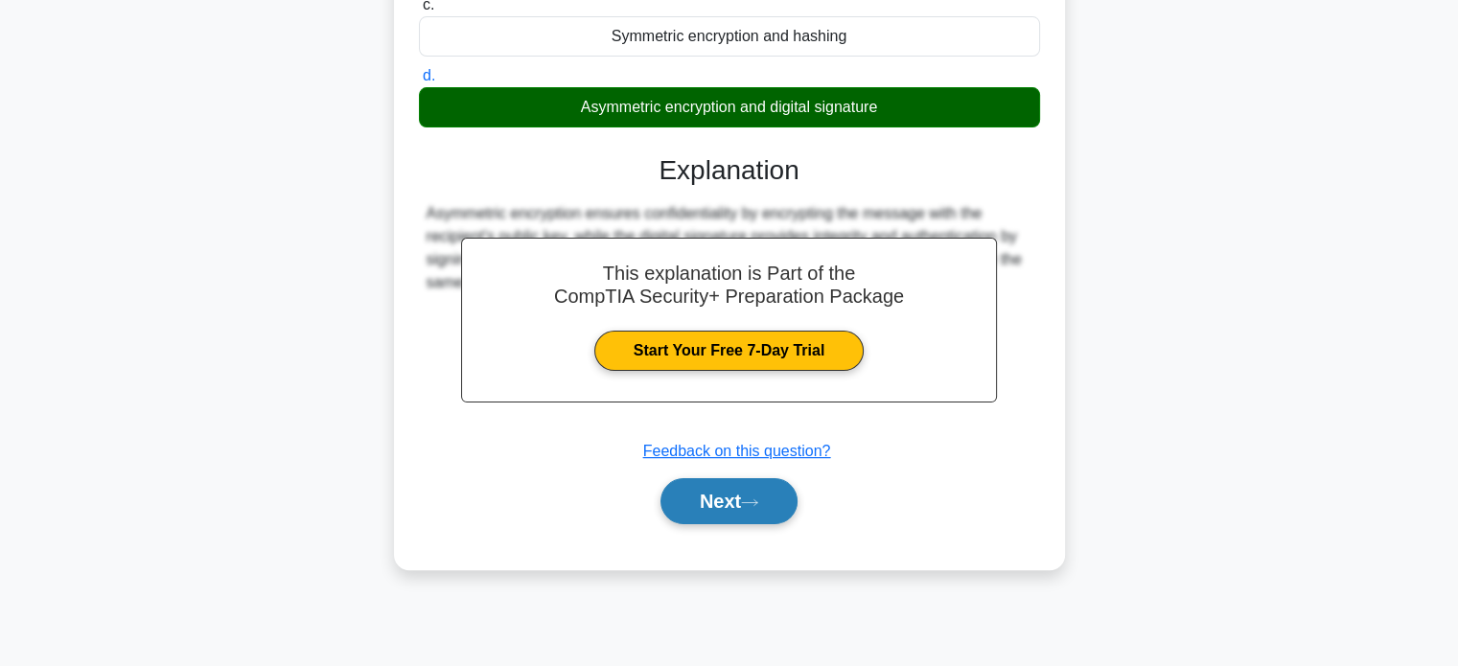
click at [680, 498] on button "Next" at bounding box center [729, 501] width 137 height 46
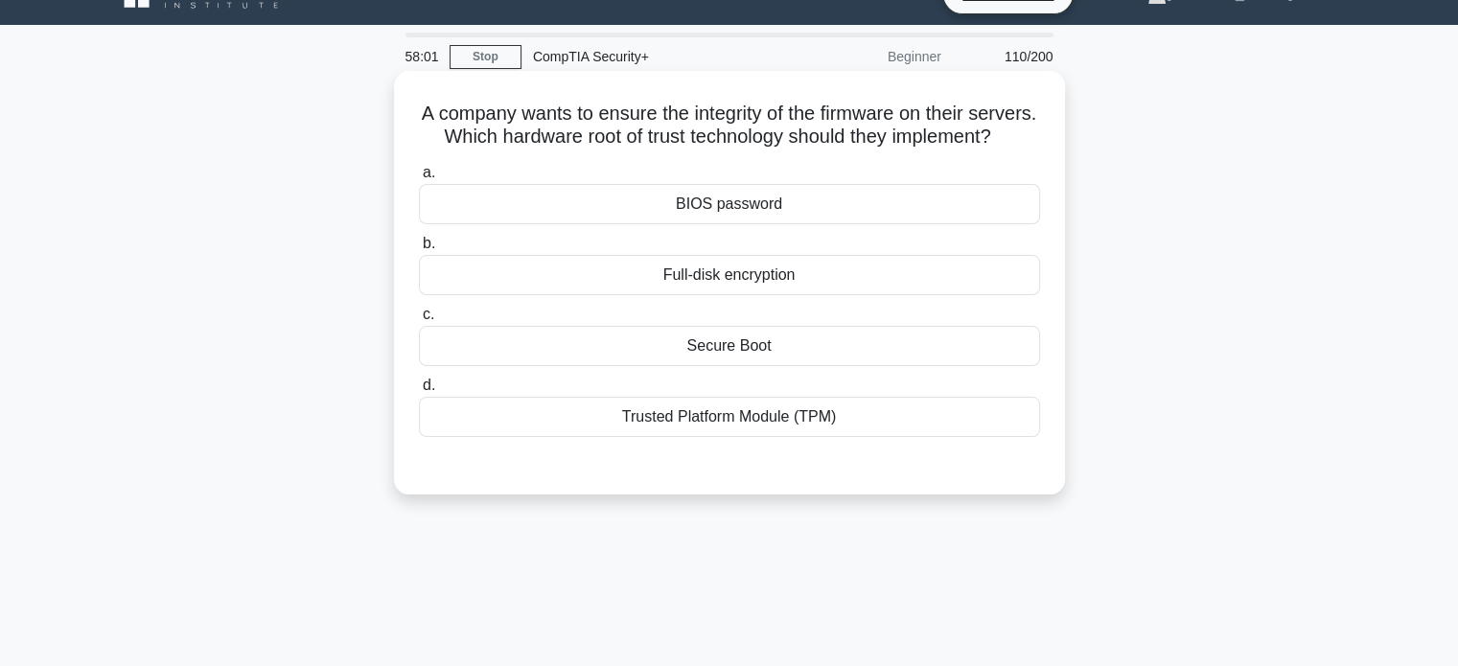
scroll to position [0, 0]
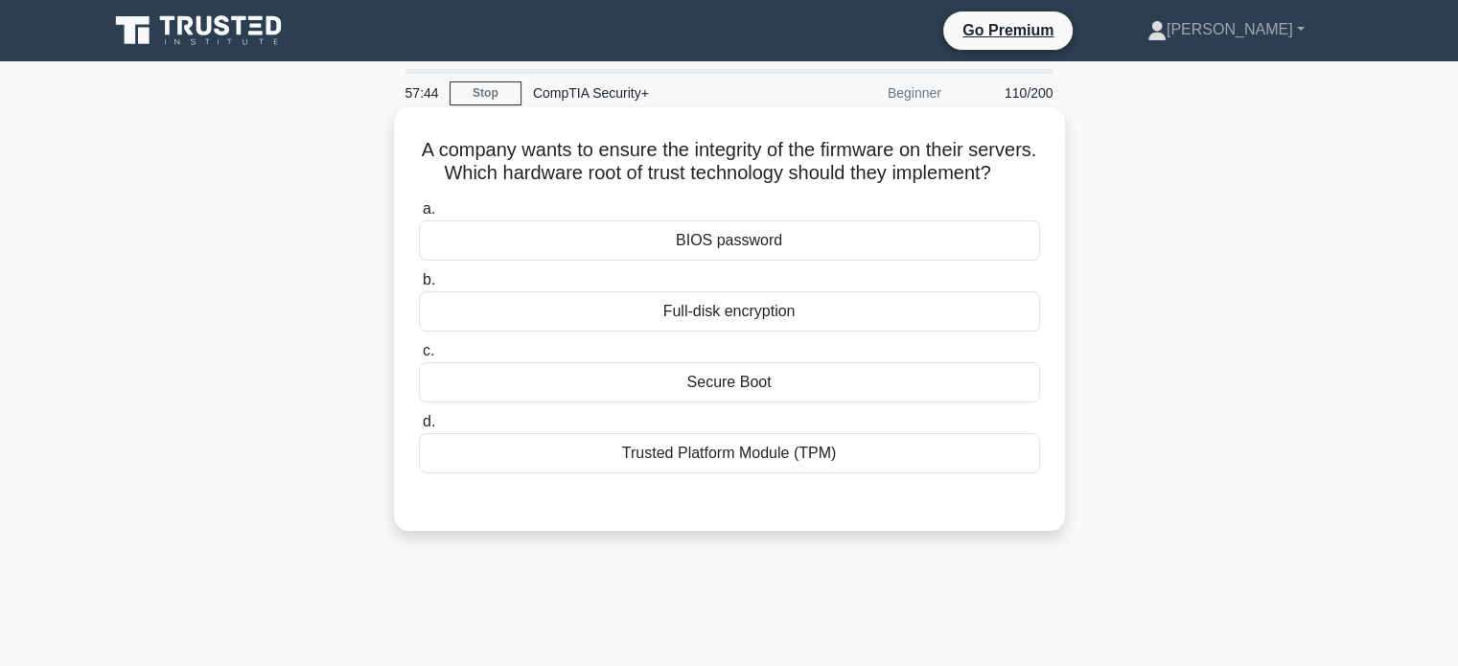
click at [682, 474] on div "Trusted Platform Module (TPM)" at bounding box center [729, 453] width 621 height 40
click at [419, 429] on input "d. Trusted Platform Module (TPM)" at bounding box center [419, 422] width 0 height 12
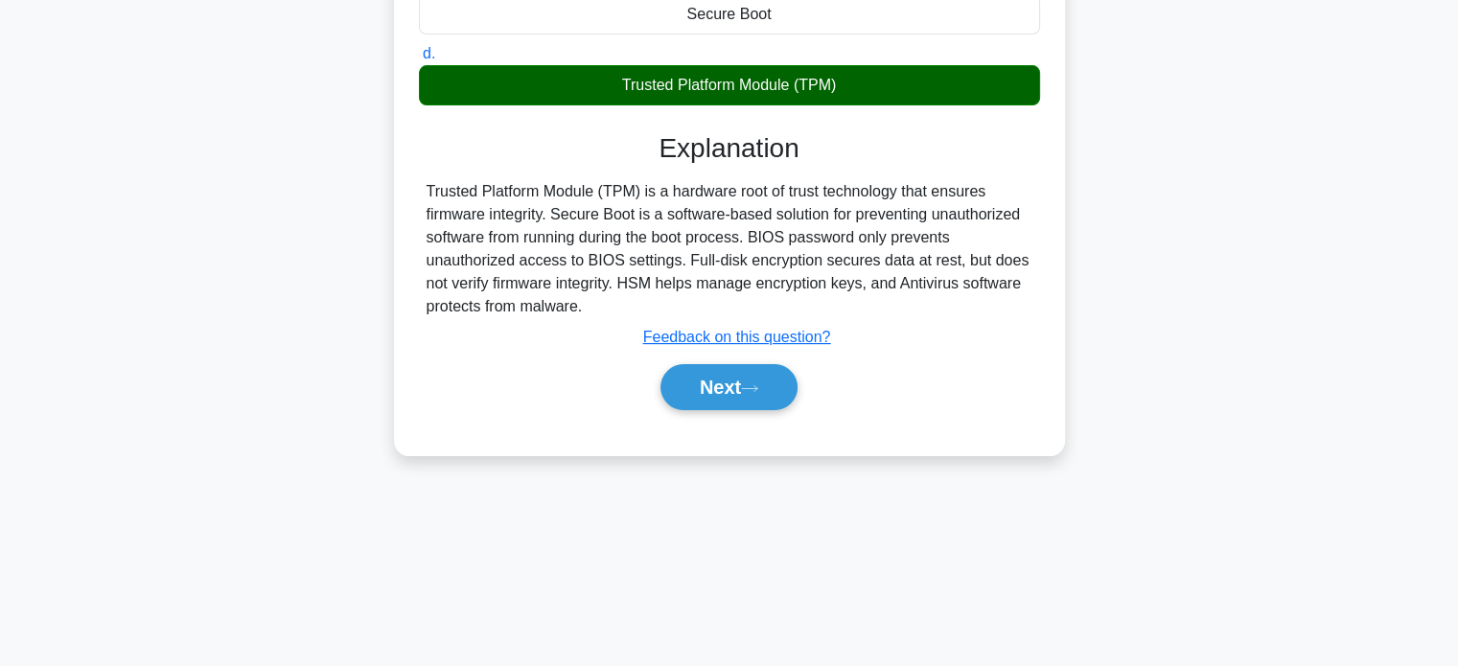
scroll to position [369, 0]
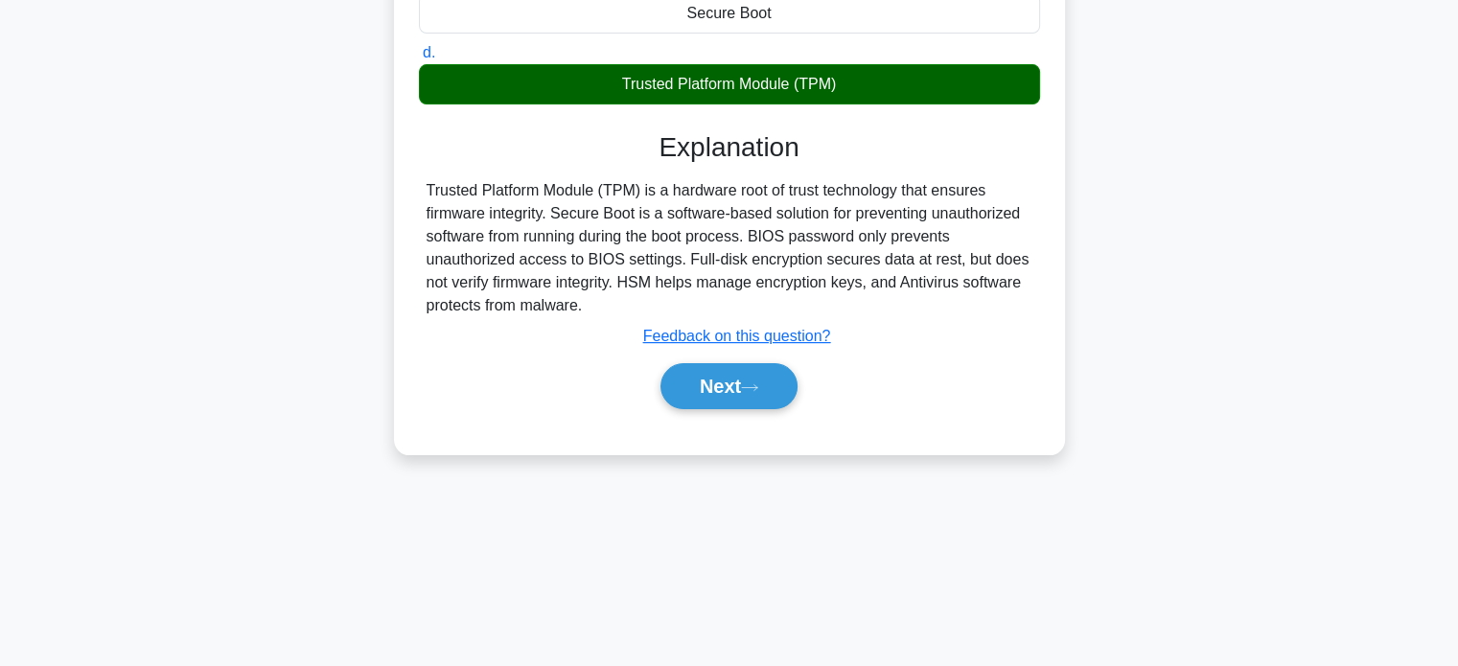
click at [725, 409] on div "Next" at bounding box center [729, 386] width 629 height 46
click at [729, 409] on button "Next" at bounding box center [729, 386] width 137 height 46
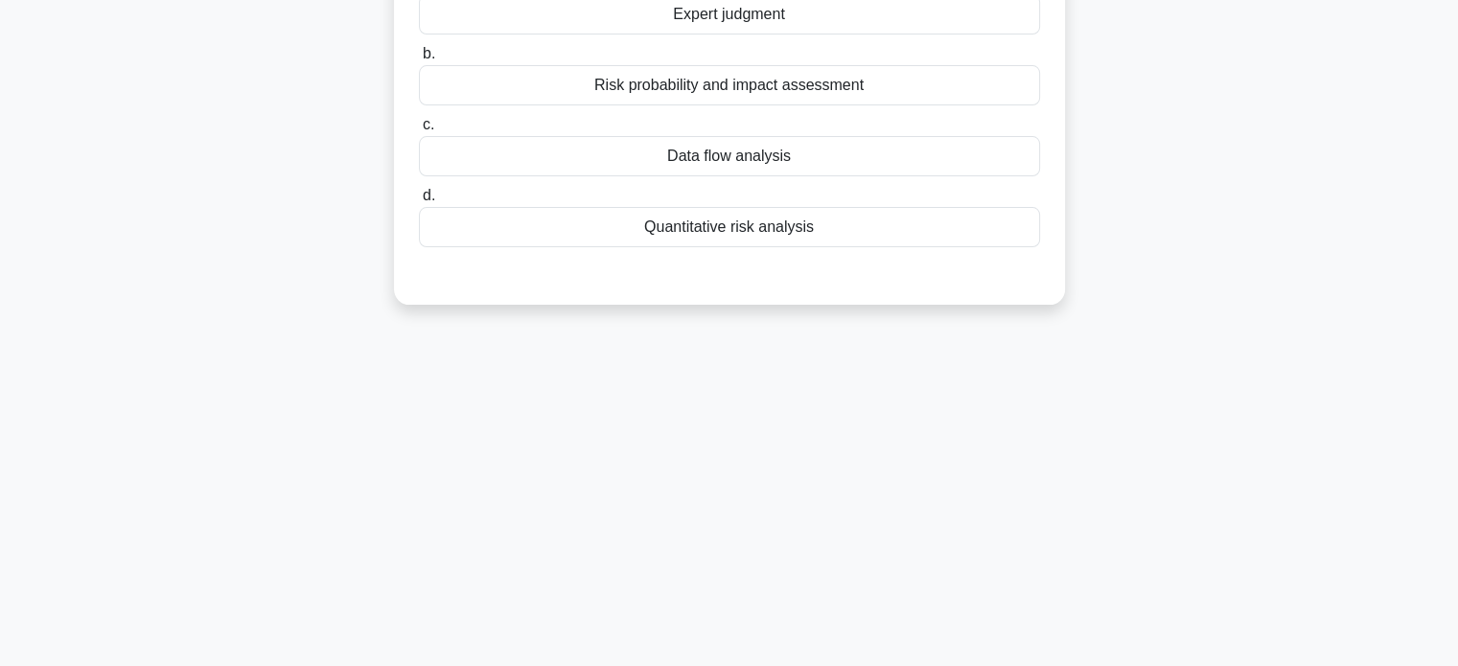
scroll to position [0, 0]
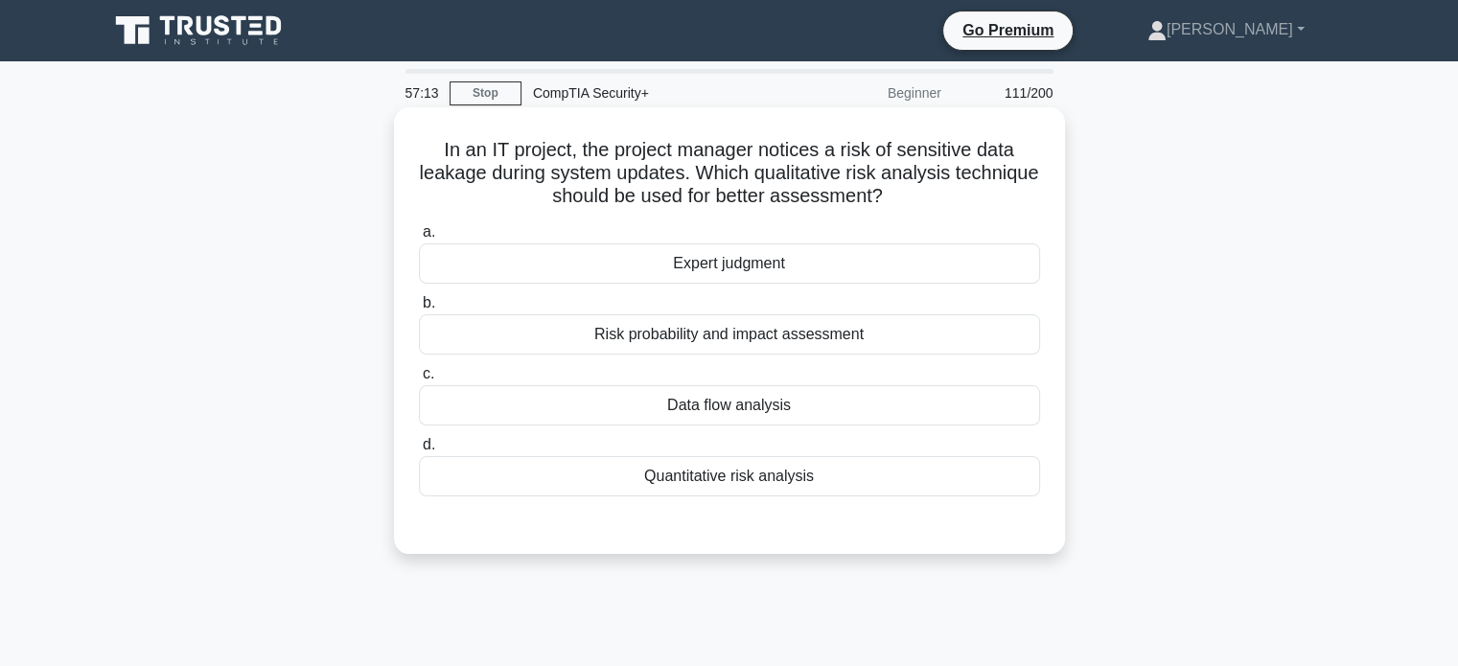
click at [749, 329] on div "Risk probability and impact assessment" at bounding box center [729, 334] width 621 height 40
click at [419, 310] on input "b. Risk probability and impact assessment" at bounding box center [419, 303] width 0 height 12
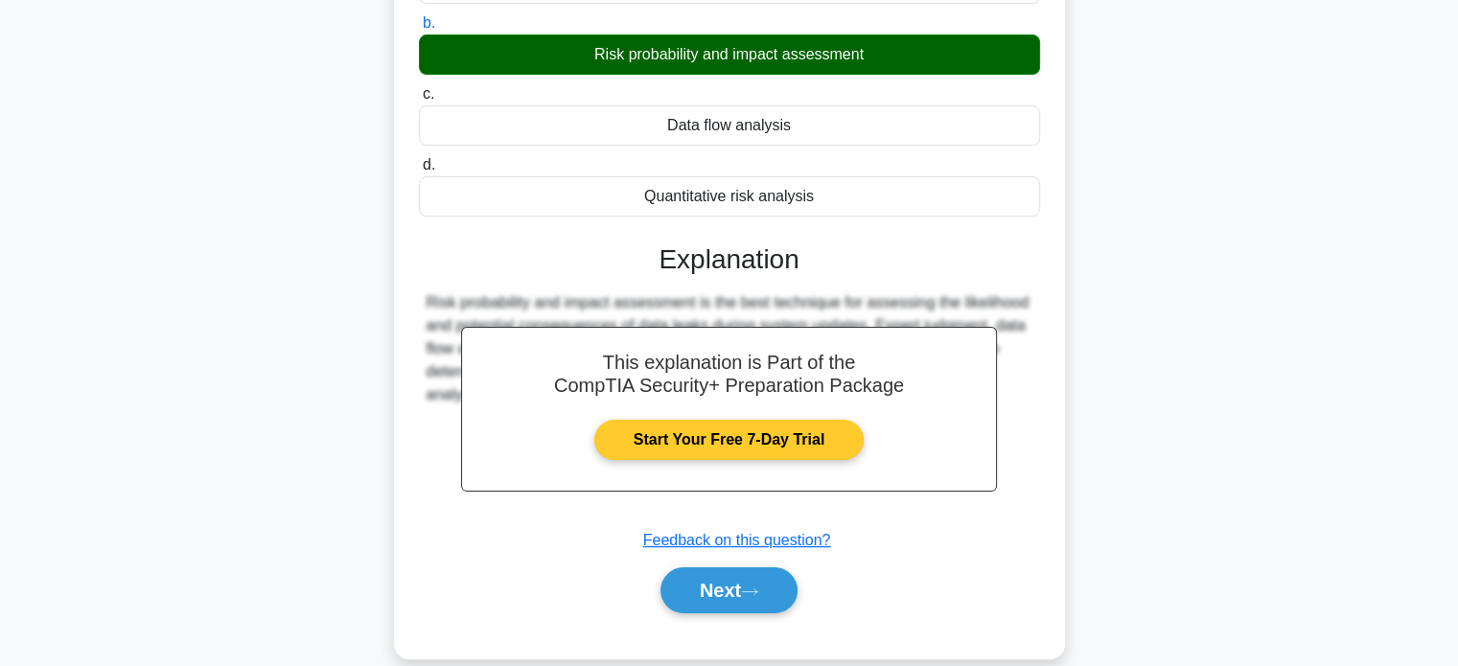
scroll to position [288, 0]
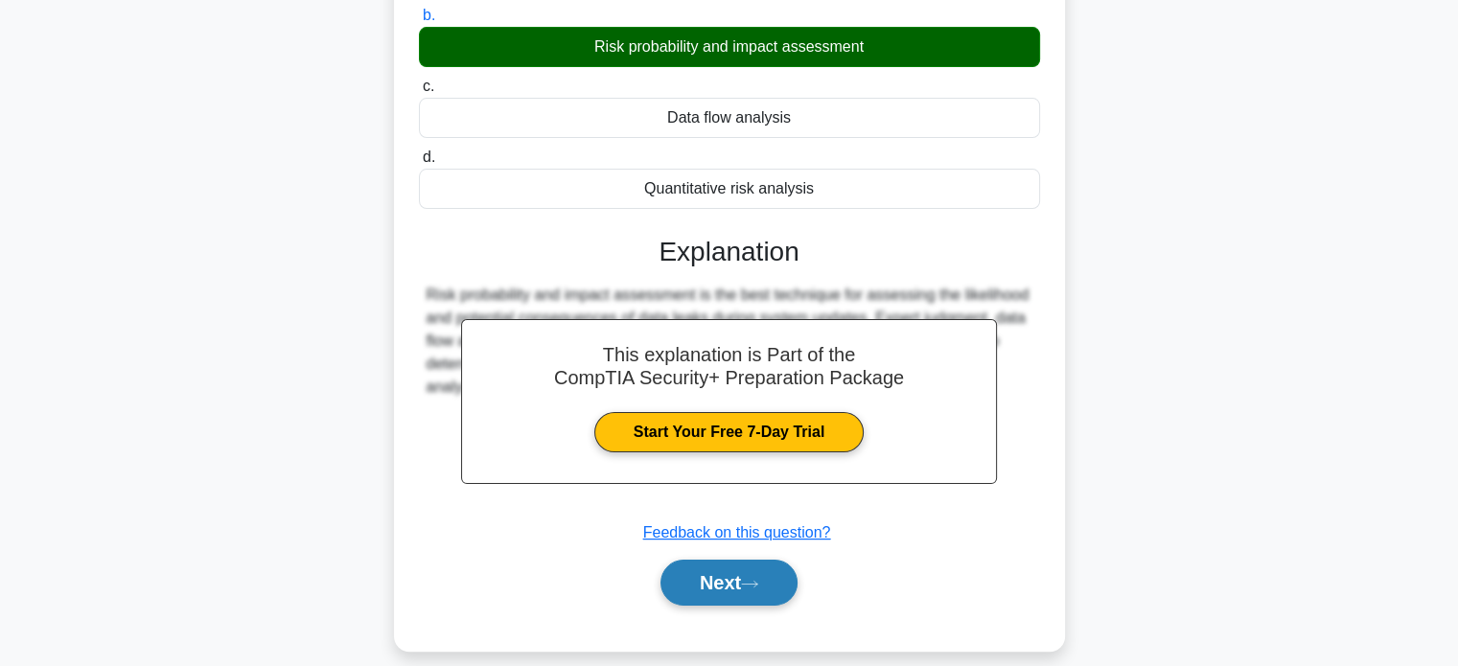
click at [748, 574] on button "Next" at bounding box center [729, 583] width 137 height 46
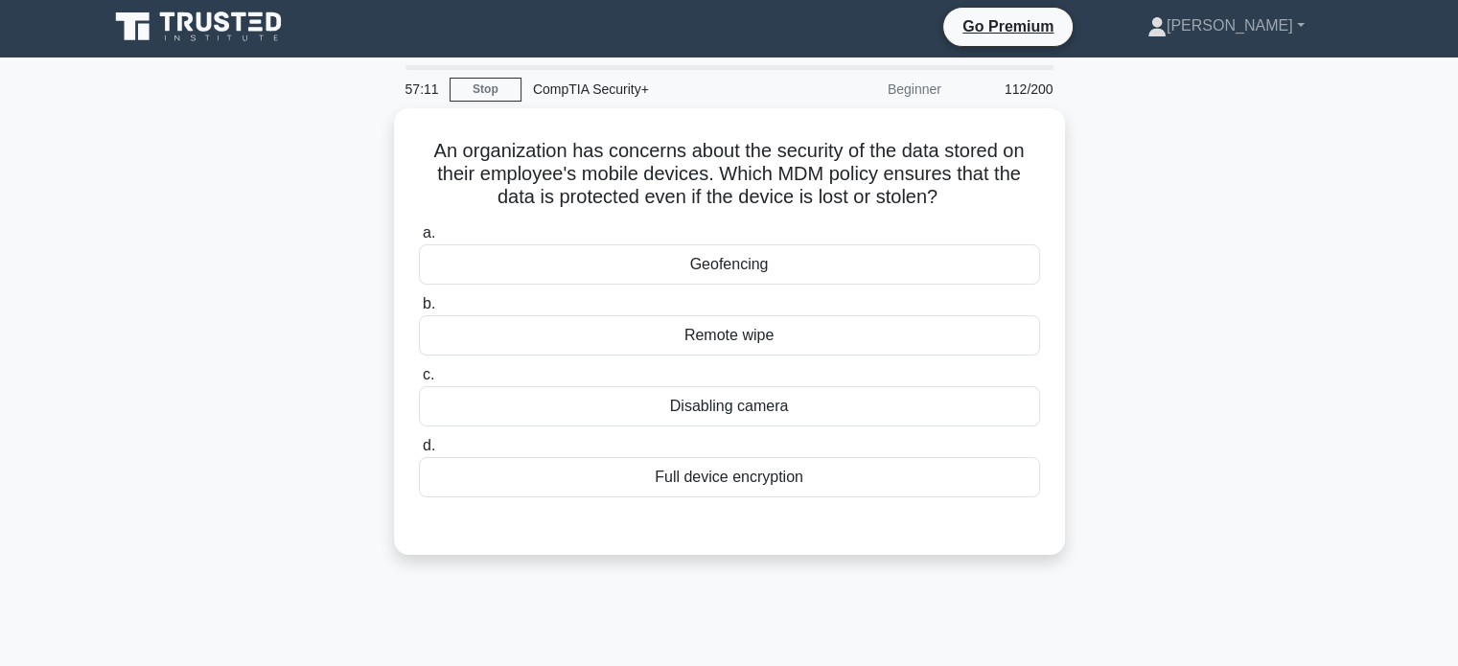
scroll to position [0, 0]
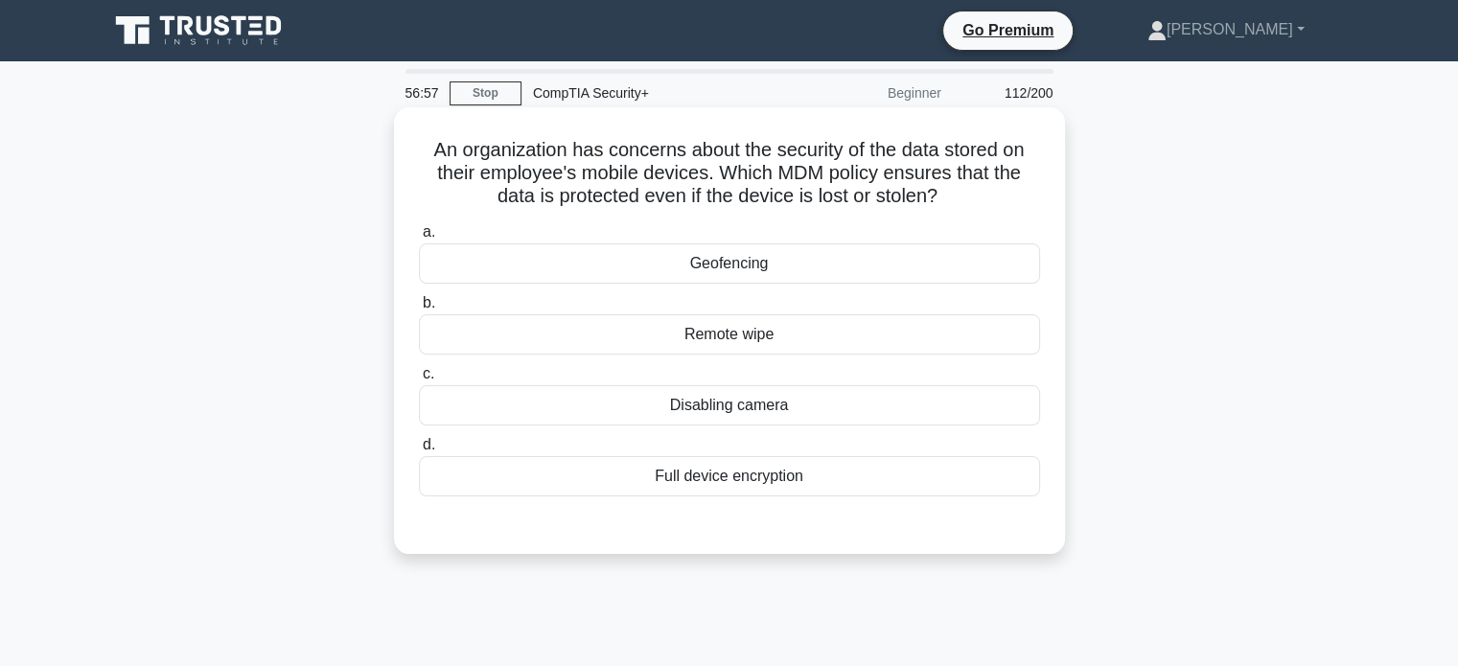
click at [817, 314] on label "b. Remote wipe" at bounding box center [729, 322] width 621 height 63
click at [419, 310] on input "b. Remote wipe" at bounding box center [419, 303] width 0 height 12
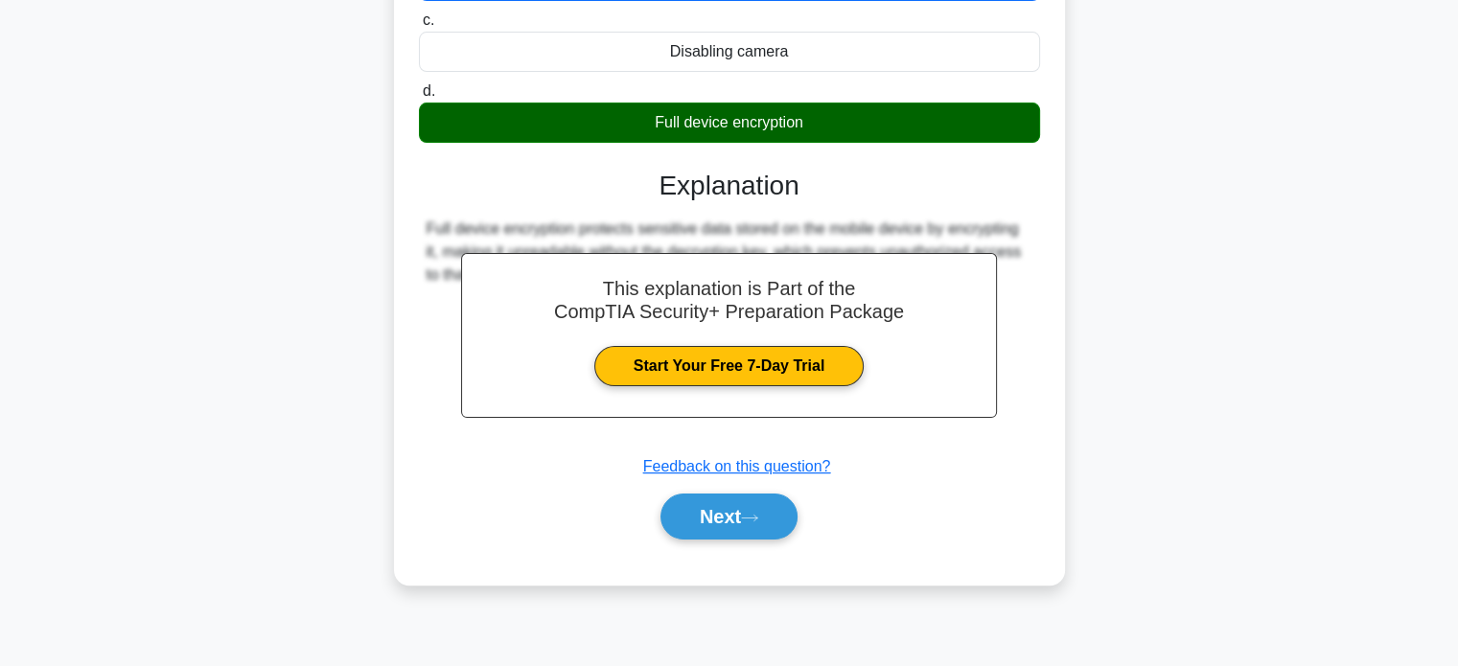
scroll to position [369, 0]
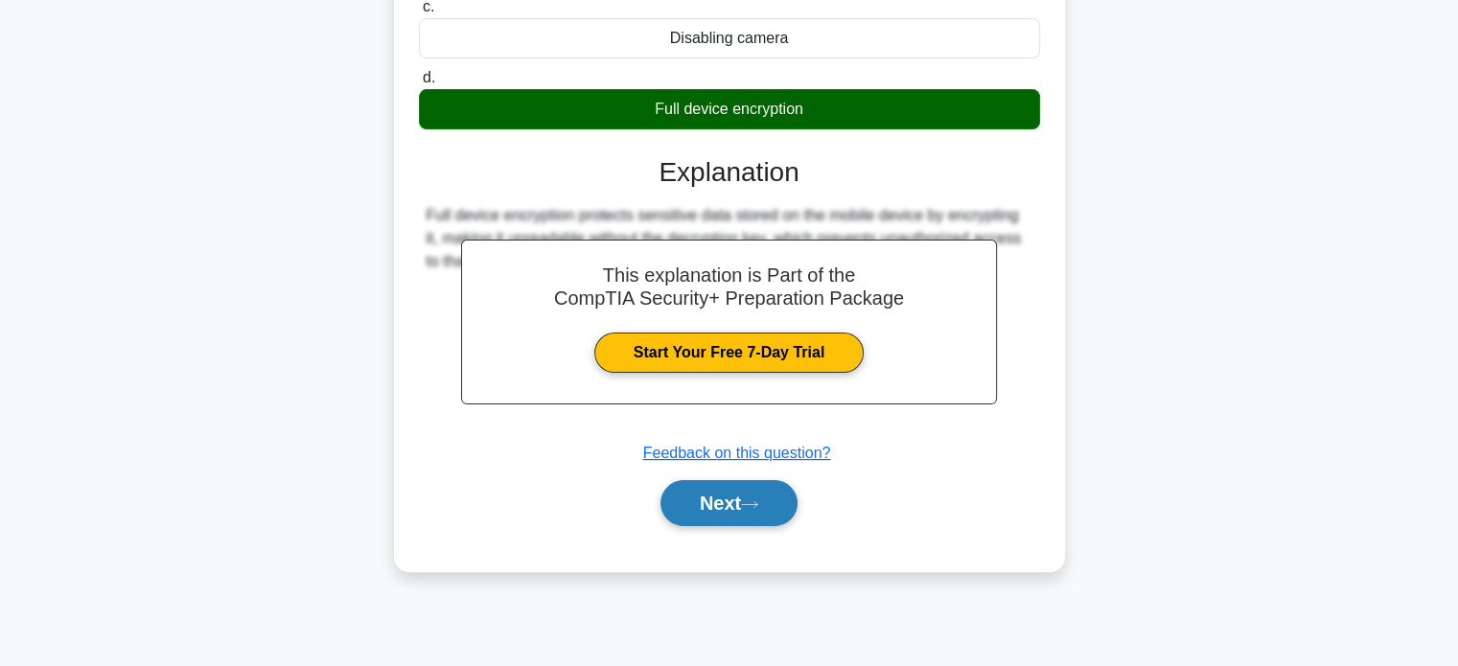
click at [751, 513] on button "Next" at bounding box center [729, 503] width 137 height 46
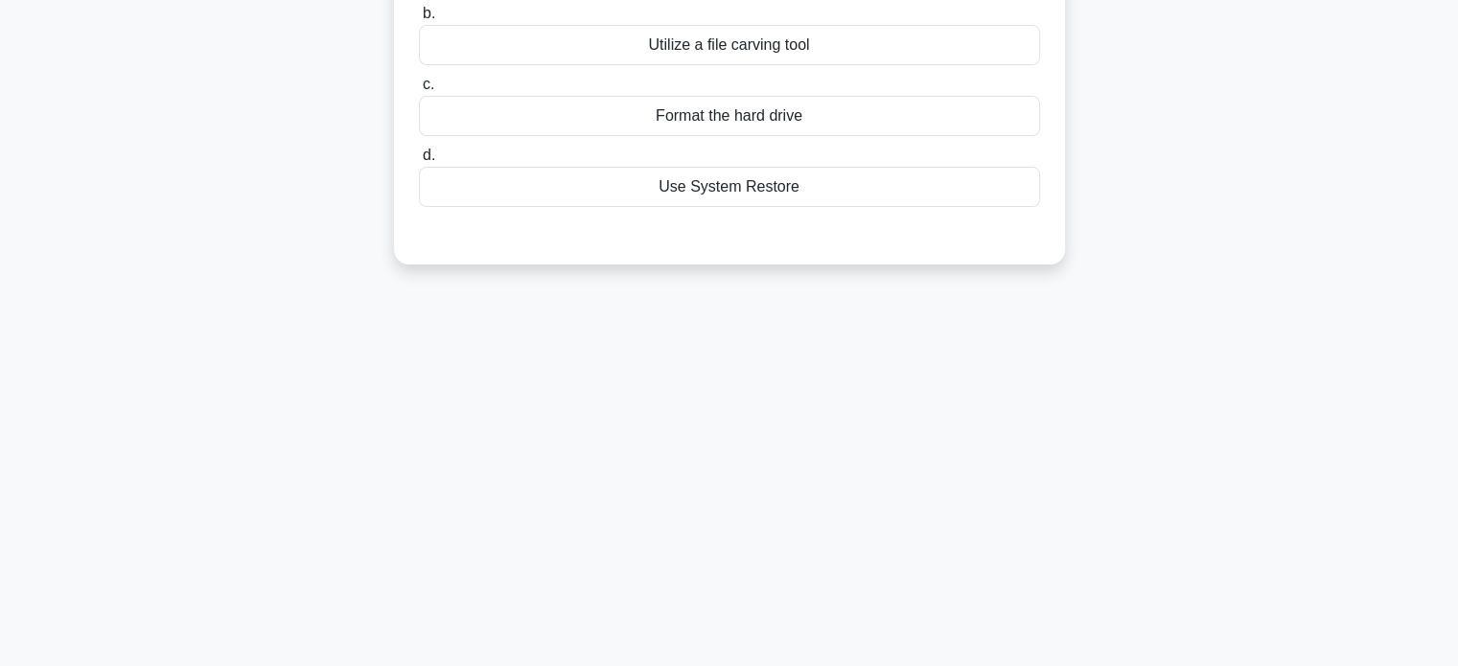
scroll to position [82, 0]
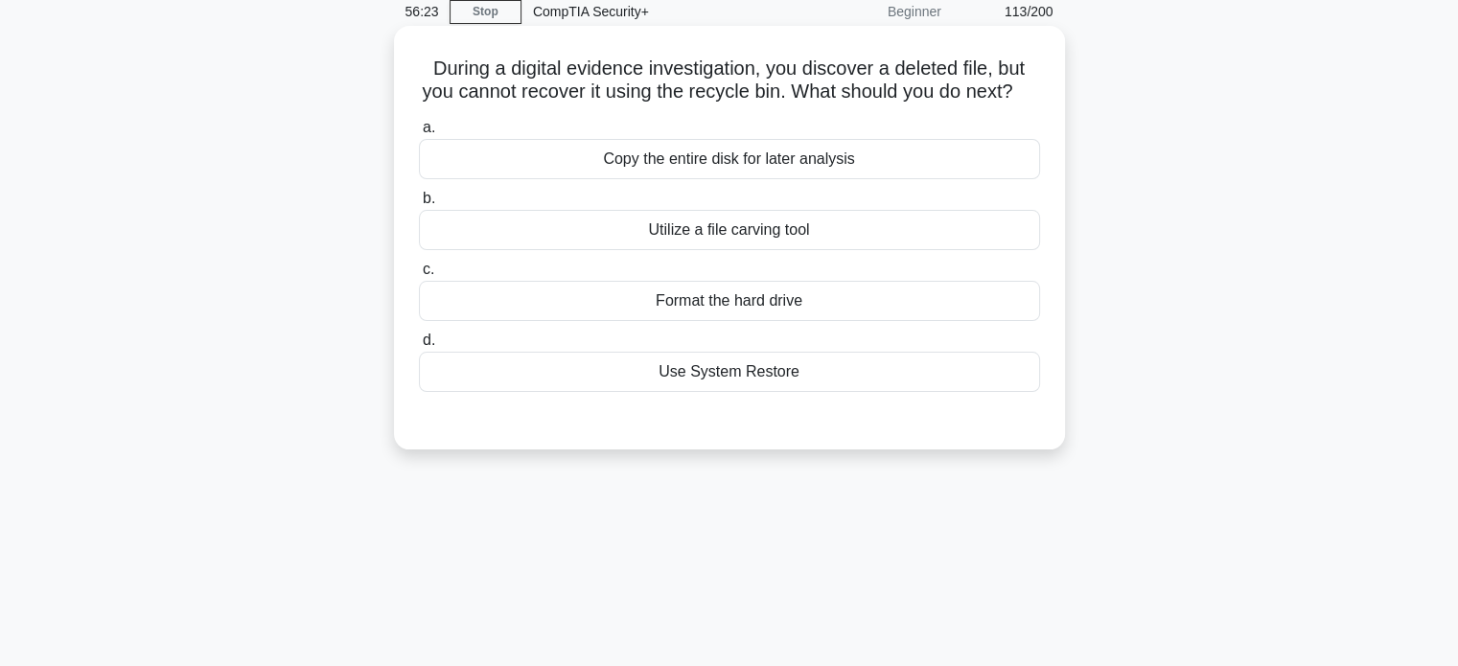
click at [920, 179] on div "Copy the entire disk for later analysis" at bounding box center [729, 159] width 621 height 40
click at [419, 134] on input "a. Copy the entire disk for later analysis" at bounding box center [419, 128] width 0 height 12
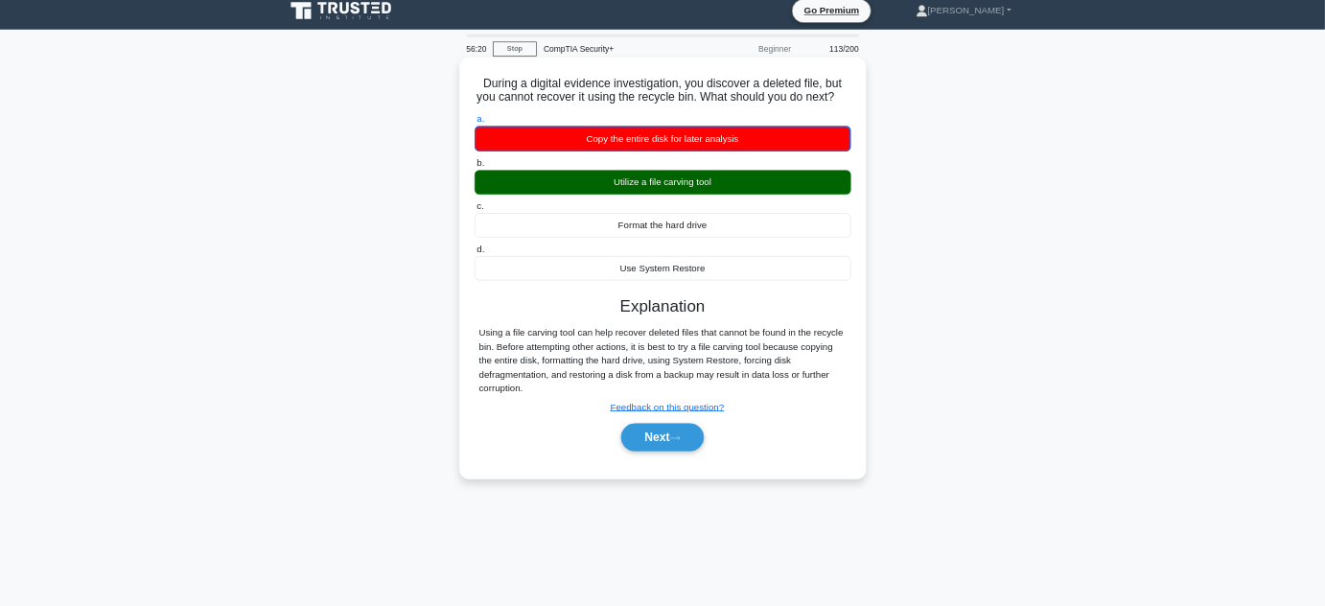
scroll to position [0, 0]
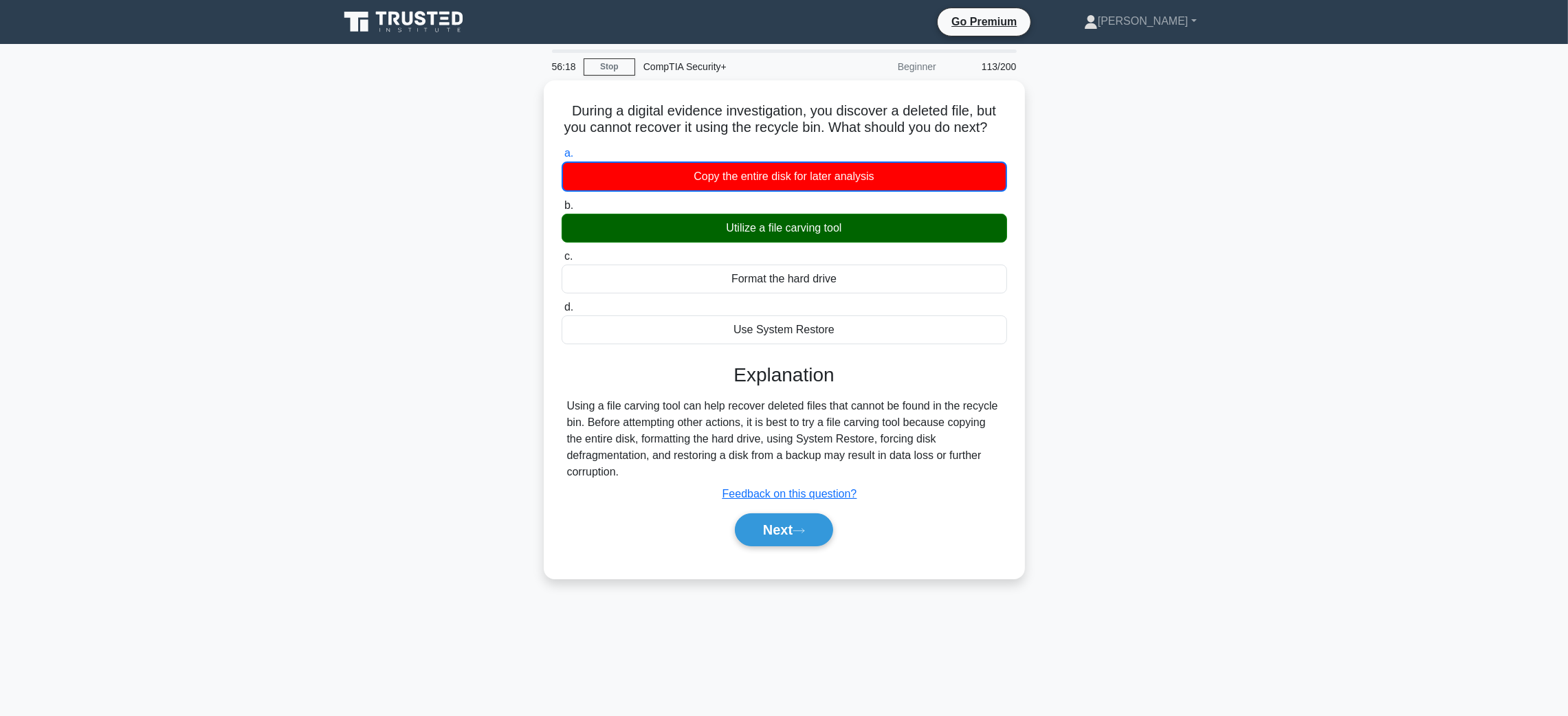
drag, startPoint x: 1240, startPoint y: 200, endPoint x: 1235, endPoint y: 72, distance: 128.1
click at [1045, 72] on main "56:18 Stop CompTIA Security+ Beginner 113/200 During a digital evidence investi…" at bounding box center [784, 393] width 1568 height 698
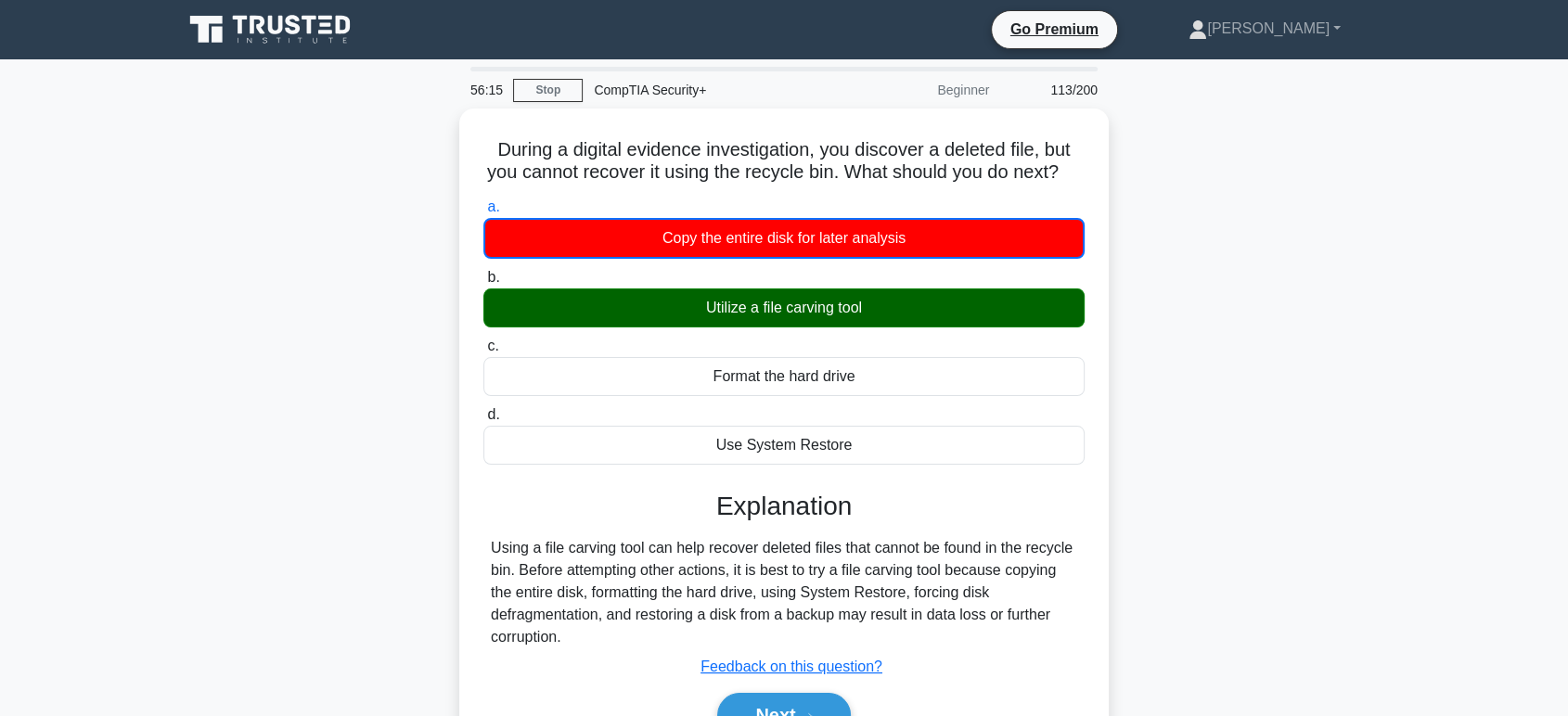
click at [1402, 571] on main "56:15 Stop CompTIA Security+ Beginner 113/200 During a digital evidence investi…" at bounding box center [784, 530] width 1568 height 942
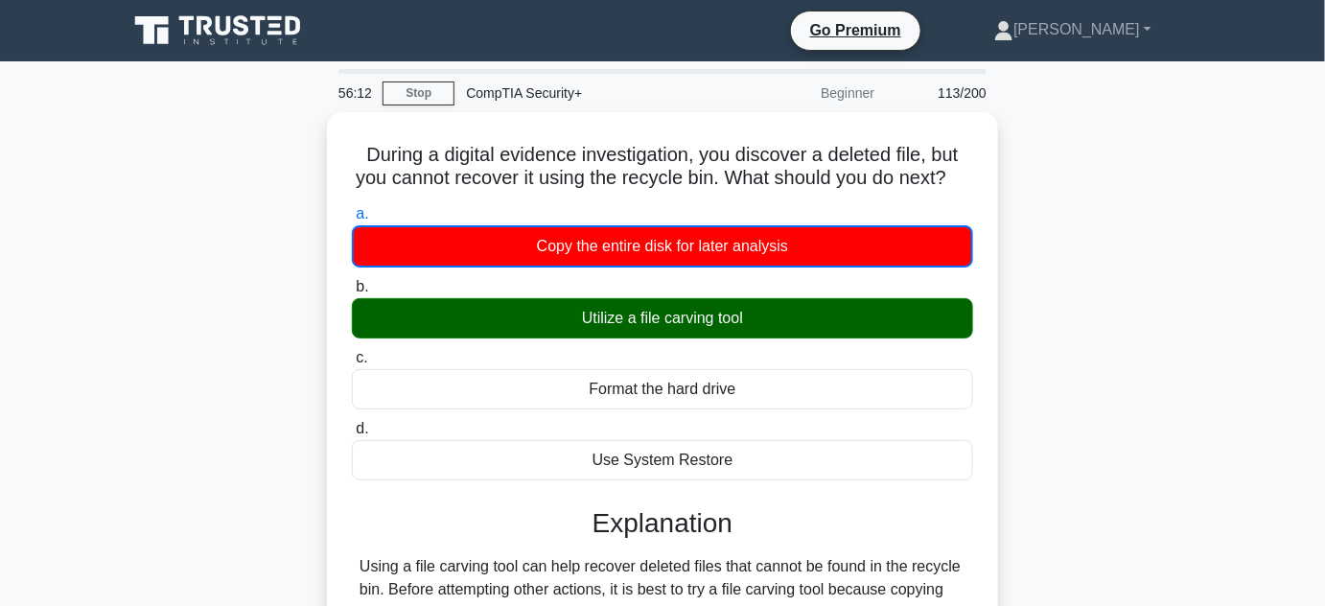
click at [1046, 408] on div "During a digital evidence investigation, you discover a deleted file, but you c…" at bounding box center [662, 471] width 1093 height 718
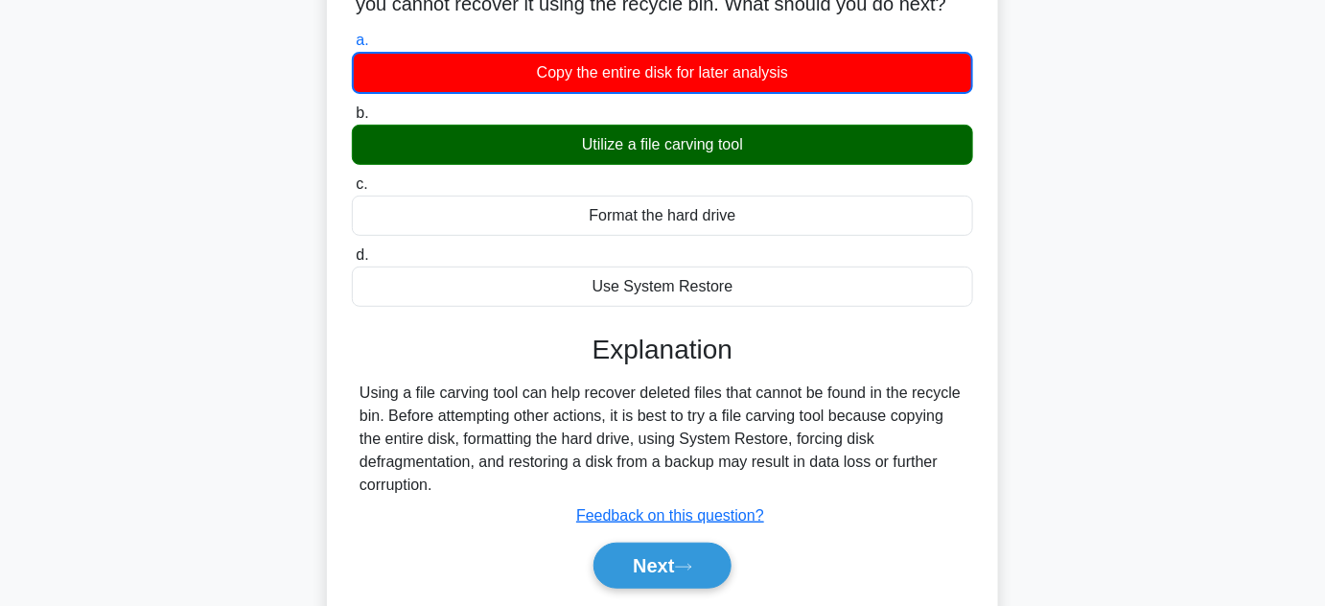
scroll to position [348, 0]
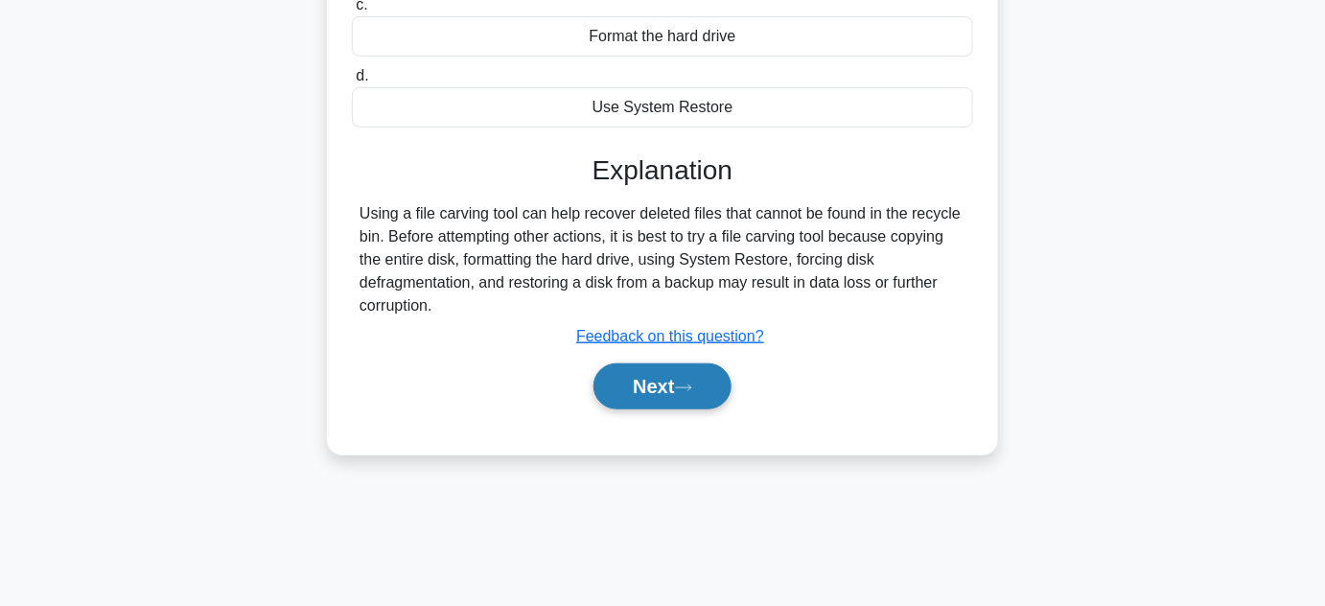
click at [687, 401] on button "Next" at bounding box center [662, 386] width 137 height 46
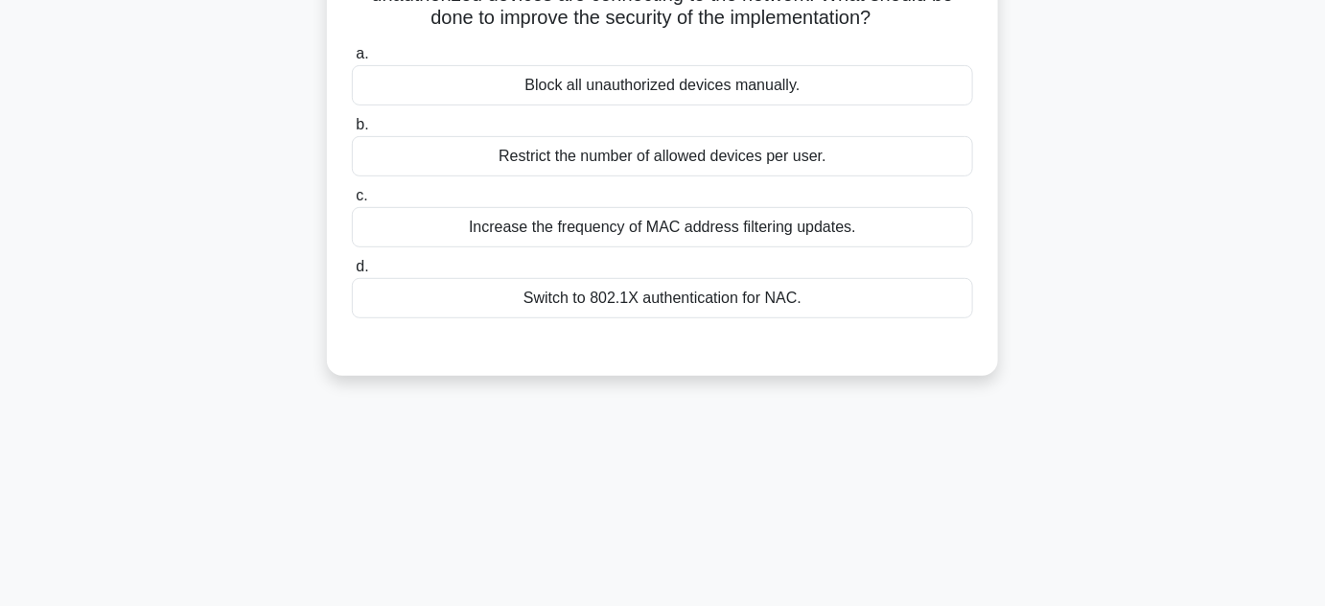
scroll to position [0, 0]
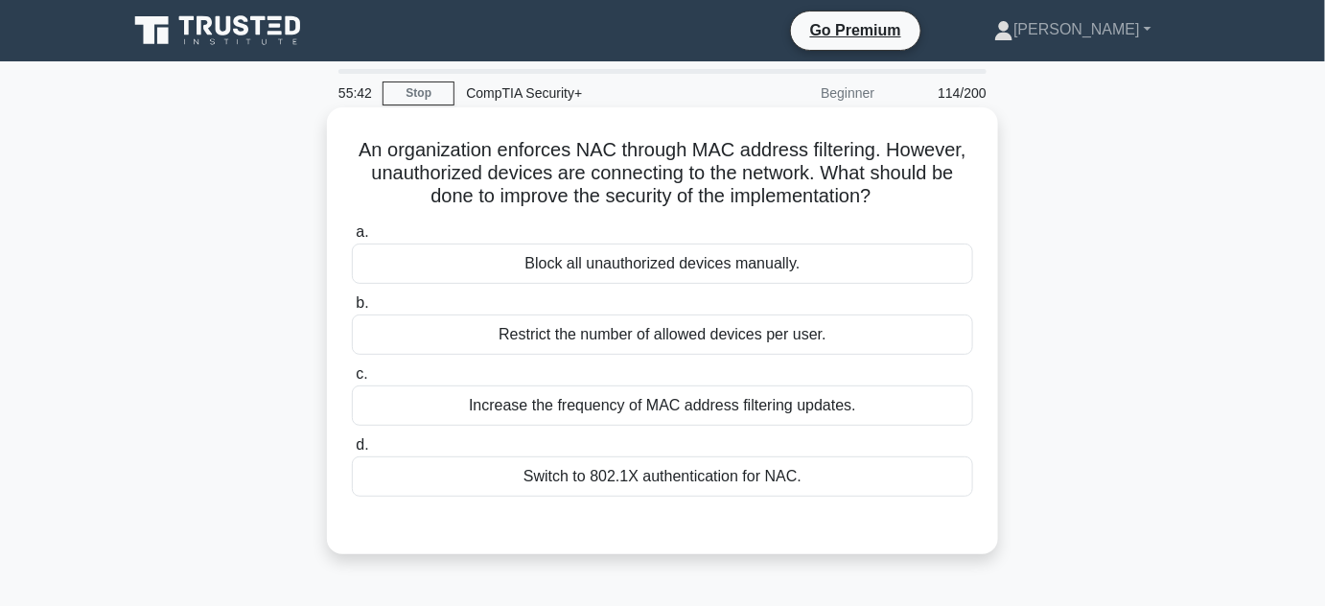
click at [662, 405] on div "Increase the frequency of MAC address filtering updates." at bounding box center [662, 405] width 621 height 40
click at [352, 381] on input "c. Increase the frequency of MAC address filtering updates." at bounding box center [352, 374] width 0 height 12
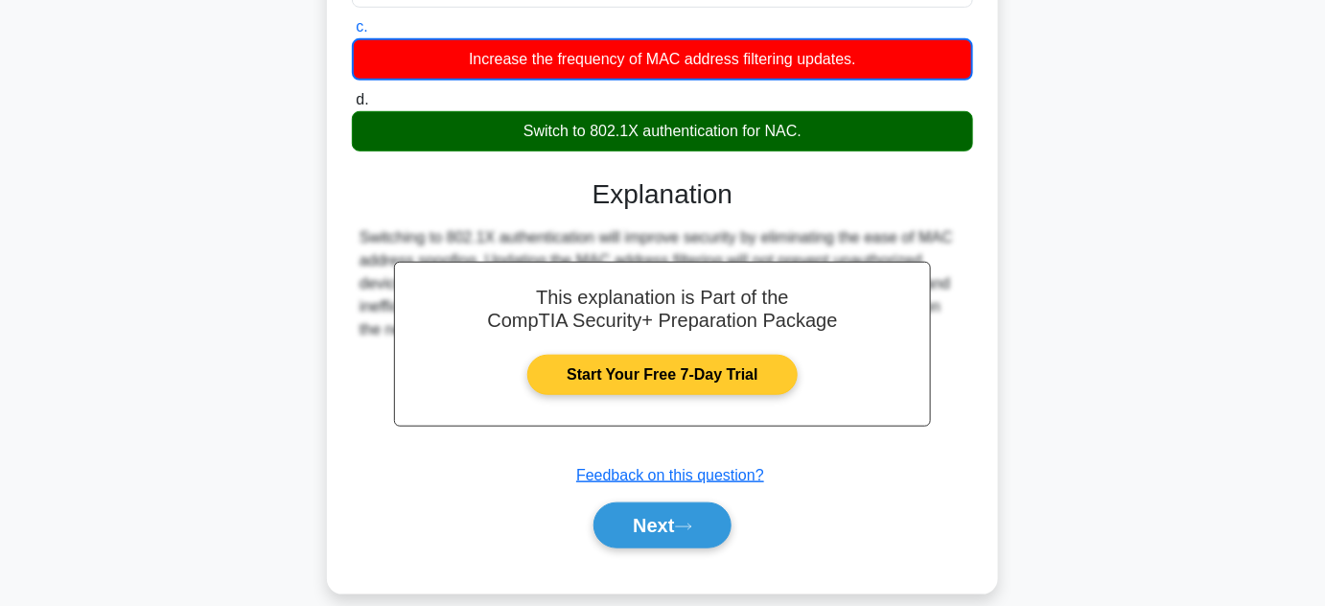
scroll to position [430, 0]
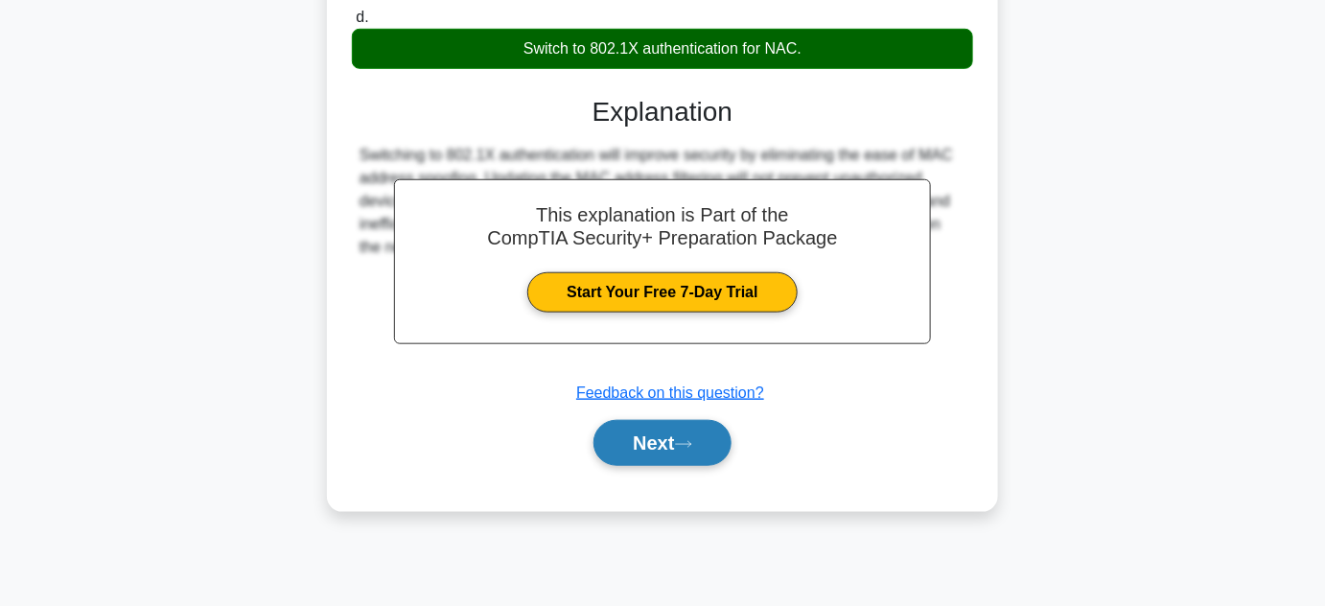
click at [663, 427] on button "Next" at bounding box center [662, 443] width 137 height 46
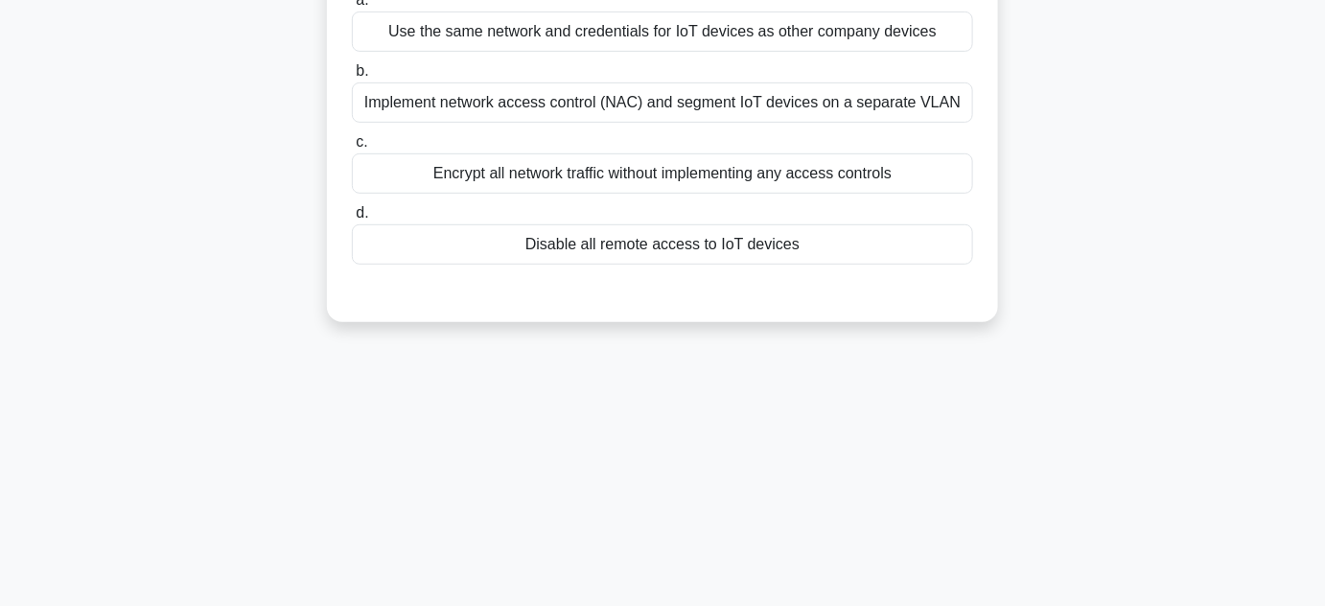
scroll to position [0, 0]
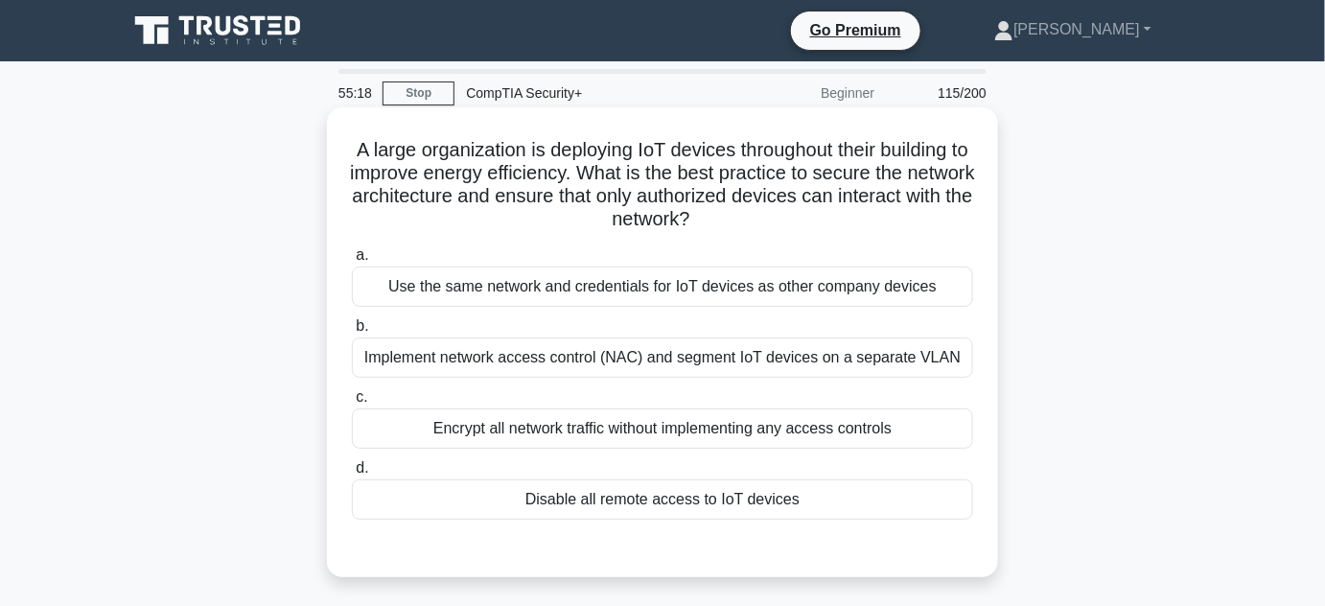
click at [664, 370] on div "Implement network access control (NAC) and segment IoT devices on a separate VL…" at bounding box center [662, 358] width 621 height 40
click at [352, 333] on input "b. Implement network access control (NAC) and segment IoT devices on a separate…" at bounding box center [352, 326] width 0 height 12
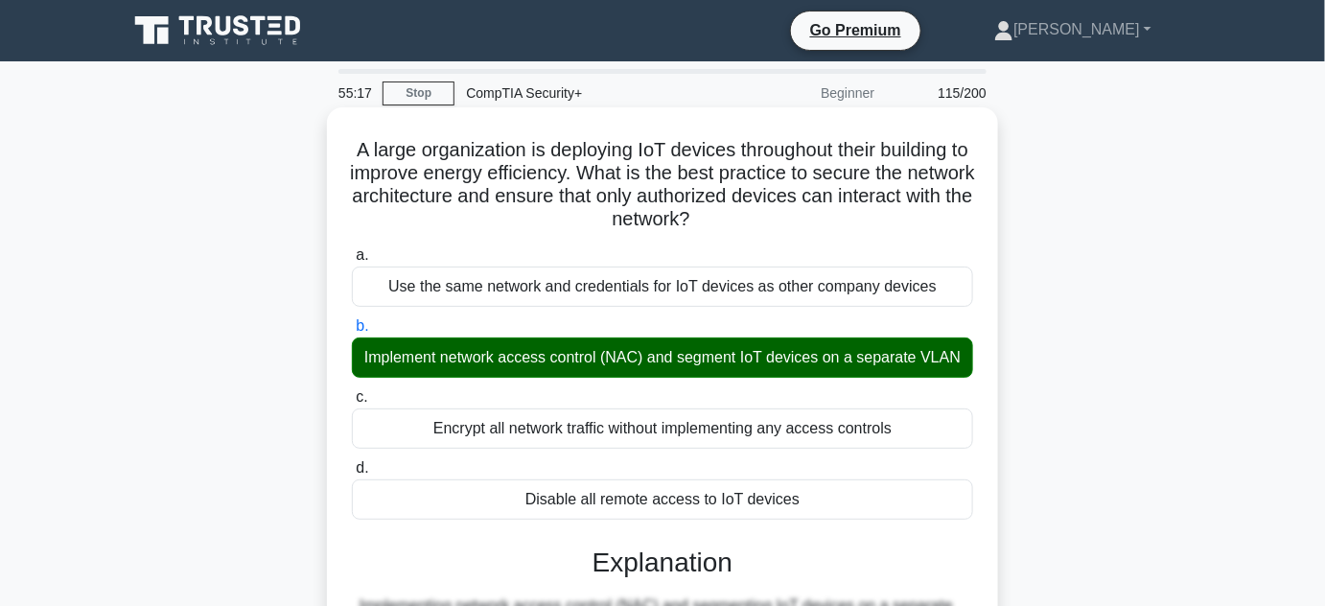
scroll to position [430, 0]
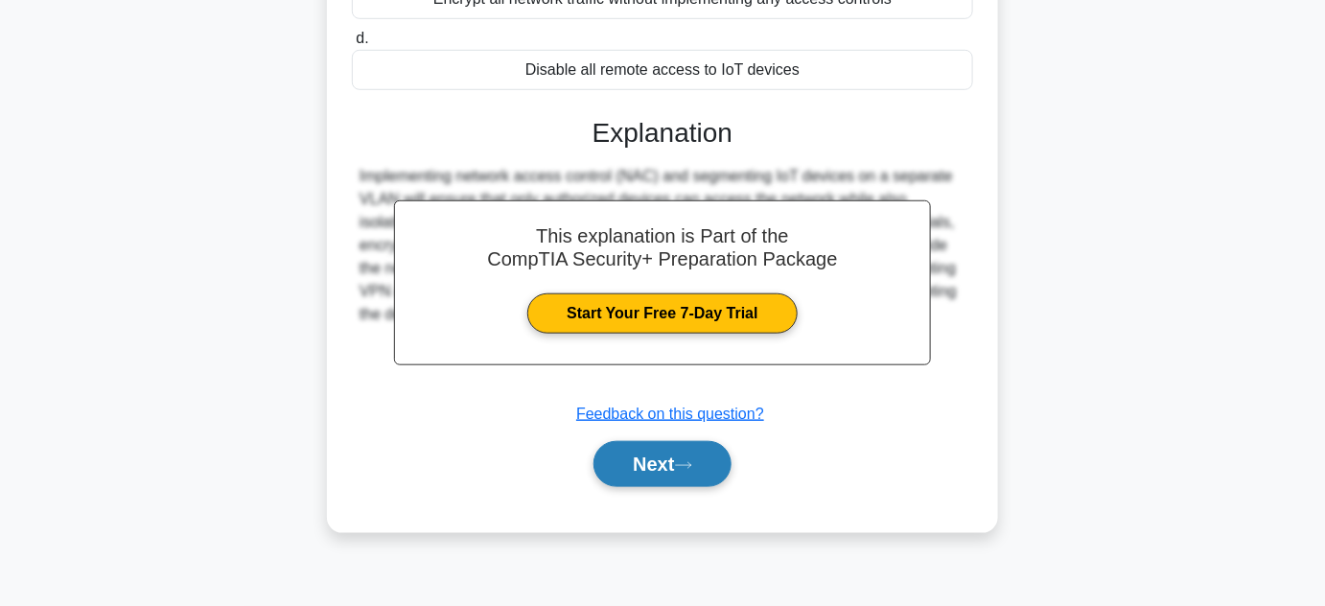
click at [660, 467] on button "Next" at bounding box center [662, 464] width 137 height 46
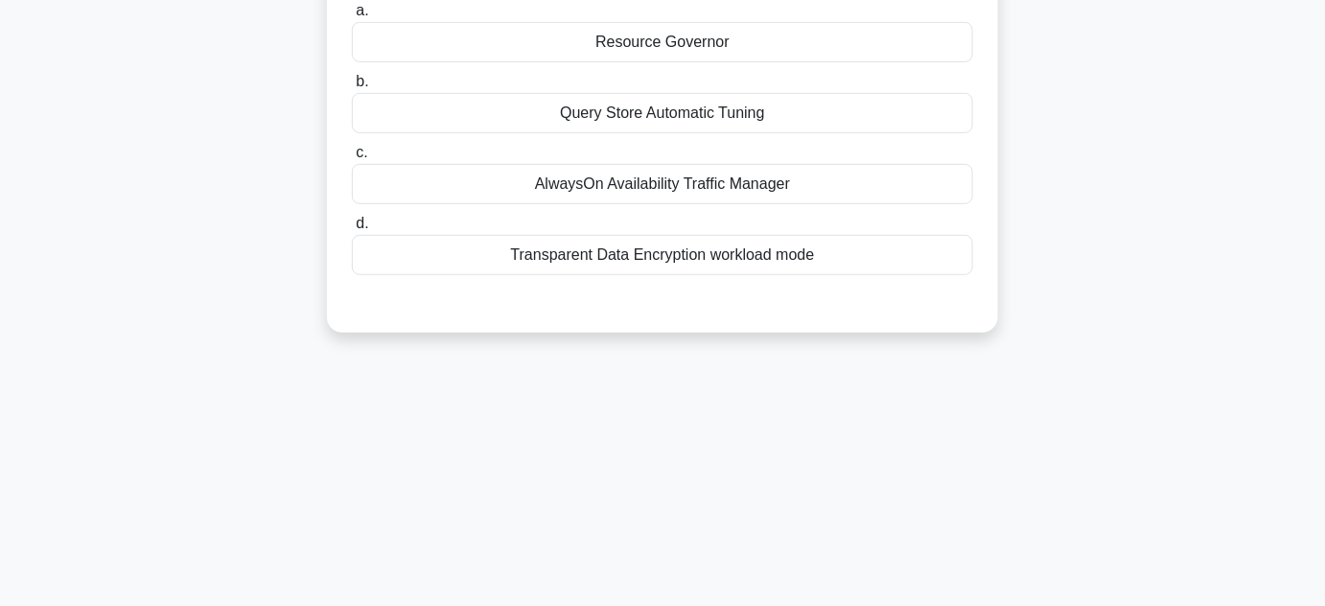
scroll to position [0, 0]
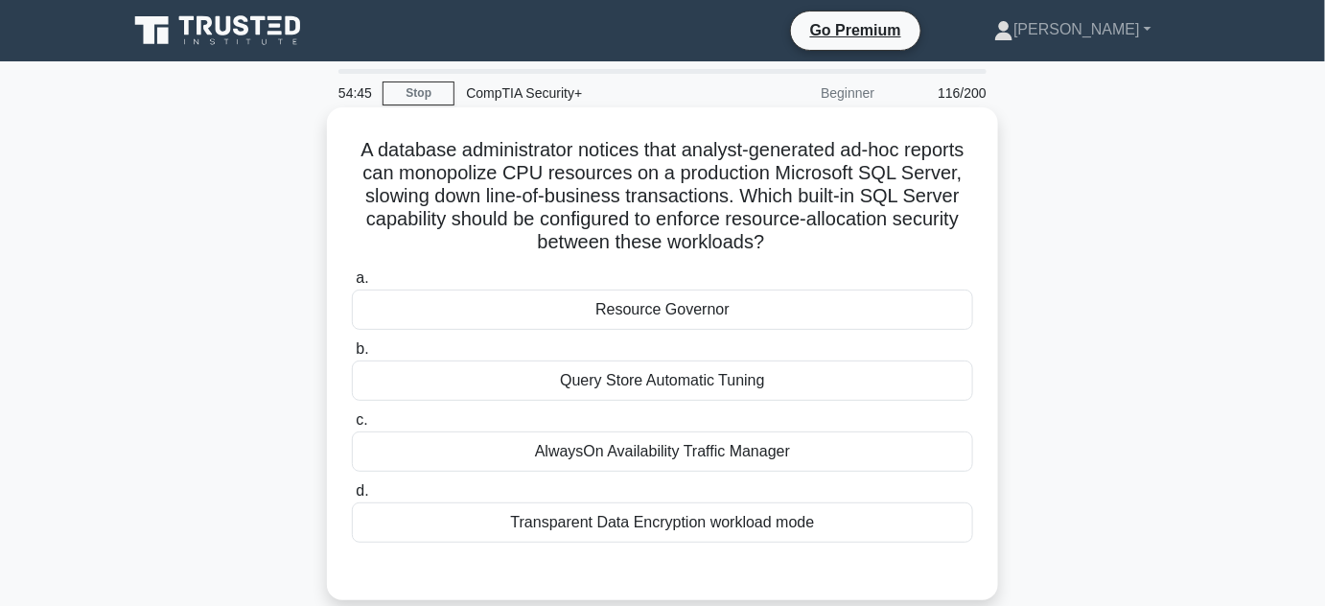
click at [513, 510] on div "Transparent Data Encryption workload mode" at bounding box center [662, 522] width 621 height 40
click at [352, 498] on input "d. Transparent Data Encryption workload mode" at bounding box center [352, 491] width 0 height 12
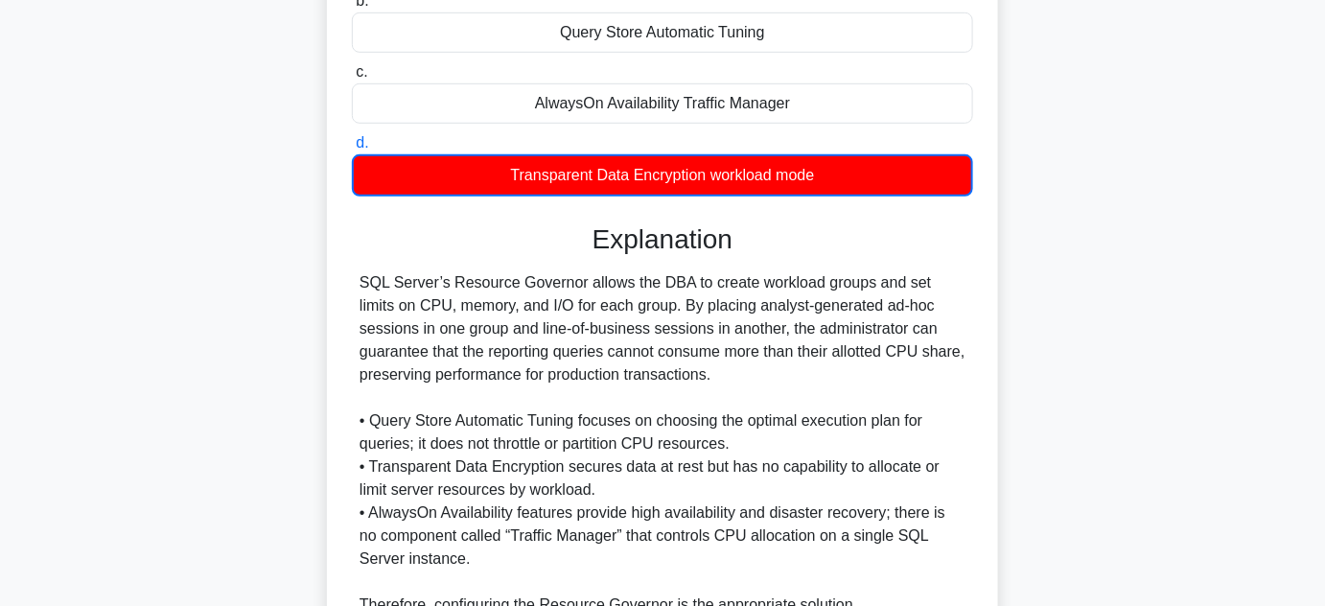
scroll to position [523, 0]
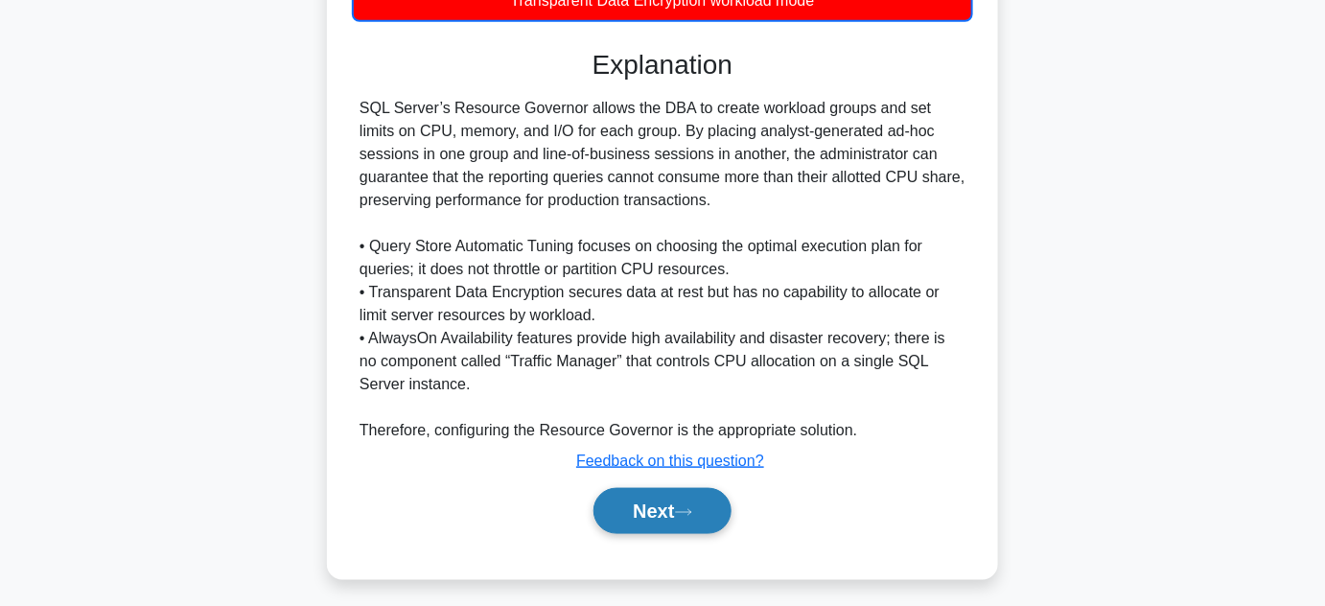
drag, startPoint x: 705, startPoint y: 506, endPoint x: 716, endPoint y: 506, distance: 11.5
click at [705, 506] on button "Next" at bounding box center [662, 511] width 137 height 46
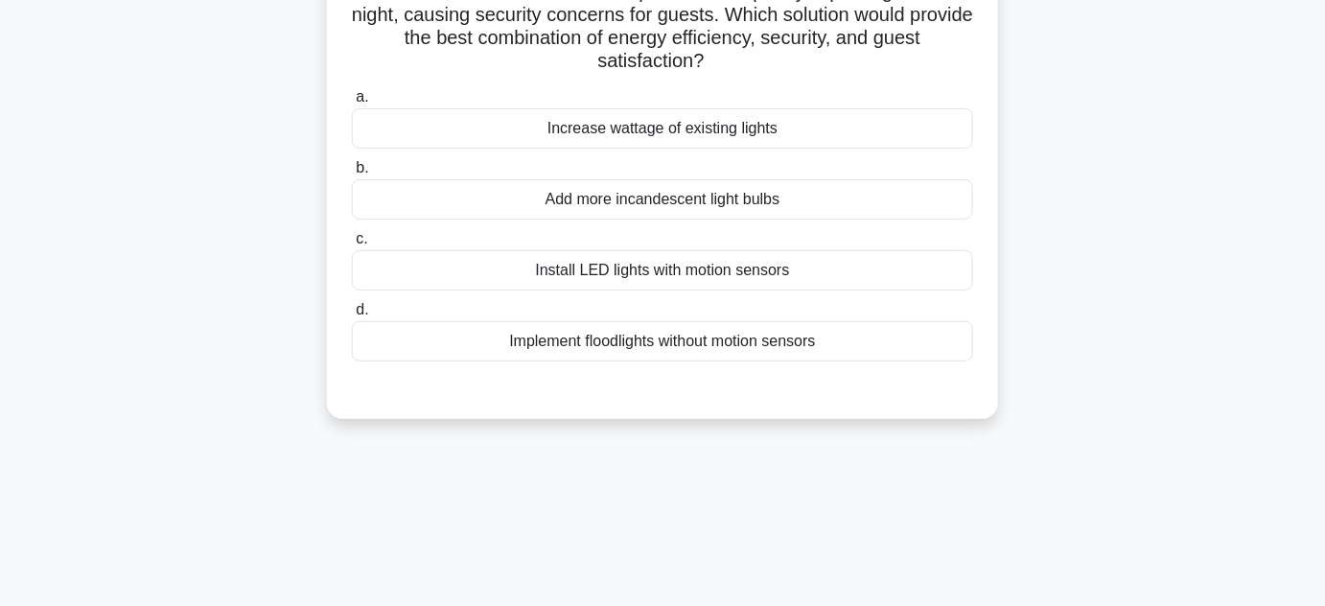
scroll to position [0, 0]
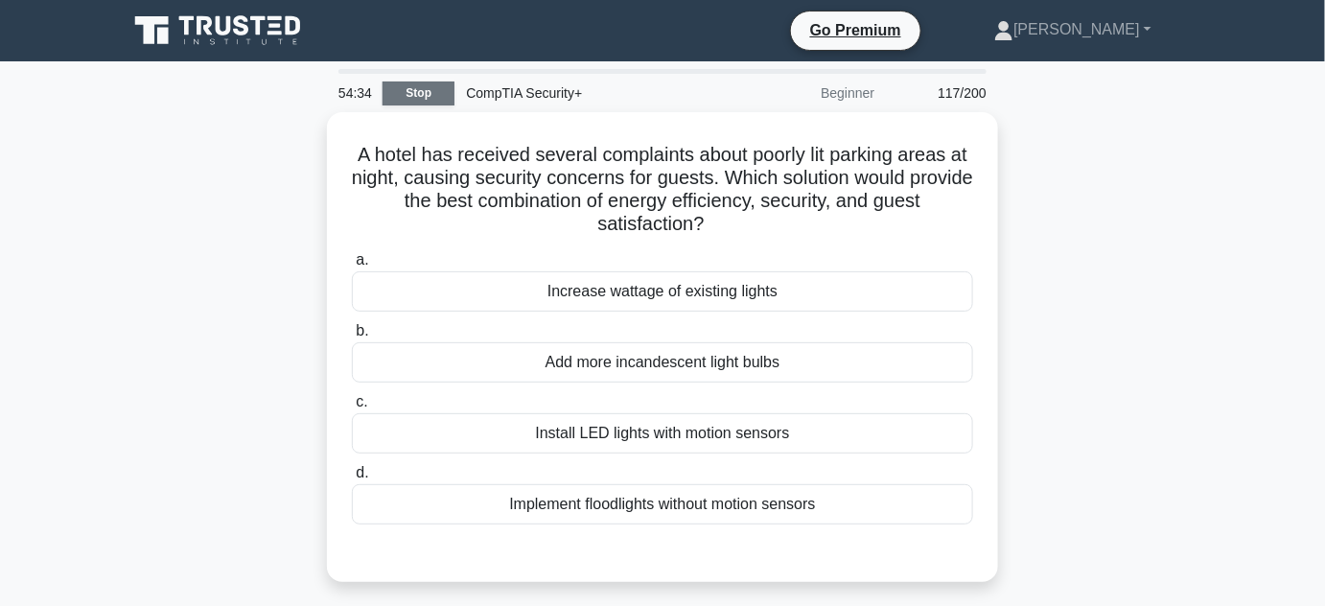
click at [399, 96] on link "Stop" at bounding box center [419, 94] width 72 height 24
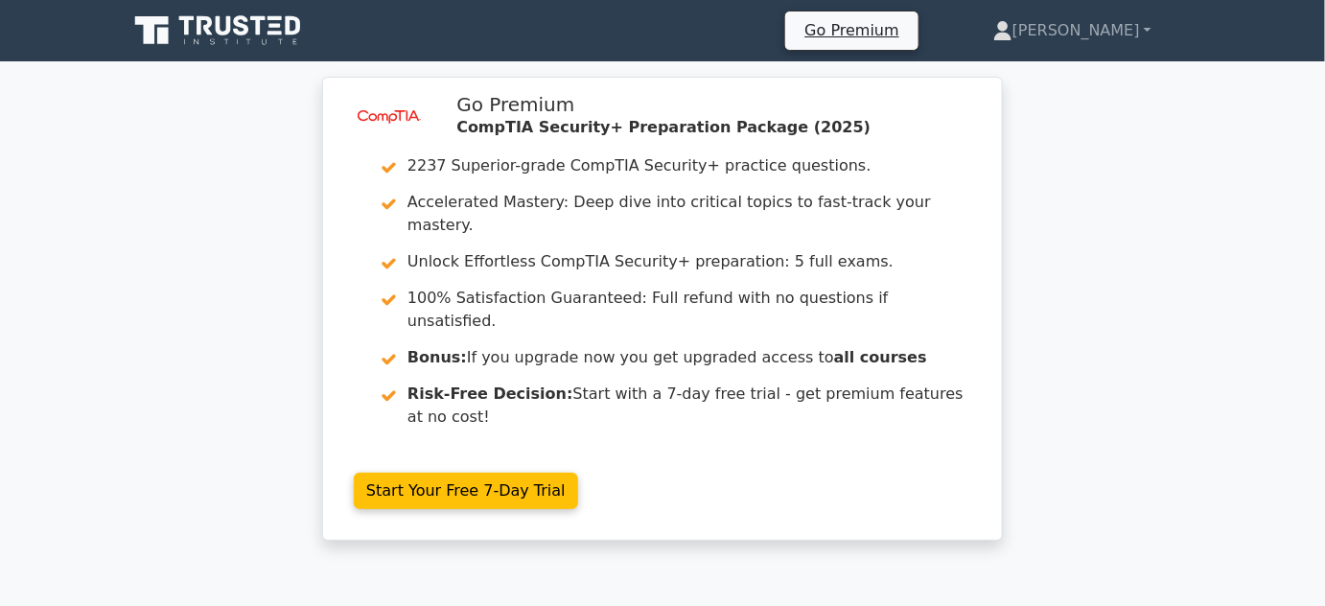
click at [275, 25] on icon at bounding box center [276, 26] width 12 height 4
